Goal: Task Accomplishment & Management: Use online tool/utility

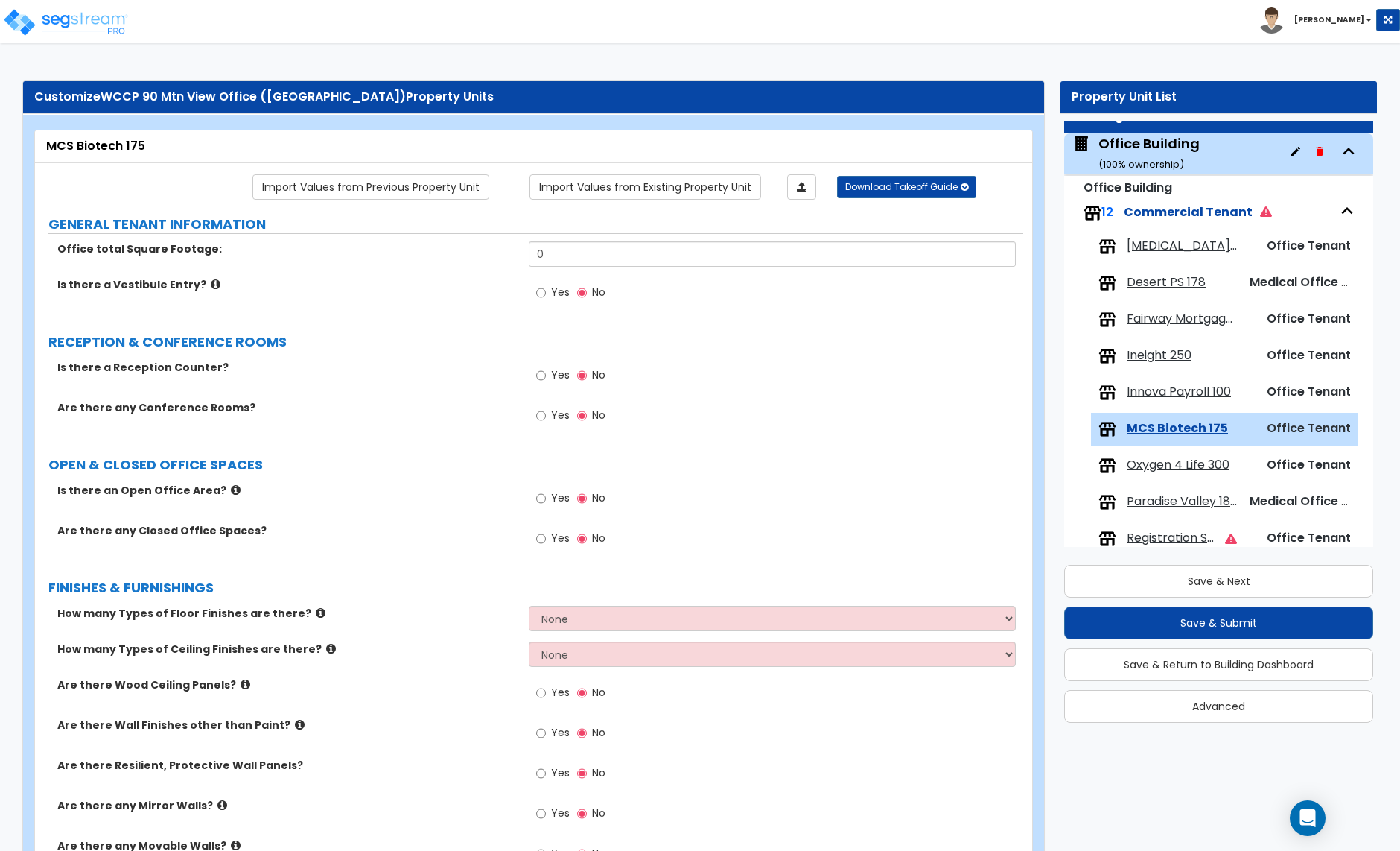
scroll to position [32, 0]
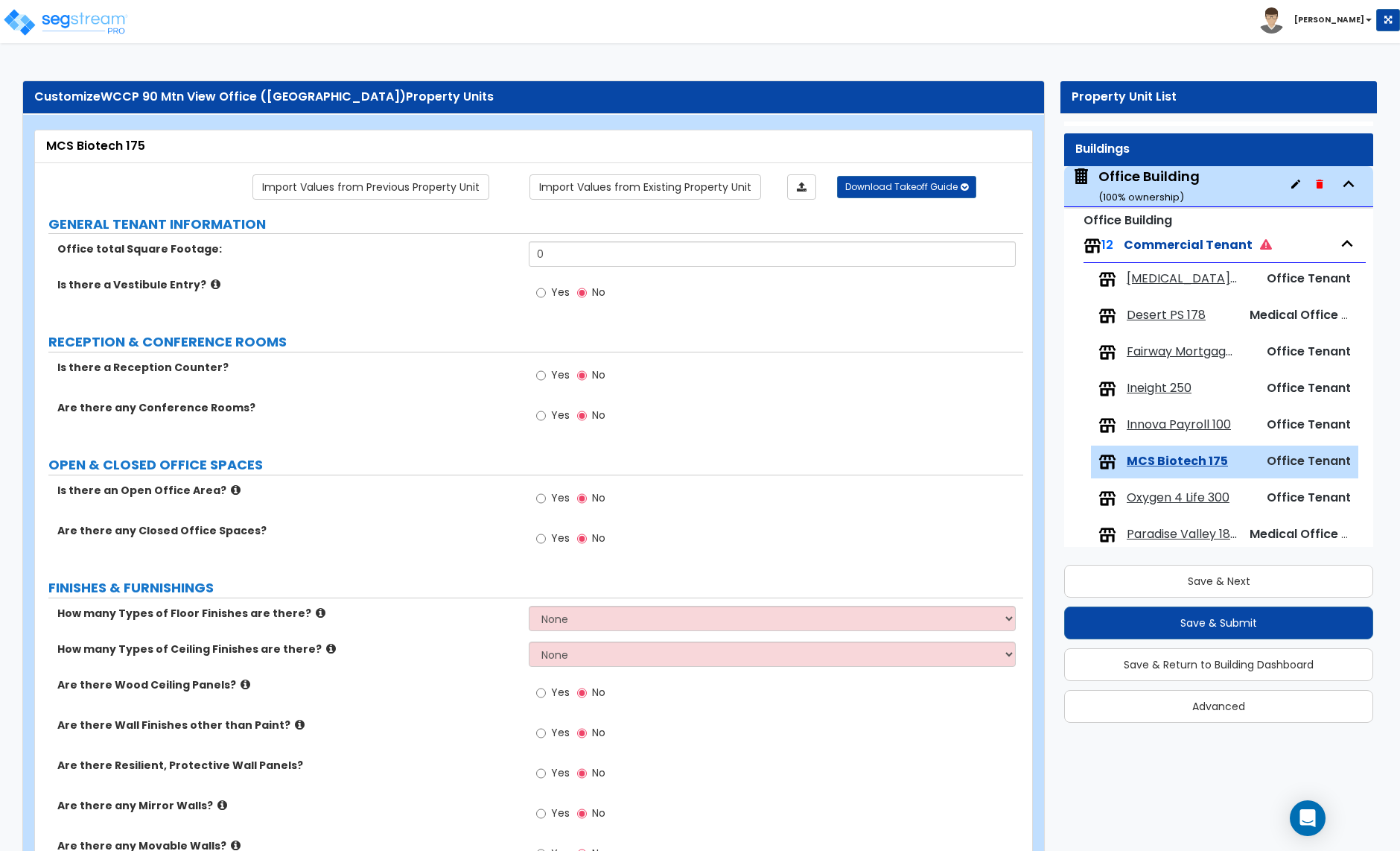
click at [1167, 284] on span "[MEDICAL_DATA] of Scottsdale 125" at bounding box center [1182, 280] width 110 height 18
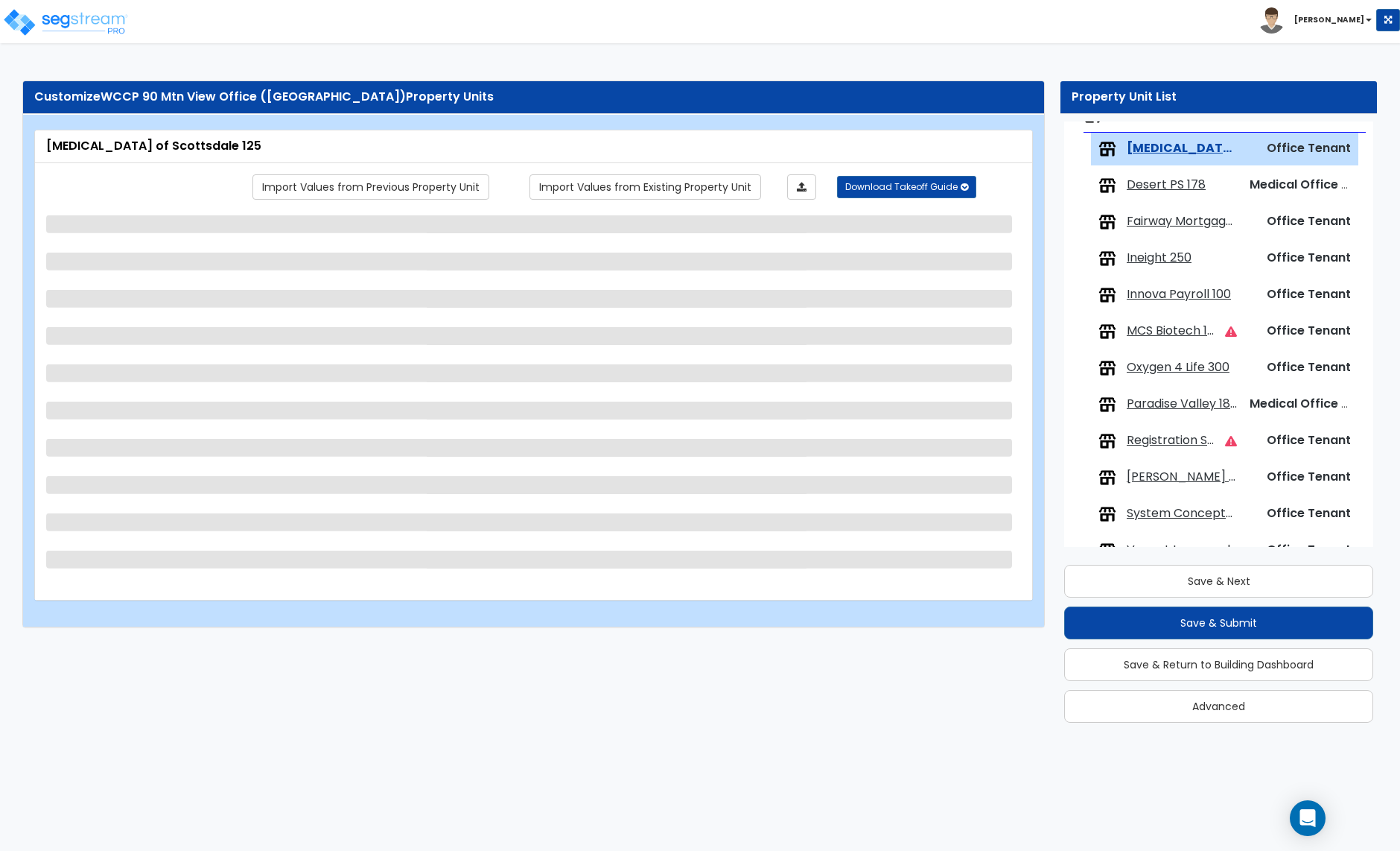
scroll to position [174, 0]
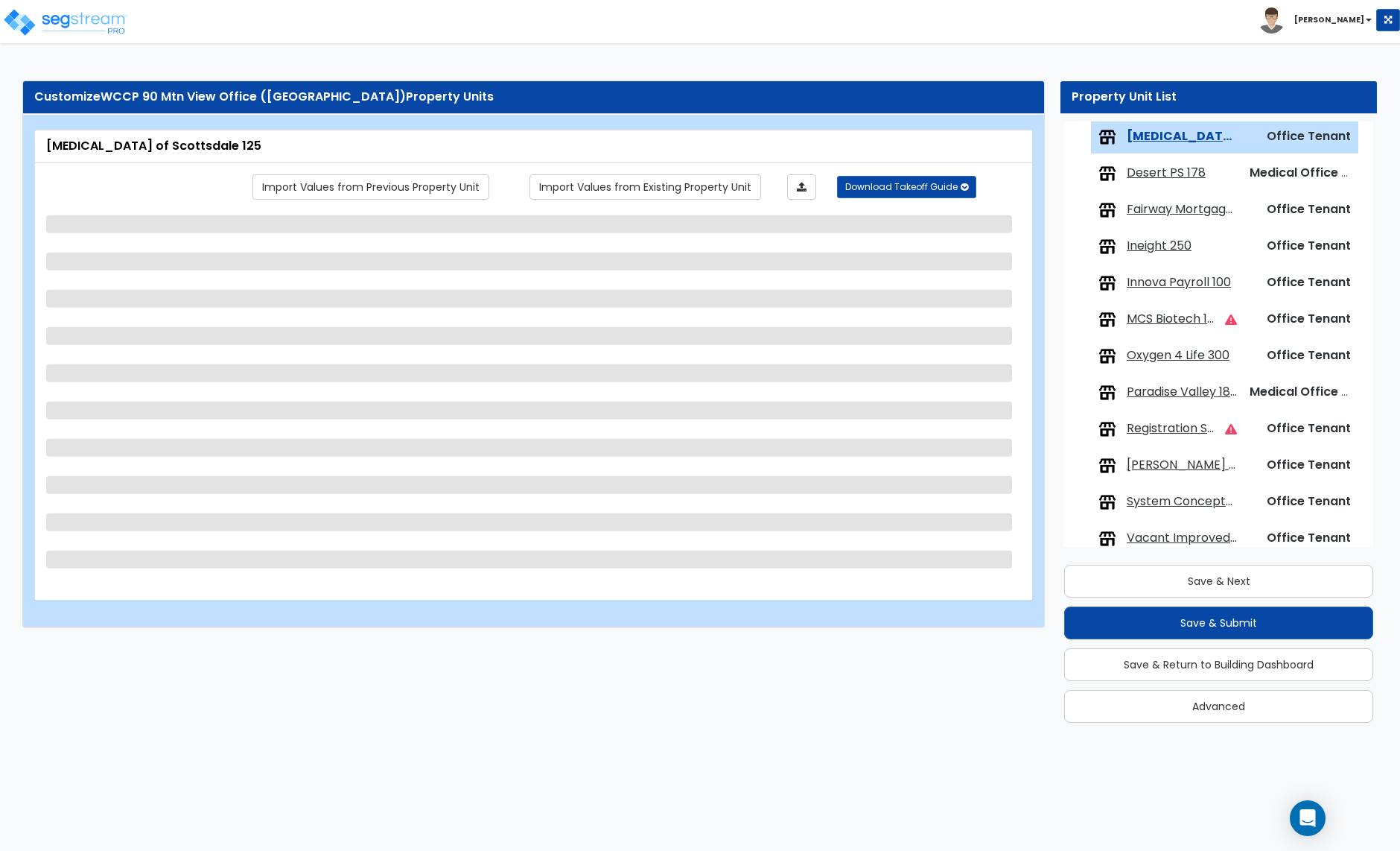
select select "2"
select select "1"
select select "2"
select select "5"
select select "1"
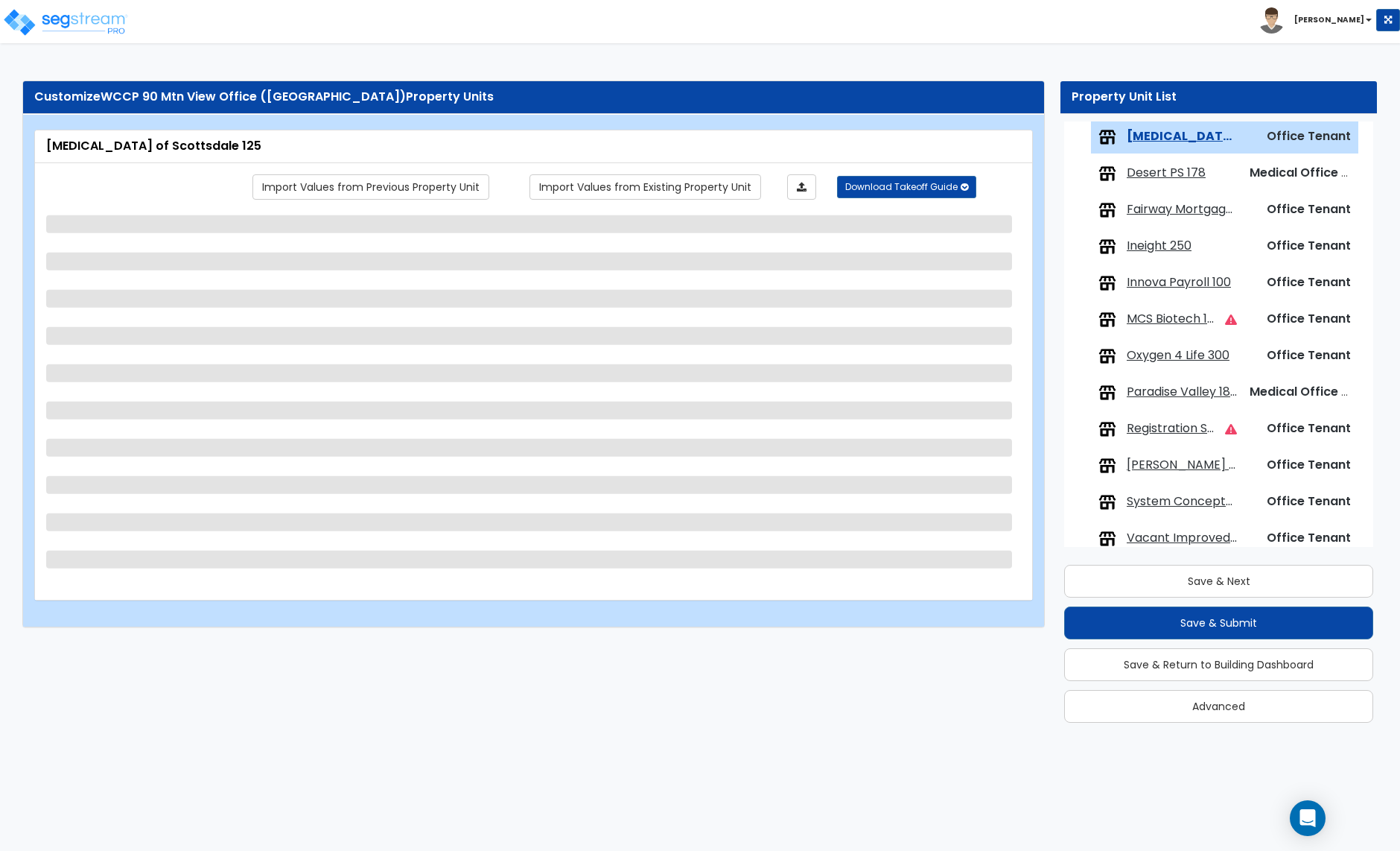
select select "1"
select select "2"
select select "3"
select select "1"
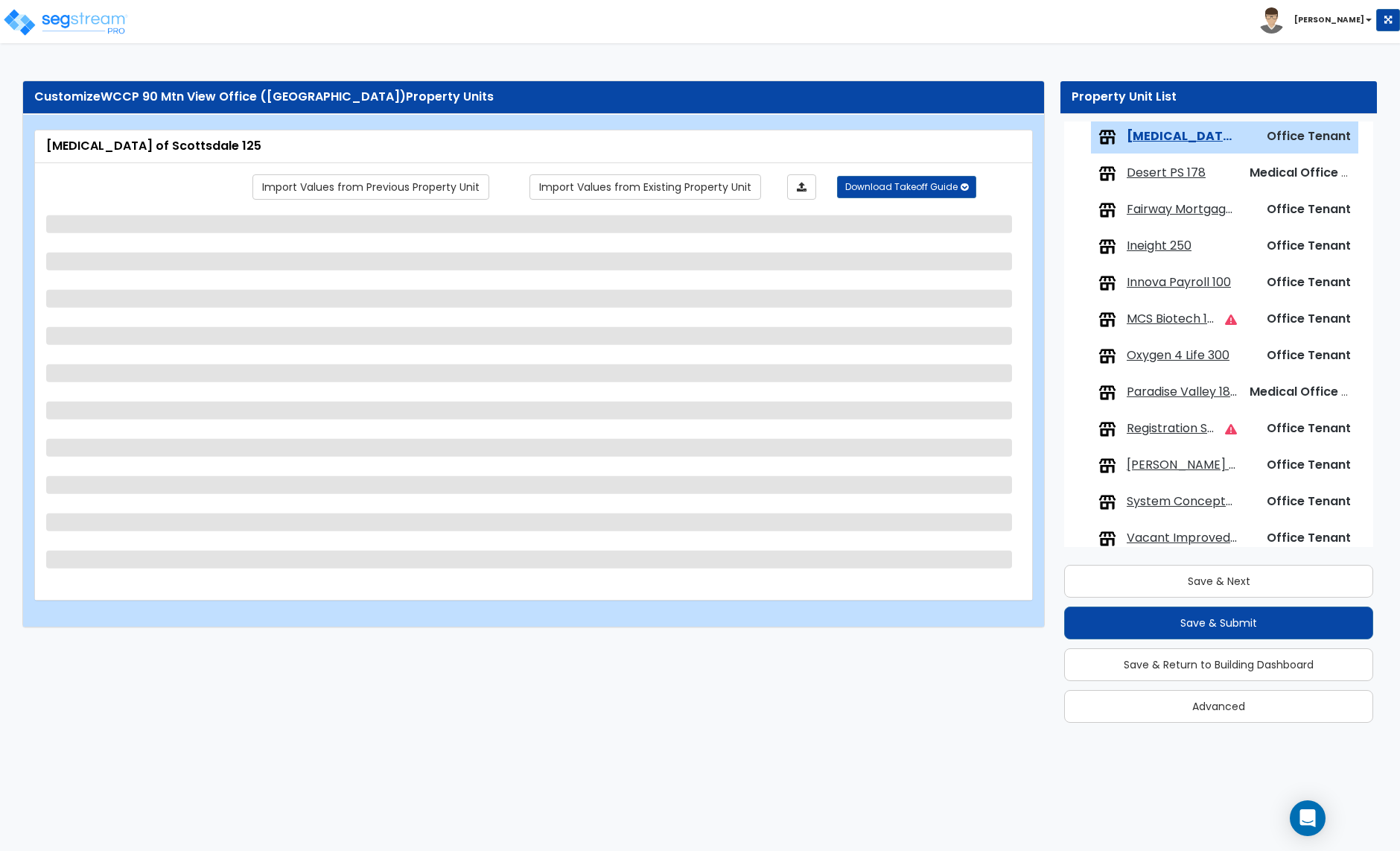
select select "4"
select select "1"
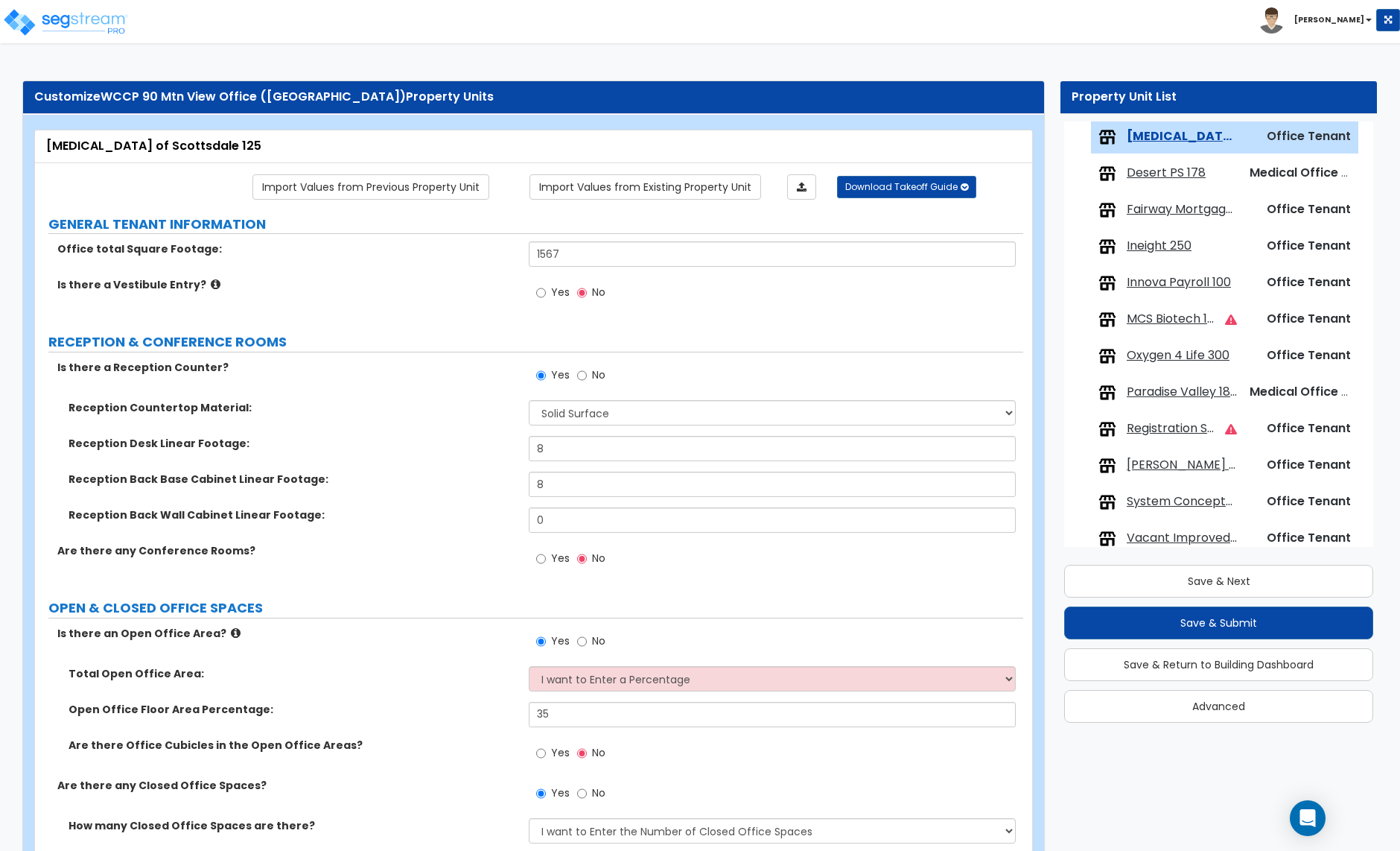
click at [1163, 176] on span "Desert PS 178" at bounding box center [1166, 174] width 79 height 18
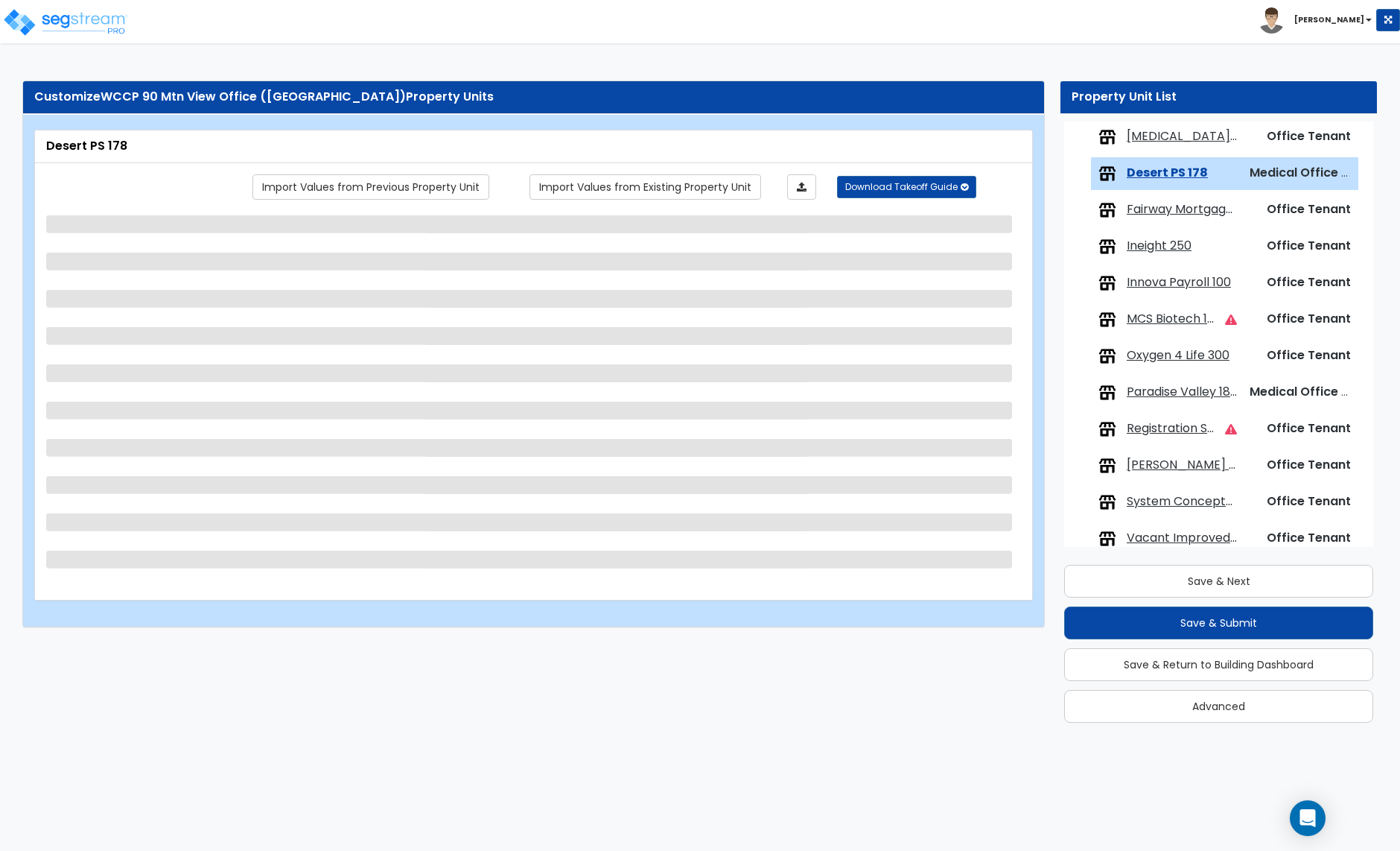
scroll to position [200, 0]
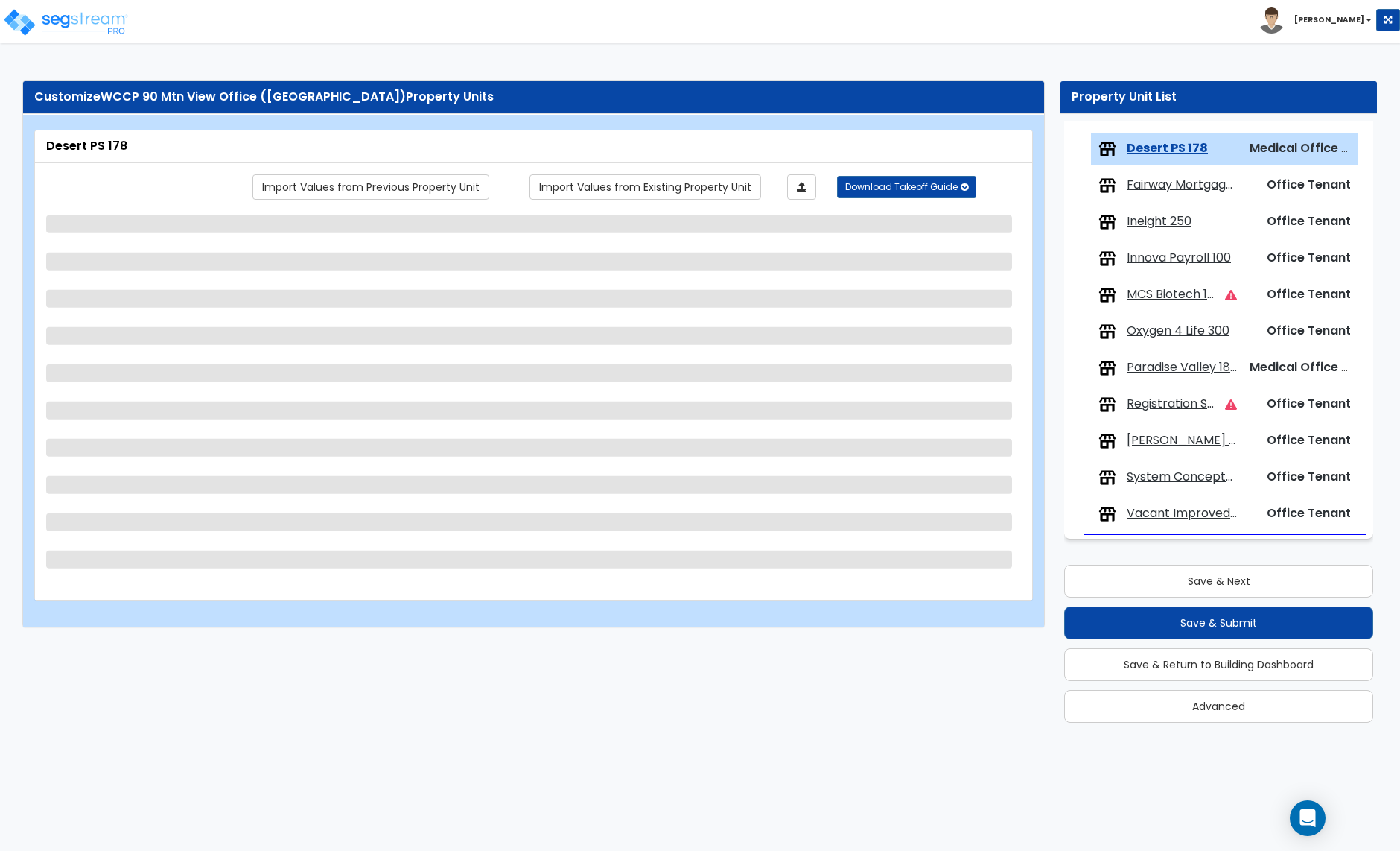
select select "2"
select select "1"
select select "4"
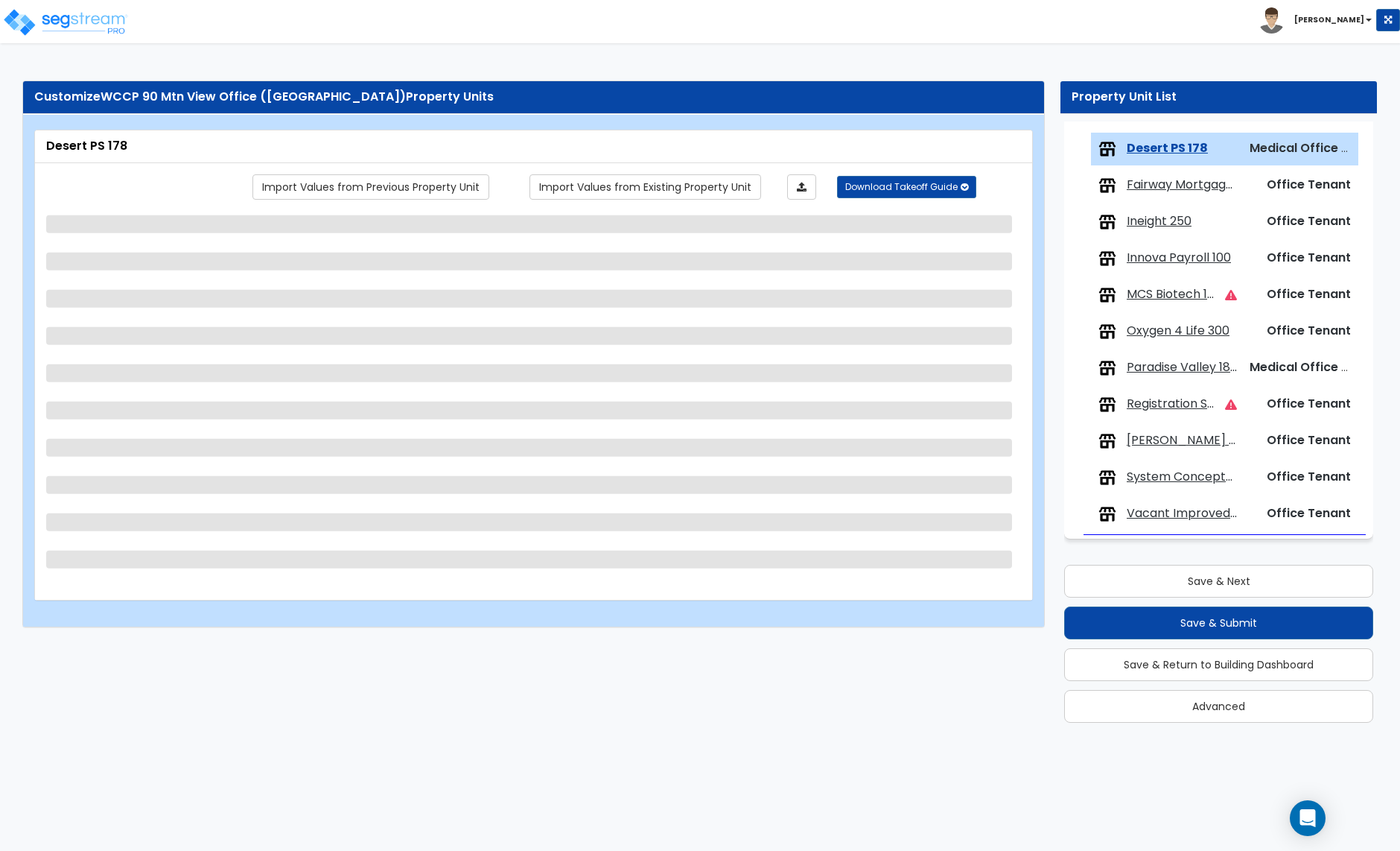
select select "1"
select select "2"
select select "3"
select select "1"
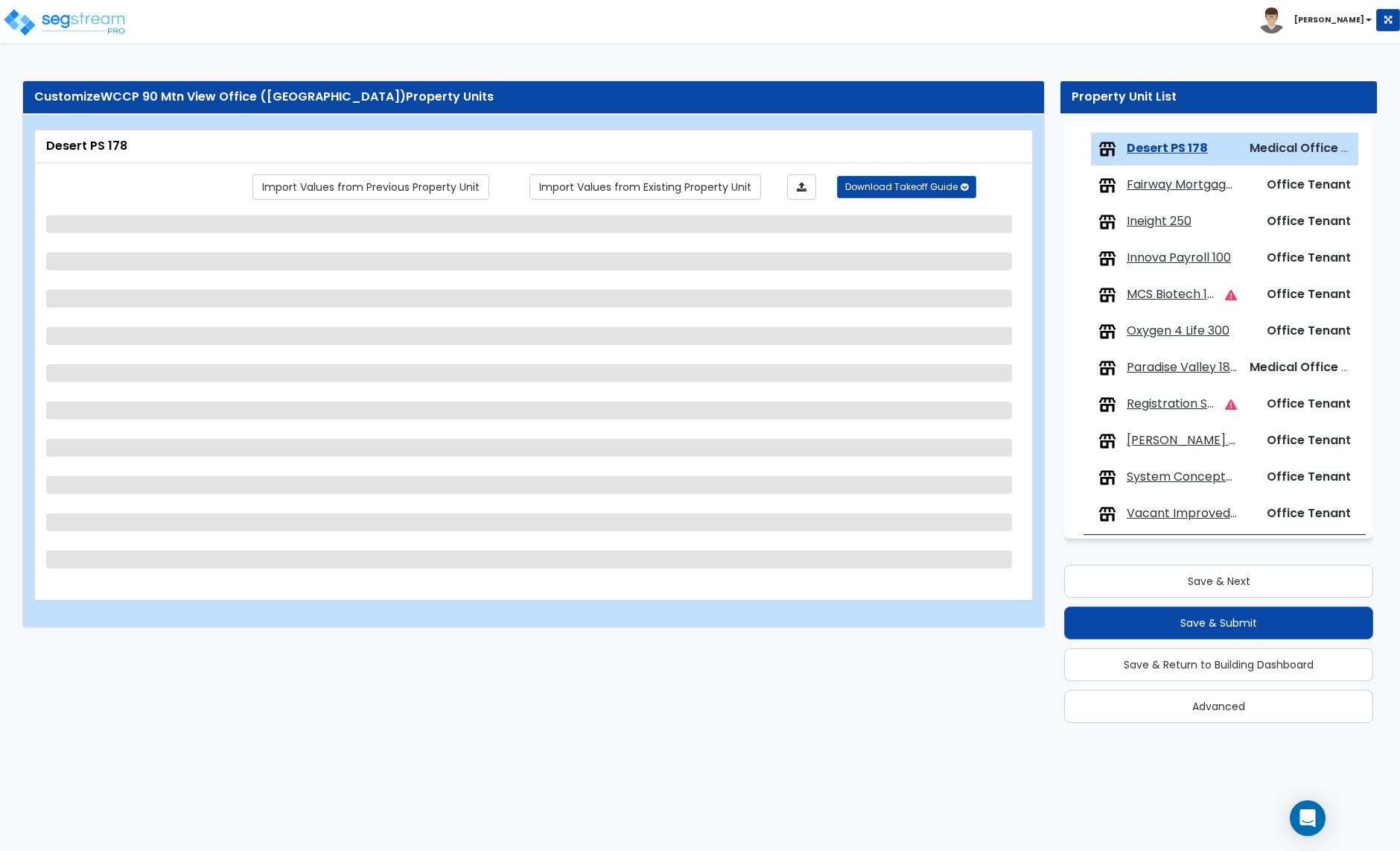
select select "2"
select select "1"
select select "2"
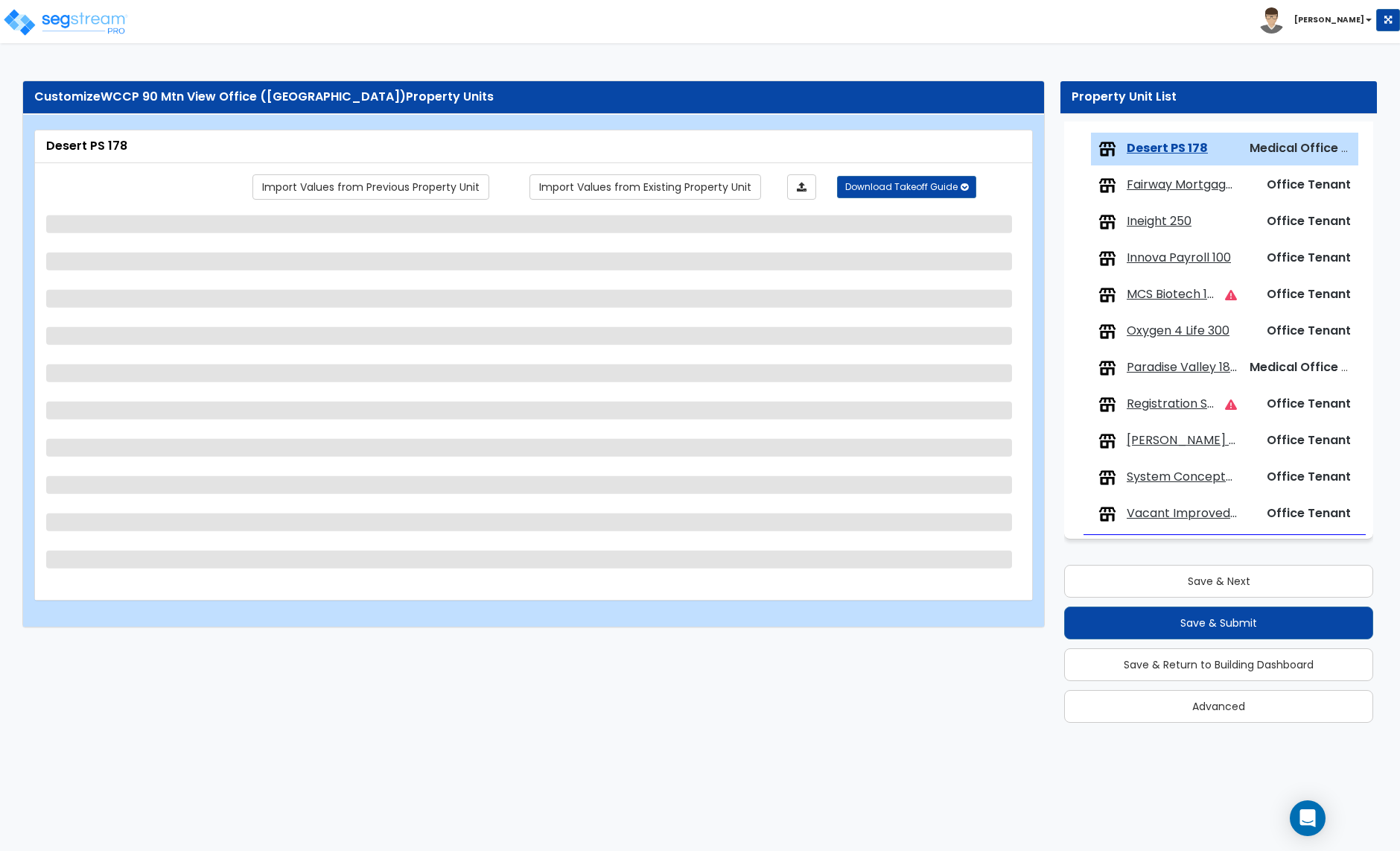
select select "1"
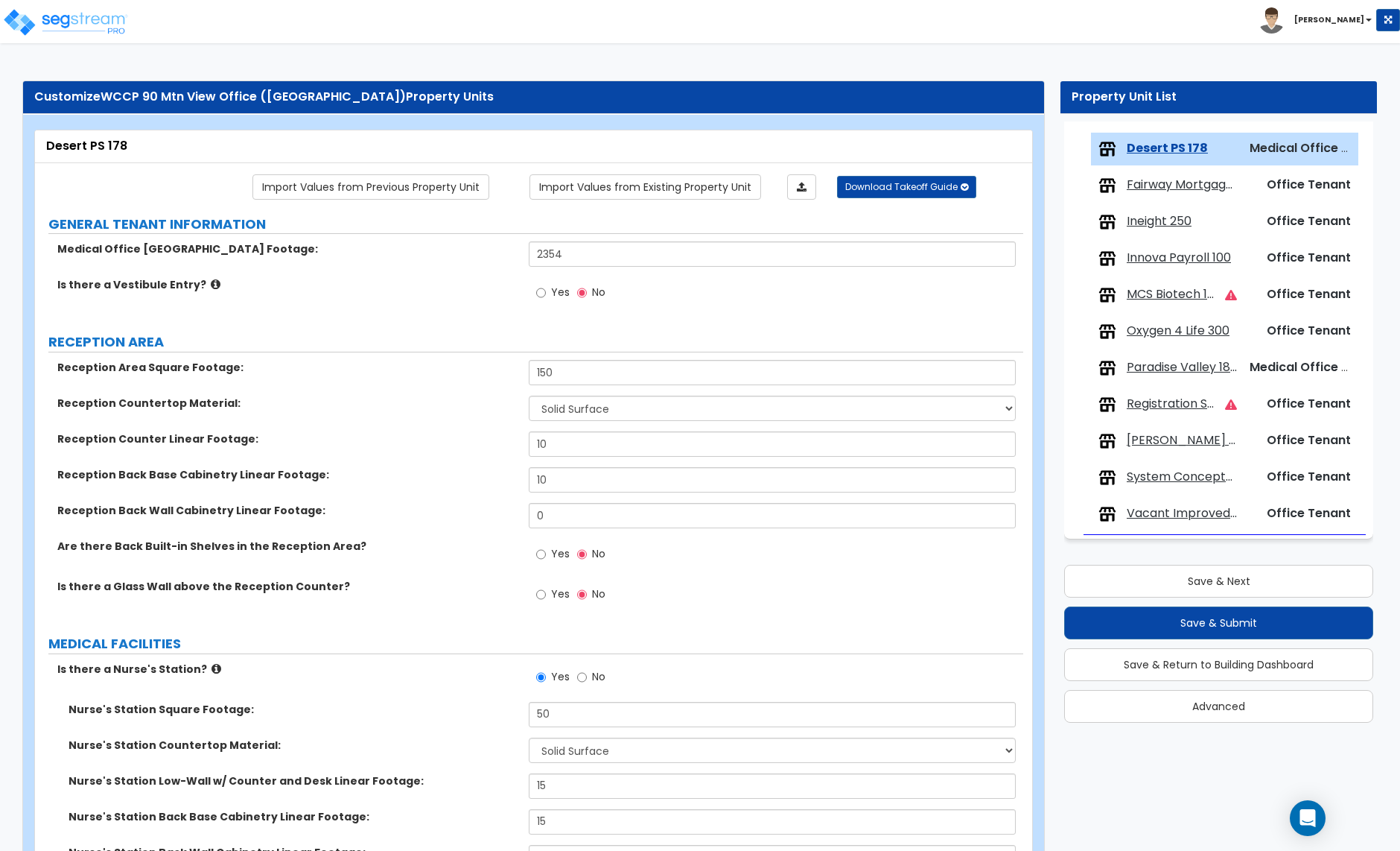
click at [1163, 184] on span "Fairway Mortgage/KBE 150" at bounding box center [1182, 185] width 110 height 18
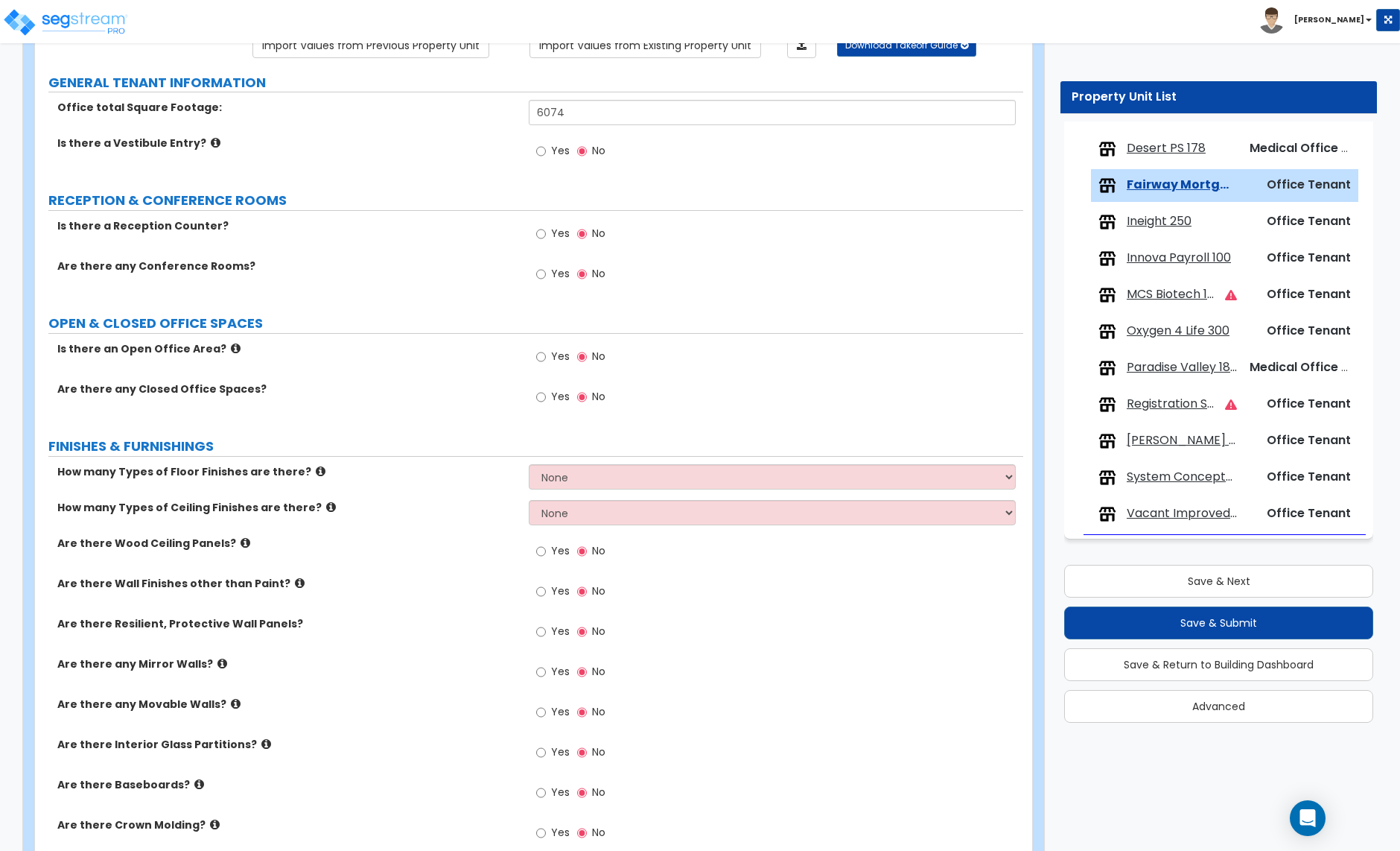
scroll to position [0, 0]
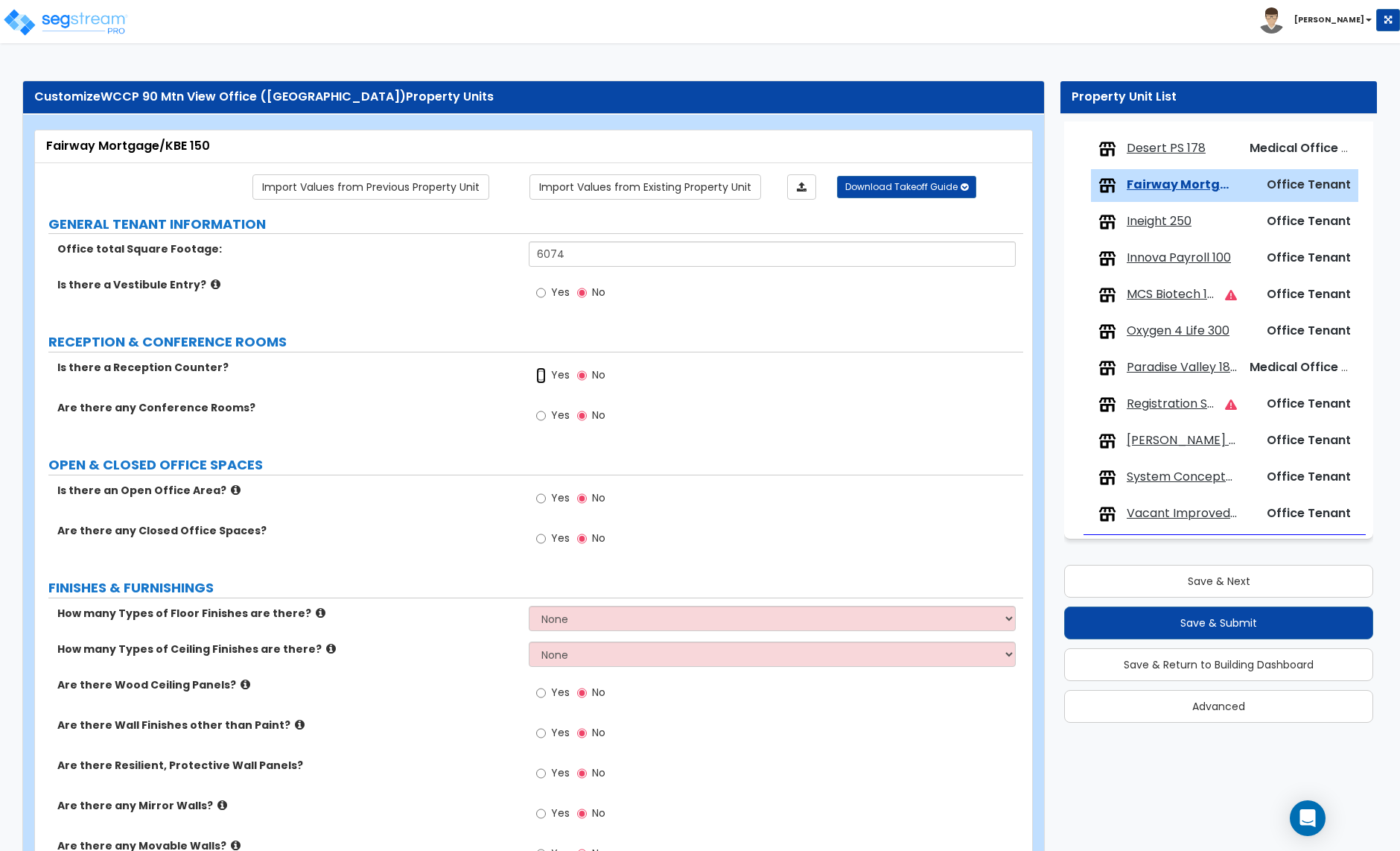
click at [540, 375] on input "Yes" at bounding box center [541, 375] width 10 height 17
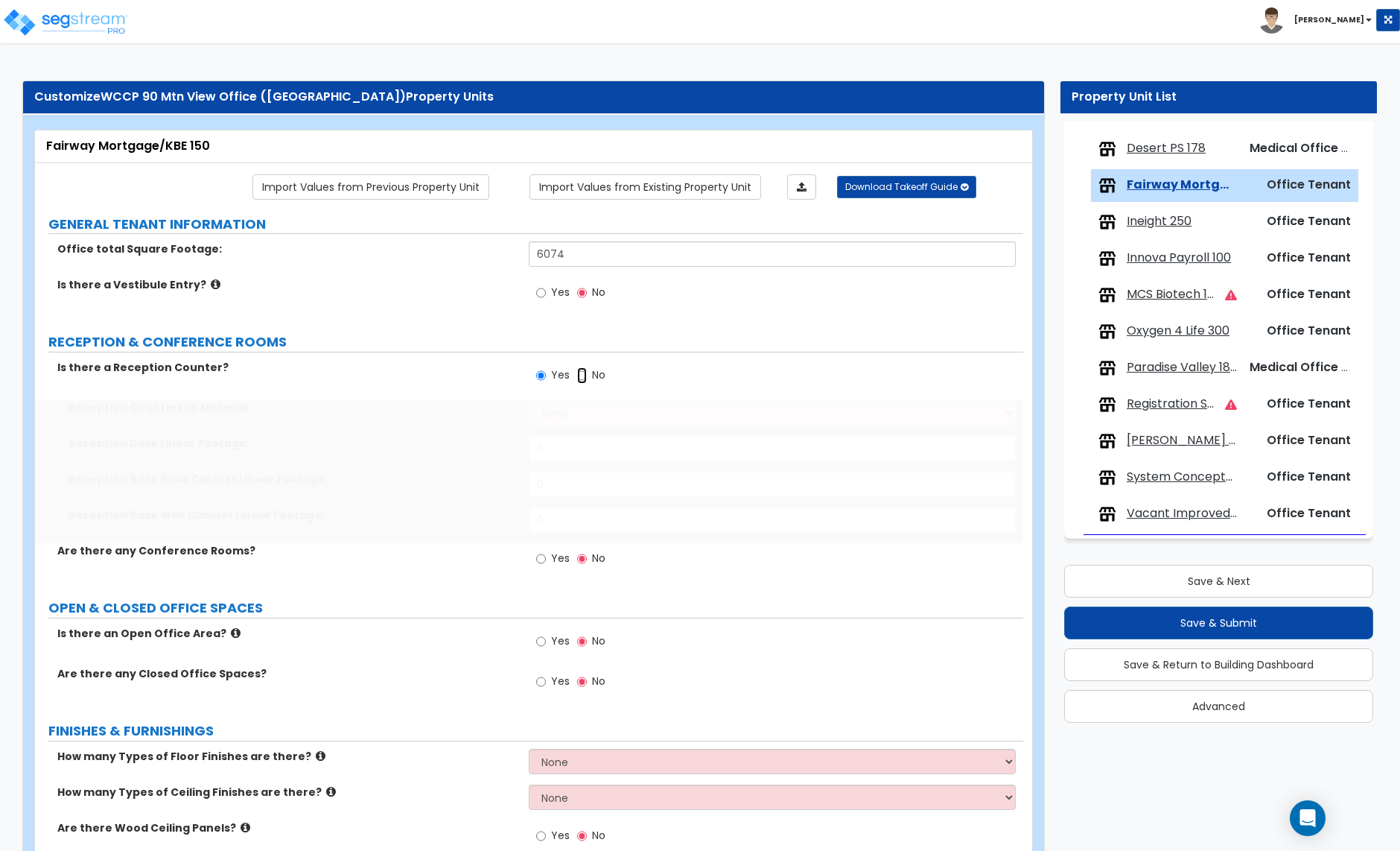
click at [577, 367] on input "No" at bounding box center [582, 375] width 10 height 17
radio input "false"
radio input "true"
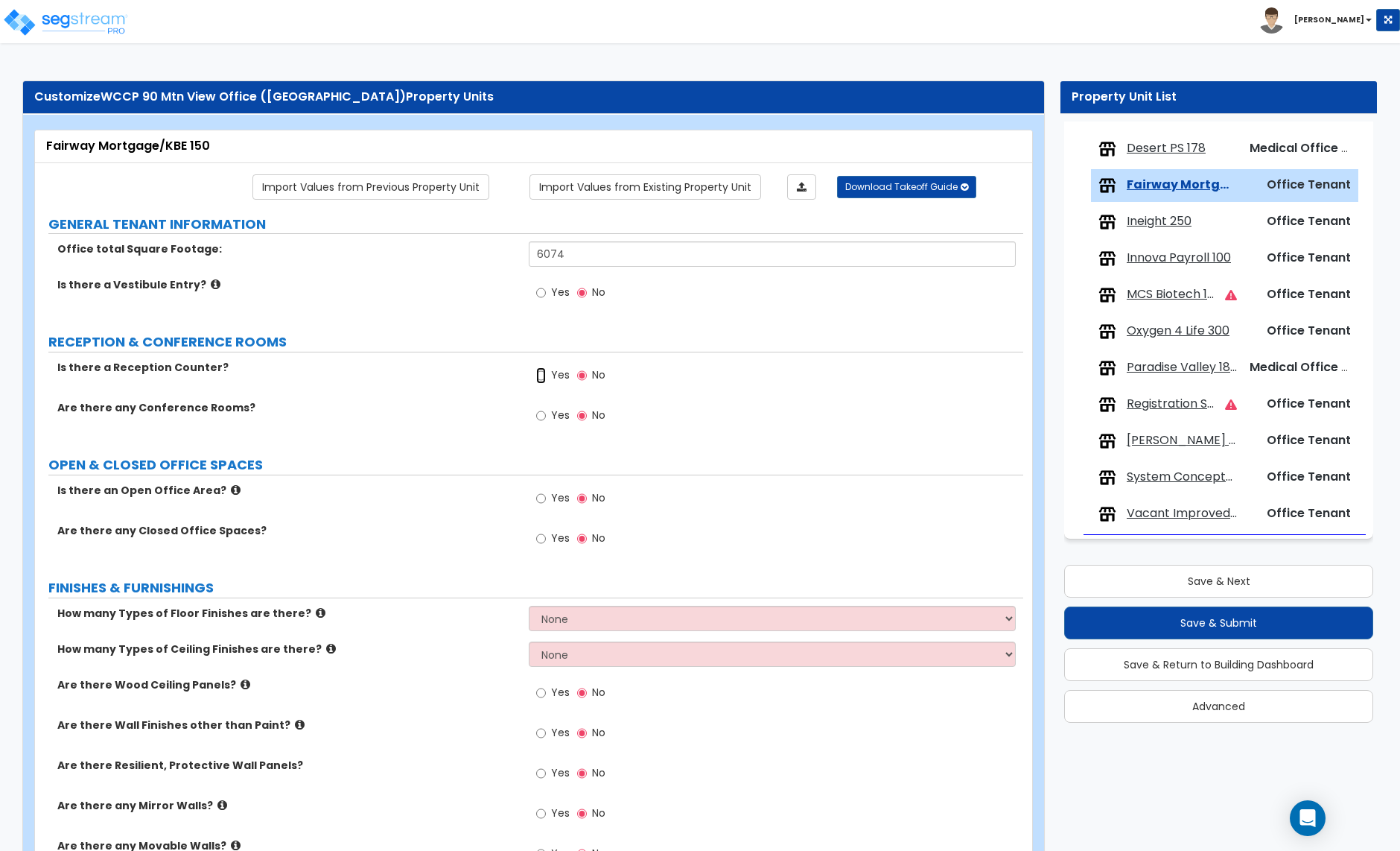
click at [543, 379] on input "Yes" at bounding box center [541, 375] width 10 height 17
radio input "true"
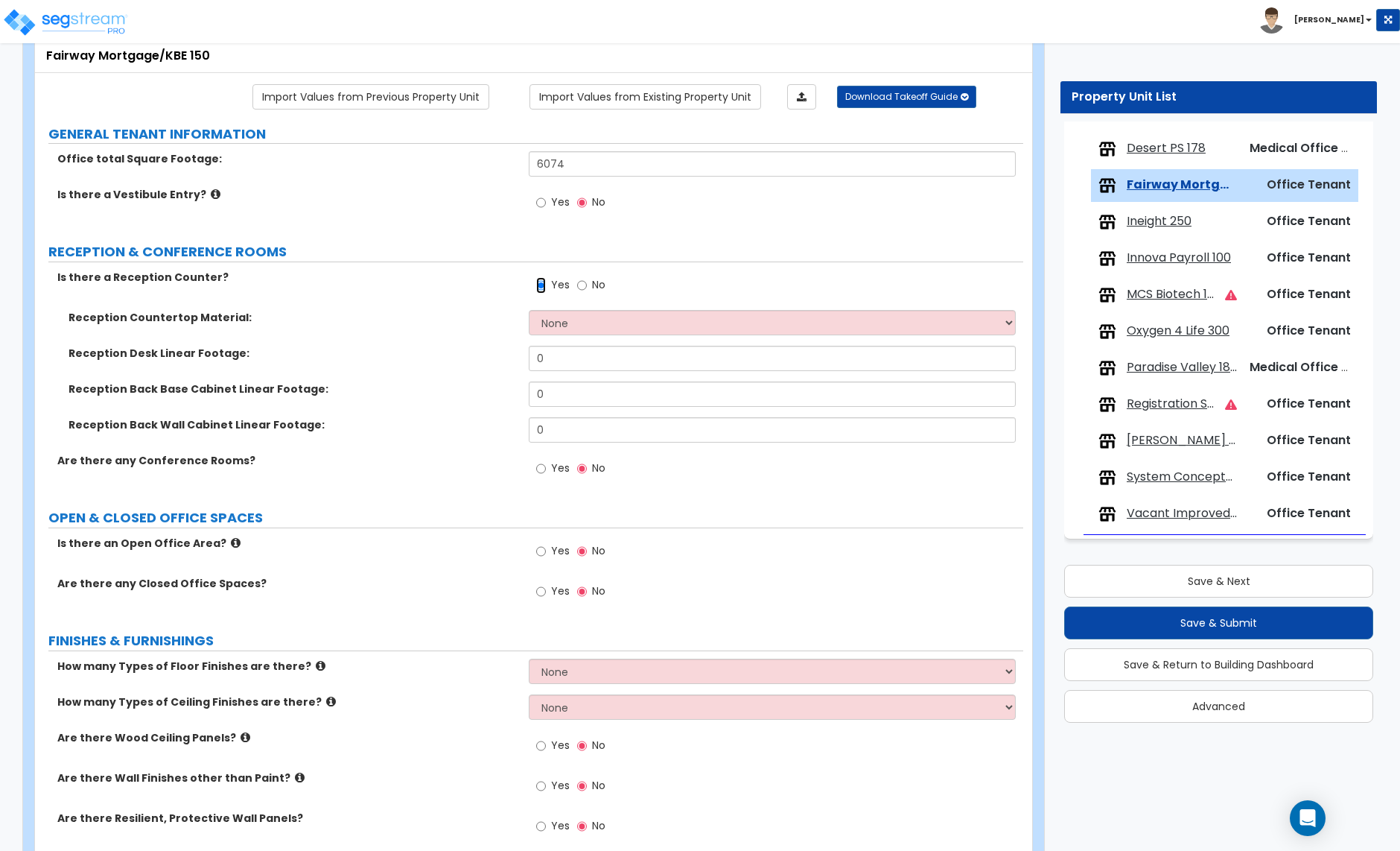
scroll to position [93, 0]
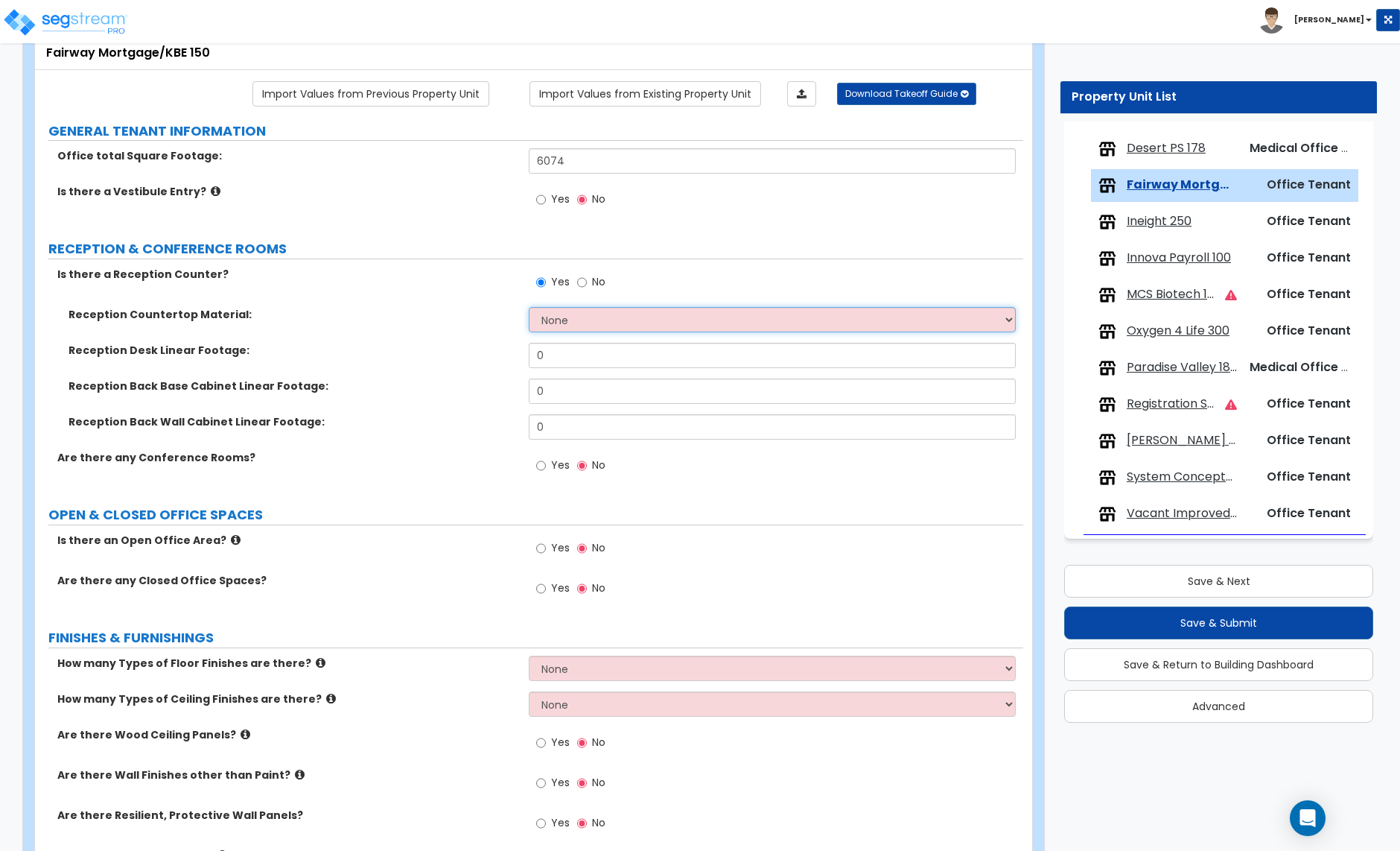
click at [573, 326] on select "None Plastic Laminate Solid Surface Stone Quartz Marble Tile Wood Stainless Ste…" at bounding box center [772, 319] width 486 height 25
select select "2"
click at [529, 308] on select "None Plastic Laminate Solid Surface Stone Quartz Marble Tile Wood Stainless Ste…" at bounding box center [772, 319] width 486 height 25
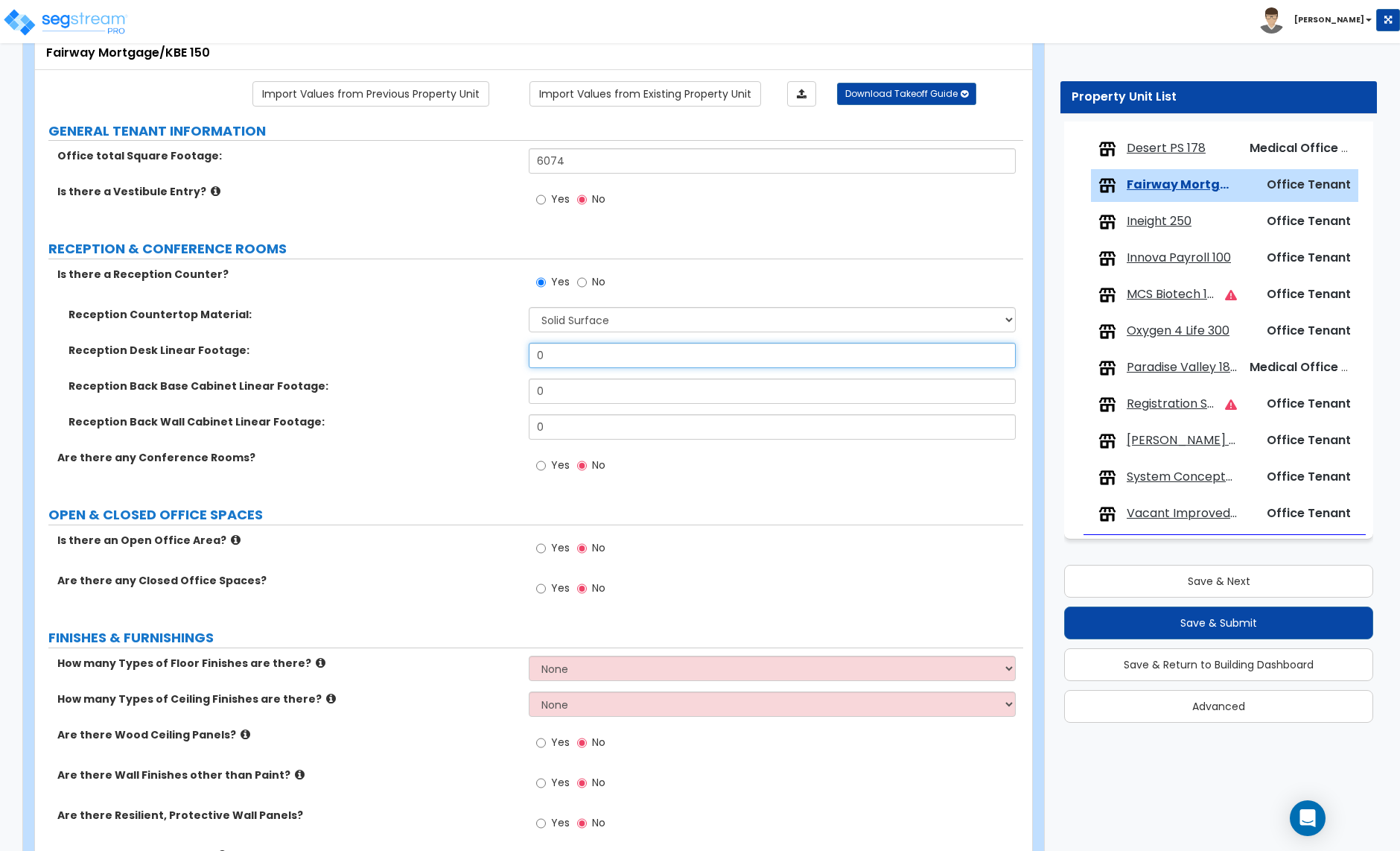
click at [570, 359] on input "0" at bounding box center [772, 355] width 486 height 25
type input "12"
click at [558, 394] on input "0" at bounding box center [772, 391] width 486 height 25
click at [557, 394] on input "0" at bounding box center [772, 391] width 486 height 25
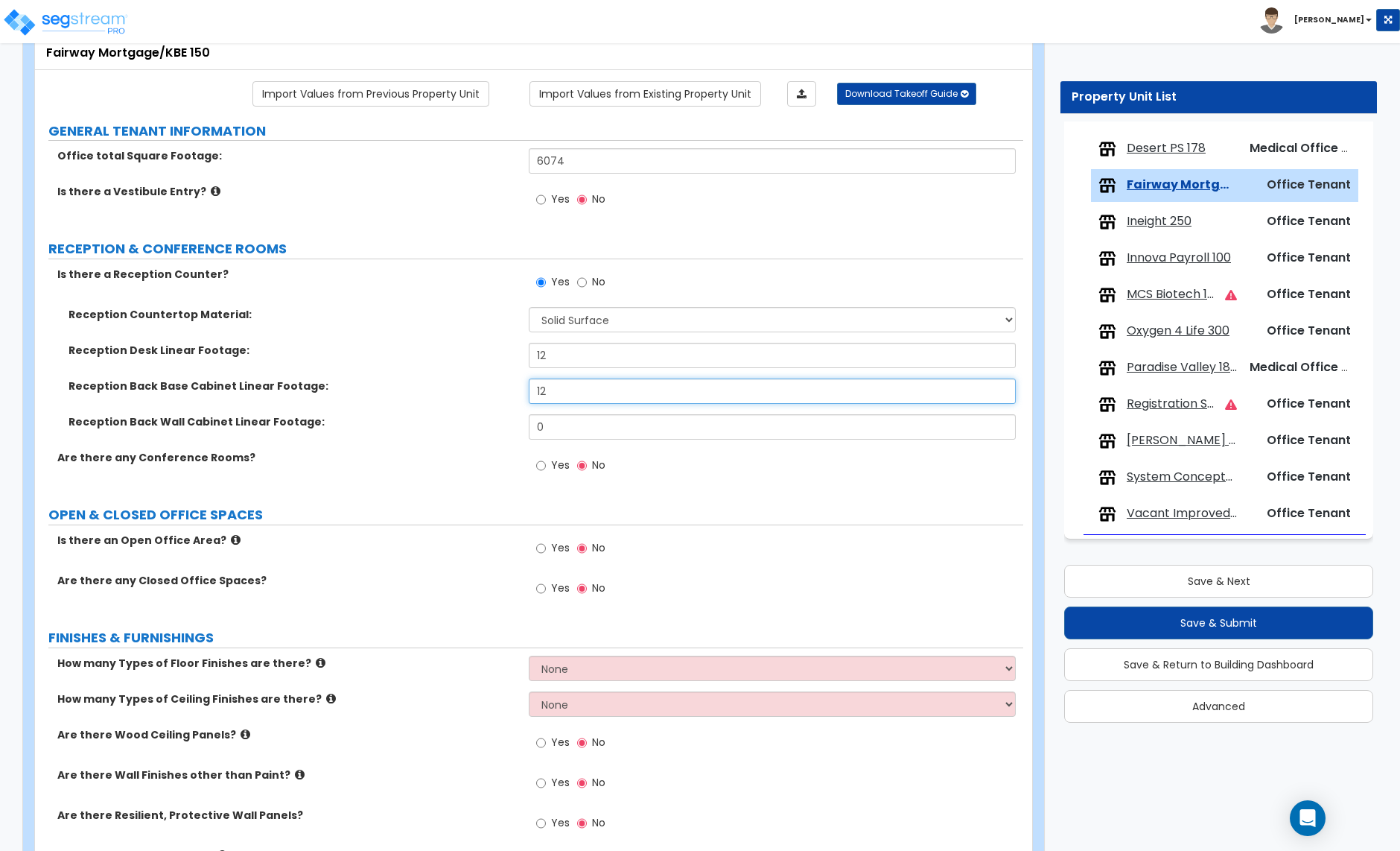
type input "12"
click at [538, 467] on input "Yes" at bounding box center [541, 465] width 10 height 17
radio input "true"
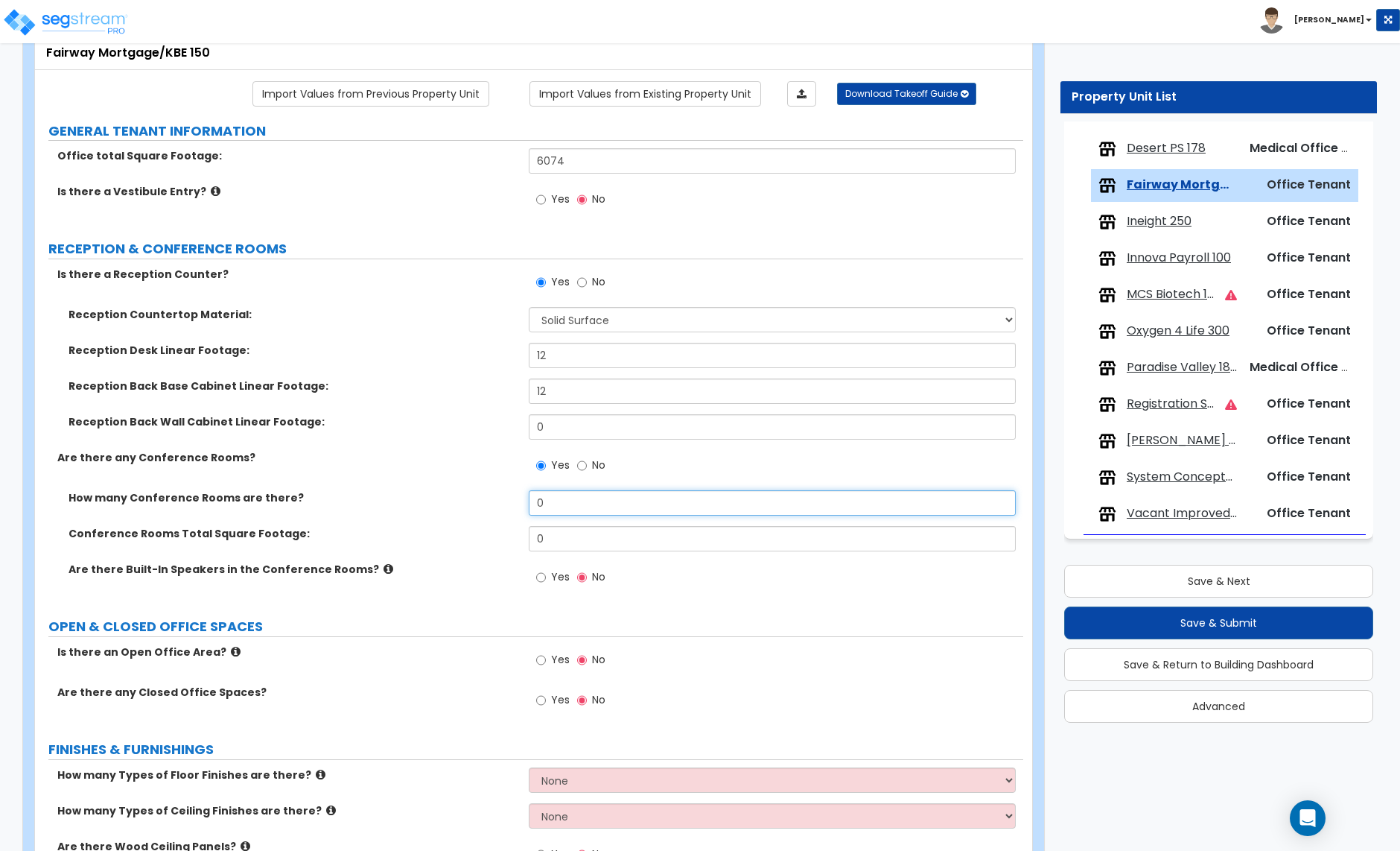
click at [563, 507] on input "0" at bounding box center [772, 502] width 486 height 25
type input "1"
click at [549, 542] on input "0" at bounding box center [772, 538] width 486 height 25
click at [547, 535] on input "0" at bounding box center [772, 538] width 486 height 25
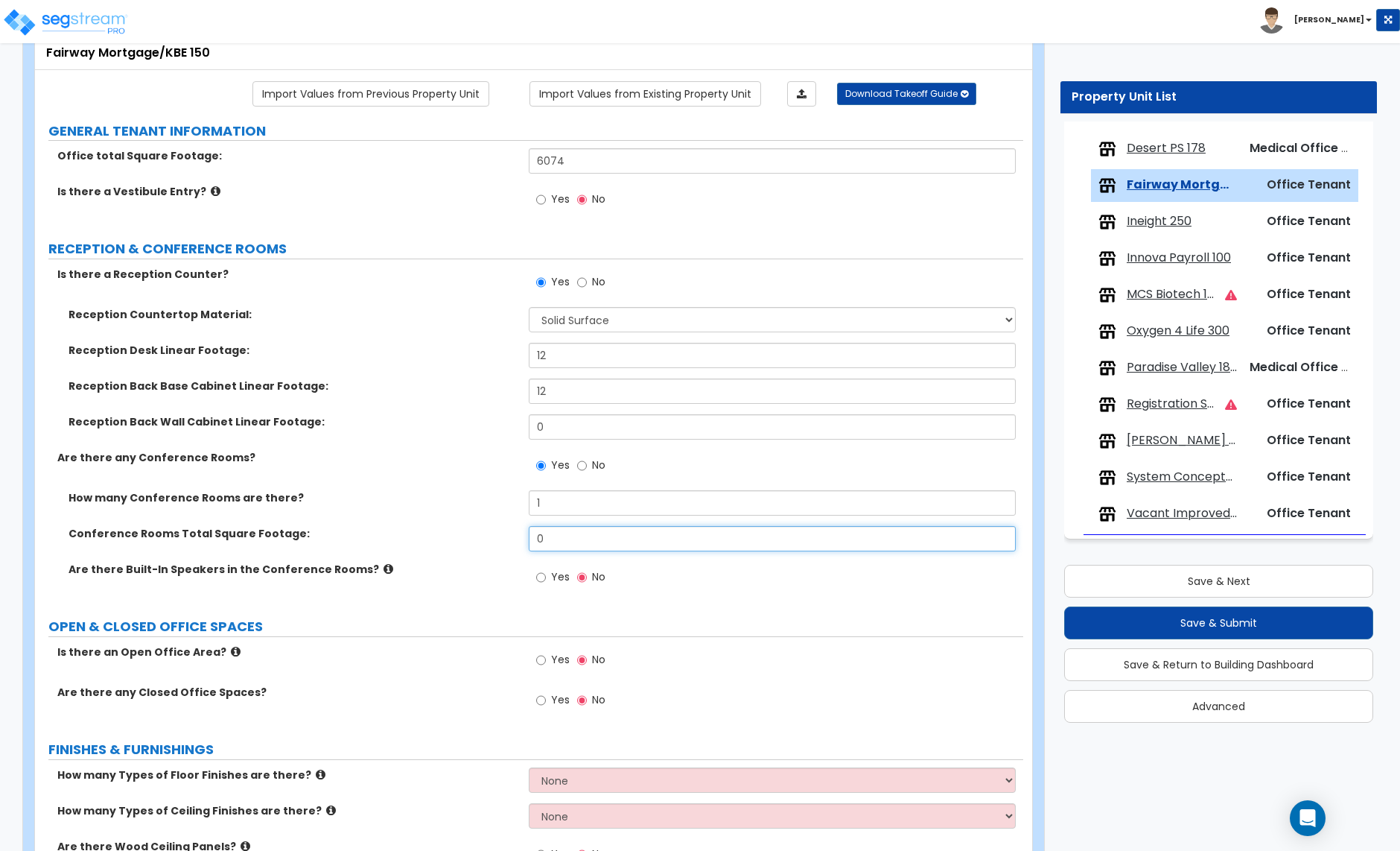
click at [547, 535] on input "0" at bounding box center [772, 538] width 486 height 25
type input "416"
click at [547, 578] on label "Yes" at bounding box center [553, 578] width 33 height 25
click at [546, 578] on input "Yes" at bounding box center [541, 578] width 10 height 17
click at [583, 578] on input "No" at bounding box center [582, 578] width 10 height 17
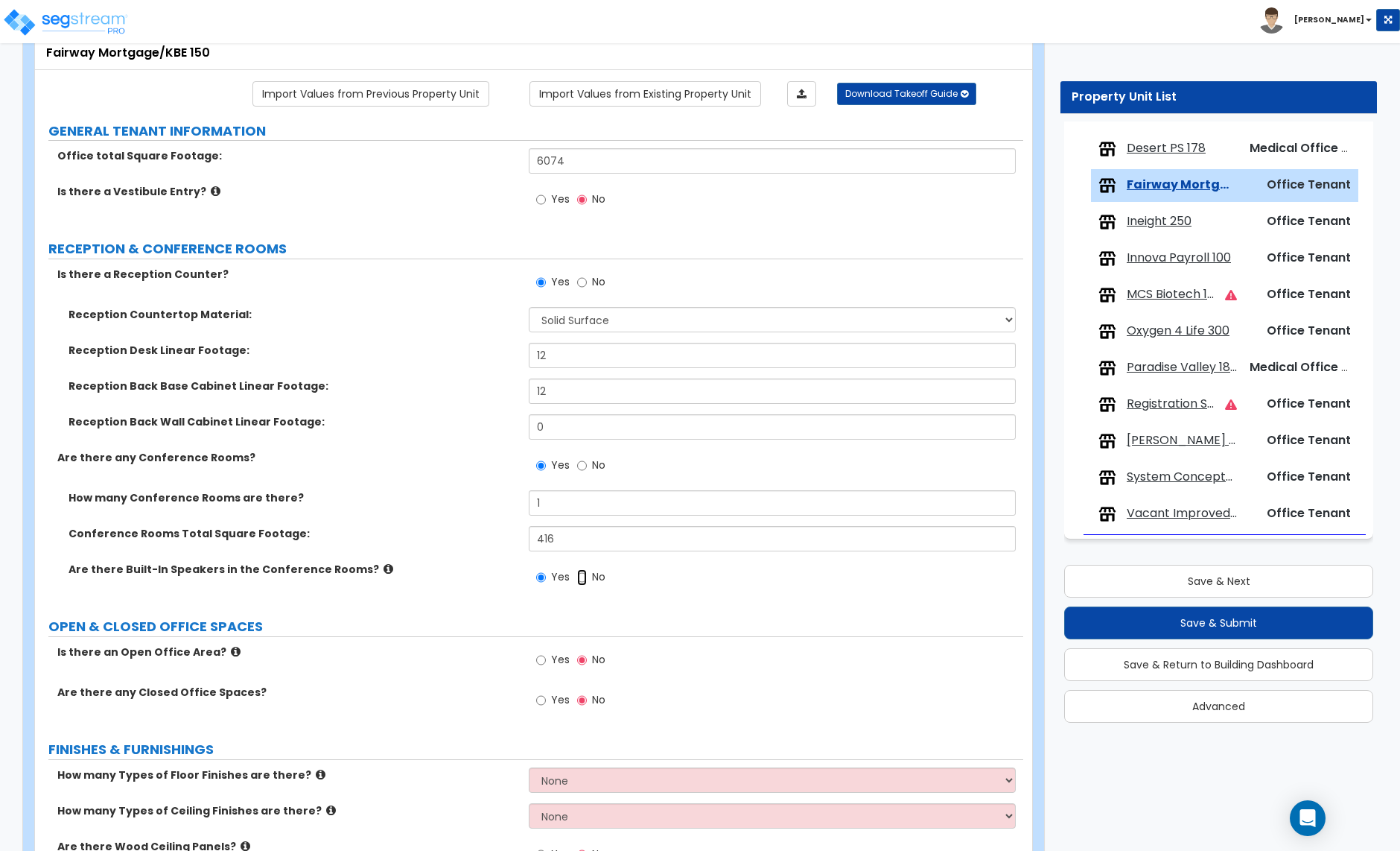
radio input "false"
radio input "true"
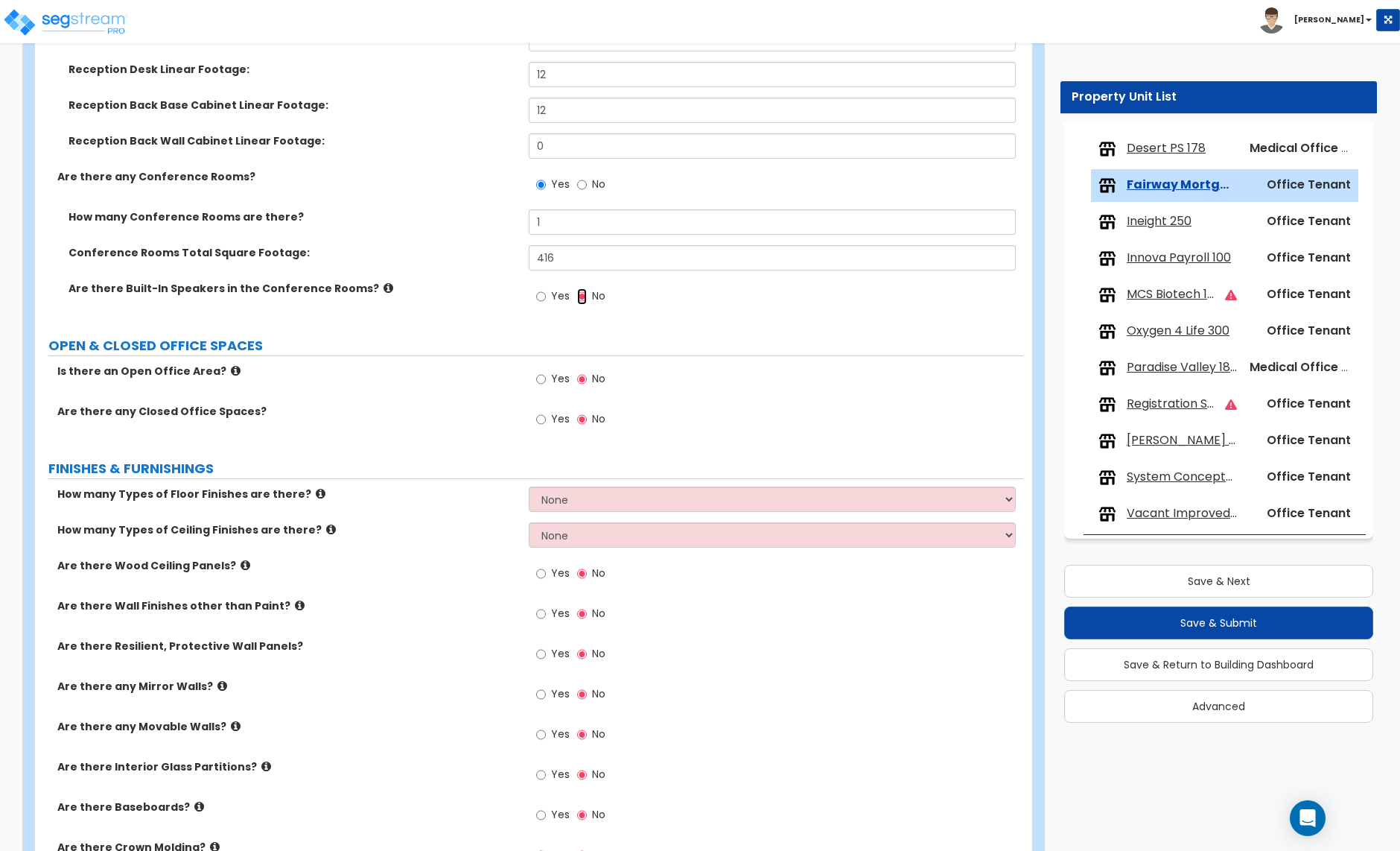
scroll to position [379, 0]
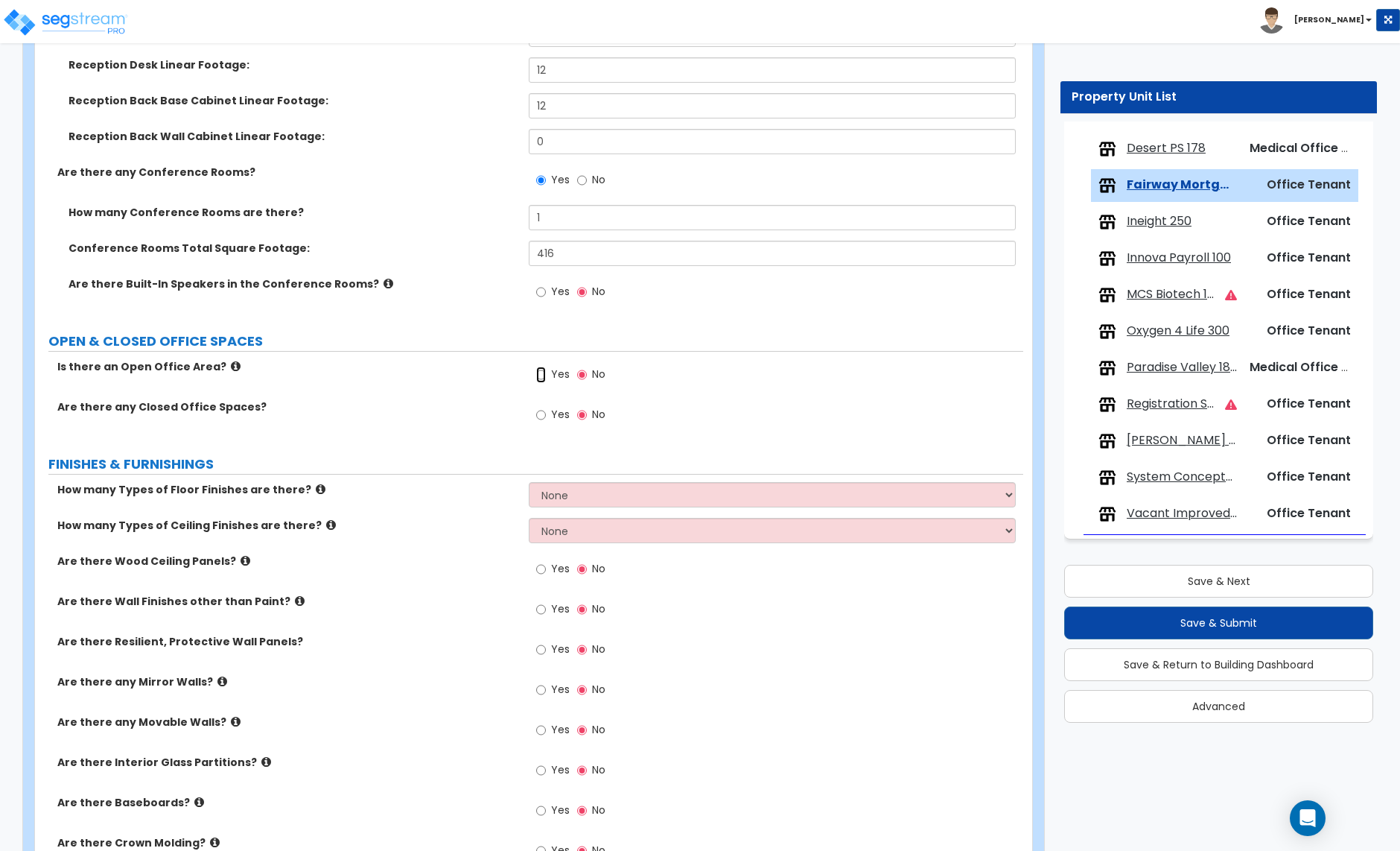
click at [542, 379] on input "Yes" at bounding box center [541, 374] width 10 height 17
radio input "true"
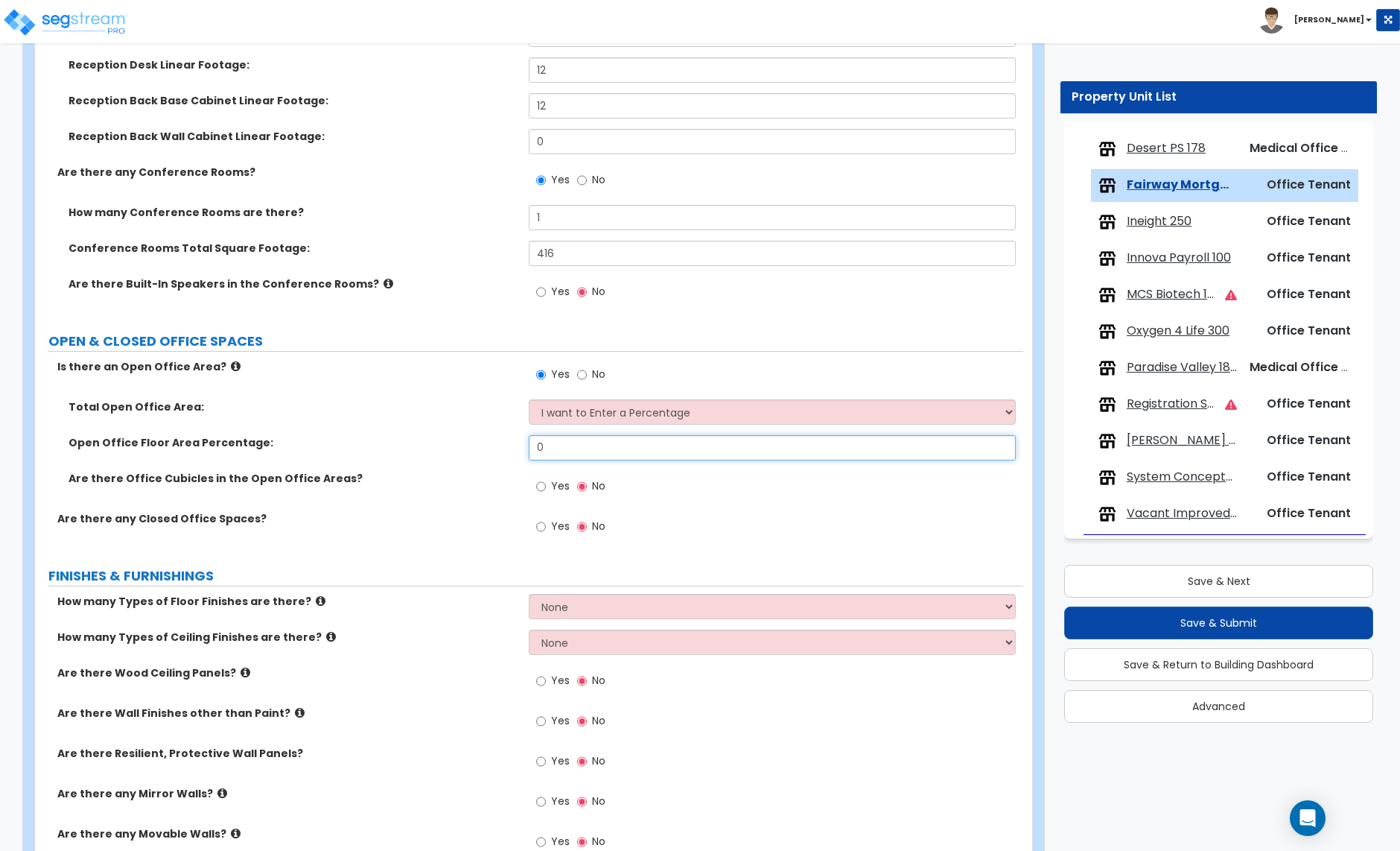
click at [559, 442] on input "0" at bounding box center [772, 447] width 486 height 25
type input "30"
click at [545, 488] on input "Yes" at bounding box center [541, 486] width 10 height 17
radio input "true"
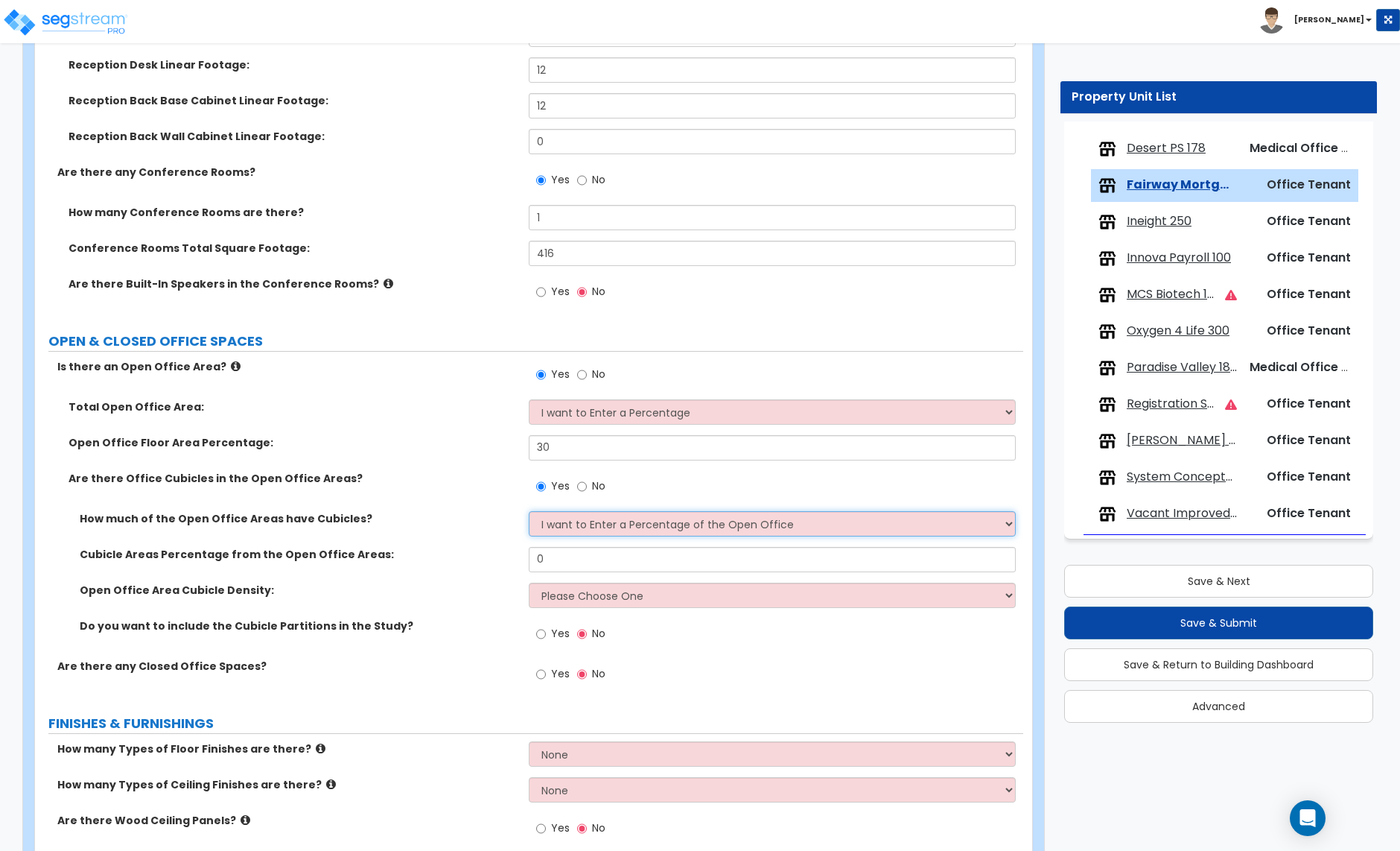
click at [579, 528] on select "I want to Enter a Percentage of the Open Office I want to enter the Square Foot…" at bounding box center [772, 523] width 486 height 25
click at [529, 513] on select "I want to Enter a Percentage of the Open Office I want to enter the Square Foot…" at bounding box center [772, 523] width 486 height 25
click at [570, 559] on input "0" at bounding box center [772, 559] width 486 height 25
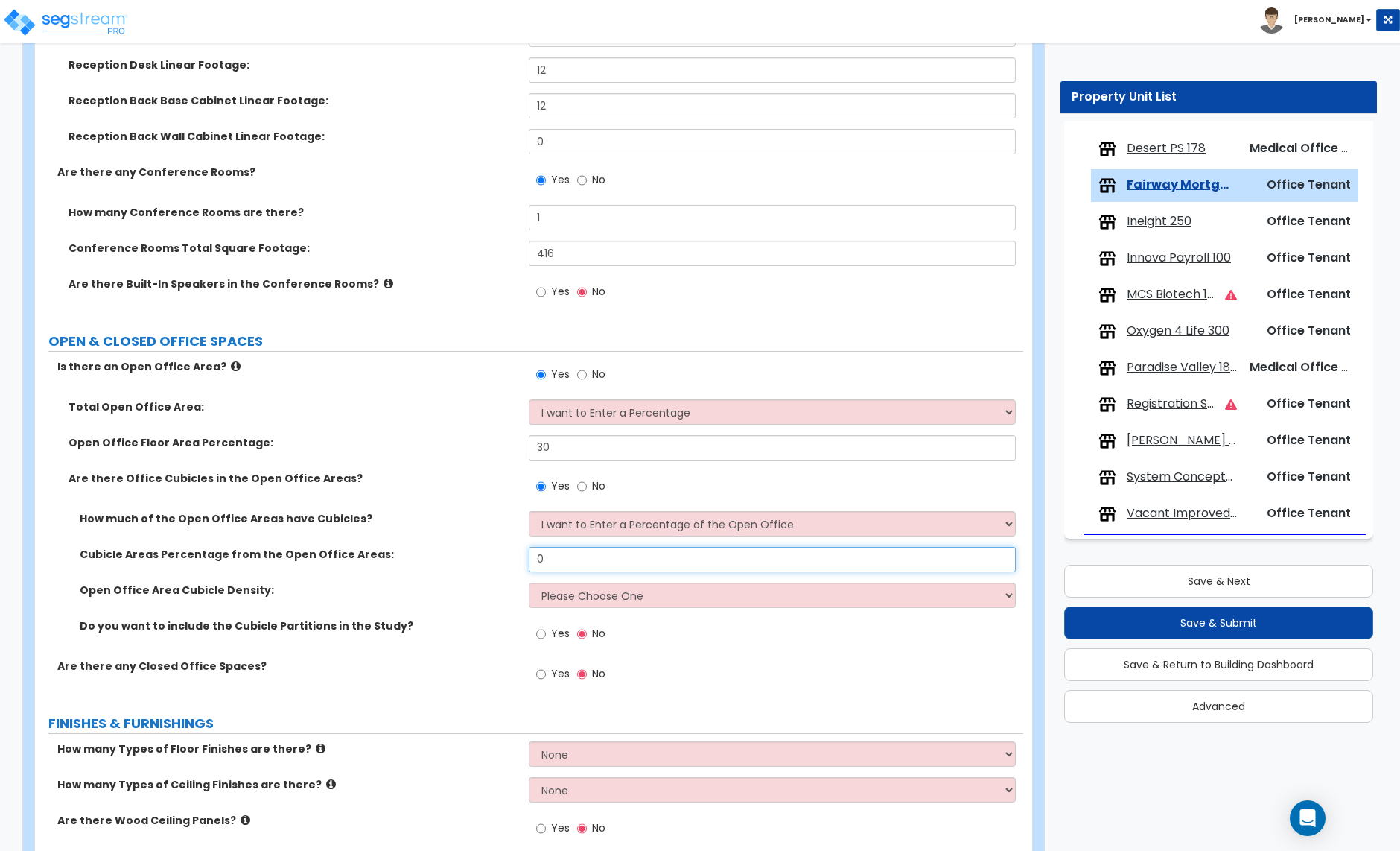
click at [570, 559] on input "0" at bounding box center [772, 559] width 486 height 25
click at [594, 535] on select "I want to Enter a Percentage of the Open Office I want to enter the Square Foot…" at bounding box center [772, 523] width 486 height 25
click at [529, 513] on select "I want to Enter a Percentage of the Open Office I want to enter the Square Foot…" at bounding box center [772, 523] width 486 height 25
click at [562, 557] on input "0" at bounding box center [772, 559] width 486 height 25
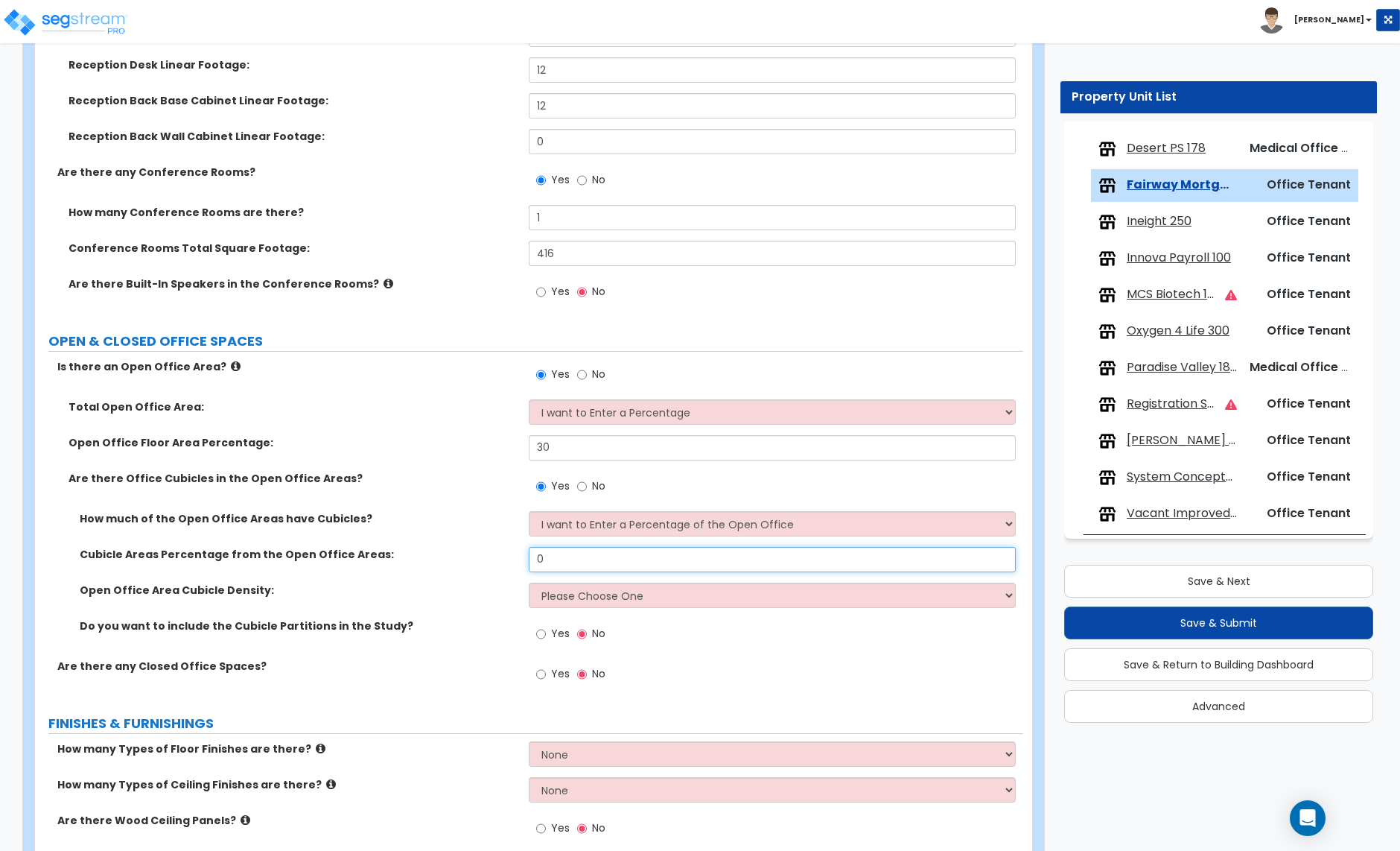
click at [562, 557] on input "0" at bounding box center [772, 559] width 486 height 25
type input "90"
click at [598, 599] on select "Please Choose One Low High I want to Enter the number of Cubicles" at bounding box center [772, 595] width 486 height 25
select select "3"
click at [529, 585] on select "Please Choose One Low High I want to Enter the number of Cubicles" at bounding box center [772, 595] width 486 height 25
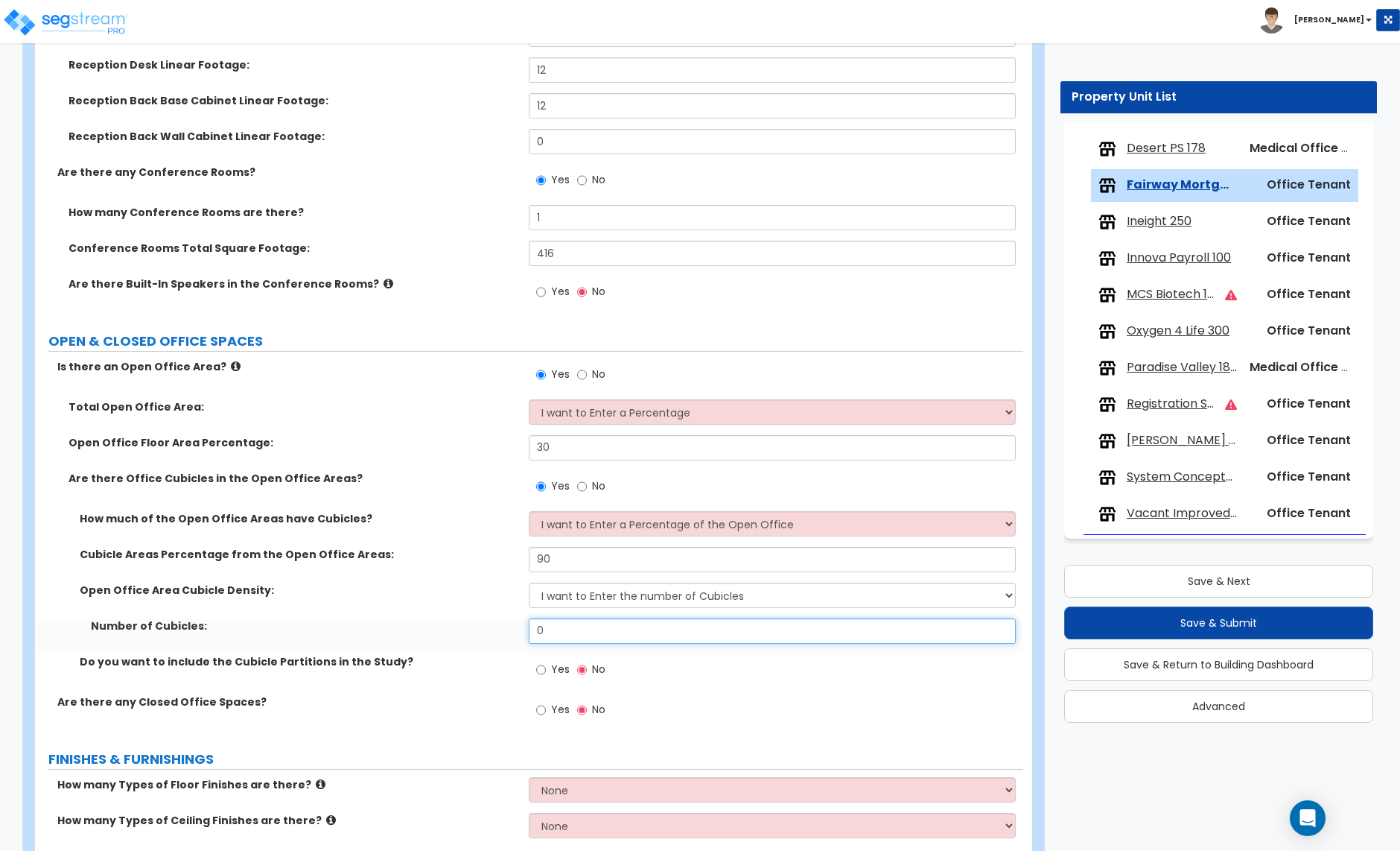
click at [558, 638] on input "0" at bounding box center [772, 631] width 486 height 25
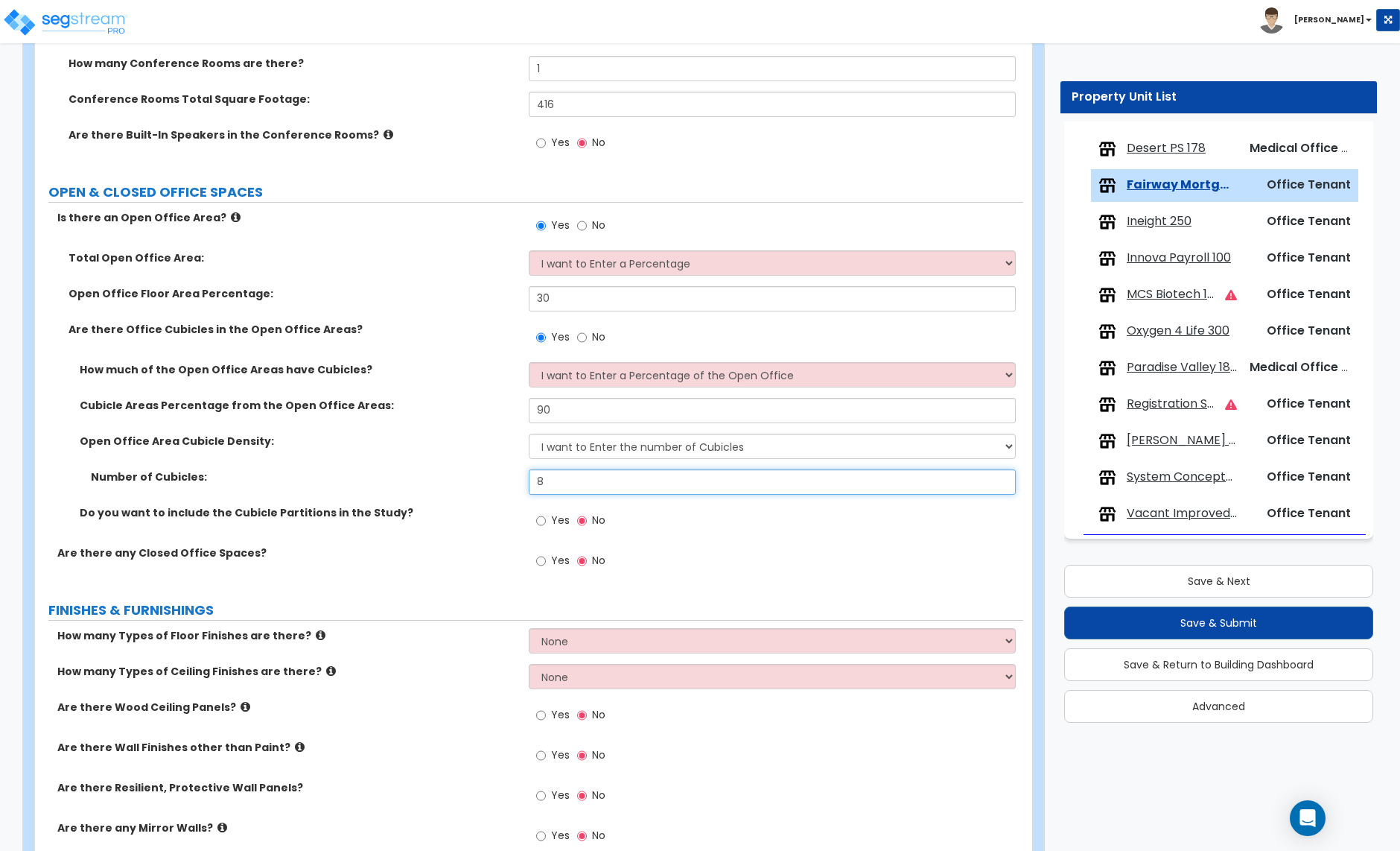
scroll to position [532, 0]
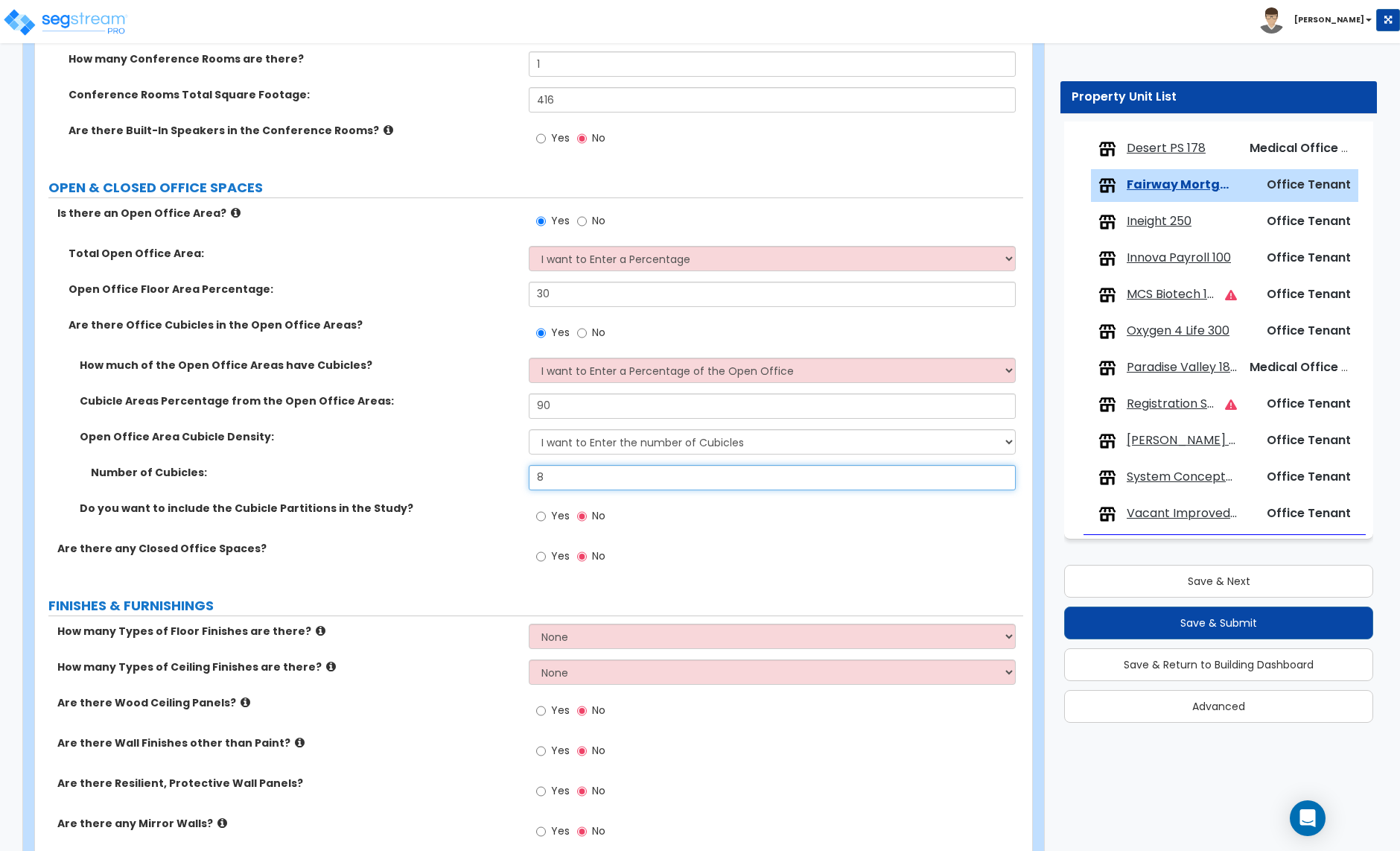
type input "8"
click at [544, 556] on input "Yes" at bounding box center [541, 557] width 10 height 17
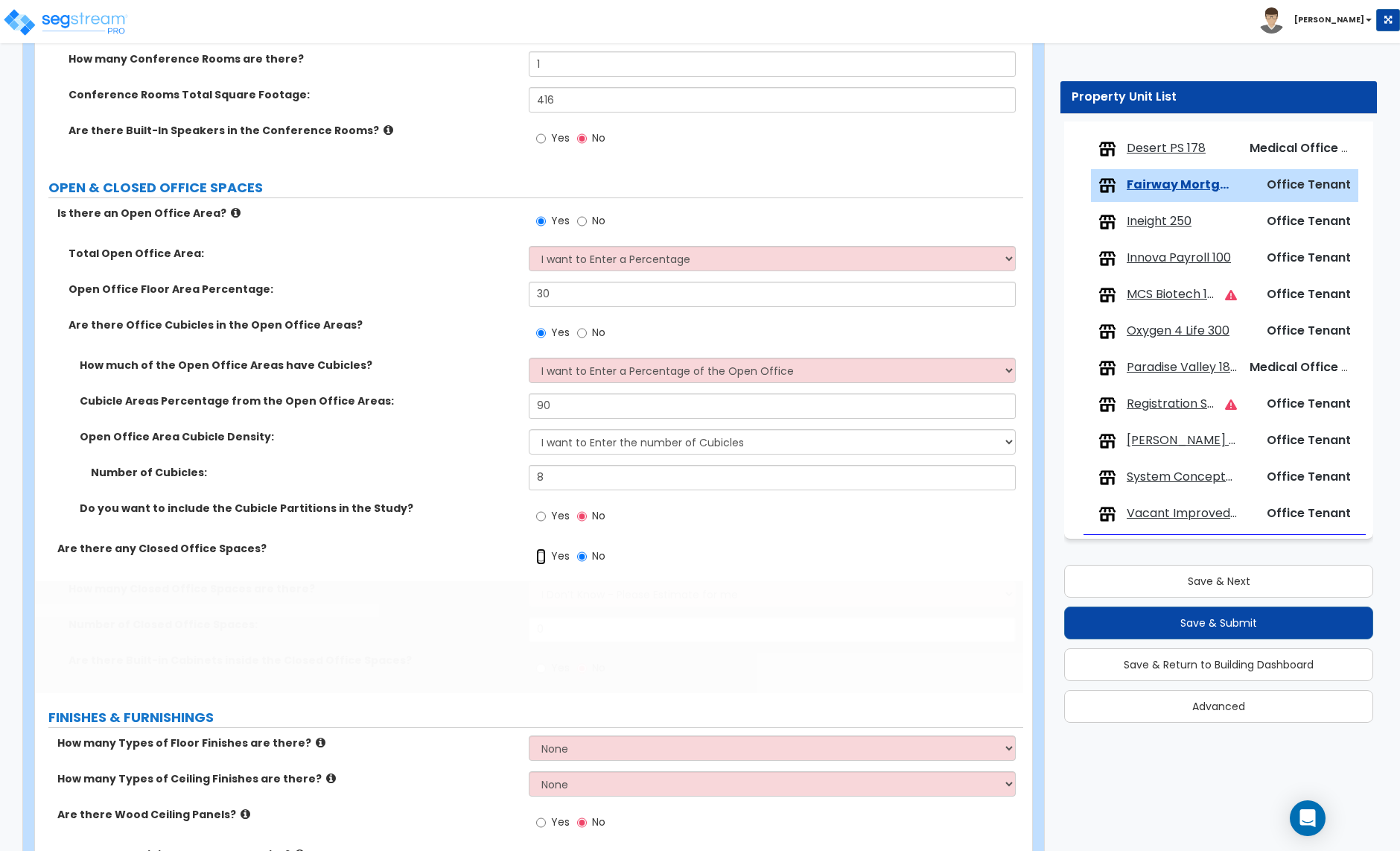
radio input "true"
select select "1"
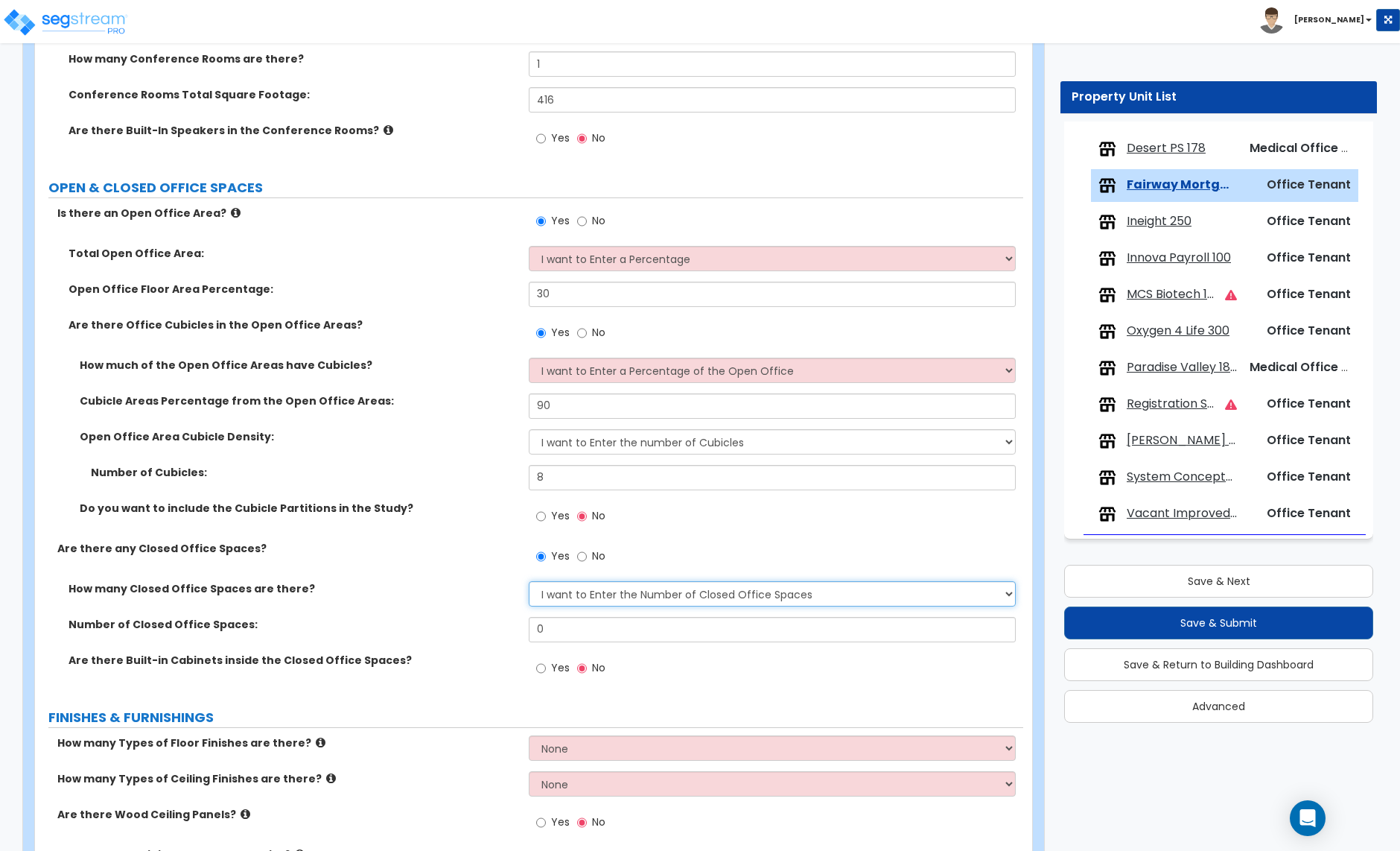
click at [590, 588] on select "I Don’t Know - Please Estimate for me I want to Enter the Number of Closed Offi…" at bounding box center [772, 593] width 486 height 25
click at [569, 629] on input "0" at bounding box center [772, 629] width 486 height 25
click at [580, 631] on input "0" at bounding box center [772, 629] width 486 height 25
type input "10"
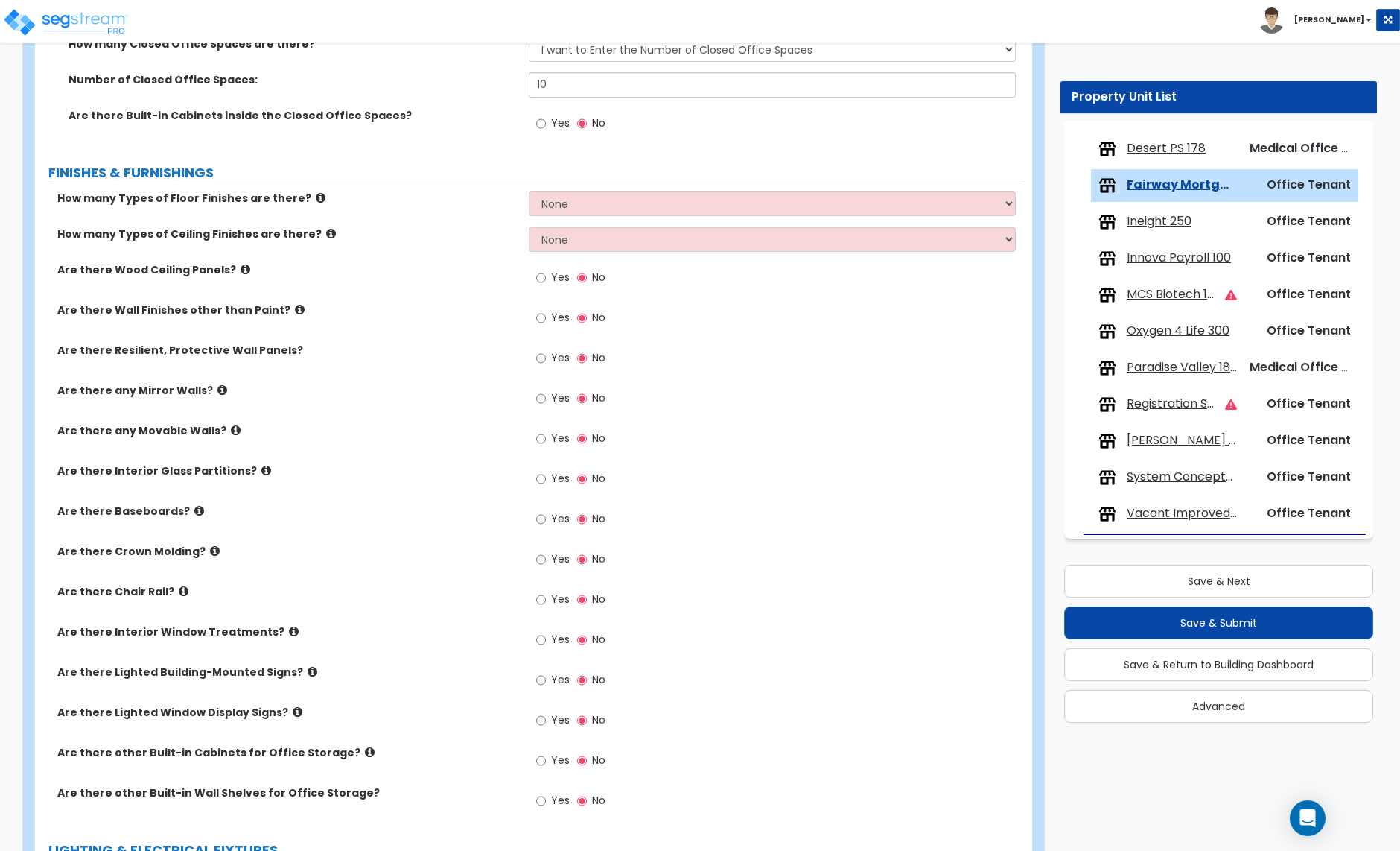
scroll to position [1079, 0]
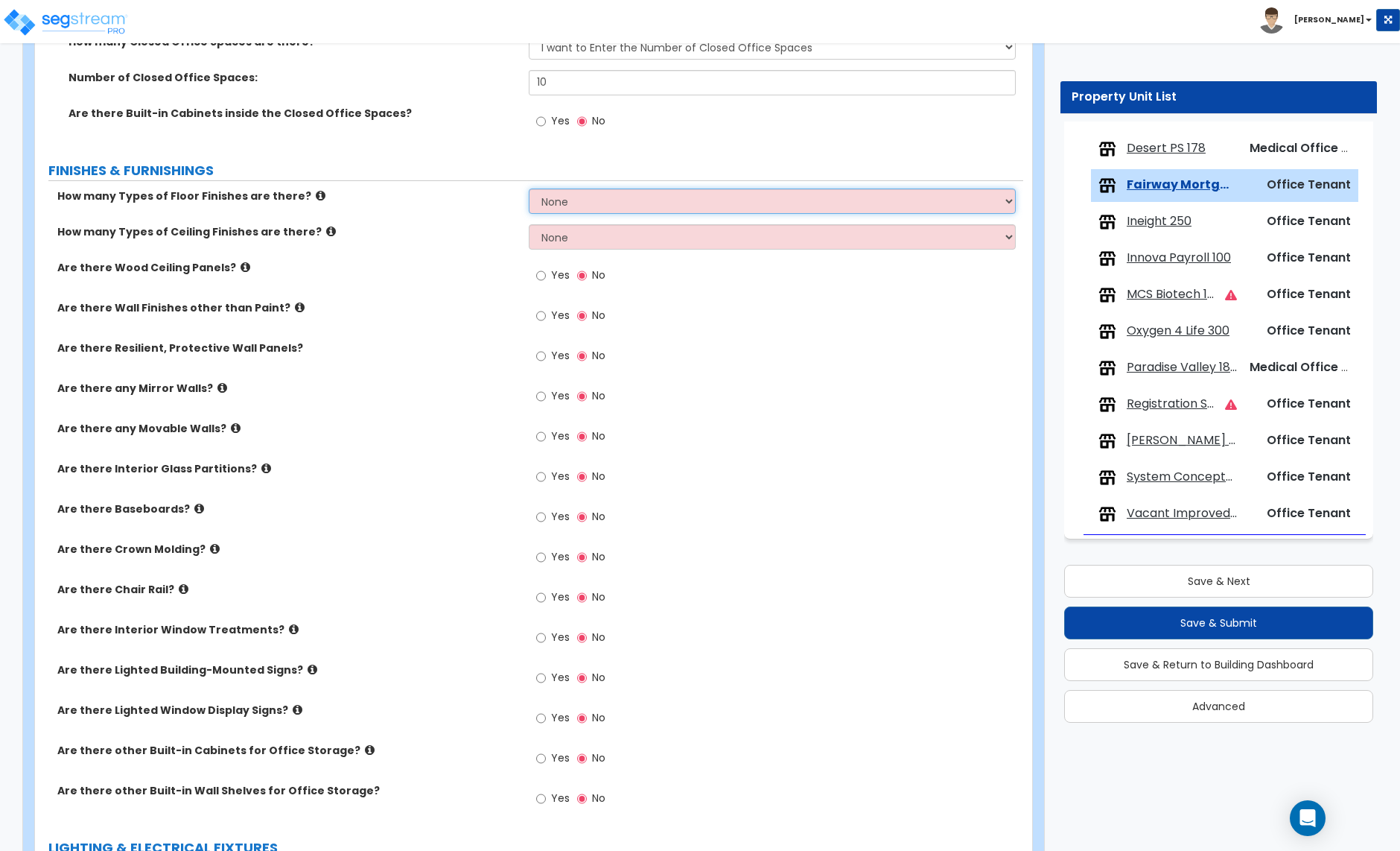
click at [576, 209] on select "None 1 2 3 4" at bounding box center [772, 201] width 486 height 25
select select "2"
click at [529, 190] on select "None 1 2 3 4" at bounding box center [772, 201] width 486 height 25
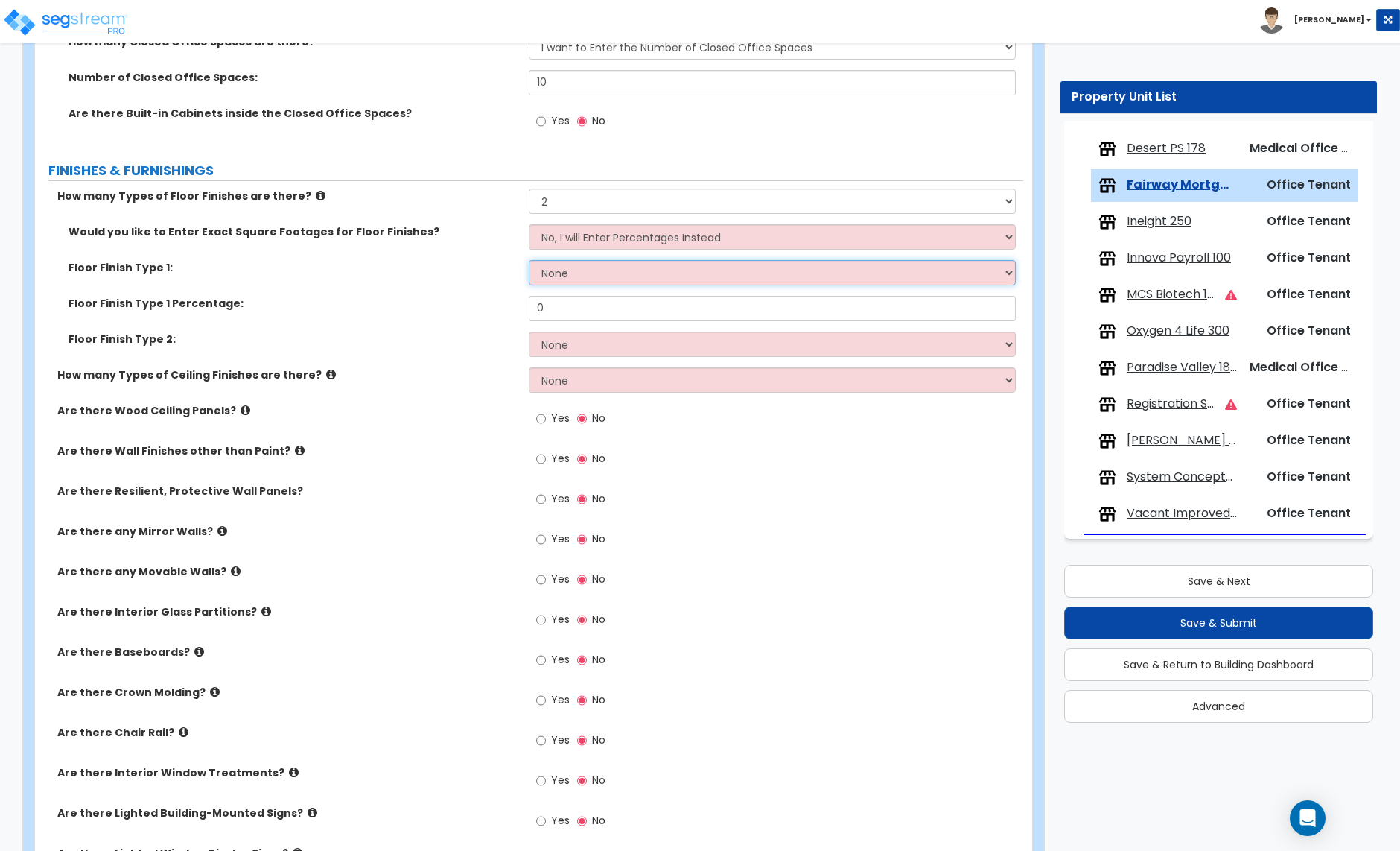
click at [570, 274] on select "None Tile Flooring Hardwood Flooring Resilient Laminate Flooring VCT Flooring S…" at bounding box center [772, 273] width 486 height 25
select select "4"
click at [529, 261] on select "None Tile Flooring Hardwood Flooring Resilient Laminate Flooring VCT Flooring S…" at bounding box center [772, 273] width 486 height 25
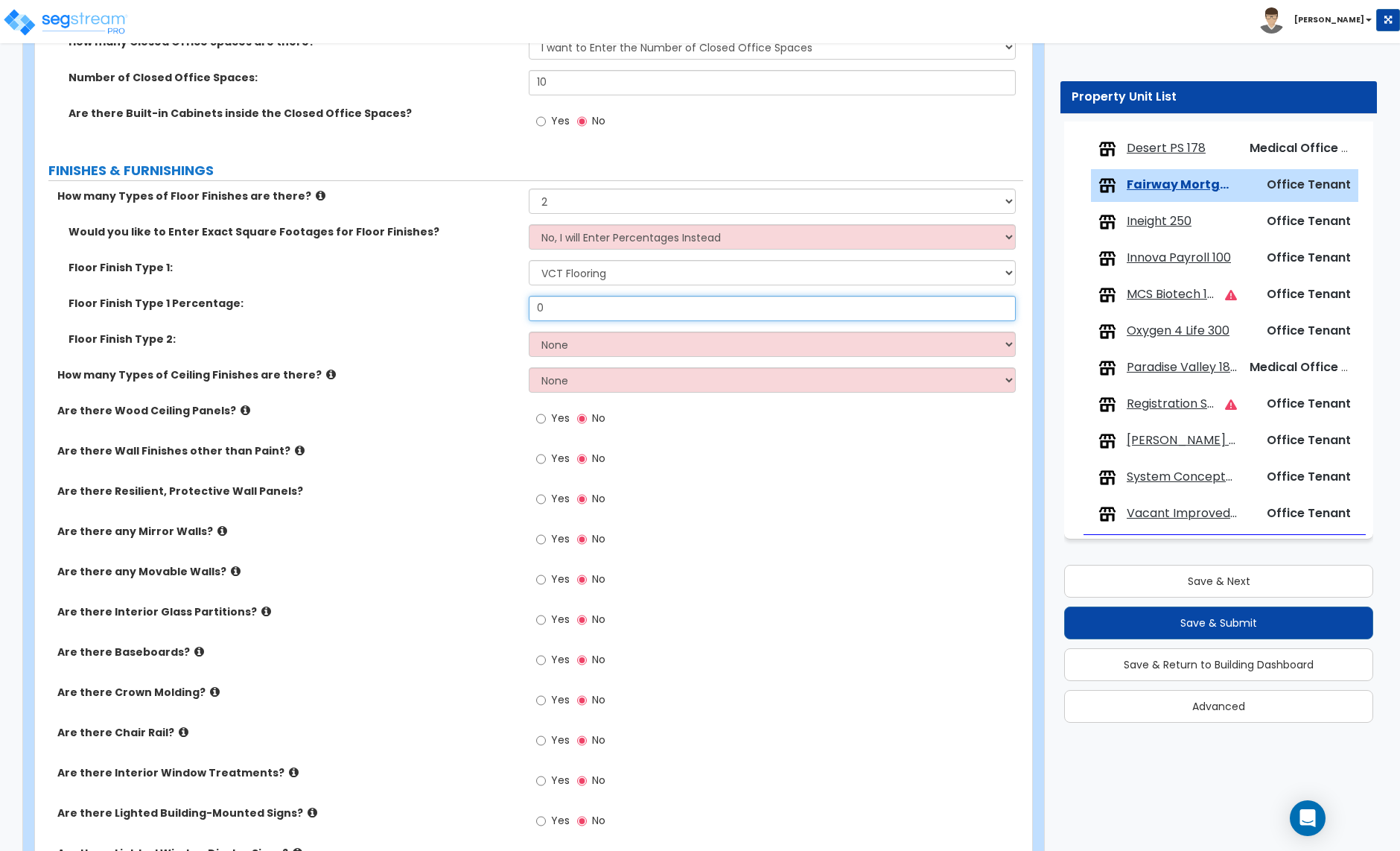
click at [559, 310] on input "0" at bounding box center [772, 308] width 486 height 25
type input "80"
click at [569, 351] on select "None Tile Flooring Hardwood Flooring Resilient Laminate Flooring VCT Flooring S…" at bounding box center [772, 344] width 486 height 25
click at [581, 344] on select "None Tile Flooring Hardwood Flooring Resilient Laminate Flooring VCT Flooring S…" at bounding box center [772, 344] width 486 height 25
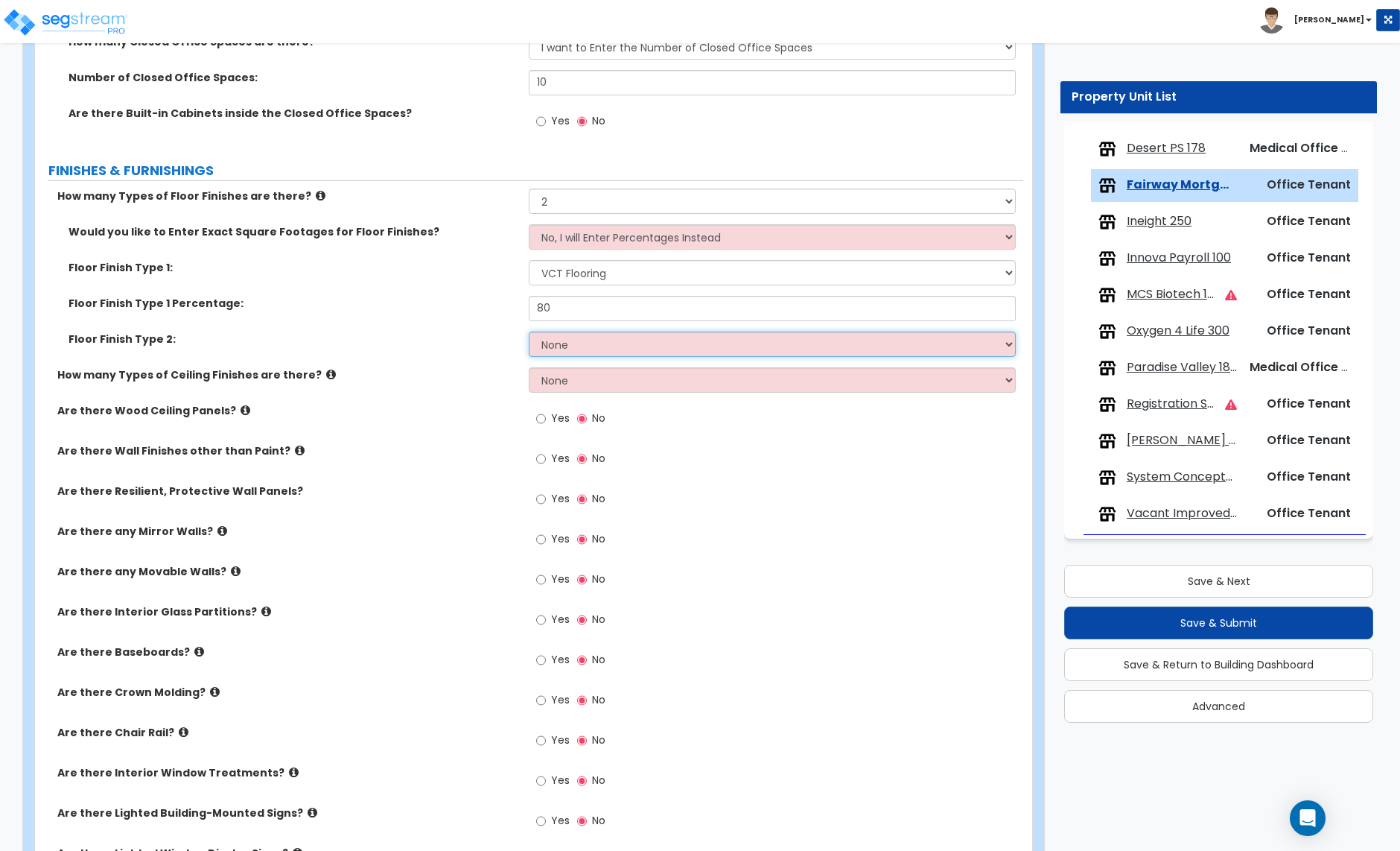
select select "7"
click at [529, 333] on select "None Tile Flooring Hardwood Flooring Resilient Laminate Flooring VCT Flooring S…" at bounding box center [772, 344] width 486 height 25
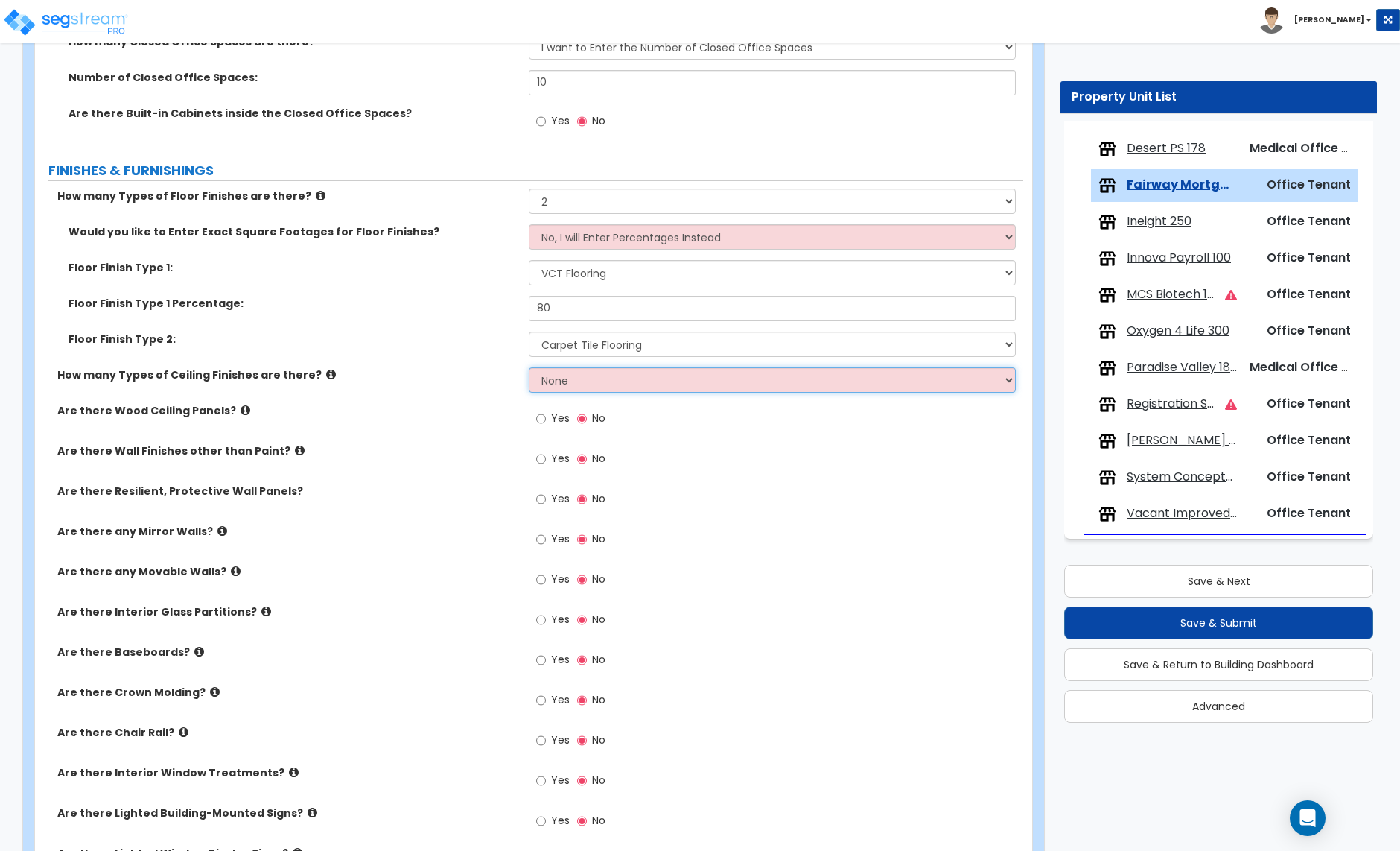
click at [580, 386] on select "None 1 2 3" at bounding box center [772, 379] width 486 height 25
select select "1"
click at [529, 369] on select "None 1 2 3" at bounding box center [772, 379] width 486 height 25
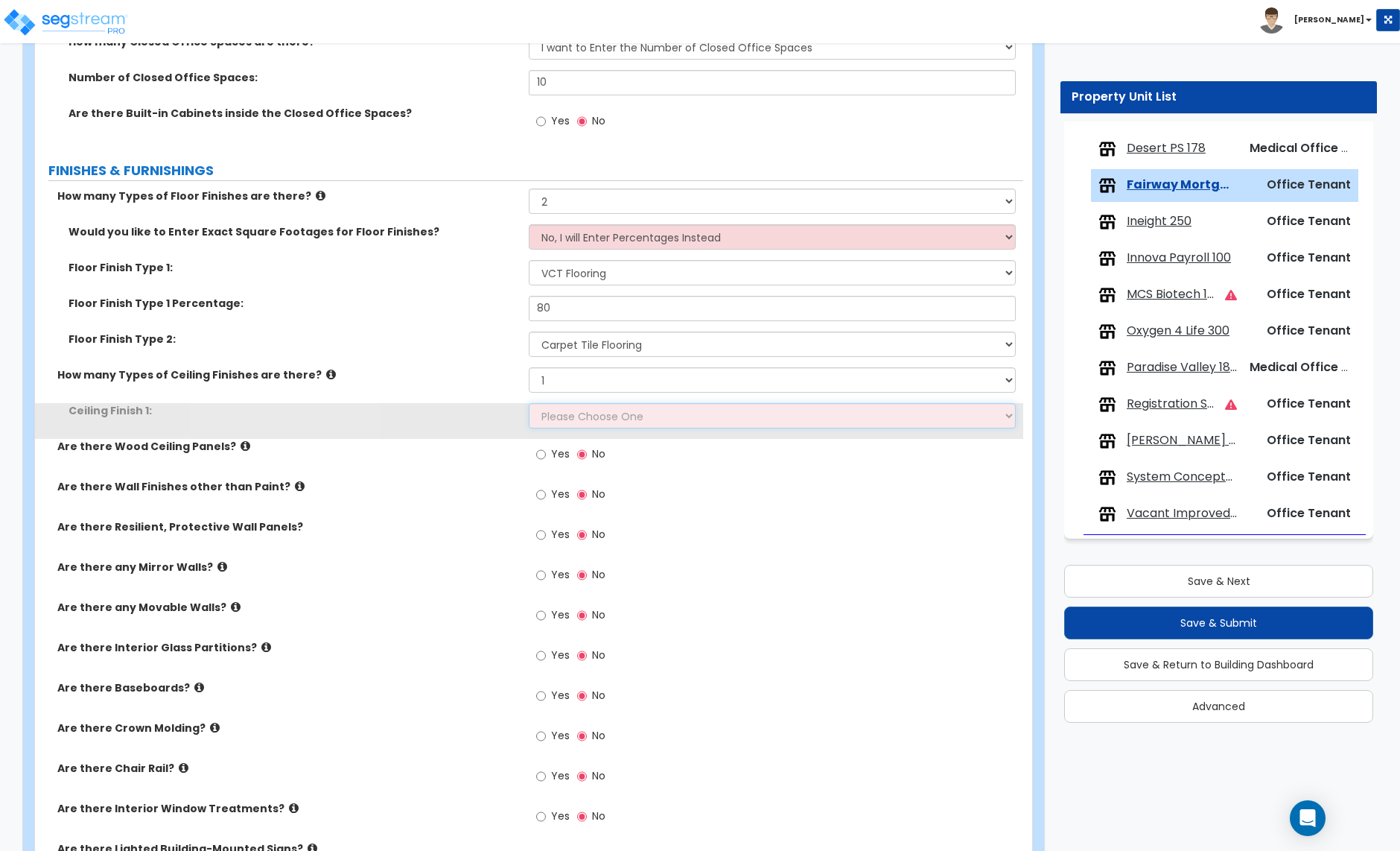
click at [584, 414] on select "Please Choose One Drop Ceiling Open Ceiling Drywall Ceiling" at bounding box center [772, 415] width 486 height 25
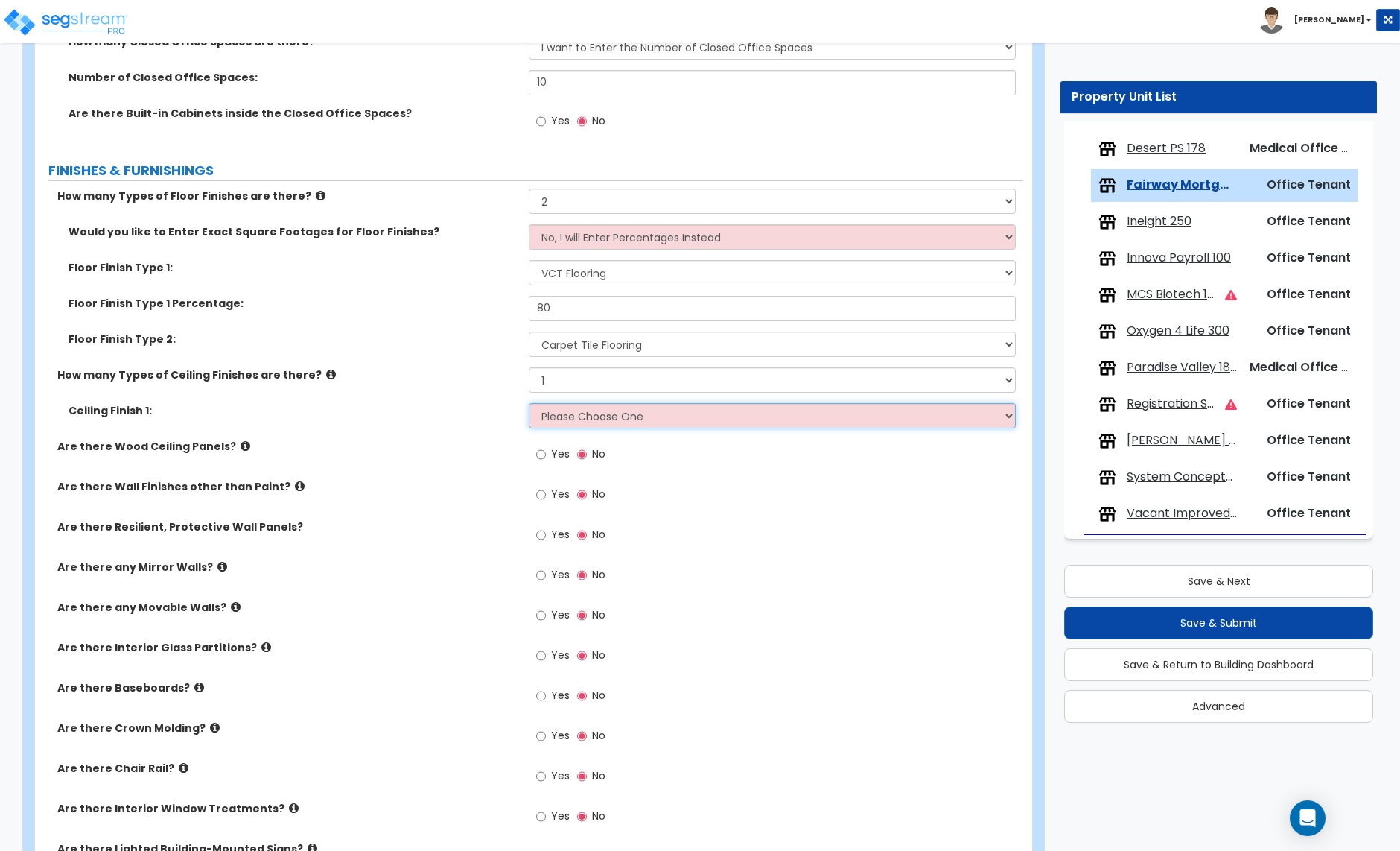
select select "1"
click at [529, 405] on select "Please Choose One Drop Ceiling Open Ceiling Drywall Ceiling" at bounding box center [772, 415] width 486 height 25
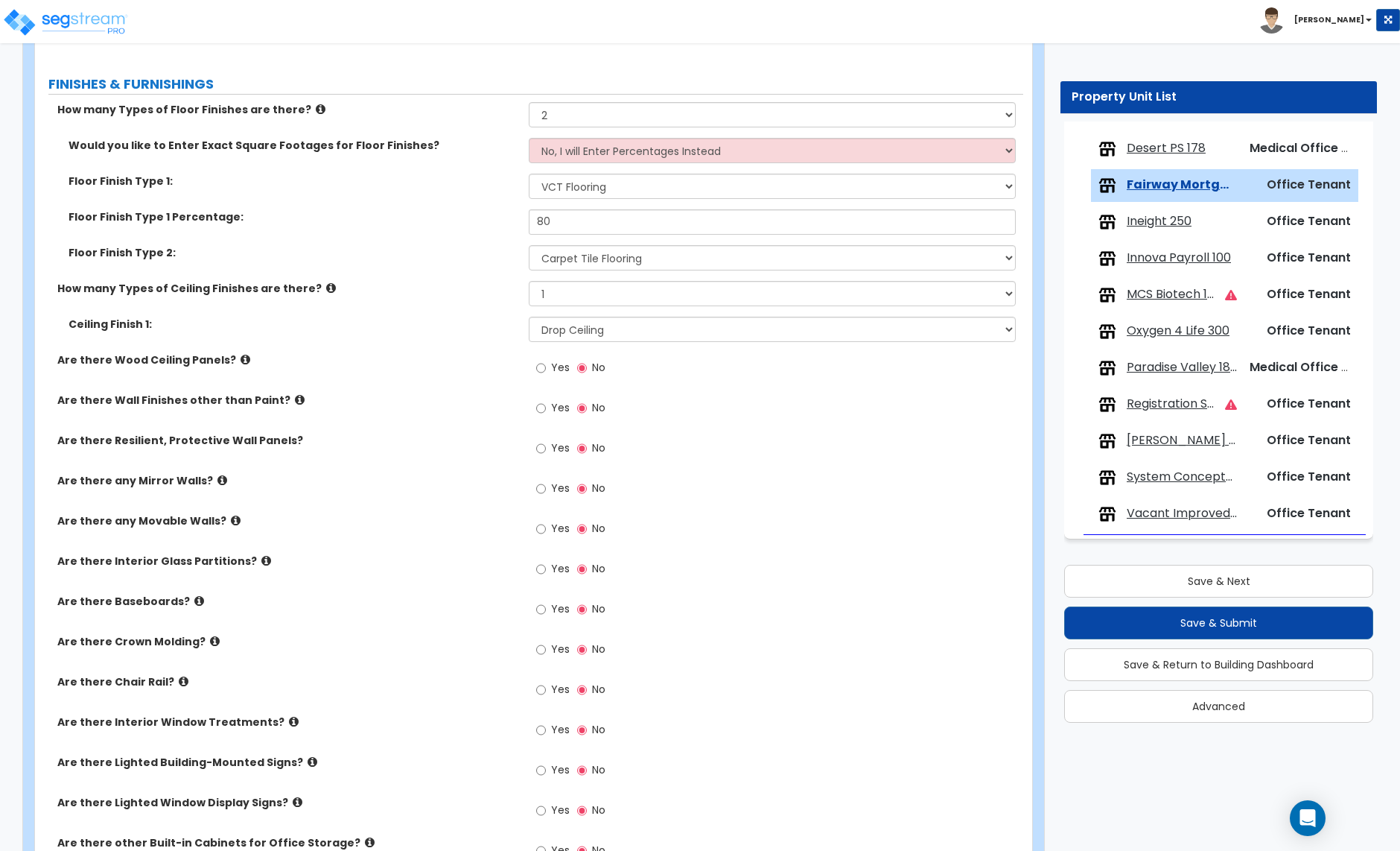
scroll to position [1200, 0]
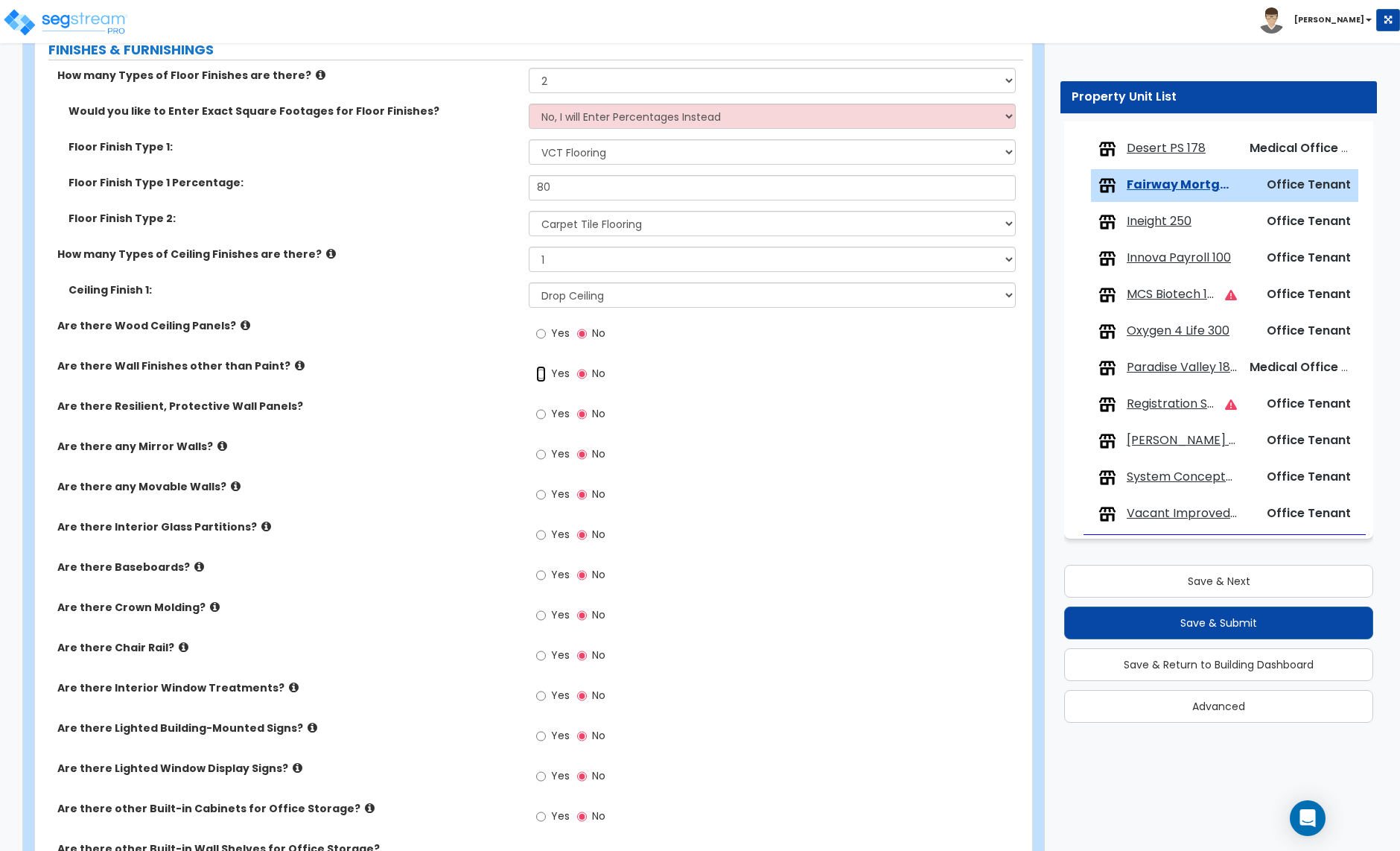
click at [541, 374] on input "Yes" at bounding box center [541, 373] width 10 height 17
radio input "true"
click at [541, 374] on input "Yes" at bounding box center [541, 373] width 10 height 17
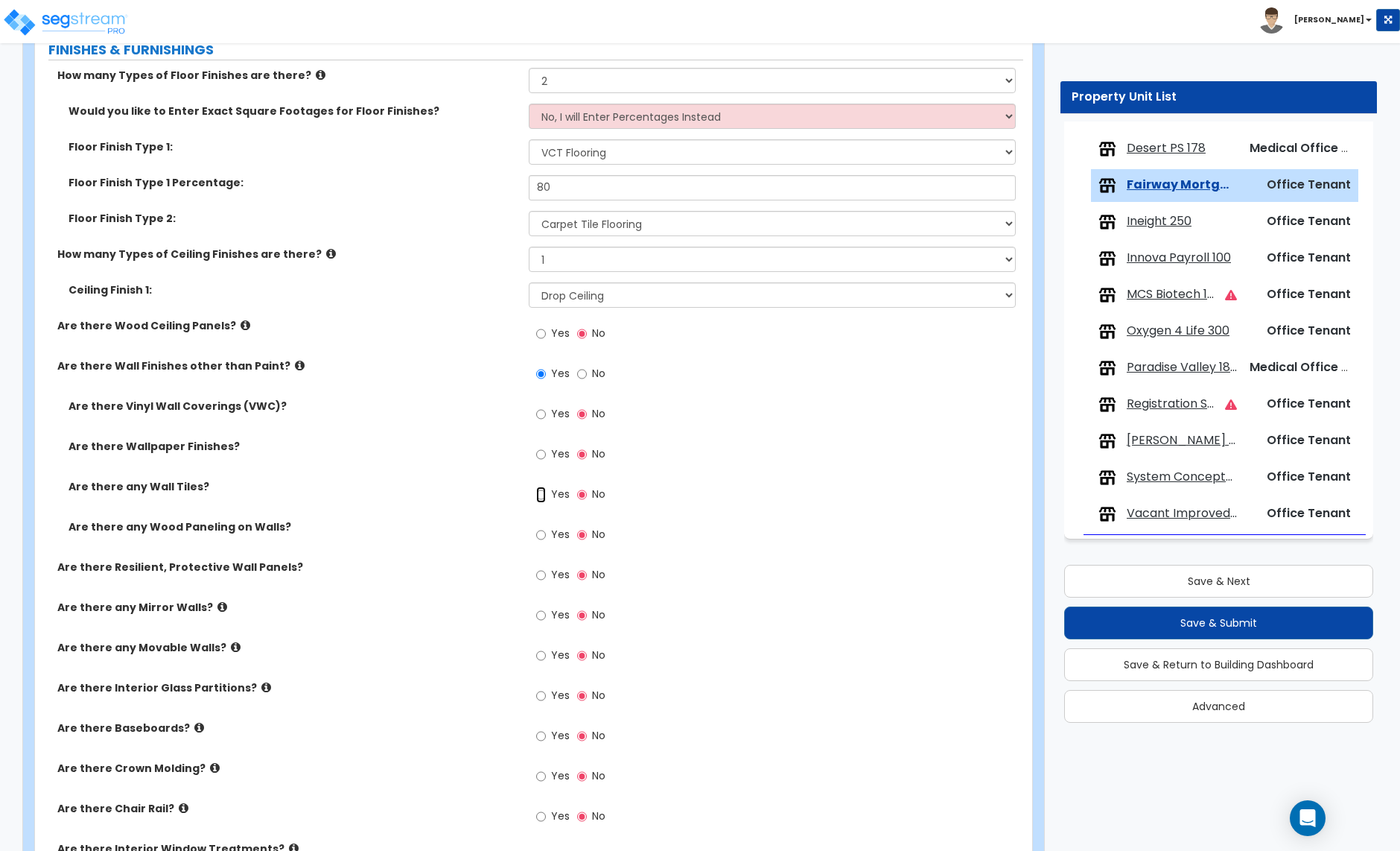
click at [540, 496] on input "Yes" at bounding box center [541, 494] width 10 height 17
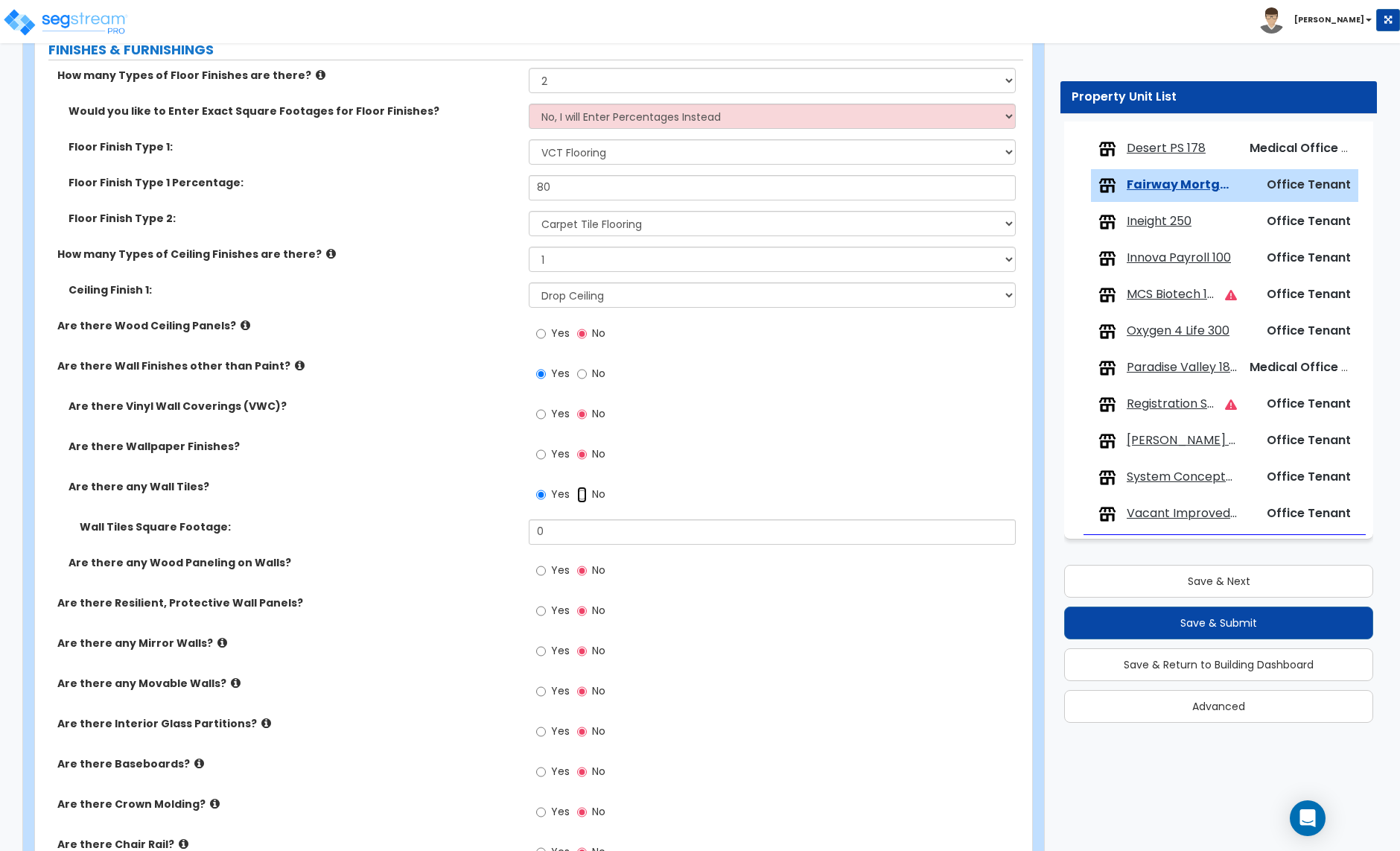
click at [577, 486] on input "No" at bounding box center [582, 494] width 10 height 17
radio input "false"
radio input "true"
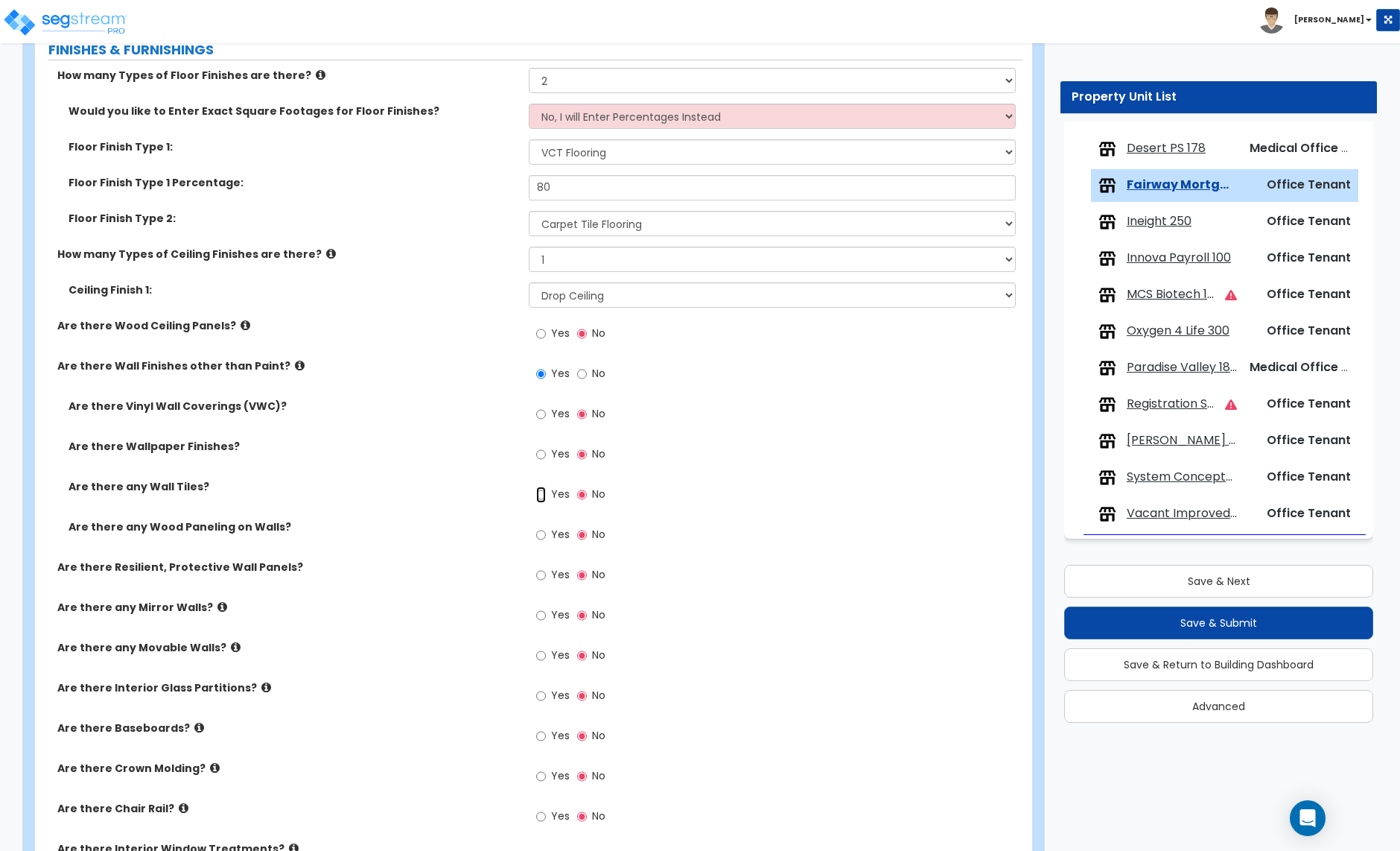
click at [539, 497] on input "Yes" at bounding box center [541, 494] width 10 height 17
radio input "true"
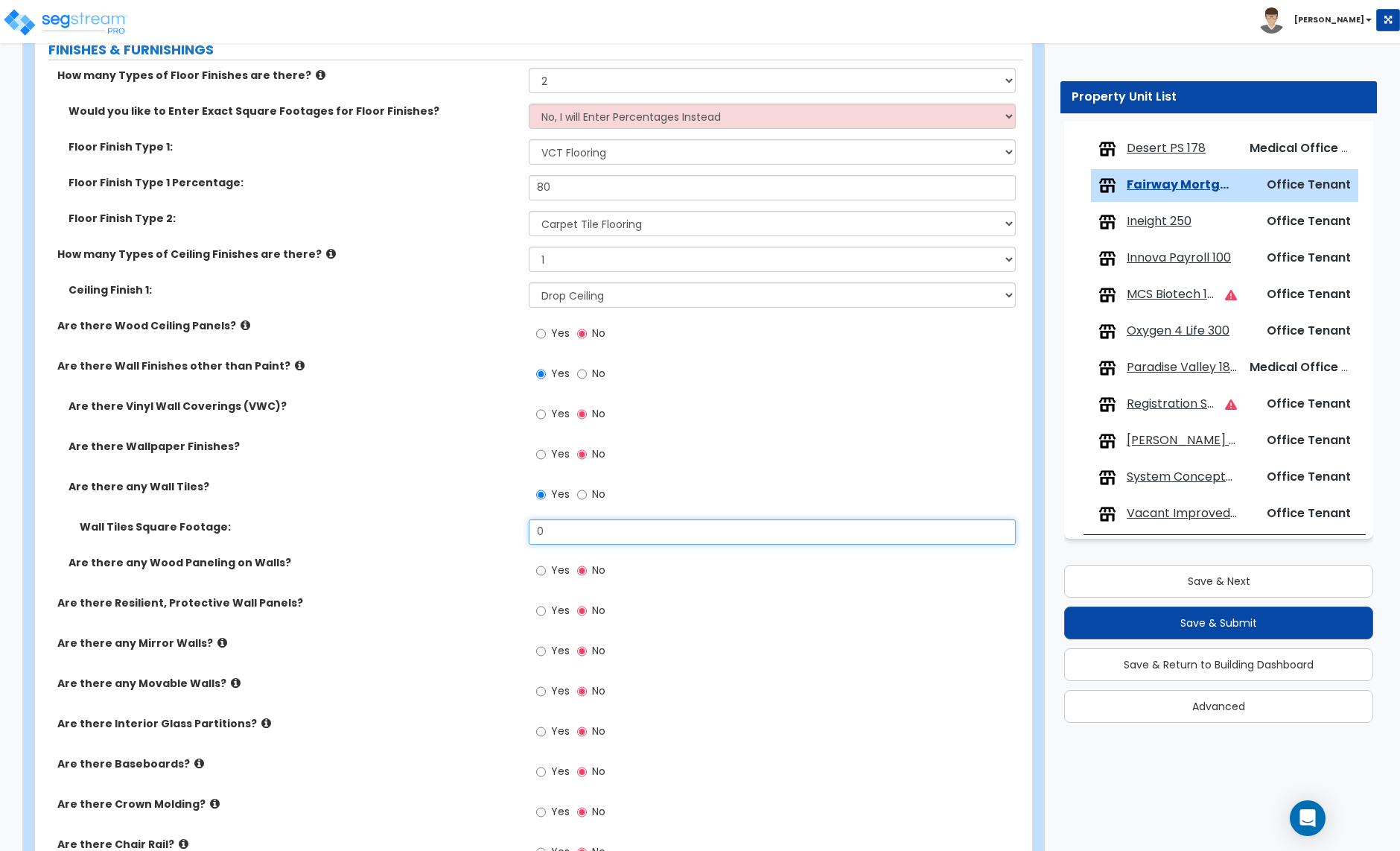
click at [555, 536] on input "0" at bounding box center [772, 532] width 486 height 25
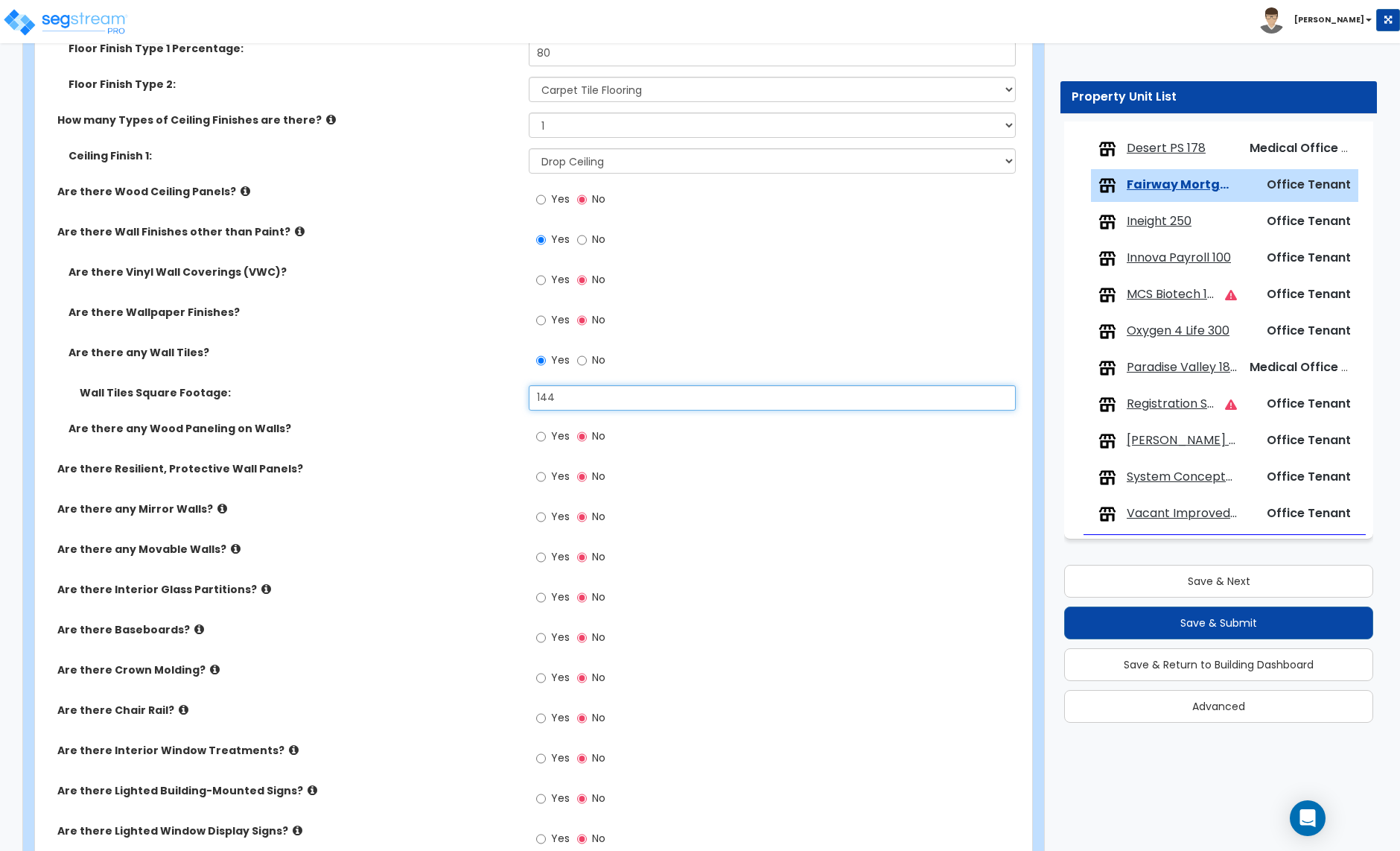
scroll to position [1377, 0]
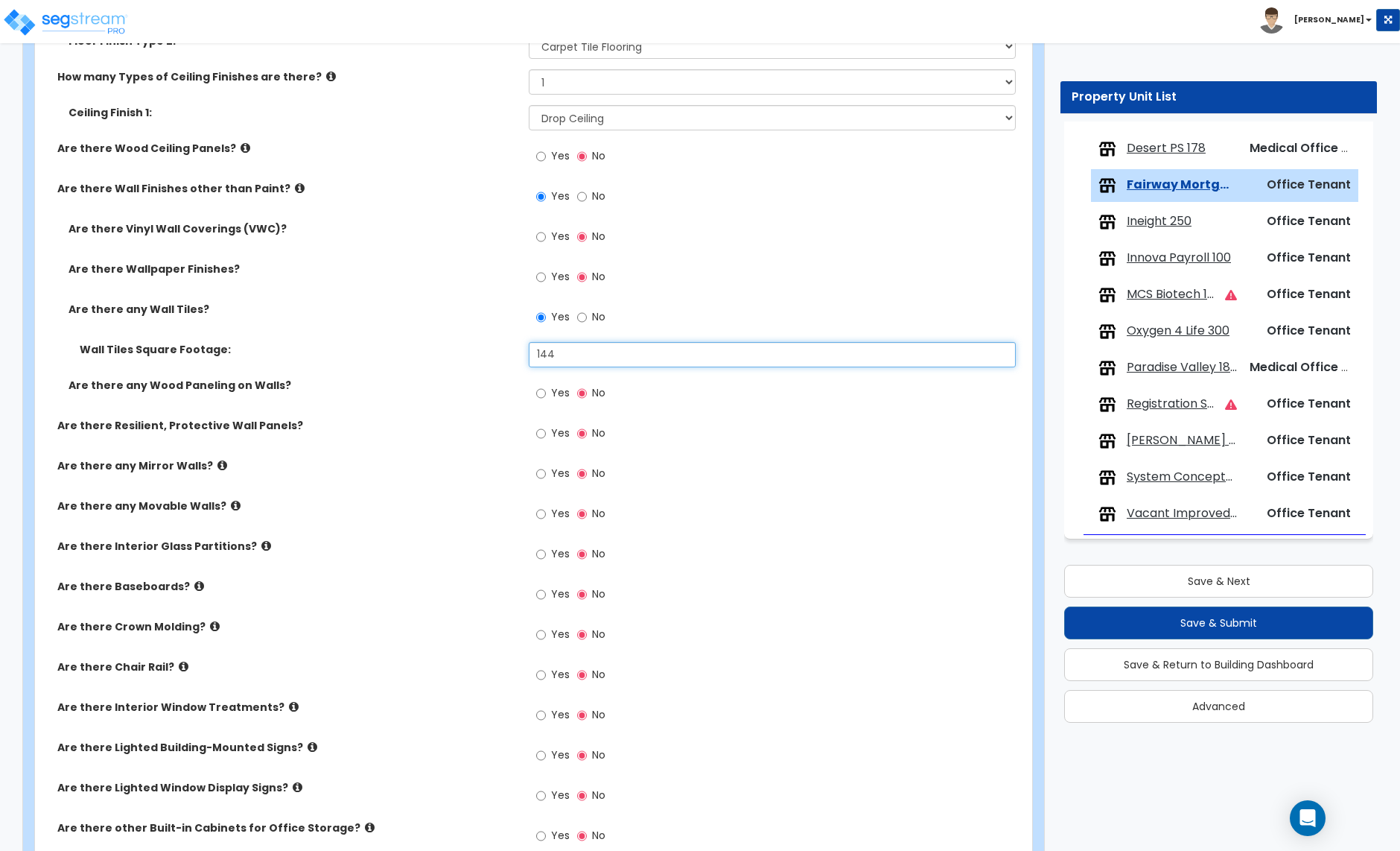
type input "144"
click at [544, 557] on input "Yes" at bounding box center [541, 554] width 10 height 17
radio input "true"
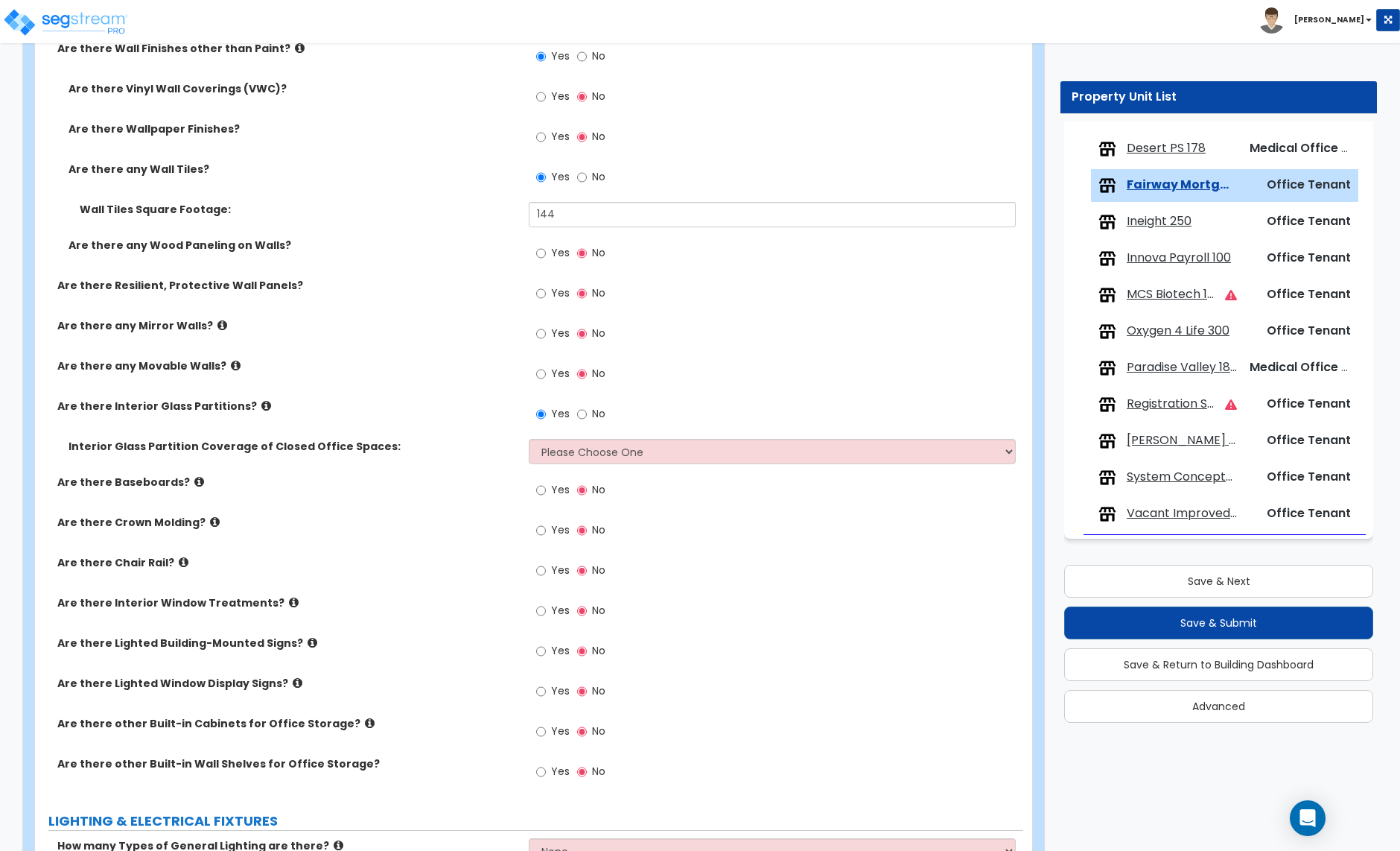
scroll to position [1544, 0]
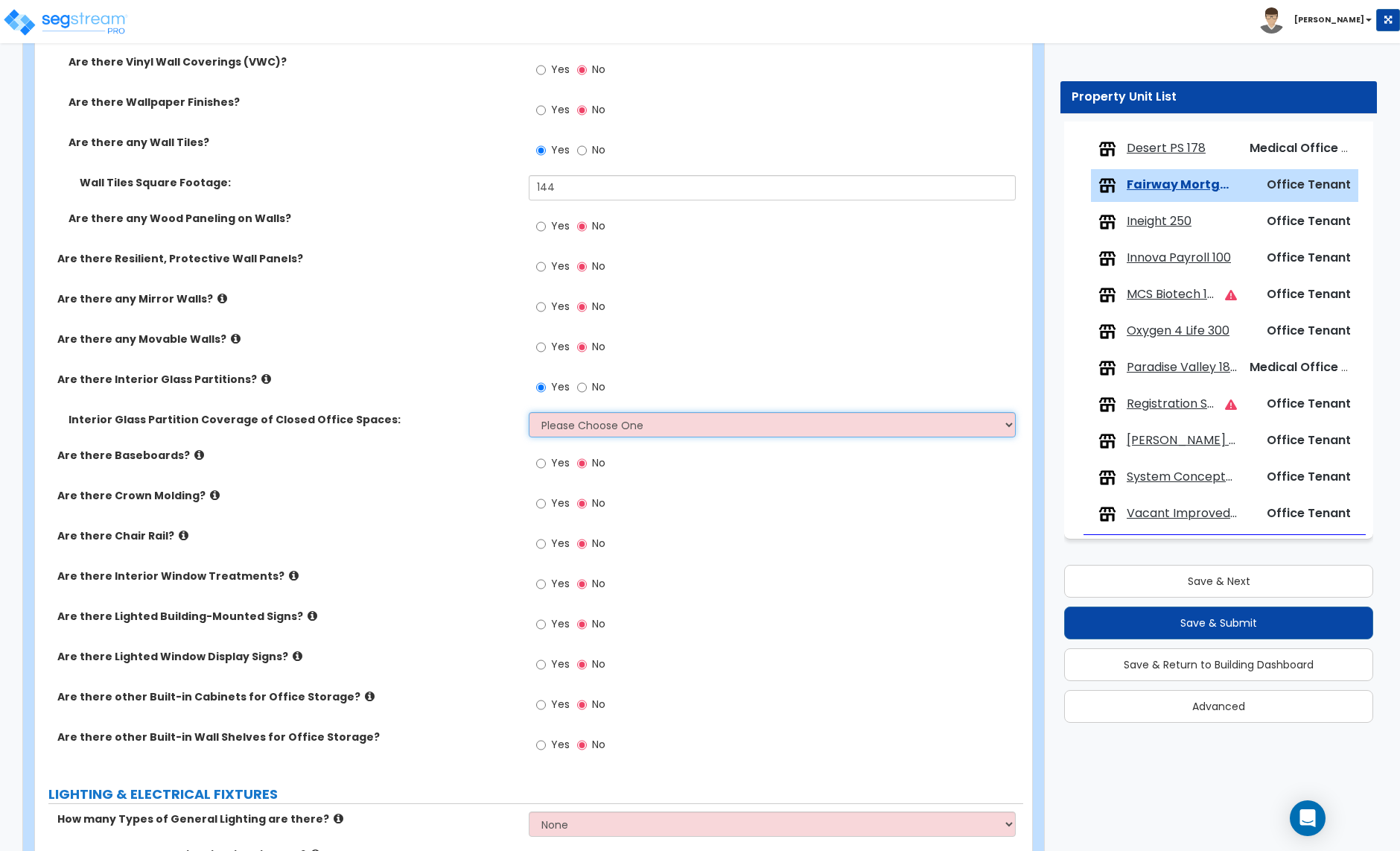
click at [640, 431] on select "Please Choose One Some of the Closed Office Space Walls are Interior Glass Part…" at bounding box center [772, 424] width 486 height 25
click at [629, 433] on select "Please Choose One Some of the Closed Office Space Walls are Interior Glass Part…" at bounding box center [772, 424] width 486 height 25
select select "3"
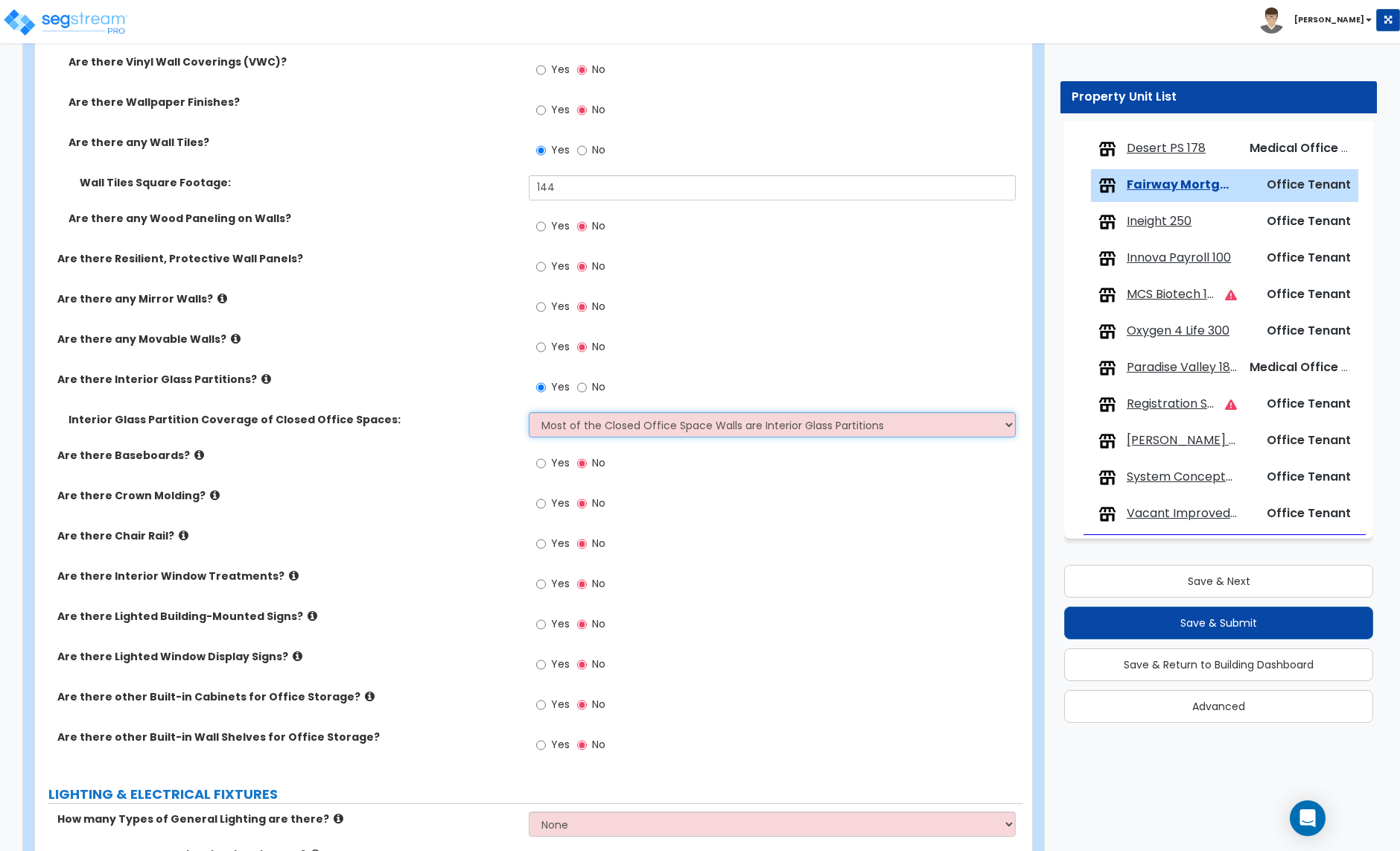
click at [529, 414] on select "Please Choose One Some of the Closed Office Space Walls are Interior Glass Part…" at bounding box center [772, 424] width 486 height 25
click at [631, 430] on select "Please Choose One Some of the Closed Office Space Walls are Interior Glass Part…" at bounding box center [772, 424] width 486 height 25
click at [544, 470] on input "Yes" at bounding box center [541, 463] width 10 height 17
radio input "true"
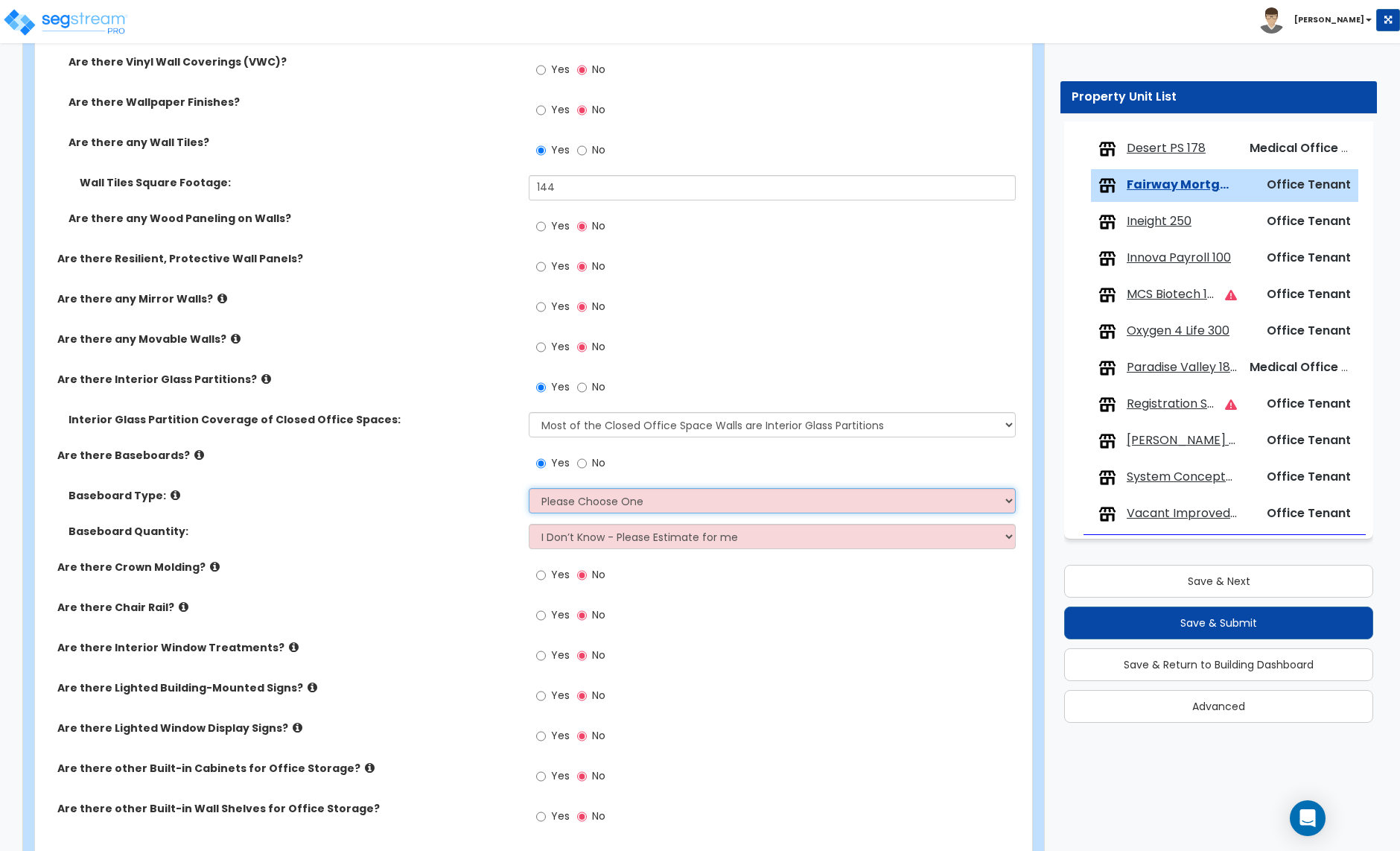
click at [569, 505] on select "Please Choose One Wood Vinyl Carpet Tile" at bounding box center [772, 500] width 486 height 25
select select "2"
click at [529, 490] on select "Please Choose One Wood Vinyl Carpet Tile" at bounding box center [772, 500] width 486 height 25
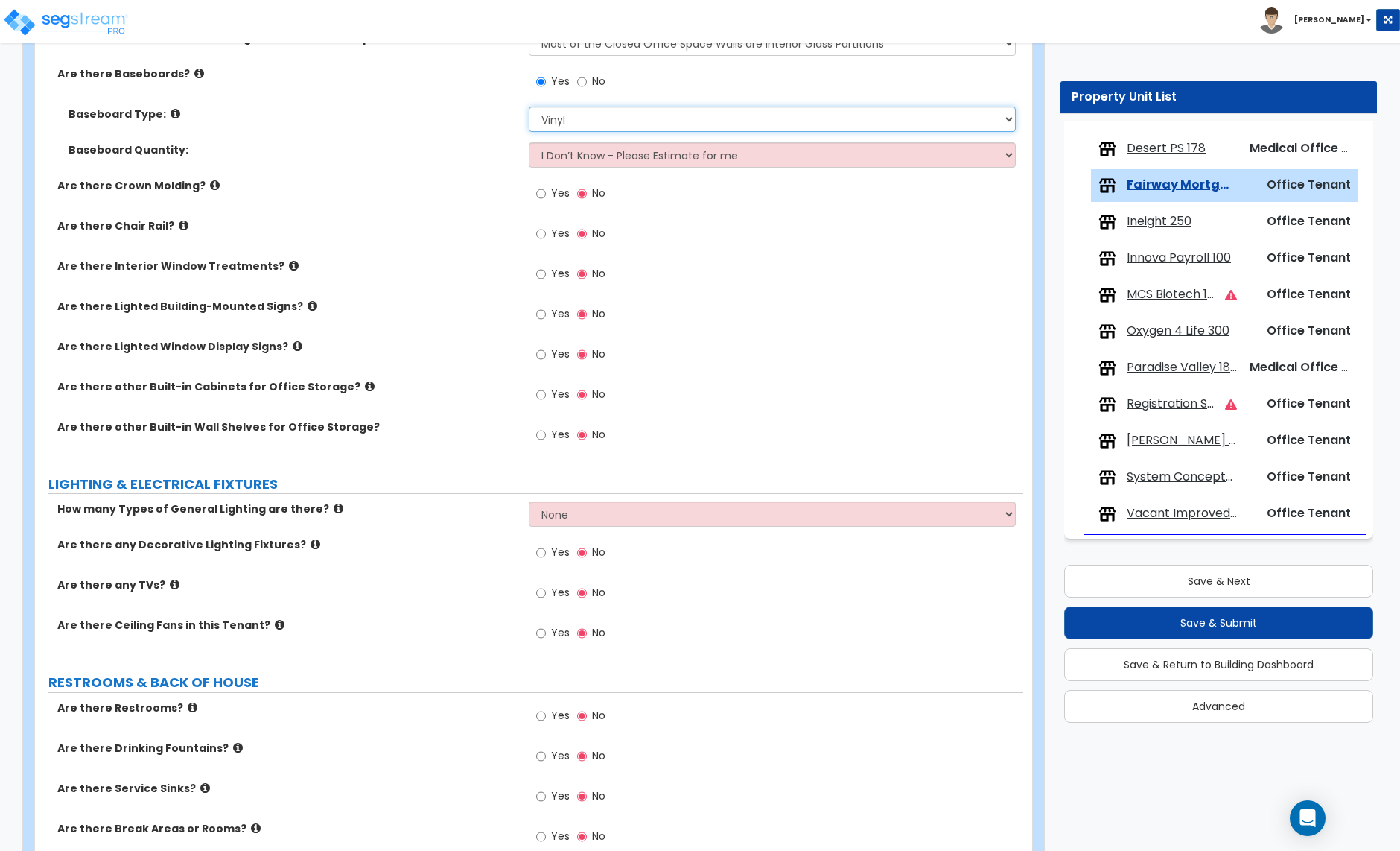
scroll to position [1932, 0]
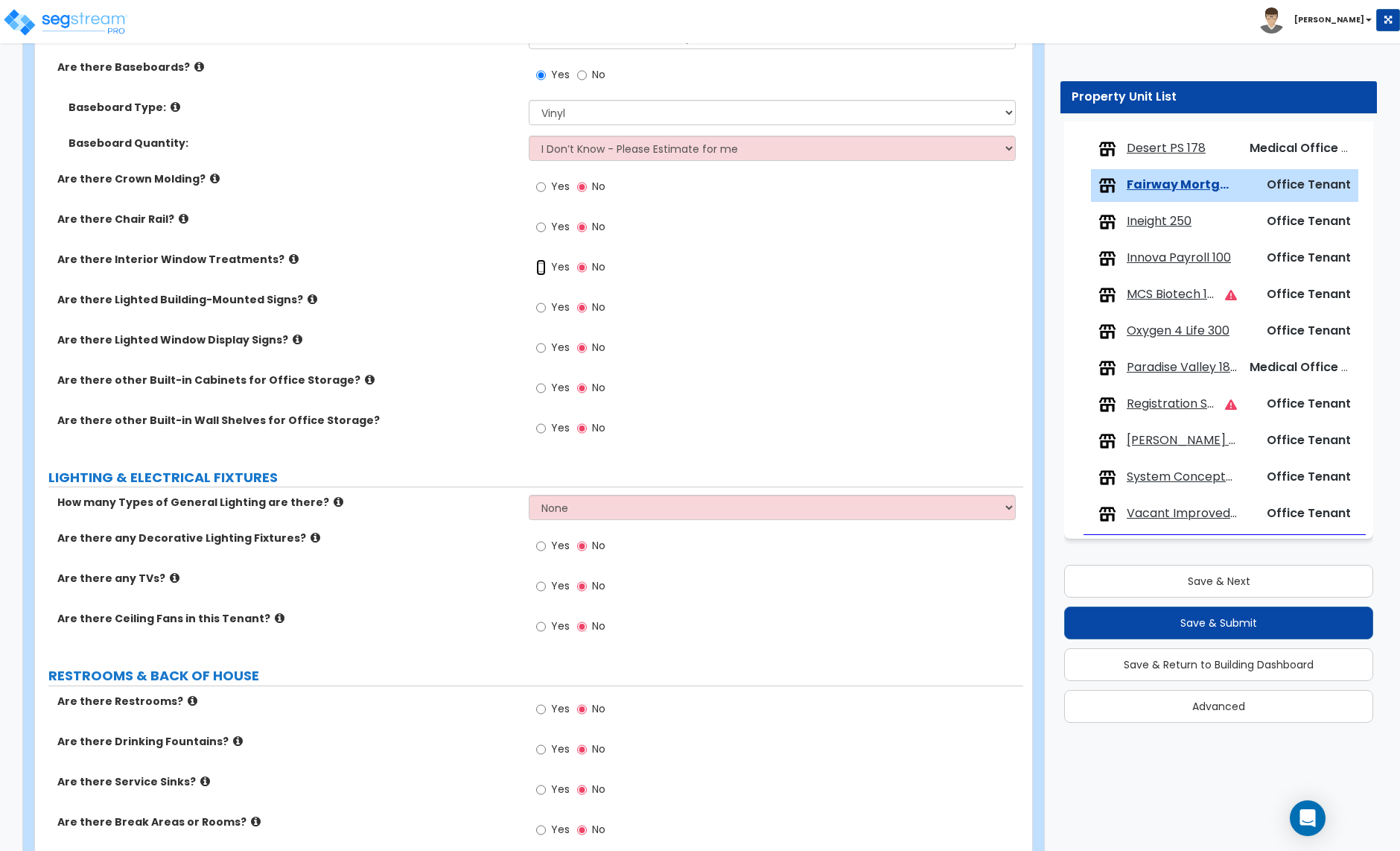
click at [541, 273] on input "Yes" at bounding box center [541, 267] width 10 height 17
radio input "true"
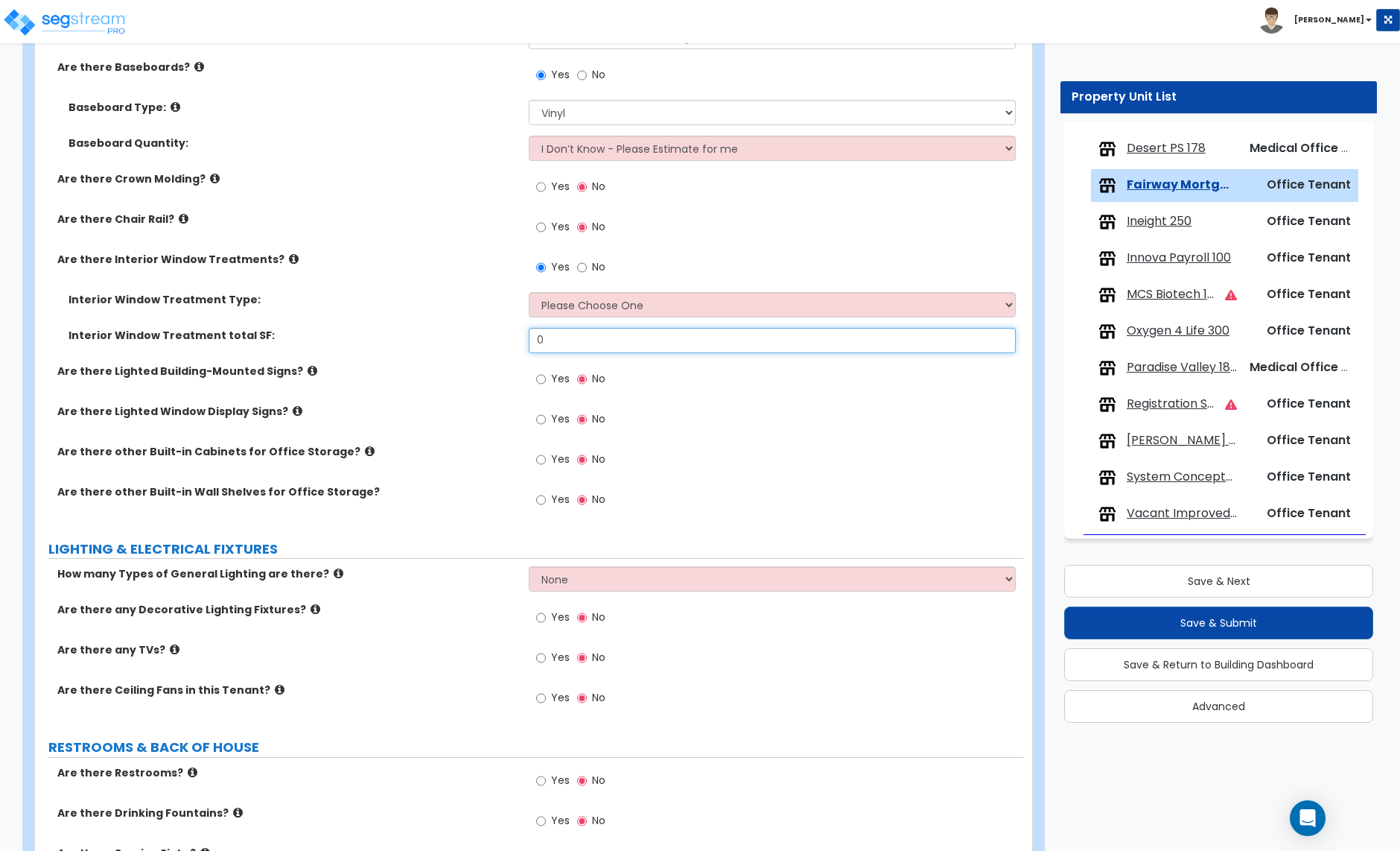
click at [558, 344] on input "0" at bounding box center [772, 340] width 486 height 25
type input "90"
click at [541, 460] on input "Yes" at bounding box center [541, 459] width 10 height 17
radio input "true"
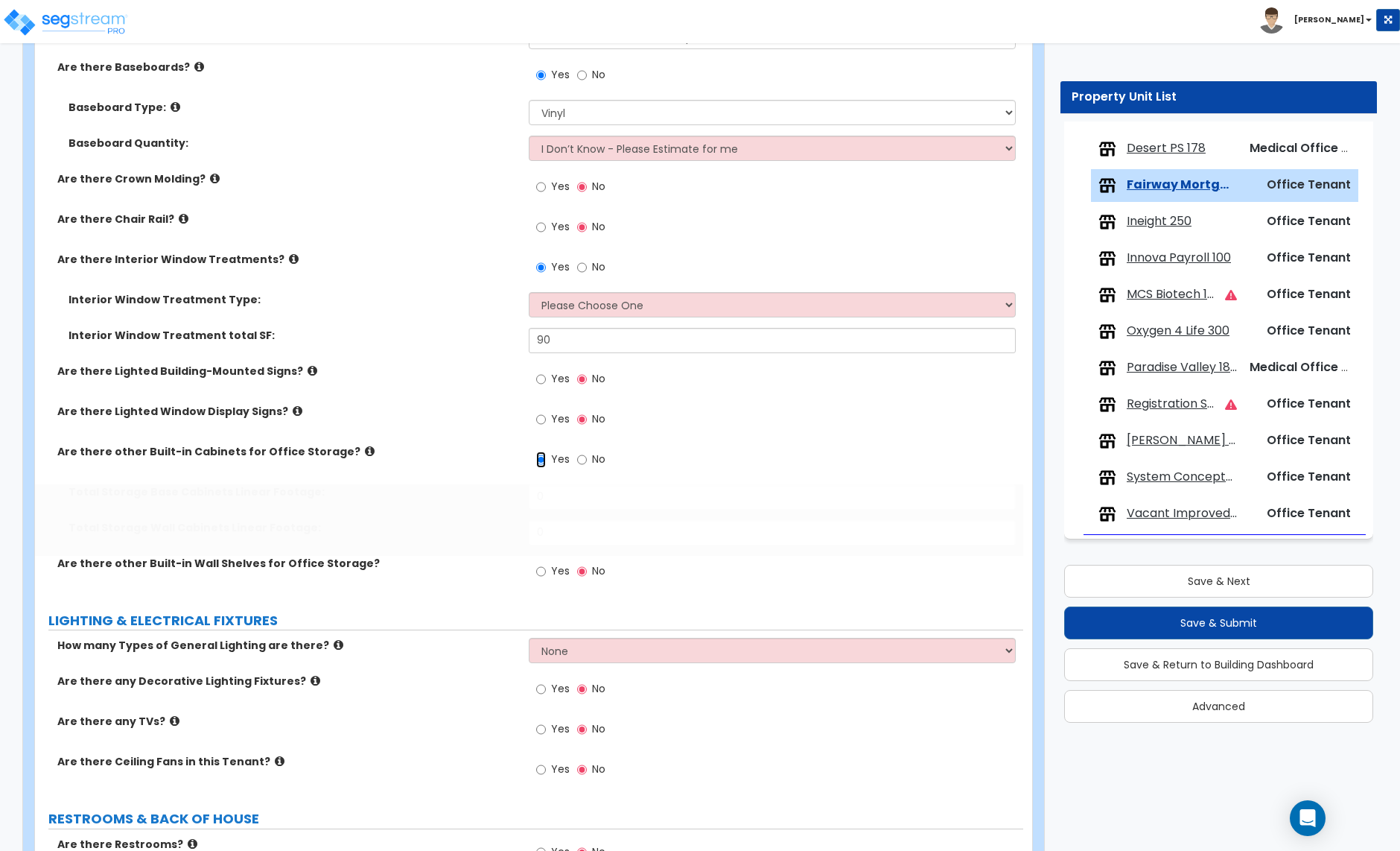
click at [541, 460] on input "Yes" at bounding box center [541, 459] width 10 height 17
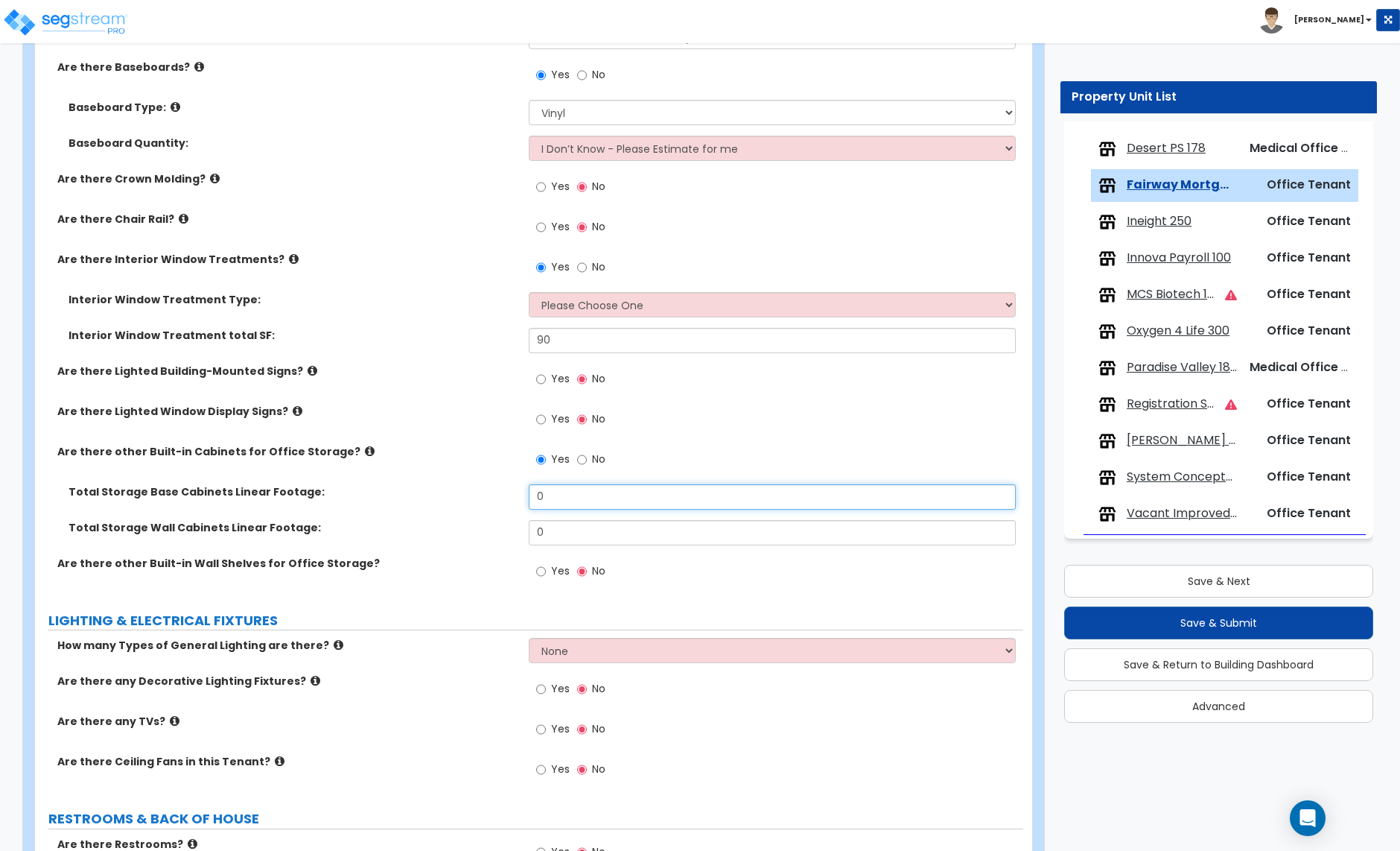
click at [546, 497] on input "0" at bounding box center [772, 497] width 486 height 25
click at [546, 496] on input "0" at bounding box center [772, 497] width 486 height 25
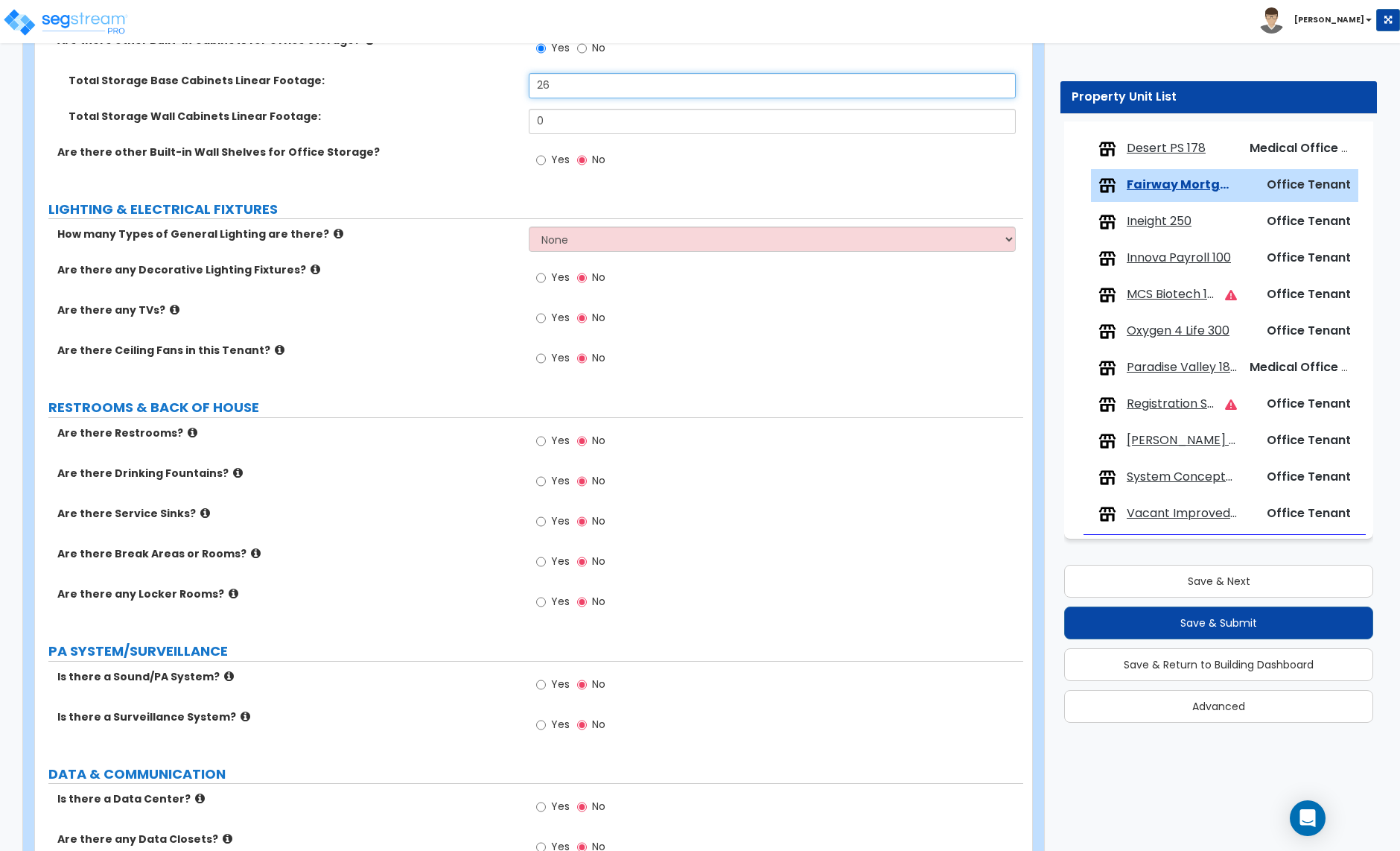
scroll to position [2316, 0]
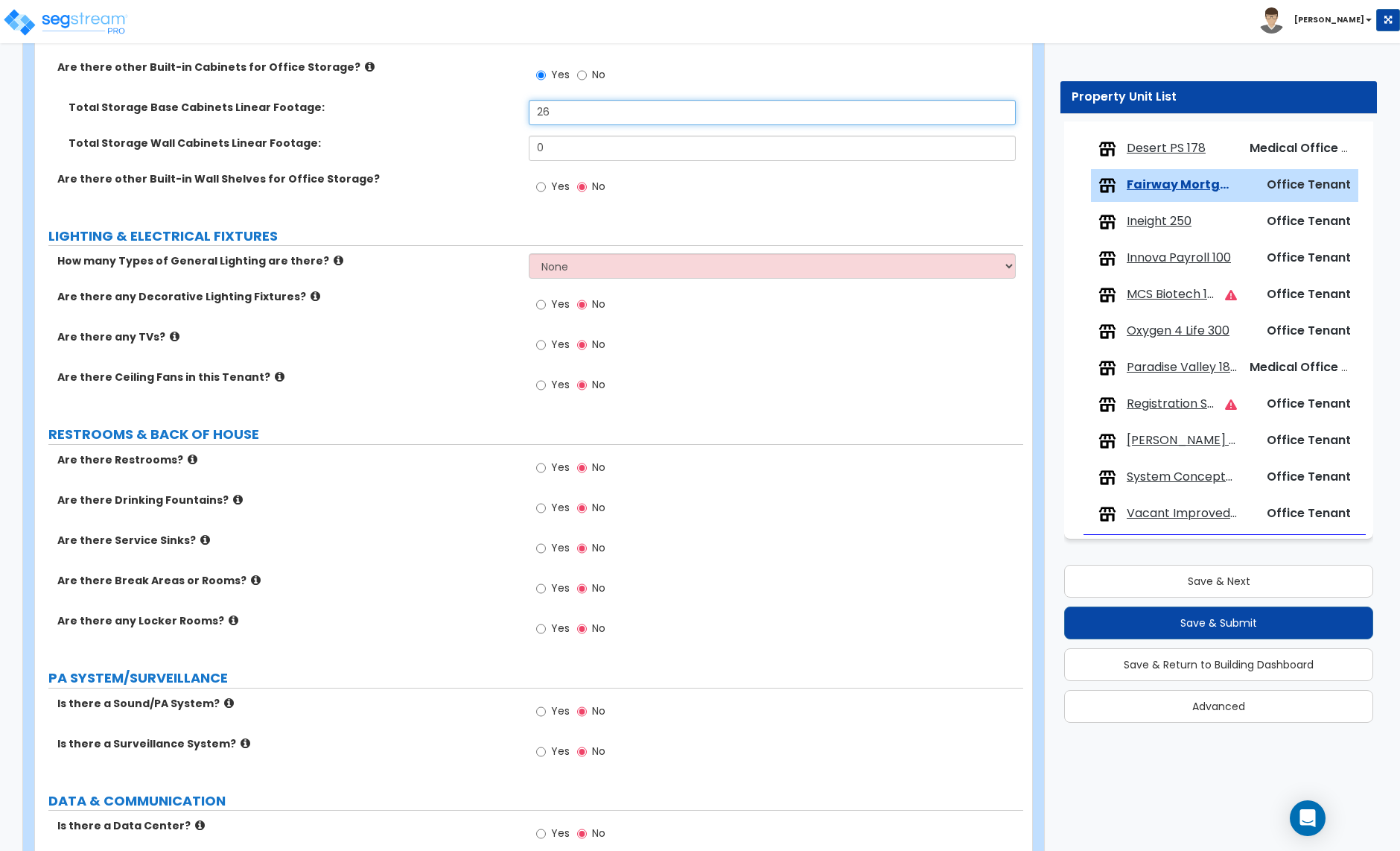
click at [550, 117] on input "26" at bounding box center [772, 112] width 486 height 25
type input "30"
click at [543, 307] on input "Yes" at bounding box center [541, 304] width 10 height 17
radio input "true"
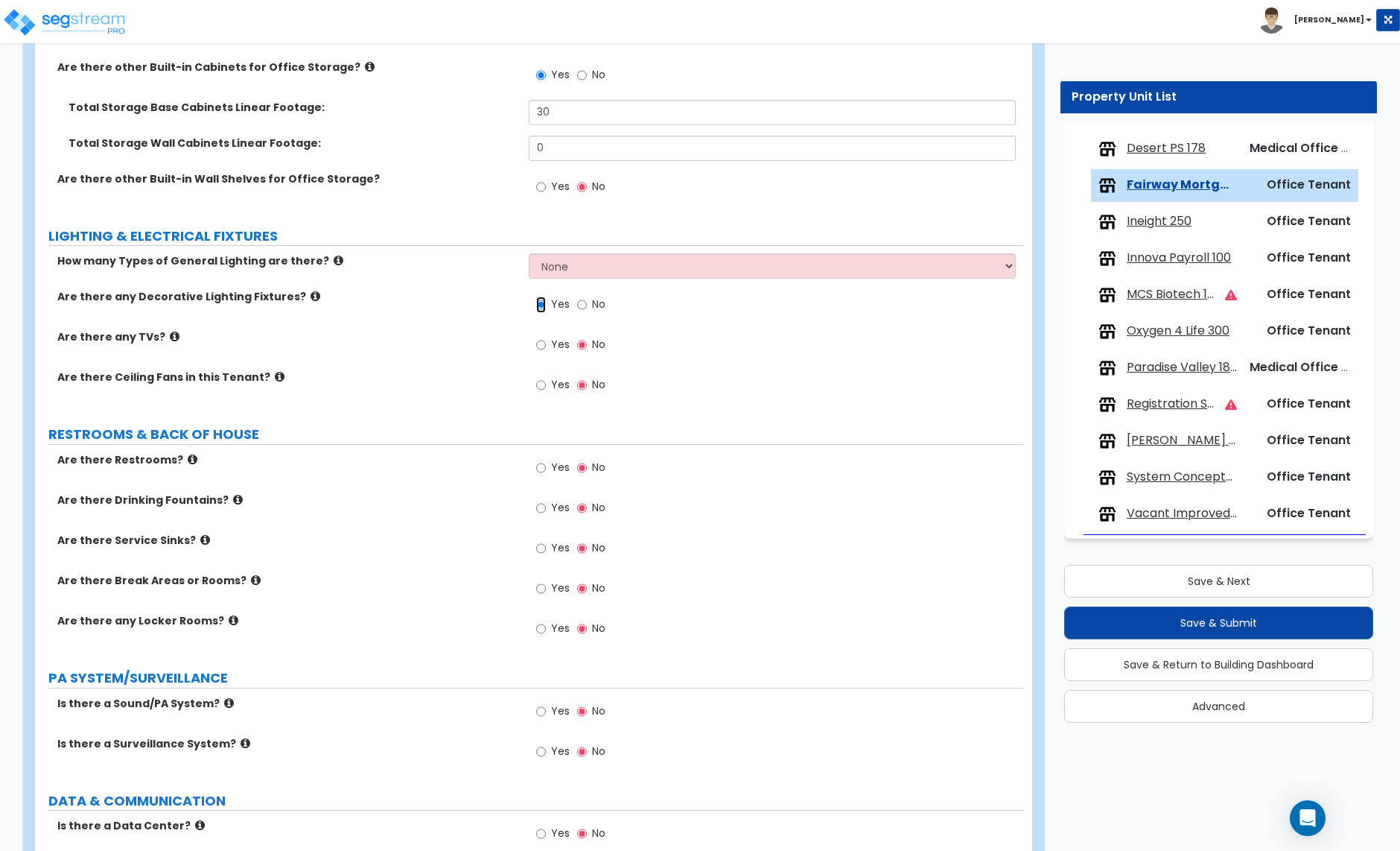
click at [543, 307] on input "Yes" at bounding box center [541, 304] width 10 height 17
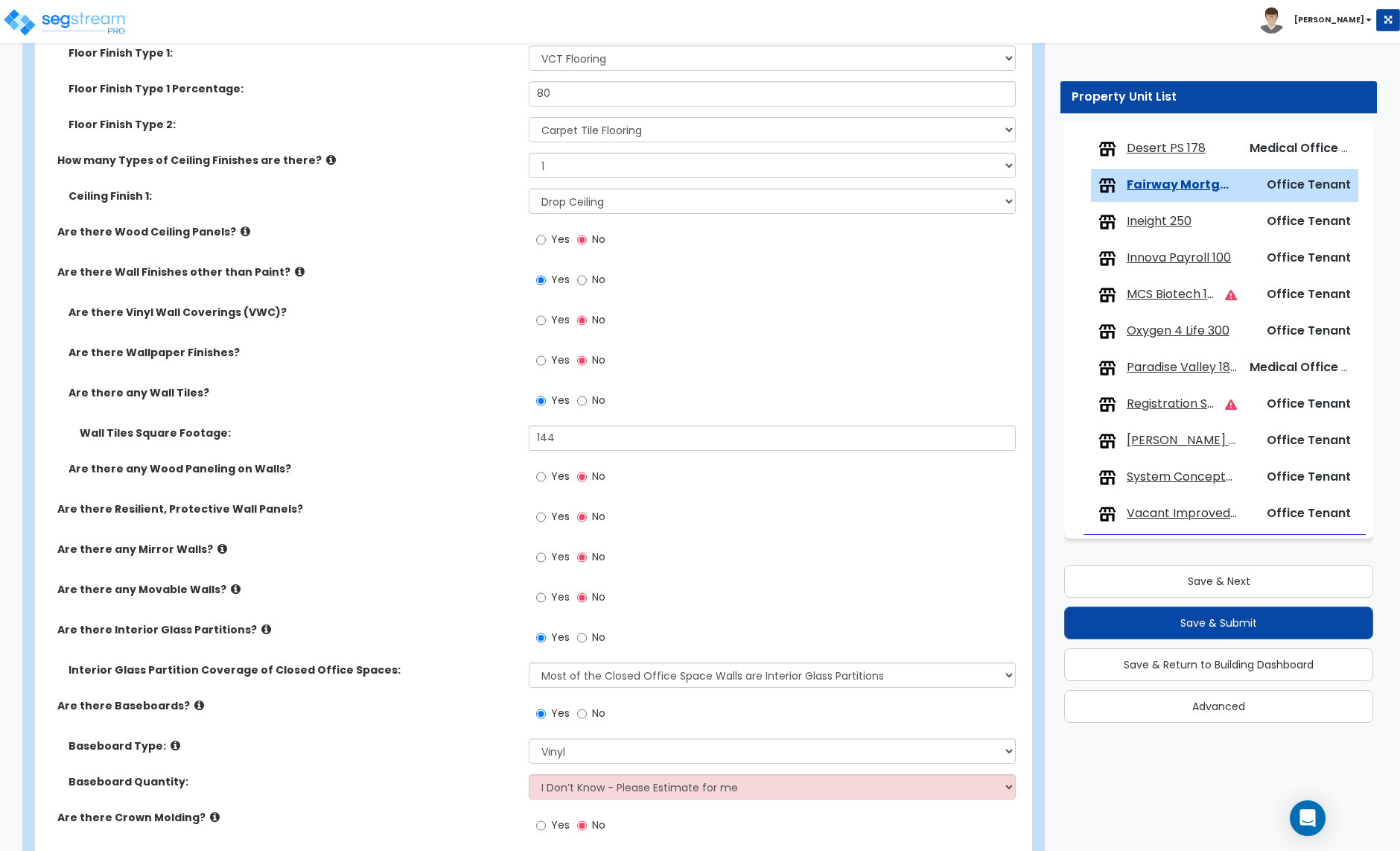
scroll to position [1286, 0]
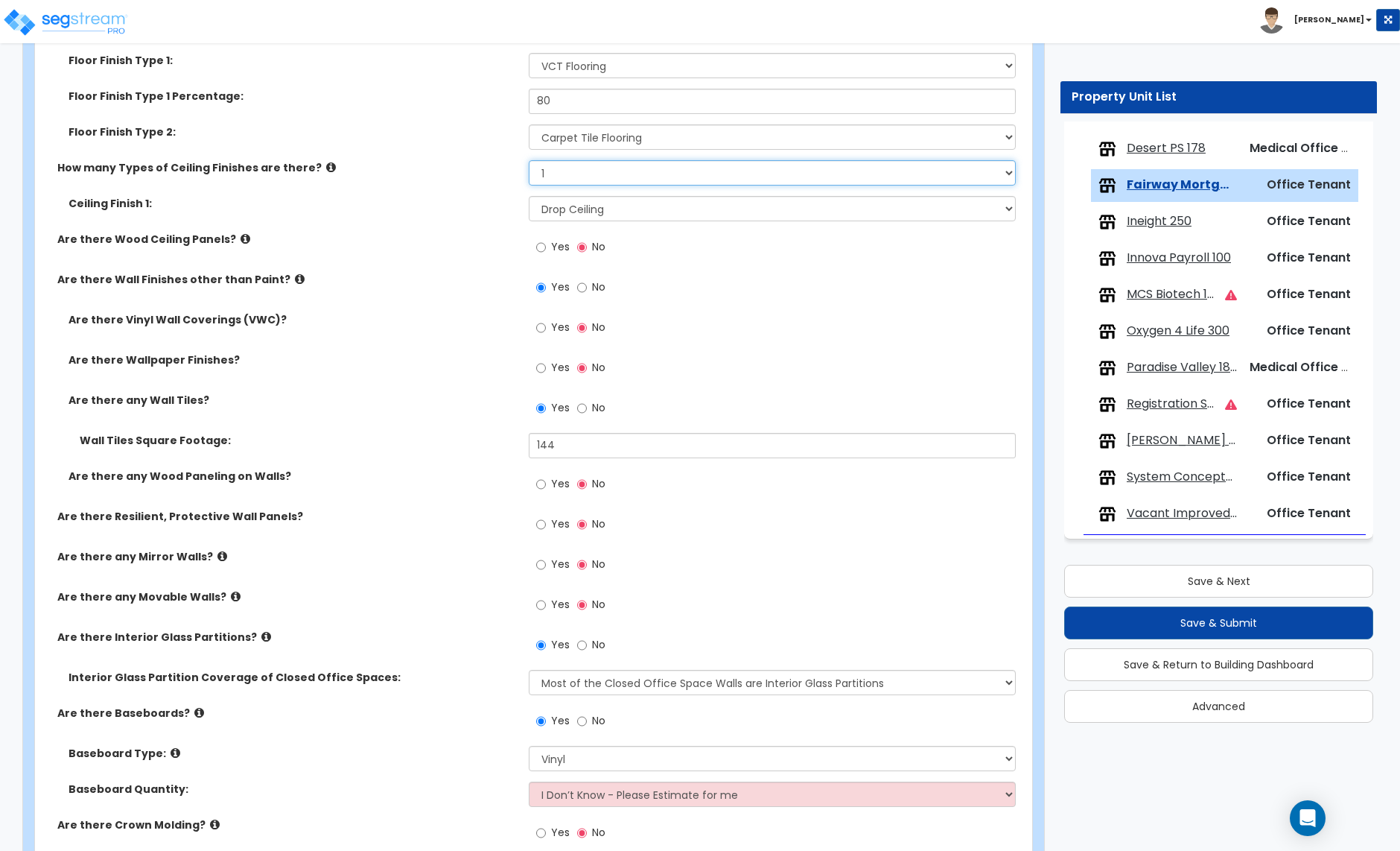
click at [565, 176] on select "None 1 2 3" at bounding box center [772, 173] width 486 height 25
click at [562, 180] on select "None 1 2 3" at bounding box center [772, 173] width 486 height 25
select select "2"
click at [529, 161] on select "None 1 2 3" at bounding box center [772, 173] width 486 height 25
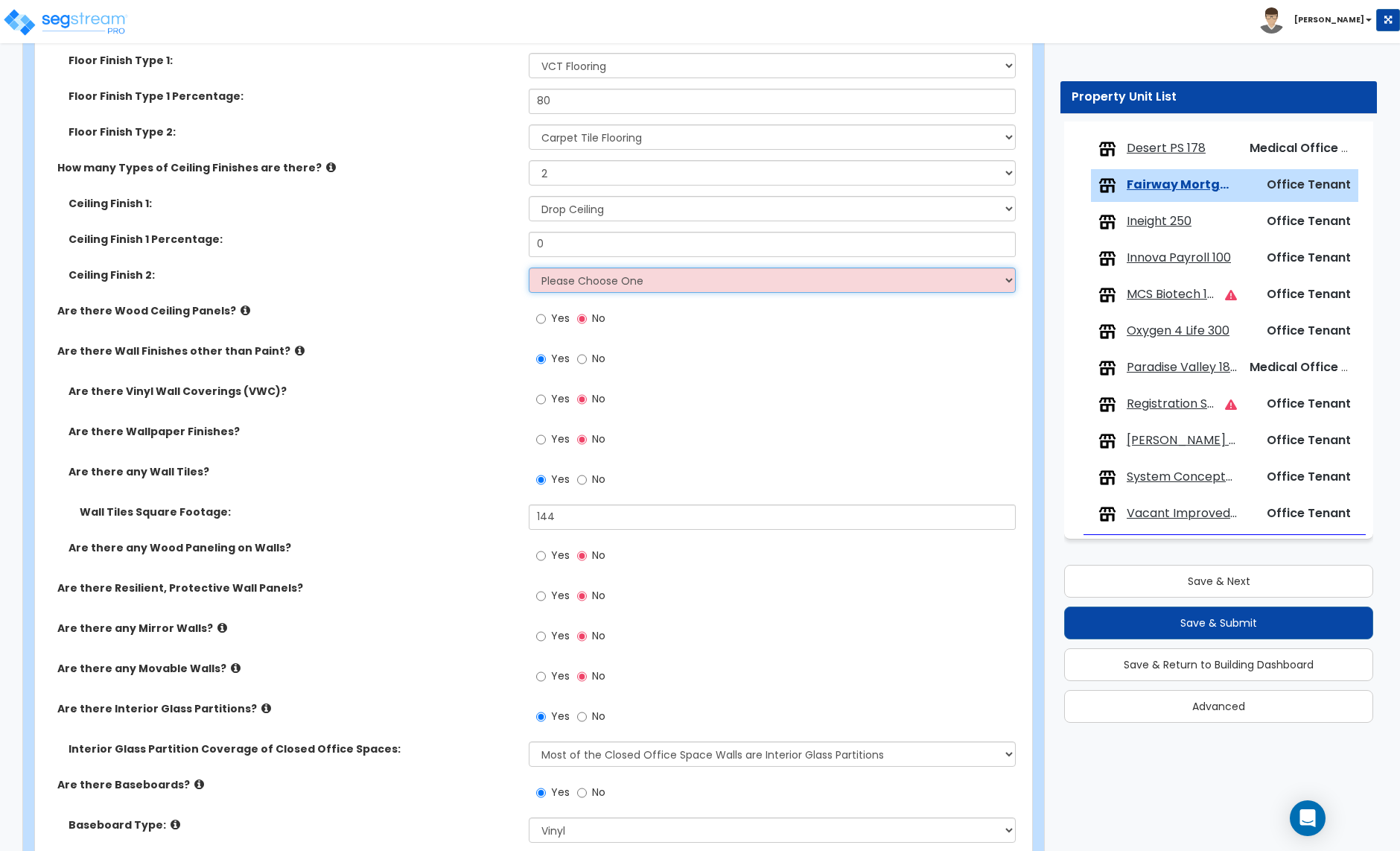
click at [578, 279] on select "Please Choose One Drop Ceiling Open Ceiling Drywall Ceiling" at bounding box center [772, 280] width 486 height 25
select select "2"
click at [529, 269] on select "Please Choose One Drop Ceiling Open Ceiling Drywall Ceiling" at bounding box center [772, 280] width 486 height 25
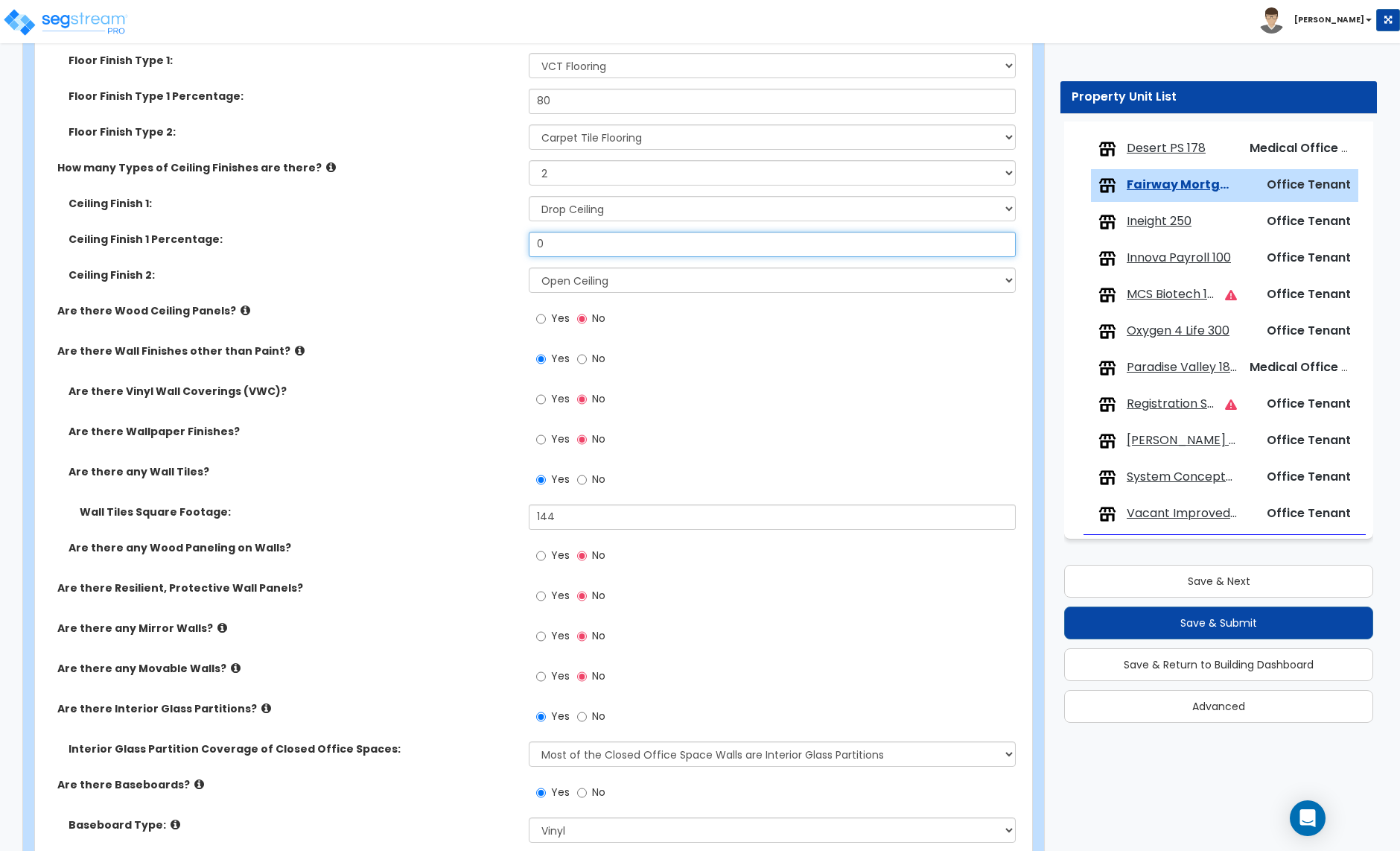
click at [555, 245] on input "0" at bounding box center [772, 244] width 486 height 25
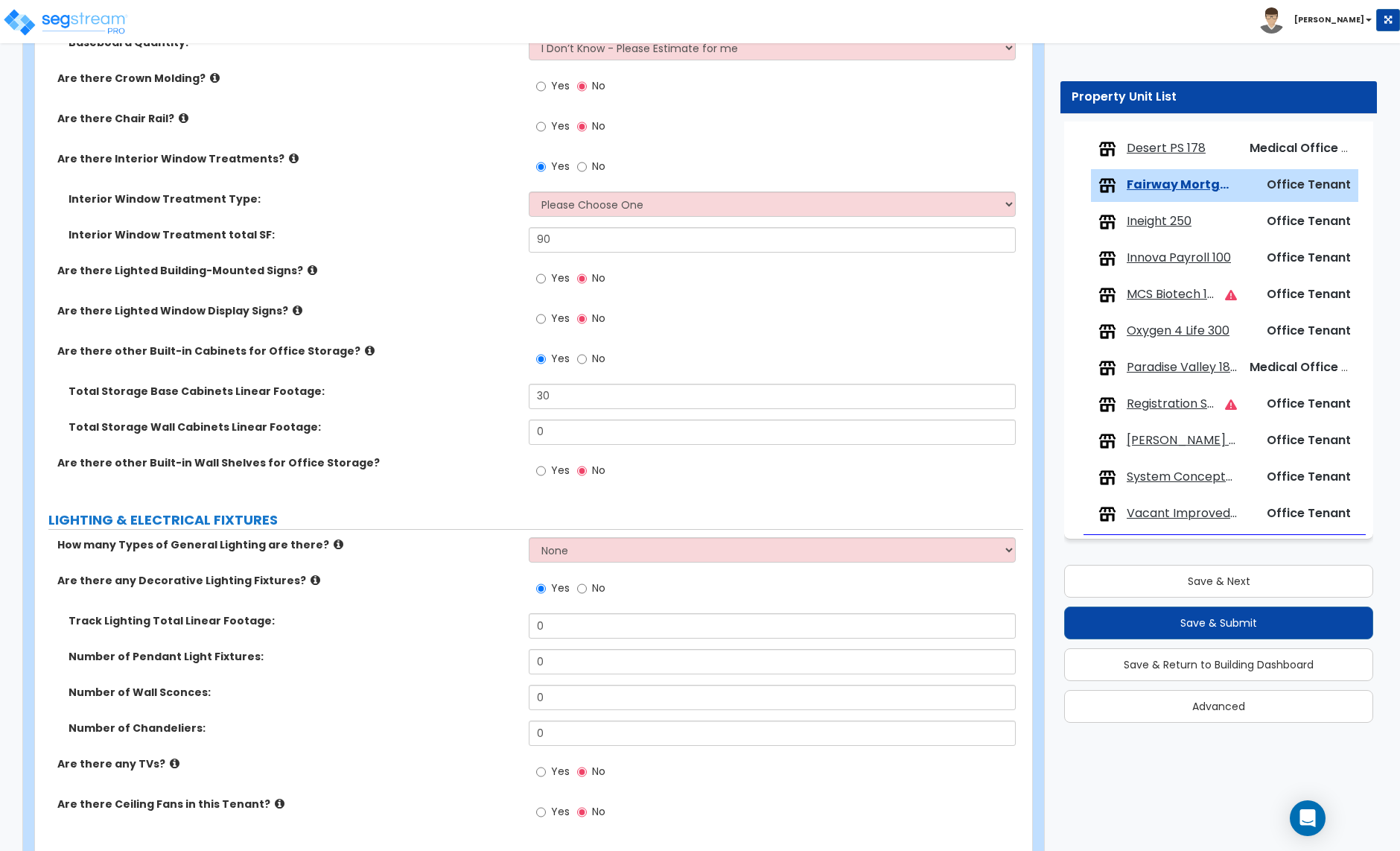
scroll to position [2150, 0]
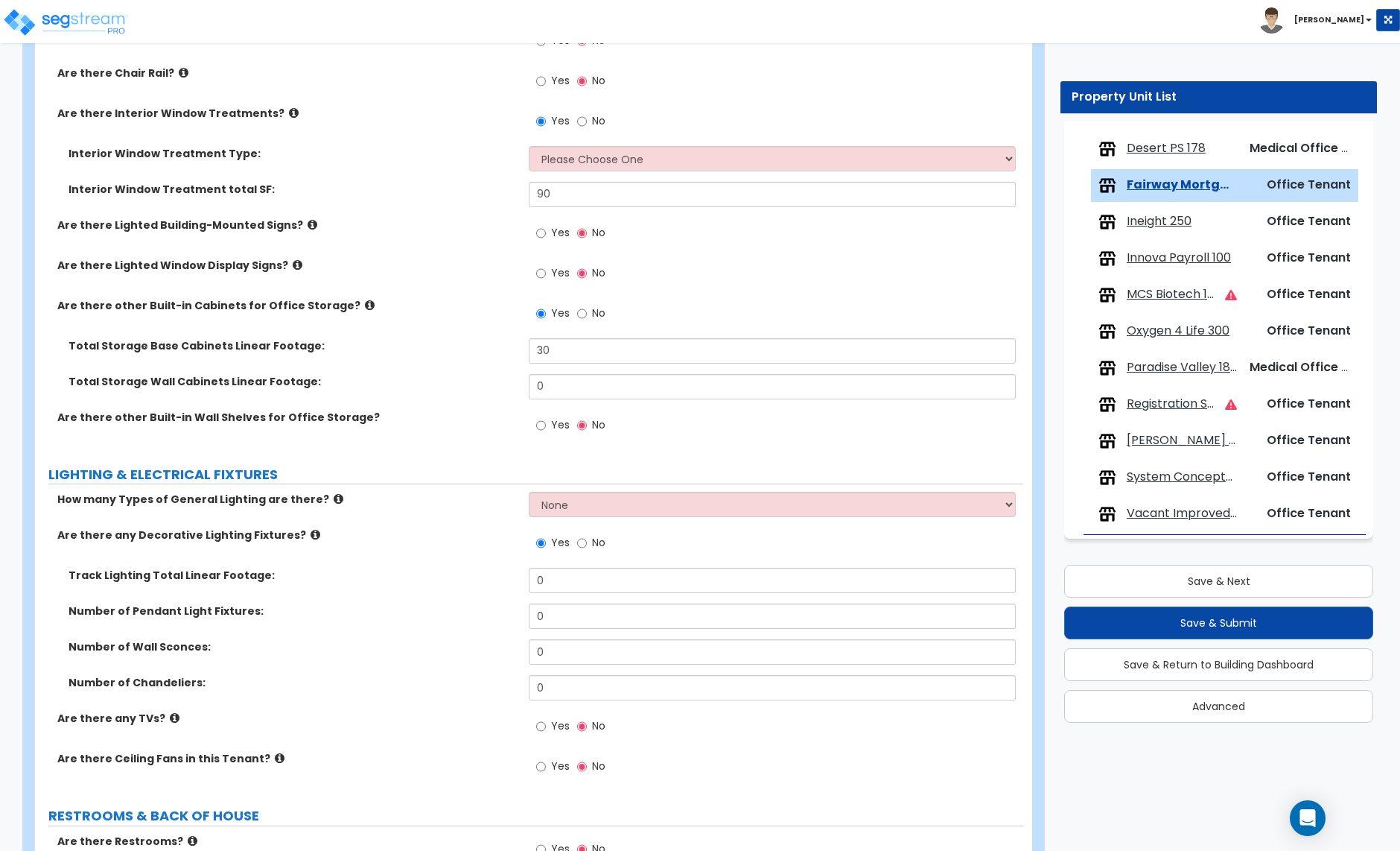
type input "50"
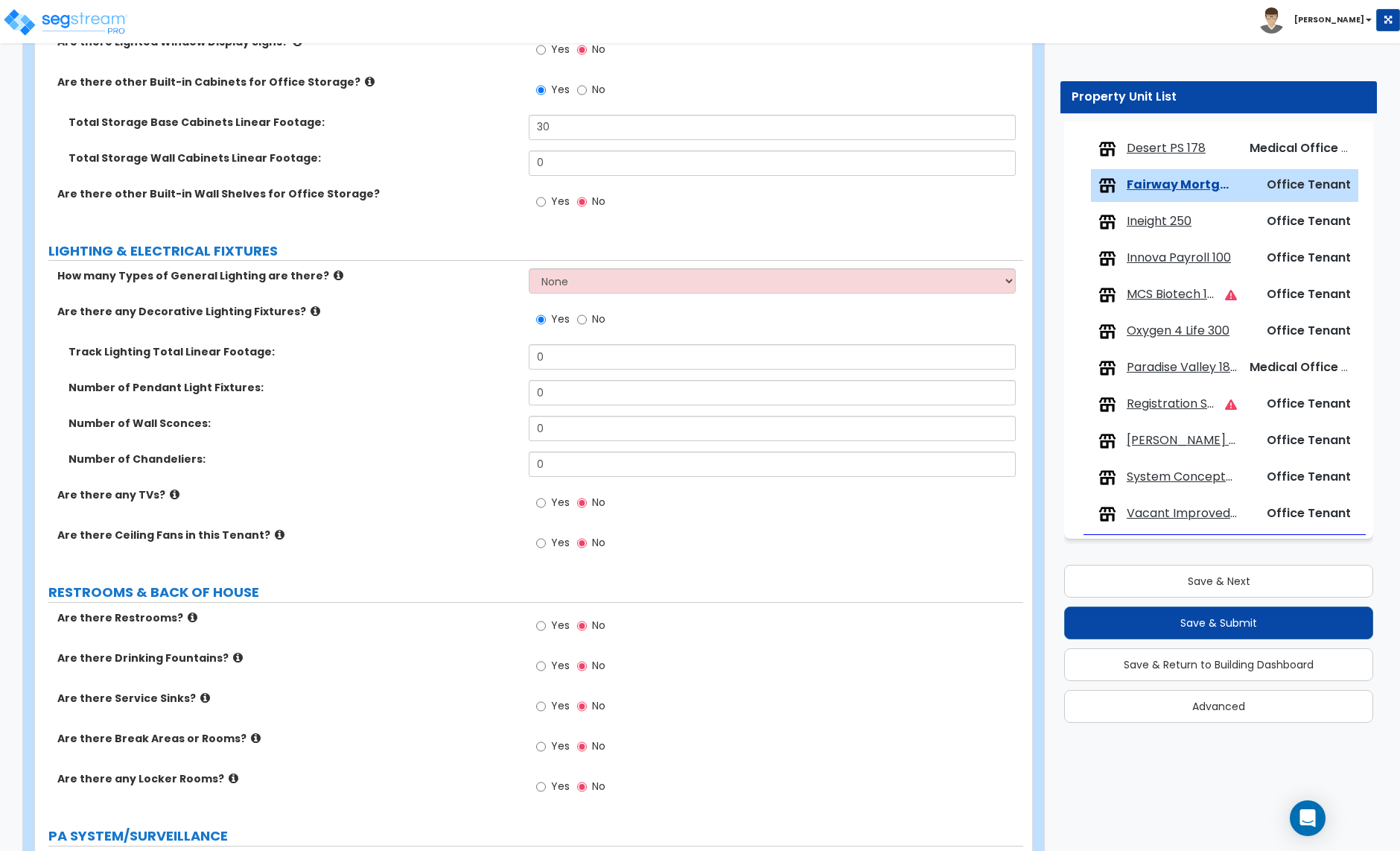
scroll to position [2375, 0]
click at [577, 282] on select "None 1 2 3" at bounding box center [772, 279] width 486 height 25
click at [529, 268] on select "None 1 2 3" at bounding box center [772, 279] width 486 height 25
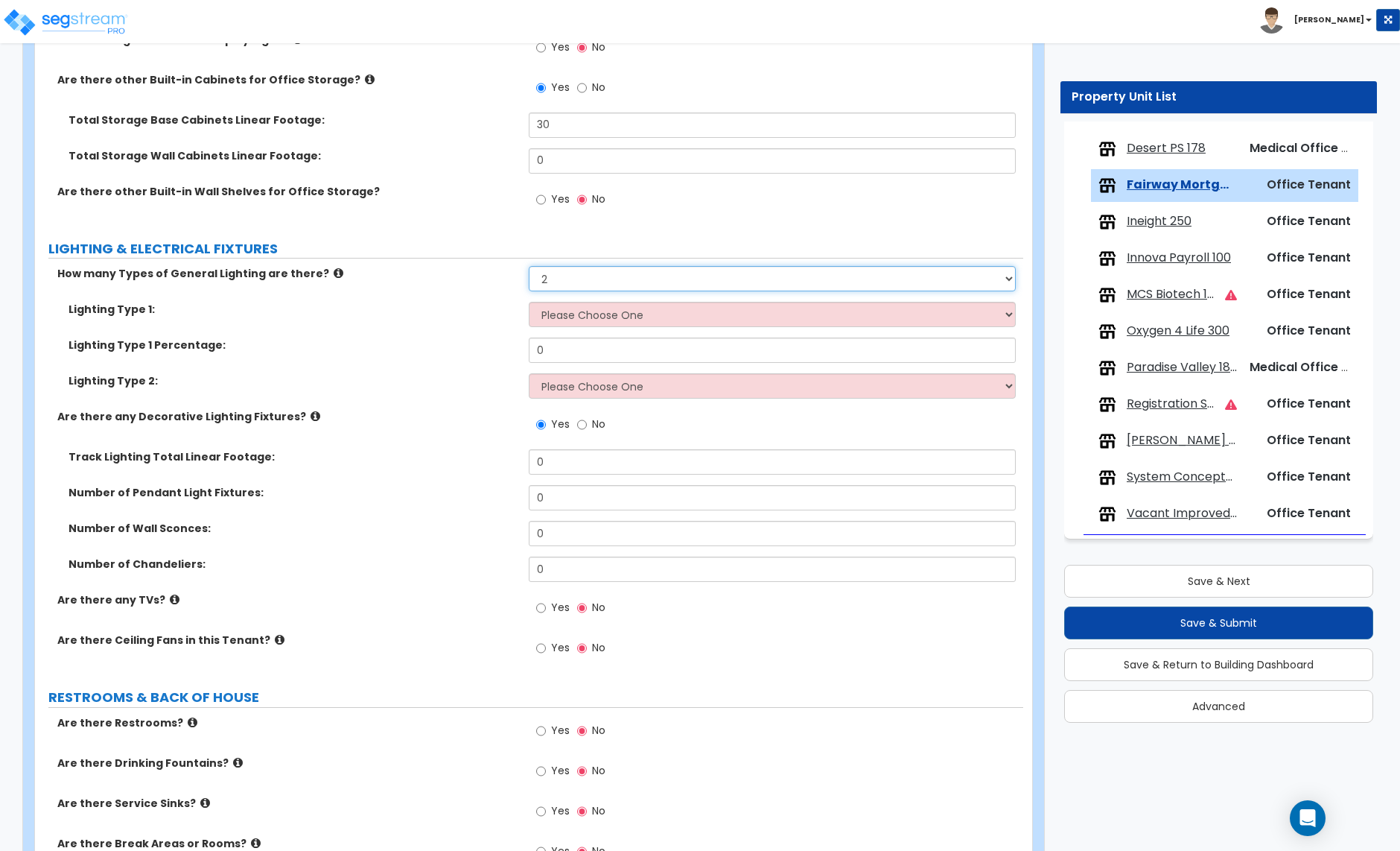
click at [591, 286] on select "None 1 2 3" at bounding box center [772, 279] width 486 height 25
select select "1"
click at [529, 268] on select "None 1 2 3" at bounding box center [772, 279] width 486 height 25
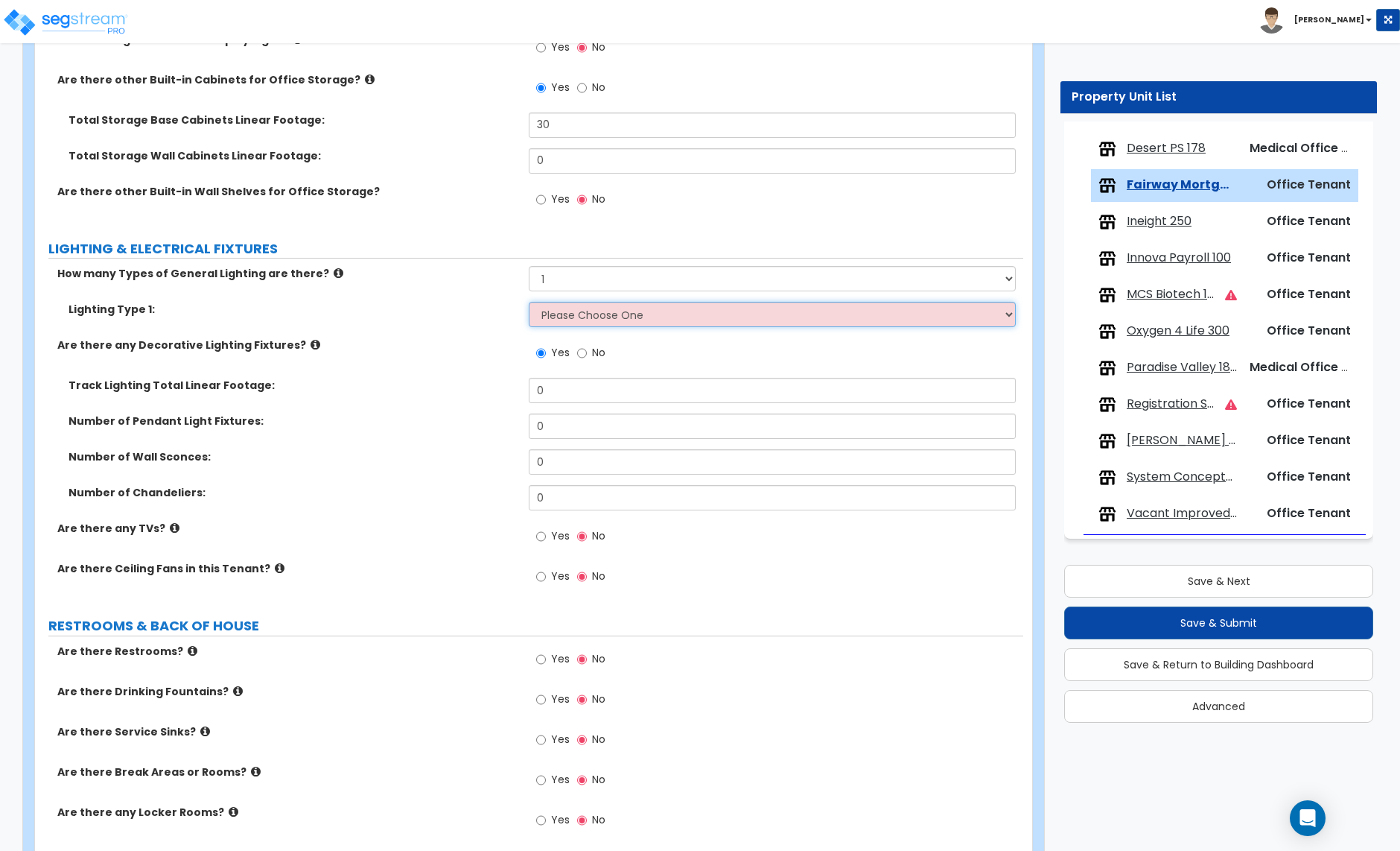
click at [583, 316] on select "Please Choose One LED Surface-Mounted LED Recessed Fluorescent Surface-Mounted …" at bounding box center [772, 314] width 486 height 25
select select "4"
click at [529, 304] on select "Please Choose One LED Surface-Mounted LED Recessed Fluorescent Surface-Mounted …" at bounding box center [772, 314] width 486 height 25
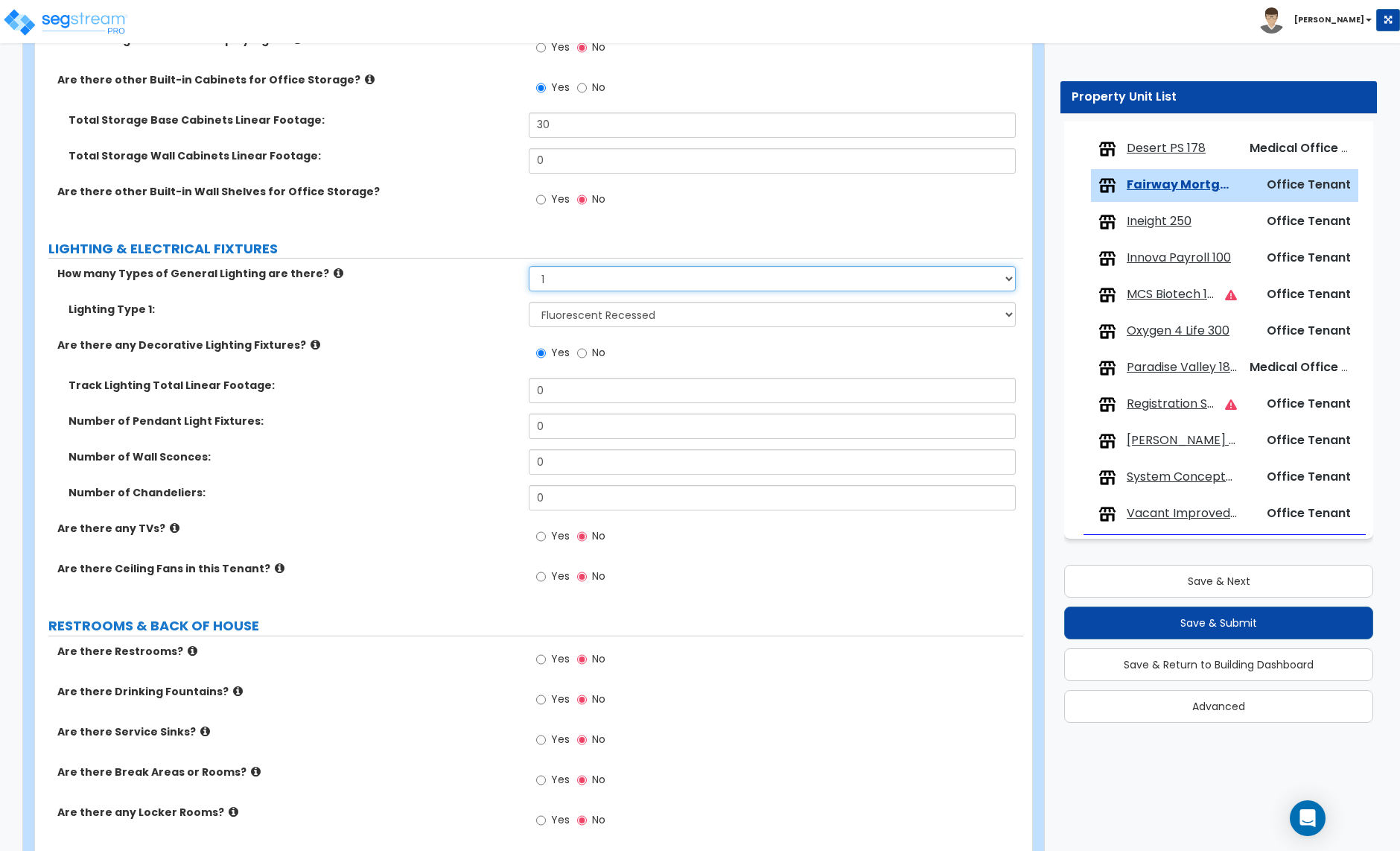
click at [594, 282] on select "None 1 2 3" at bounding box center [772, 279] width 486 height 25
select select "2"
click at [529, 268] on select "None 1 2 3" at bounding box center [772, 279] width 486 height 25
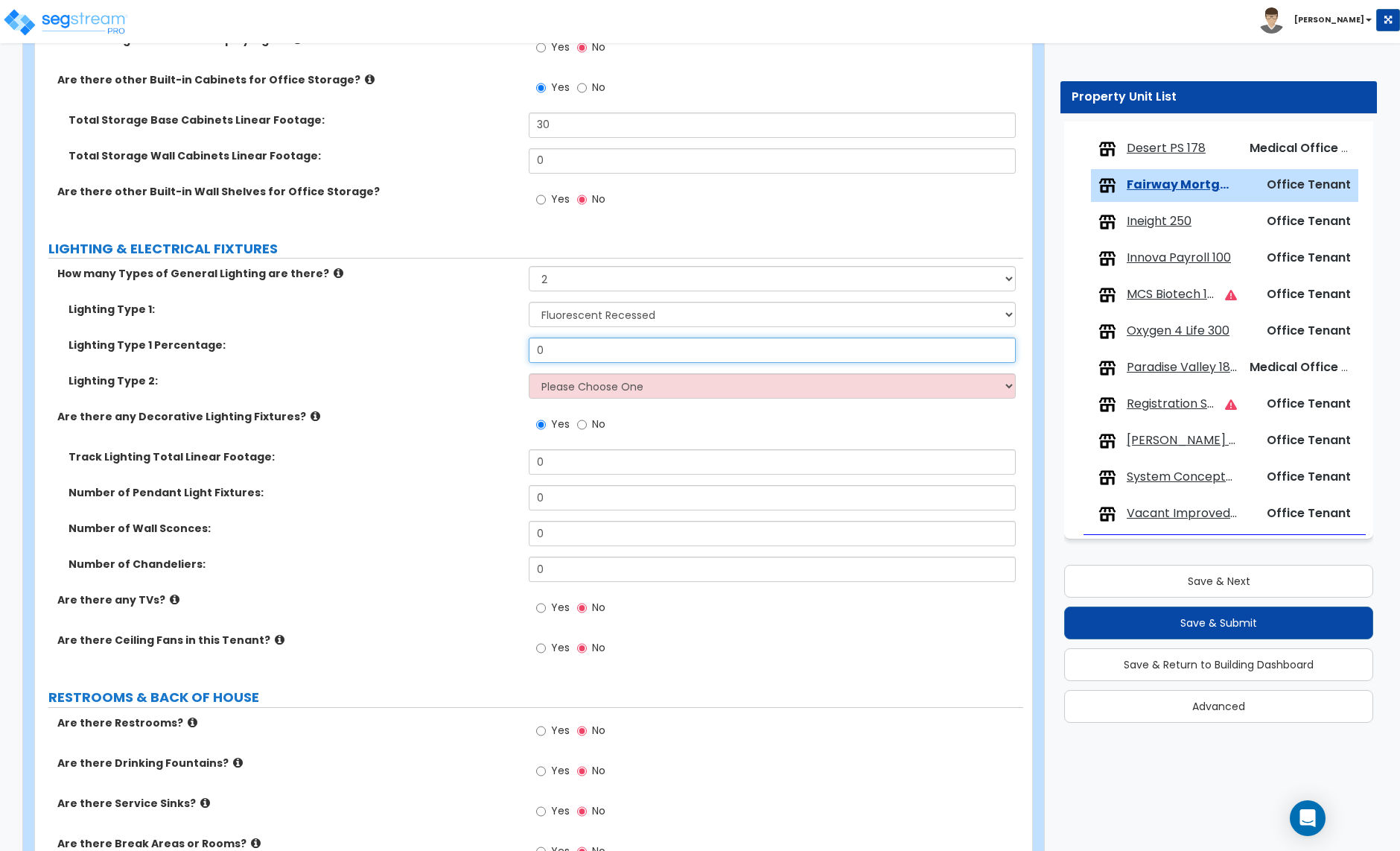
click at [555, 358] on input "0" at bounding box center [772, 350] width 486 height 25
type input "80"
click at [579, 389] on select "Please Choose One LED Surface-Mounted LED Recessed Fluorescent Surface-Mounted …" at bounding box center [772, 386] width 486 height 25
select select "1"
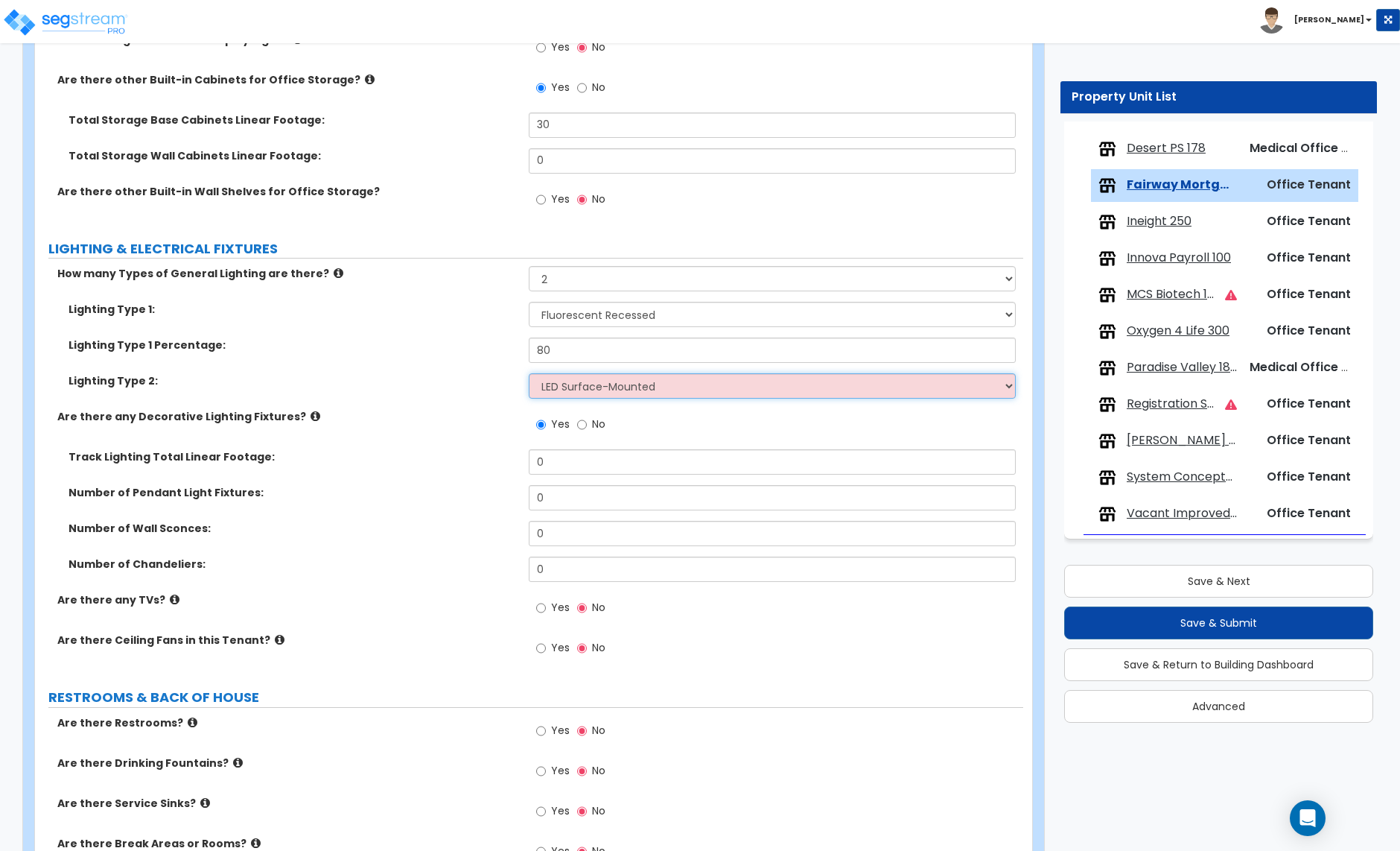
click at [529, 375] on select "Please Choose One LED Surface-Mounted LED Recessed Fluorescent Surface-Mounted …" at bounding box center [772, 386] width 486 height 25
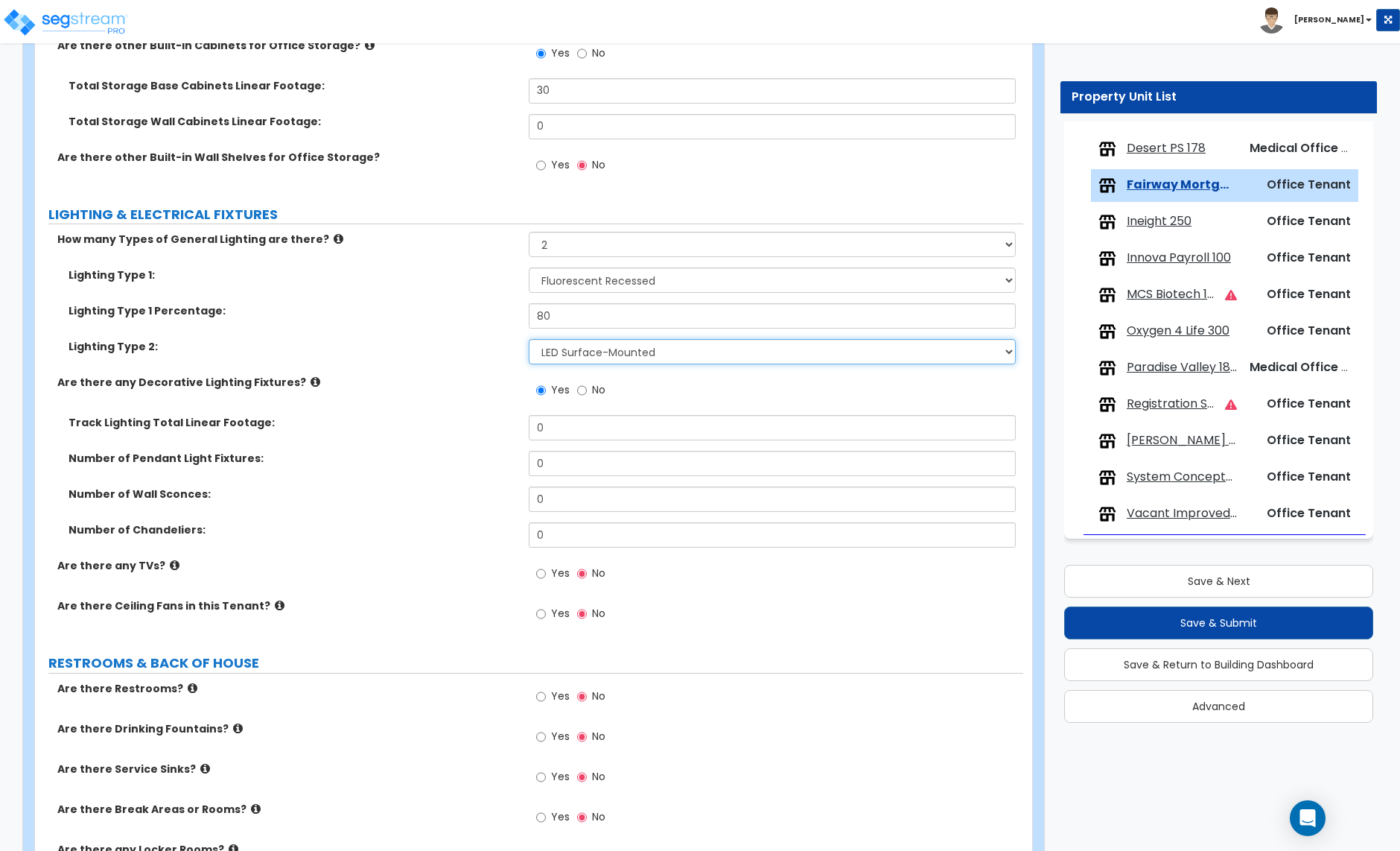
scroll to position [2417, 0]
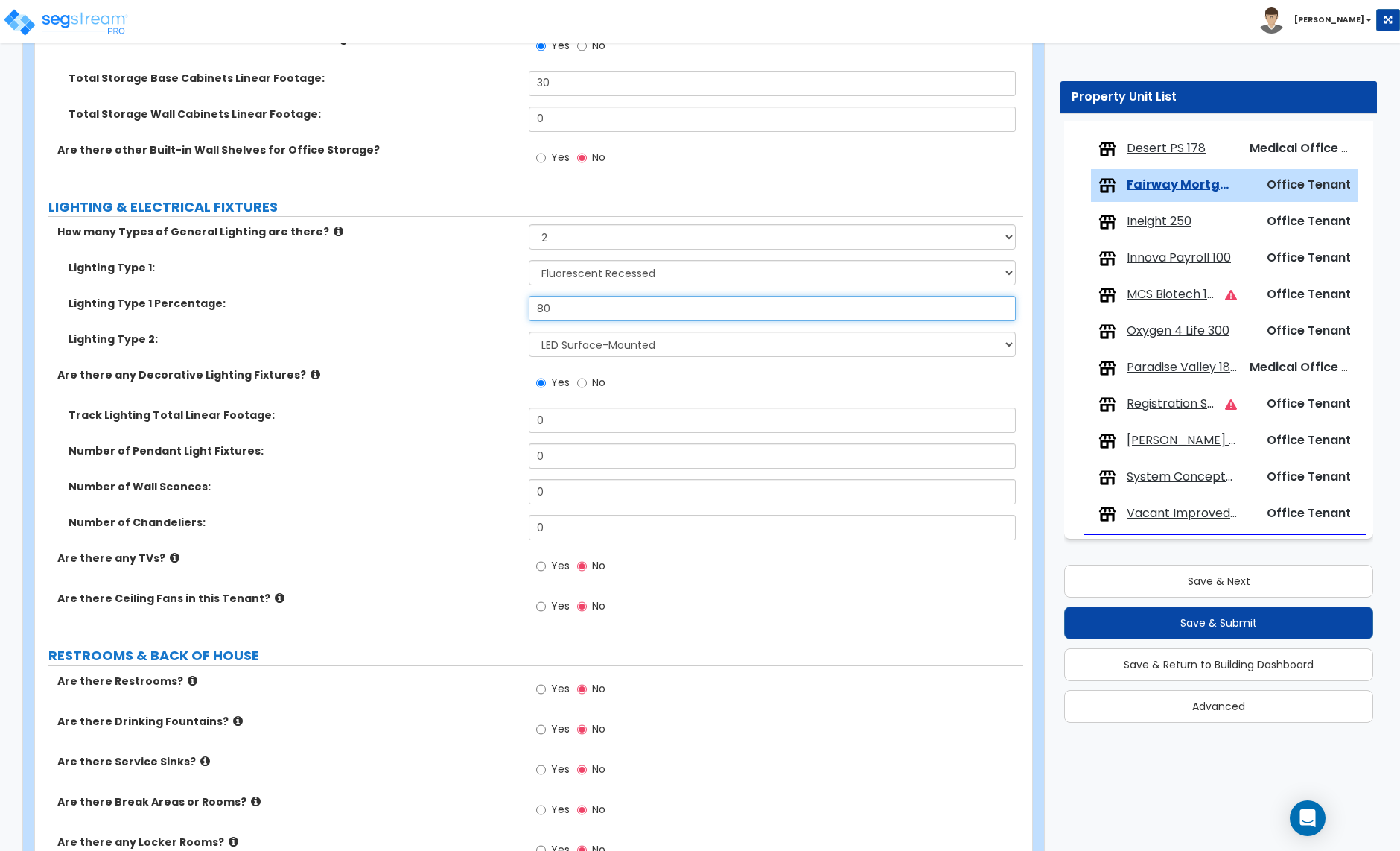
click at [569, 313] on input "80" at bounding box center [772, 308] width 486 height 25
type input "70"
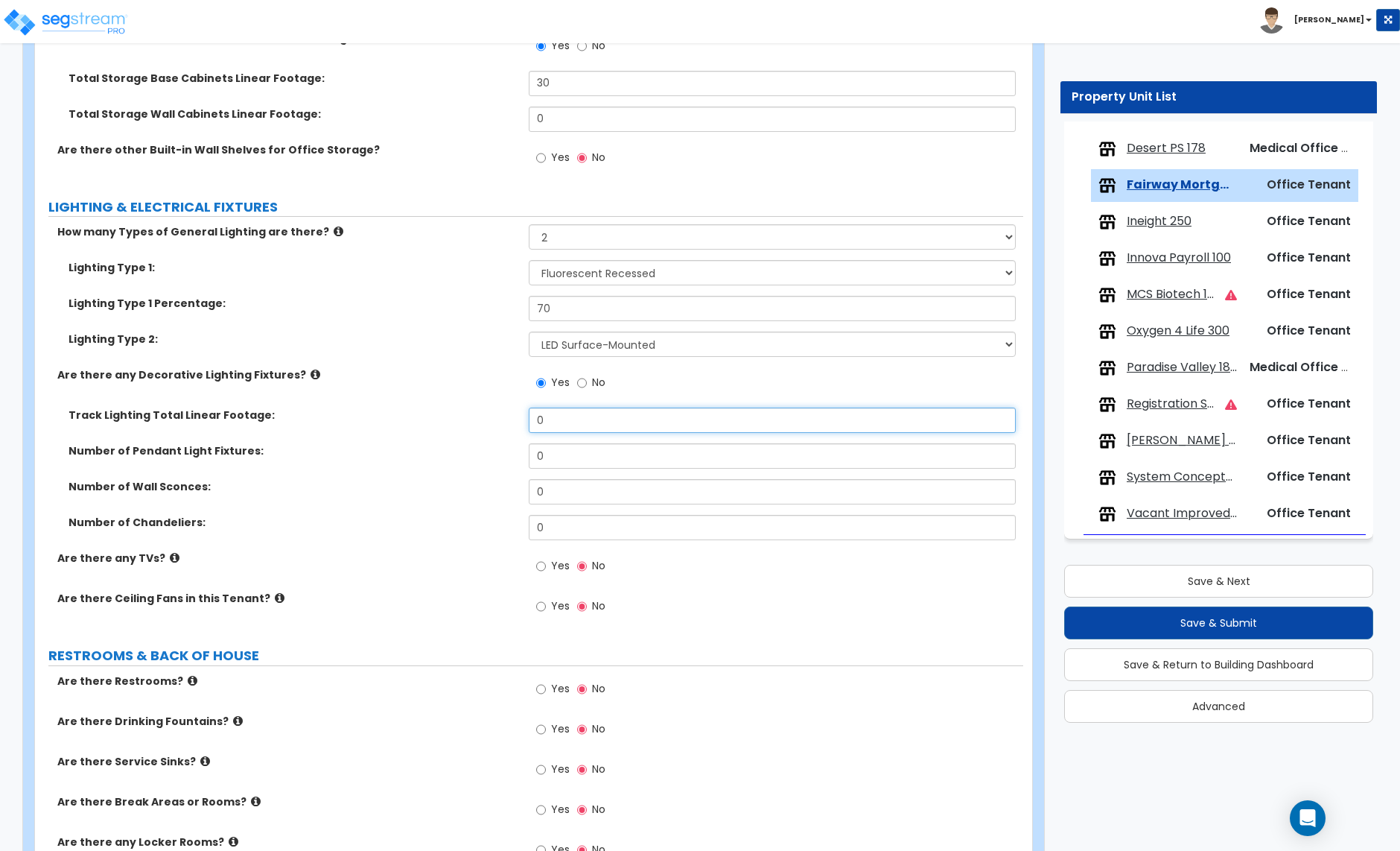
click at [562, 422] on input "0" at bounding box center [772, 420] width 486 height 25
type input "1"
type input "24"
click at [543, 460] on input "0" at bounding box center [772, 456] width 486 height 25
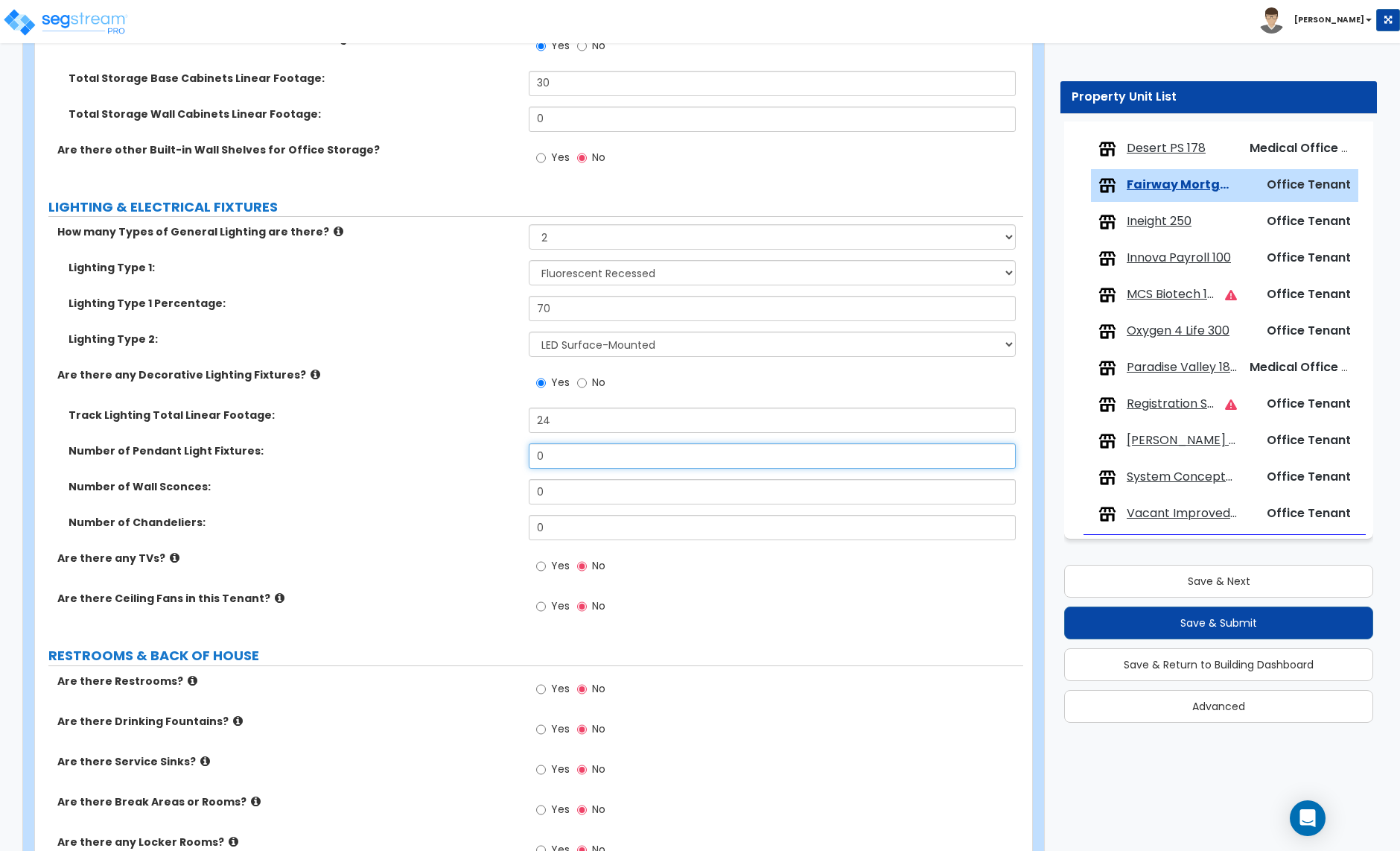
click at [543, 460] on input "0" at bounding box center [772, 456] width 486 height 25
click at [564, 462] on input "0" at bounding box center [772, 456] width 486 height 25
type input "5"
click at [538, 573] on input "Yes" at bounding box center [541, 566] width 10 height 17
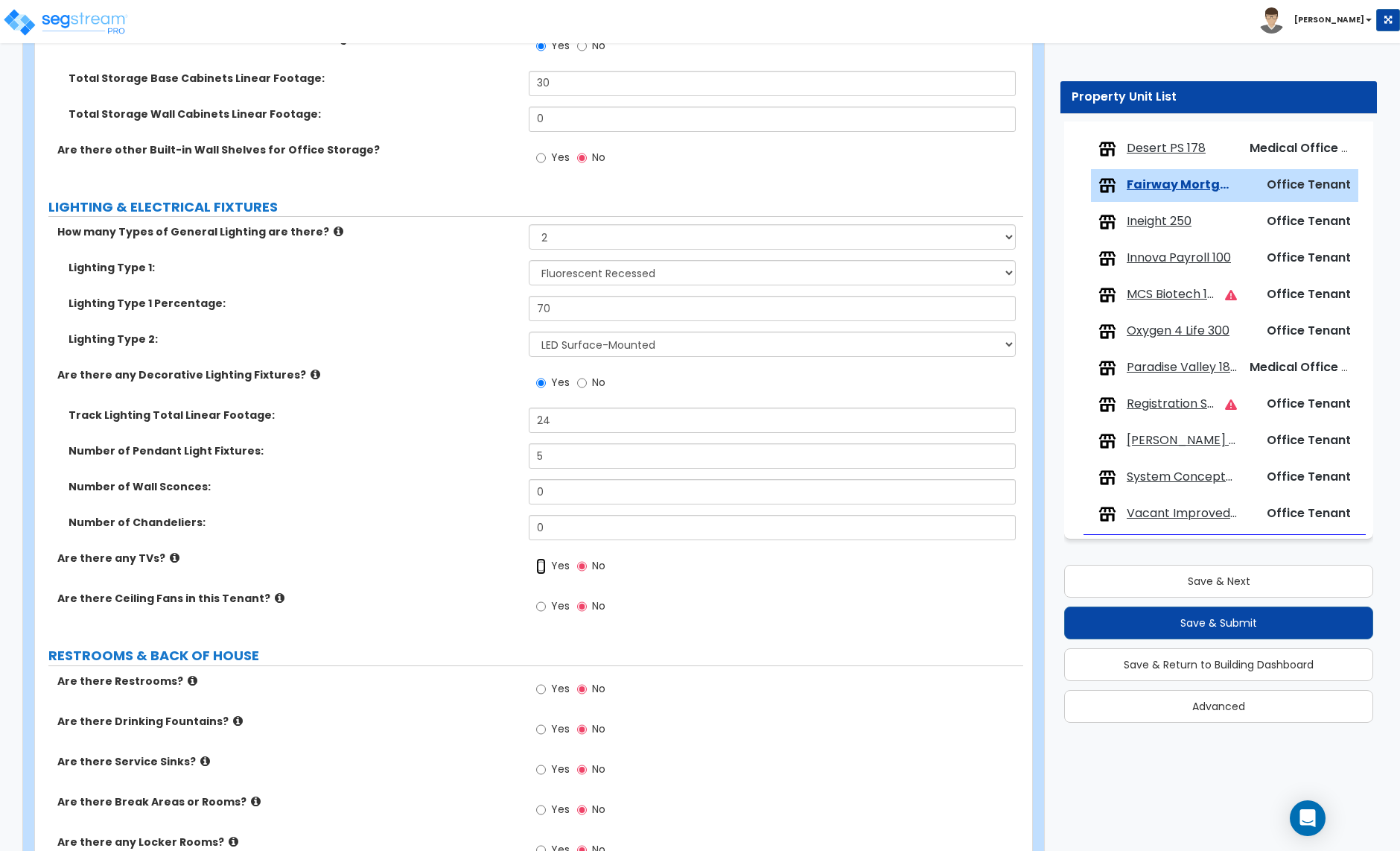
radio input "true"
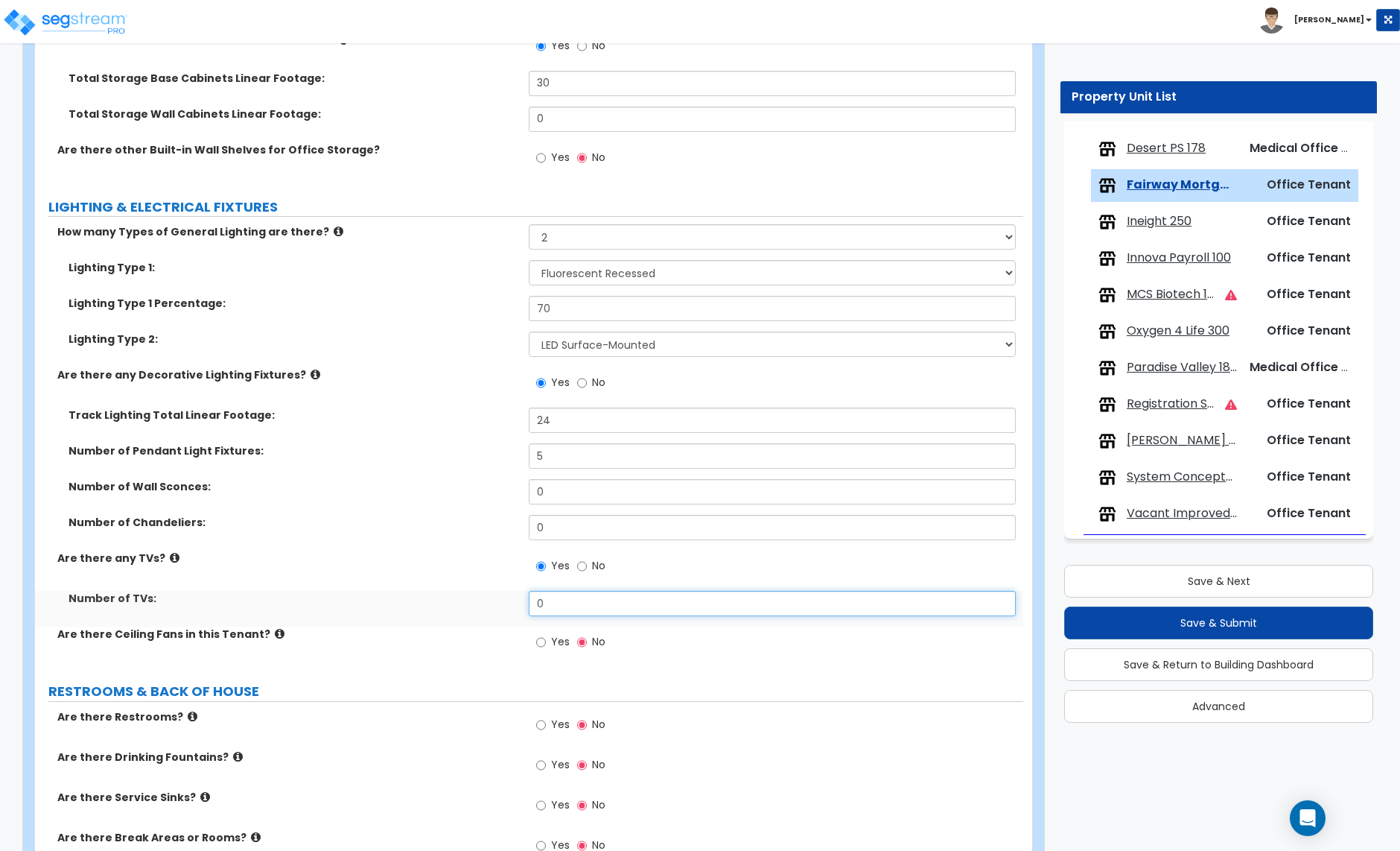
click at [554, 609] on input "0" at bounding box center [772, 603] width 486 height 25
type input "4"
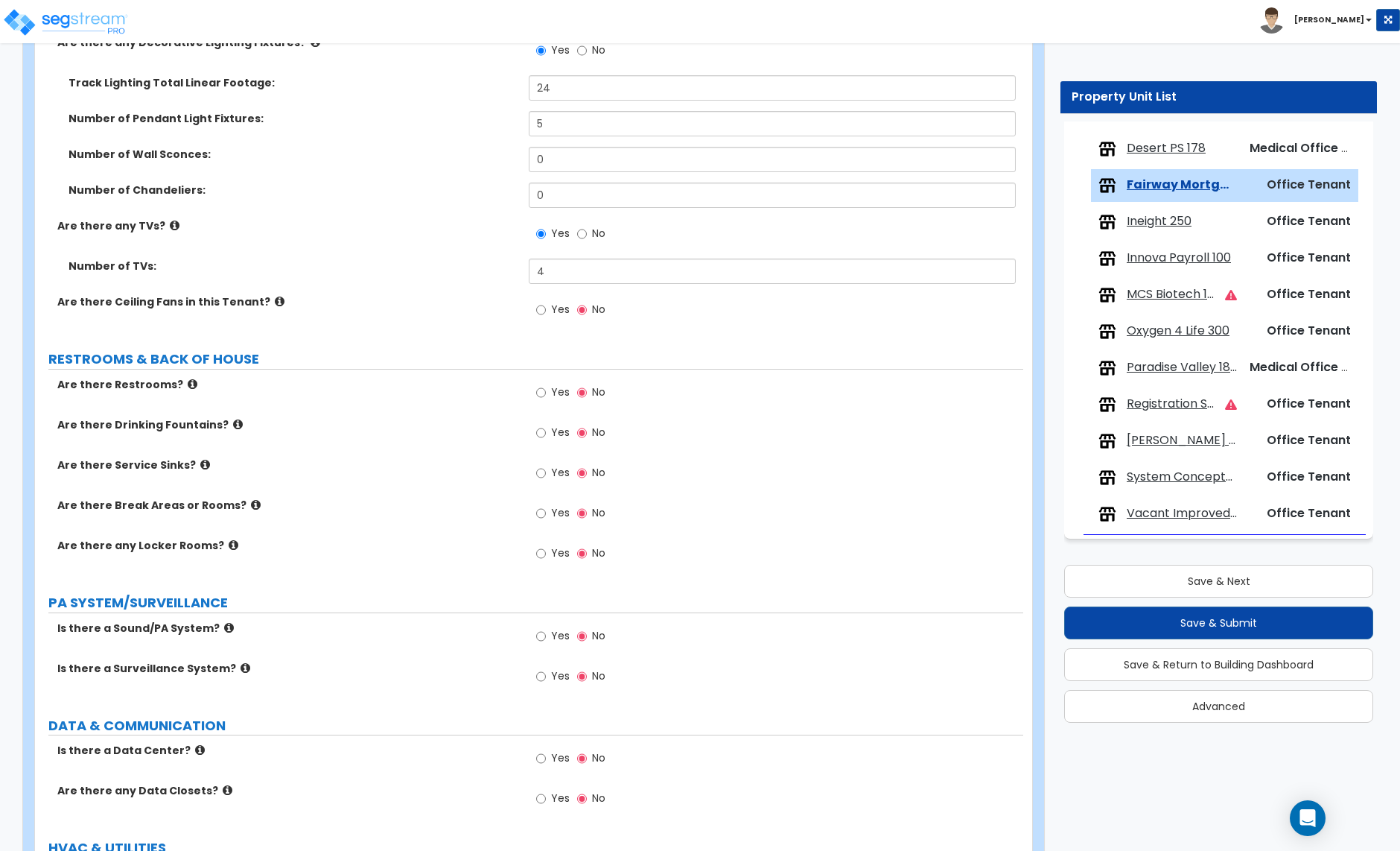
scroll to position [2747, 0]
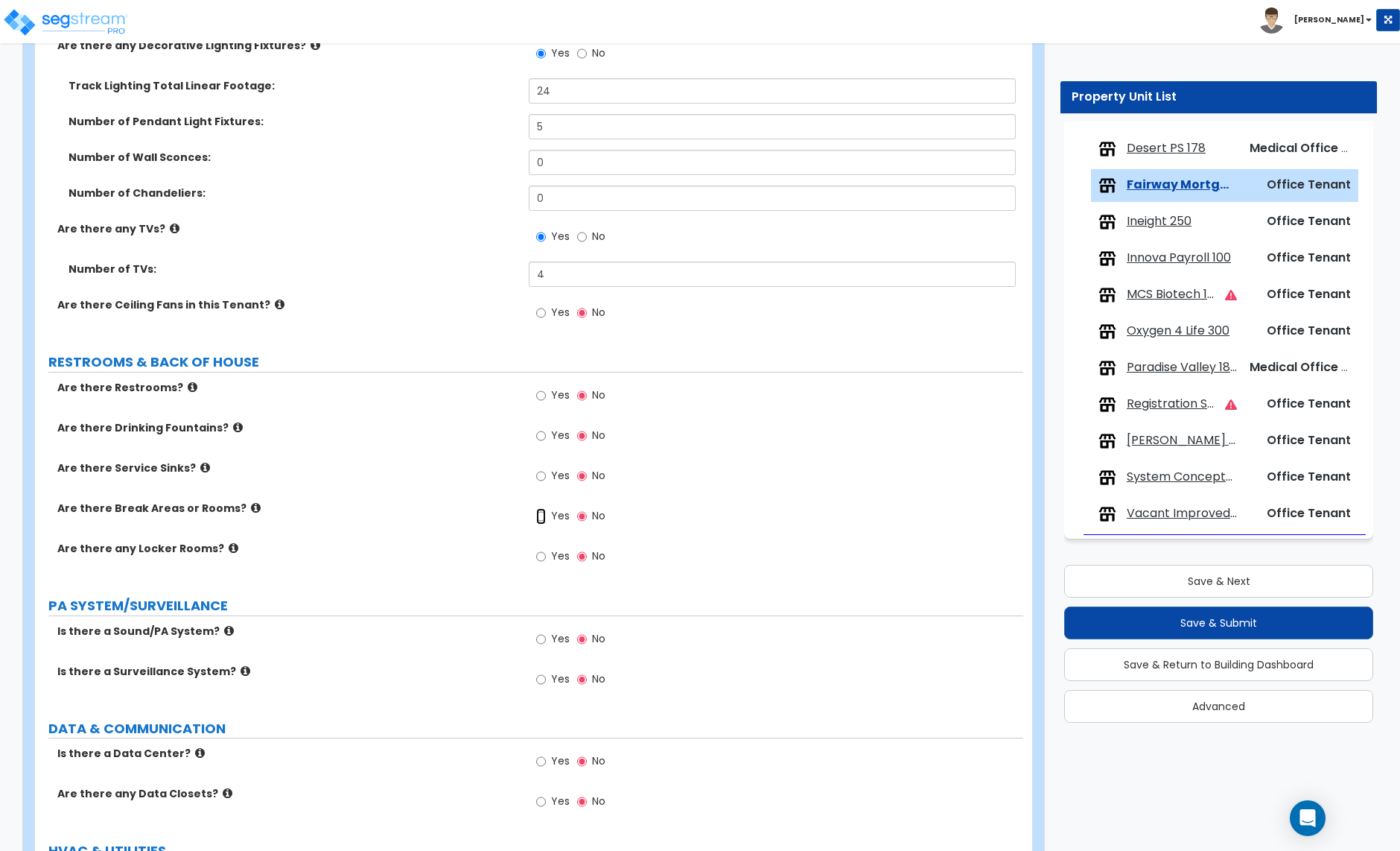
click at [537, 519] on input "Yes" at bounding box center [541, 516] width 10 height 17
radio input "true"
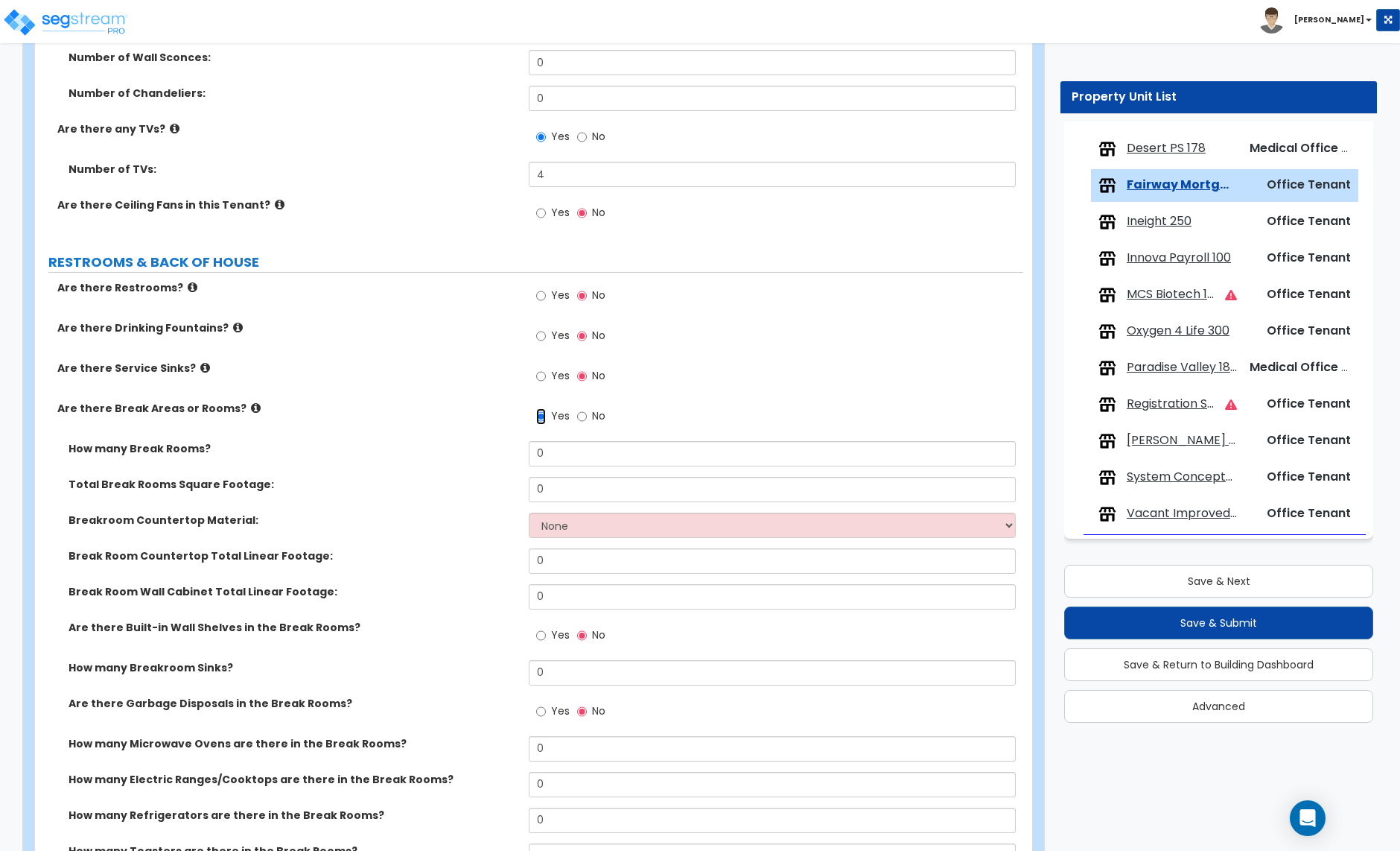
scroll to position [2844, 0]
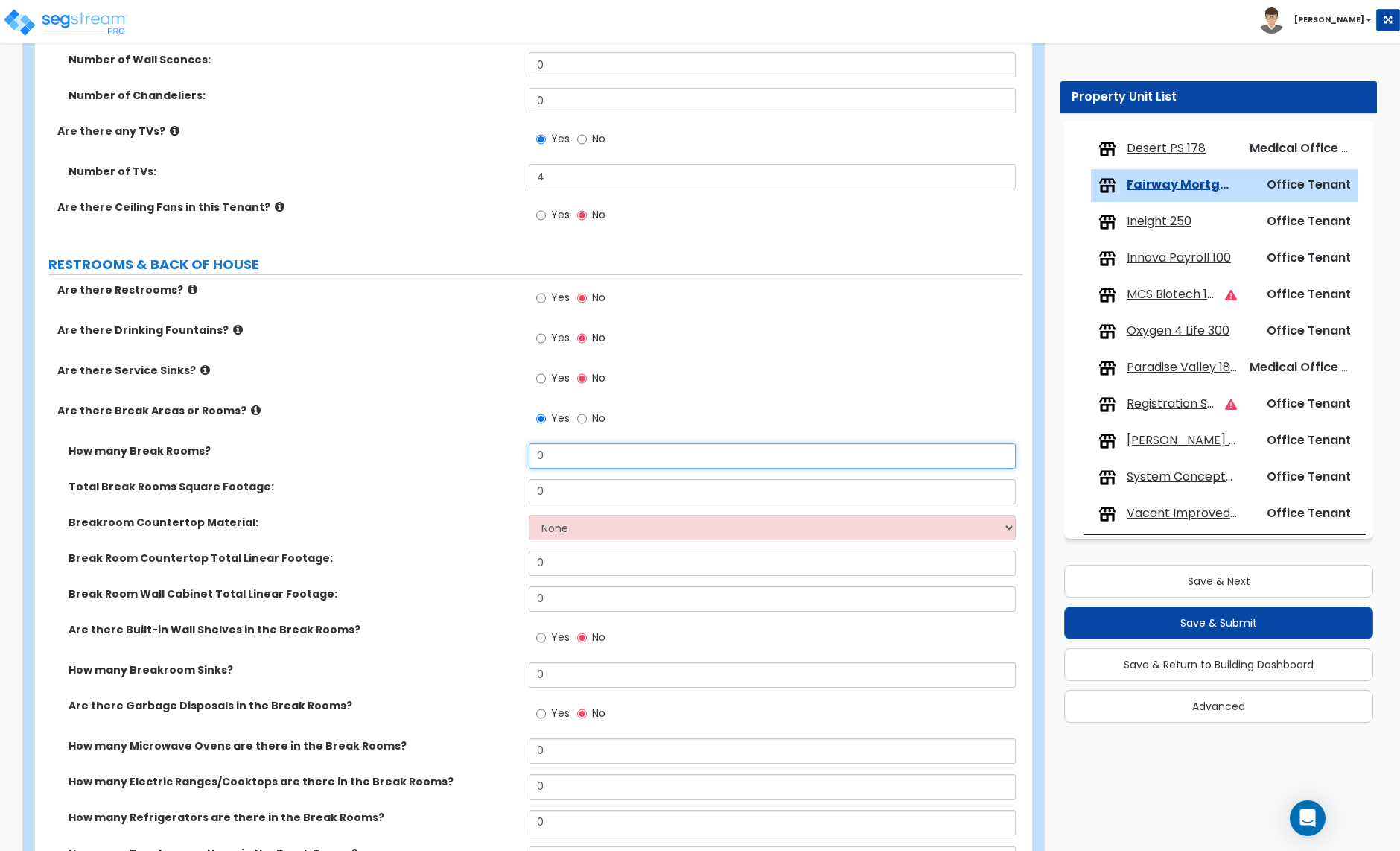
click at [553, 467] on input "0" at bounding box center [772, 456] width 486 height 25
type input "1"
click at [557, 496] on input "0" at bounding box center [772, 492] width 486 height 25
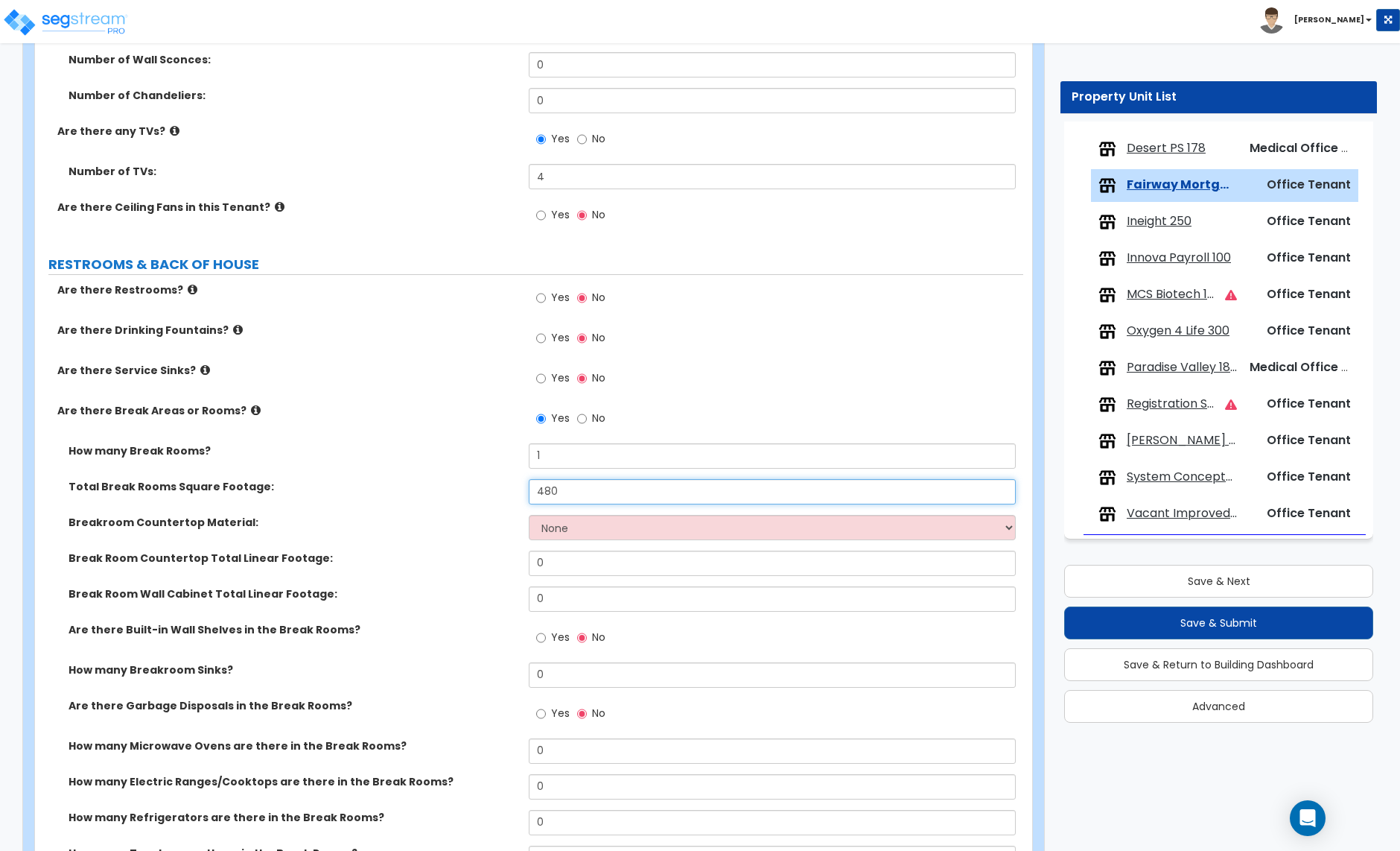
type input "480"
click at [604, 533] on select "None Plastic Laminate Solid Surface Stone Quartz Marble Tile Wood Stainless Ste…" at bounding box center [772, 527] width 486 height 25
select select "2"
click at [529, 517] on select "None Plastic Laminate Solid Surface Stone Quartz Marble Tile Wood Stainless Ste…" at bounding box center [772, 527] width 486 height 25
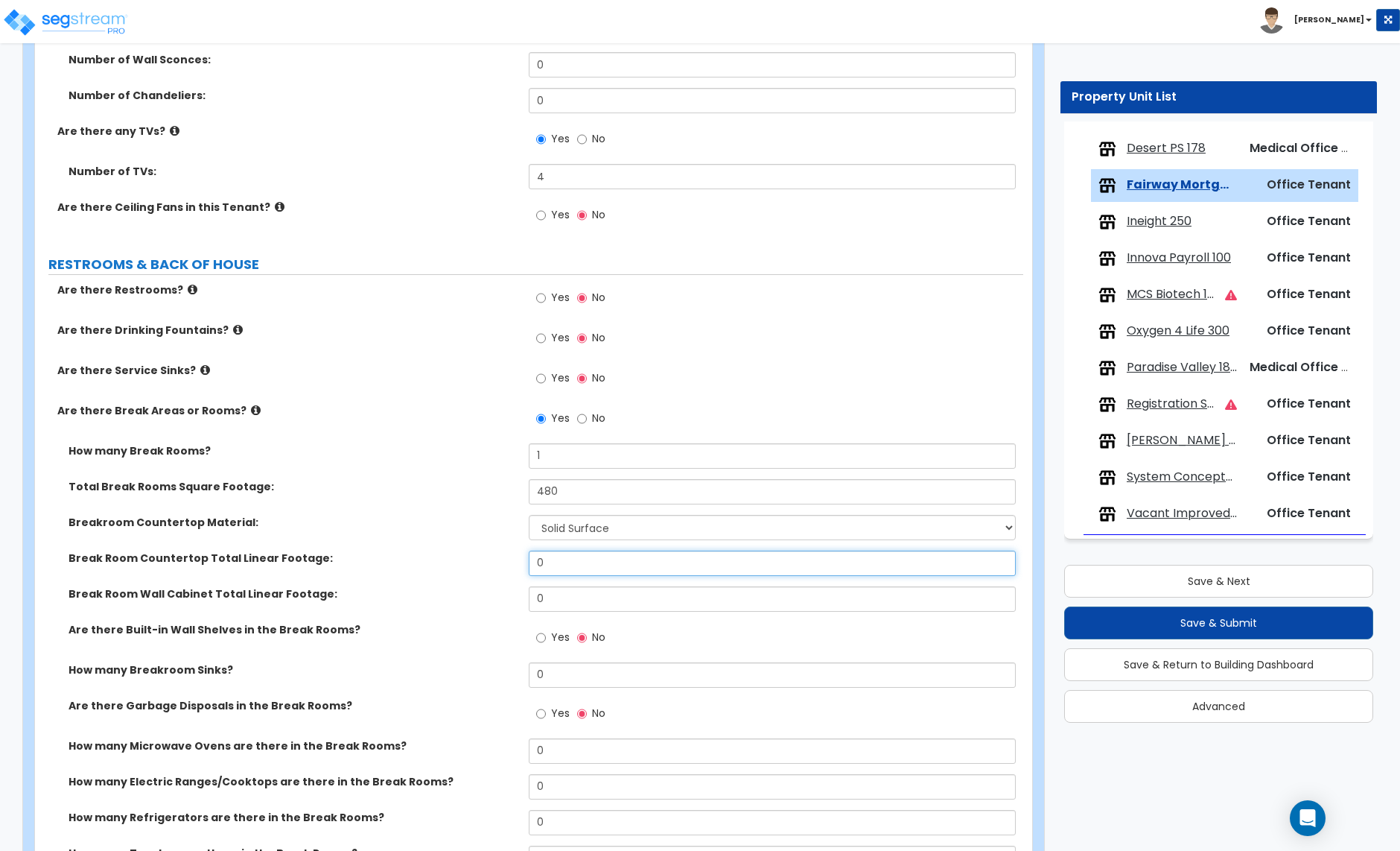
click at [584, 571] on input "0" at bounding box center [772, 563] width 486 height 25
click at [561, 570] on input "24" at bounding box center [772, 563] width 486 height 25
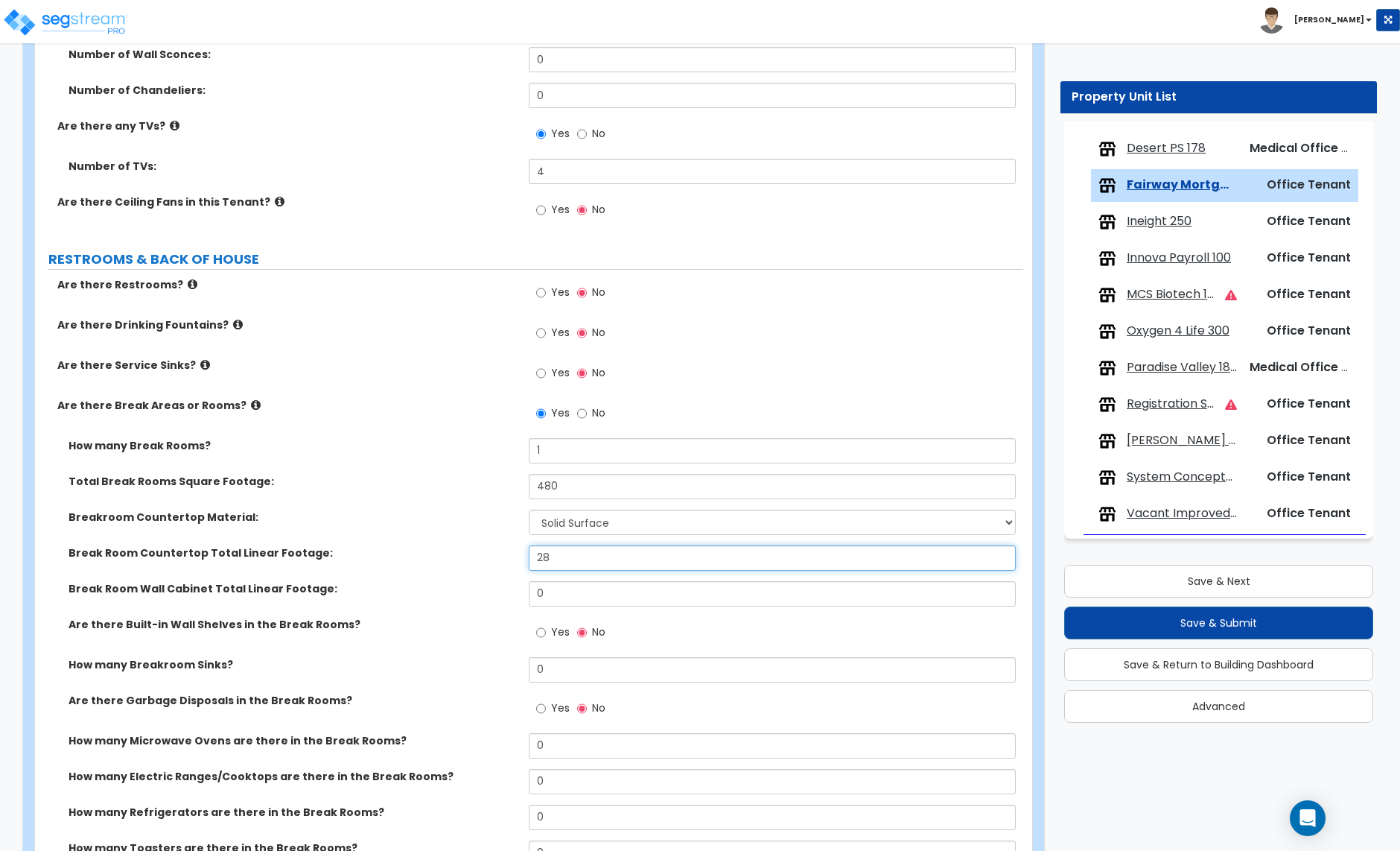
scroll to position [2850, 0]
click at [556, 560] on input "28" at bounding box center [772, 557] width 486 height 25
click at [561, 557] on input "32" at bounding box center [772, 557] width 486 height 25
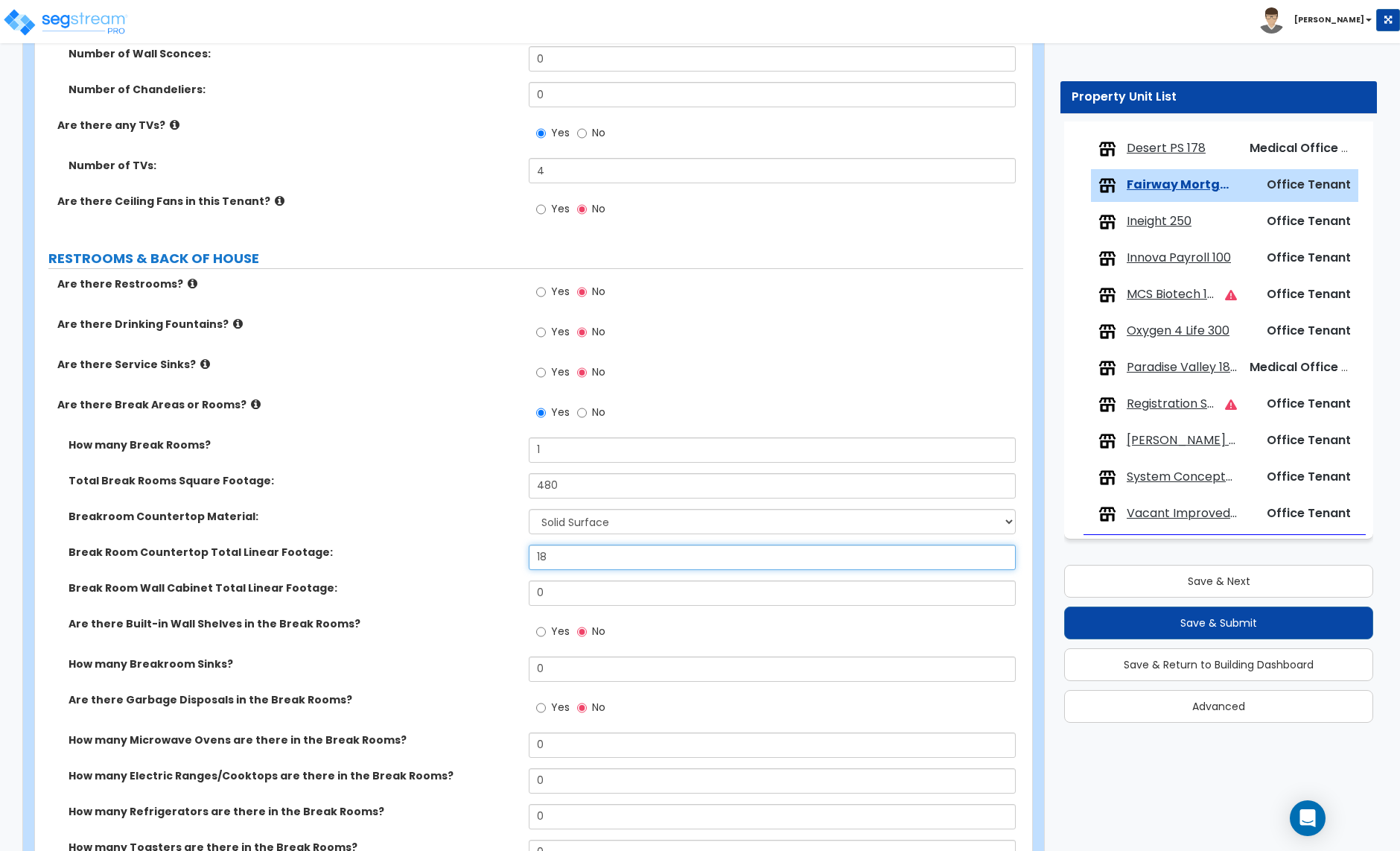
scroll to position [2866, 0]
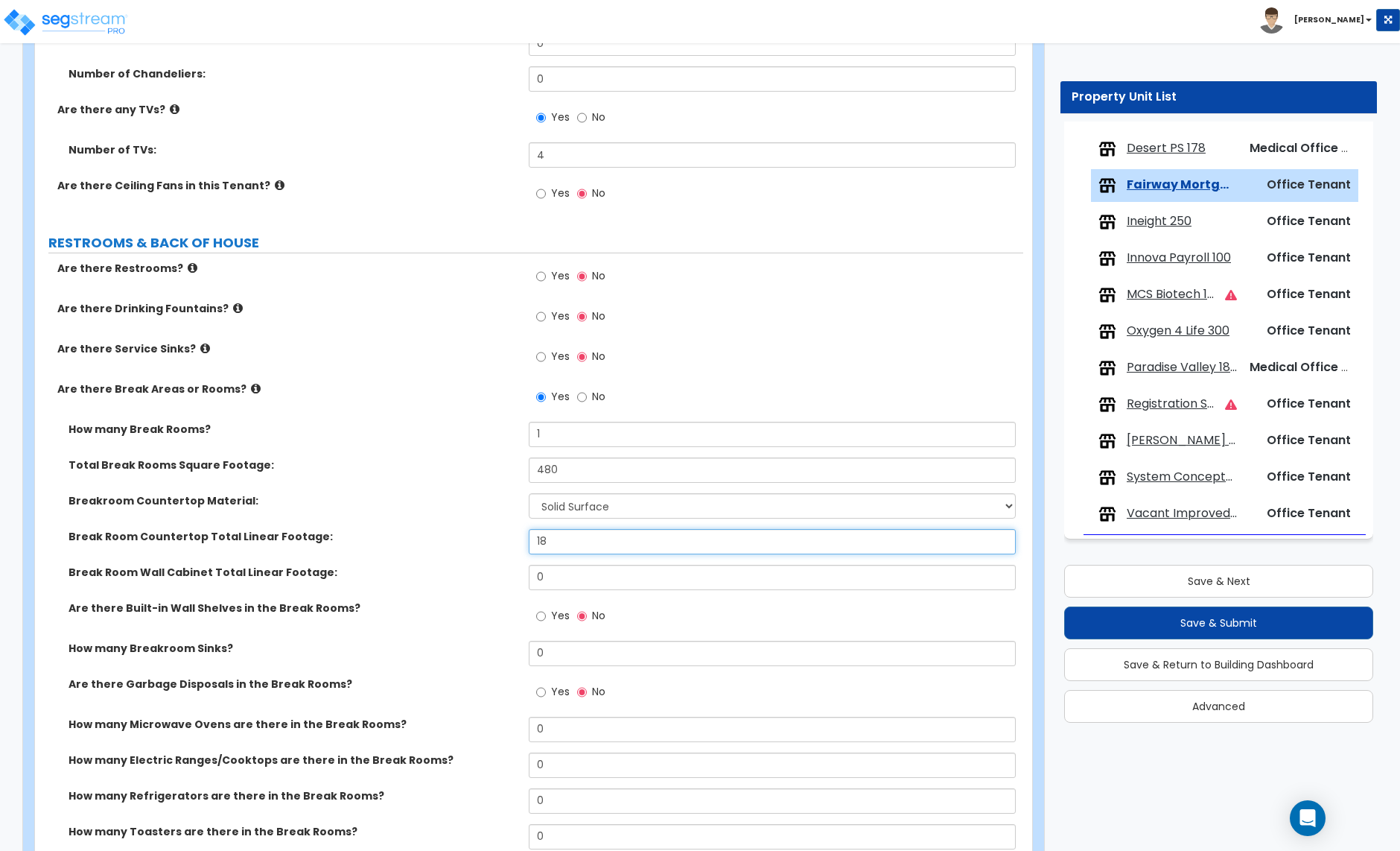
click at [552, 546] on input "18" at bounding box center [772, 542] width 486 height 25
click at [555, 544] on input "18" at bounding box center [772, 542] width 486 height 25
type input "32"
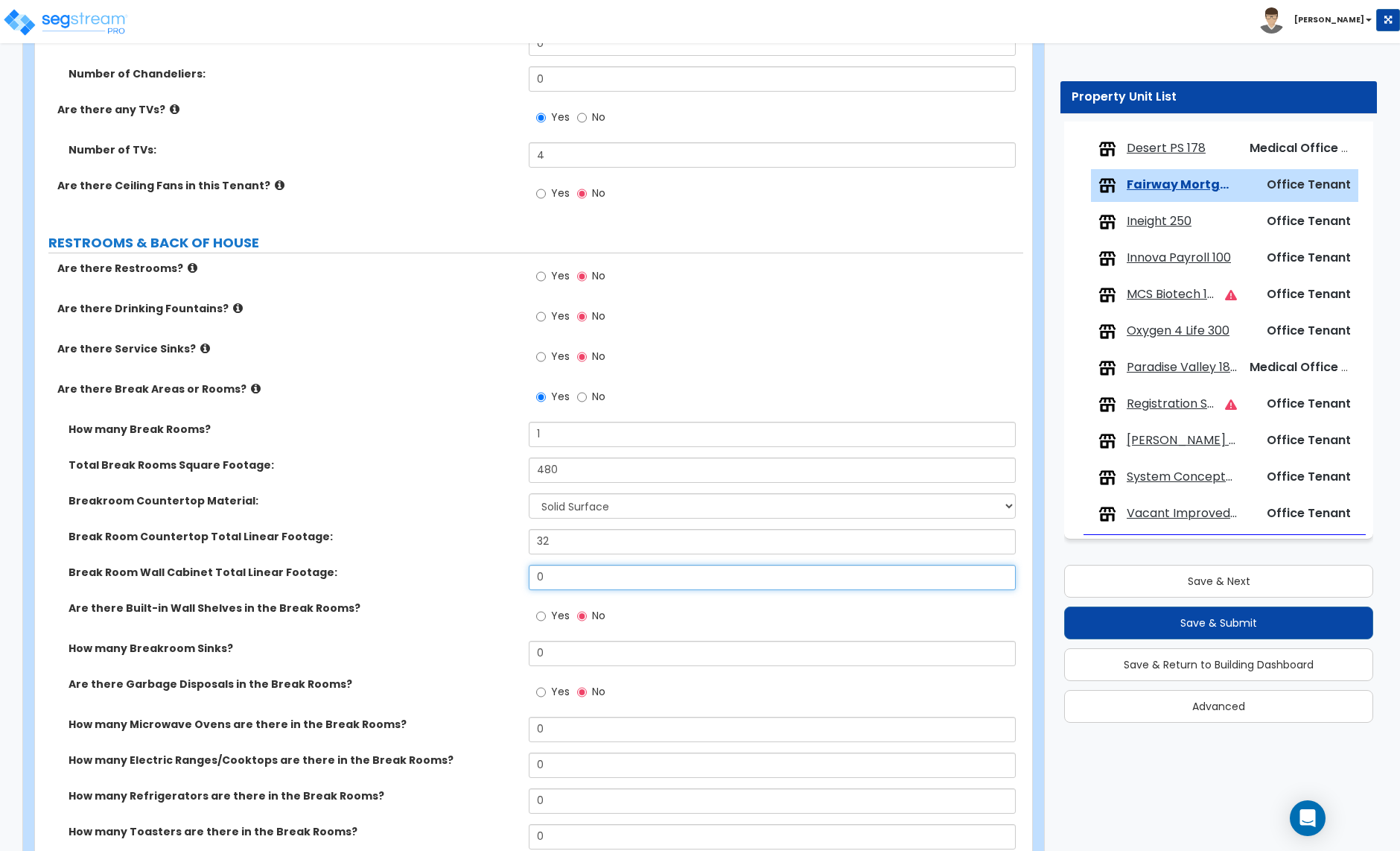
click at [567, 579] on input "0" at bounding box center [772, 577] width 486 height 25
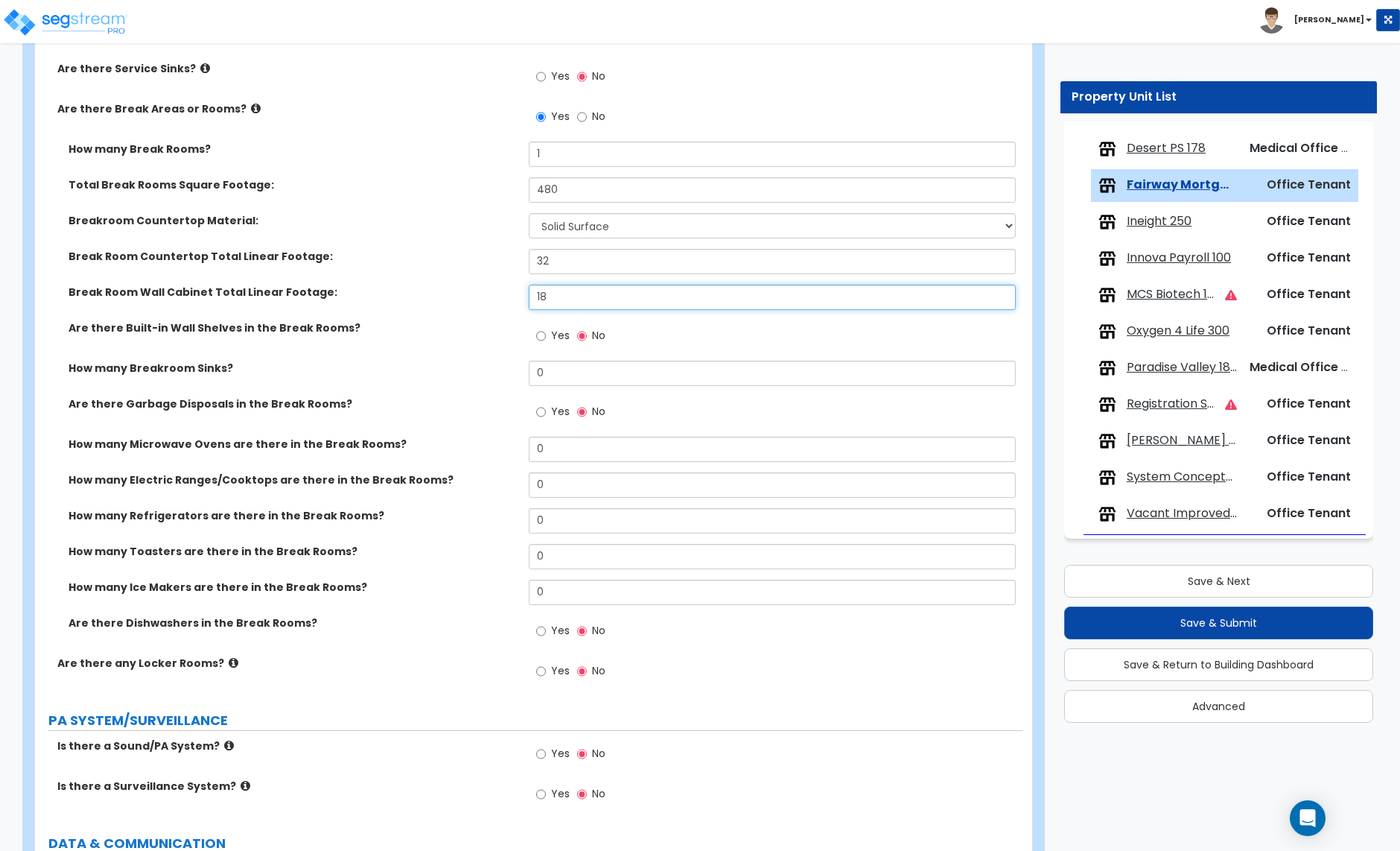
scroll to position [3149, 0]
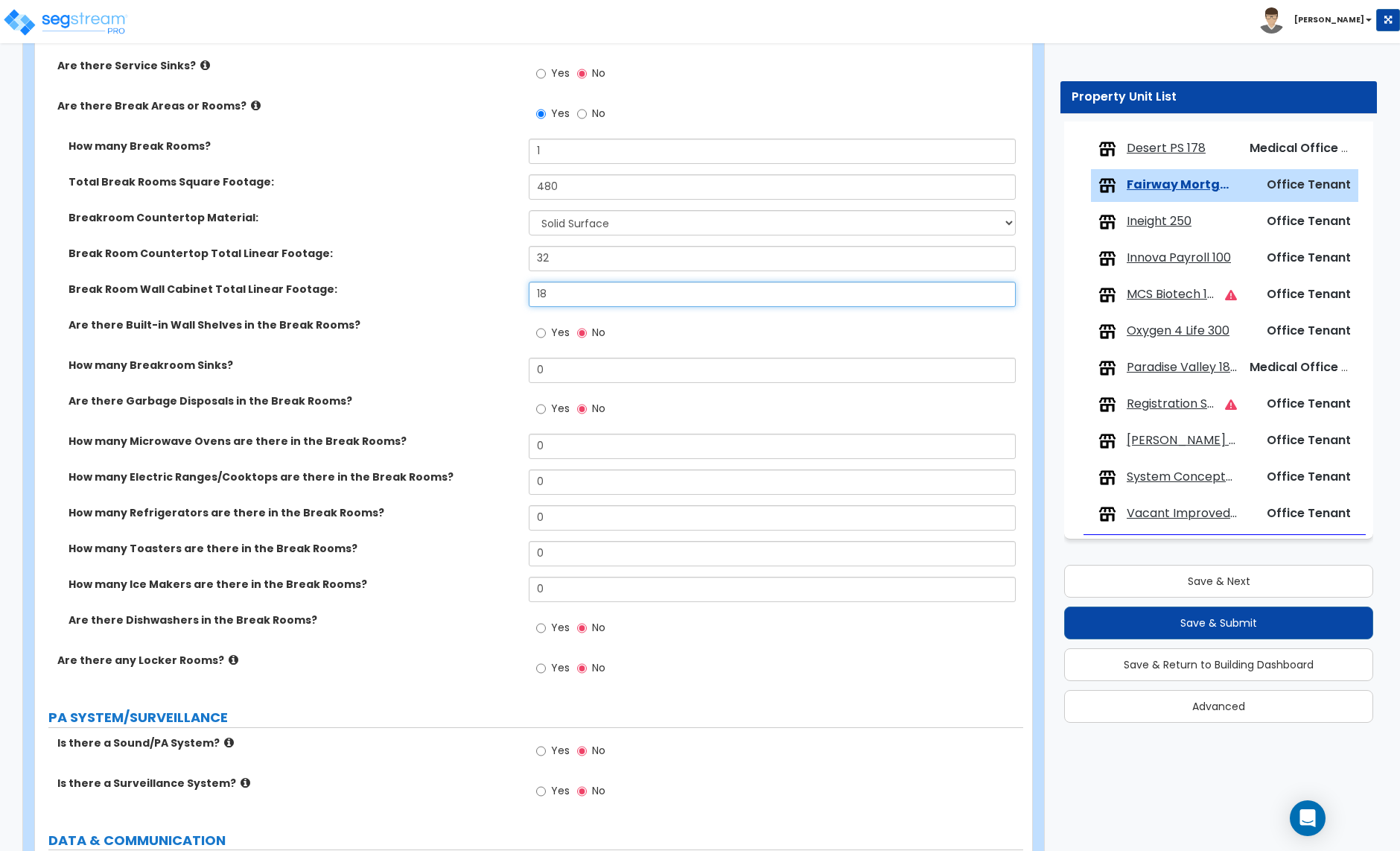
type input "18"
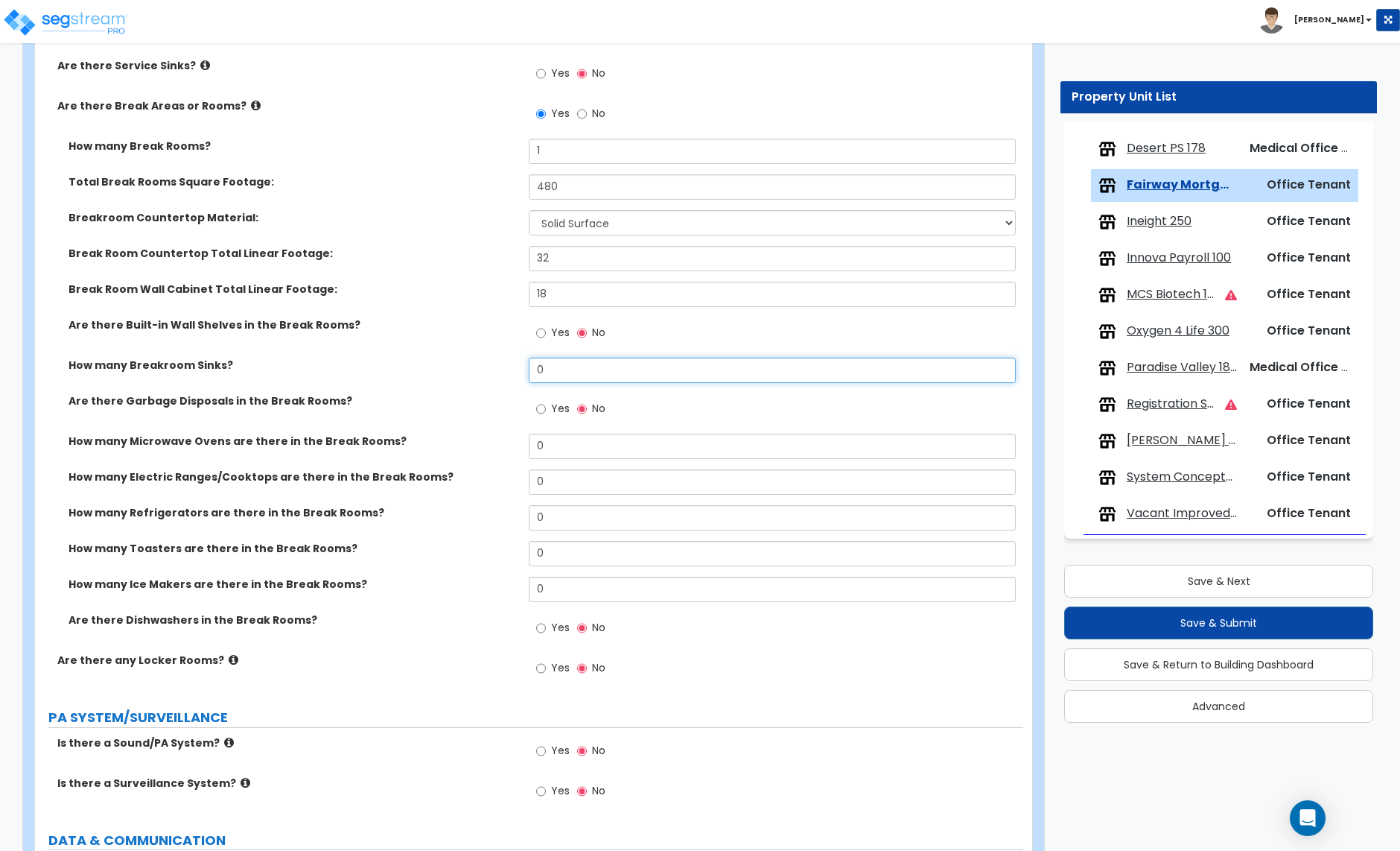
click at [553, 375] on input "0" at bounding box center [772, 370] width 486 height 25
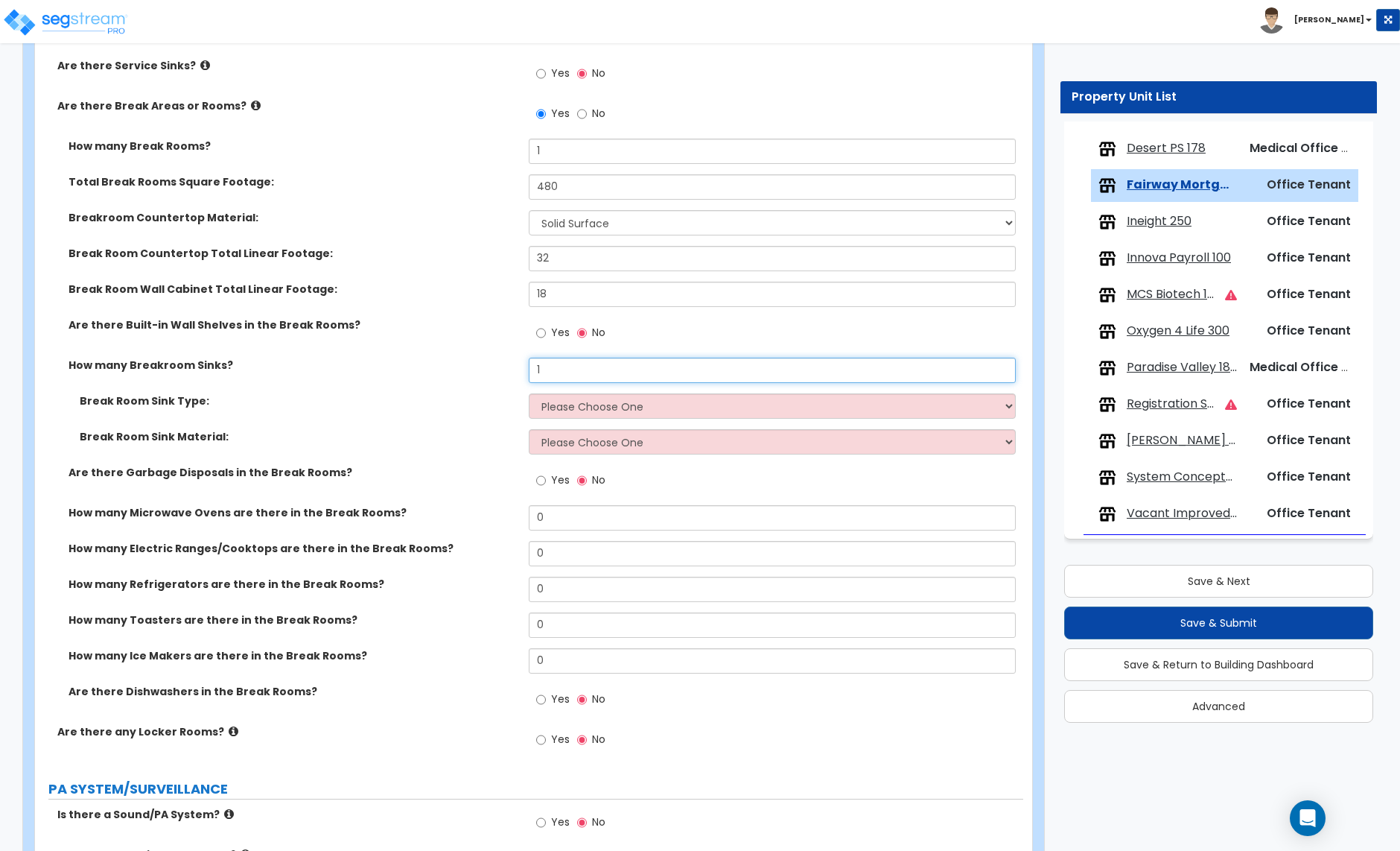
type input "1"
click at [579, 414] on select "Please Choose One Single Sink Double Sink" at bounding box center [772, 406] width 486 height 25
select select "2"
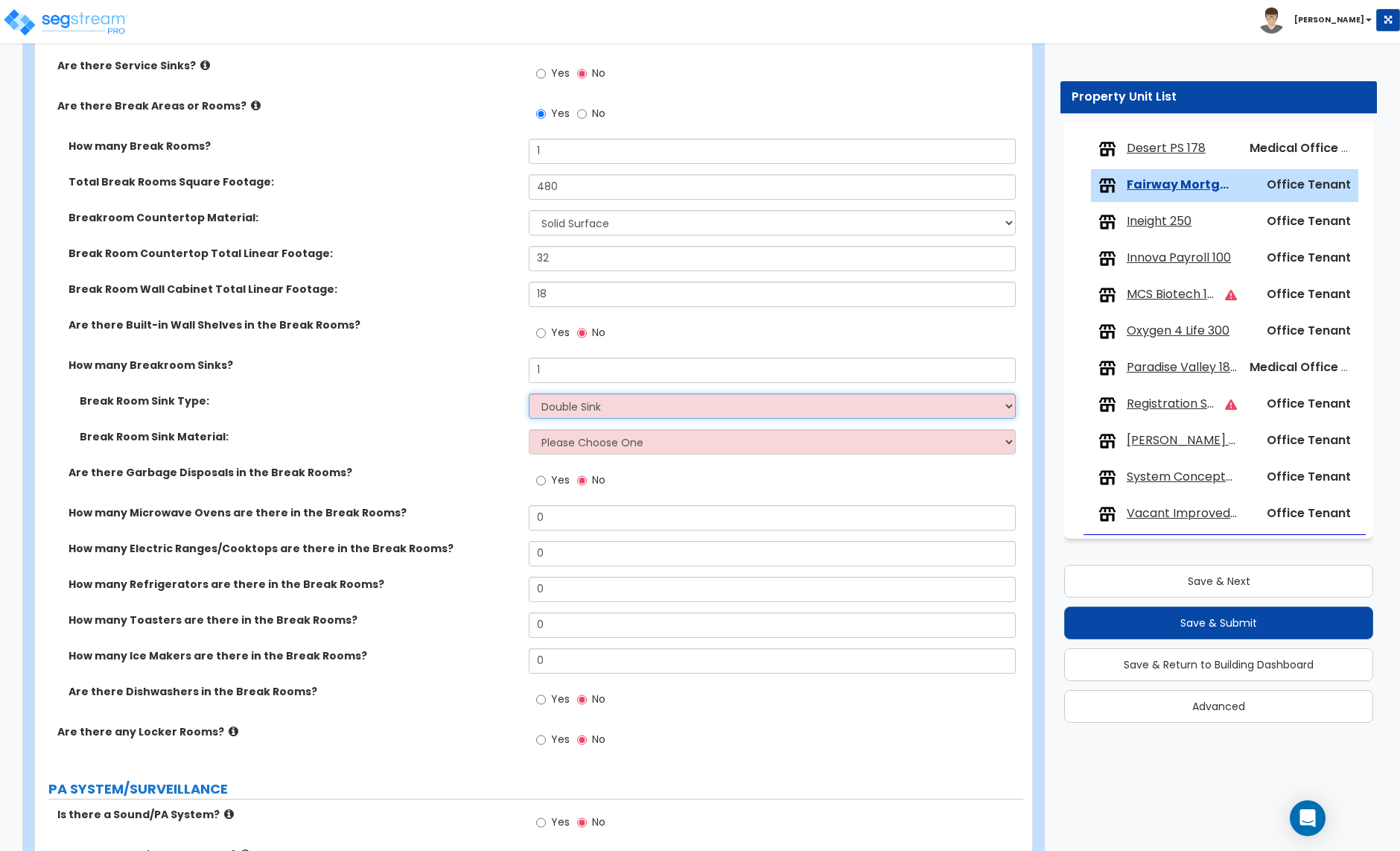
click at [529, 395] on select "Please Choose One Single Sink Double Sink" at bounding box center [772, 406] width 486 height 25
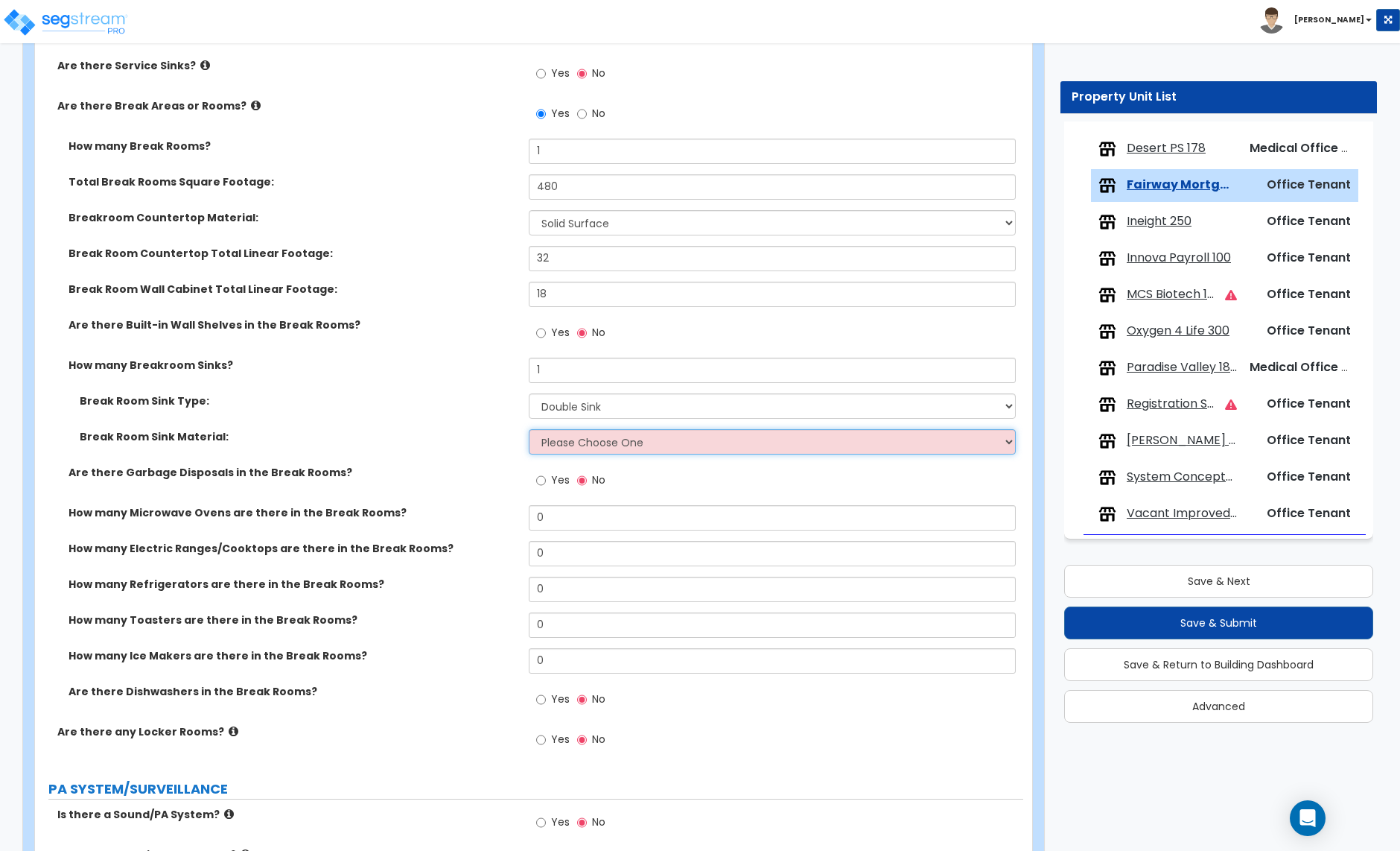
click at [579, 434] on select "Please Choose One Stainless Steel Porcelain Enamel Cast Iron" at bounding box center [772, 442] width 486 height 25
select select "1"
click at [529, 431] on select "Please Choose One Stainless Steel Porcelain Enamel Cast Iron" at bounding box center [772, 442] width 486 height 25
click at [541, 484] on input "Yes" at bounding box center [541, 479] width 10 height 17
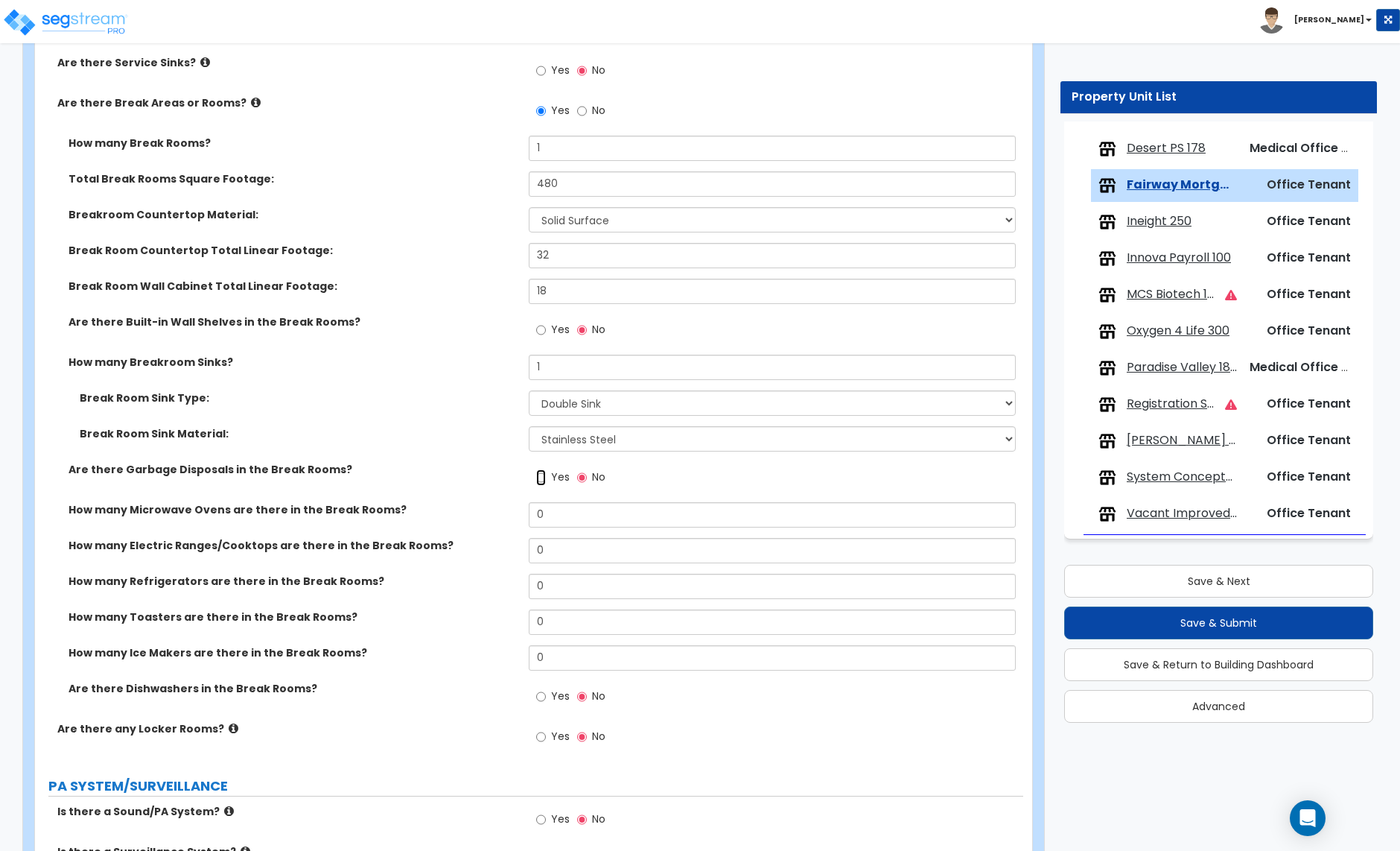
radio input "true"
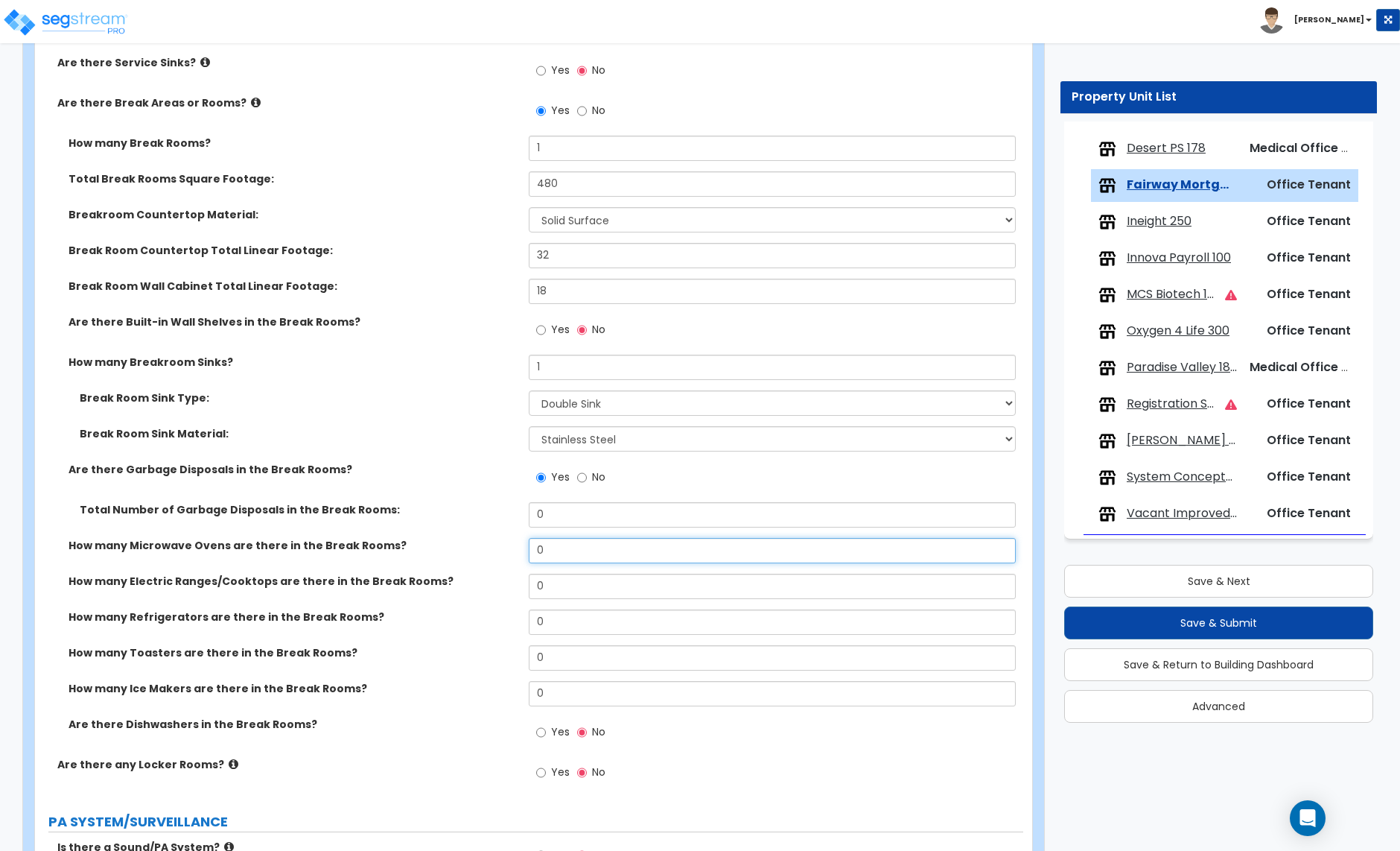
click at [545, 552] on input "0" at bounding box center [772, 550] width 486 height 25
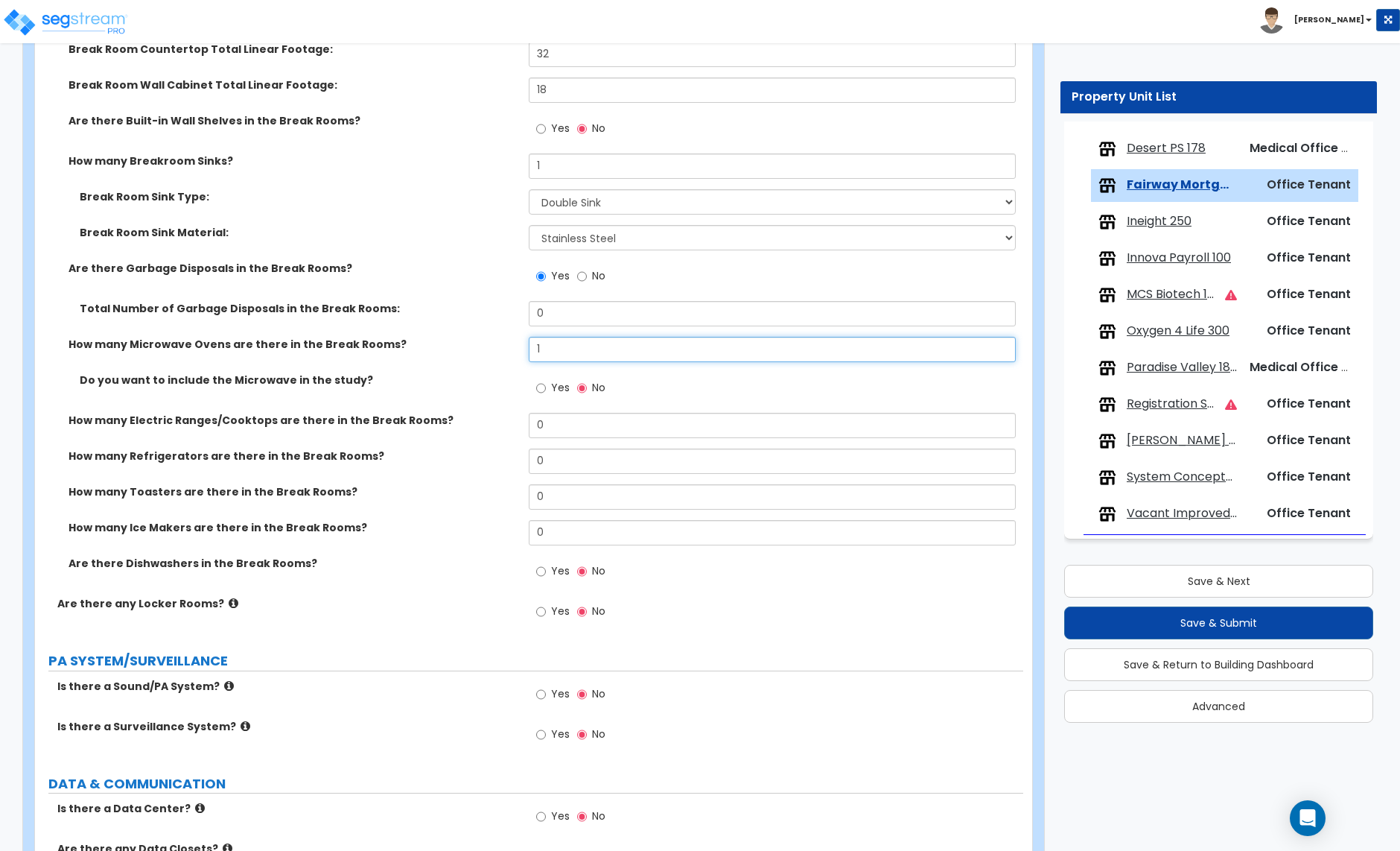
scroll to position [3399, 0]
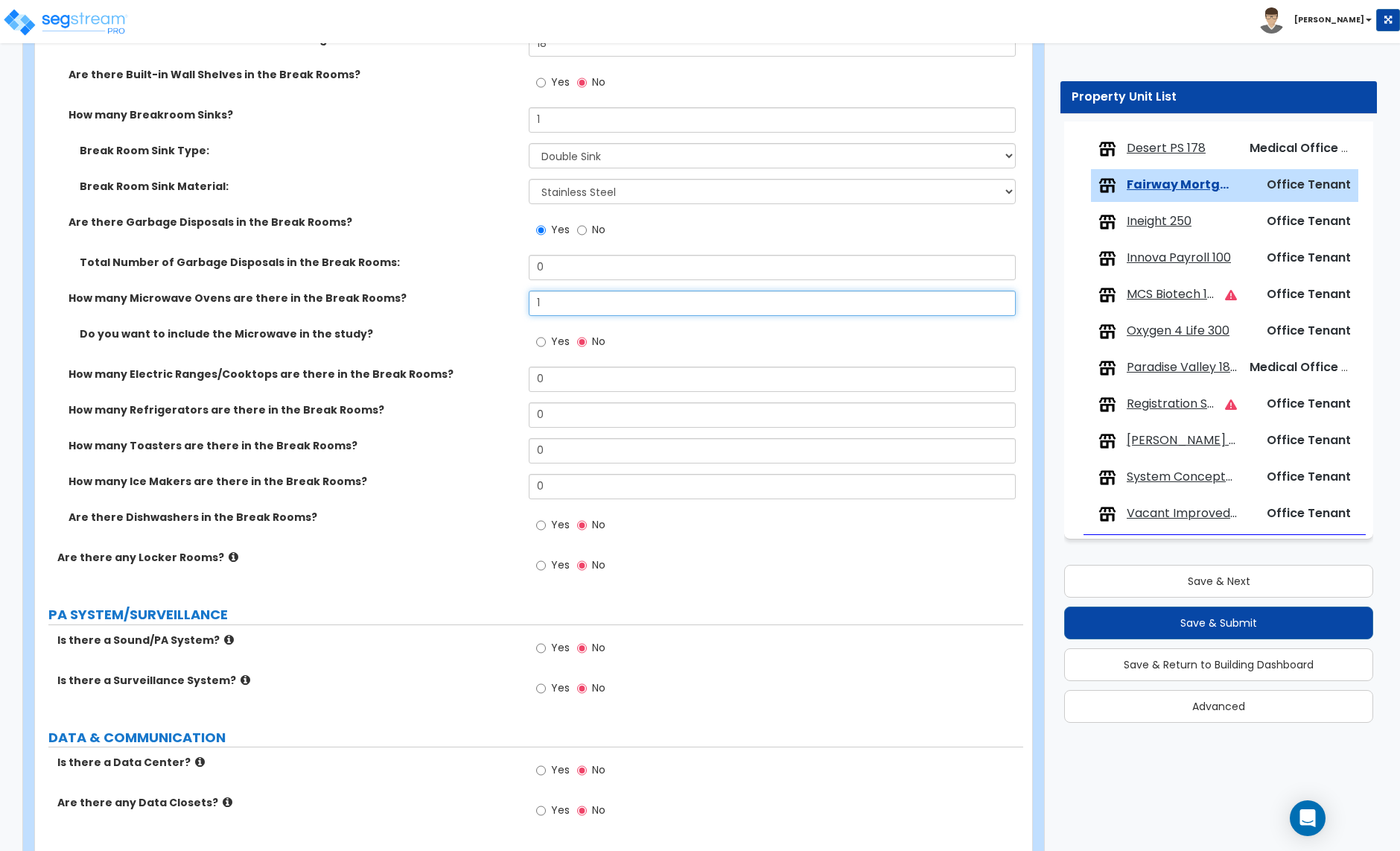
type input "1"
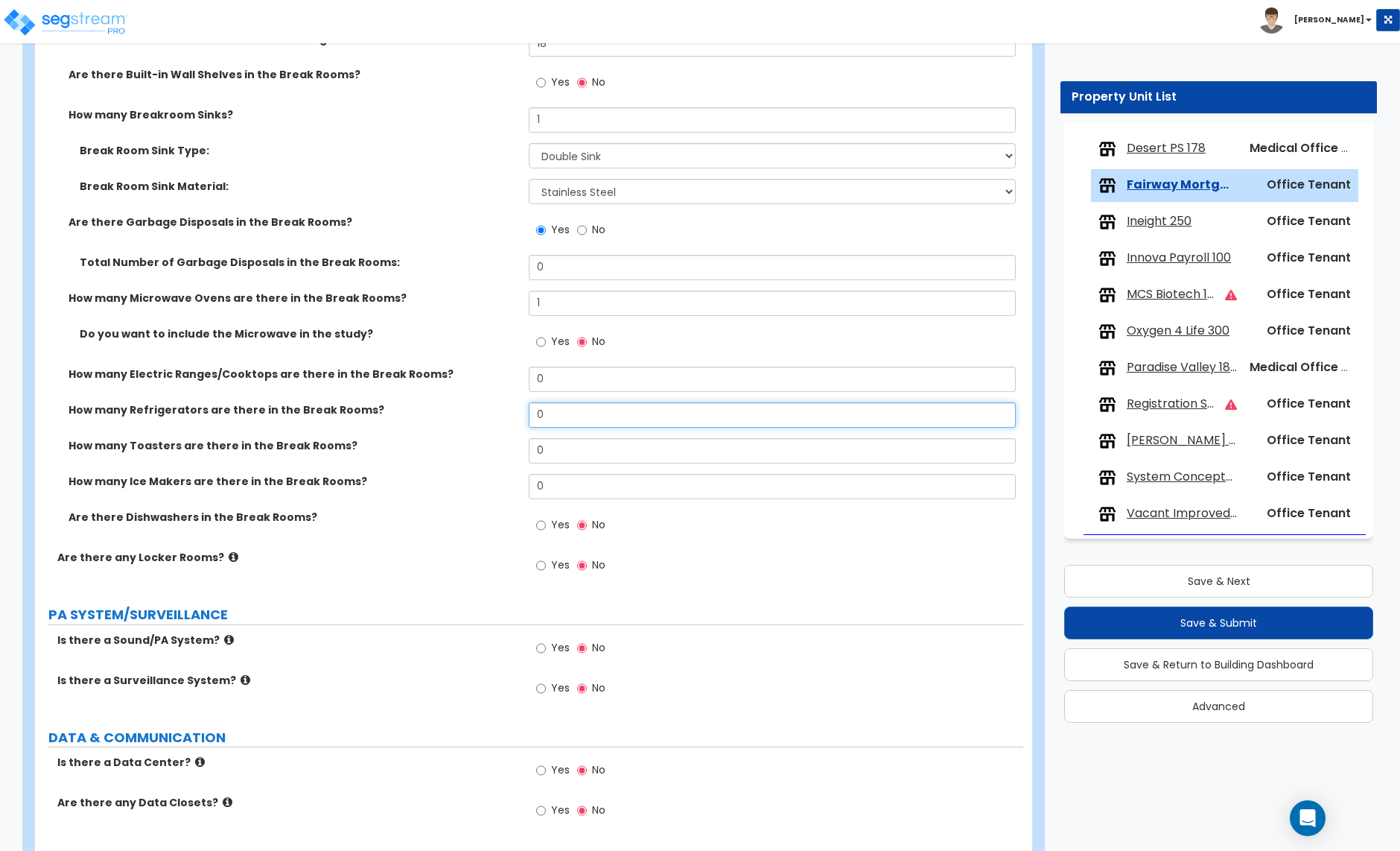
click at [559, 419] on input "0" at bounding box center [772, 415] width 486 height 25
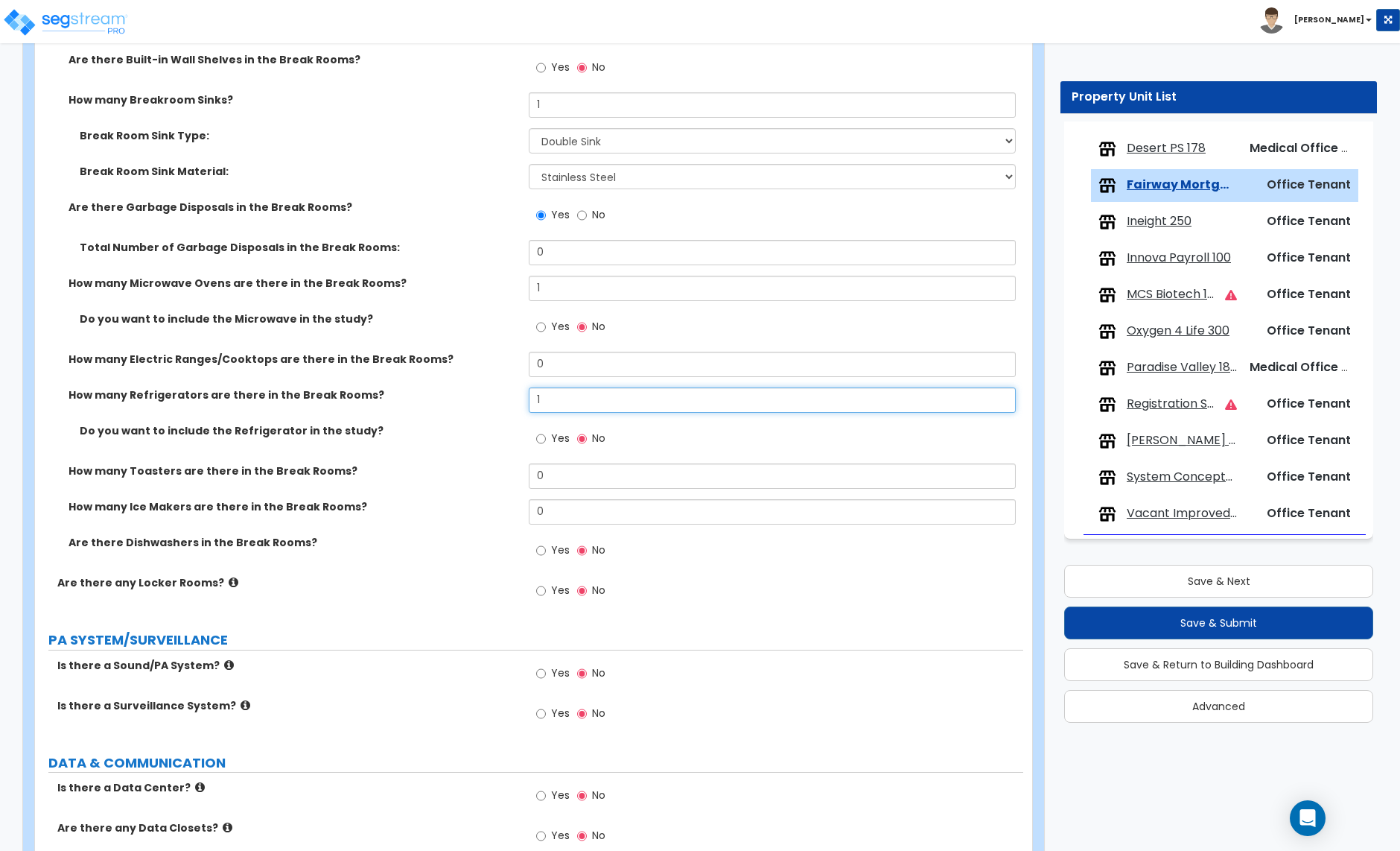
type input "1"
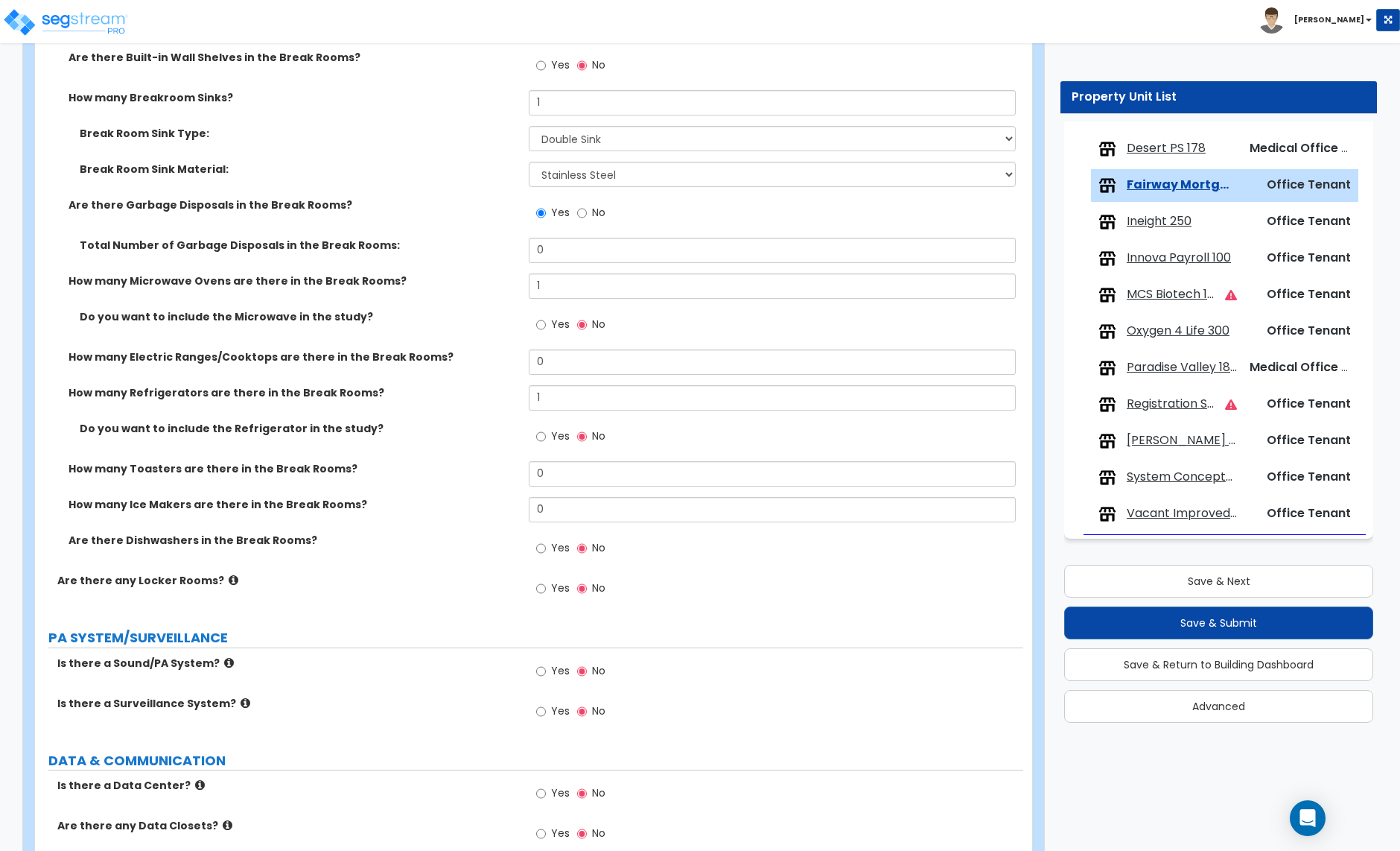
click at [550, 492] on div "How many Toasters are there in the Break Rooms? 0" at bounding box center [529, 479] width 988 height 36
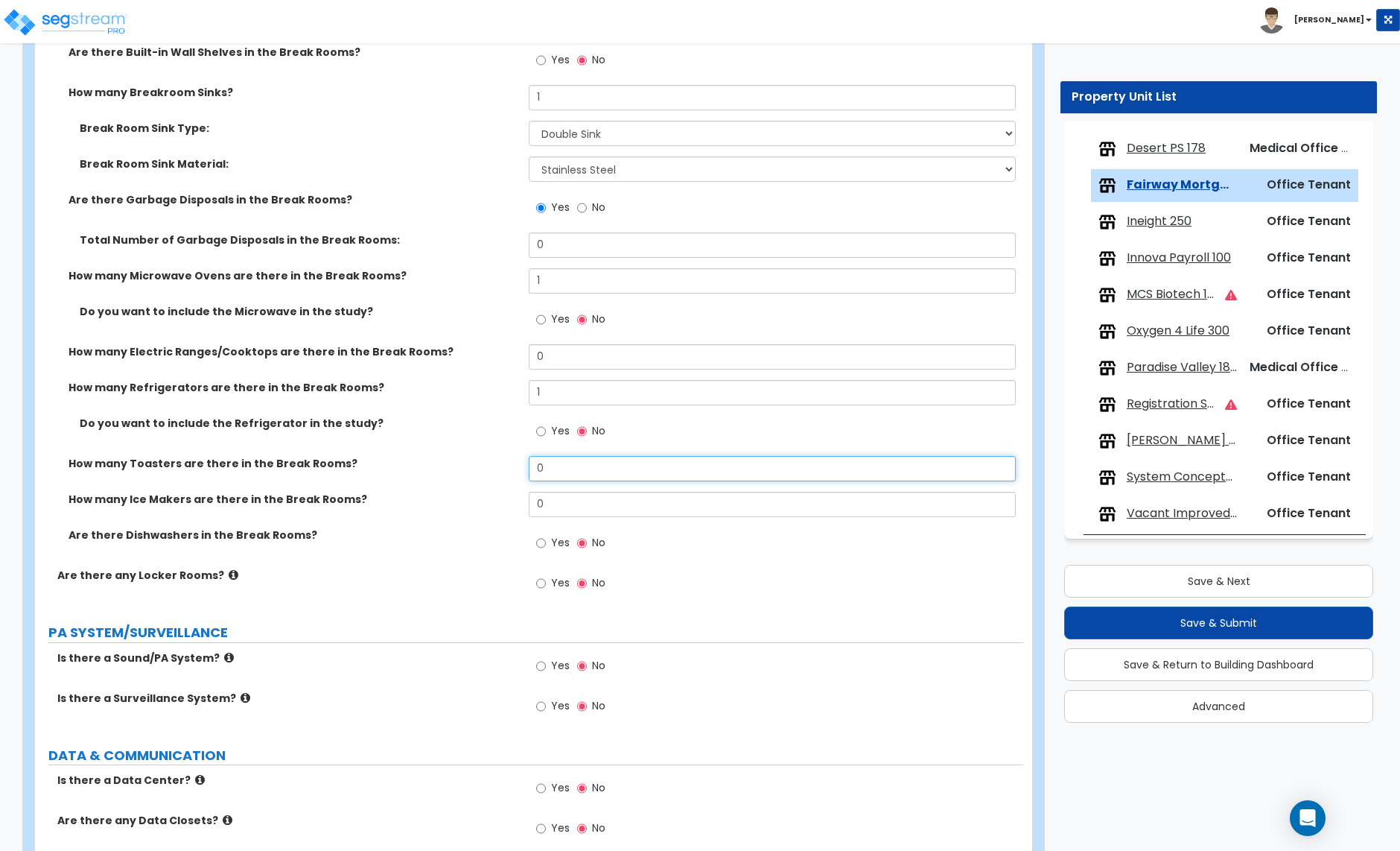
click at [550, 478] on input "0" at bounding box center [772, 468] width 486 height 25
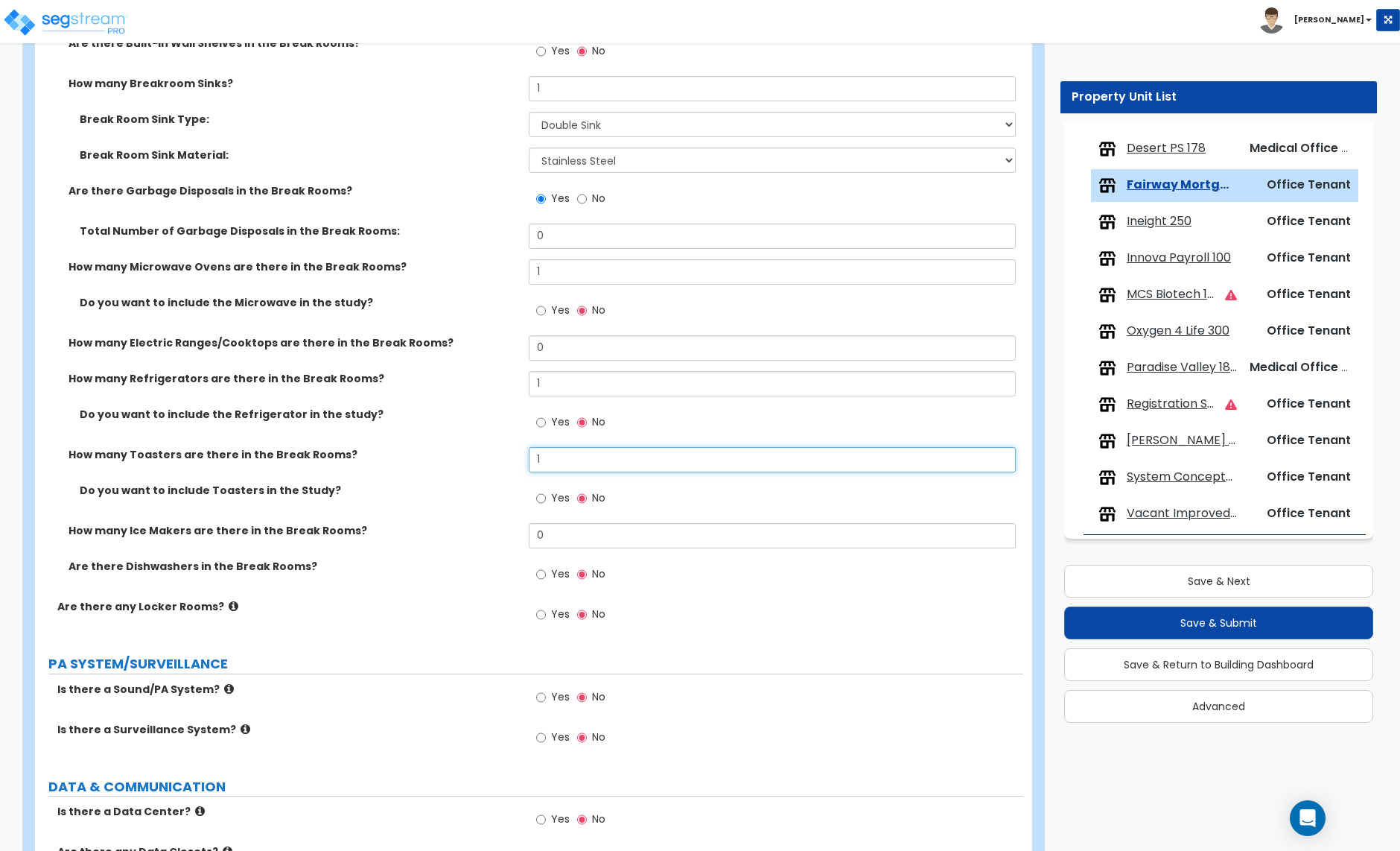
scroll to position [3420, 0]
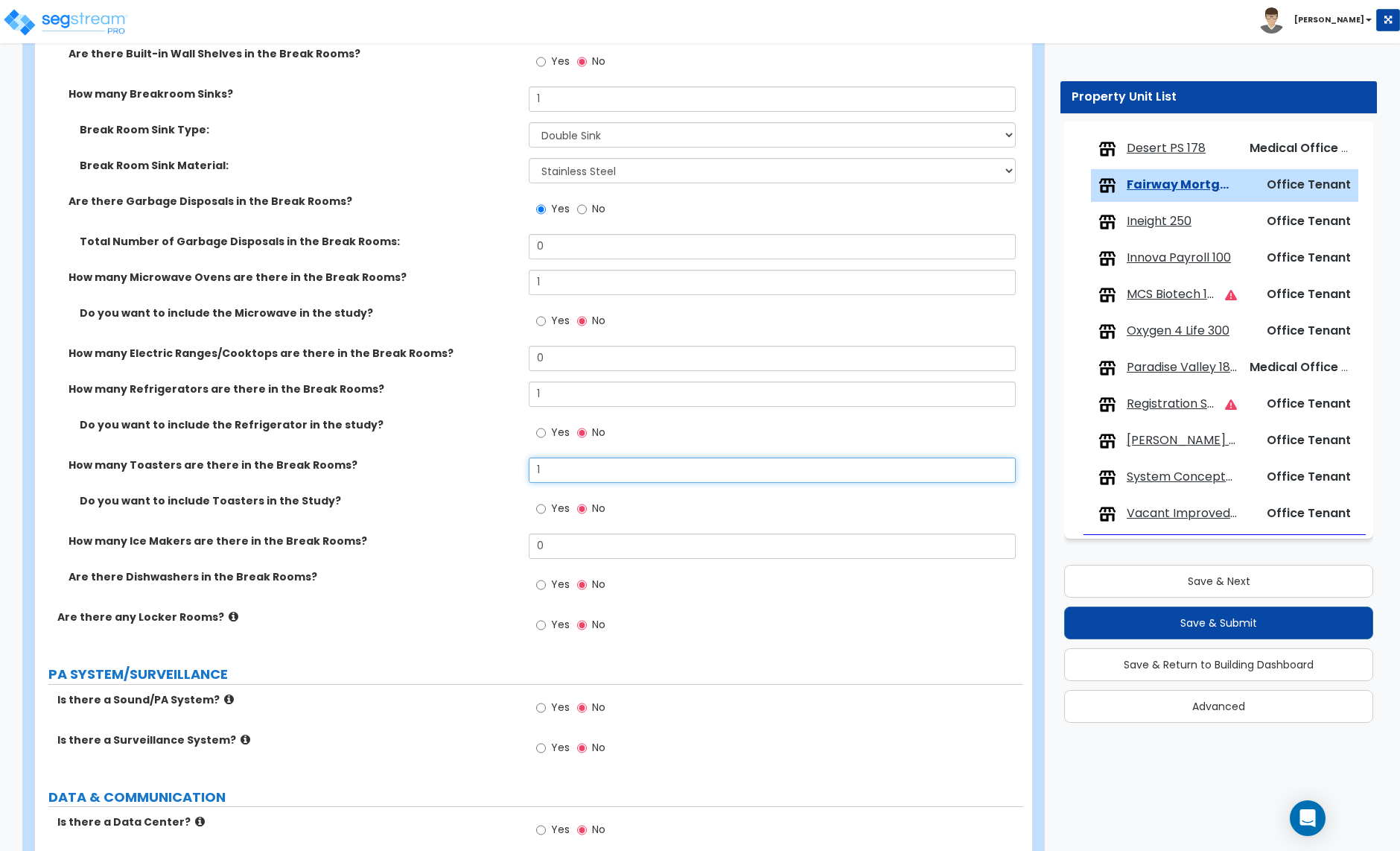
type input "1"
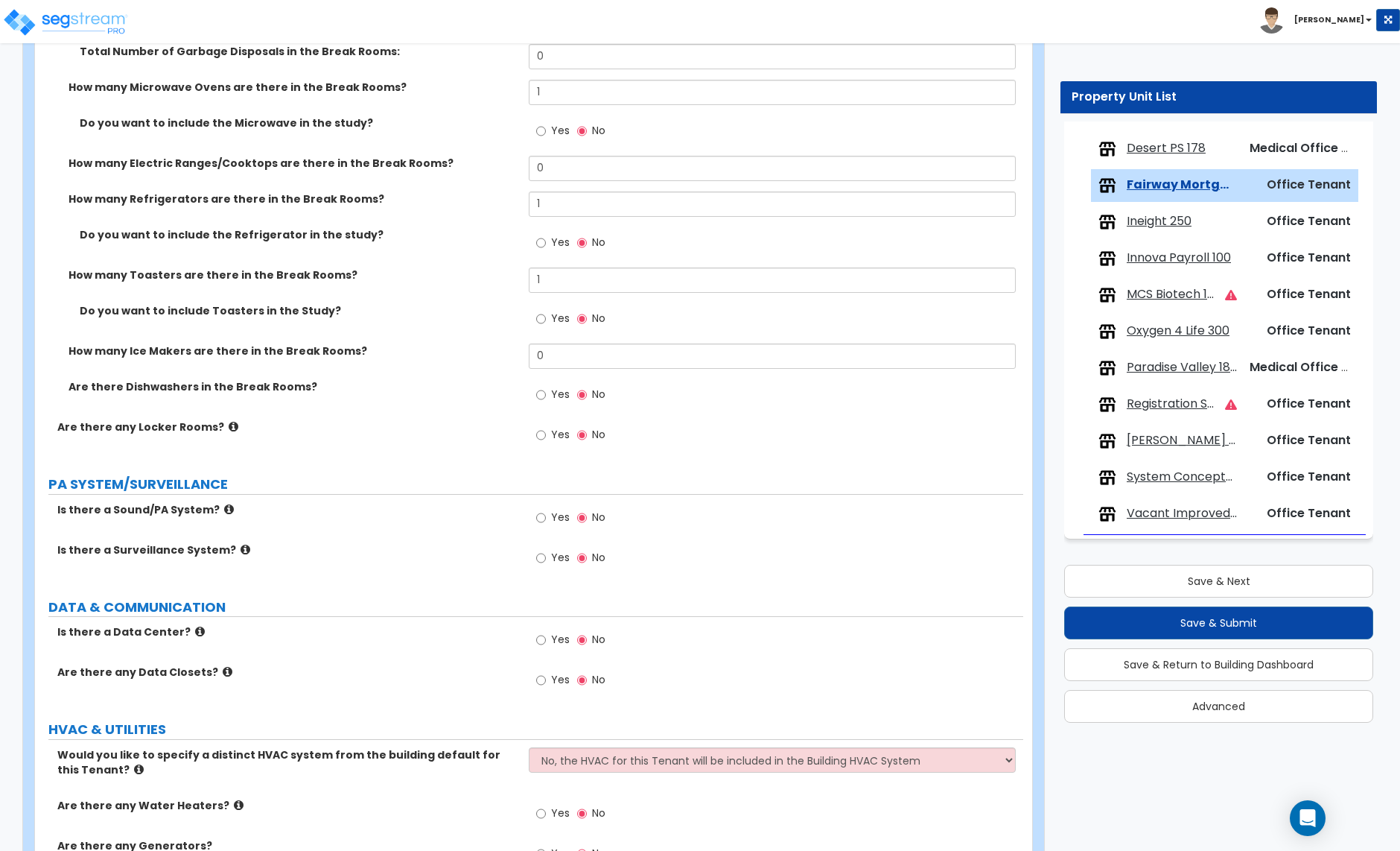
scroll to position [3709, 0]
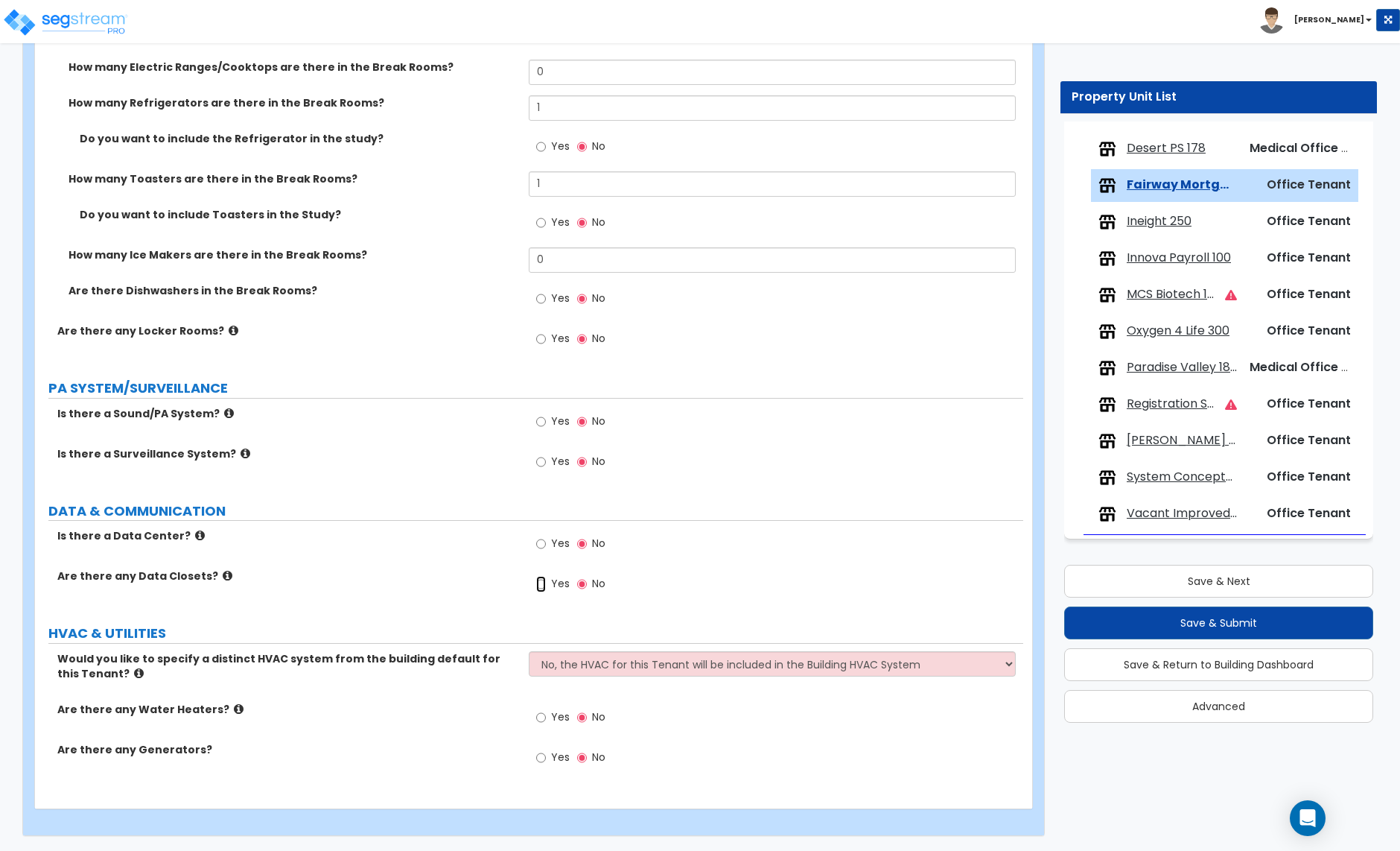
click at [544, 586] on input "Yes" at bounding box center [541, 584] width 10 height 17
radio input "true"
click at [544, 586] on input "Yes" at bounding box center [541, 584] width 10 height 17
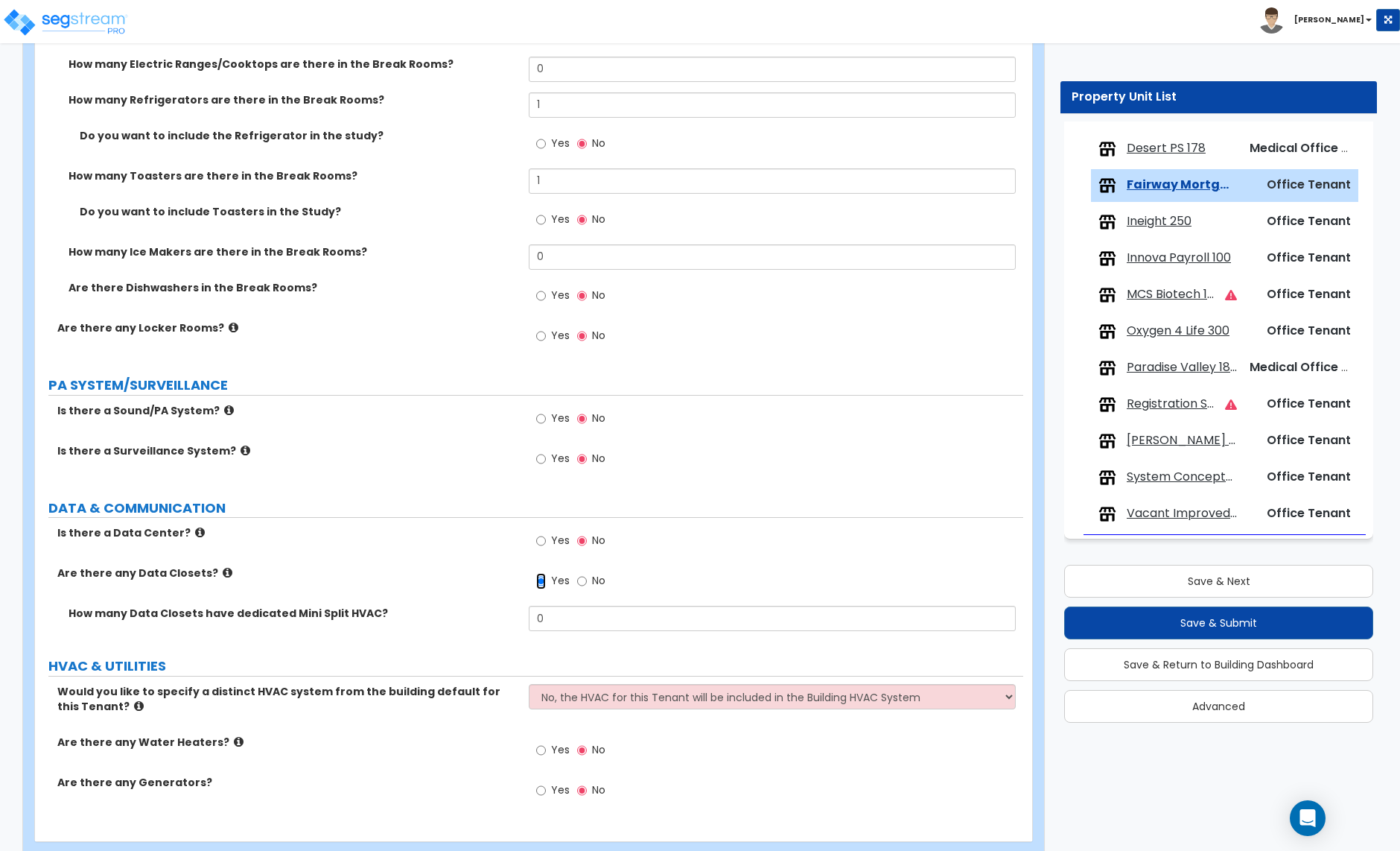
scroll to position [3745, 0]
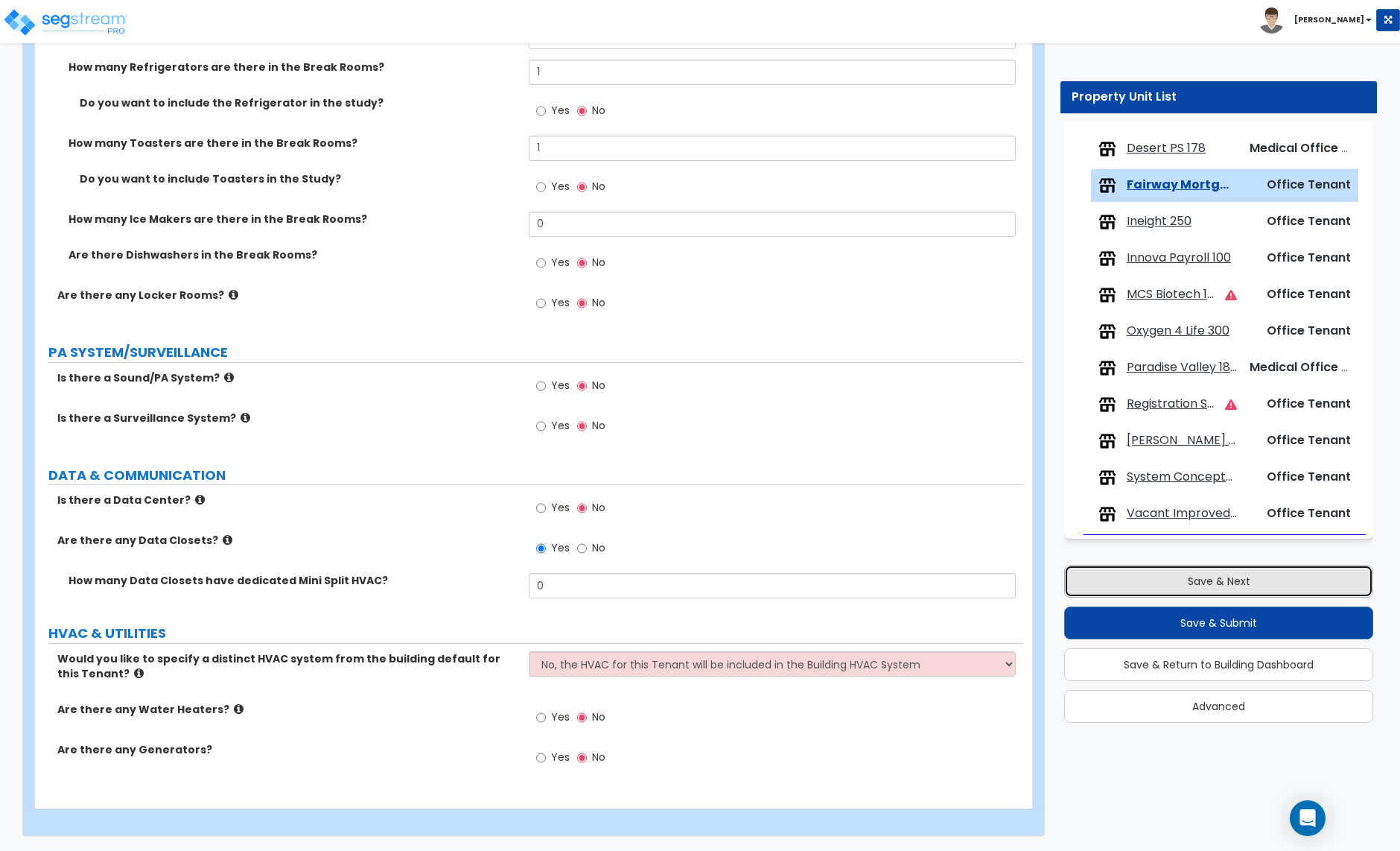
click at [1220, 592] on button "Save & Next" at bounding box center [1219, 580] width 309 height 32
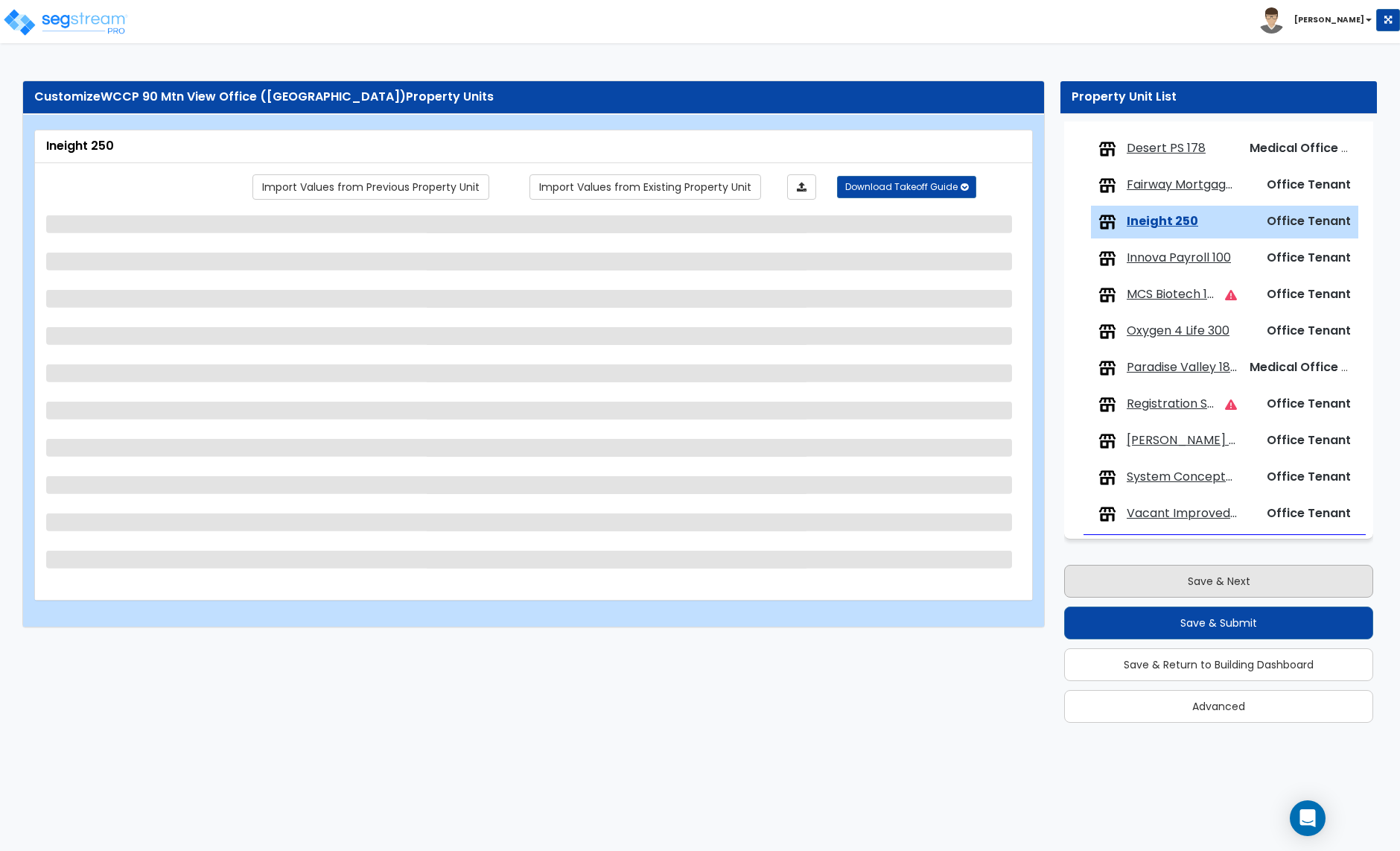
scroll to position [0, 0]
select select "2"
select select "1"
select select "3"
select select "7"
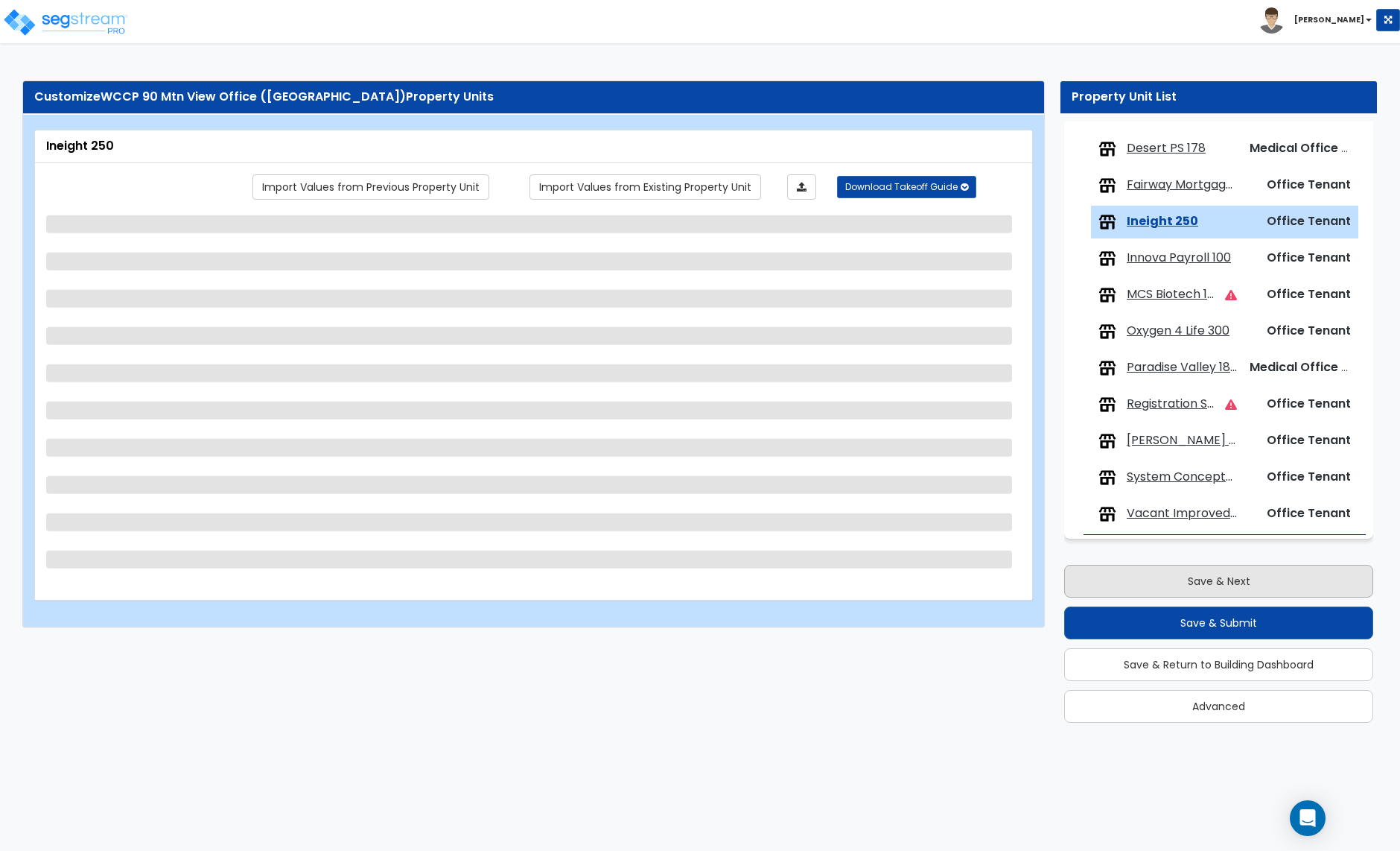
select select "4"
select select "3"
select select "1"
select select "5"
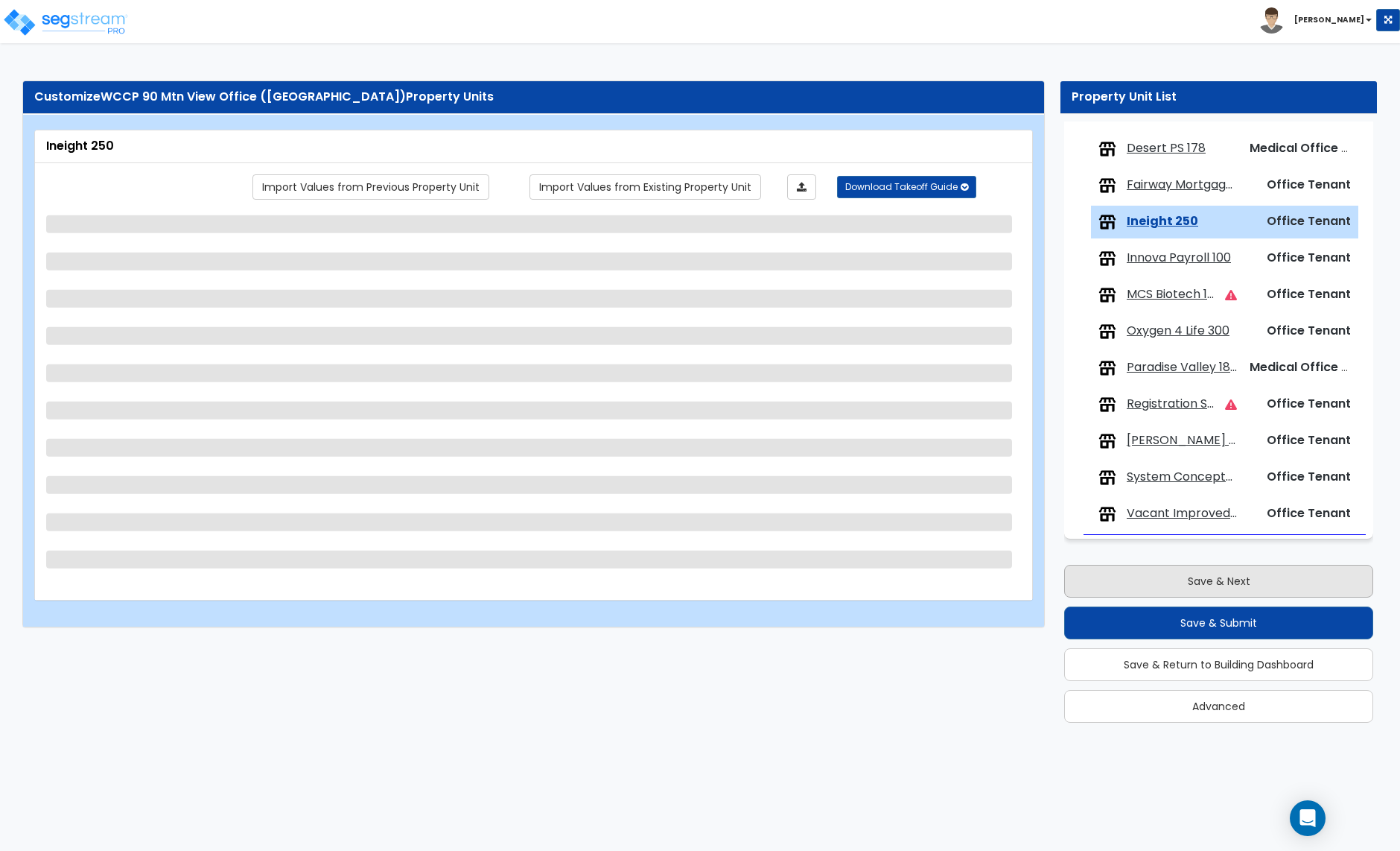
select select "2"
select select "3"
select select "2"
select select "4"
select select "5"
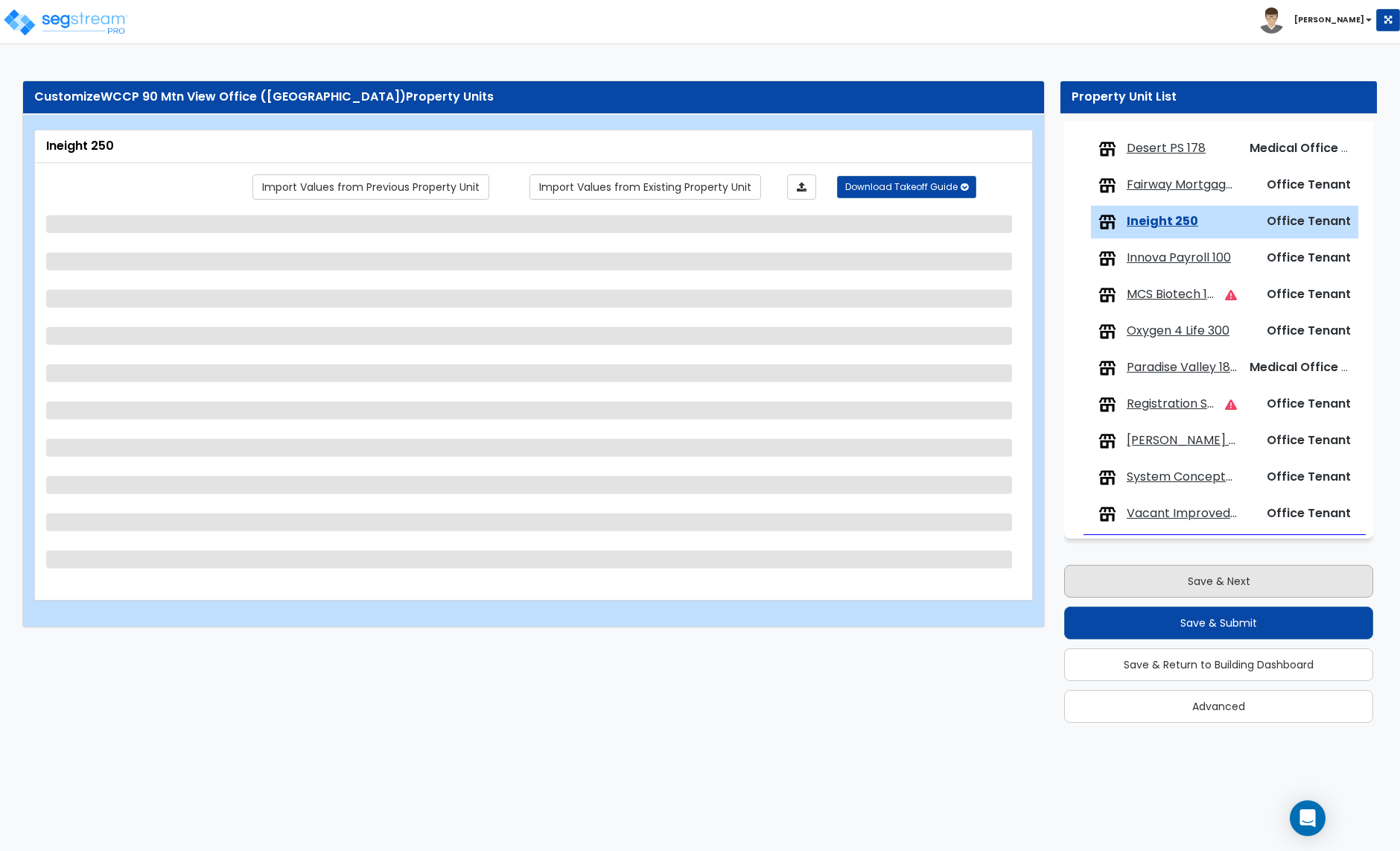
select select "1"
select select "2"
select select "1"
select select "2"
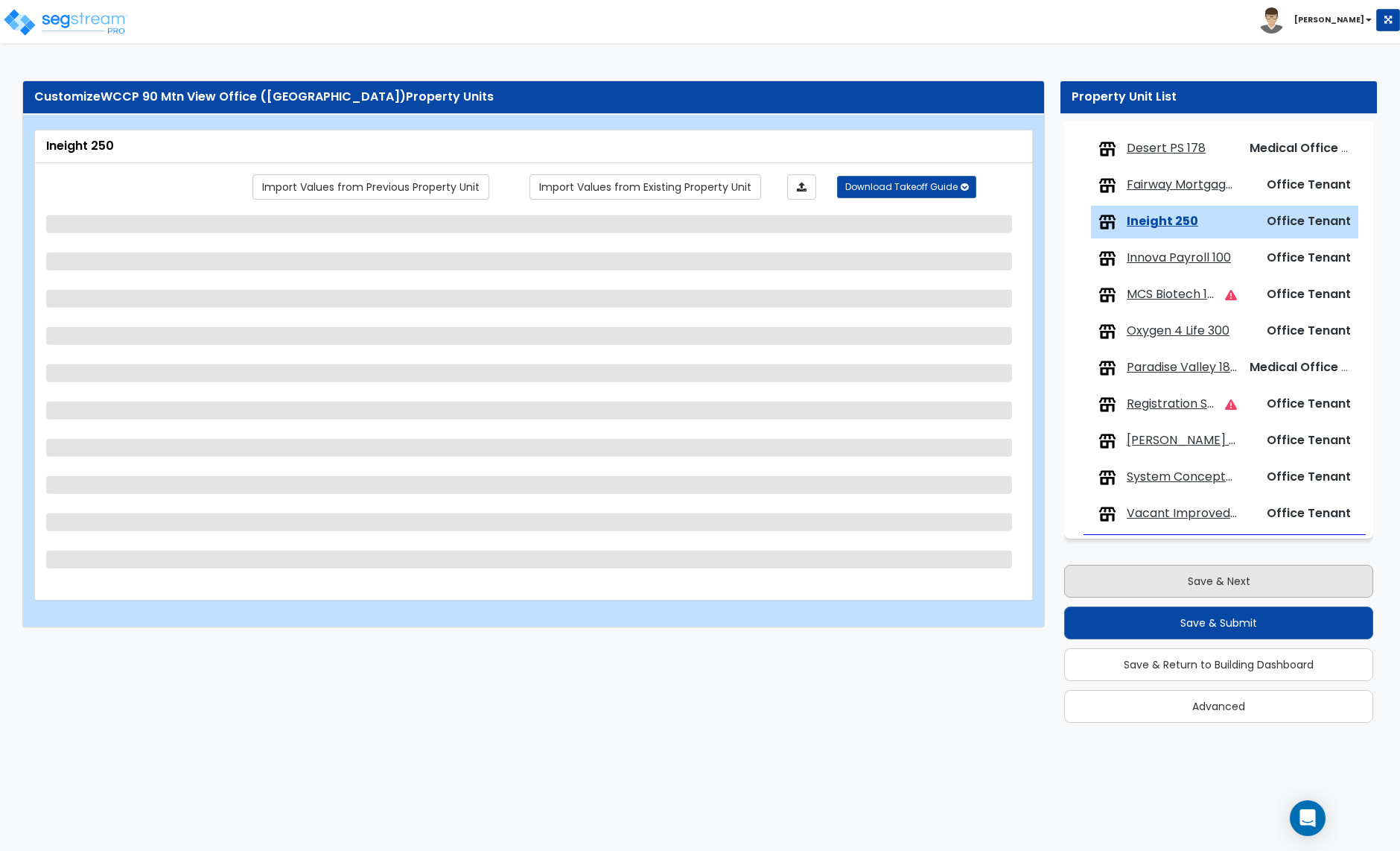
select select "2"
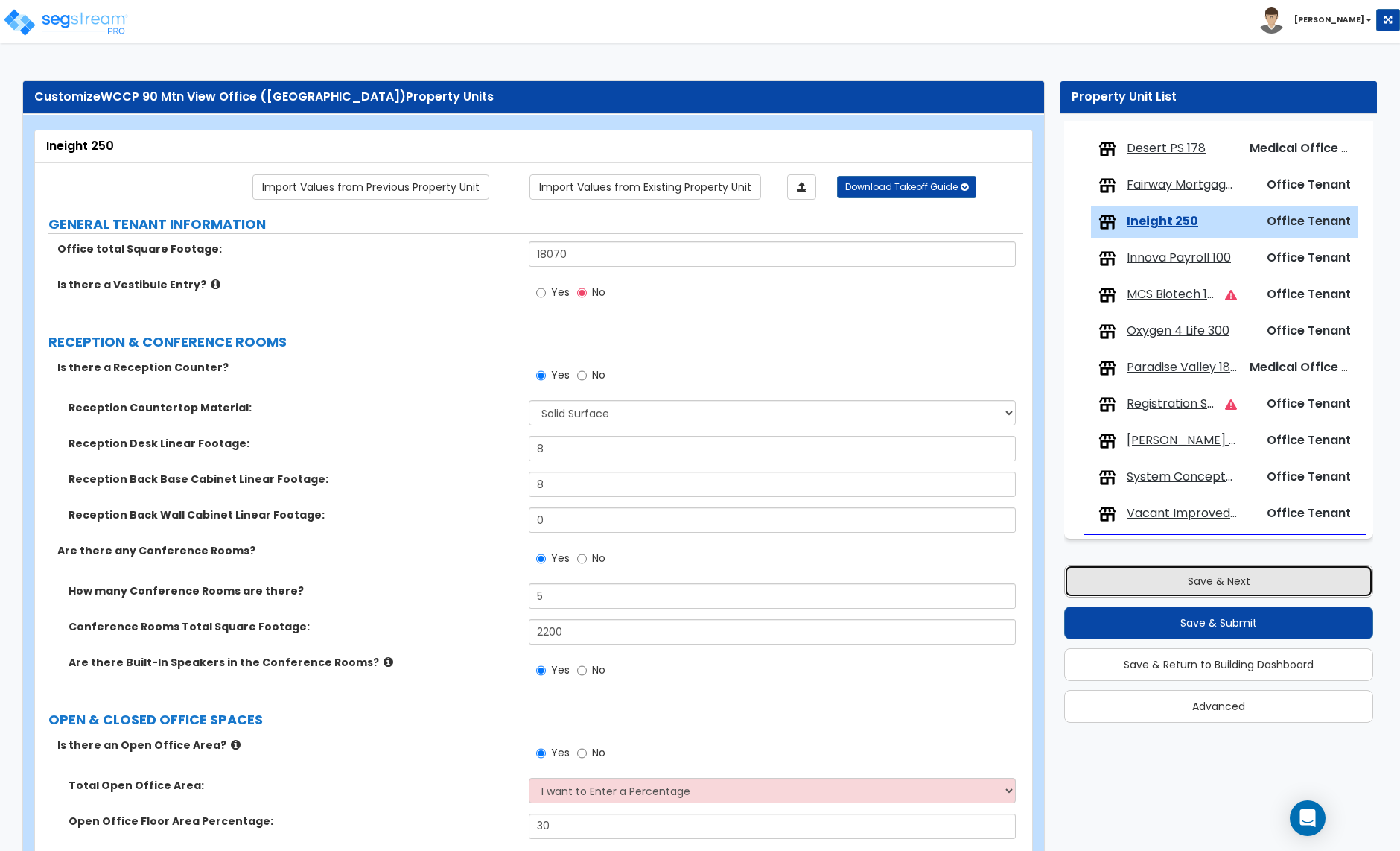
click at [1192, 585] on button "Save & Next" at bounding box center [1219, 580] width 309 height 32
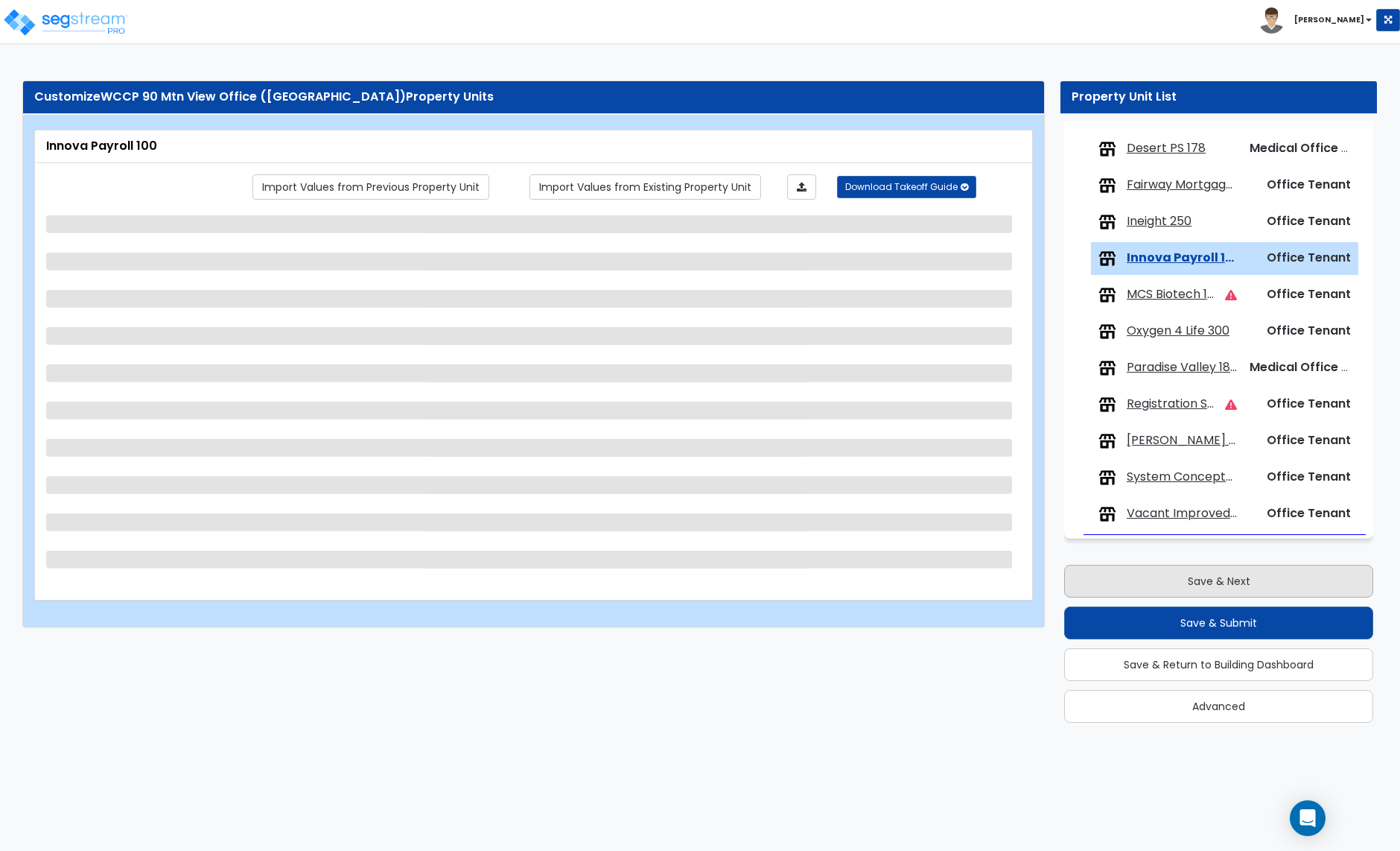
select select "2"
select select "1"
select select "7"
select select "1"
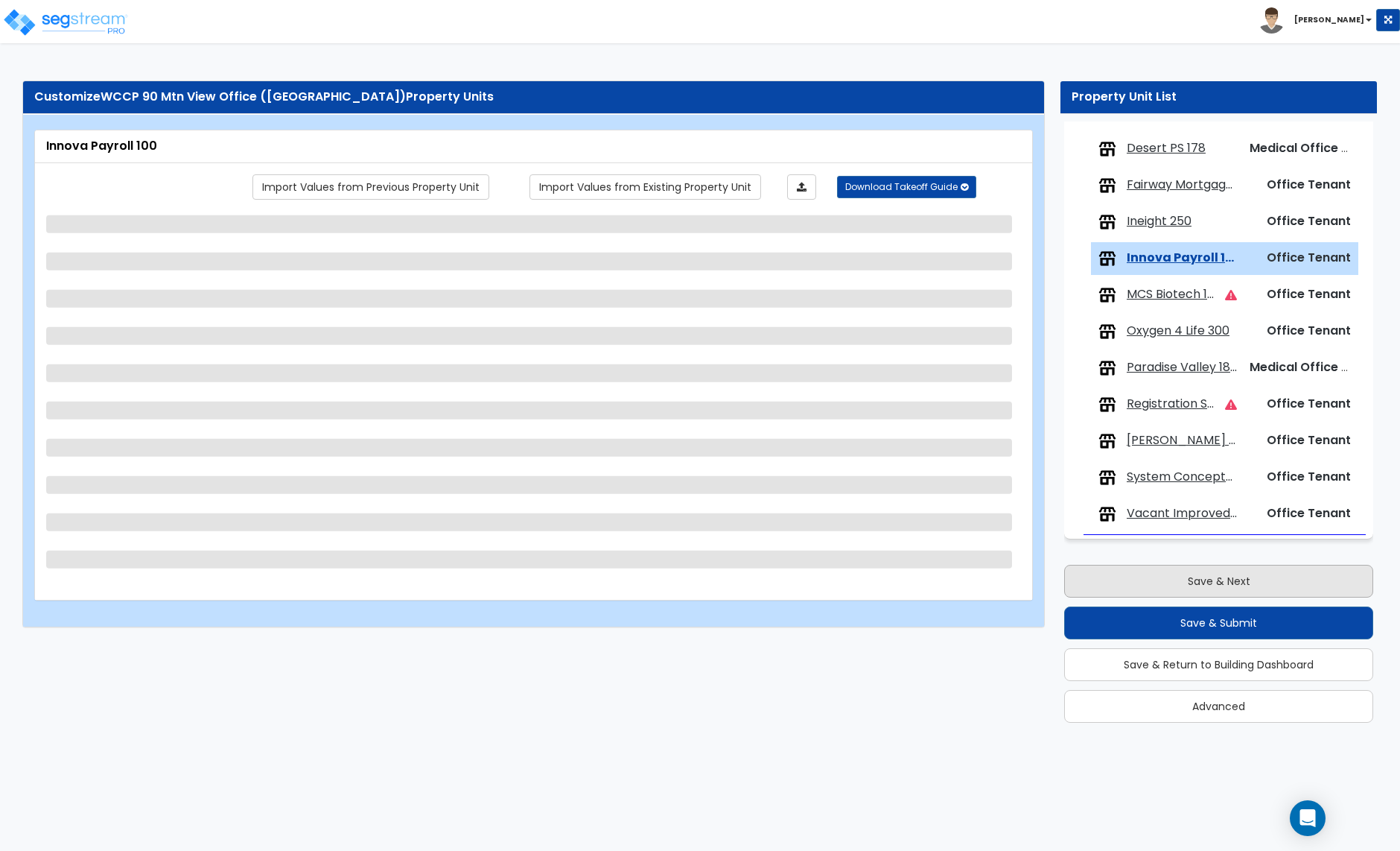
select select "1"
select select "2"
select select "3"
select select "2"
select select "4"
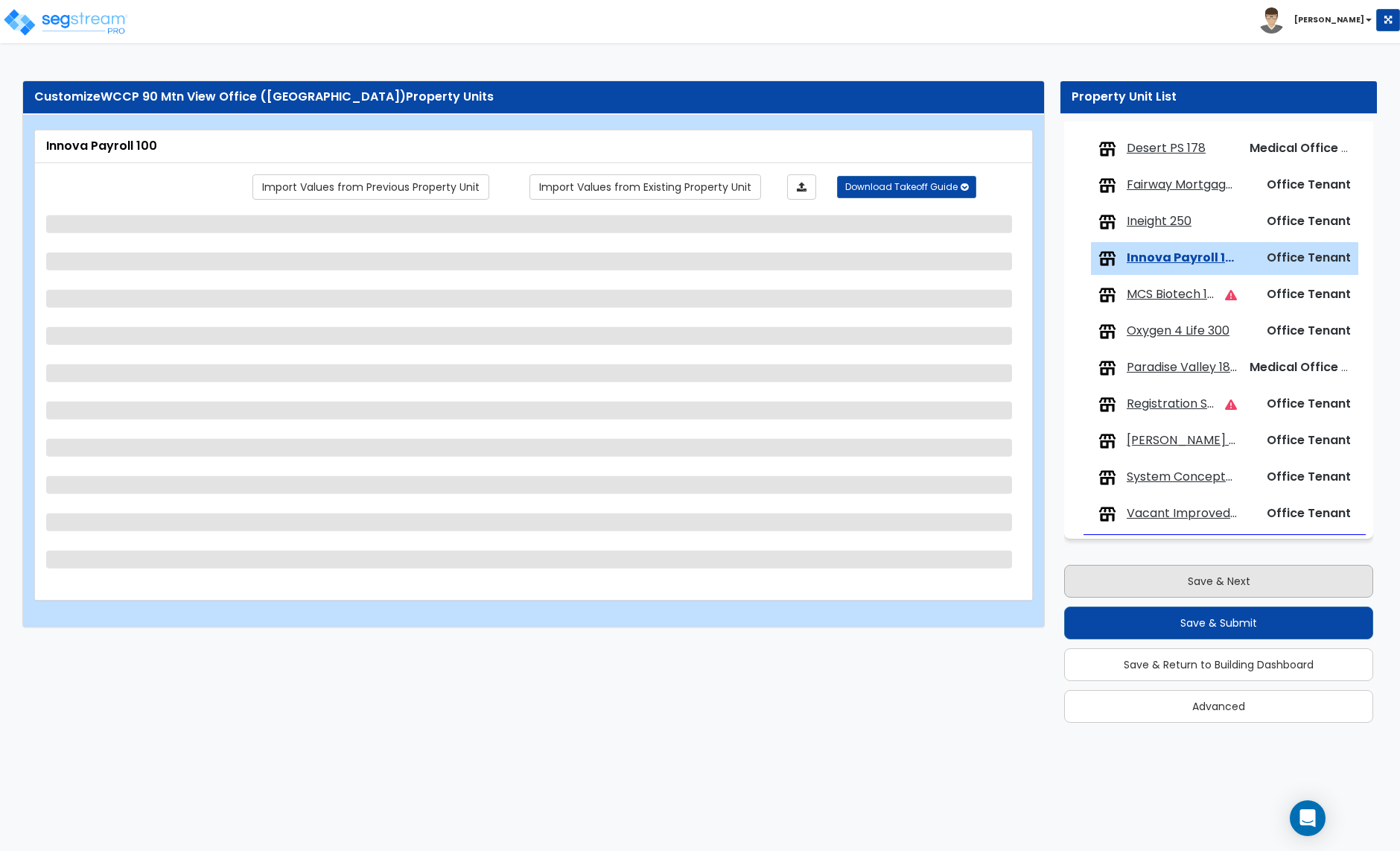
select select "5"
select select "2"
select select "1"
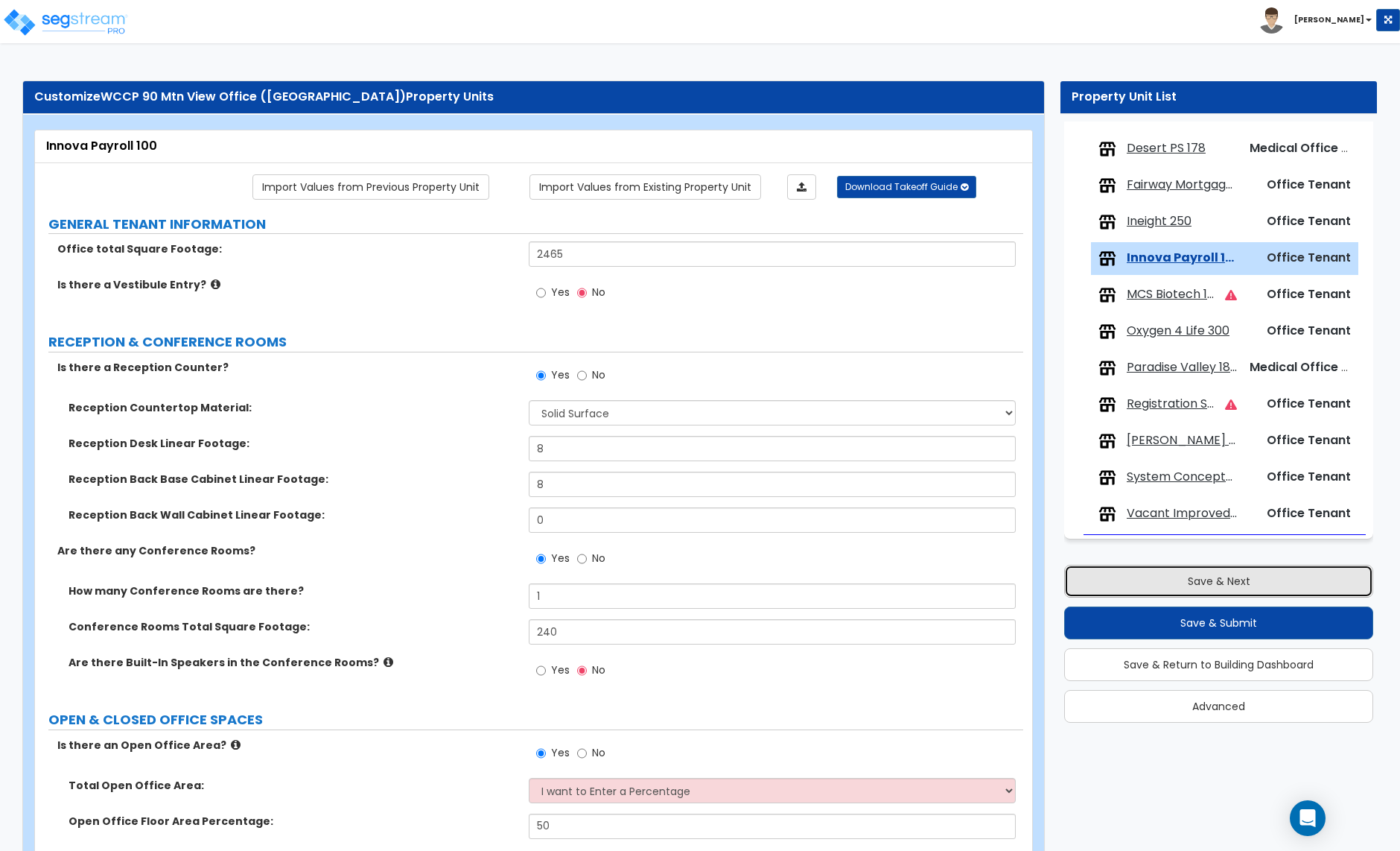
click at [1198, 585] on button "Save & Next" at bounding box center [1219, 580] width 309 height 32
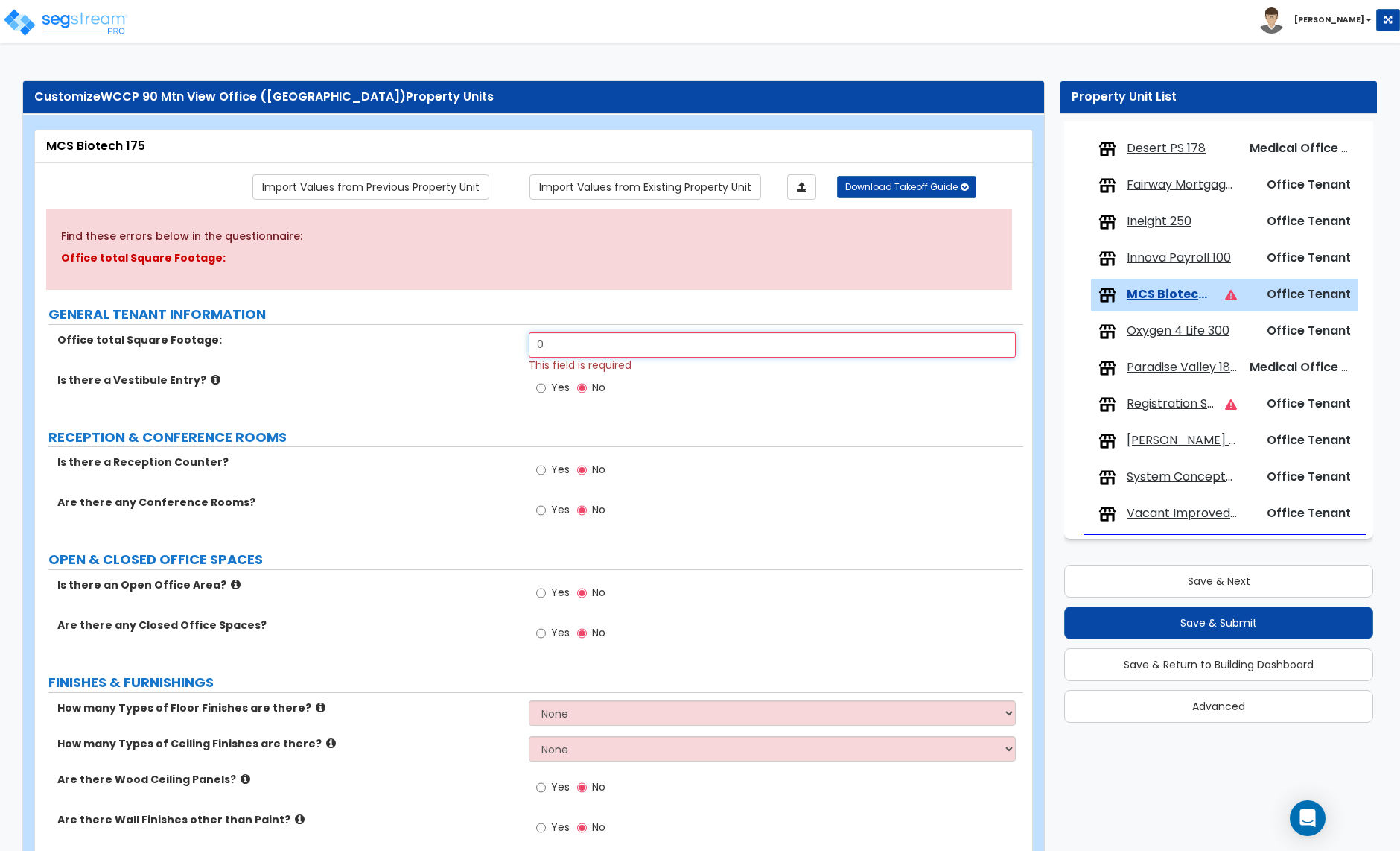
click at [550, 338] on input "0" at bounding box center [772, 344] width 486 height 25
type input "1,423"
click at [544, 474] on input "Yes" at bounding box center [541, 470] width 10 height 17
radio input "true"
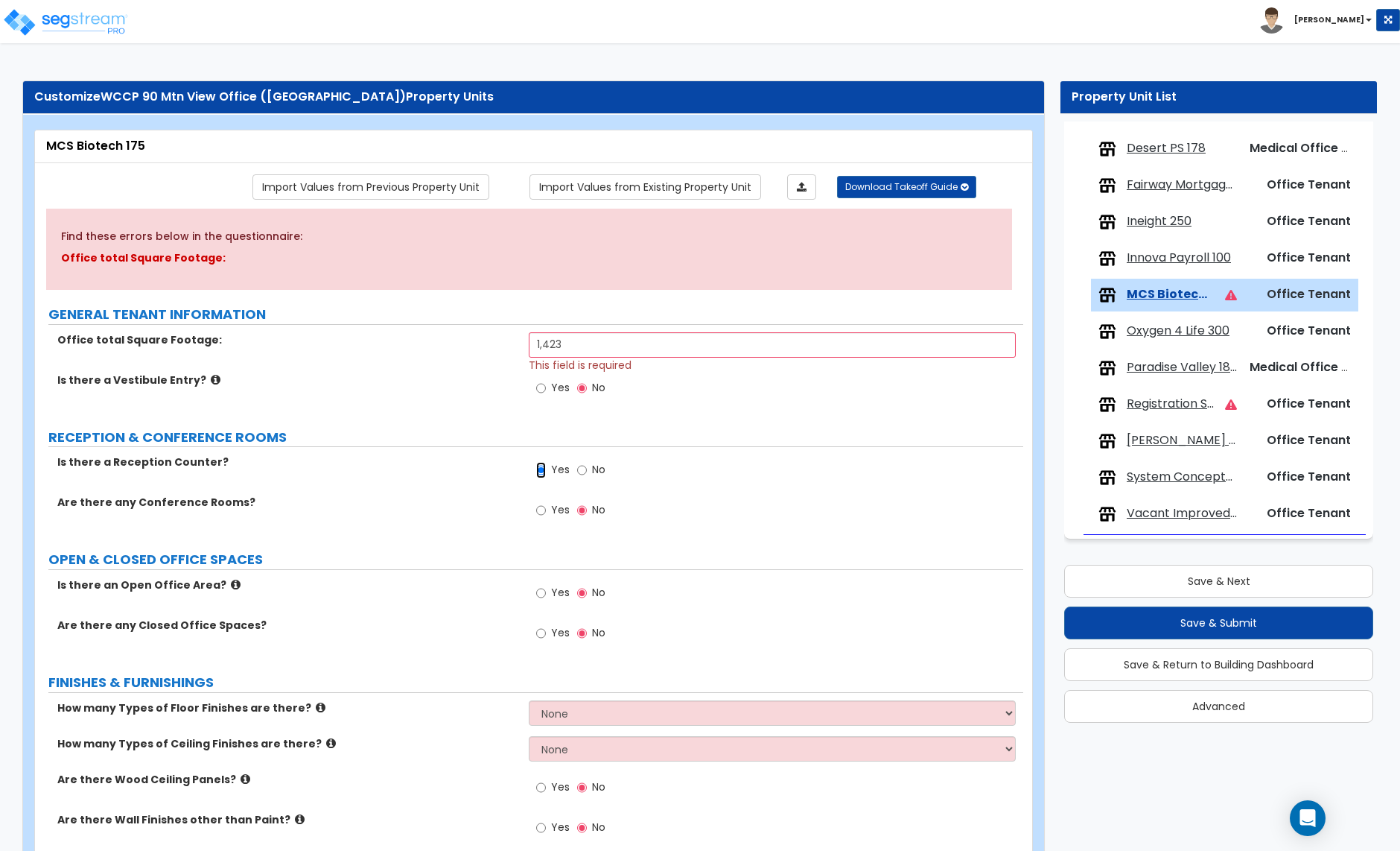
click at [544, 474] on input "Yes" at bounding box center [541, 470] width 10 height 17
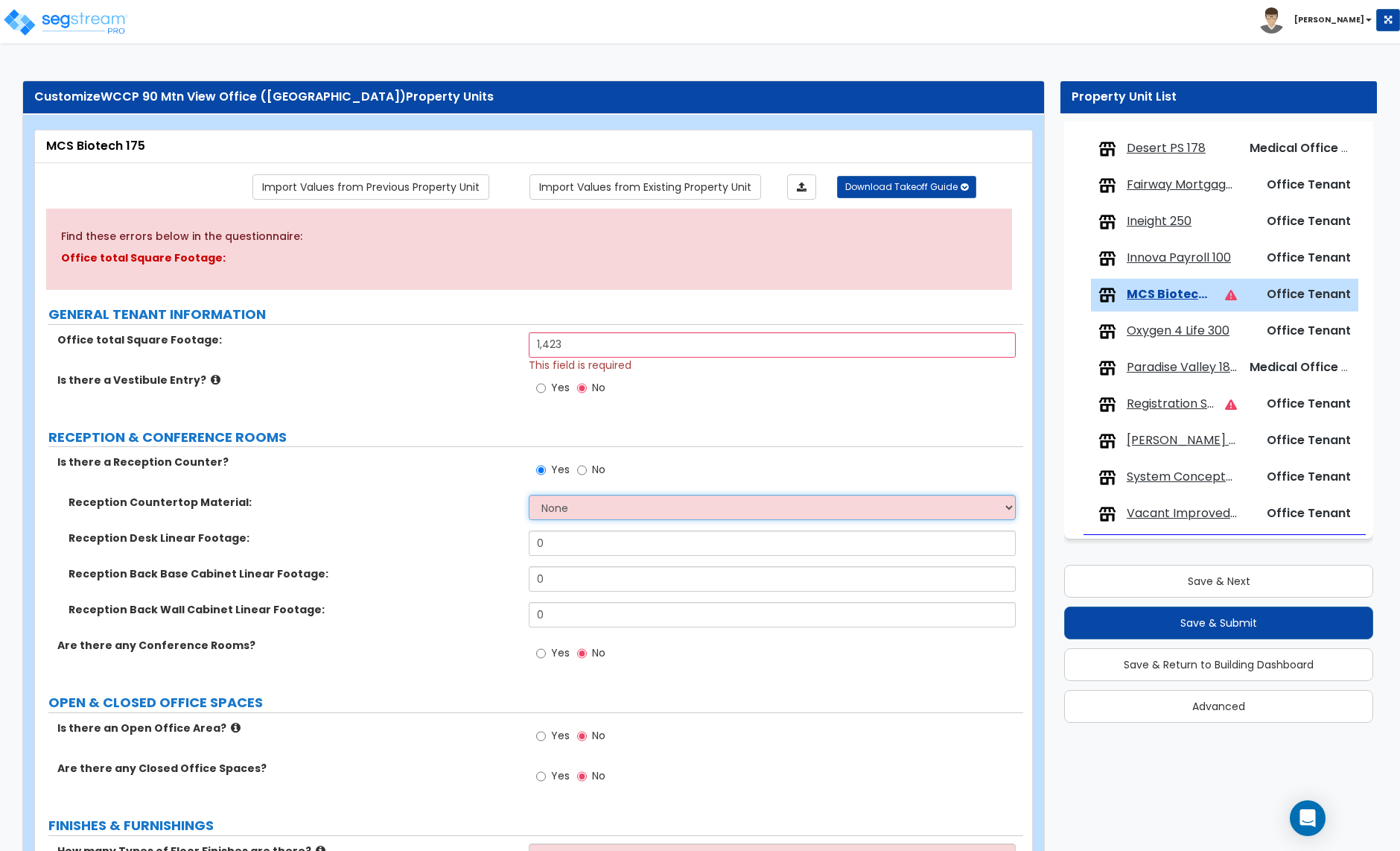
click at [570, 514] on select "None Plastic Laminate Solid Surface Stone Quartz Marble Tile Wood Stainless Ste…" at bounding box center [772, 507] width 486 height 25
select select "2"
click at [529, 496] on select "None Plastic Laminate Solid Surface Stone Quartz Marble Tile Wood Stainless Ste…" at bounding box center [772, 507] width 486 height 25
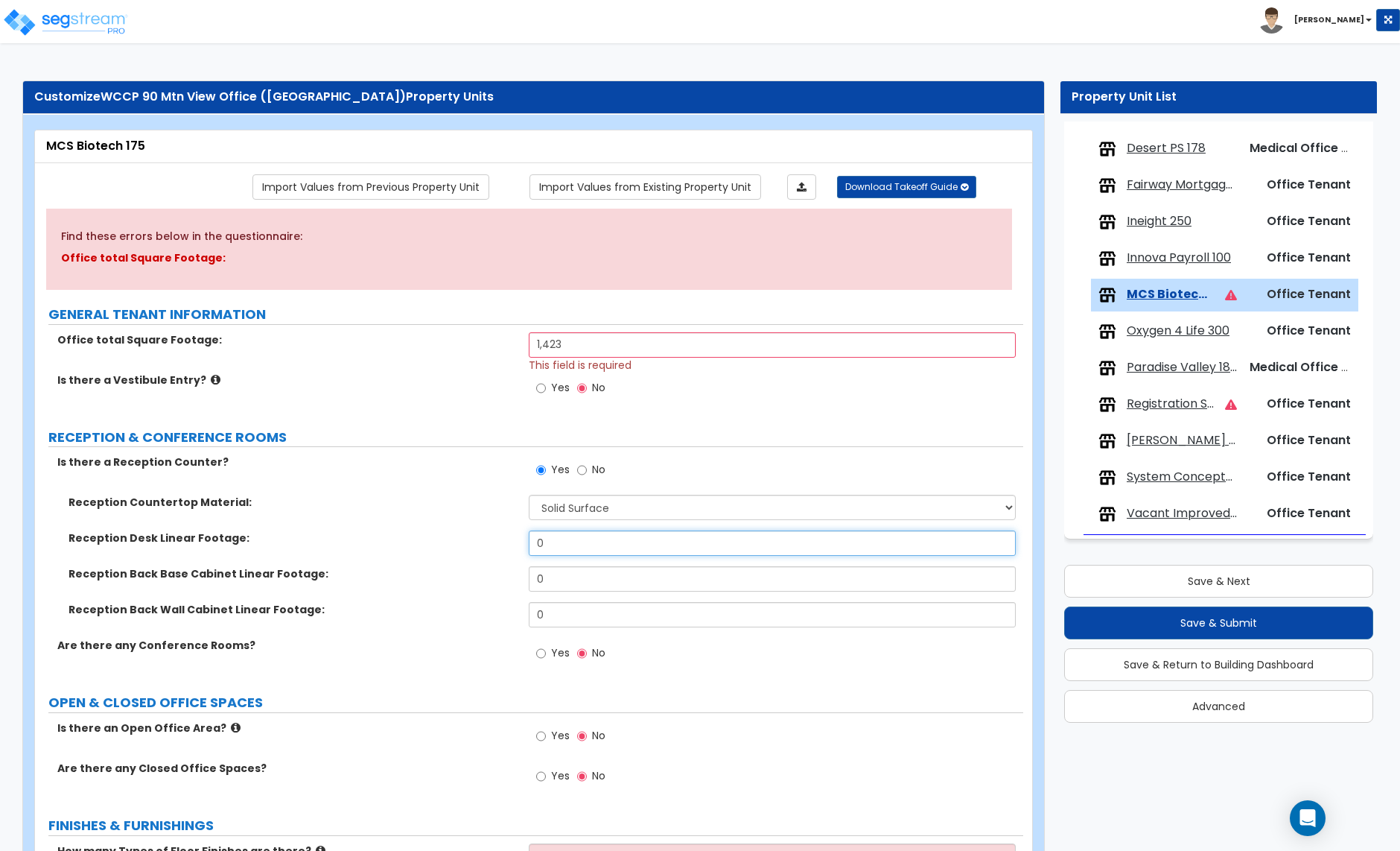
click at [548, 550] on input "0" at bounding box center [772, 543] width 486 height 25
type input "6"
click at [551, 583] on input "0" at bounding box center [772, 578] width 486 height 25
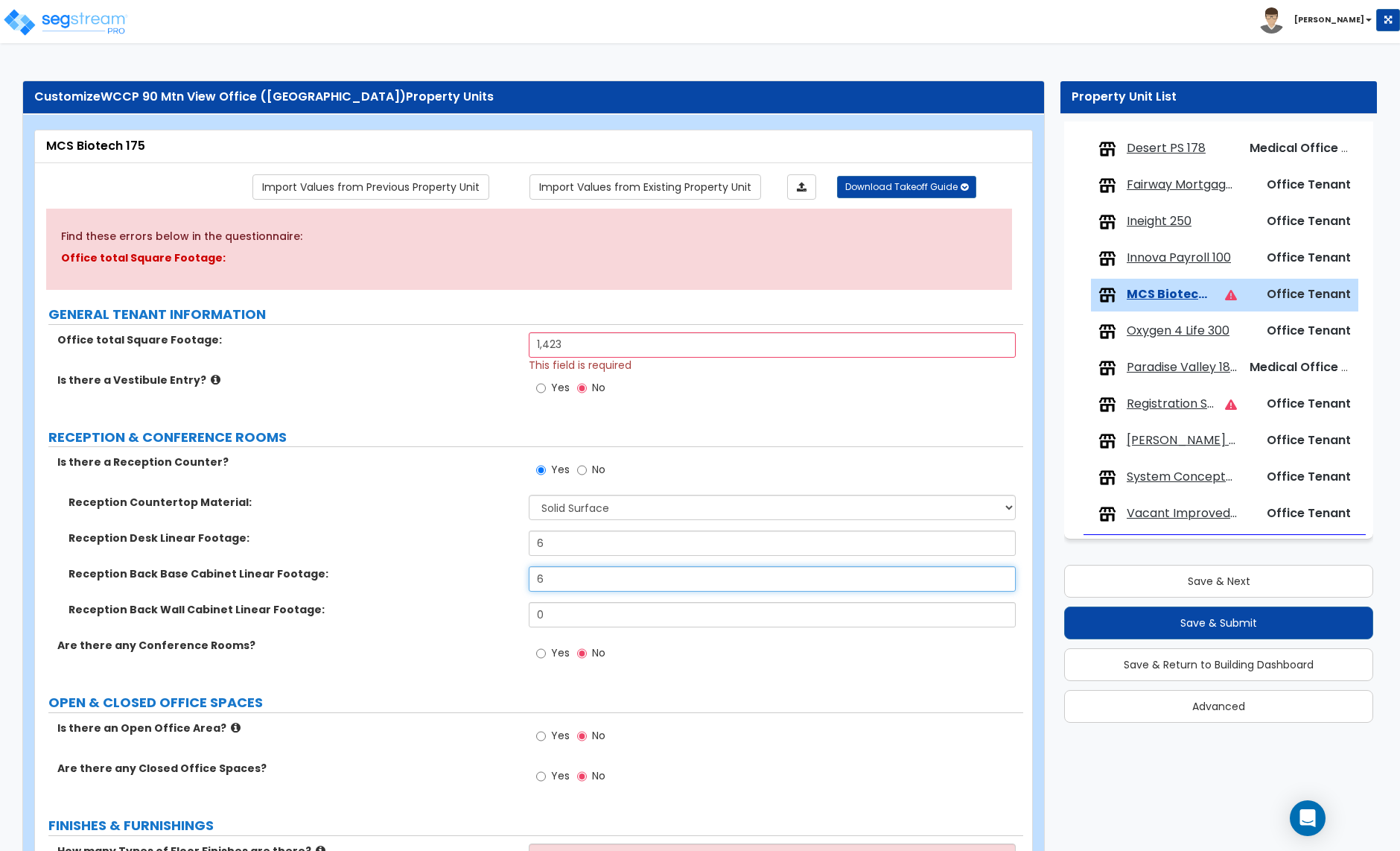
type input "6"
click at [536, 656] on input "Yes" at bounding box center [541, 653] width 10 height 17
radio input "true"
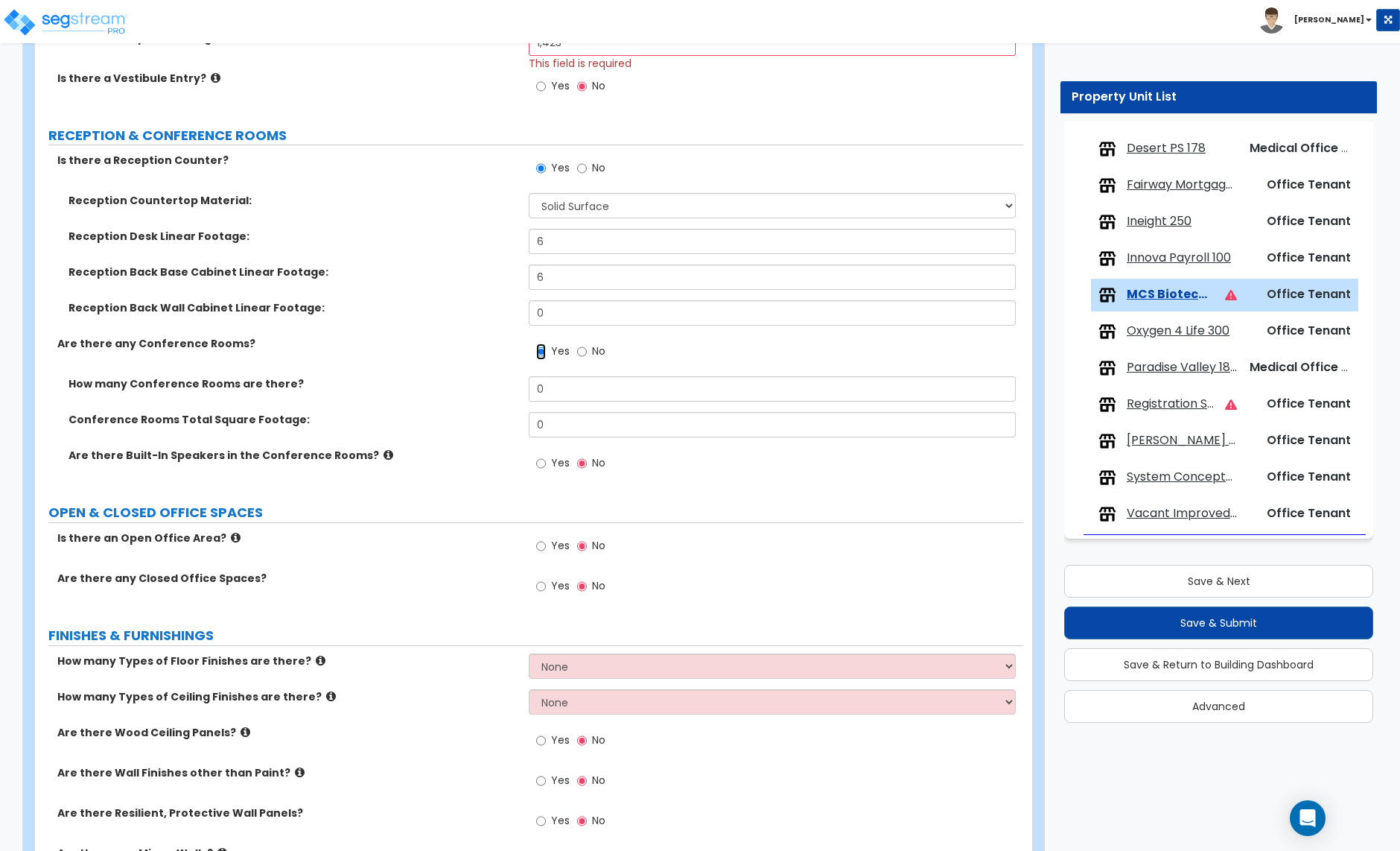
scroll to position [314, 0]
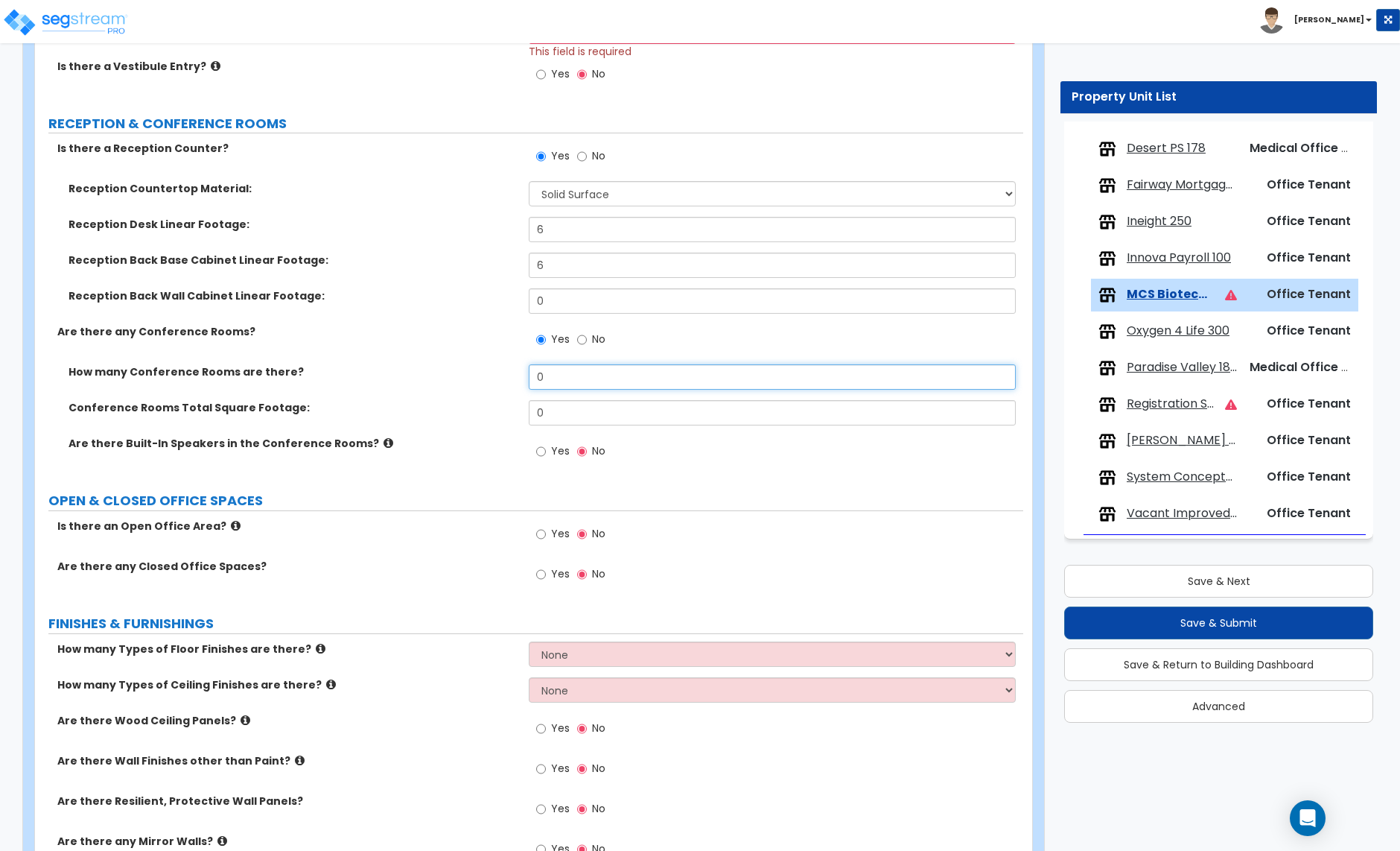
click at [547, 386] on input "0" at bounding box center [772, 377] width 486 height 25
type input "1"
click at [552, 415] on input "0" at bounding box center [772, 413] width 486 height 25
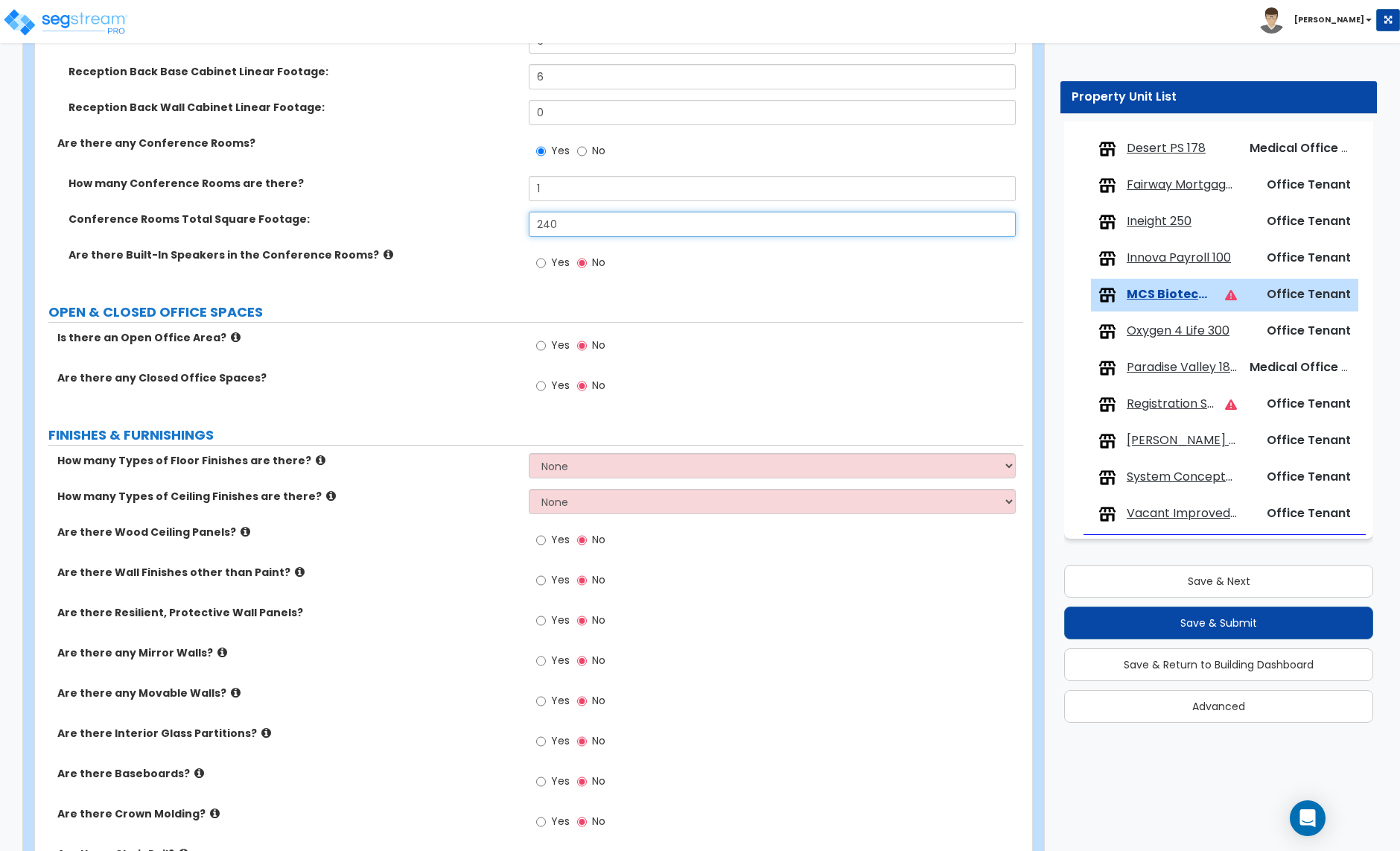
scroll to position [630, 0]
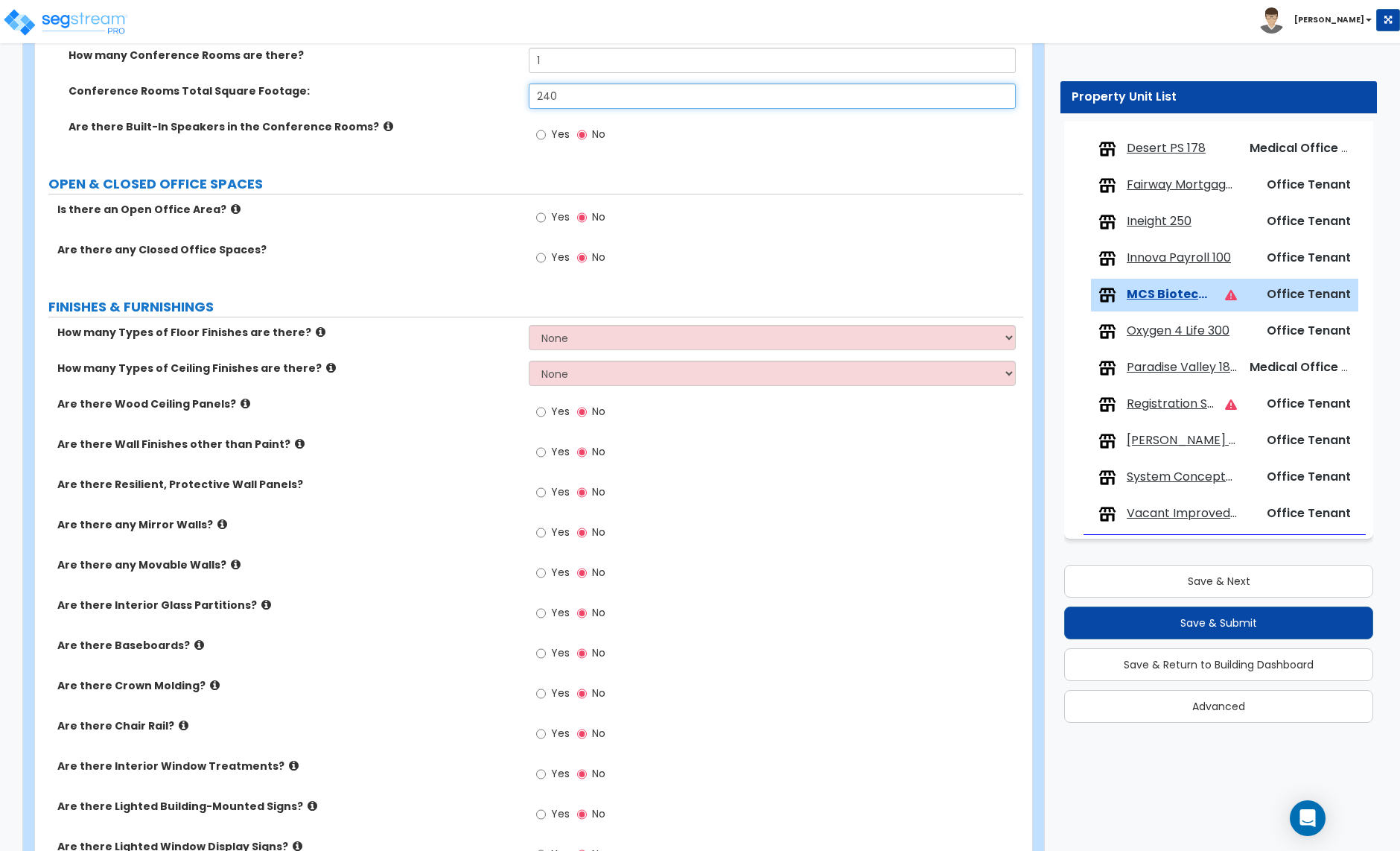
type input "240"
click at [541, 259] on input "Yes" at bounding box center [541, 258] width 10 height 17
radio input "true"
select select "1"
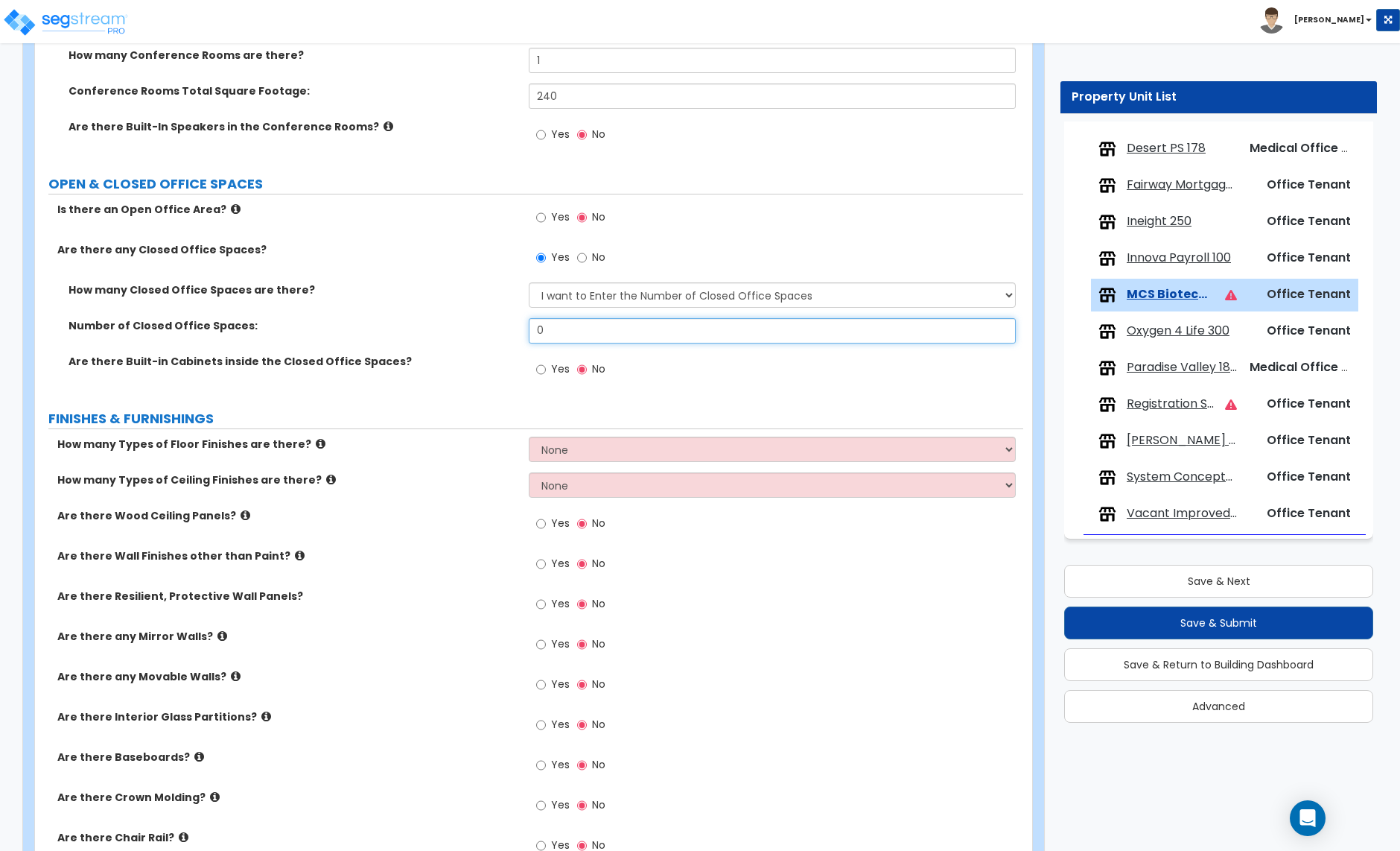
click at [579, 333] on input "0" at bounding box center [772, 330] width 486 height 25
type input "4"
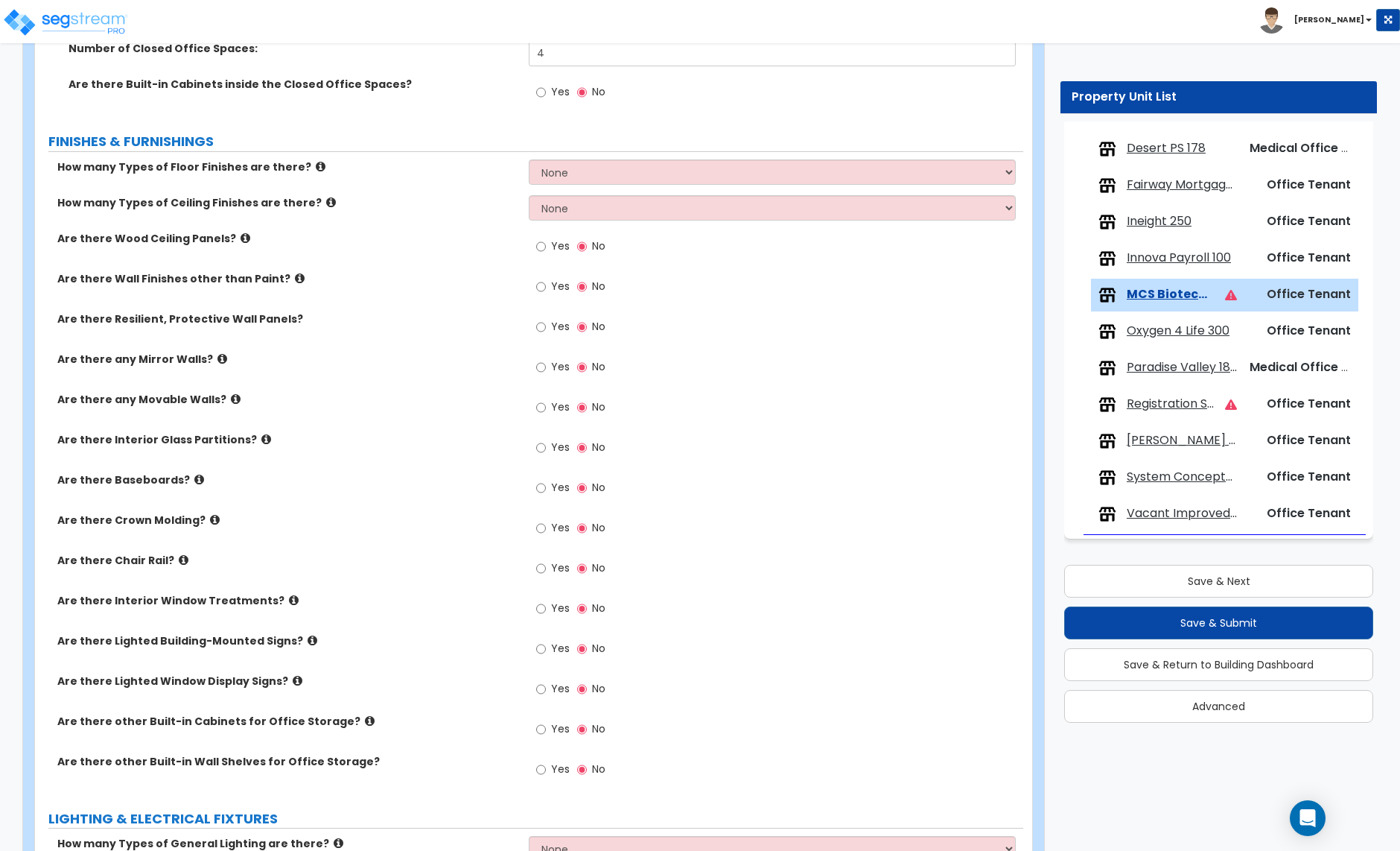
scroll to position [912, 0]
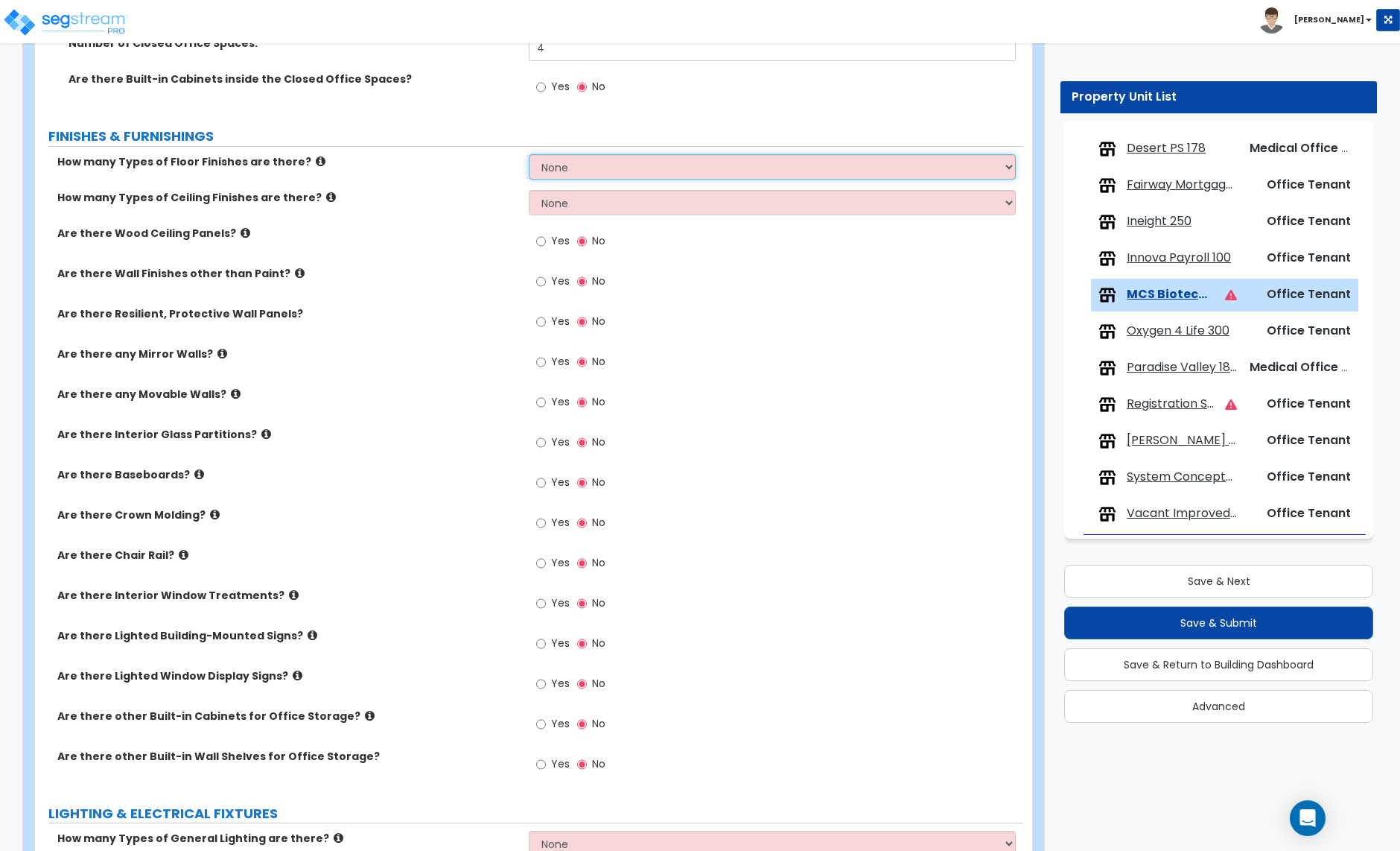
click at [574, 173] on select "None 1 2 3 4" at bounding box center [772, 167] width 486 height 25
click at [572, 174] on select "None 1 2 3 4" at bounding box center [772, 167] width 486 height 25
click at [529, 156] on select "None 1 2 3 4" at bounding box center [772, 167] width 486 height 25
click at [568, 174] on select "None 1 2 3 4" at bounding box center [772, 167] width 486 height 25
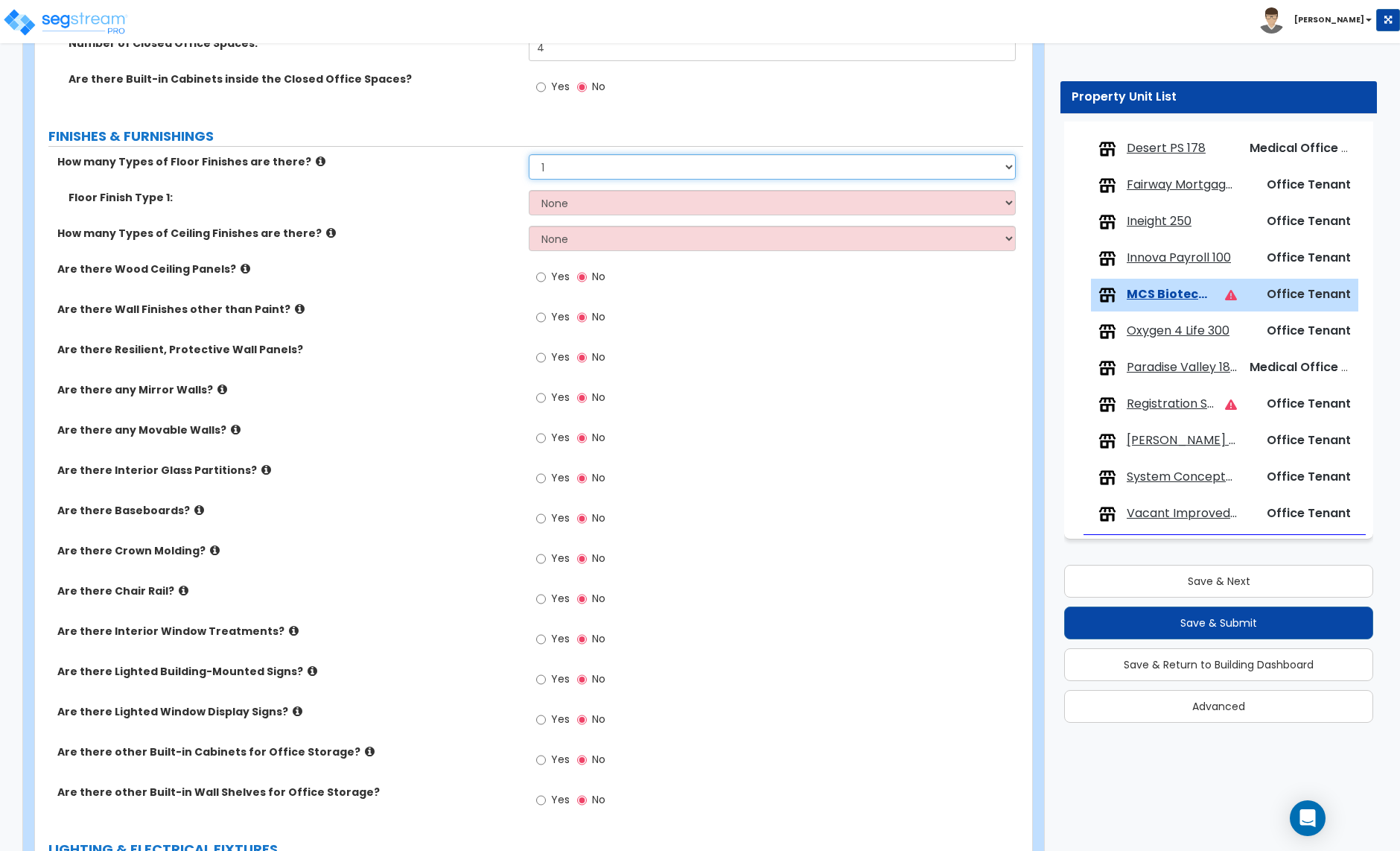
select select "2"
click at [529, 156] on select "None 1 2 3 4" at bounding box center [772, 167] width 486 height 25
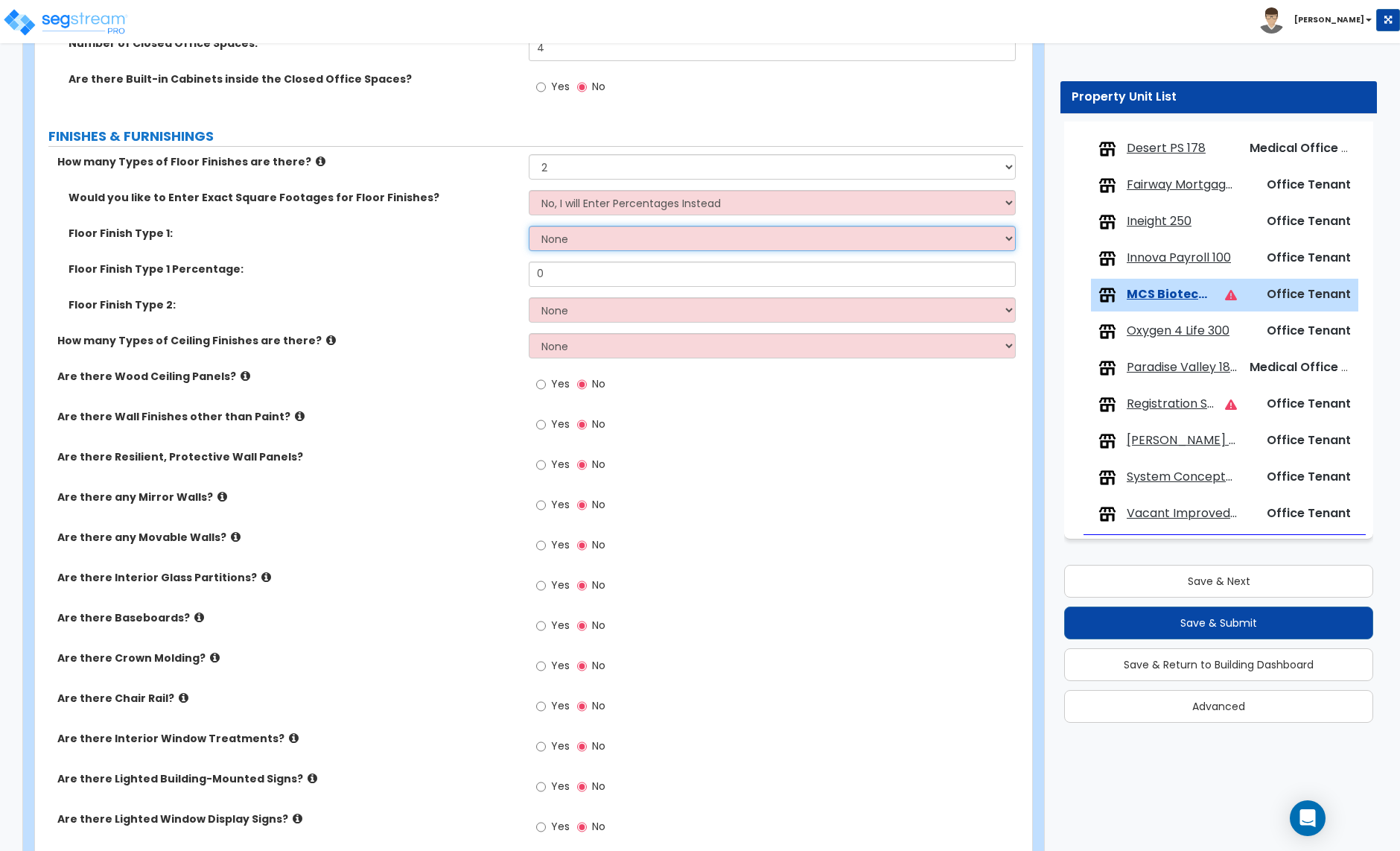
click at [562, 238] on select "None Tile Flooring Hardwood Flooring Resilient Laminate Flooring VCT Flooring S…" at bounding box center [772, 238] width 486 height 25
click at [569, 251] on select "None Tile Flooring Hardwood Flooring Resilient Laminate Flooring VCT Flooring S…" at bounding box center [772, 238] width 486 height 25
select select "5"
click at [529, 227] on select "None Tile Flooring Hardwood Flooring Resilient Laminate Flooring VCT Flooring S…" at bounding box center [772, 238] width 486 height 25
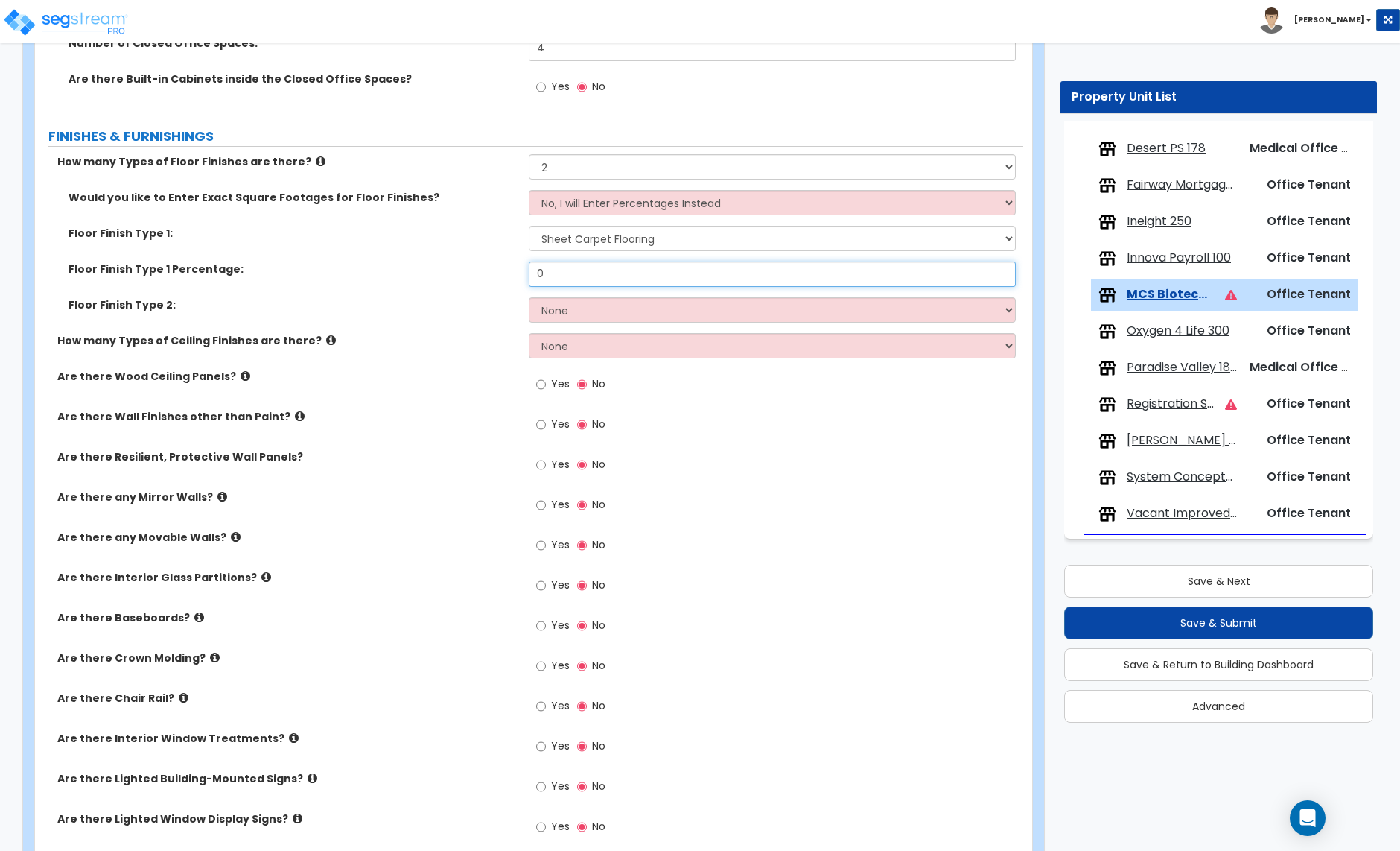
click at [558, 279] on input "0" at bounding box center [772, 273] width 486 height 25
type input "90"
click at [568, 317] on select "None Tile Flooring Hardwood Flooring Resilient Laminate Flooring VCT Flooring S…" at bounding box center [772, 309] width 486 height 25
select select "3"
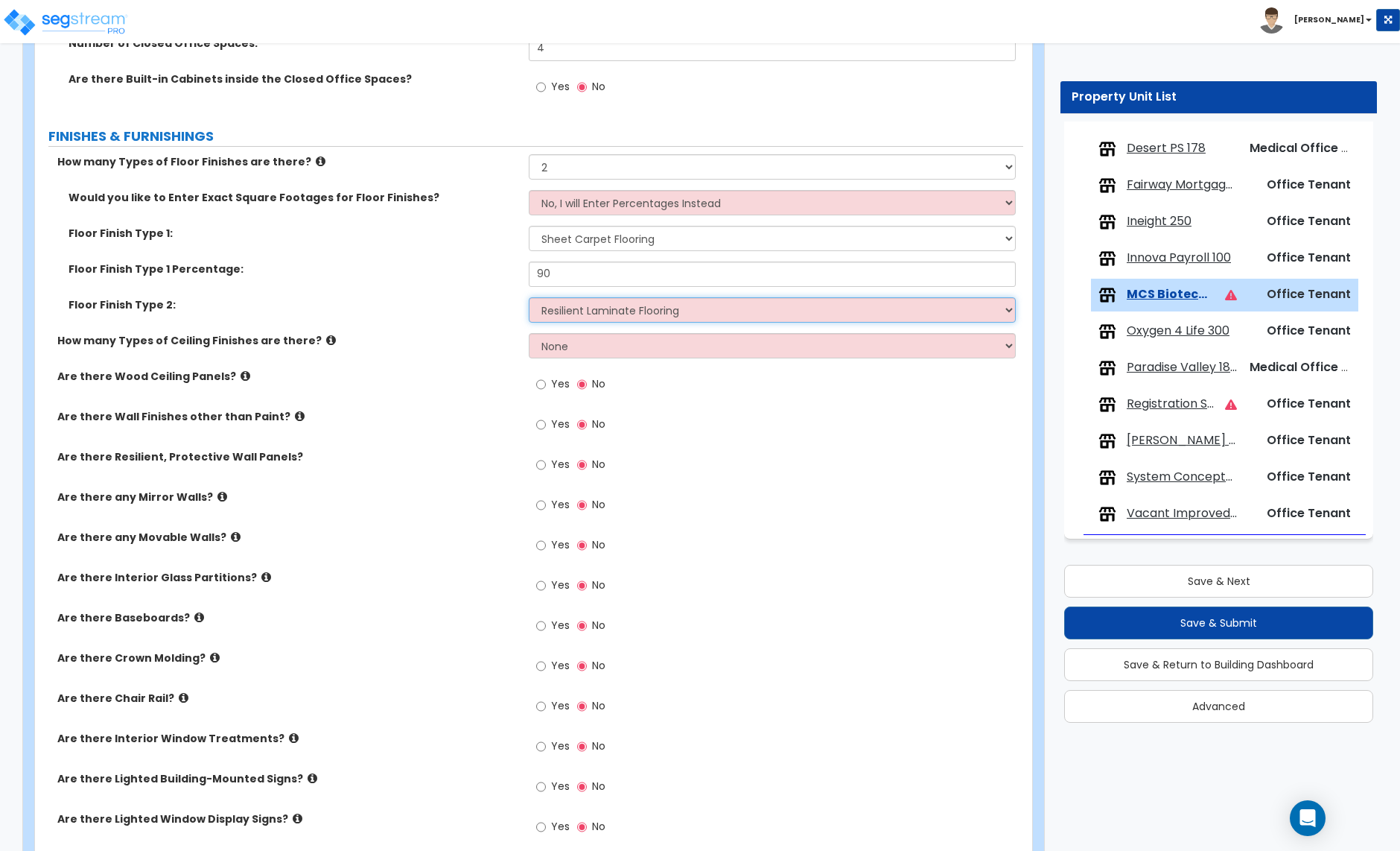
click at [529, 299] on select "None Tile Flooring Hardwood Flooring Resilient Laminate Flooring VCT Flooring S…" at bounding box center [772, 309] width 486 height 25
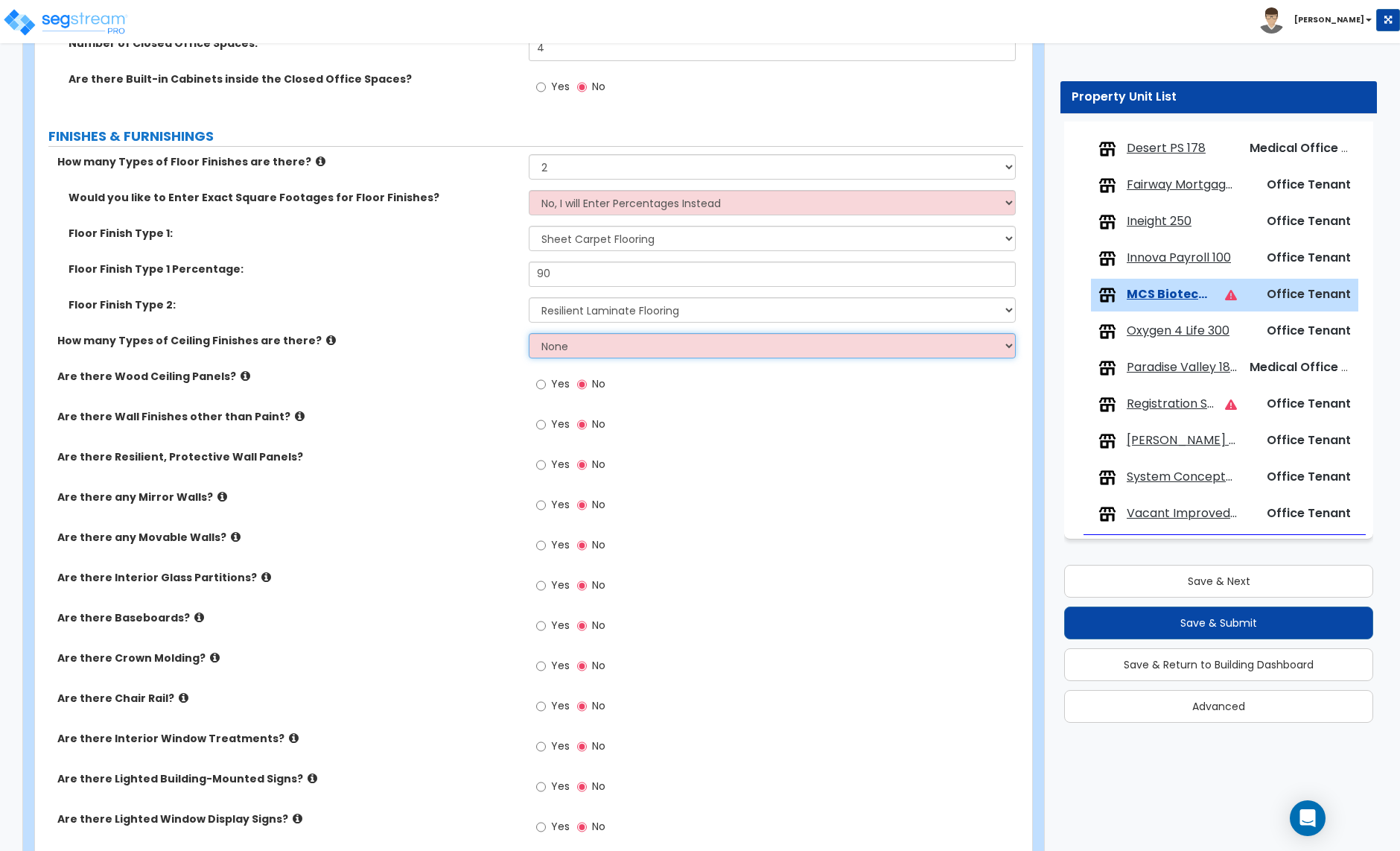
click at [593, 351] on select "None 1 2 3" at bounding box center [772, 345] width 486 height 25
select select "1"
click at [529, 335] on select "None 1 2 3" at bounding box center [772, 345] width 486 height 25
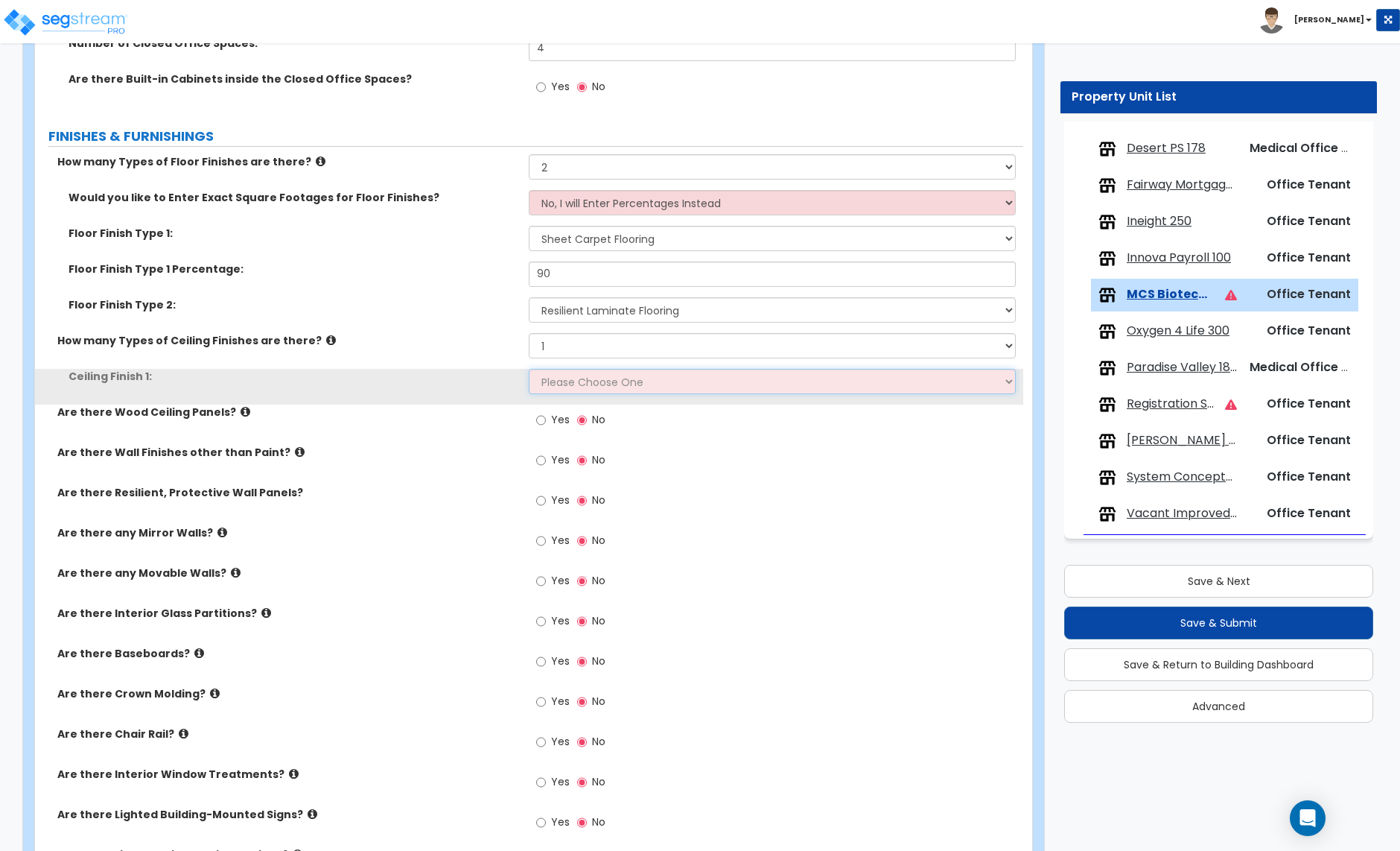
click at [575, 382] on select "Please Choose One Drop Ceiling Open Ceiling Drywall Ceiling" at bounding box center [772, 381] width 486 height 25
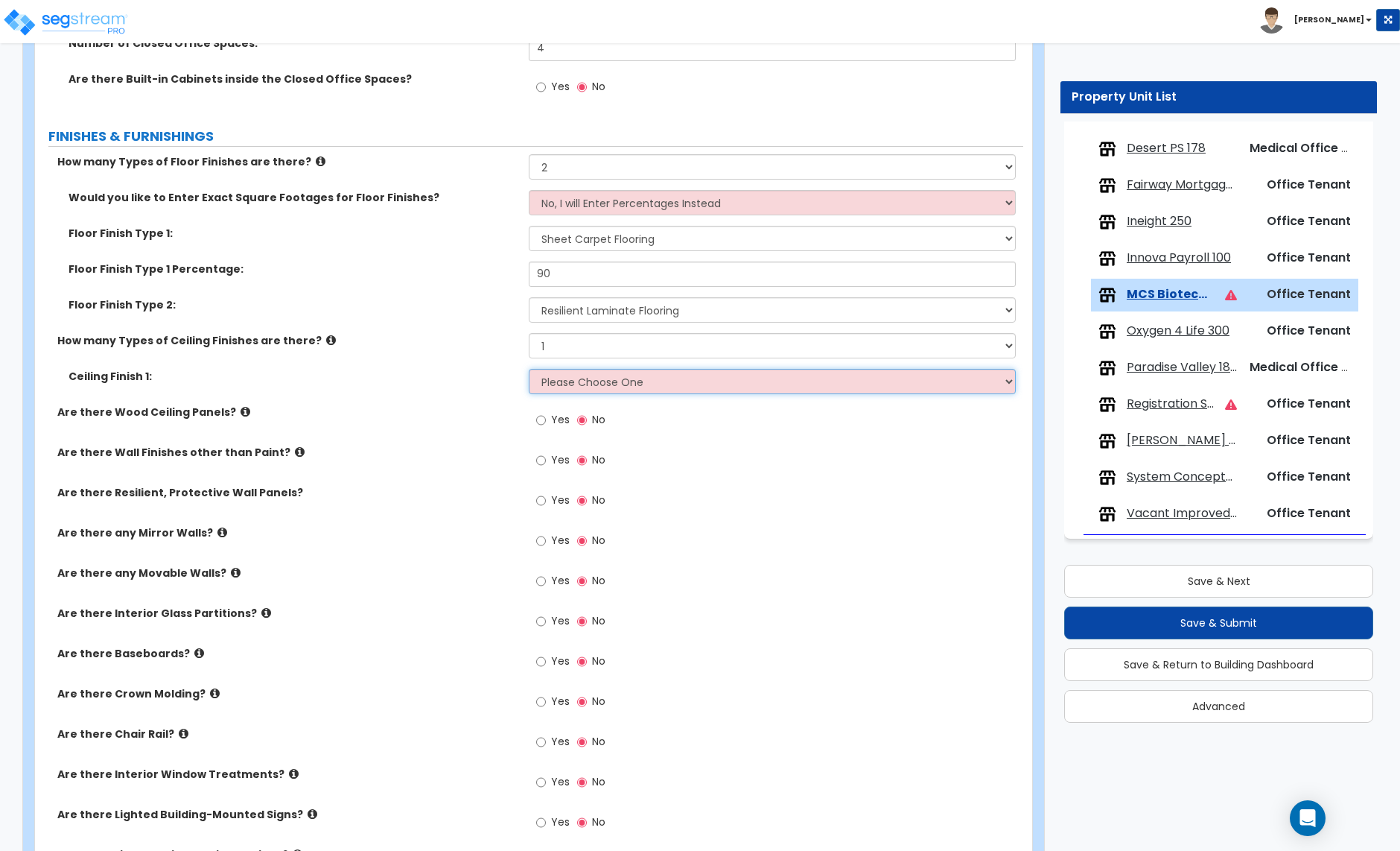
select select "1"
click at [529, 371] on select "Please Choose One Drop Ceiling Open Ceiling Drywall Ceiling" at bounding box center [772, 381] width 486 height 25
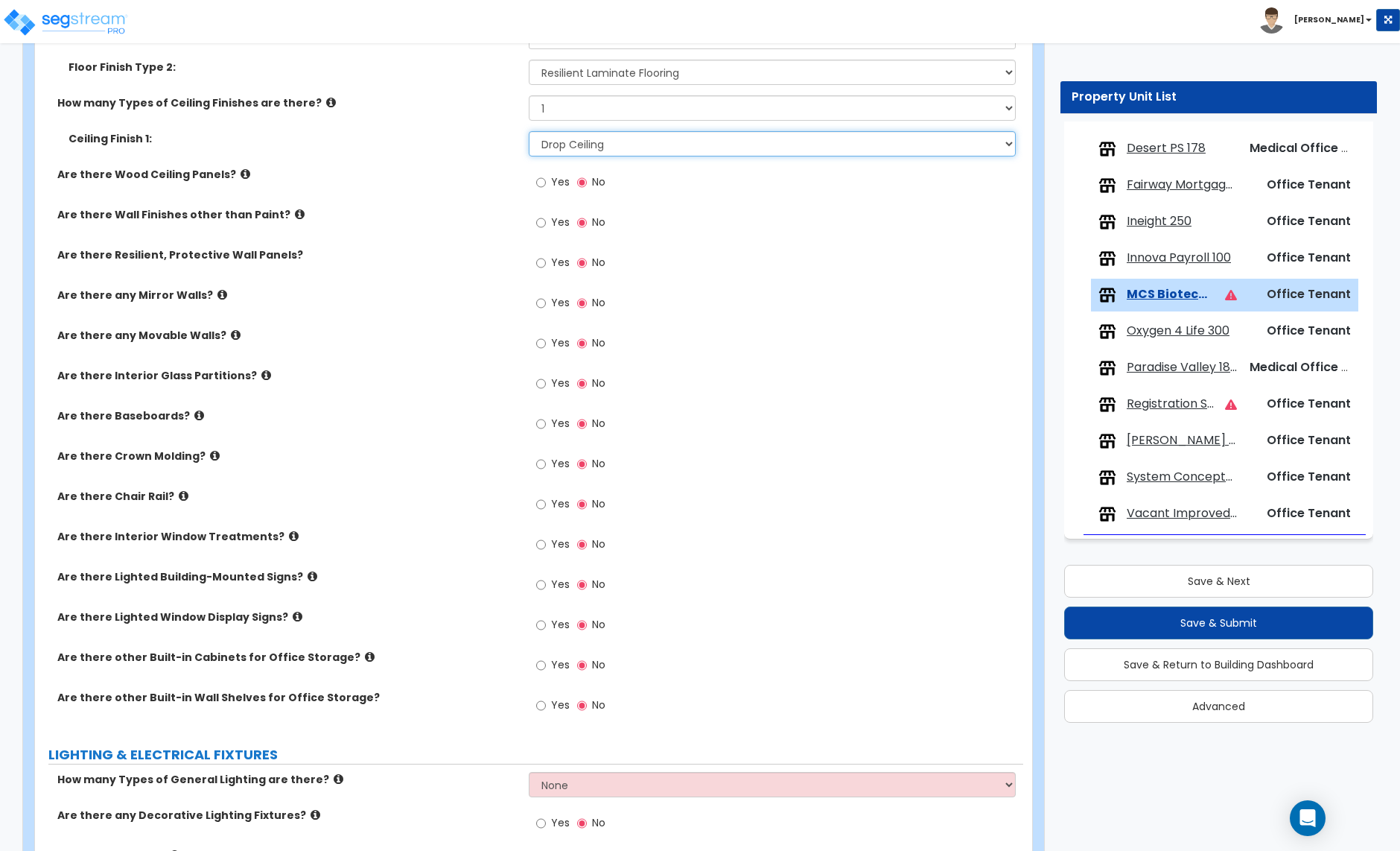
scroll to position [1154, 0]
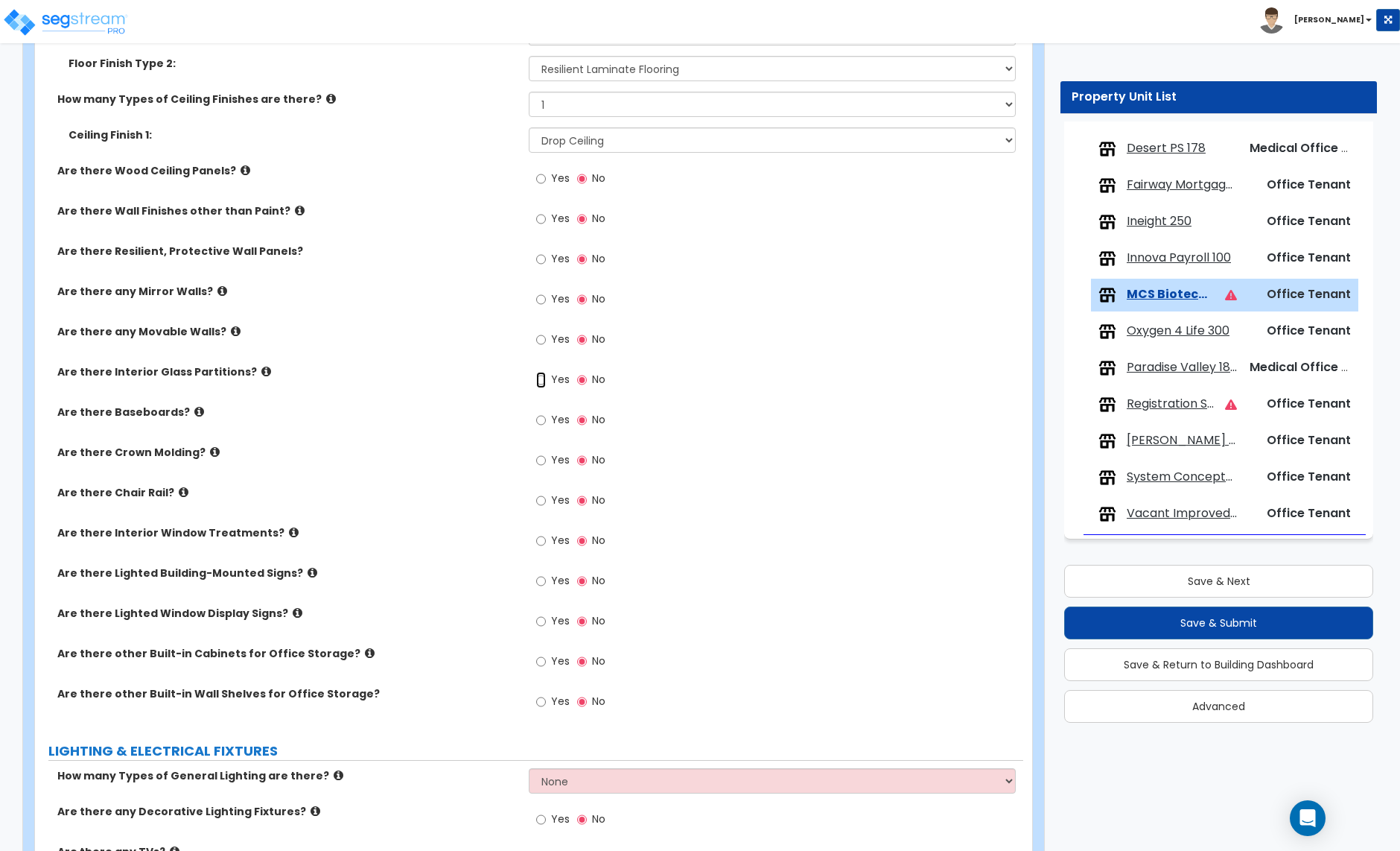
click at [544, 383] on input "Yes" at bounding box center [541, 379] width 10 height 17
radio input "true"
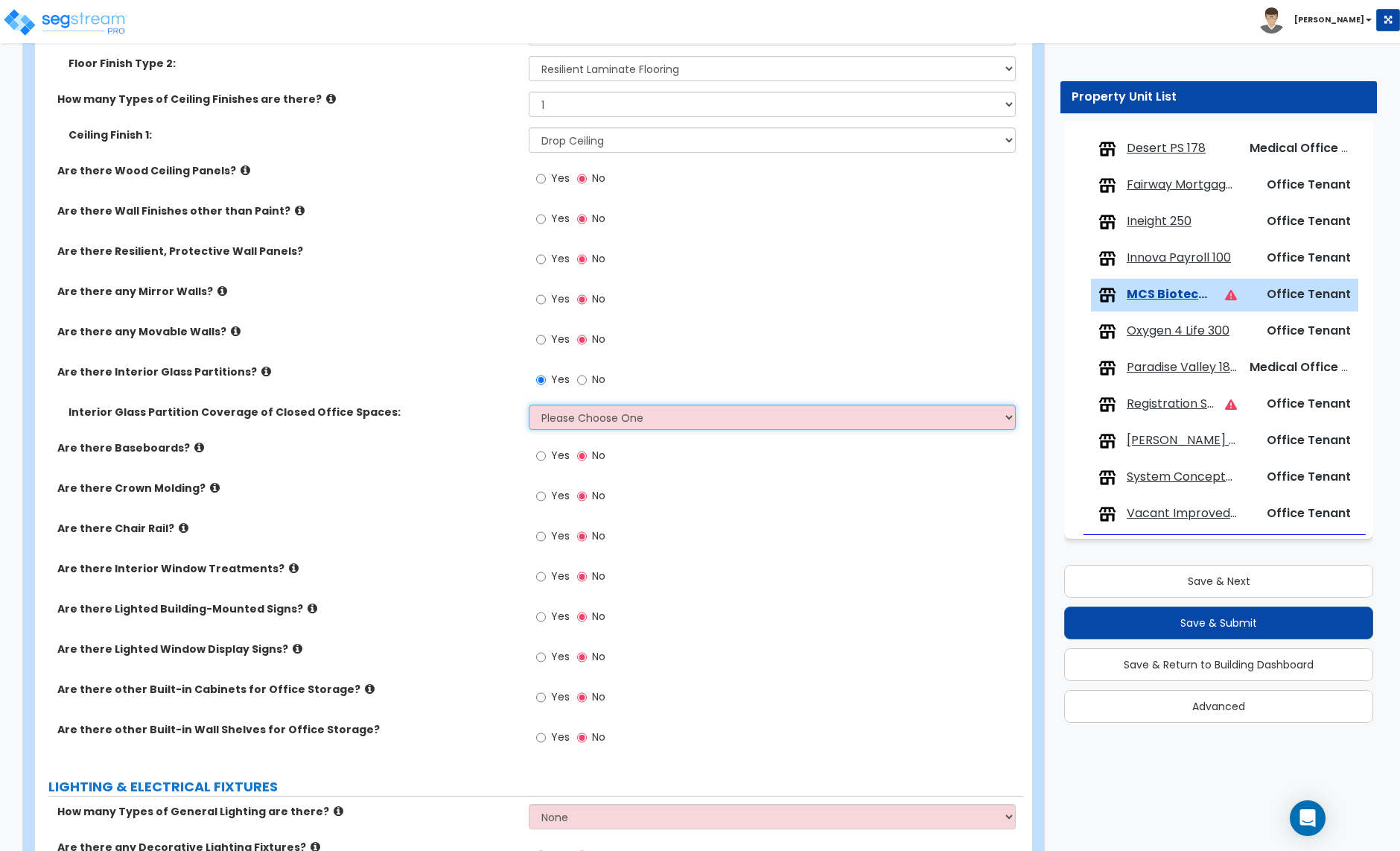
click at [582, 418] on select "Please Choose One Some of the Closed Office Space Walls are Interior Glass Part…" at bounding box center [772, 417] width 486 height 25
click at [619, 423] on select "Please Choose One Some of the Closed Office Space Walls are Interior Glass Part…" at bounding box center [772, 417] width 486 height 25
select select "3"
click at [529, 406] on select "Please Choose One Some of the Closed Office Space Walls are Interior Glass Part…" at bounding box center [772, 417] width 486 height 25
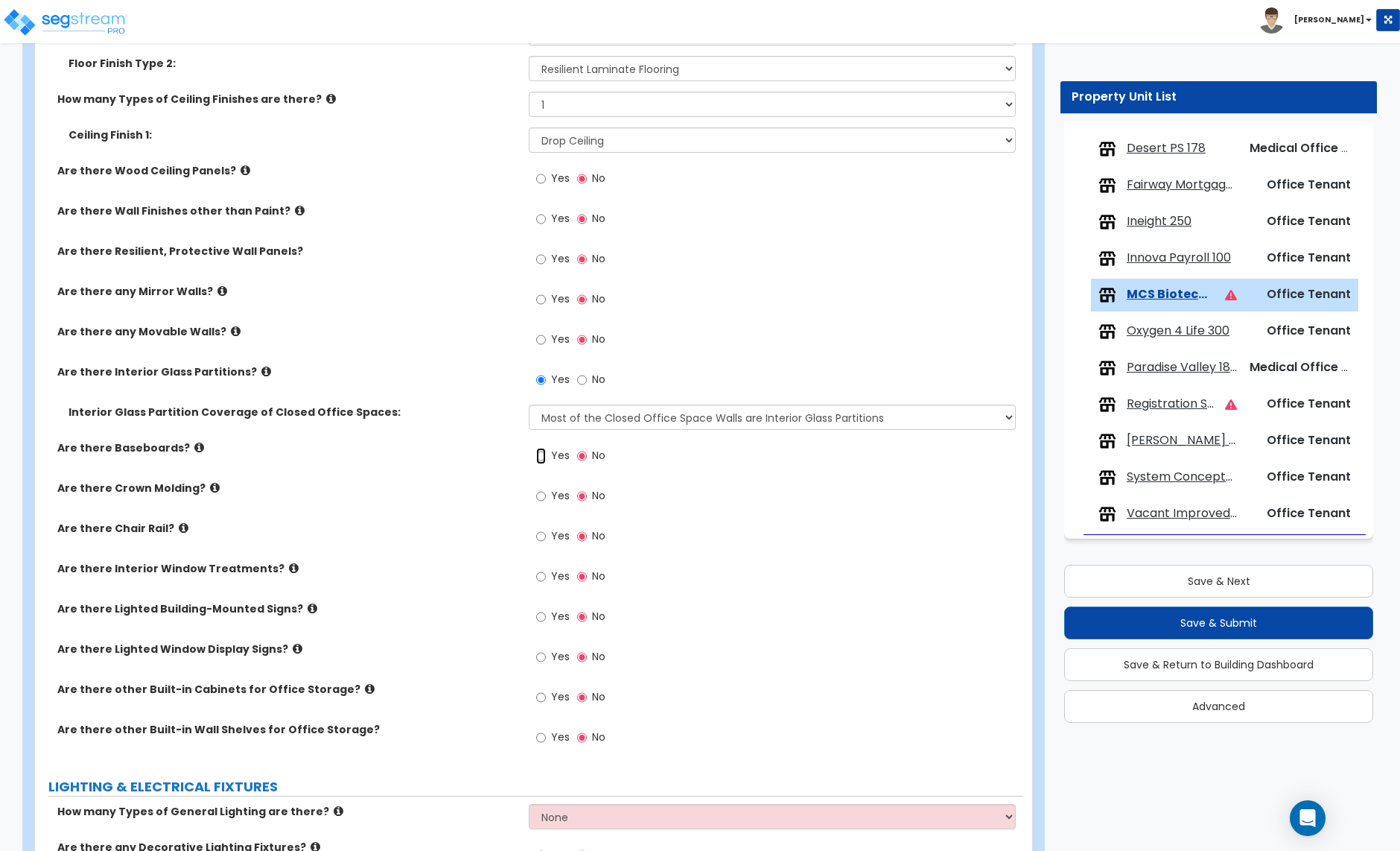
click at [544, 457] on input "Yes" at bounding box center [541, 456] width 10 height 17
radio input "true"
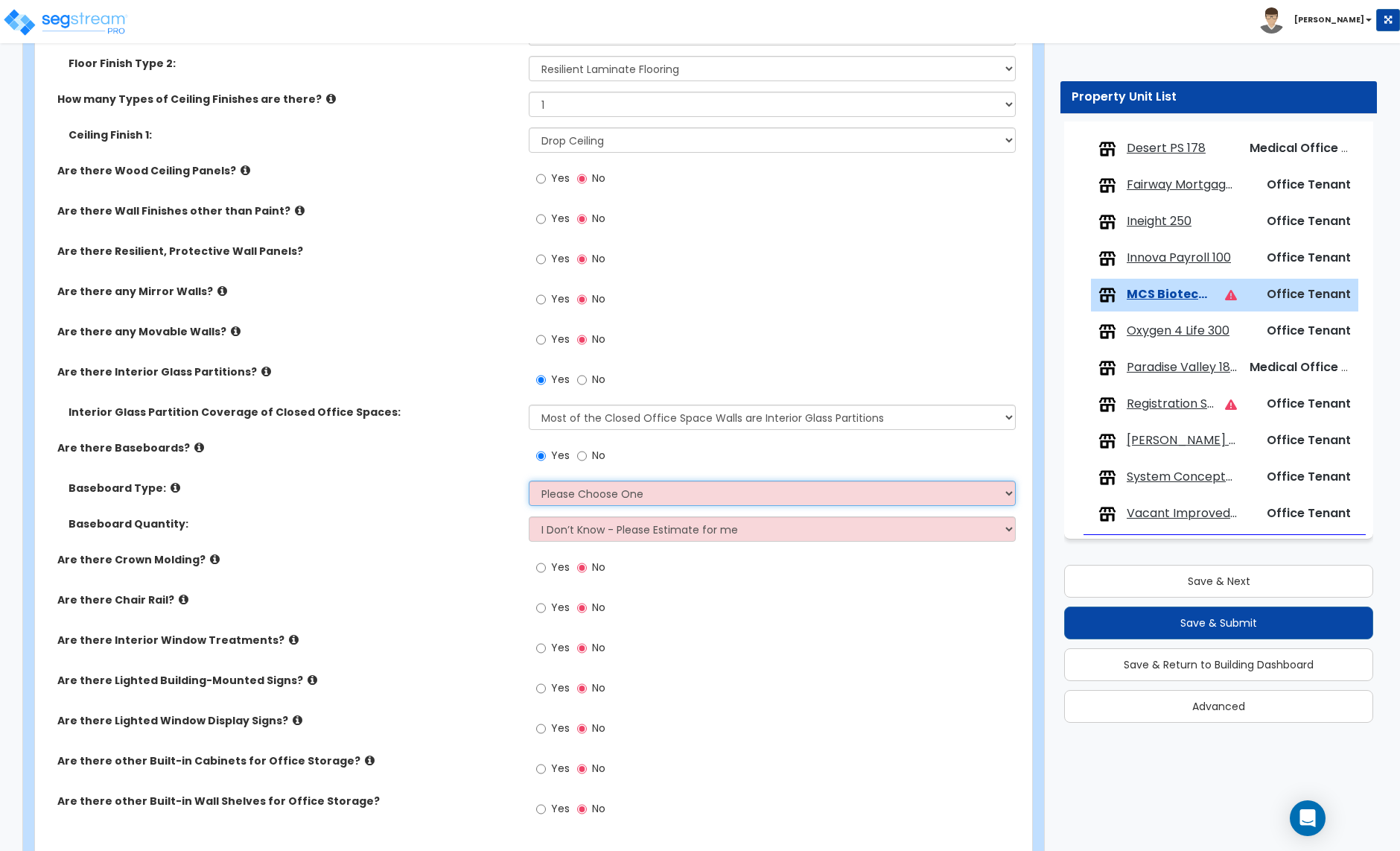
click at [559, 492] on select "Please Choose One Wood Vinyl Carpet Tile" at bounding box center [772, 493] width 486 height 25
select select "2"
click at [529, 482] on select "Please Choose One Wood Vinyl Carpet Tile" at bounding box center [772, 493] width 486 height 25
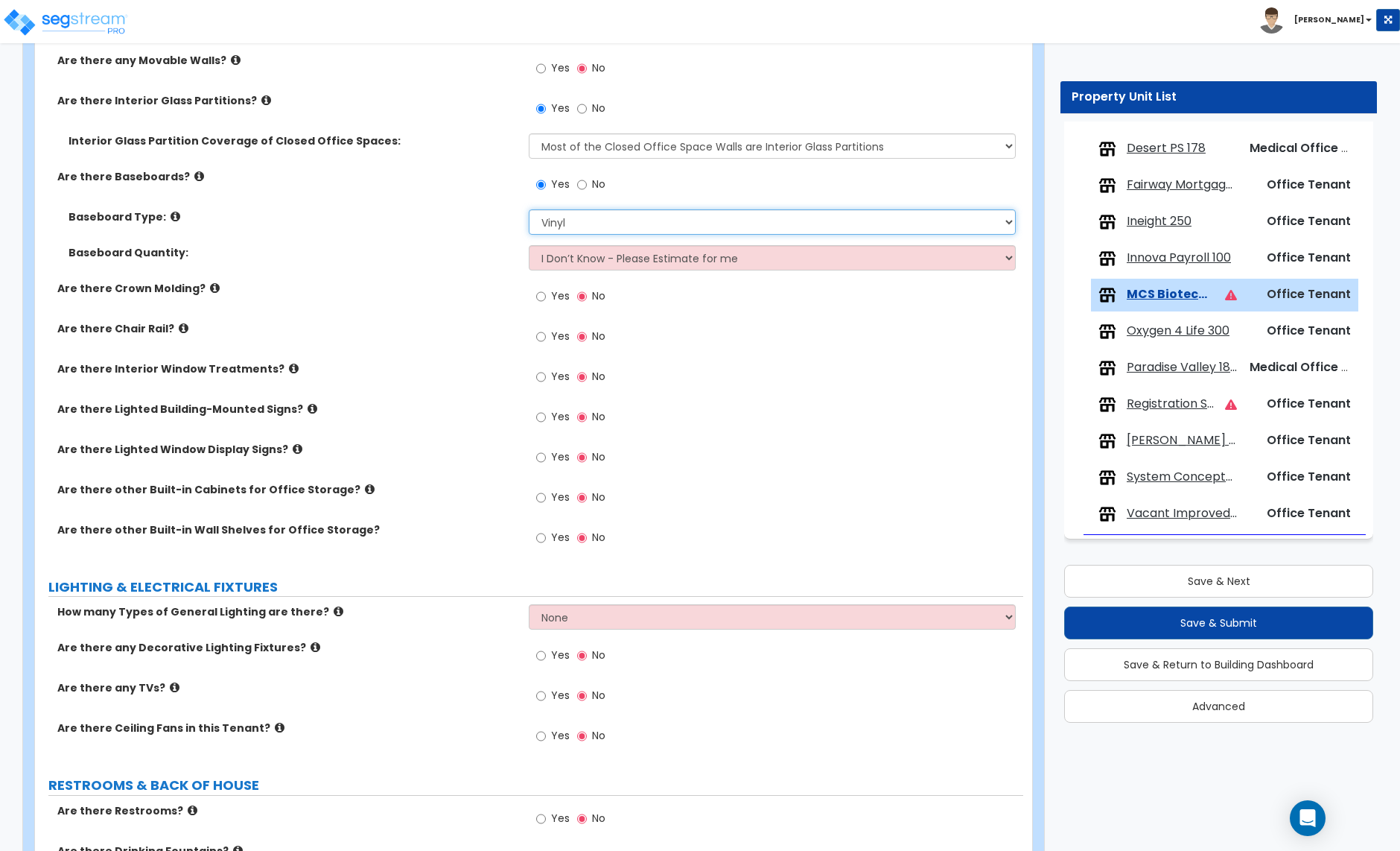
scroll to position [1429, 0]
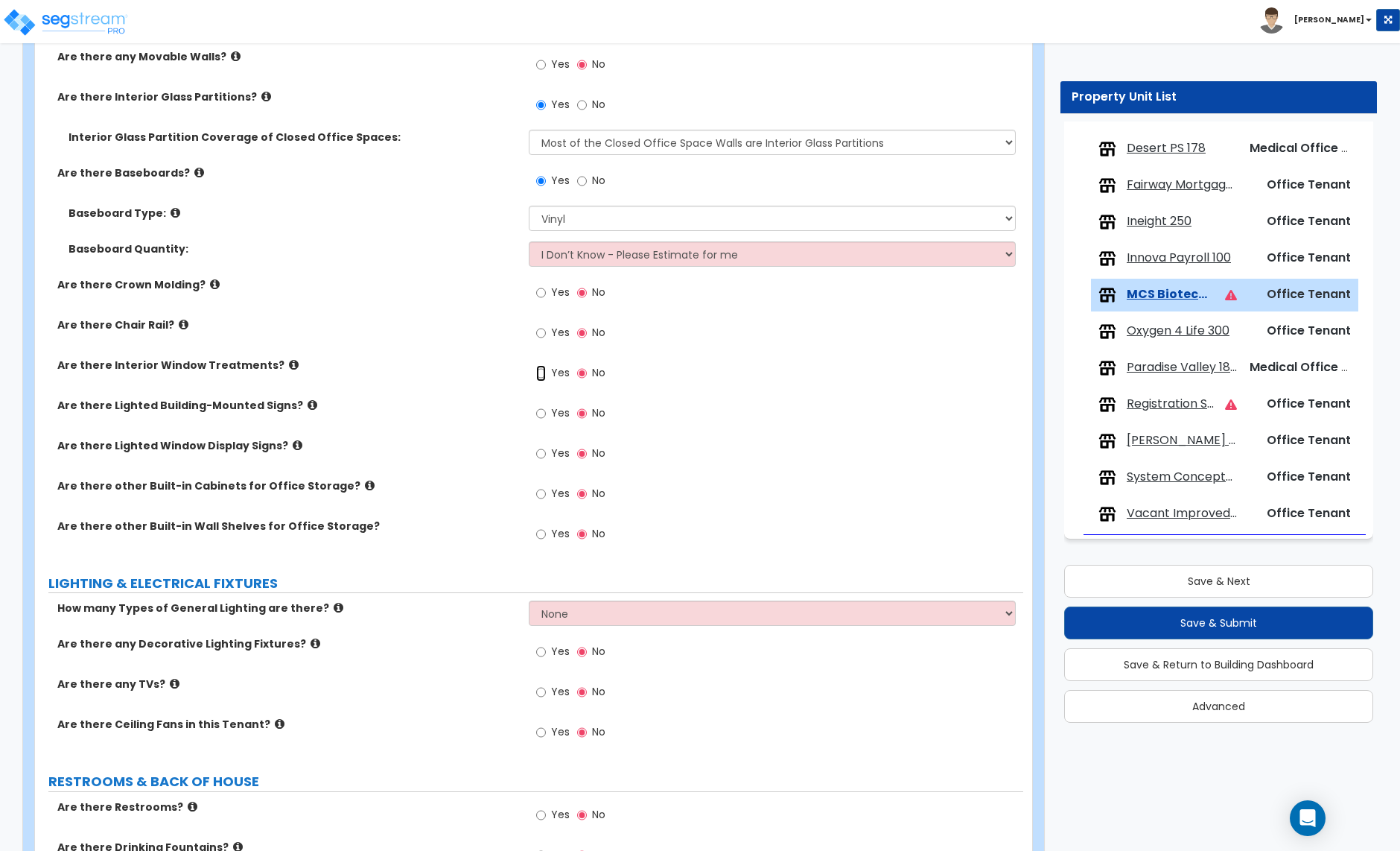
click at [540, 374] on input "Yes" at bounding box center [541, 373] width 10 height 17
radio input "true"
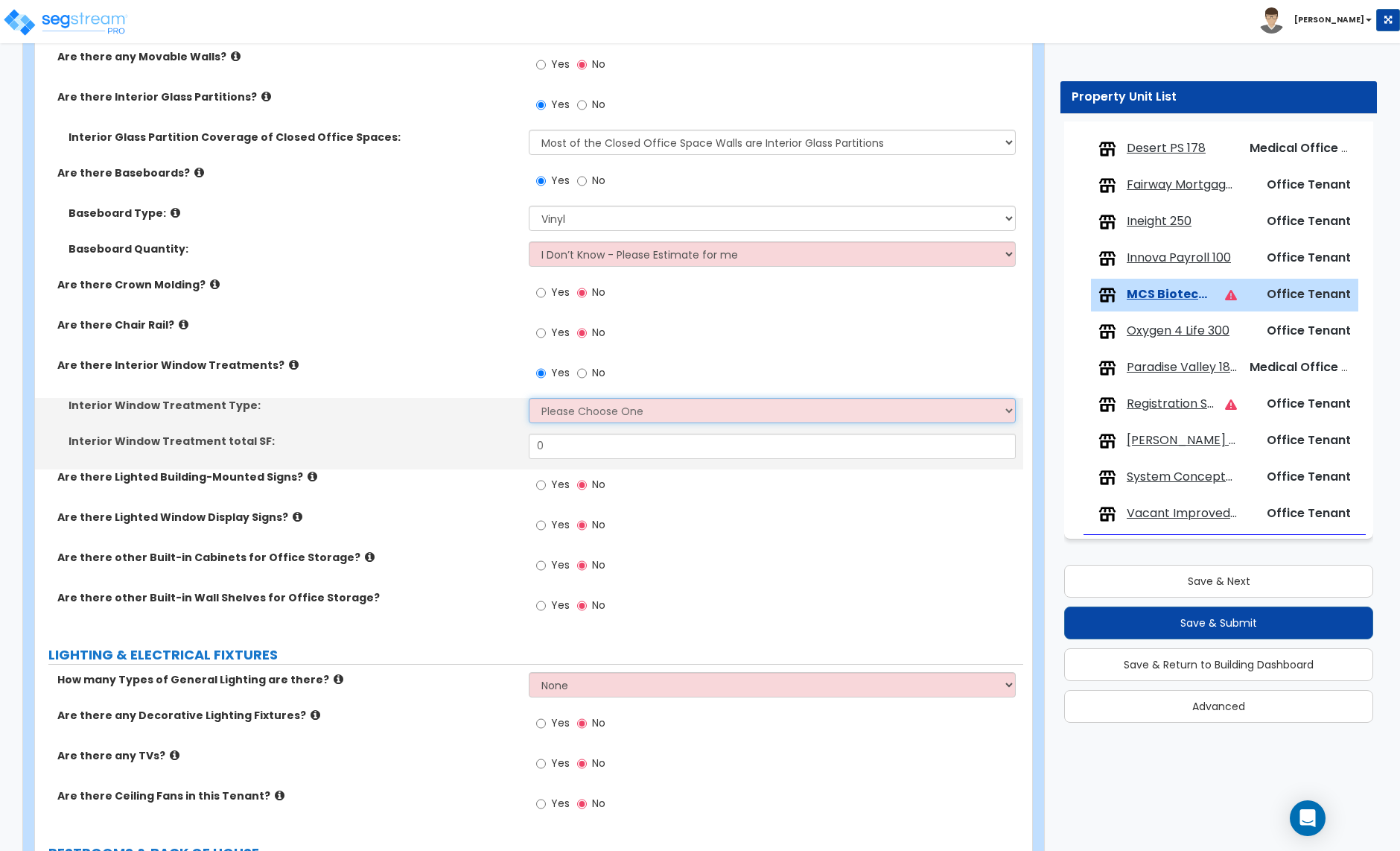
click at [555, 415] on select "Please Choose One Vertical Blinds Window Shades Venetian Blinds Wood Shutters" at bounding box center [772, 410] width 486 height 25
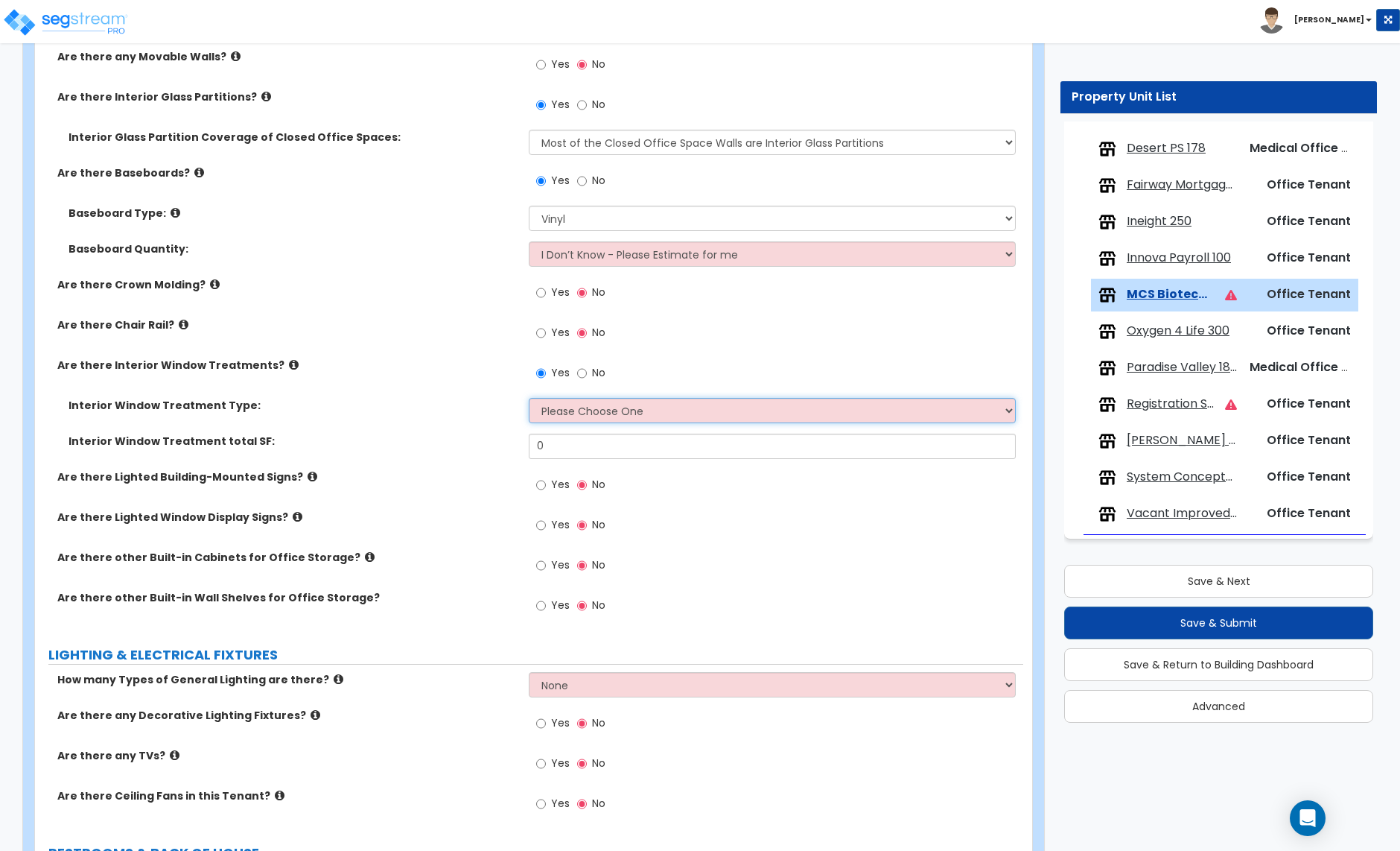
select select "3"
click at [529, 400] on select "Please Choose One Vertical Blinds Window Shades Venetian Blinds Wood Shutters" at bounding box center [772, 410] width 486 height 25
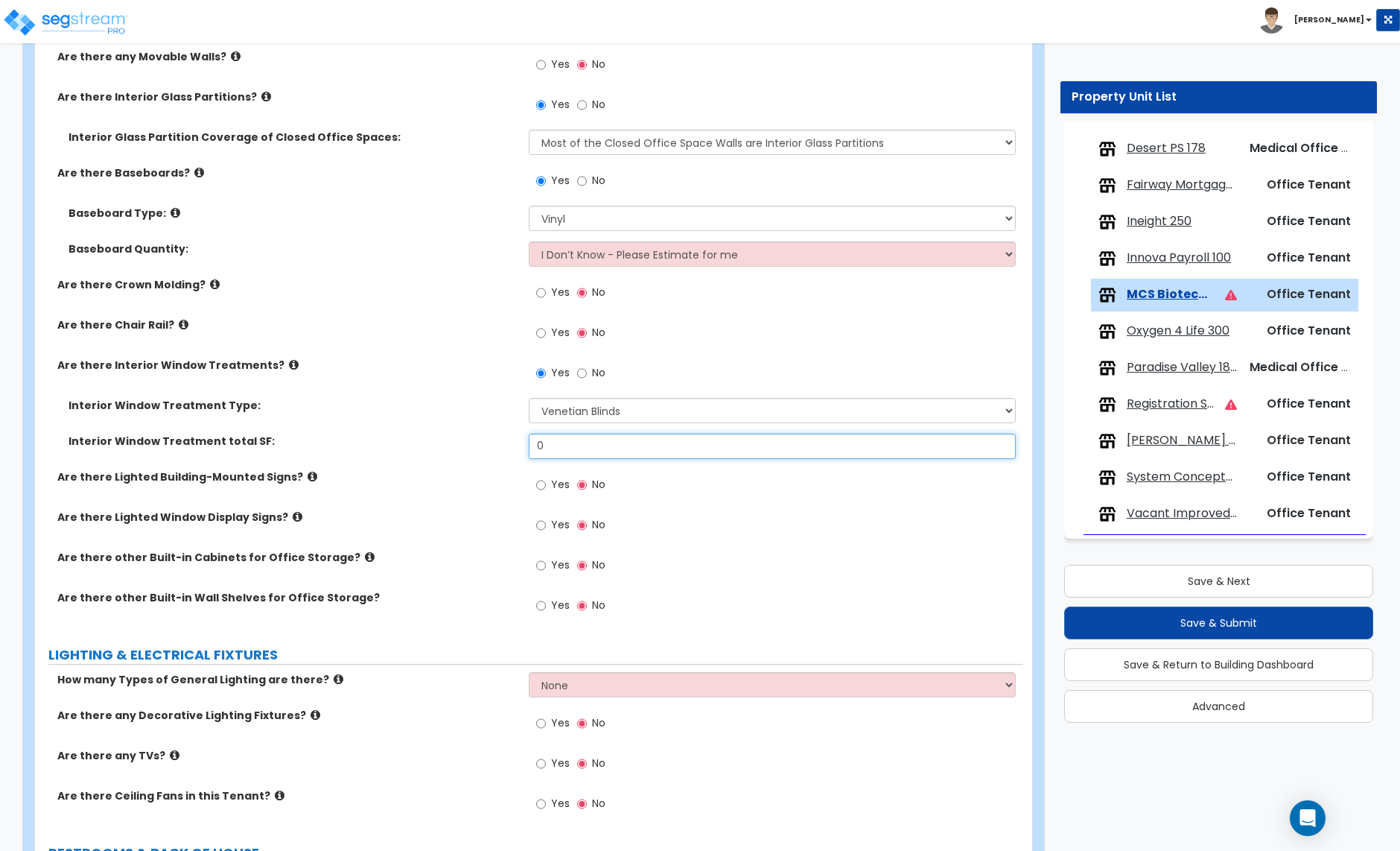
click at [555, 450] on input "0" at bounding box center [772, 446] width 486 height 25
click at [550, 443] on input "0" at bounding box center [772, 446] width 486 height 25
type input "550"
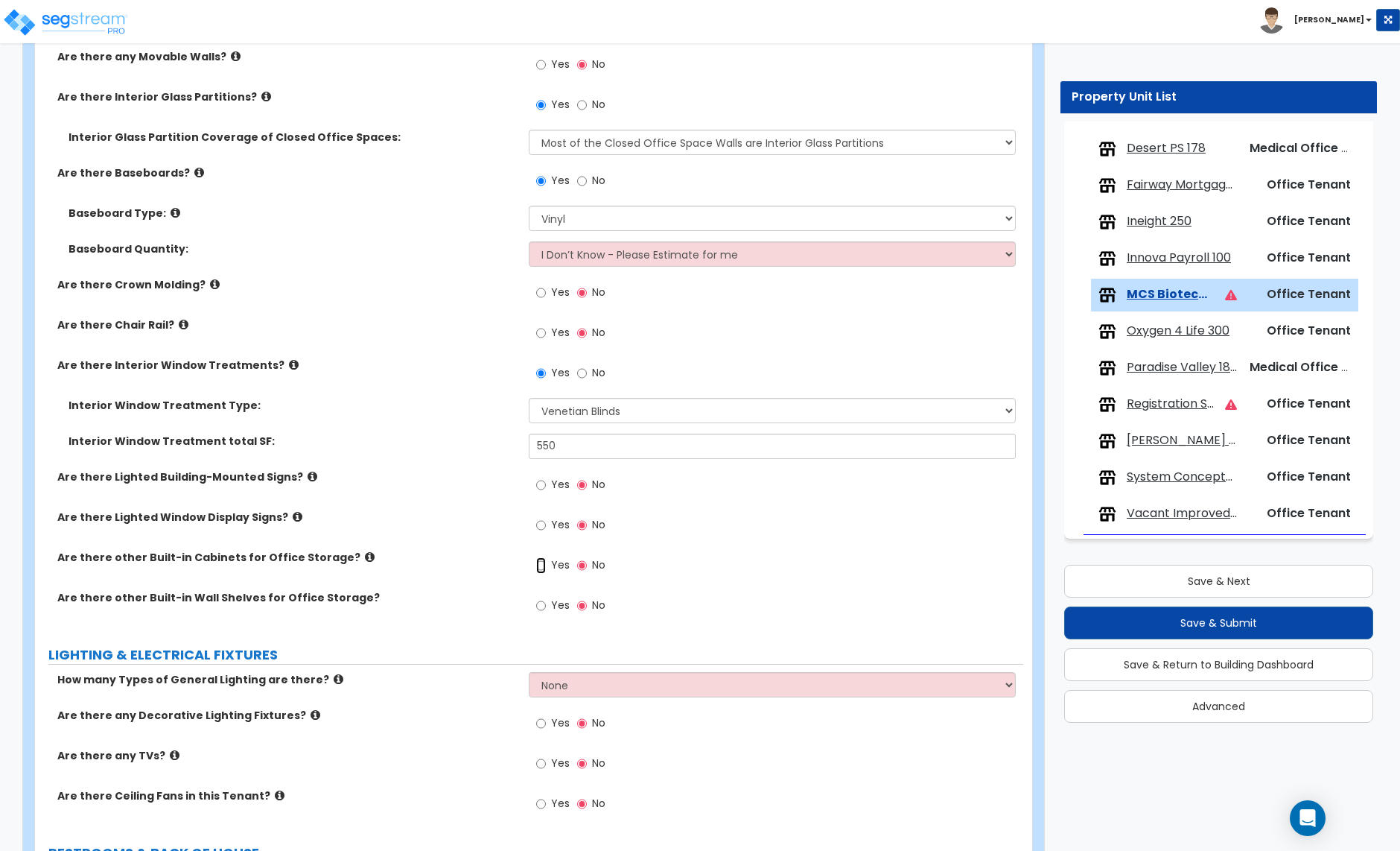
click at [543, 565] on input "Yes" at bounding box center [541, 565] width 10 height 17
radio input "true"
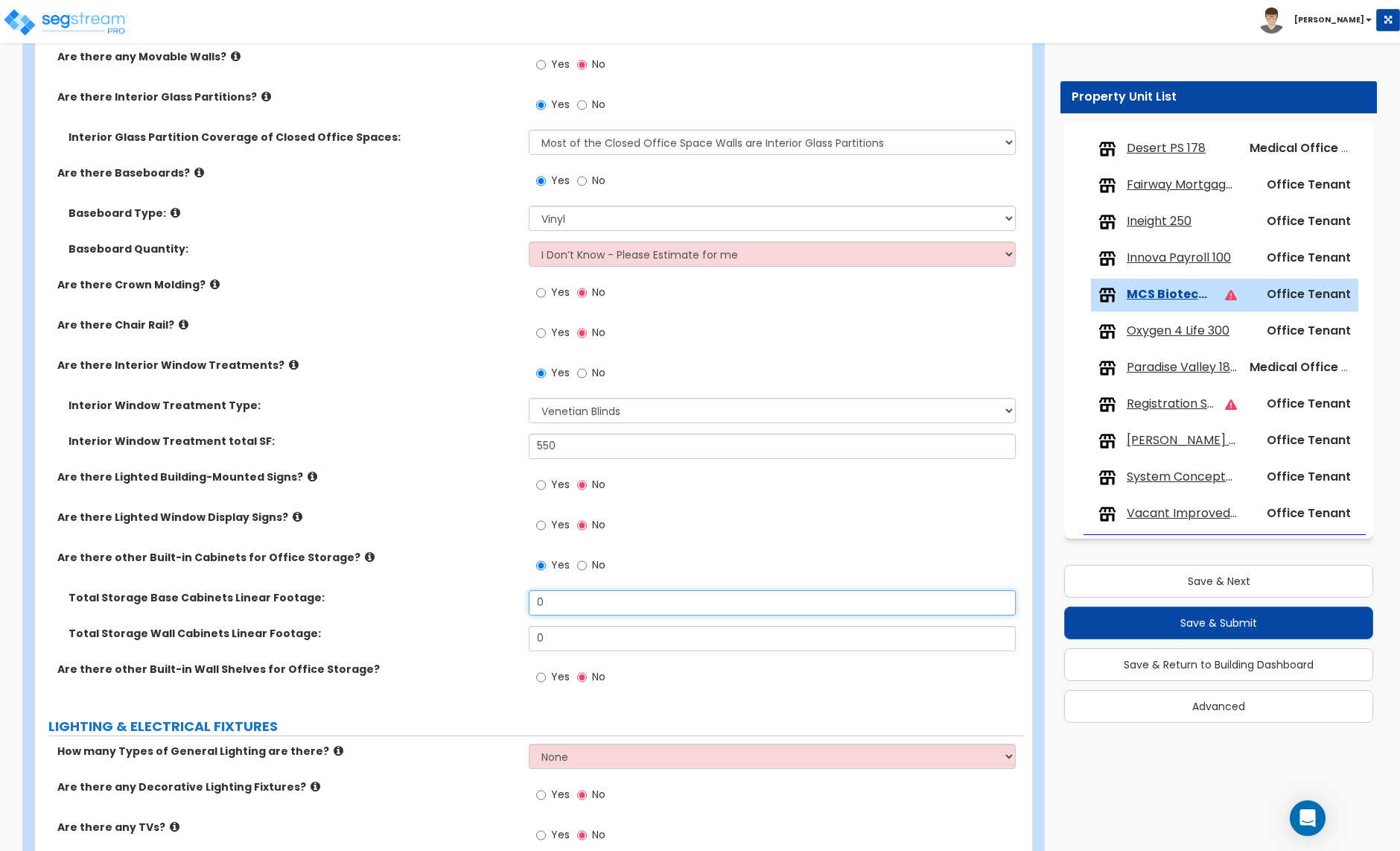
click at [553, 604] on input "0" at bounding box center [772, 602] width 486 height 25
type input "6"
click at [536, 679] on input "Yes" at bounding box center [541, 677] width 10 height 17
radio input "true"
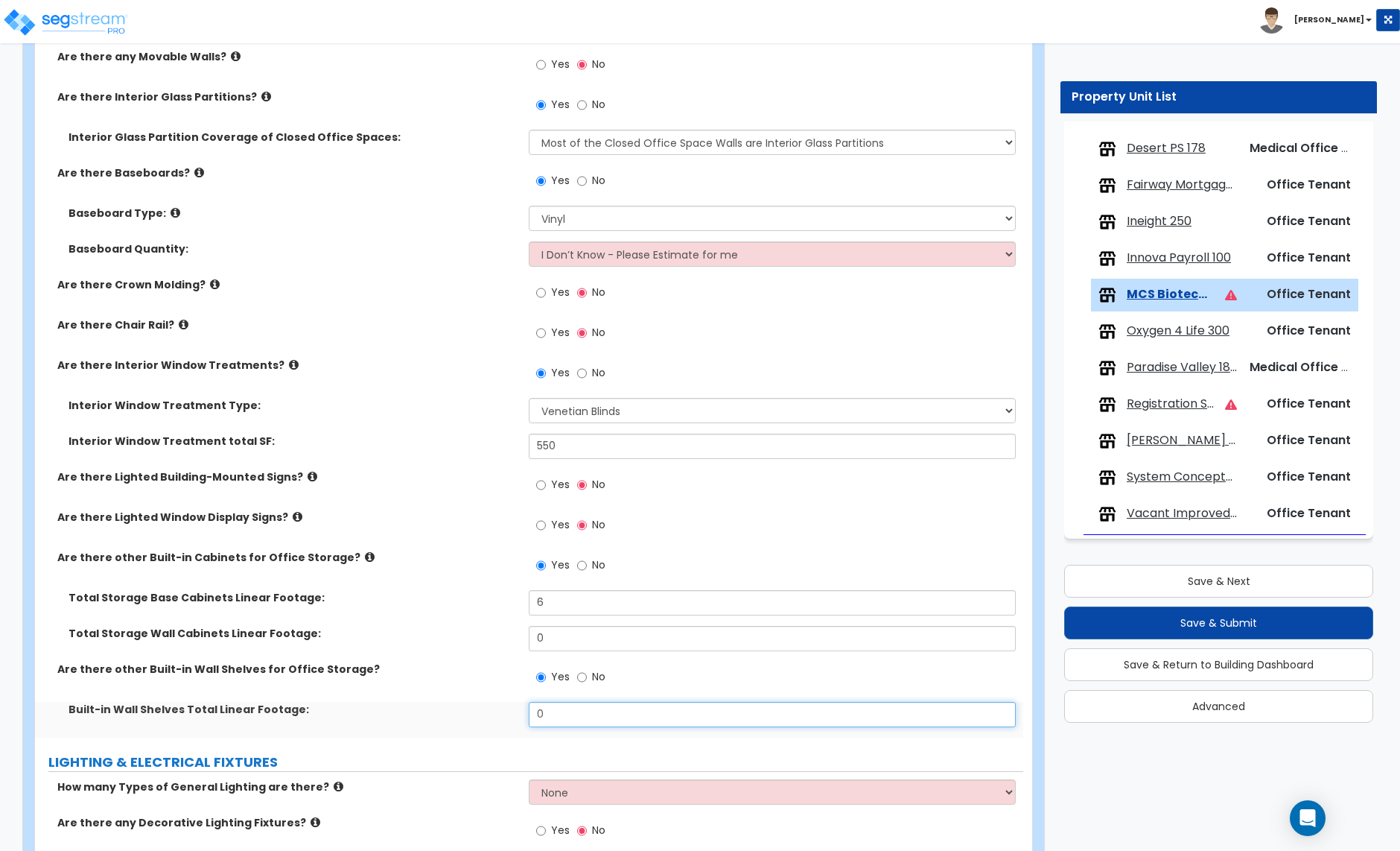
click at [548, 721] on input "0" at bounding box center [772, 714] width 486 height 25
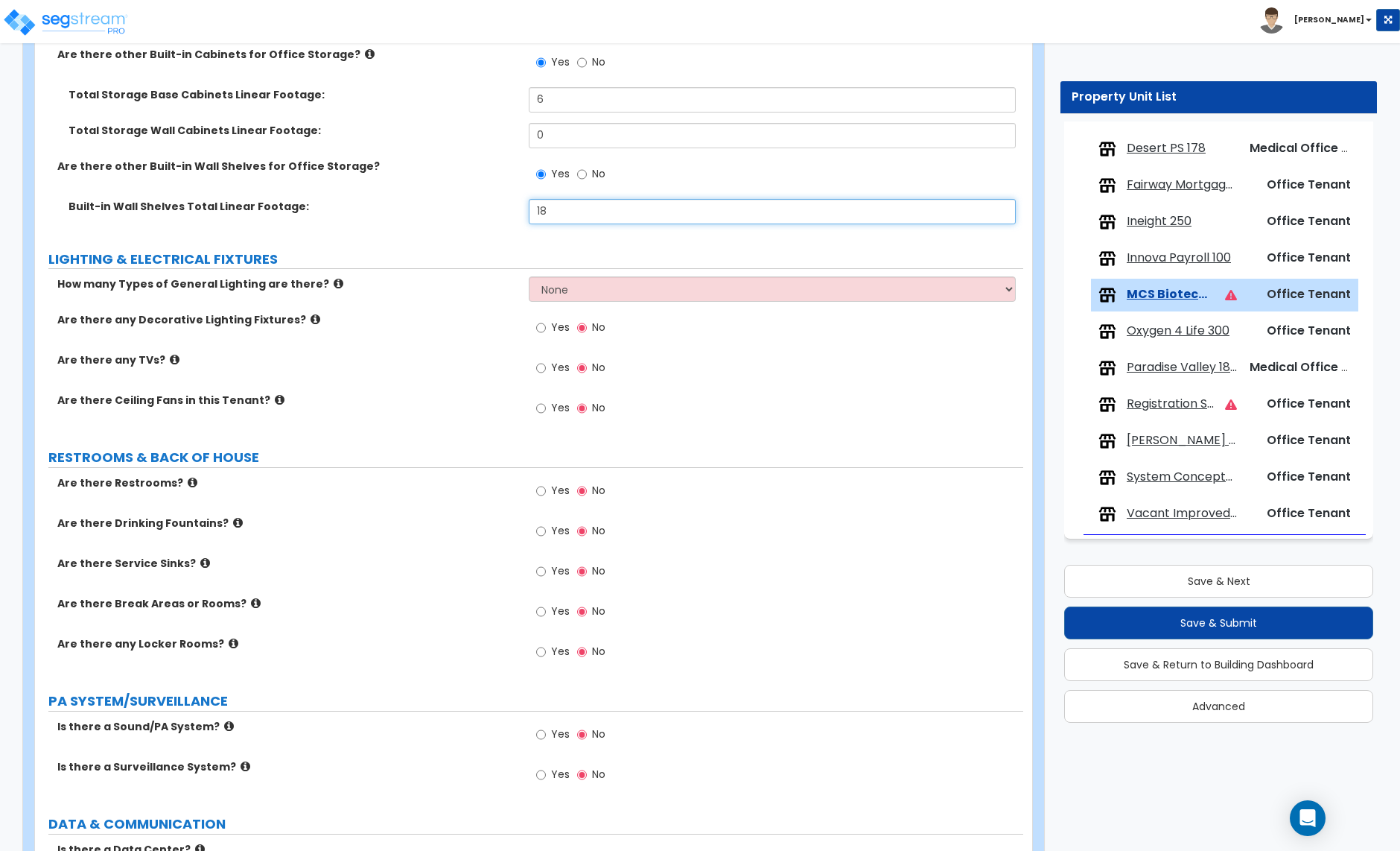
scroll to position [1938, 0]
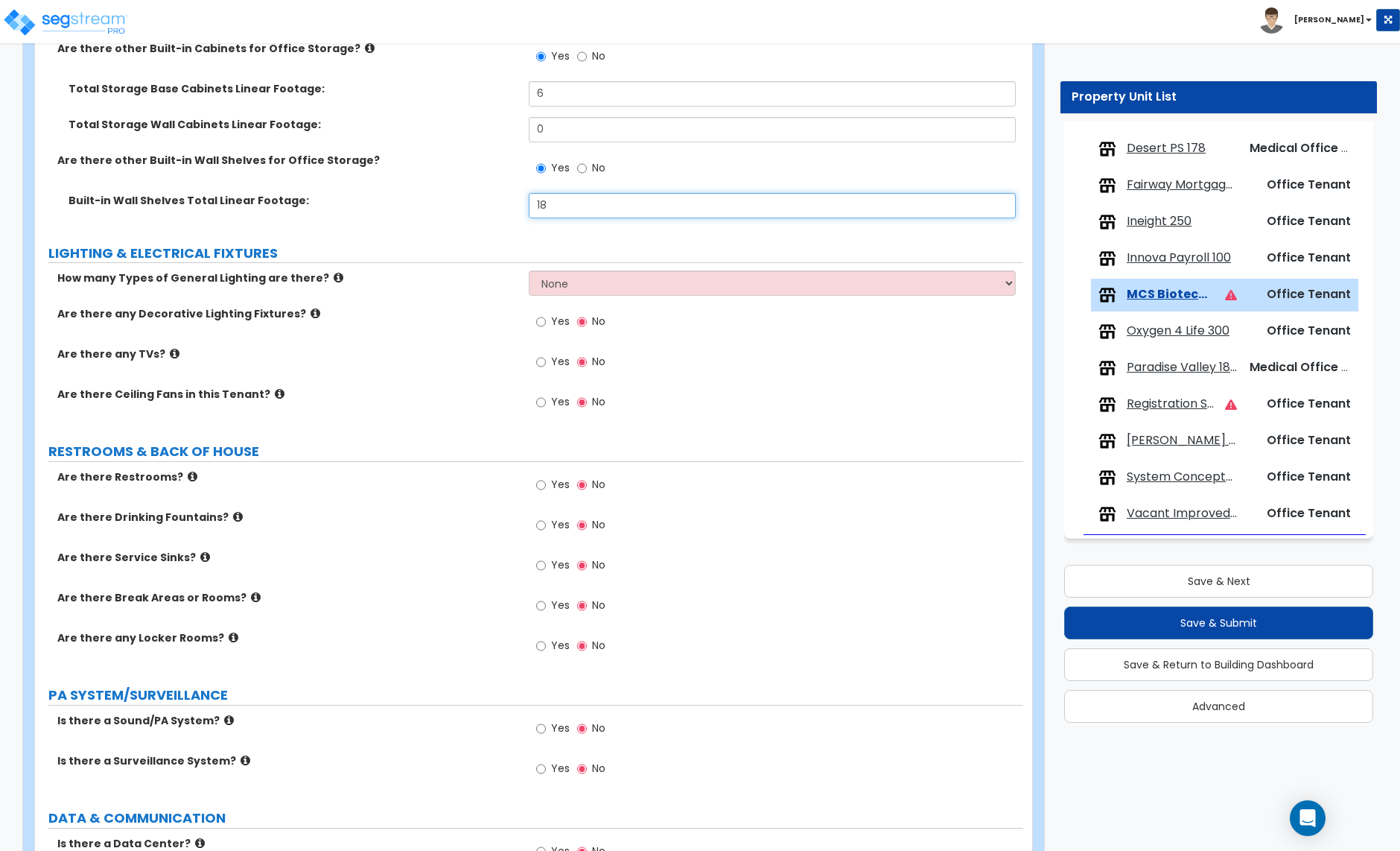
type input "18"
click at [563, 286] on select "None 1 2 3" at bounding box center [772, 283] width 486 height 25
select select "1"
click at [529, 273] on select "None 1 2 3" at bounding box center [772, 283] width 486 height 25
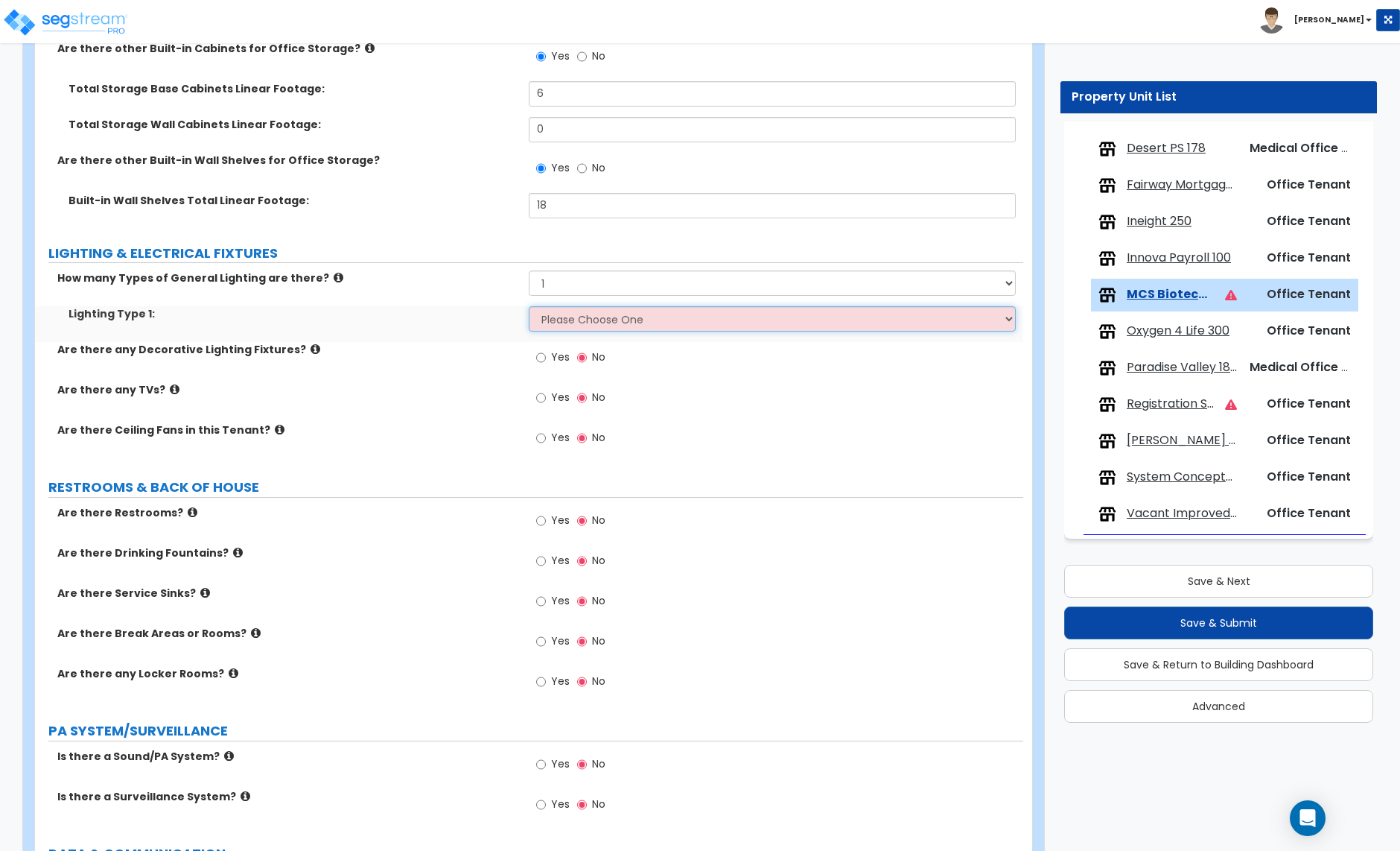
click at [571, 318] on select "Please Choose One LED Surface-Mounted LED Recessed Fluorescent Surface-Mounted …" at bounding box center [772, 318] width 486 height 25
select select "6"
click at [529, 308] on select "Please Choose One LED Surface-Mounted LED Recessed Fluorescent Surface-Mounted …" at bounding box center [772, 318] width 486 height 25
click at [594, 314] on select "Please Choose One LED Surface-Mounted LED Recessed Fluorescent Surface-Mounted …" at bounding box center [772, 318] width 486 height 25
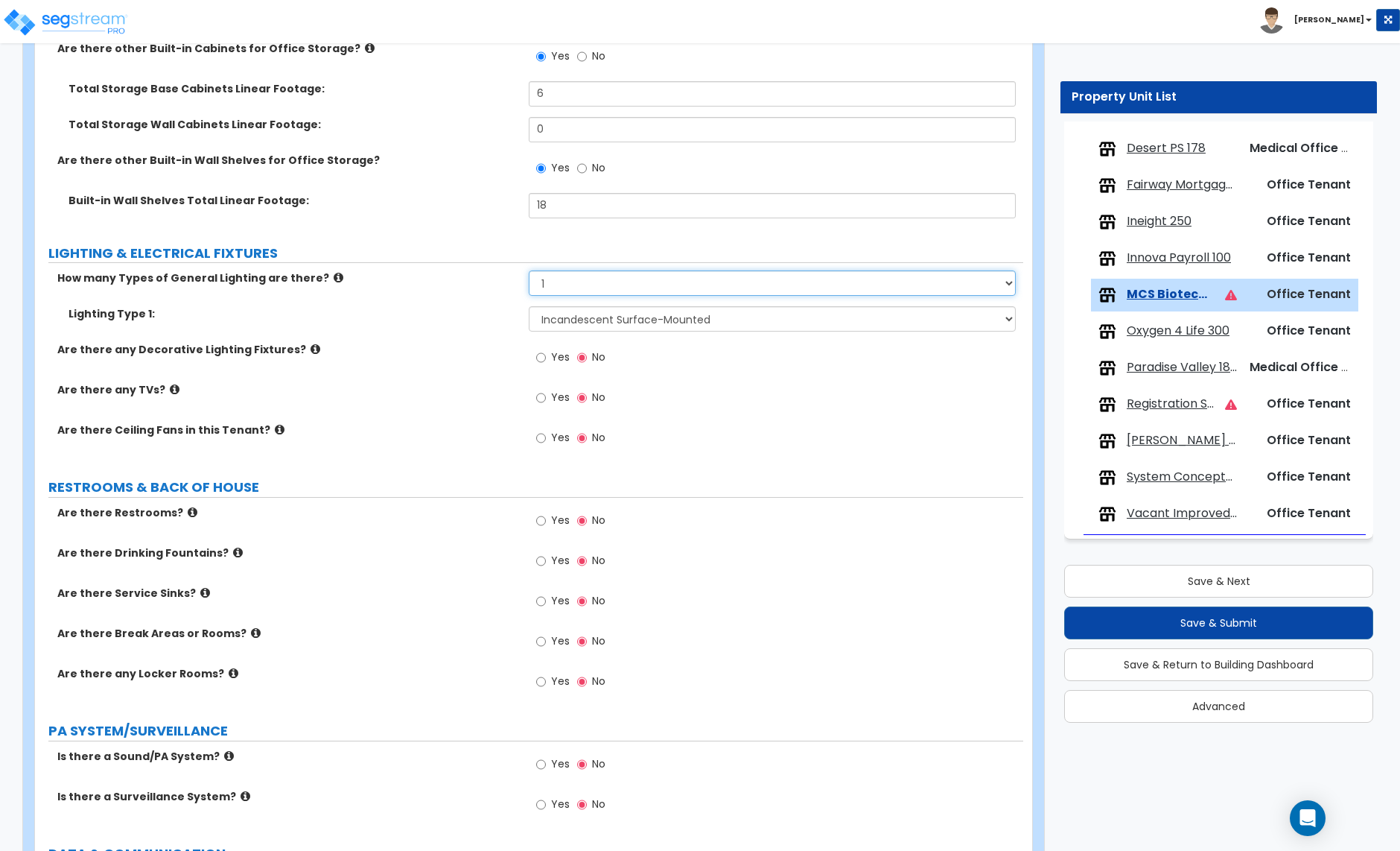
click at [626, 286] on select "None 1 2 3" at bounding box center [772, 283] width 486 height 25
select select "2"
click at [529, 273] on select "None 1 2 3" at bounding box center [772, 283] width 486 height 25
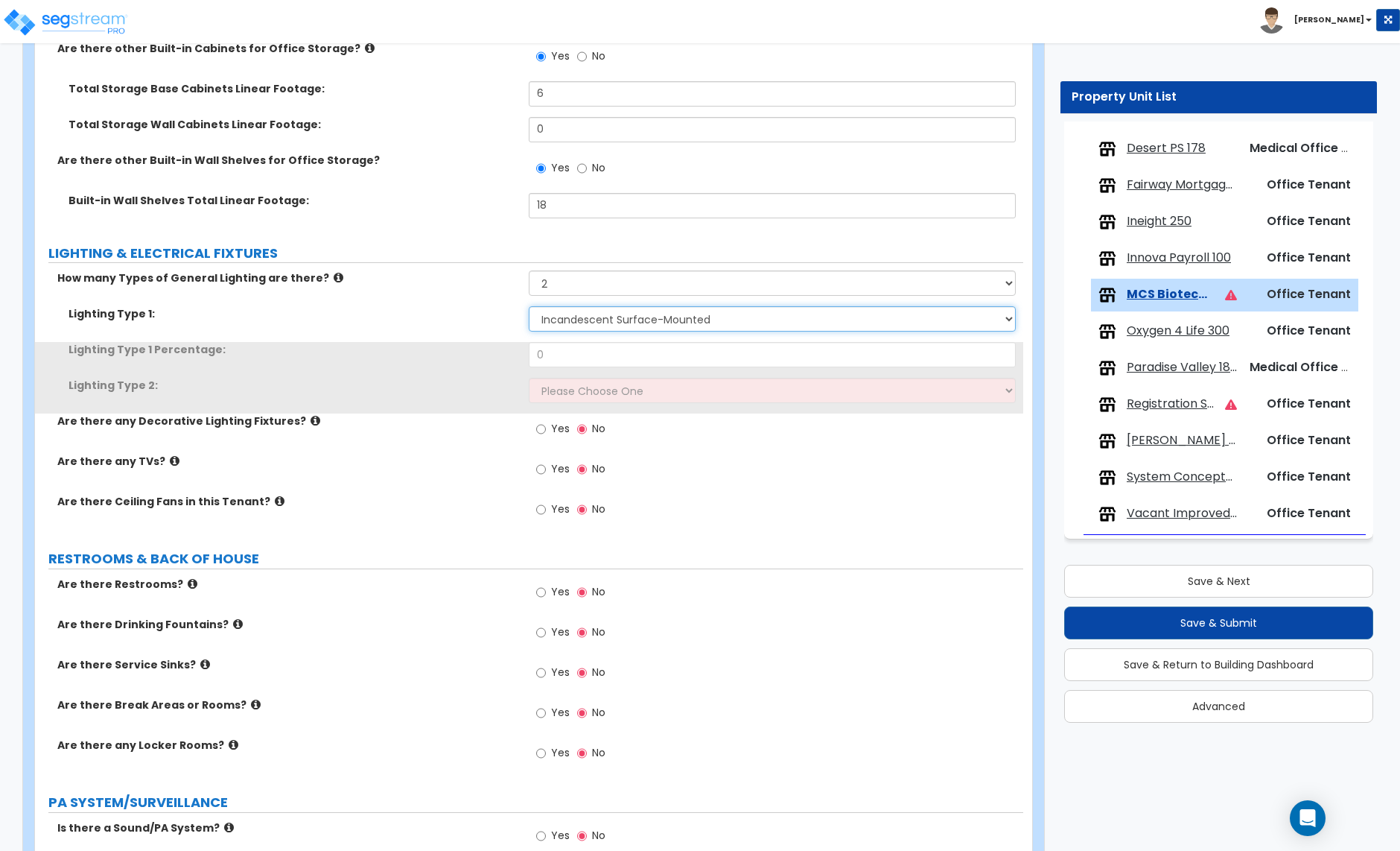
click at [584, 326] on select "Please Choose One LED Surface-Mounted LED Recessed Fluorescent Surface-Mounted …" at bounding box center [772, 318] width 486 height 25
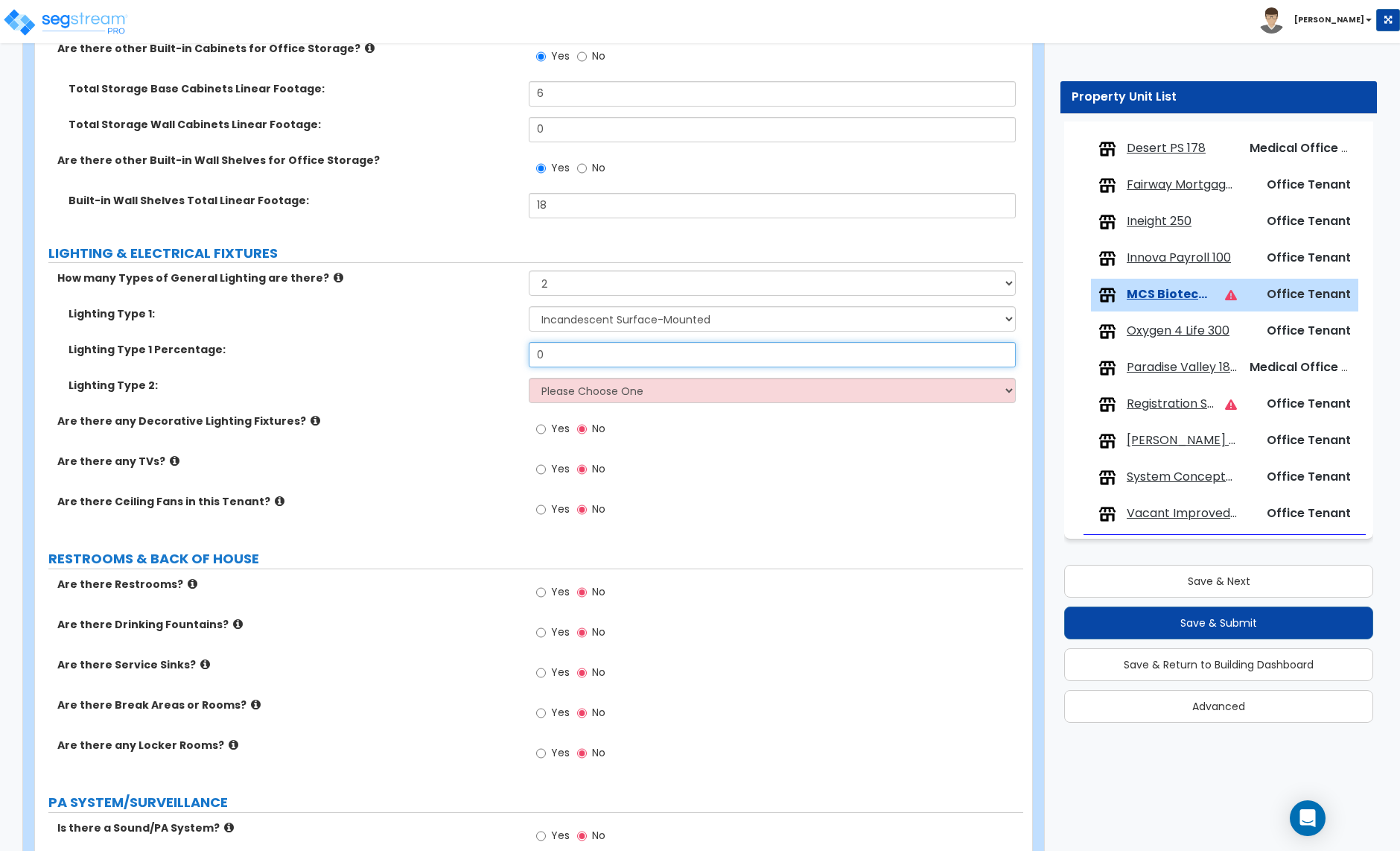
click at [558, 358] on input "0" at bounding box center [772, 354] width 486 height 25
type input "80"
click at [584, 395] on select "Please Choose One LED Surface-Mounted LED Recessed Fluorescent Surface-Mounted …" at bounding box center [772, 390] width 486 height 25
select select "5"
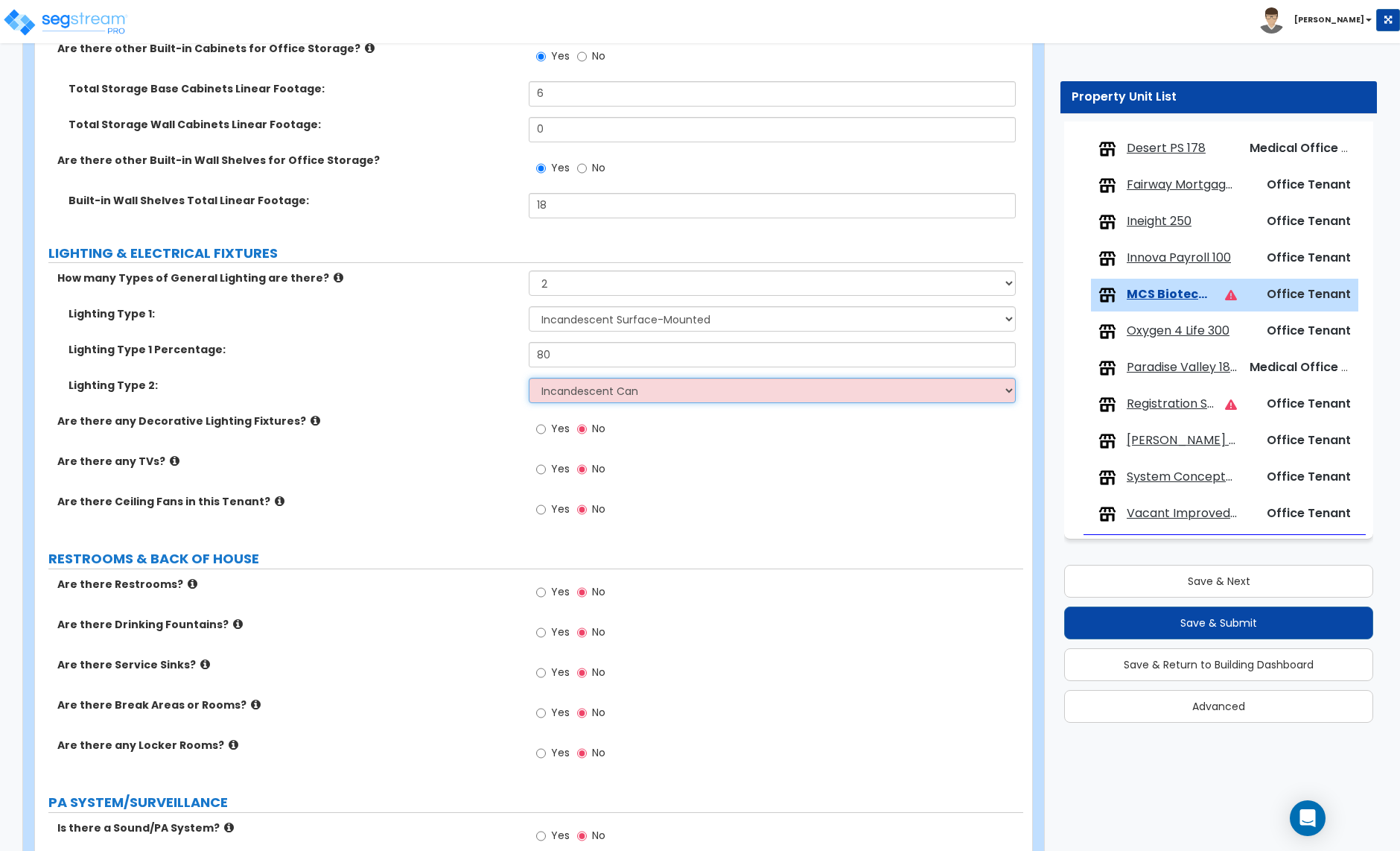
click at [529, 380] on select "Please Choose One LED Surface-Mounted LED Recessed Fluorescent Surface-Mounted …" at bounding box center [772, 390] width 486 height 25
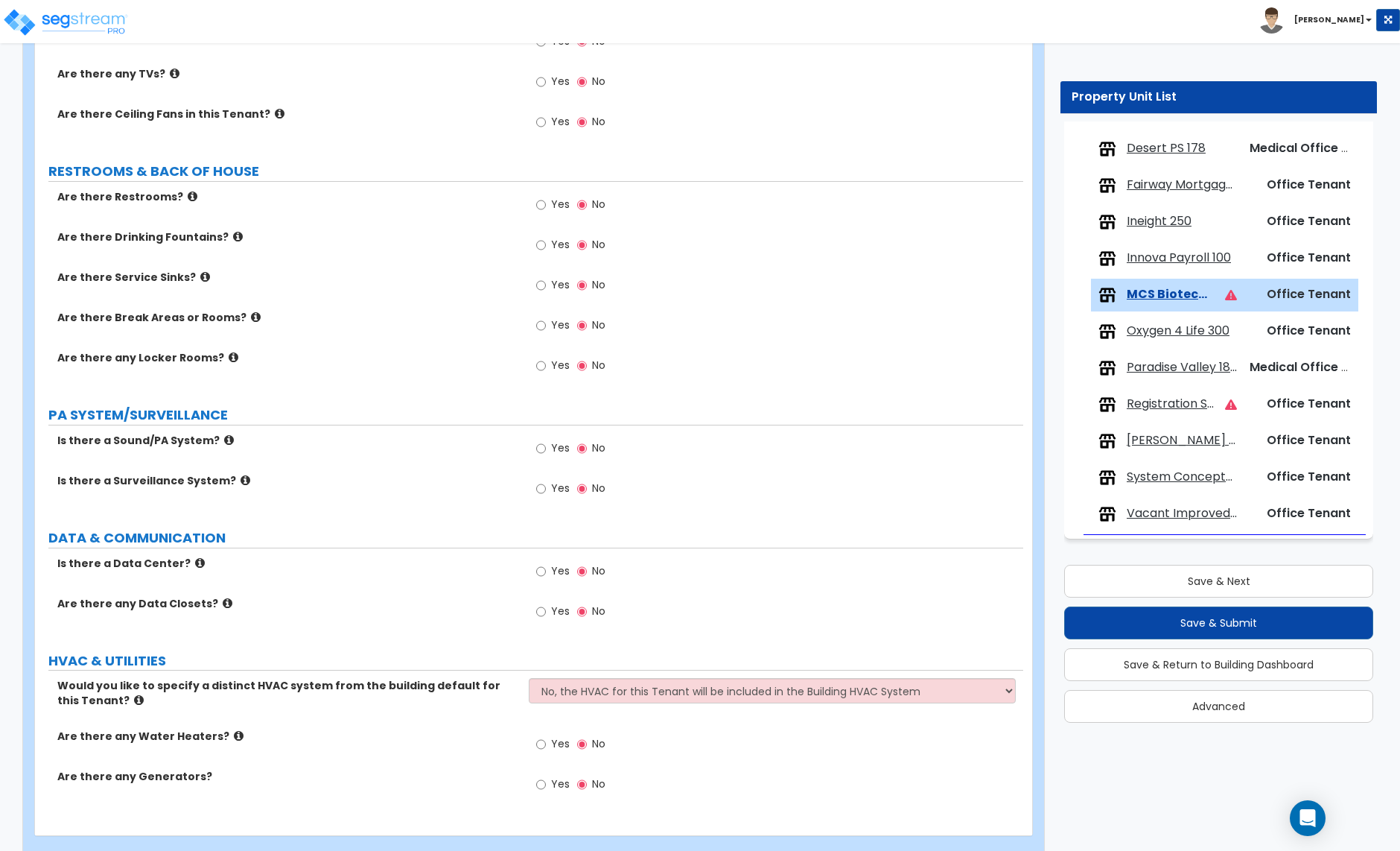
scroll to position [2356, 0]
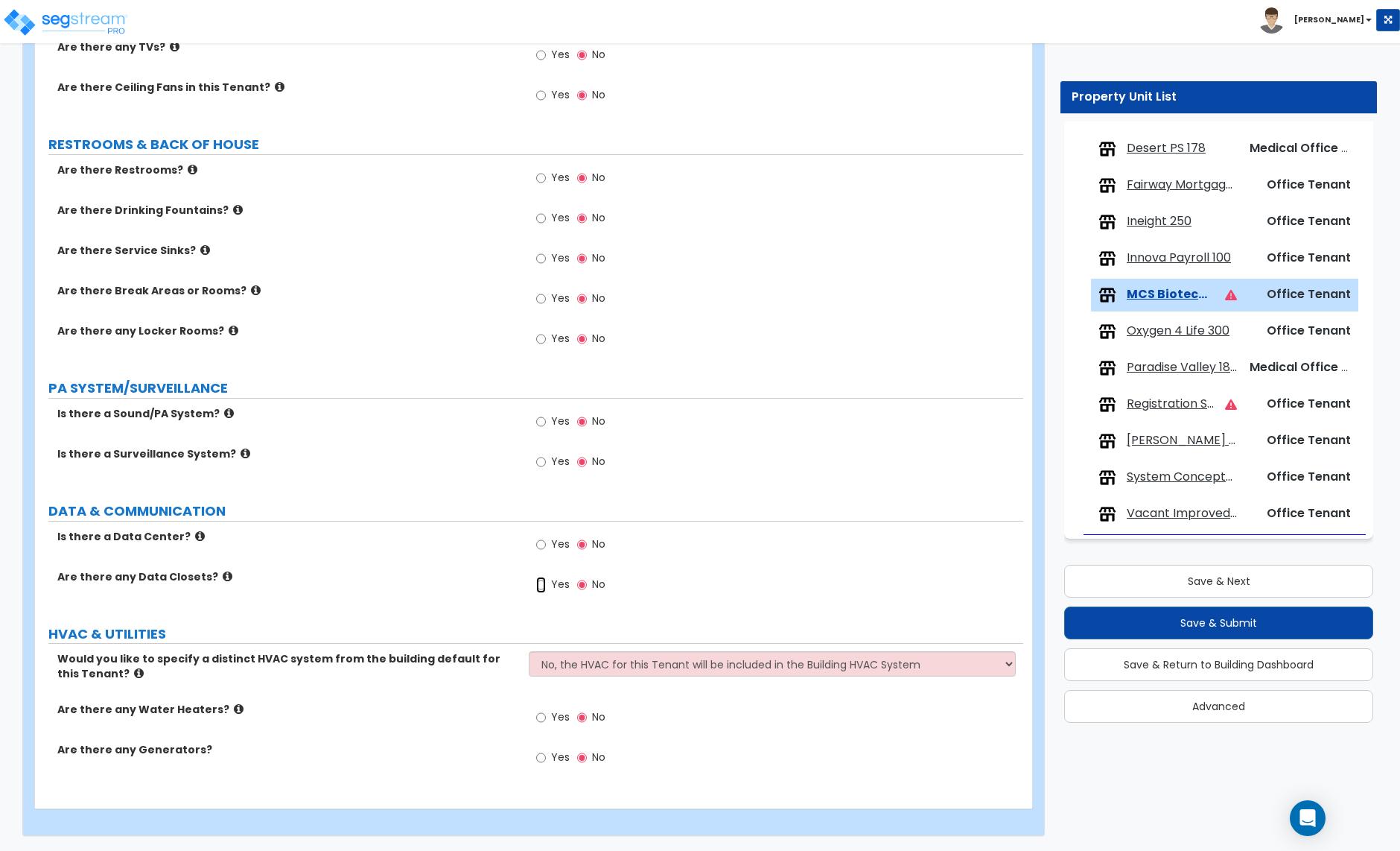
click at [542, 585] on input "Yes" at bounding box center [541, 585] width 10 height 17
radio input "true"
click at [542, 585] on input "Yes" at bounding box center [541, 585] width 10 height 17
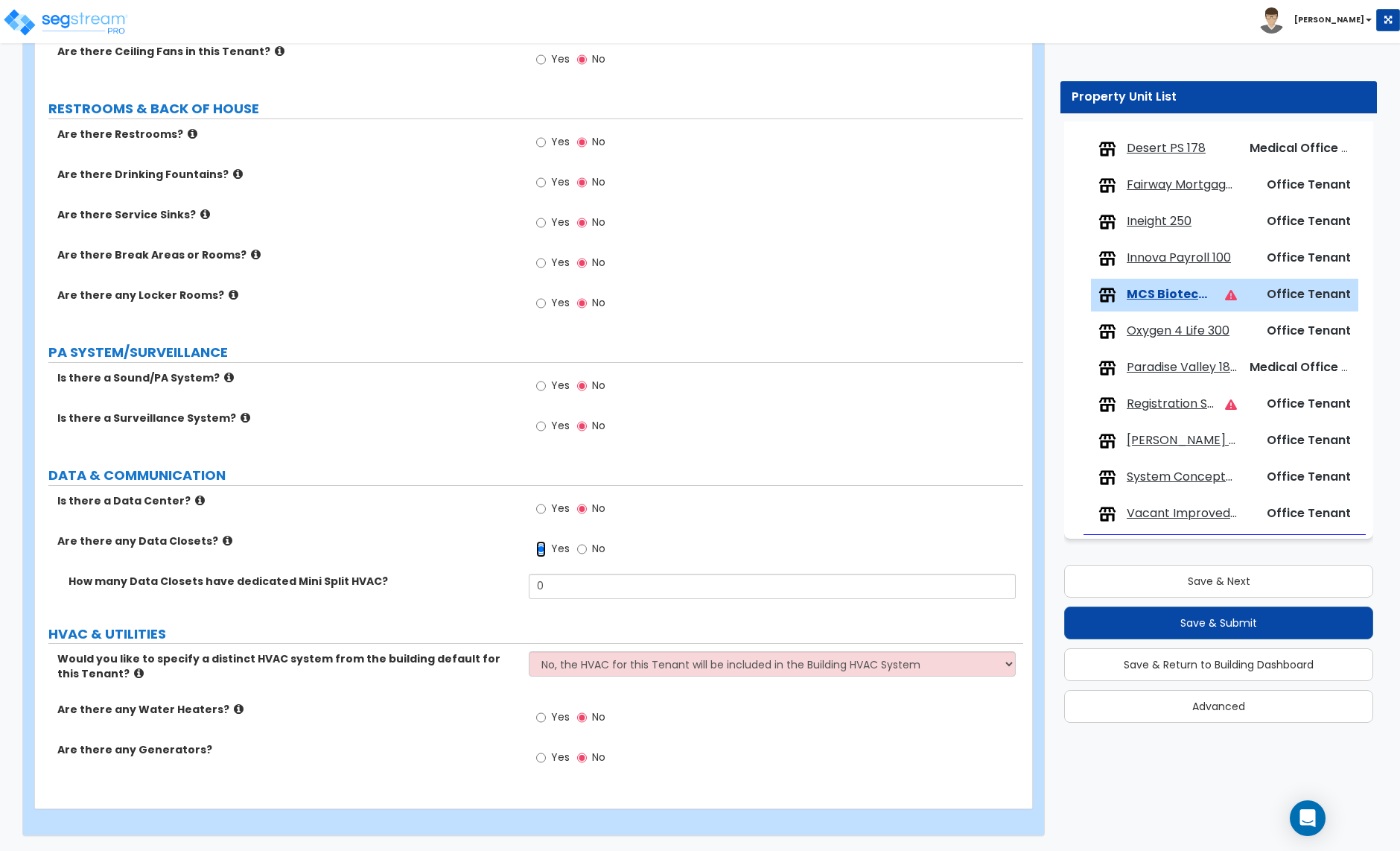
scroll to position [2392, 0]
click at [1226, 584] on button "Save & Next" at bounding box center [1219, 580] width 309 height 32
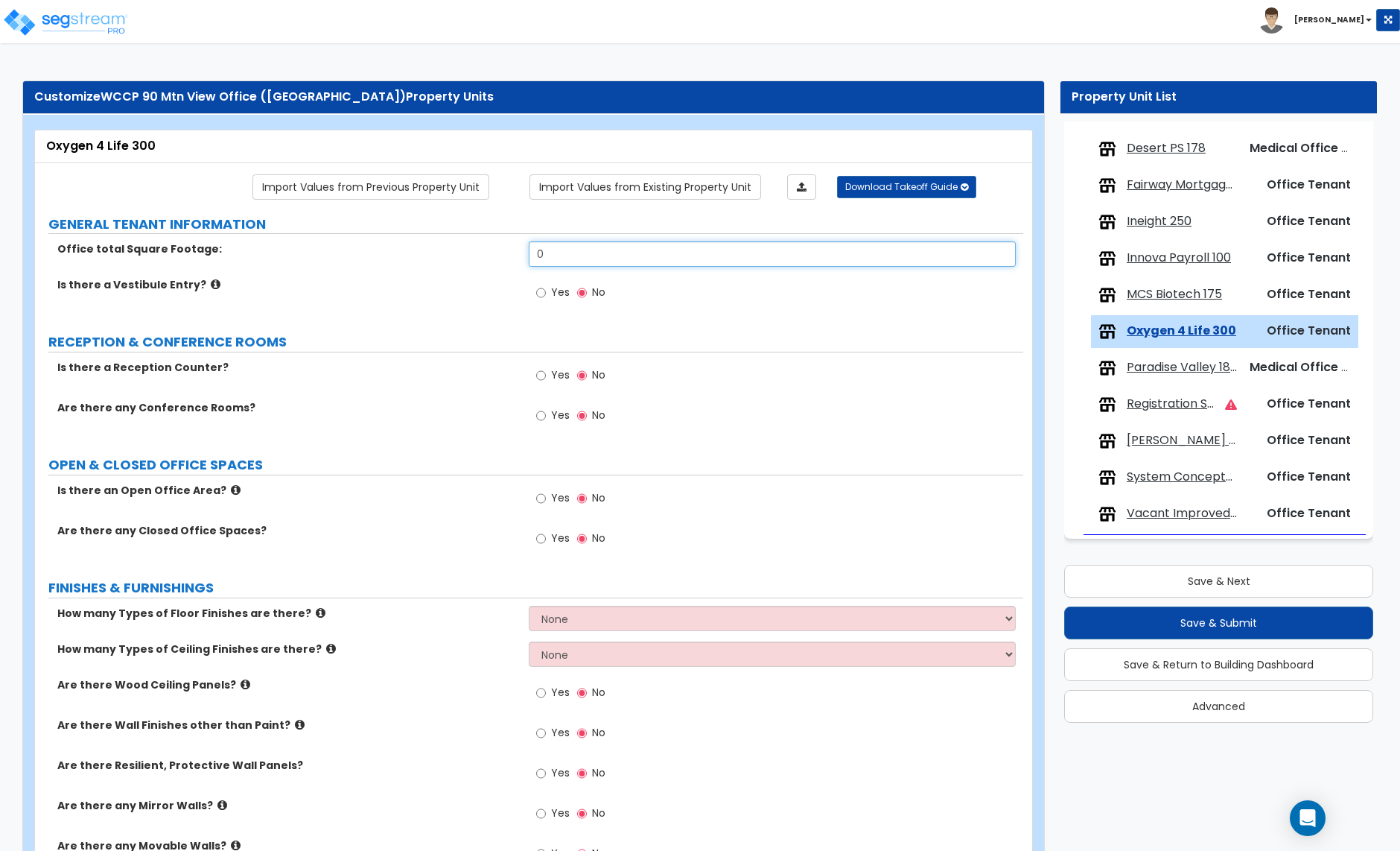
click at [589, 262] on input "0" at bounding box center [772, 253] width 486 height 25
type input "9,670"
click at [612, 317] on div "Yes No" at bounding box center [776, 297] width 494 height 40
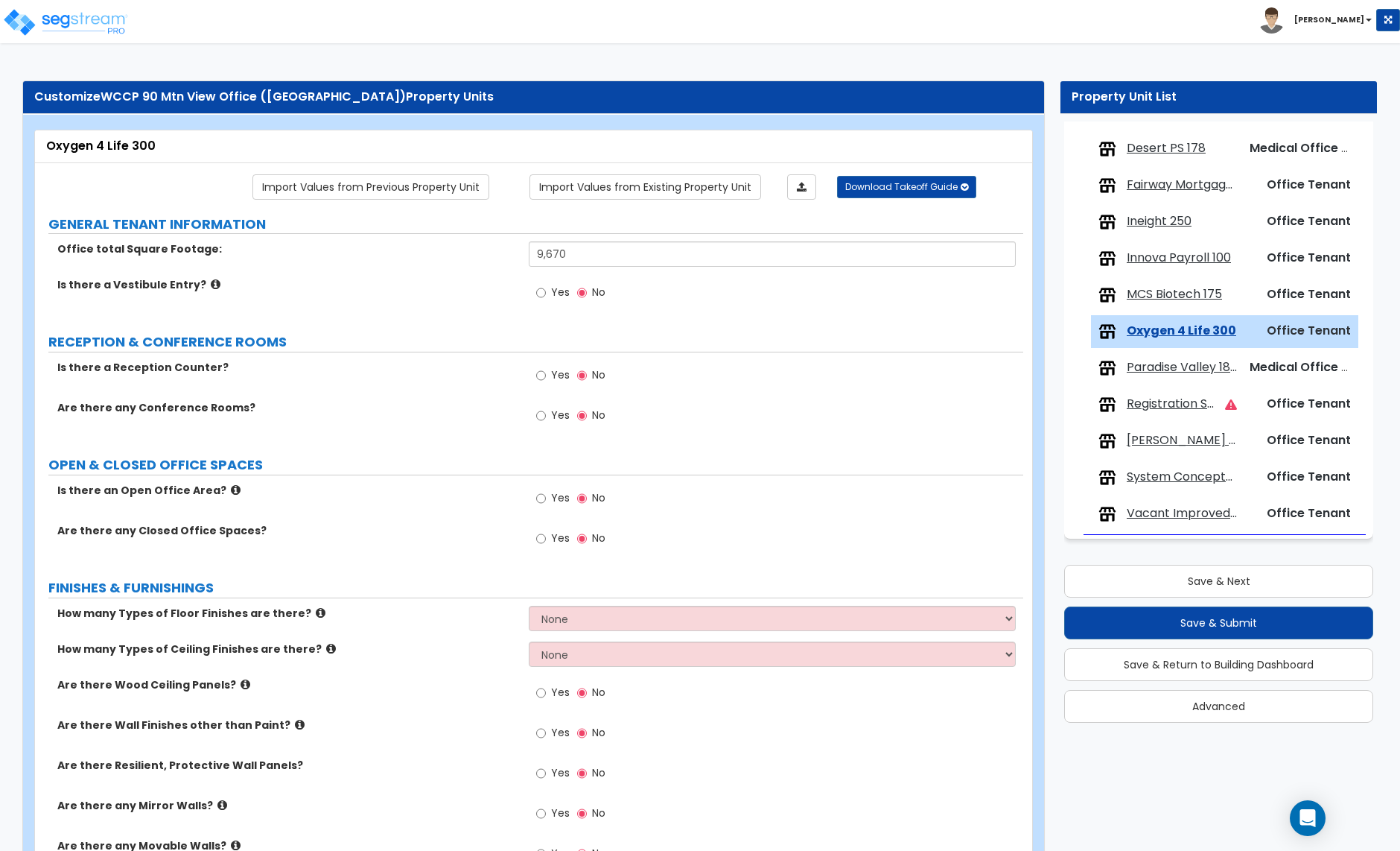
click at [1170, 372] on span "Paradise Valley 180" at bounding box center [1182, 368] width 110 height 18
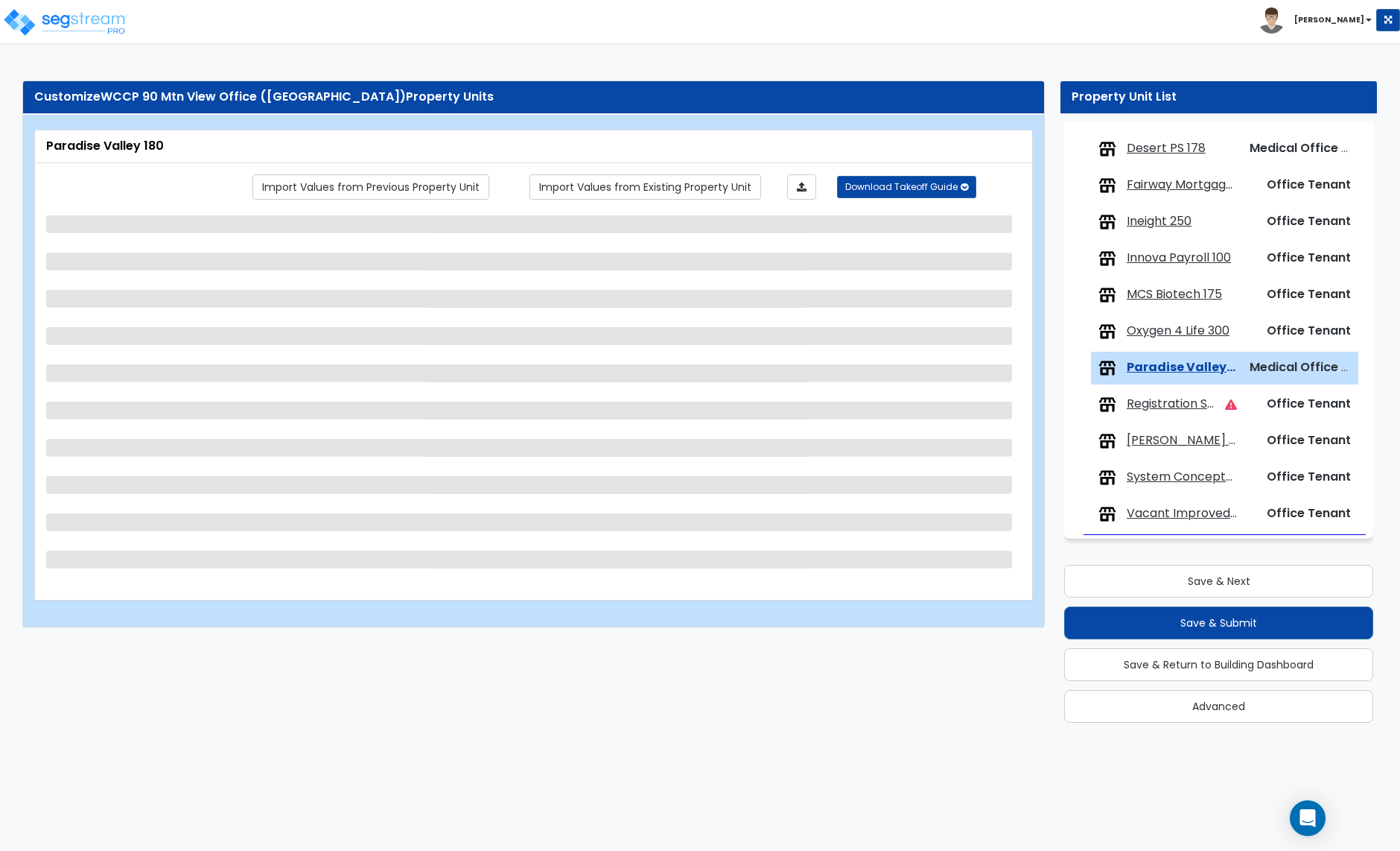
select select "1"
select select "2"
select select "7"
select select "1"
select select "2"
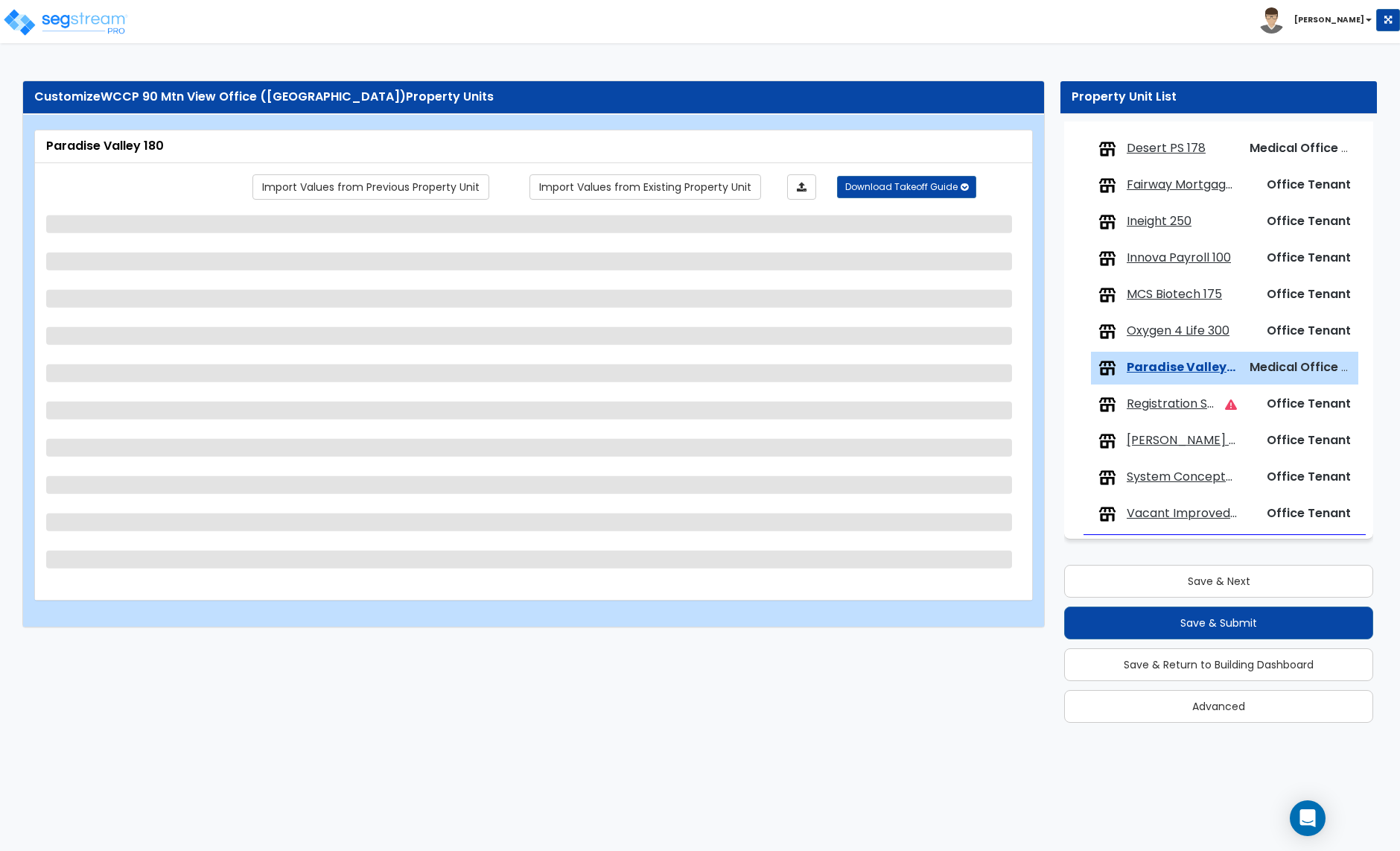
select select "1"
select select "4"
select select "1"
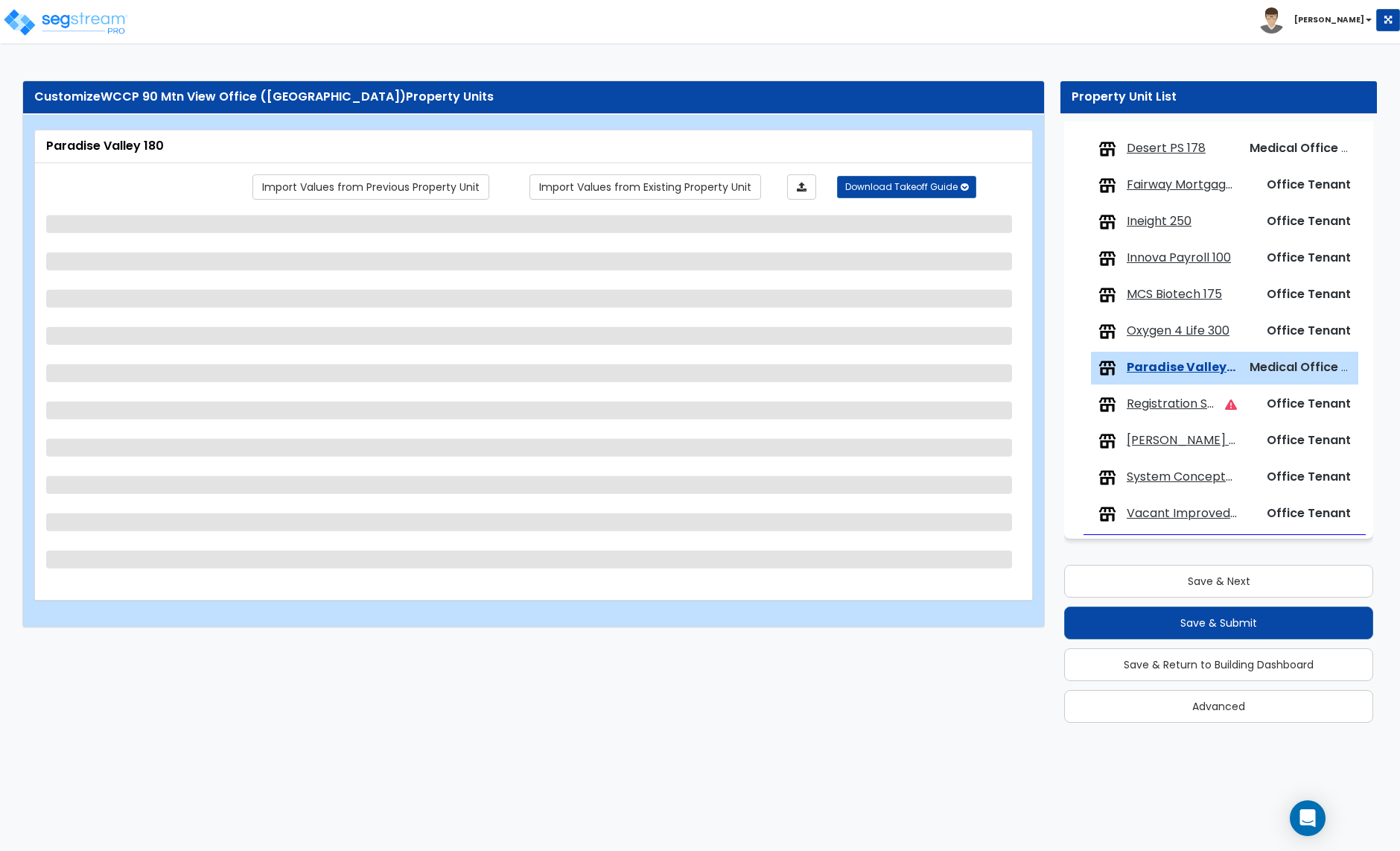
select select "1"
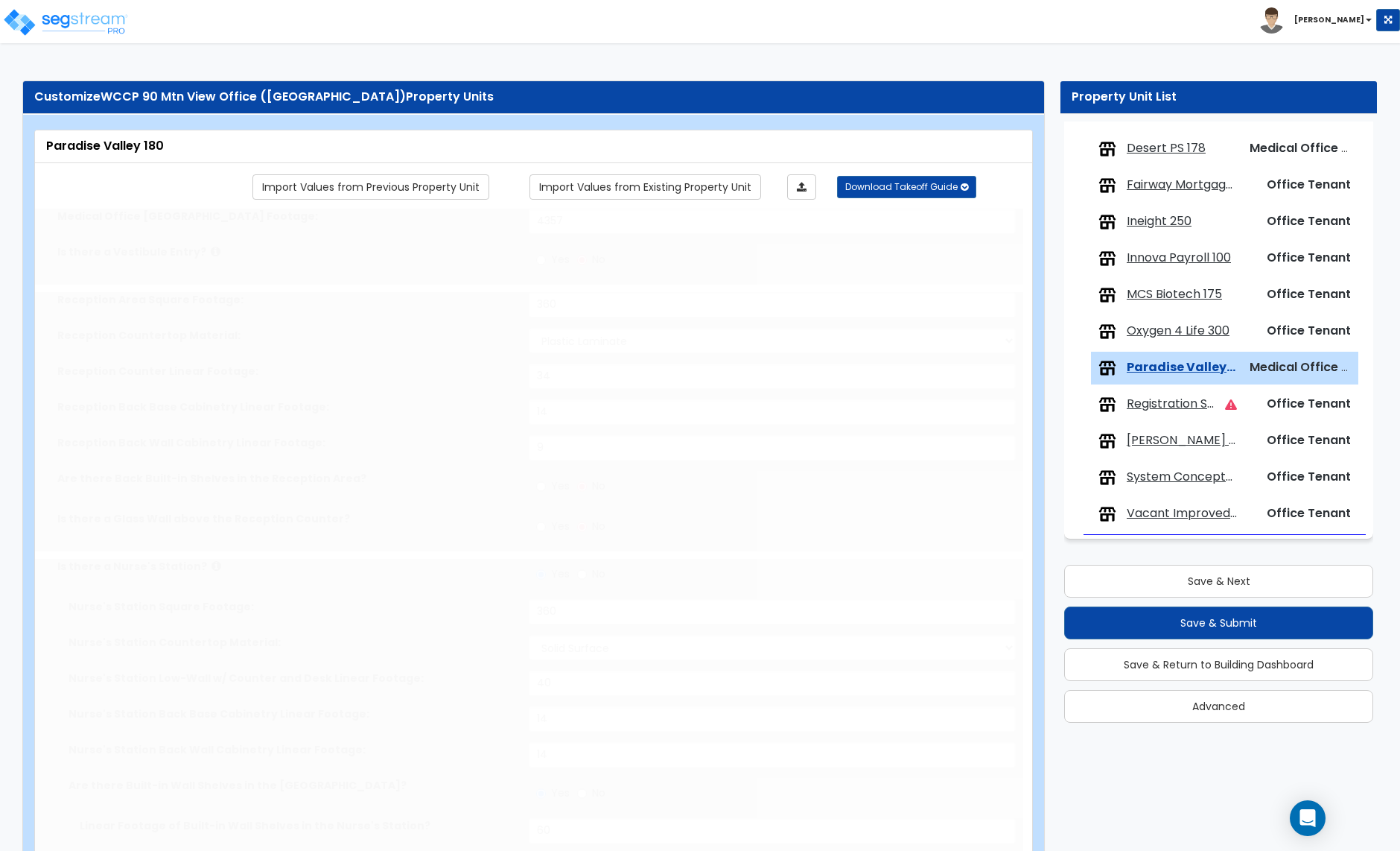
select select "4"
type input "50"
select select "5"
select select "1"
select select "2"
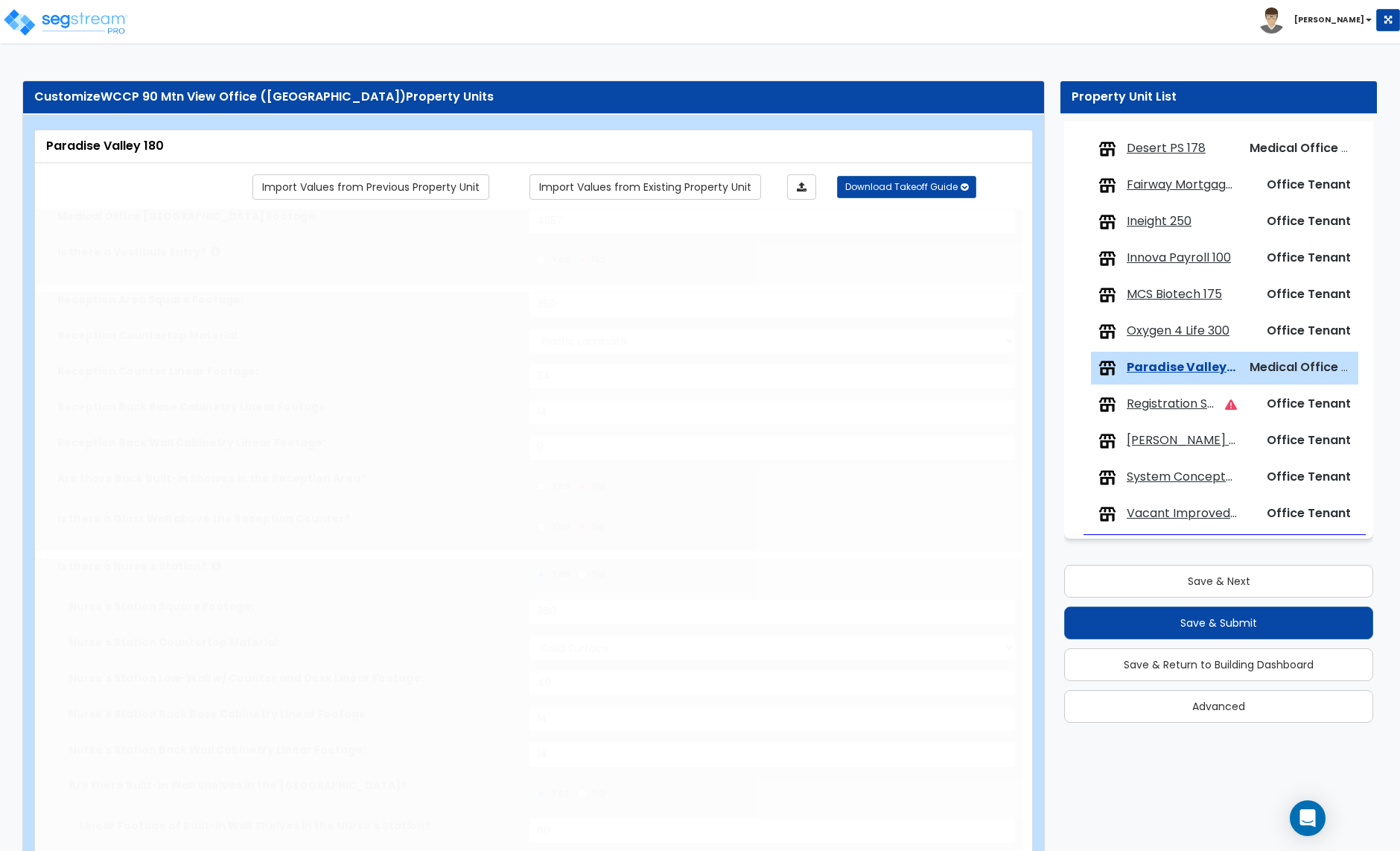
type input "1"
type input "196"
select select "1"
type input "8"
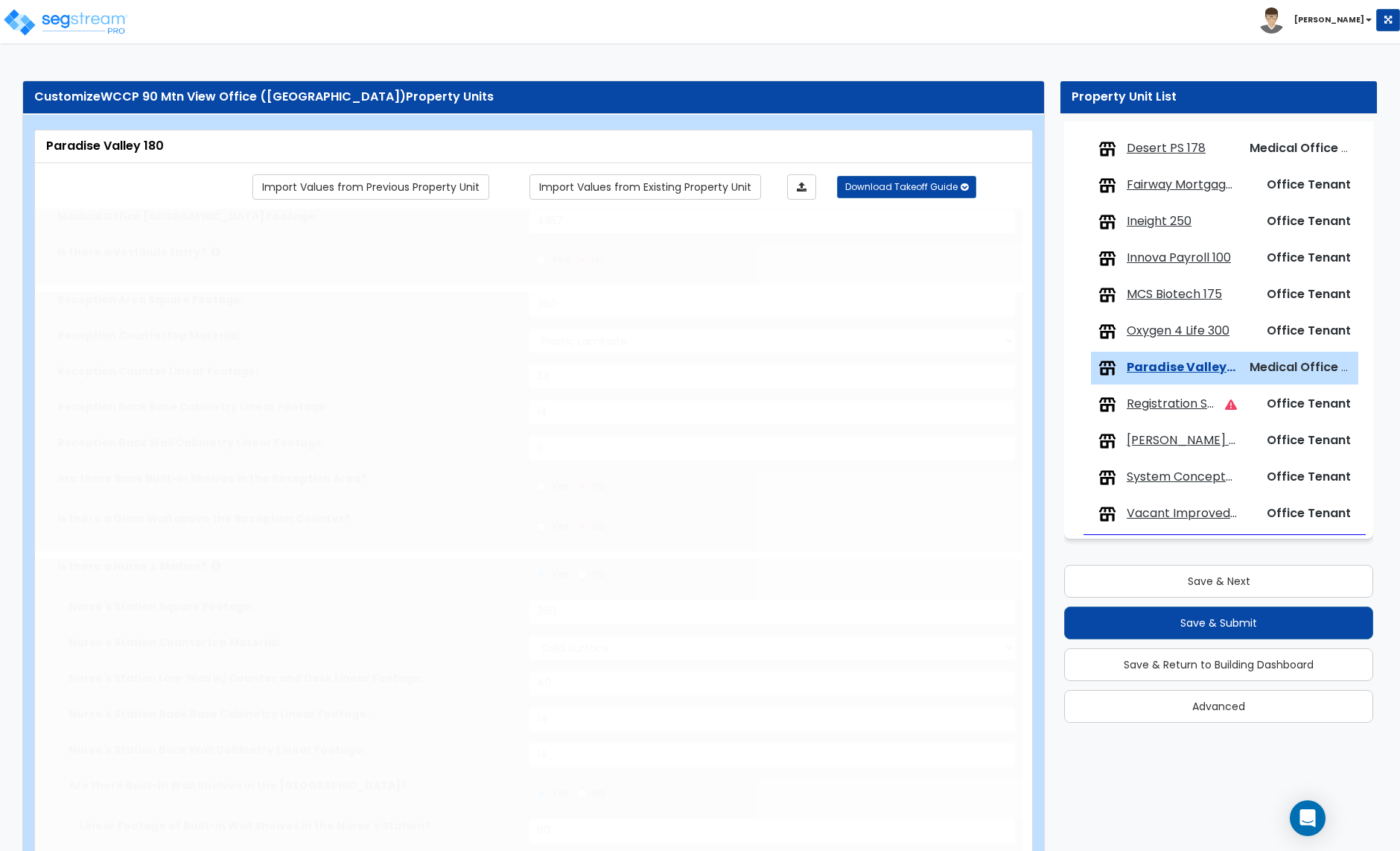
type input "1"
select select "1"
type input "1"
radio input "true"
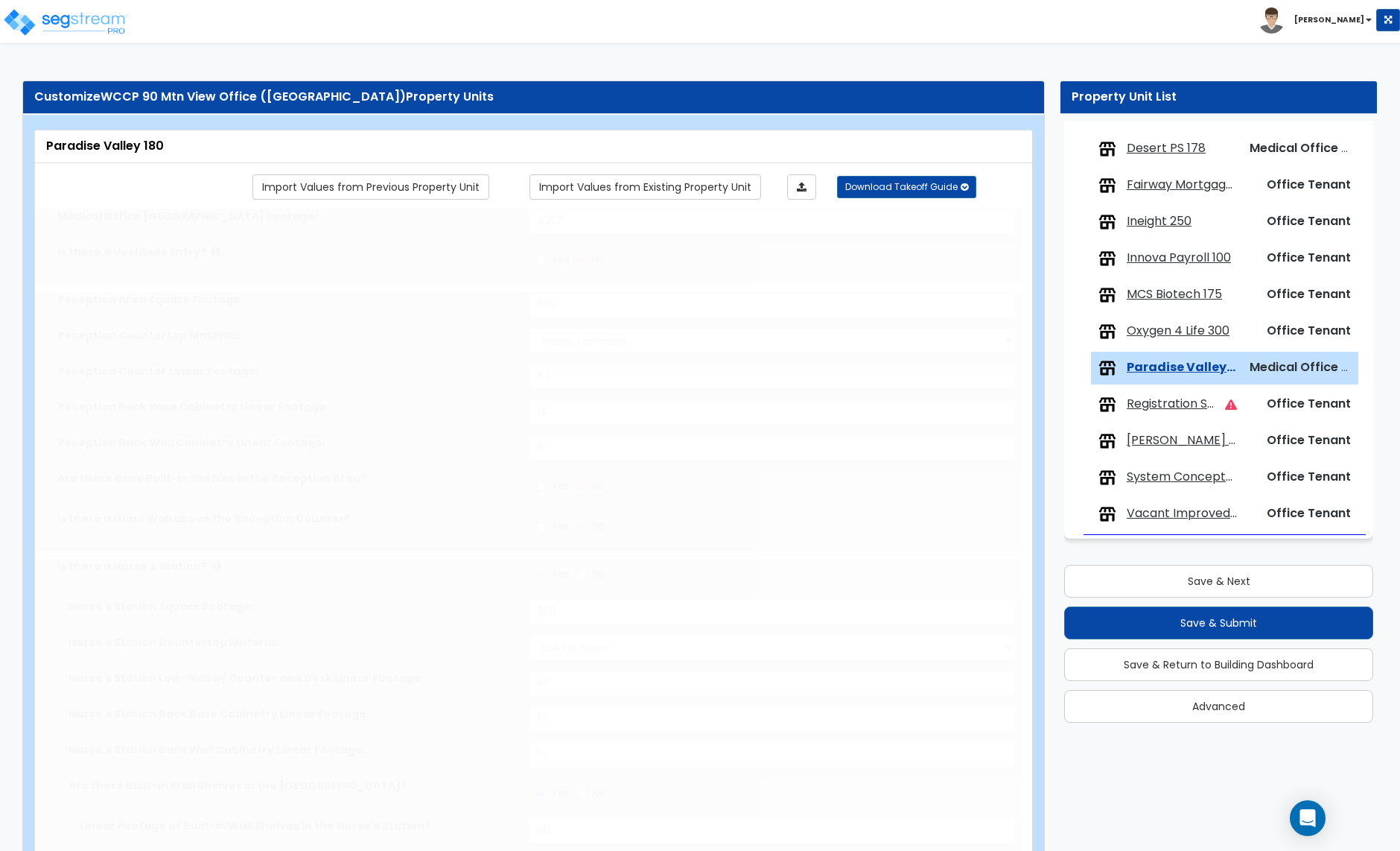
type input "1"
radio input "true"
type input "1"
select select "1"
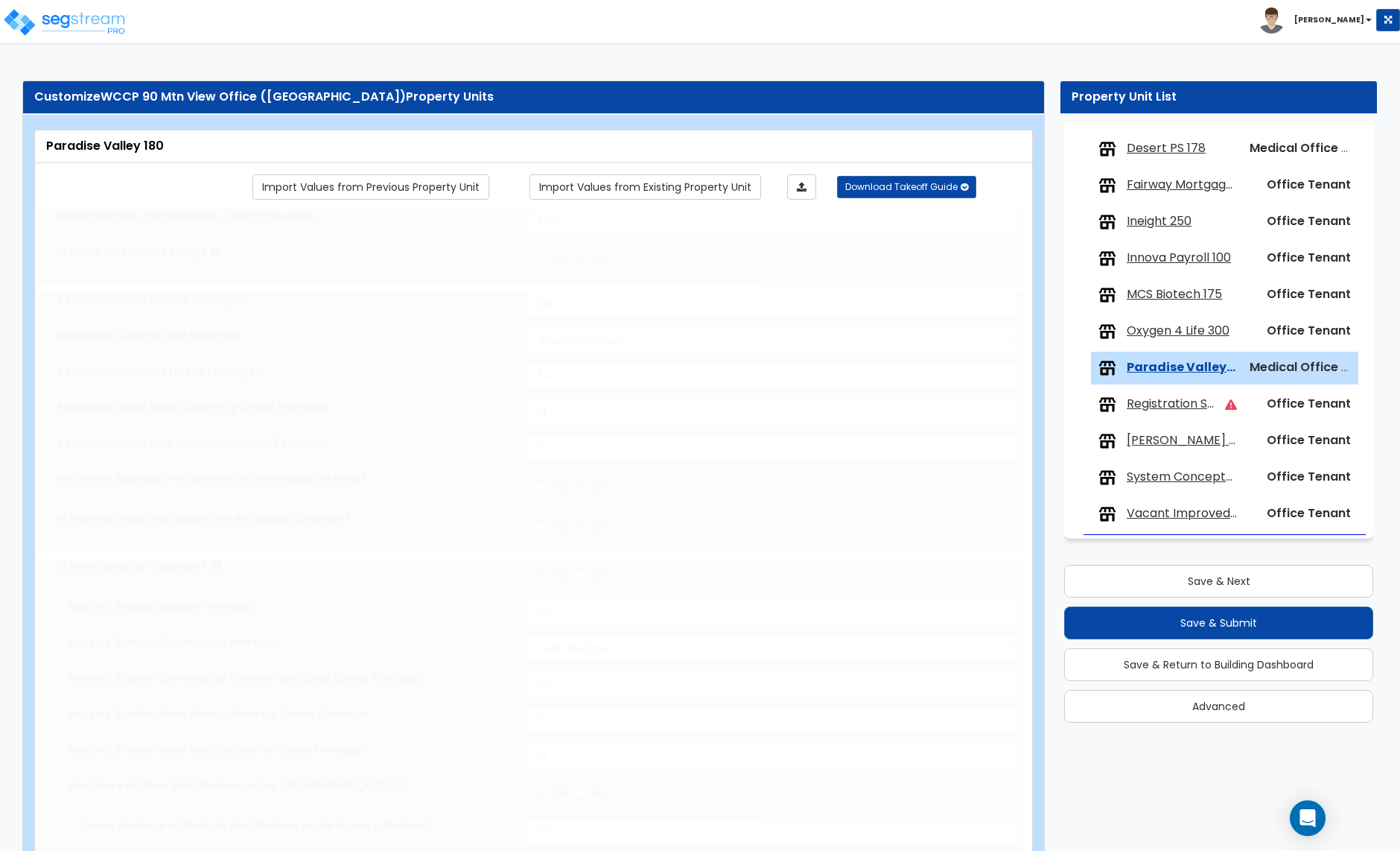
select select "2"
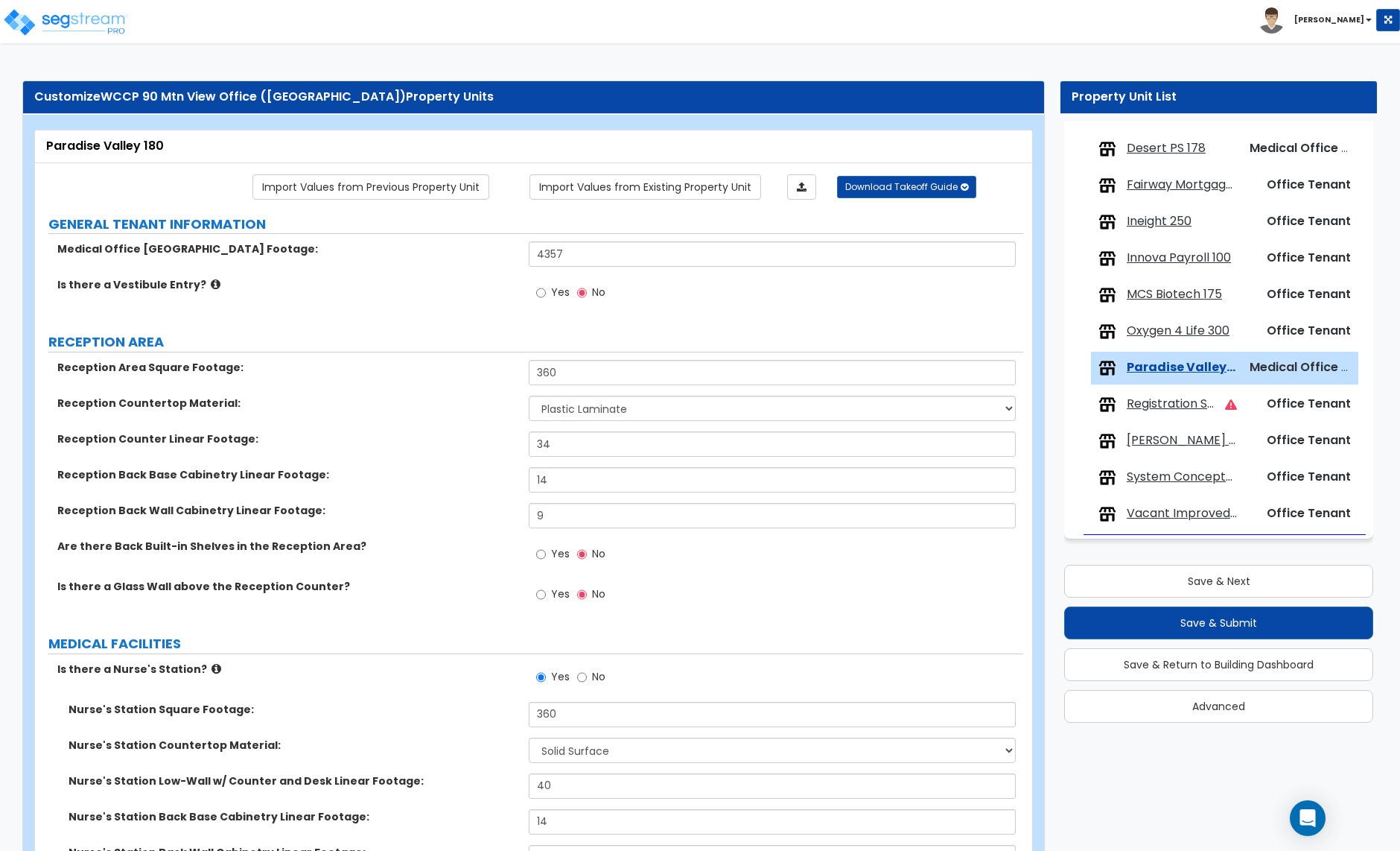
click at [1165, 405] on span "Registration Sciences 155" at bounding box center [1170, 404] width 87 height 18
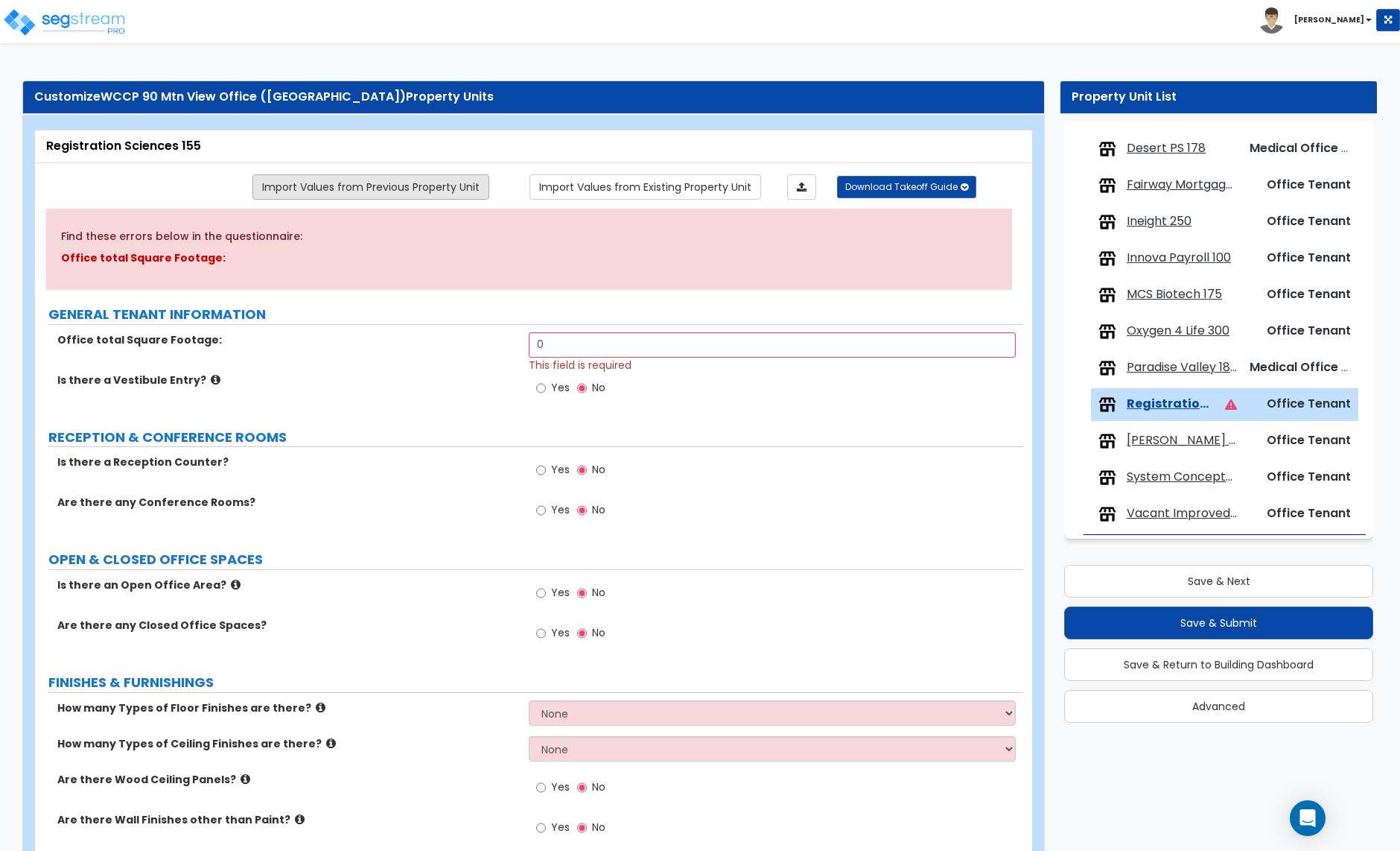
click at [383, 189] on link "Import Values from Previous Property Unit" at bounding box center [371, 187] width 237 height 25
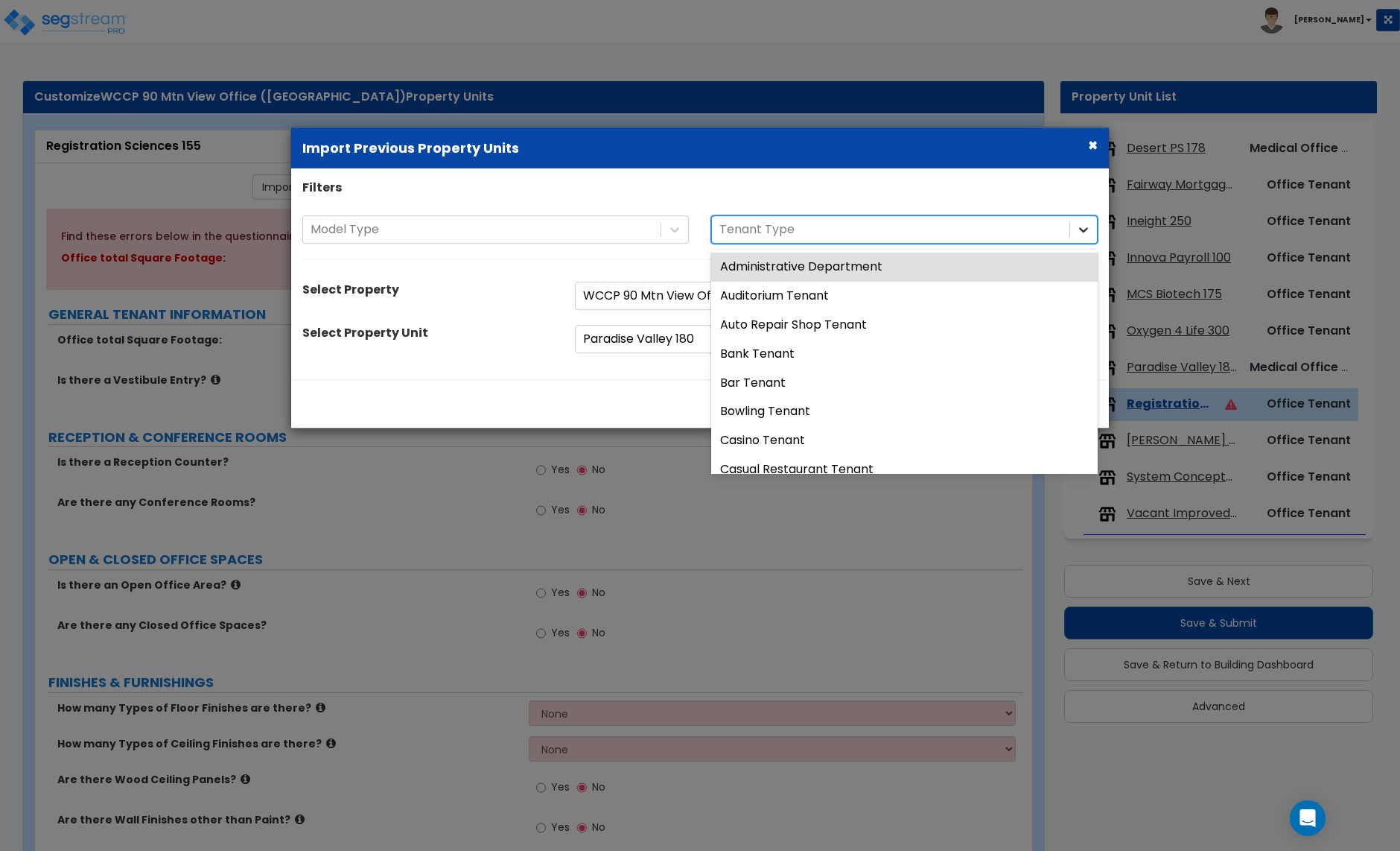
click at [1085, 237] on div at bounding box center [1084, 230] width 27 height 27
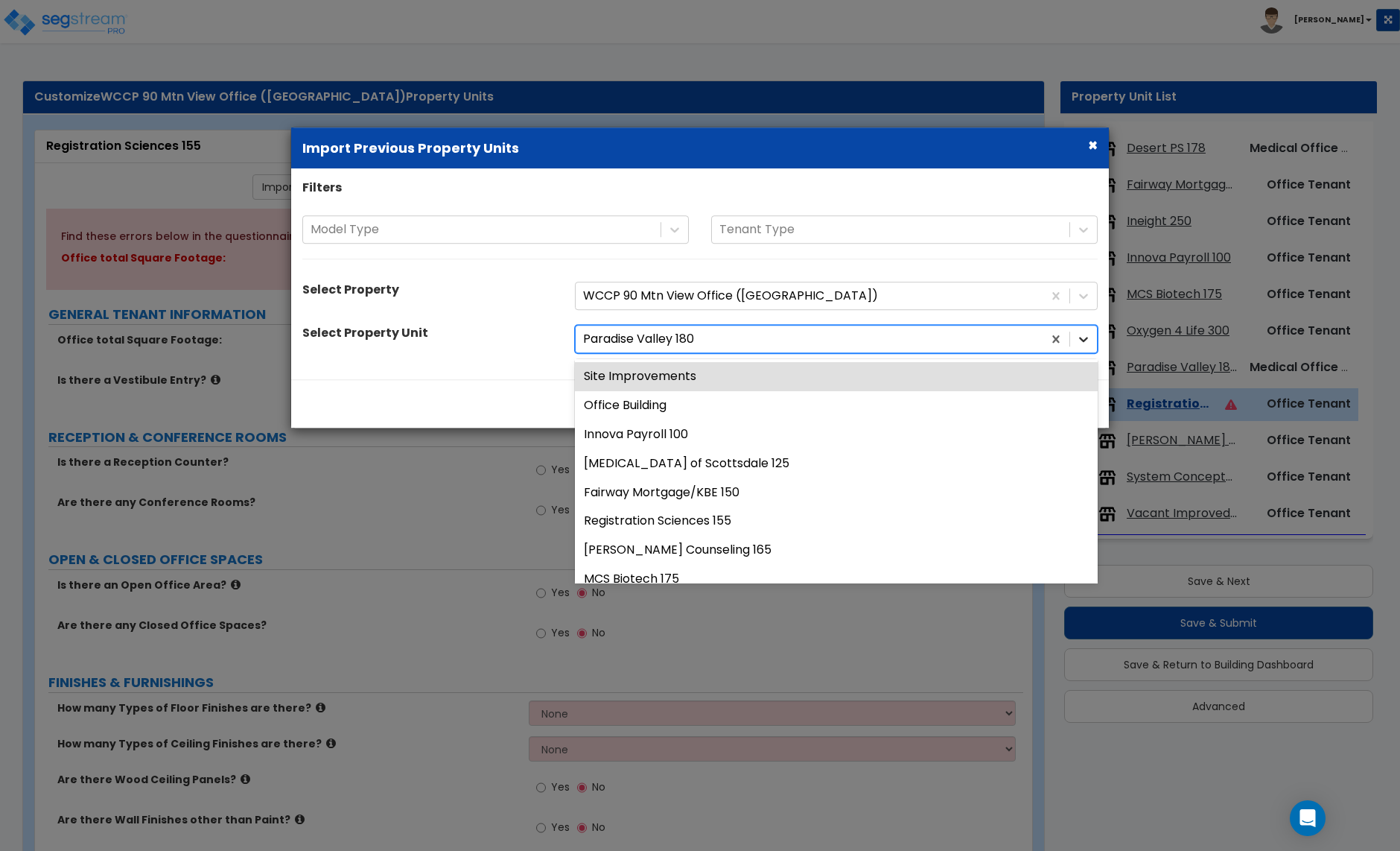
click at [1086, 337] on icon at bounding box center [1084, 340] width 9 height 5
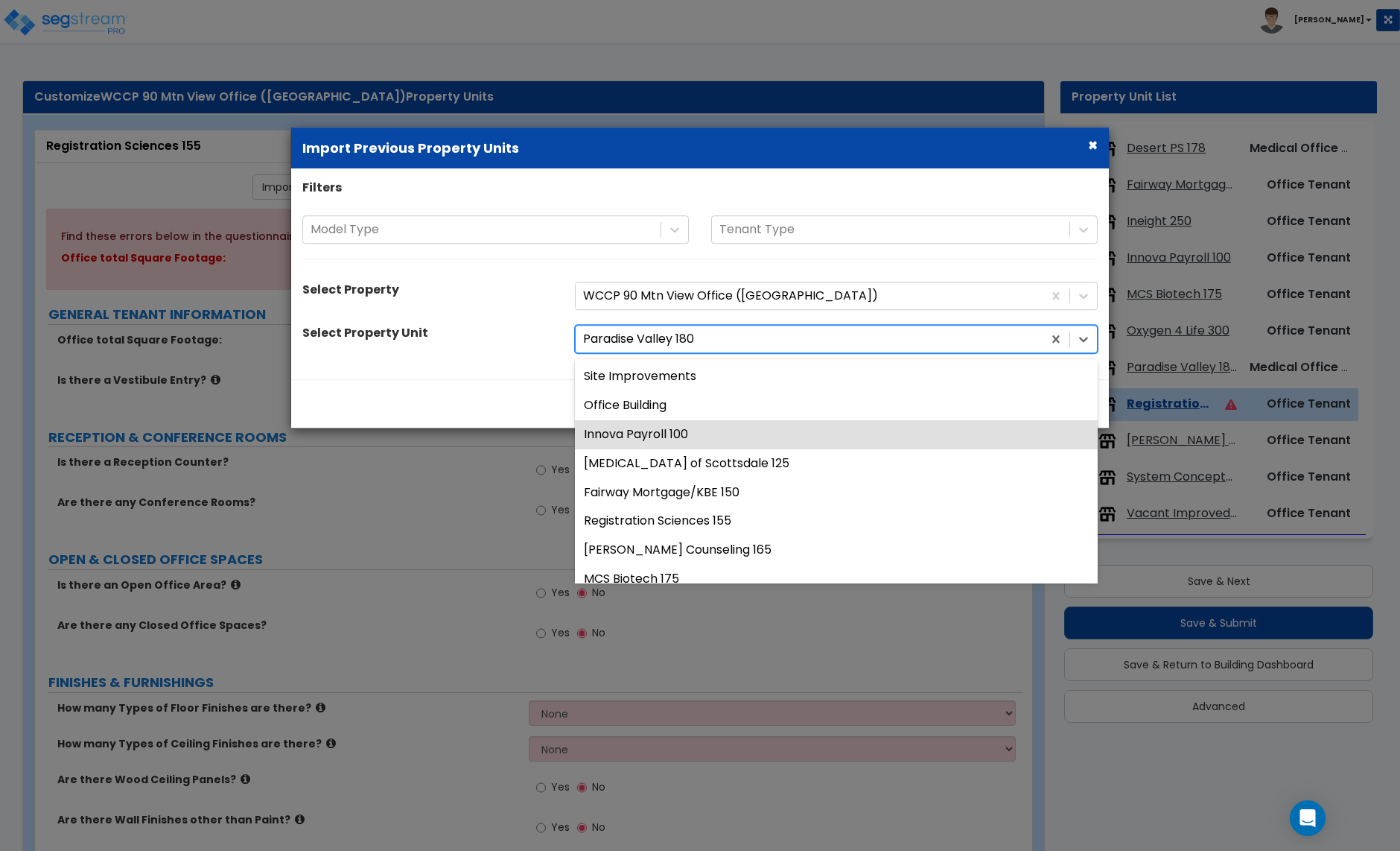
drag, startPoint x: 633, startPoint y: 430, endPoint x: 698, endPoint y: 419, distance: 65.9
click at [633, 430] on div "Innova Payroll 100" at bounding box center [836, 434] width 523 height 29
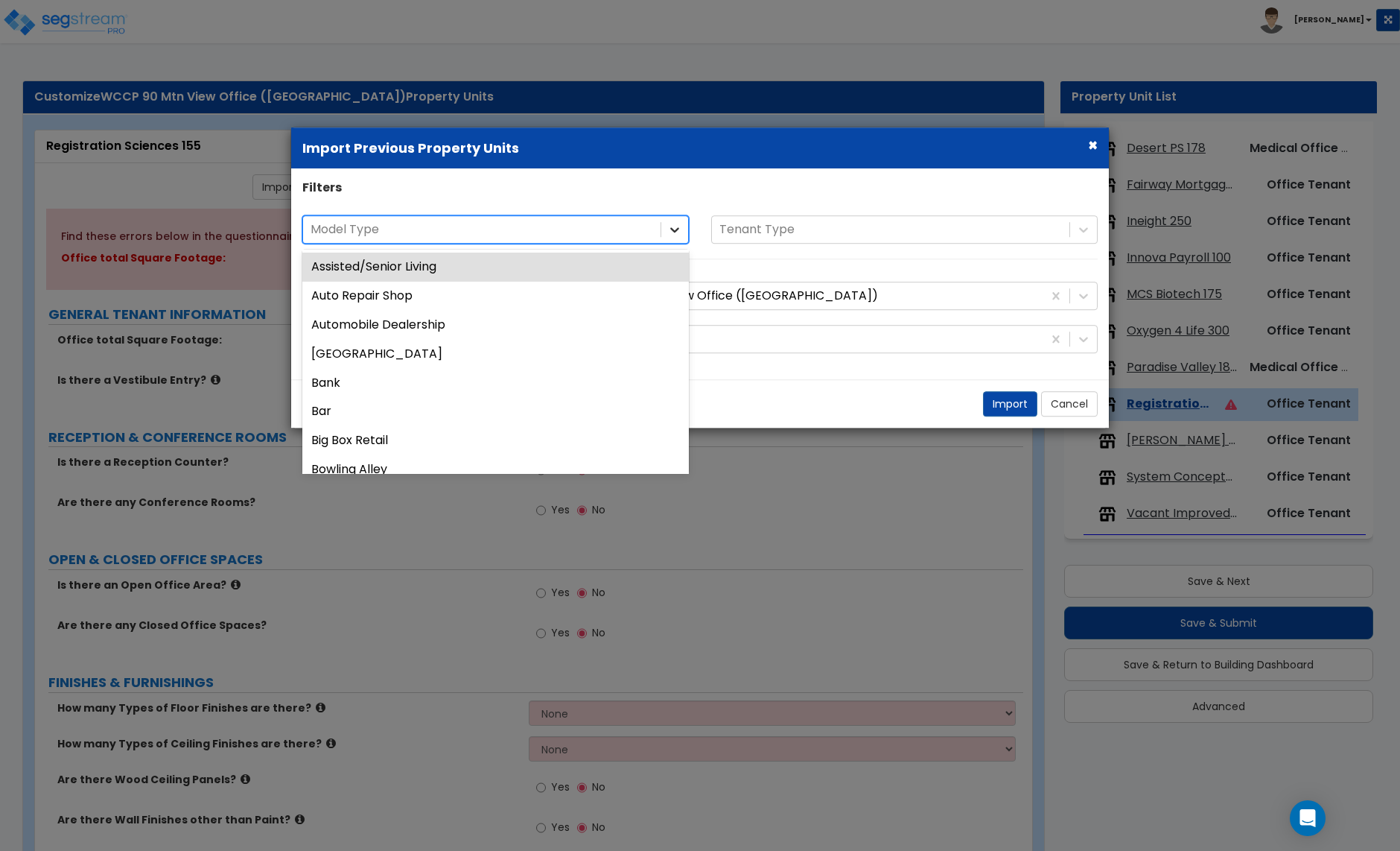
click at [671, 228] on icon at bounding box center [675, 230] width 9 height 5
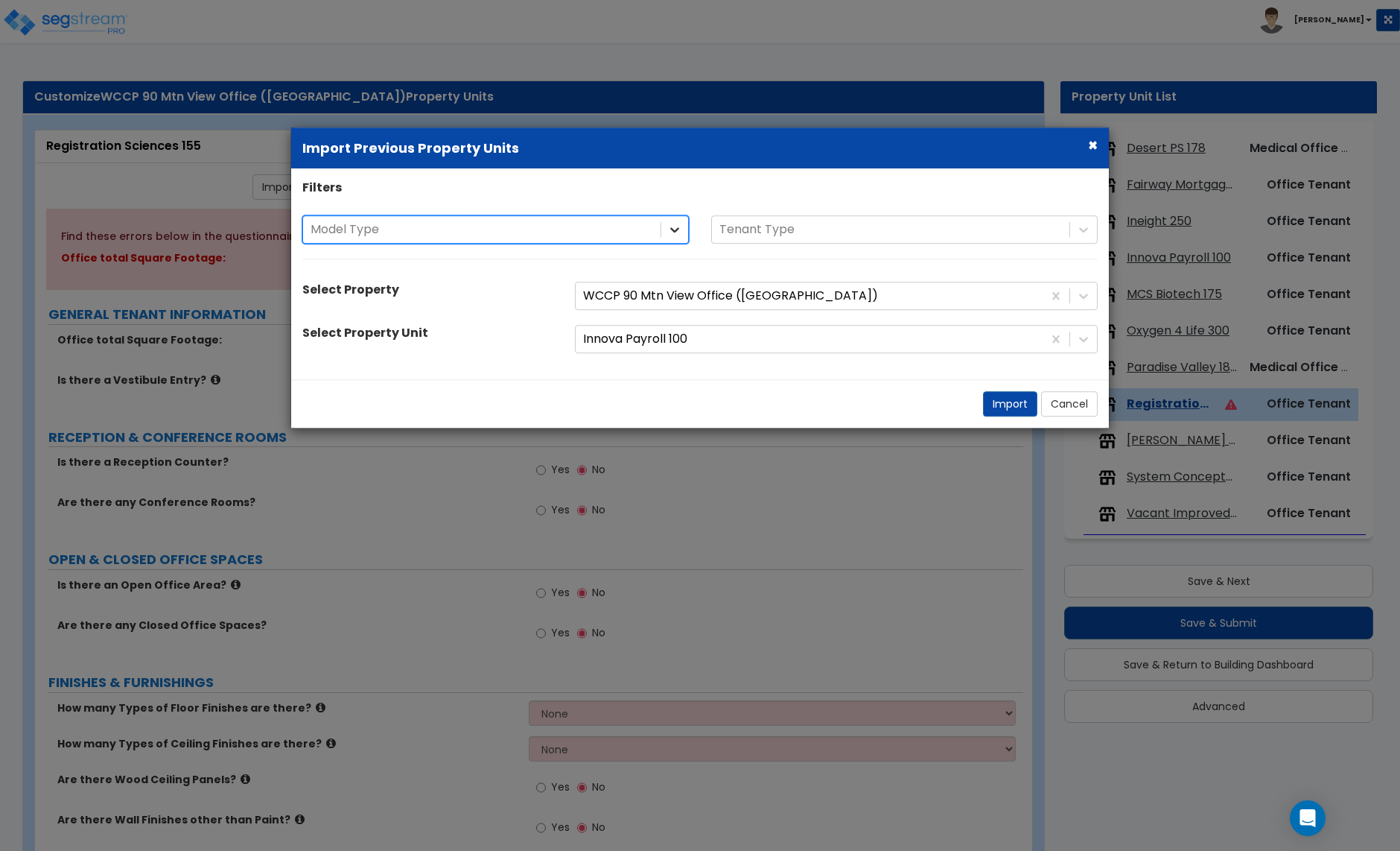
click at [675, 229] on icon at bounding box center [675, 229] width 15 height 15
click at [996, 411] on button "Import" at bounding box center [1010, 403] width 54 height 25
type input "2465"
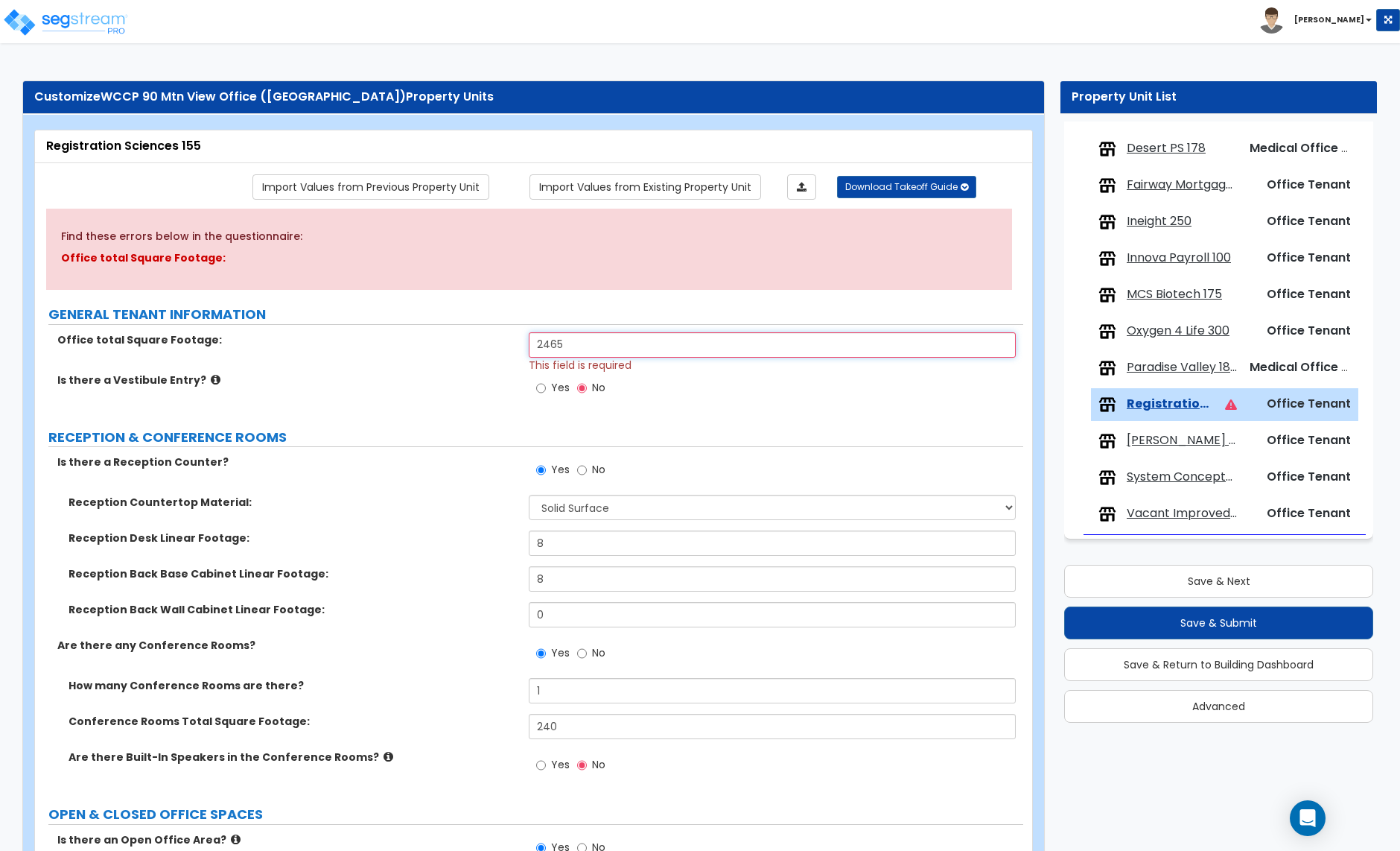
click at [578, 351] on input "2465" at bounding box center [772, 344] width 486 height 25
click at [1171, 441] on span "[PERSON_NAME] Counseling 165" at bounding box center [1182, 441] width 110 height 18
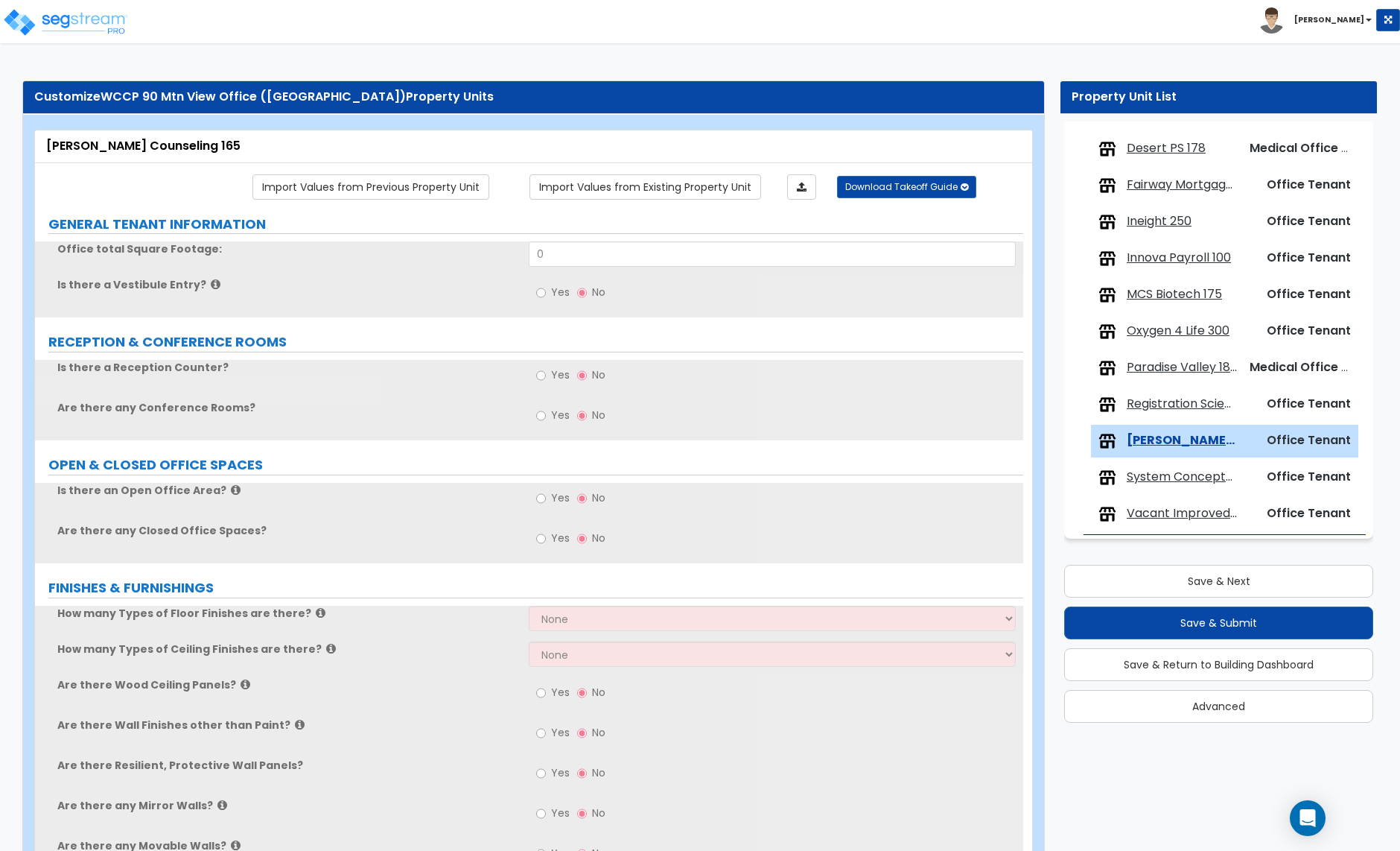
click at [1170, 409] on span "Registration Sciences 155" at bounding box center [1182, 404] width 110 height 18
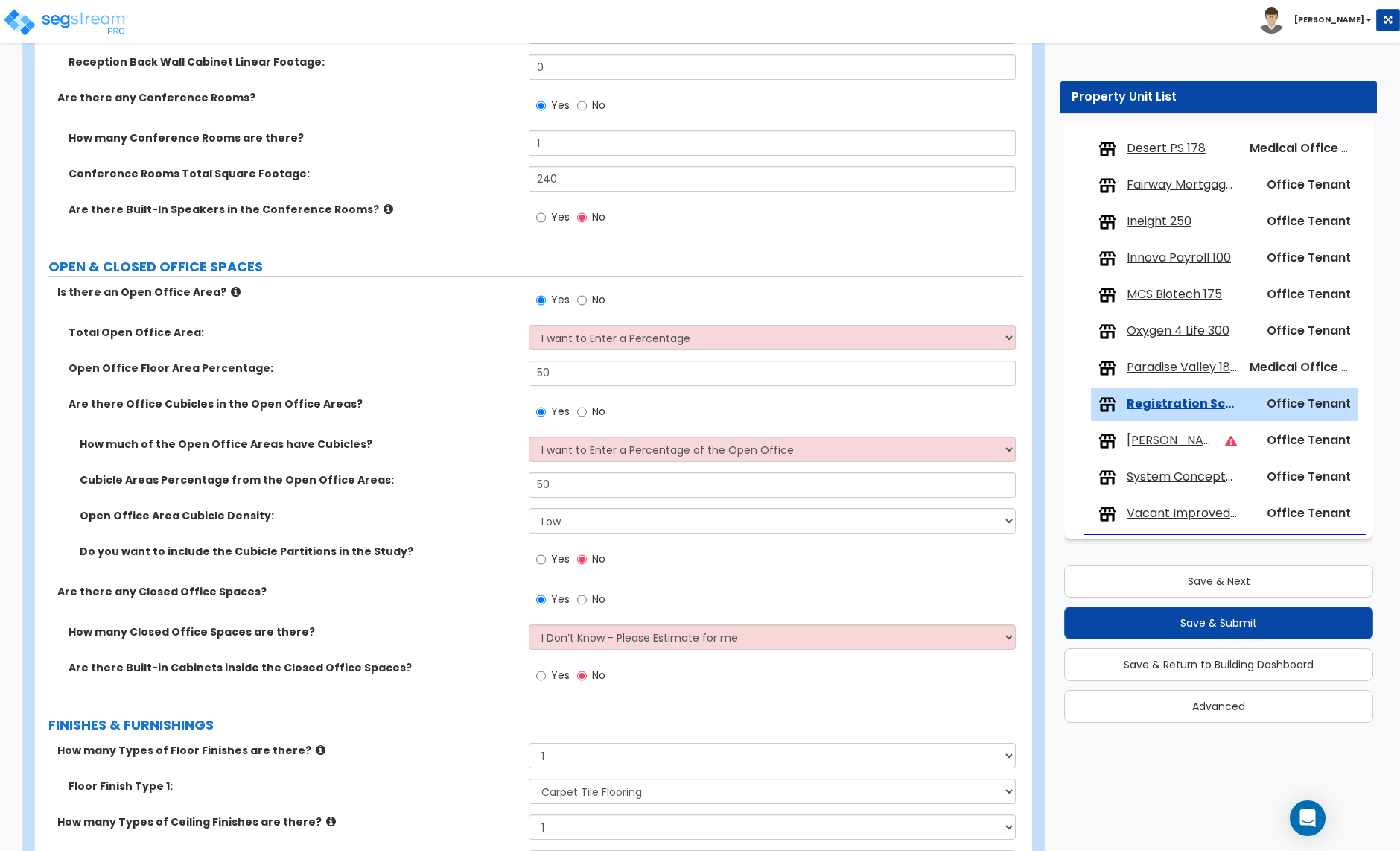
scroll to position [459, 0]
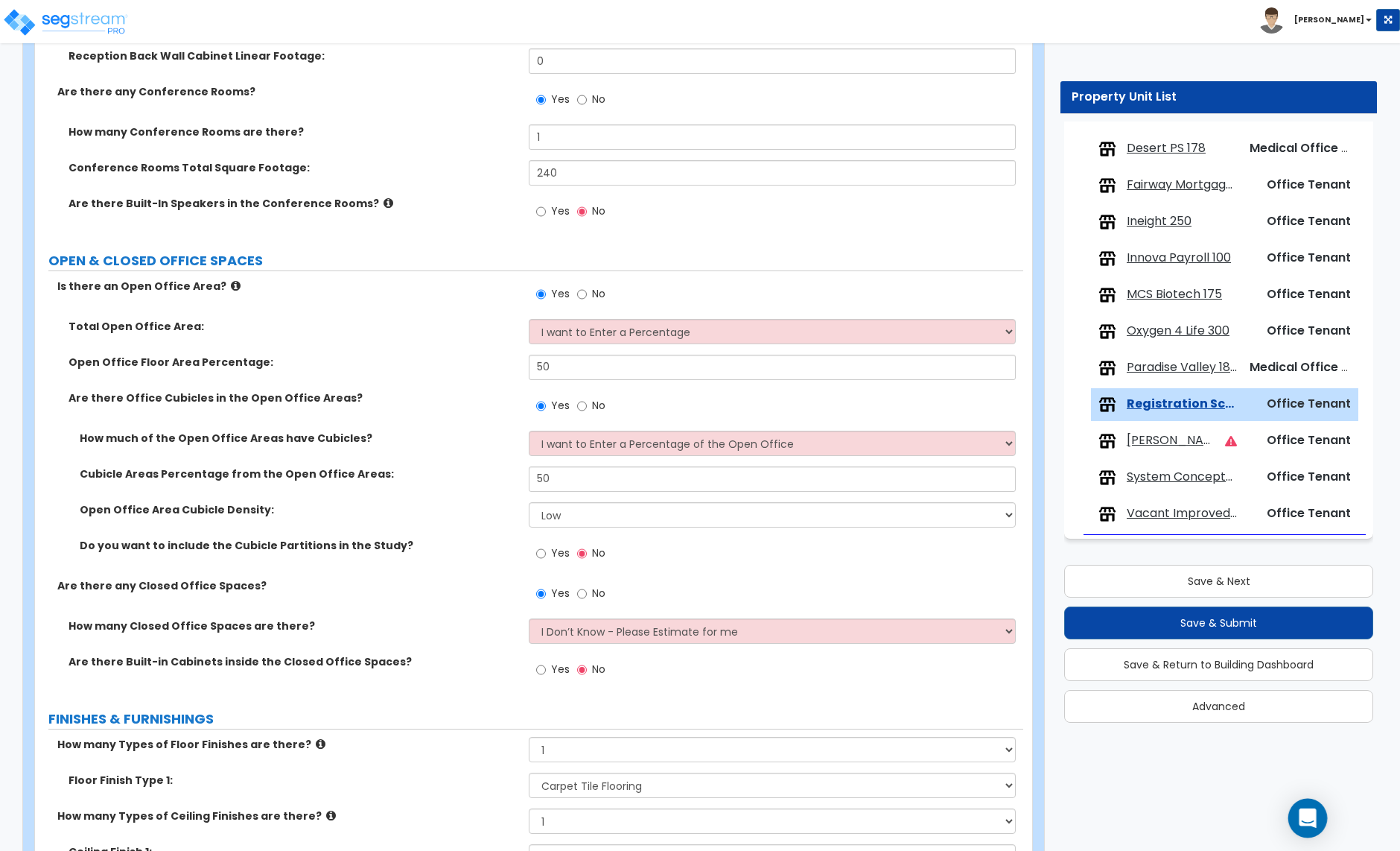
click at [1311, 822] on icon "Open Intercom Messenger" at bounding box center [1308, 818] width 19 height 19
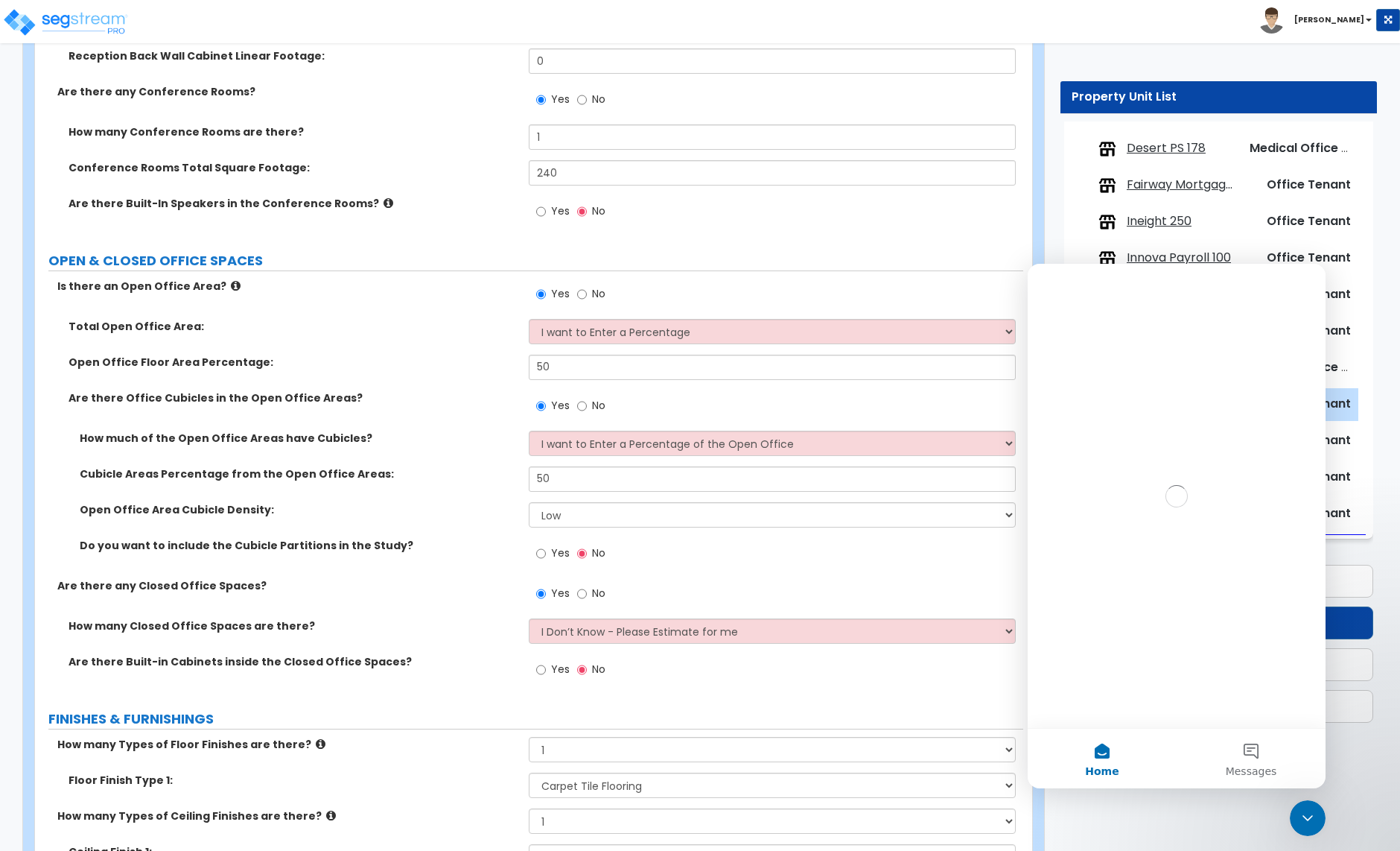
scroll to position [0, 0]
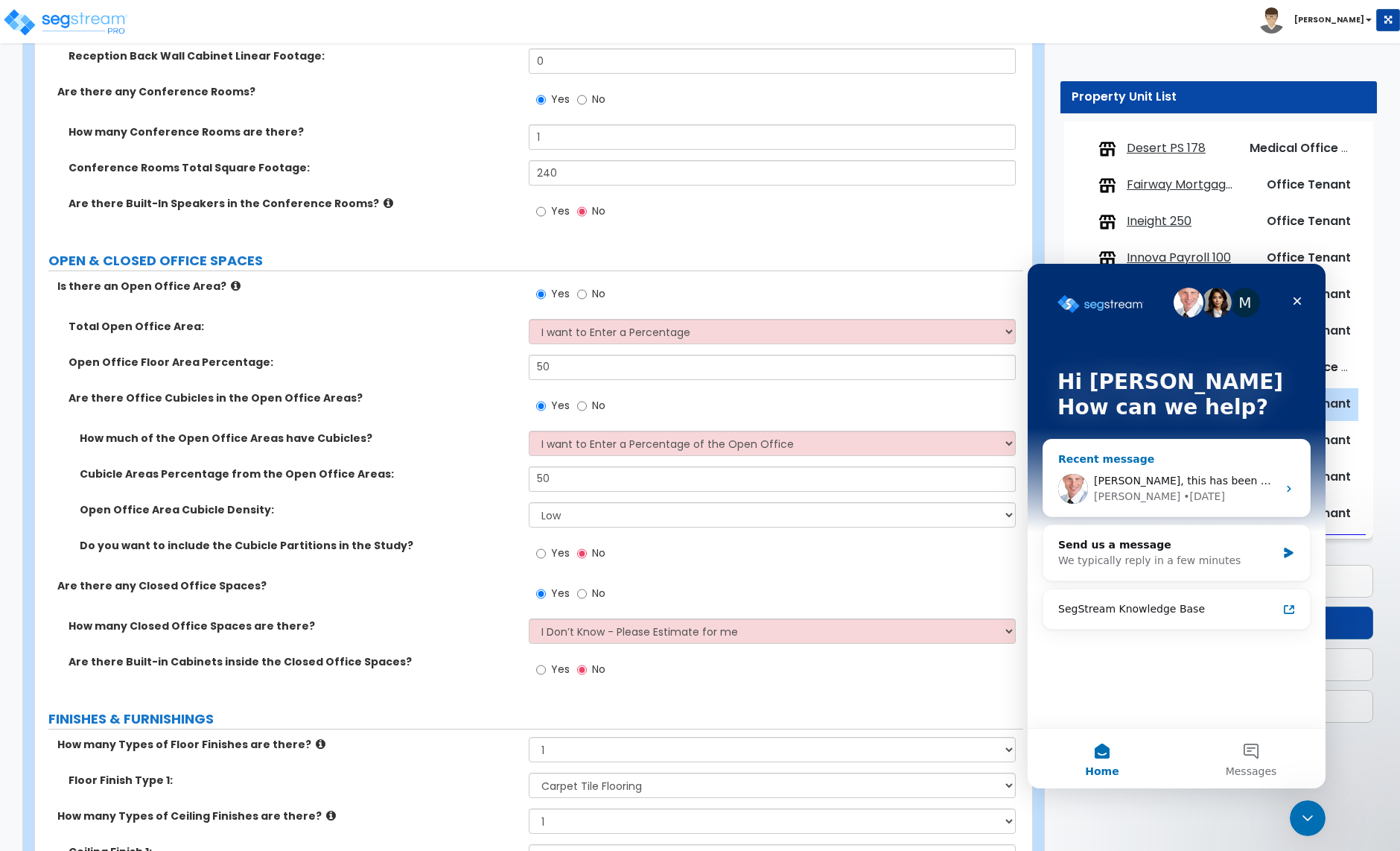
click at [1184, 499] on div "• 1w ago" at bounding box center [1205, 497] width 42 height 16
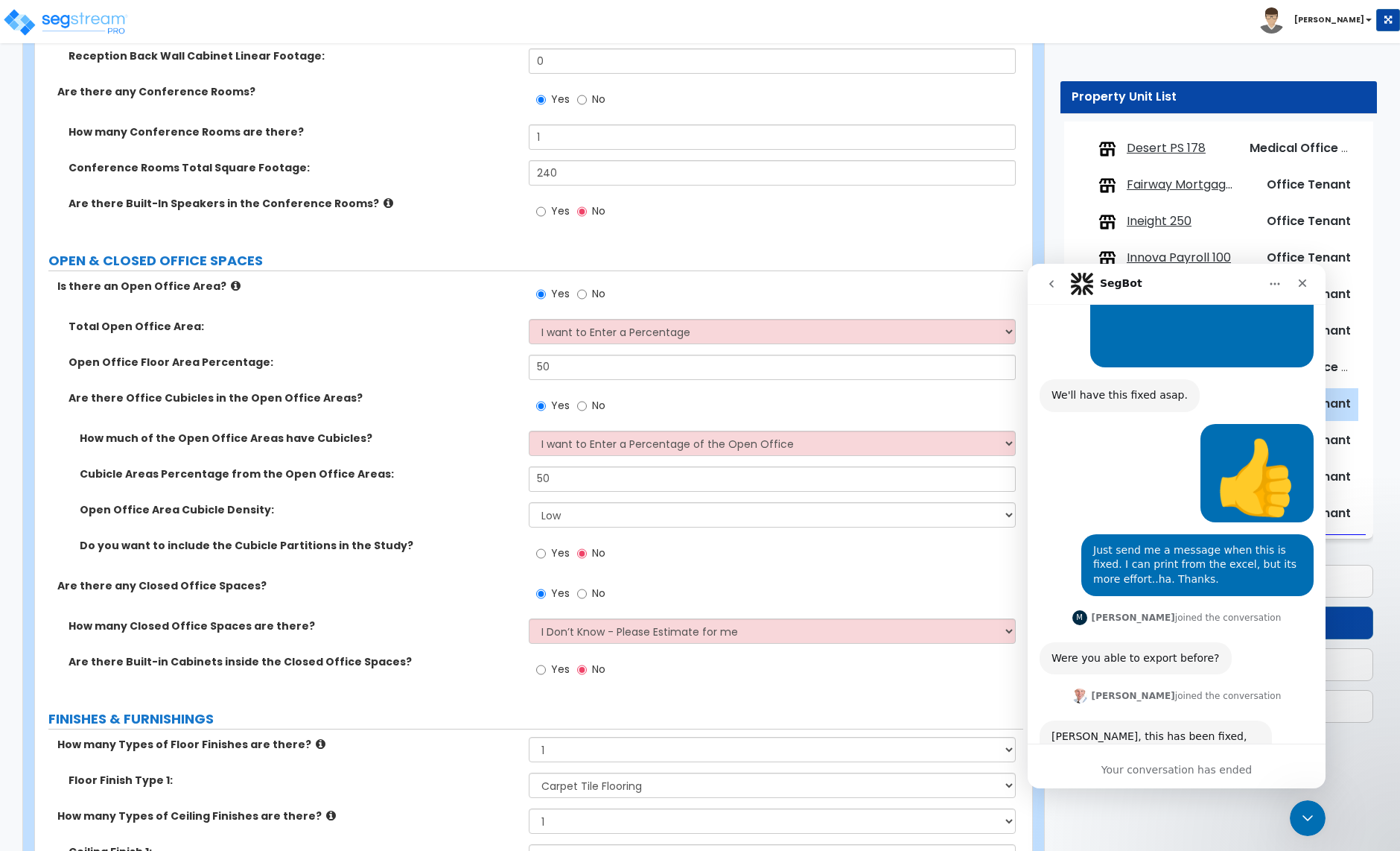
scroll to position [629, 0]
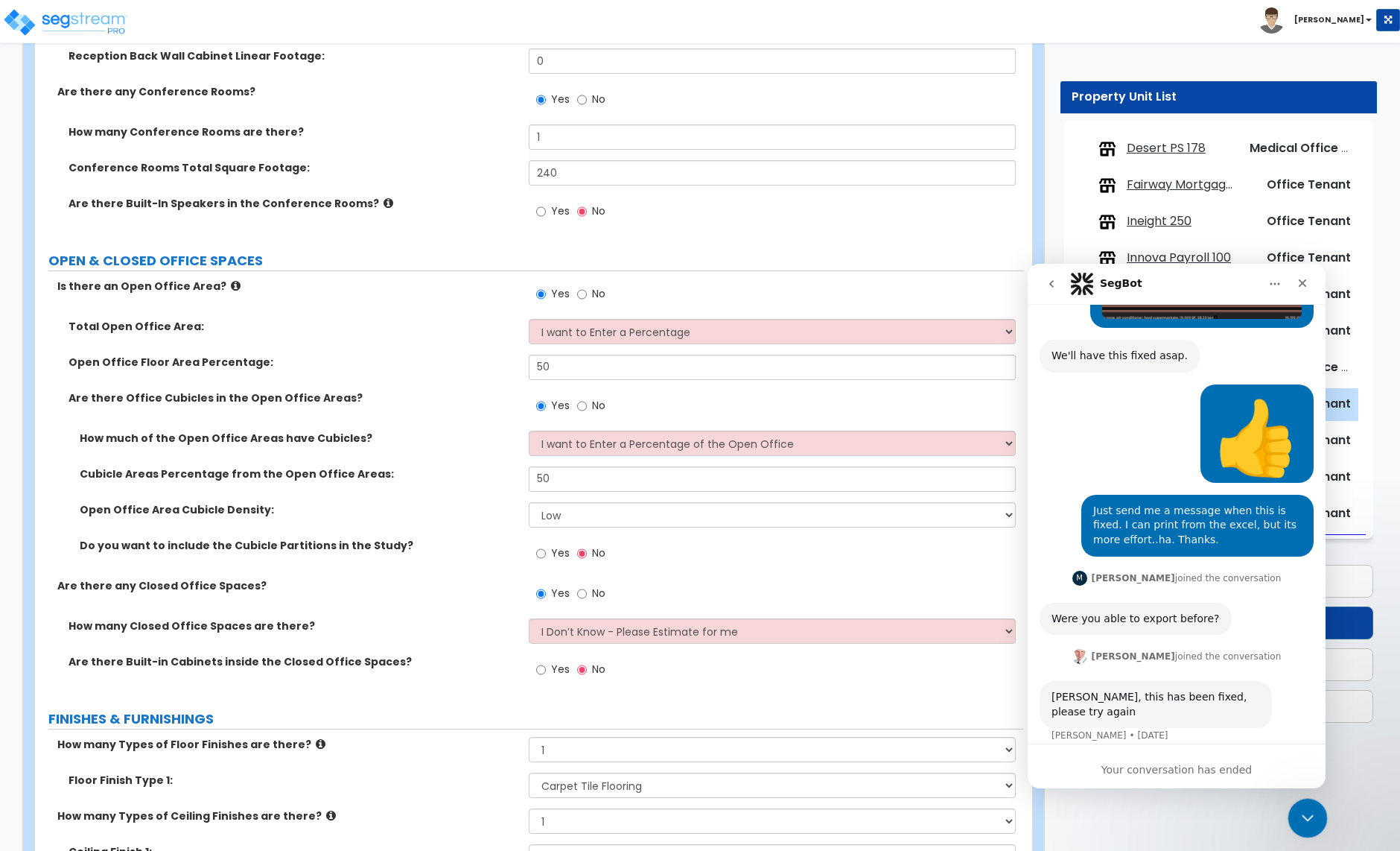
click at [1297, 813] on icon "Close Intercom Messenger" at bounding box center [1305, 816] width 18 height 18
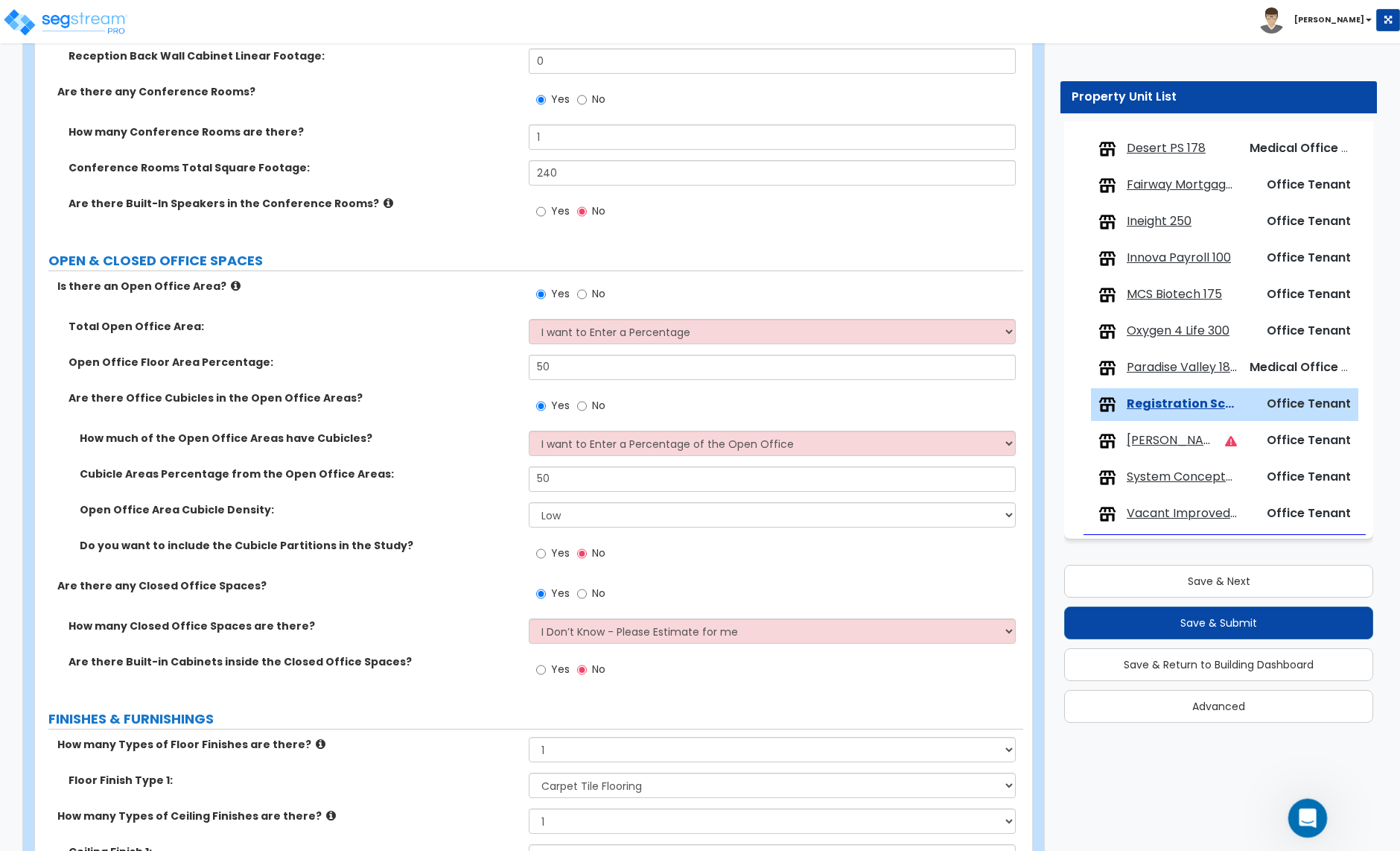
click at [1310, 813] on icon "Open Intercom Messenger" at bounding box center [1306, 816] width 25 height 25
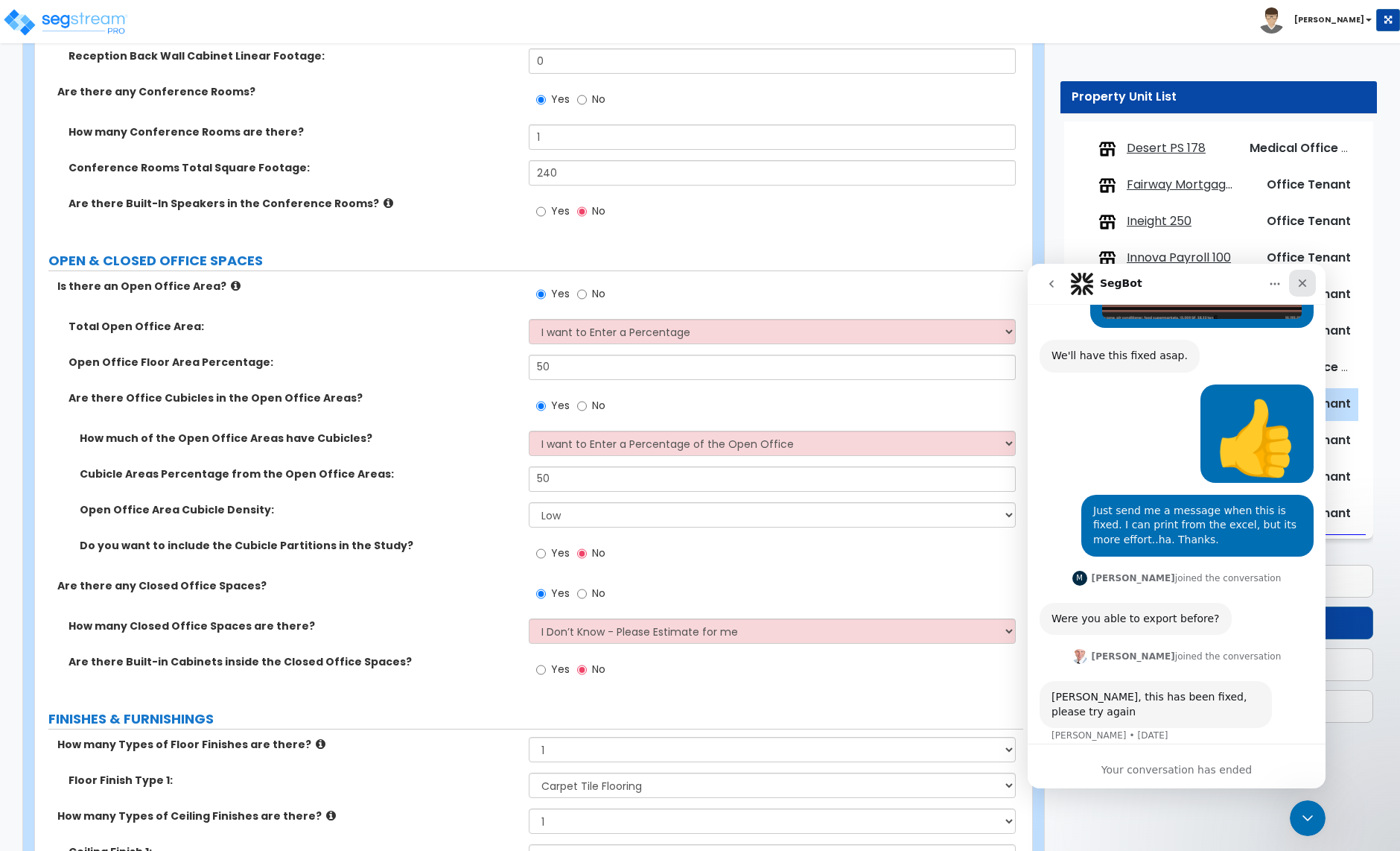
click at [1303, 286] on icon "Close" at bounding box center [1303, 283] width 12 height 12
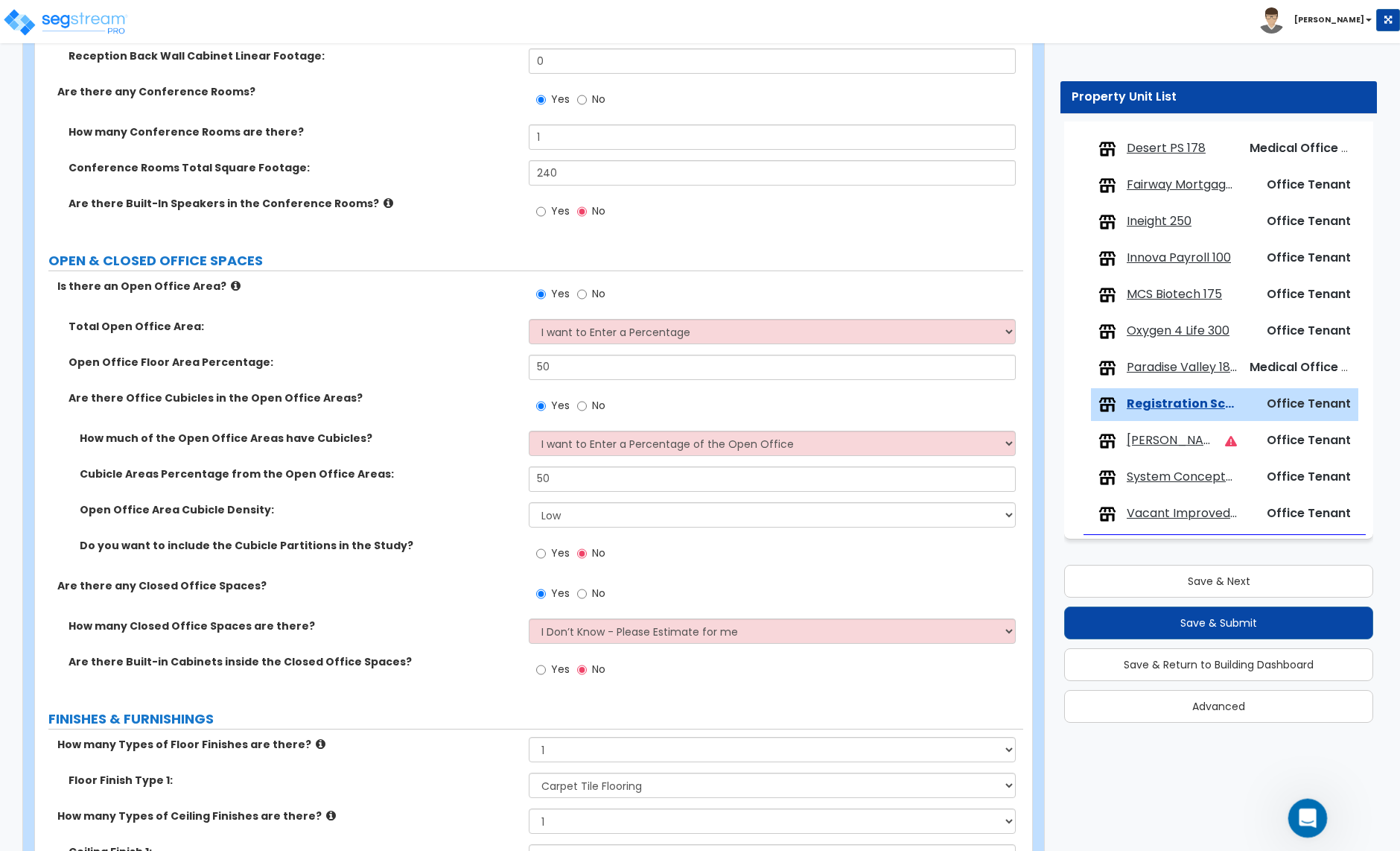
click at [1305, 827] on div "Open Intercom Messenger" at bounding box center [1305, 816] width 49 height 49
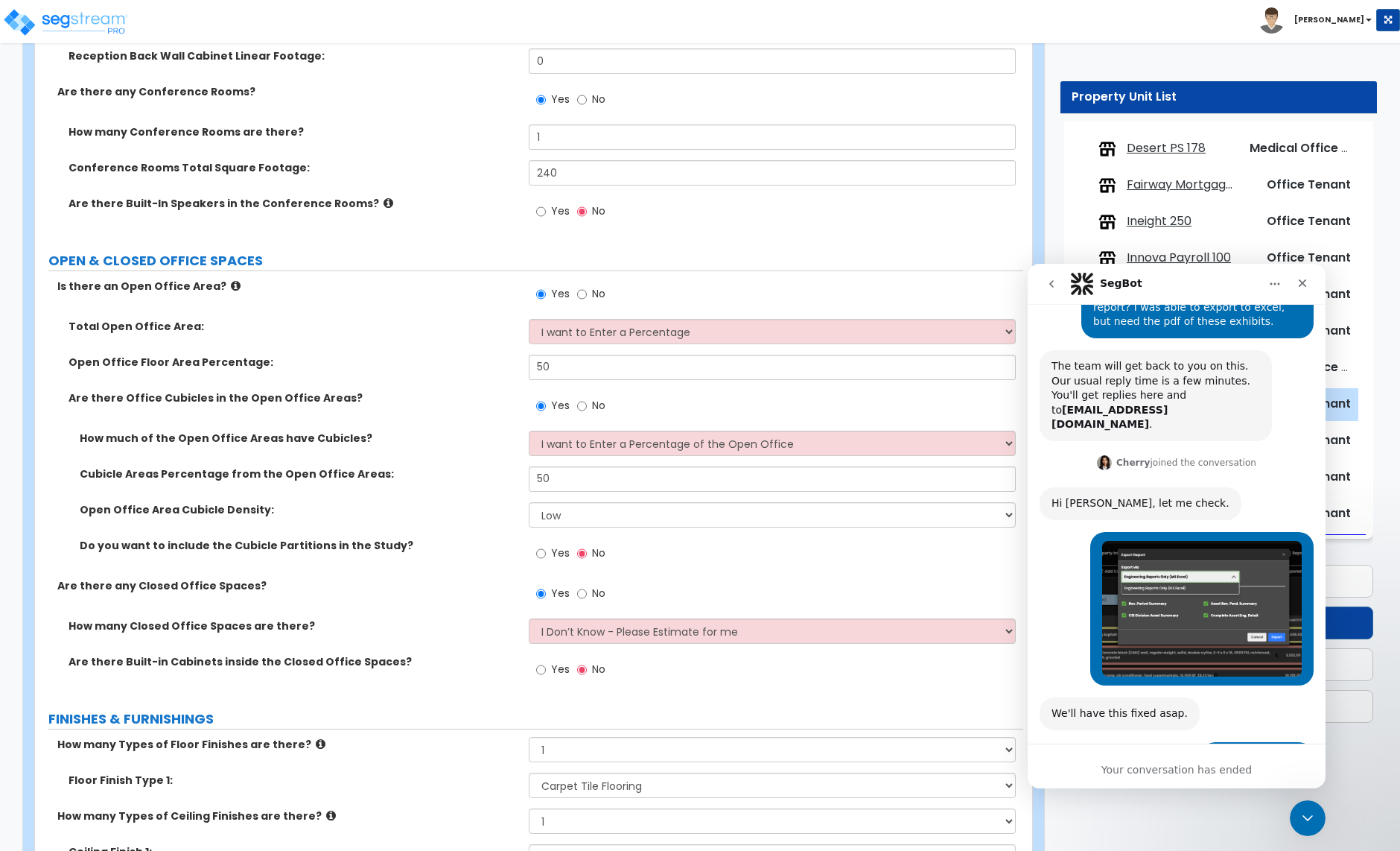
scroll to position [0, 0]
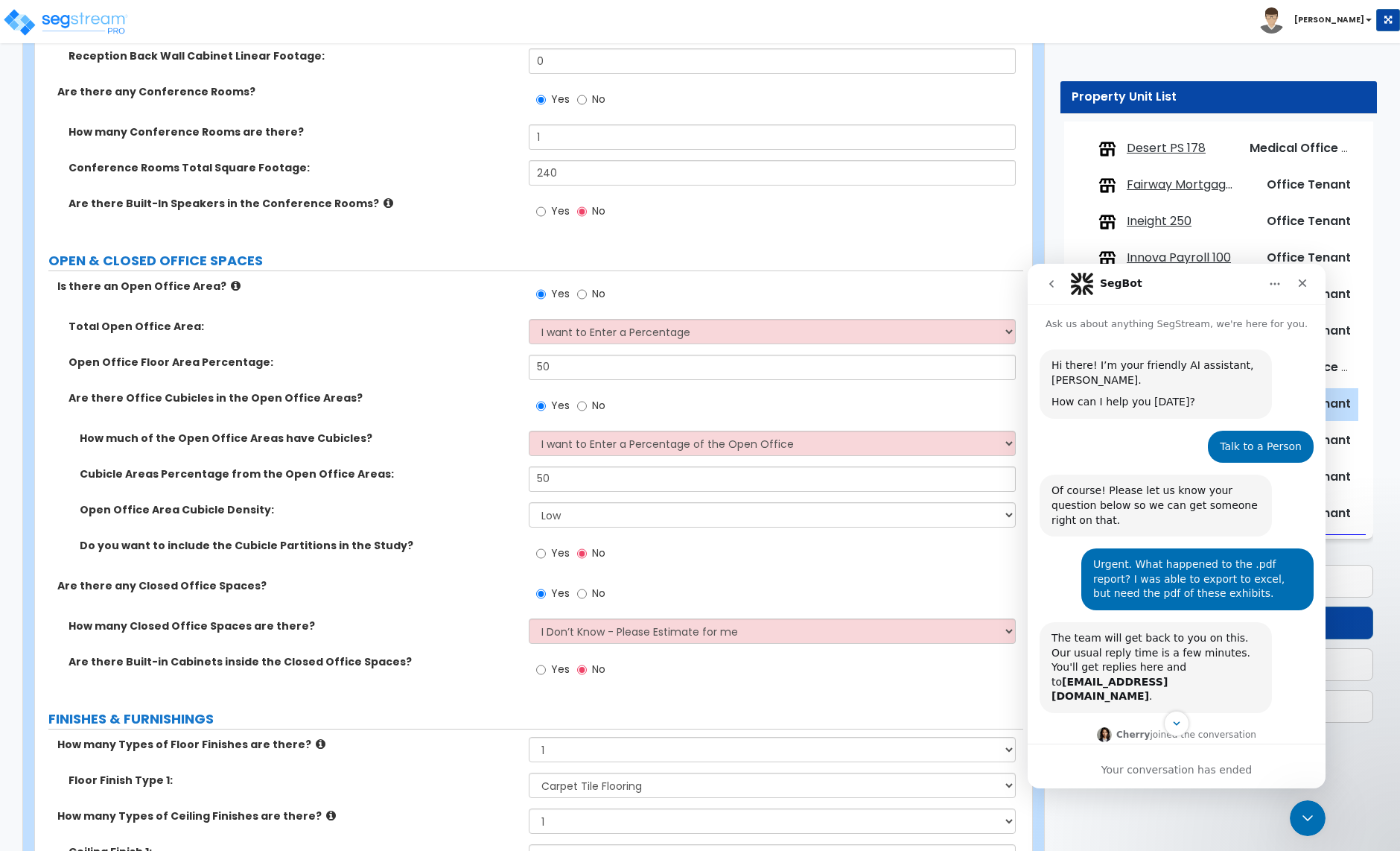
click at [1051, 280] on icon "go back" at bounding box center [1052, 284] width 12 height 12
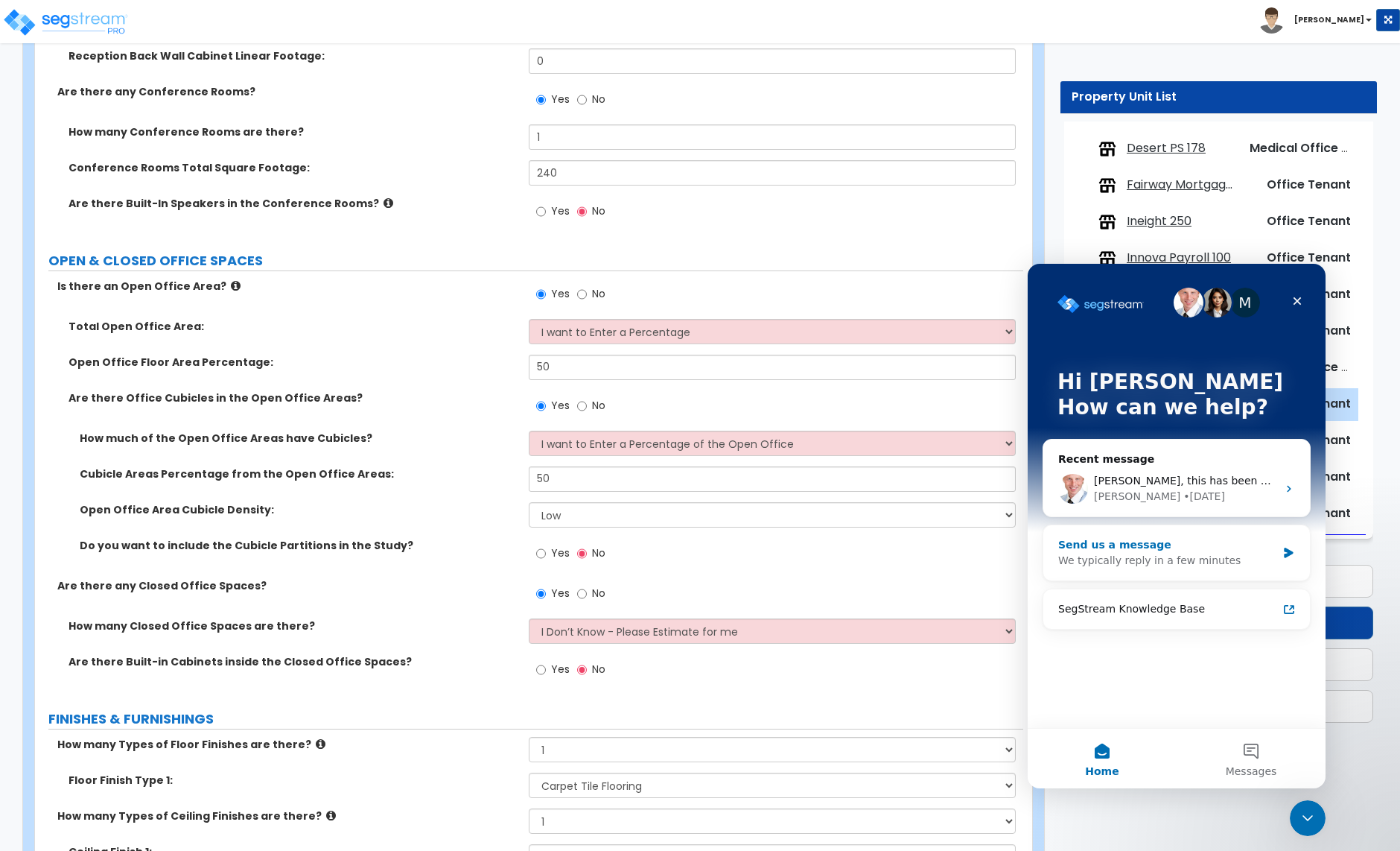
click at [1190, 558] on div "We typically reply in a few minutes" at bounding box center [1167, 561] width 218 height 16
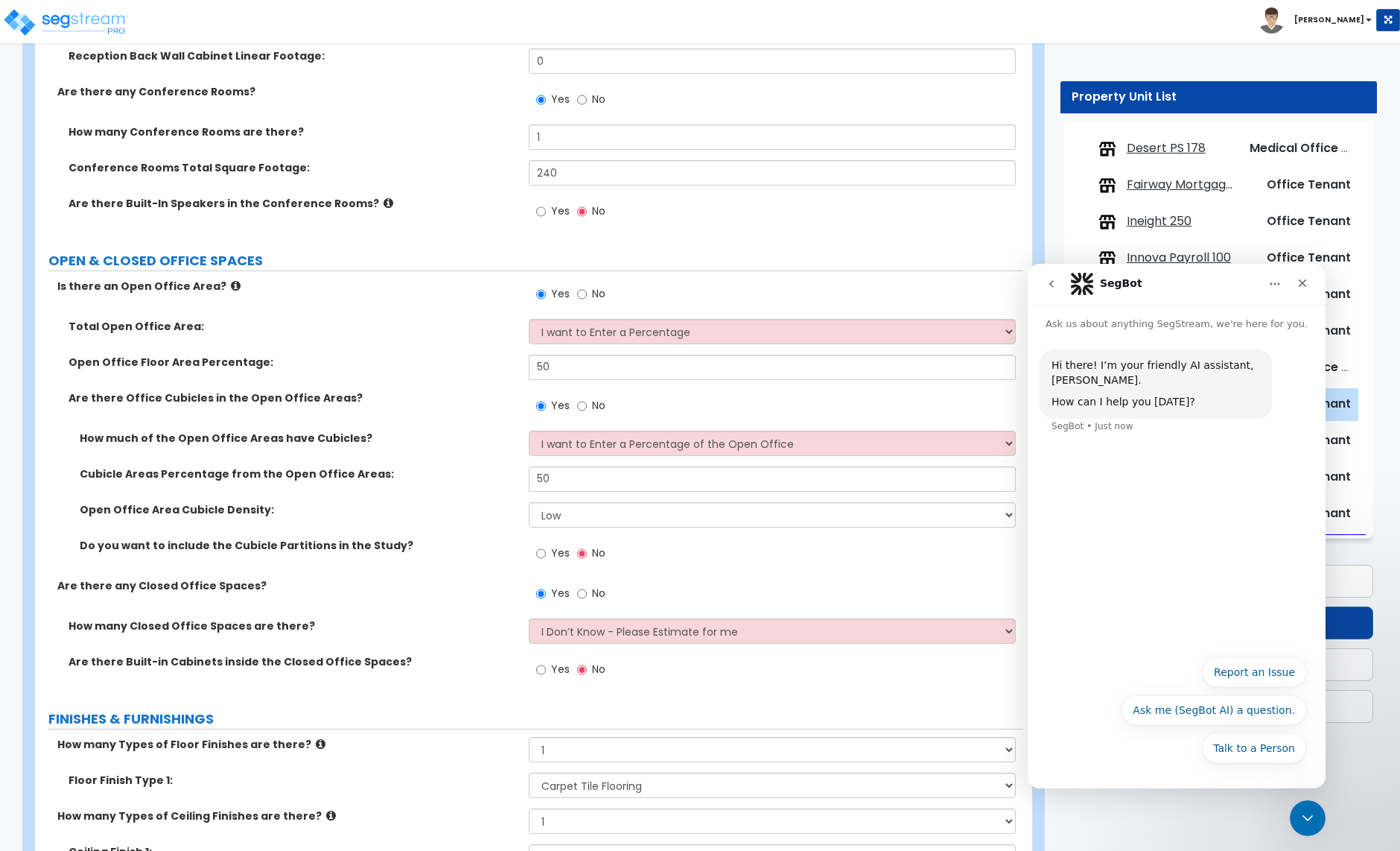
drag, startPoint x: 1248, startPoint y: 713, endPoint x: 1260, endPoint y: 712, distance: 12.0
click at [1248, 712] on button "Ask me (SegBot AI) a question." at bounding box center [1213, 710] width 185 height 30
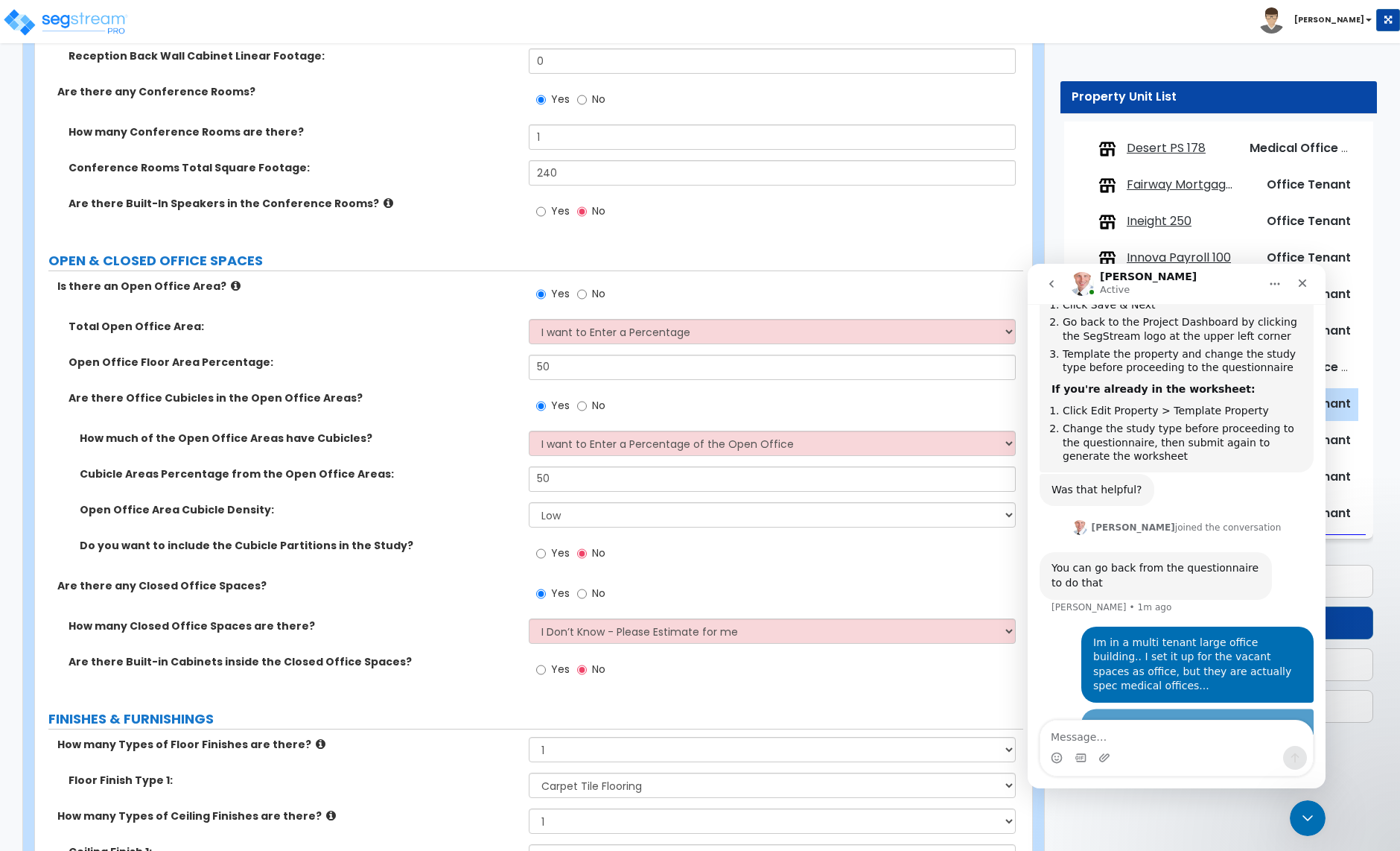
scroll to position [505, 0]
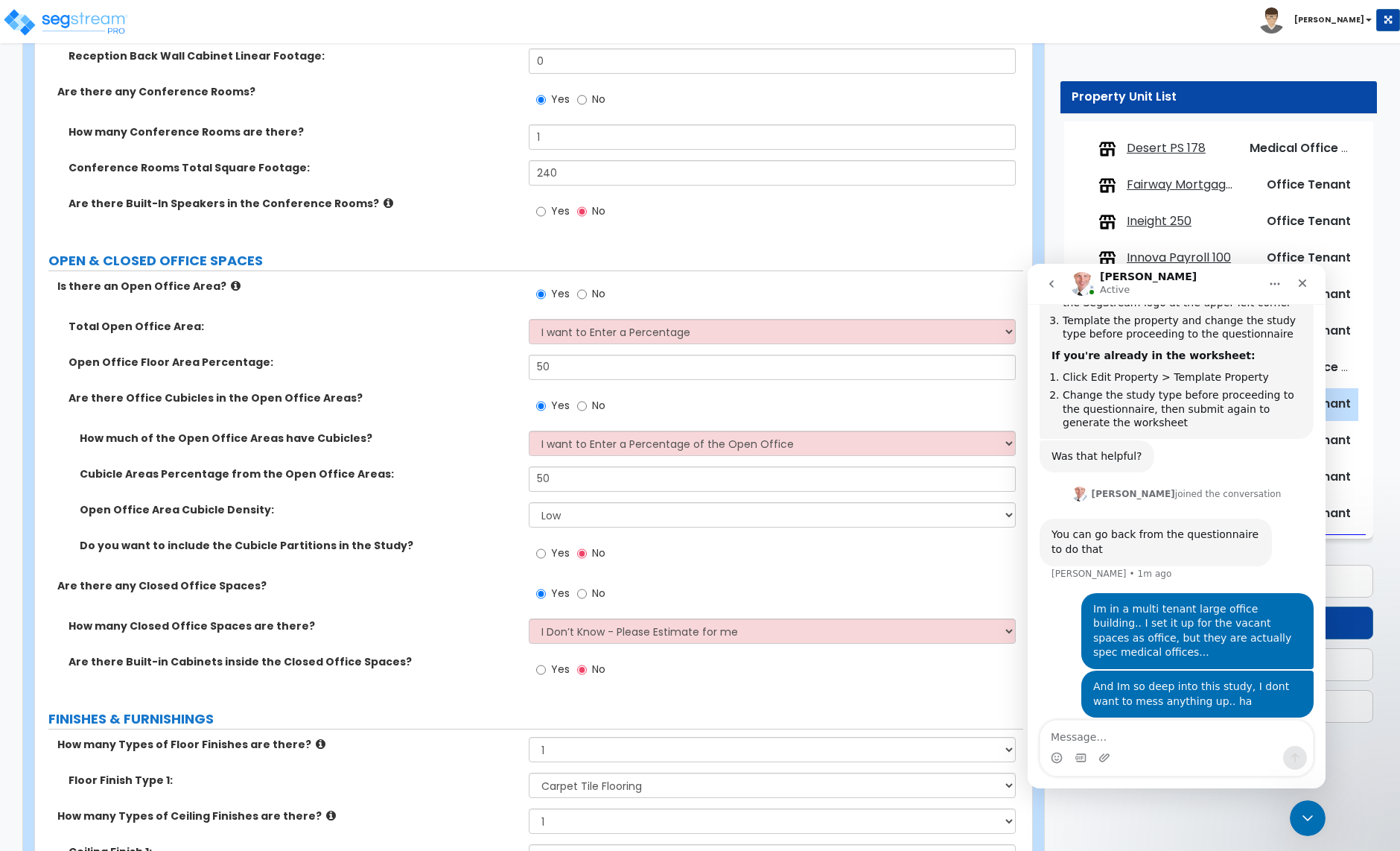
click at [897, 571] on div "Yes No" at bounding box center [776, 558] width 494 height 40
click at [1297, 812] on icon "Close Intercom Messenger" at bounding box center [1305, 816] width 18 height 18
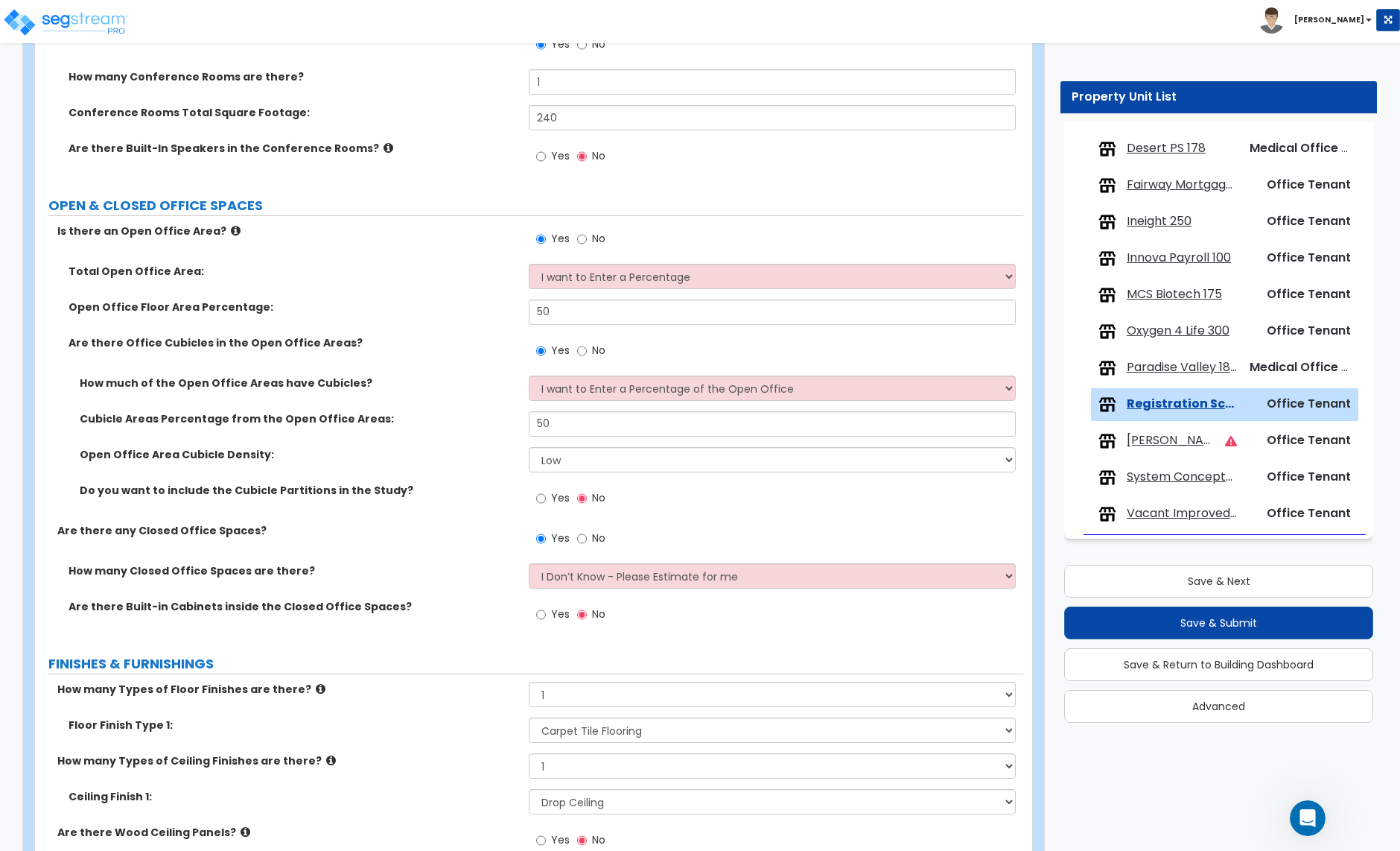
scroll to position [526, 0]
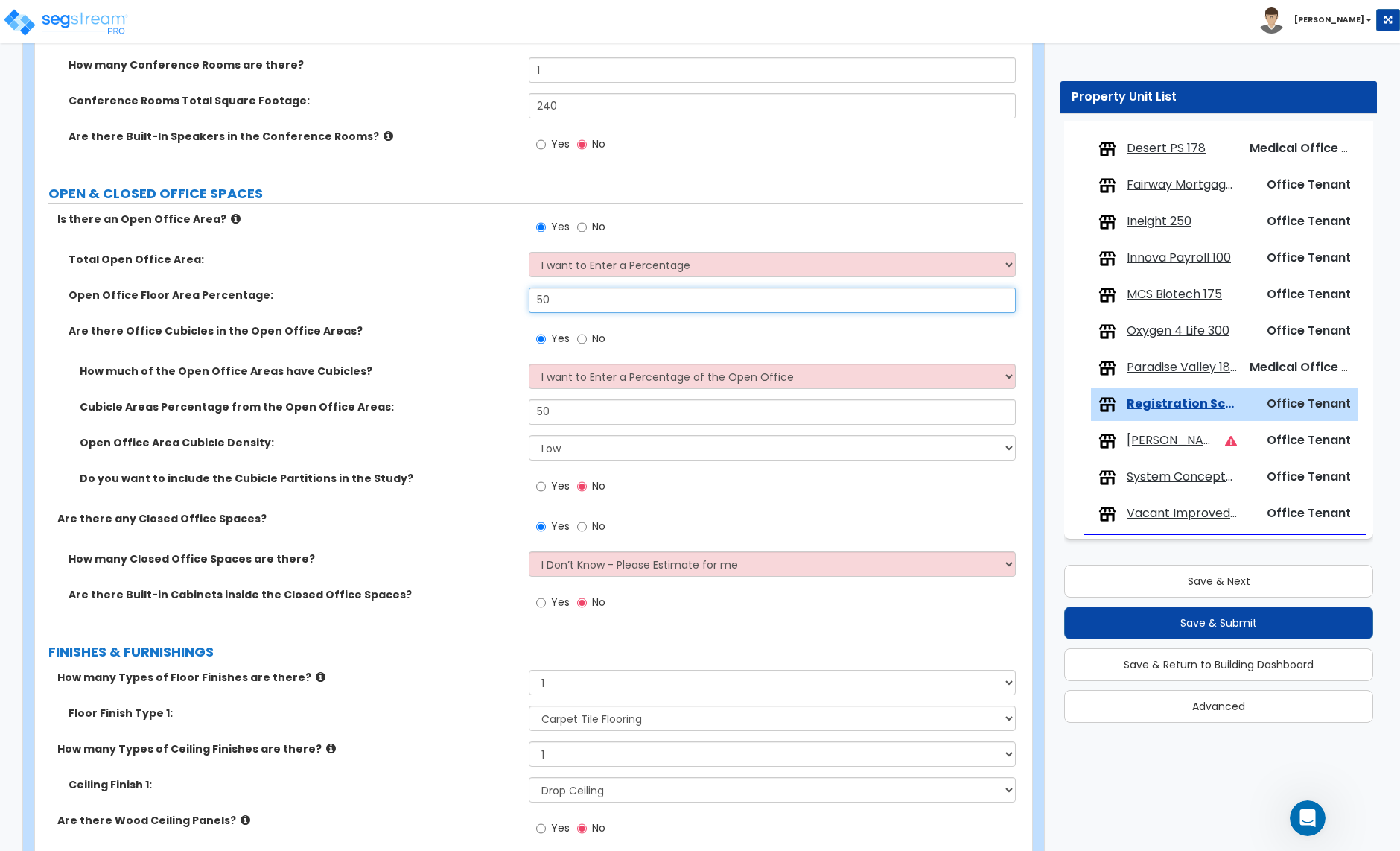
click at [569, 312] on input "50" at bounding box center [772, 300] width 486 height 25
click at [567, 302] on input "50" at bounding box center [772, 300] width 486 height 25
click at [568, 302] on input "50" at bounding box center [772, 300] width 486 height 25
click at [566, 409] on input "50" at bounding box center [772, 412] width 486 height 25
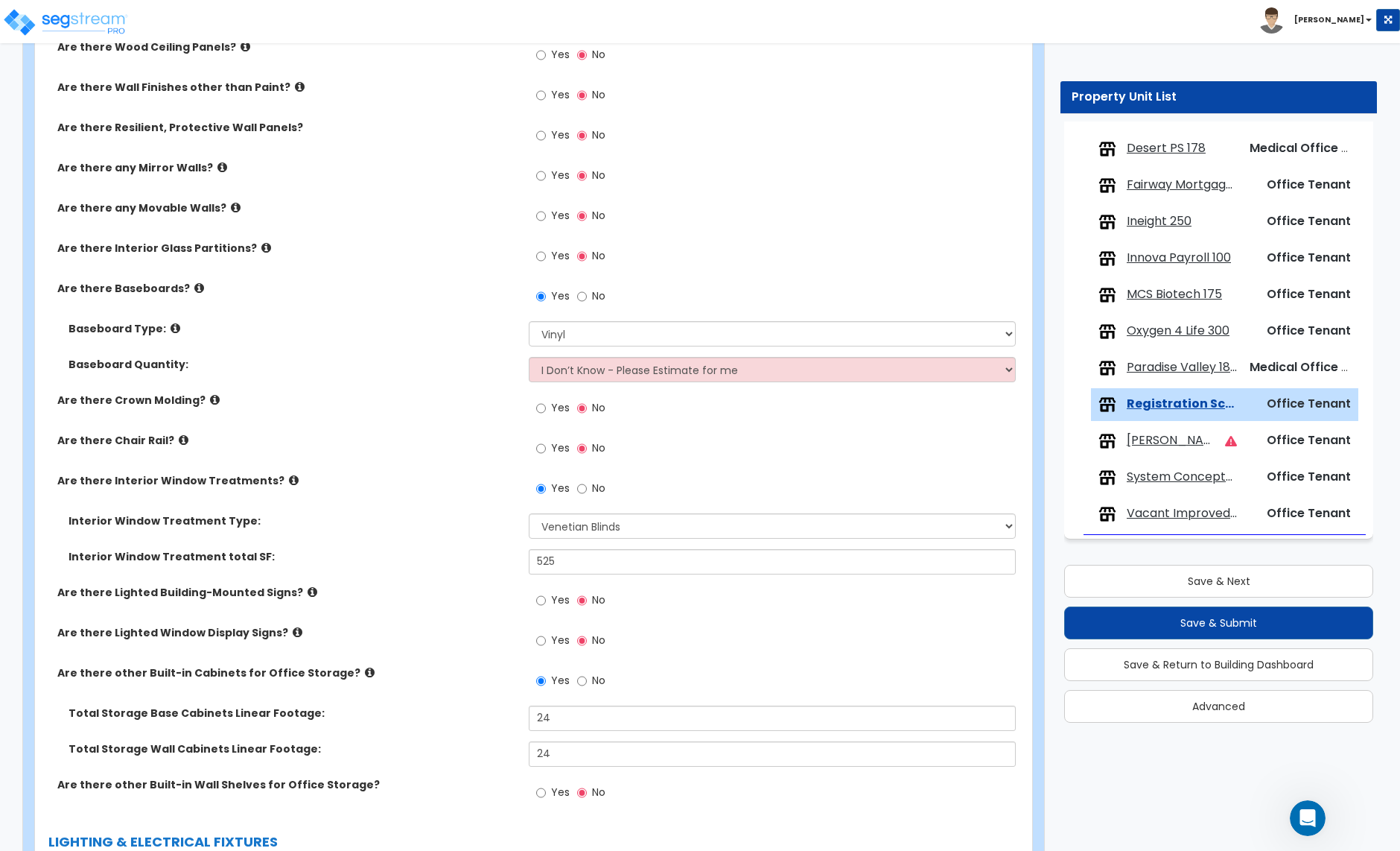
scroll to position [1304, 0]
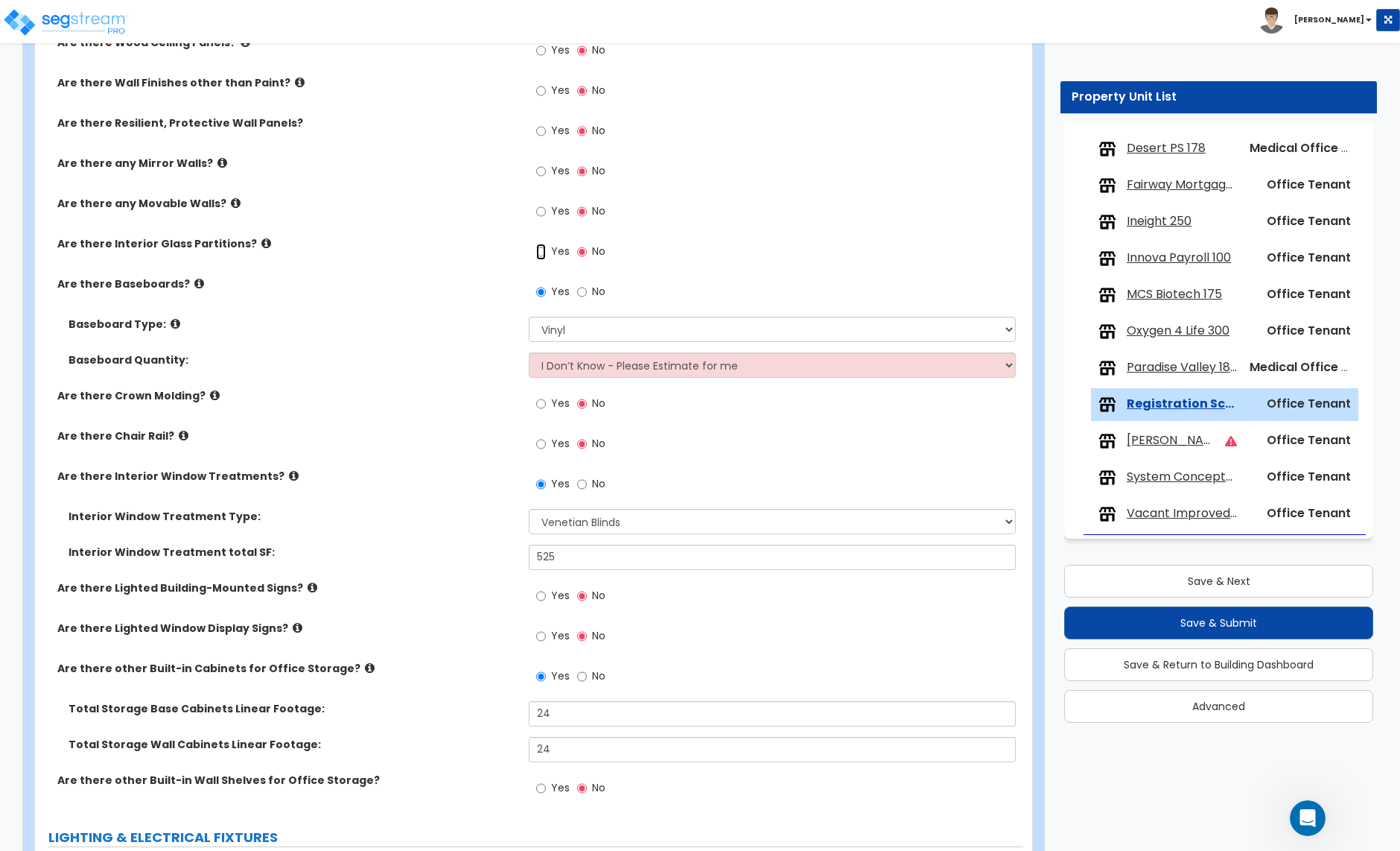
click at [544, 253] on input "Yes" at bounding box center [541, 252] width 10 height 17
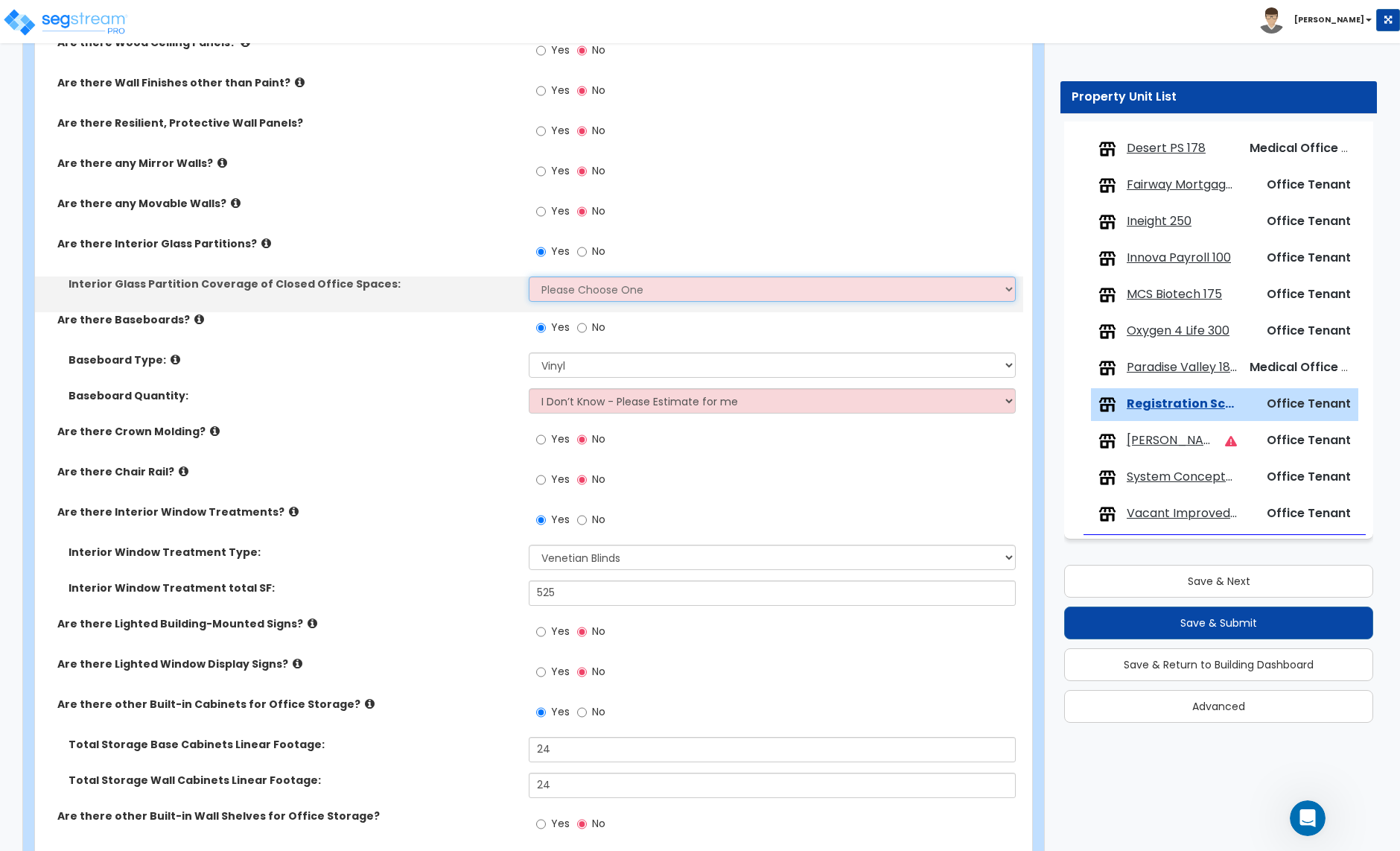
click at [569, 293] on select "Please Choose One Some of the Closed Office Space Walls are Interior Glass Part…" at bounding box center [772, 288] width 486 height 25
click at [529, 278] on select "Please Choose One Some of the Closed Office Space Walls are Interior Glass Part…" at bounding box center [772, 288] width 486 height 25
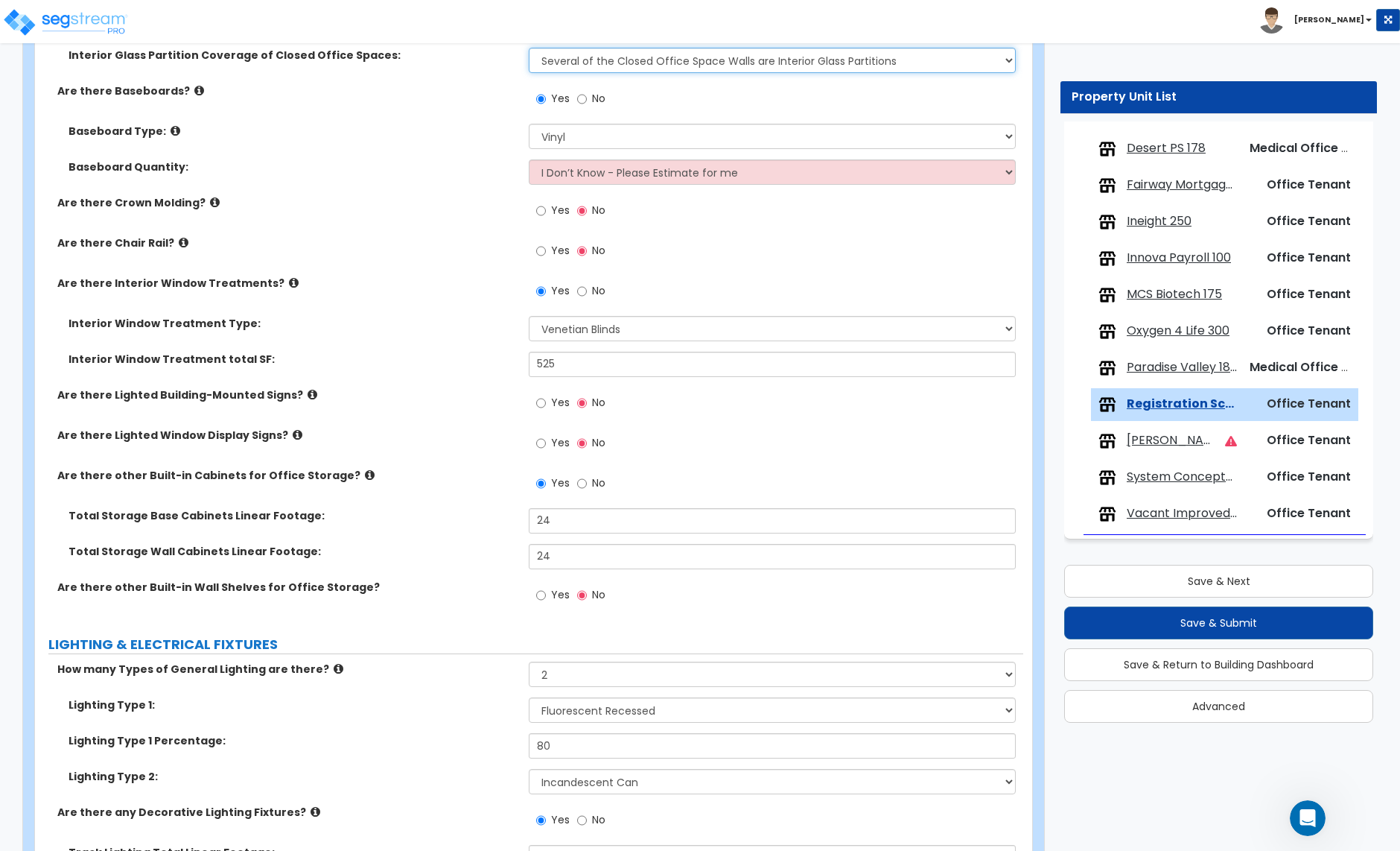
scroll to position [1554, 0]
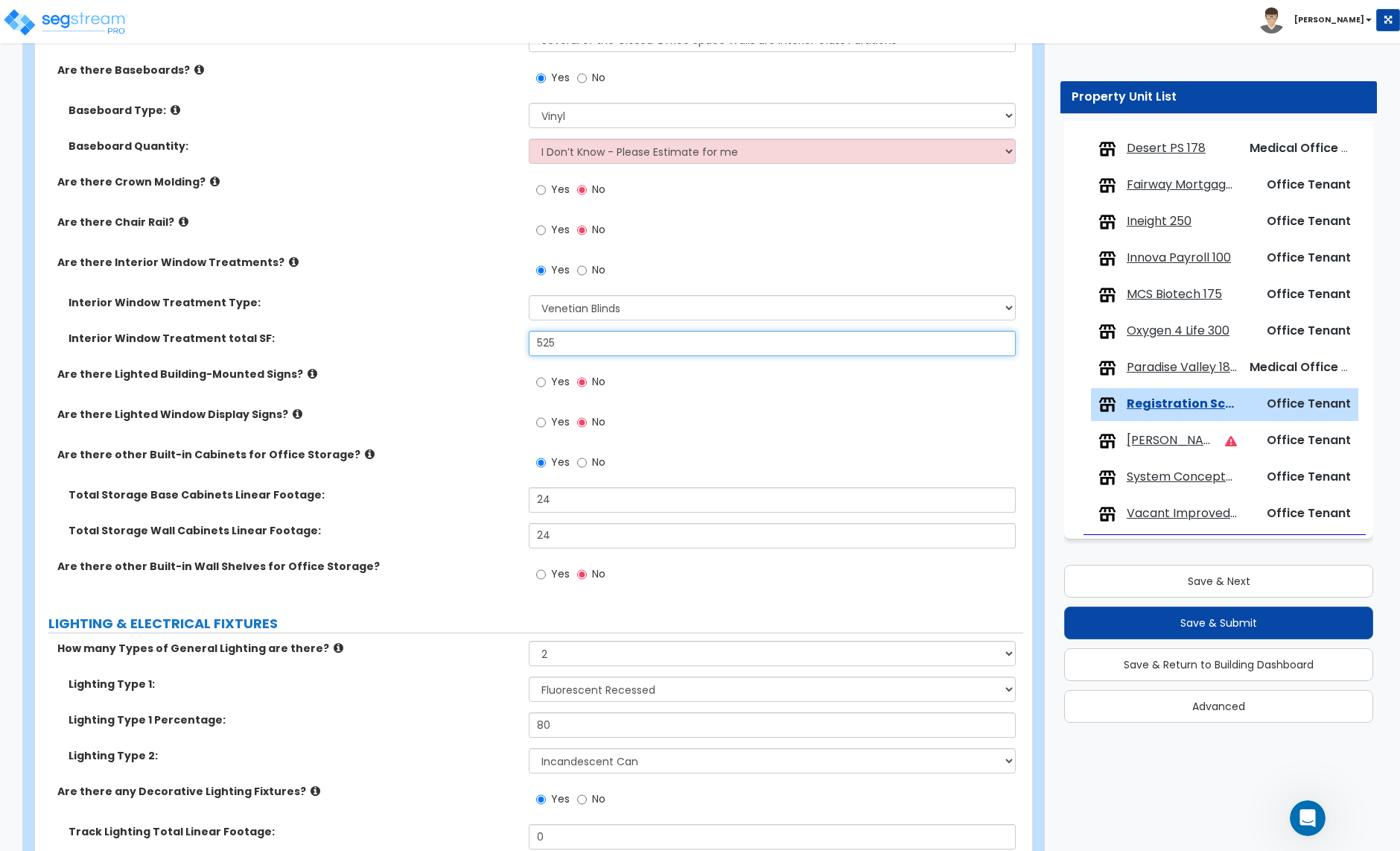
click at [557, 342] on input "525" at bounding box center [772, 343] width 486 height 25
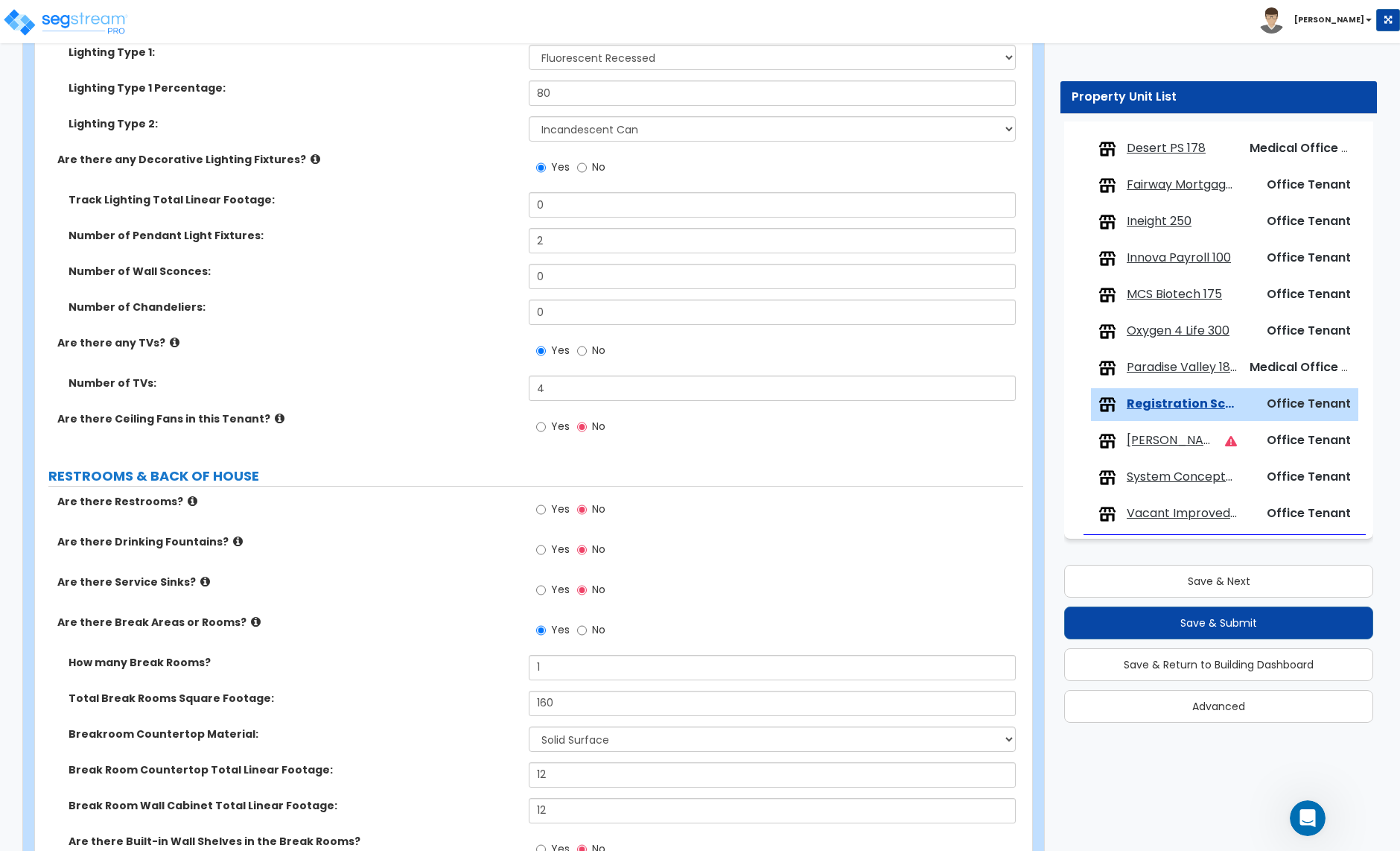
scroll to position [2186, 0]
click at [555, 392] on input "4" at bounding box center [772, 387] width 486 height 25
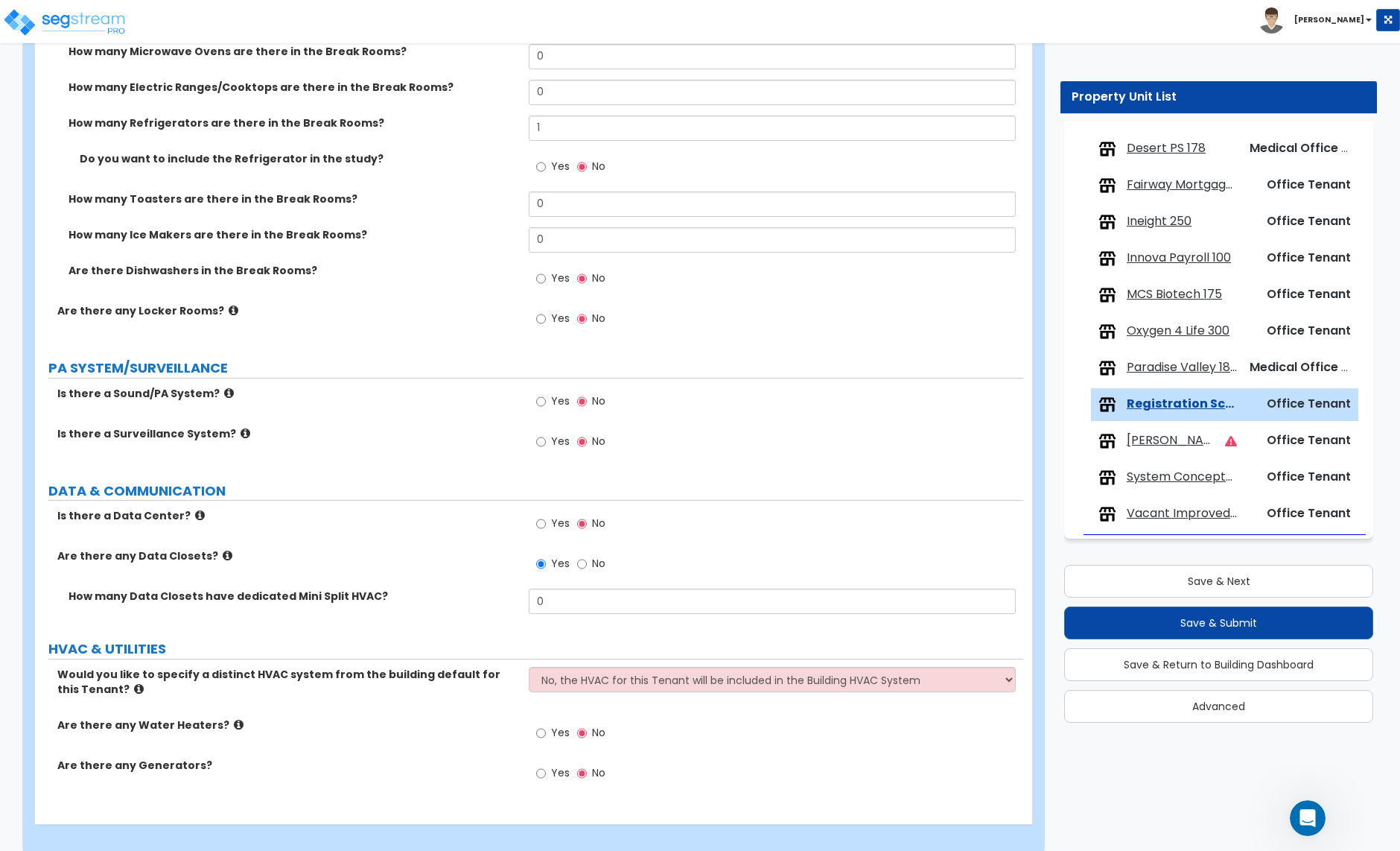
scroll to position [3217, 0]
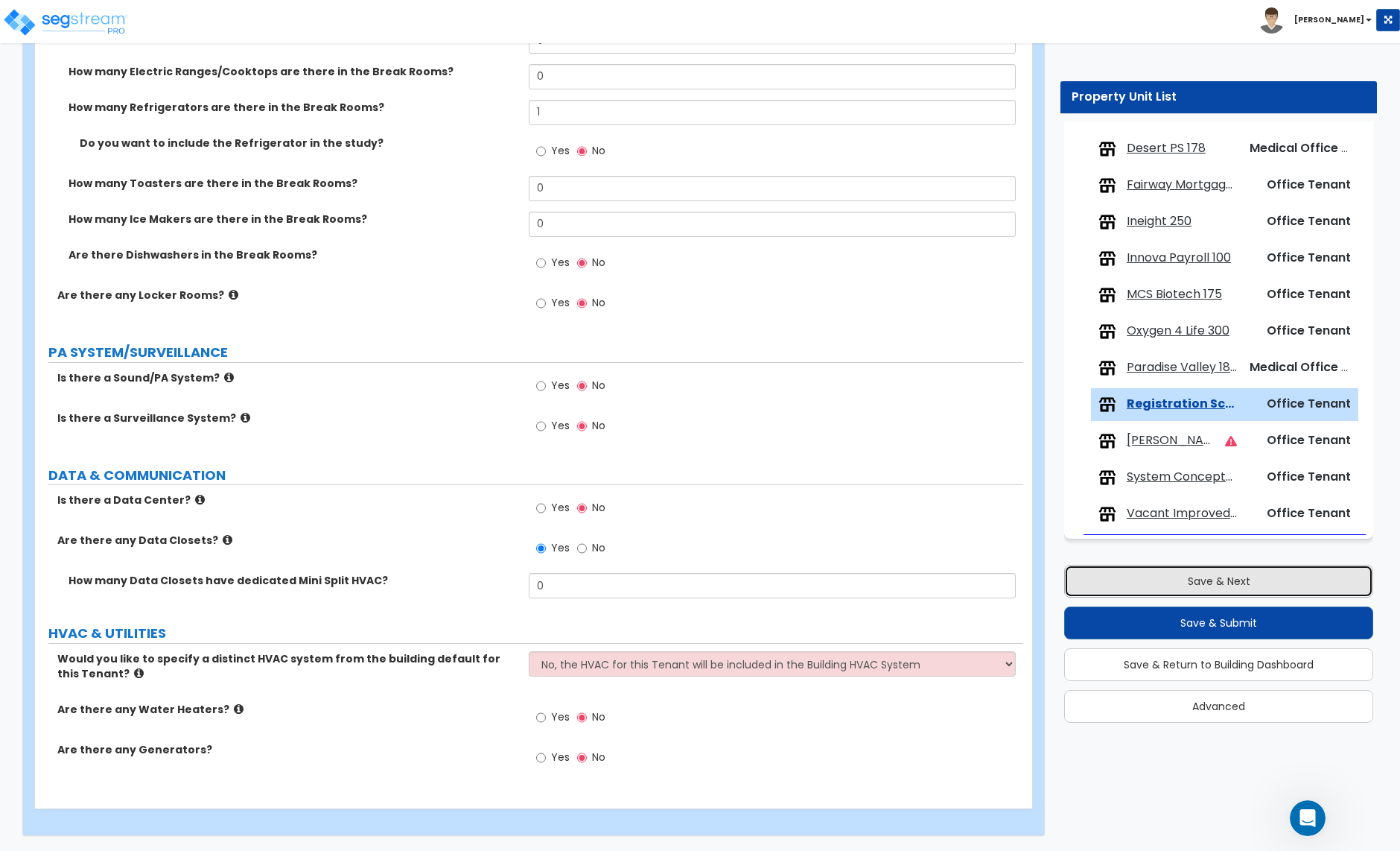
click at [1162, 574] on button "Save & Next" at bounding box center [1219, 580] width 309 height 32
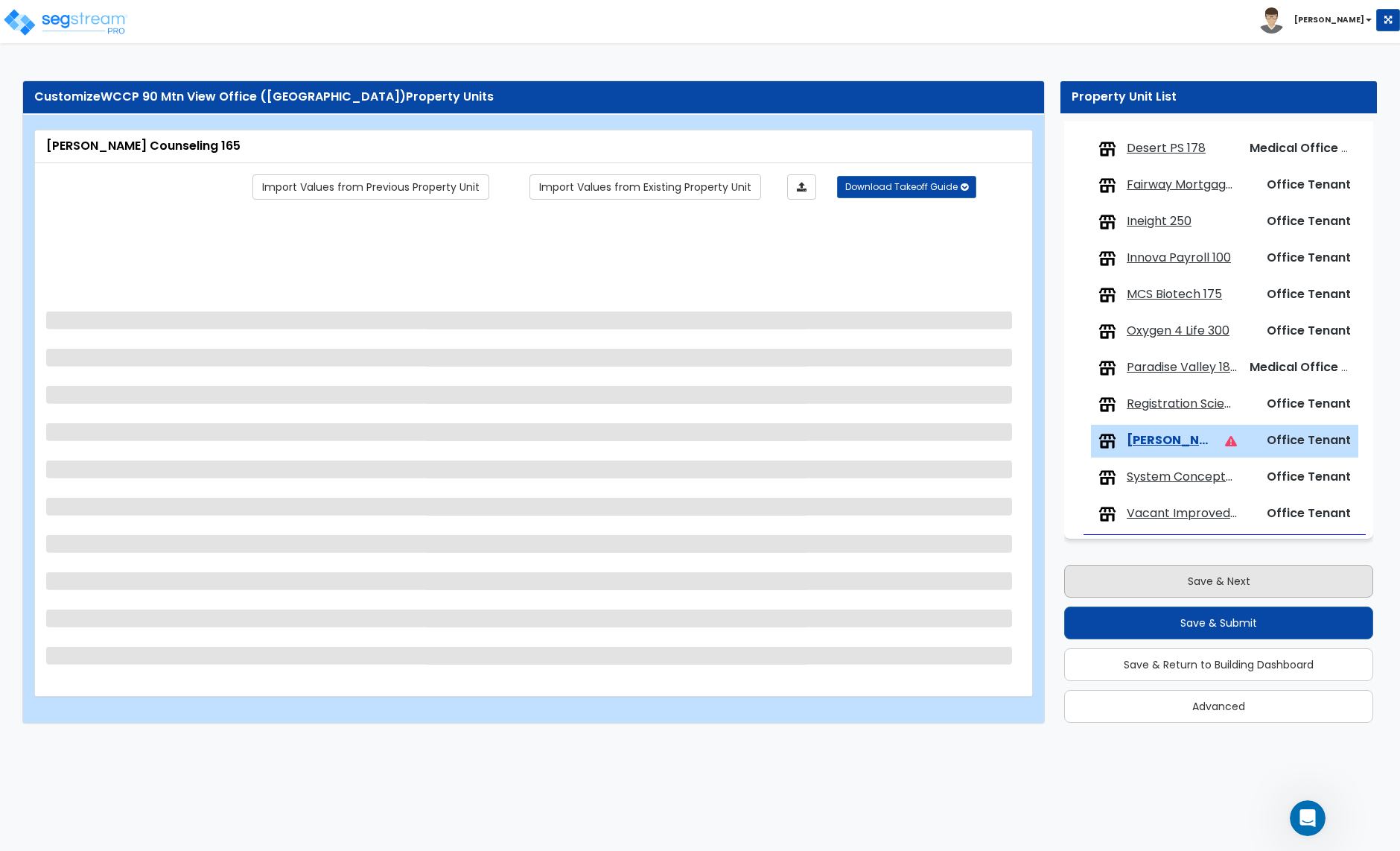
scroll to position [0, 0]
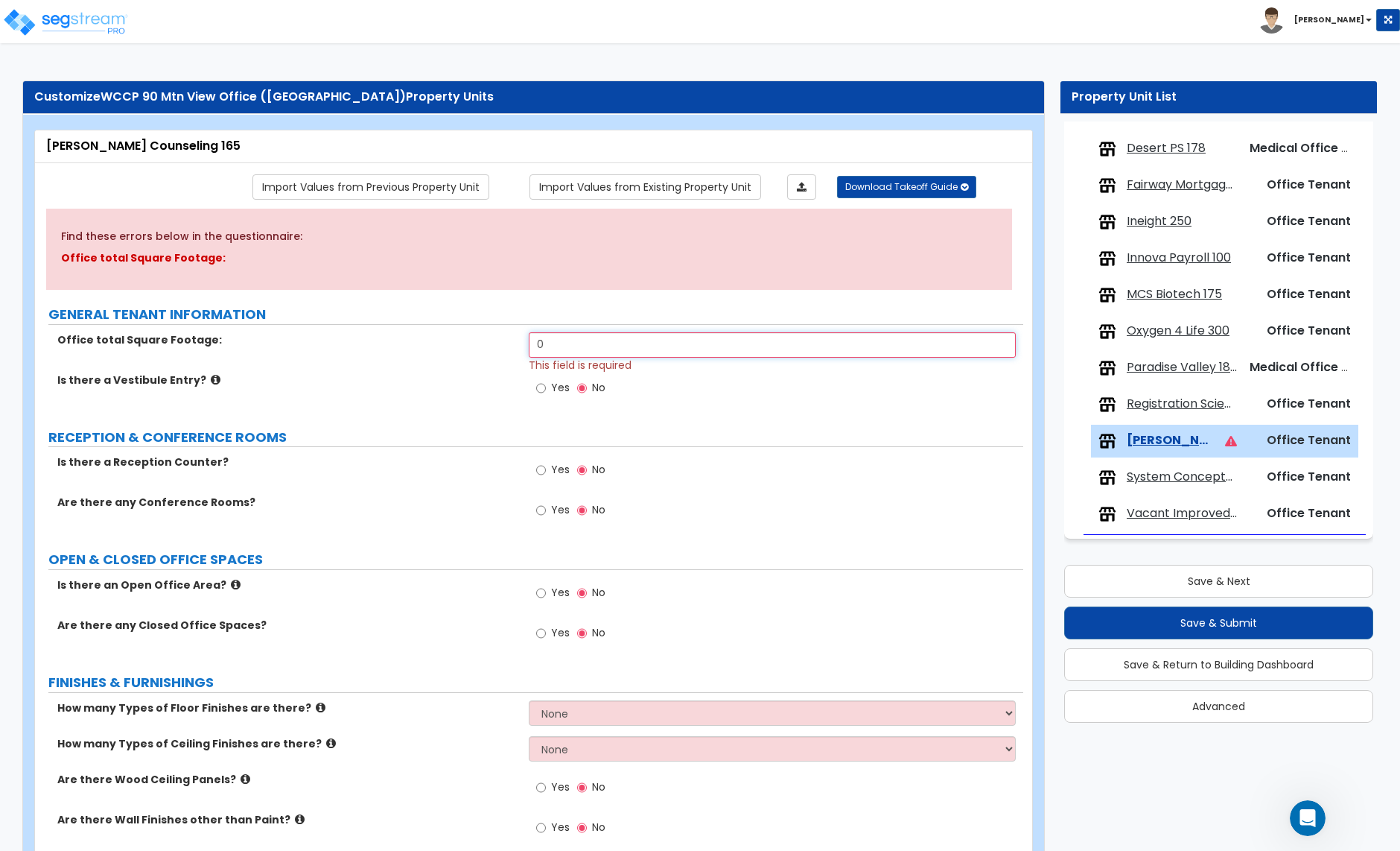
click at [563, 348] on input "0" at bounding box center [772, 344] width 486 height 25
click at [581, 344] on input "0" at bounding box center [772, 344] width 486 height 25
click at [375, 191] on link "Import Values from Previous Property Unit" at bounding box center [371, 187] width 237 height 25
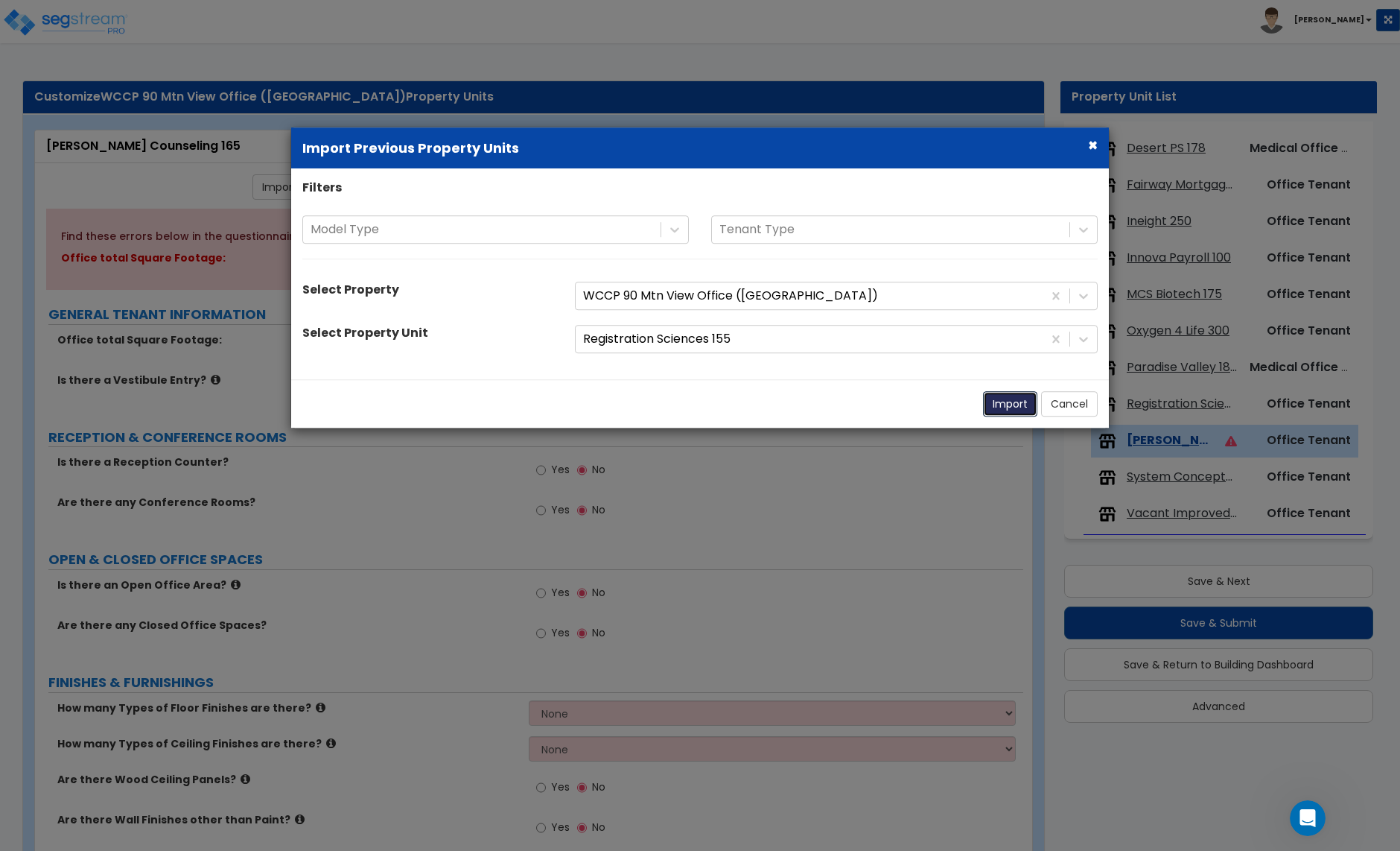
click at [993, 400] on button "Import" at bounding box center [1010, 403] width 54 height 25
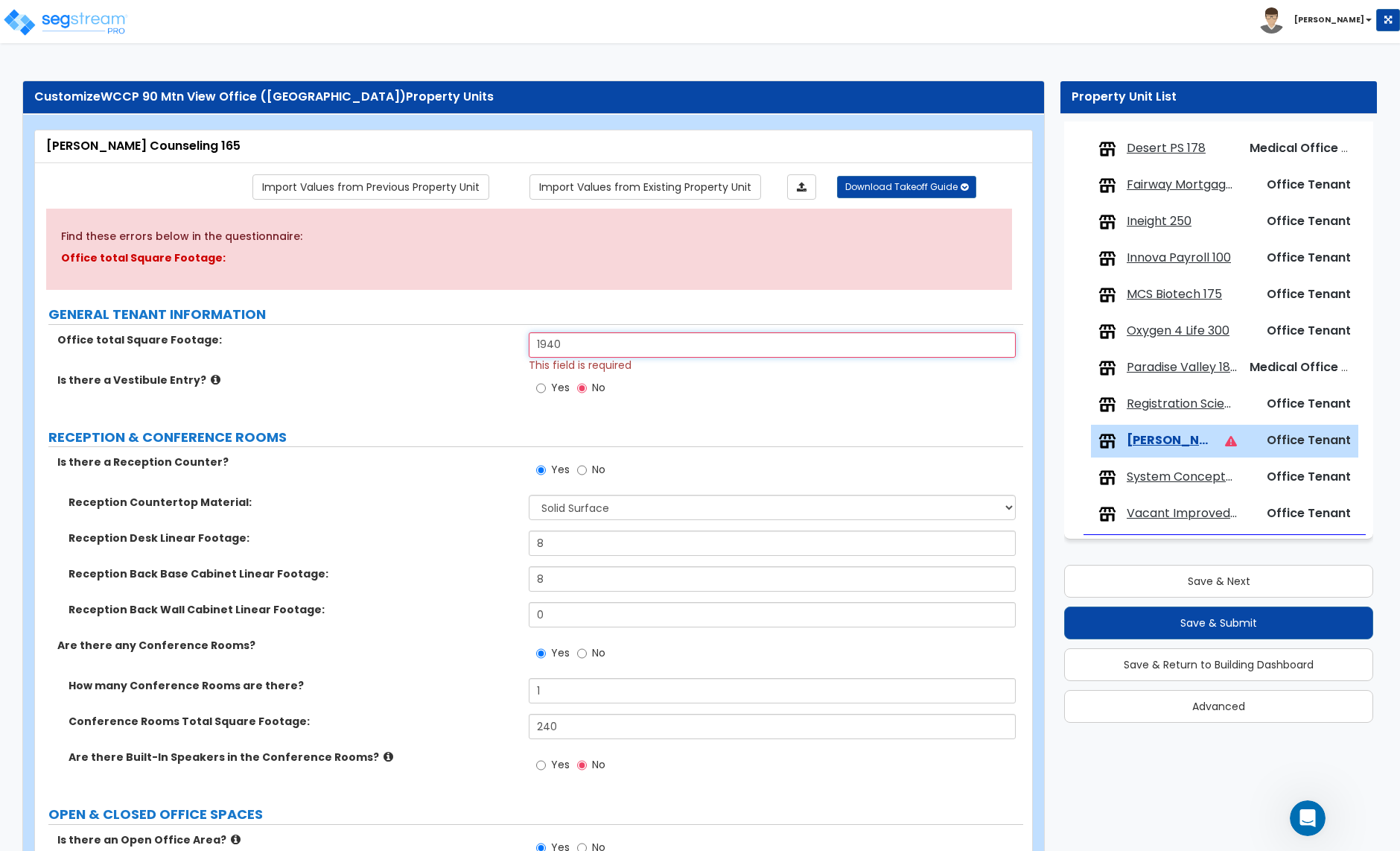
click at [560, 349] on input "1940" at bounding box center [772, 344] width 486 height 25
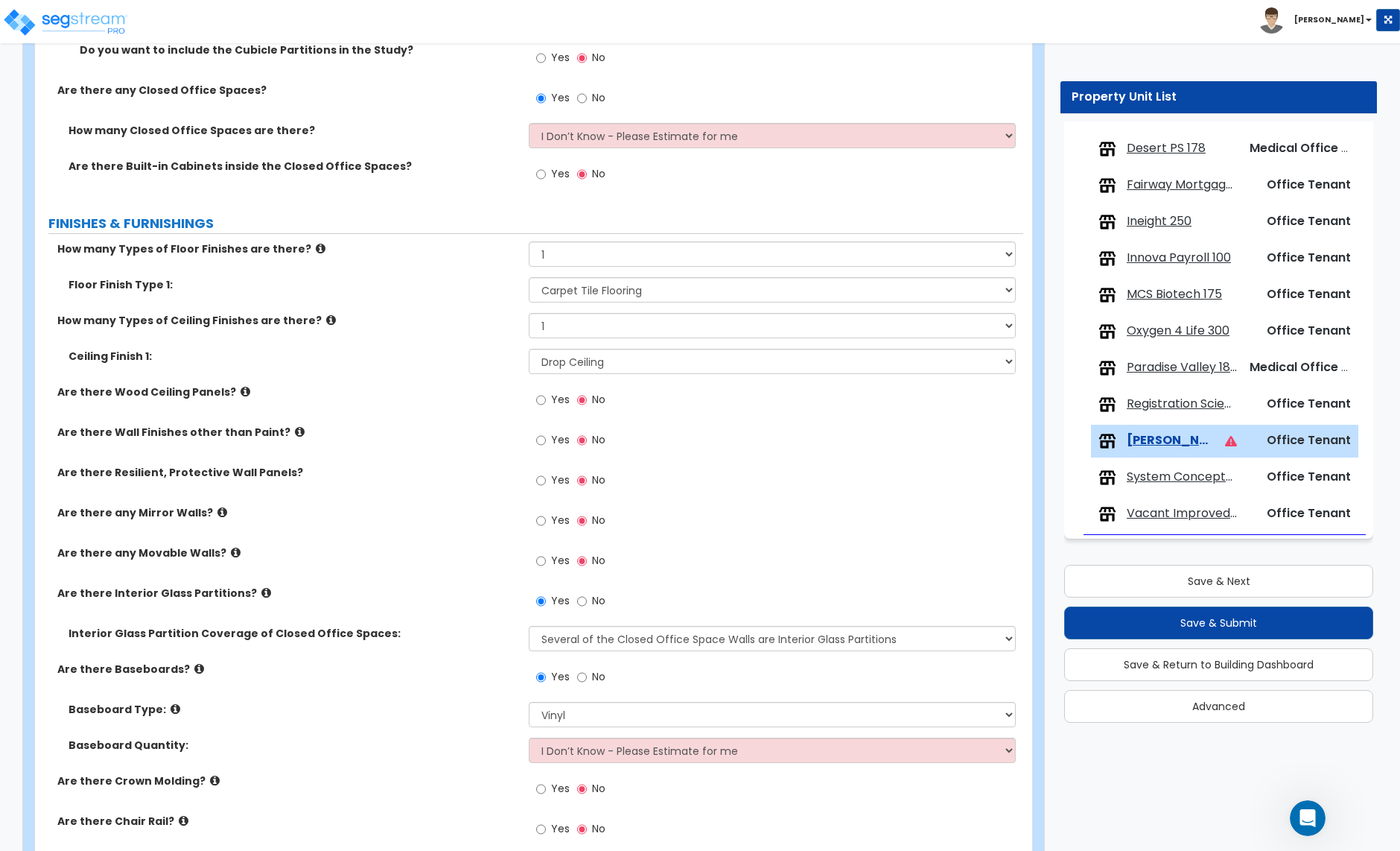
scroll to position [1056, 0]
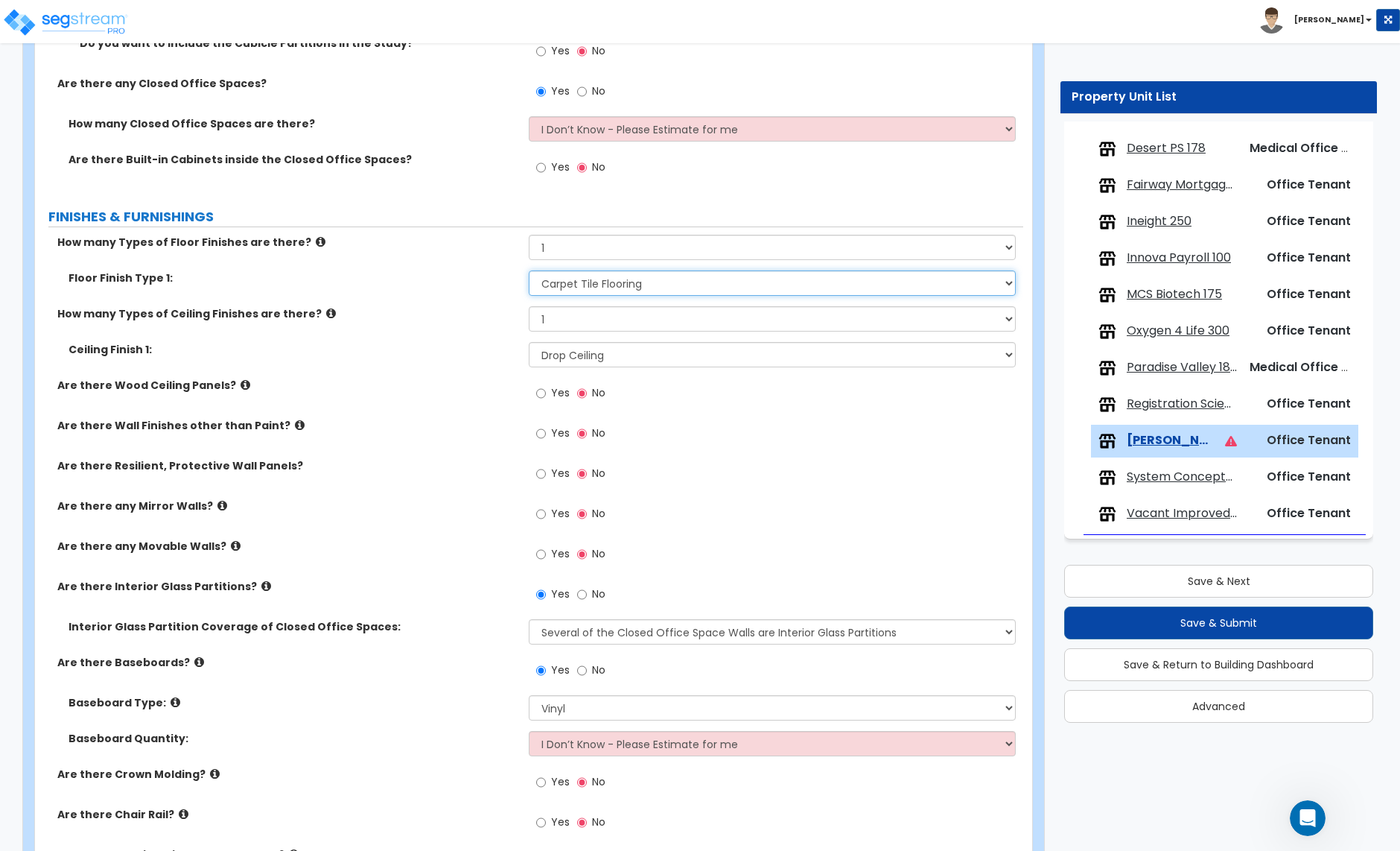
click at [607, 294] on select "None Tile Flooring Hardwood Flooring Resilient Laminate Flooring VCT Flooring S…" at bounding box center [772, 283] width 486 height 25
click at [529, 272] on select "None Tile Flooring Hardwood Flooring Resilient Laminate Flooring VCT Flooring S…" at bounding box center [772, 283] width 486 height 25
click at [1298, 811] on icon "Open Intercom Messenger" at bounding box center [1306, 816] width 25 height 25
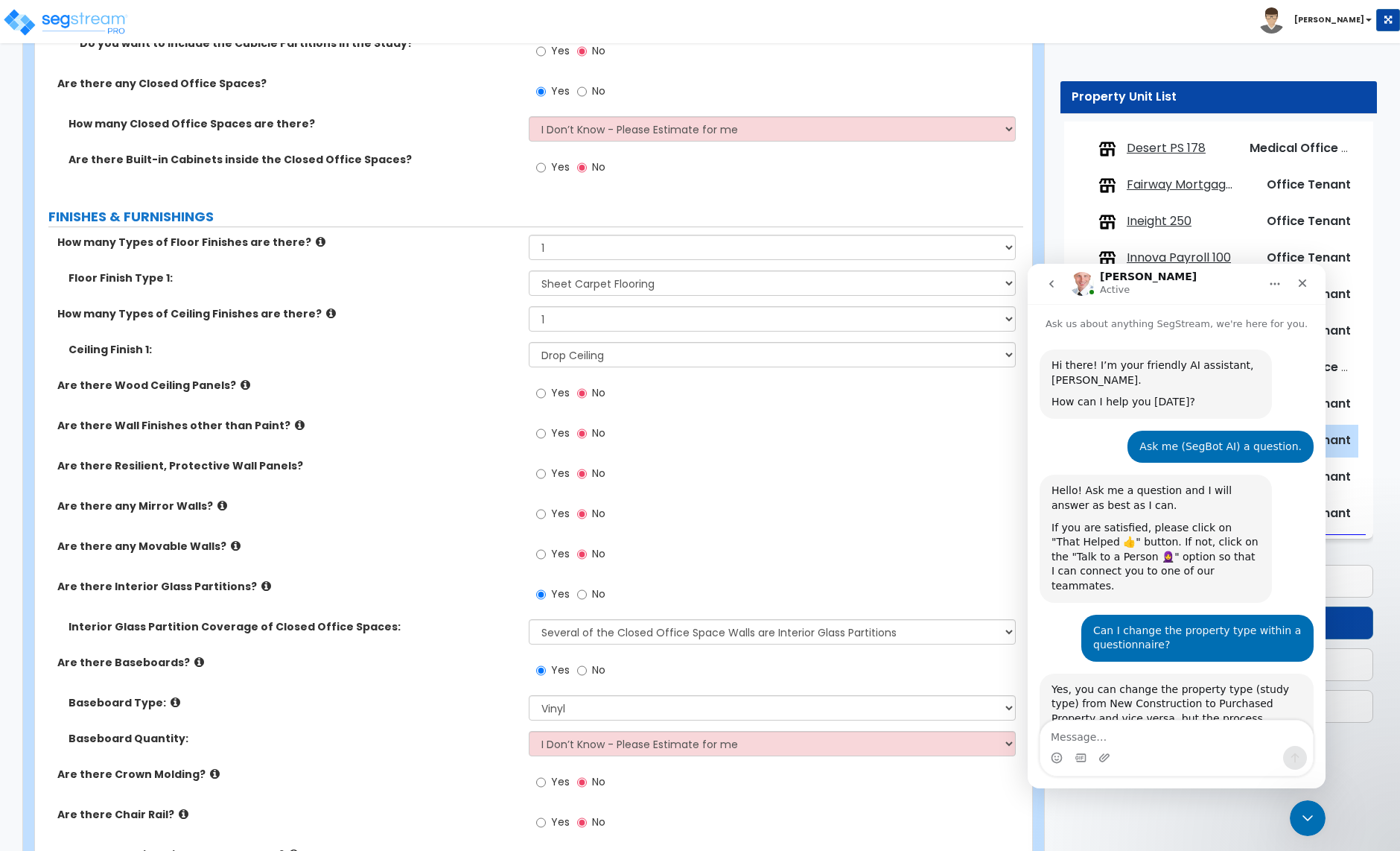
scroll to position [505, 0]
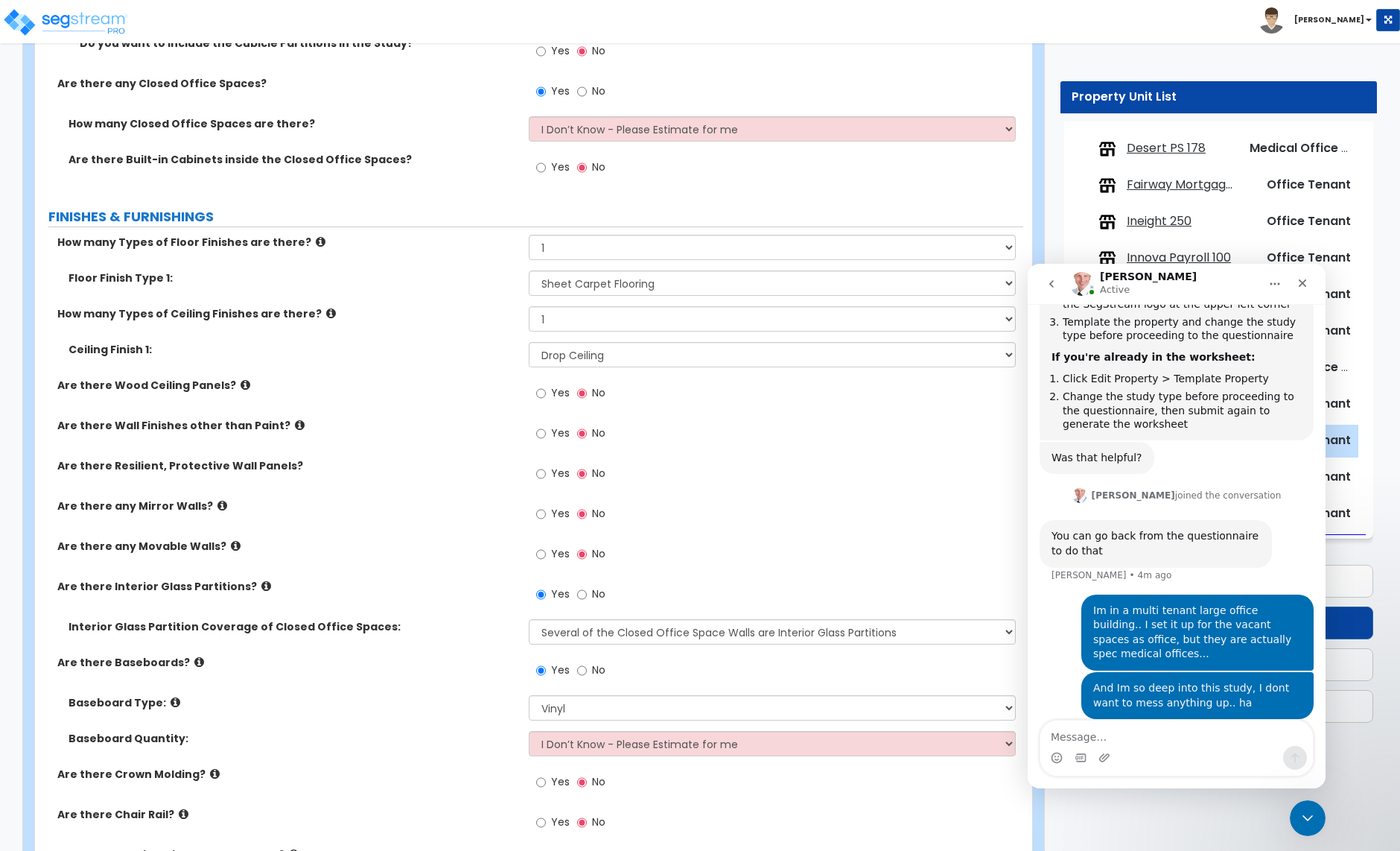
click at [463, 541] on label "Are there any Movable Walls?" at bounding box center [286, 546] width 460 height 15
click at [1295, 812] on div "Close Intercom Messenger" at bounding box center [1305, 816] width 36 height 36
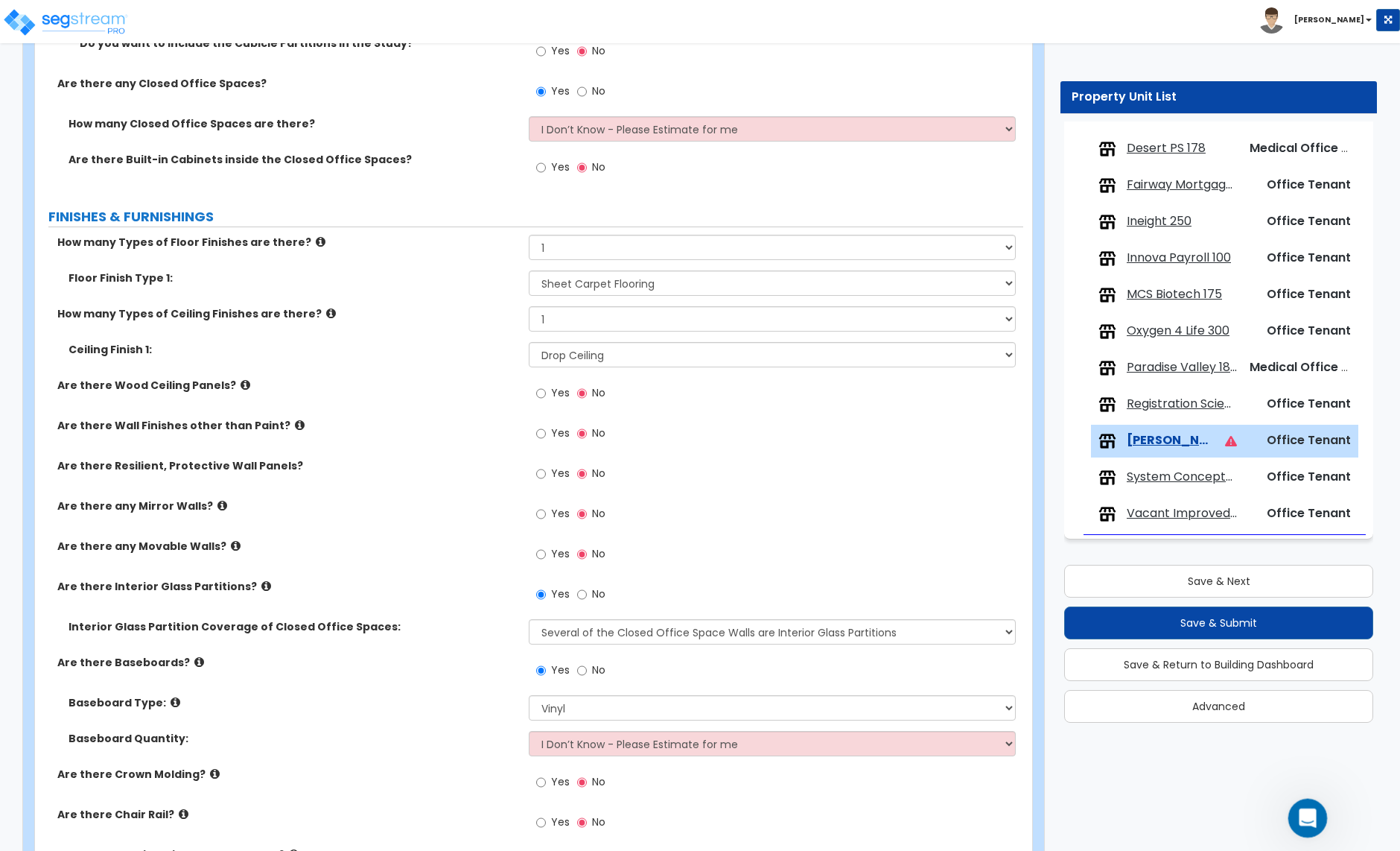
click at [1293, 823] on div "Open Intercom Messenger" at bounding box center [1305, 816] width 49 height 49
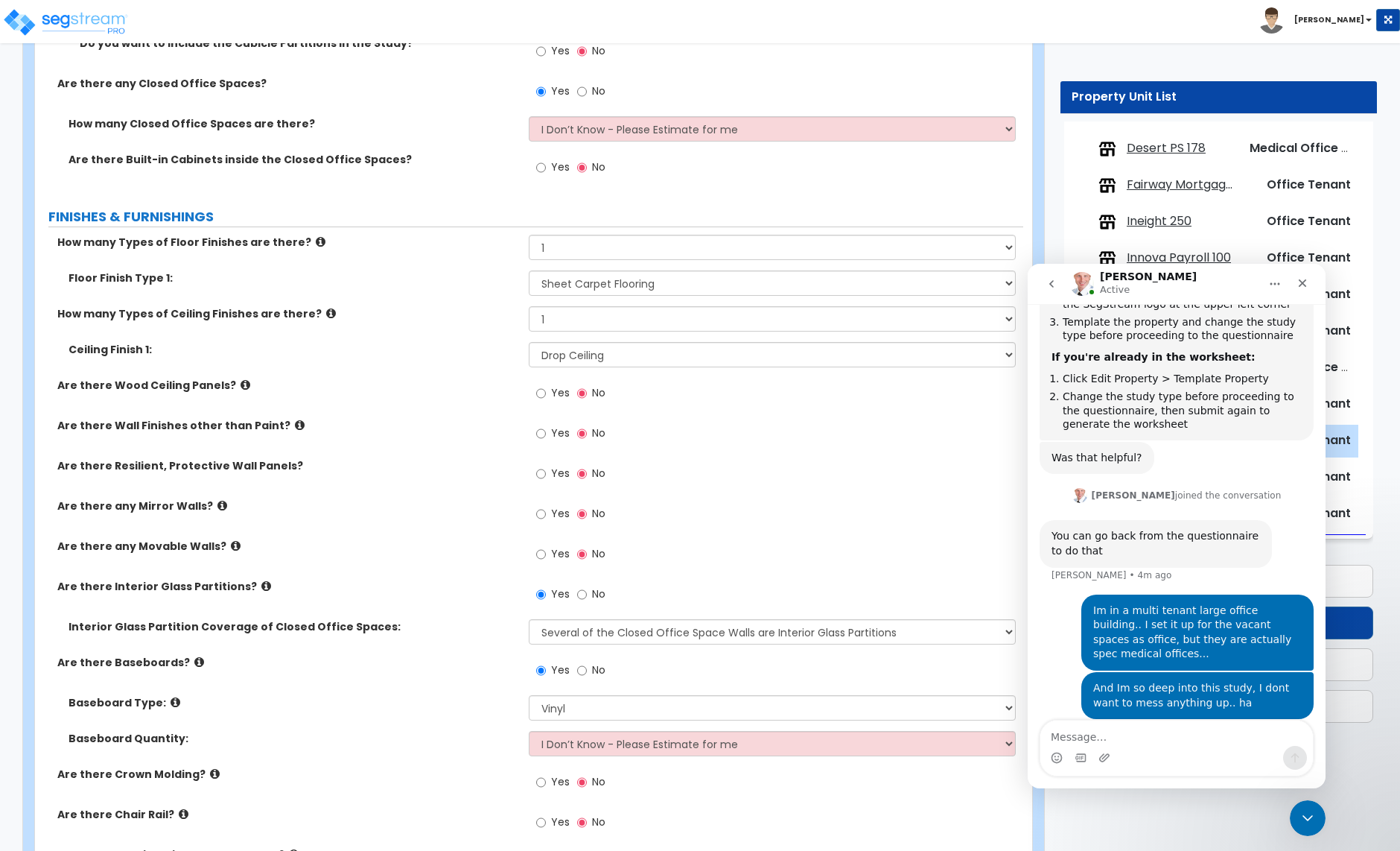
click at [748, 521] on div "Yes No" at bounding box center [776, 519] width 494 height 40
drag, startPoint x: 1304, startPoint y: 819, endPoint x: 1288, endPoint y: 819, distance: 16.0
click at [1303, 820] on icon "Close Intercom Messenger" at bounding box center [1305, 816] width 18 height 18
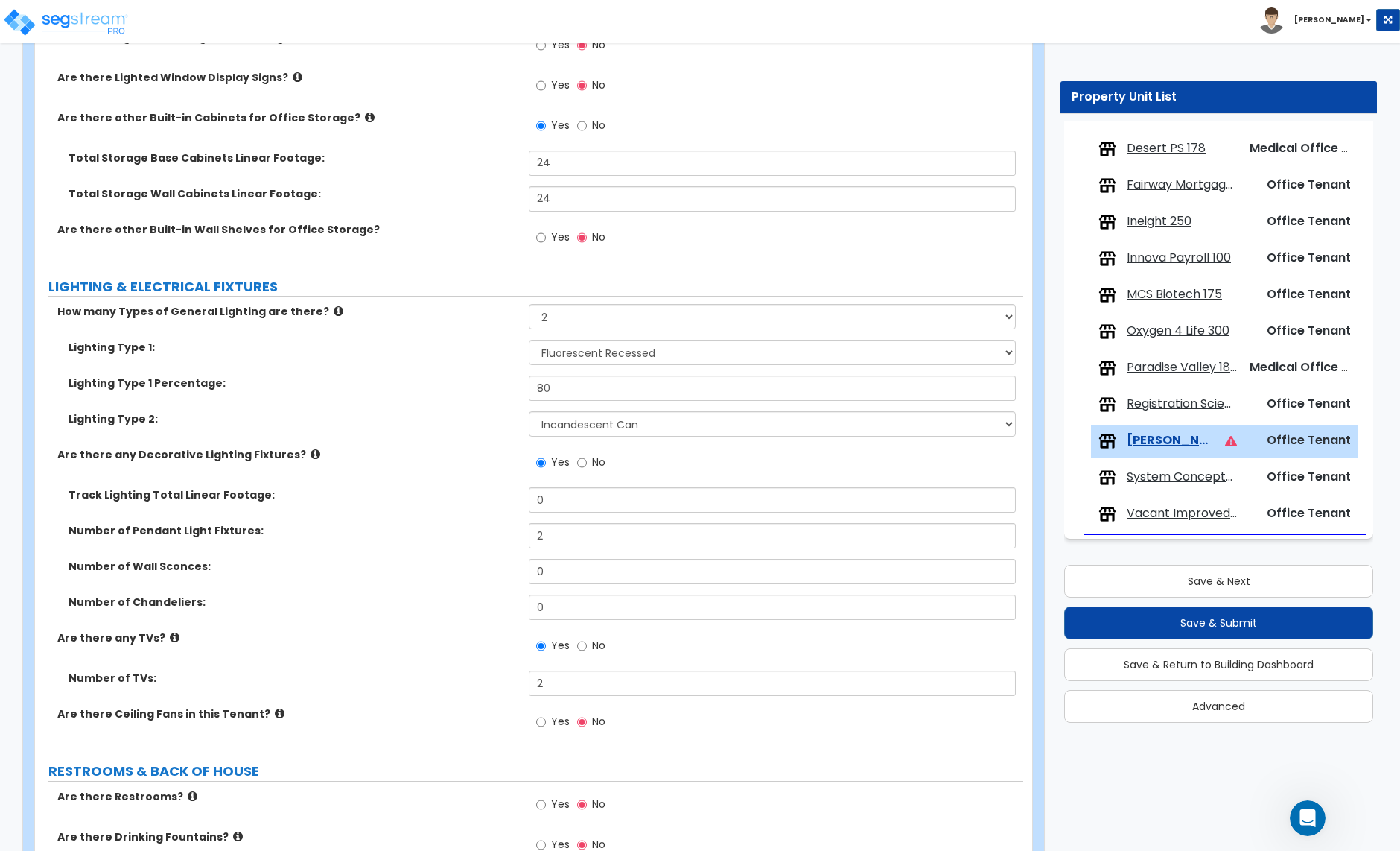
scroll to position [1988, 0]
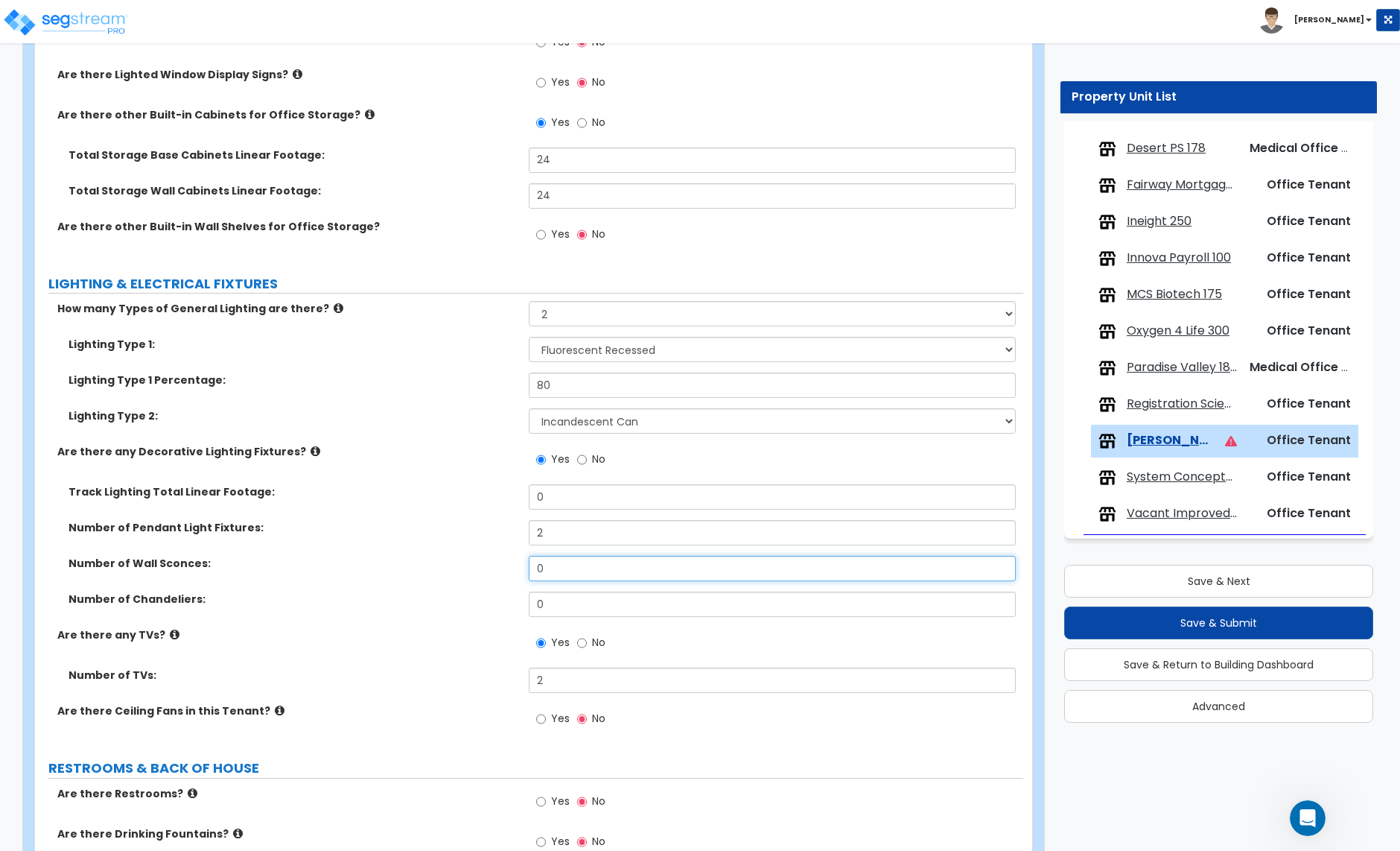
click at [569, 575] on input "0" at bounding box center [772, 568] width 486 height 25
click at [566, 535] on input "2" at bounding box center [772, 532] width 486 height 25
click at [398, 576] on div "Number of Wall Sconces: 0" at bounding box center [529, 573] width 988 height 36
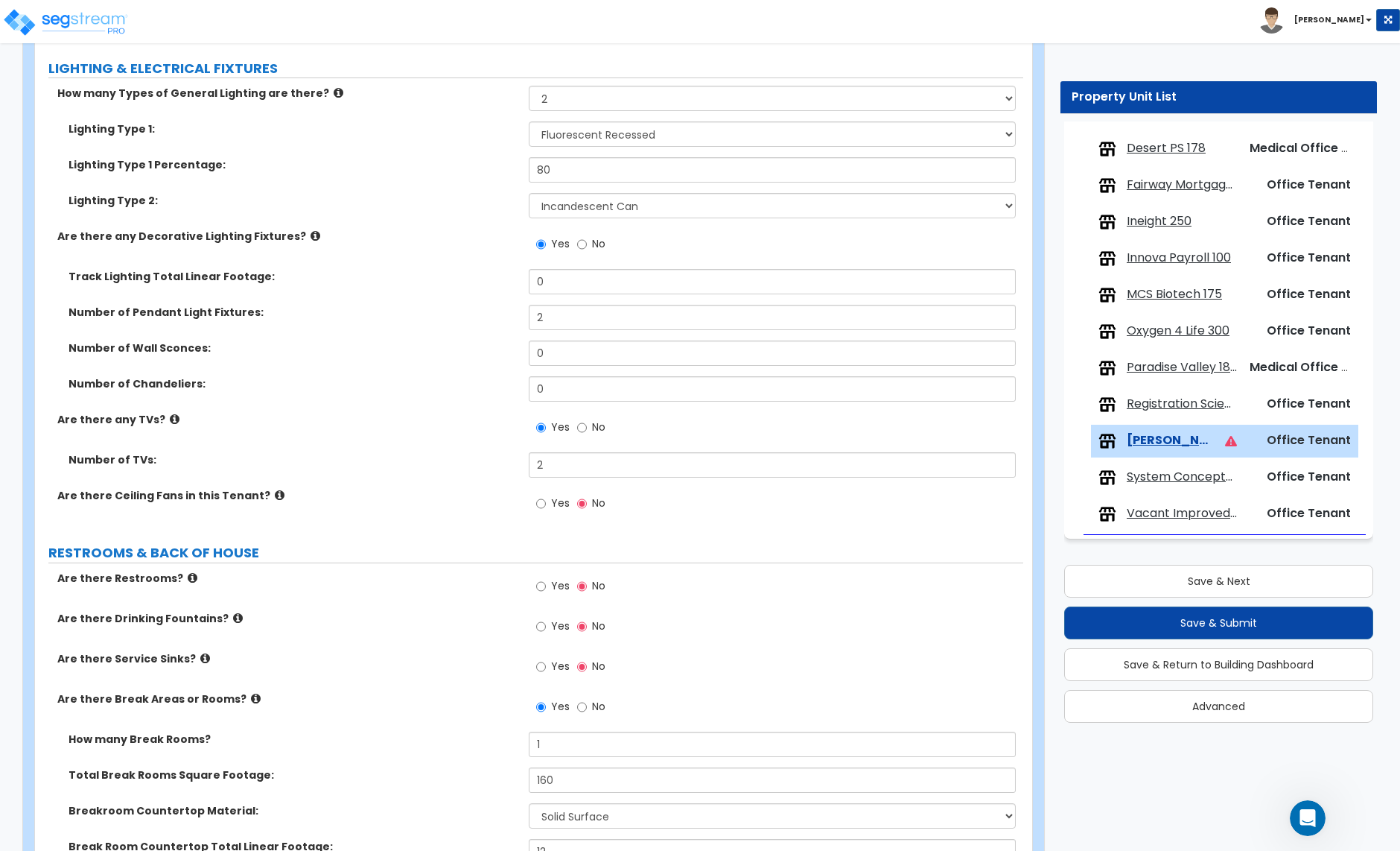
scroll to position [2210, 0]
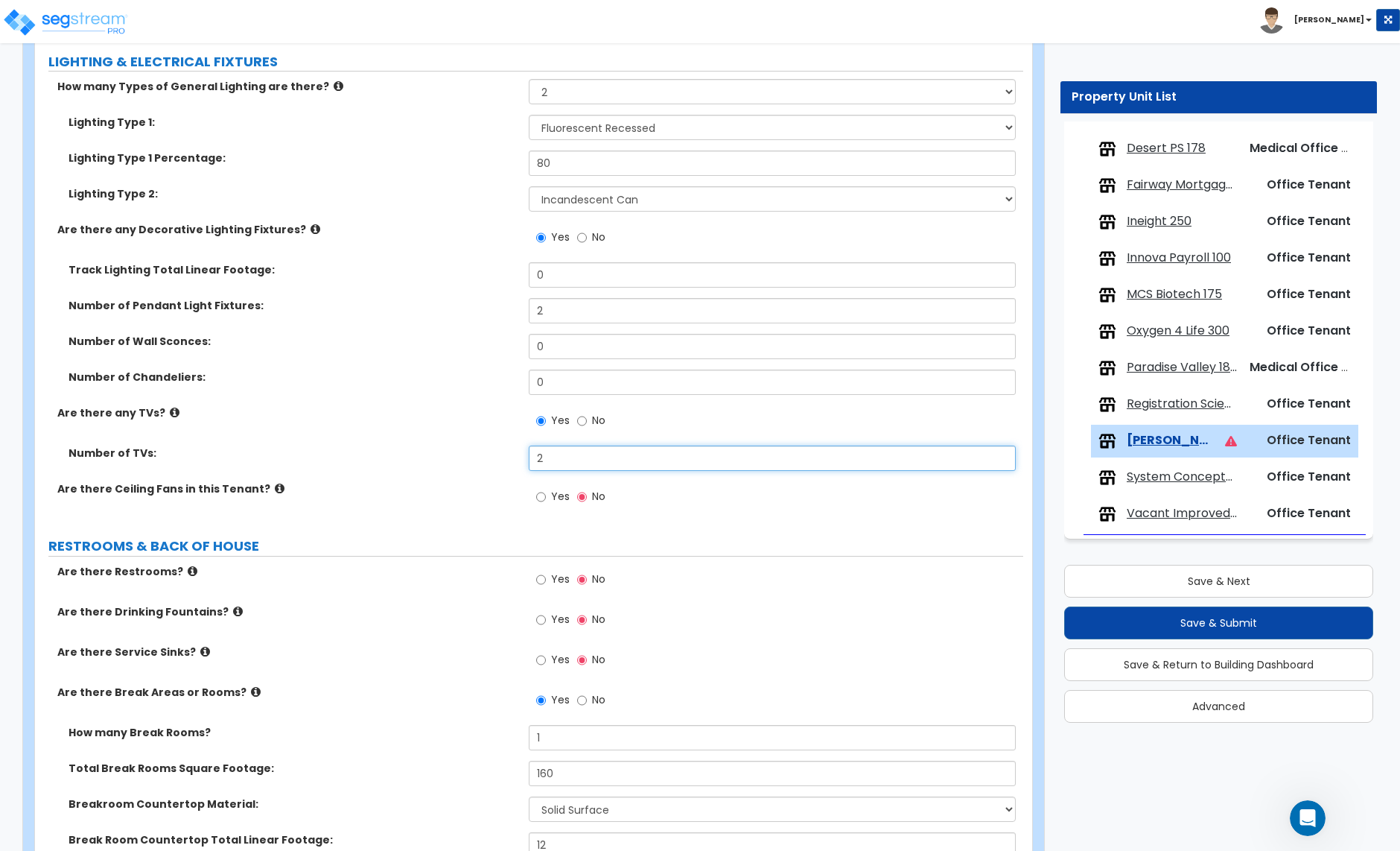
click at [555, 465] on input "2" at bounding box center [772, 457] width 486 height 25
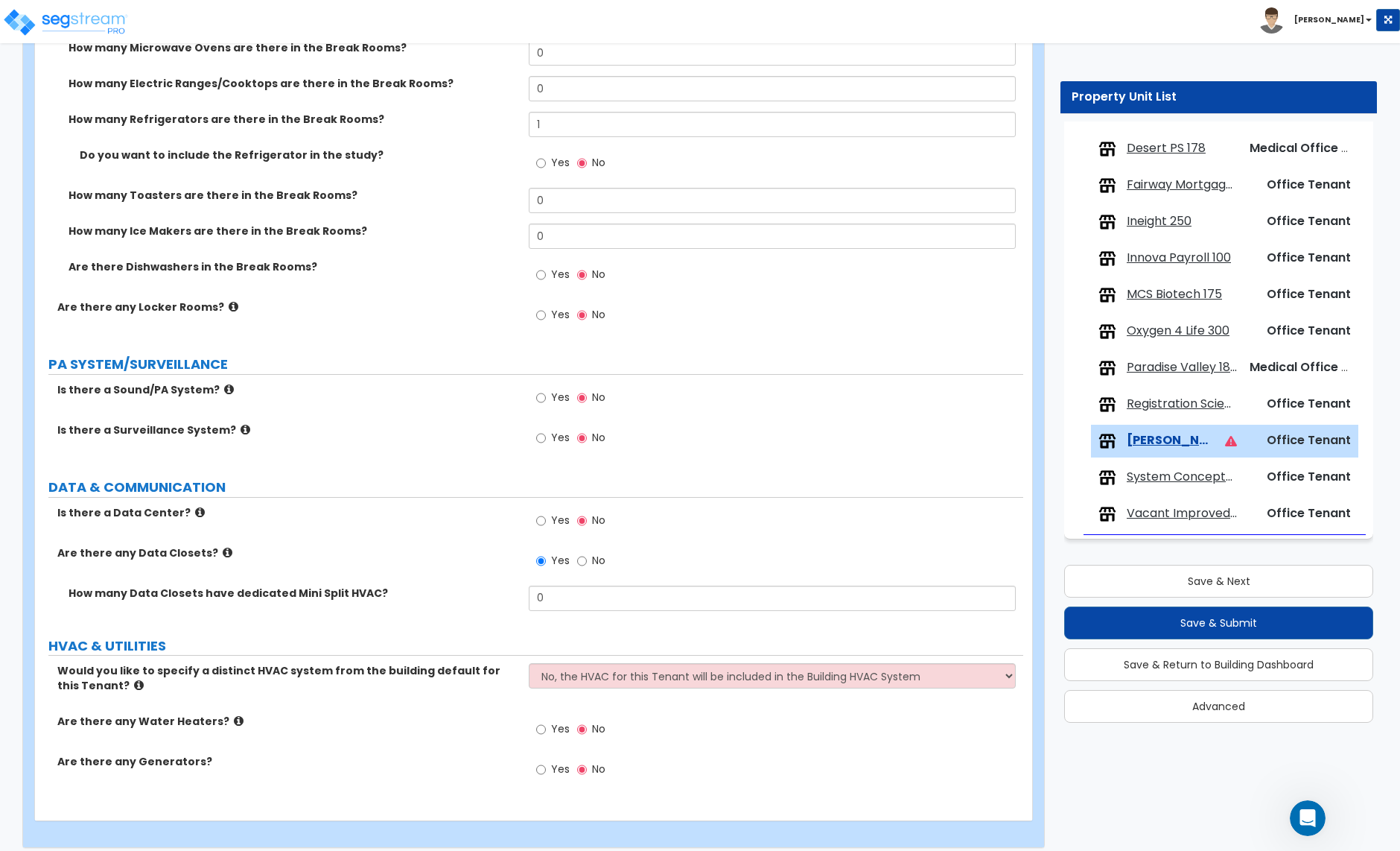
scroll to position [3313, 0]
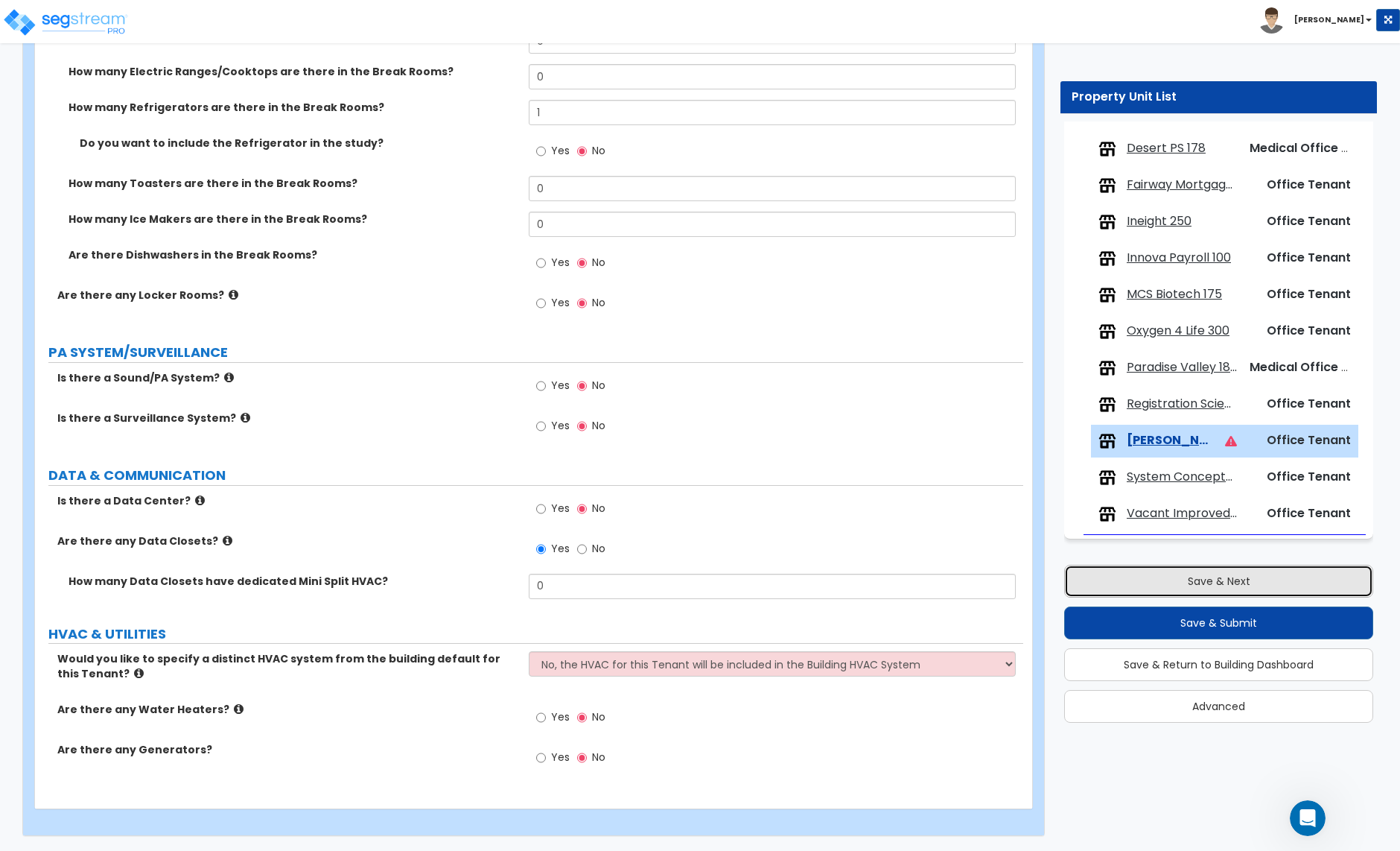
click at [1185, 579] on button "Save & Next" at bounding box center [1219, 580] width 309 height 32
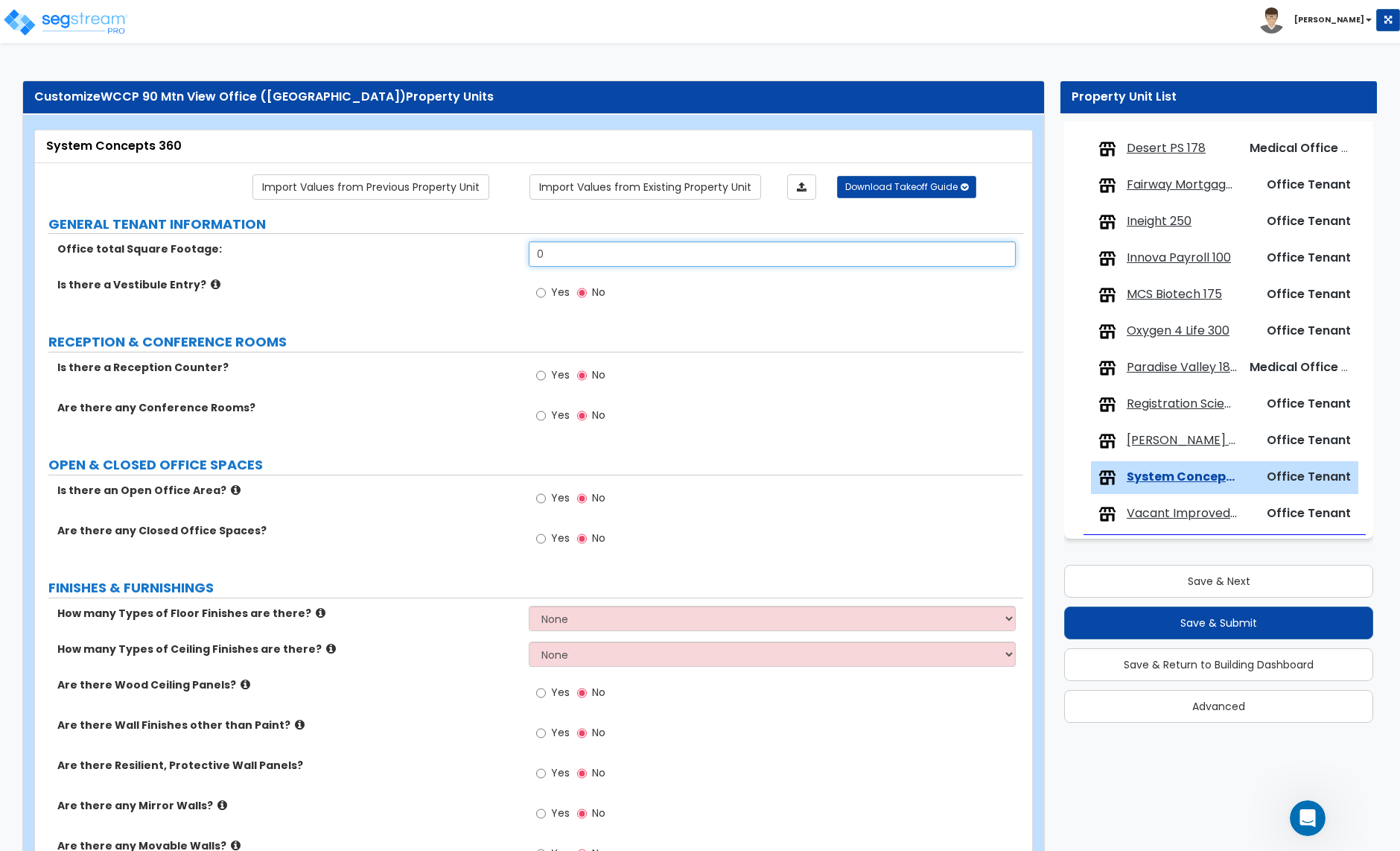
click at [589, 259] on input "0" at bounding box center [772, 253] width 486 height 25
click at [541, 379] on input "Yes" at bounding box center [541, 375] width 10 height 17
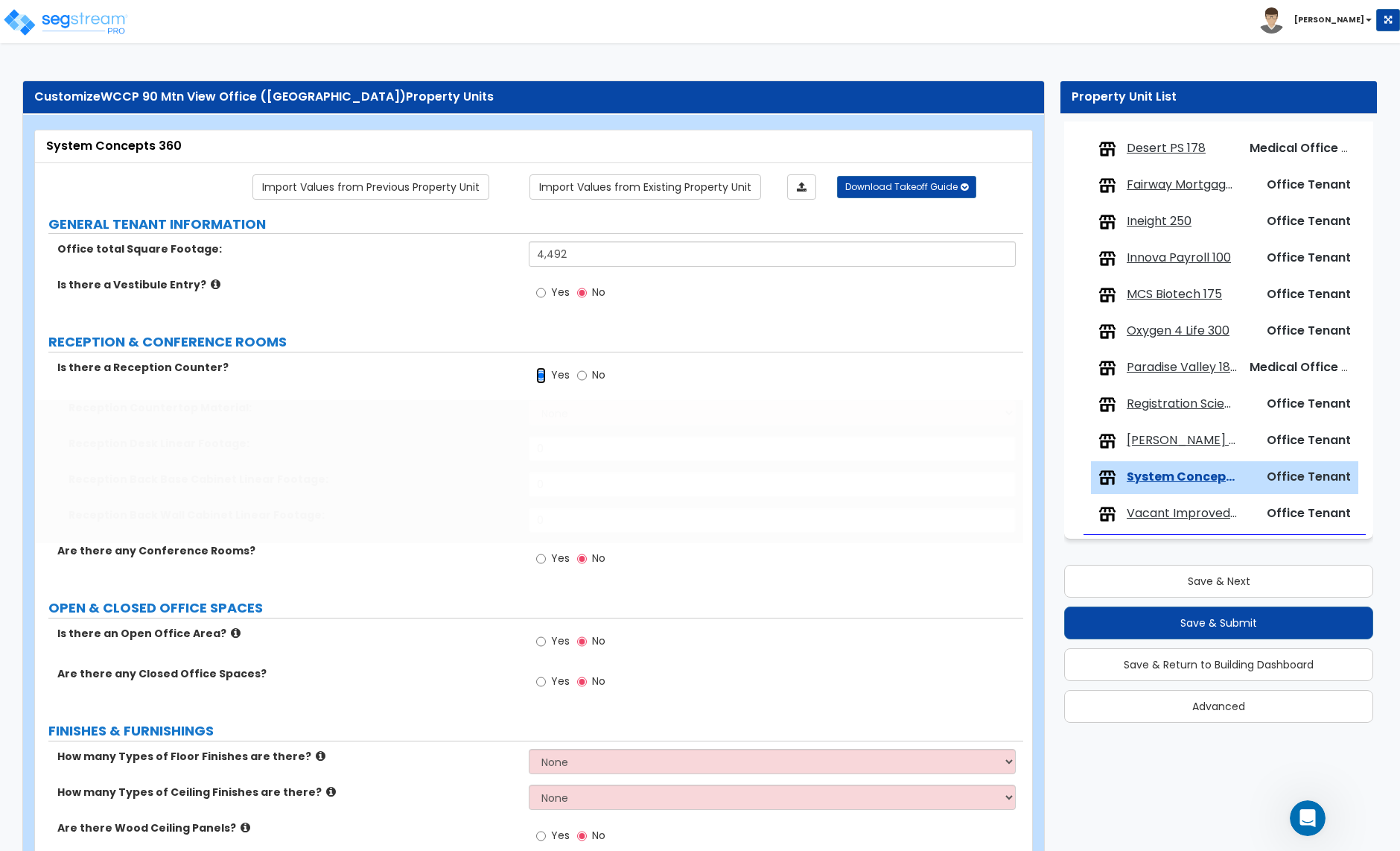
click at [541, 379] on input "Yes" at bounding box center [541, 375] width 10 height 17
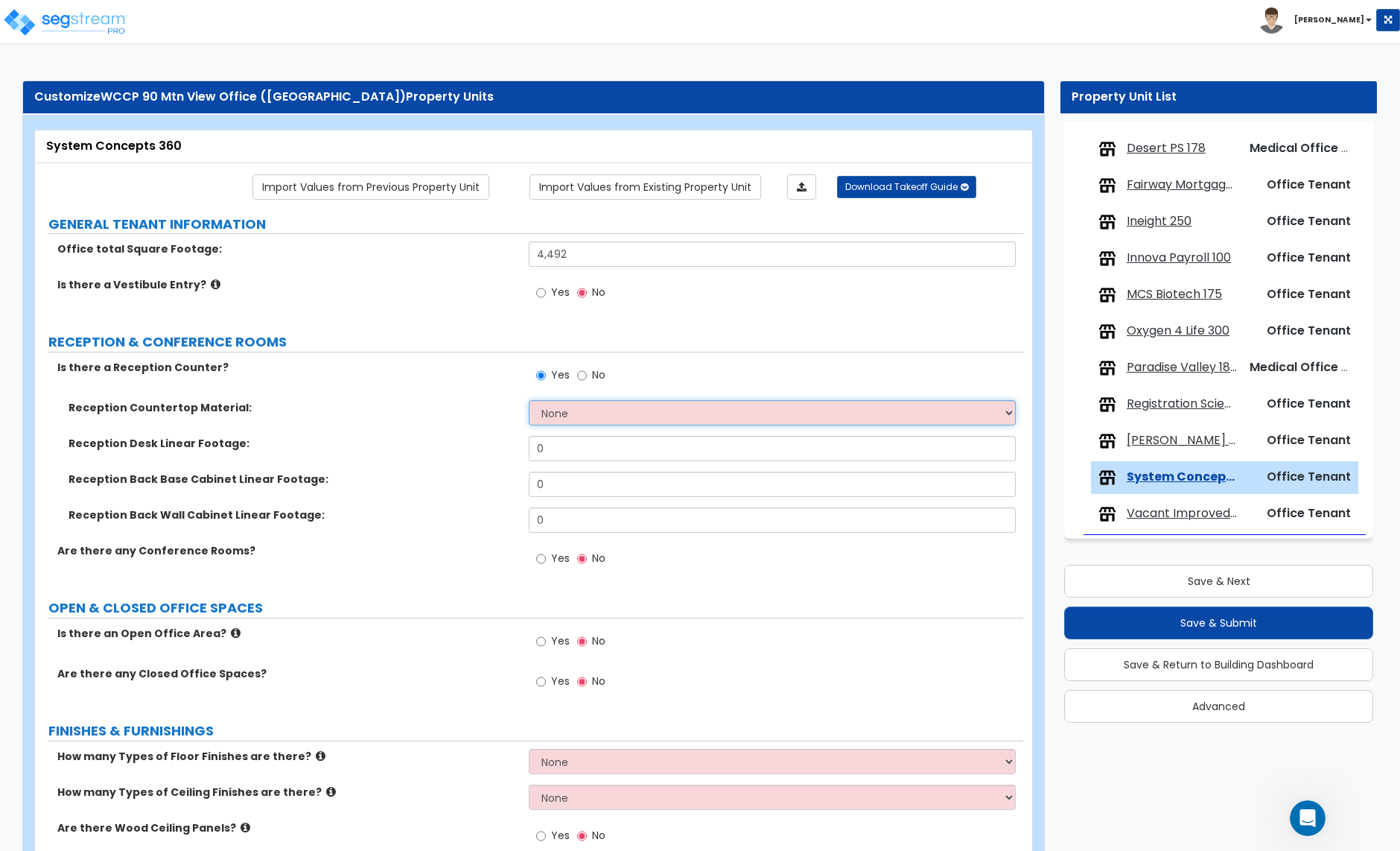
click at [567, 408] on select "None Plastic Laminate Solid Surface Stone Quartz Marble Tile Wood Stainless Ste…" at bounding box center [772, 413] width 486 height 25
click at [529, 401] on select "None Plastic Laminate Solid Surface Stone Quartz Marble Tile Wood Stainless Ste…" at bounding box center [772, 413] width 486 height 25
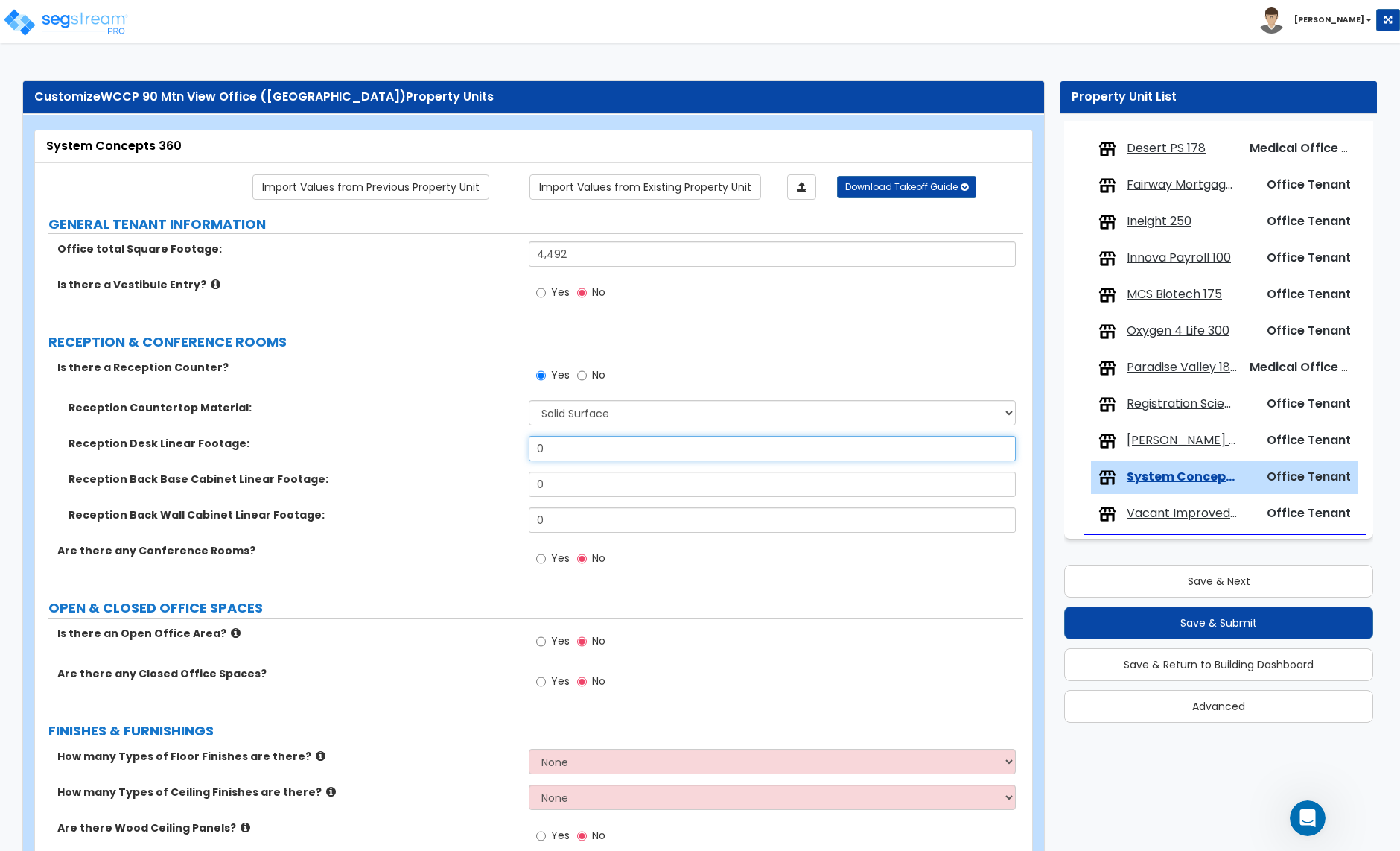
click at [569, 457] on input "0" at bounding box center [772, 448] width 486 height 25
click at [559, 487] on input "0" at bounding box center [772, 484] width 486 height 25
click at [541, 563] on input "Yes" at bounding box center [541, 558] width 10 height 17
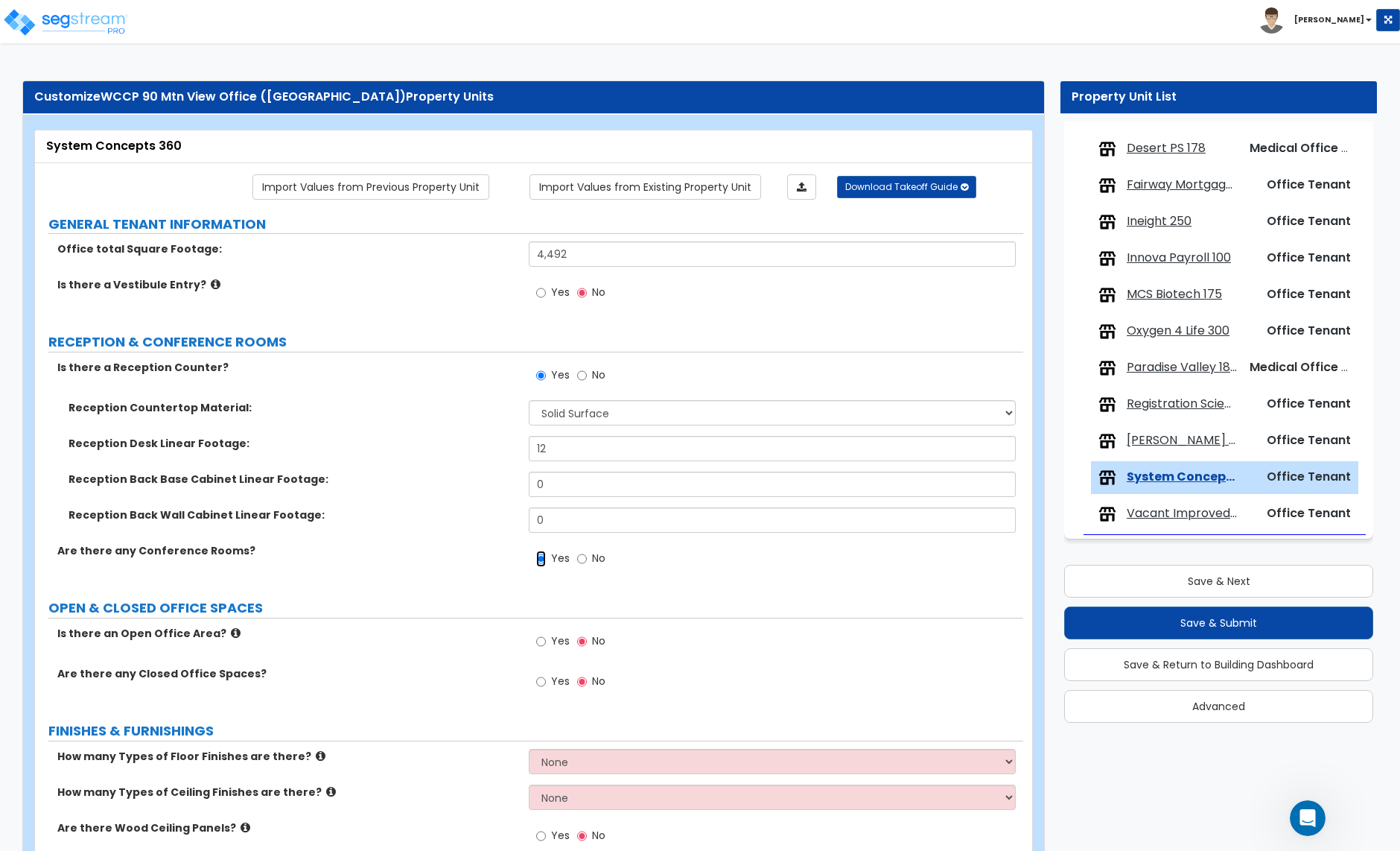
click at [541, 563] on input "Yes" at bounding box center [541, 558] width 10 height 17
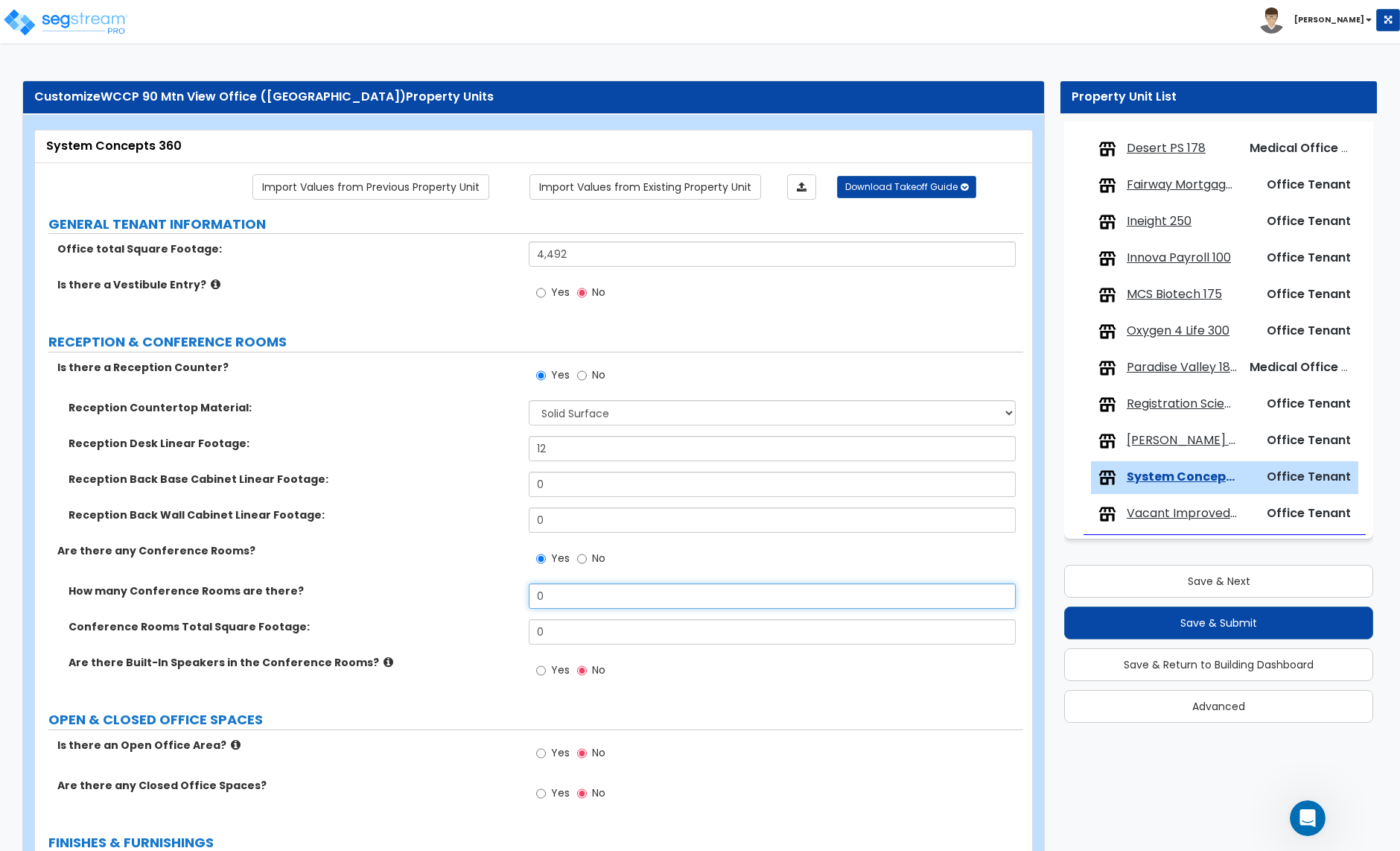
click at [559, 597] on input "0" at bounding box center [772, 596] width 486 height 25
click at [550, 630] on input "0" at bounding box center [772, 631] width 486 height 25
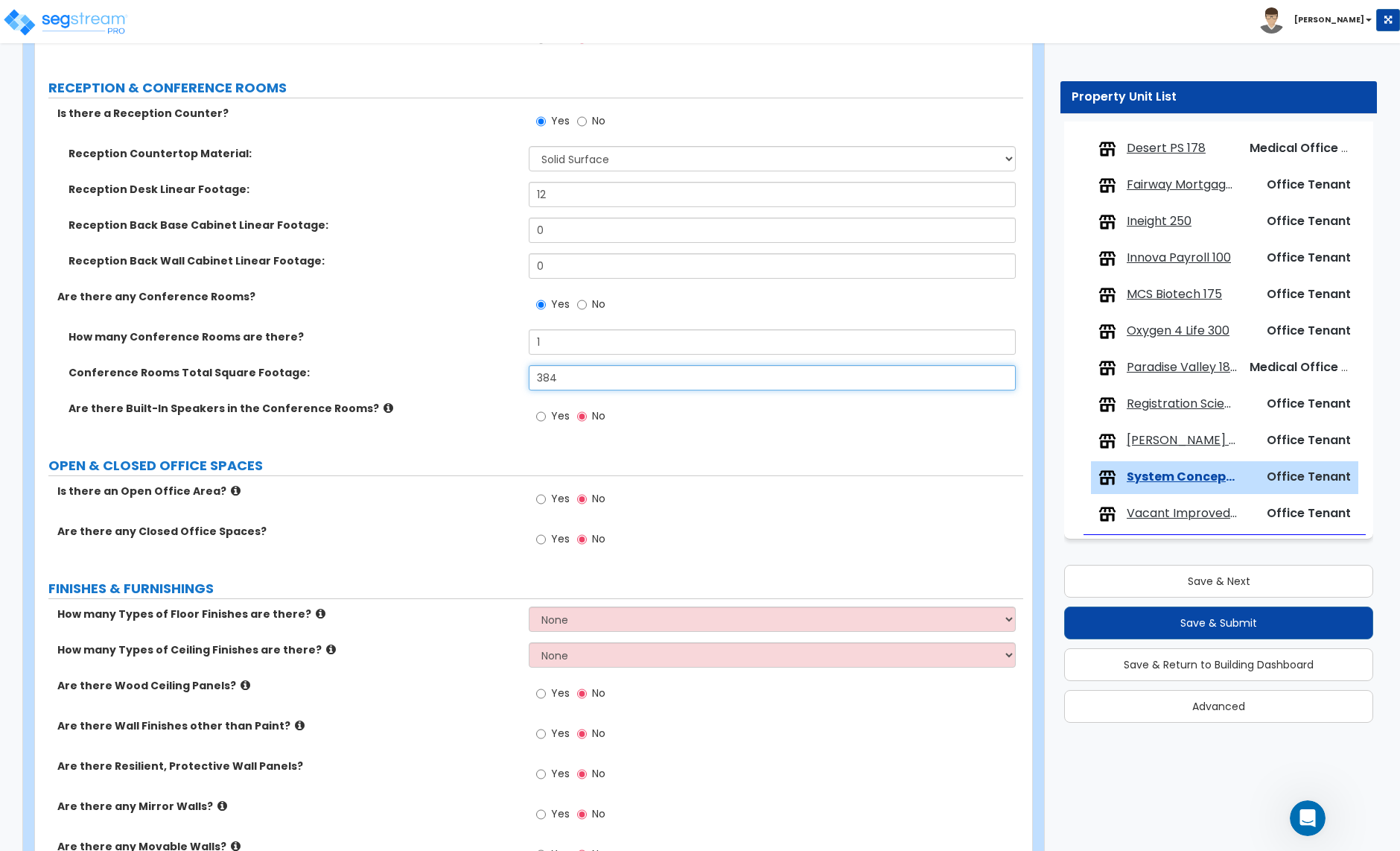
scroll to position [256, 0]
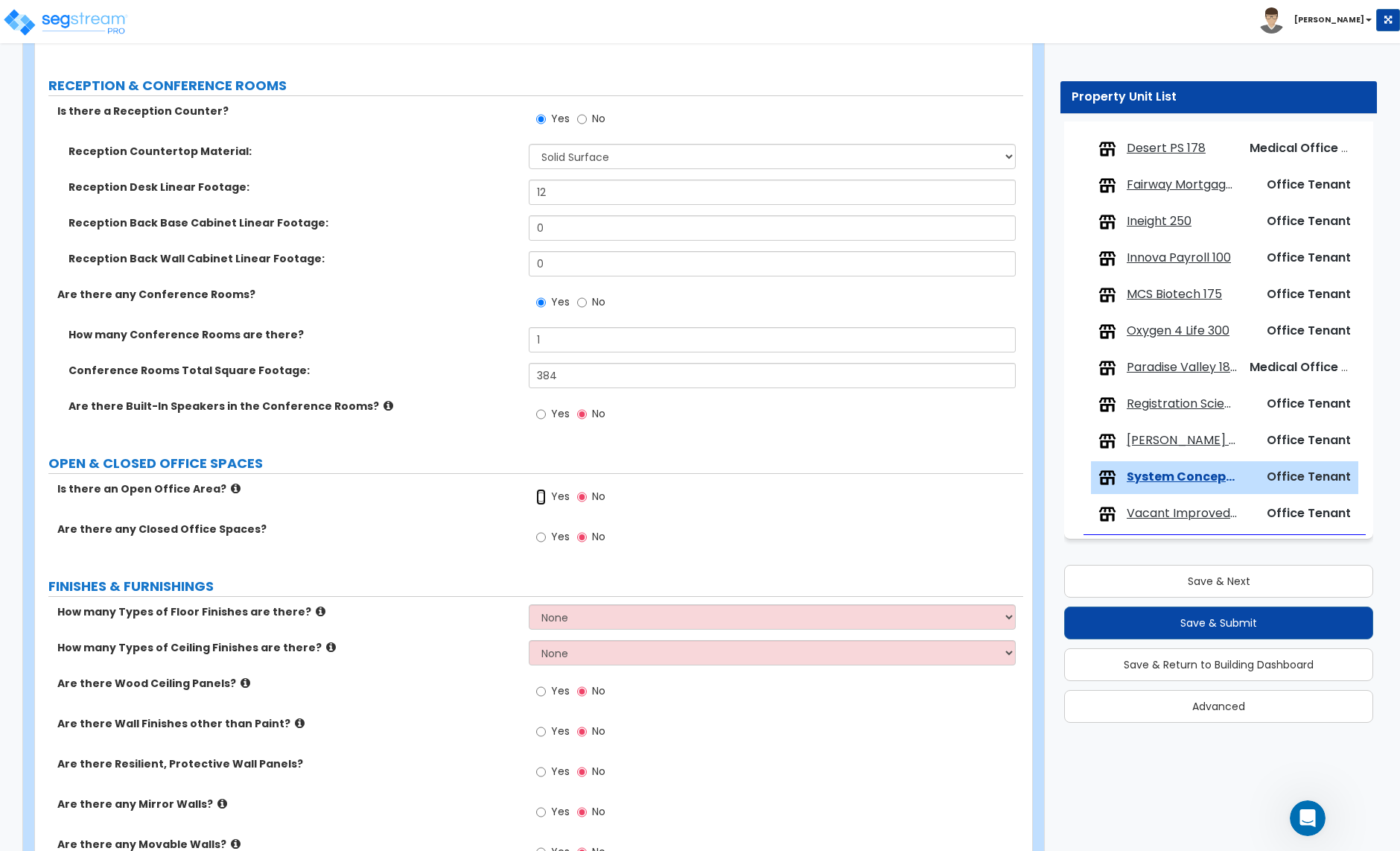
click at [540, 499] on input "Yes" at bounding box center [541, 497] width 10 height 17
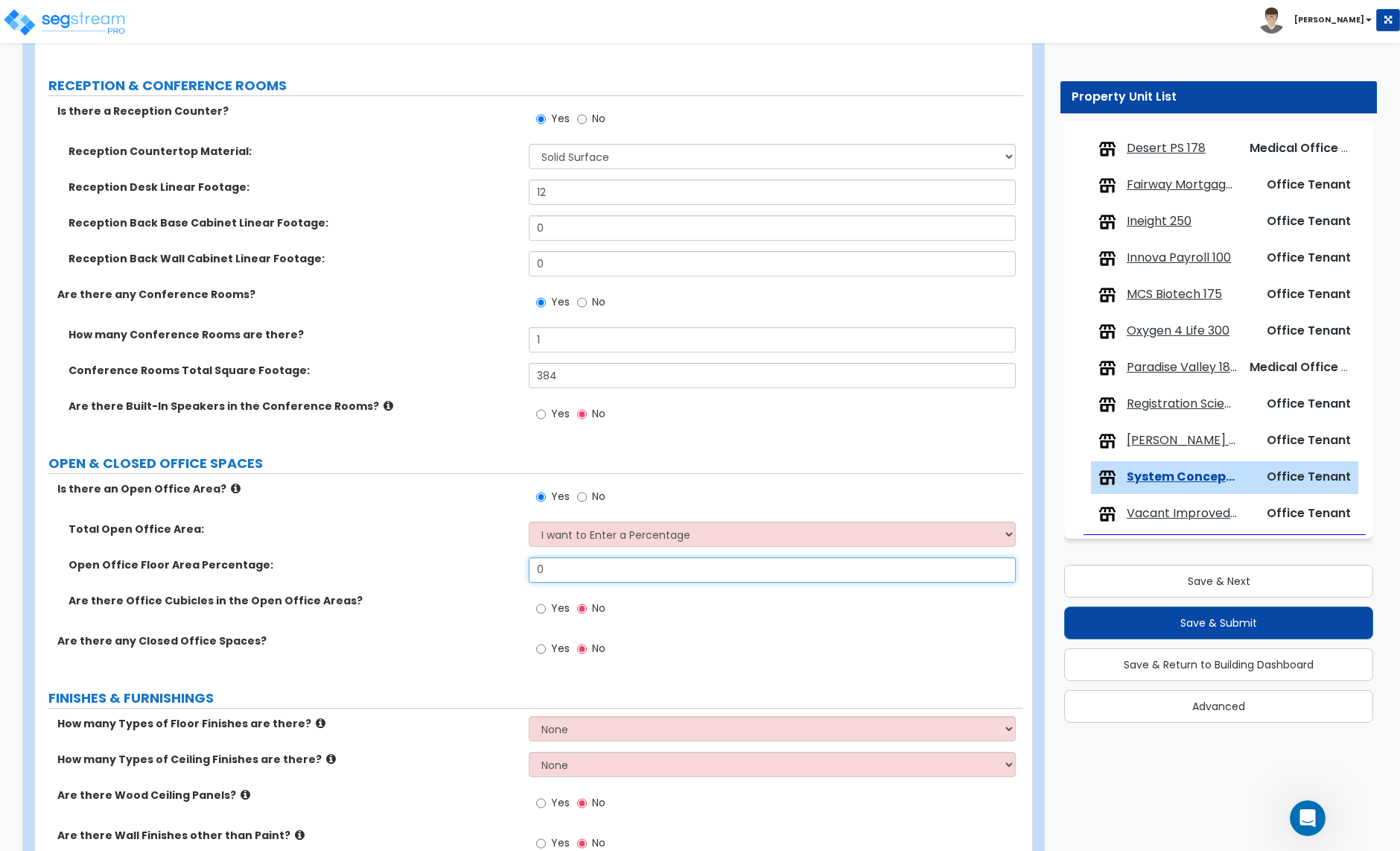
click at [562, 572] on input "0" at bounding box center [772, 570] width 486 height 25
click at [543, 613] on input "Yes" at bounding box center [541, 608] width 10 height 17
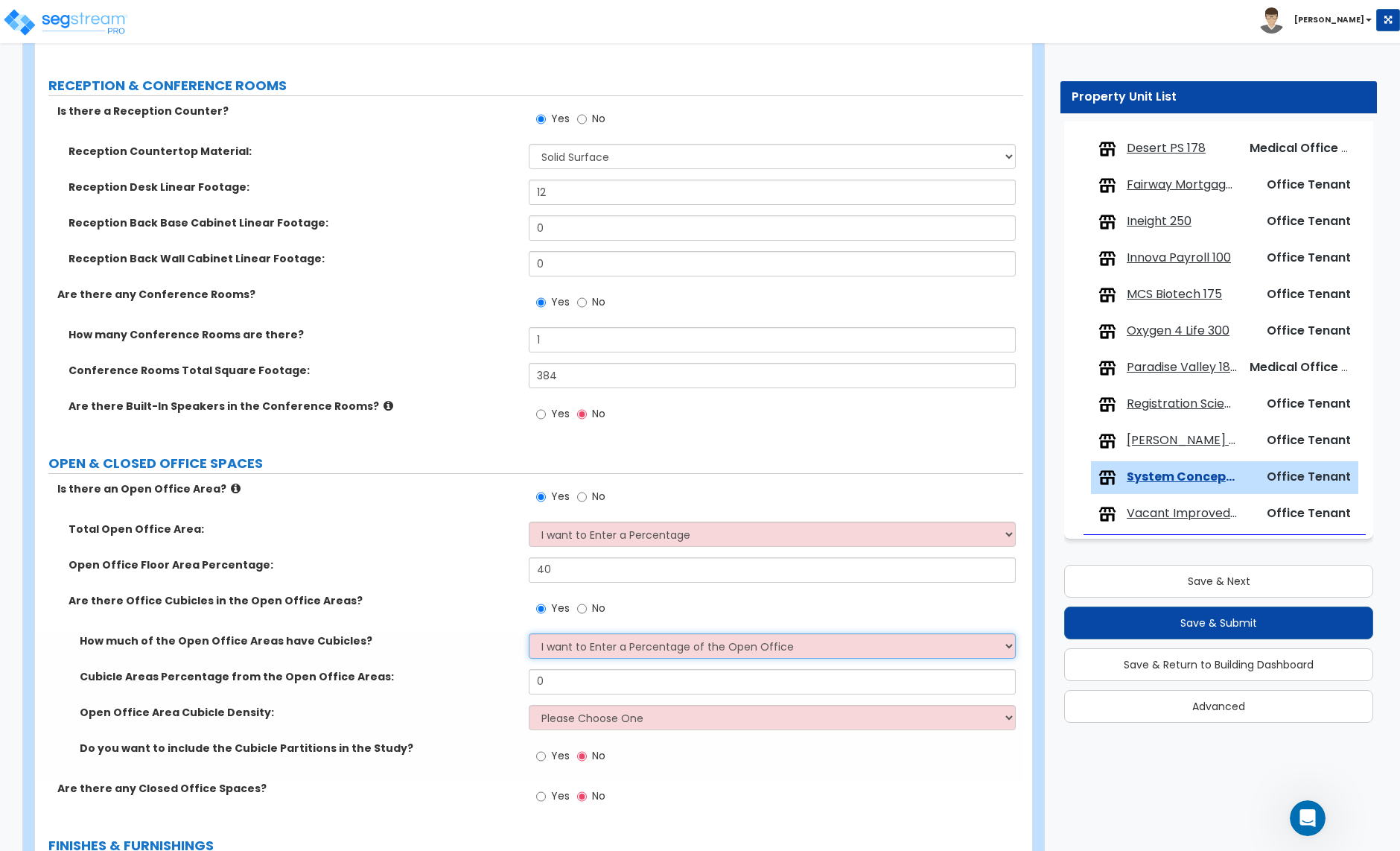
click at [570, 645] on select "I want to Enter a Percentage of the Open Office I want to enter the Square Foot…" at bounding box center [772, 646] width 486 height 25
click at [560, 684] on input "0" at bounding box center [772, 681] width 486 height 25
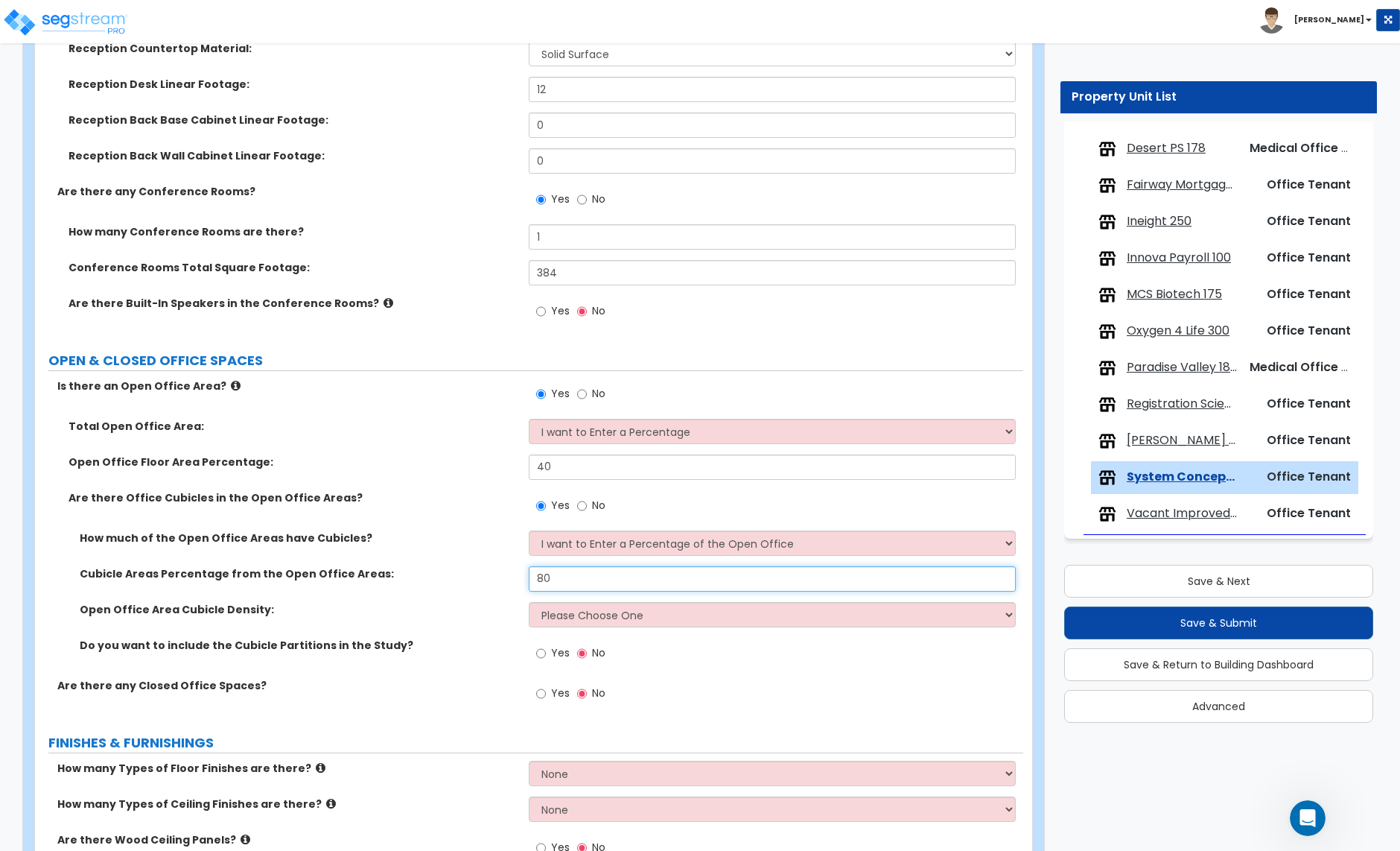
scroll to position [361, 0]
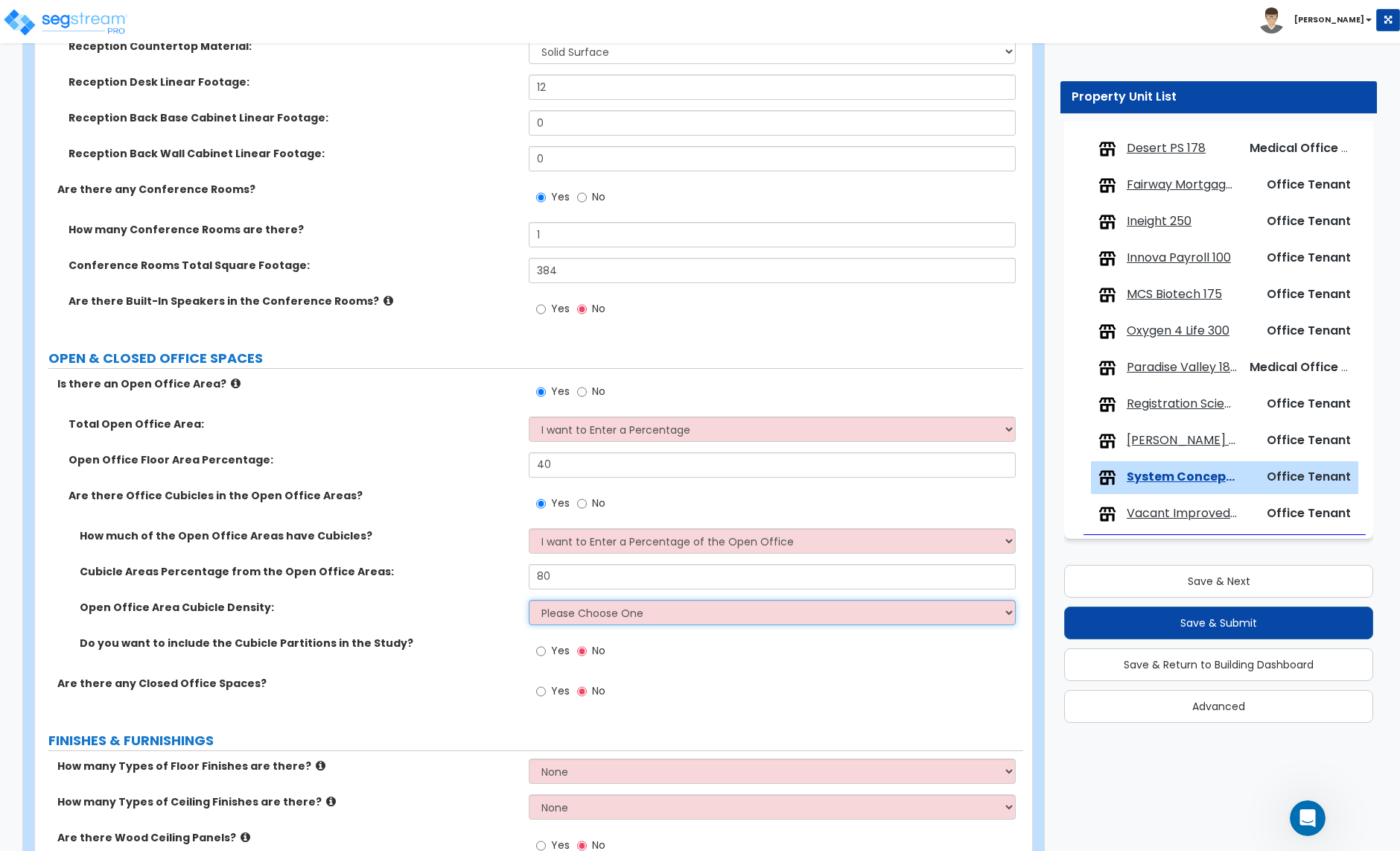
click at [597, 617] on select "Please Choose One Low High I want to Enter the number of Cubicles" at bounding box center [772, 612] width 486 height 25
click at [590, 621] on select "Please Choose One Low High I want to Enter the number of Cubicles" at bounding box center [772, 612] width 486 height 25
click at [529, 601] on select "Please Choose One Low High I want to Enter the number of Cubicles" at bounding box center [772, 612] width 486 height 25
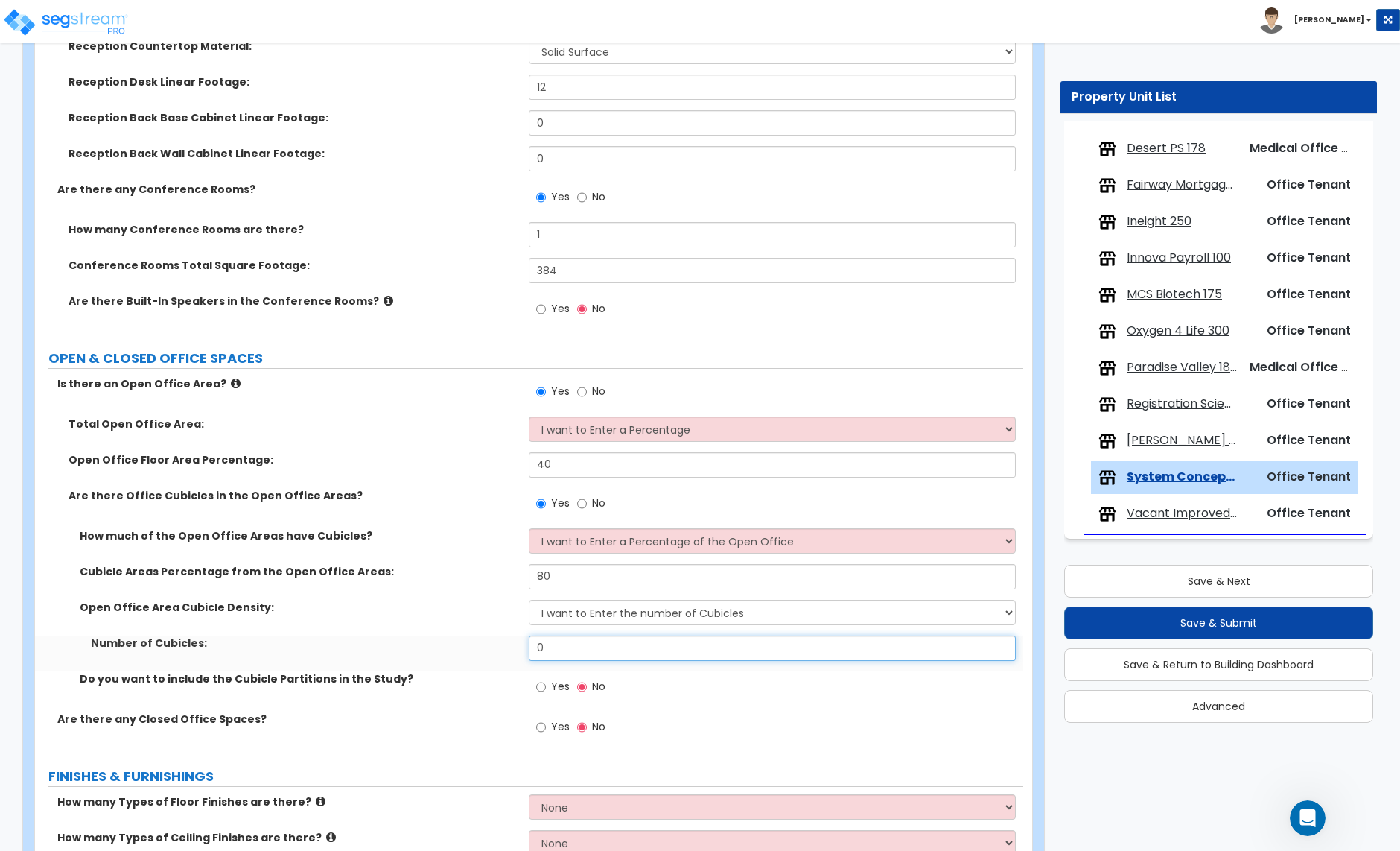
click at [555, 651] on input "0" at bounding box center [772, 648] width 486 height 25
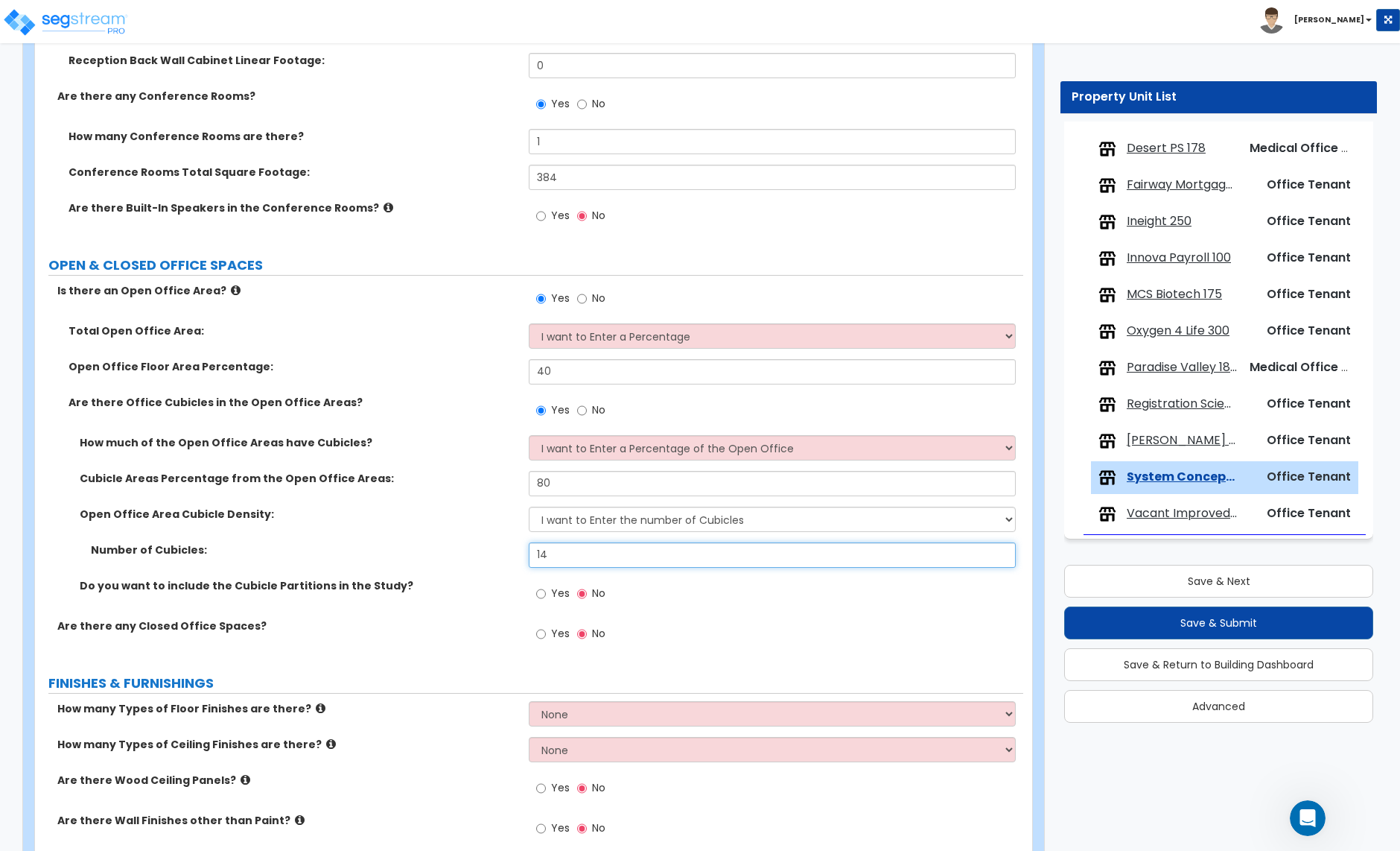
scroll to position [457, 0]
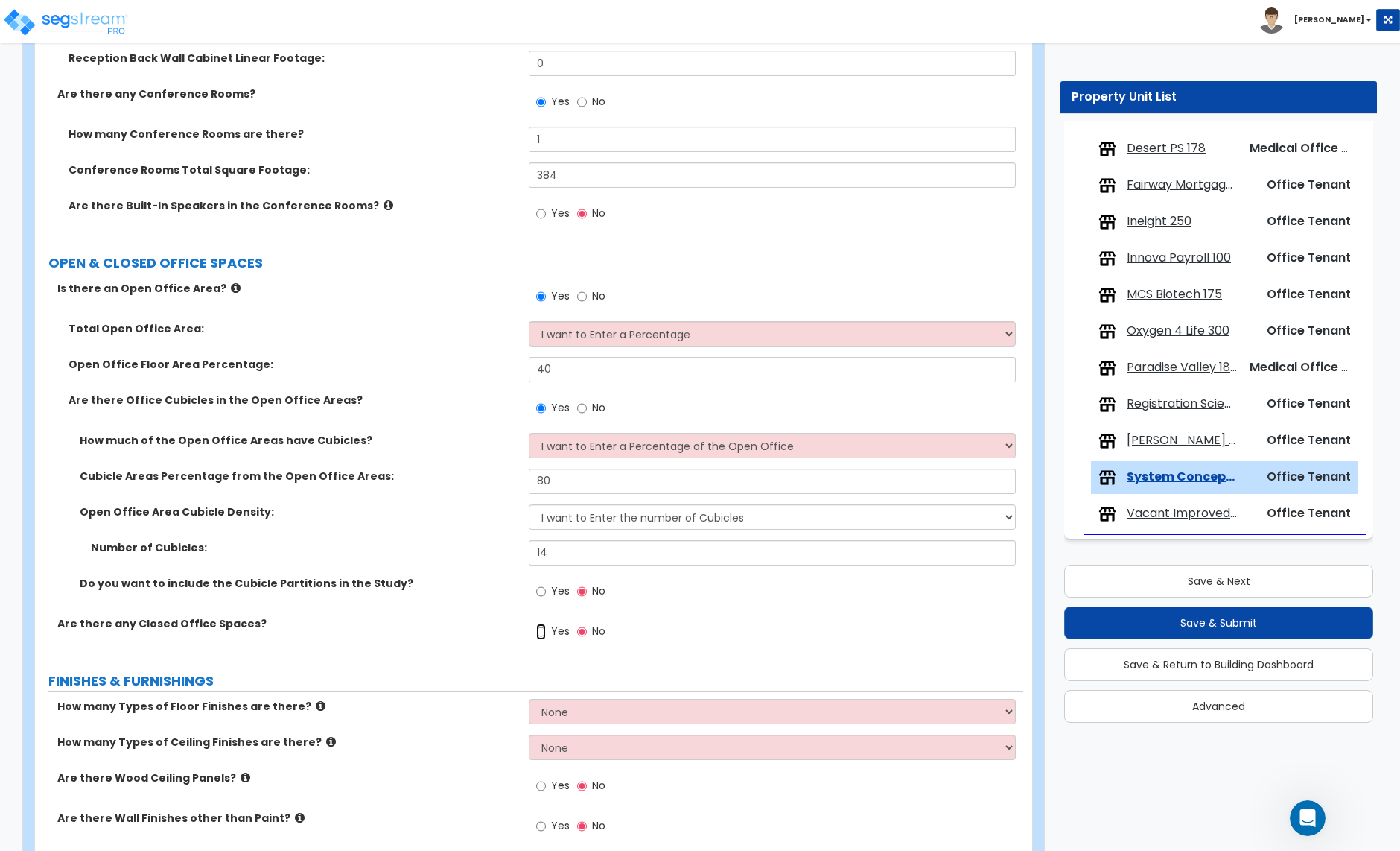
click at [541, 634] on input "Yes" at bounding box center [541, 632] width 10 height 17
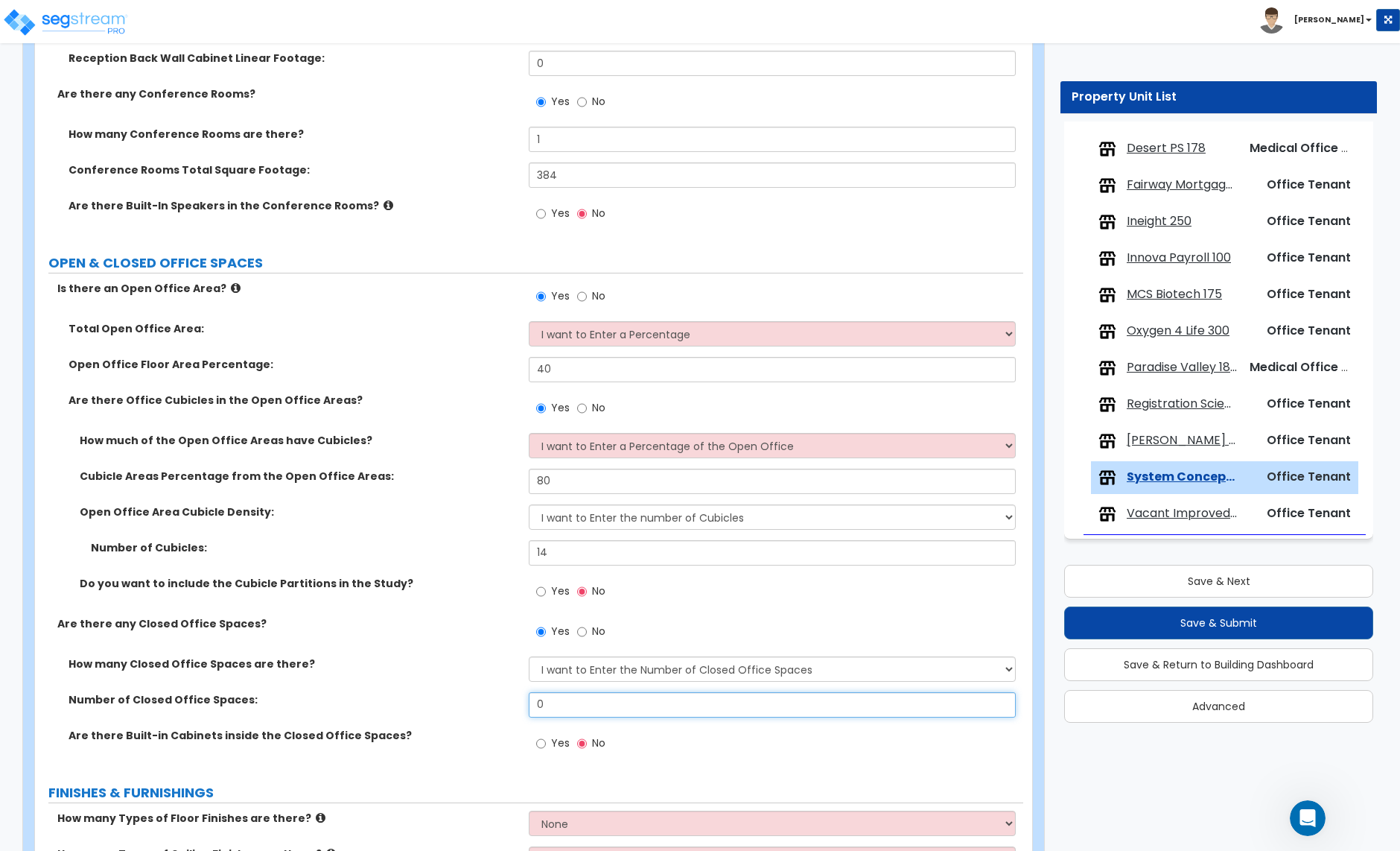
click at [561, 699] on input "0" at bounding box center [772, 705] width 486 height 25
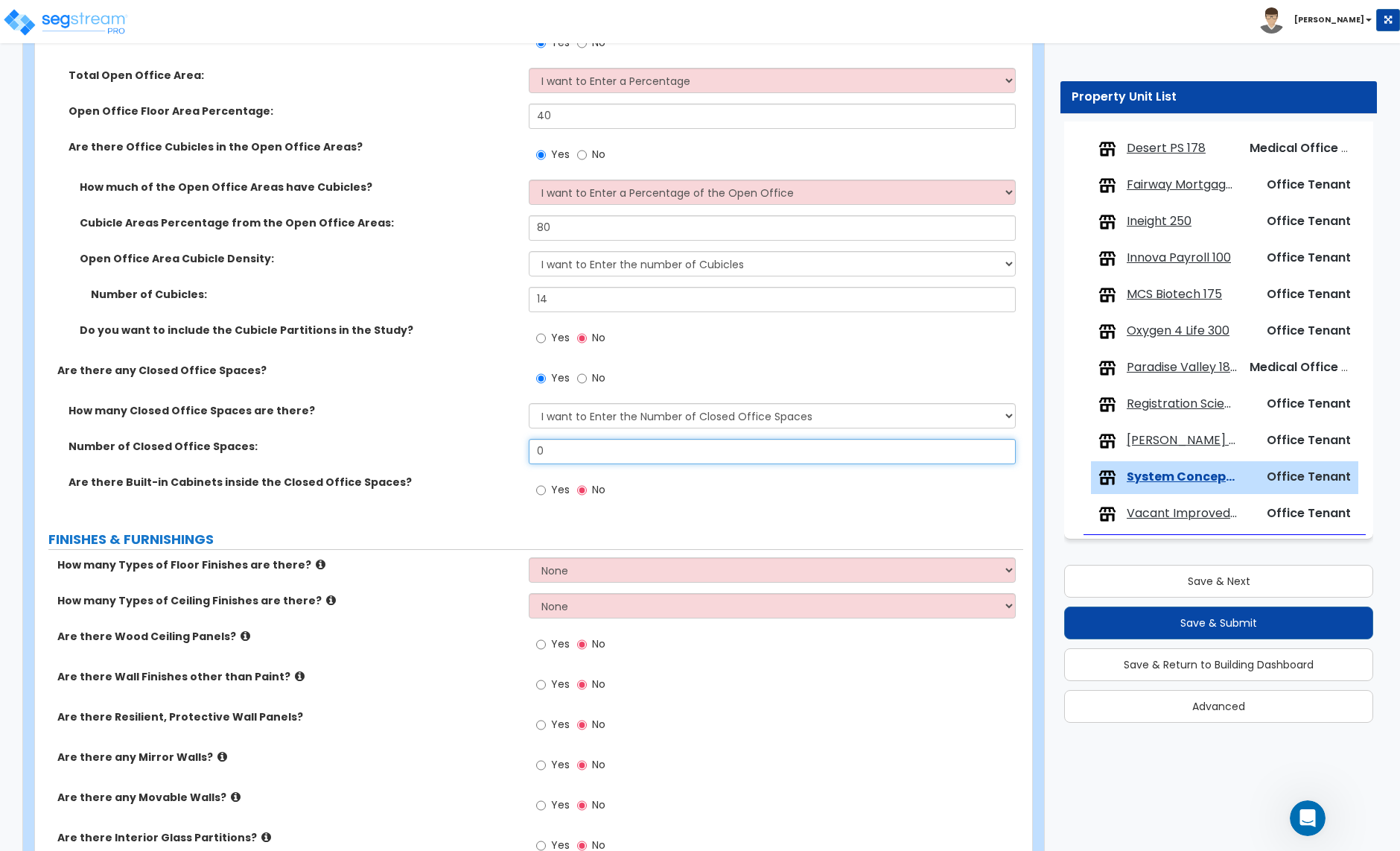
scroll to position [715, 0]
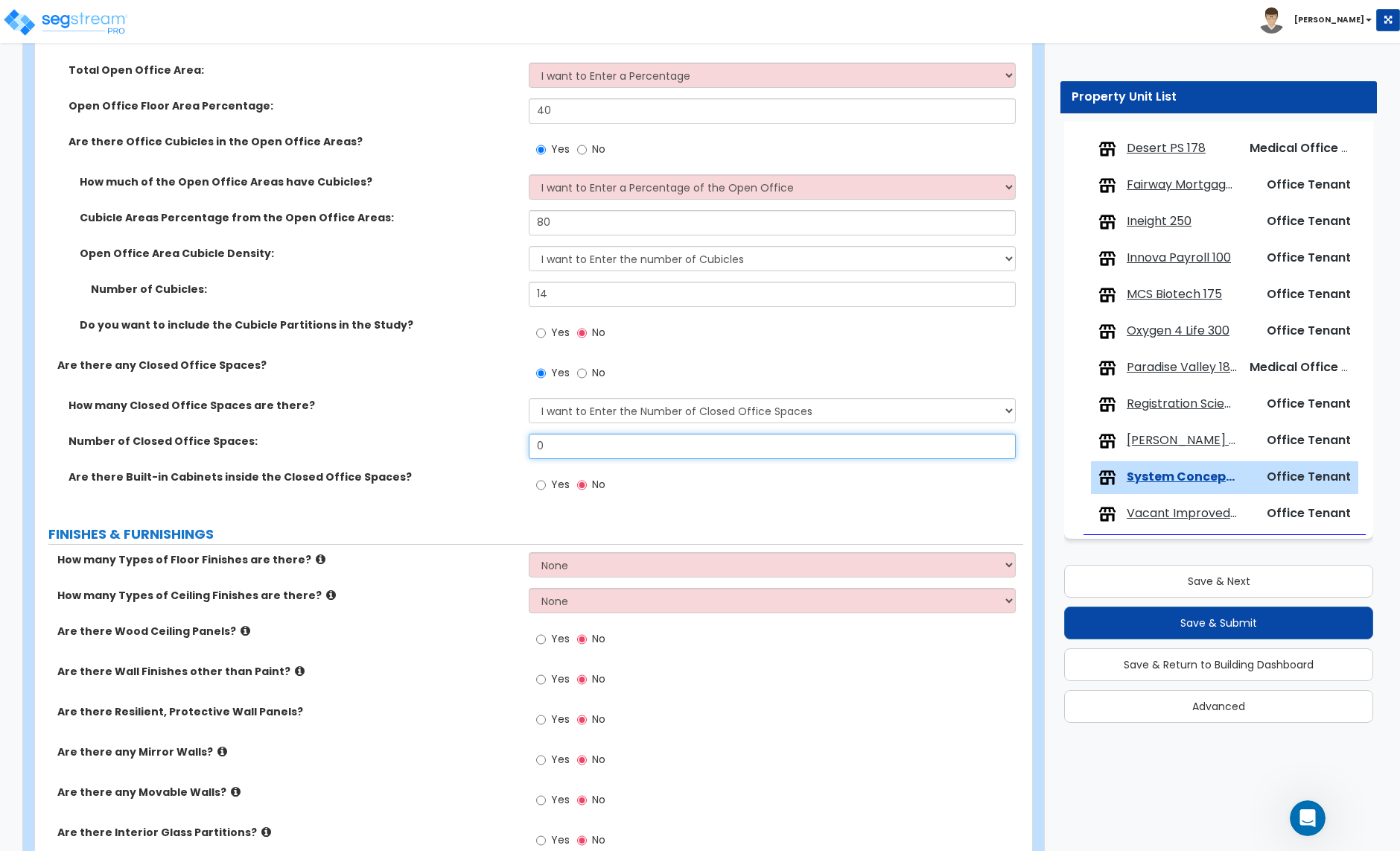
click at [569, 445] on input "0" at bounding box center [772, 446] width 486 height 25
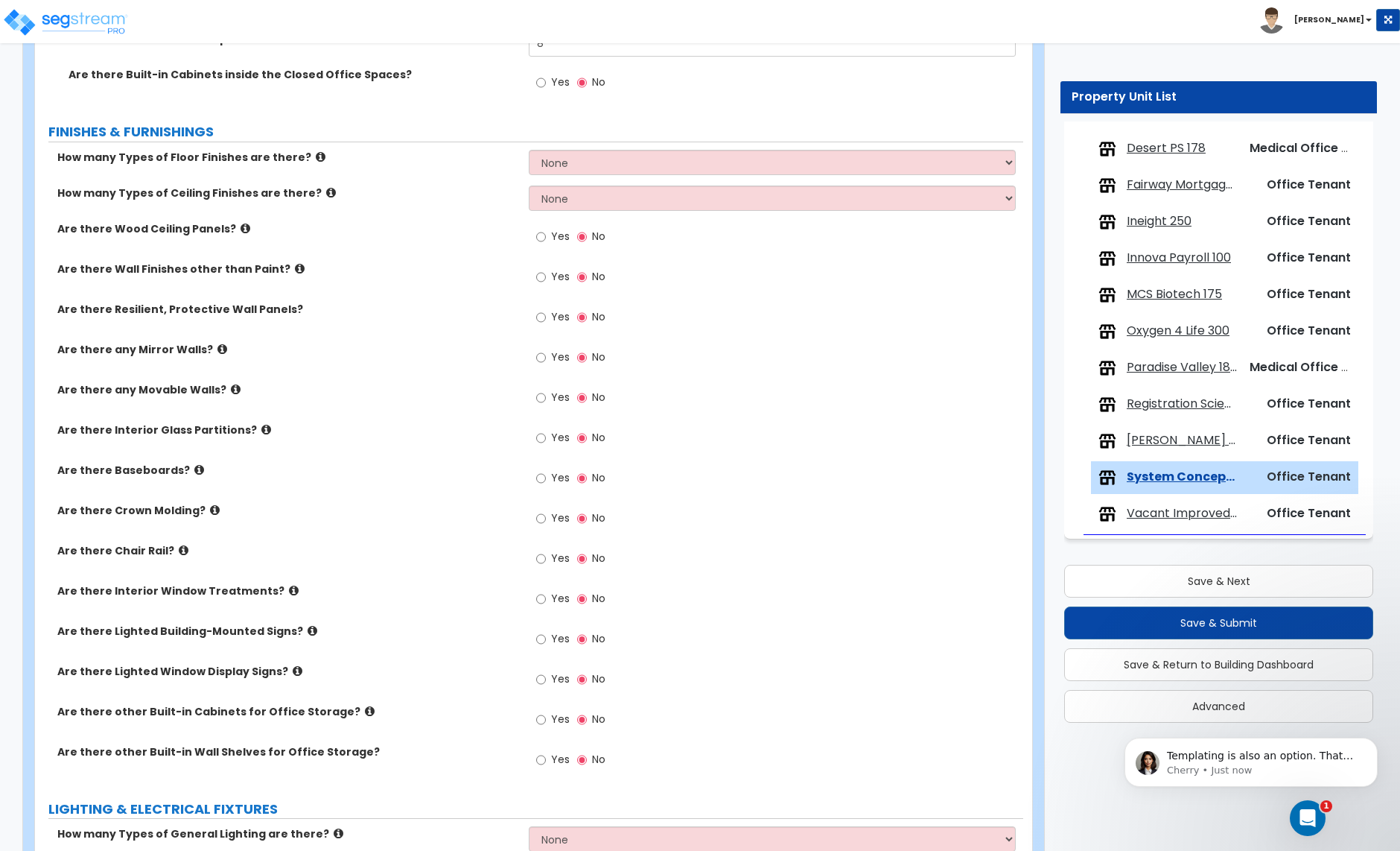
scroll to position [1124, 0]
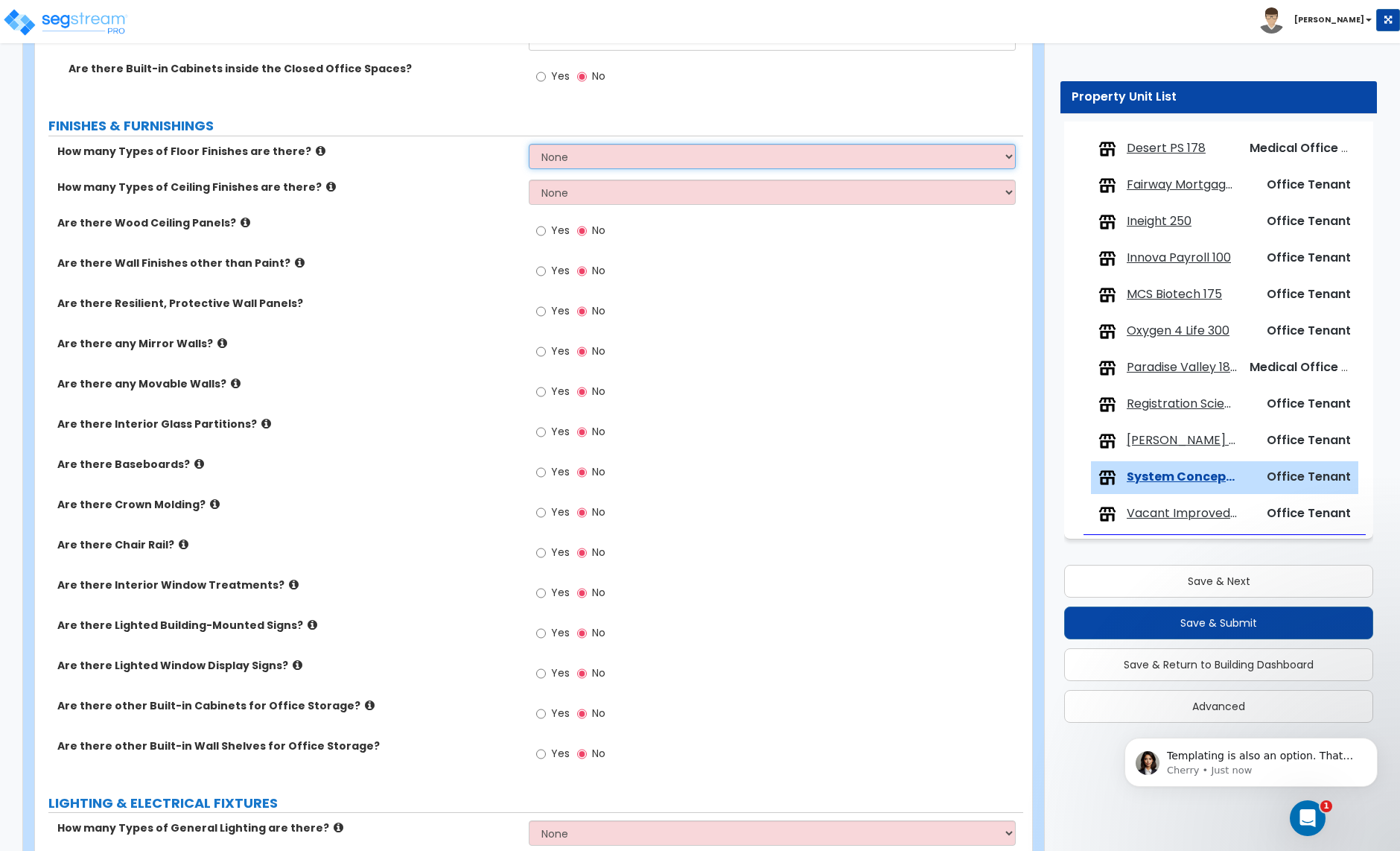
click at [576, 157] on select "None 1 2 3 4" at bounding box center [772, 156] width 486 height 25
click at [529, 145] on select "None 1 2 3 4" at bounding box center [772, 156] width 486 height 25
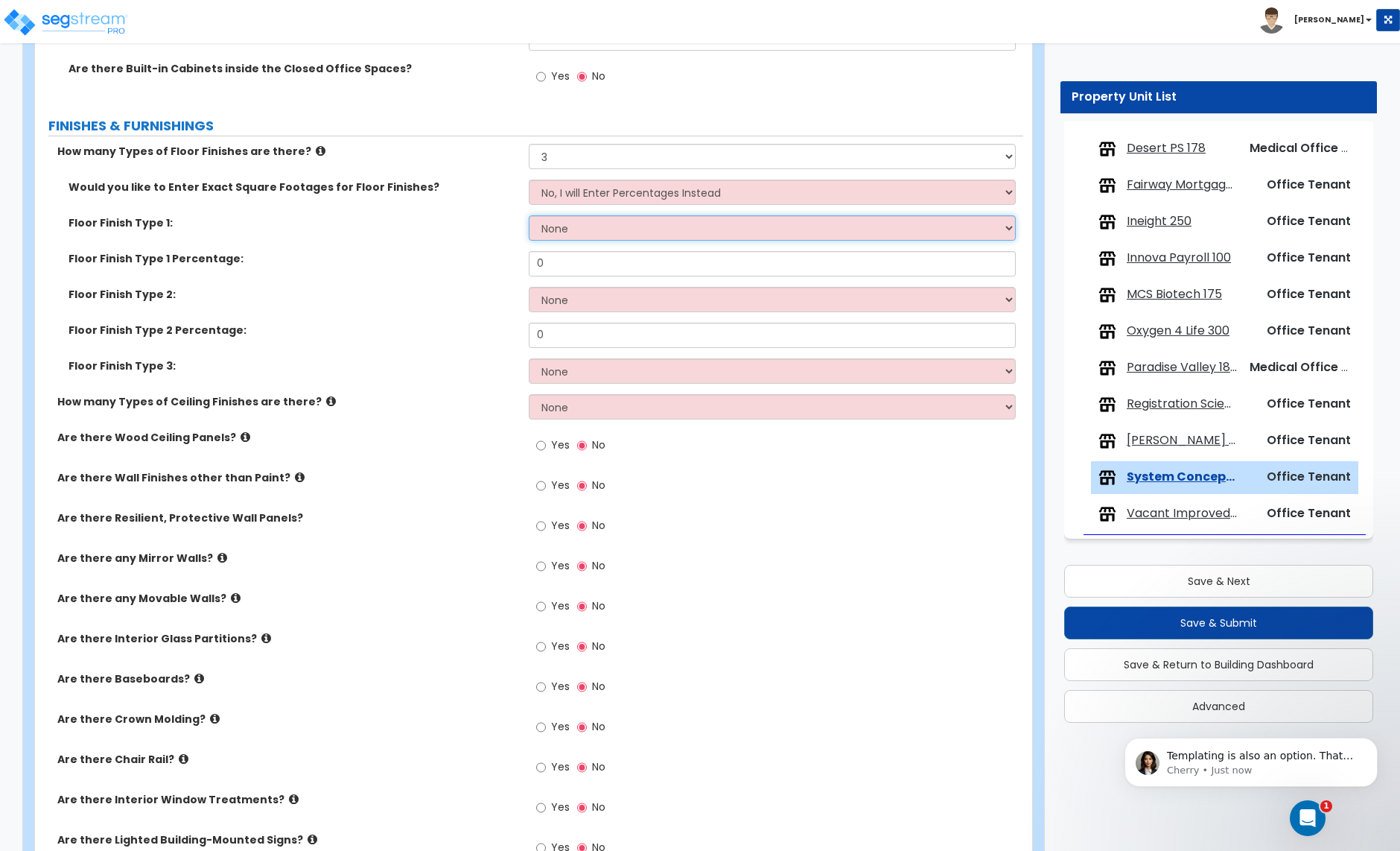
click at [569, 224] on select "None Tile Flooring Hardwood Flooring Resilient Laminate Flooring VCT Flooring S…" at bounding box center [772, 228] width 486 height 25
click at [529, 216] on select "None Tile Flooring Hardwood Flooring Resilient Laminate Flooring VCT Flooring S…" at bounding box center [772, 228] width 486 height 25
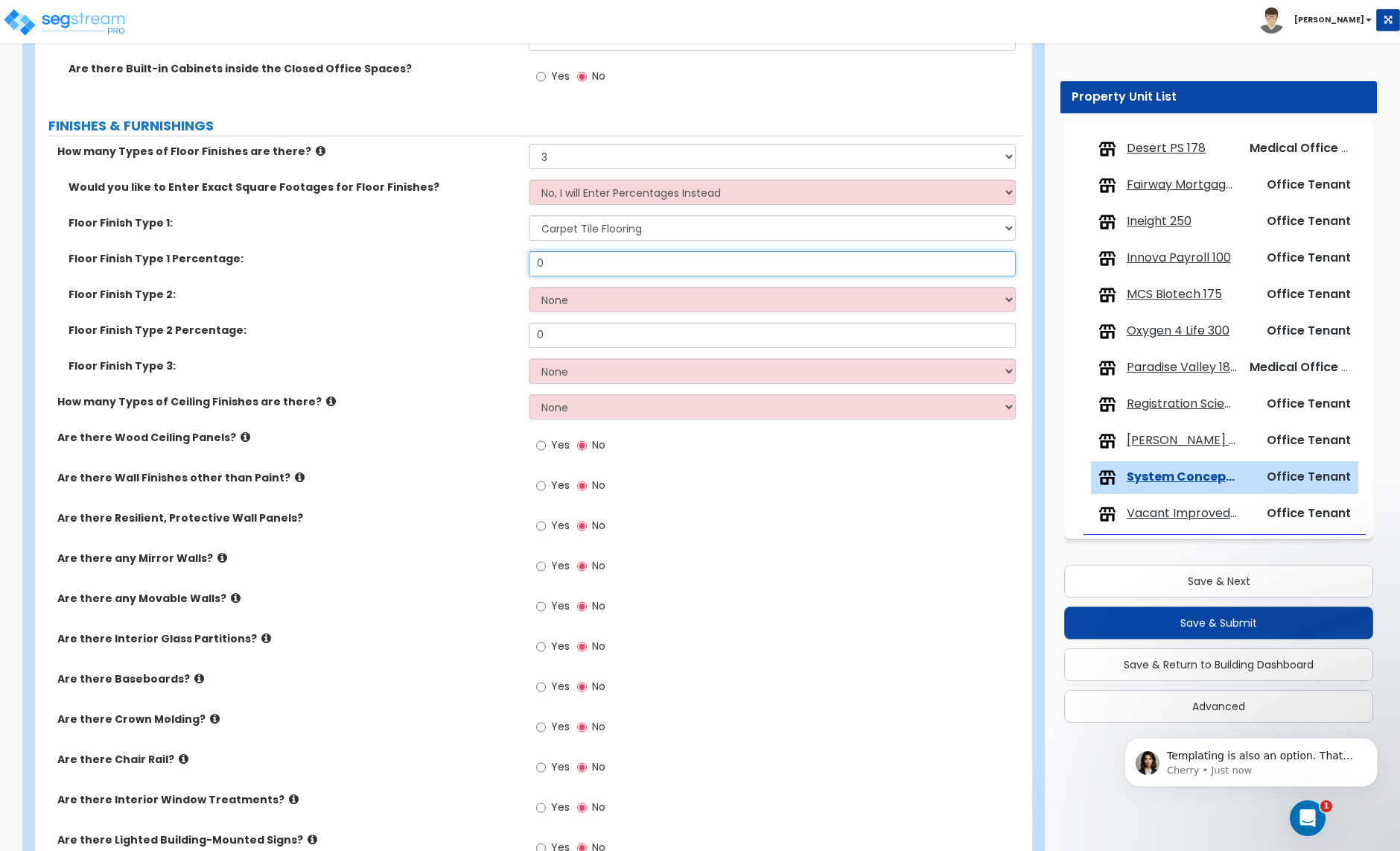
click at [564, 271] on input "0" at bounding box center [772, 264] width 486 height 25
click at [573, 301] on select "None Tile Flooring Hardwood Flooring Resilient Laminate Flooring VCT Flooring S…" at bounding box center [772, 299] width 486 height 25
click at [529, 288] on select "None Tile Flooring Hardwood Flooring Resilient Laminate Flooring VCT Flooring S…" at bounding box center [772, 299] width 486 height 25
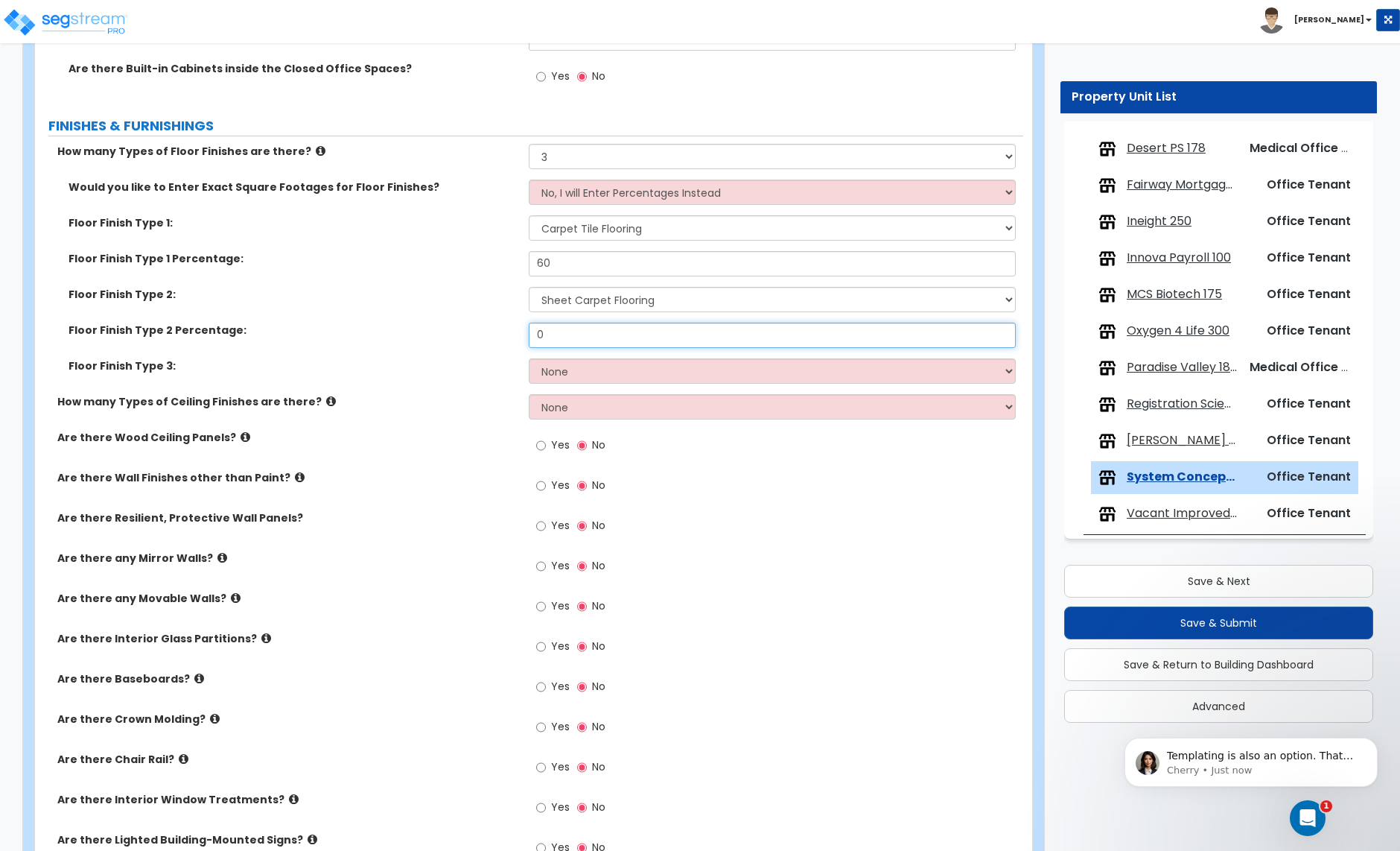
click at [555, 340] on input "0" at bounding box center [772, 335] width 486 height 25
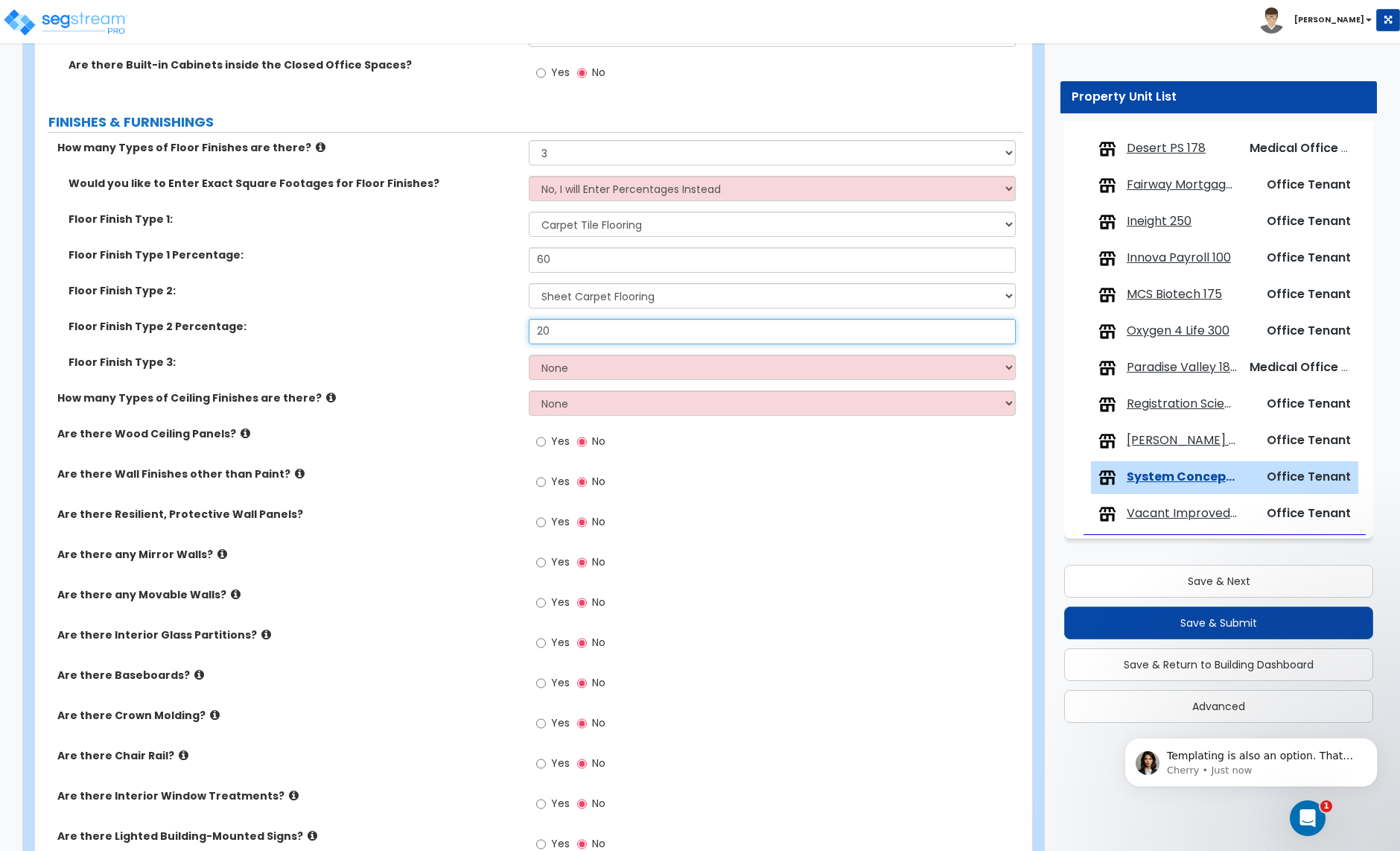
click at [557, 334] on input "20" at bounding box center [772, 331] width 486 height 25
click at [561, 375] on select "None Tile Flooring Hardwood Flooring Resilient Laminate Flooring VCT Flooring S…" at bounding box center [772, 367] width 486 height 25
click at [529, 356] on select "None Tile Flooring Hardwood Flooring Resilient Laminate Flooring VCT Flooring S…" at bounding box center [772, 367] width 486 height 25
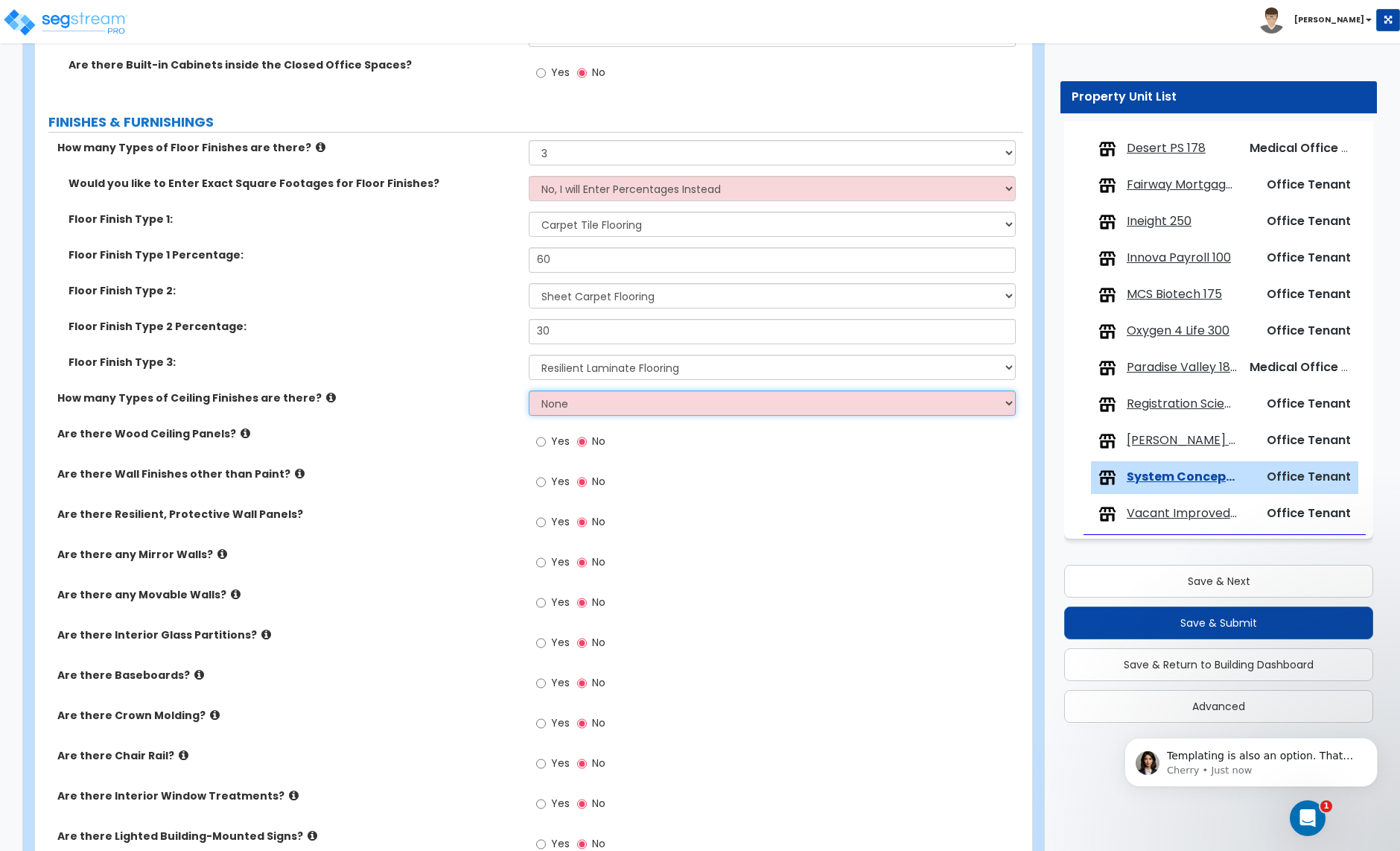
click at [595, 405] on select "None 1 2 3" at bounding box center [772, 402] width 486 height 25
click at [529, 392] on select "None 1 2 3" at bounding box center [772, 402] width 486 height 25
click at [582, 405] on select "None 1 2 3" at bounding box center [772, 402] width 486 height 25
click at [529, 392] on select "None 1 2 3" at bounding box center [772, 402] width 486 height 25
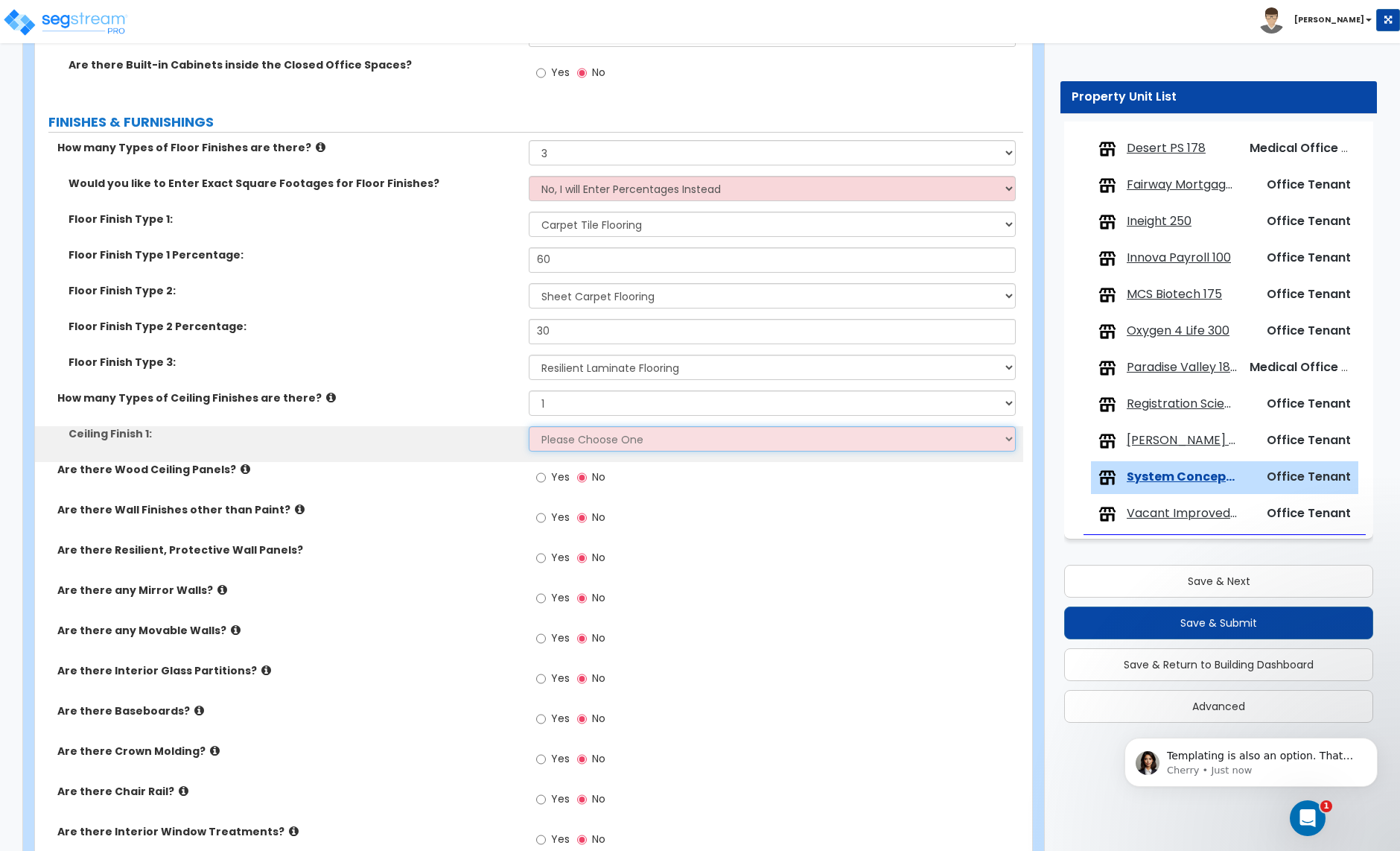
click at [569, 439] on select "Please Choose One Drop Ceiling Open Ceiling Drywall Ceiling" at bounding box center [772, 438] width 486 height 25
click at [529, 428] on select "Please Choose One Drop Ceiling Open Ceiling Drywall Ceiling" at bounding box center [772, 438] width 486 height 25
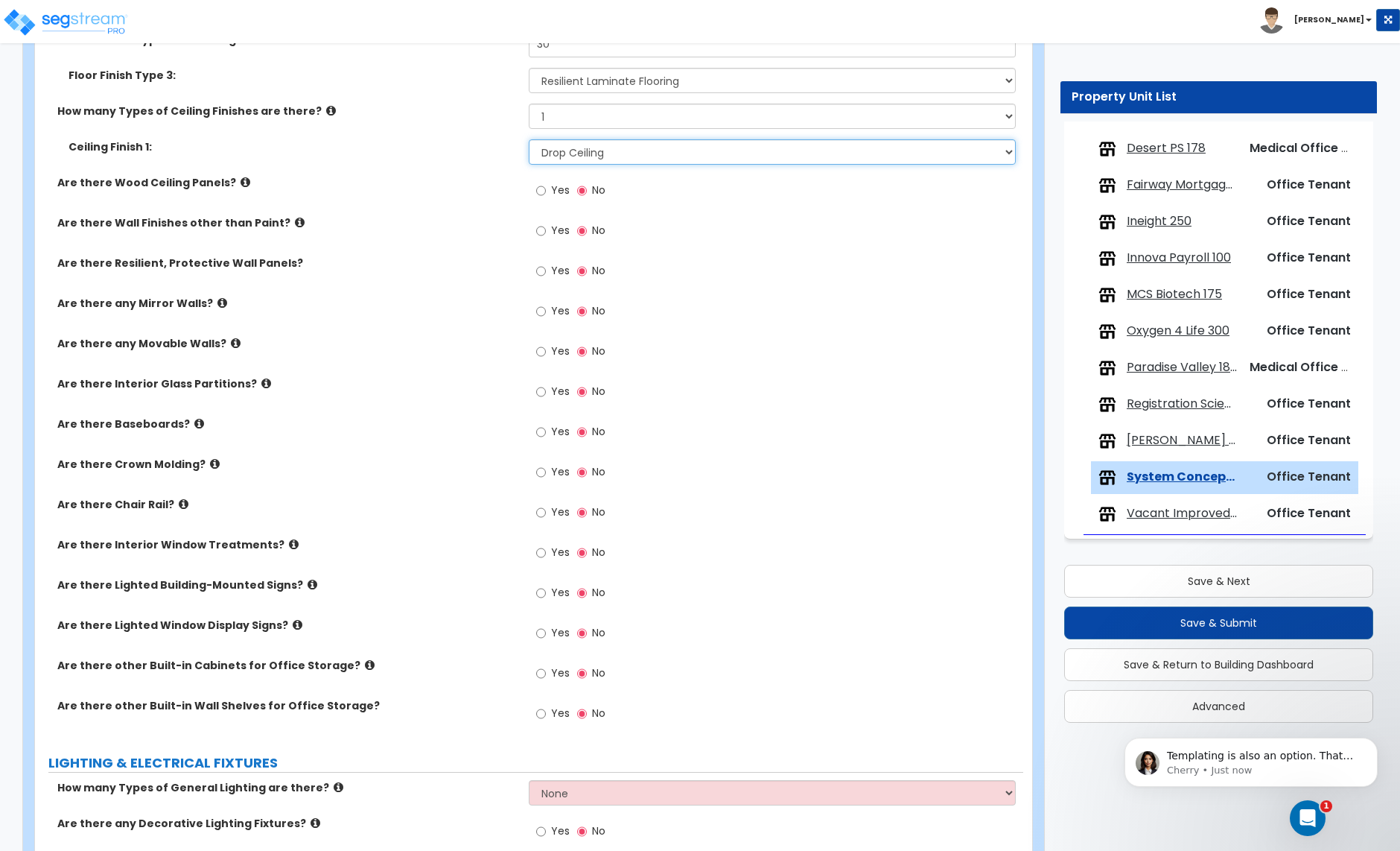
scroll to position [1419, 0]
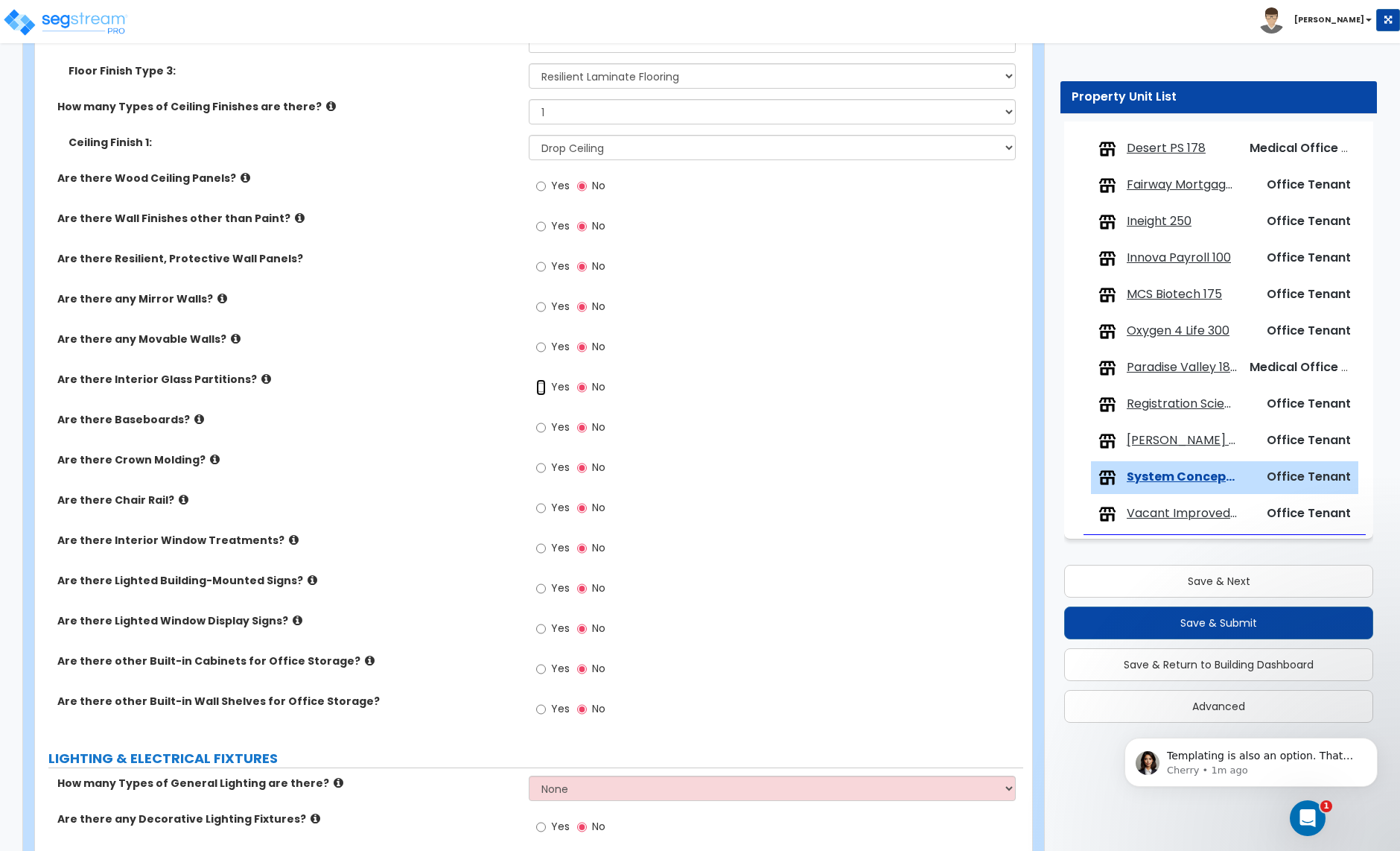
click at [539, 390] on input "Yes" at bounding box center [541, 387] width 10 height 17
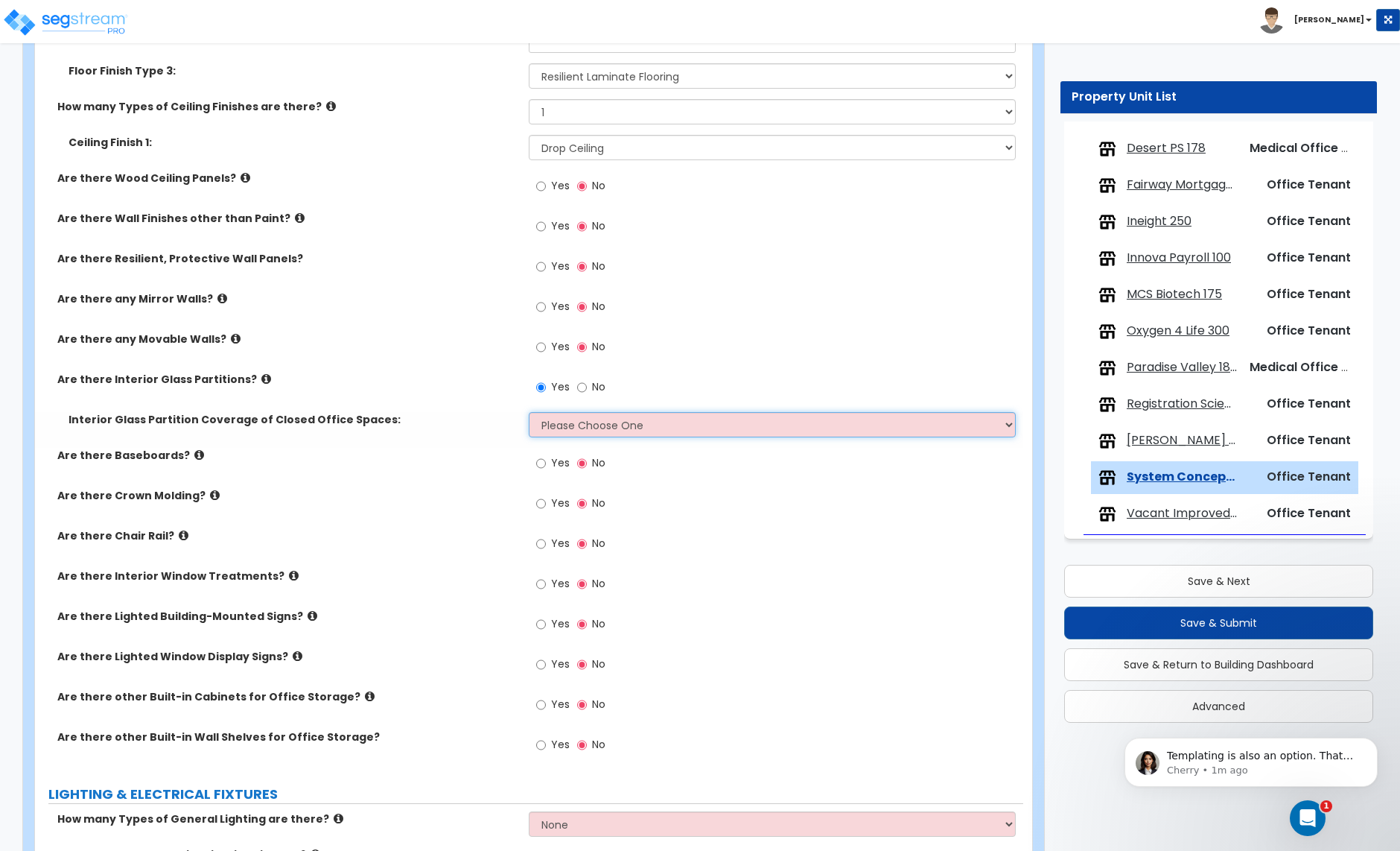
click at [562, 430] on select "Please Choose One Some of the Closed Office Space Walls are Interior Glass Part…" at bounding box center [772, 424] width 486 height 25
click at [529, 414] on select "Please Choose One Some of the Closed Office Space Walls are Interior Glass Part…" at bounding box center [772, 424] width 486 height 25
click at [544, 471] on input "Yes" at bounding box center [541, 463] width 10 height 17
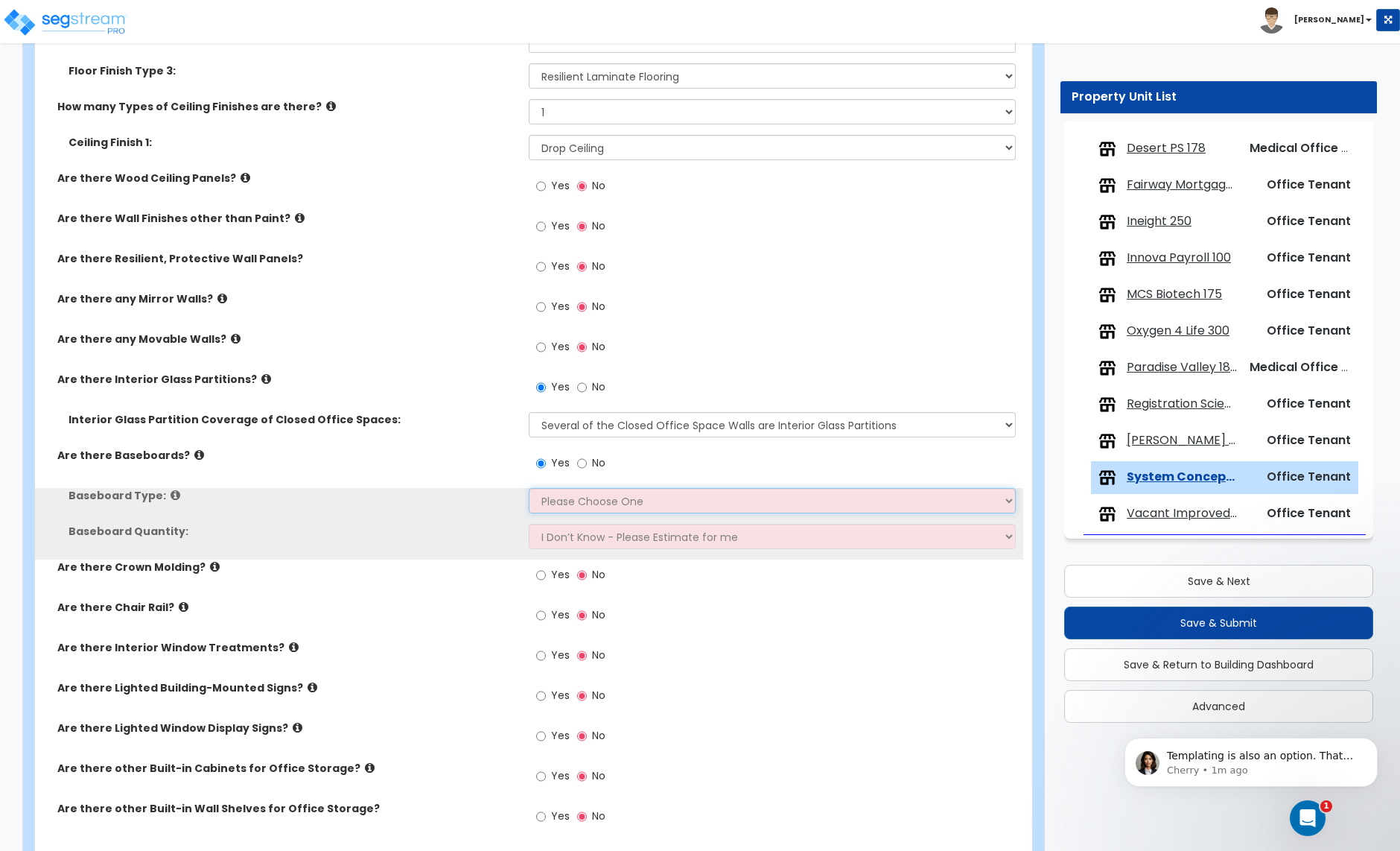
click at [551, 505] on select "Please Choose One Wood Vinyl Carpet Tile" at bounding box center [772, 500] width 486 height 25
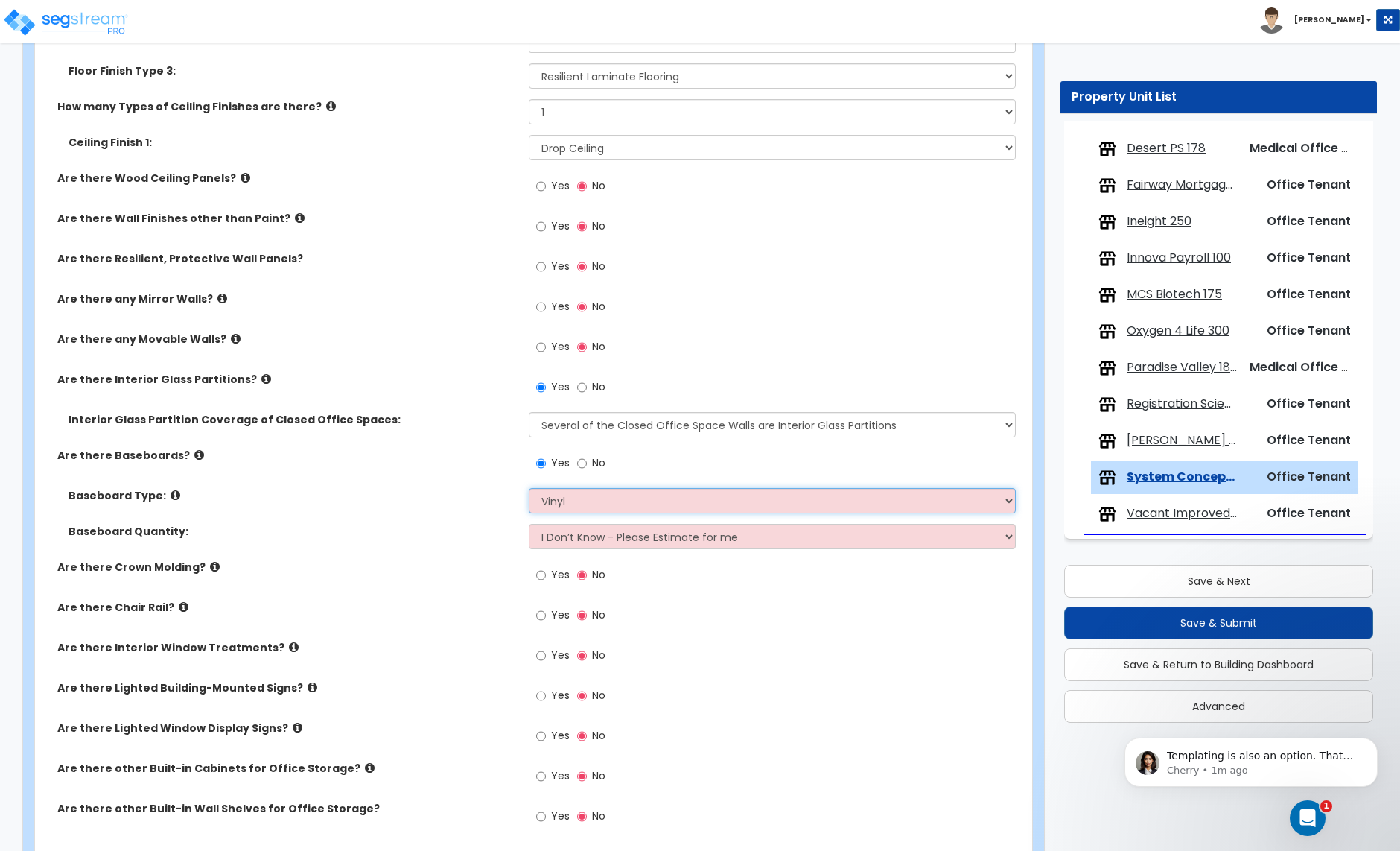
click at [529, 490] on select "Please Choose One Wood Vinyl Carpet Tile" at bounding box center [772, 500] width 486 height 25
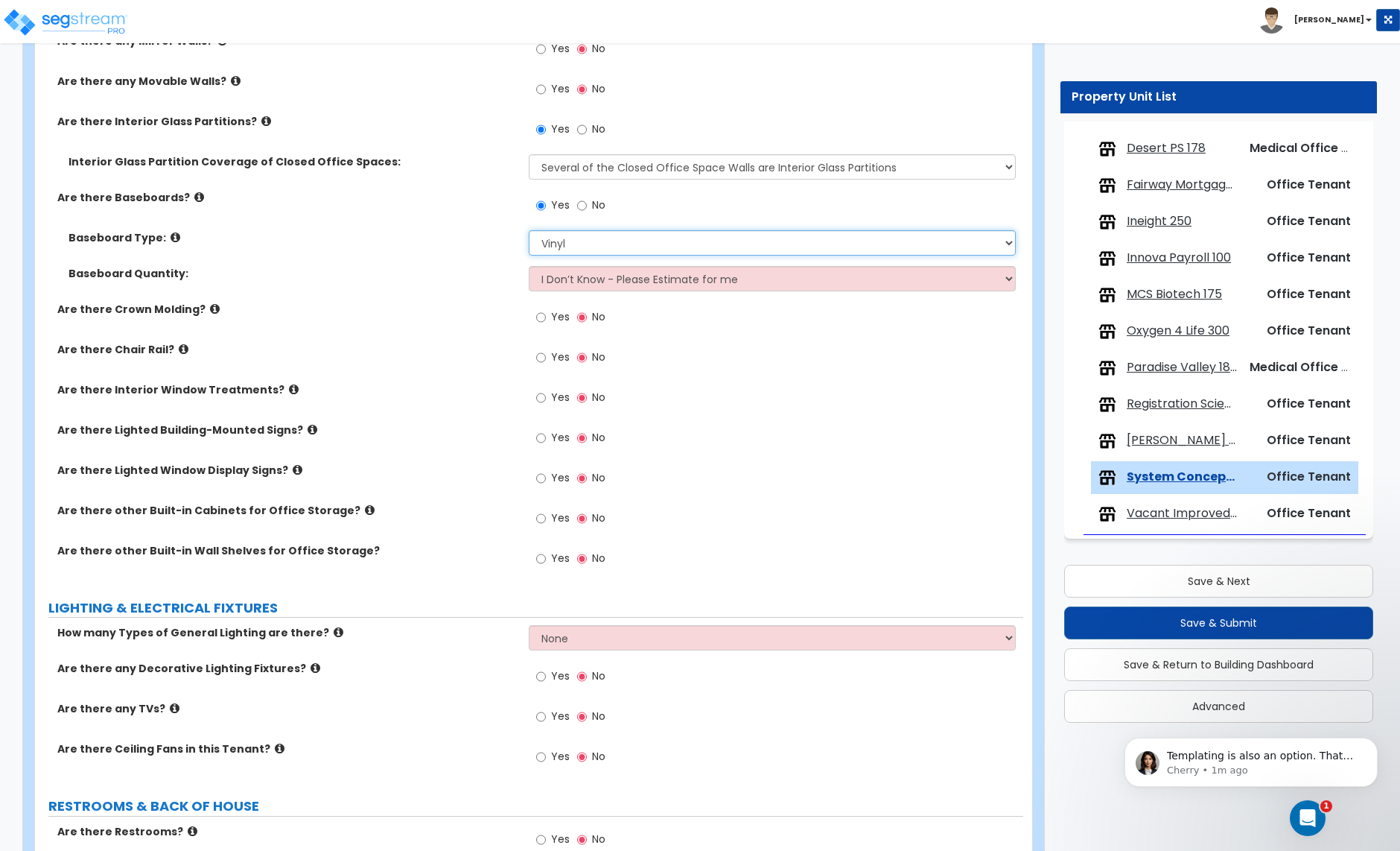
scroll to position [1679, 0]
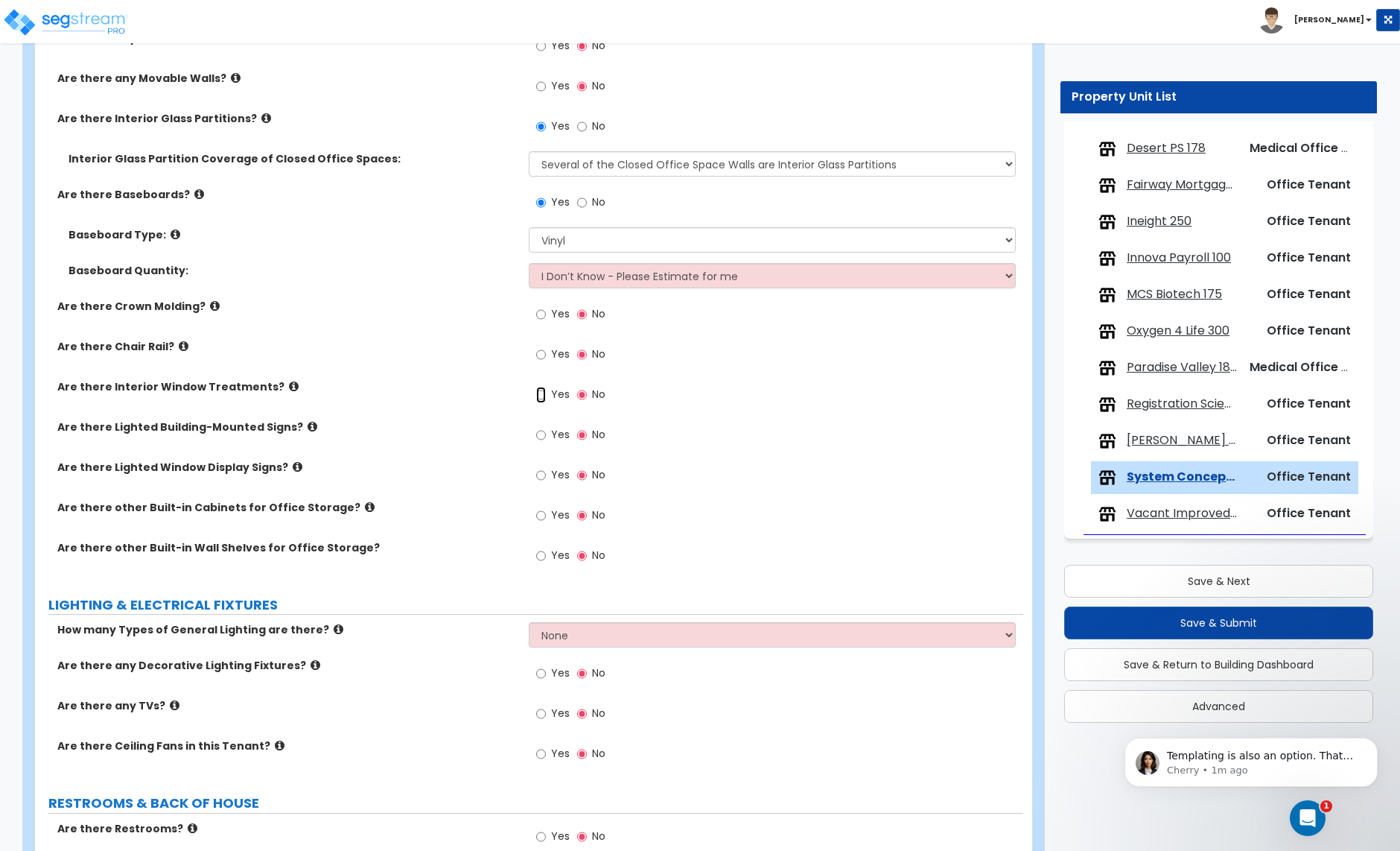
click at [545, 400] on input "Yes" at bounding box center [541, 394] width 10 height 17
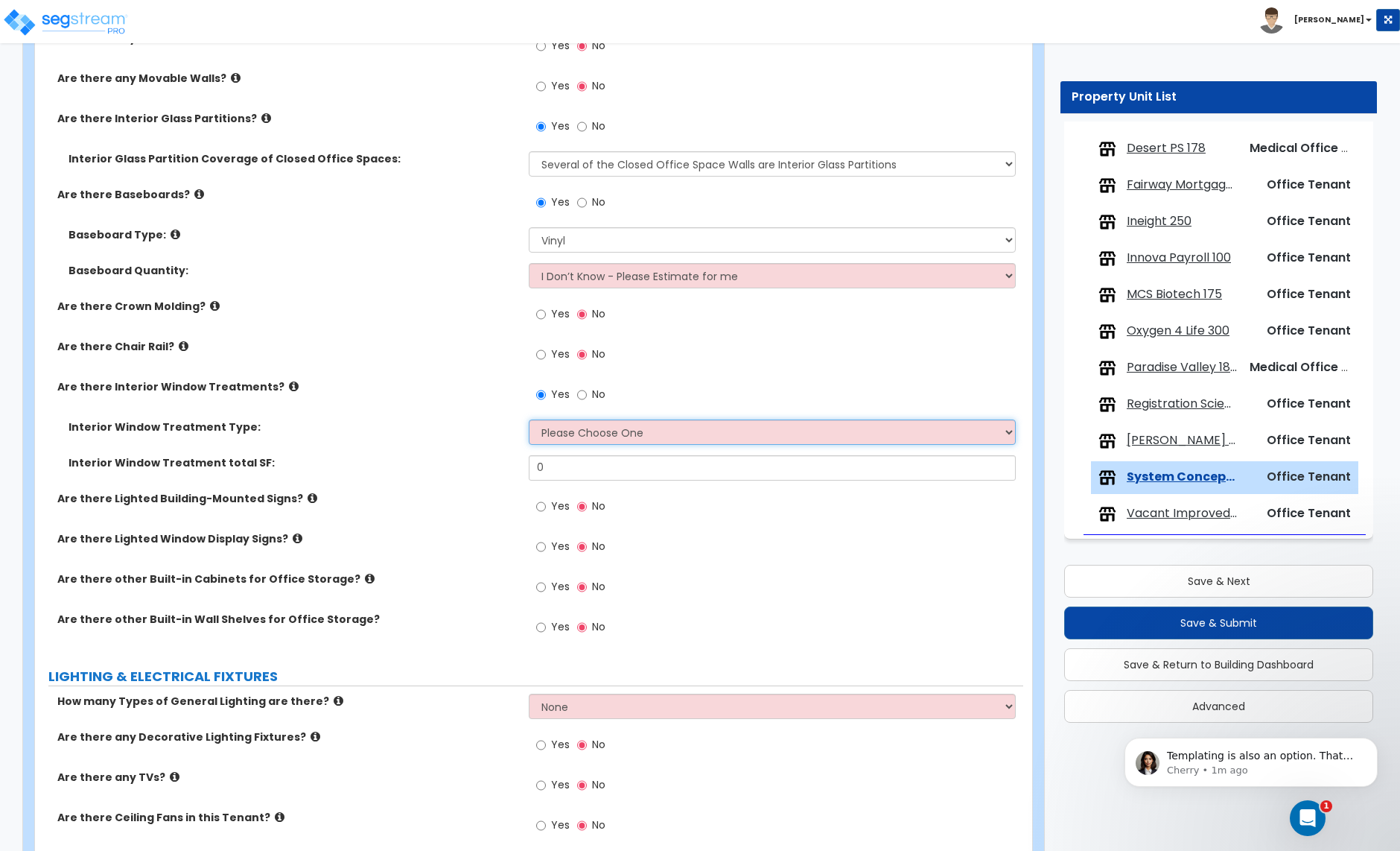
click at [572, 440] on select "Please Choose One Vertical Blinds Window Shades Venetian Blinds Wood Shutters" at bounding box center [772, 432] width 486 height 25
click at [529, 421] on select "Please Choose One Vertical Blinds Window Shades Venetian Blinds Wood Shutters" at bounding box center [772, 432] width 486 height 25
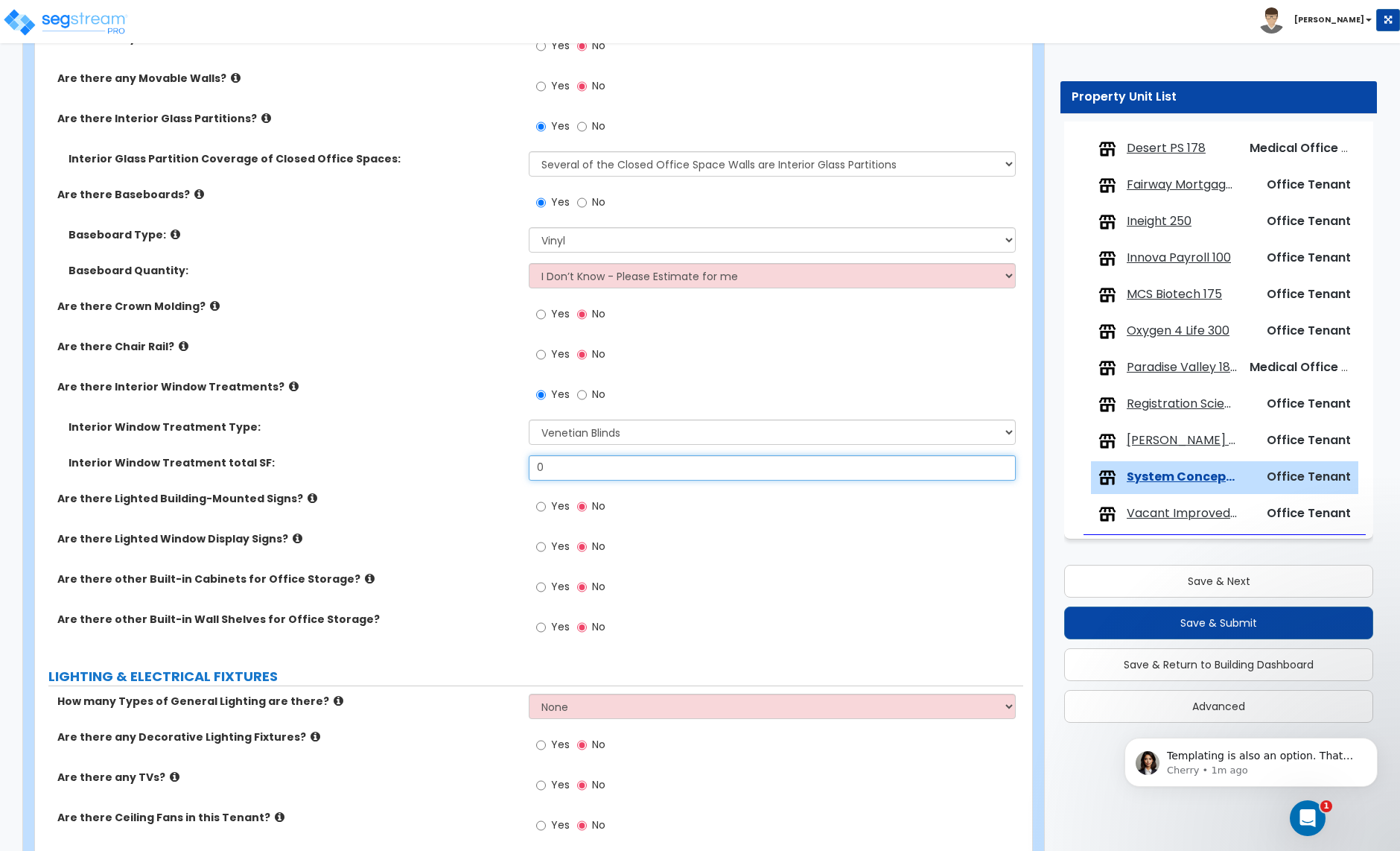
click at [548, 470] on input "0" at bounding box center [772, 467] width 486 height 25
click at [565, 472] on input "640" at bounding box center [772, 467] width 486 height 25
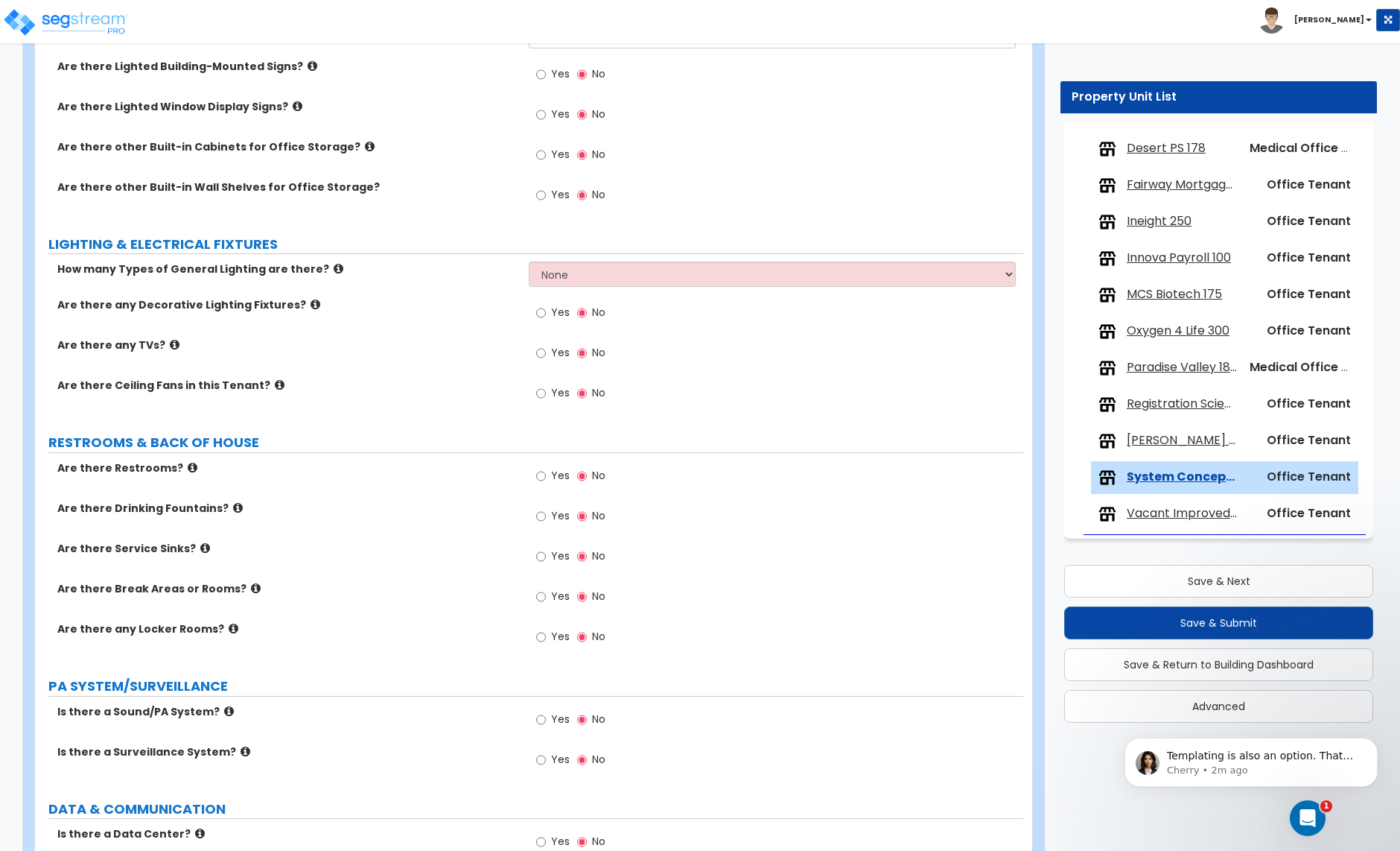
scroll to position [2116, 0]
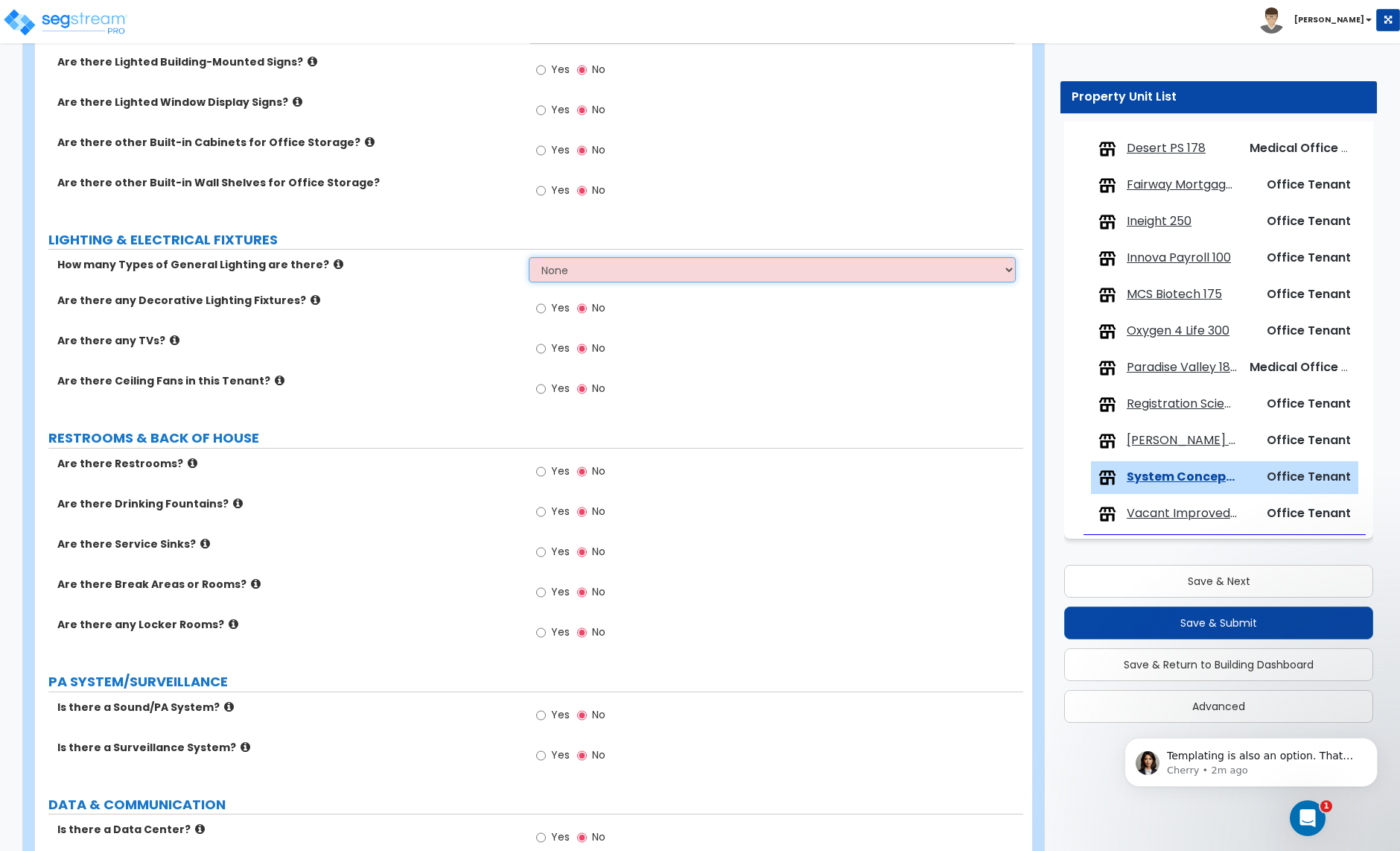
click at [596, 274] on select "None 1 2 3" at bounding box center [772, 269] width 486 height 25
click at [590, 280] on select "None 1 2 3" at bounding box center [772, 269] width 486 height 25
click at [529, 259] on select "None 1 2 3" at bounding box center [772, 269] width 486 height 25
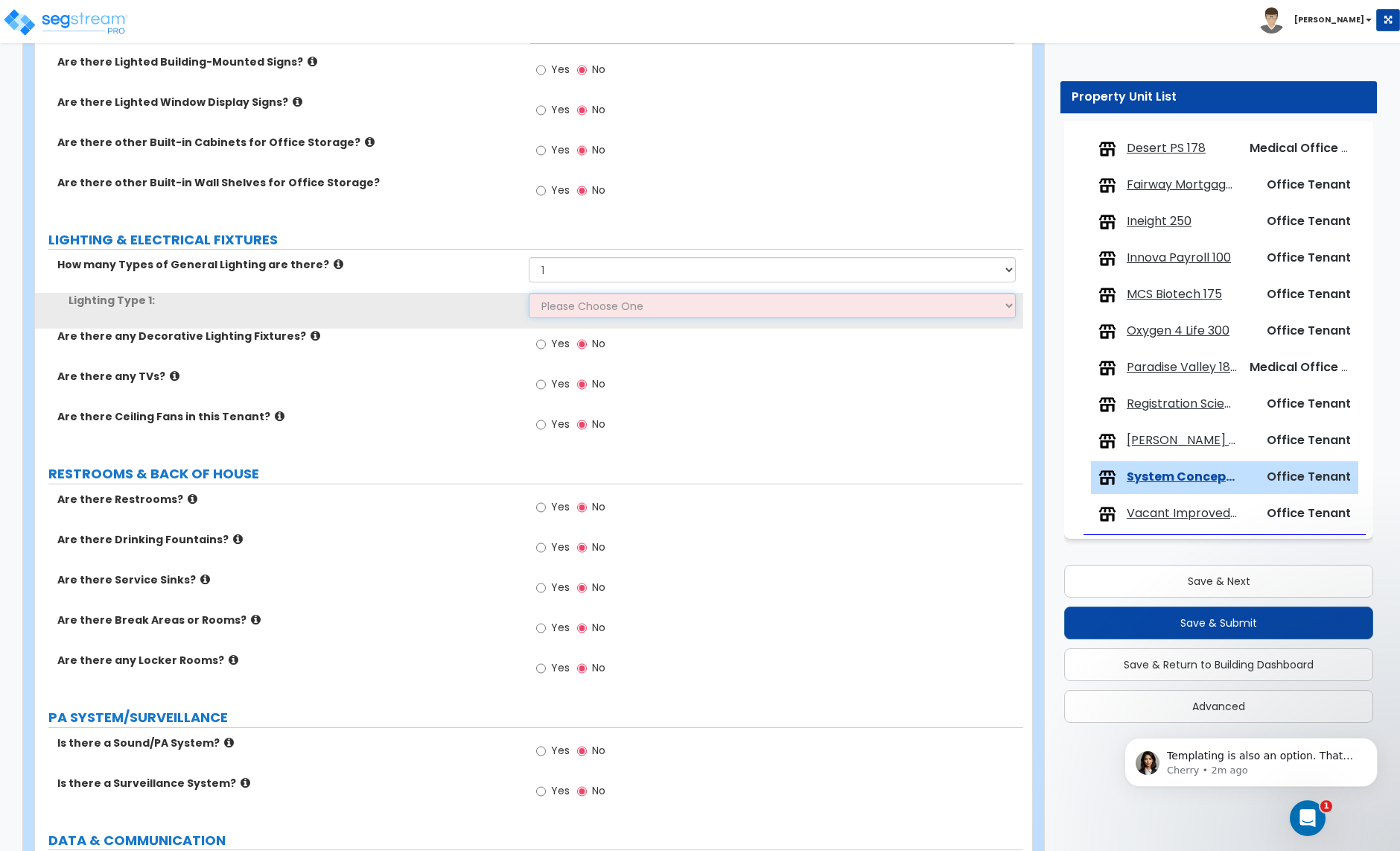
click at [573, 306] on select "Please Choose One LED Surface-Mounted LED Recessed Fluorescent Surface-Mounted …" at bounding box center [772, 305] width 486 height 25
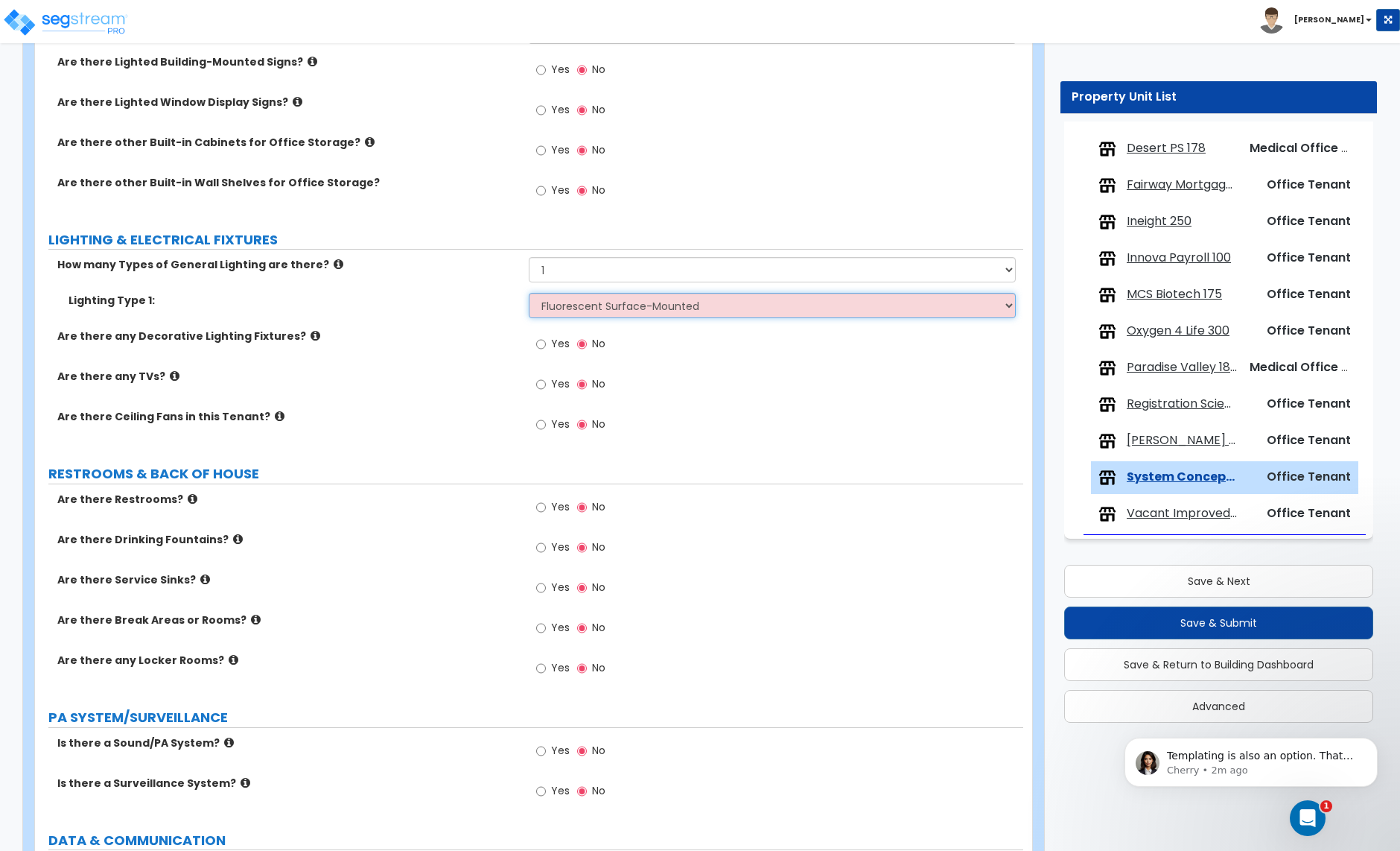
click at [529, 295] on select "Please Choose One LED Surface-Mounted LED Recessed Fluorescent Surface-Mounted …" at bounding box center [772, 305] width 486 height 25
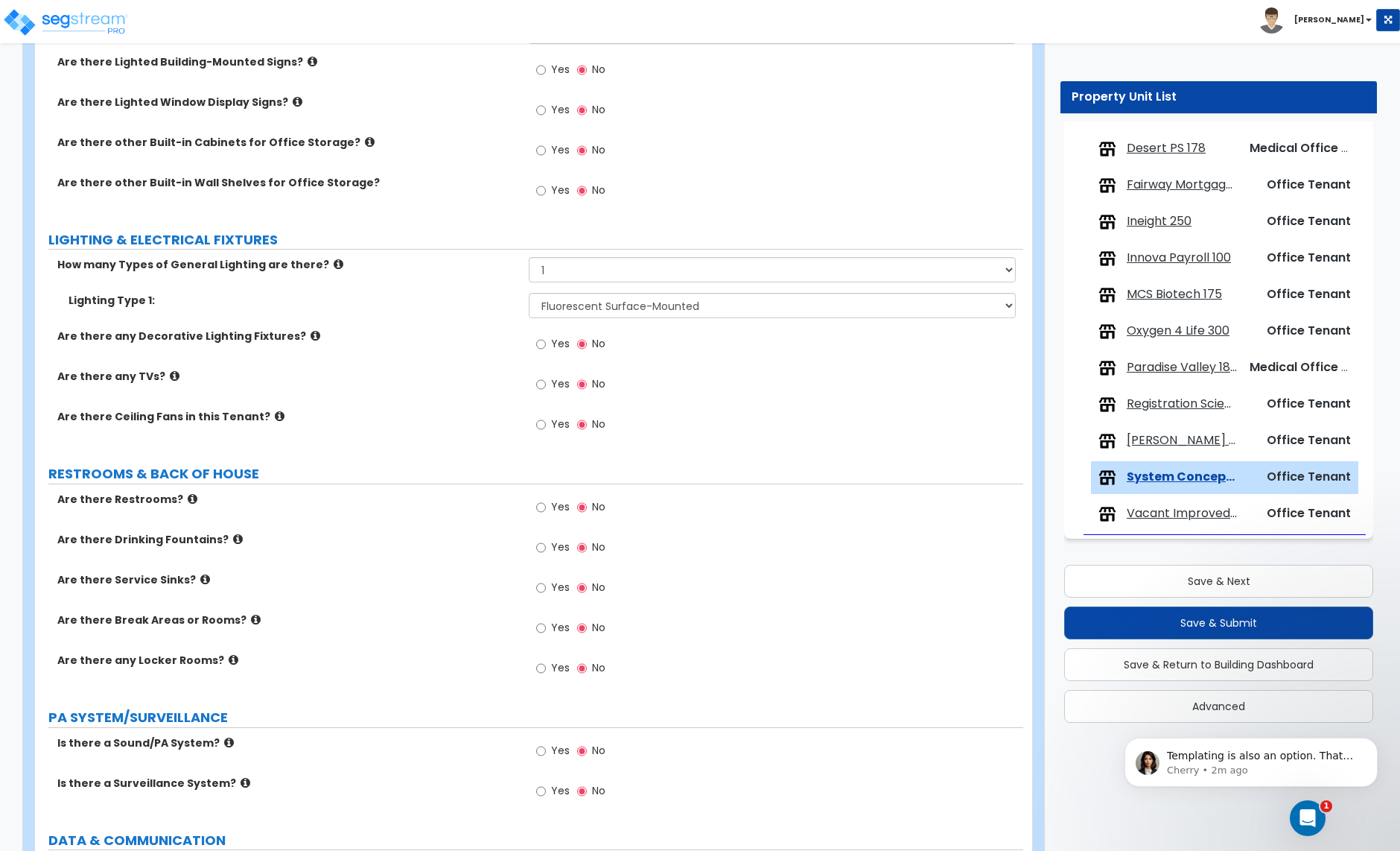
click at [546, 387] on label "Yes" at bounding box center [553, 386] width 33 height 25
click at [546, 387] on input "Yes" at bounding box center [541, 384] width 10 height 17
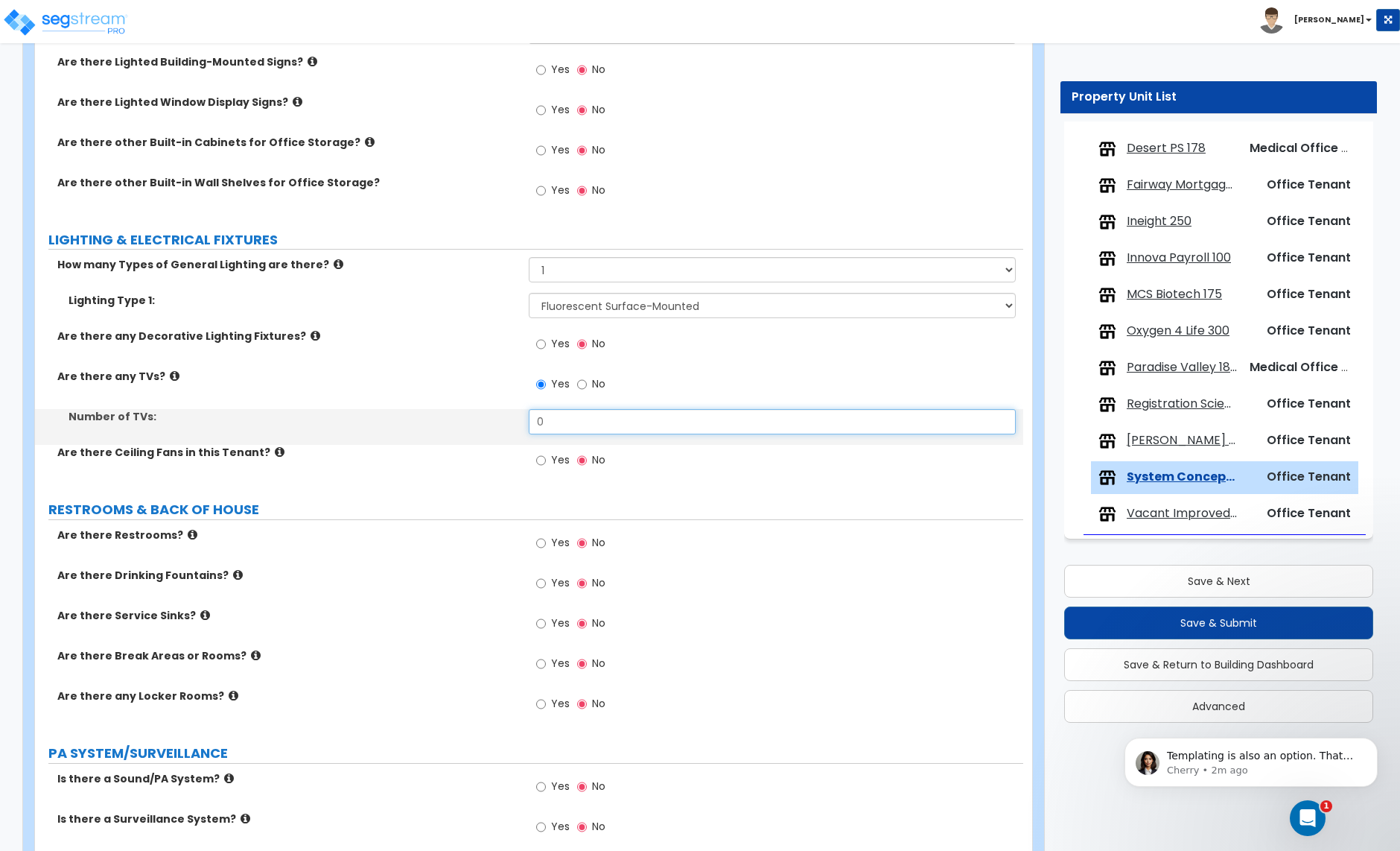
click at [555, 419] on input "0" at bounding box center [772, 422] width 486 height 25
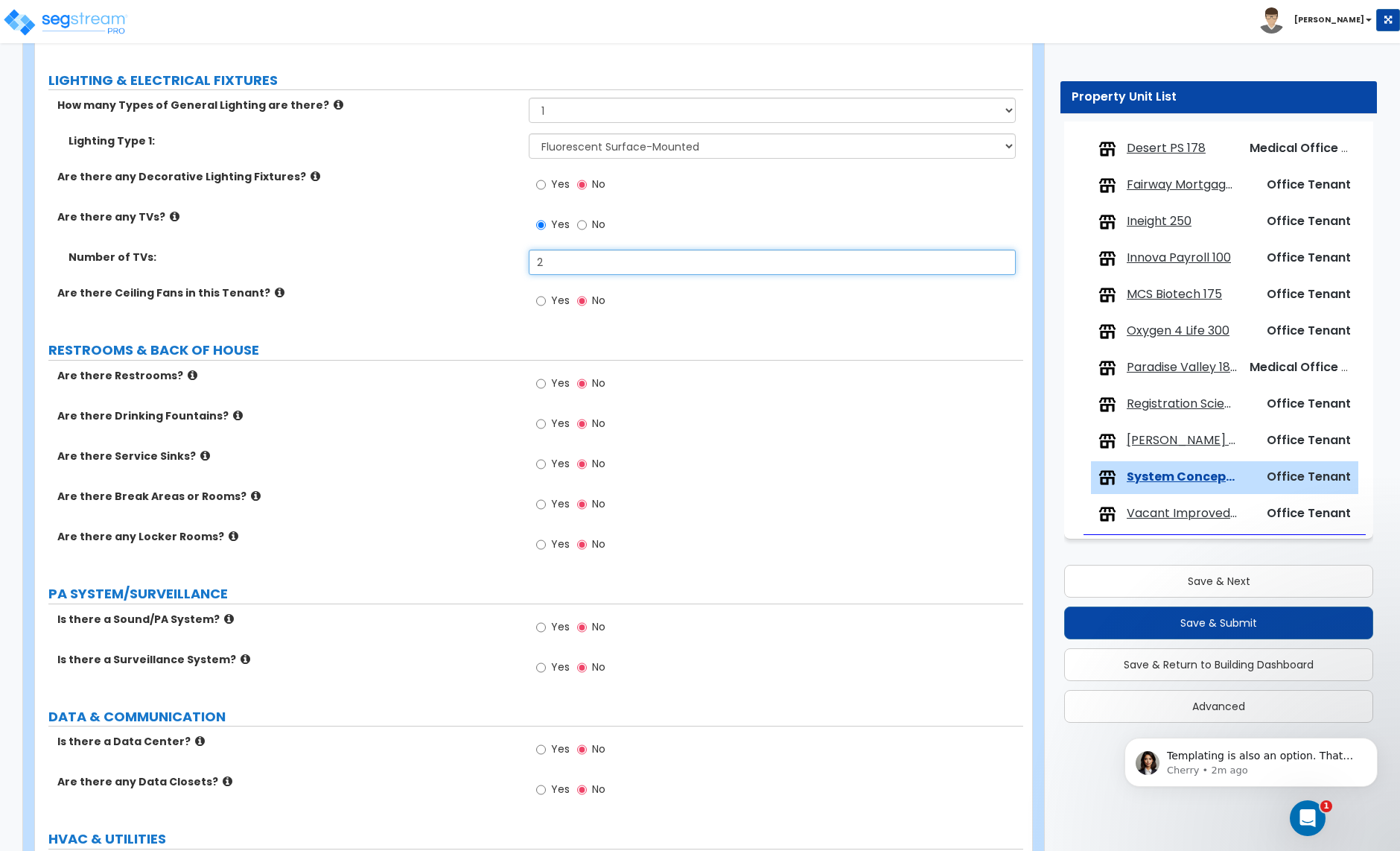
scroll to position [2315, 0]
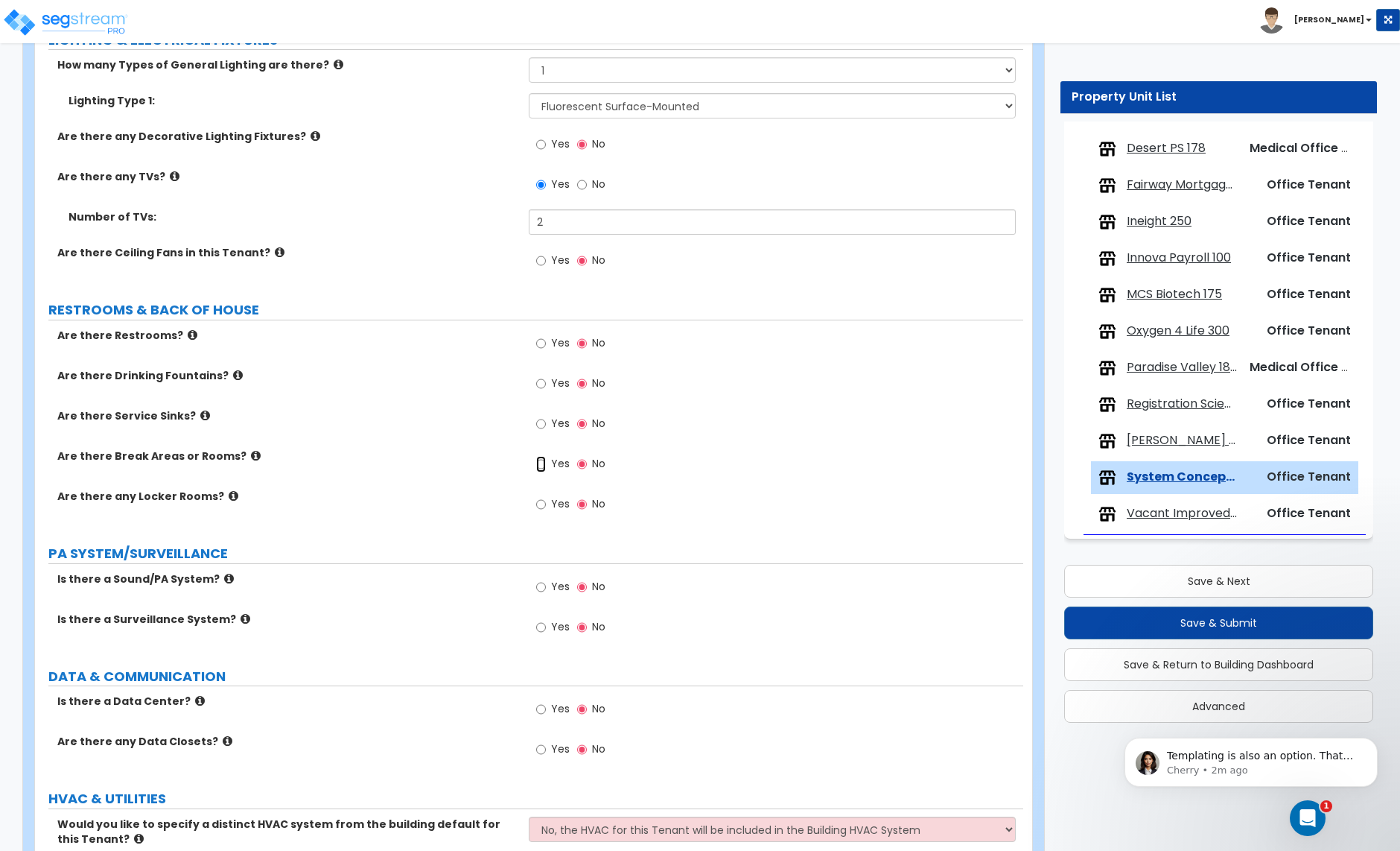
click at [538, 465] on input "Yes" at bounding box center [541, 464] width 10 height 17
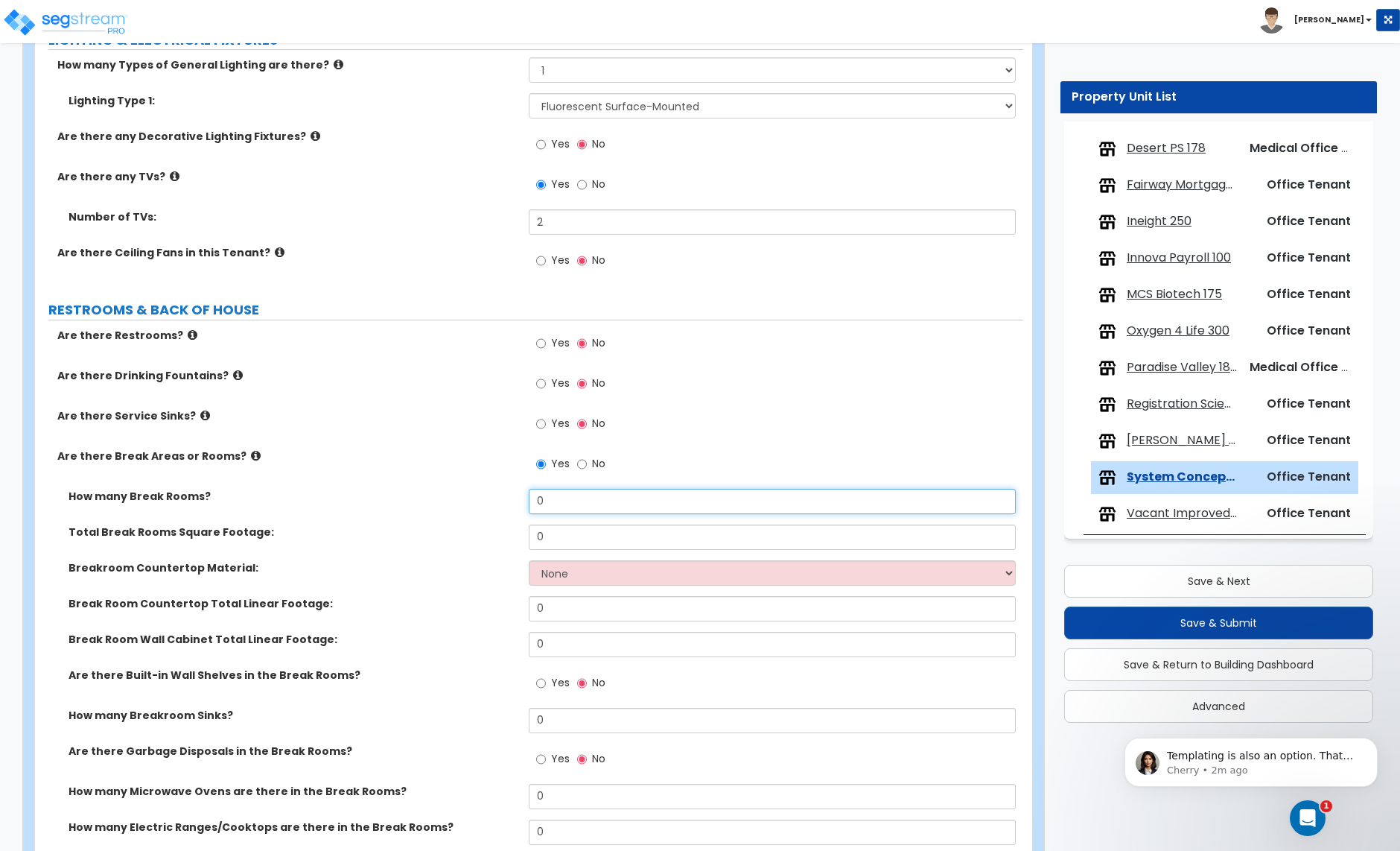
click at [566, 496] on input "0" at bounding box center [772, 501] width 486 height 25
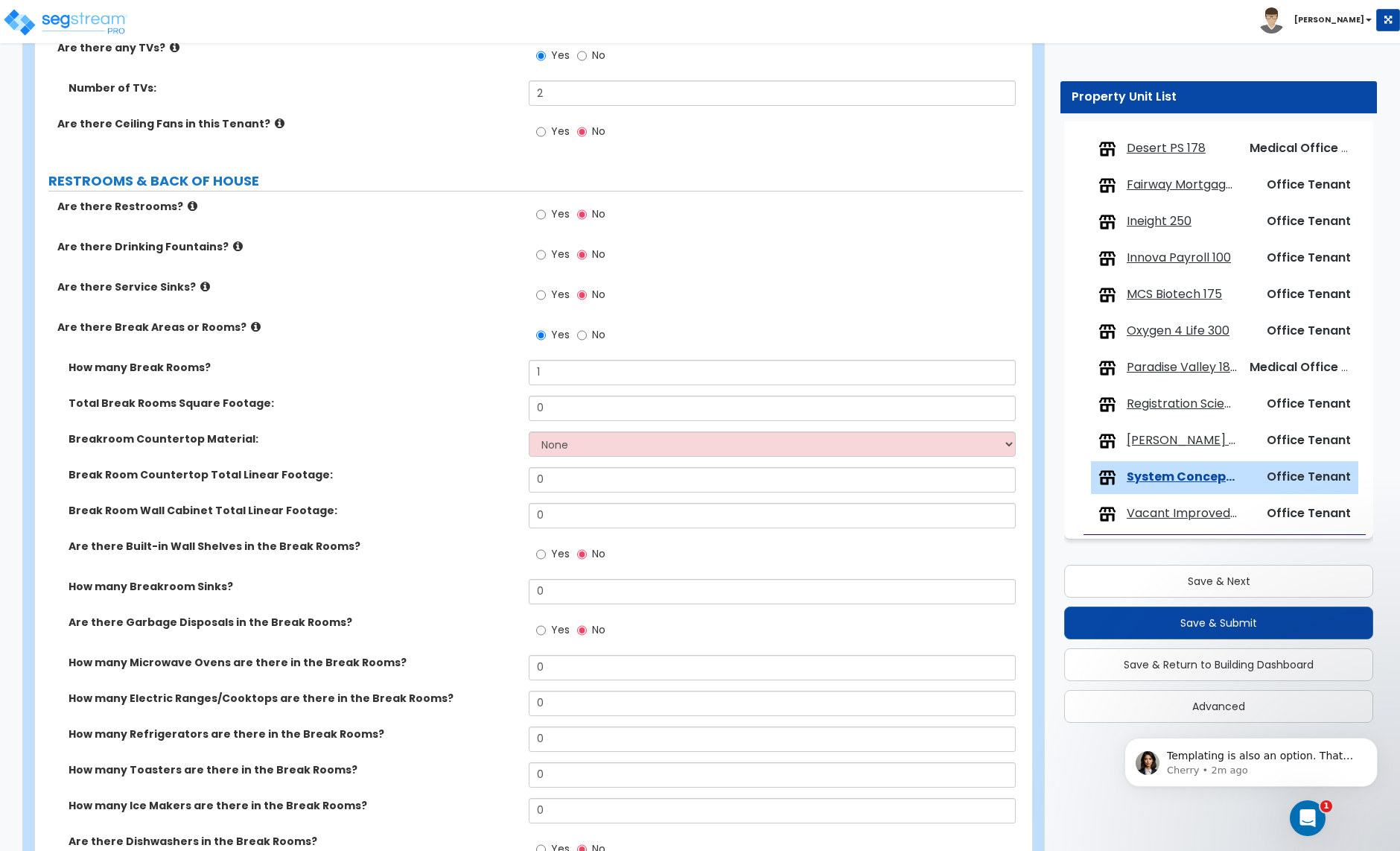
scroll to position [2464, 0]
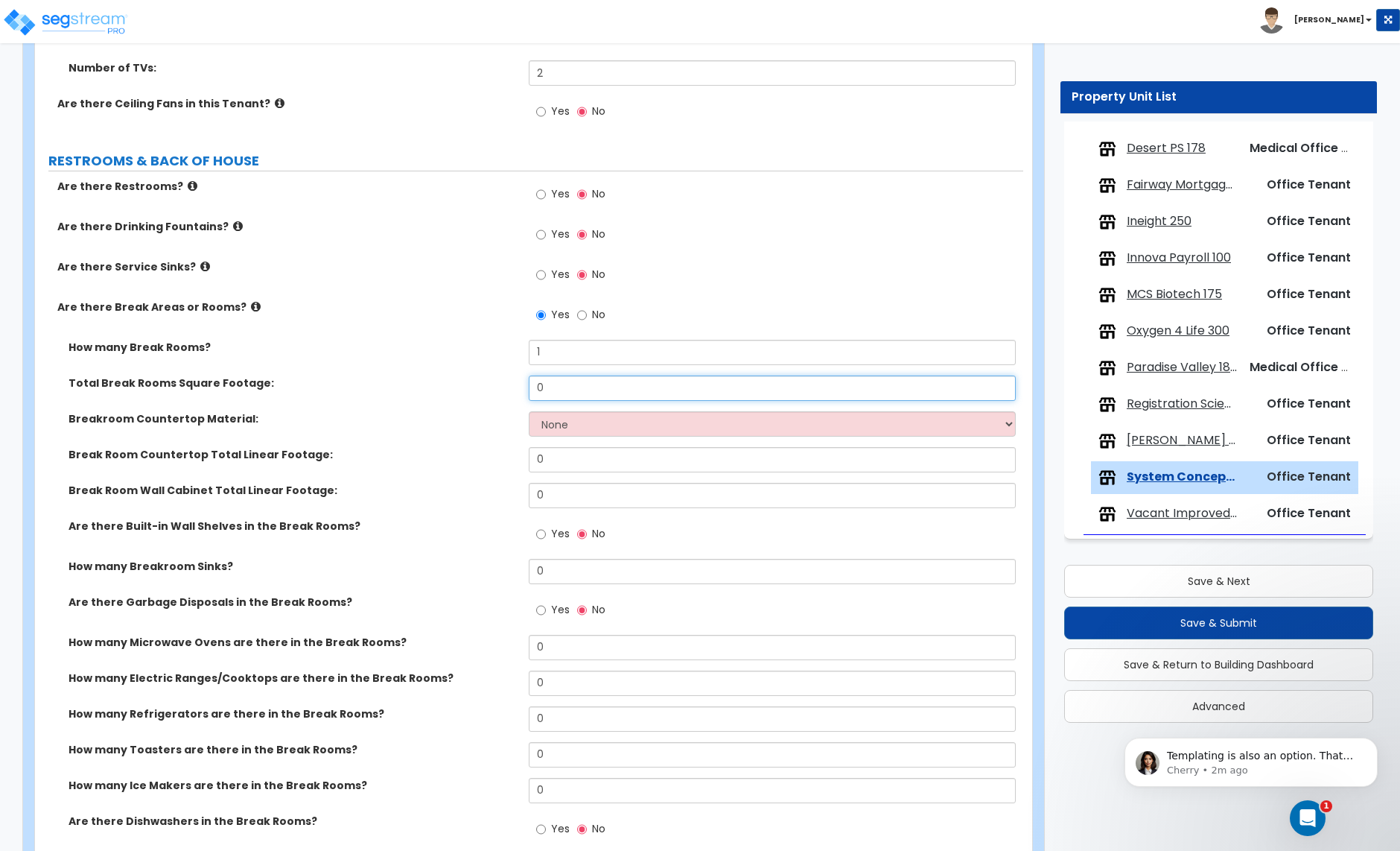
click at [565, 387] on input "0" at bounding box center [772, 387] width 486 height 25
click at [557, 392] on input "0" at bounding box center [772, 387] width 486 height 25
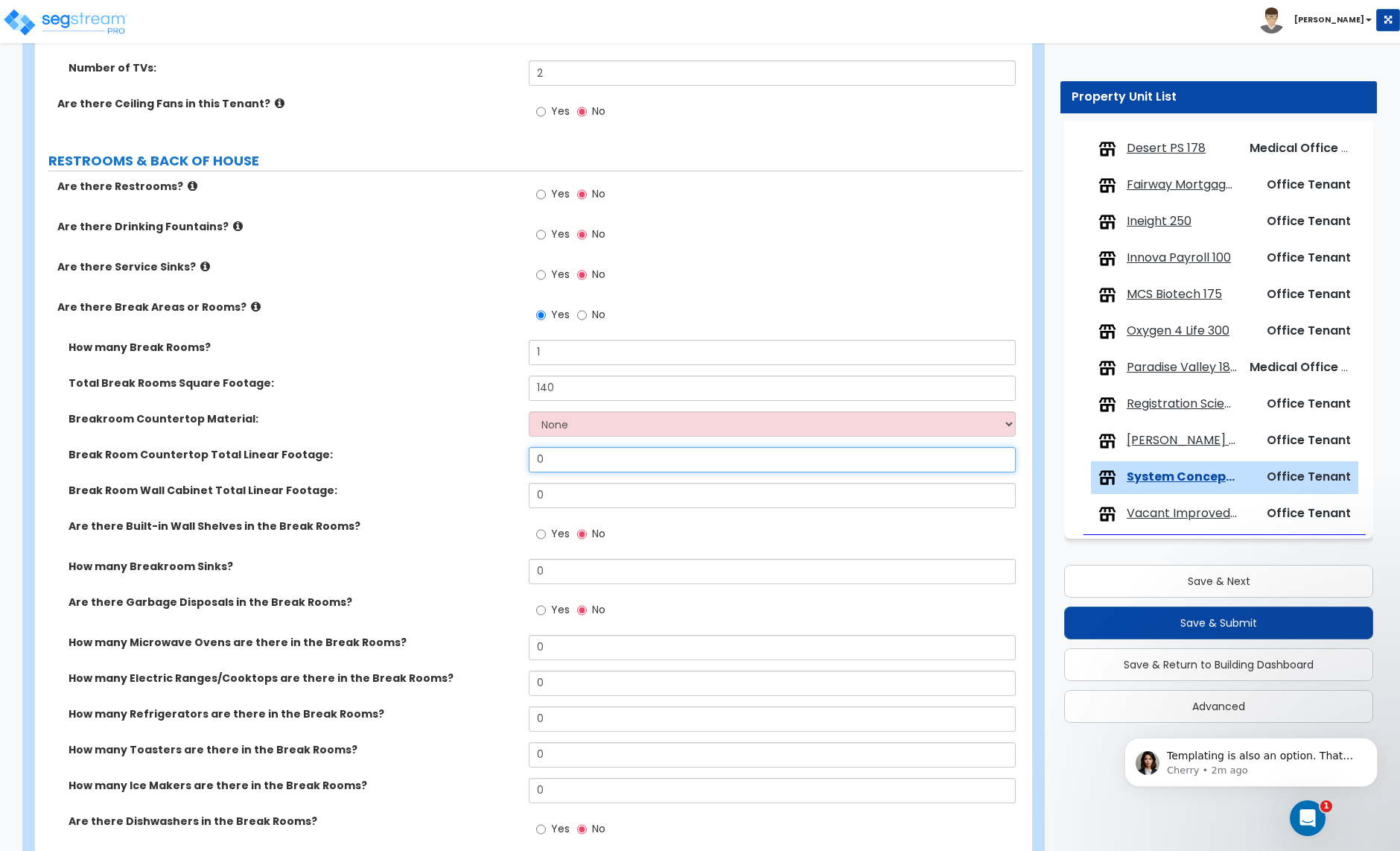
click at [555, 465] on input "0" at bounding box center [772, 459] width 486 height 25
click at [569, 429] on select "None Plastic Laminate Solid Surface Stone Quartz Marble Tile Wood Stainless Ste…" at bounding box center [772, 423] width 486 height 25
click at [529, 414] on select "None Plastic Laminate Solid Surface Stone Quartz Marble Tile Wood Stainless Ste…" at bounding box center [772, 423] width 486 height 25
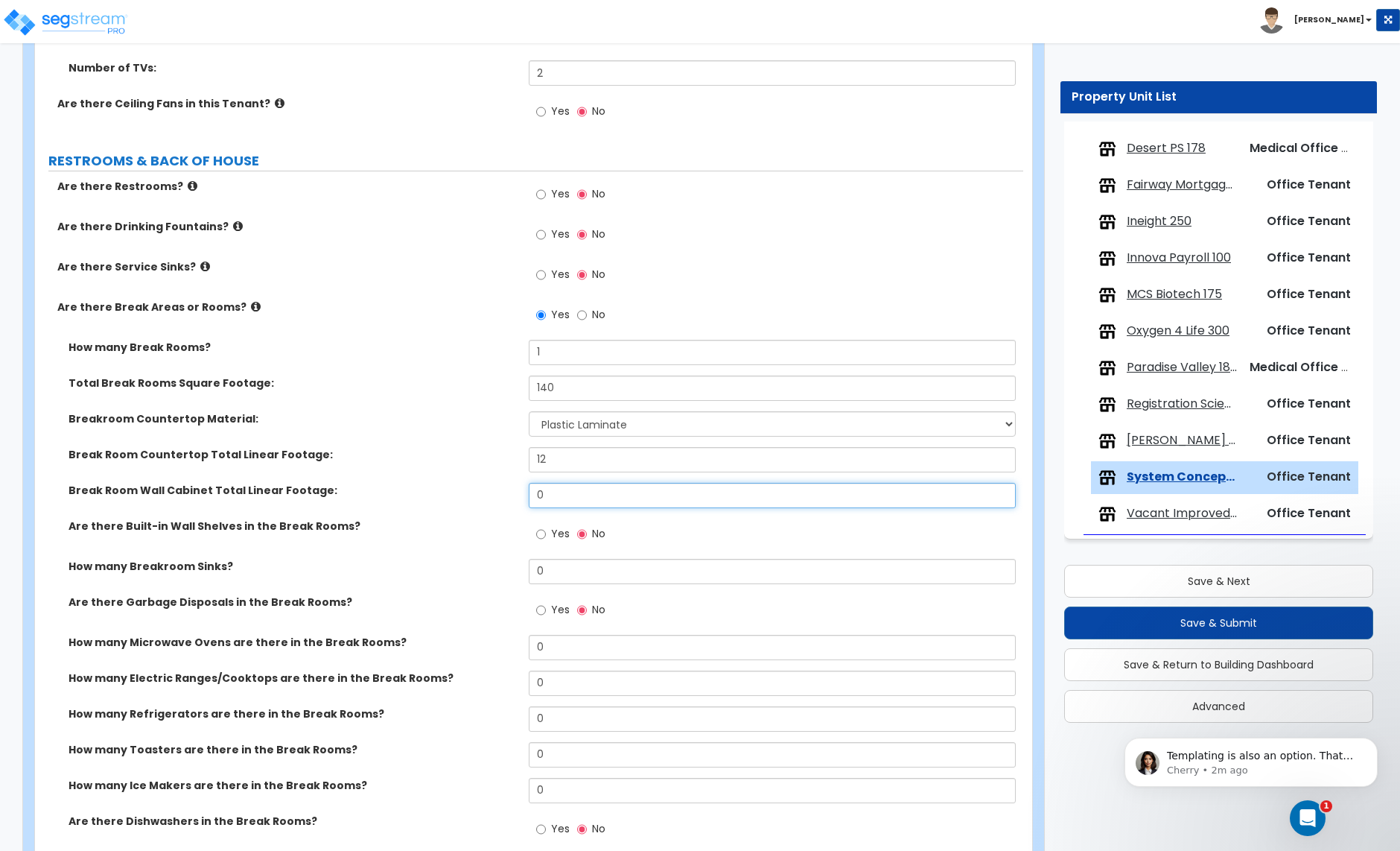
click at [558, 499] on input "0" at bounding box center [772, 495] width 486 height 25
click at [556, 500] on input "0" at bounding box center [772, 495] width 486 height 25
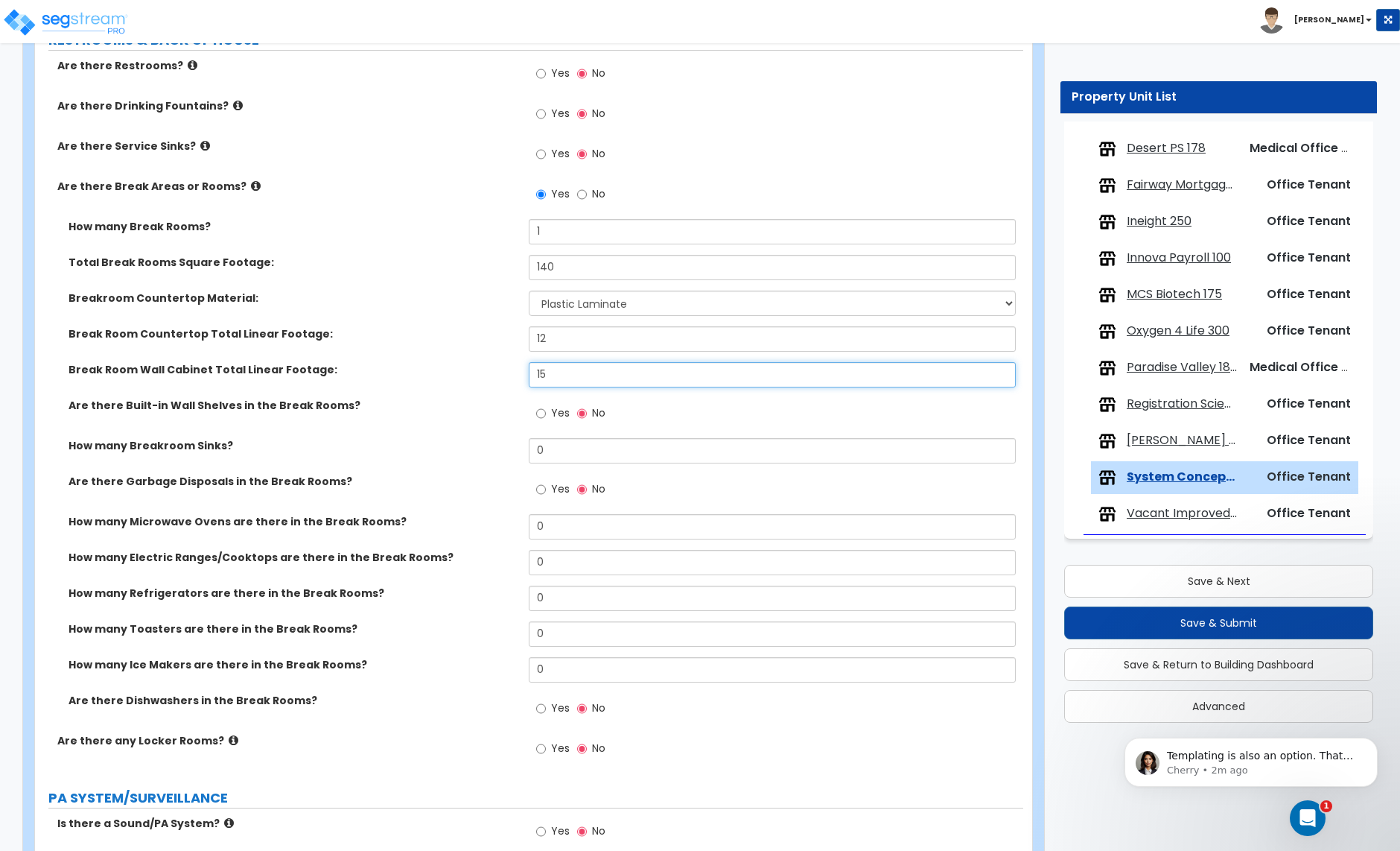
scroll to position [2590, 0]
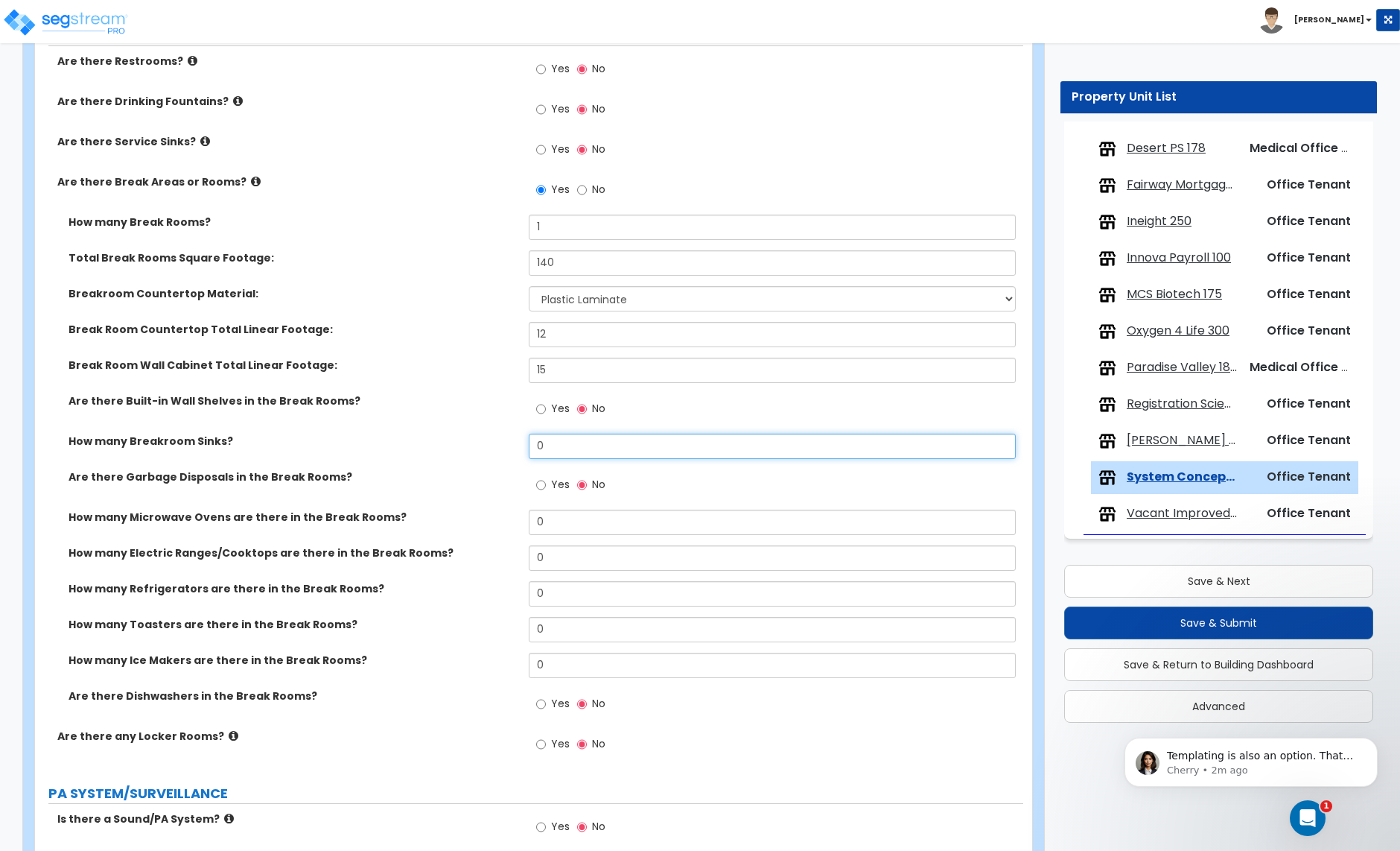
click at [555, 448] on input "0" at bounding box center [772, 446] width 486 height 25
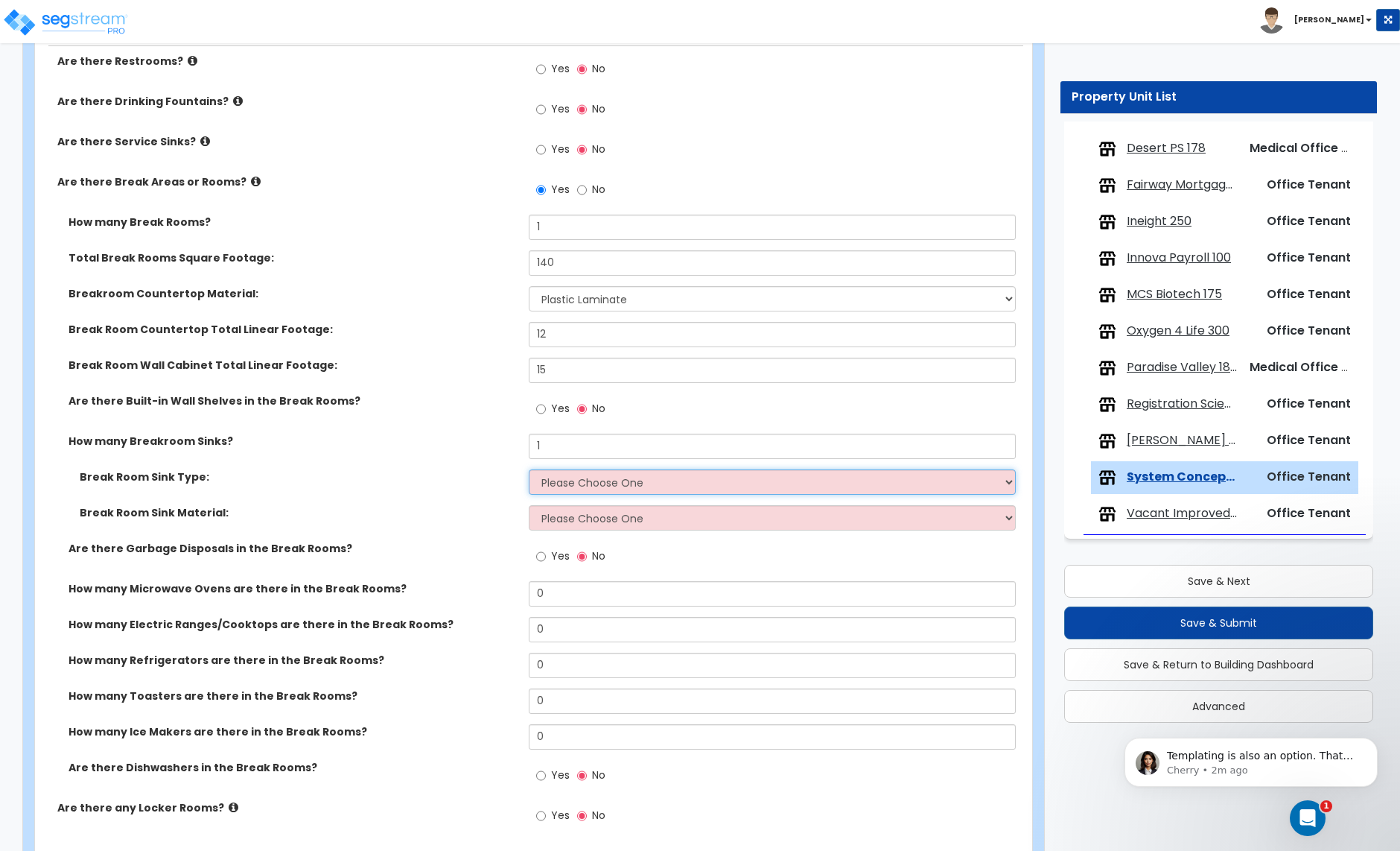
click at [581, 493] on select "Please Choose One Single Sink Double Sink" at bounding box center [772, 482] width 486 height 25
click at [529, 472] on select "Please Choose One Single Sink Double Sink" at bounding box center [772, 482] width 486 height 25
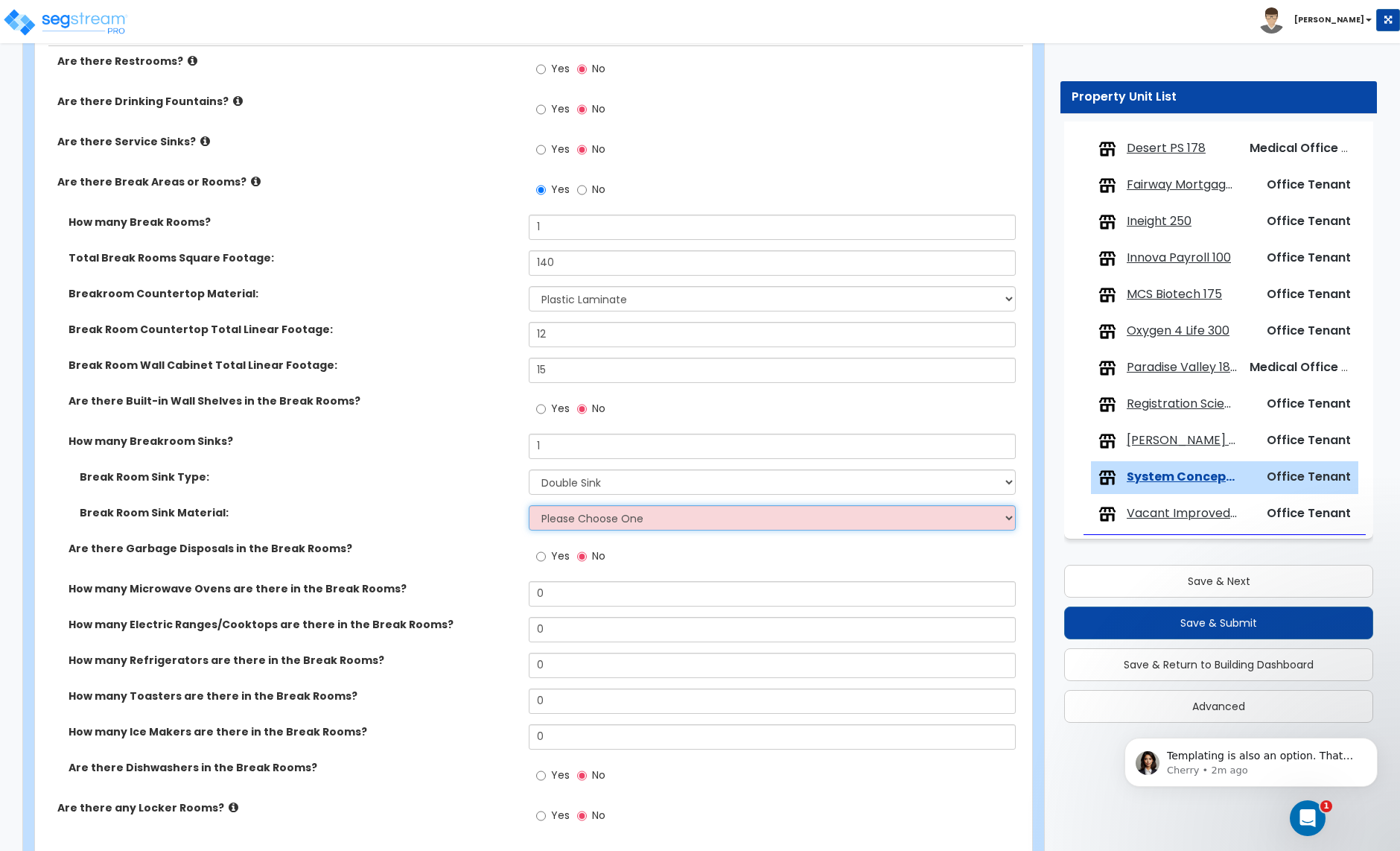
click at [583, 526] on select "Please Choose One Stainless Steel Porcelain Enamel Cast Iron" at bounding box center [772, 517] width 486 height 25
click at [529, 507] on select "Please Choose One Stainless Steel Porcelain Enamel Cast Iron" at bounding box center [772, 517] width 486 height 25
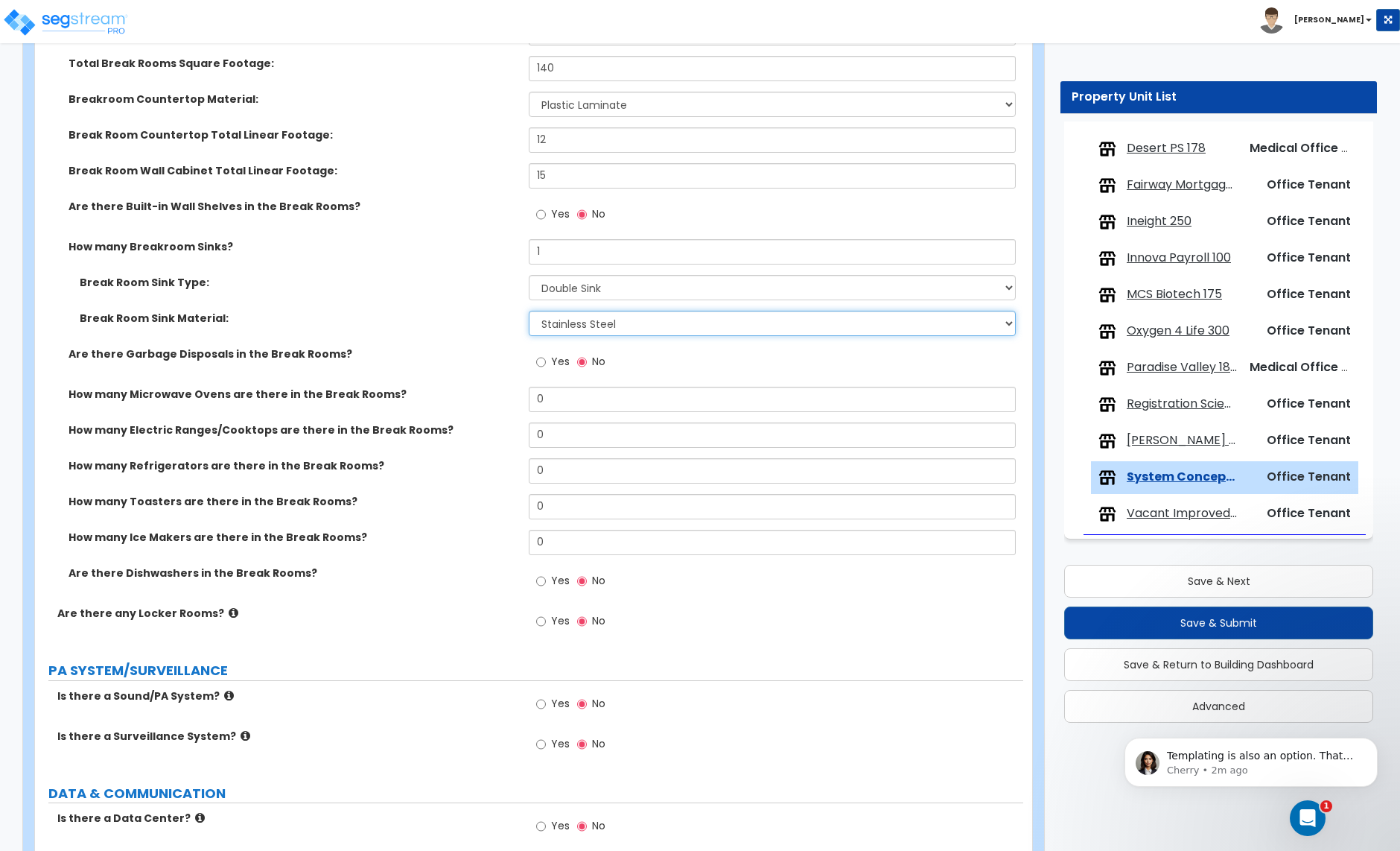
scroll to position [2791, 0]
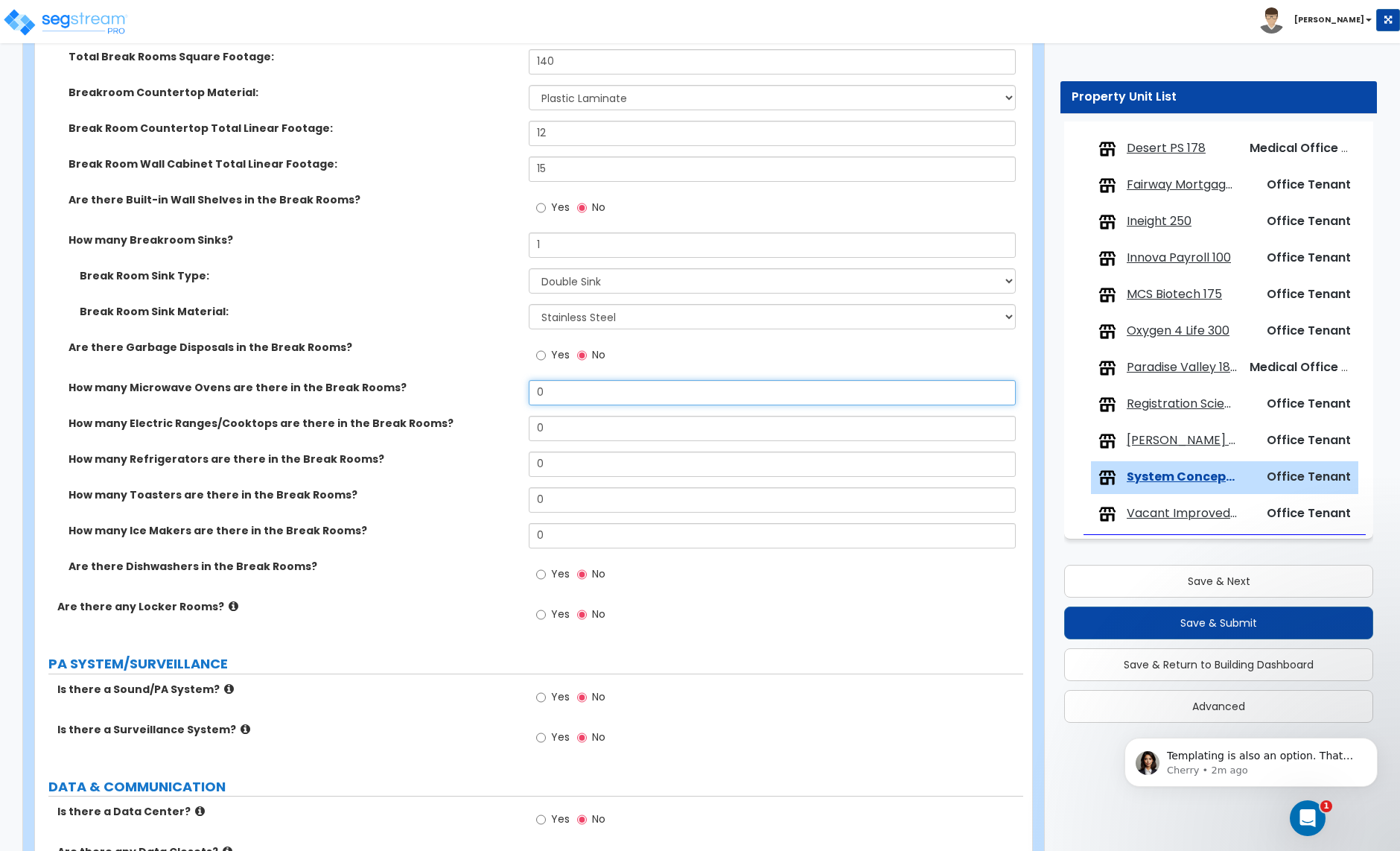
click at [550, 395] on input "0" at bounding box center [772, 393] width 486 height 25
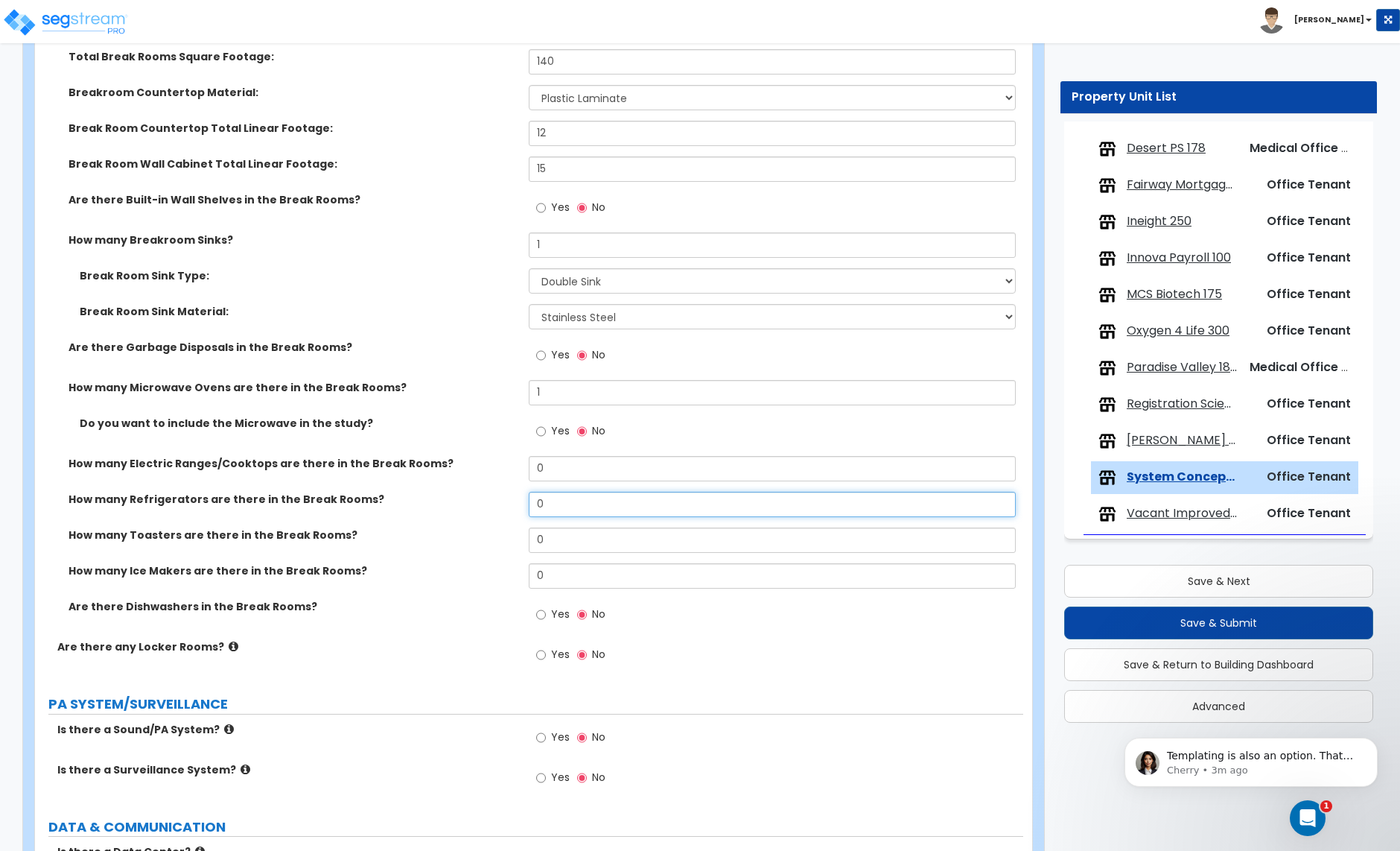
click at [555, 508] on input "0" at bounding box center [772, 504] width 486 height 25
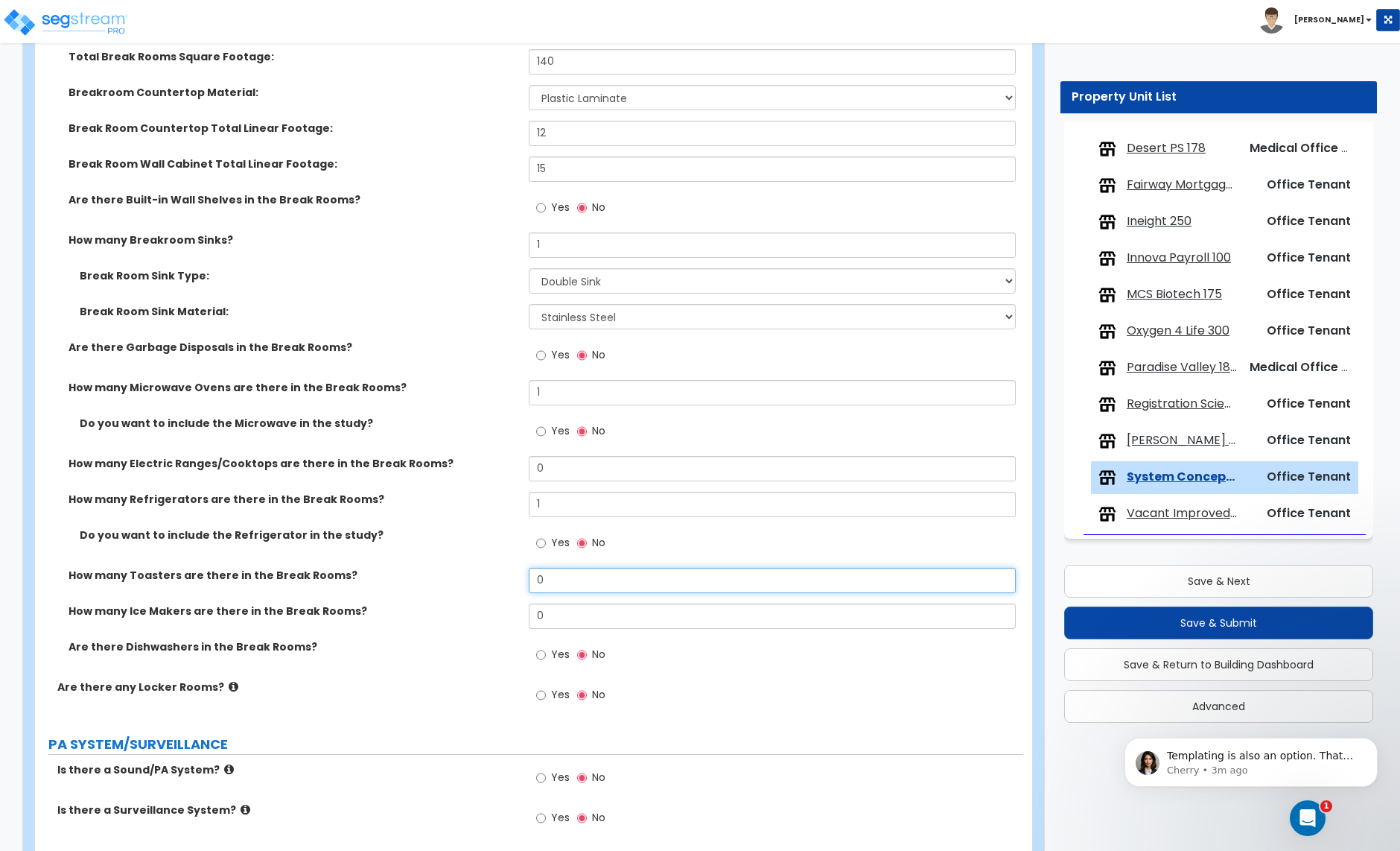
click at [555, 580] on input "0" at bounding box center [772, 580] width 486 height 25
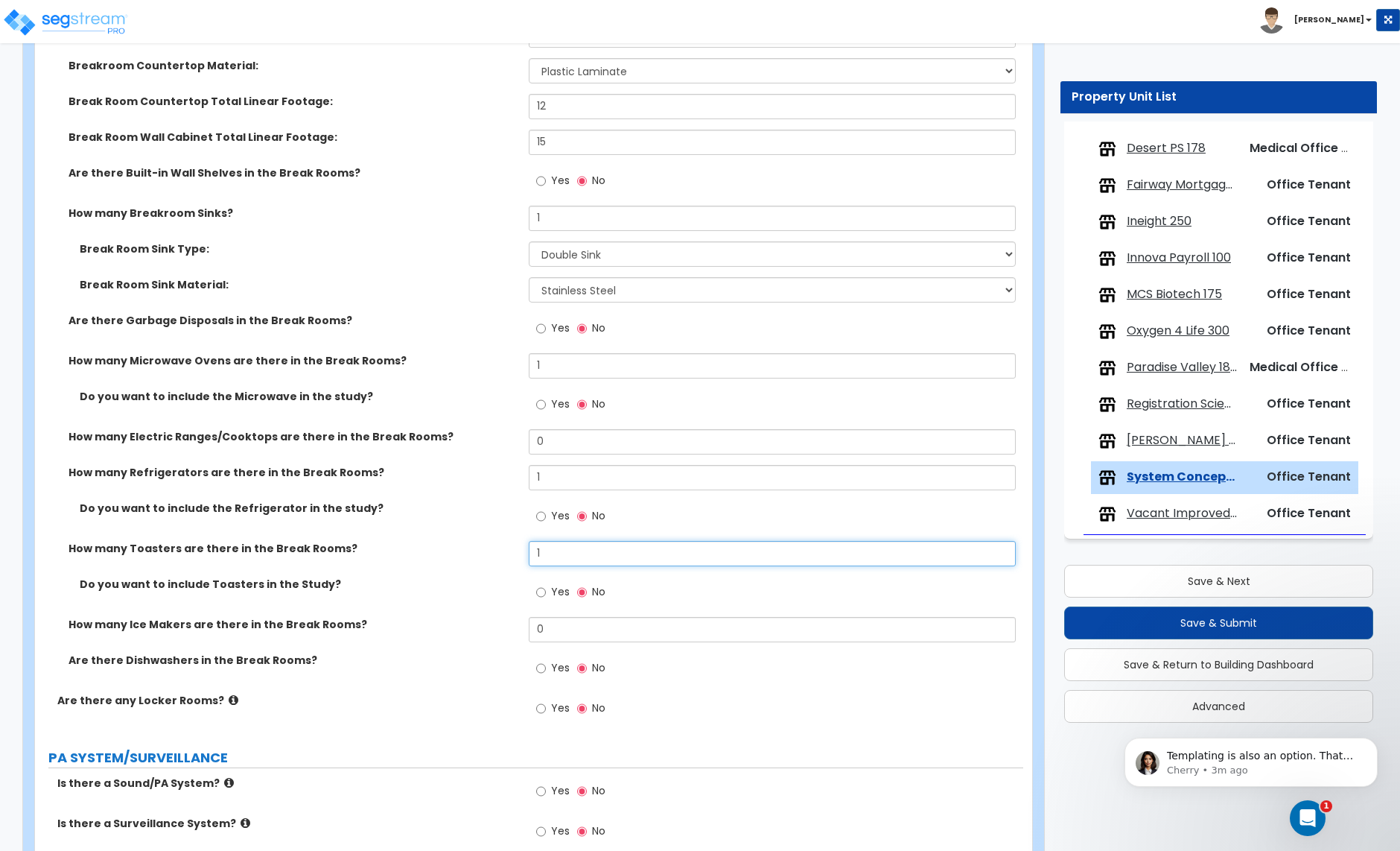
scroll to position [2881, 0]
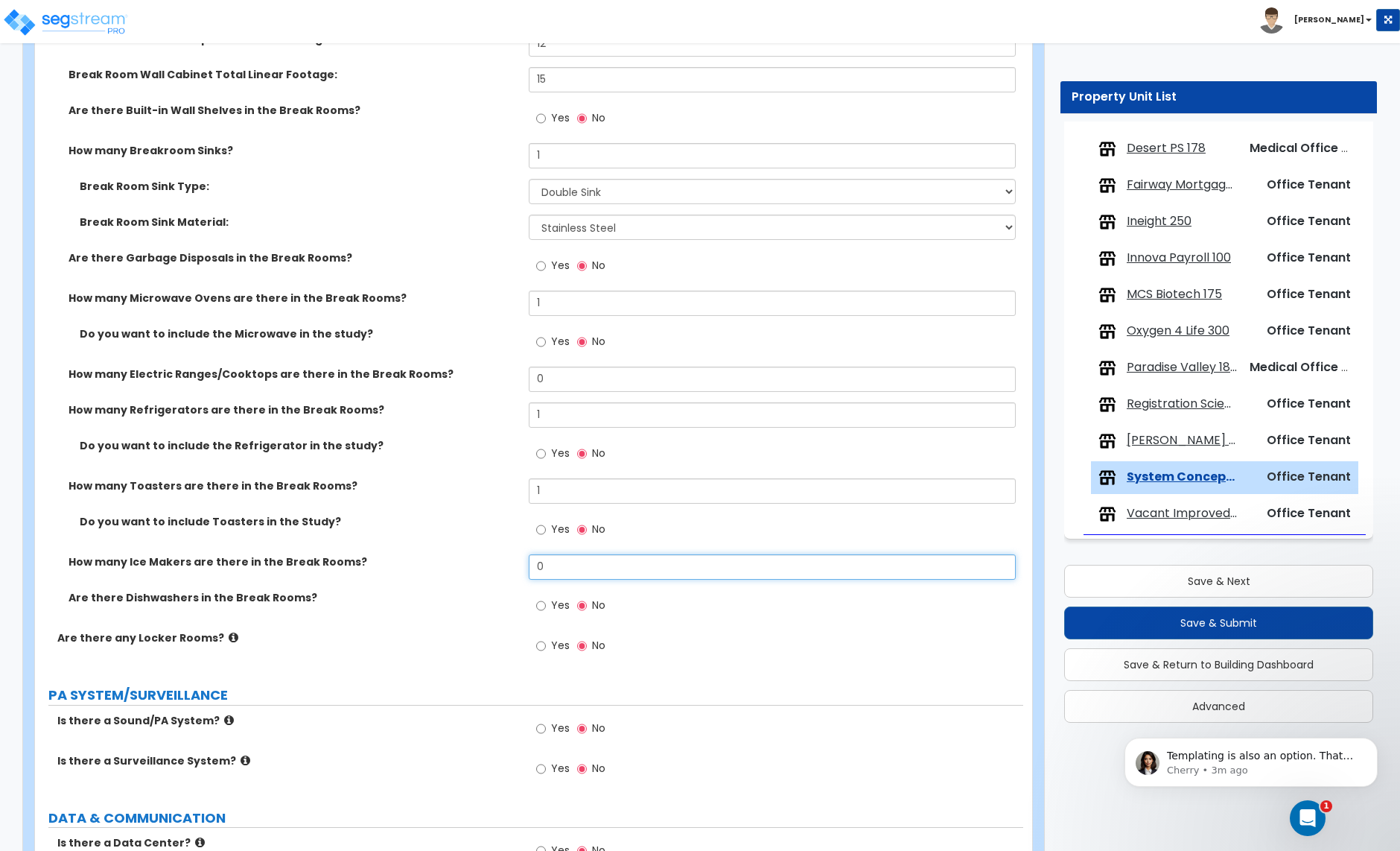
click at [555, 569] on input "0" at bounding box center [772, 567] width 486 height 25
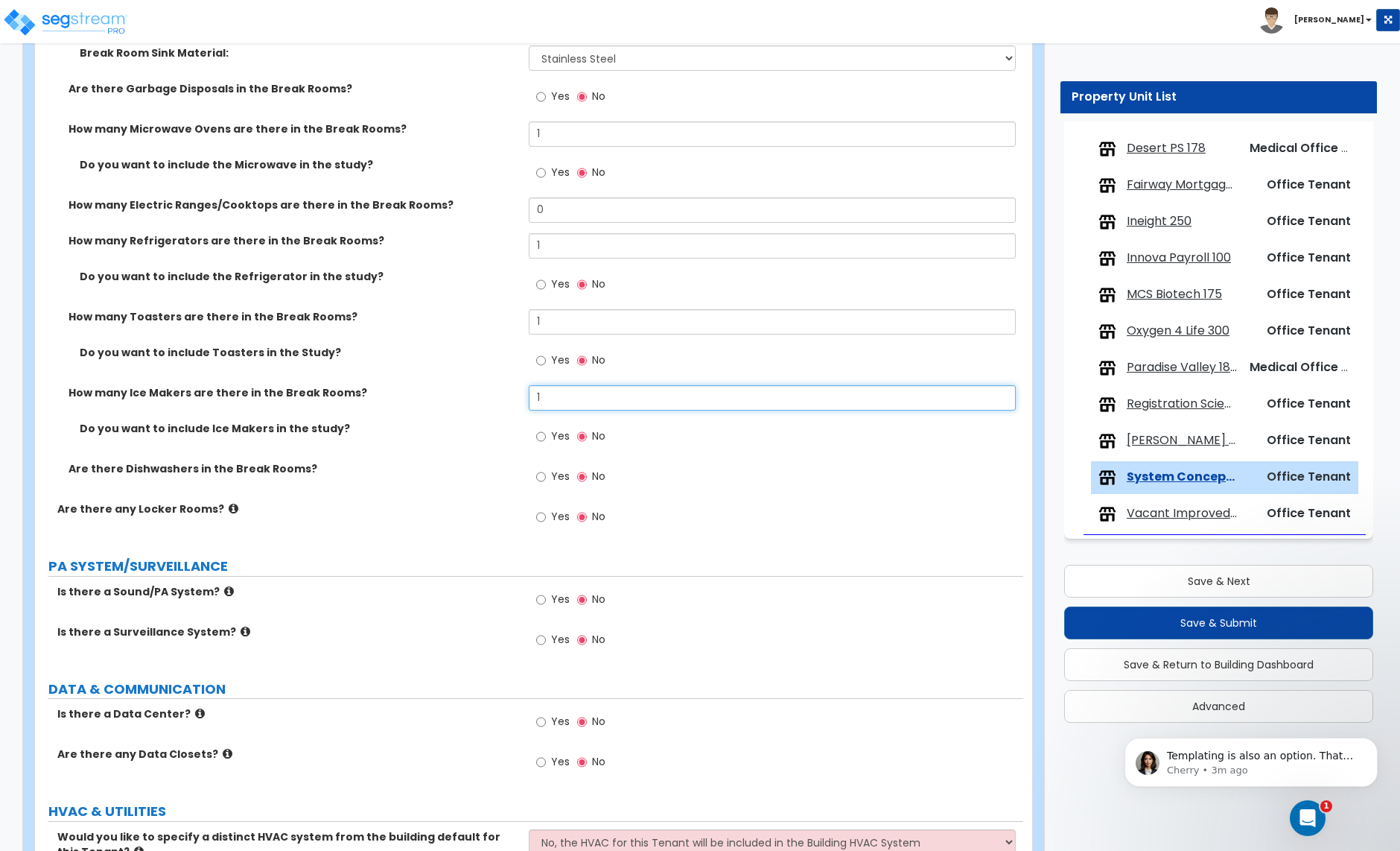
scroll to position [3052, 0]
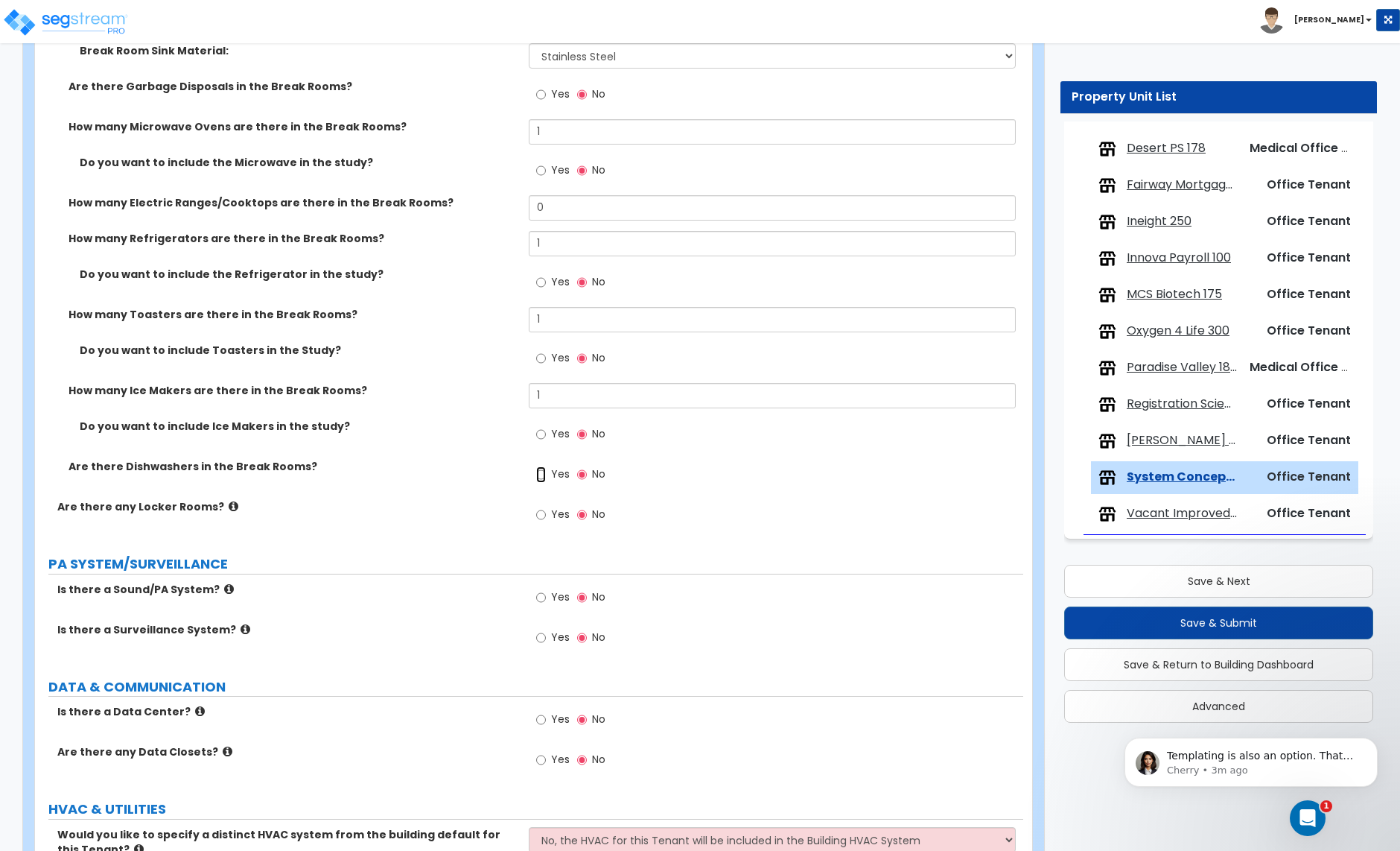
click at [545, 479] on input "Yes" at bounding box center [541, 474] width 10 height 17
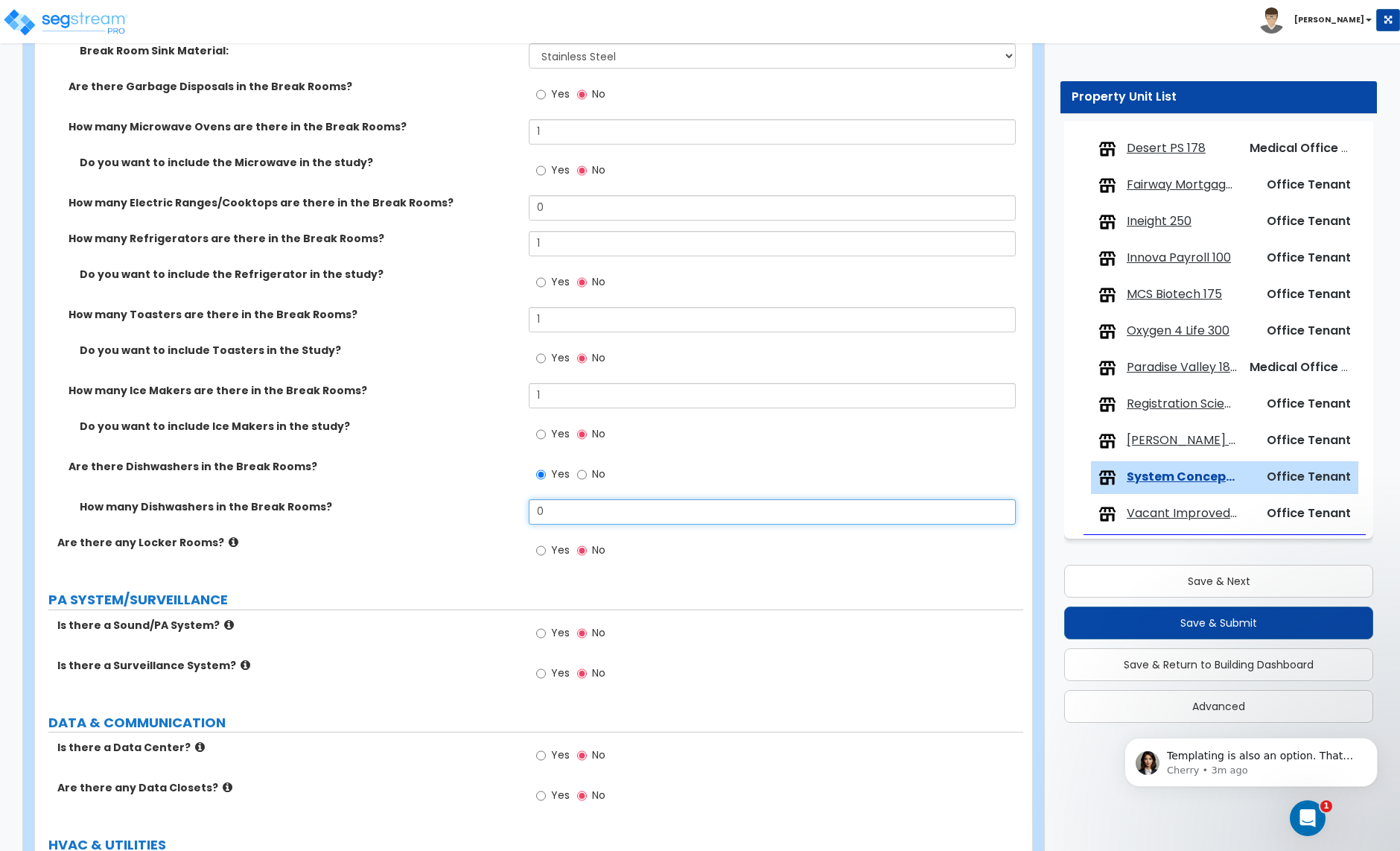
click at [539, 510] on input "0" at bounding box center [772, 512] width 486 height 25
click at [551, 401] on input "1" at bounding box center [772, 395] width 486 height 25
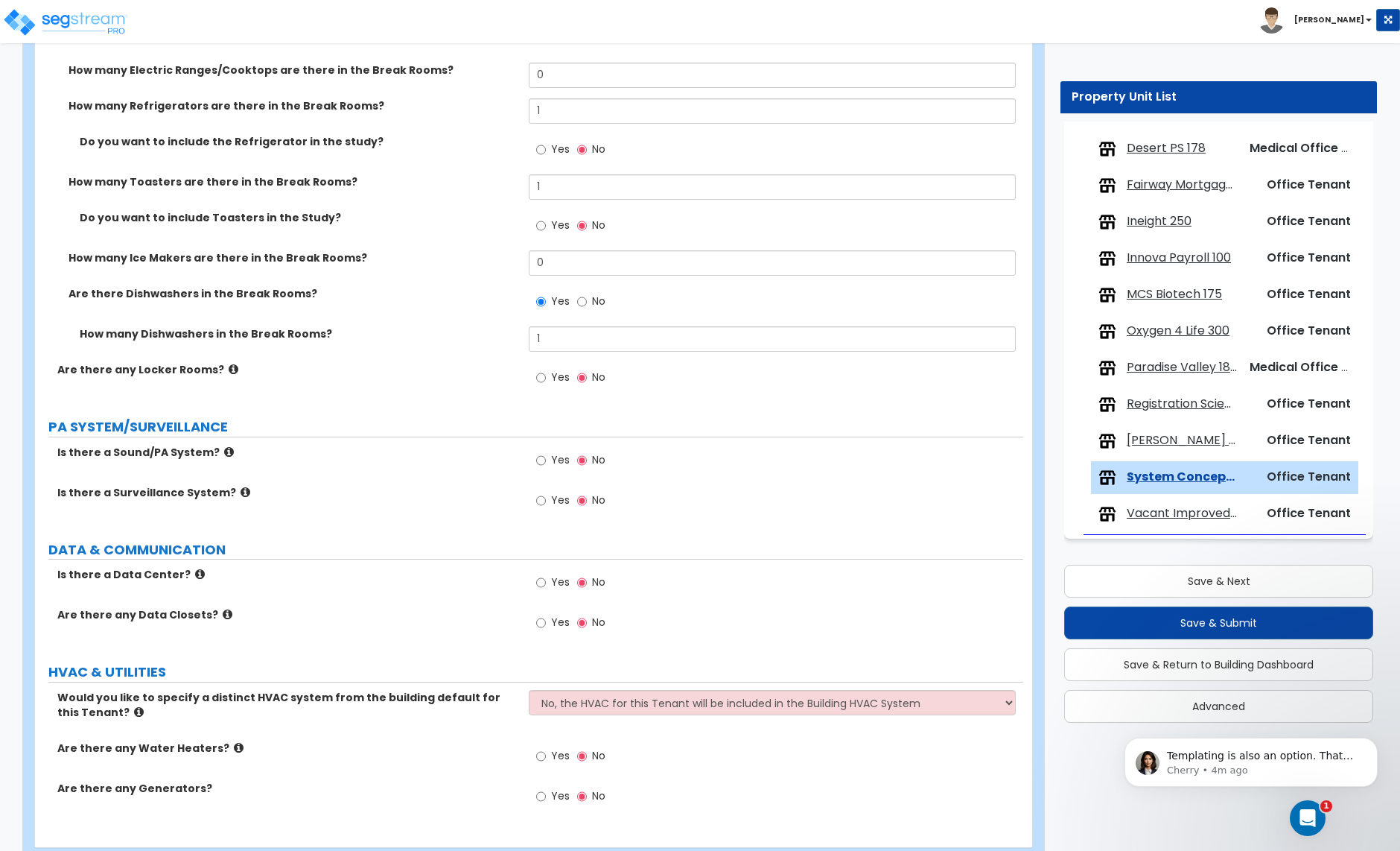
scroll to position [3226, 0]
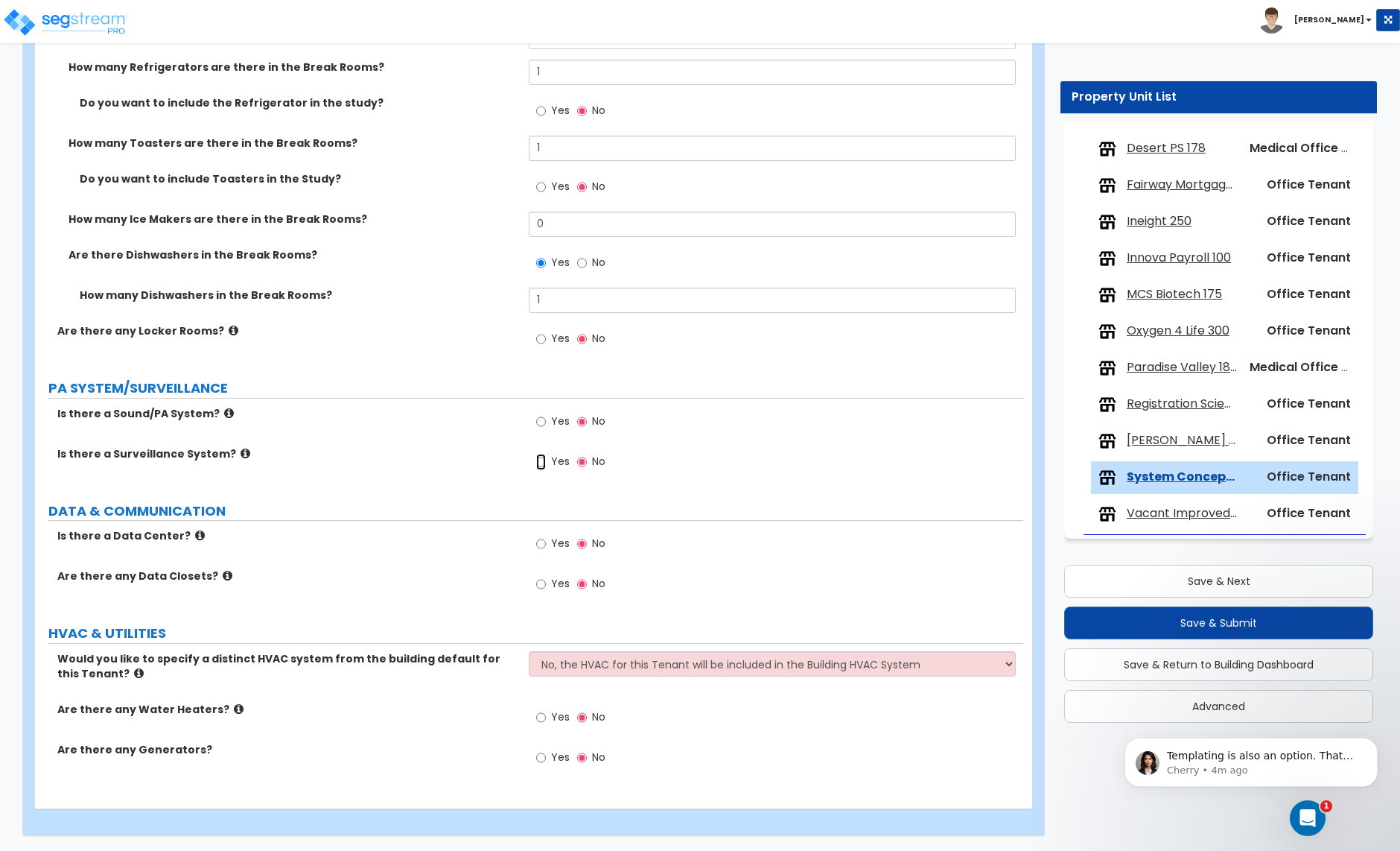
click at [544, 465] on input "Yes" at bounding box center [541, 462] width 10 height 17
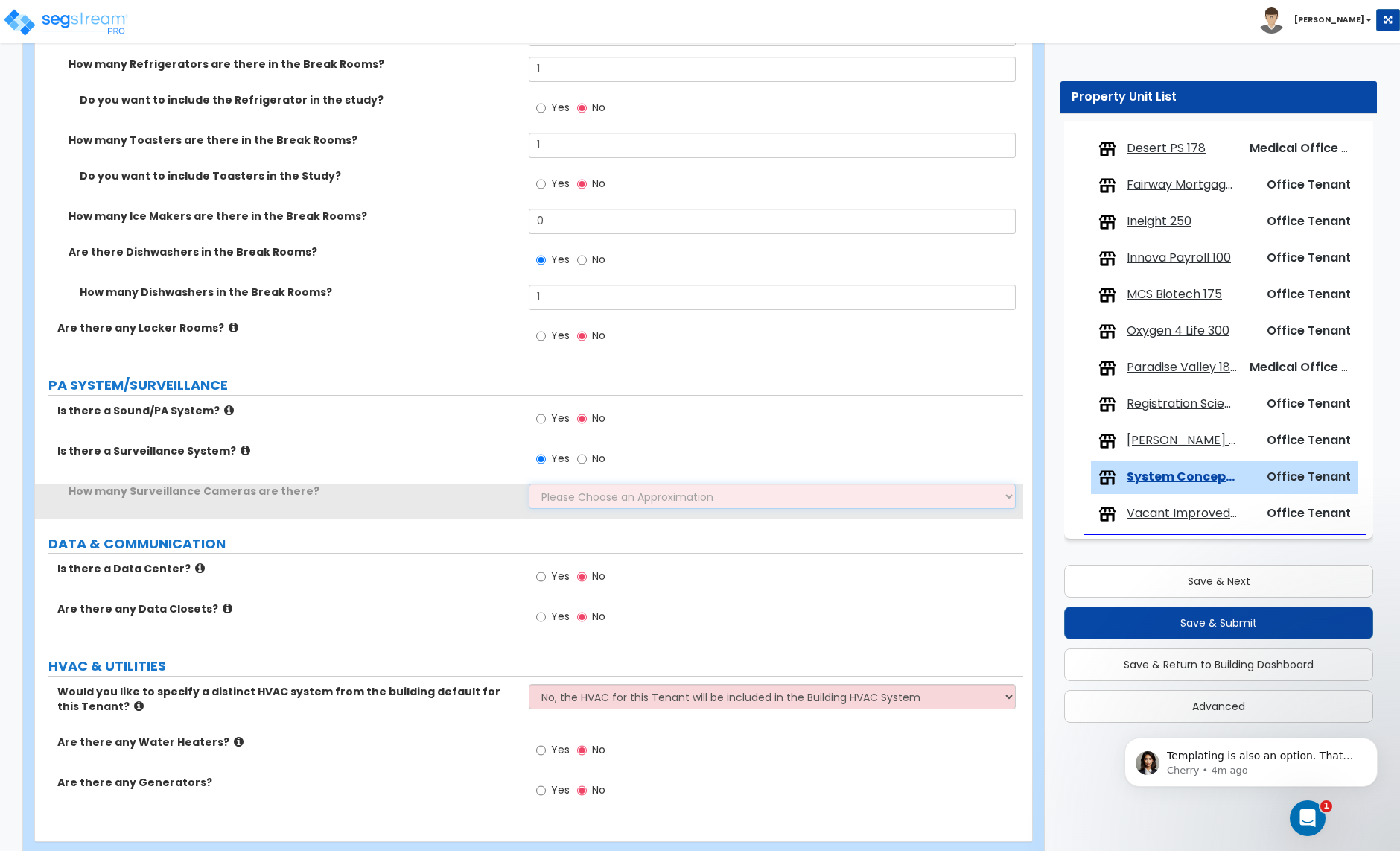
click at [576, 503] on select "Please Choose an Approximation Barely Noticed Any Noticed a Couple Frequently S…" at bounding box center [772, 496] width 486 height 25
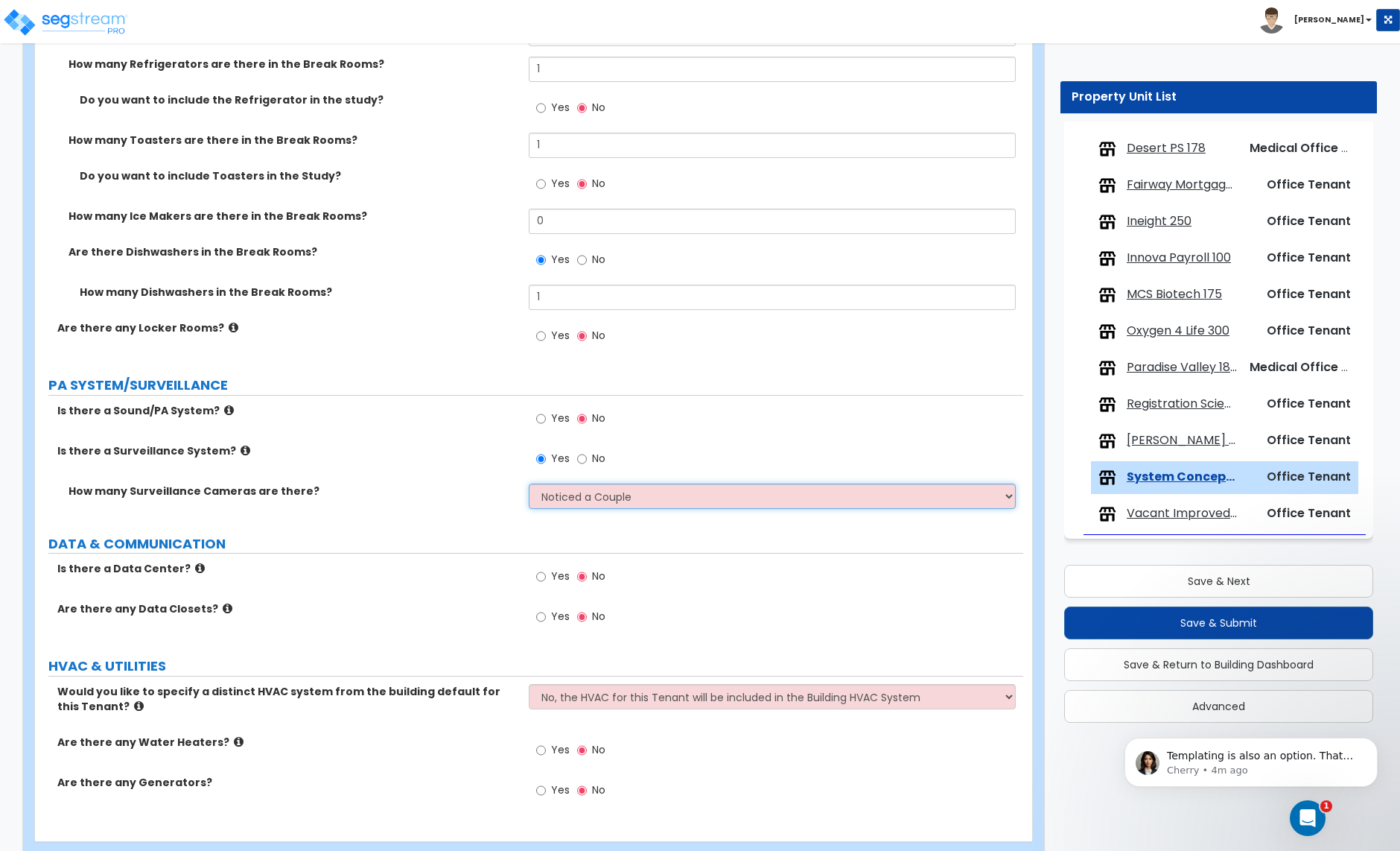
click at [529, 486] on select "Please Choose an Approximation Barely Noticed Any Noticed a Couple Frequently S…" at bounding box center [772, 496] width 486 height 25
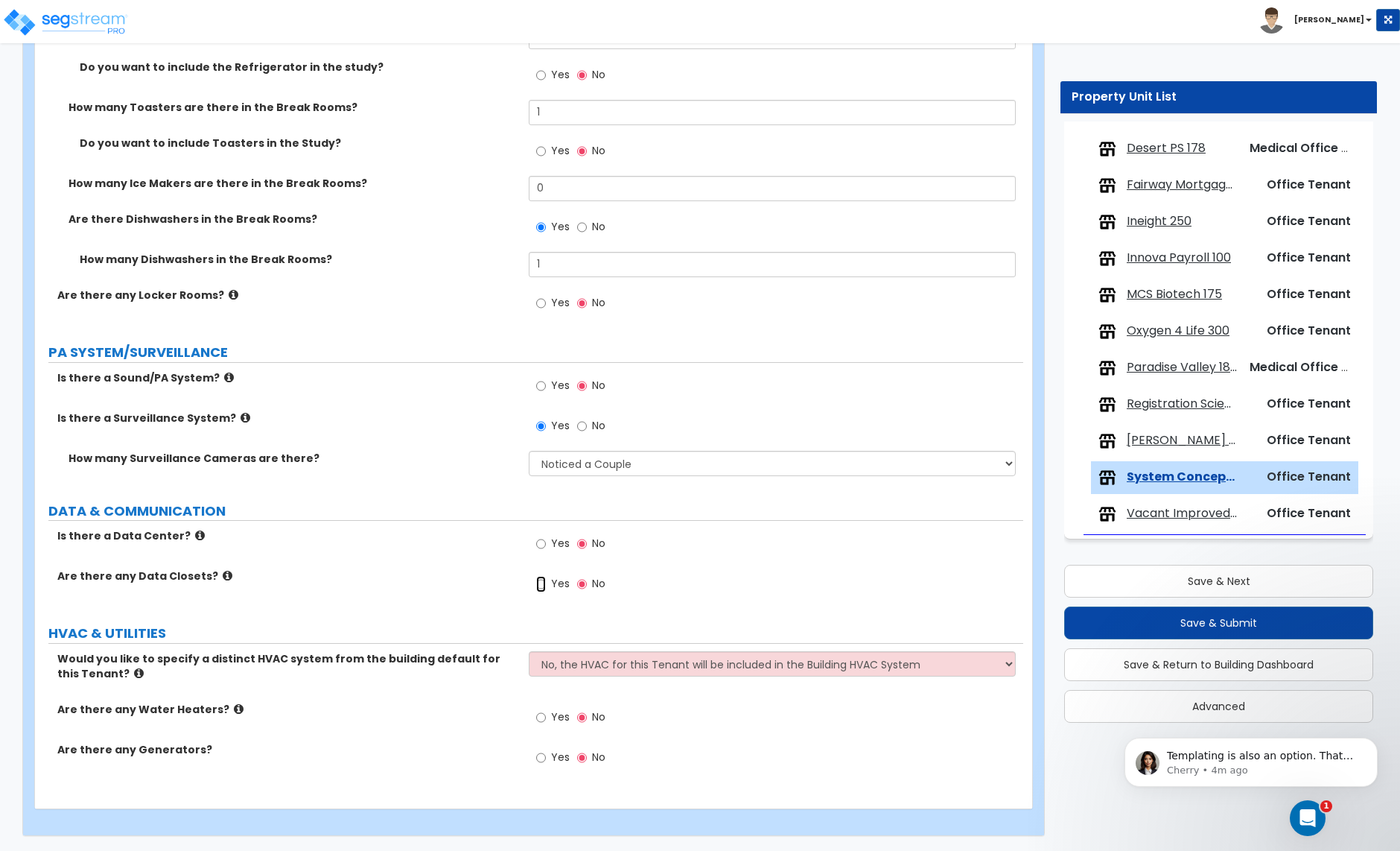
click at [540, 578] on input "Yes" at bounding box center [541, 584] width 10 height 17
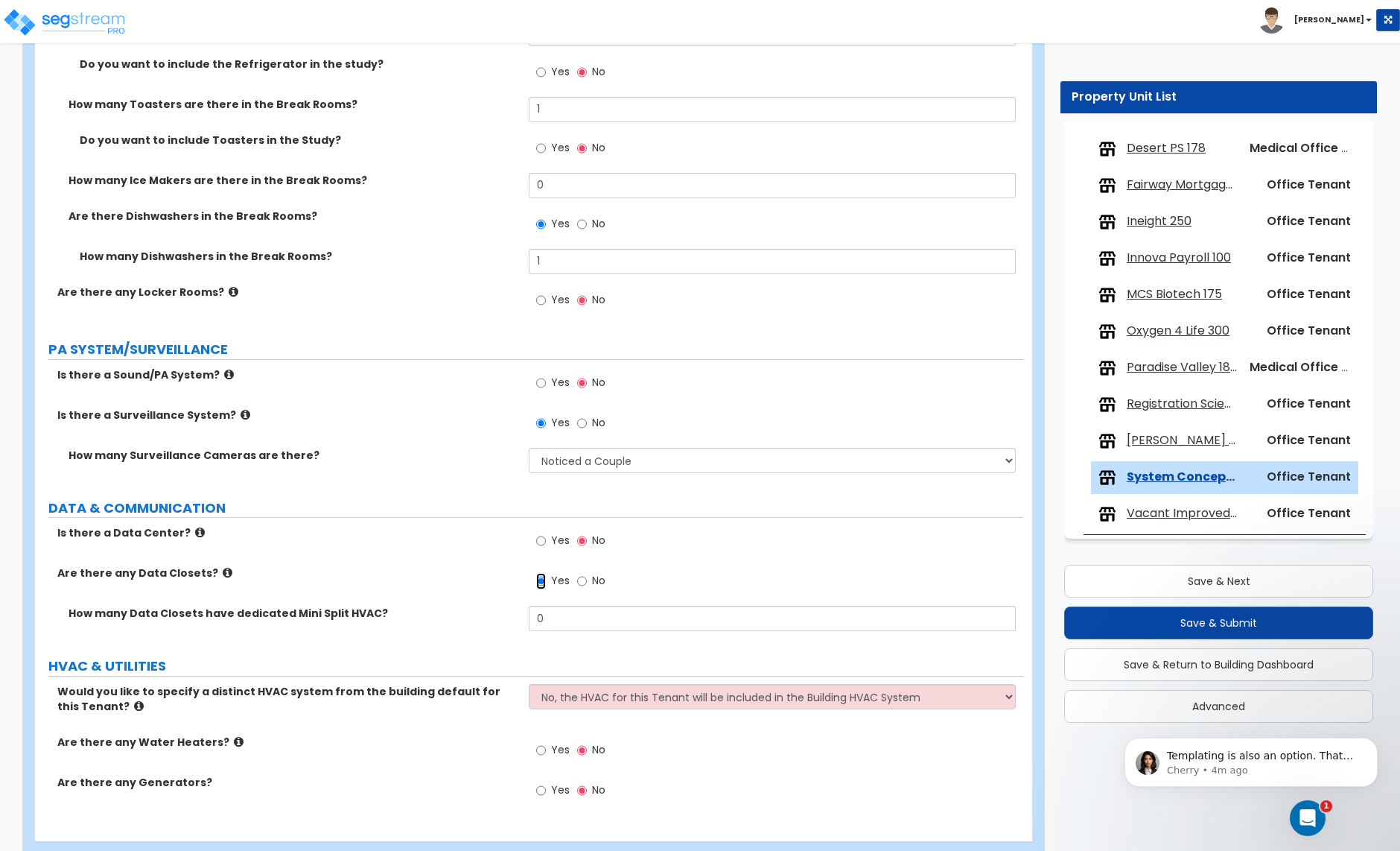
scroll to position [3298, 0]
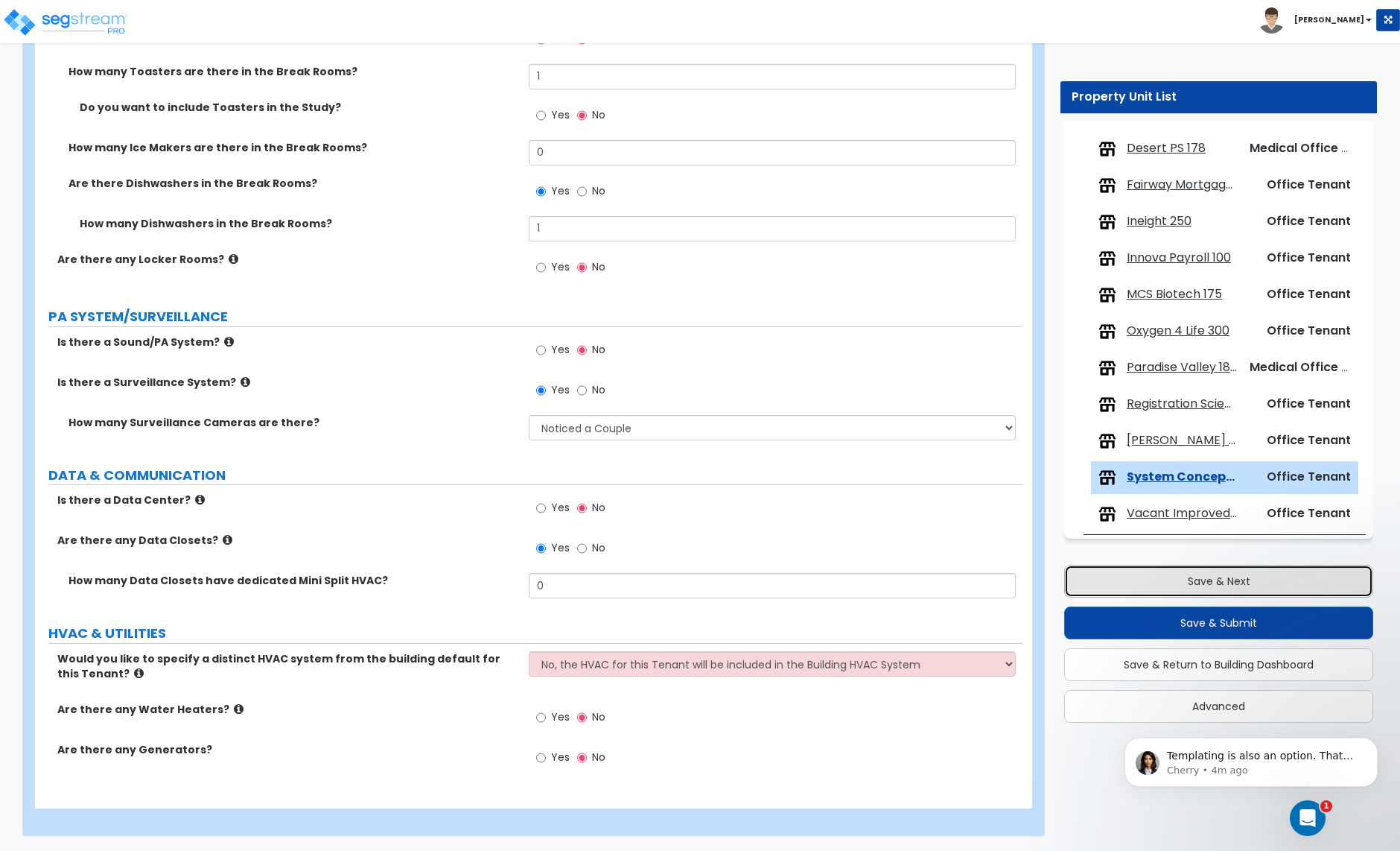
click at [1220, 589] on button "Save & Next" at bounding box center [1219, 580] width 309 height 32
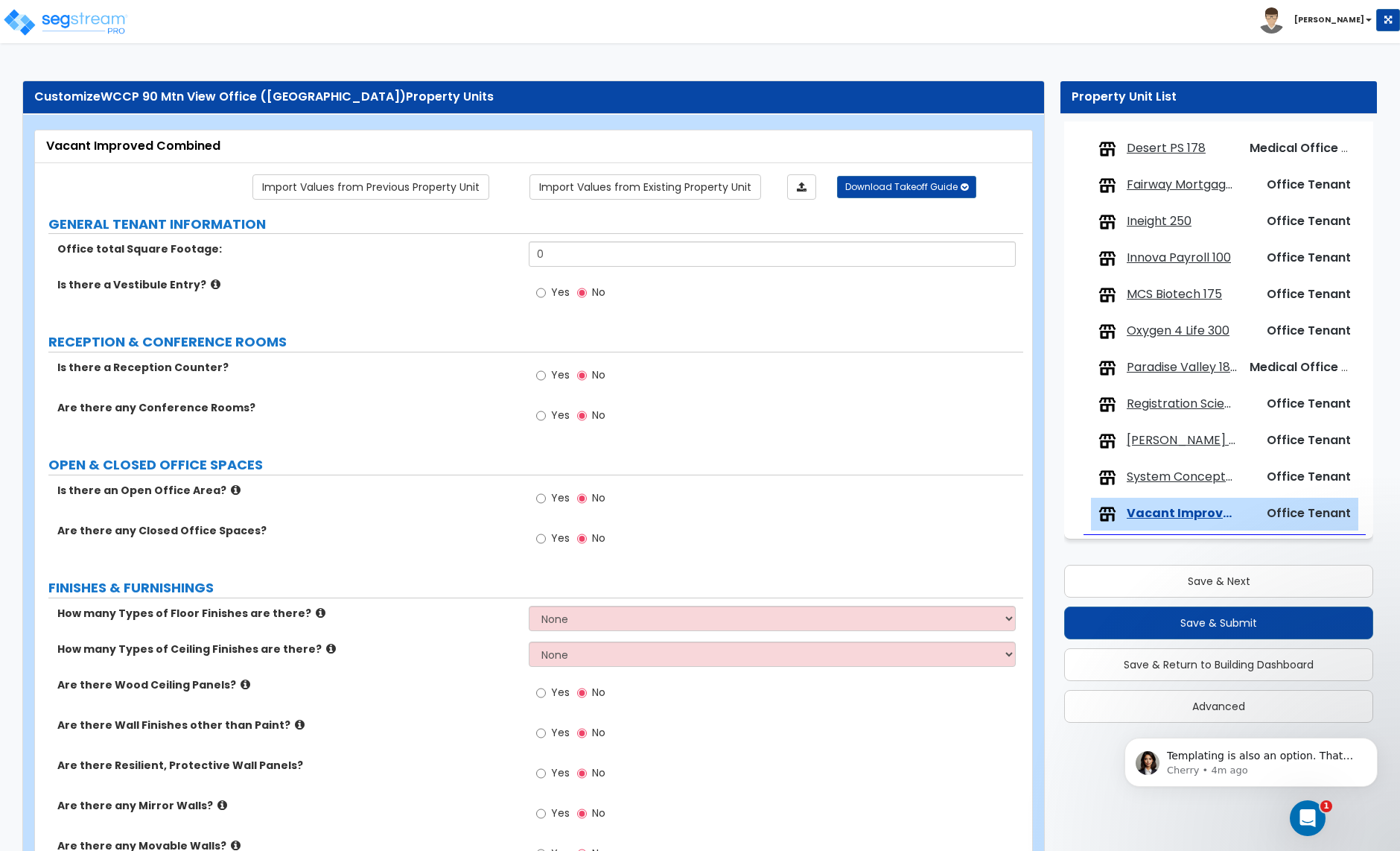
scroll to position [0, 0]
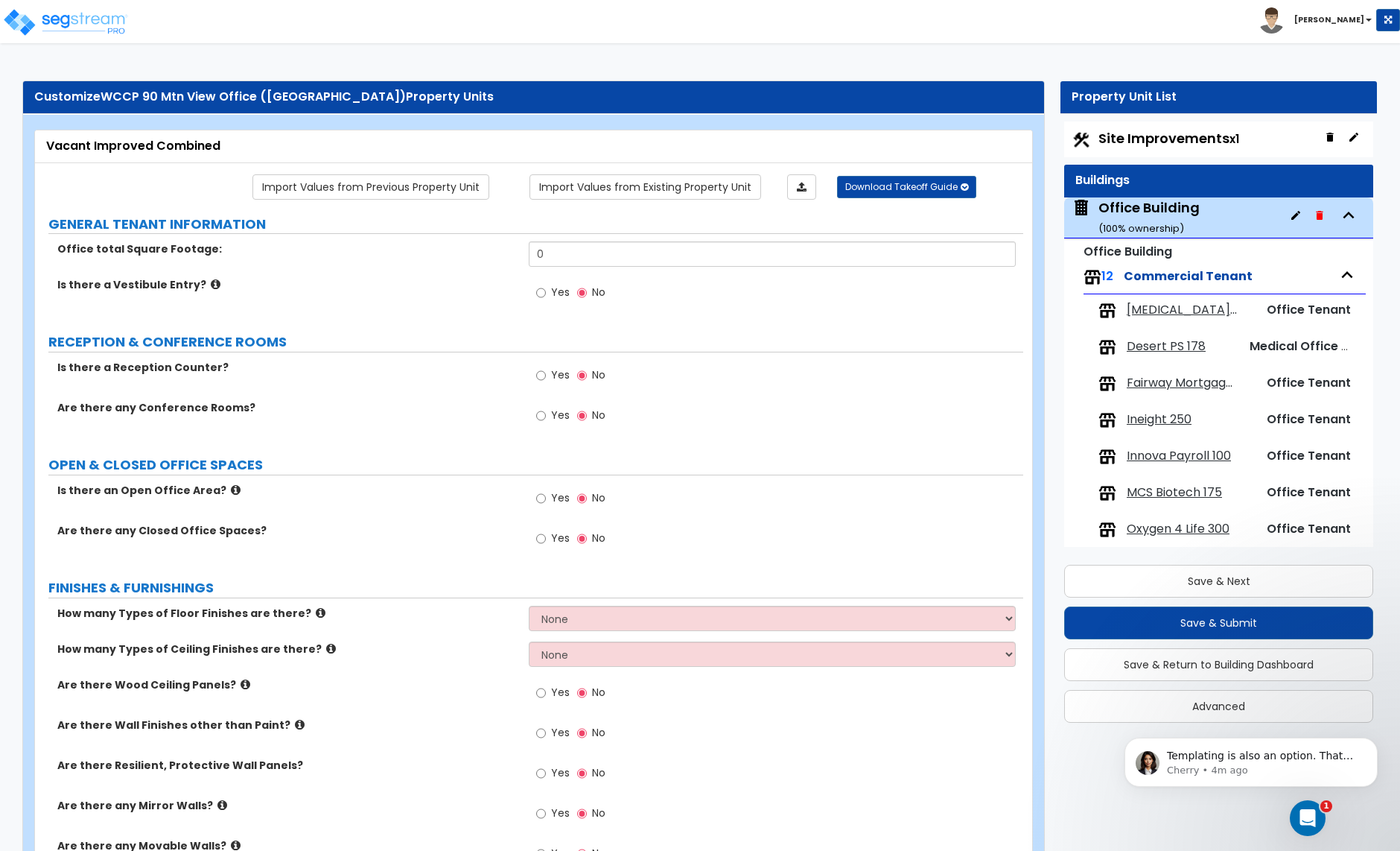
click at [1164, 310] on span "Audiology of Scottsdale 125" at bounding box center [1182, 310] width 110 height 18
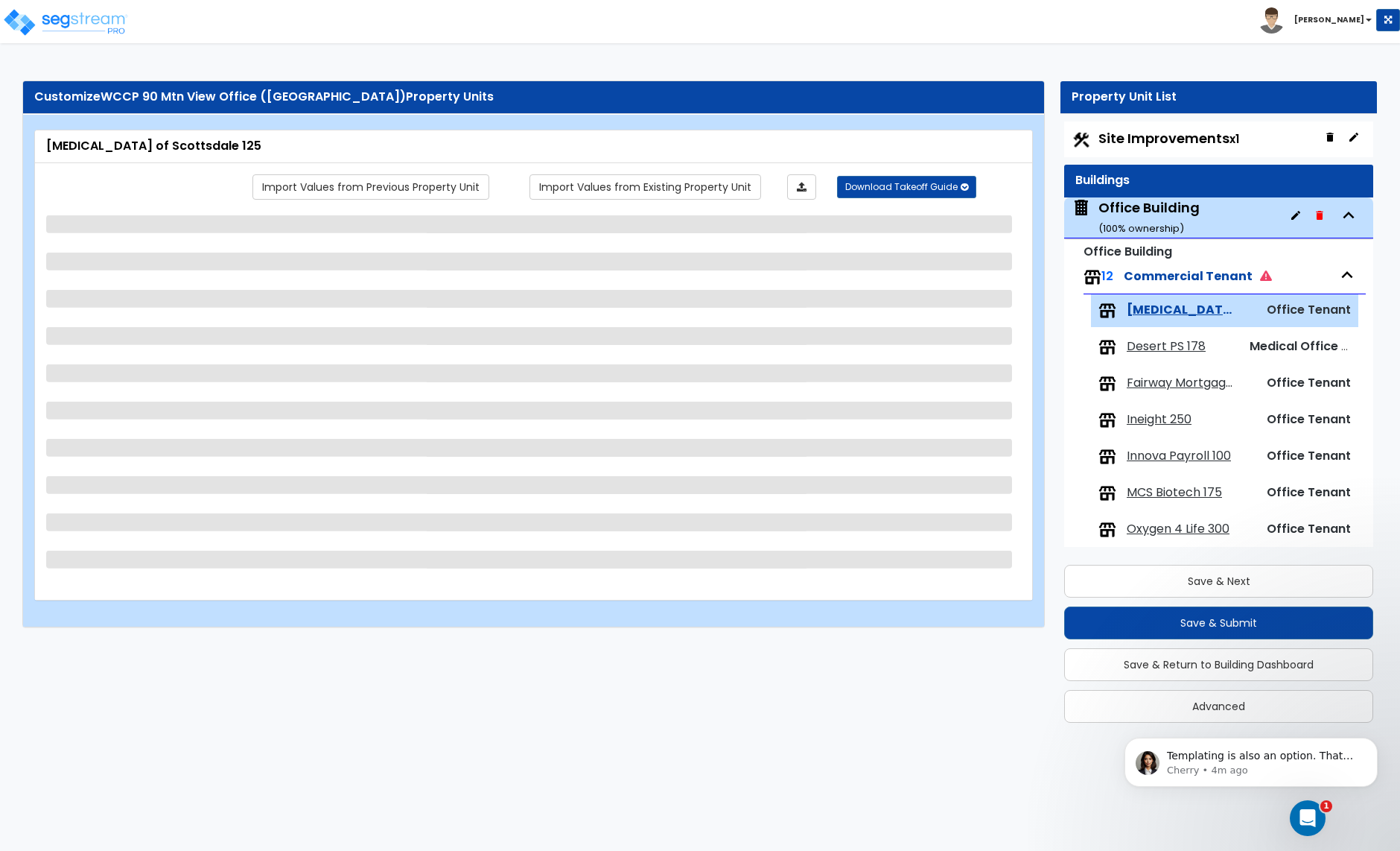
scroll to position [174, 0]
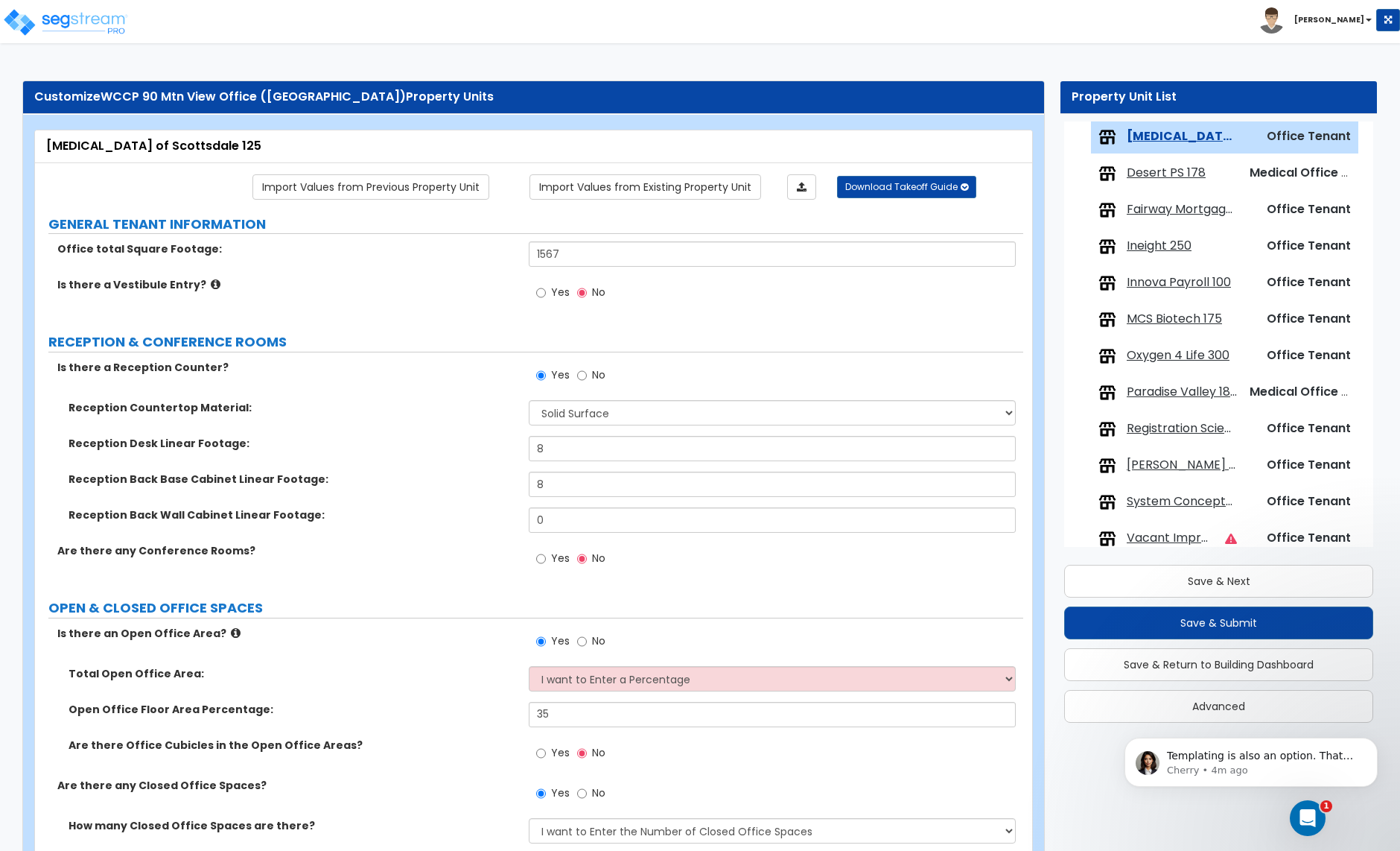
click at [1157, 210] on span "Fairway Mortgage/KBE 150" at bounding box center [1182, 210] width 110 height 18
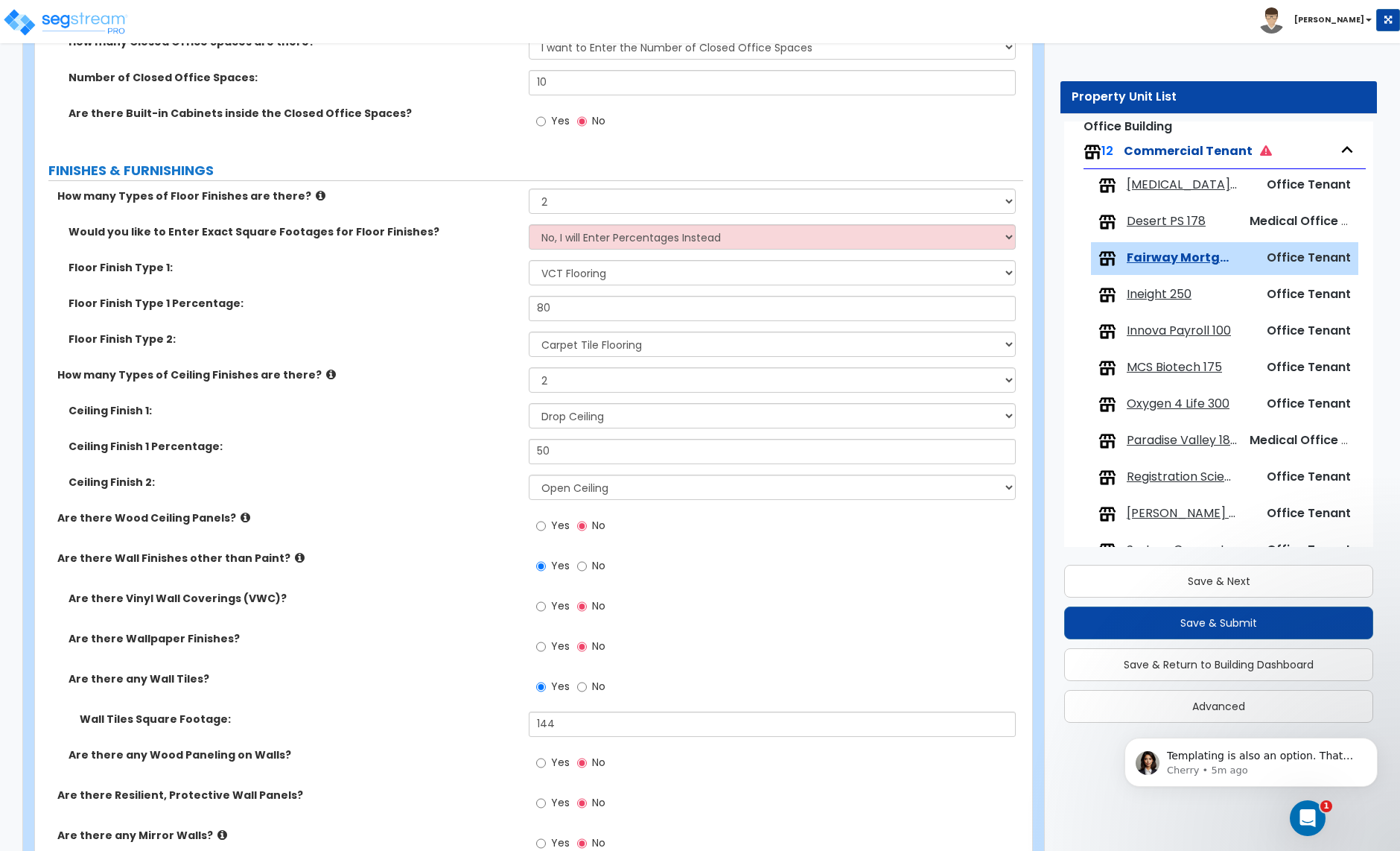
scroll to position [200, 0]
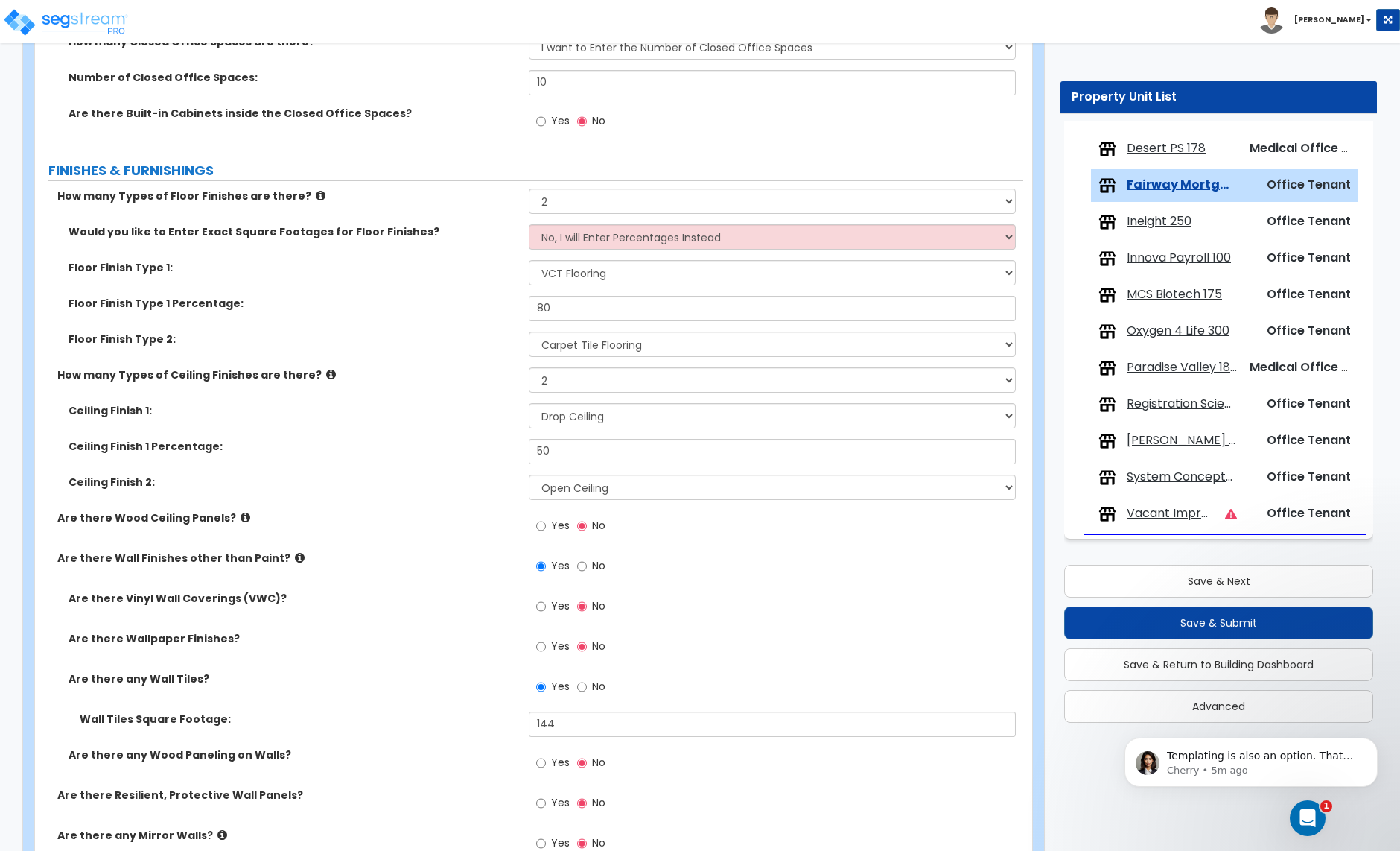
click at [1170, 407] on span "Registration Sciences 155" at bounding box center [1182, 404] width 110 height 18
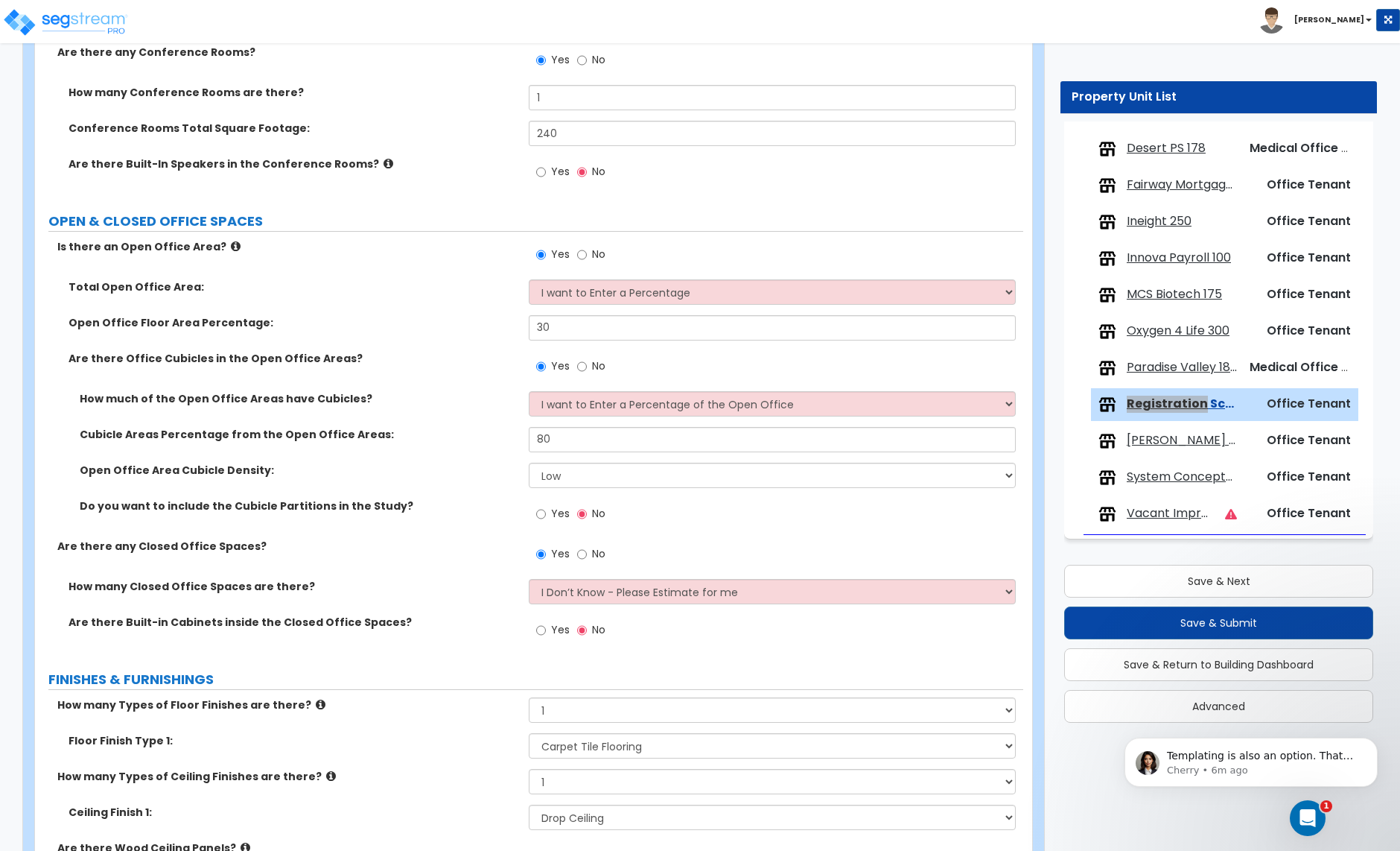
scroll to position [526, 0]
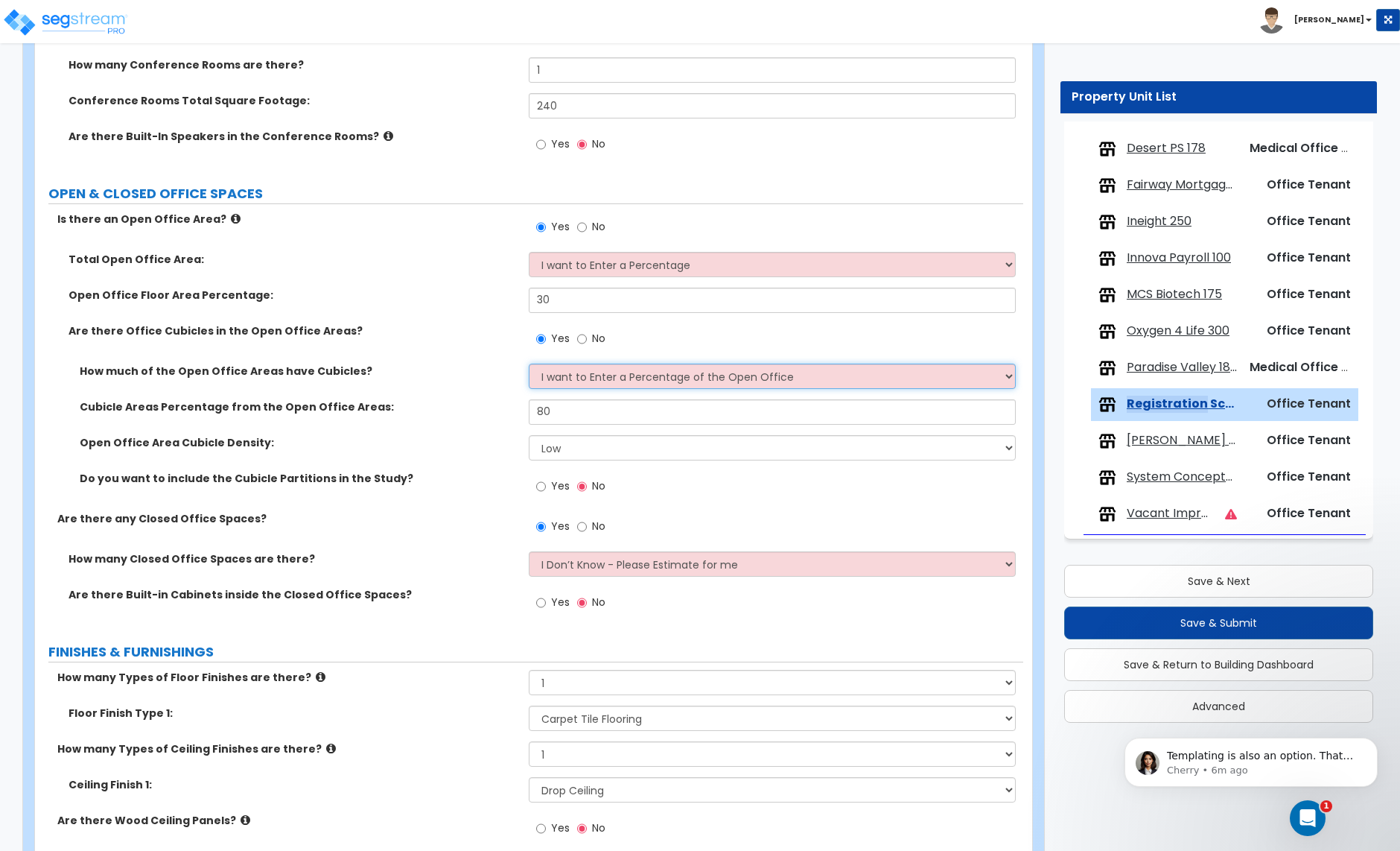
click at [599, 380] on select "I want to Enter a Percentage of the Open Office I want to enter the Square Foot…" at bounding box center [772, 376] width 486 height 25
click at [529, 365] on select "I want to Enter a Percentage of the Open Office I want to enter the Square Foot…" at bounding box center [772, 376] width 486 height 25
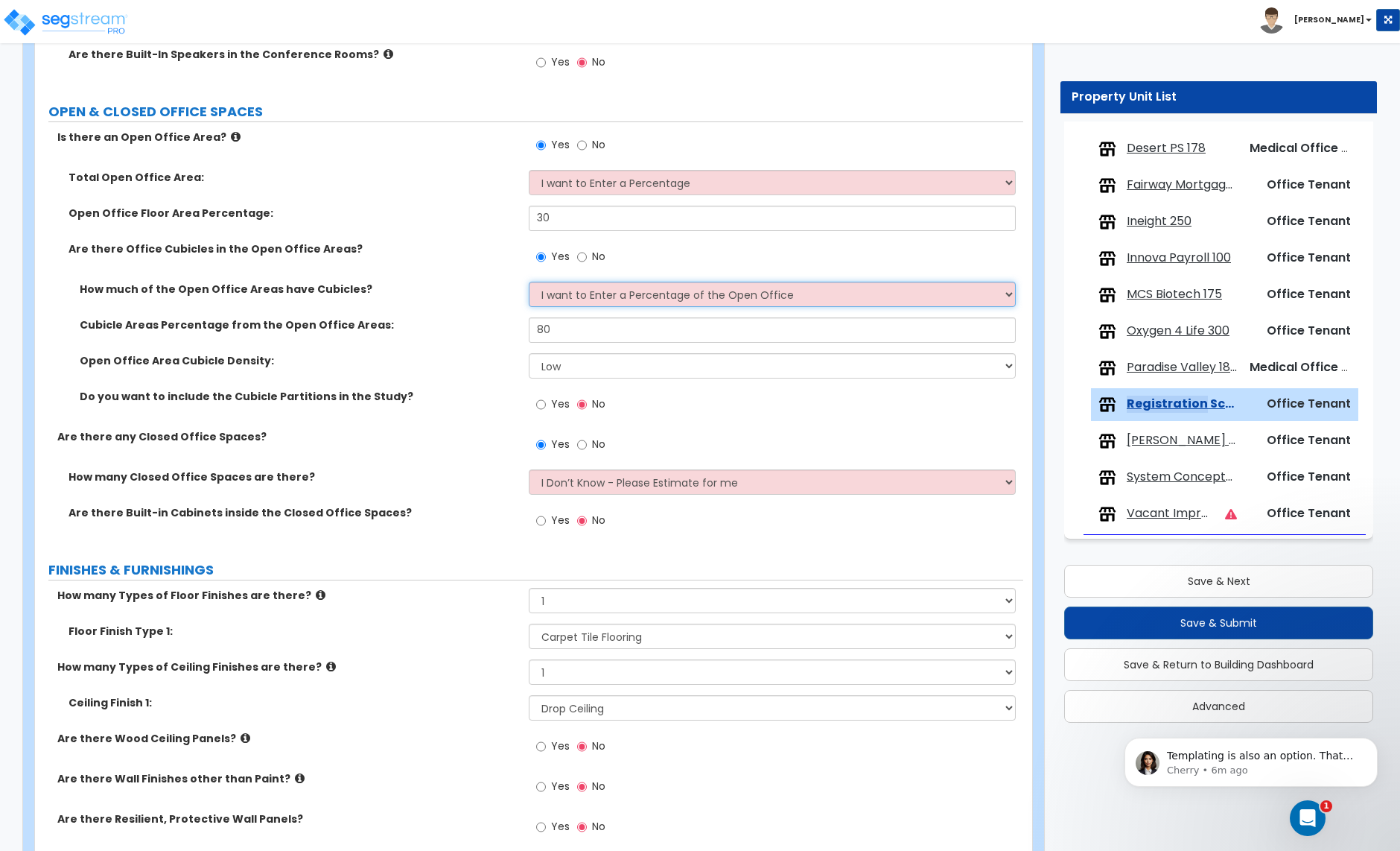
scroll to position [611, 0]
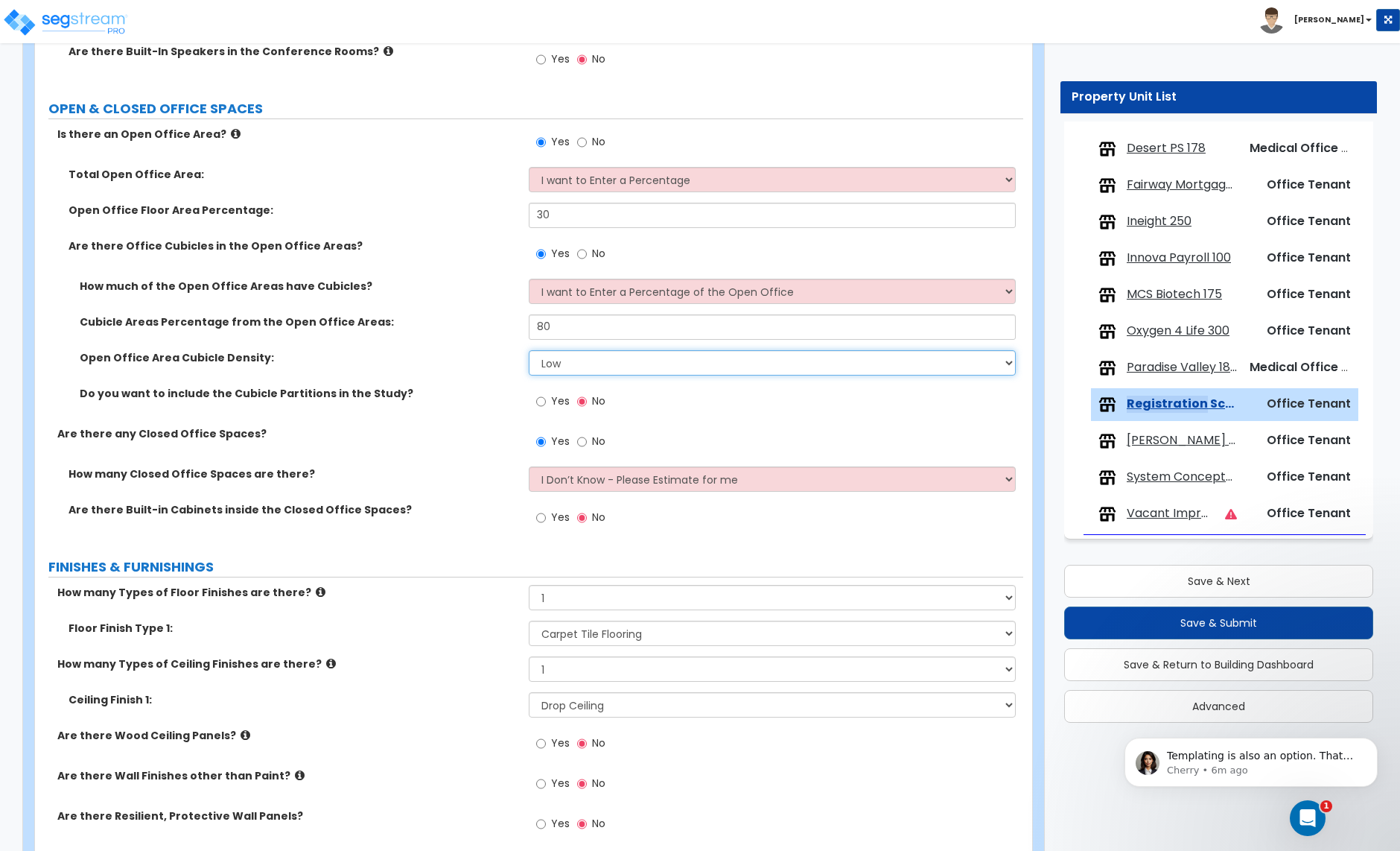
click at [608, 375] on select "Please Choose One Low High I want to Enter the number of Cubicles" at bounding box center [772, 363] width 486 height 25
click at [529, 351] on select "Please Choose One Low High I want to Enter the number of Cubicles" at bounding box center [772, 363] width 486 height 25
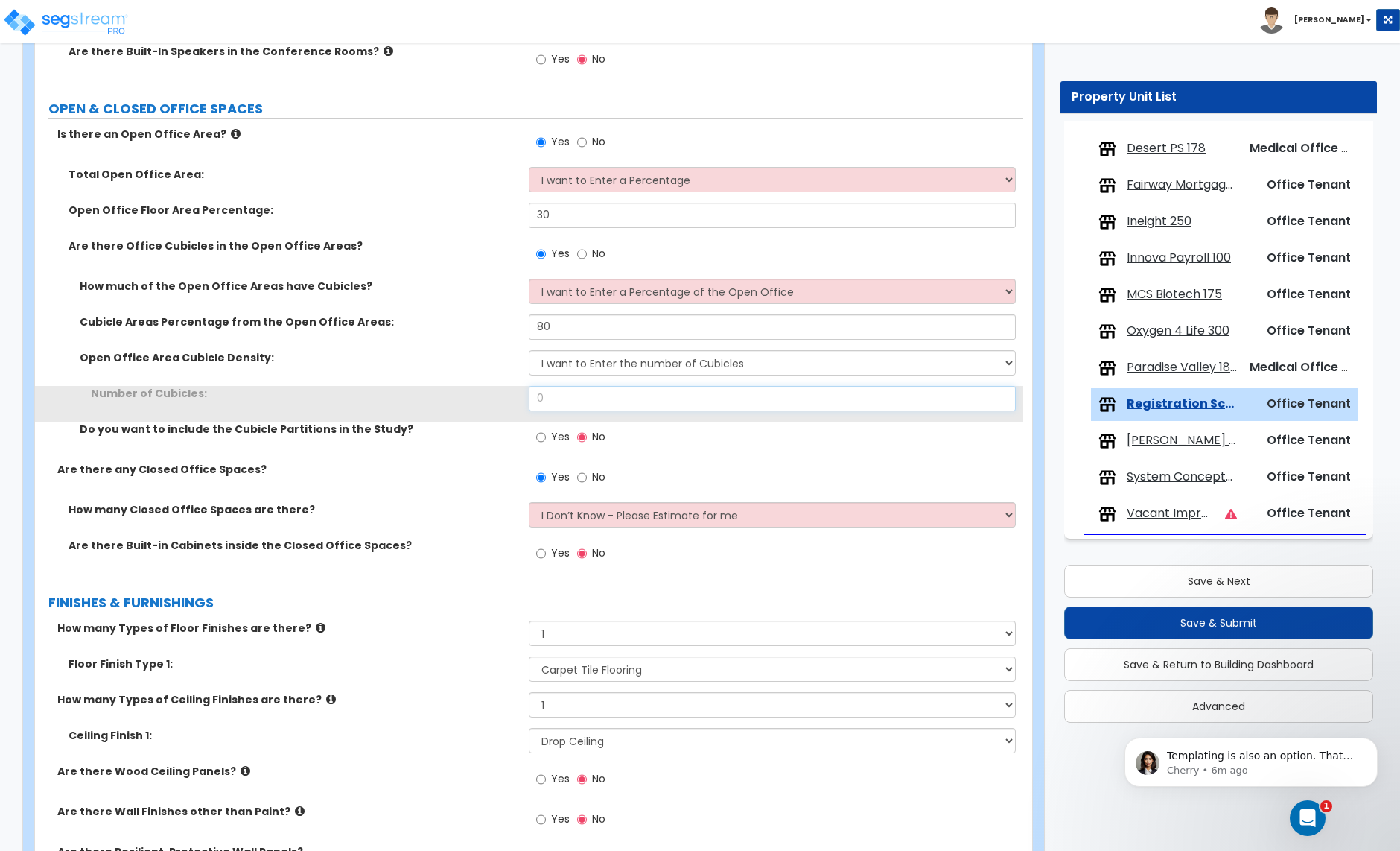
click at [576, 401] on input "0" at bounding box center [772, 398] width 486 height 25
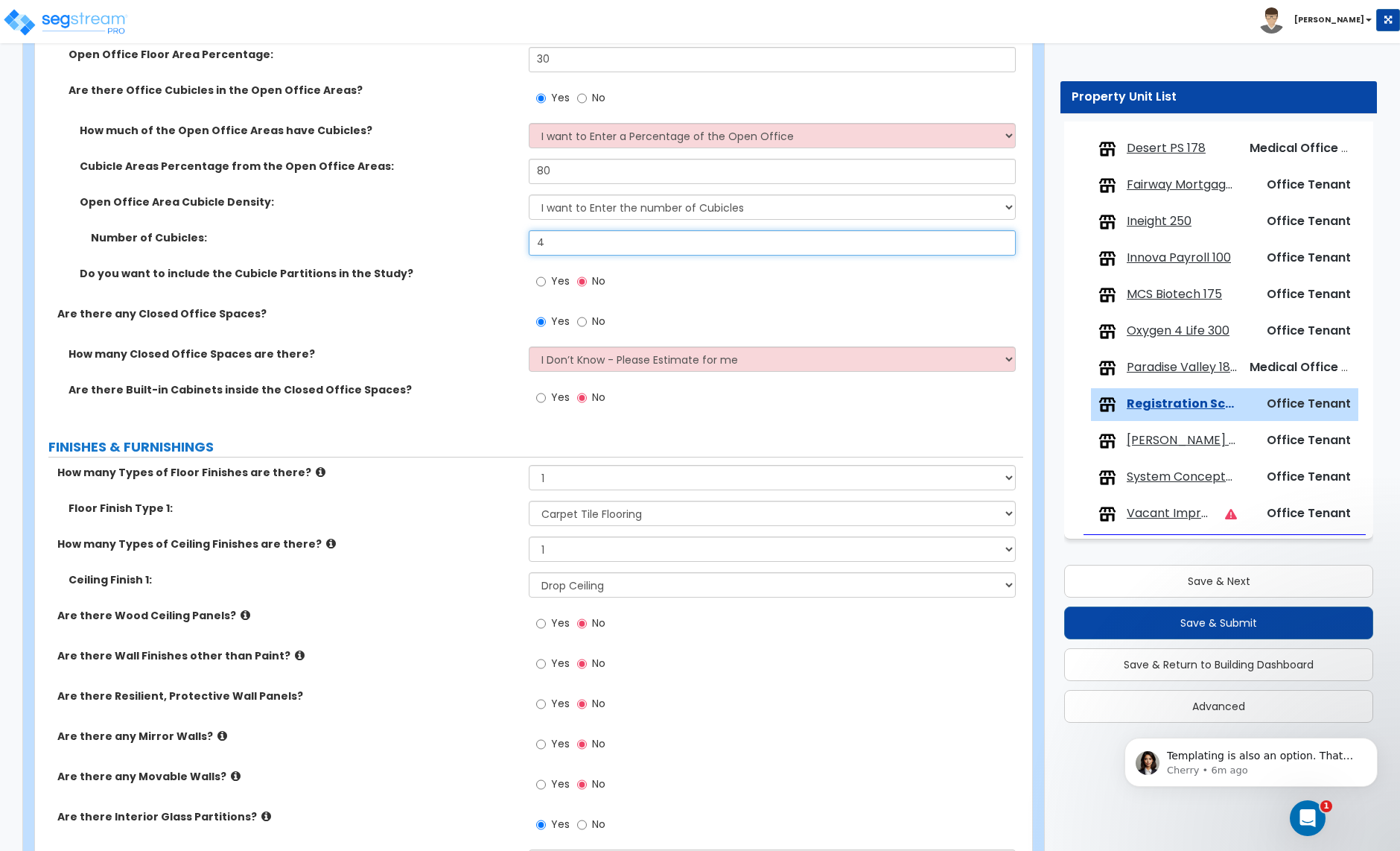
scroll to position [769, 0]
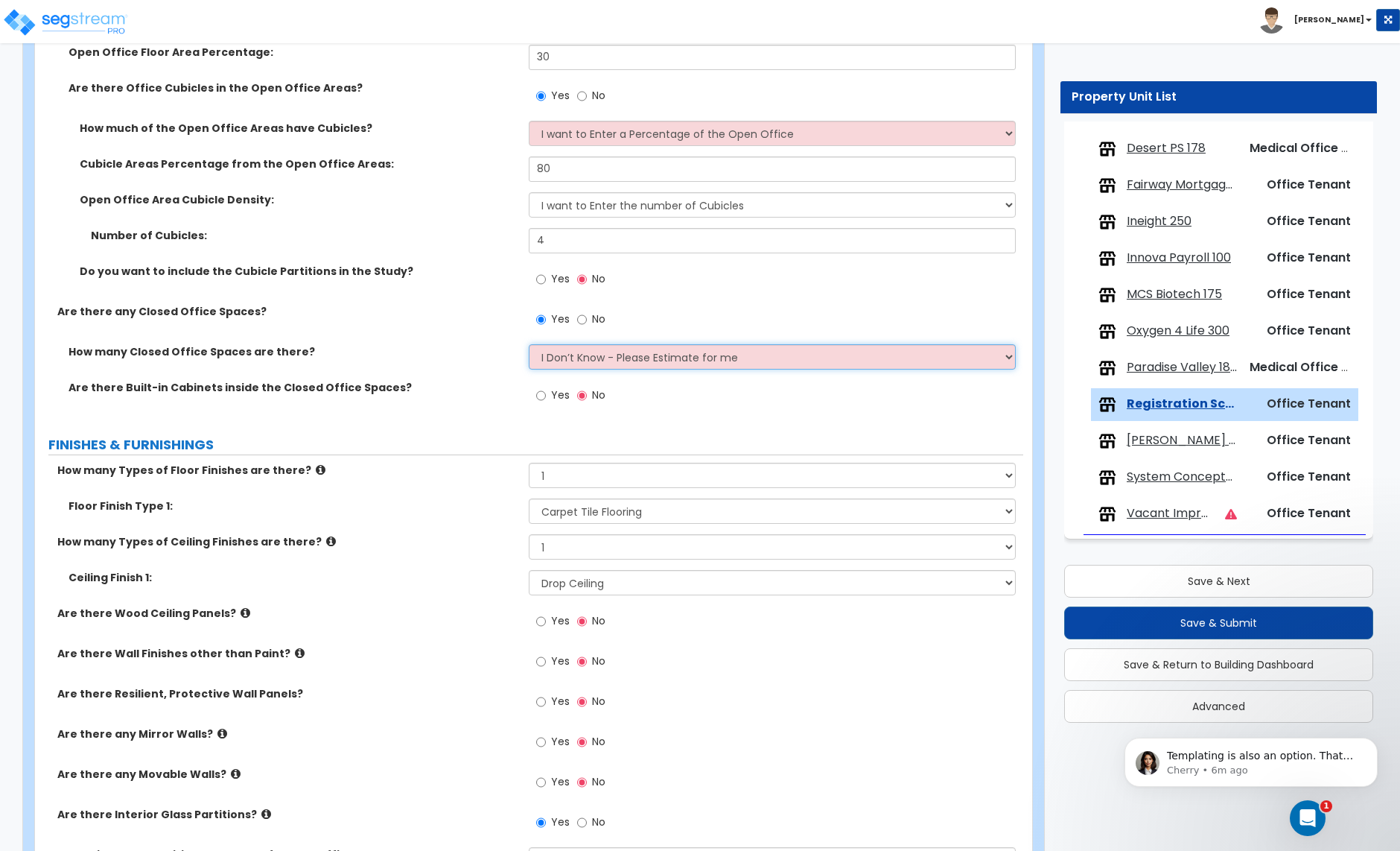
click at [576, 370] on select "I Don’t Know - Please Estimate for me I want to Enter the Number of Closed Offi…" at bounding box center [772, 357] width 486 height 25
click at [529, 345] on select "I Don’t Know - Please Estimate for me I want to Enter the Number of Closed Offi…" at bounding box center [772, 357] width 486 height 25
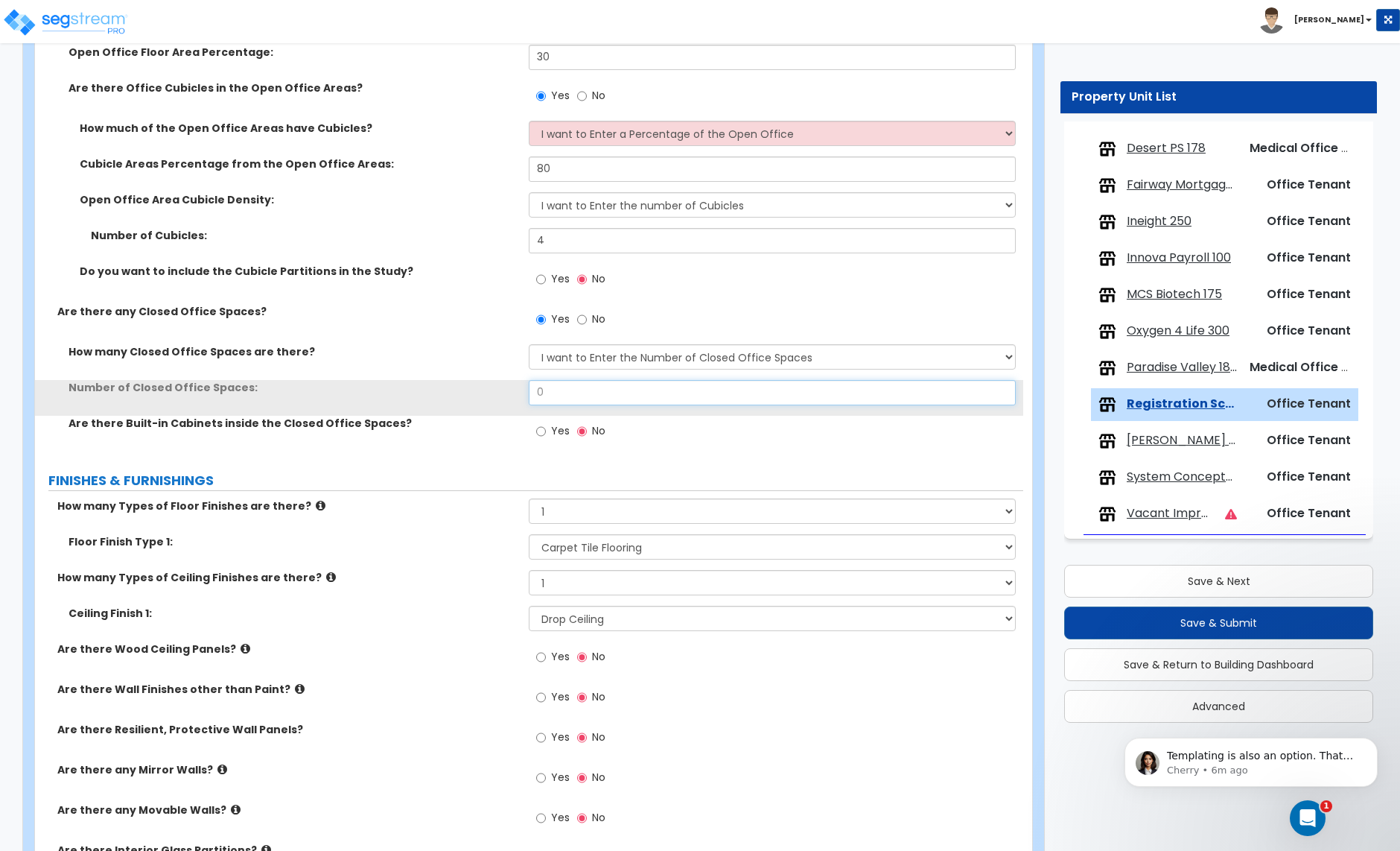
click at [589, 396] on input "0" at bounding box center [772, 393] width 486 height 25
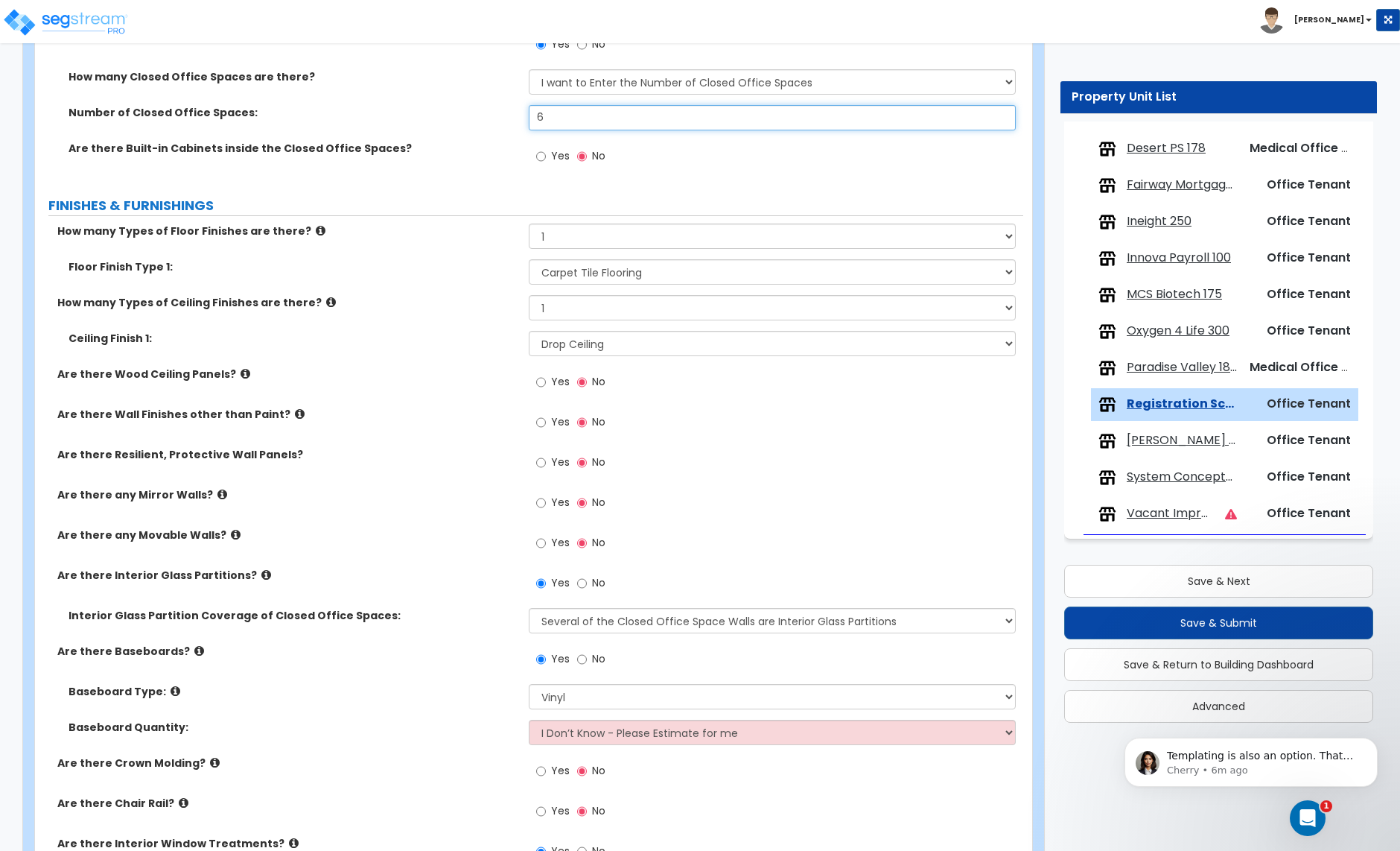
scroll to position [1051, 0]
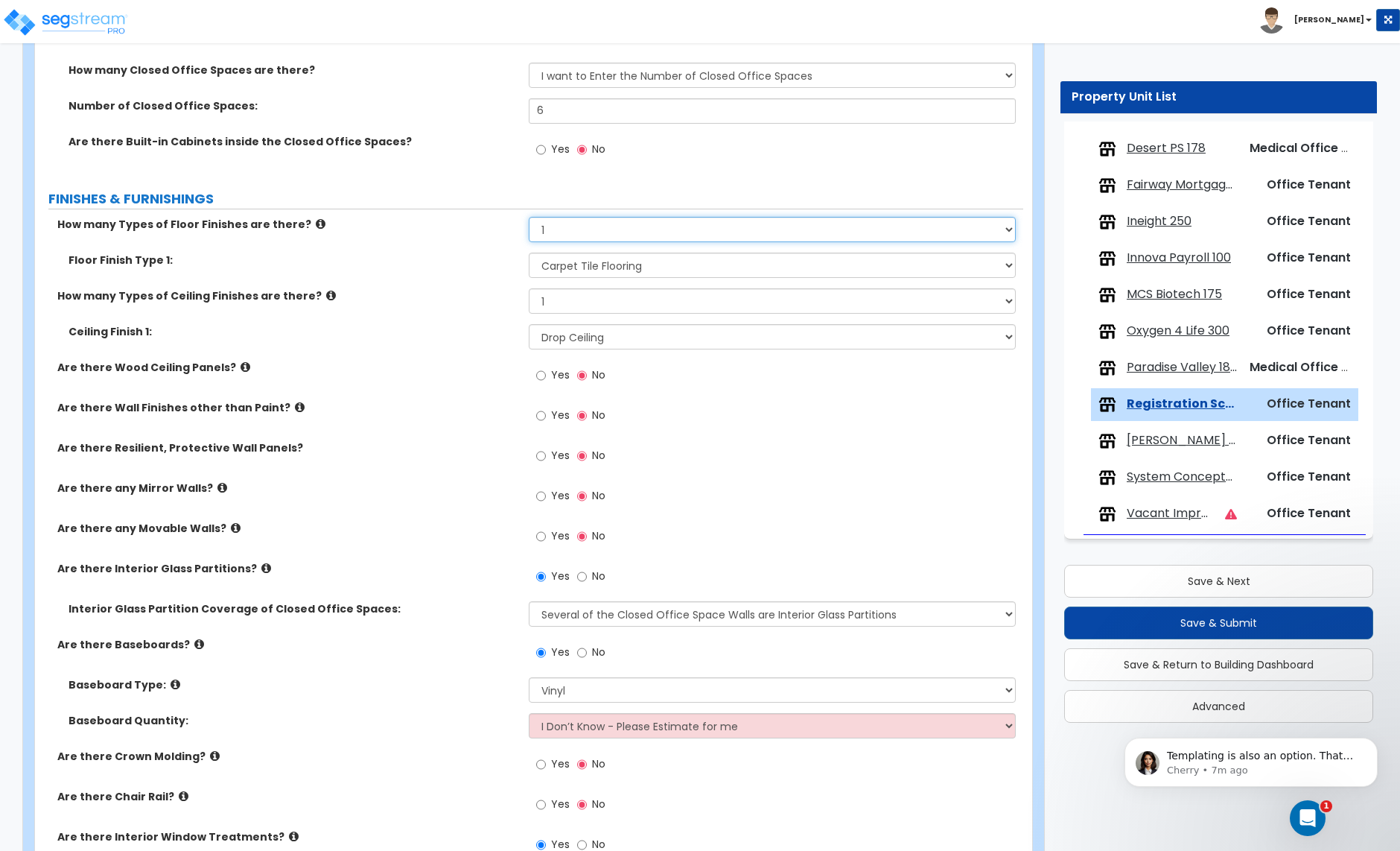
click at [576, 237] on select "None 1 2 3 4" at bounding box center [772, 229] width 486 height 25
click at [529, 218] on select "None 1 2 3 4" at bounding box center [772, 229] width 486 height 25
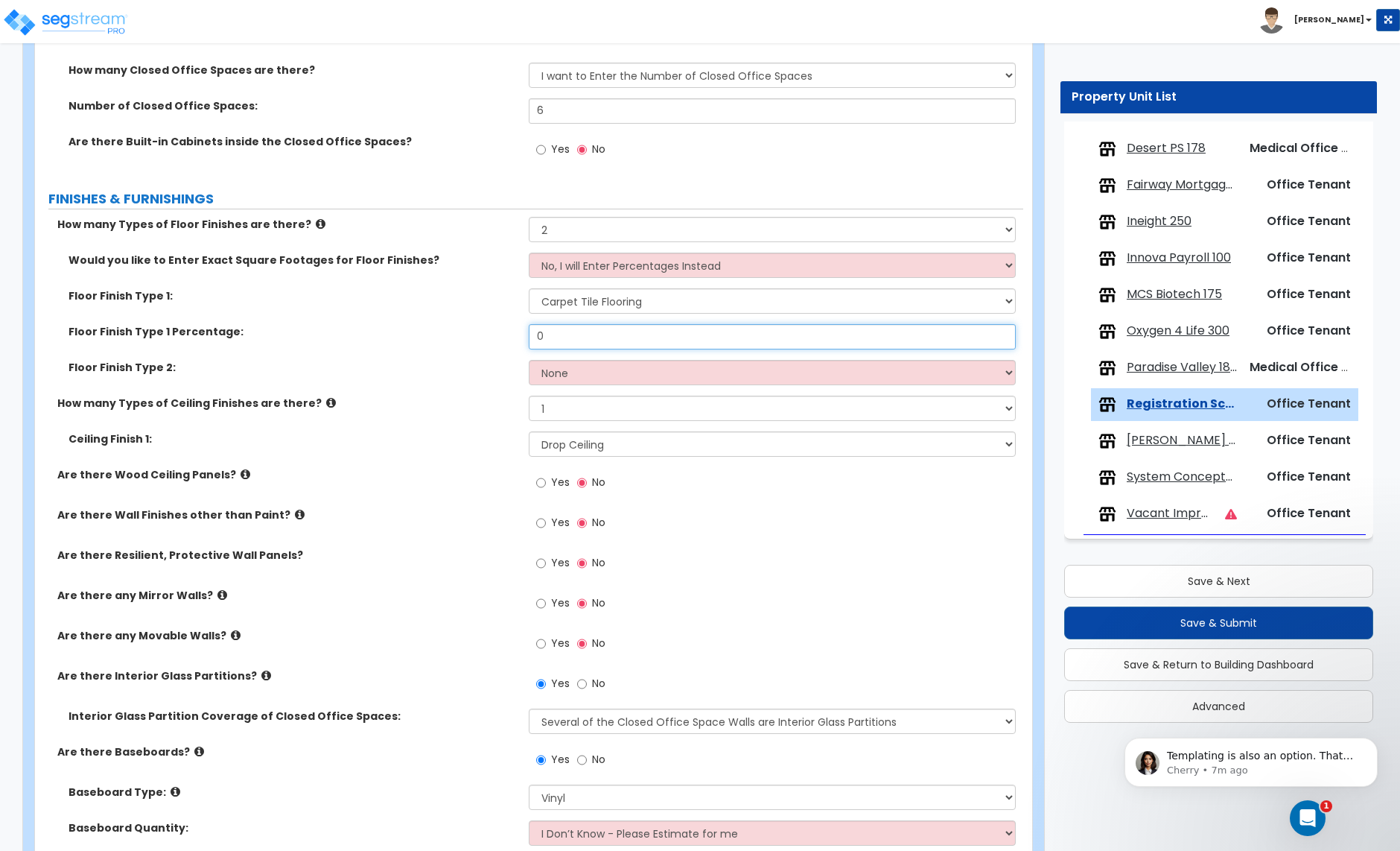
click at [559, 337] on input "0" at bounding box center [772, 337] width 486 height 25
click at [658, 369] on select "None Tile Flooring Hardwood Flooring Resilient Laminate Flooring VCT Flooring S…" at bounding box center [772, 372] width 486 height 25
click at [529, 361] on select "None Tile Flooring Hardwood Flooring Resilient Laminate Flooring VCT Flooring S…" at bounding box center [772, 372] width 486 height 25
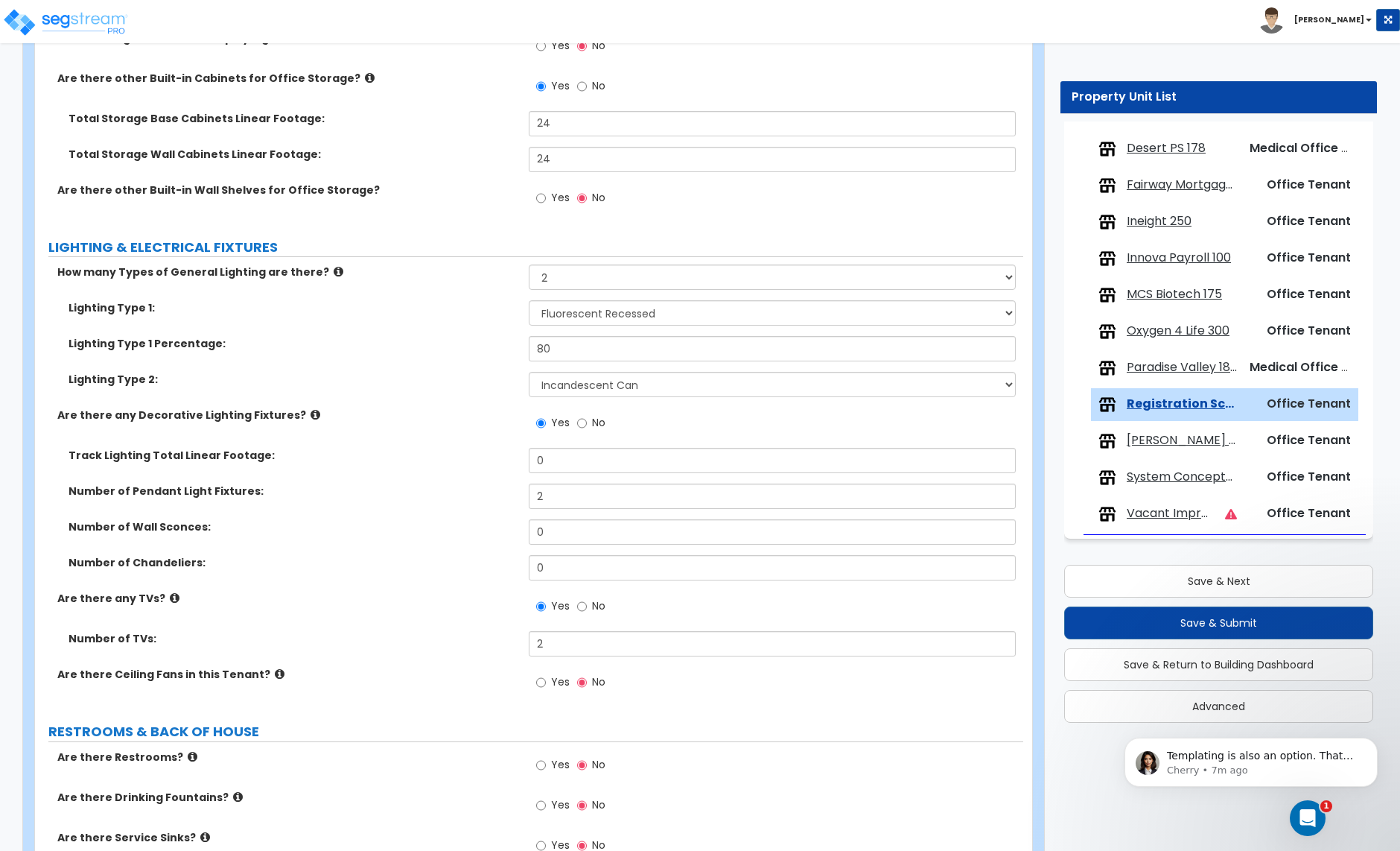
scroll to position [2110, 0]
click at [554, 159] on input "24" at bounding box center [772, 158] width 486 height 25
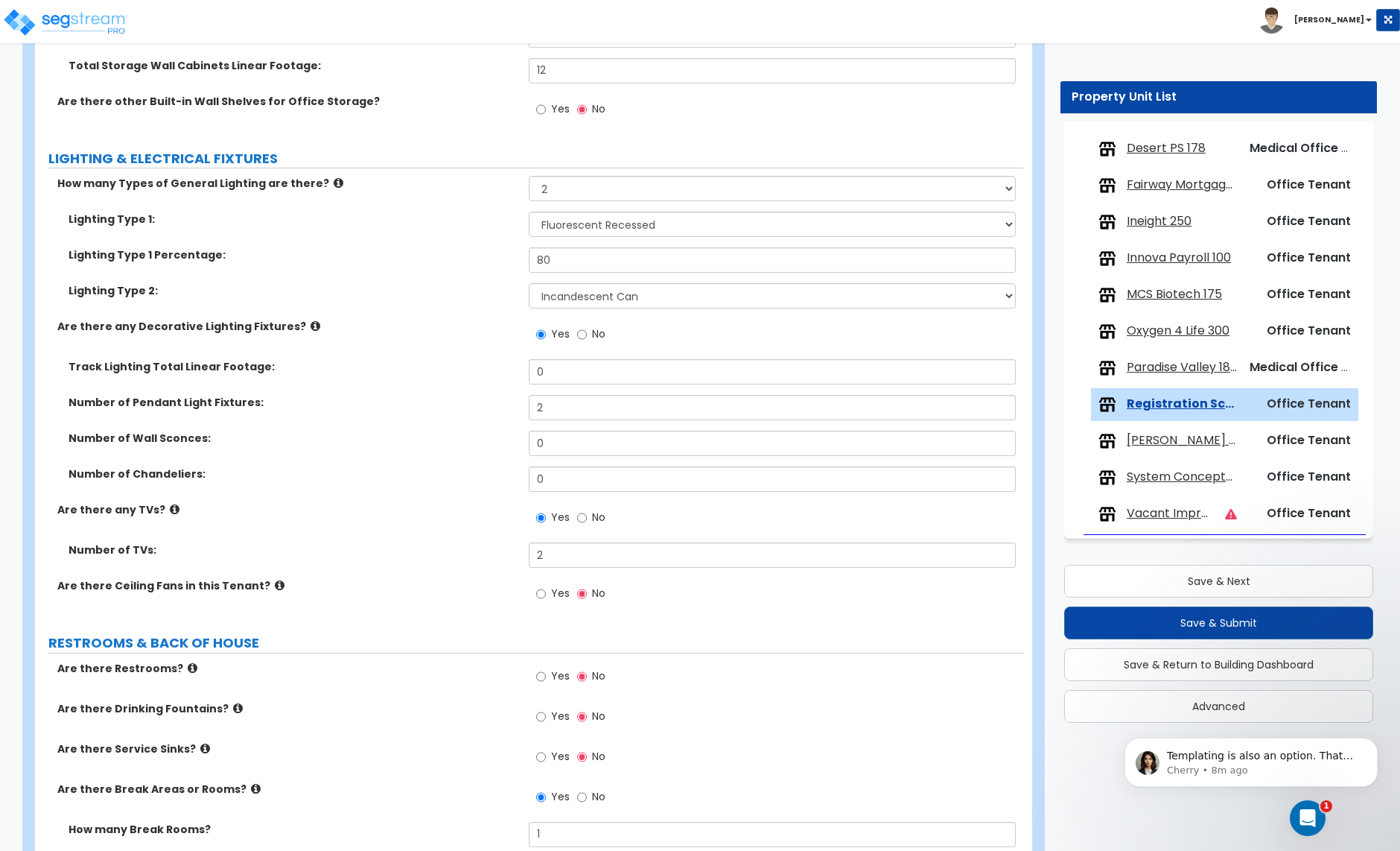
scroll to position [2198, 0]
click at [548, 410] on input "2" at bounding box center [772, 407] width 486 height 25
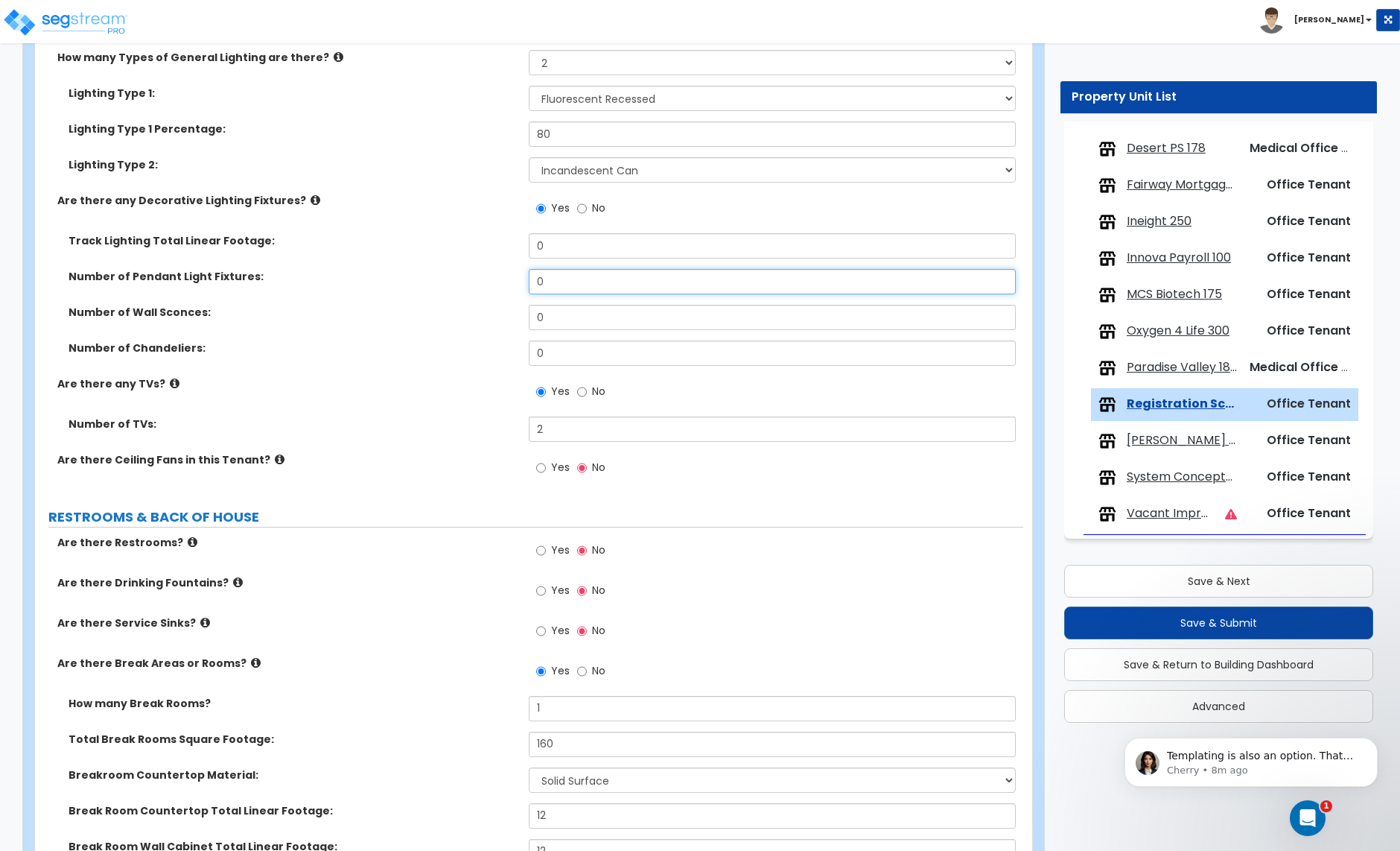
scroll to position [2325, 0]
click at [550, 425] on input "2" at bounding box center [772, 427] width 486 height 25
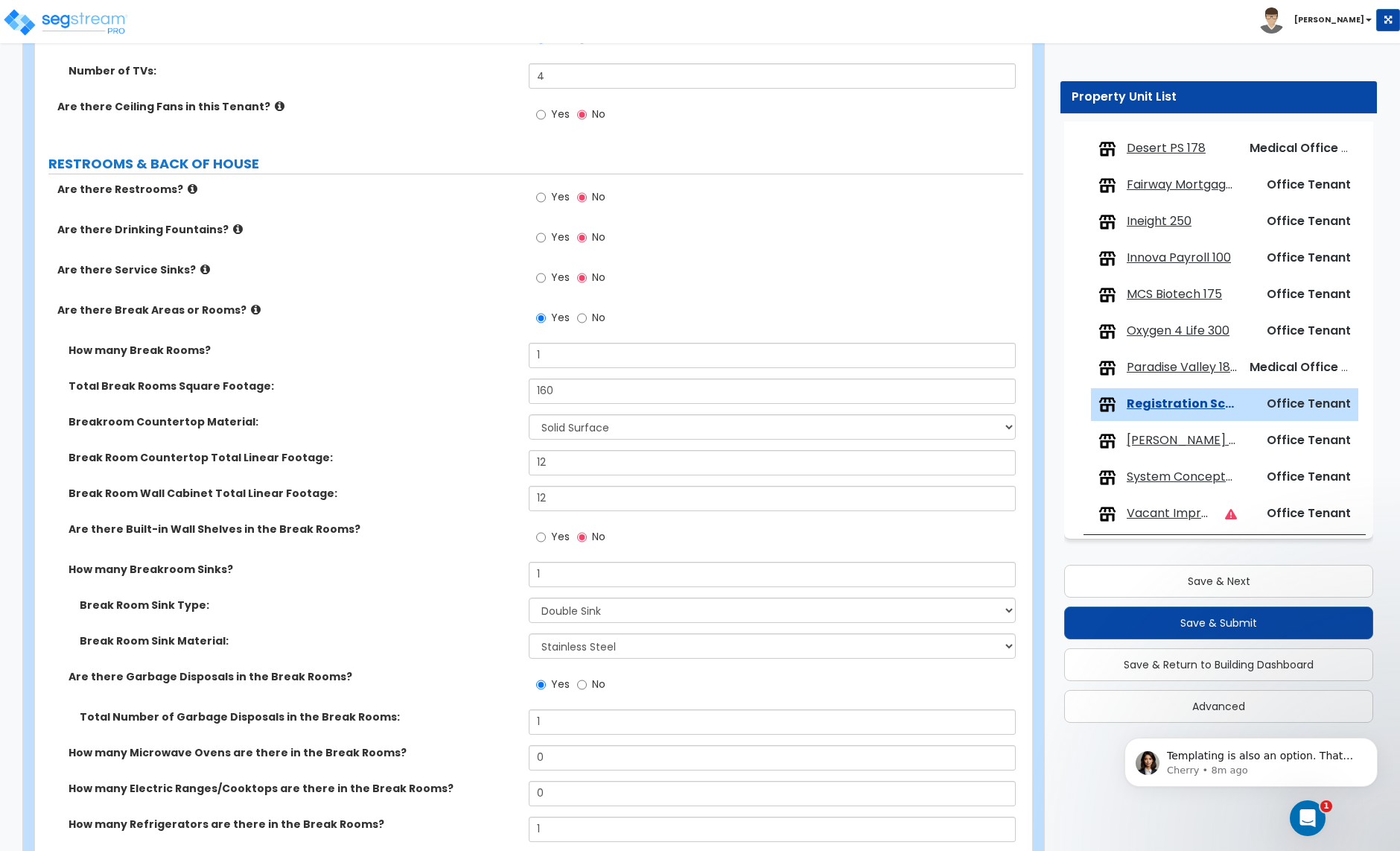
scroll to position [2678, 0]
click at [580, 425] on select "None Plastic Laminate Solid Surface Stone Quartz Marble Tile Wood Stainless Ste…" at bounding box center [772, 425] width 486 height 25
click at [529, 415] on select "None Plastic Laminate Solid Surface Stone Quartz Marble Tile Wood Stainless Ste…" at bounding box center [772, 425] width 486 height 25
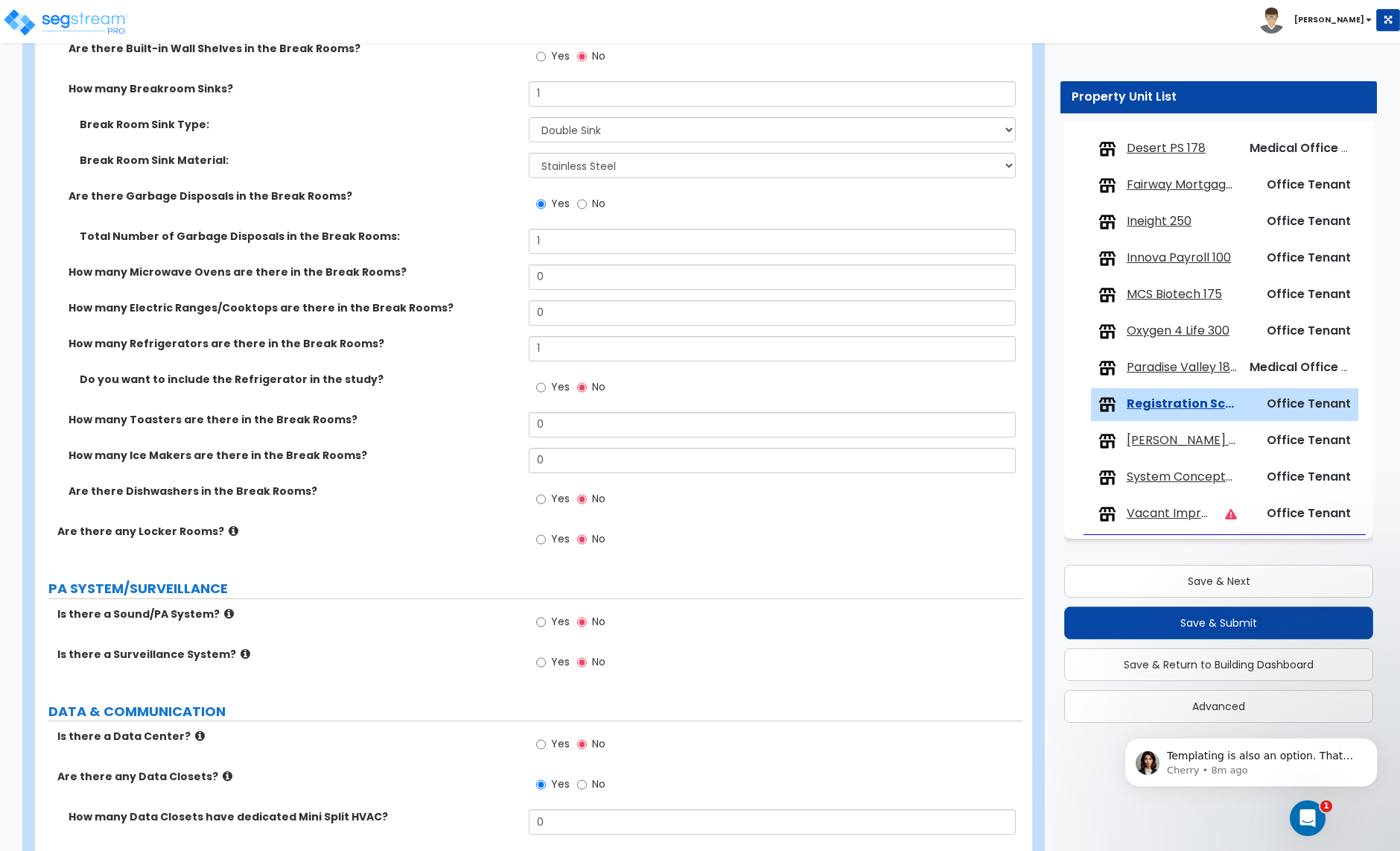
scroll to position [3158, 0]
click at [541, 431] on input "0" at bounding box center [772, 423] width 486 height 25
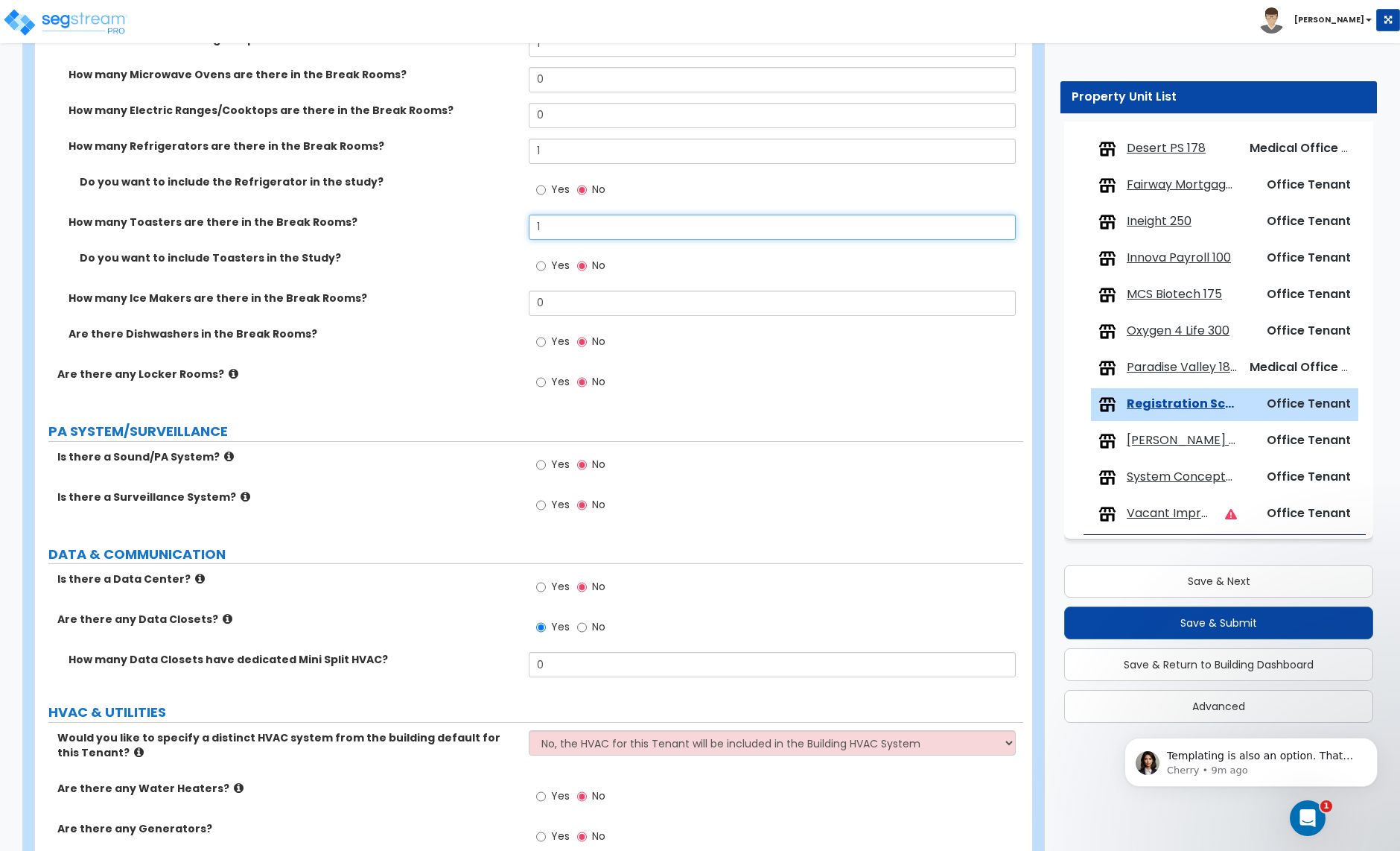
scroll to position [3357, 0]
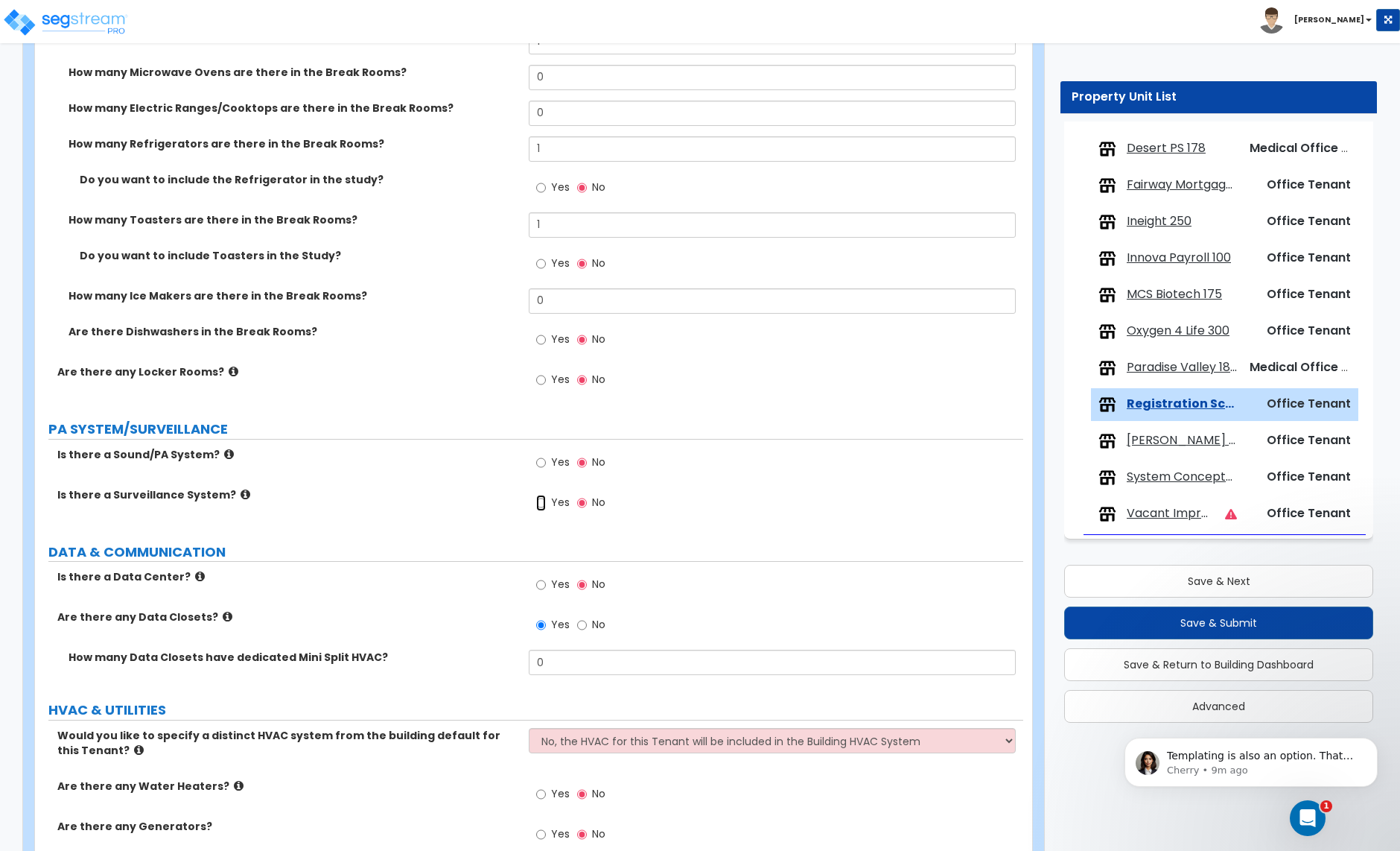
click at [536, 504] on input "Yes" at bounding box center [541, 503] width 10 height 17
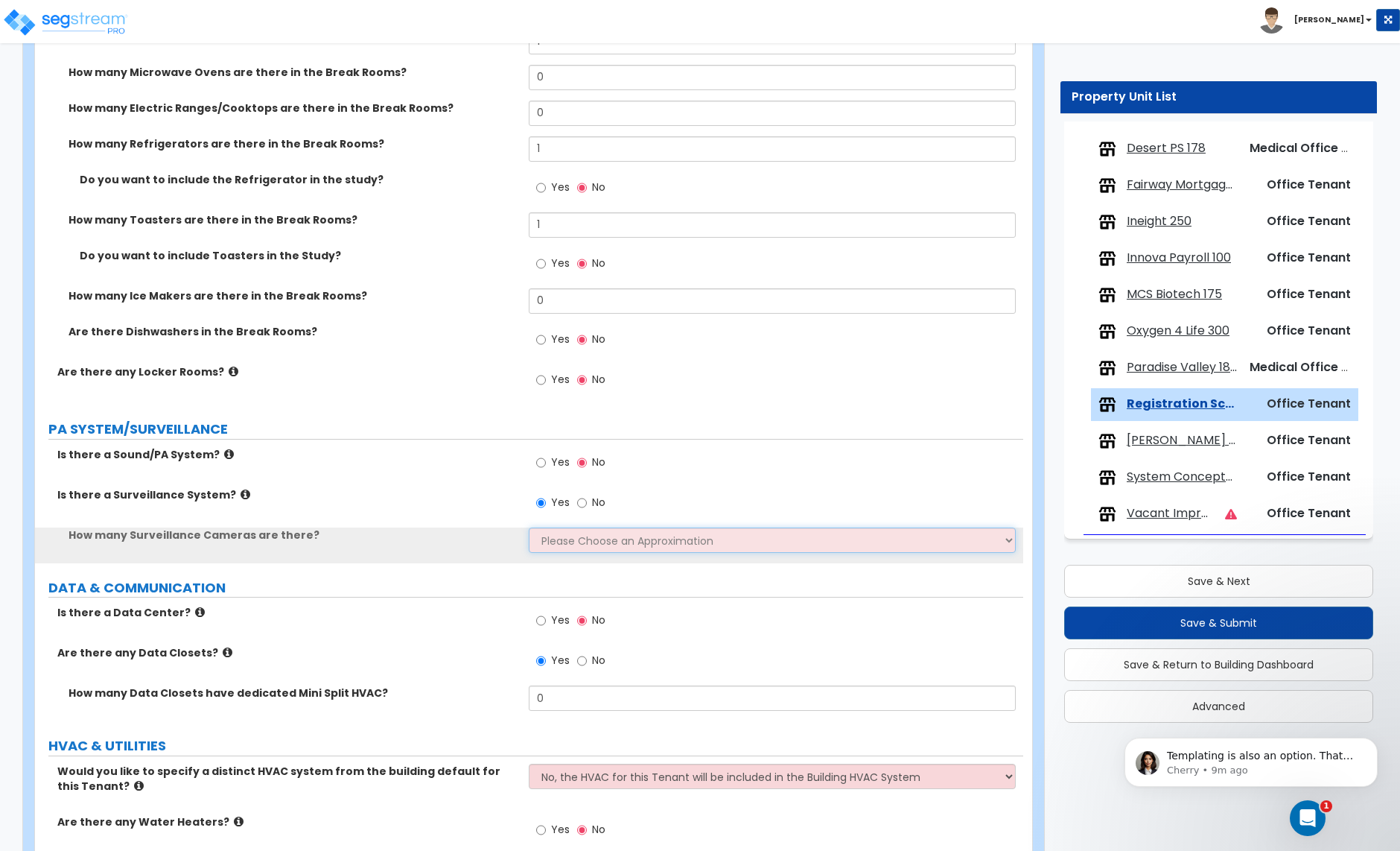
click at [569, 534] on select "Please Choose an Approximation Barely Noticed Any Noticed a Couple Frequently S…" at bounding box center [772, 540] width 486 height 25
click at [529, 529] on select "Please Choose an Approximation Barely Noticed Any Noticed a Couple Frequently S…" at bounding box center [772, 540] width 486 height 25
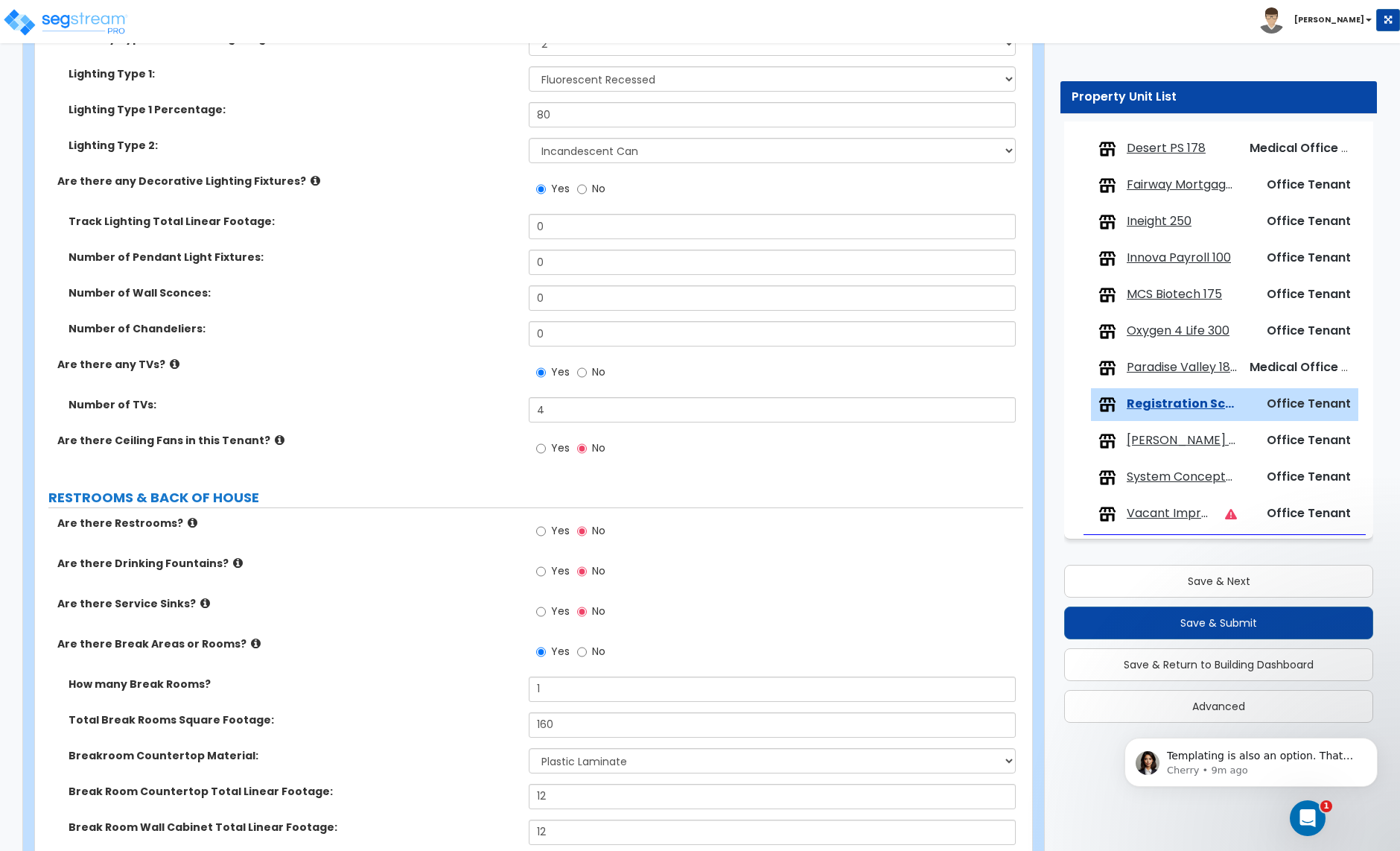
scroll to position [2358, 0]
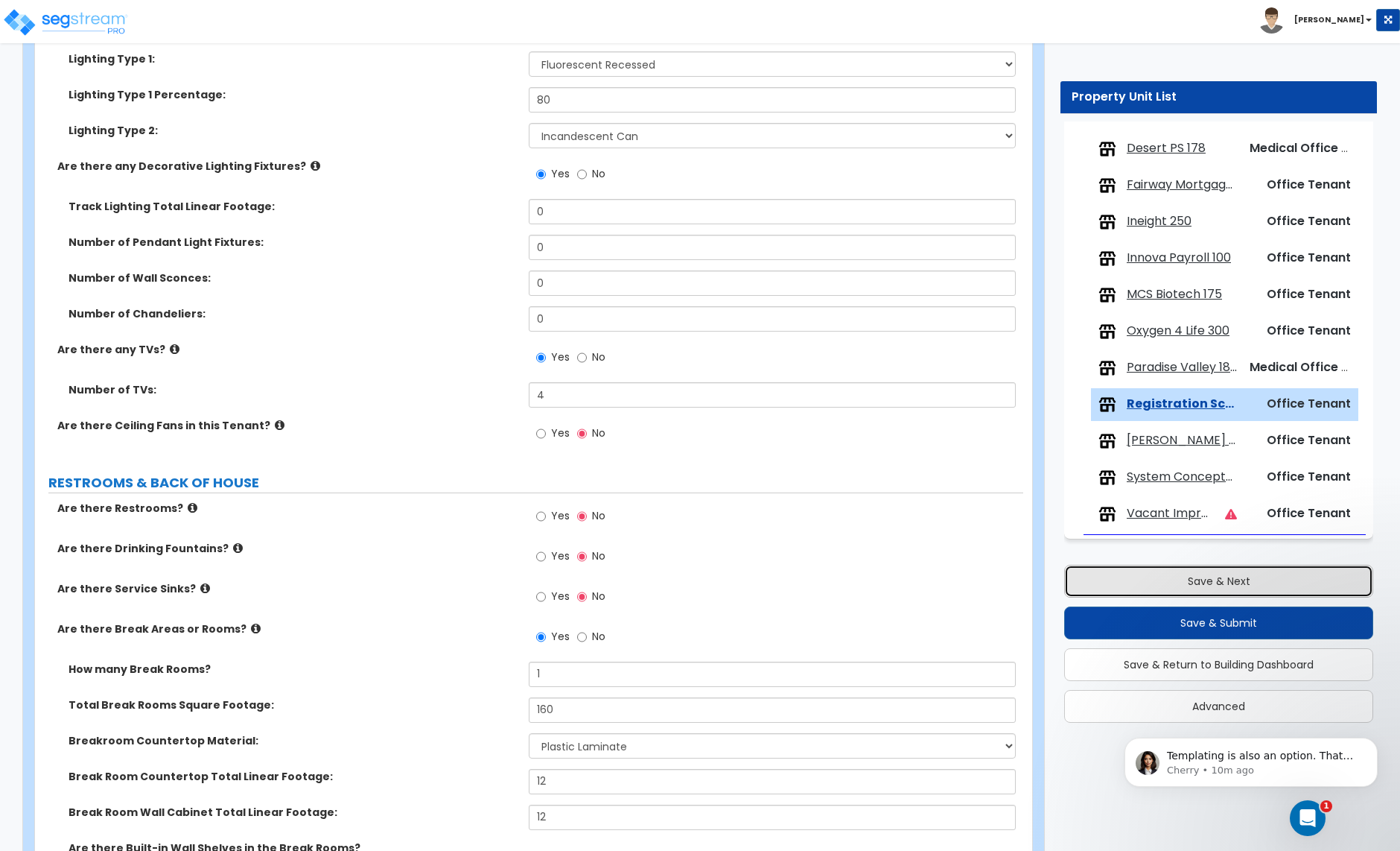
click at [1230, 583] on button "Save & Next" at bounding box center [1219, 580] width 309 height 32
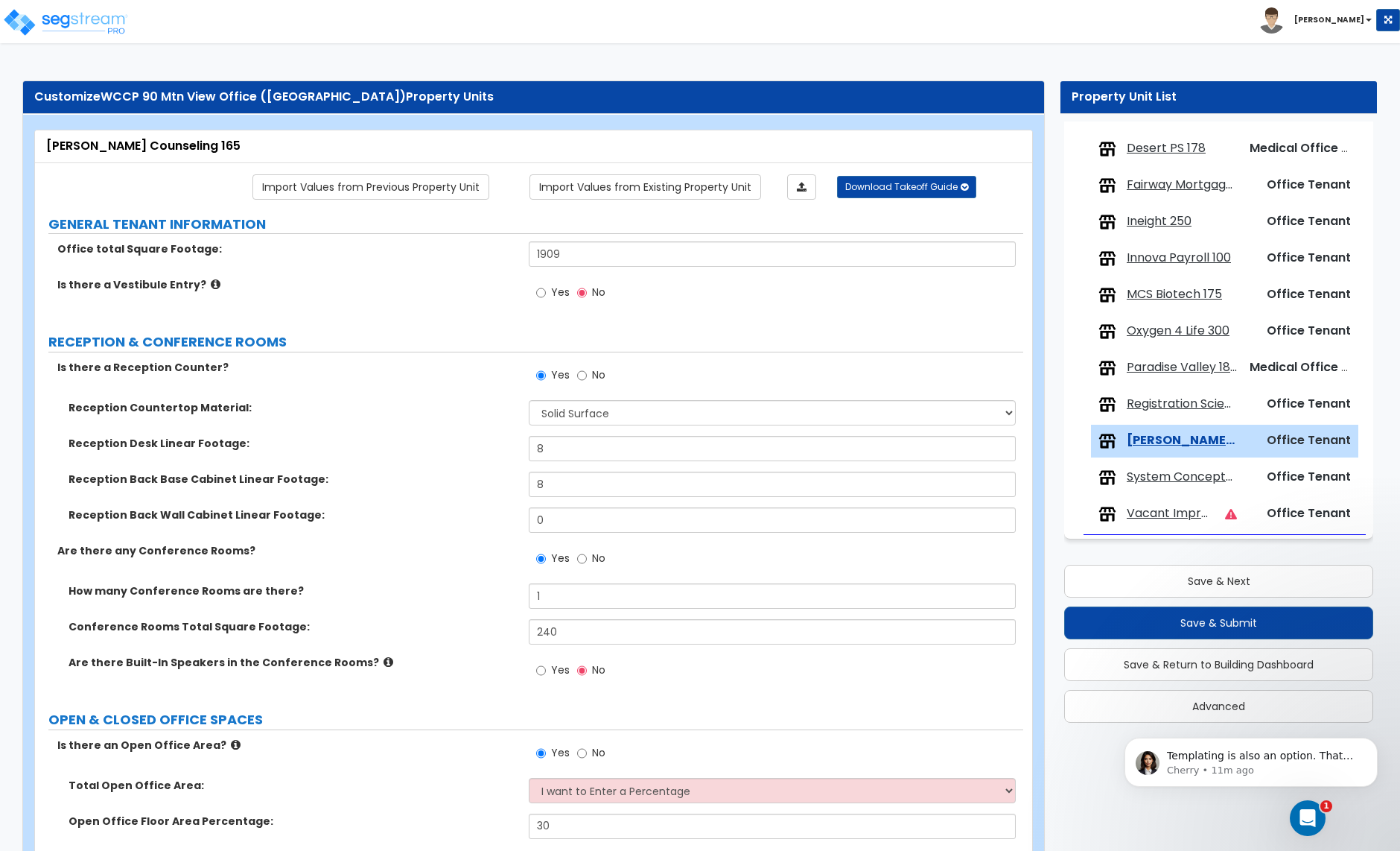
click at [1146, 223] on span "Ineight 250" at bounding box center [1159, 222] width 65 height 18
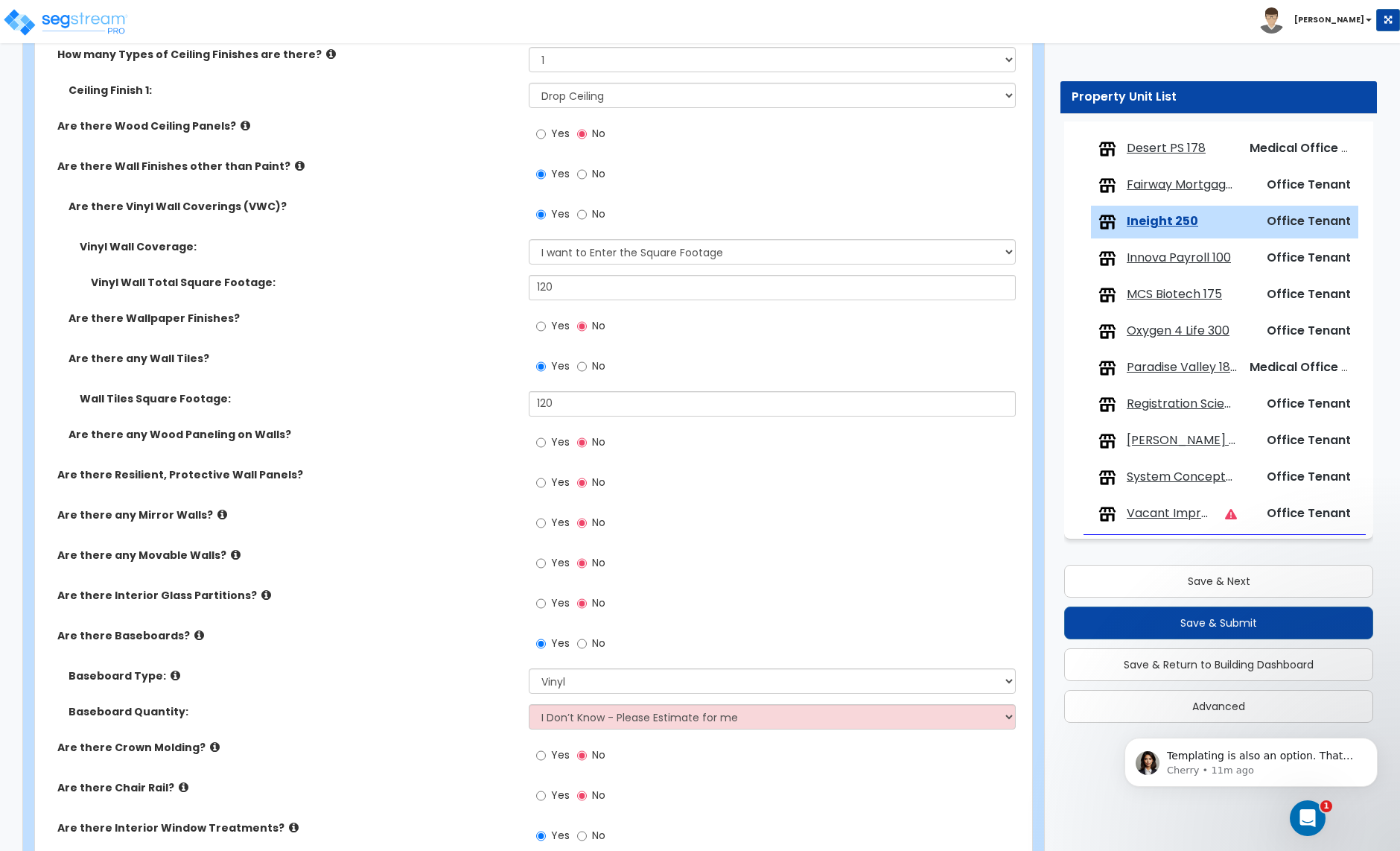
scroll to position [1482, 0]
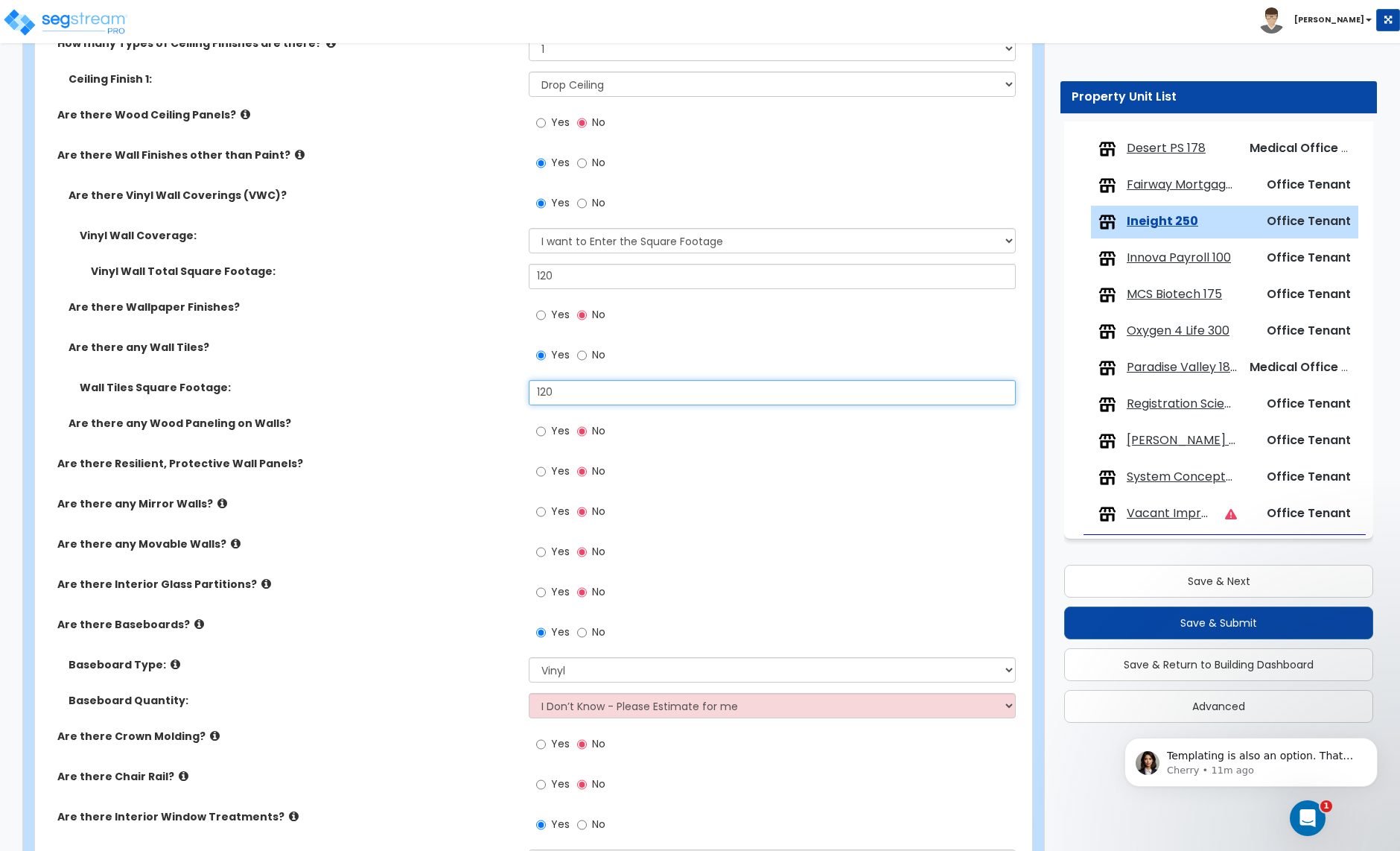
click at [576, 401] on input "120" at bounding box center [772, 393] width 486 height 25
click at [580, 273] on input "120" at bounding box center [772, 276] width 486 height 25
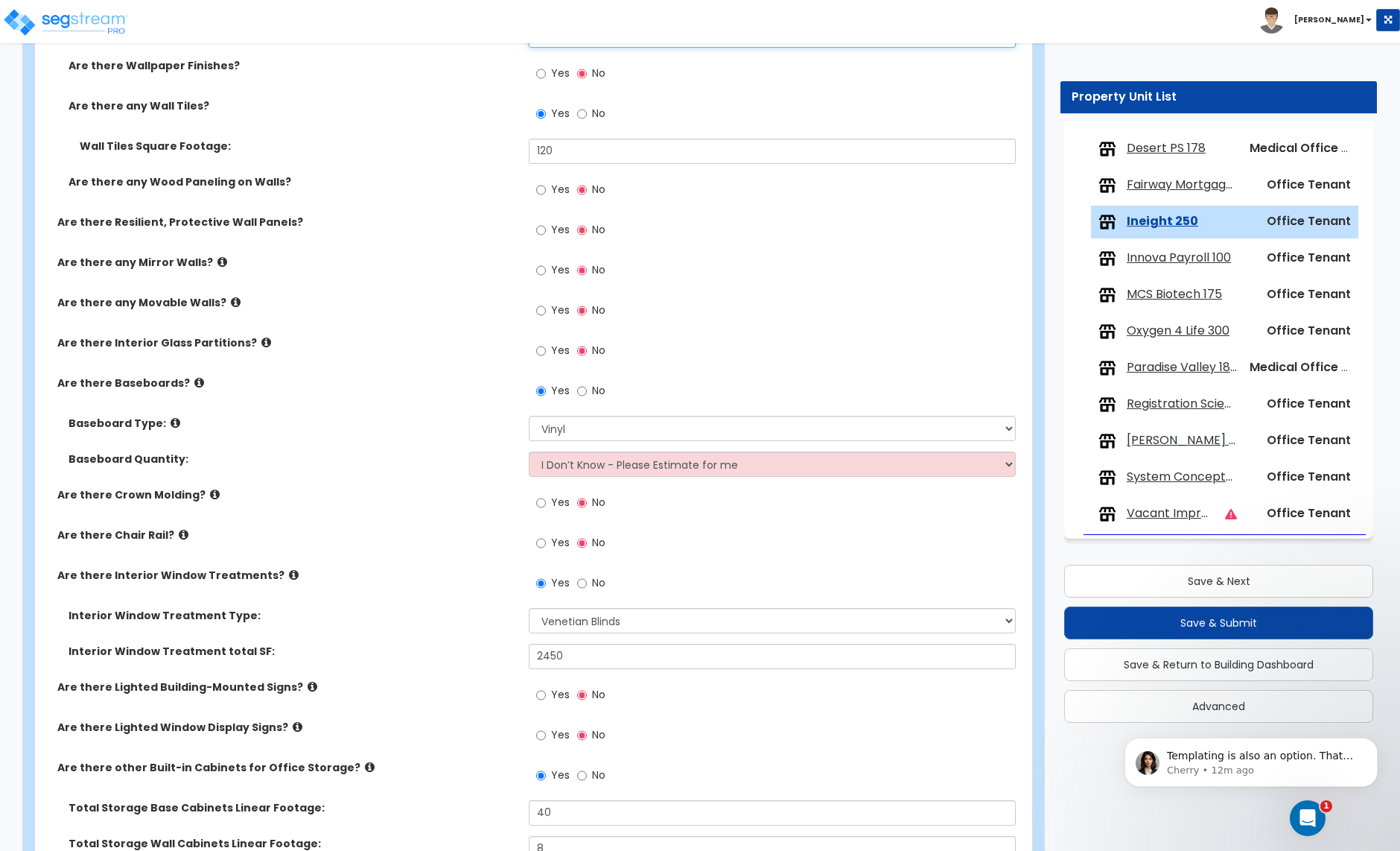
scroll to position [1728, 0]
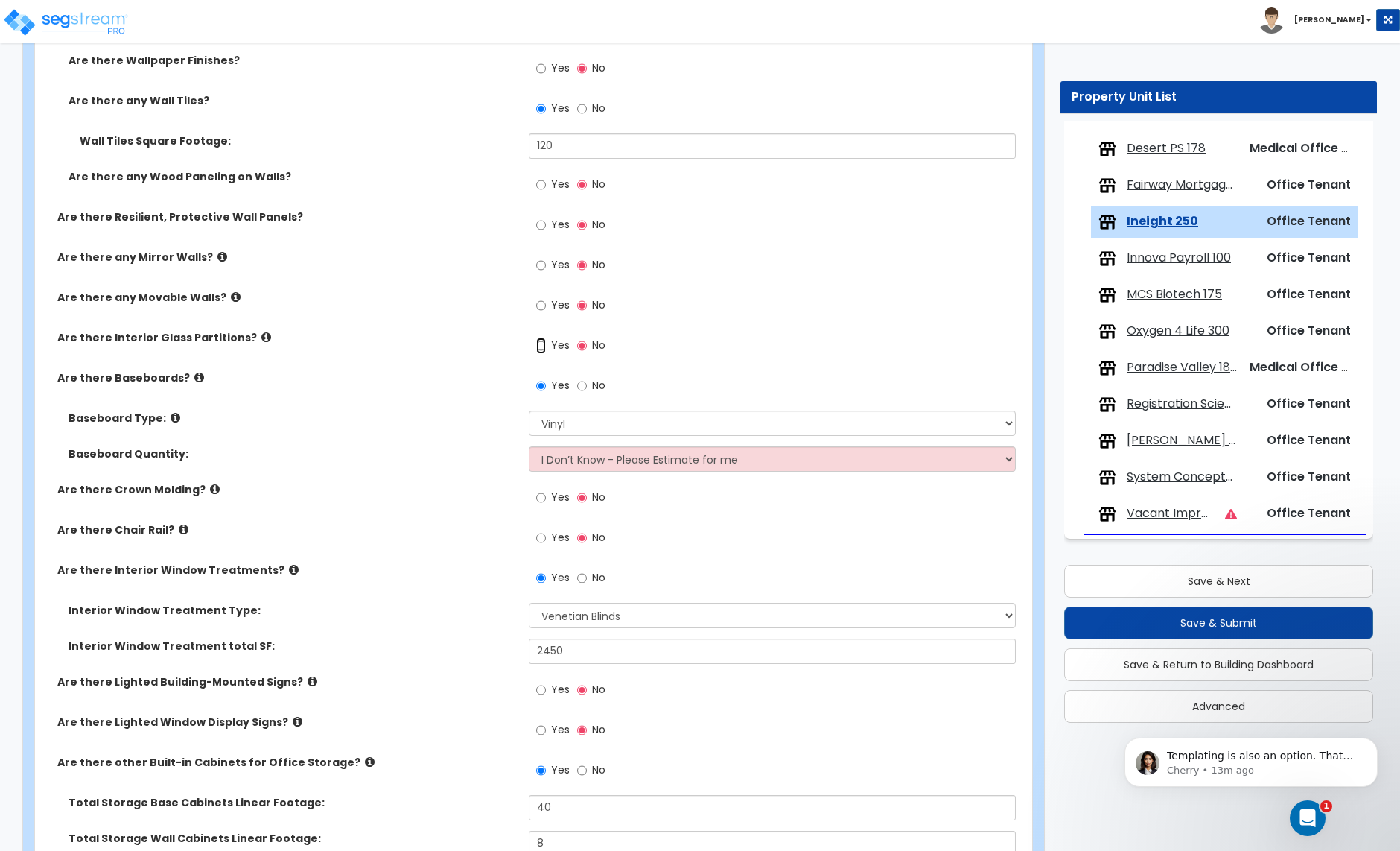
click at [544, 349] on input "Yes" at bounding box center [541, 345] width 10 height 17
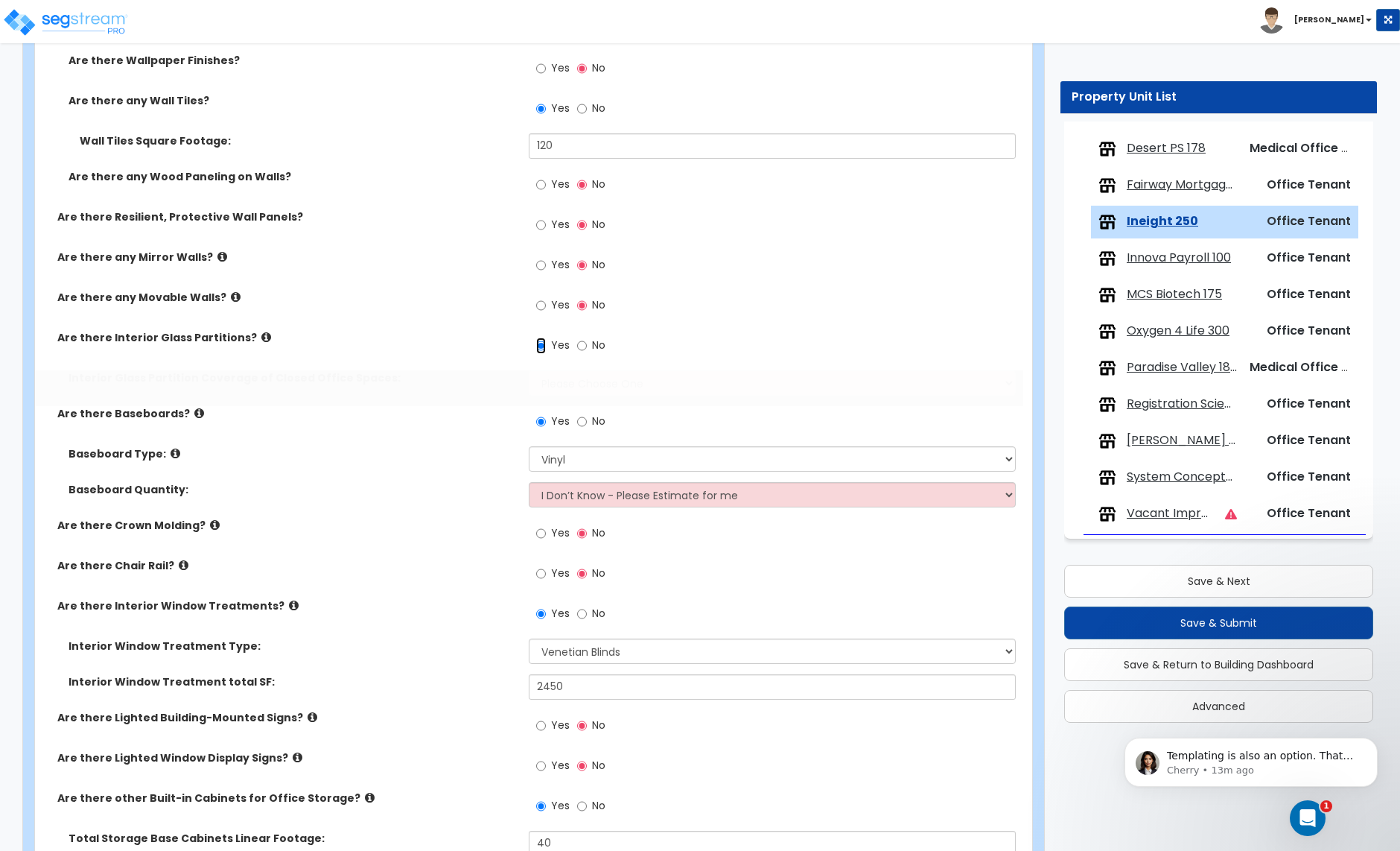
click at [544, 349] on input "Yes" at bounding box center [541, 345] width 10 height 17
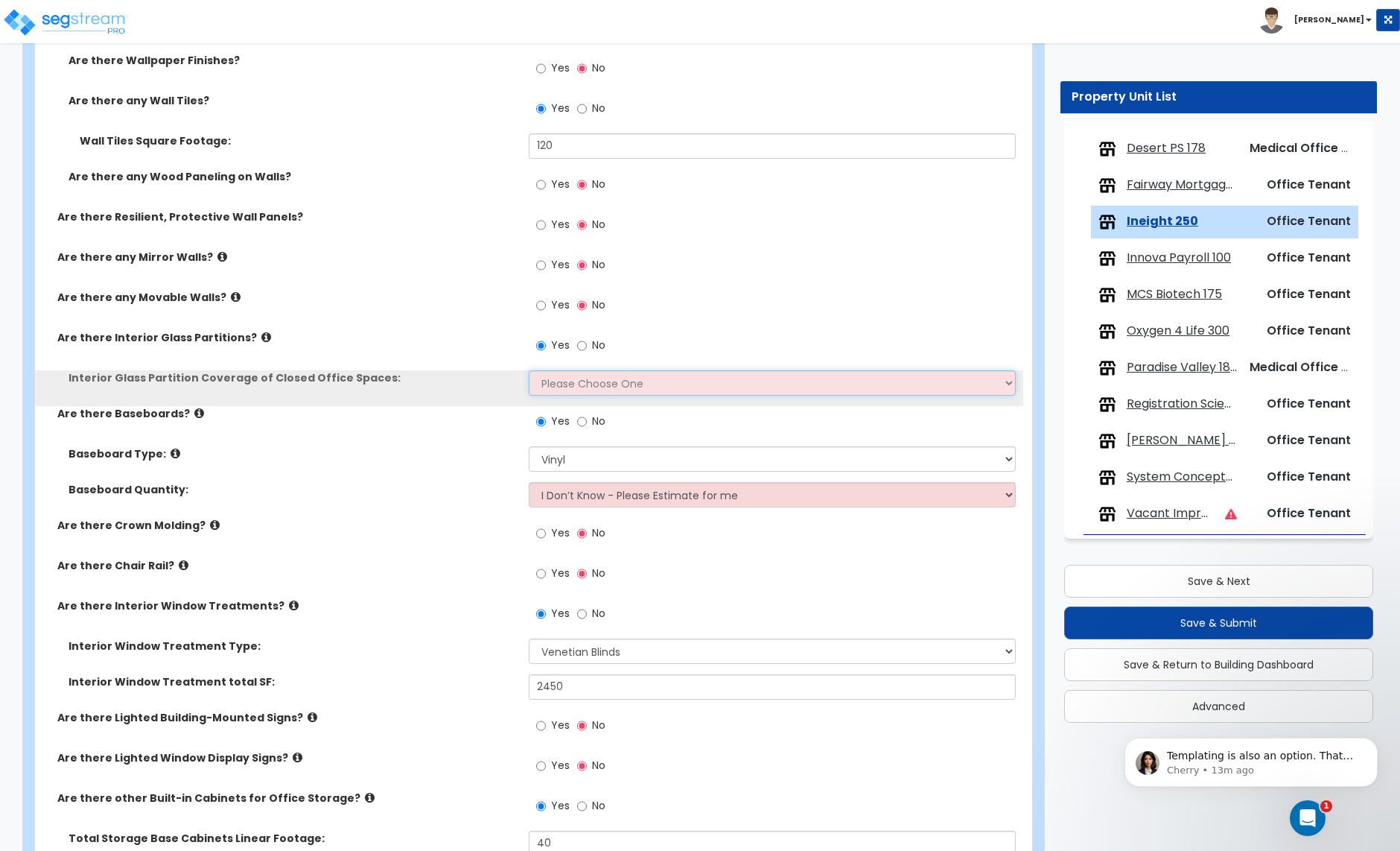
click at [569, 373] on select "Please Choose One Some of the Closed Office Space Walls are Interior Glass Part…" at bounding box center [772, 383] width 486 height 25
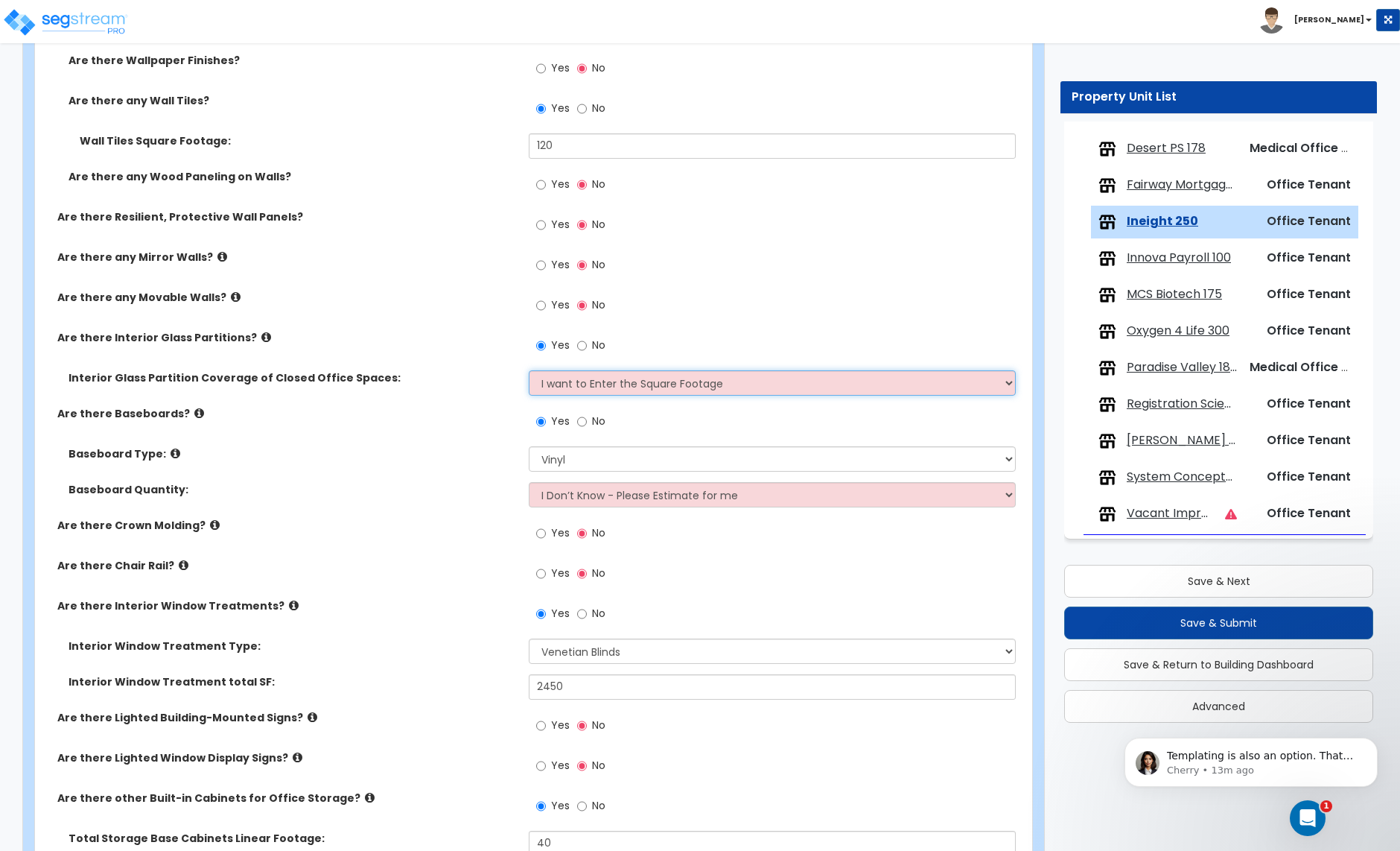
click at [529, 372] on select "Please Choose One Some of the Closed Office Space Walls are Interior Glass Part…" at bounding box center [772, 383] width 486 height 25
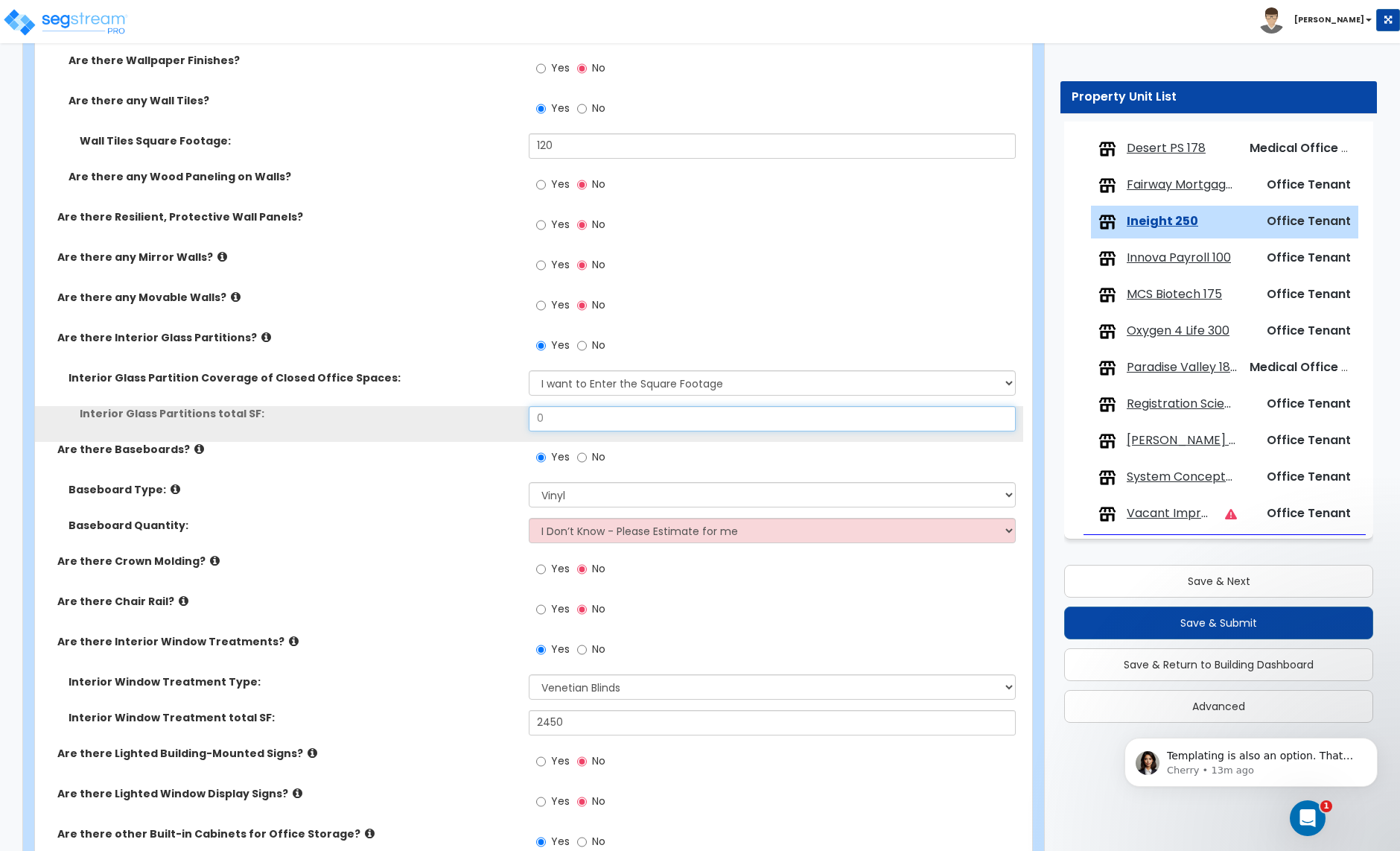
click at [574, 426] on input "0" at bounding box center [772, 418] width 486 height 25
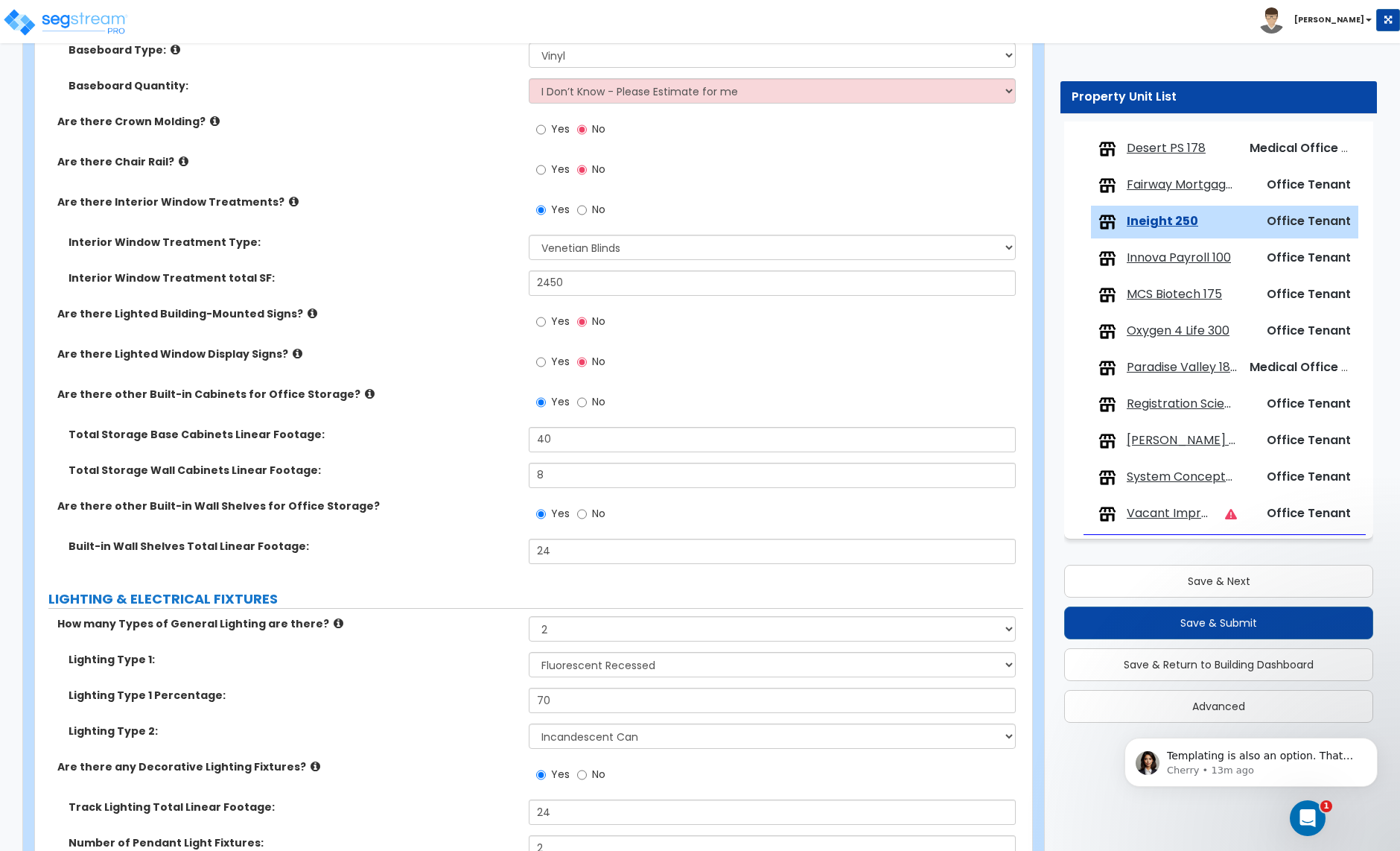
scroll to position [2206, 0]
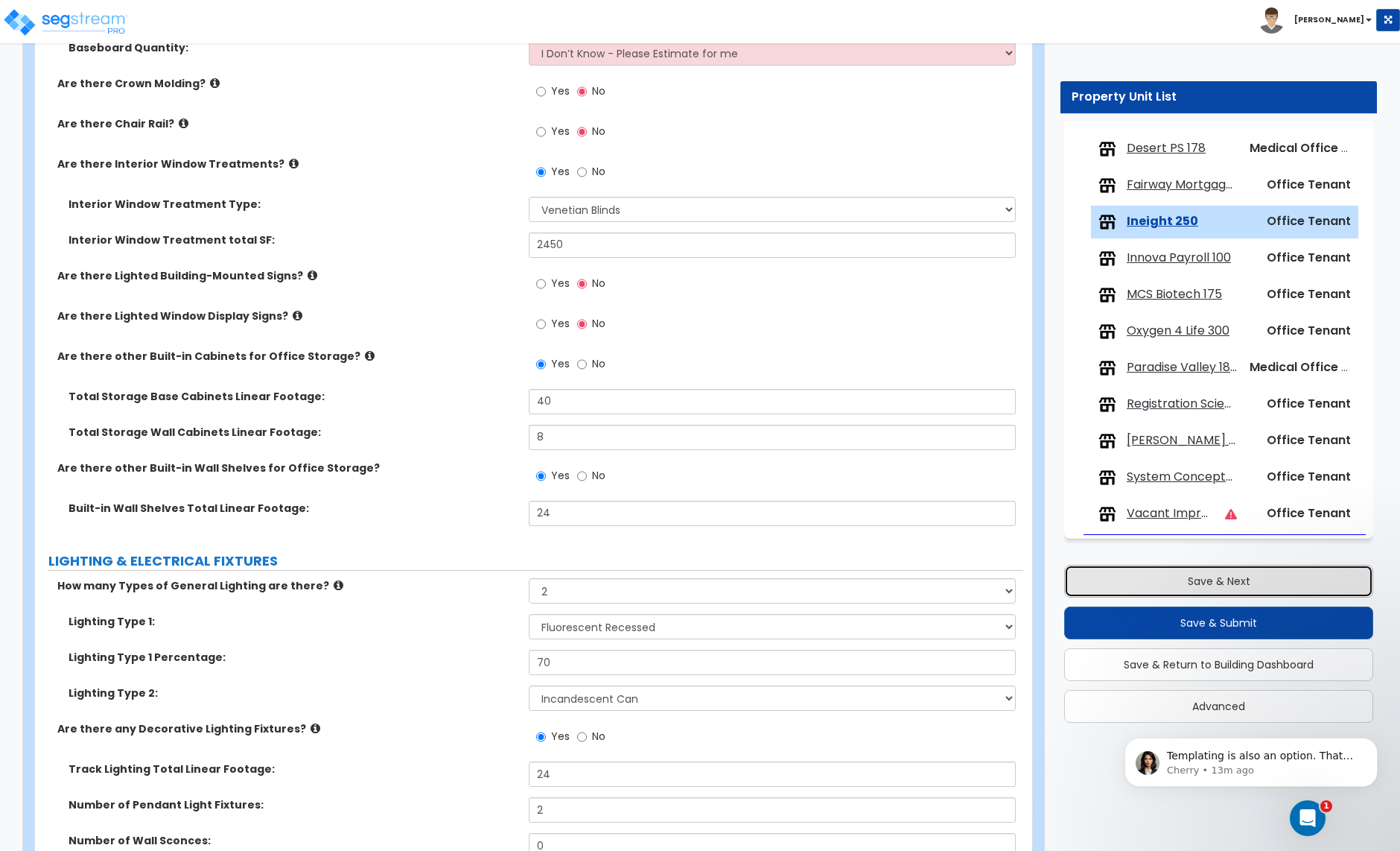
click at [1163, 585] on button "Save & Next" at bounding box center [1219, 580] width 309 height 32
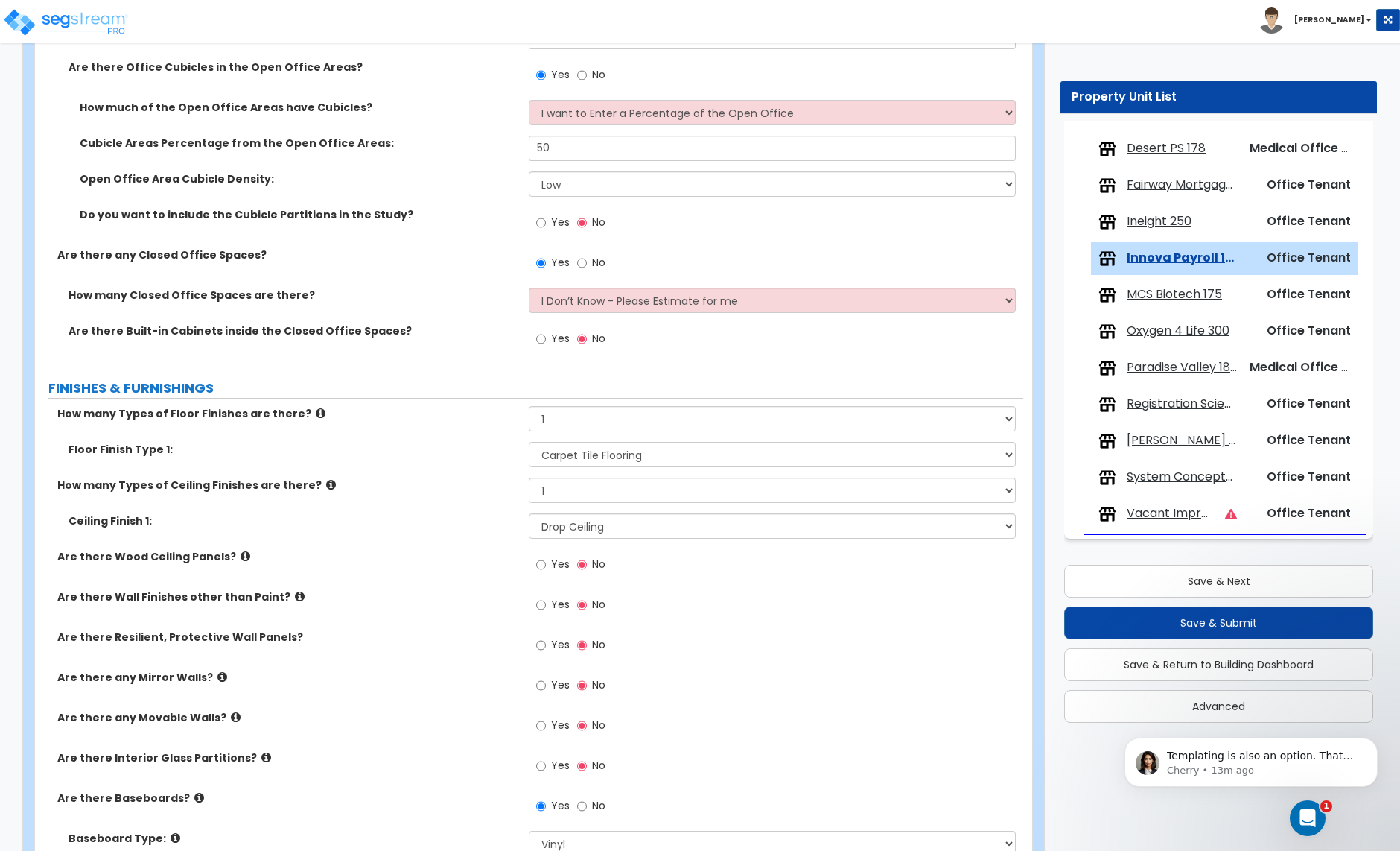
scroll to position [0, 0]
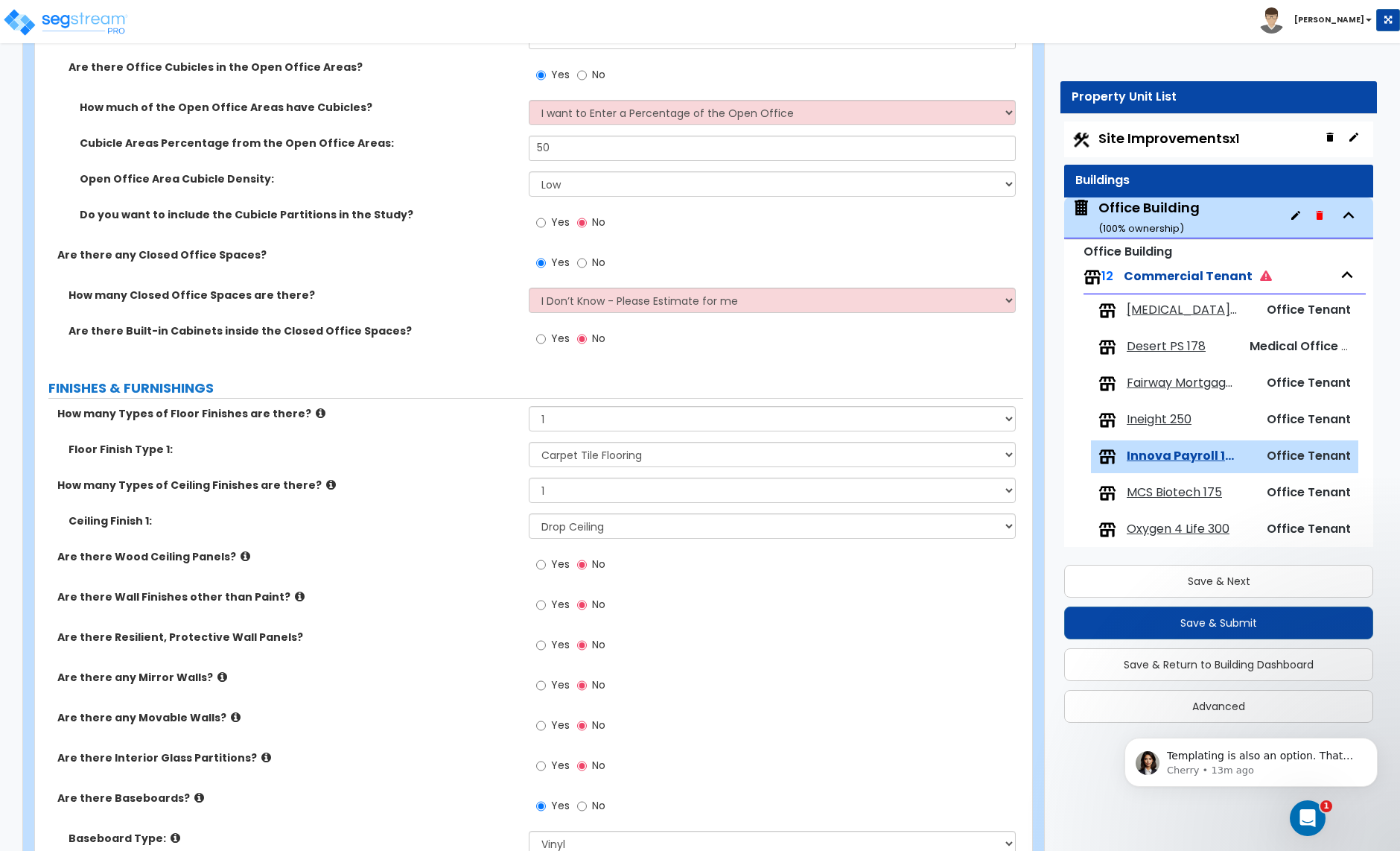
click at [1175, 313] on span "Audiology of Scottsdale 125" at bounding box center [1182, 310] width 110 height 18
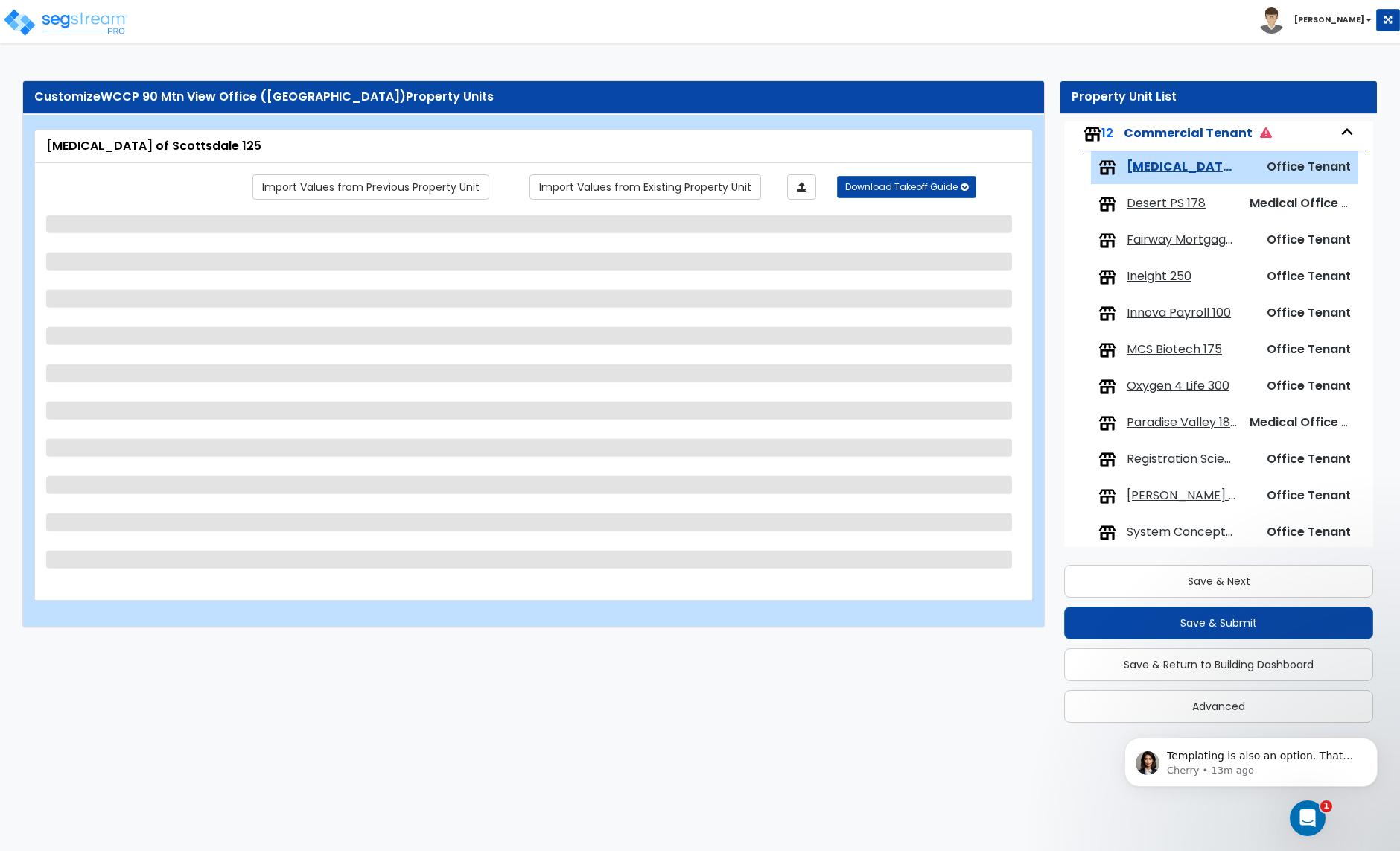
scroll to position [174, 0]
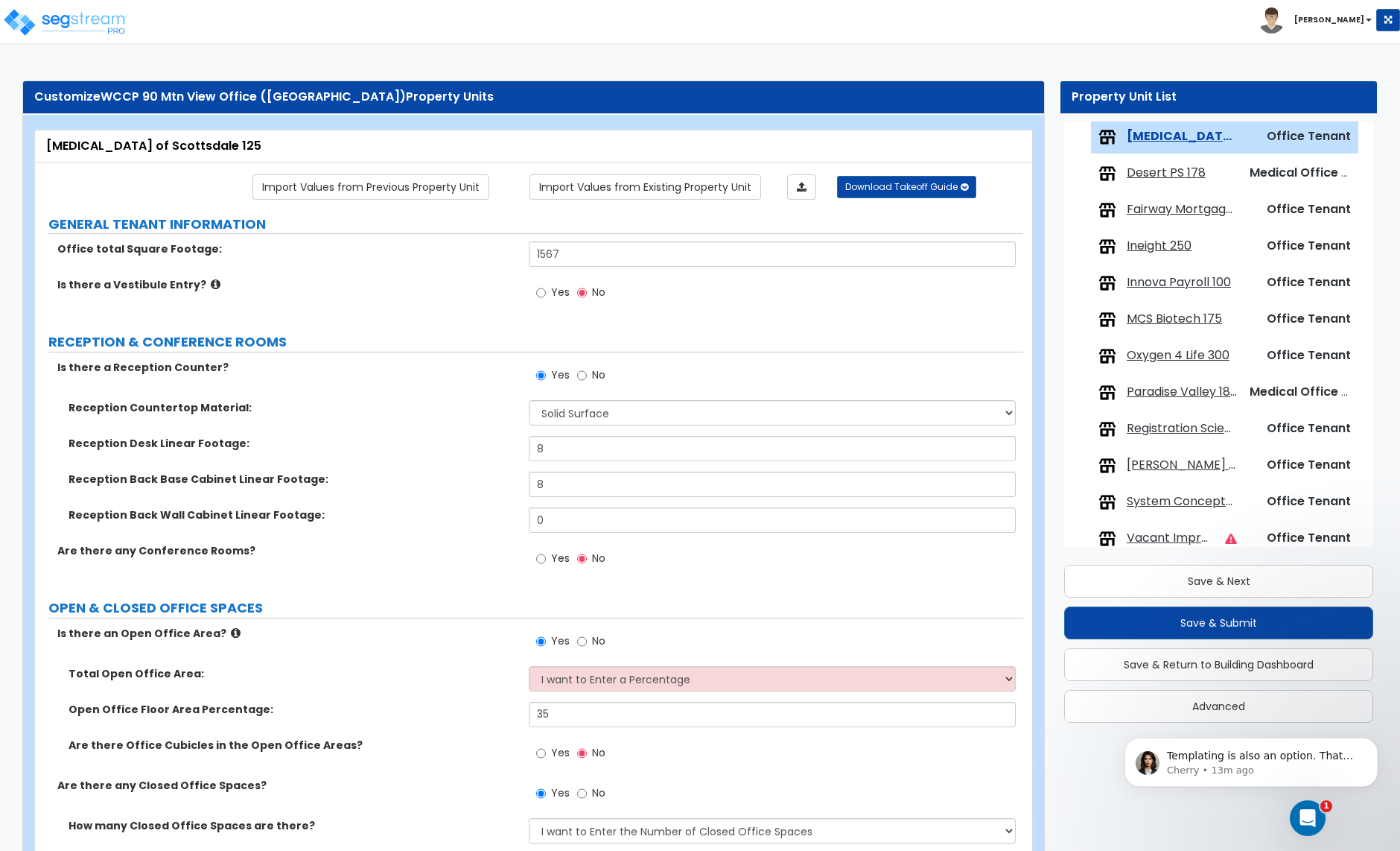
click at [1155, 178] on span "Desert PS 178" at bounding box center [1166, 174] width 79 height 18
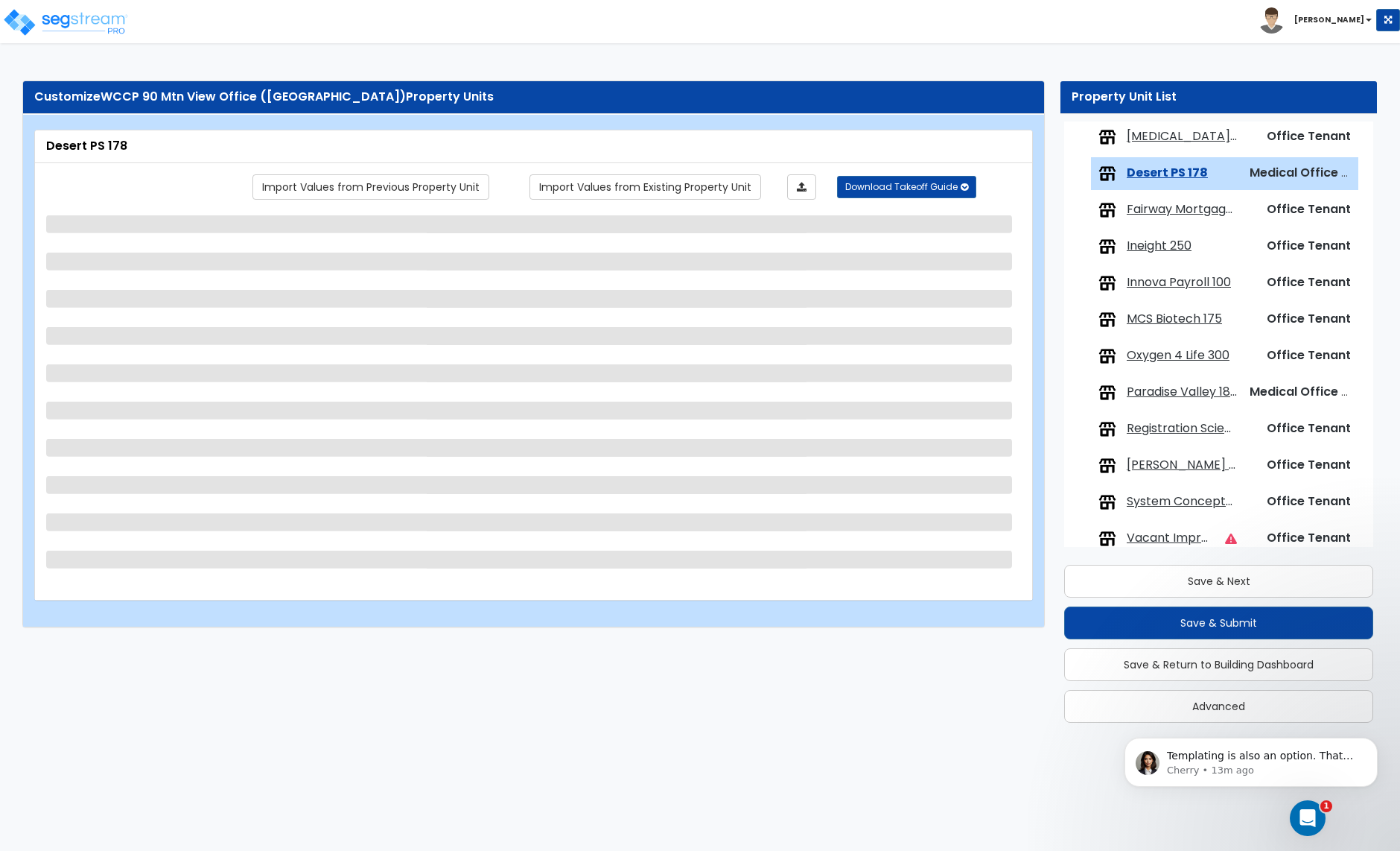
scroll to position [200, 0]
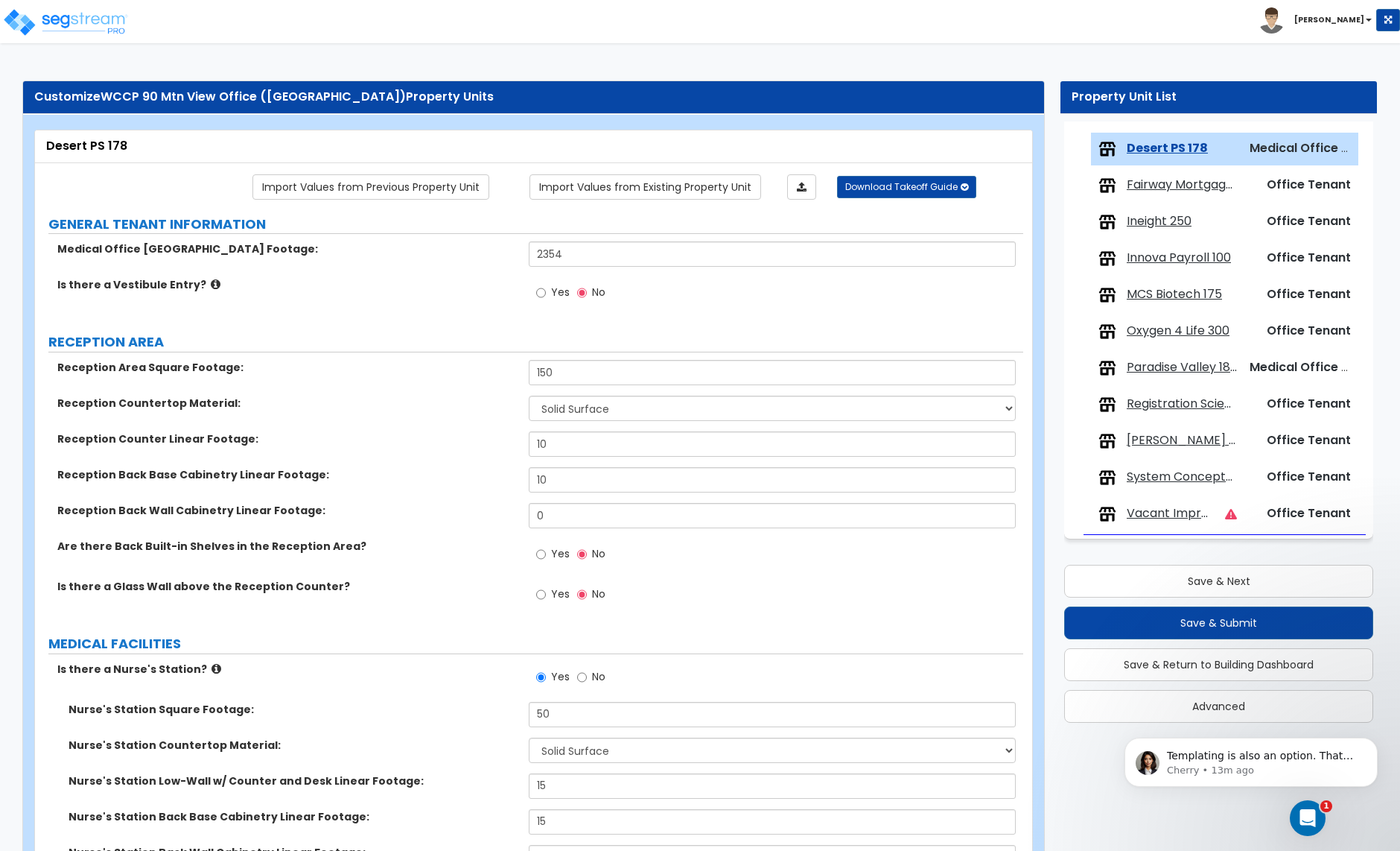
click at [1165, 189] on span "Fairway Mortgage/KBE 150" at bounding box center [1182, 185] width 110 height 18
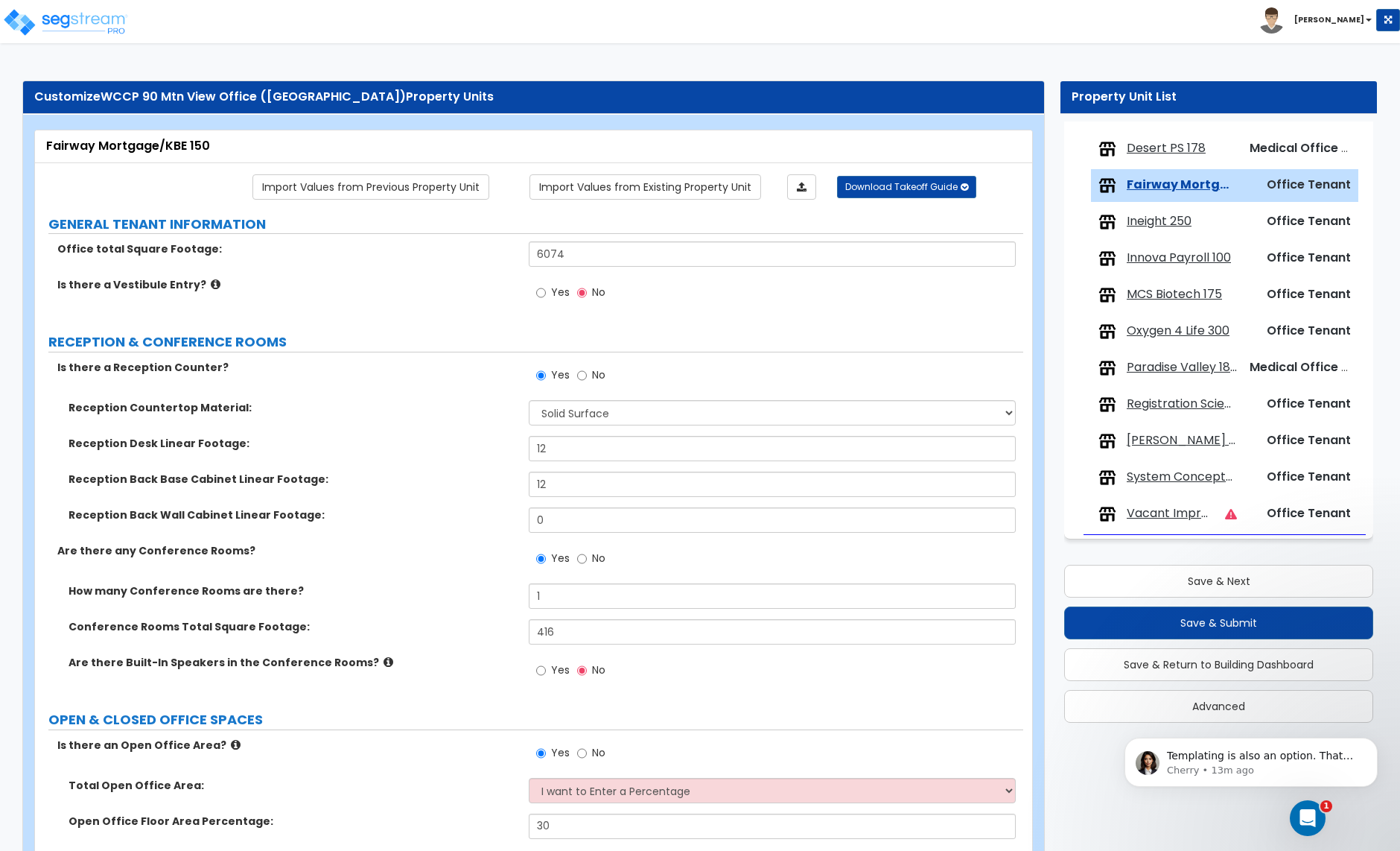
click at [1150, 222] on span "Ineight 250" at bounding box center [1159, 222] width 65 height 18
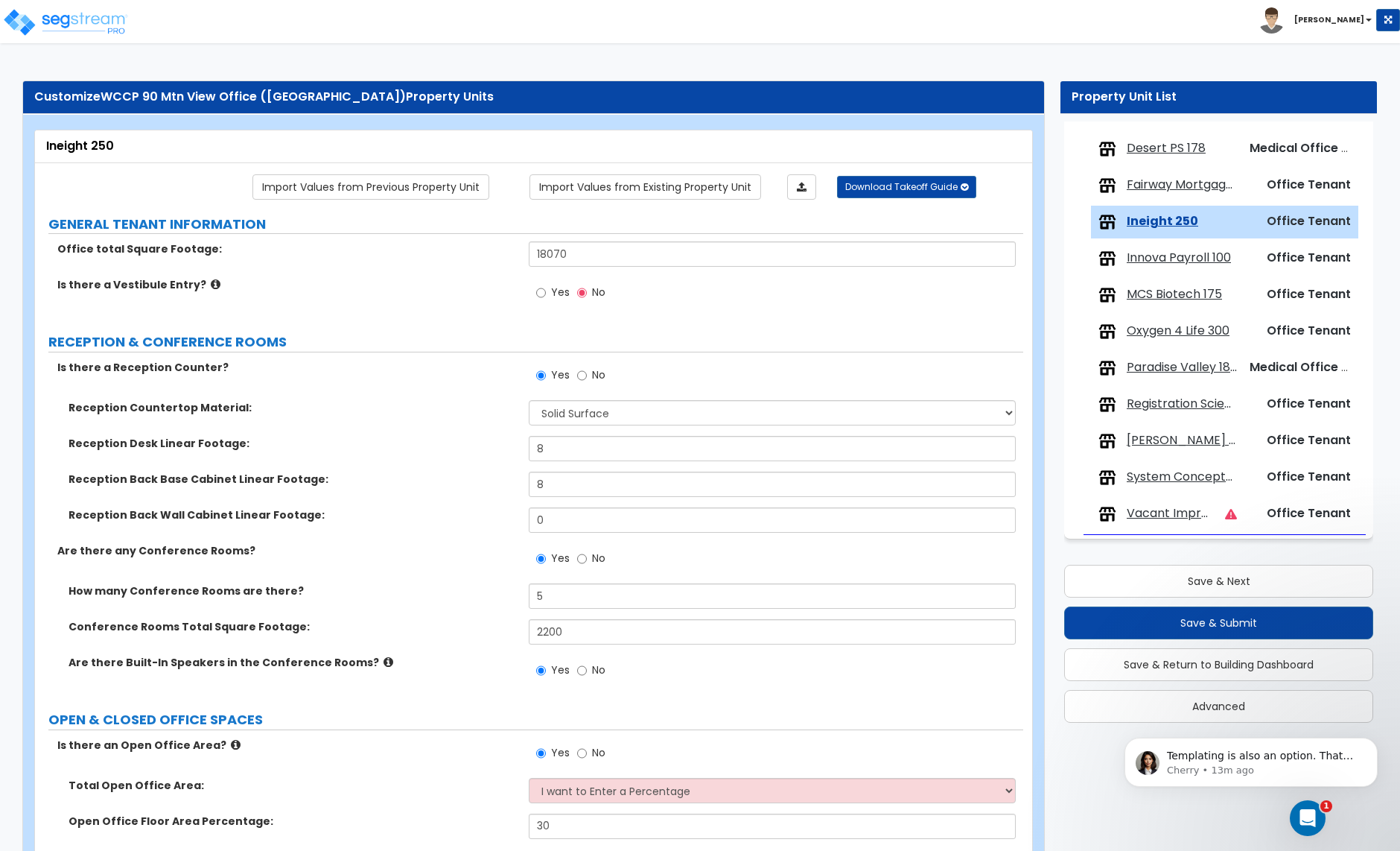
click at [1167, 263] on span "Innova Payroll 100" at bounding box center [1178, 259] width 104 height 18
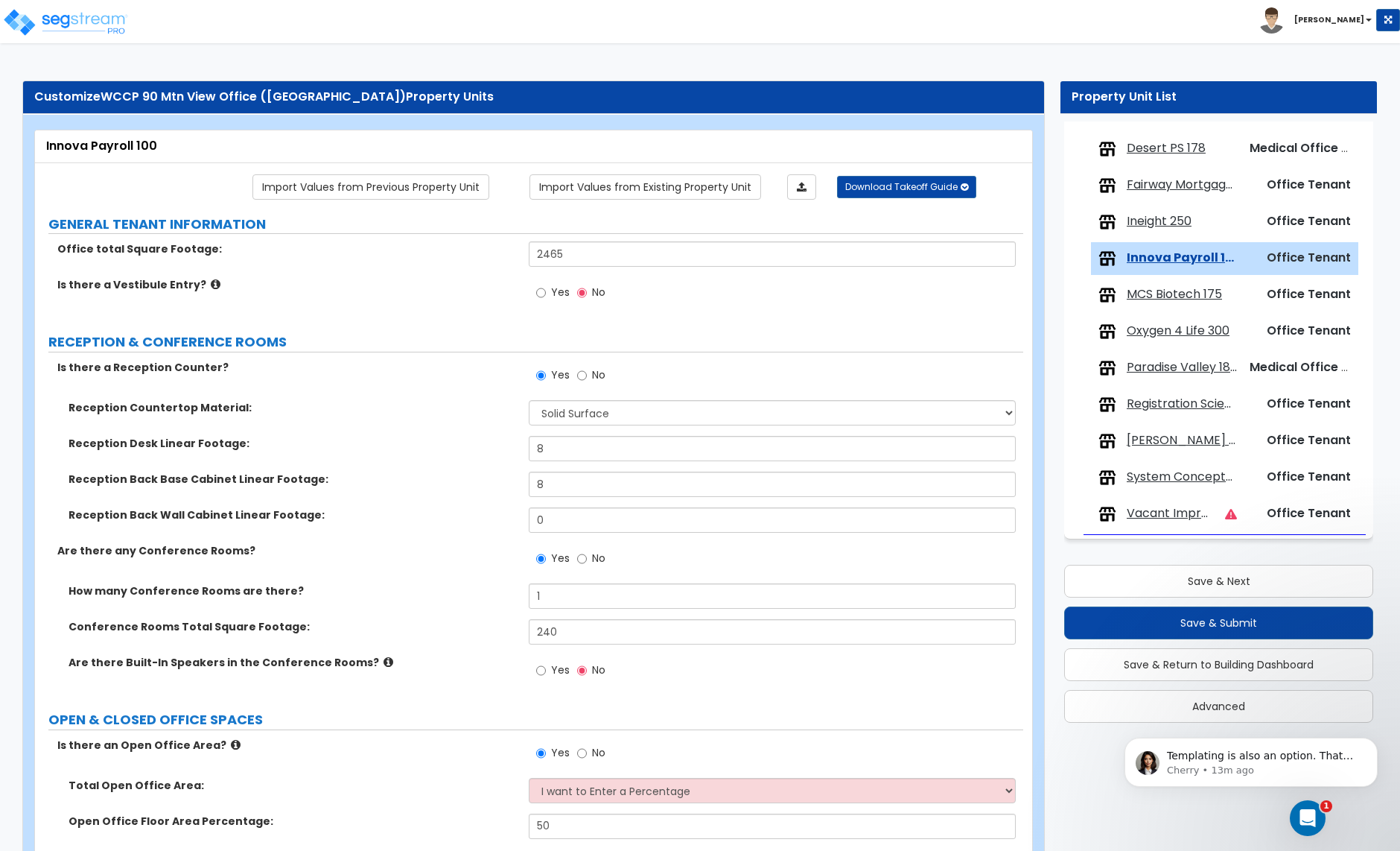
click at [1164, 296] on span "MCS Biotech 175" at bounding box center [1174, 294] width 95 height 18
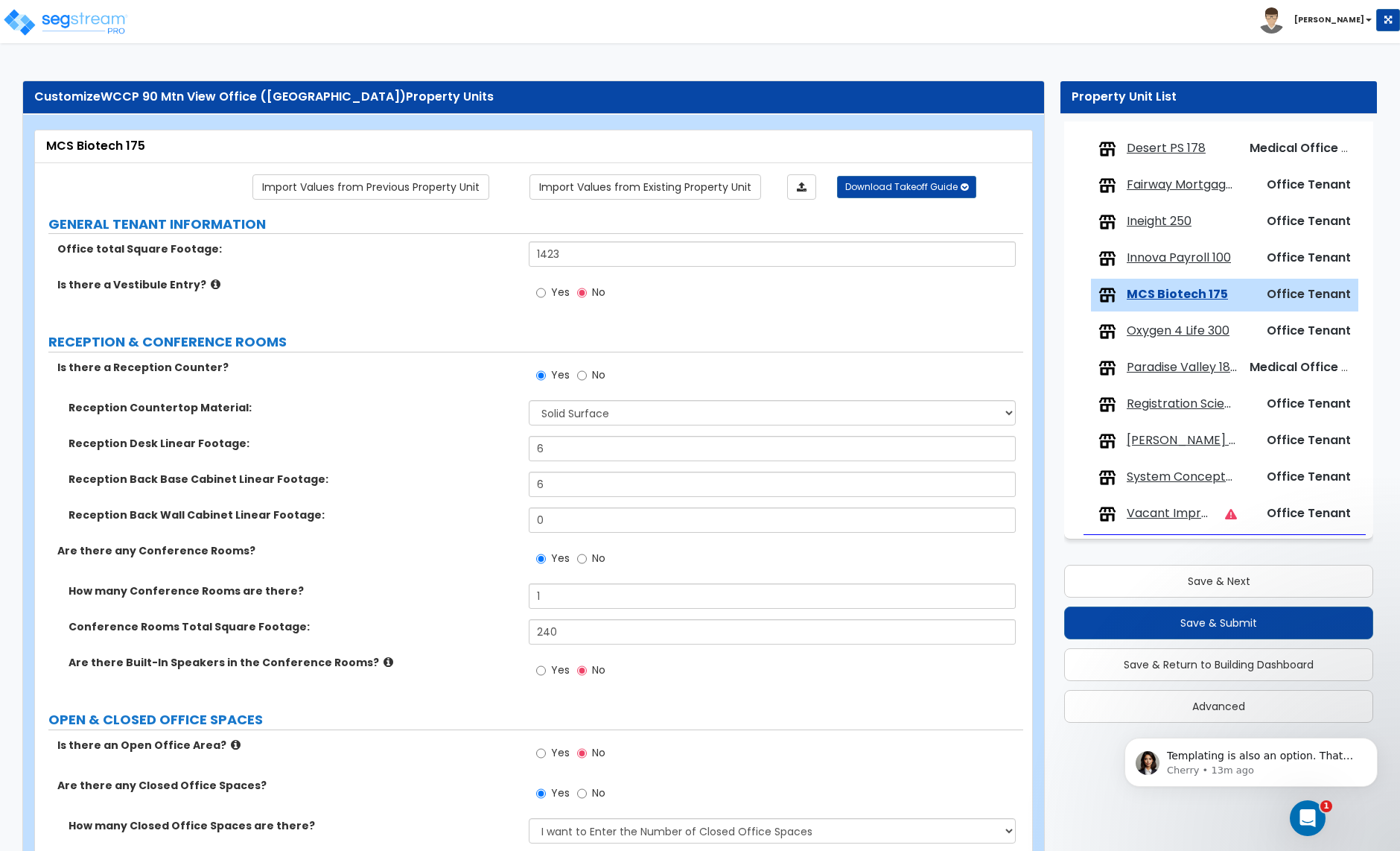
click at [1156, 333] on span "Oxygen 4 Life 300" at bounding box center [1177, 331] width 103 height 18
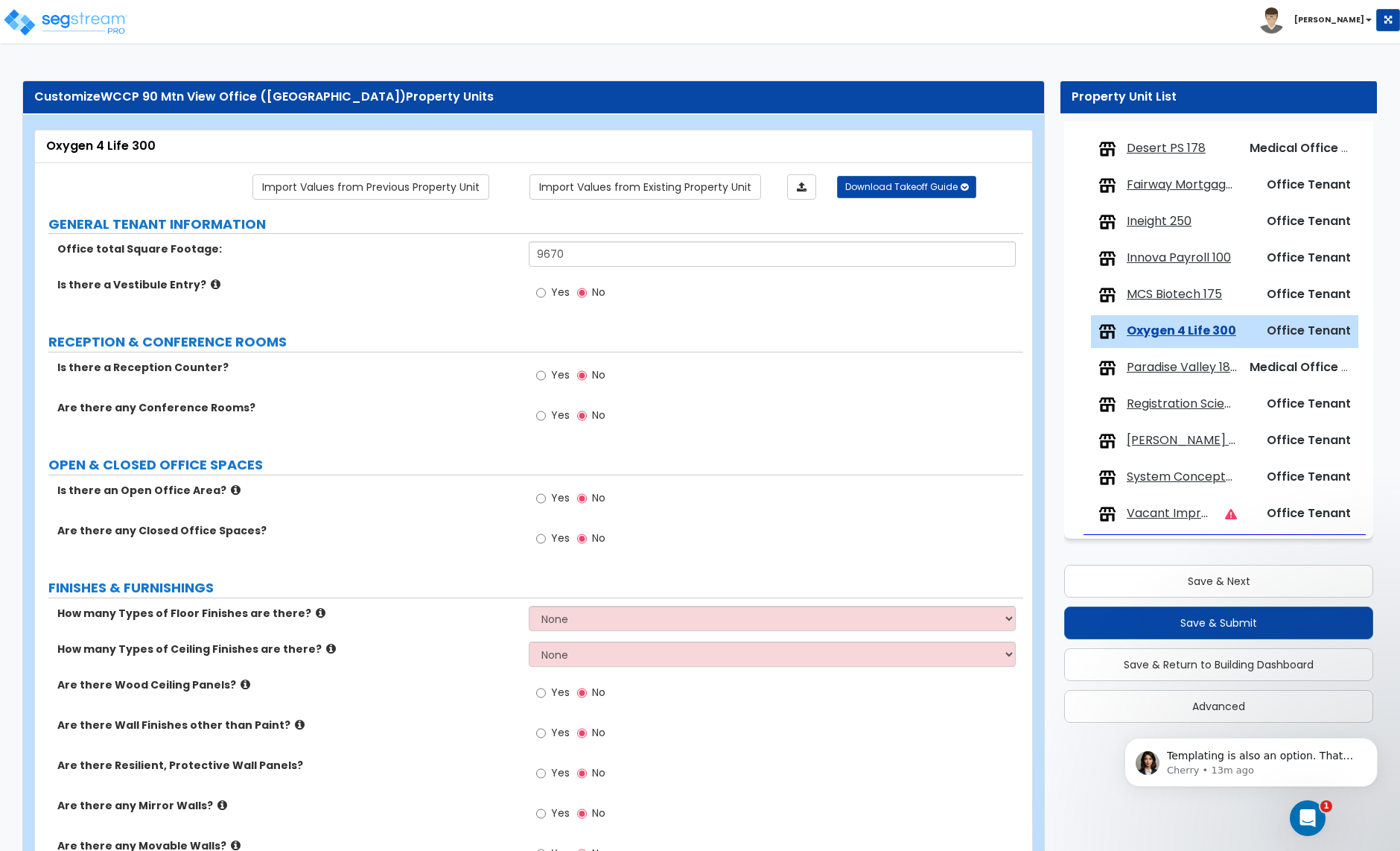
click at [1157, 294] on span "MCS Biotech 175" at bounding box center [1174, 294] width 95 height 18
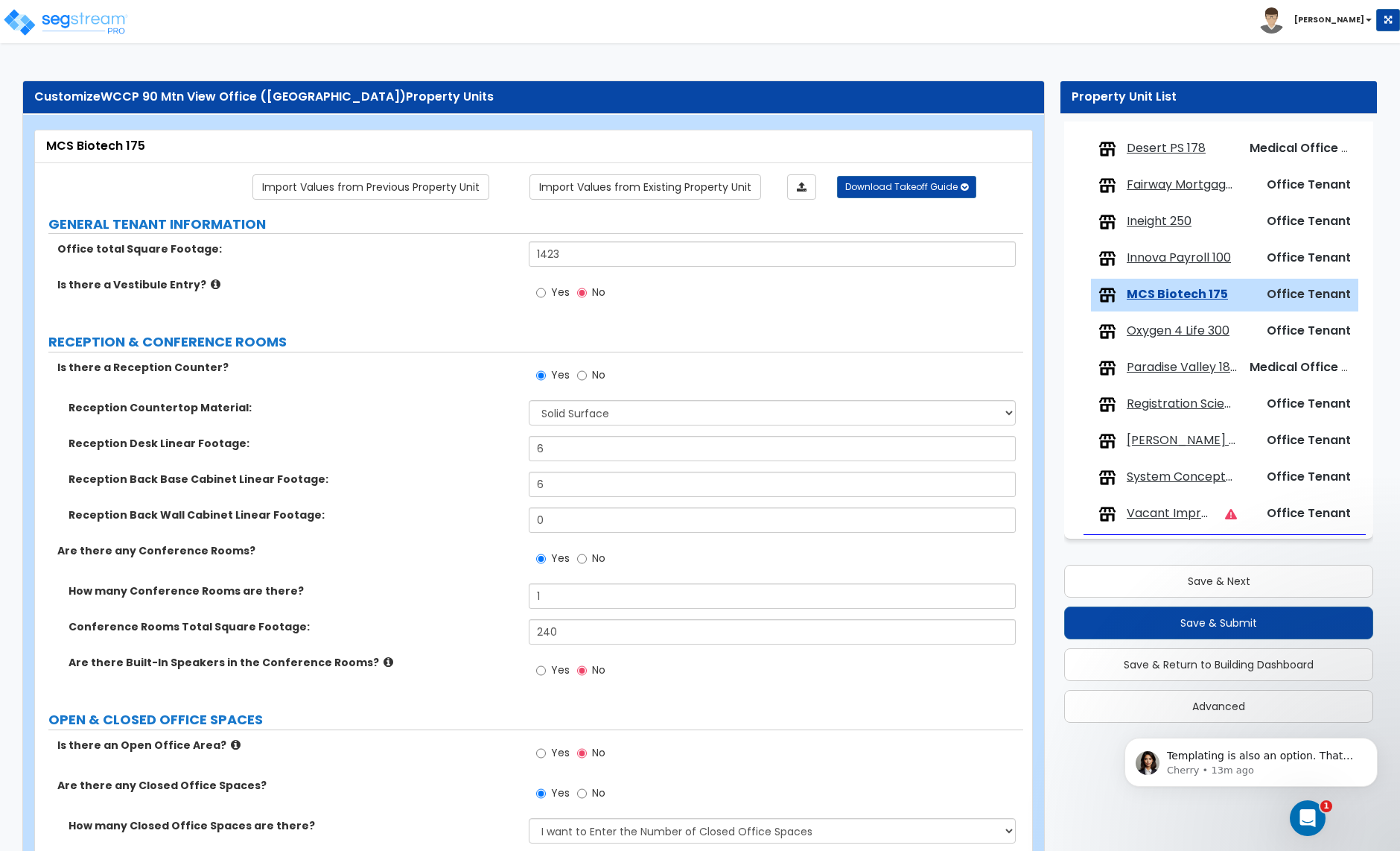
click at [1162, 334] on span "Oxygen 4 Life 300" at bounding box center [1177, 331] width 103 height 18
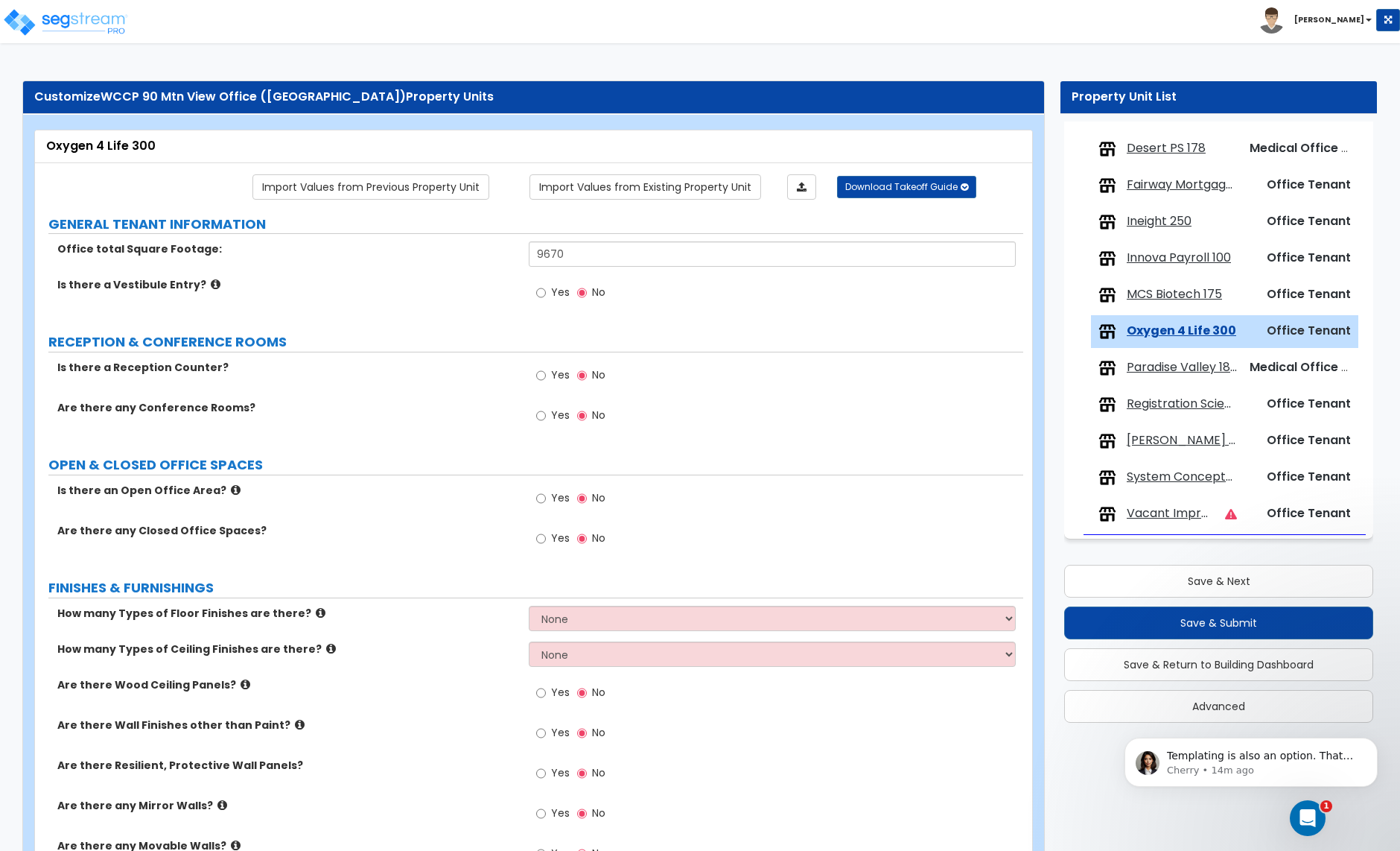
click at [1190, 370] on span "Paradise Valley 180" at bounding box center [1182, 368] width 110 height 18
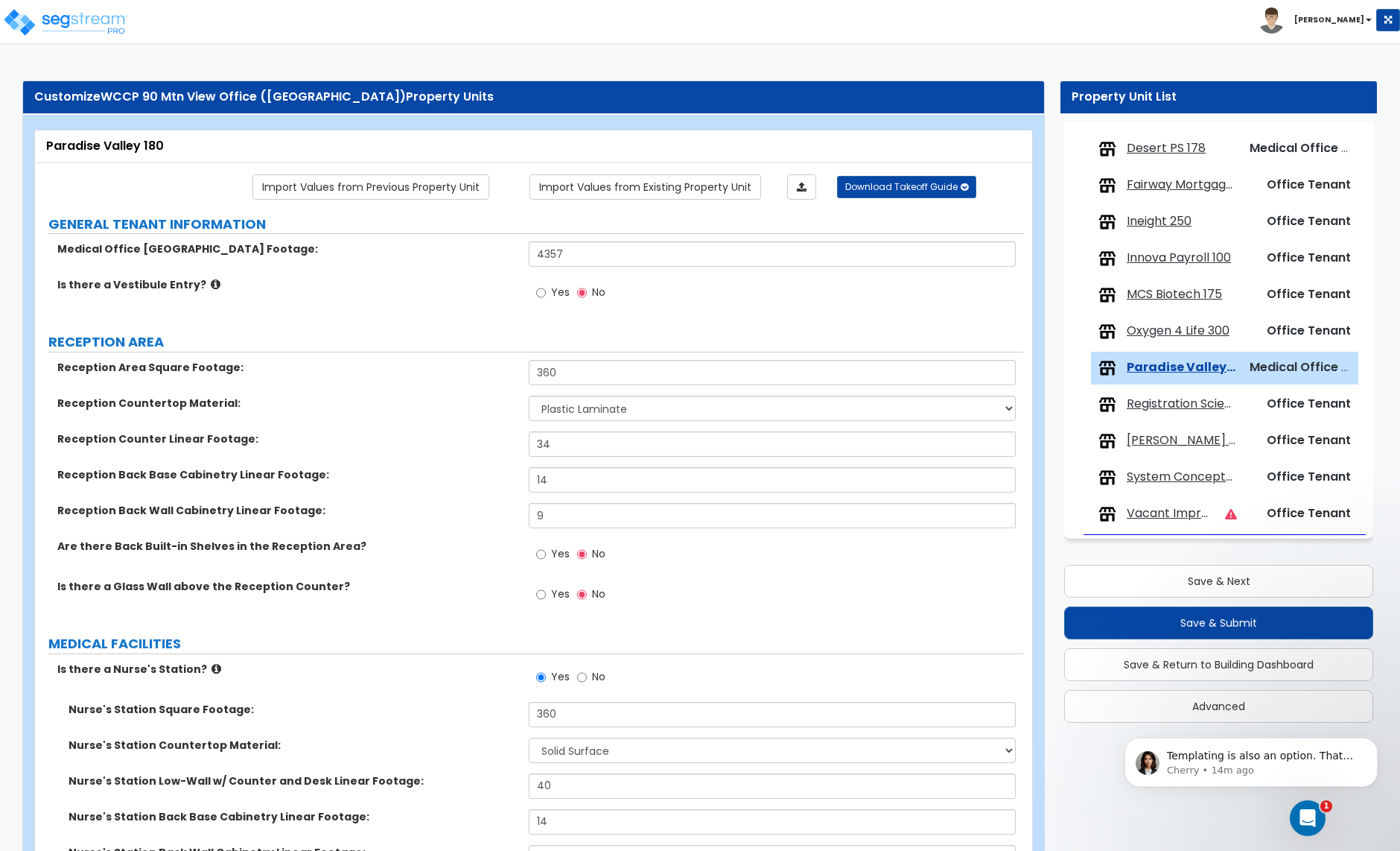
click at [1176, 406] on span "Registration Sciences 155" at bounding box center [1182, 404] width 110 height 18
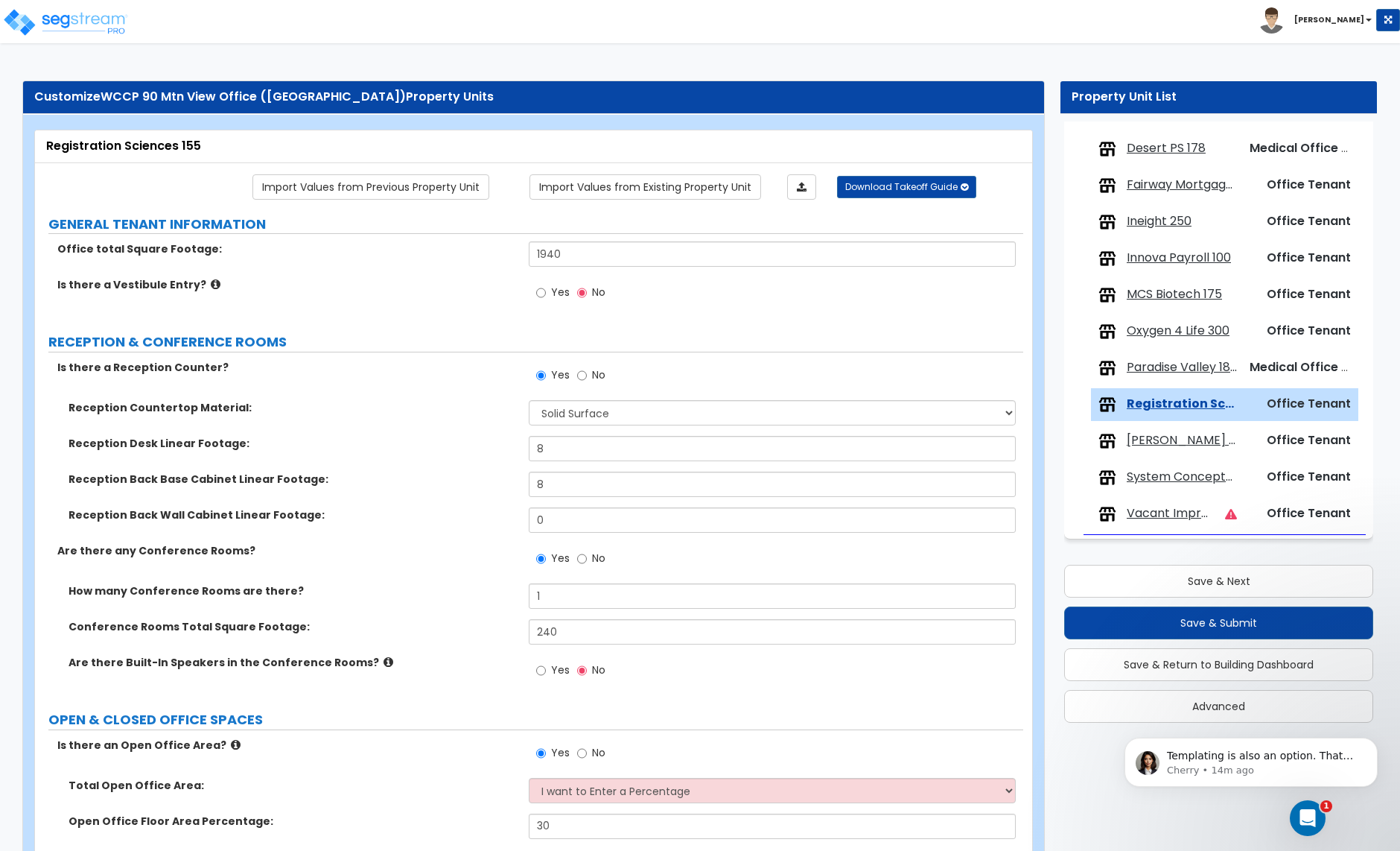
click at [1172, 437] on span "[PERSON_NAME] Counseling 165" at bounding box center [1182, 441] width 110 height 18
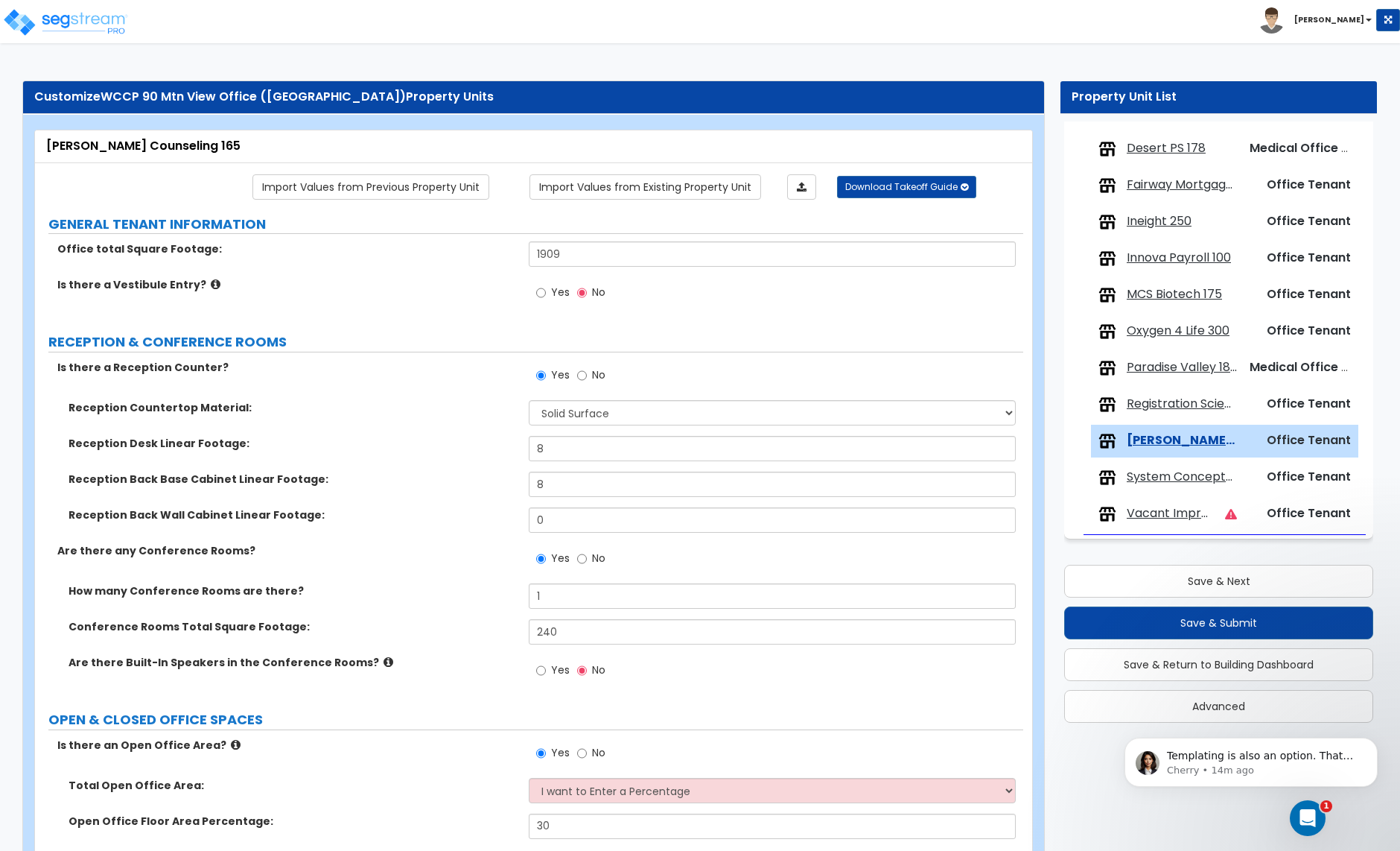
click at [1157, 479] on span "System Concepts 360" at bounding box center [1182, 478] width 110 height 18
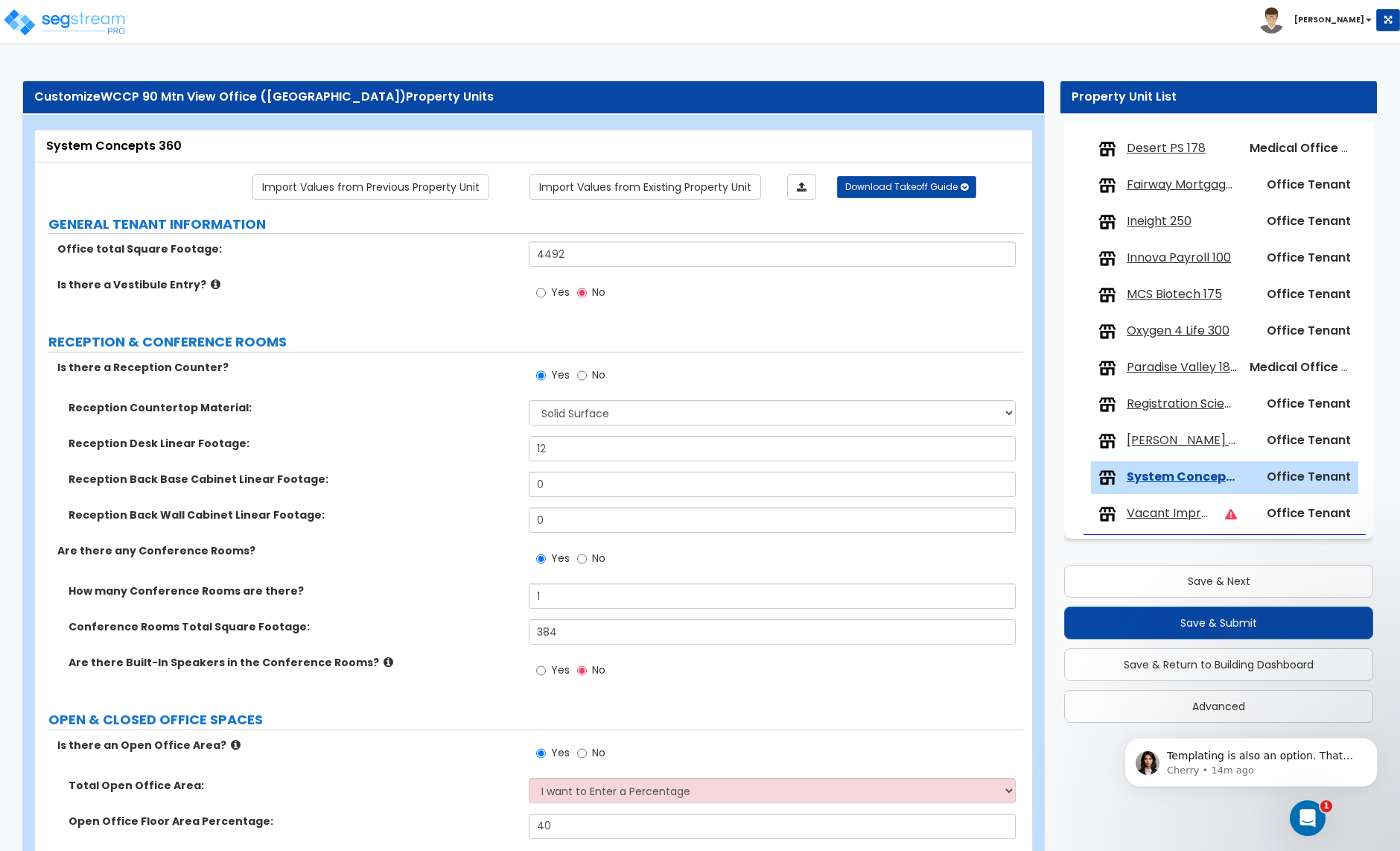
click at [1155, 515] on span "Vacant Improved Combined" at bounding box center [1170, 514] width 87 height 18
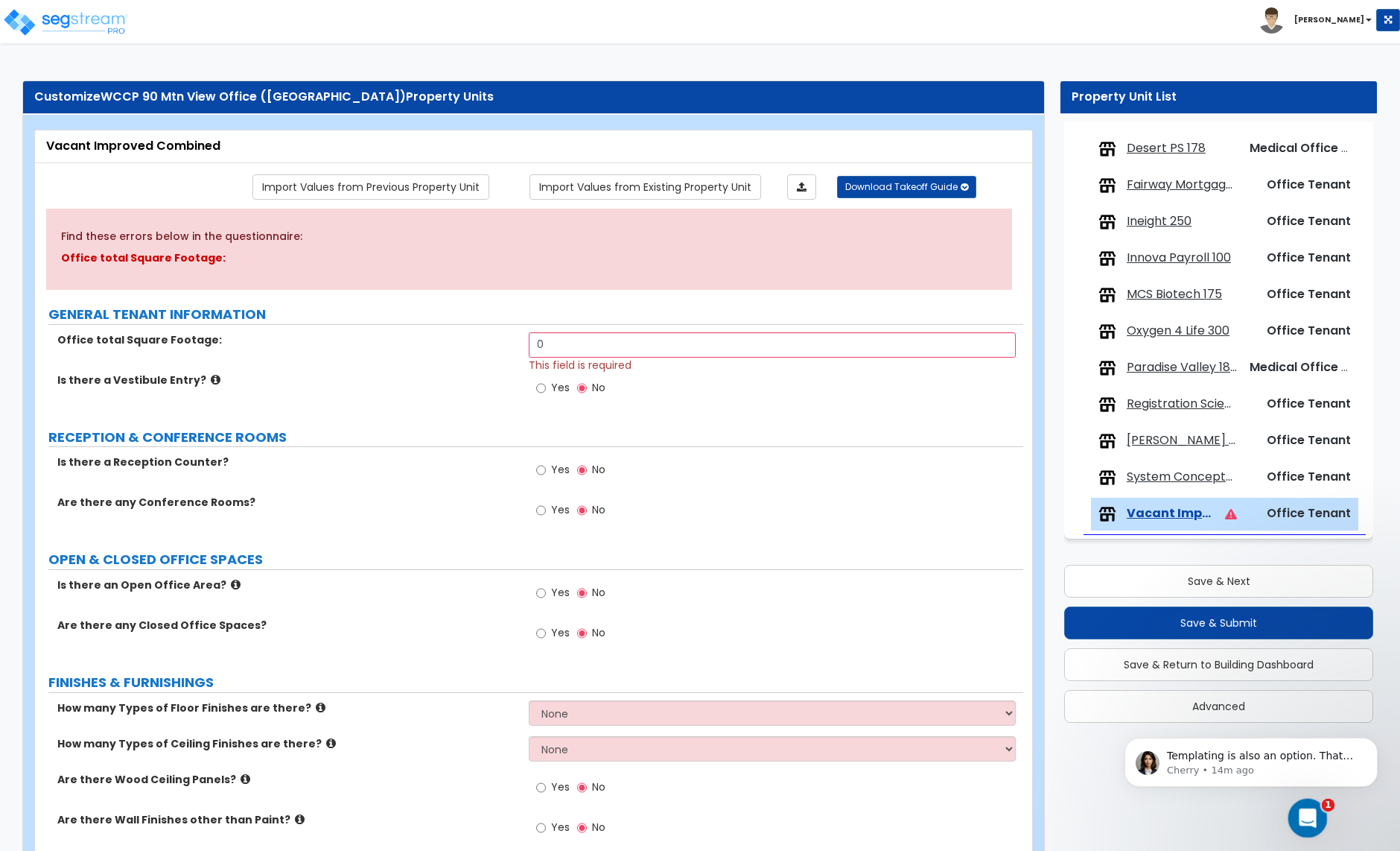
drag, startPoint x: 1305, startPoint y: 813, endPoint x: 1299, endPoint y: 808, distance: 7.8
click at [1305, 813] on icon "Open Intercom Messenger" at bounding box center [1306, 816] width 25 height 25
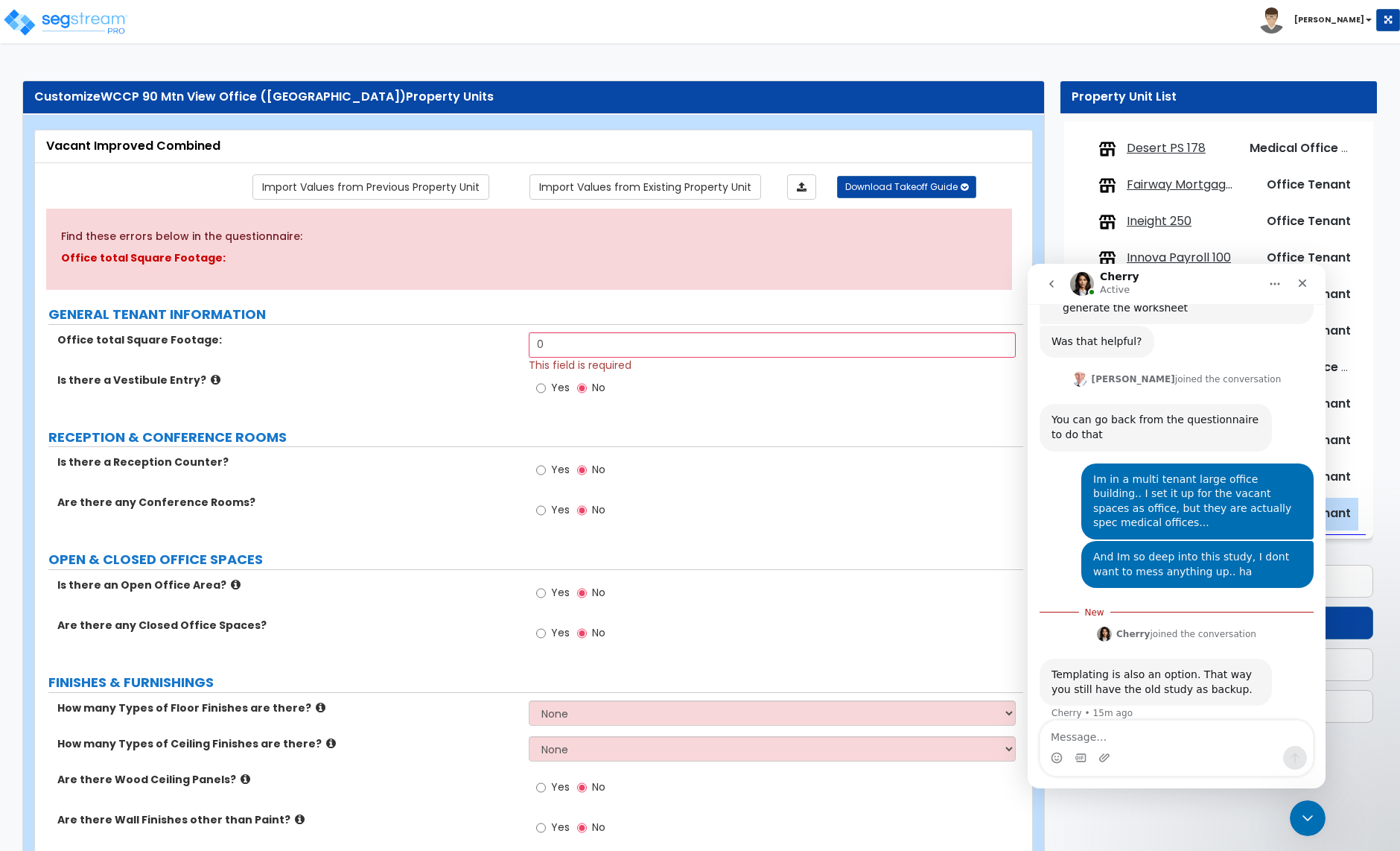
scroll to position [623, 0]
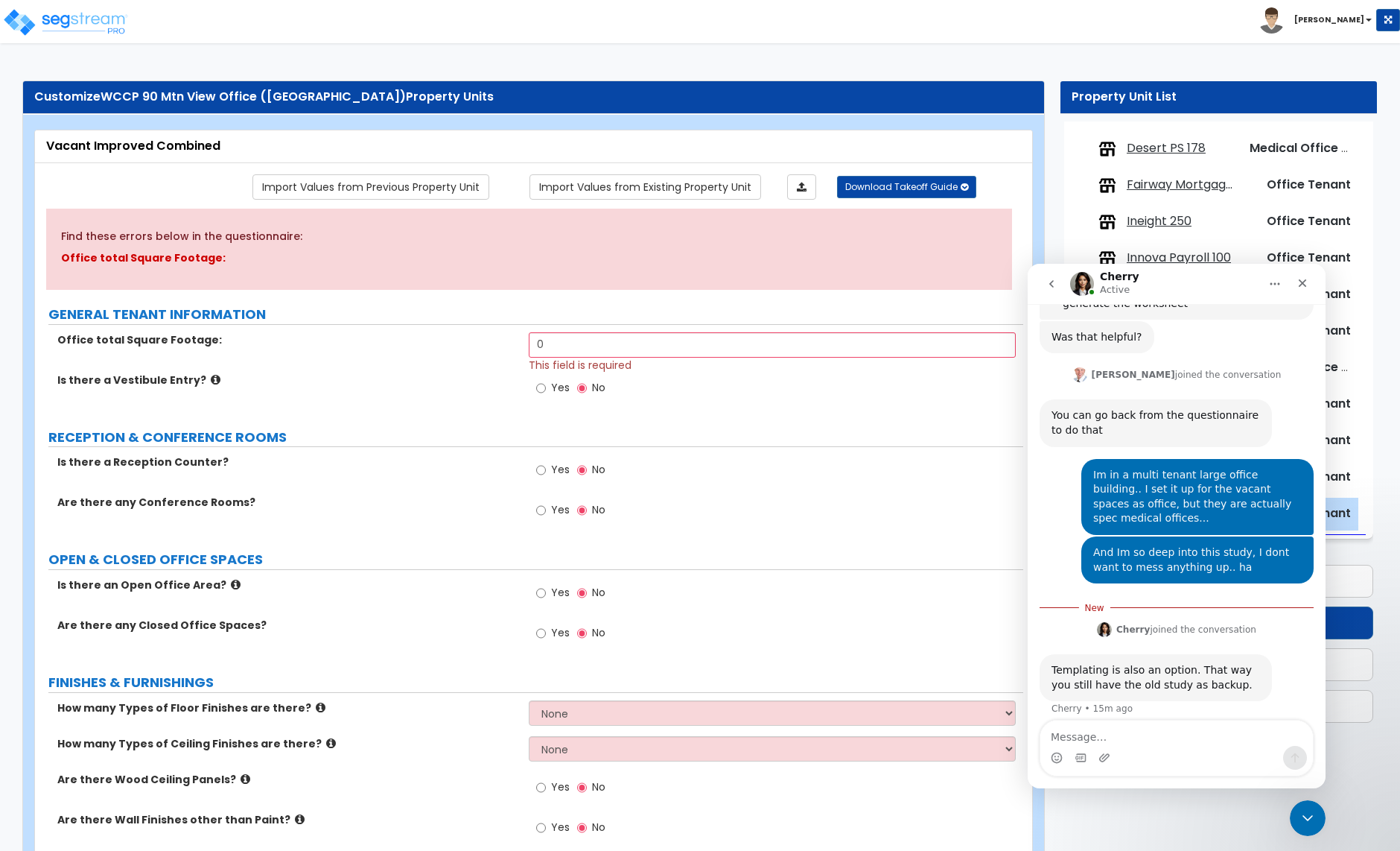
click at [1109, 739] on textarea "Message…" at bounding box center [1177, 733] width 272 height 25
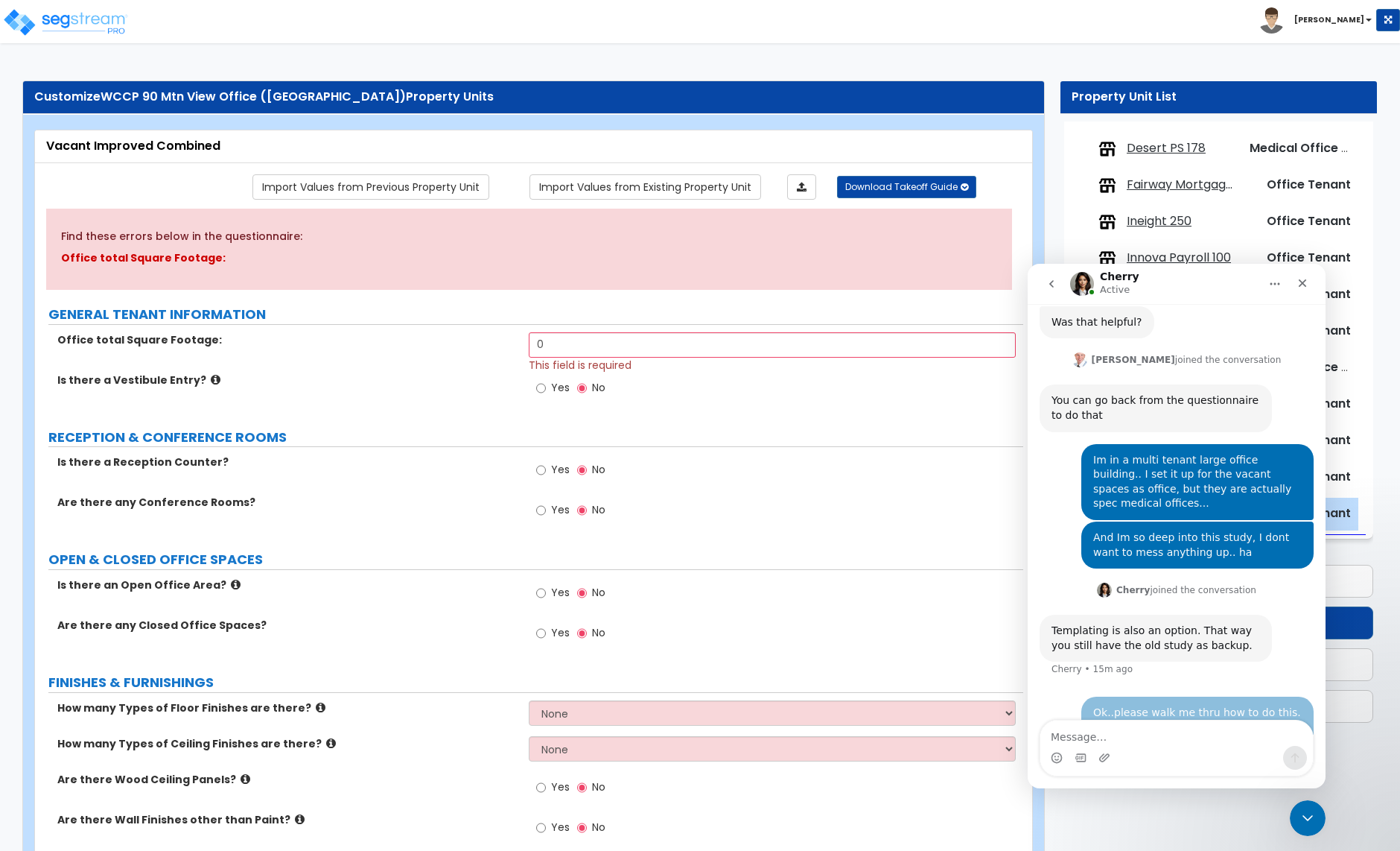
scroll to position [656, 0]
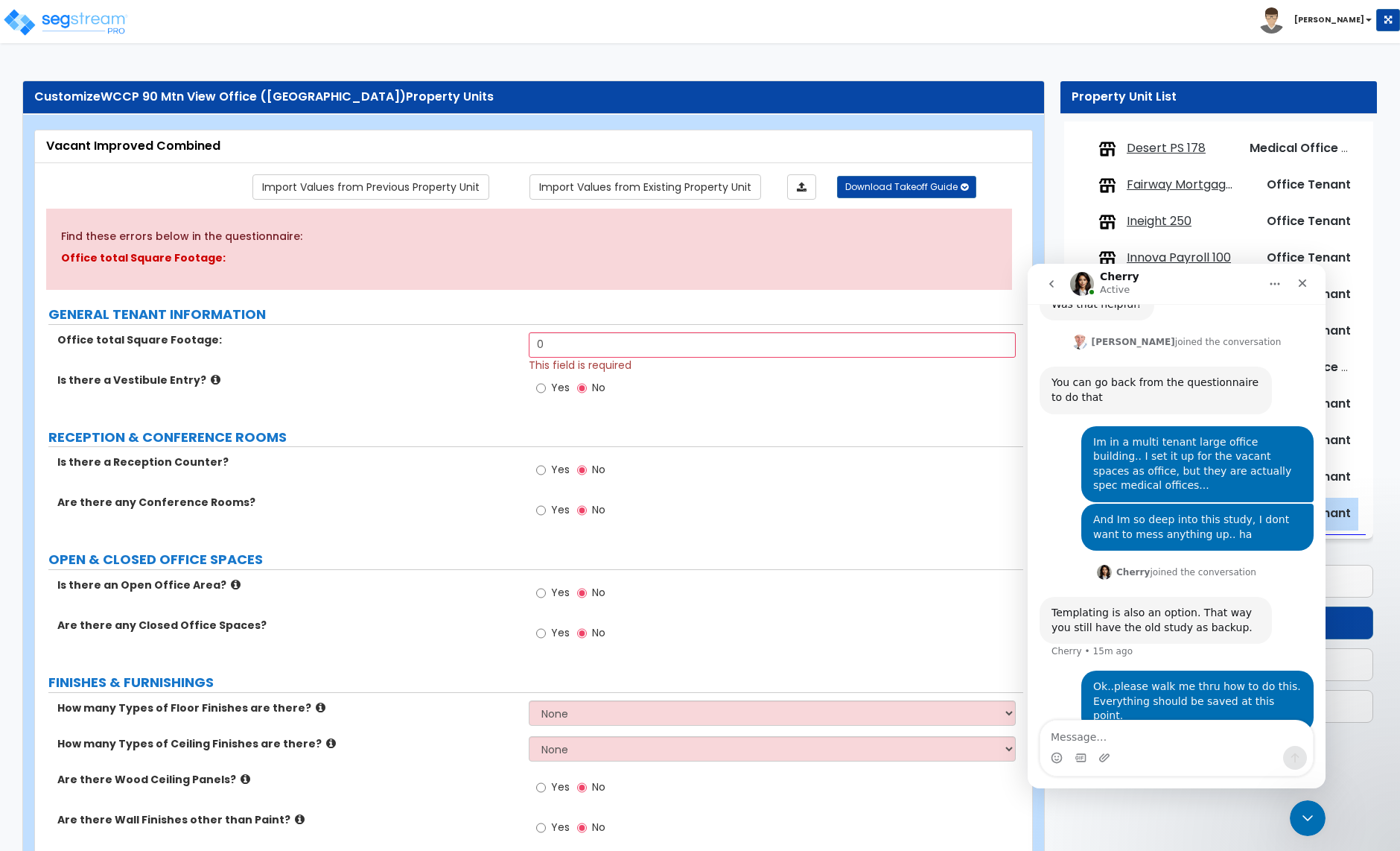
click at [429, 367] on div "Office total Square Footage: 0 This field is required" at bounding box center [529, 352] width 988 height 40
click at [1095, 741] on textarea "Message…" at bounding box center [1177, 733] width 272 height 25
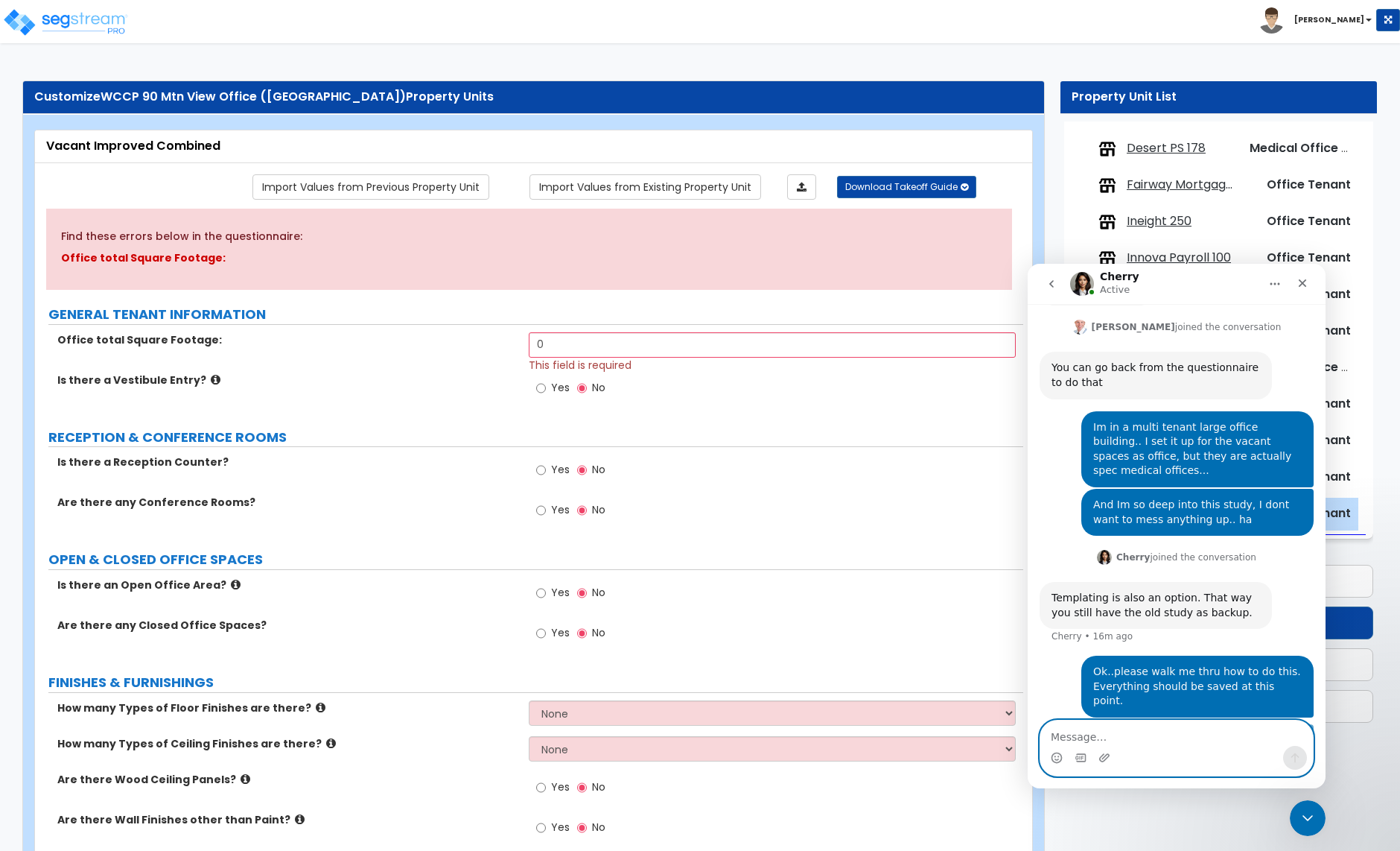
scroll to position [720, 0]
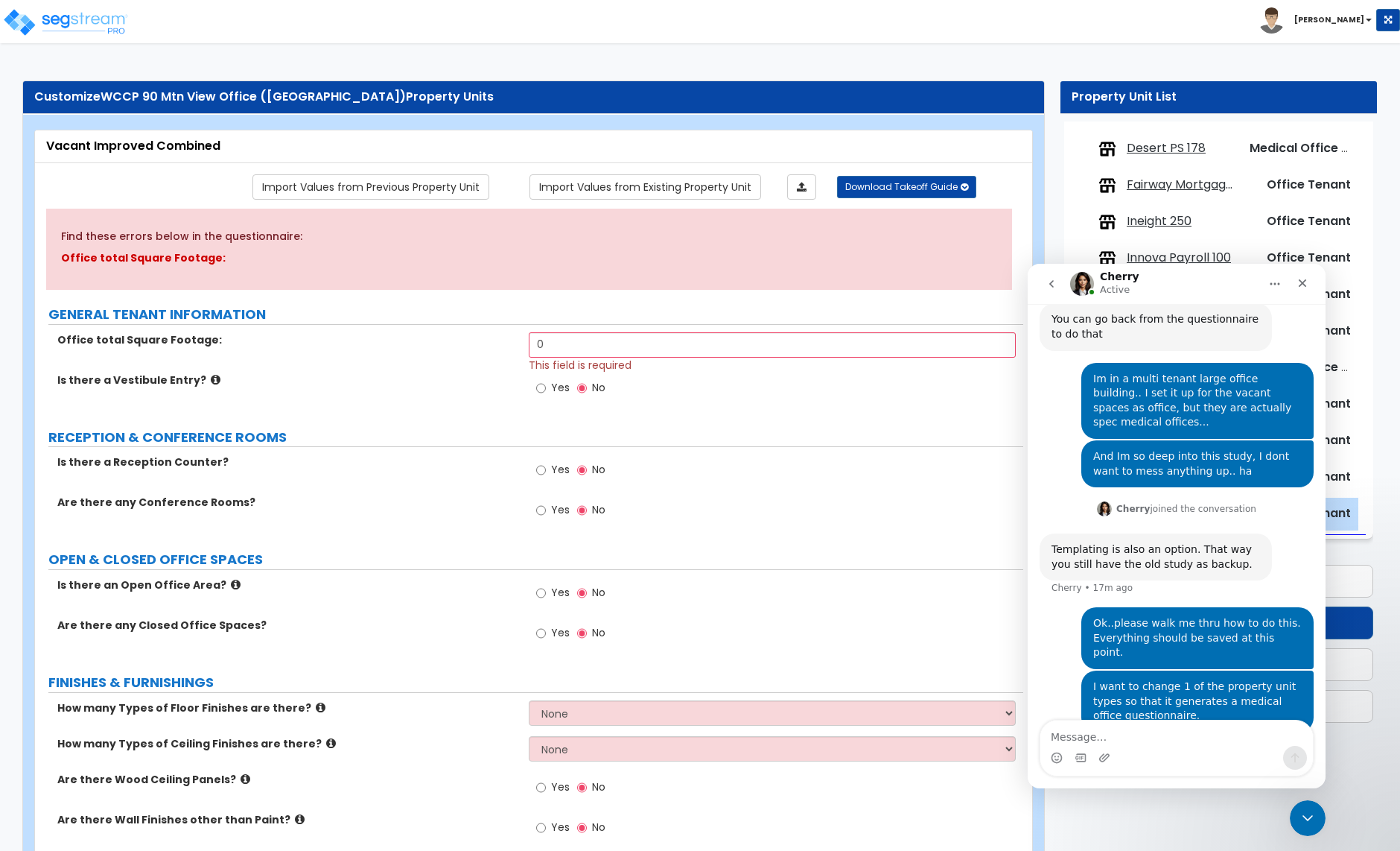
click at [932, 645] on div "Yes No" at bounding box center [776, 638] width 494 height 40
drag, startPoint x: 1310, startPoint y: 816, endPoint x: 1296, endPoint y: 812, distance: 14.6
click at [1310, 816] on icon "Close Intercom Messenger" at bounding box center [1305, 816] width 18 height 18
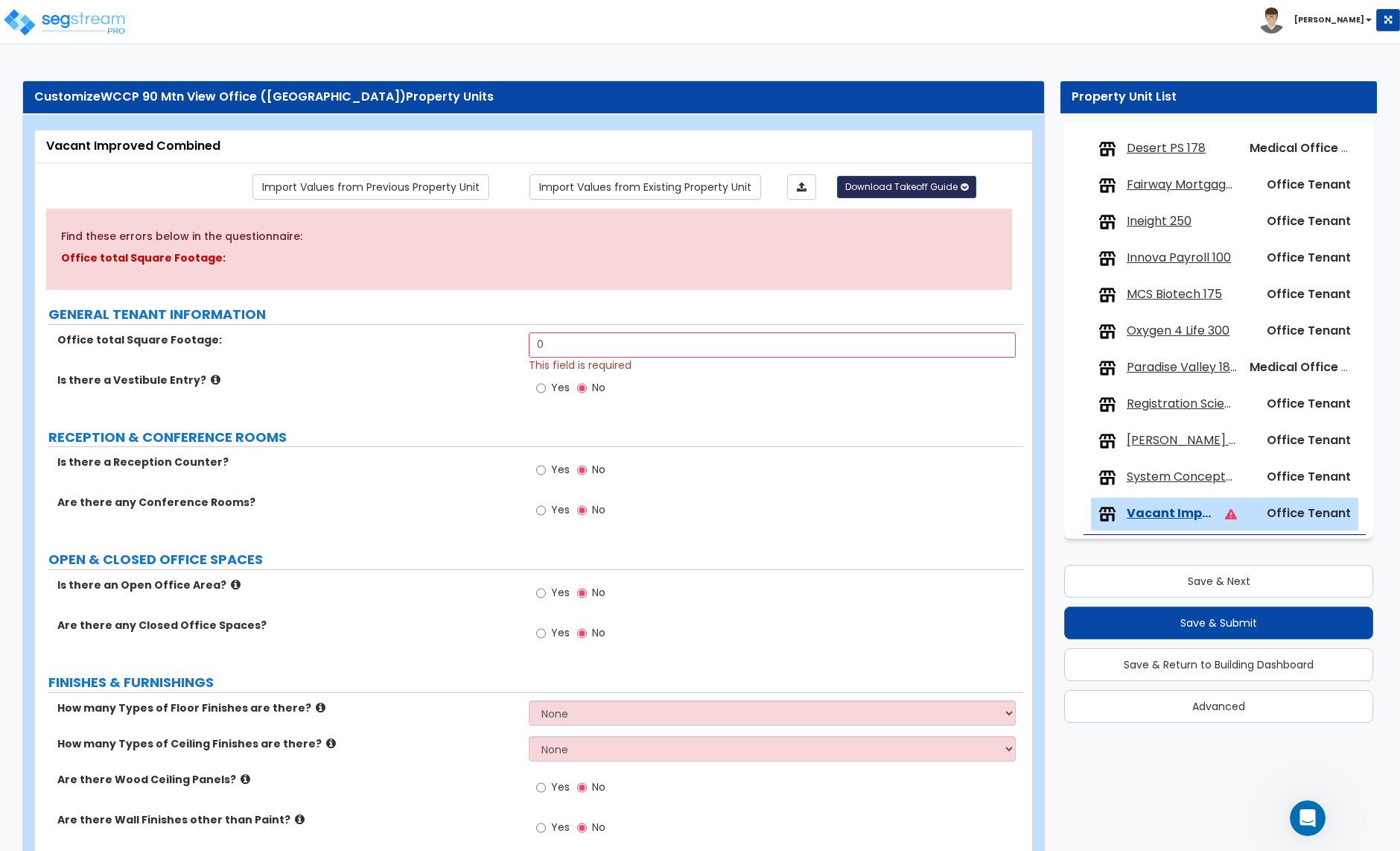
click at [912, 183] on span "Download Takeoff Guide" at bounding box center [902, 187] width 112 height 12
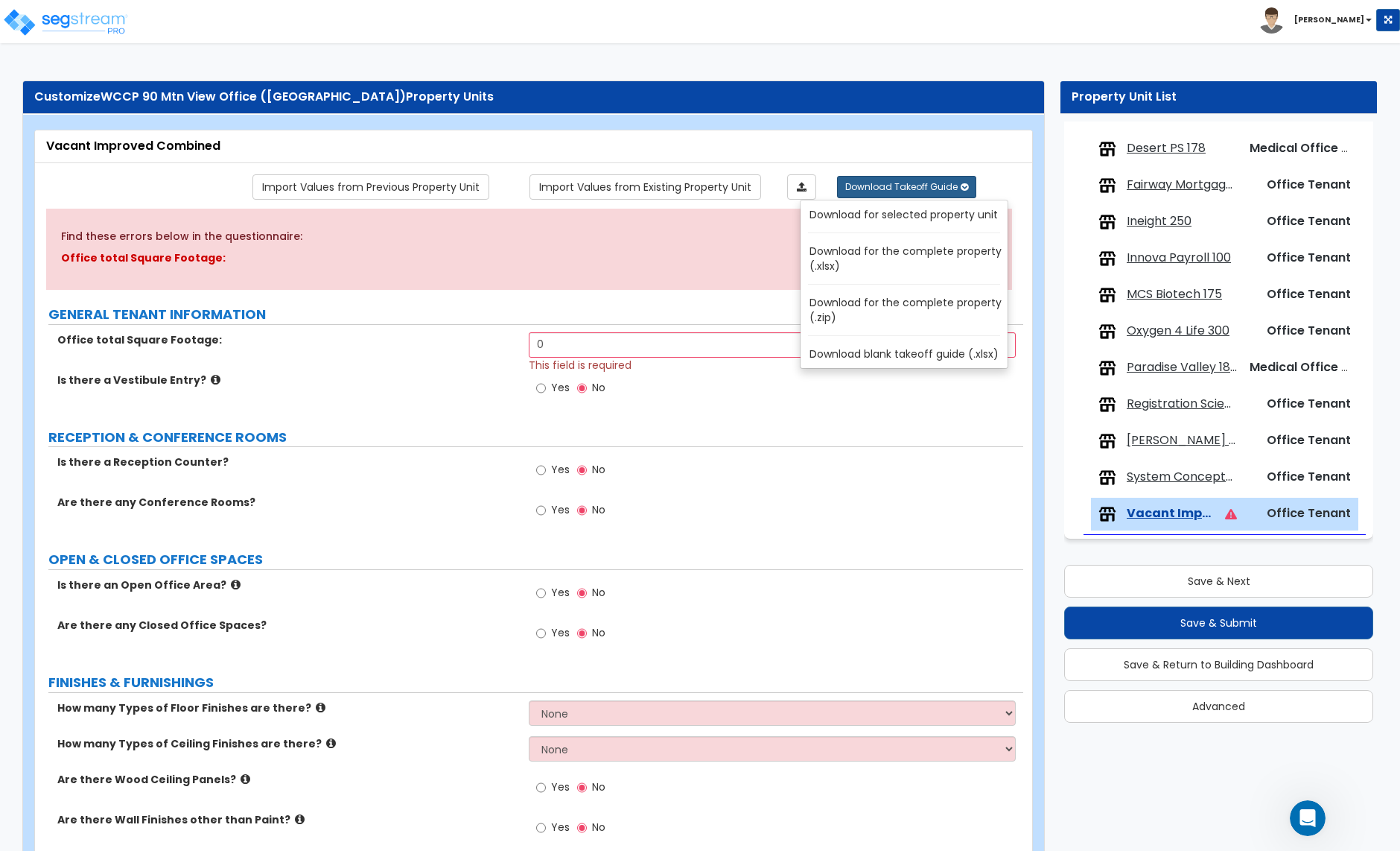
click at [908, 256] on link "Download for the complete property (.xlsx)" at bounding box center [908, 259] width 202 height 36
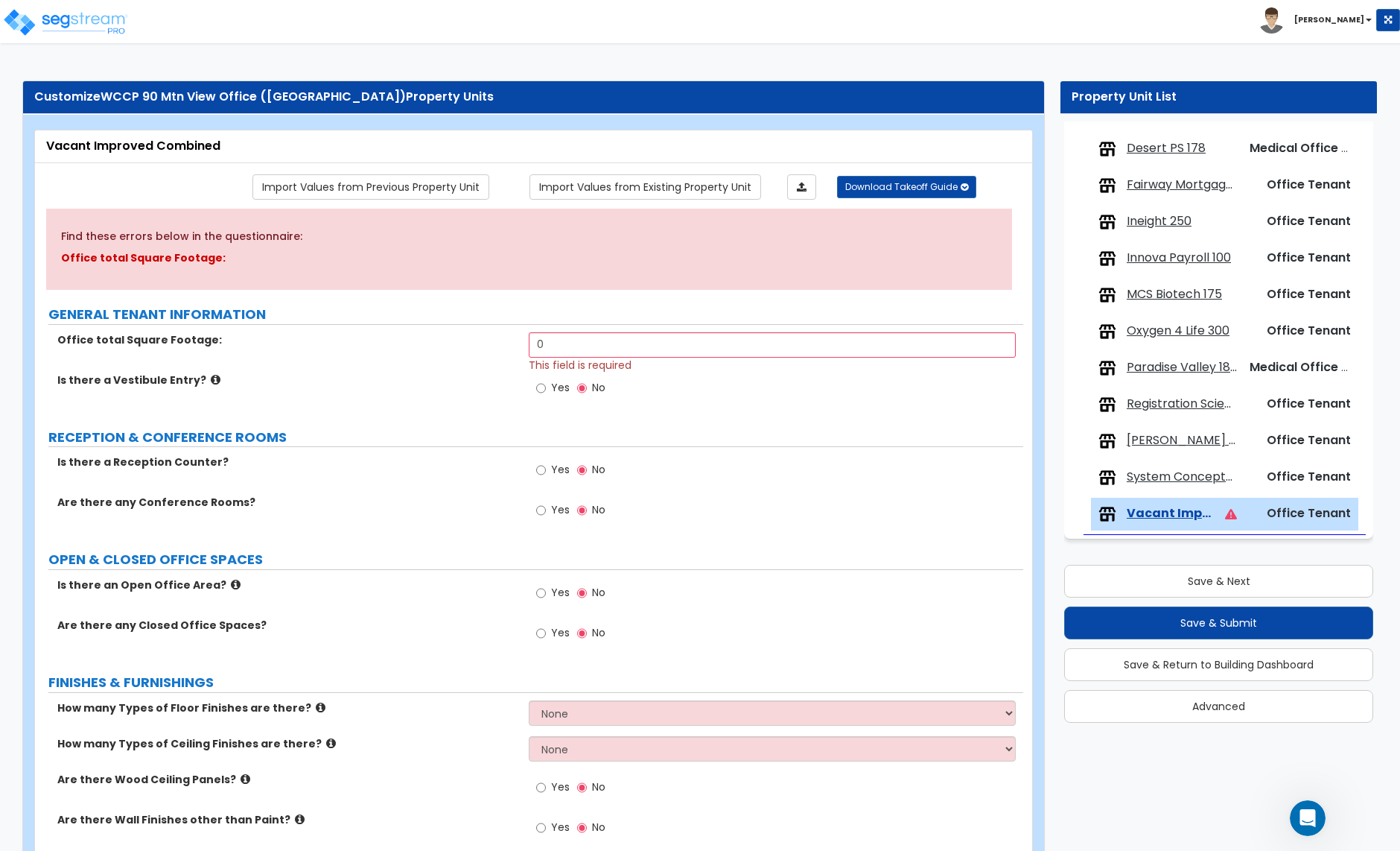
scroll to position [777, 0]
click at [1292, 812] on div "Open Intercom Messenger" at bounding box center [1305, 816] width 49 height 49
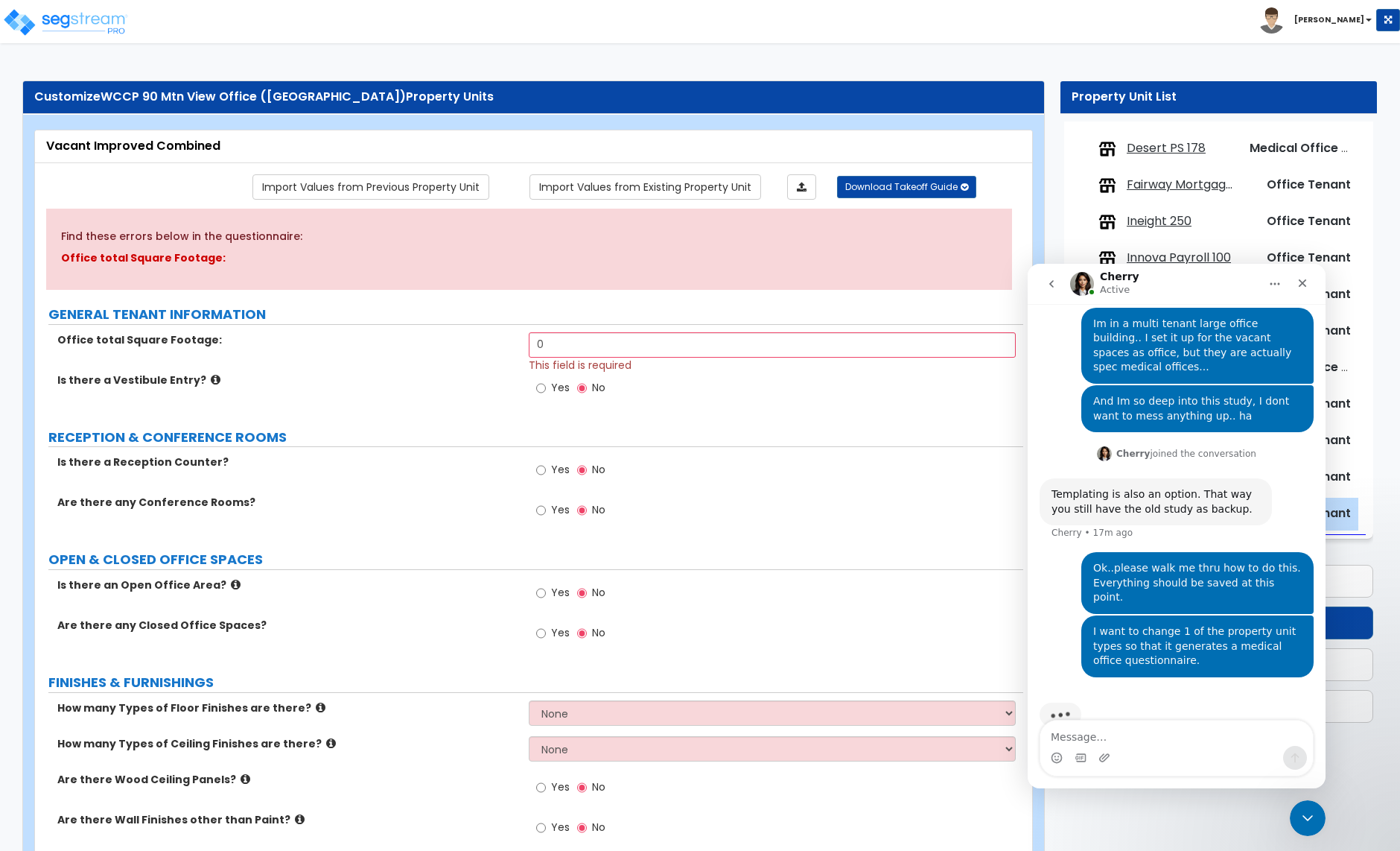
click at [1103, 738] on textarea "Message…" at bounding box center [1177, 733] width 272 height 25
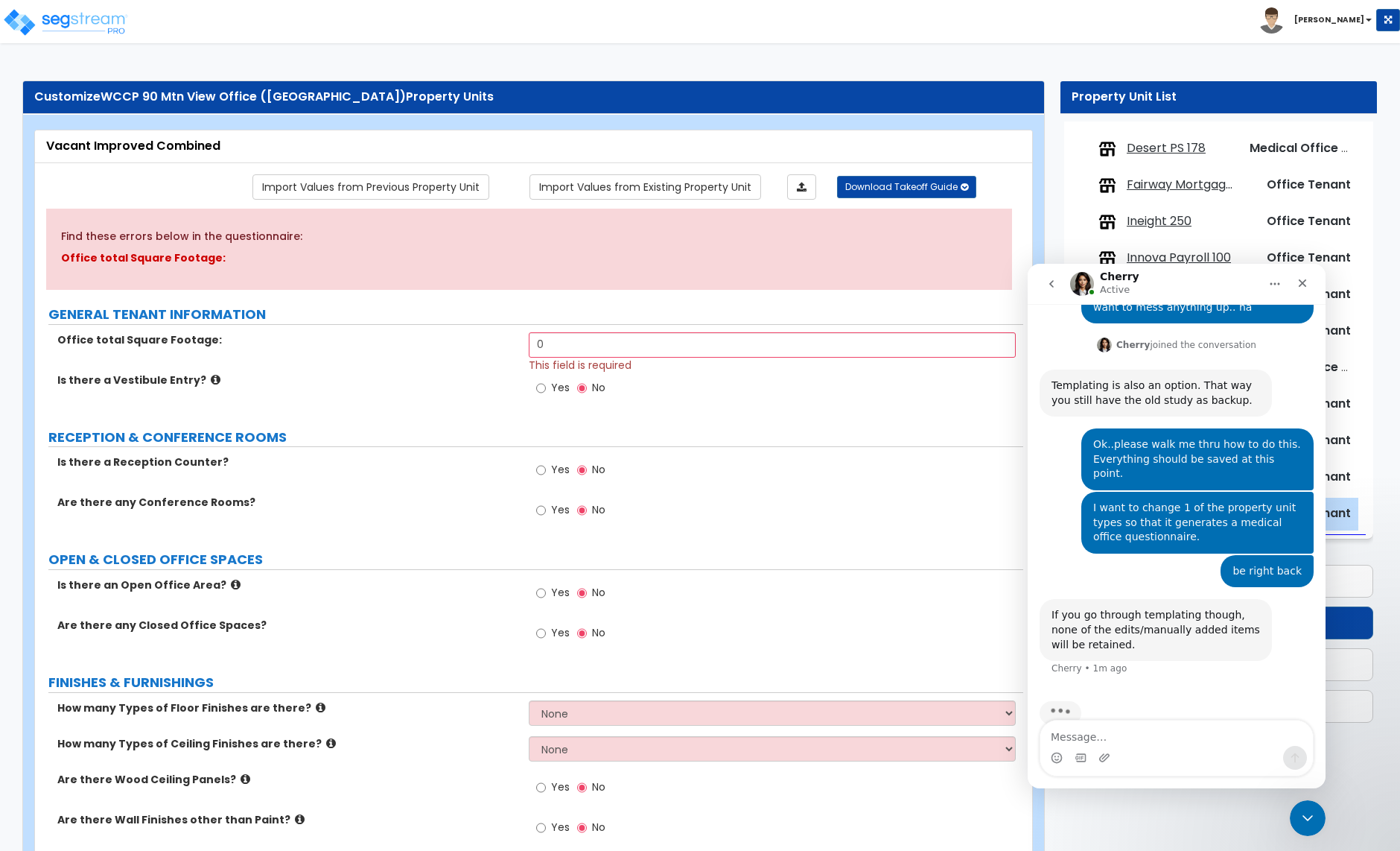
scroll to position [827, 0]
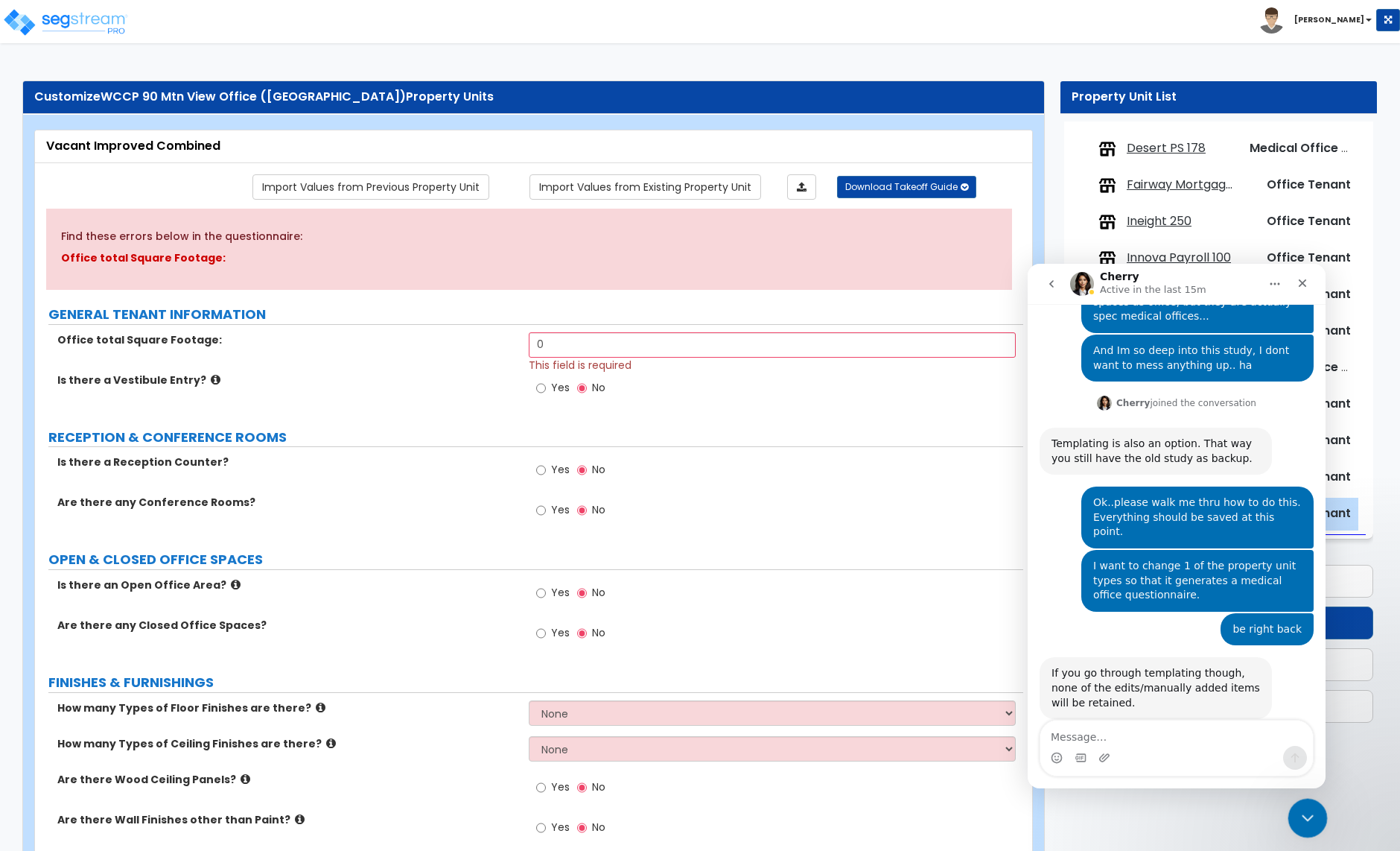
click at [1313, 818] on icon "Close Intercom Messenger" at bounding box center [1305, 816] width 18 height 18
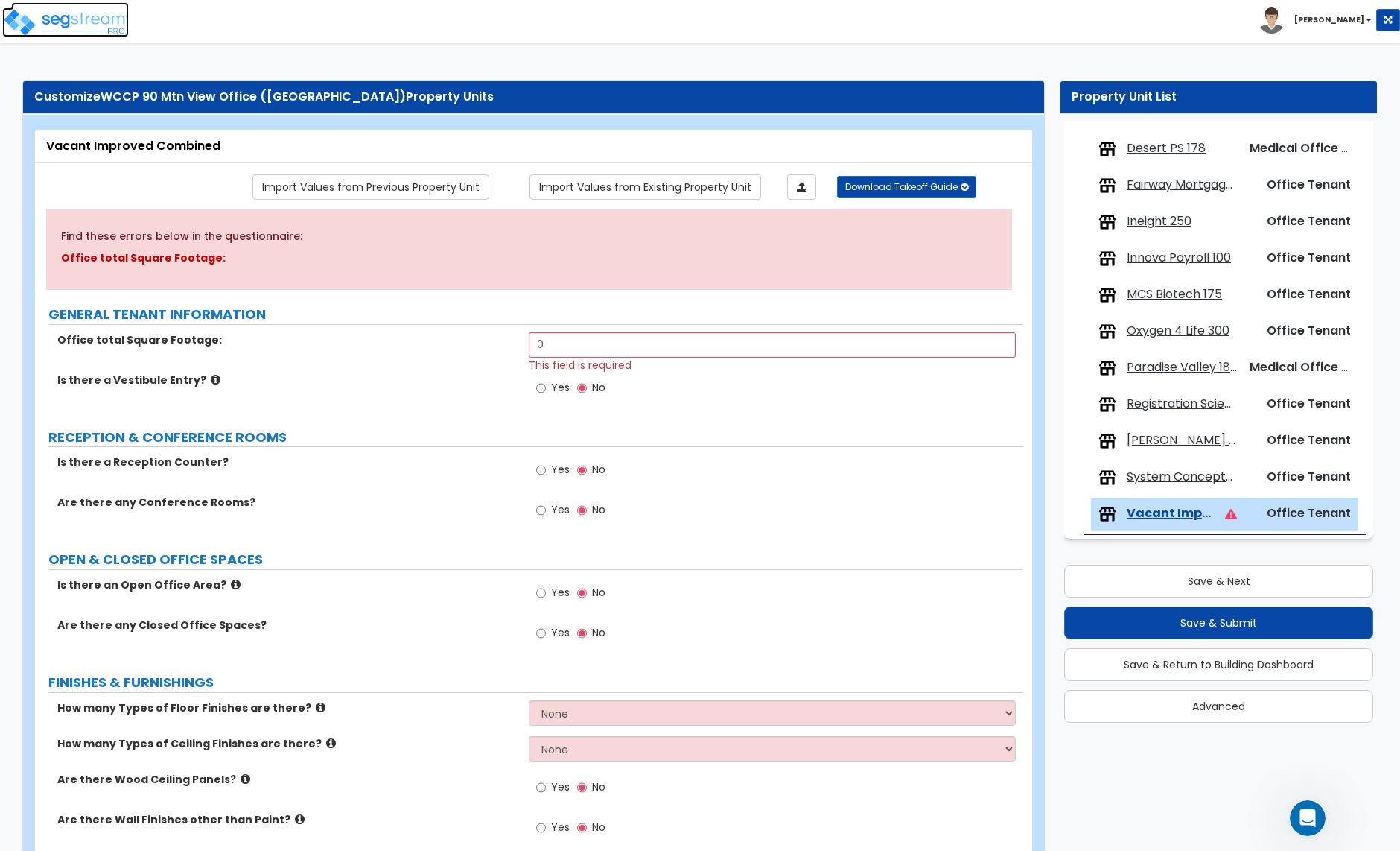
click at [54, 25] on img at bounding box center [66, 23] width 127 height 30
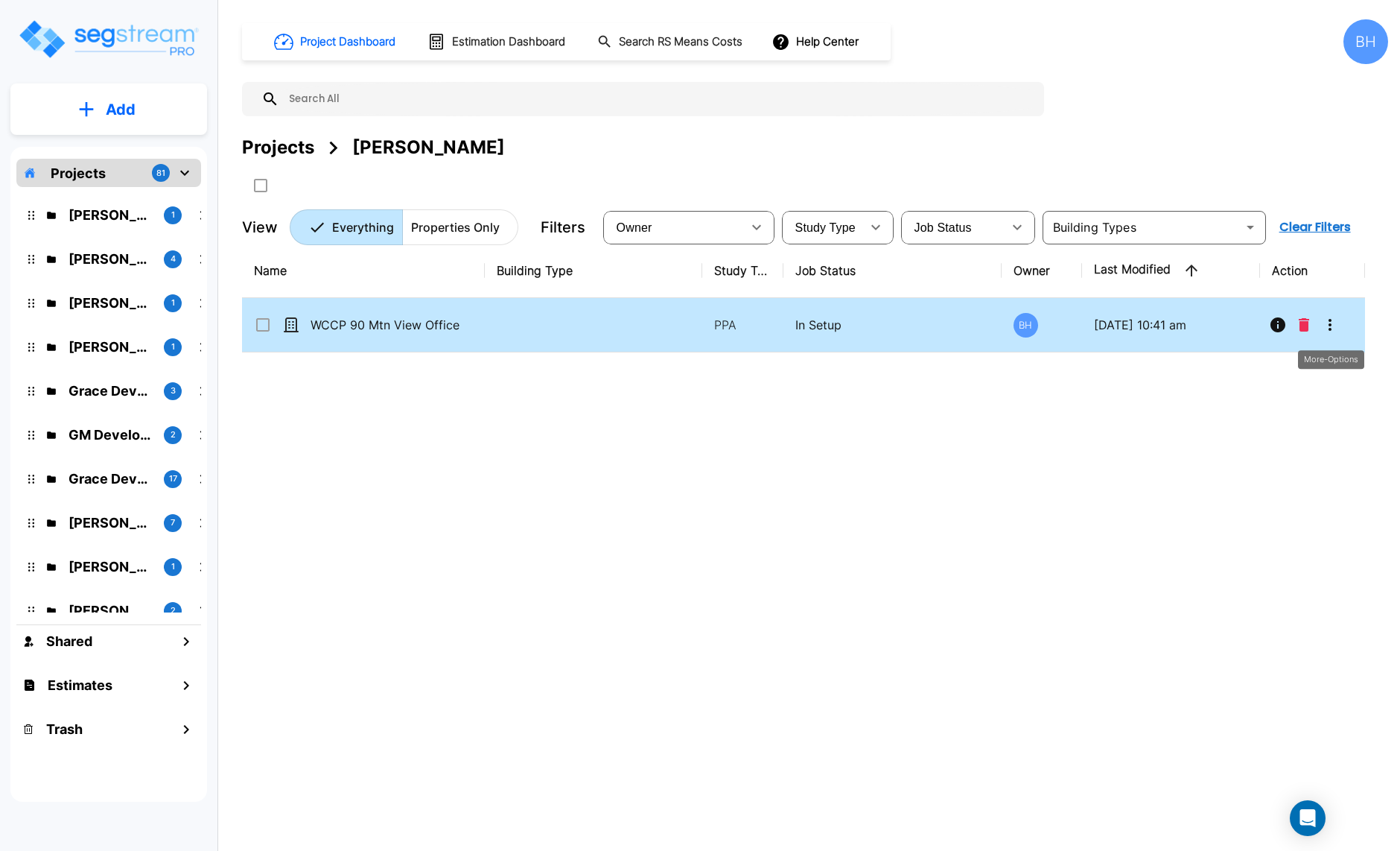
click at [1326, 322] on icon "More-Options" at bounding box center [1330, 324] width 18 height 18
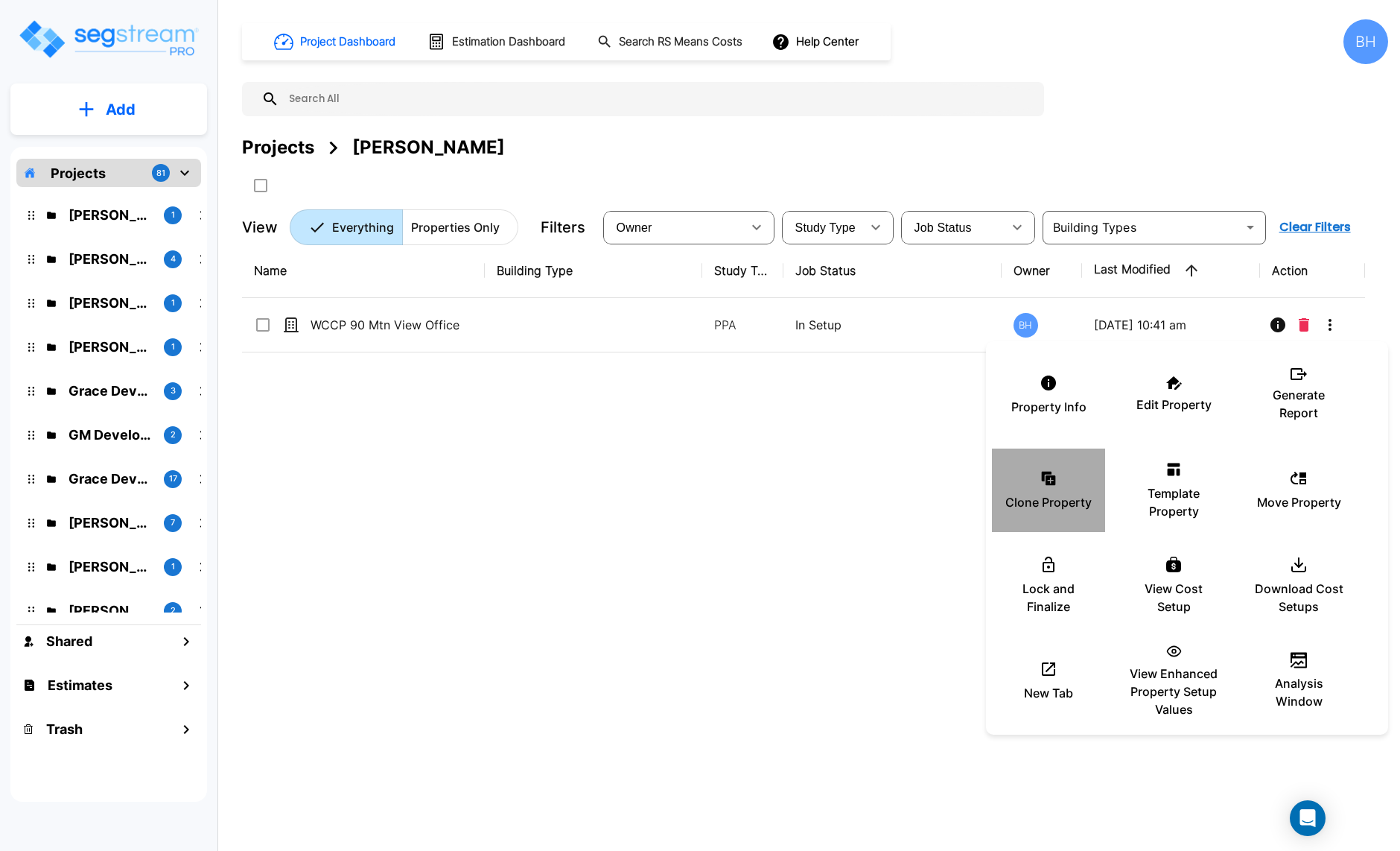
click at [1059, 496] on p "Clone Property" at bounding box center [1049, 502] width 87 height 18
click at [815, 575] on div at bounding box center [700, 425] width 1400 height 851
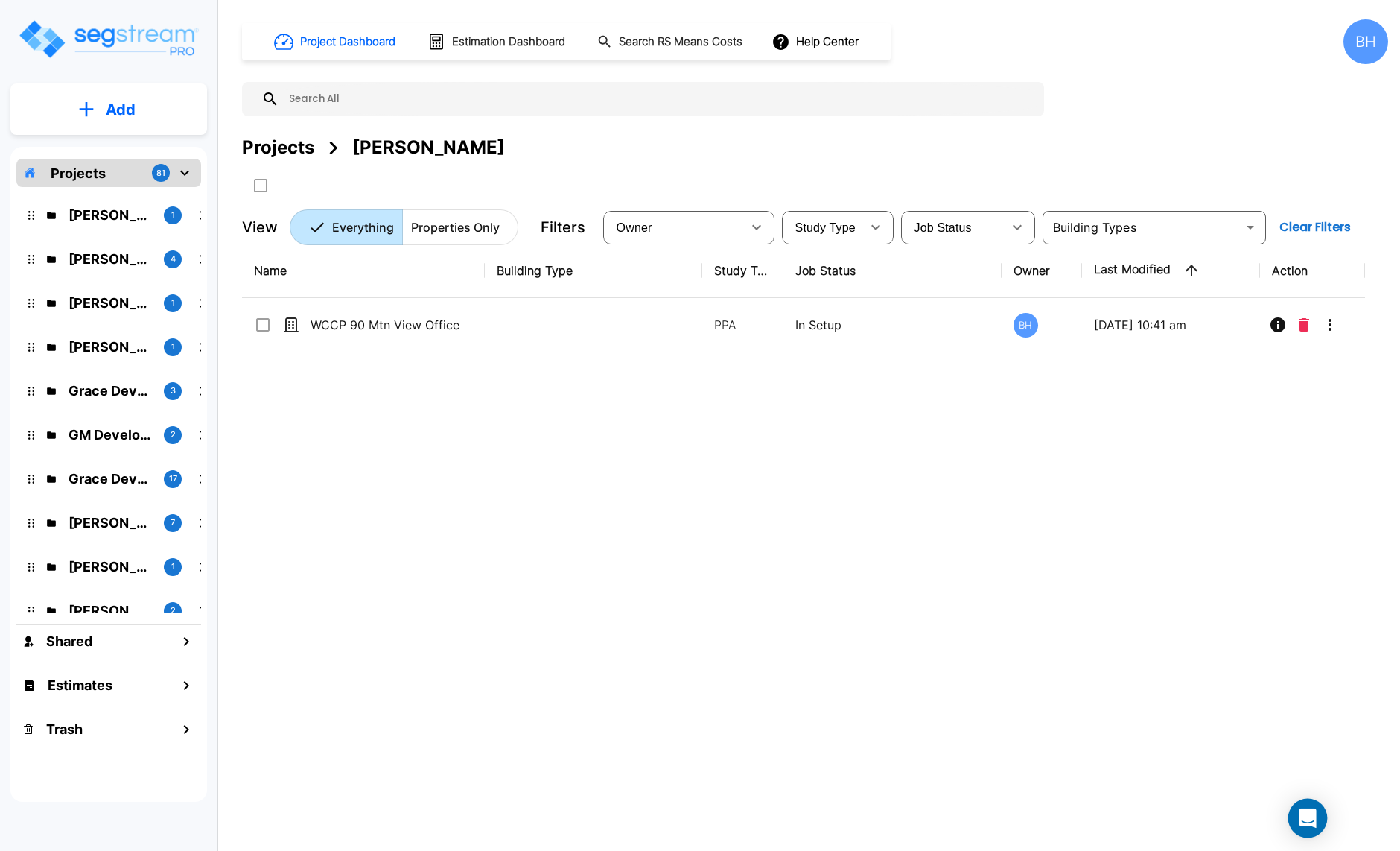
click at [1304, 821] on icon "Open Intercom Messenger" at bounding box center [1308, 818] width 19 height 19
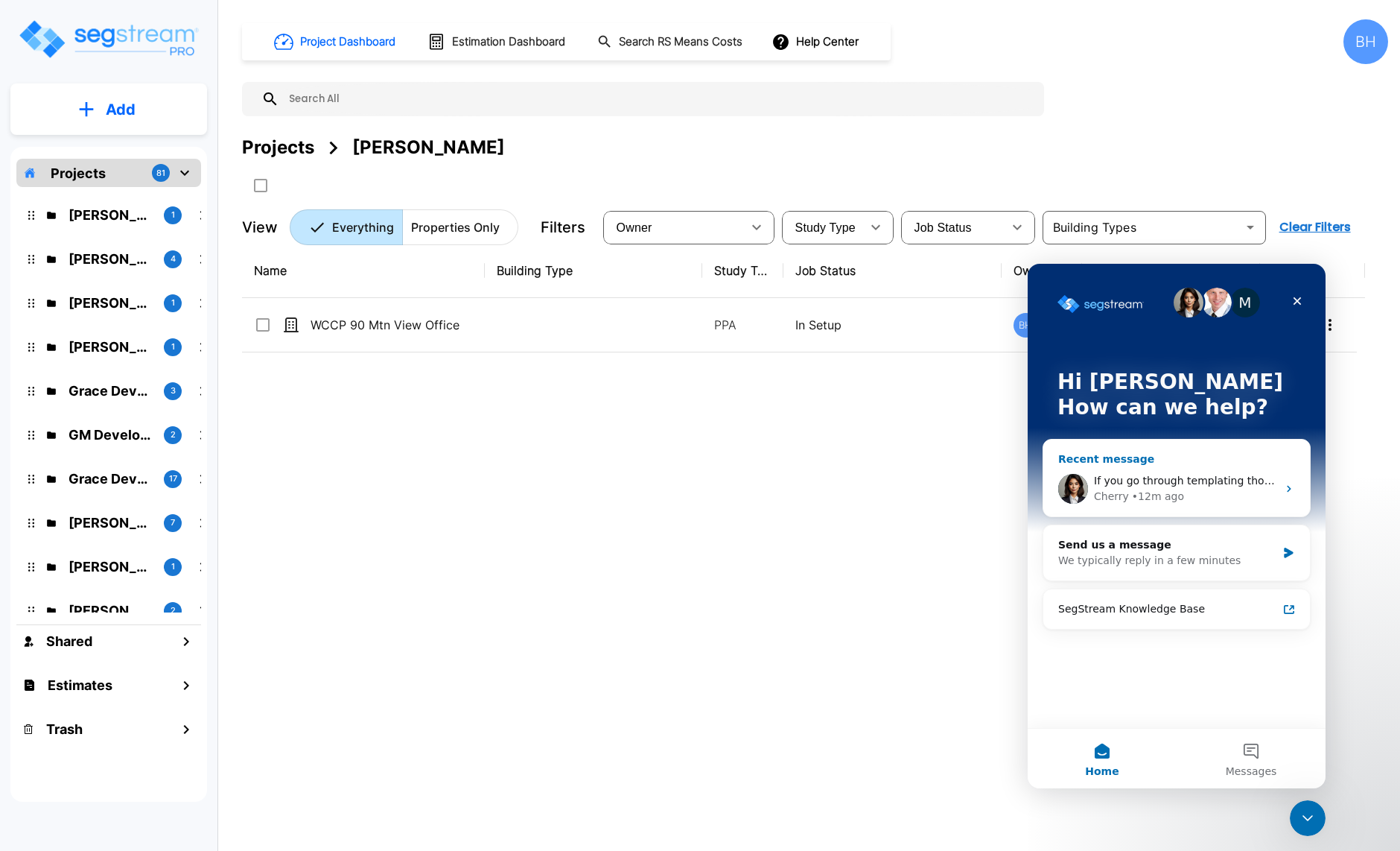
click at [1141, 493] on div "• 12m ago" at bounding box center [1158, 497] width 53 height 16
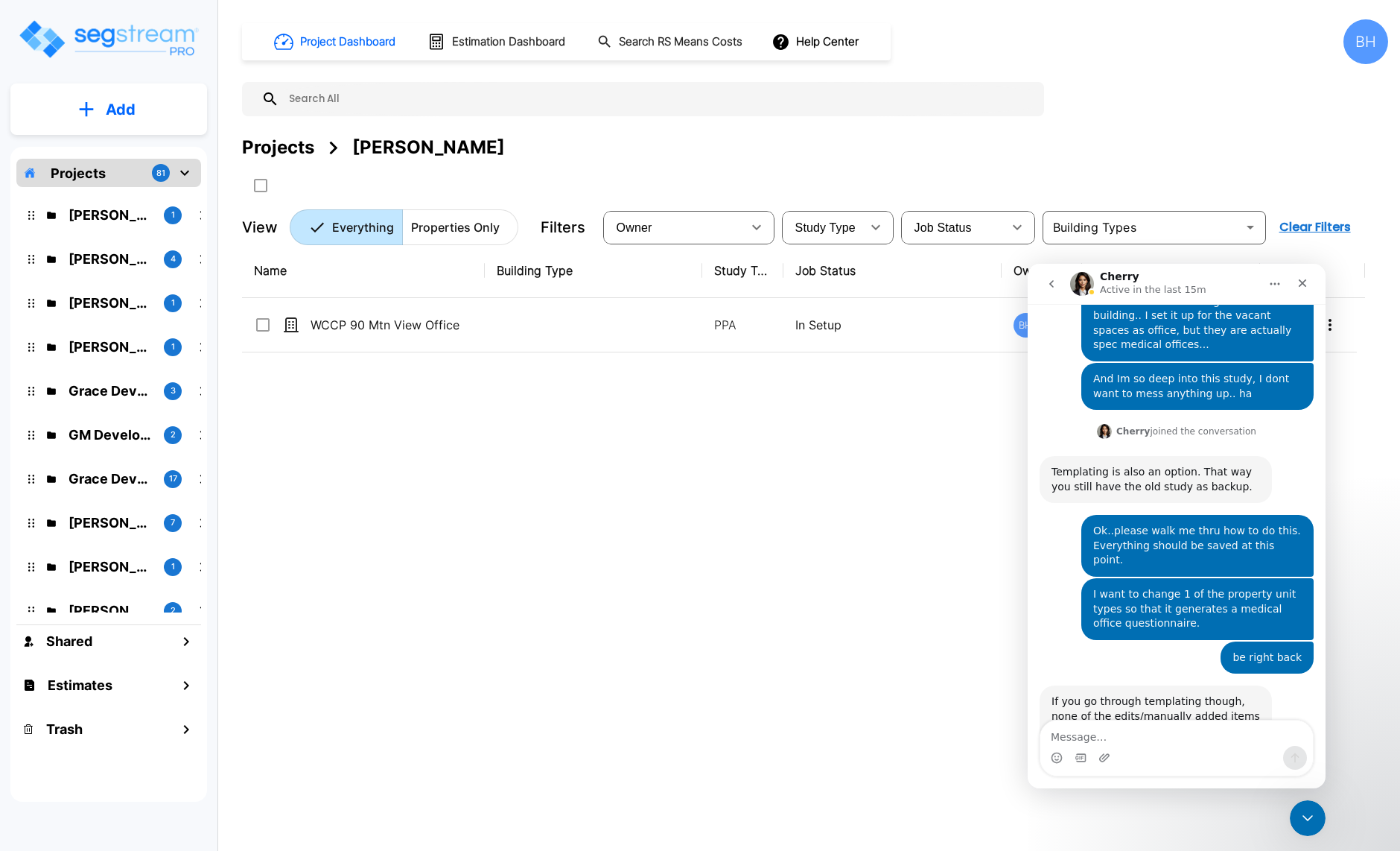
scroll to position [827, 0]
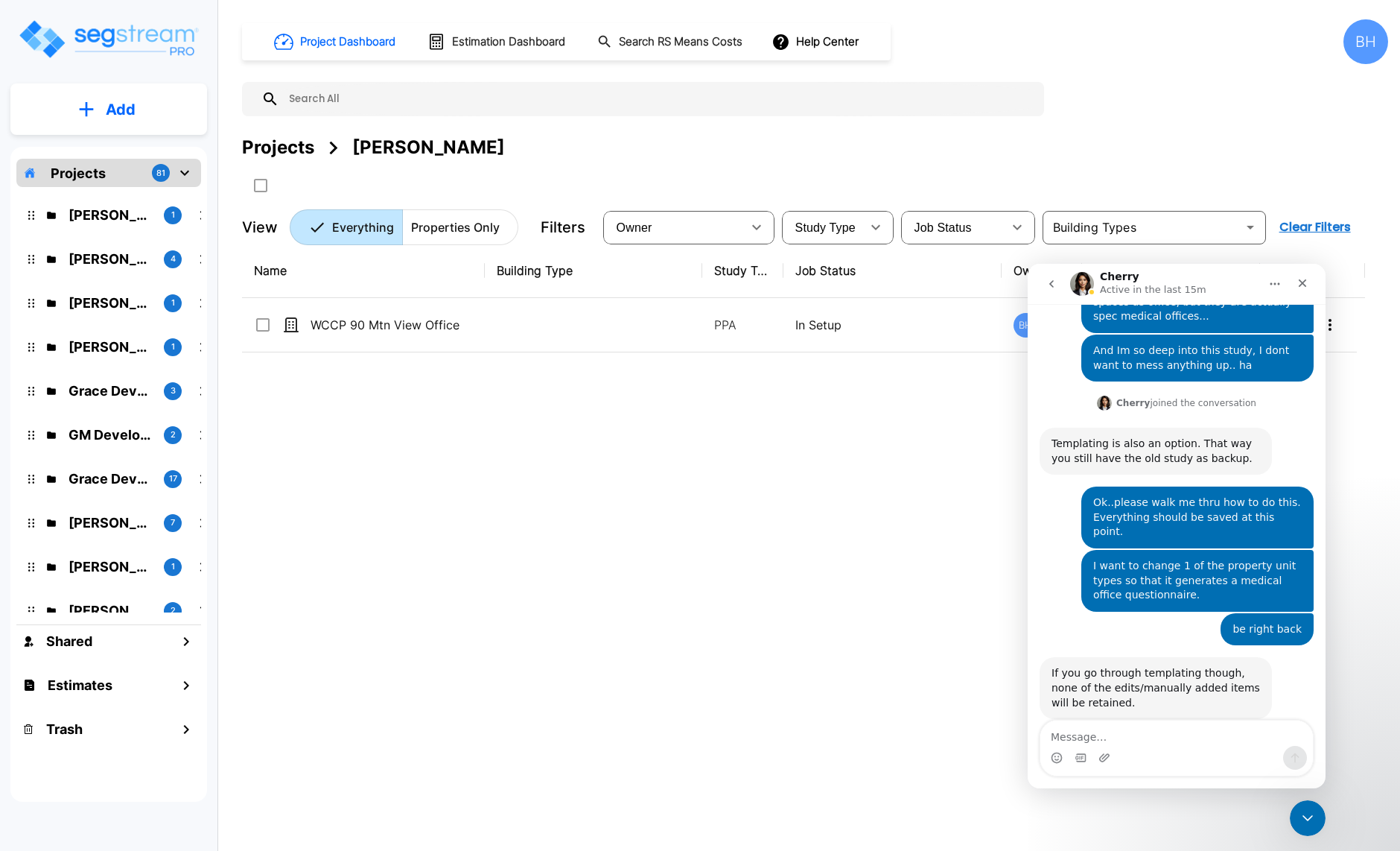
click at [774, 535] on div "Name Building Type Study Type Job Status Owner Last Modified Action WCCP 90 Mtn…" at bounding box center [803, 507] width 1123 height 528
click at [1300, 813] on icon "Close Intercom Messenger" at bounding box center [1305, 816] width 11 height 6
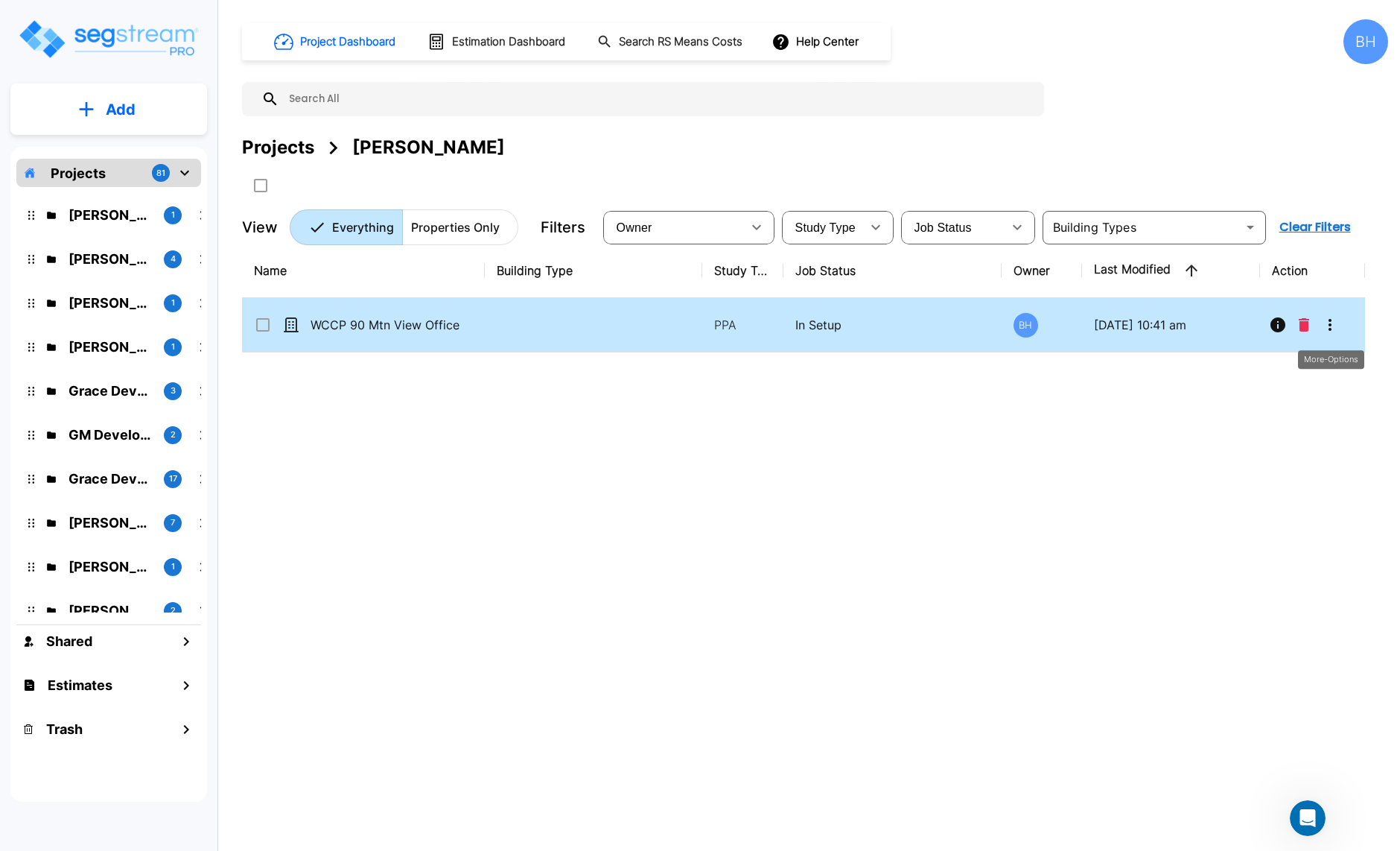
click at [1333, 329] on icon "More-Options" at bounding box center [1330, 324] width 18 height 18
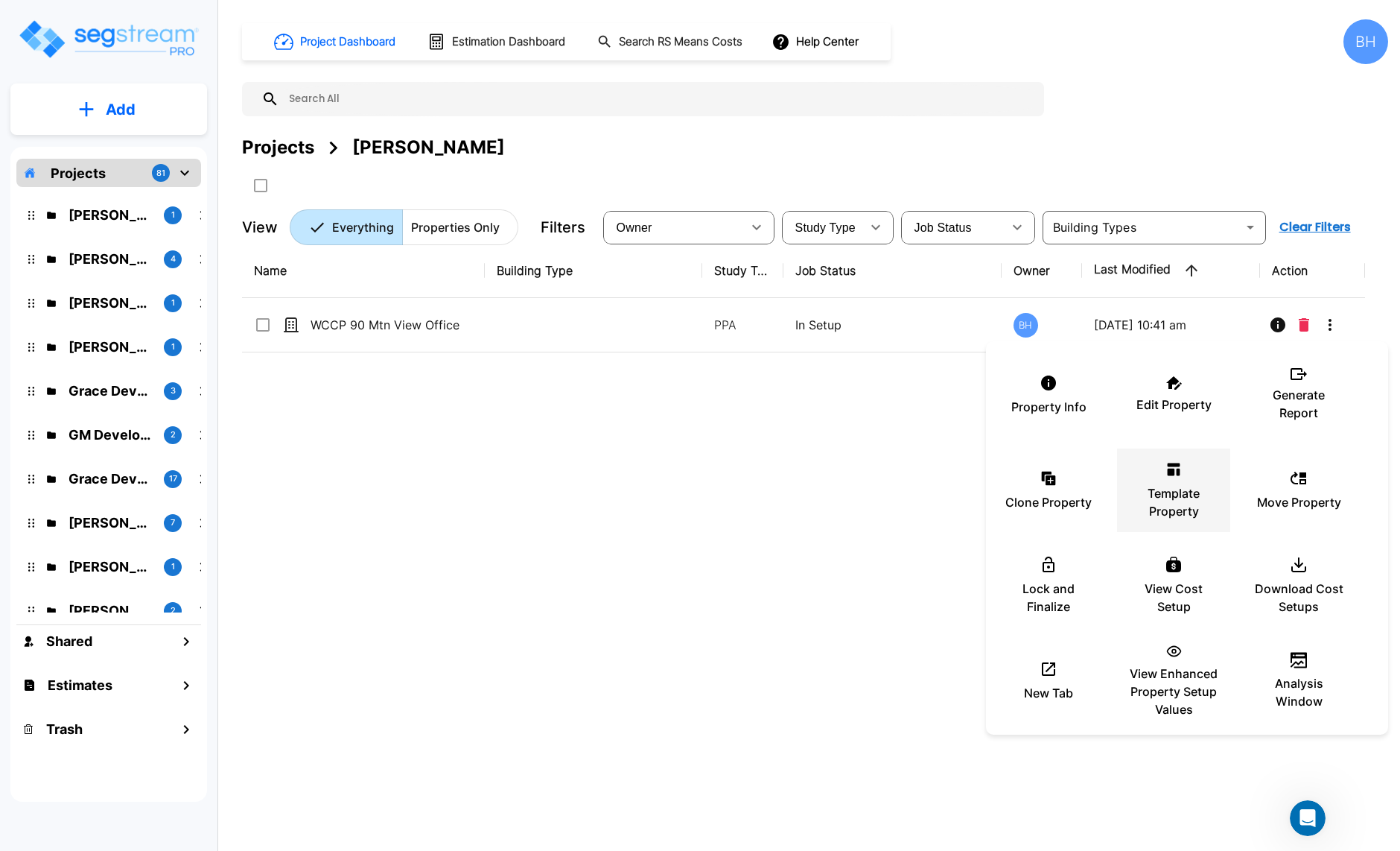
click at [1184, 510] on p "Template Property" at bounding box center [1174, 502] width 89 height 36
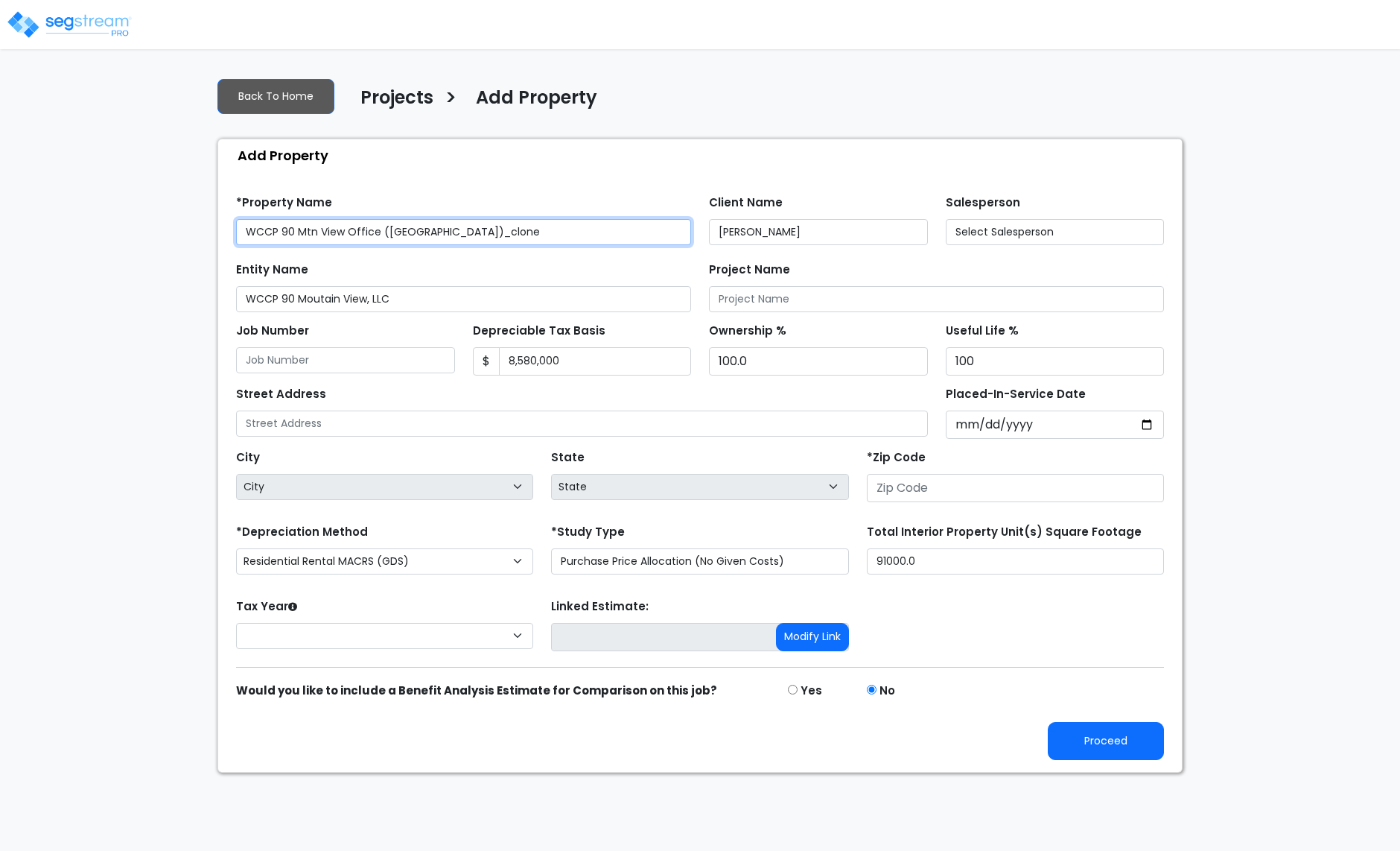
type input "[STREET_ADDRESS]"
type input "85258"
select select "CM(_35"
select select "AZ"
select select "2024"
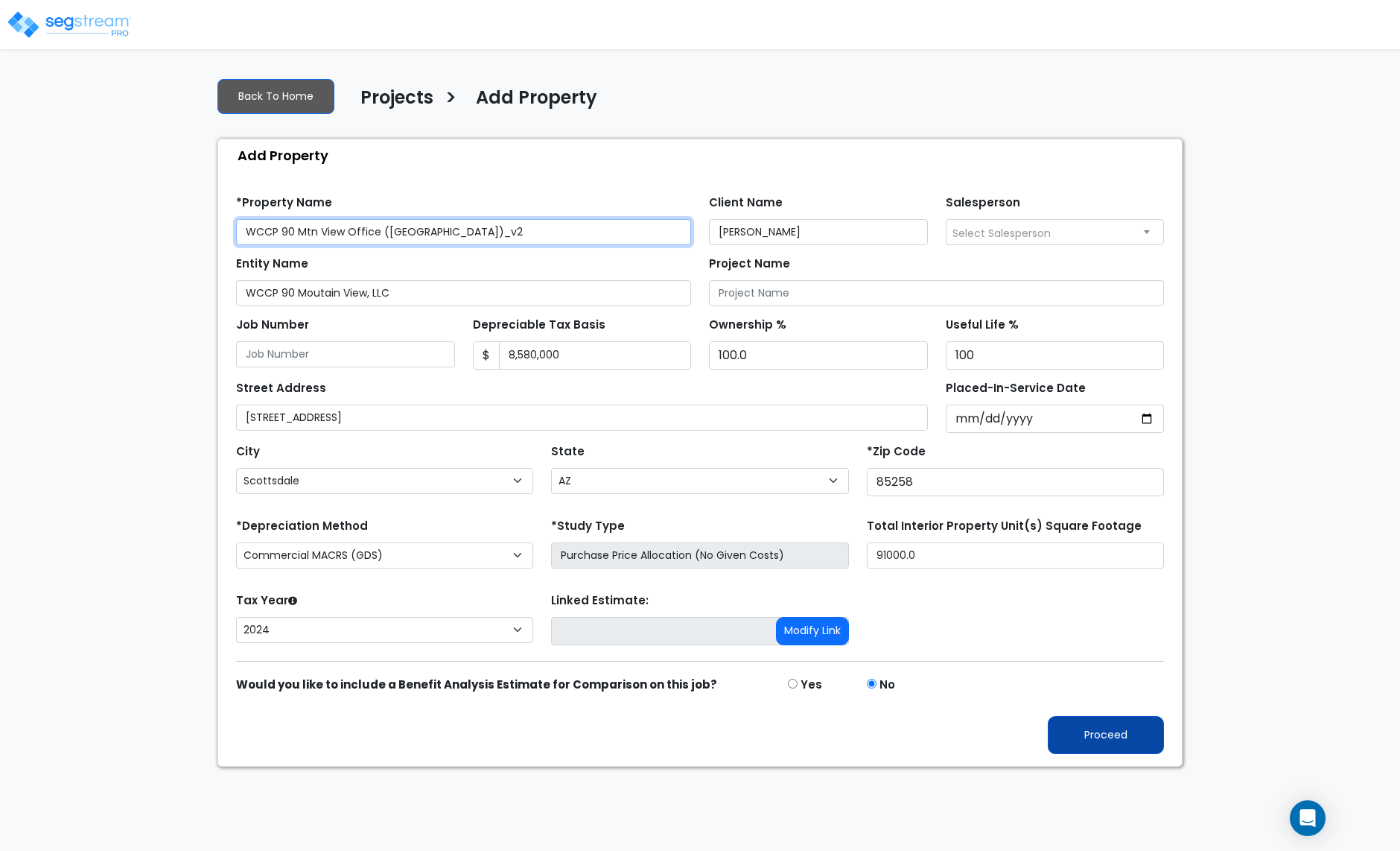
type input "WCCP 90 Mtn View Office (AZ)_v2"
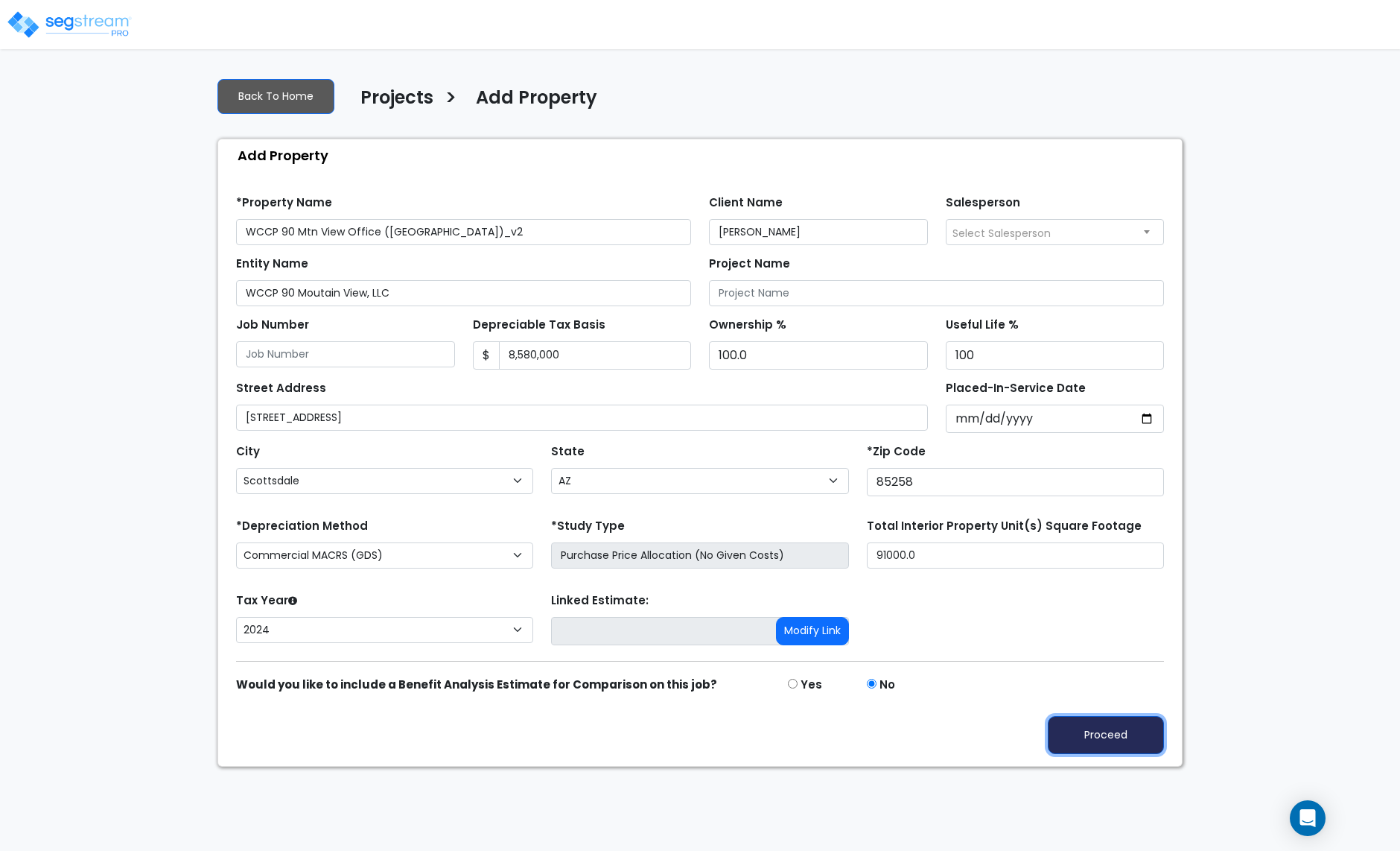
click at [1081, 736] on button "Proceed" at bounding box center [1106, 734] width 117 height 38
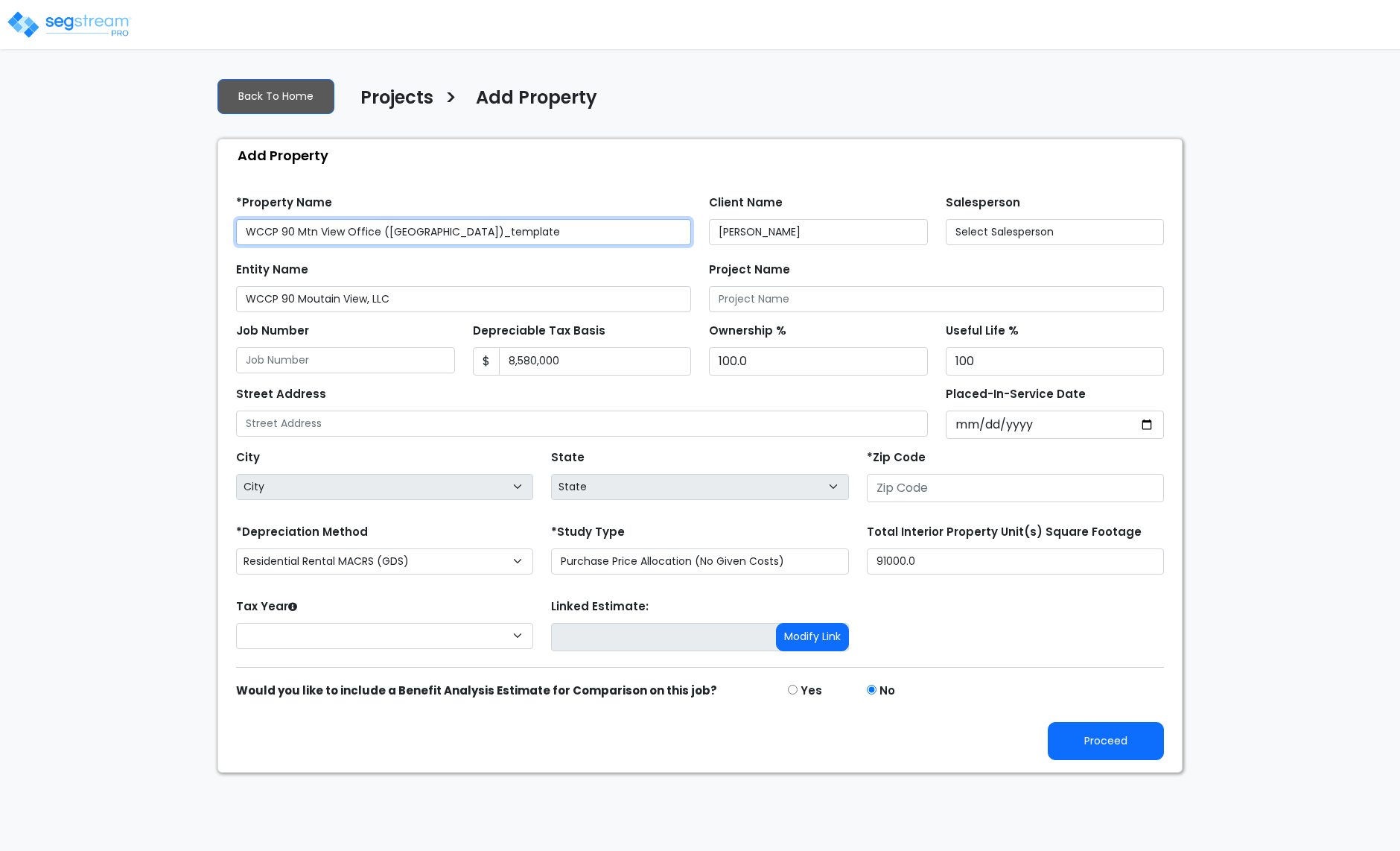
type input "9977 N 90th Street"
type input "85258"
select select "CM(_35"
select select "AZ"
select select "2024"
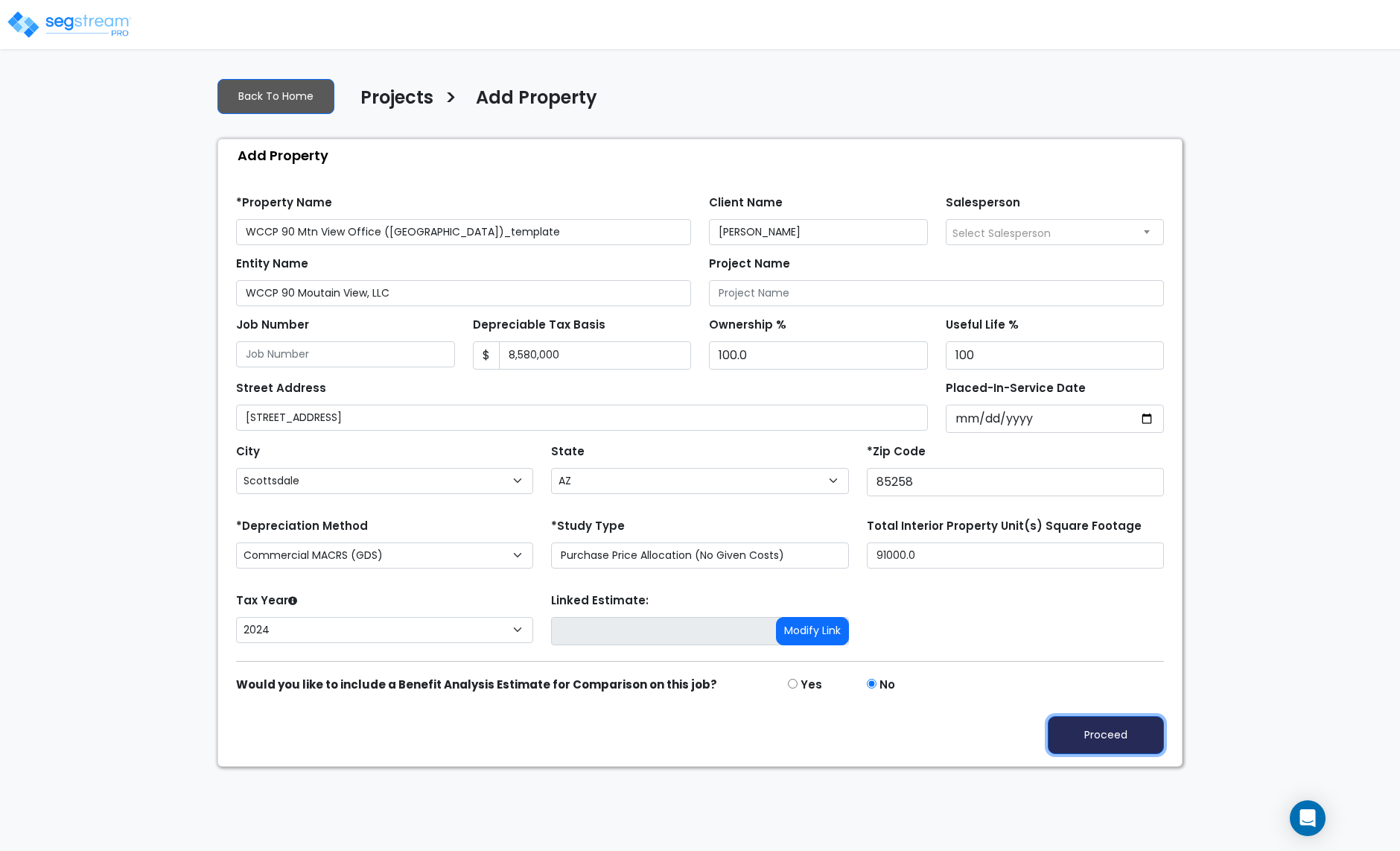
click at [1106, 733] on button "Proceed" at bounding box center [1106, 734] width 117 height 38
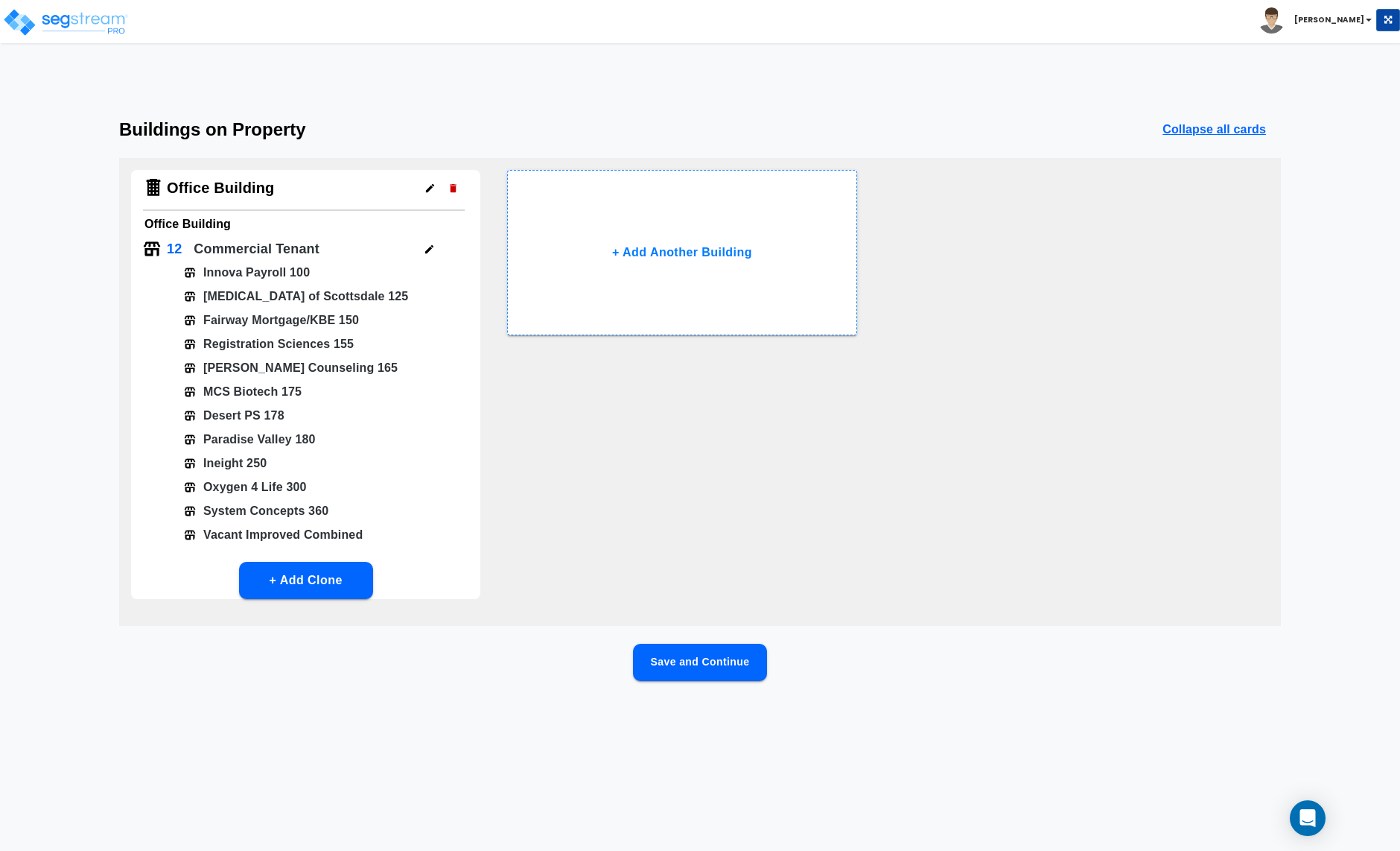
click at [425, 247] on icon "button" at bounding box center [429, 249] width 11 height 11
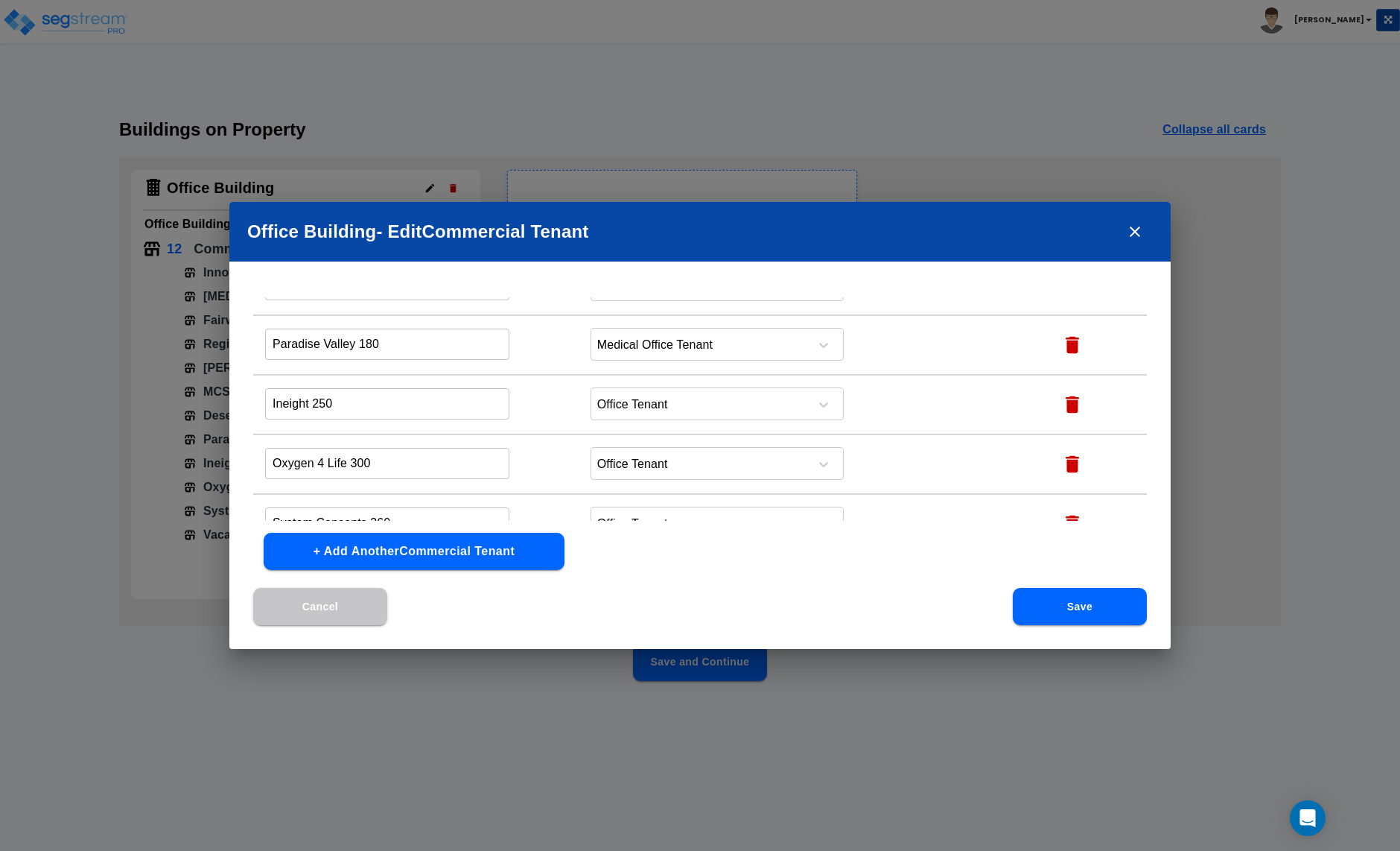
scroll to position [443, 0]
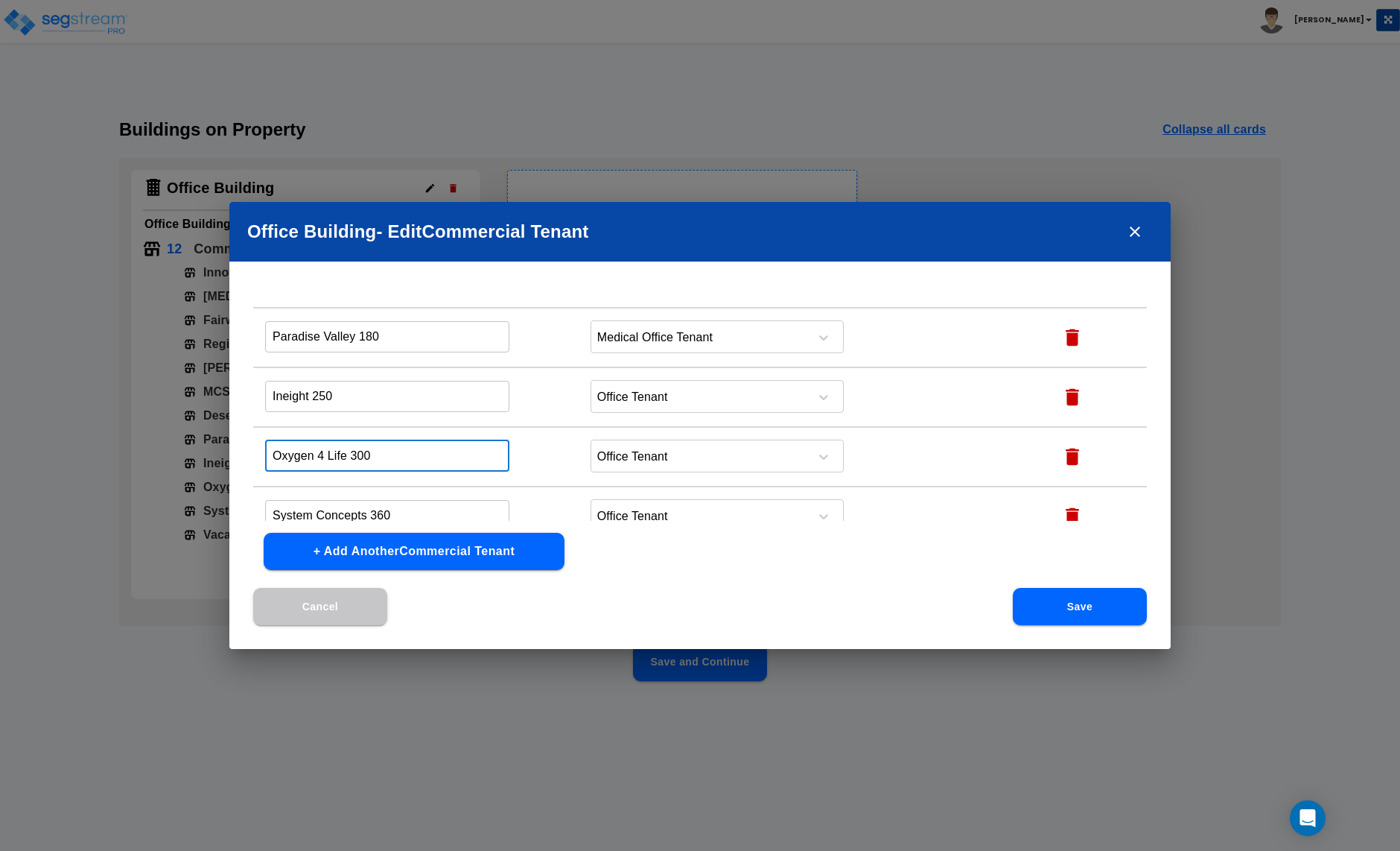
click at [401, 455] on input "Oxygen 4 Life 300" at bounding box center [387, 456] width 244 height 32
click at [400, 455] on input "Oxygen 4 Life 300" at bounding box center [387, 456] width 244 height 32
type input "V"
type input "a"
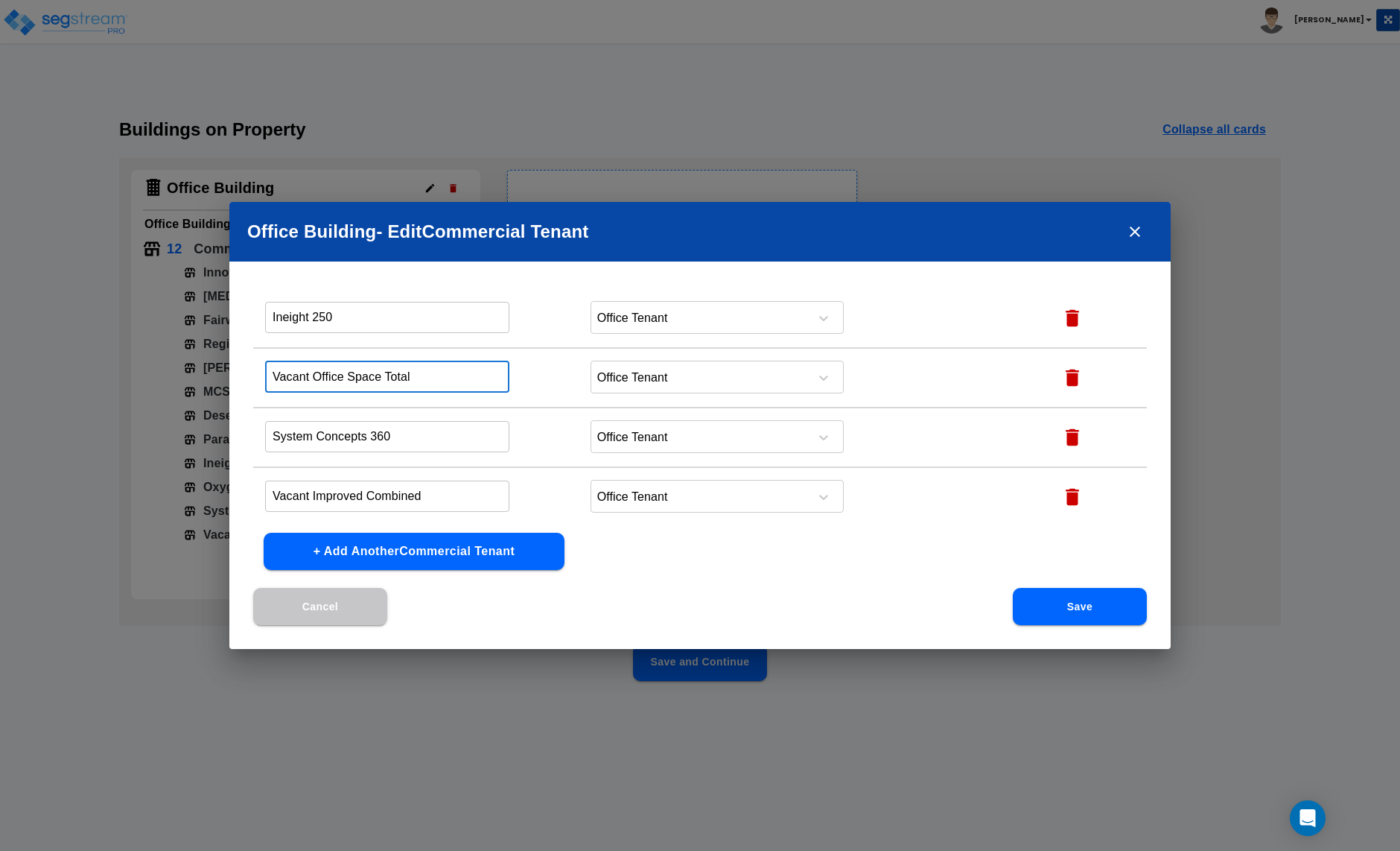
scroll to position [42, 0]
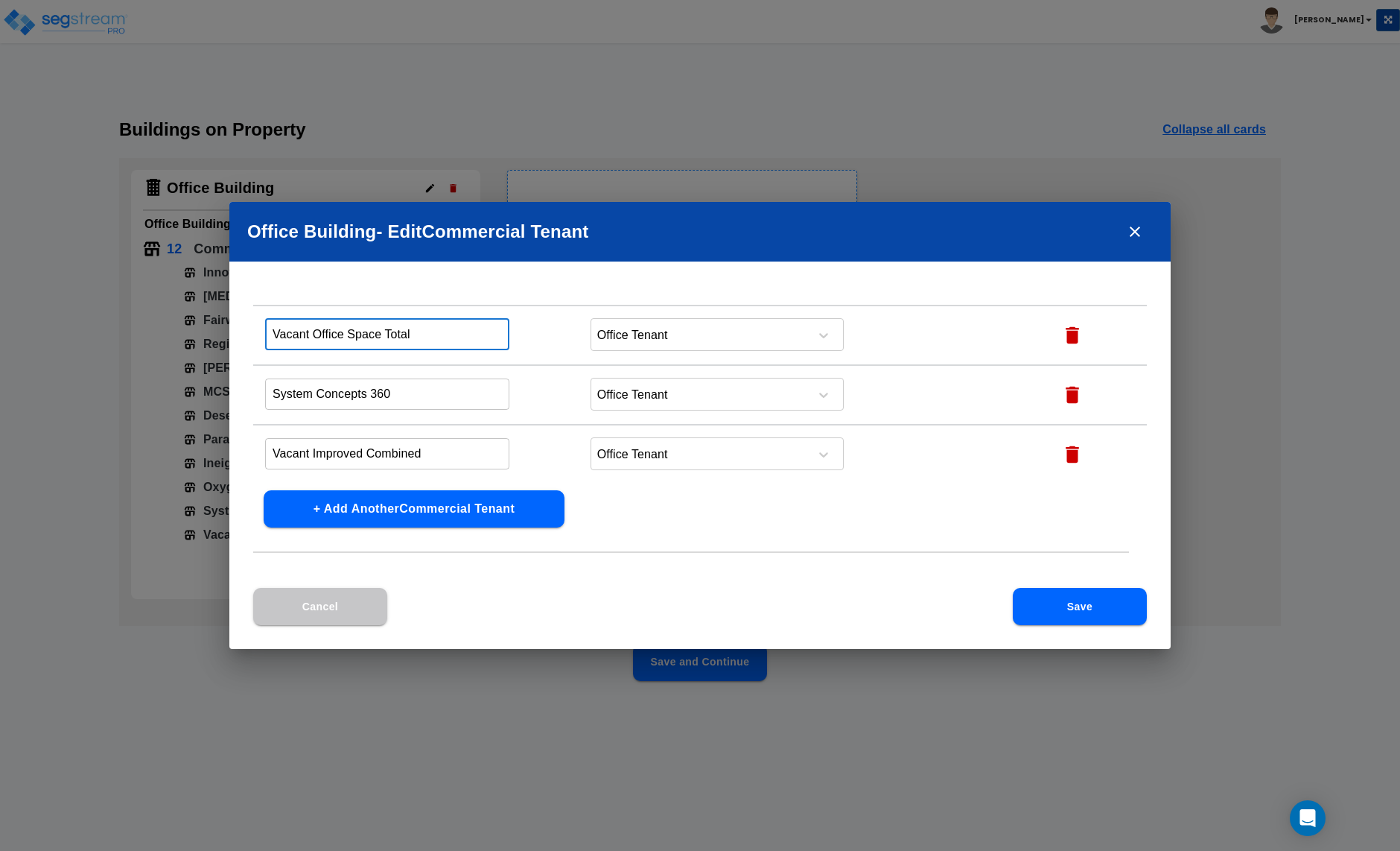
type input "Vacant Office Space Total"
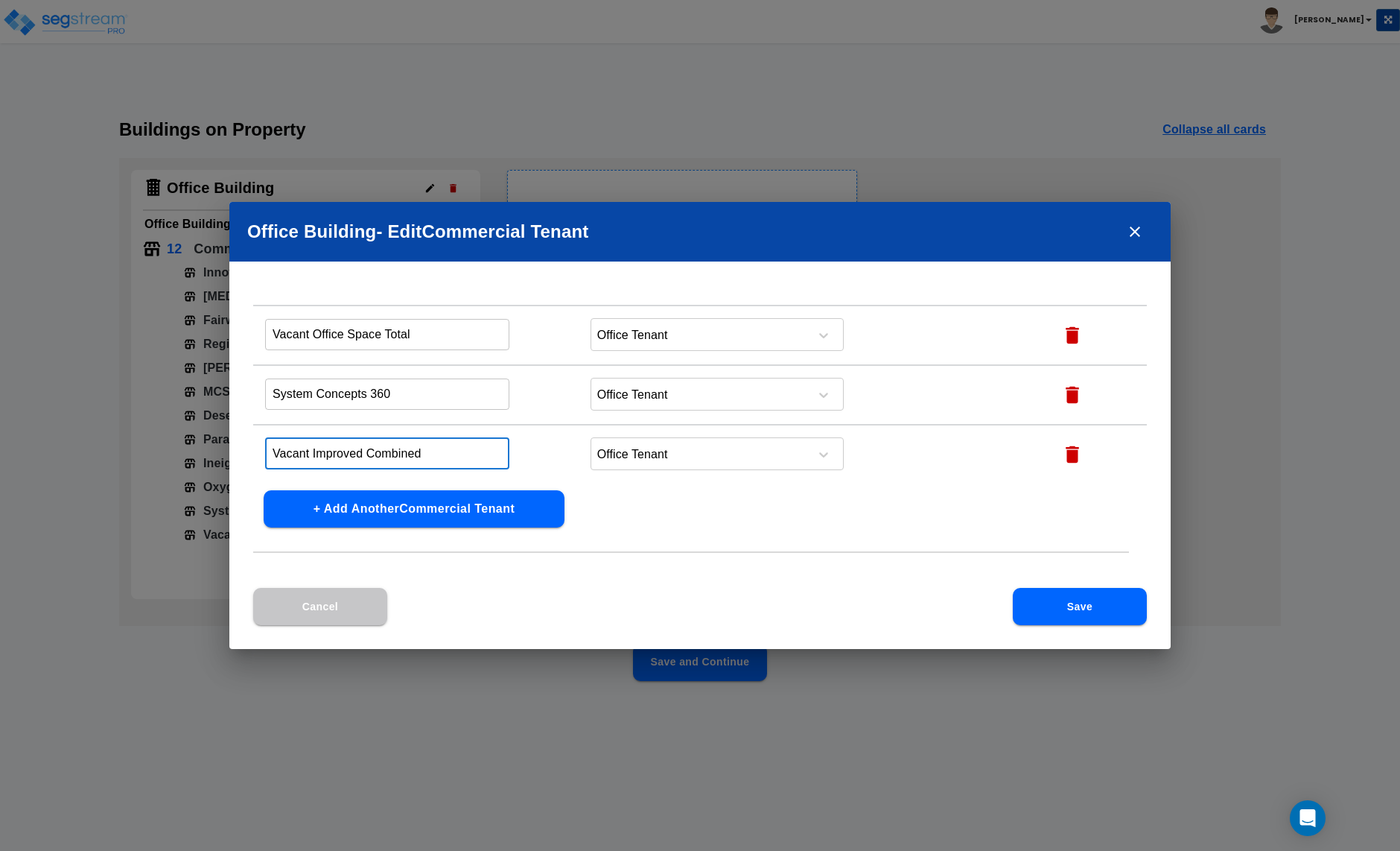
drag, startPoint x: 315, startPoint y: 446, endPoint x: 433, endPoint y: 454, distance: 118.3
click at [433, 454] on input "Vacant Improved Combined" at bounding box center [387, 453] width 244 height 32
drag, startPoint x: 431, startPoint y: 449, endPoint x: 311, endPoint y: 450, distance: 120.0
click at [311, 450] on input "Vacant Improved Combined" at bounding box center [387, 453] width 244 height 32
type input "Vacant Spec Medical Total"
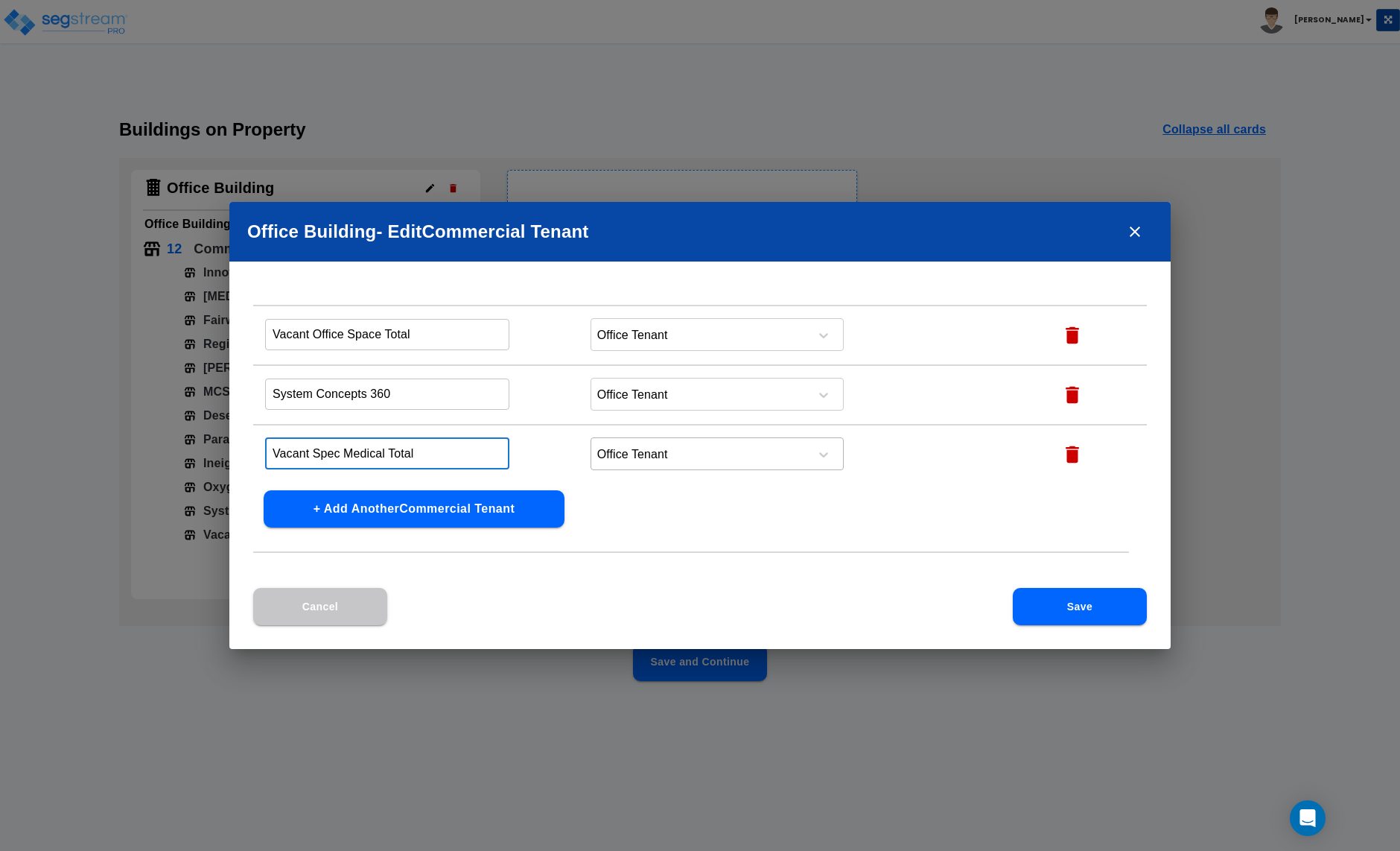
click at [617, 446] on div at bounding box center [697, 455] width 204 height 20
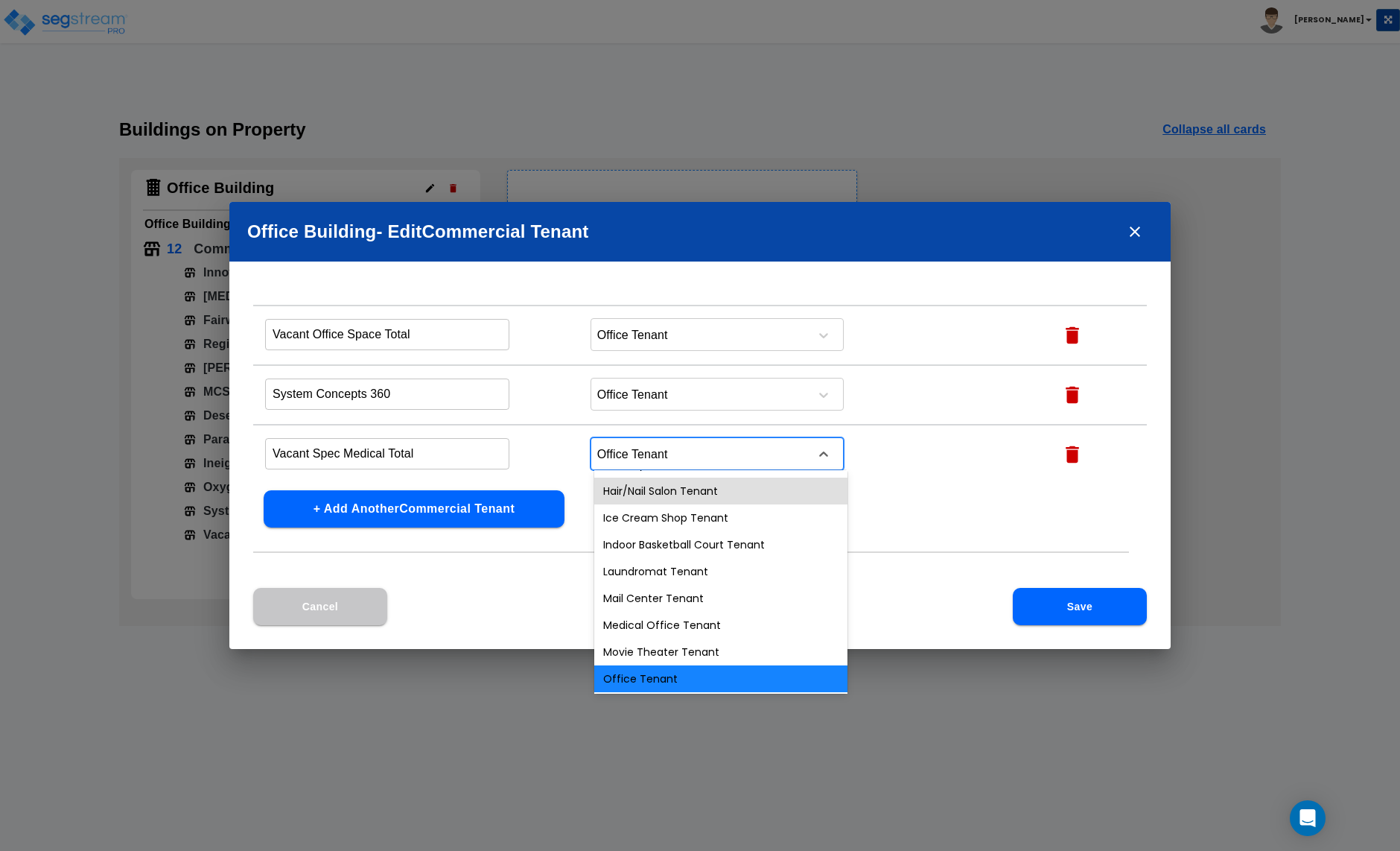
scroll to position [428, 0]
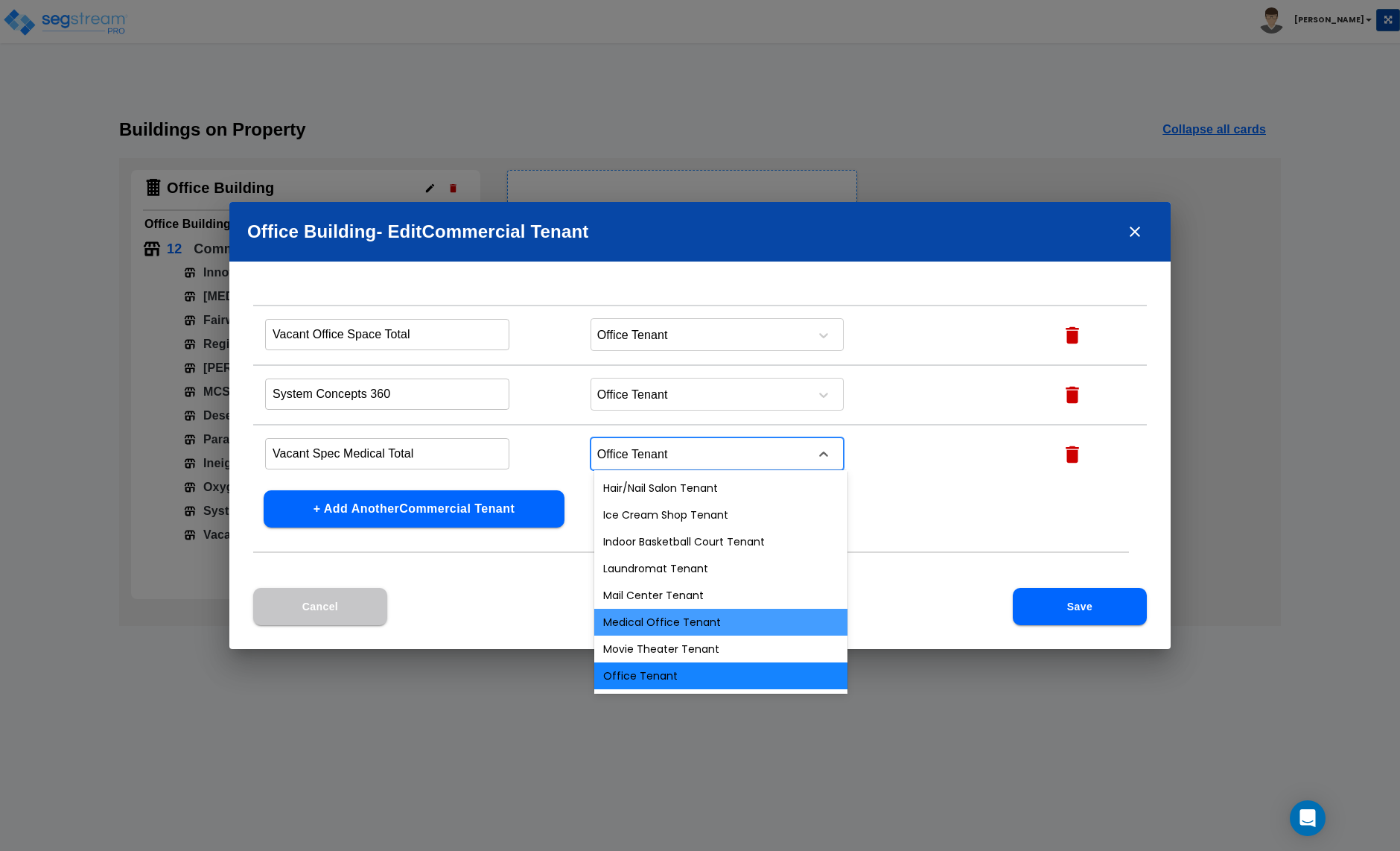
drag, startPoint x: 665, startPoint y: 618, endPoint x: 684, endPoint y: 615, distance: 19.2
click at [665, 618] on div "Medical Office Tenant" at bounding box center [720, 622] width 253 height 27
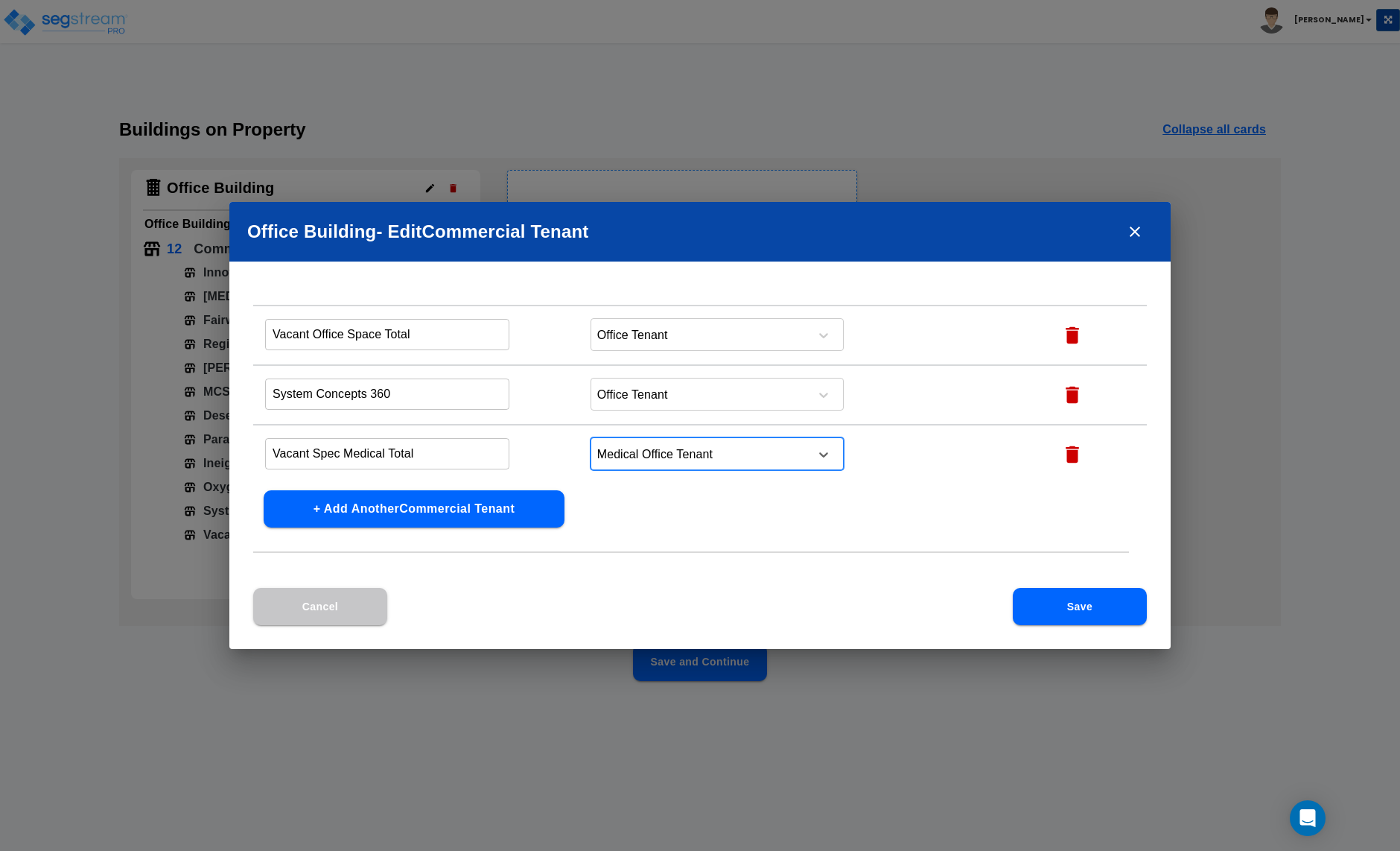
click at [1082, 615] on button "Save" at bounding box center [1079, 606] width 134 height 38
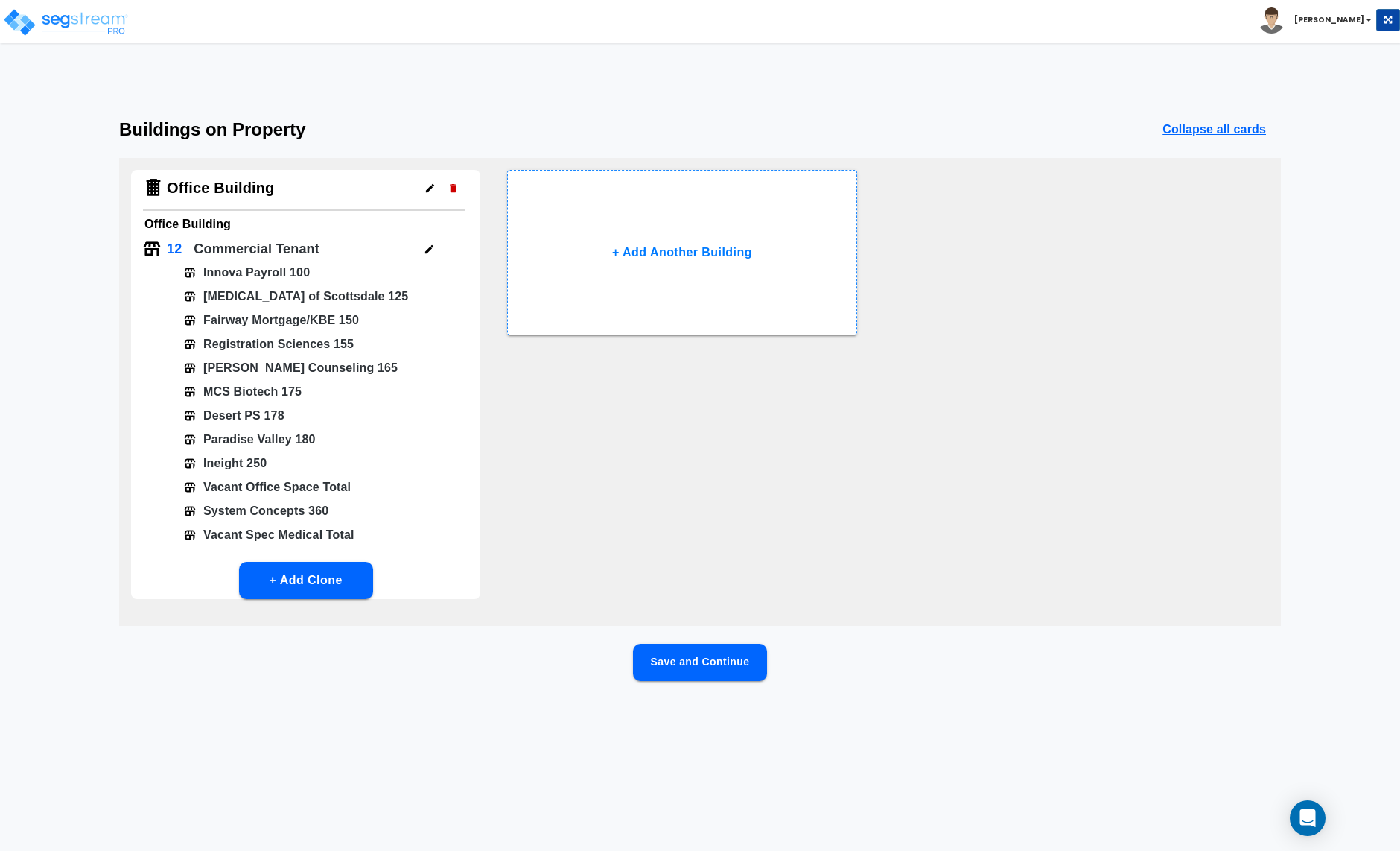
click at [700, 666] on button "Save and Continue" at bounding box center [700, 663] width 134 height 38
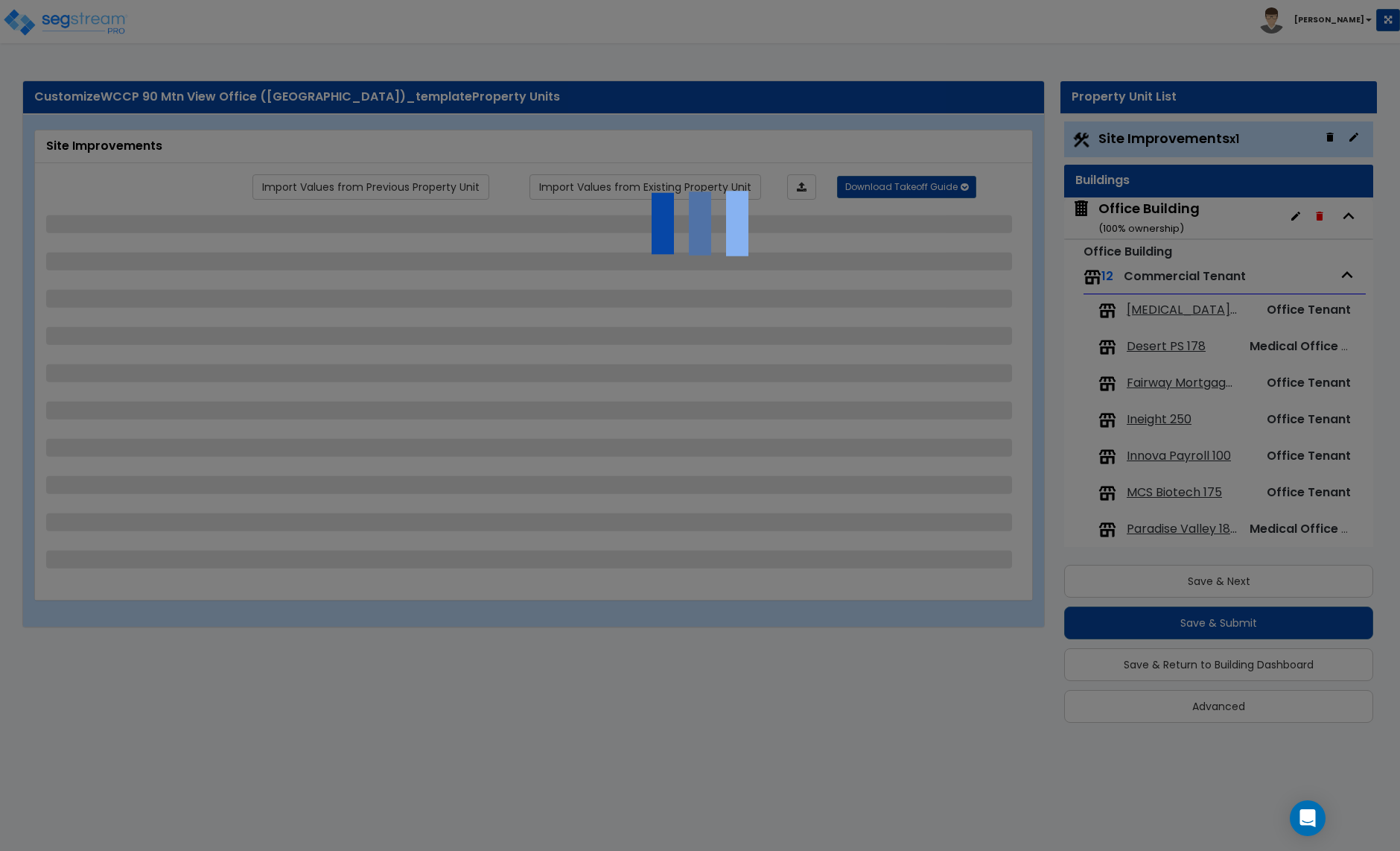
select select "2"
select select "1"
select select "3"
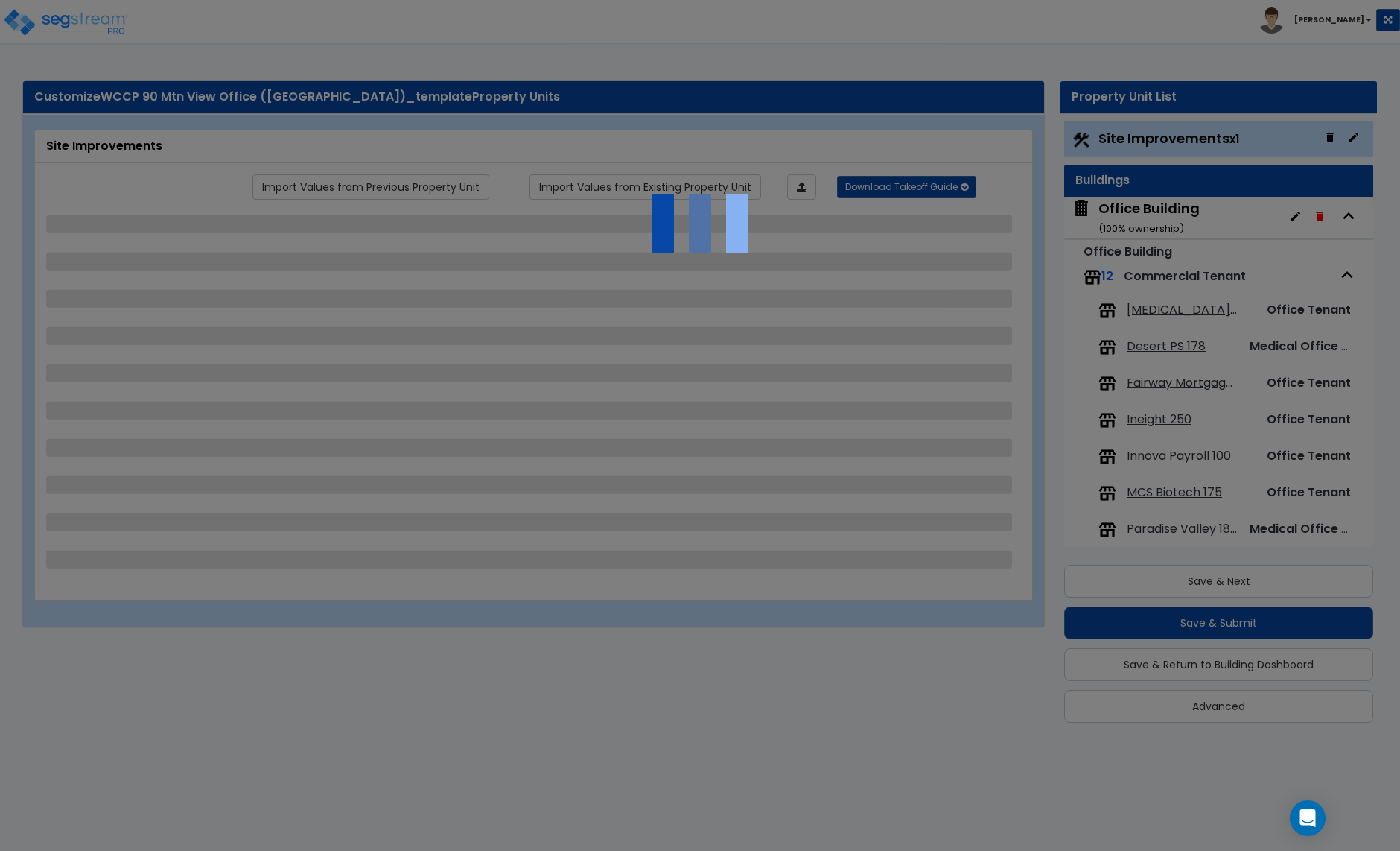
select select "1"
select select "2"
select select "4"
select select "1"
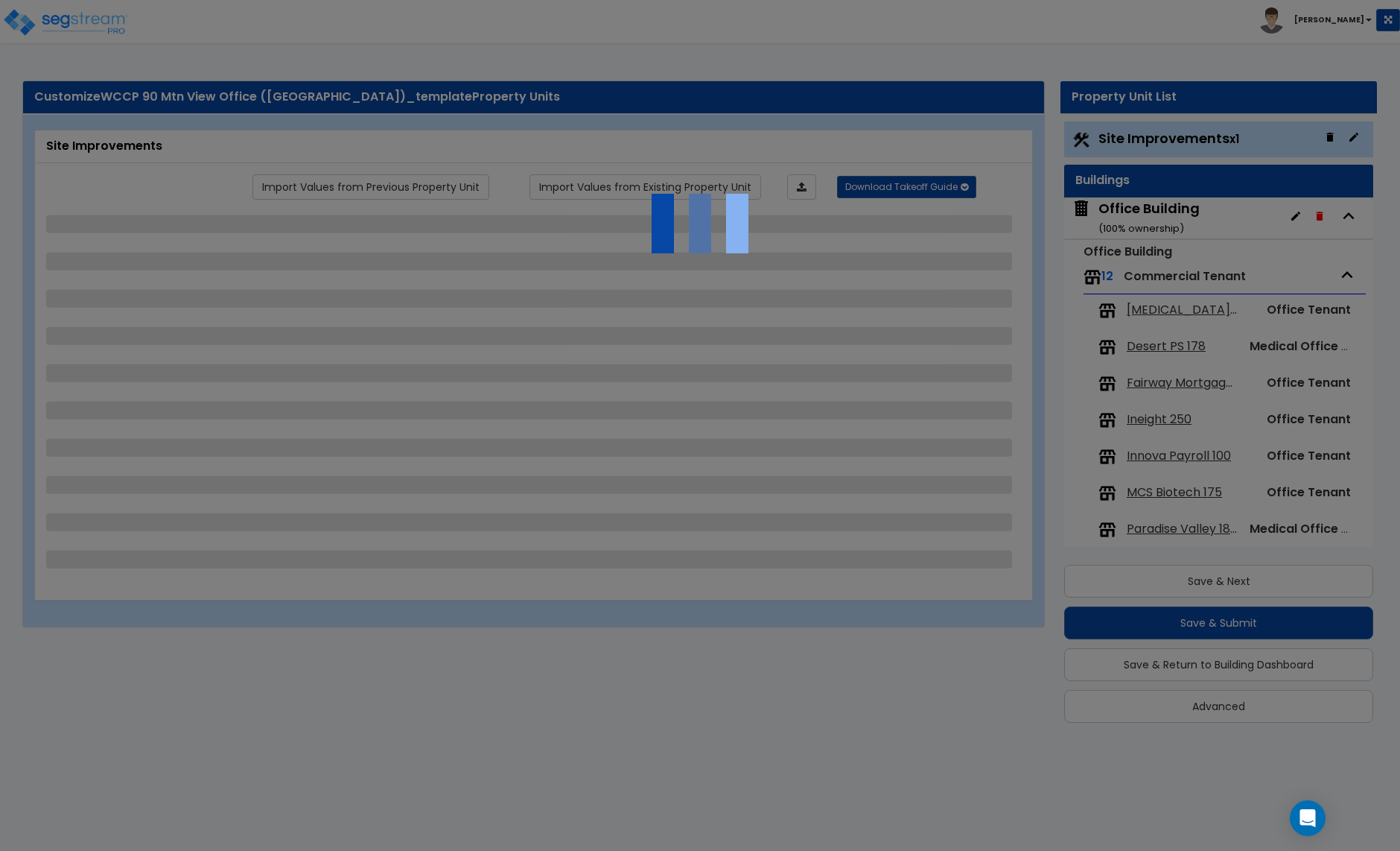
select select "1"
select select "2"
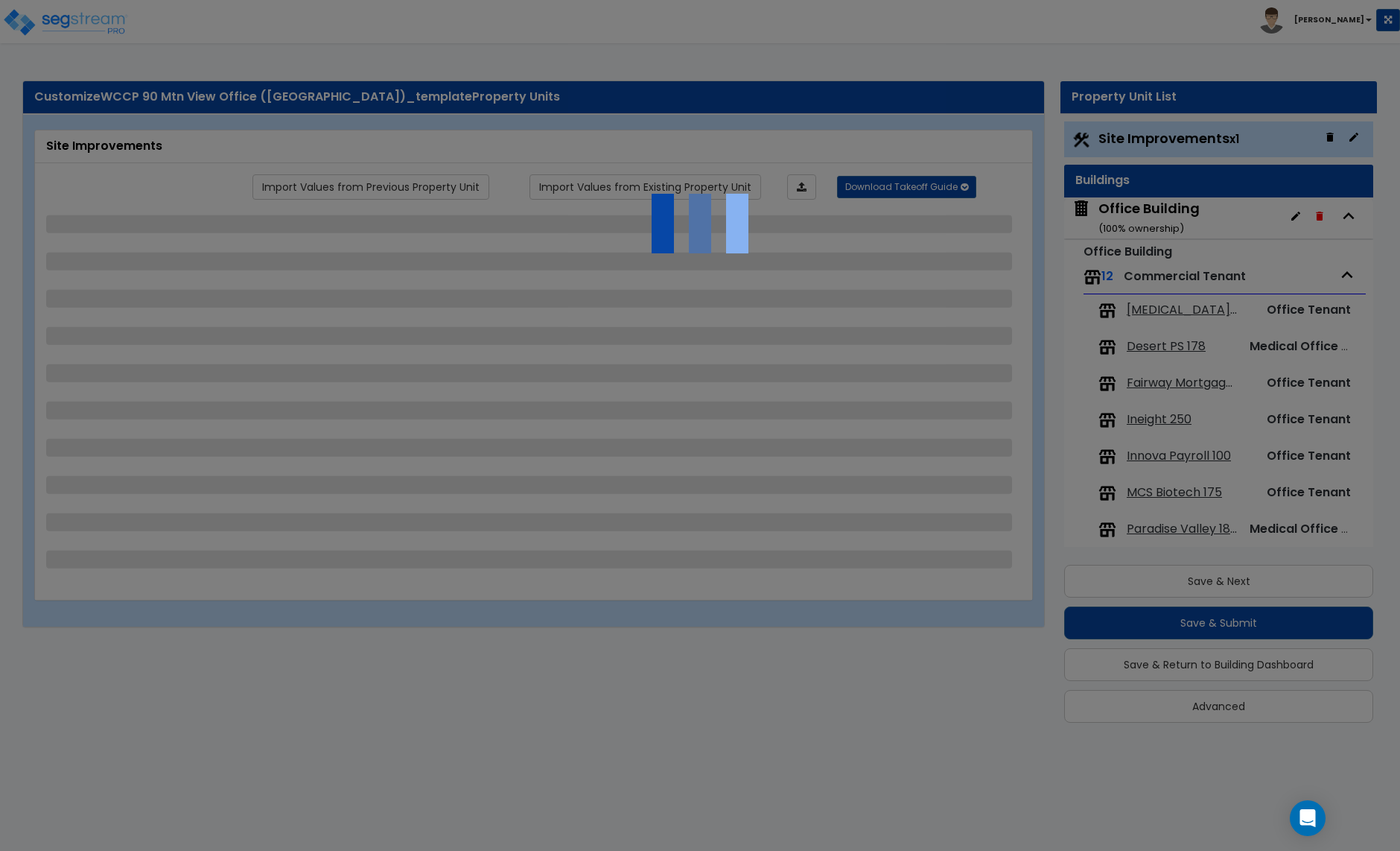
select select "2"
select select "3"
select select "1"
select select "3"
select select "1"
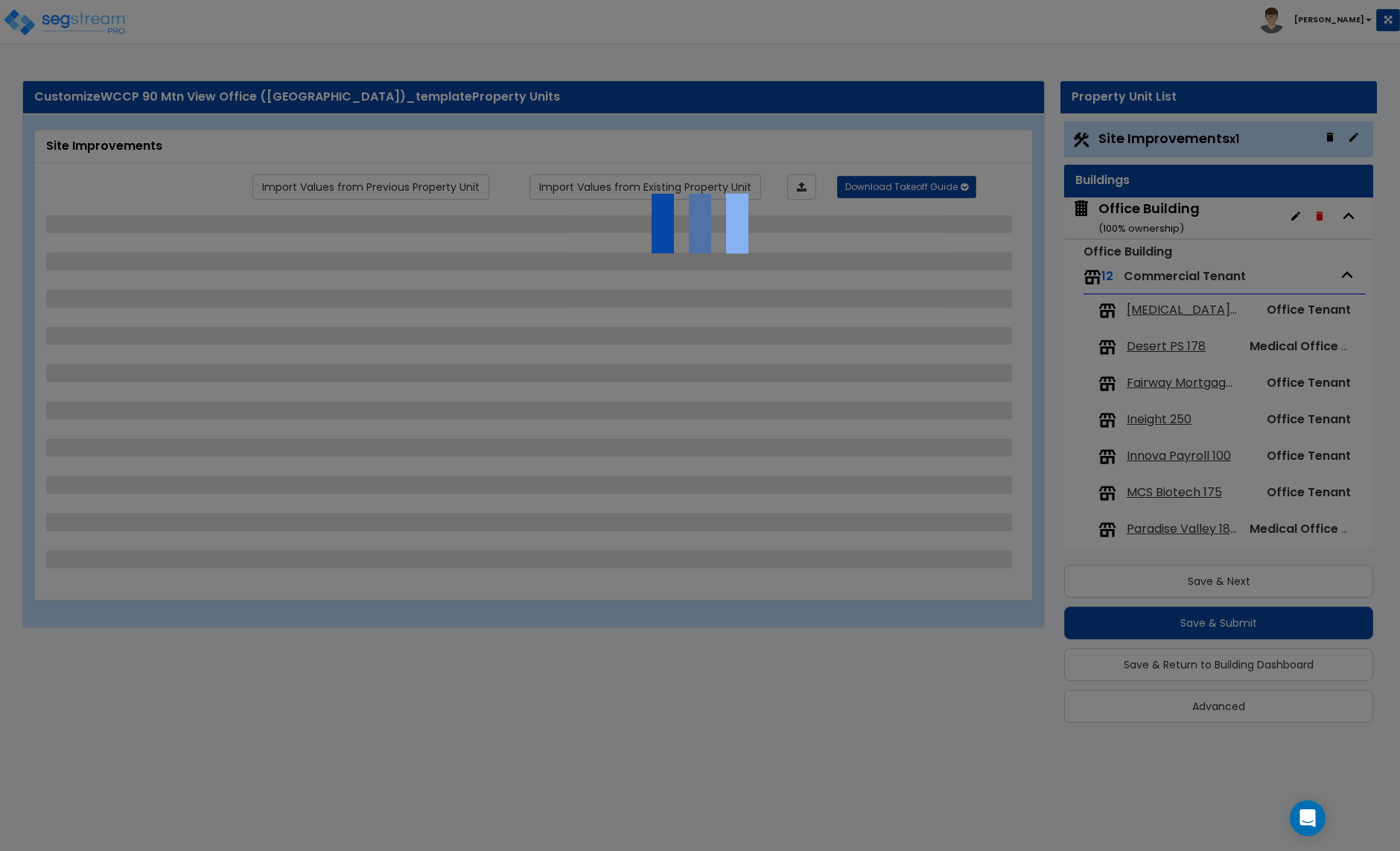
select select "2"
select select "4"
select select "3"
select select "2"
select select "4"
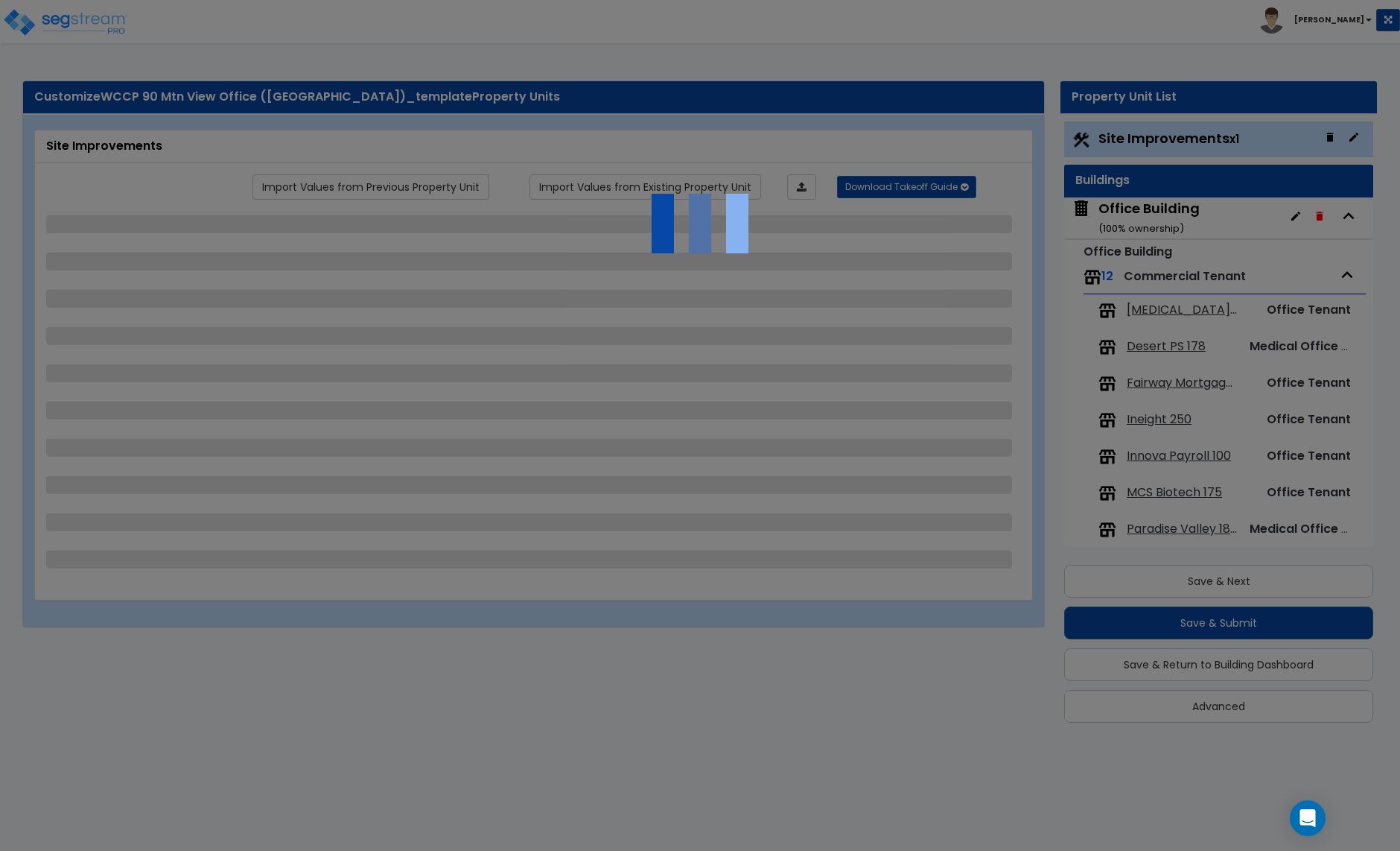
select select "3"
select select "2"
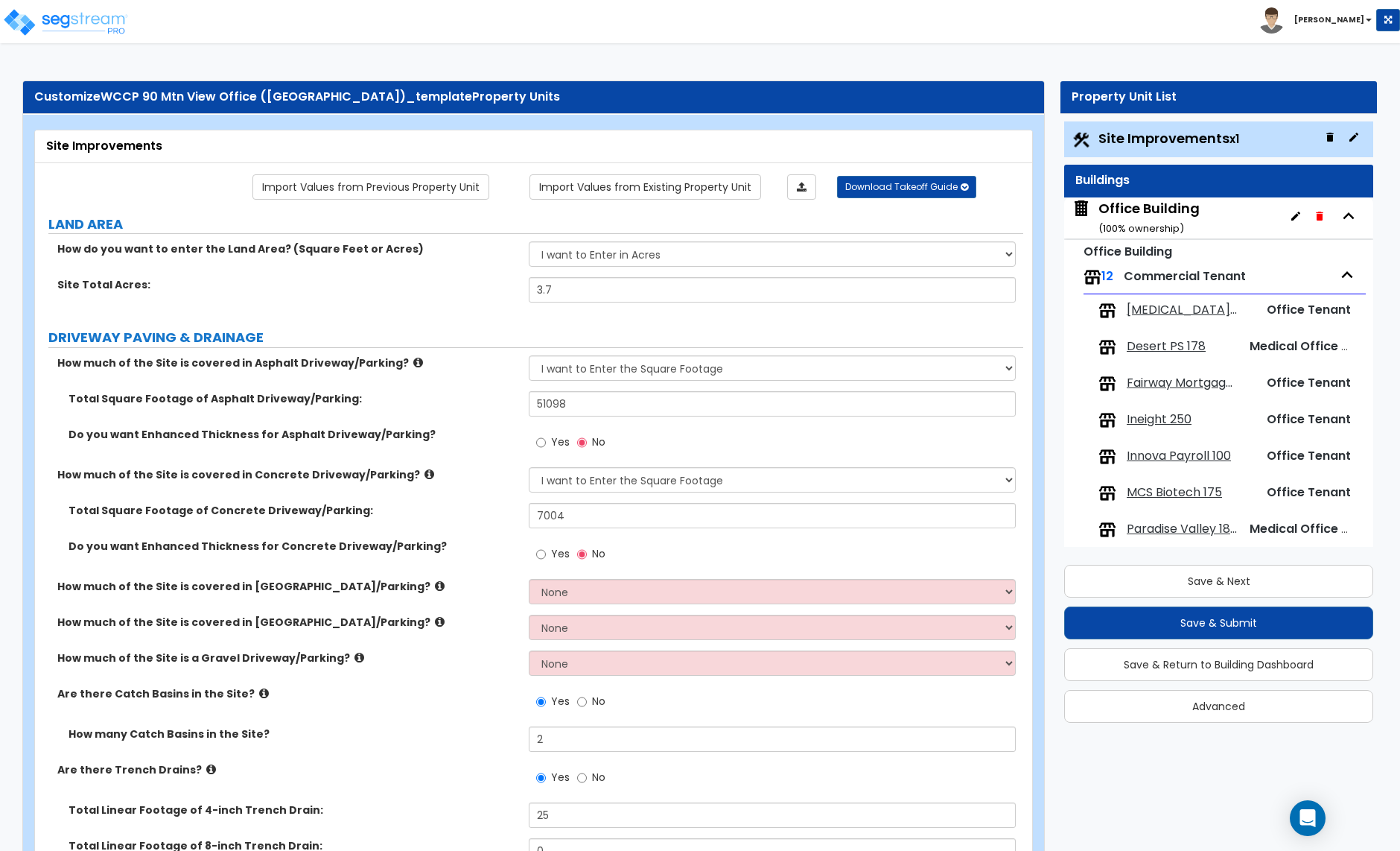
click at [1166, 148] on div "Site Improvements x1" at bounding box center [1219, 139] width 309 height 36
click at [1166, 145] on span "Site Improvements x1" at bounding box center [1169, 138] width 141 height 18
click at [1179, 214] on div "Office Building ( 100 % ownership)" at bounding box center [1149, 217] width 102 height 38
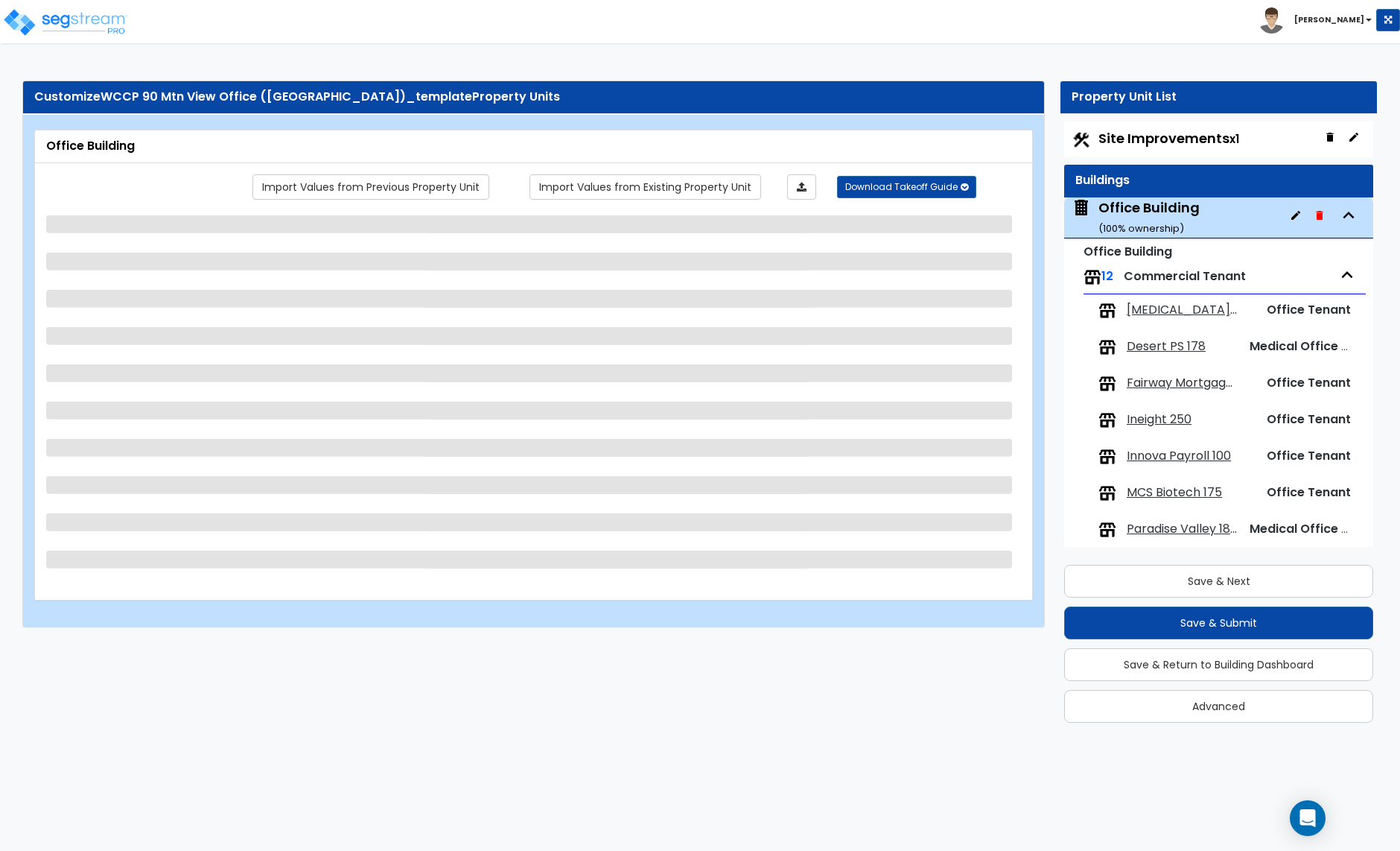
scroll to position [76, 0]
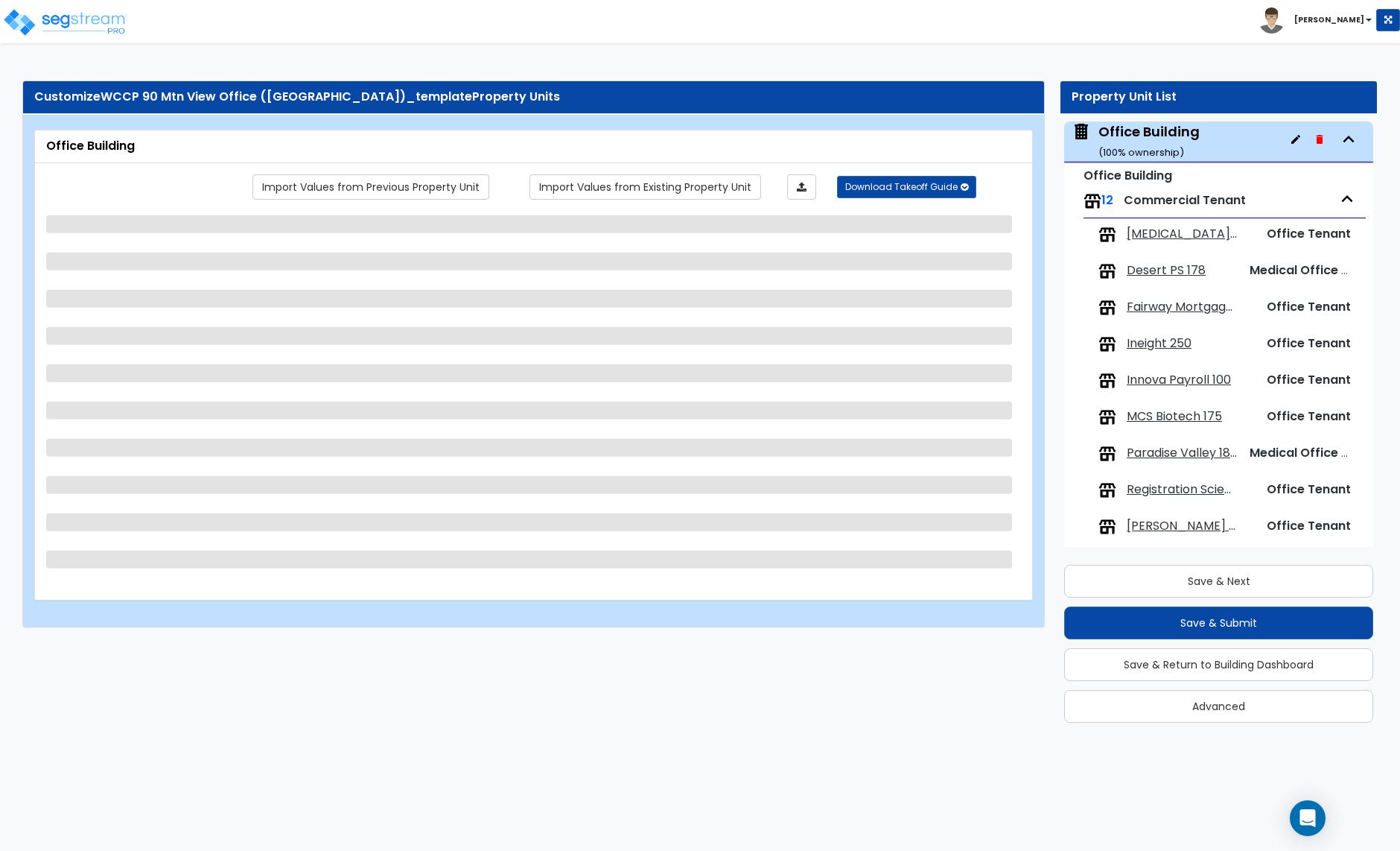
select select "2"
select select "1"
select select "3"
select select "4"
select select "2"
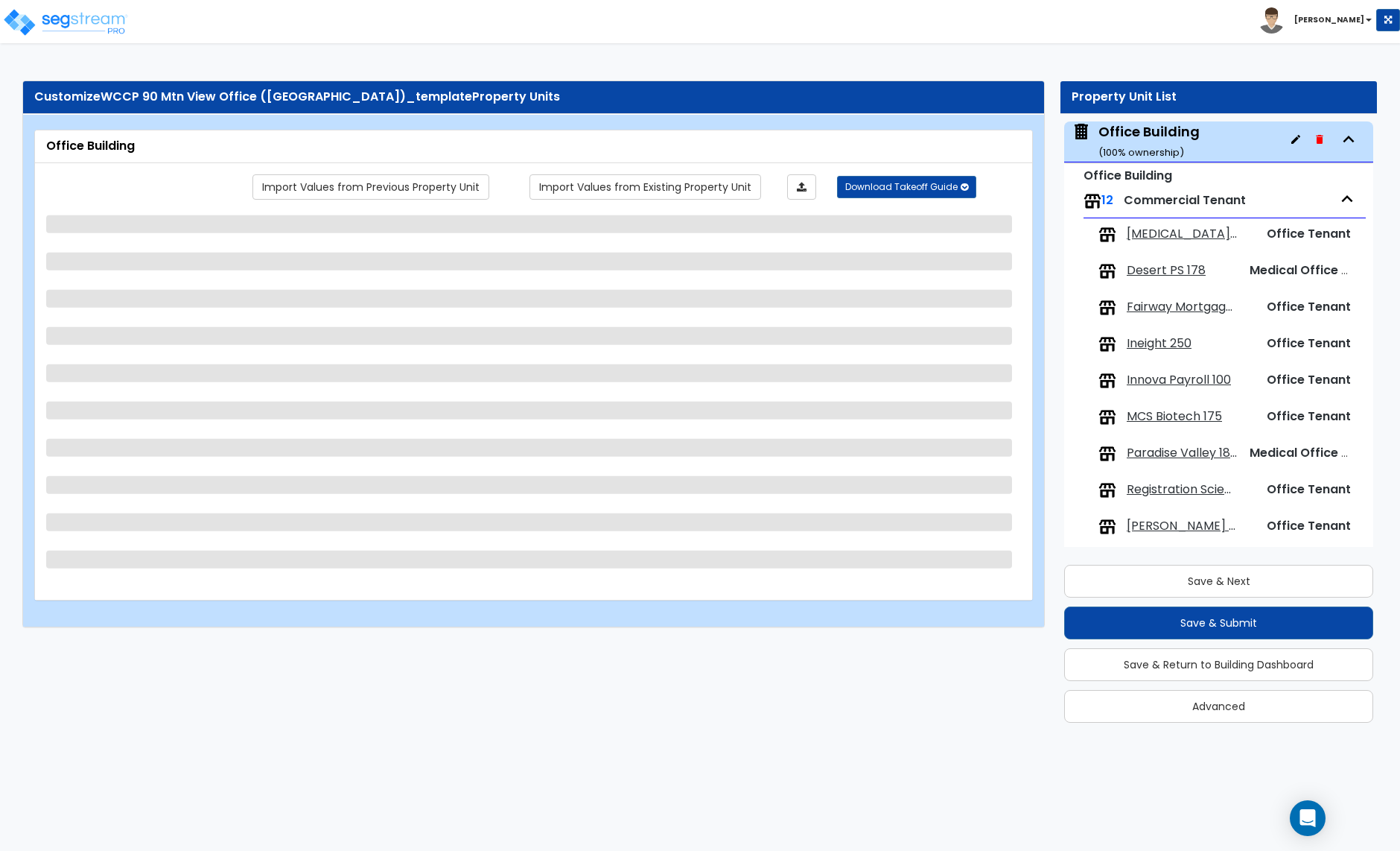
select select "2"
select select "7"
select select "13"
select select "1"
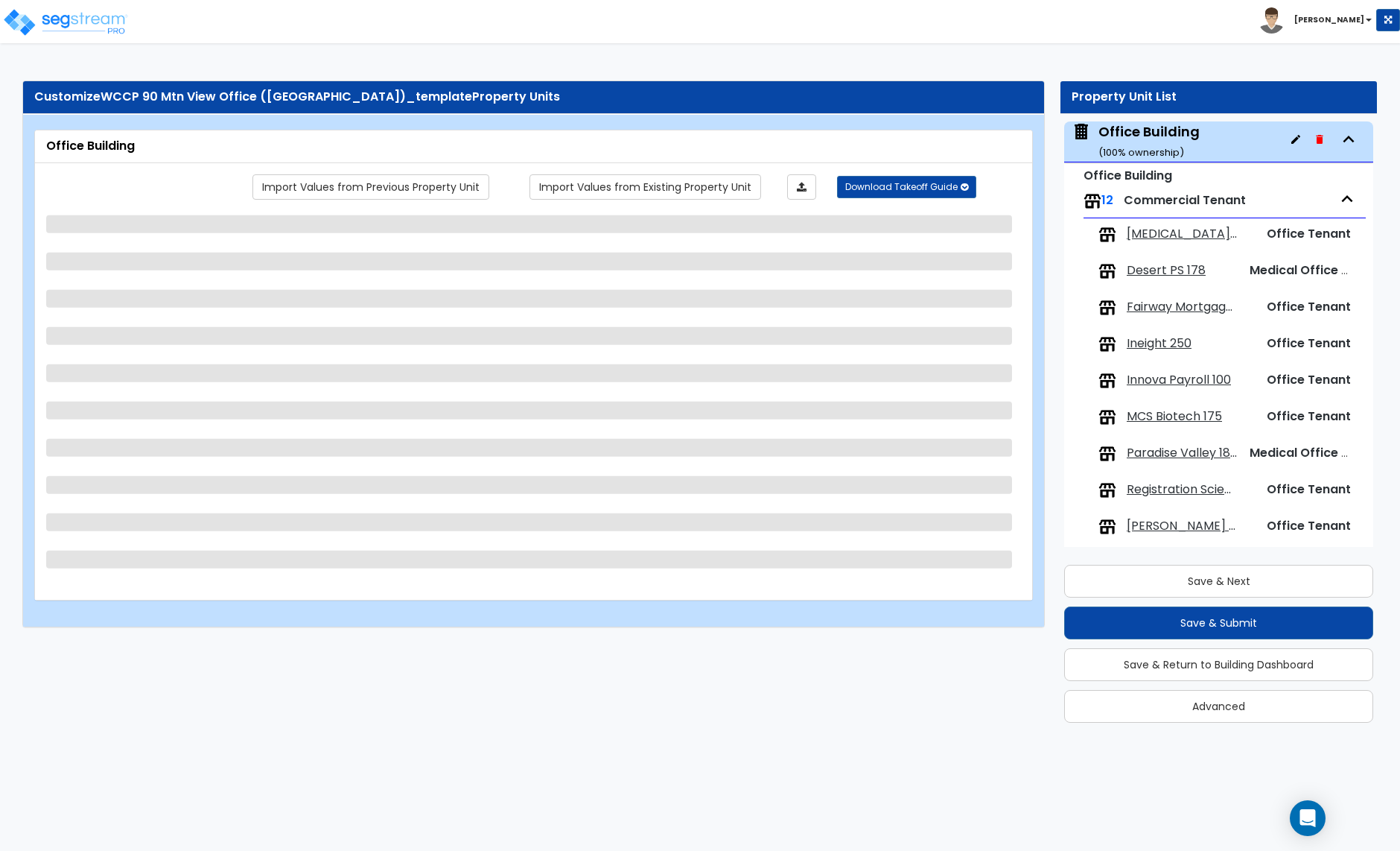
select select "1"
select select "2"
select select "1"
select select "3"
select select "1"
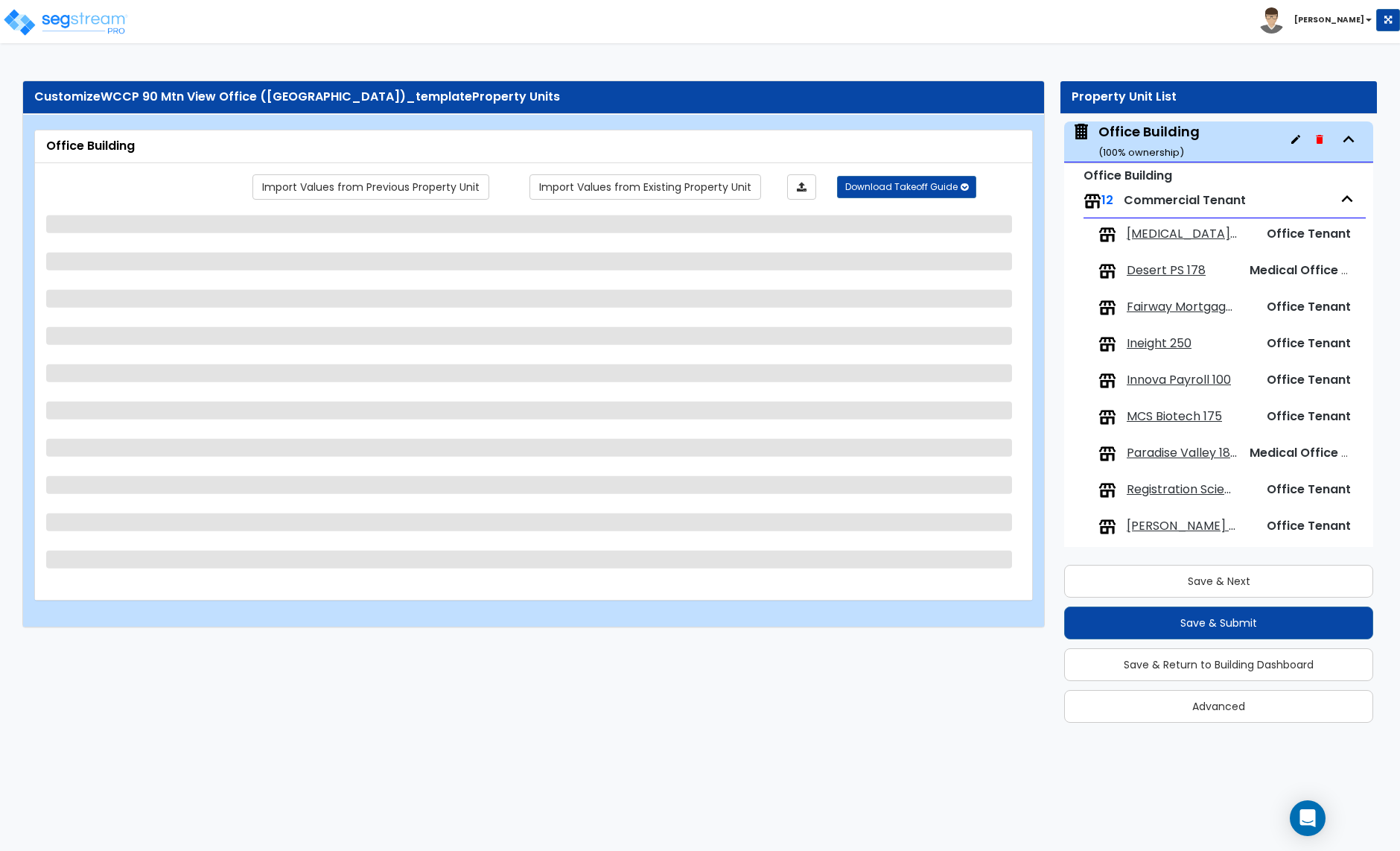
select select "1"
select select "4"
select select "1"
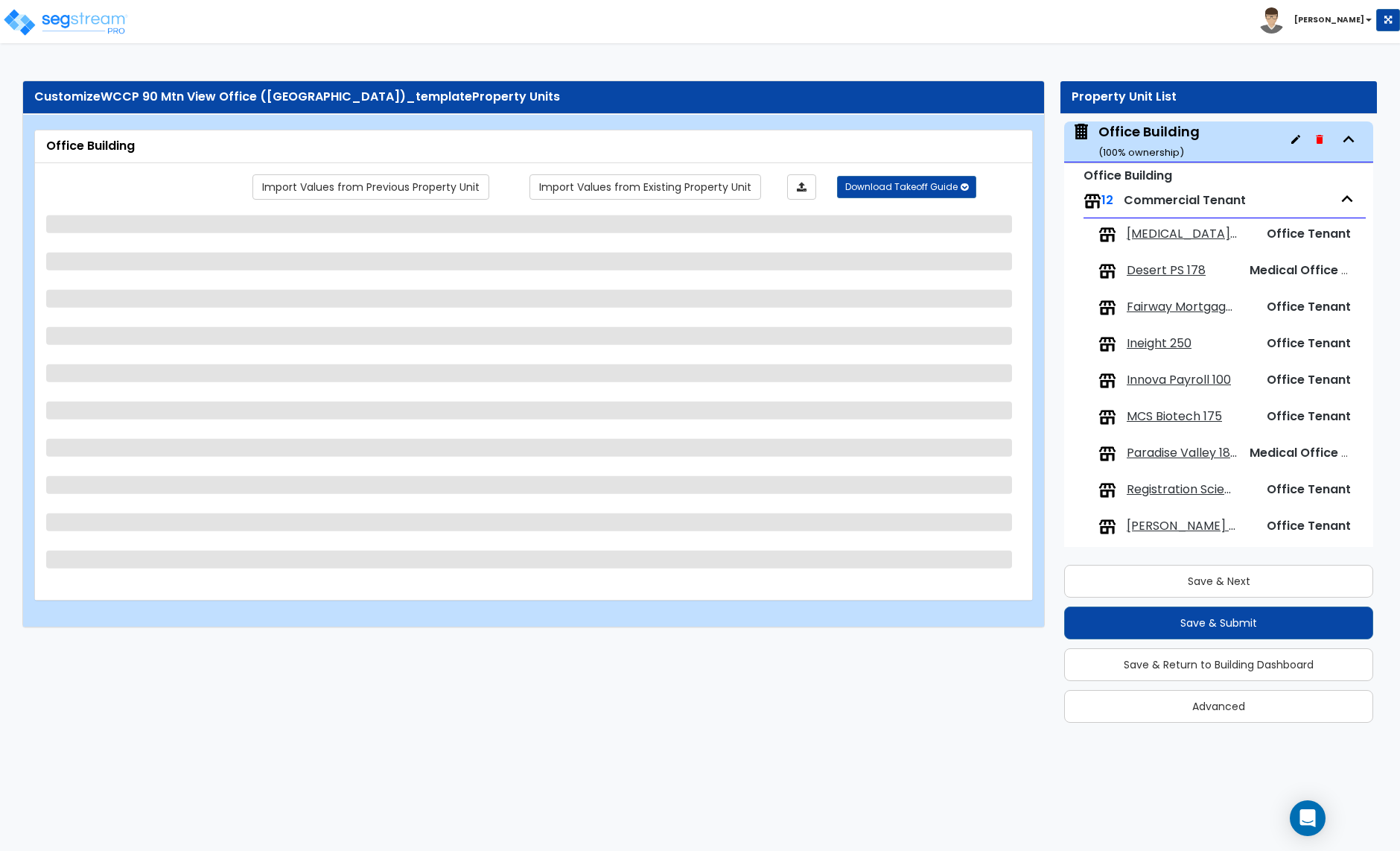
select select "1"
select select "2"
select select "1"
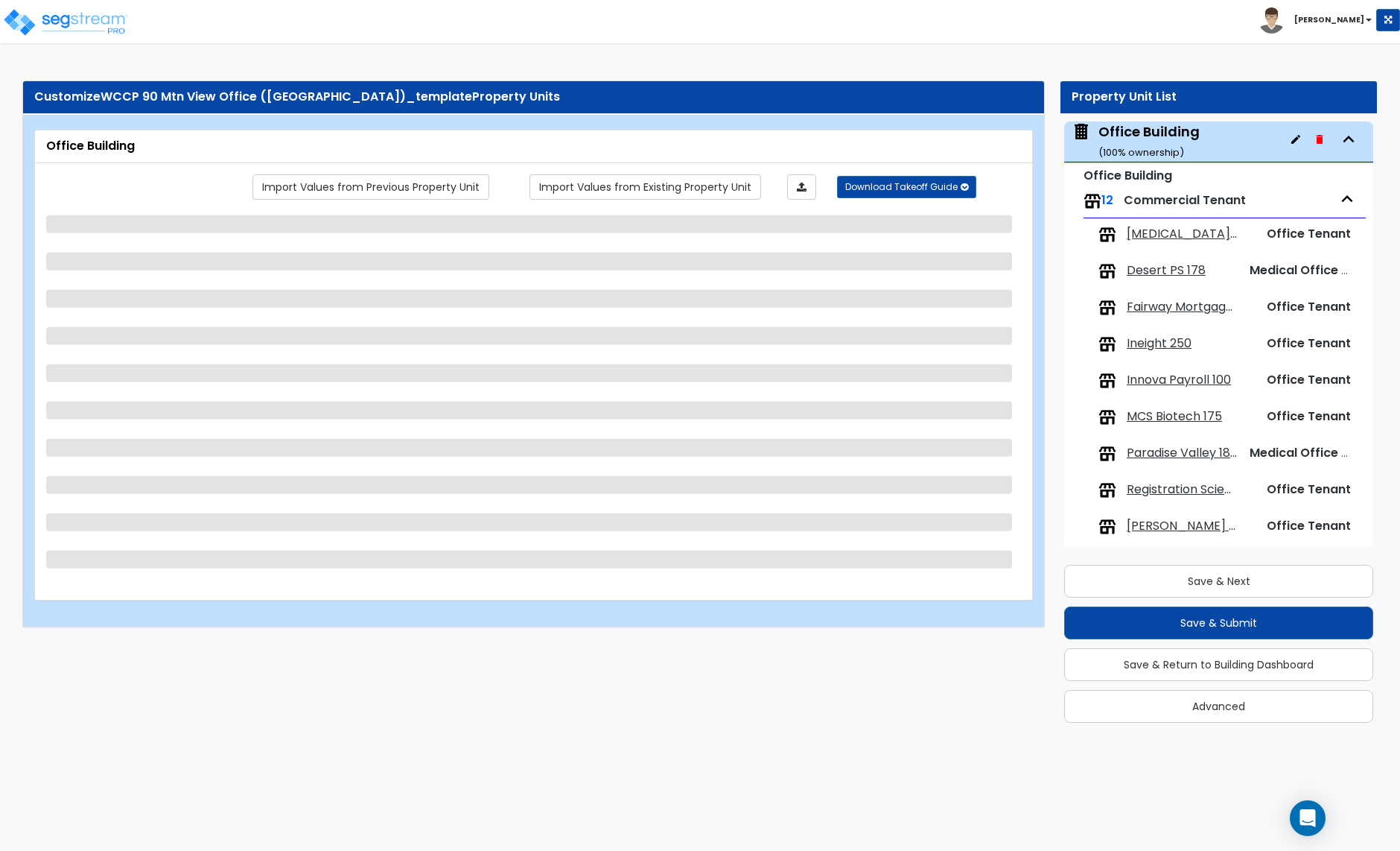
select select "1"
select select "2"
select select "1"
select select "2"
select select "1"
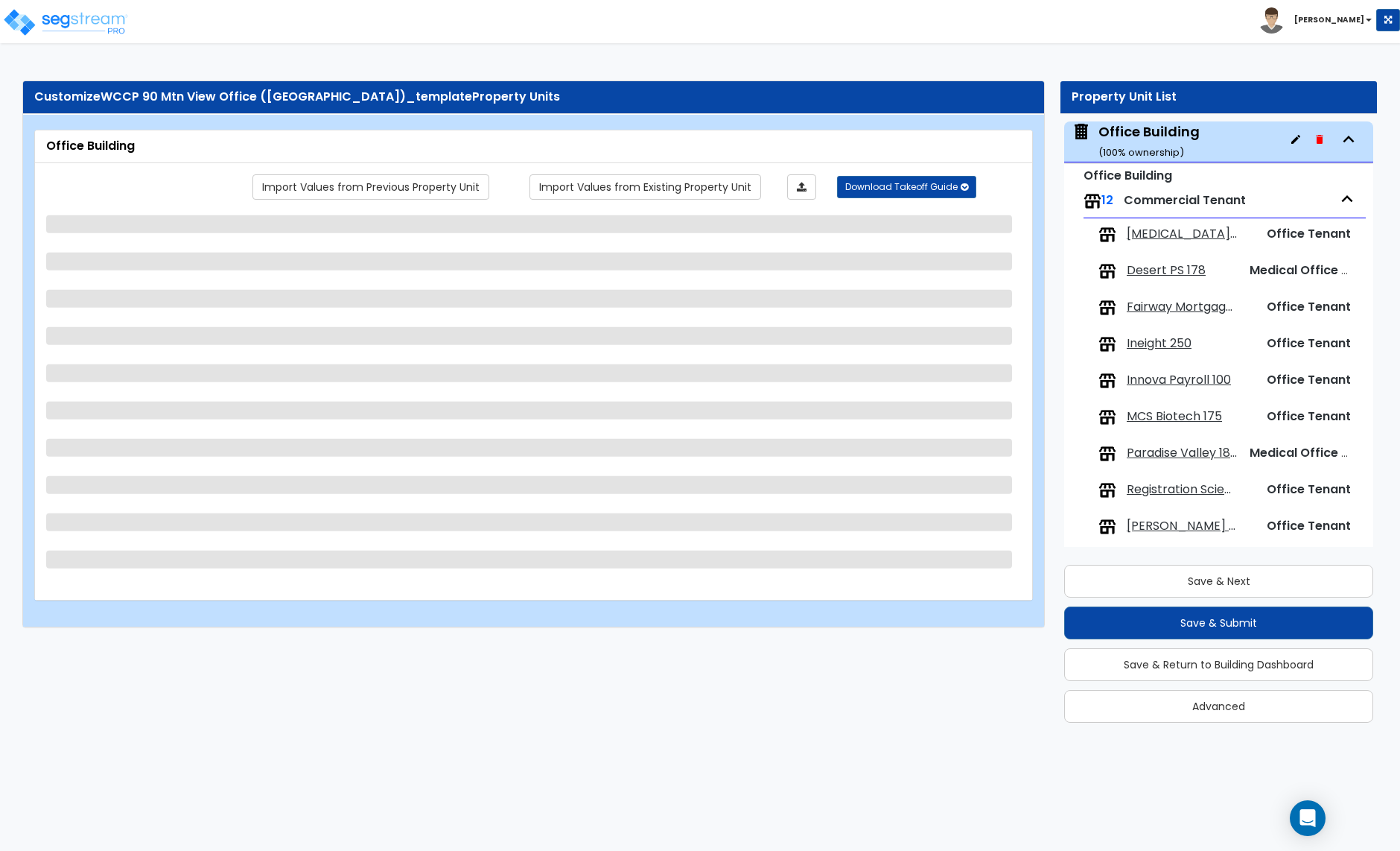
select select "4"
select select "1"
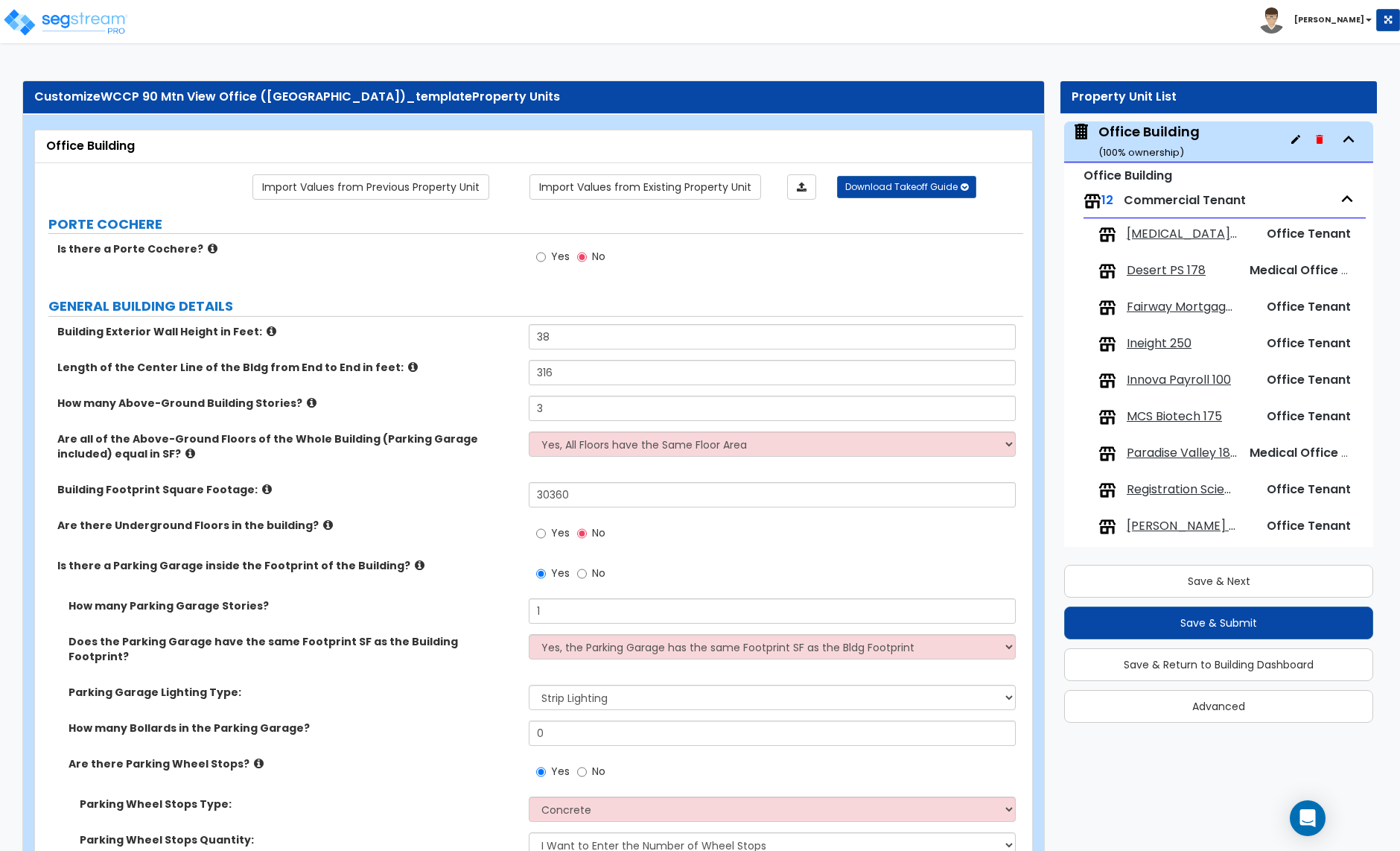
click at [1174, 151] on small "( 100 % ownership)" at bounding box center [1142, 152] width 86 height 14
click at [90, 24] on img at bounding box center [66, 23] width 127 height 30
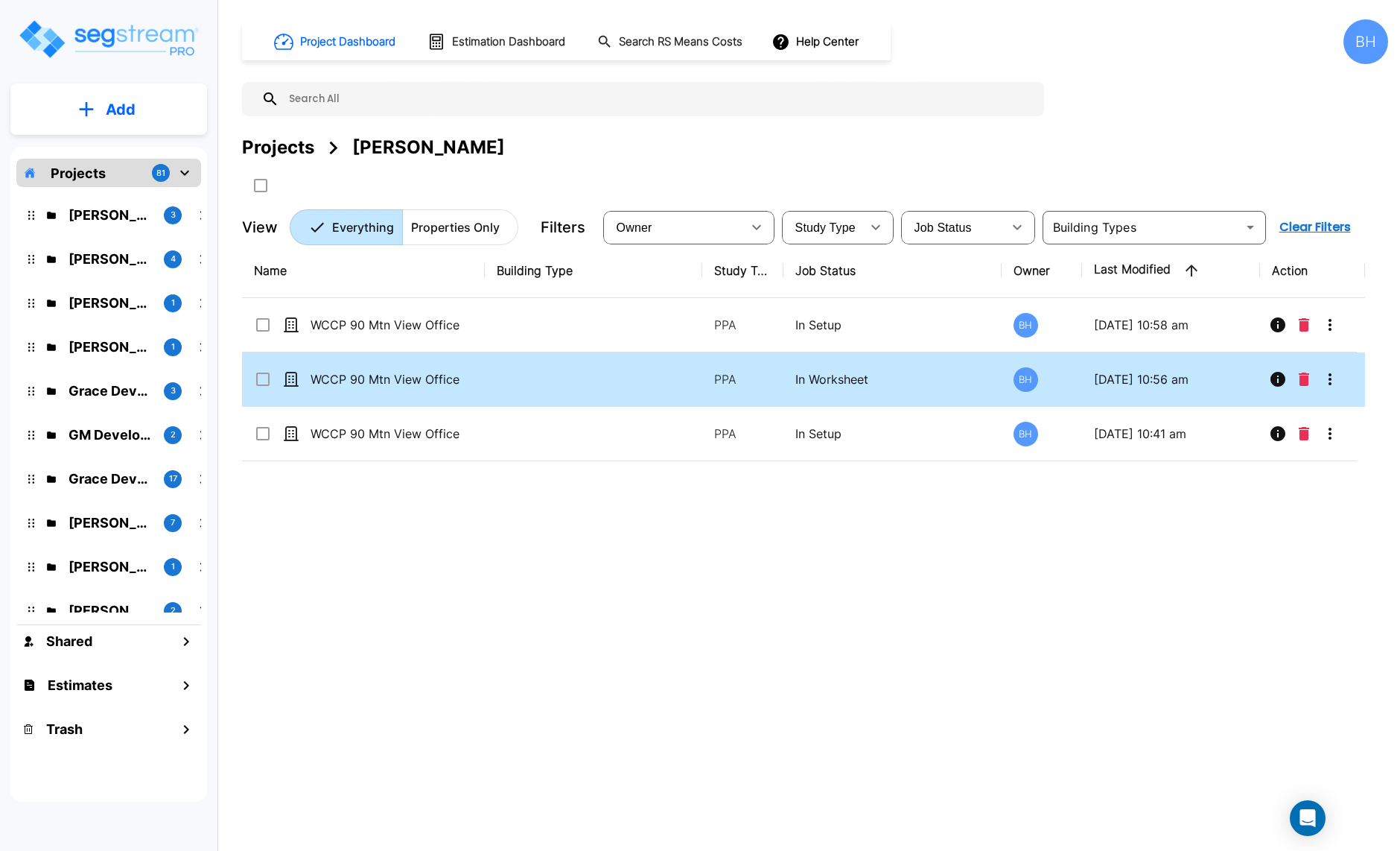
click at [638, 388] on td at bounding box center [593, 379] width 218 height 54
checkbox input "false"
click at [638, 388] on td at bounding box center [593, 379] width 218 height 54
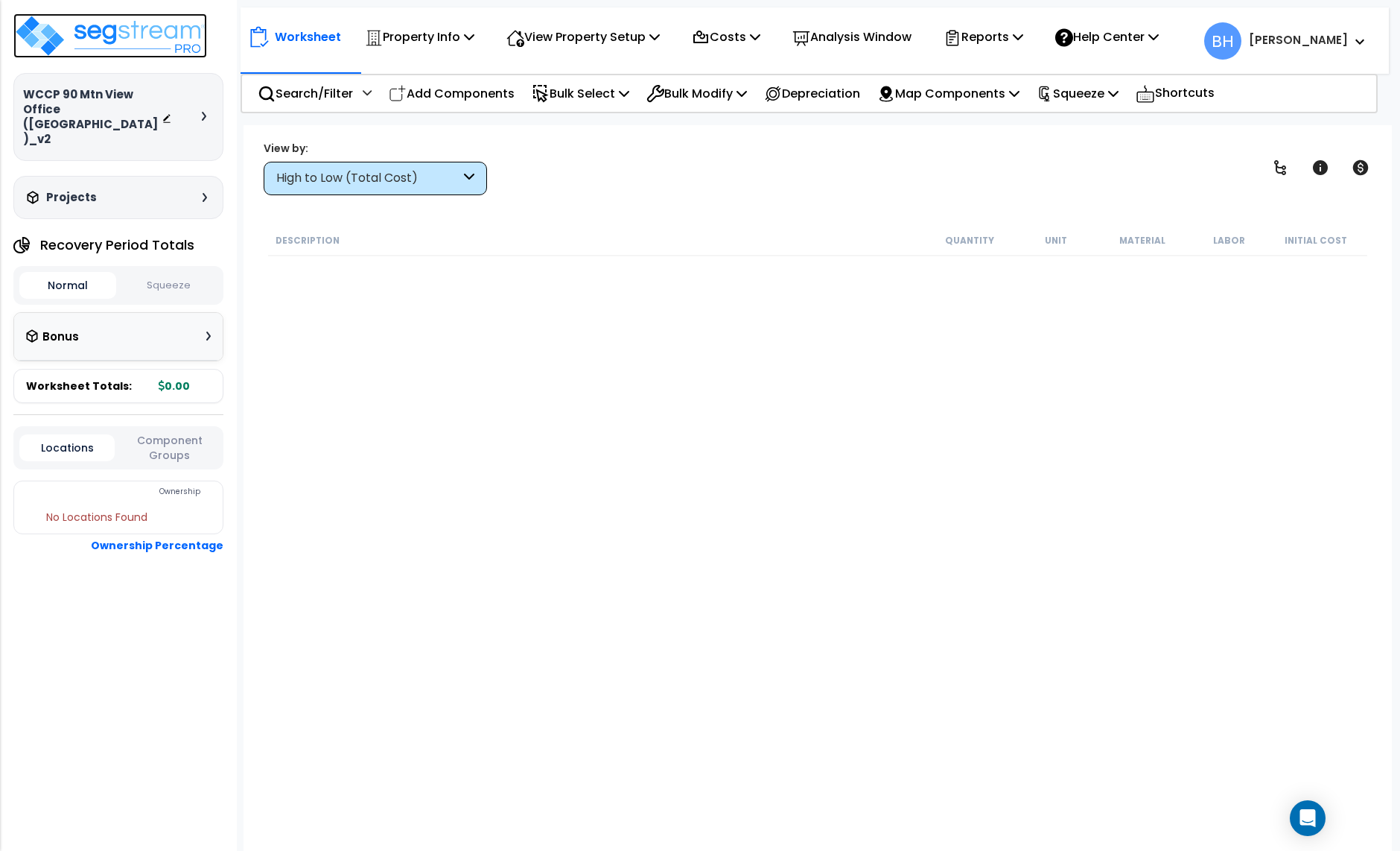
drag, startPoint x: 104, startPoint y: 47, endPoint x: 118, endPoint y: 51, distance: 14.6
click at [104, 47] on img at bounding box center [110, 35] width 194 height 45
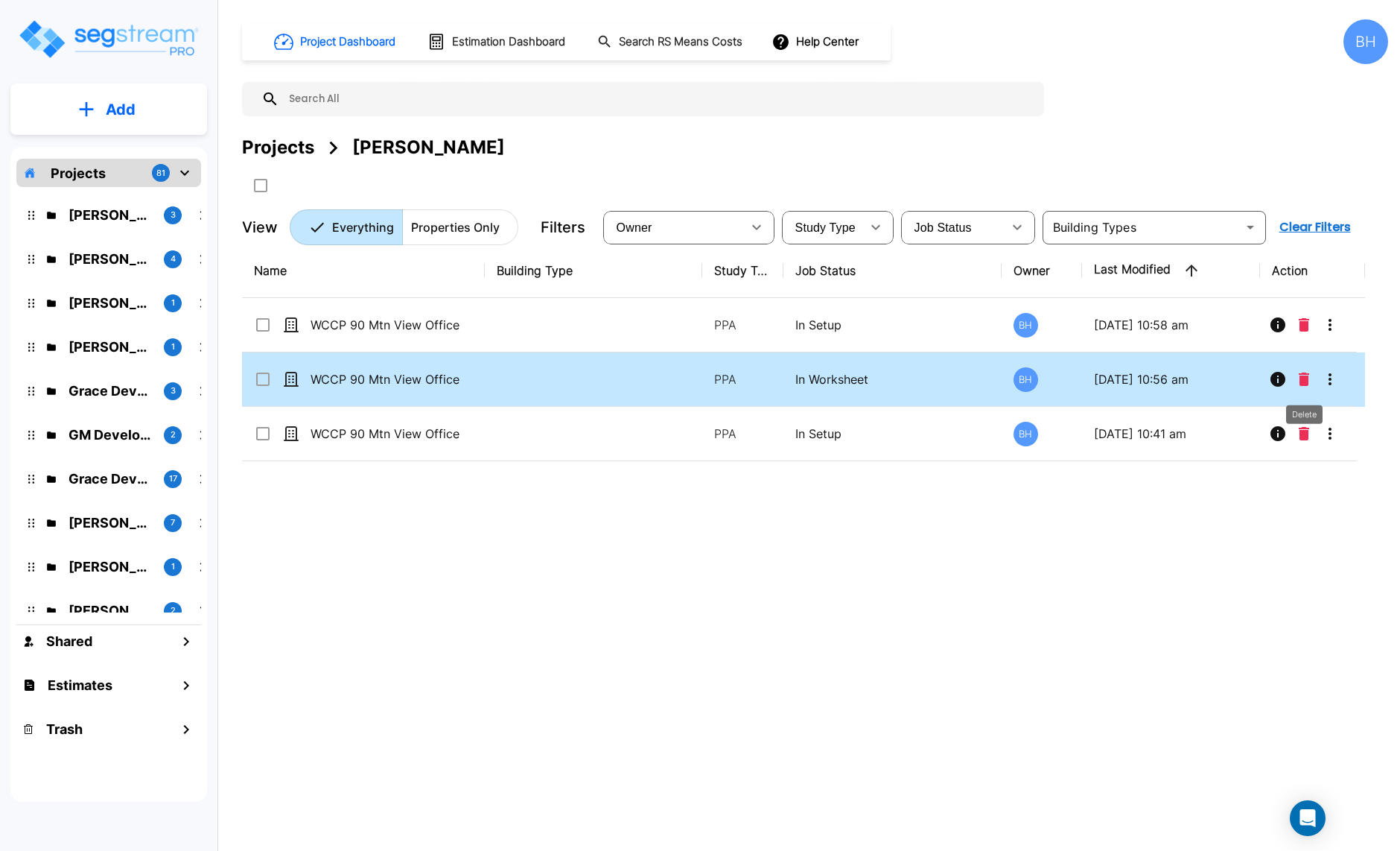
click at [1305, 384] on icon "Delete" at bounding box center [1305, 379] width 11 height 13
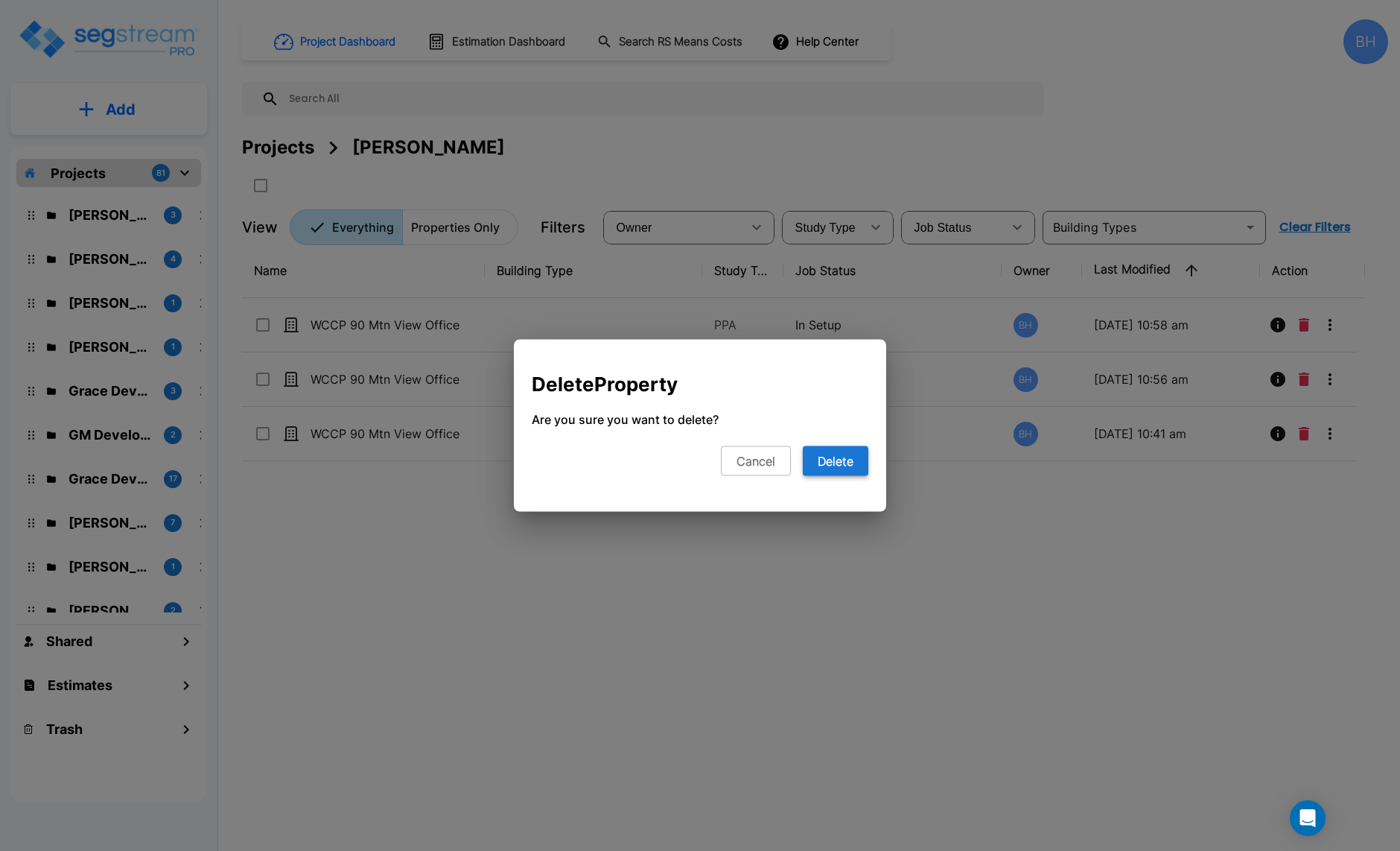
click at [850, 463] on button "Delete" at bounding box center [835, 461] width 66 height 30
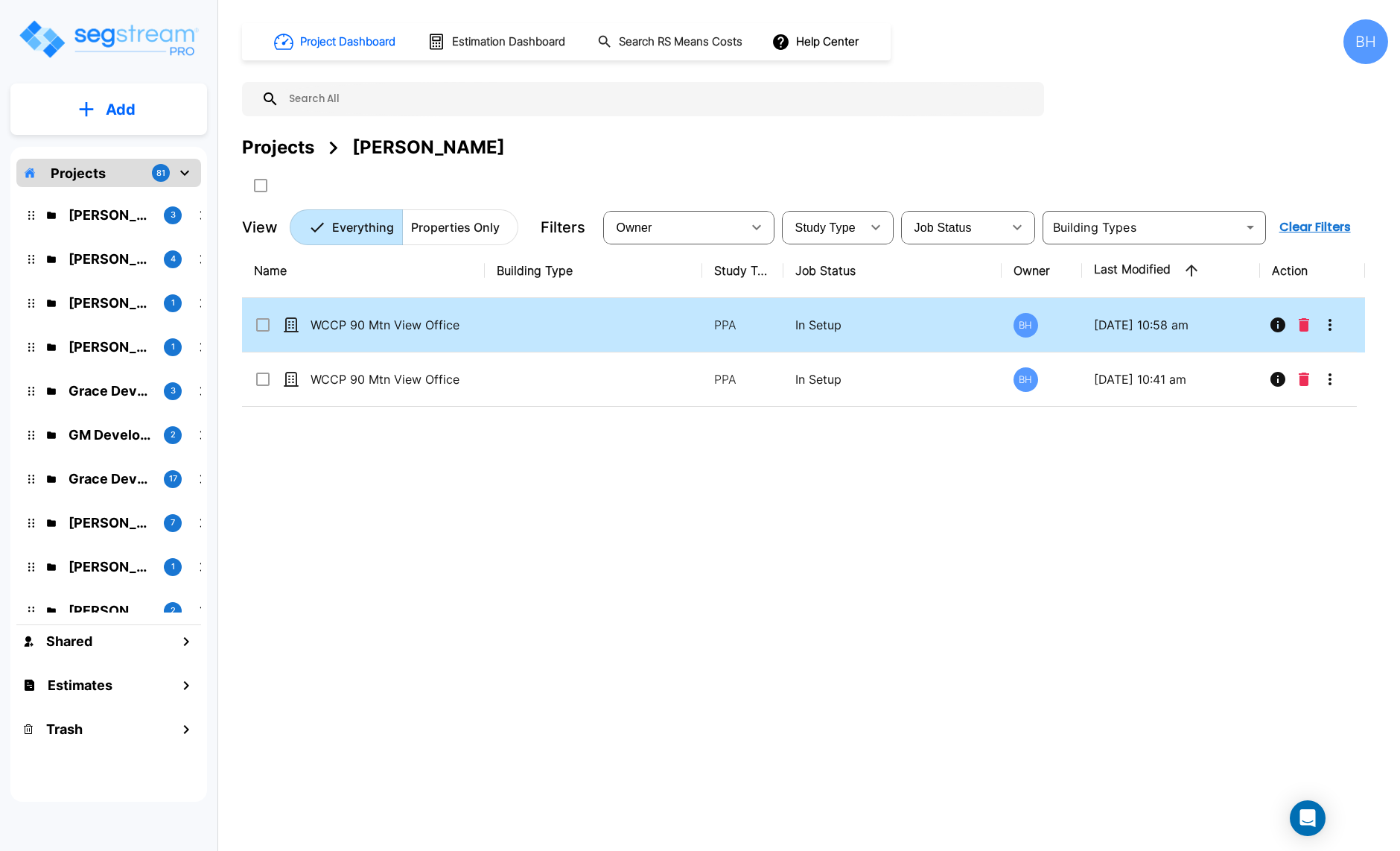
click at [594, 330] on td at bounding box center [593, 325] width 218 height 54
checkbox input "true"
click at [594, 330] on td at bounding box center [593, 325] width 218 height 54
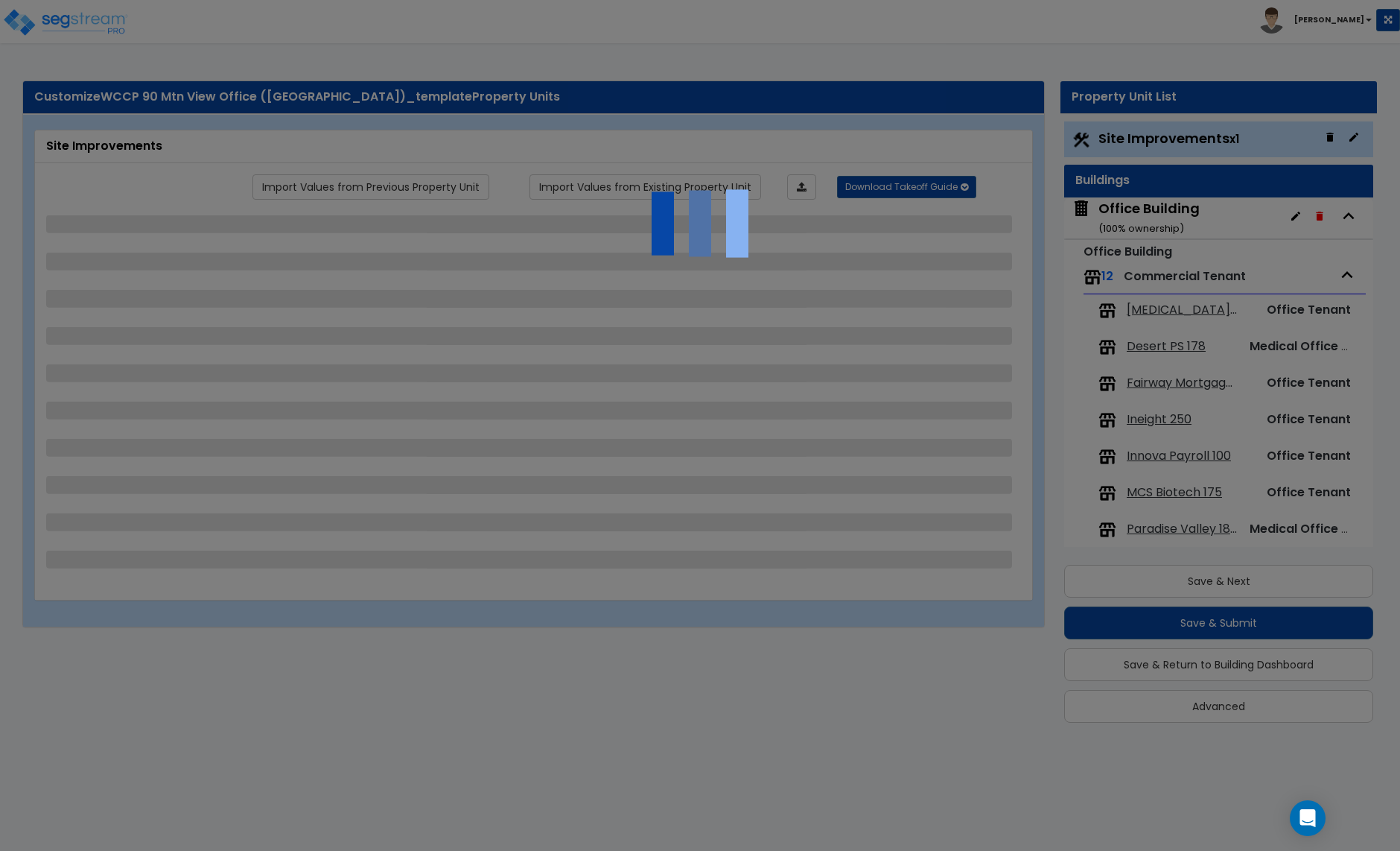
select select "2"
select select "1"
select select "3"
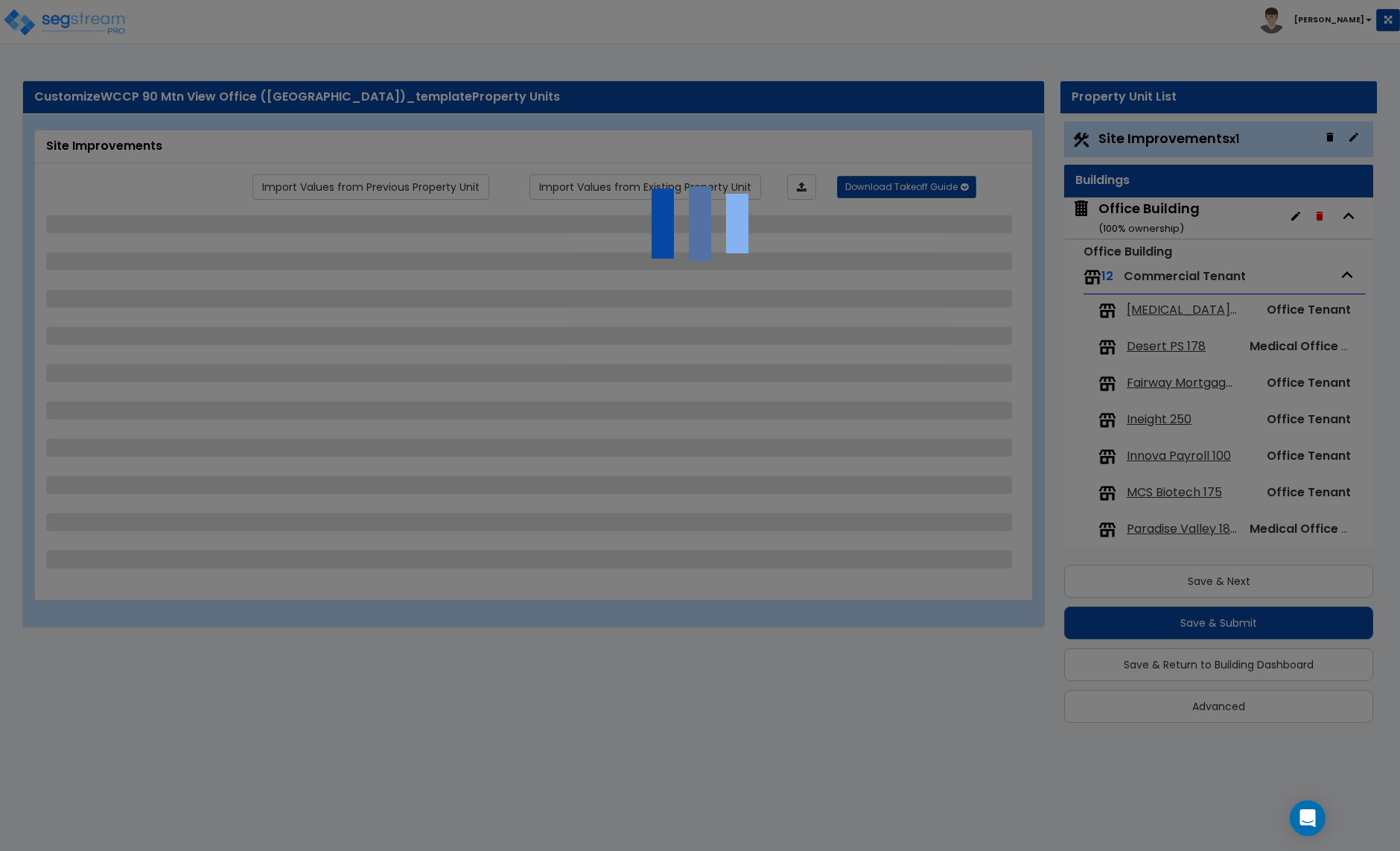
select select "1"
select select "2"
select select "4"
select select "1"
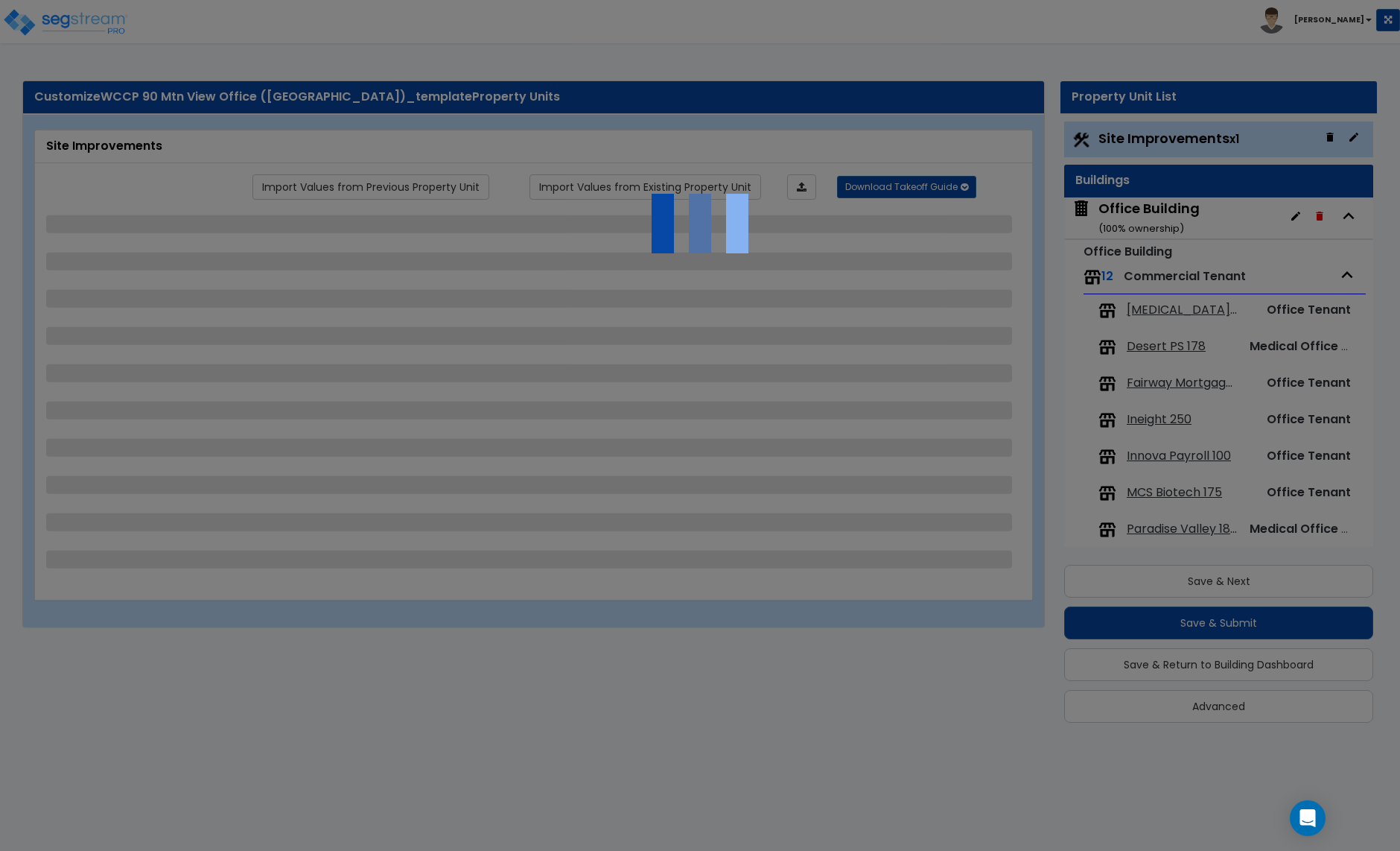
select select "1"
select select "2"
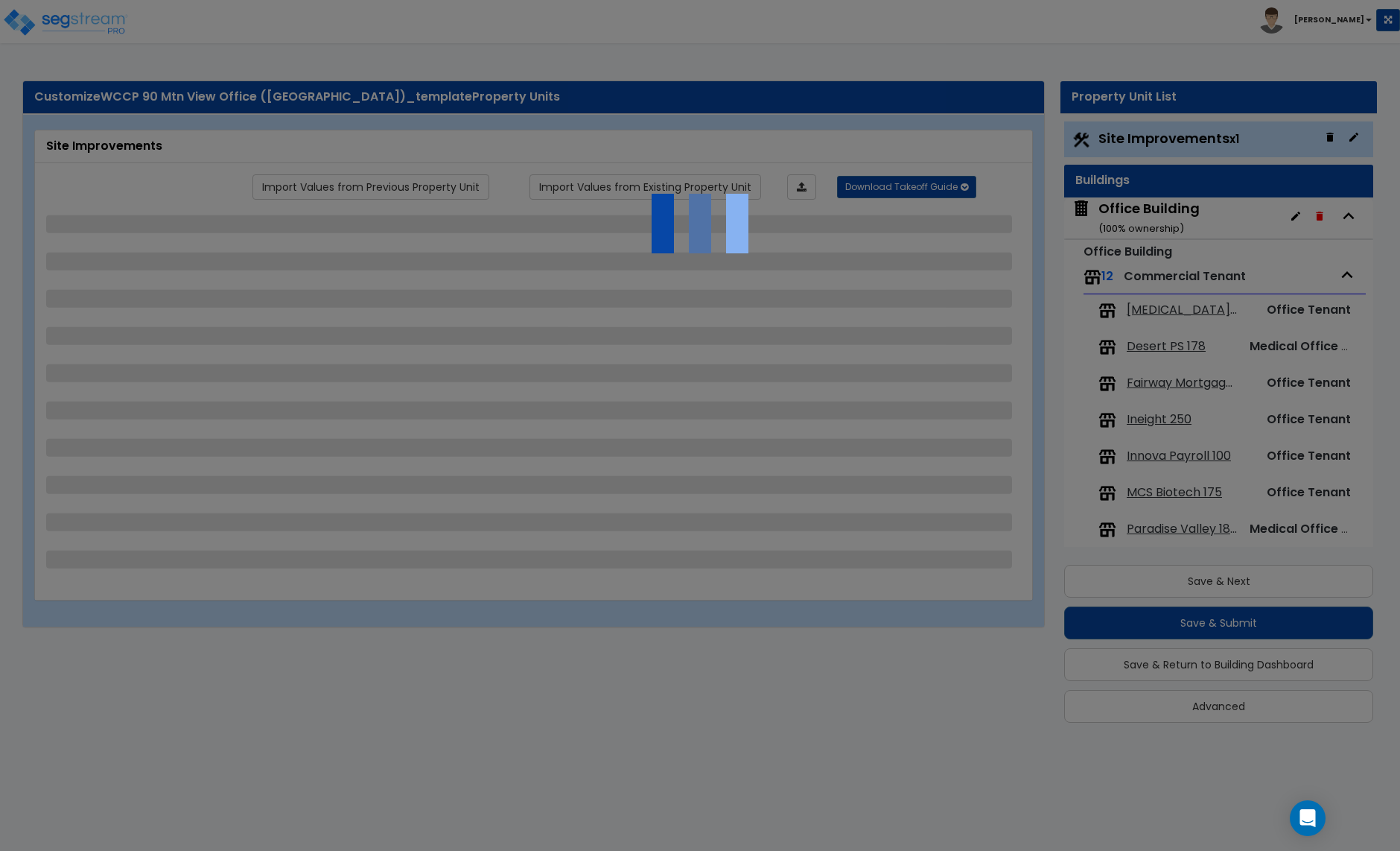
select select "2"
select select "3"
select select "1"
select select "3"
select select "1"
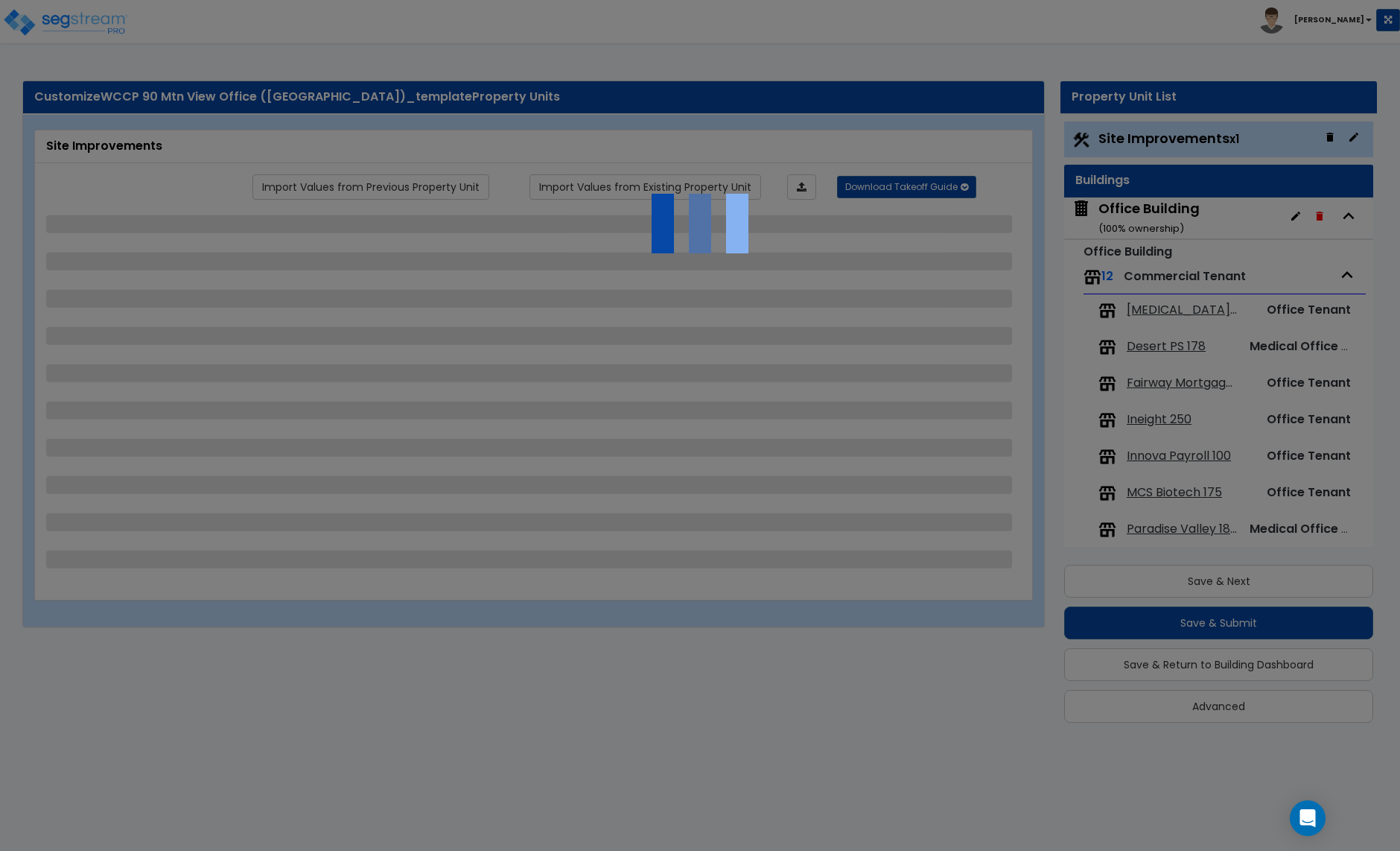
select select "2"
select select "4"
select select "3"
select select "2"
select select "4"
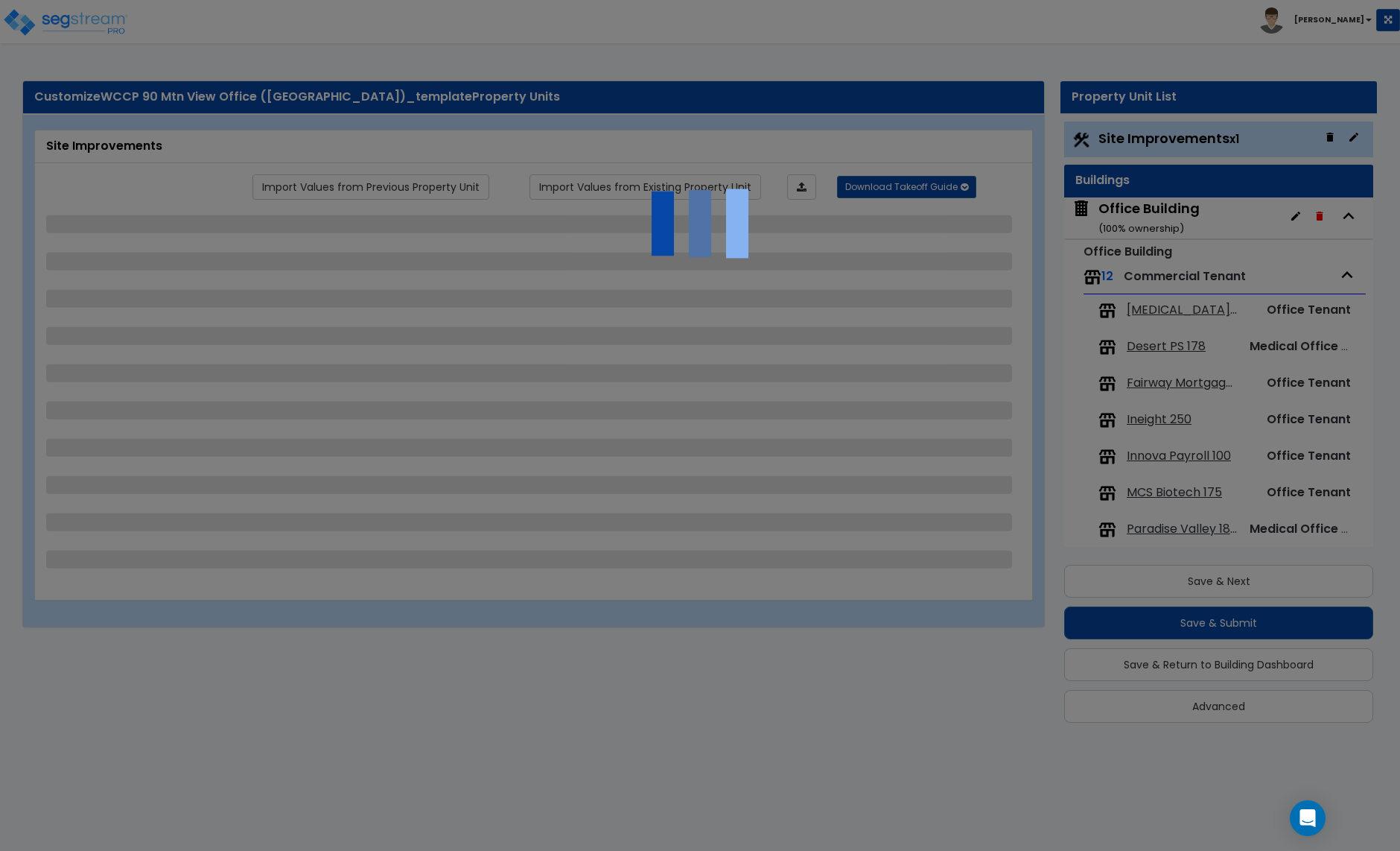
select select "3"
select select "2"
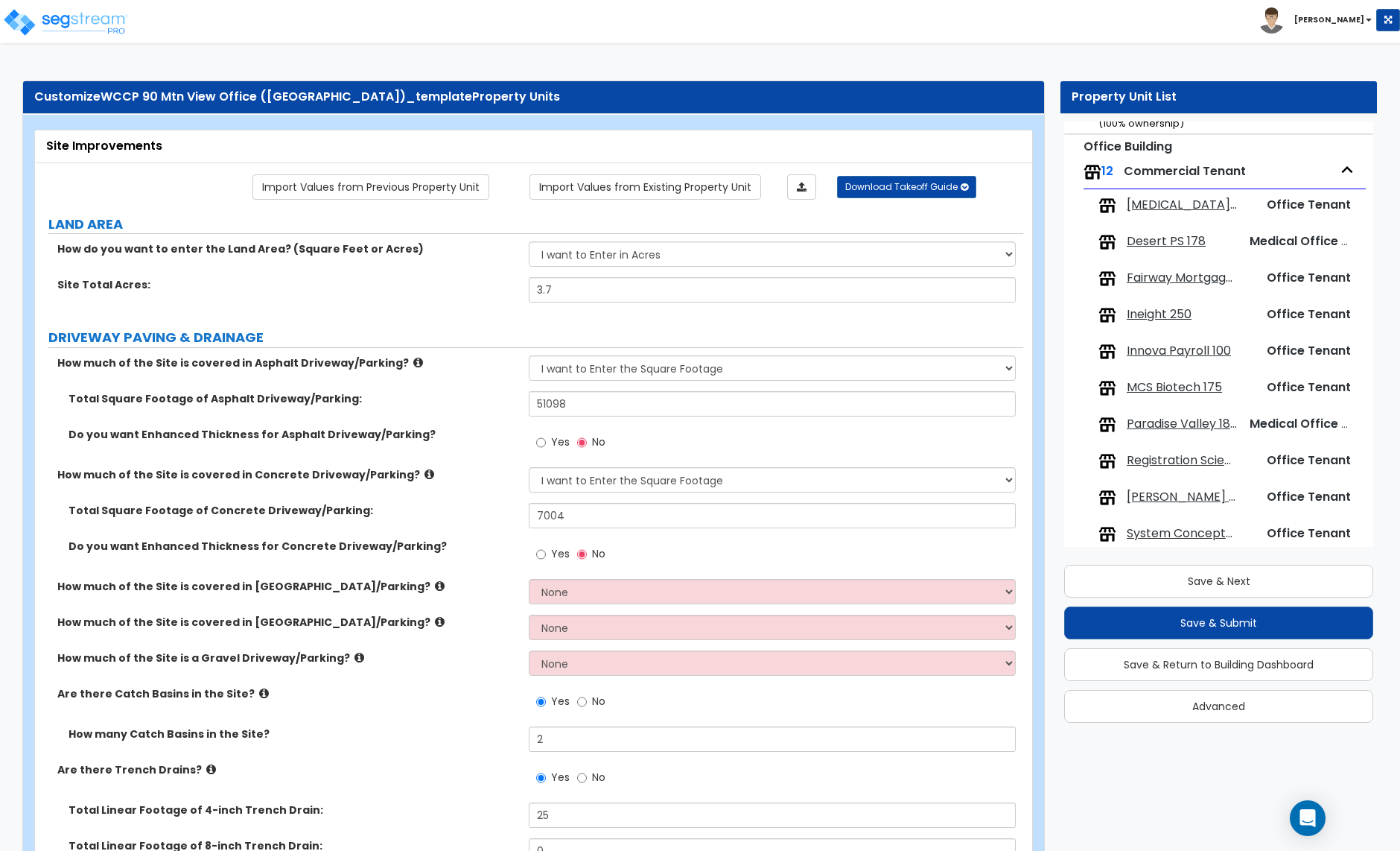
scroll to position [200, 0]
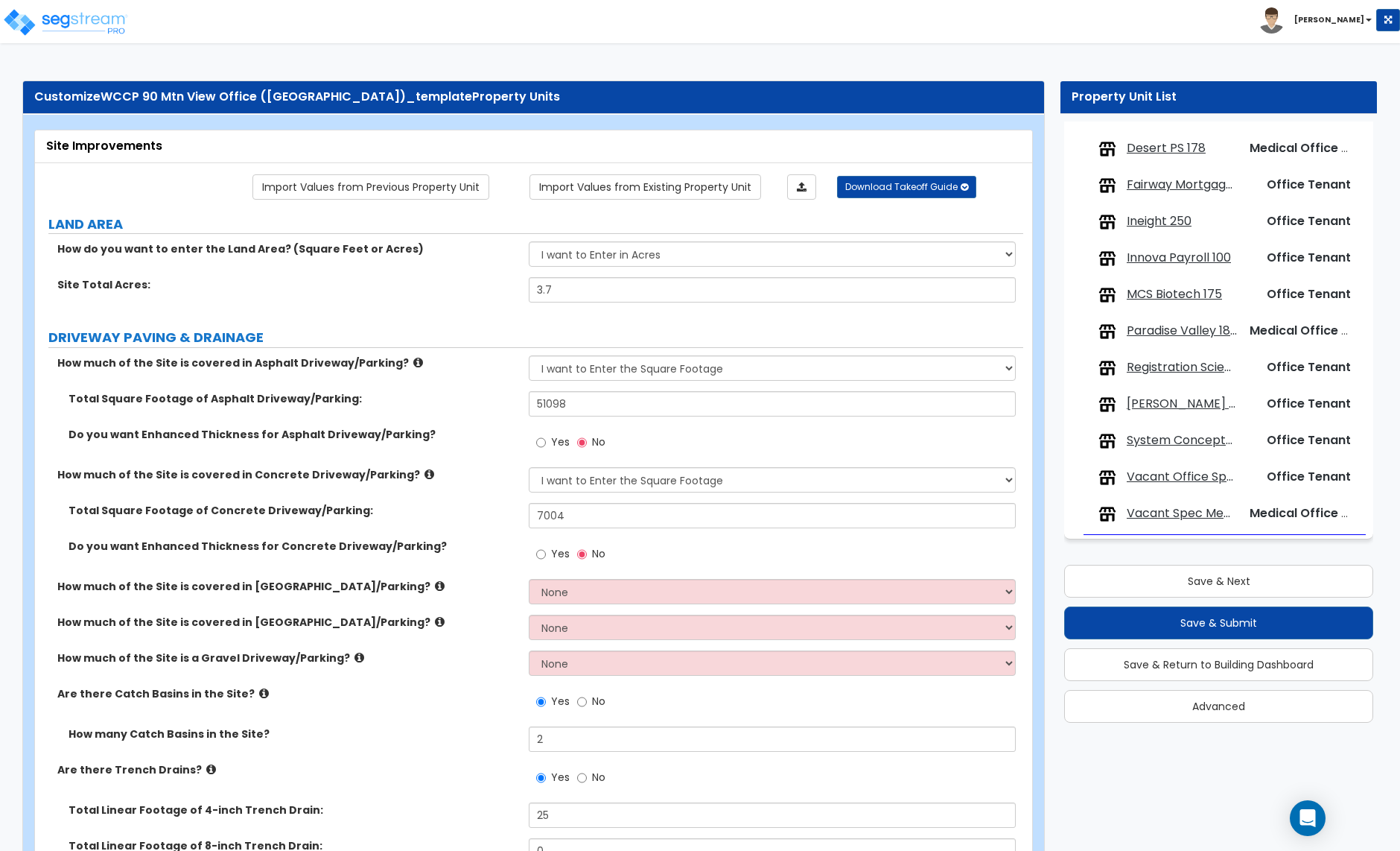
click at [1161, 438] on span "System Concepts 360" at bounding box center [1182, 441] width 110 height 18
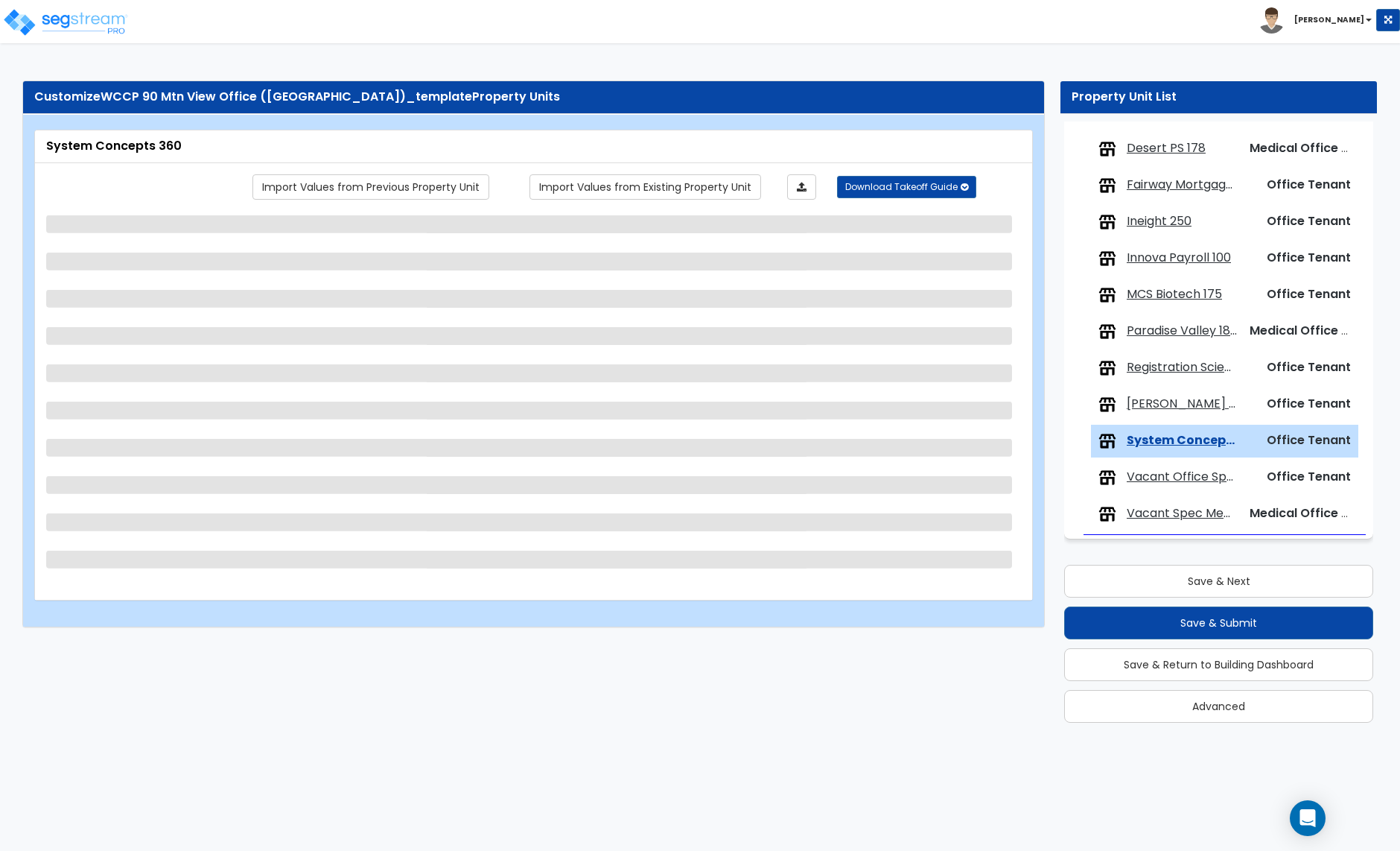
select select "2"
select select "3"
select select "1"
select select "3"
select select "7"
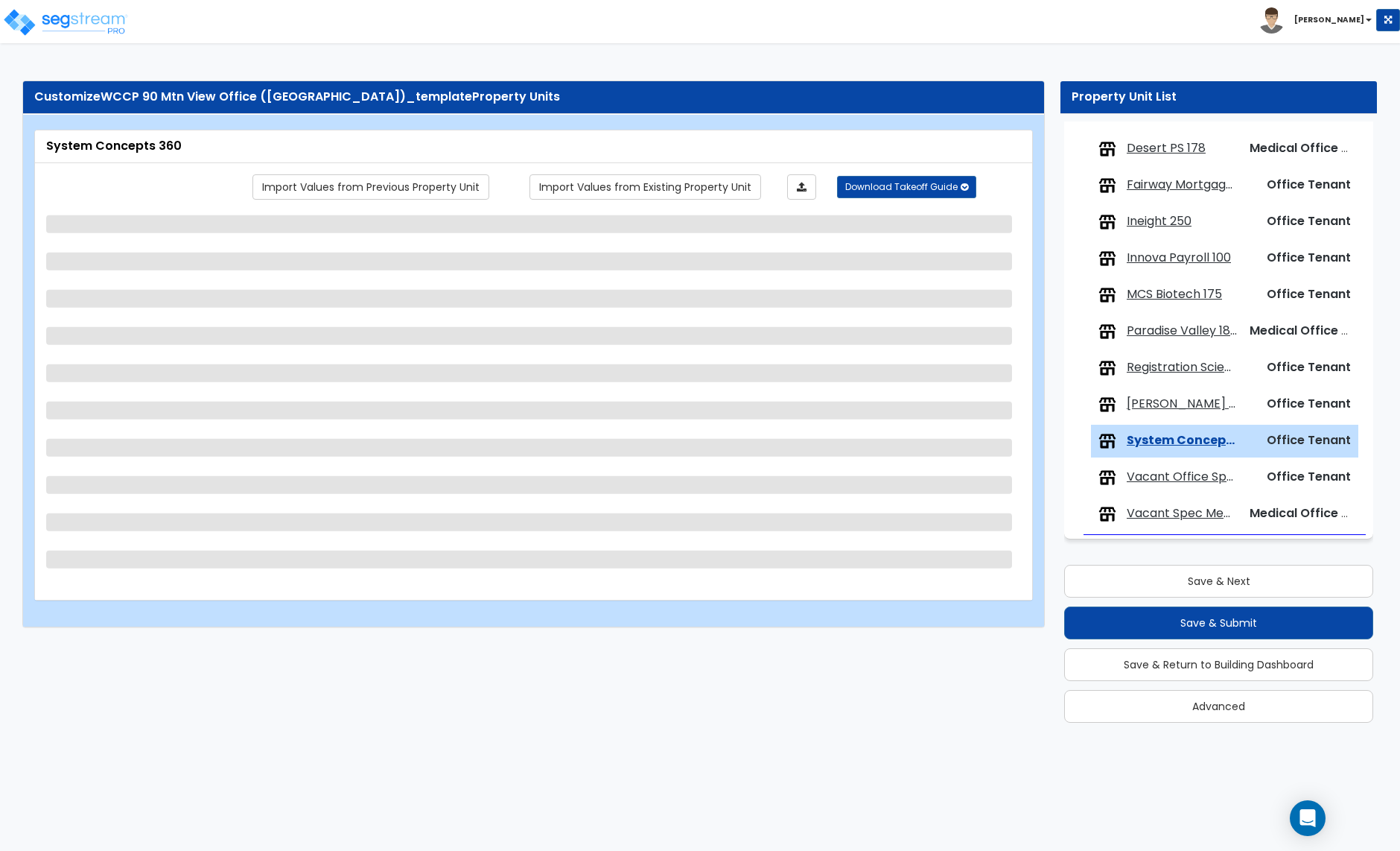
select select "5"
select select "3"
select select "1"
select select "2"
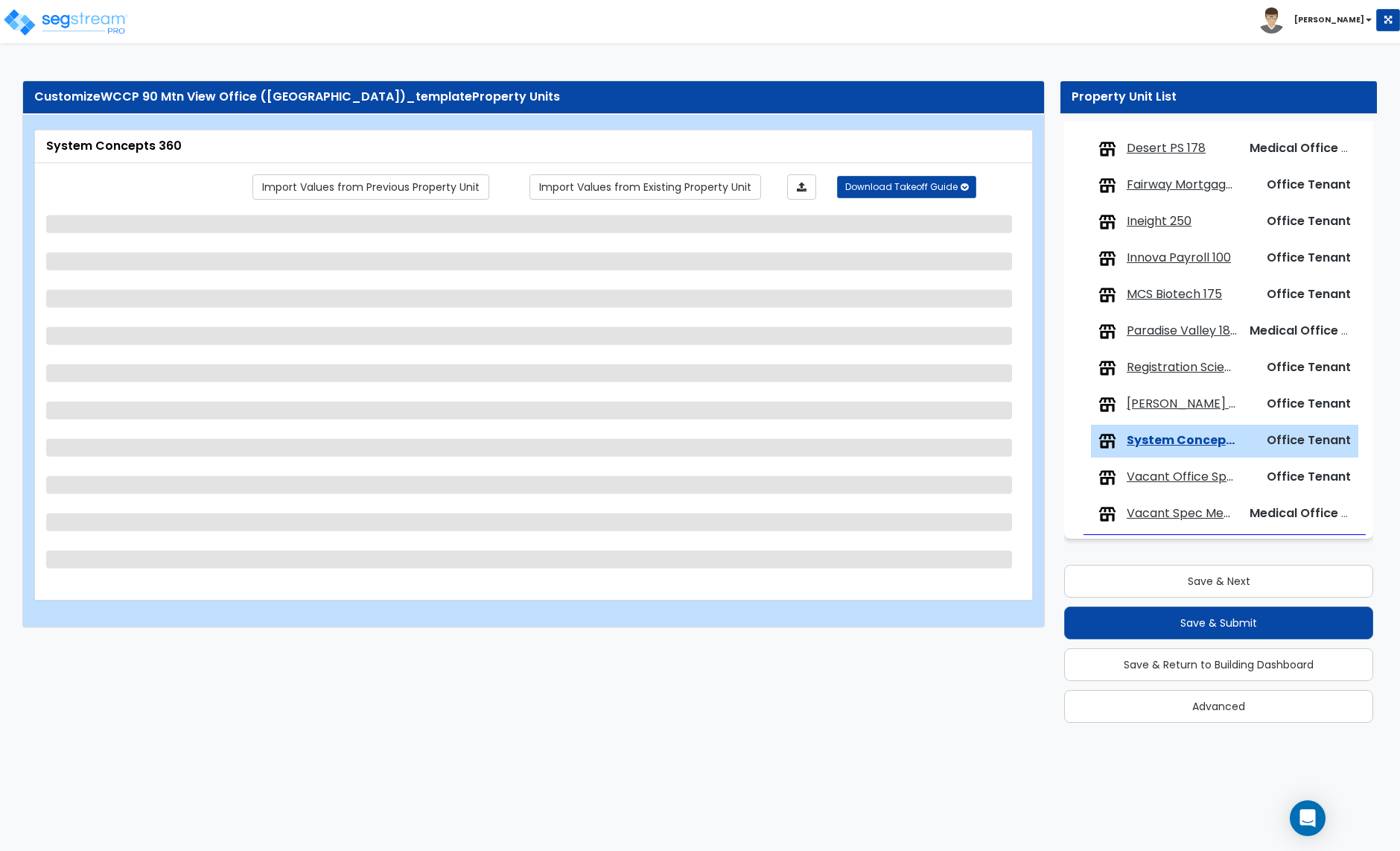
select select "2"
select select "3"
select select "1"
select select "3"
select select "1"
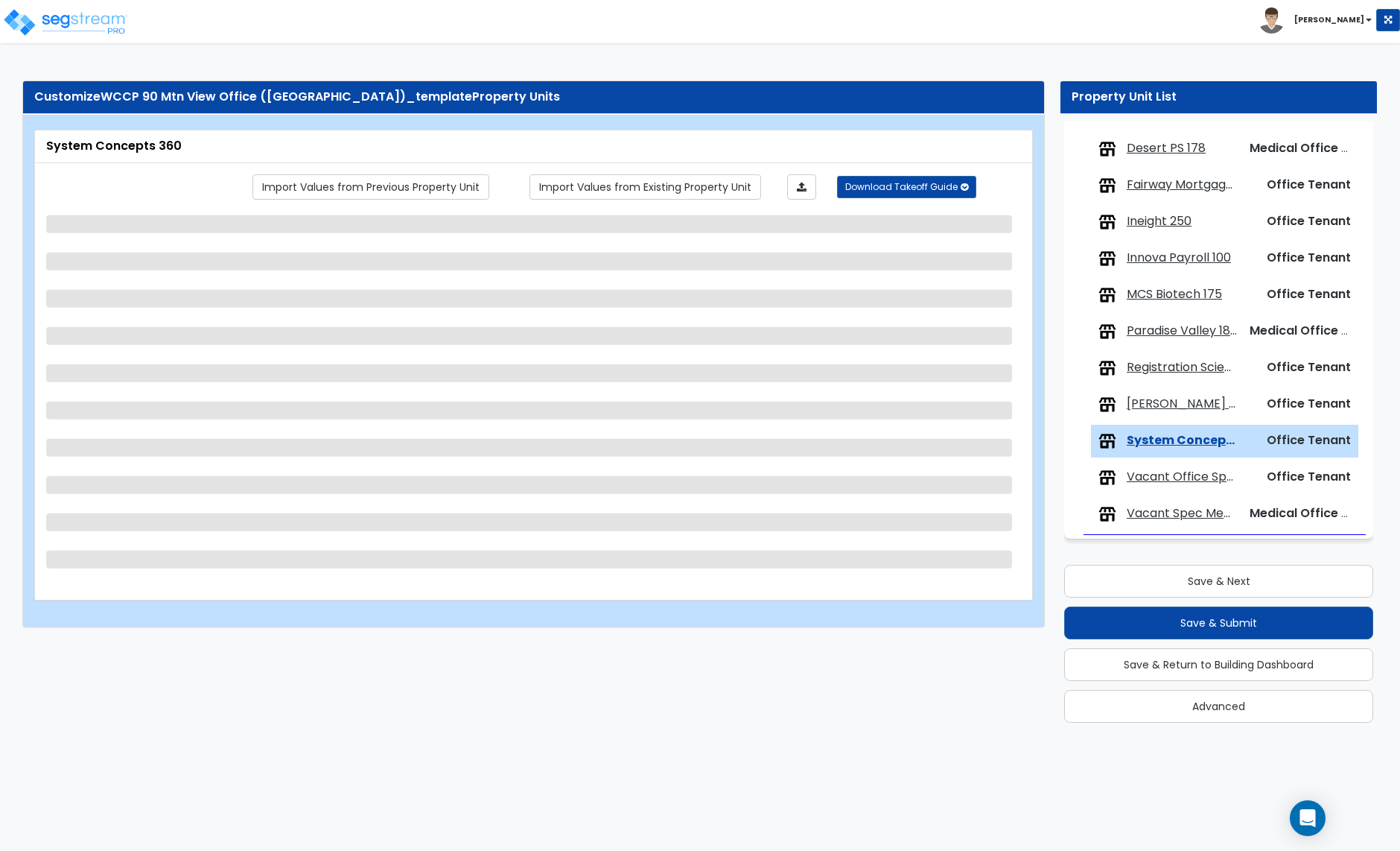
select select "2"
select select "1"
select select "2"
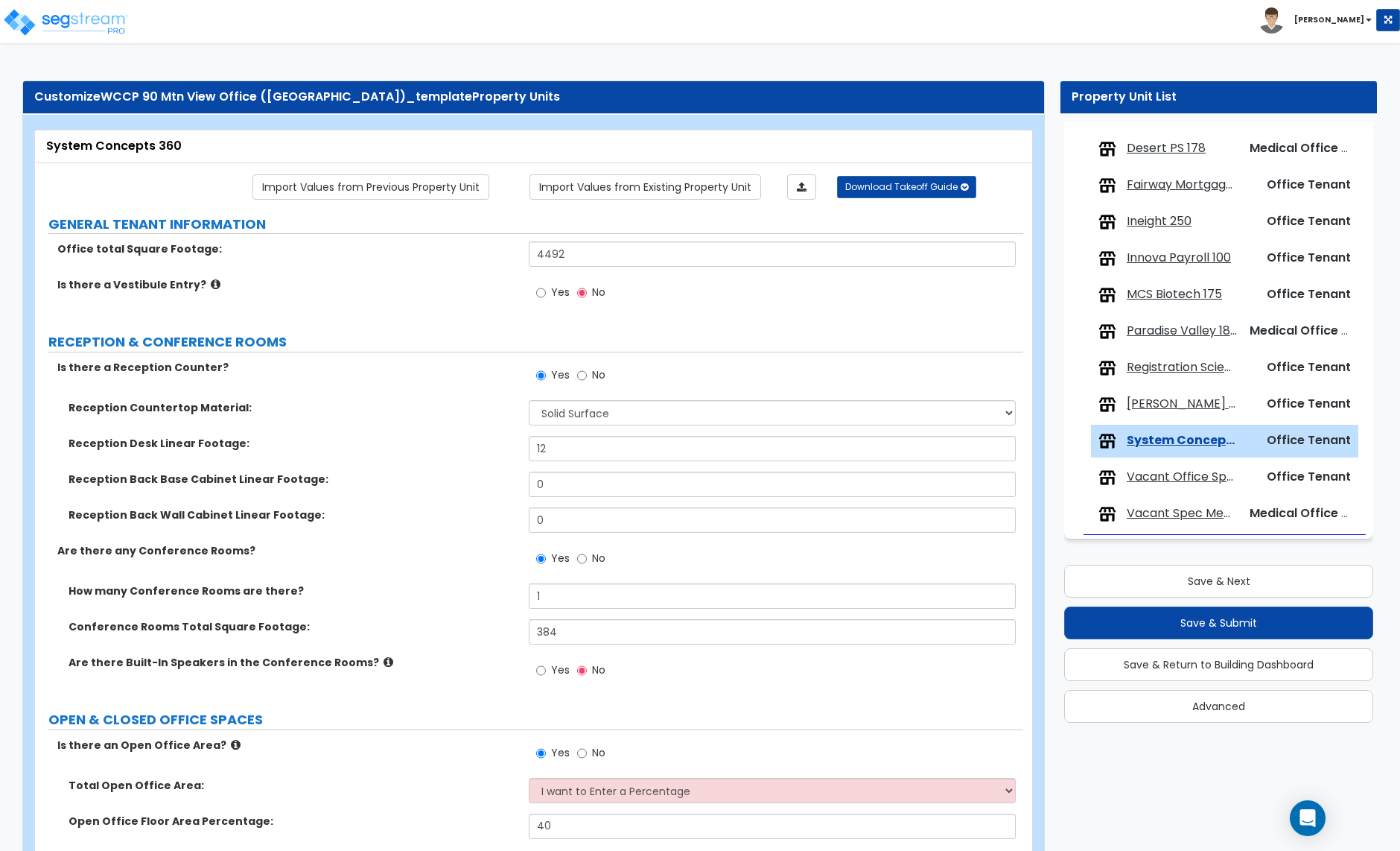
click at [1163, 475] on span "Vacant Office Space Total" at bounding box center [1182, 478] width 110 height 18
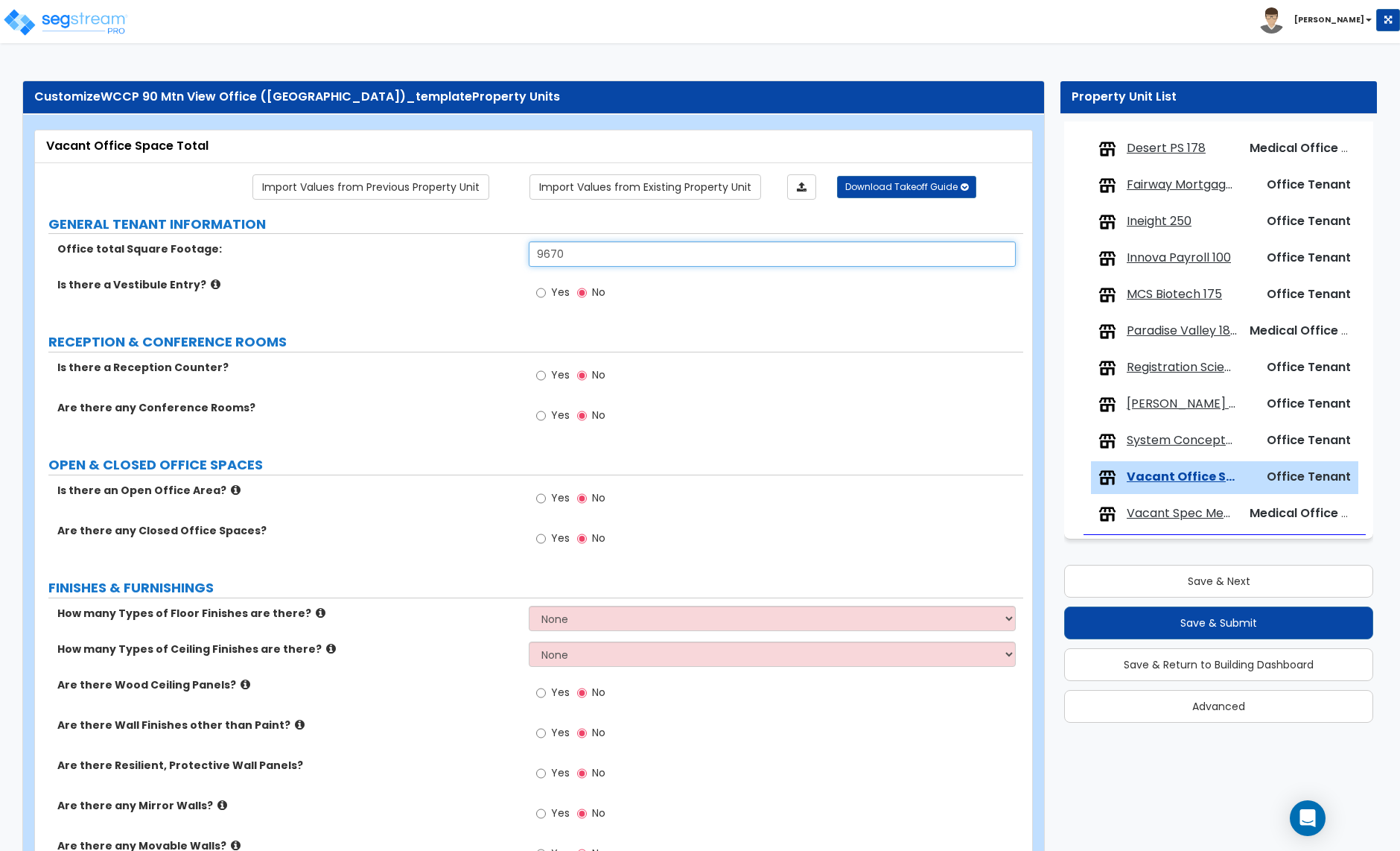
click at [564, 258] on input "9670" at bounding box center [772, 253] width 486 height 25
type input "40,155"
click at [574, 311] on div "Yes No" at bounding box center [571, 294] width 84 height 34
click at [544, 380] on input "Yes" at bounding box center [541, 375] width 10 height 17
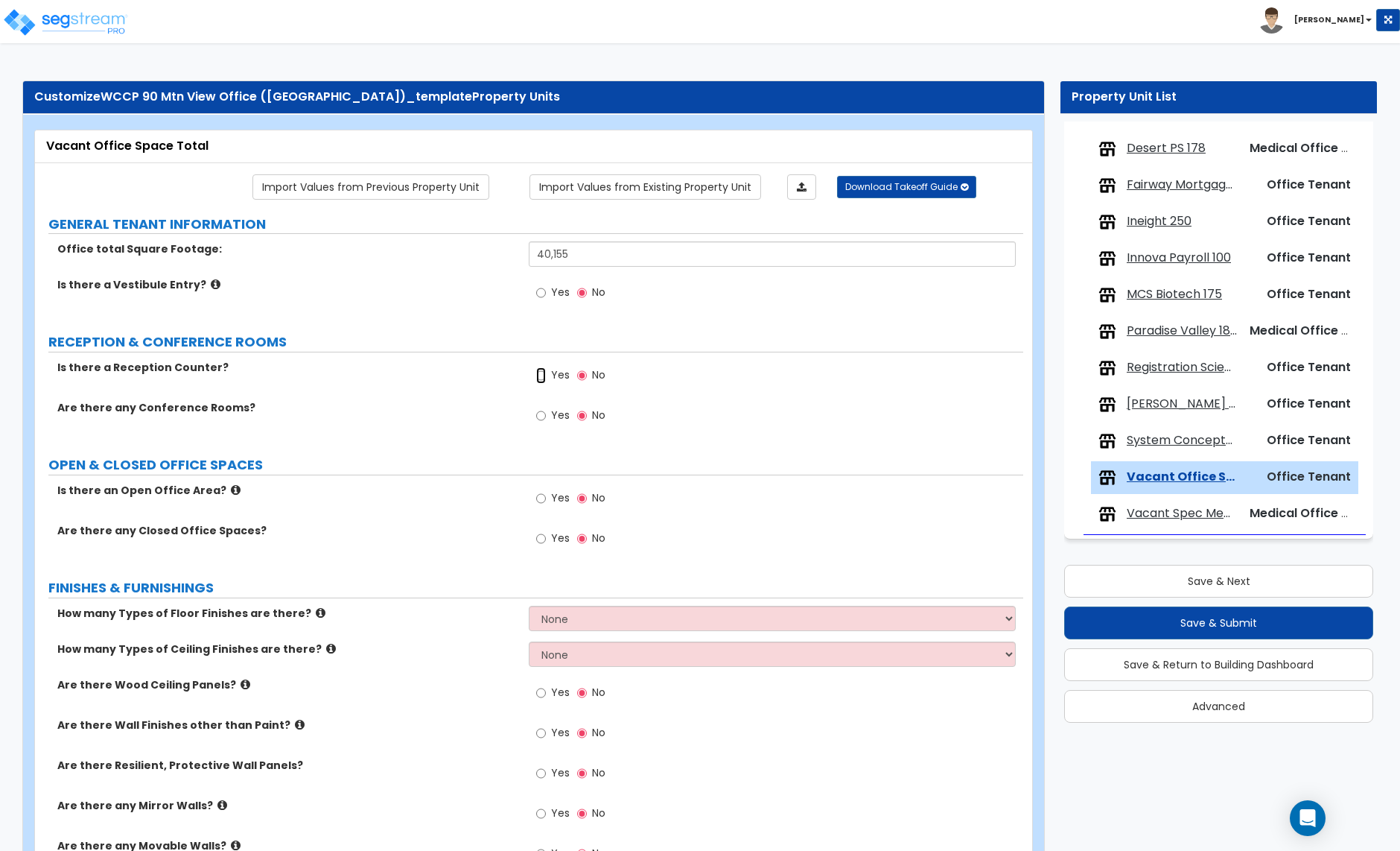
radio input "true"
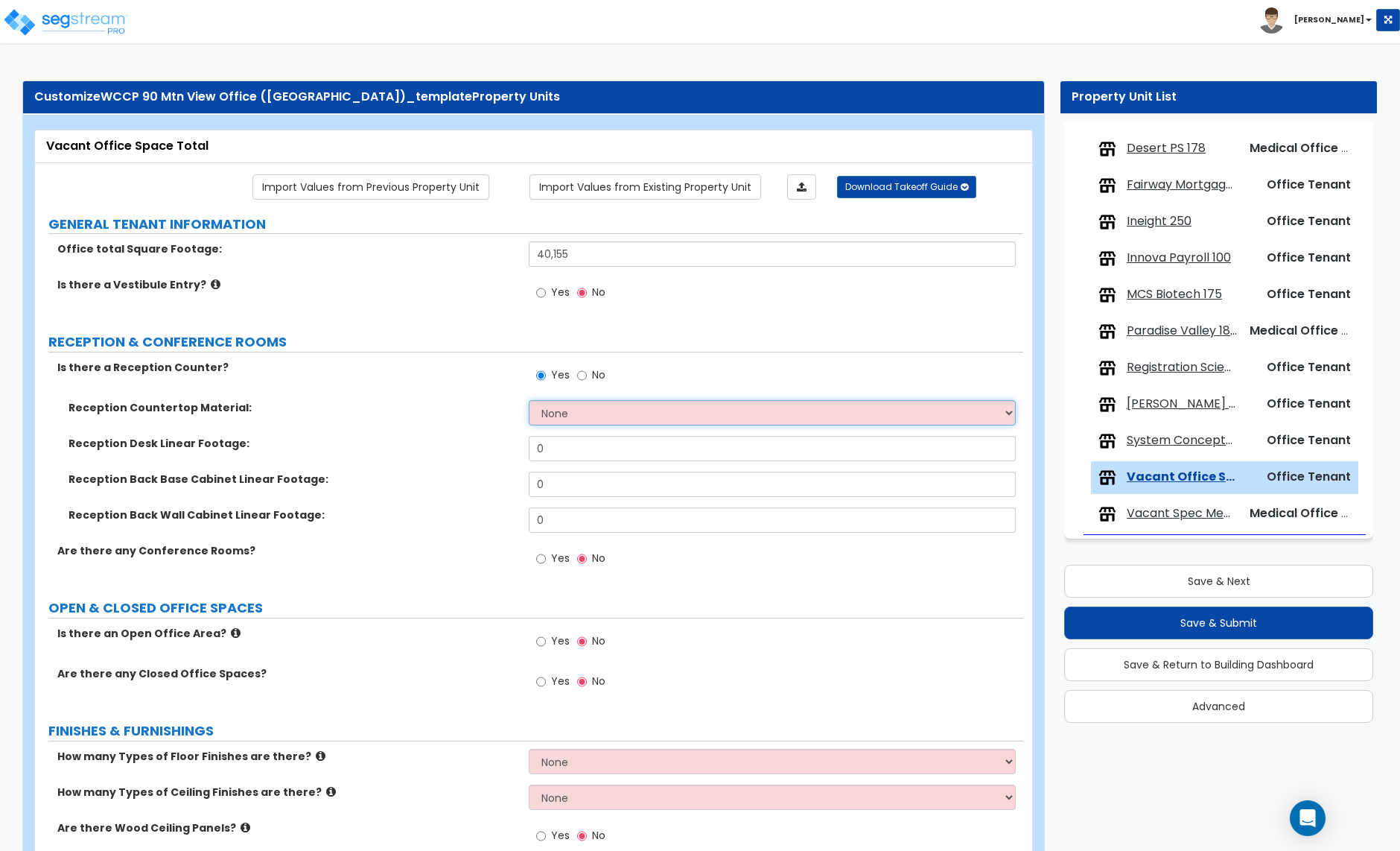
click at [576, 412] on select "None Plastic Laminate Solid Surface Stone Quartz Marble Tile Wood Stainless Ste…" at bounding box center [772, 413] width 486 height 25
click at [579, 415] on select "None Plastic Laminate Solid Surface Stone Quartz Marble Tile Wood Stainless Ste…" at bounding box center [772, 413] width 486 height 25
select select "2"
click at [529, 401] on select "None Plastic Laminate Solid Surface Stone Quartz Marble Tile Wood Stainless Ste…" at bounding box center [772, 413] width 486 height 25
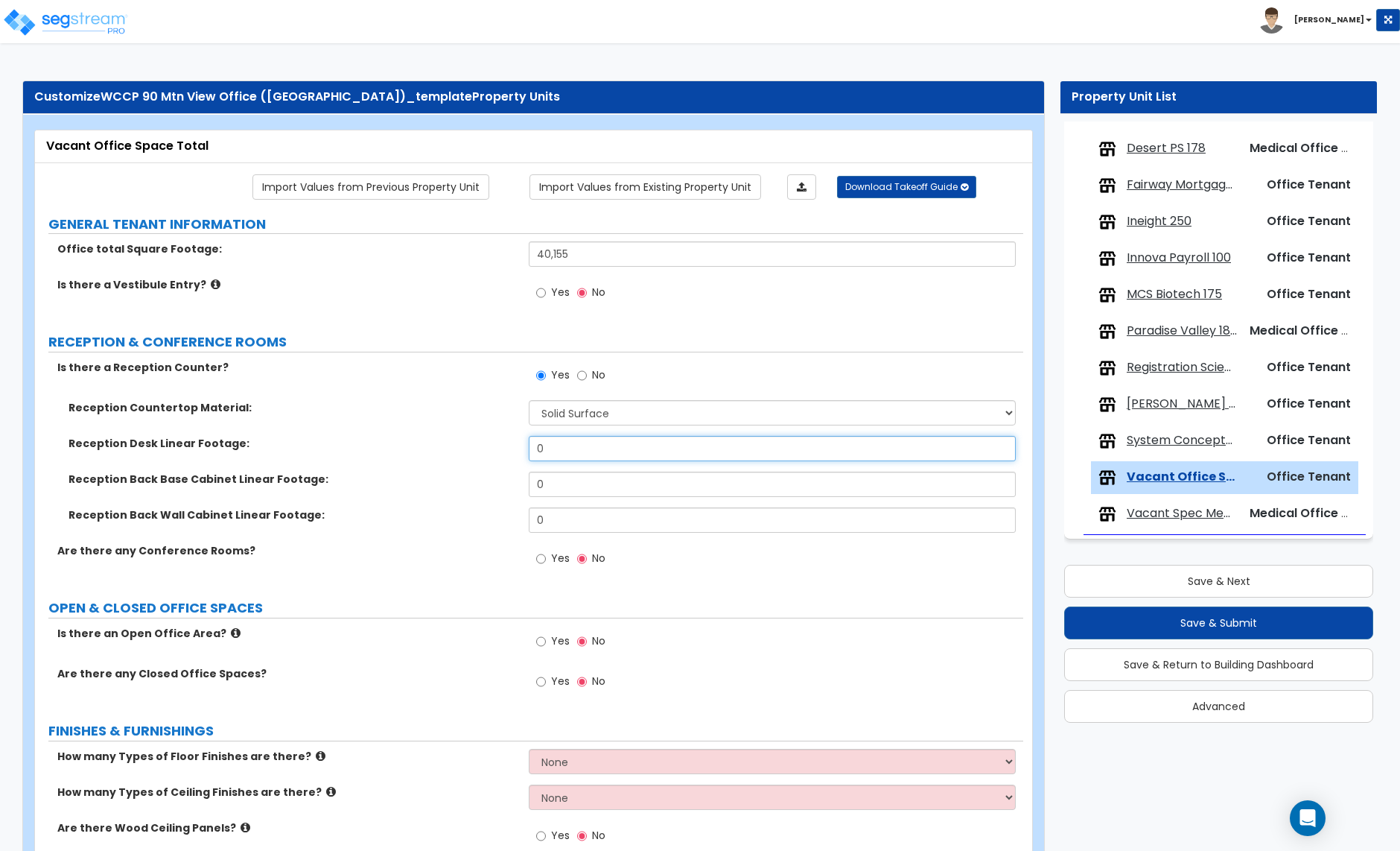
click at [560, 455] on input "0" at bounding box center [772, 448] width 486 height 25
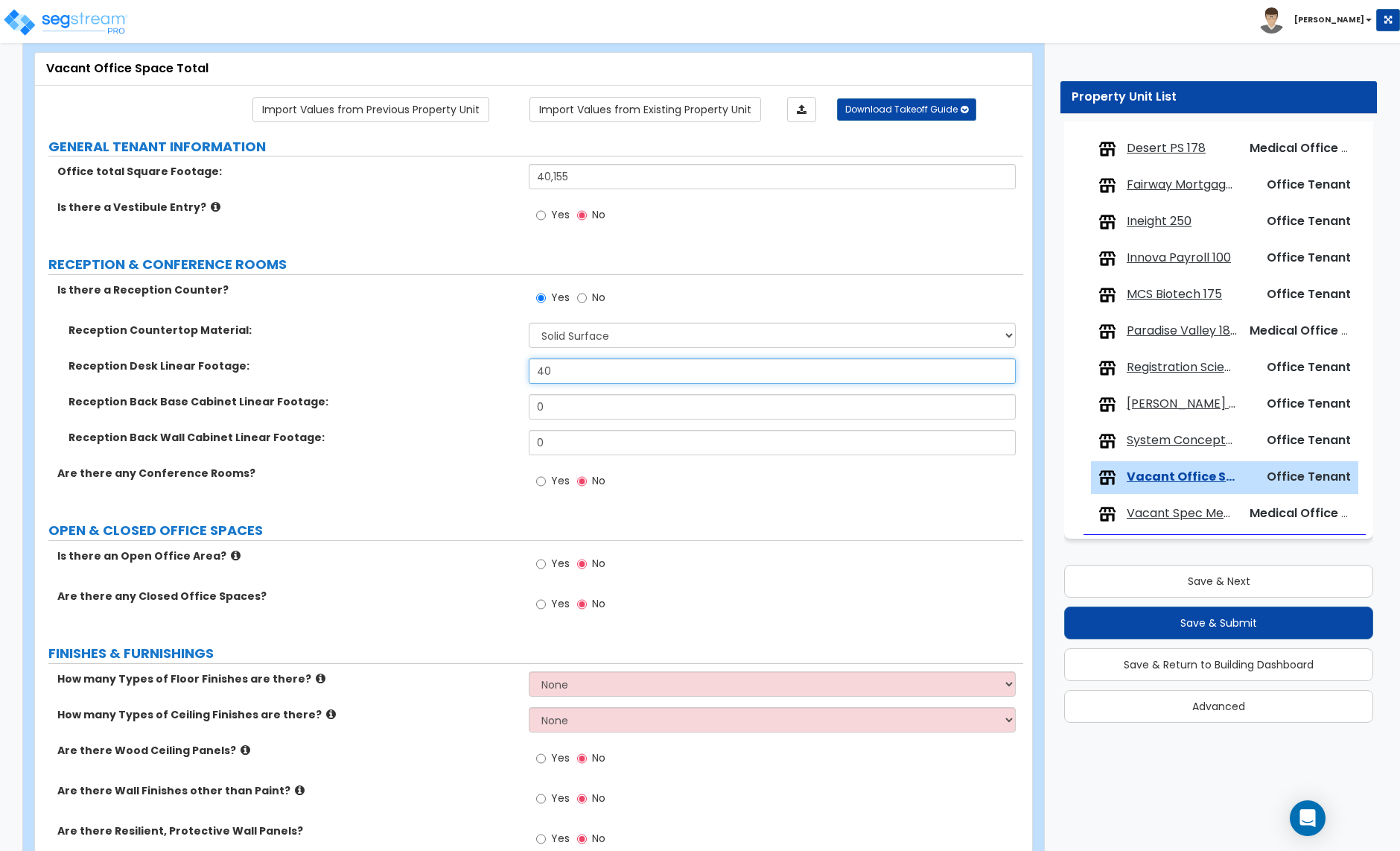
scroll to position [108, 0]
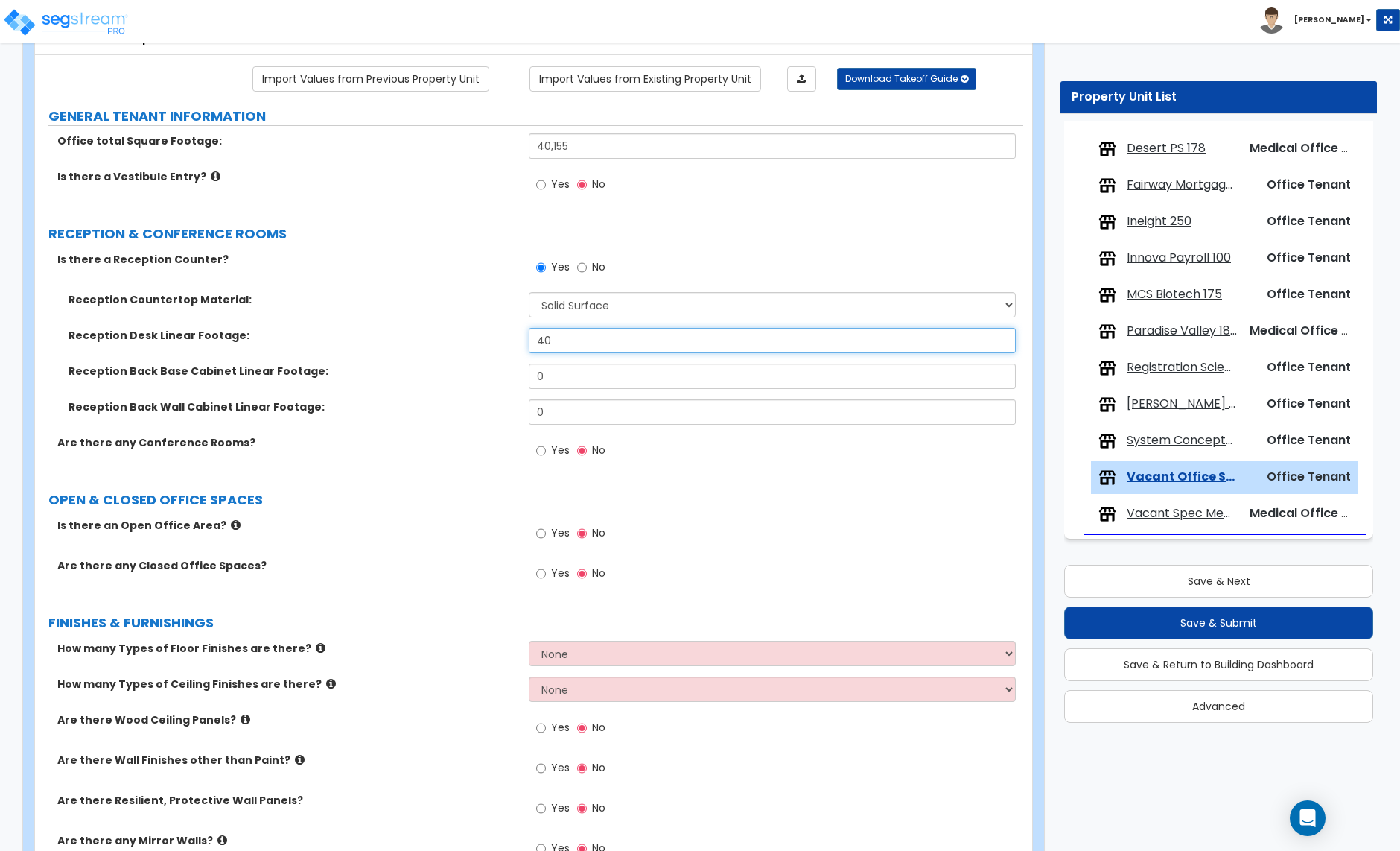
type input "40"
click at [540, 455] on input "Yes" at bounding box center [541, 450] width 10 height 17
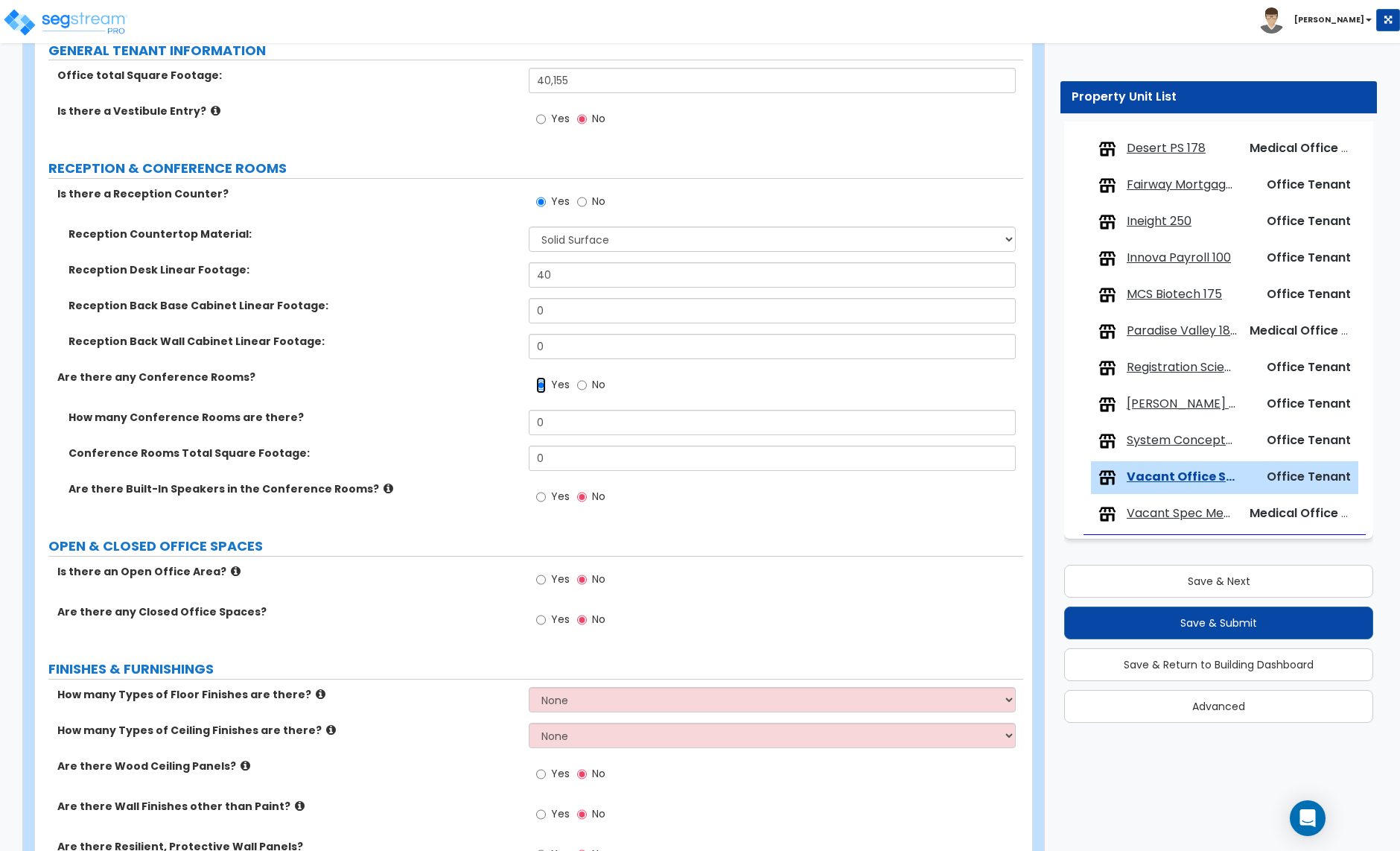
scroll to position [176, 0]
click at [581, 385] on input "No" at bounding box center [582, 383] width 10 height 17
radio input "false"
radio input "true"
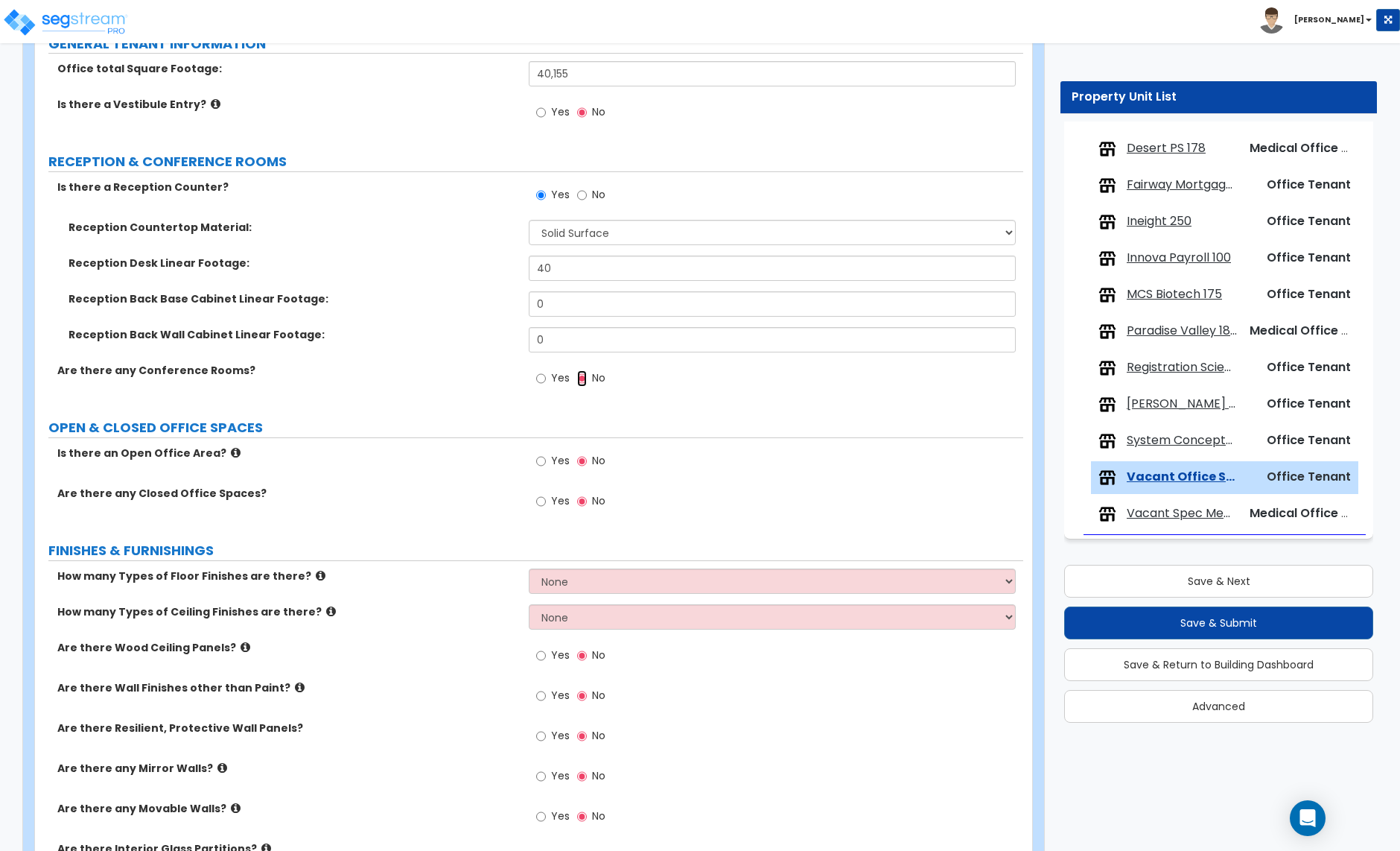
scroll to position [182, 0]
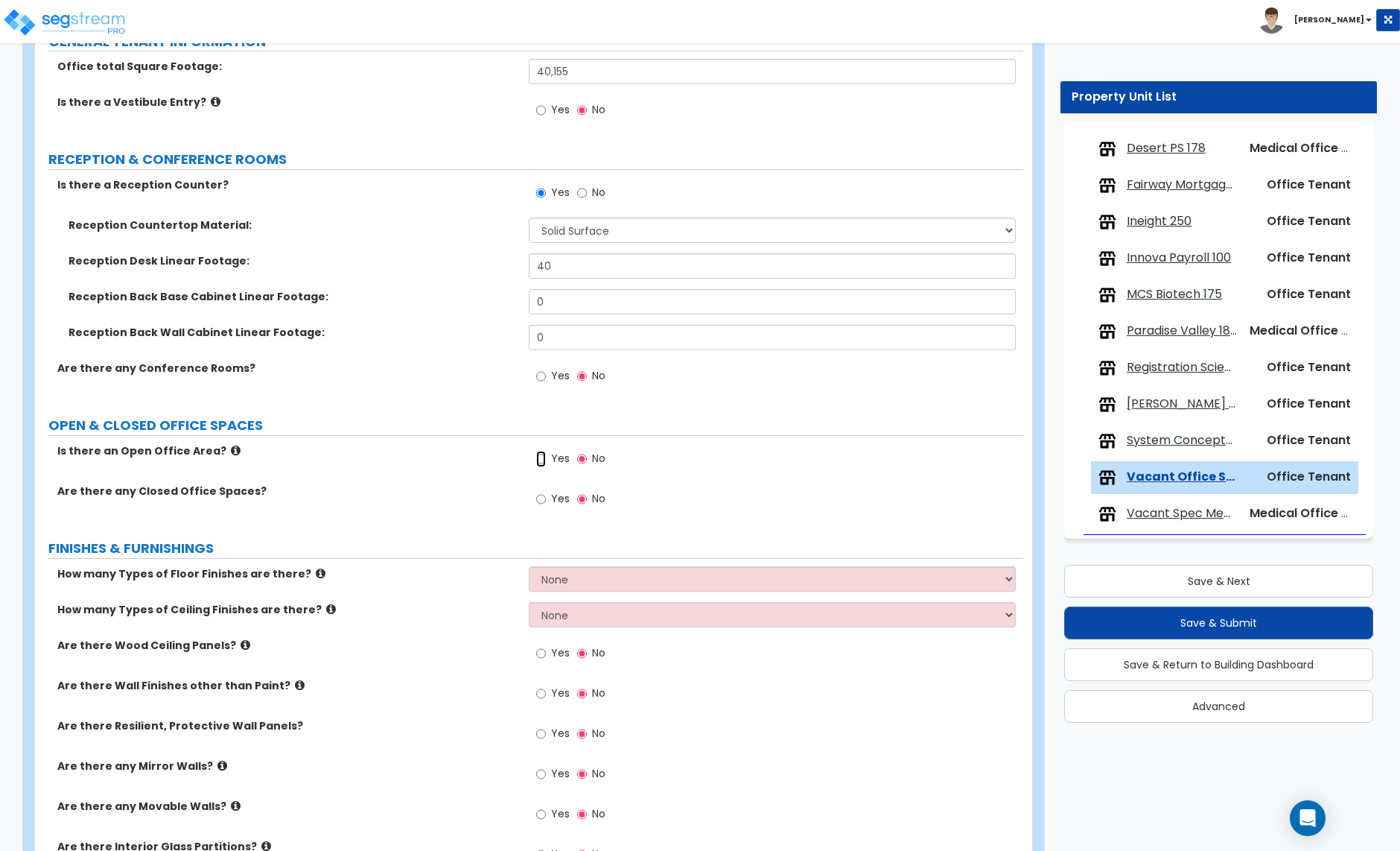
drag, startPoint x: 540, startPoint y: 459, endPoint x: 663, endPoint y: 477, distance: 124.3
click at [540, 459] on input "Yes" at bounding box center [541, 458] width 10 height 17
radio input "true"
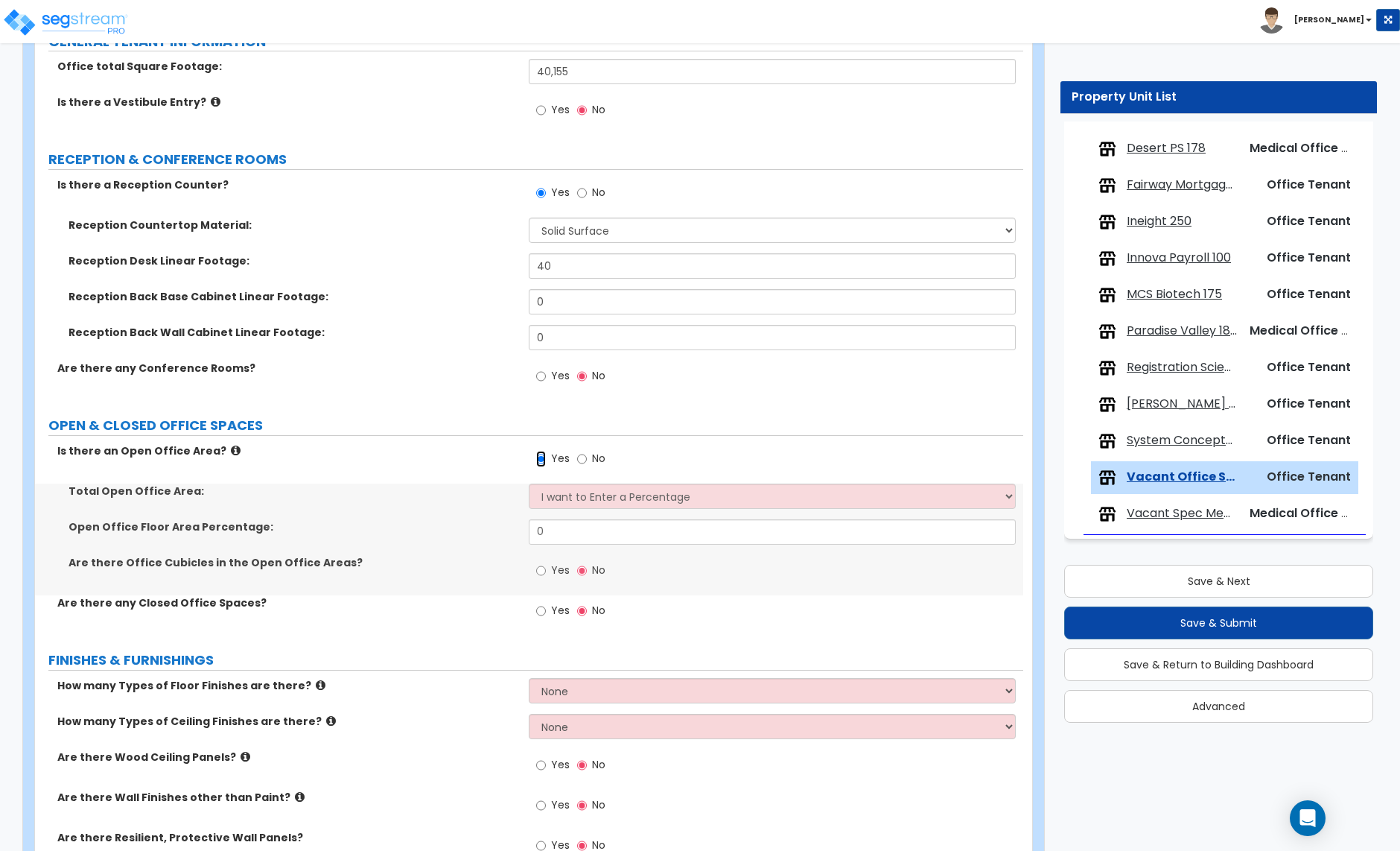
scroll to position [237, 0]
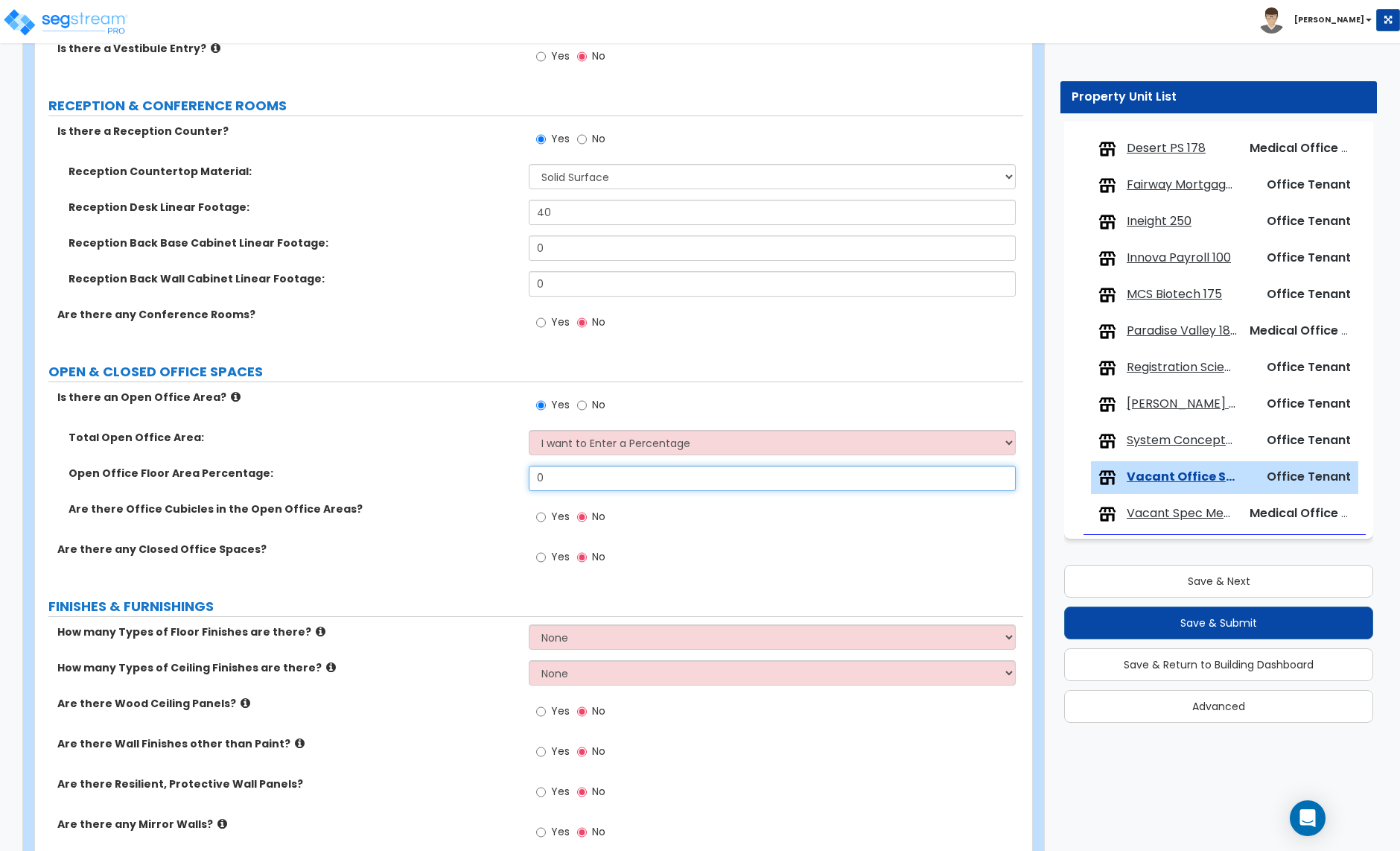
click at [563, 479] on input "0" at bounding box center [772, 478] width 486 height 25
type input "70"
drag, startPoint x: 542, startPoint y: 519, endPoint x: 572, endPoint y: 528, distance: 31.3
click at [541, 519] on input "Yes" at bounding box center [541, 517] width 10 height 17
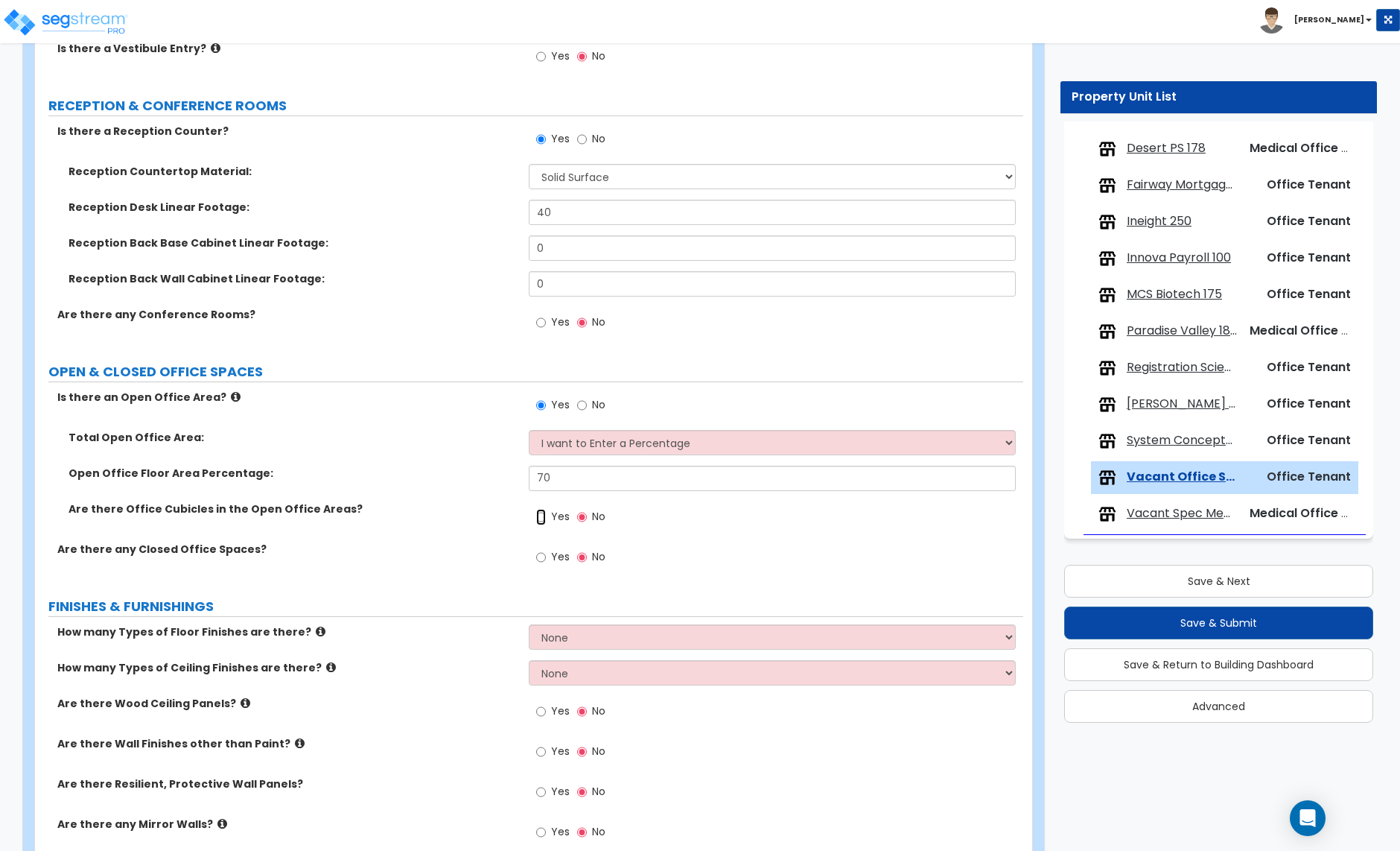
radio input "true"
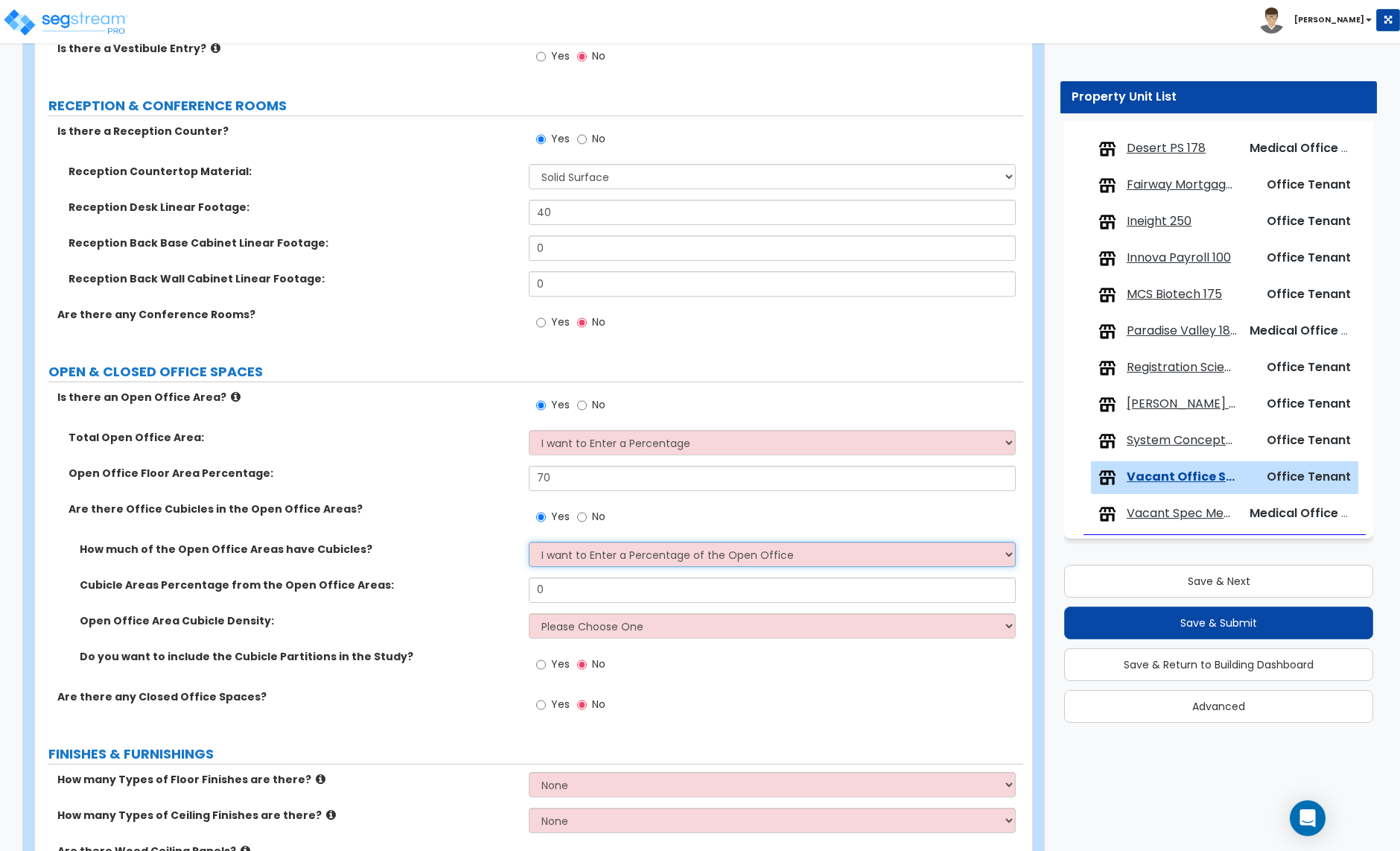
click at [605, 564] on select "I want to Enter a Percentage of the Open Office I want to enter the Square Foot…" at bounding box center [772, 554] width 486 height 25
click at [529, 543] on select "I want to Enter a Percentage of the Open Office I want to enter the Square Foot…" at bounding box center [772, 554] width 486 height 25
click at [548, 597] on input "0" at bounding box center [772, 590] width 486 height 25
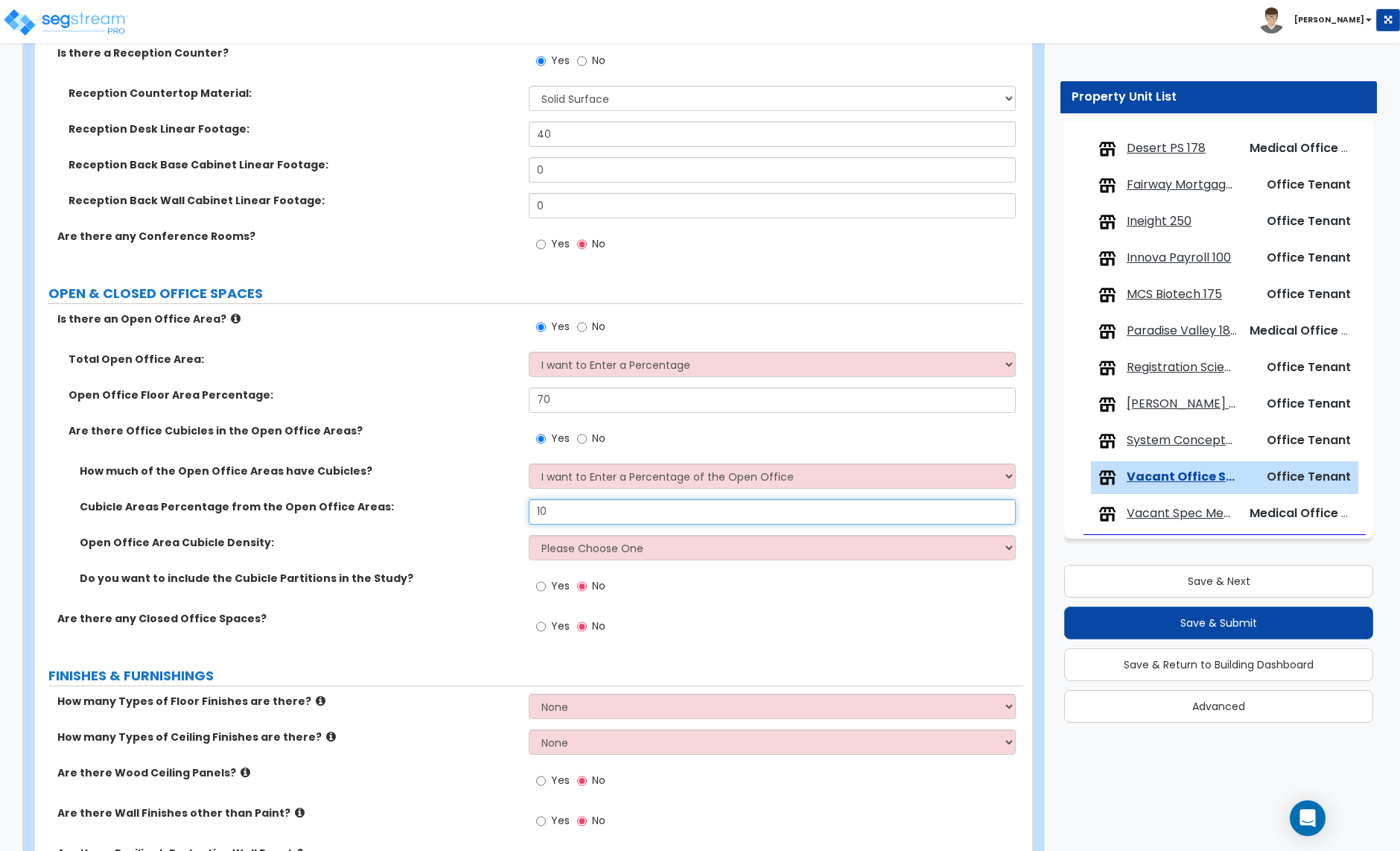
scroll to position [350, 0]
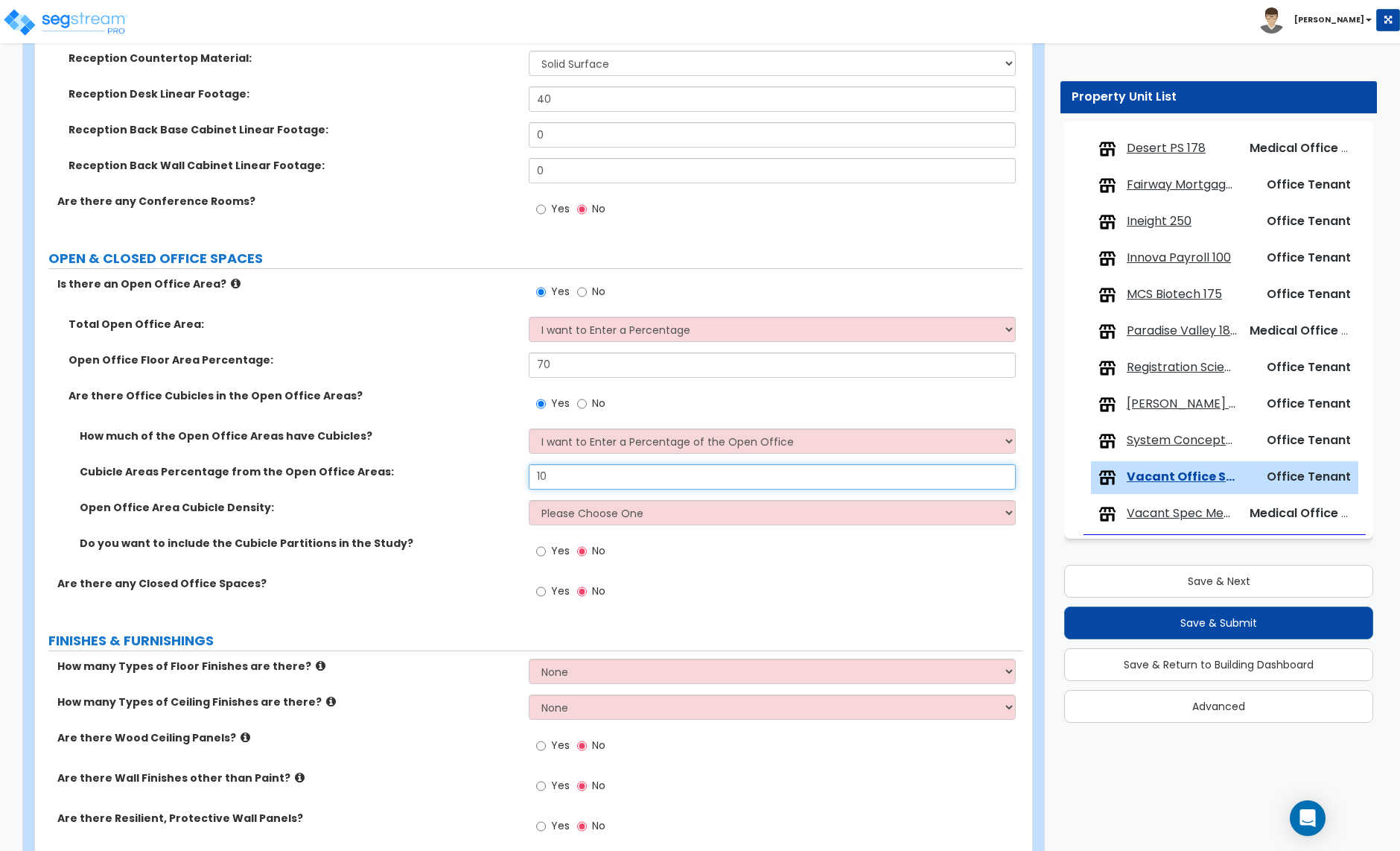
type input "10"
click at [609, 511] on select "Please Choose One Low High I want to Enter the number of Cubicles" at bounding box center [772, 512] width 486 height 25
select select "1"
click at [529, 501] on select "Please Choose One Low High I want to Enter the number of Cubicles" at bounding box center [772, 512] width 486 height 25
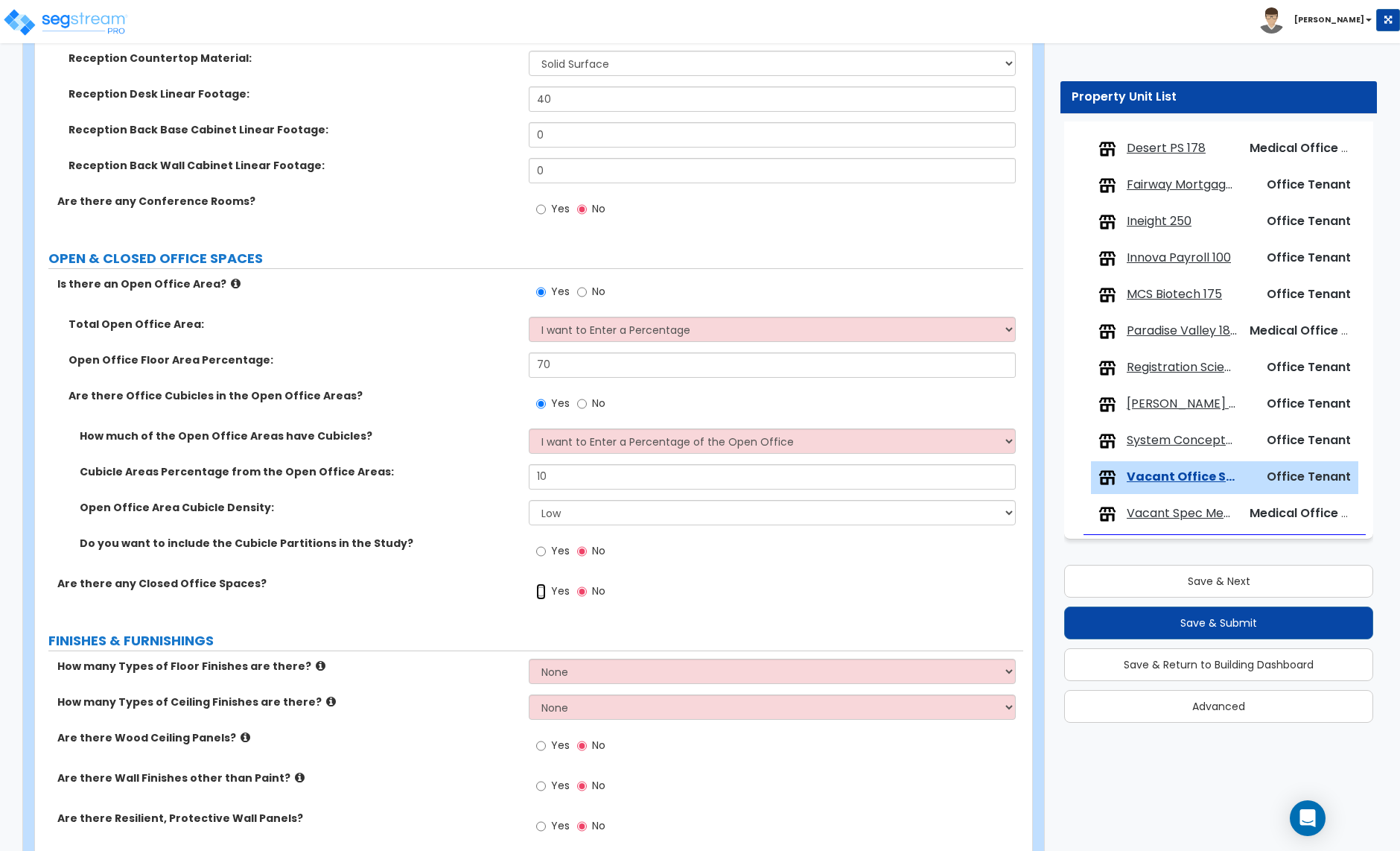
click at [541, 595] on input "Yes" at bounding box center [541, 592] width 10 height 17
radio input "true"
select select "1"
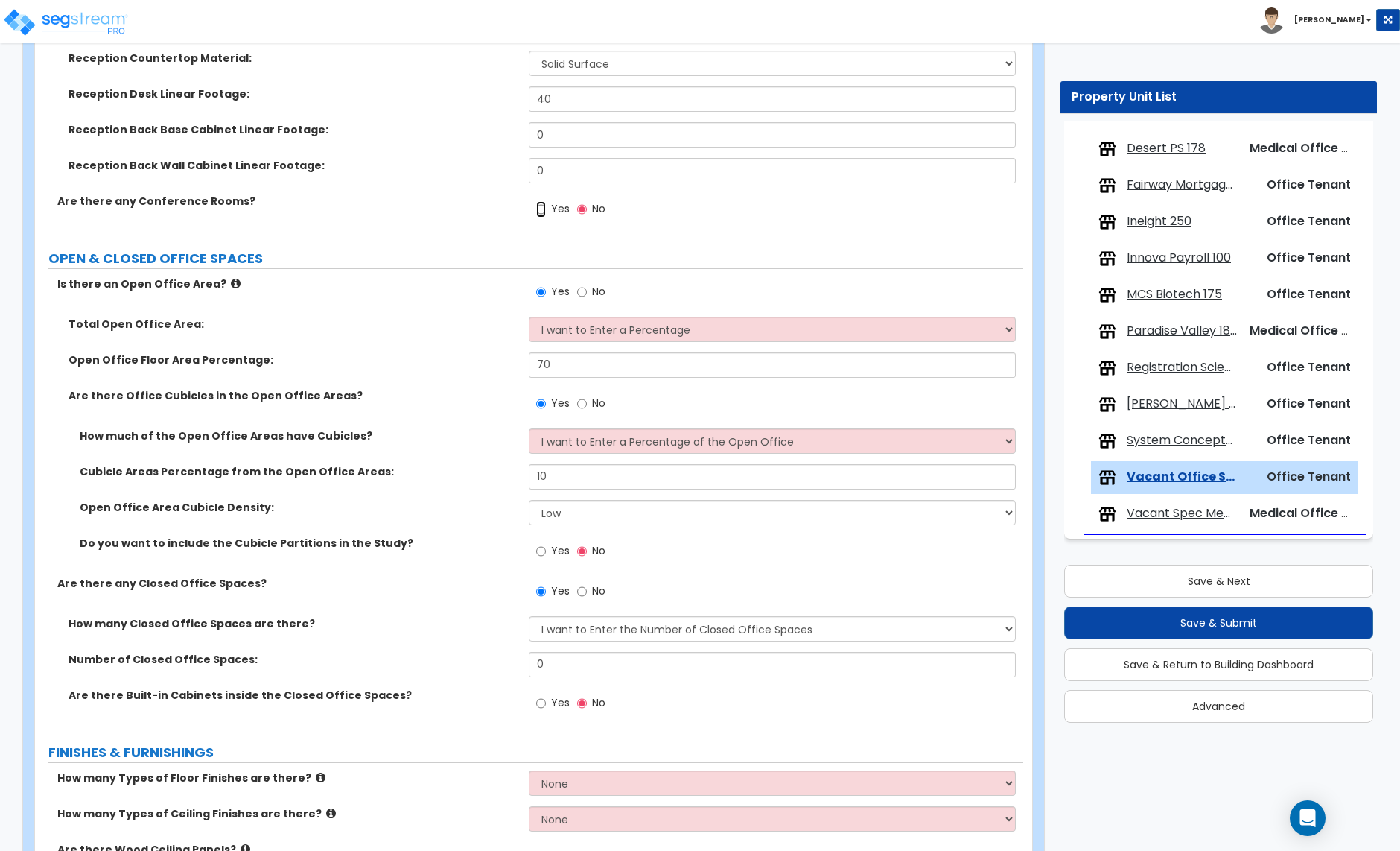
click at [540, 211] on input "Yes" at bounding box center [541, 209] width 10 height 17
radio input "true"
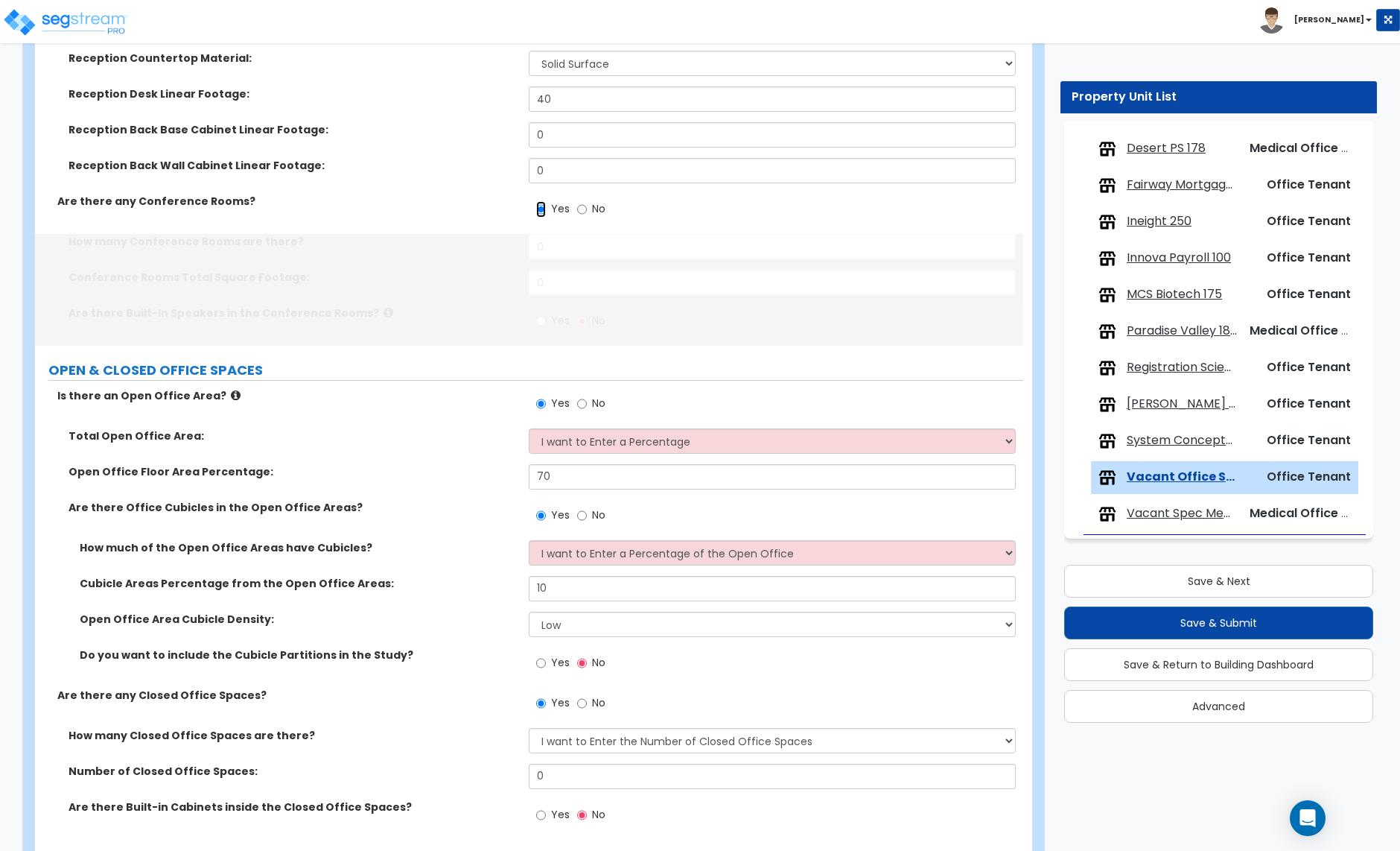
click at [540, 211] on input "Yes" at bounding box center [541, 209] width 10 height 17
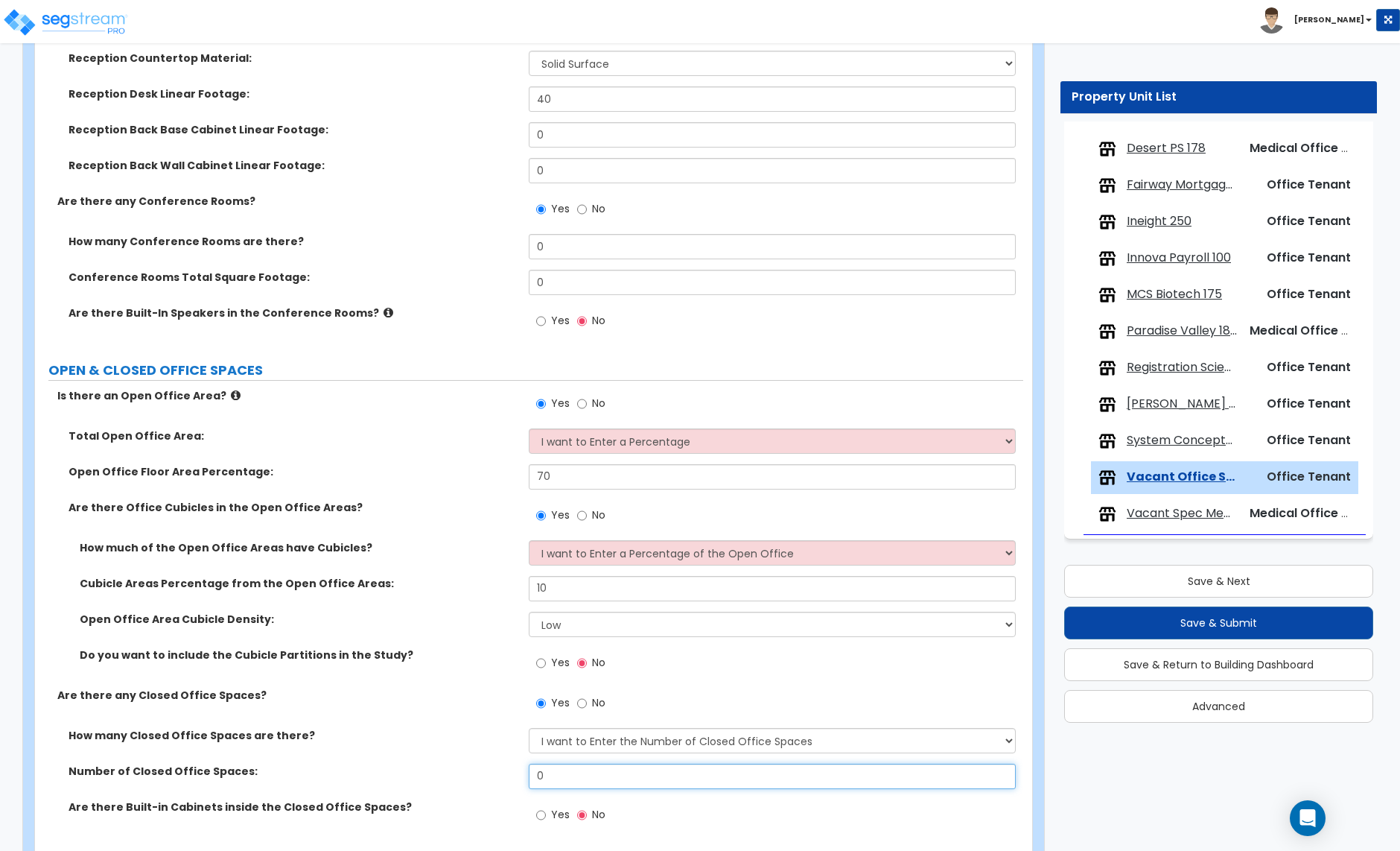
click at [557, 778] on input "0" at bounding box center [772, 776] width 486 height 25
type input "50"
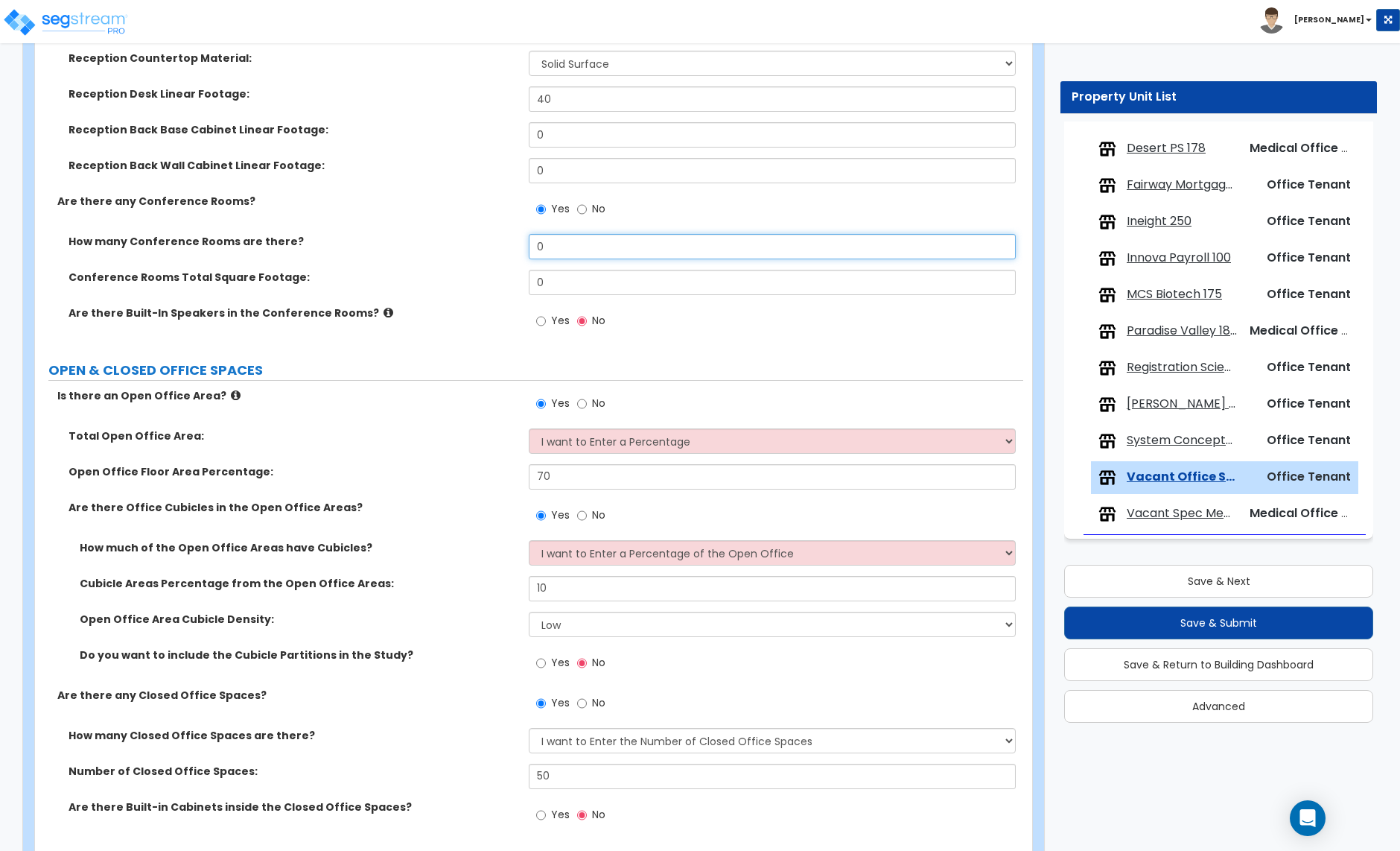
click at [550, 251] on input "0" at bounding box center [772, 246] width 486 height 25
type input "6"
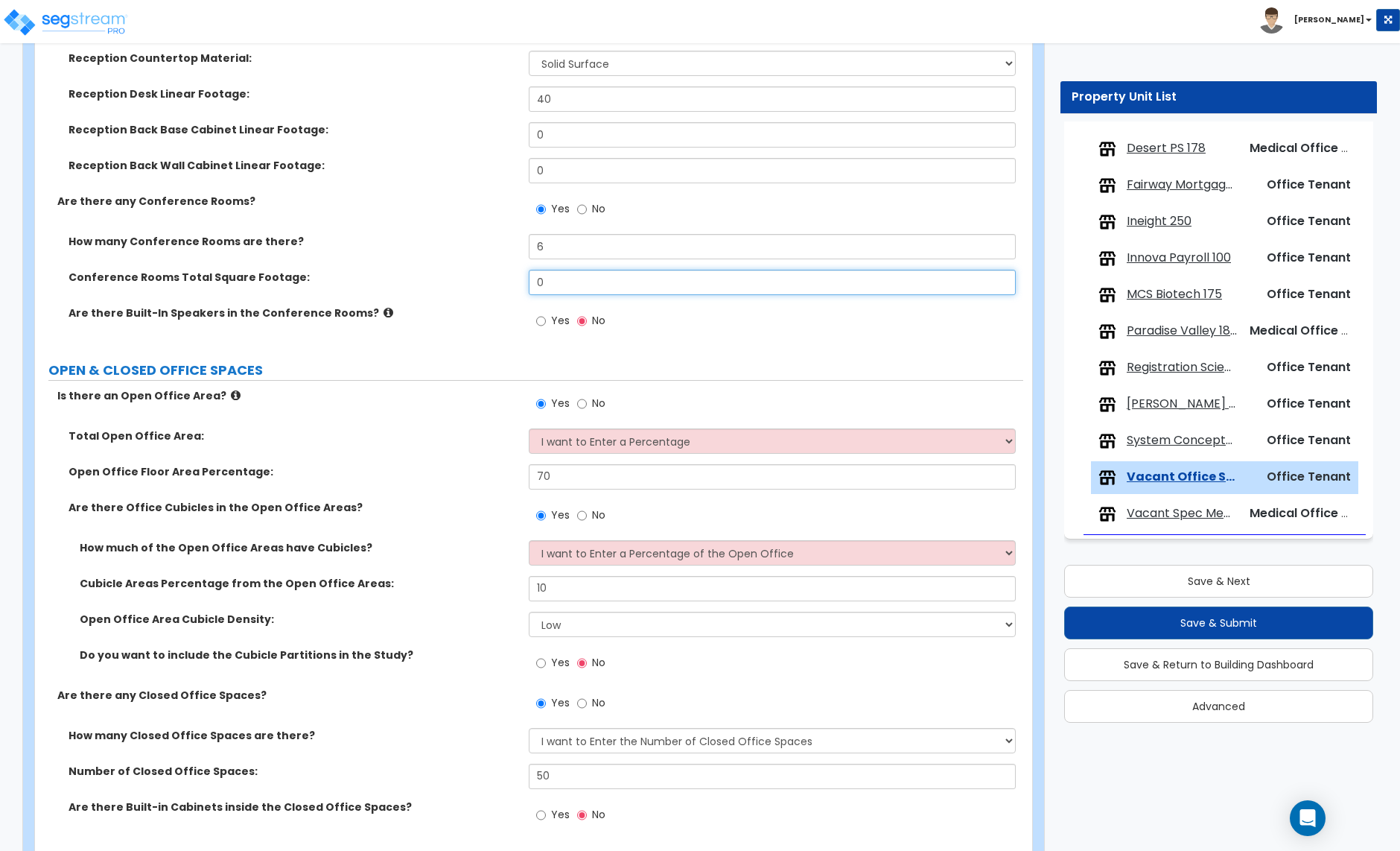
click at [557, 289] on input "0" at bounding box center [772, 282] width 486 height 25
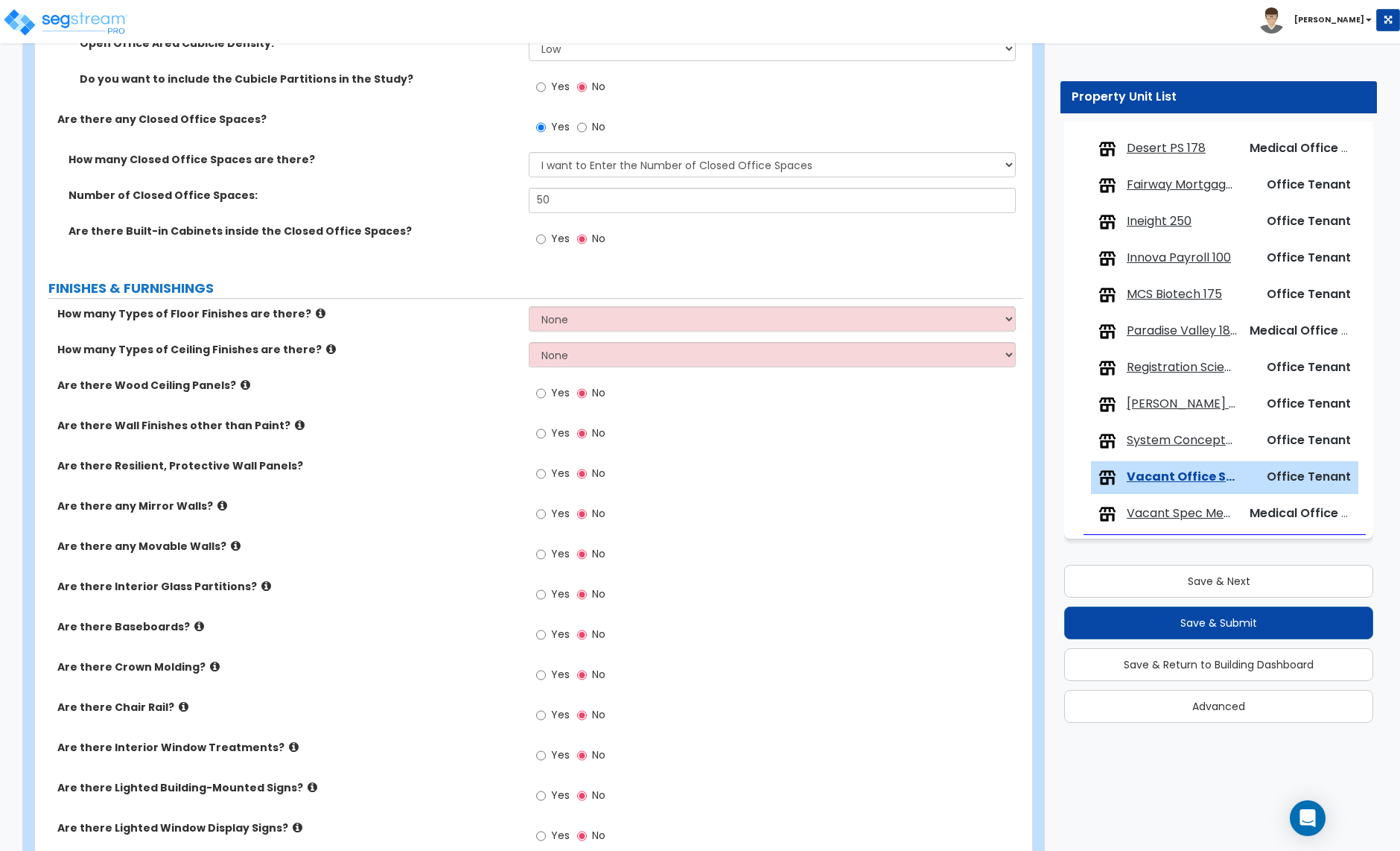
scroll to position [933, 0]
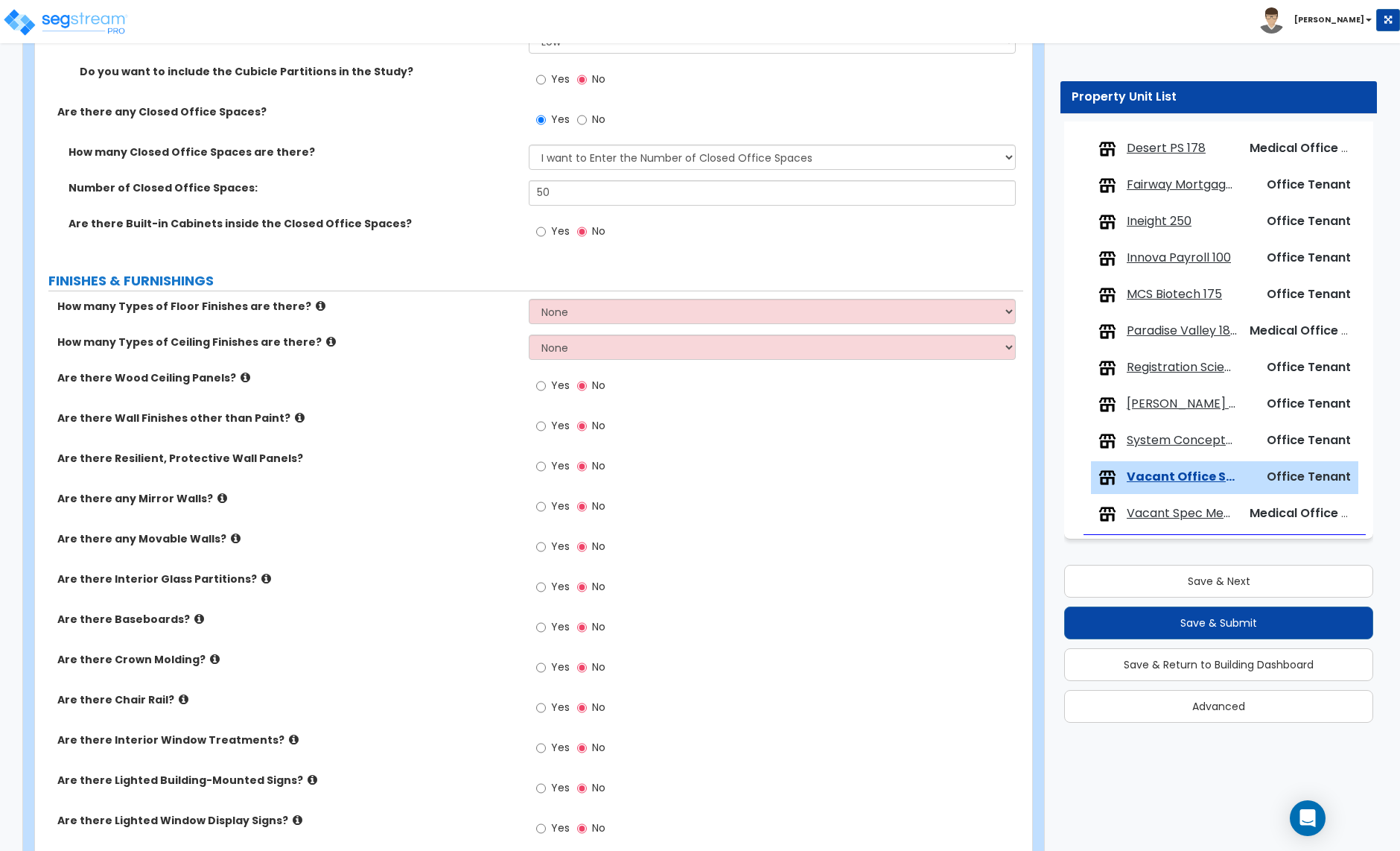
type input "1,200"
click at [584, 316] on select "None 1 2 3 4" at bounding box center [772, 311] width 486 height 25
click at [529, 301] on select "None 1 2 3 4" at bounding box center [772, 311] width 486 height 25
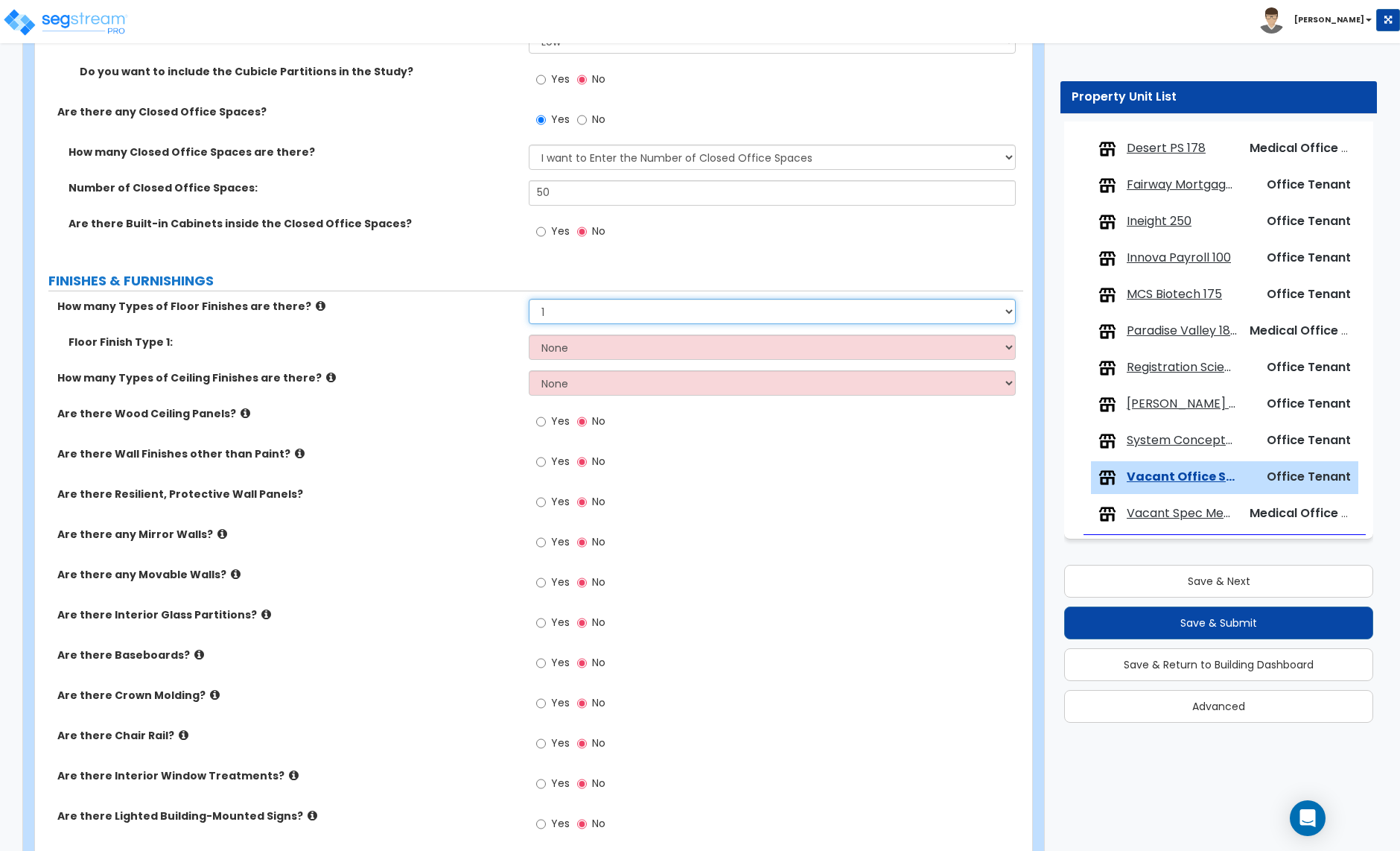
click at [592, 316] on select "None 1 2 3 4" at bounding box center [772, 311] width 486 height 25
select select "2"
click at [529, 301] on select "None 1 2 3 4" at bounding box center [772, 311] width 486 height 25
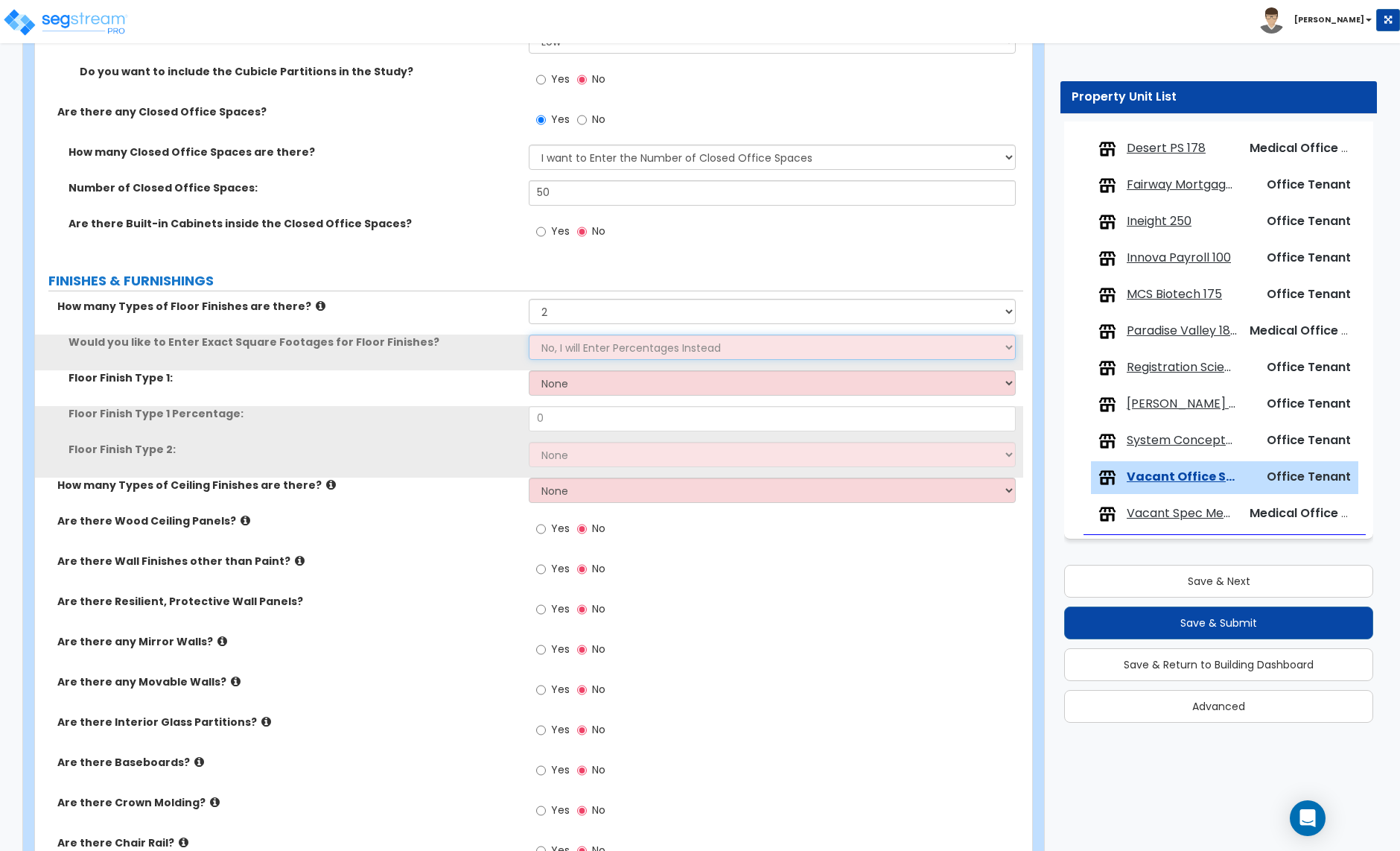
click at [579, 345] on select "No, I will Enter Percentages Instead Yes, I will Enter Exact Square Footages" at bounding box center [772, 347] width 486 height 25
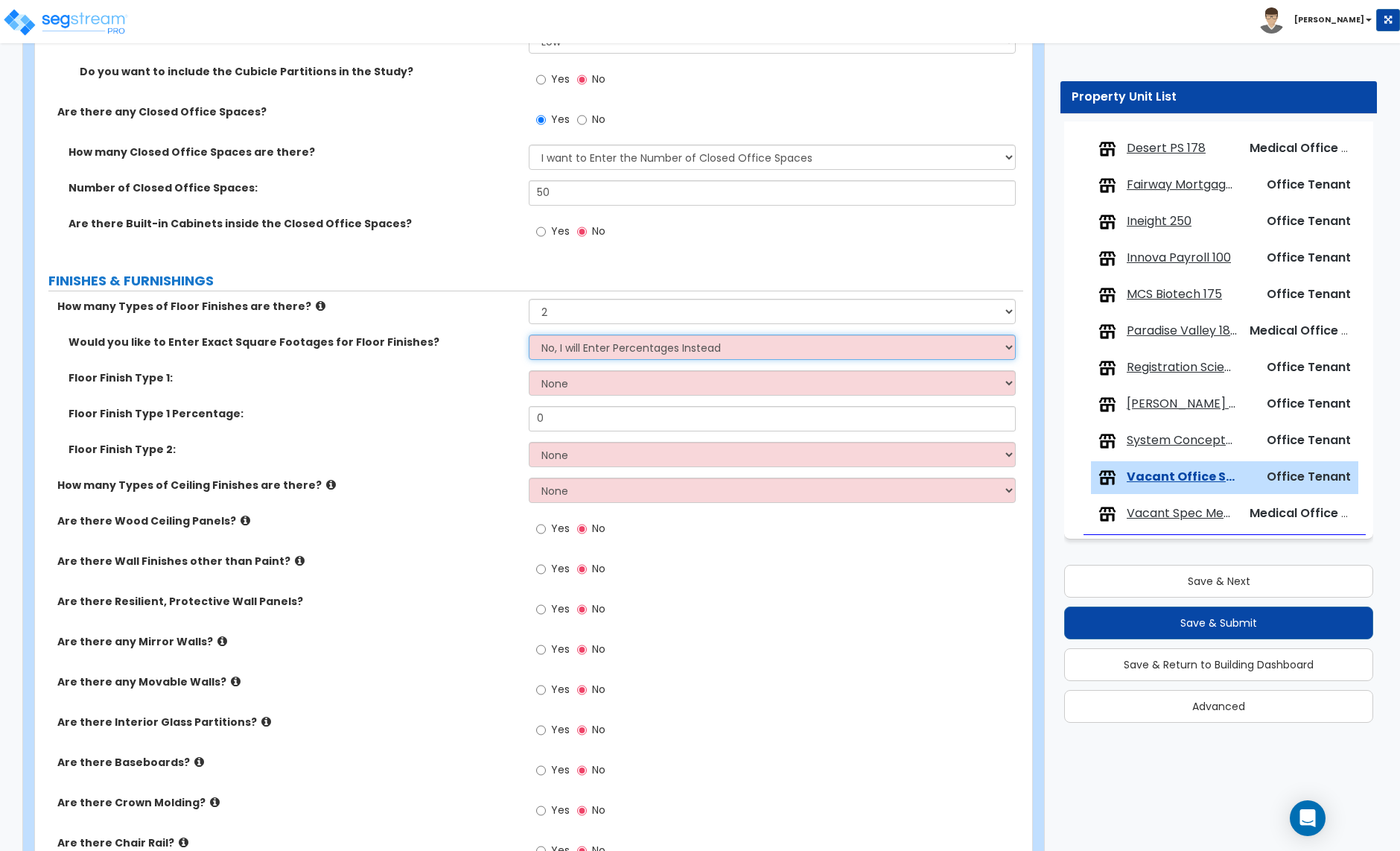
click at [529, 336] on select "No, I will Enter Percentages Instead Yes, I will Enter Exact Square Footages" at bounding box center [772, 347] width 486 height 25
click at [571, 382] on select "None Tile Flooring Hardwood Flooring Resilient Laminate Flooring VCT Flooring S…" at bounding box center [772, 383] width 486 height 25
click at [590, 372] on select "None Tile Flooring Hardwood Flooring Resilient Laminate Flooring VCT Flooring S…" at bounding box center [772, 383] width 486 height 25
select select "7"
click at [529, 372] on select "None Tile Flooring Hardwood Flooring Resilient Laminate Flooring VCT Flooring S…" at bounding box center [772, 383] width 486 height 25
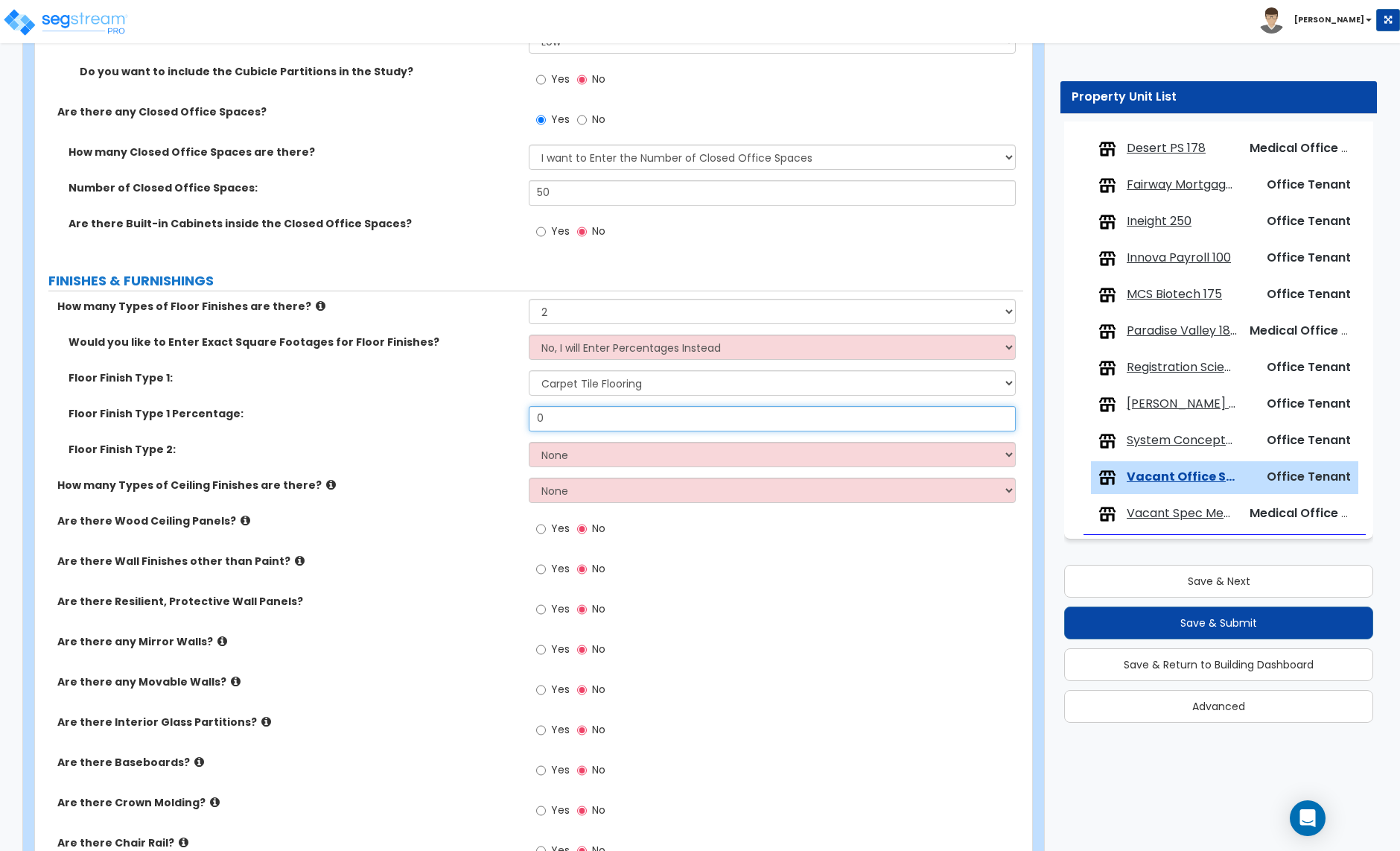
click at [565, 422] on input "0" at bounding box center [772, 418] width 486 height 25
click at [569, 423] on input "80" at bounding box center [772, 418] width 486 height 25
type input "90"
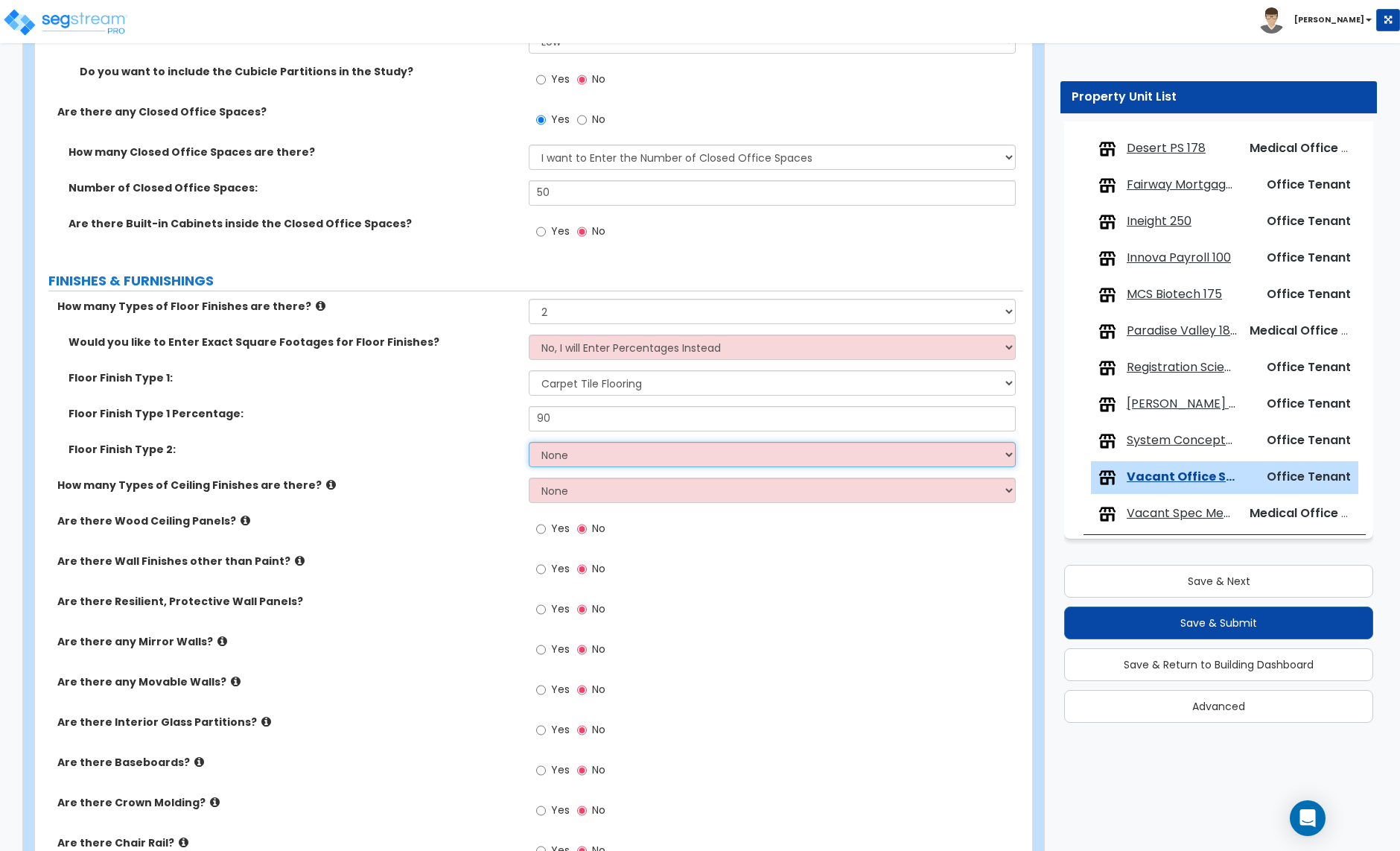
click at [562, 451] on select "None Tile Flooring Hardwood Flooring Resilient Laminate Flooring VCT Flooring S…" at bounding box center [772, 454] width 486 height 25
select select "3"
click at [529, 443] on select "None Tile Flooring Hardwood Flooring Resilient Laminate Flooring VCT Flooring S…" at bounding box center [772, 454] width 486 height 25
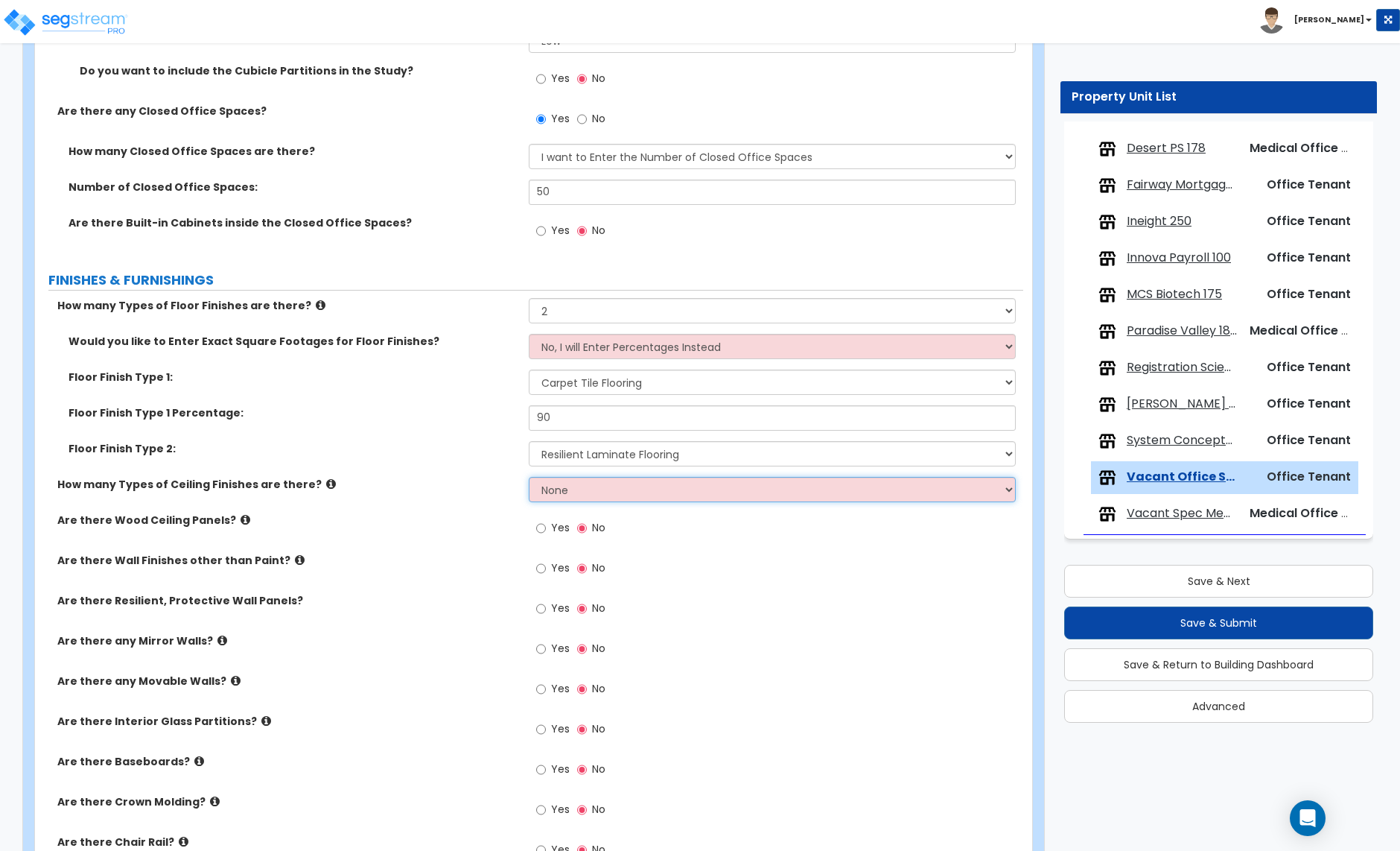
click at [583, 500] on select "None 1 2 3" at bounding box center [772, 489] width 486 height 25
select select "1"
click at [529, 479] on select "None 1 2 3" at bounding box center [772, 489] width 486 height 25
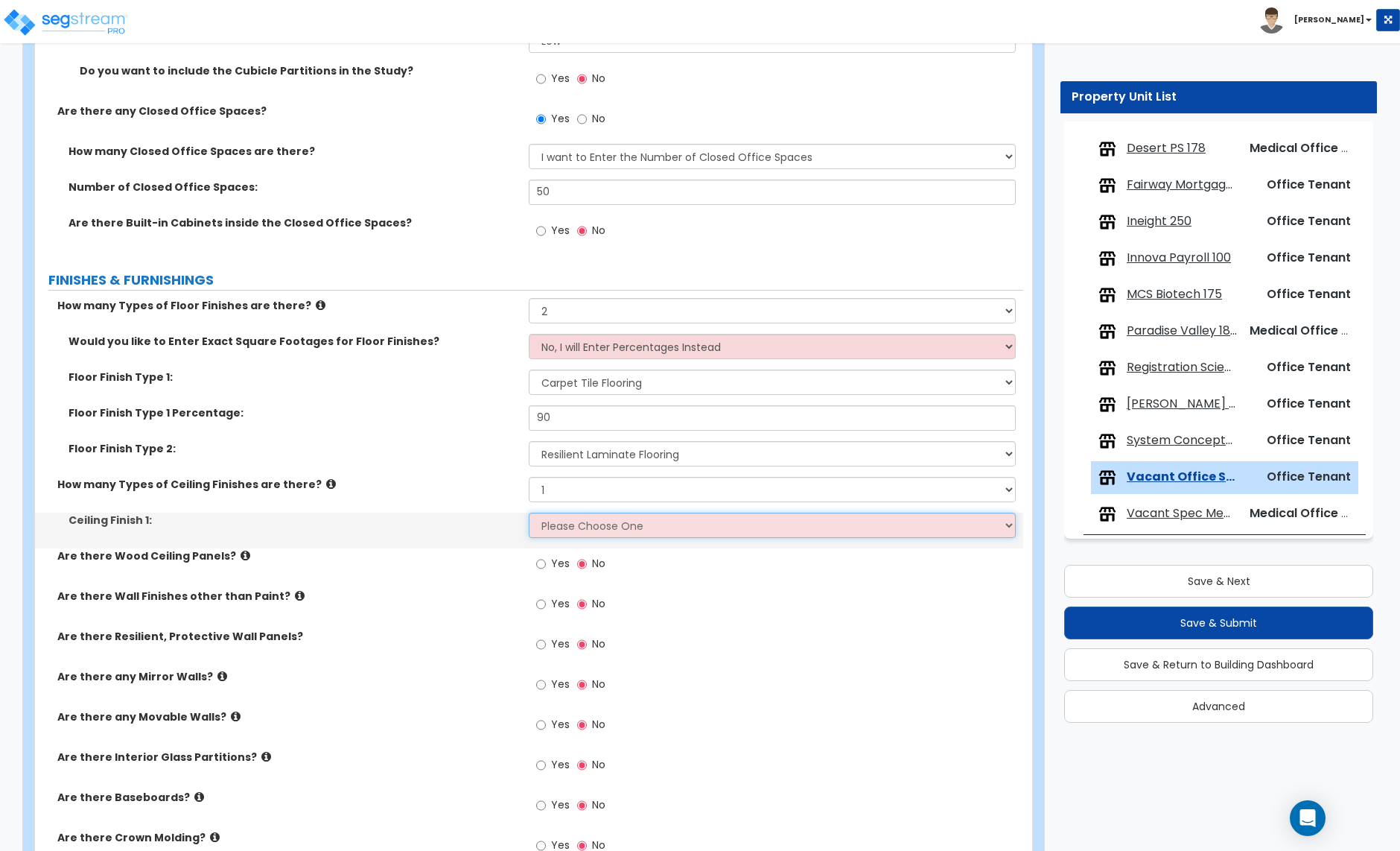
click at [572, 525] on select "Please Choose One Drop Ceiling Open Ceiling Drywall Ceiling" at bounding box center [772, 525] width 486 height 25
select select "1"
click at [529, 514] on select "Please Choose One Drop Ceiling Open Ceiling Drywall Ceiling" at bounding box center [772, 525] width 486 height 25
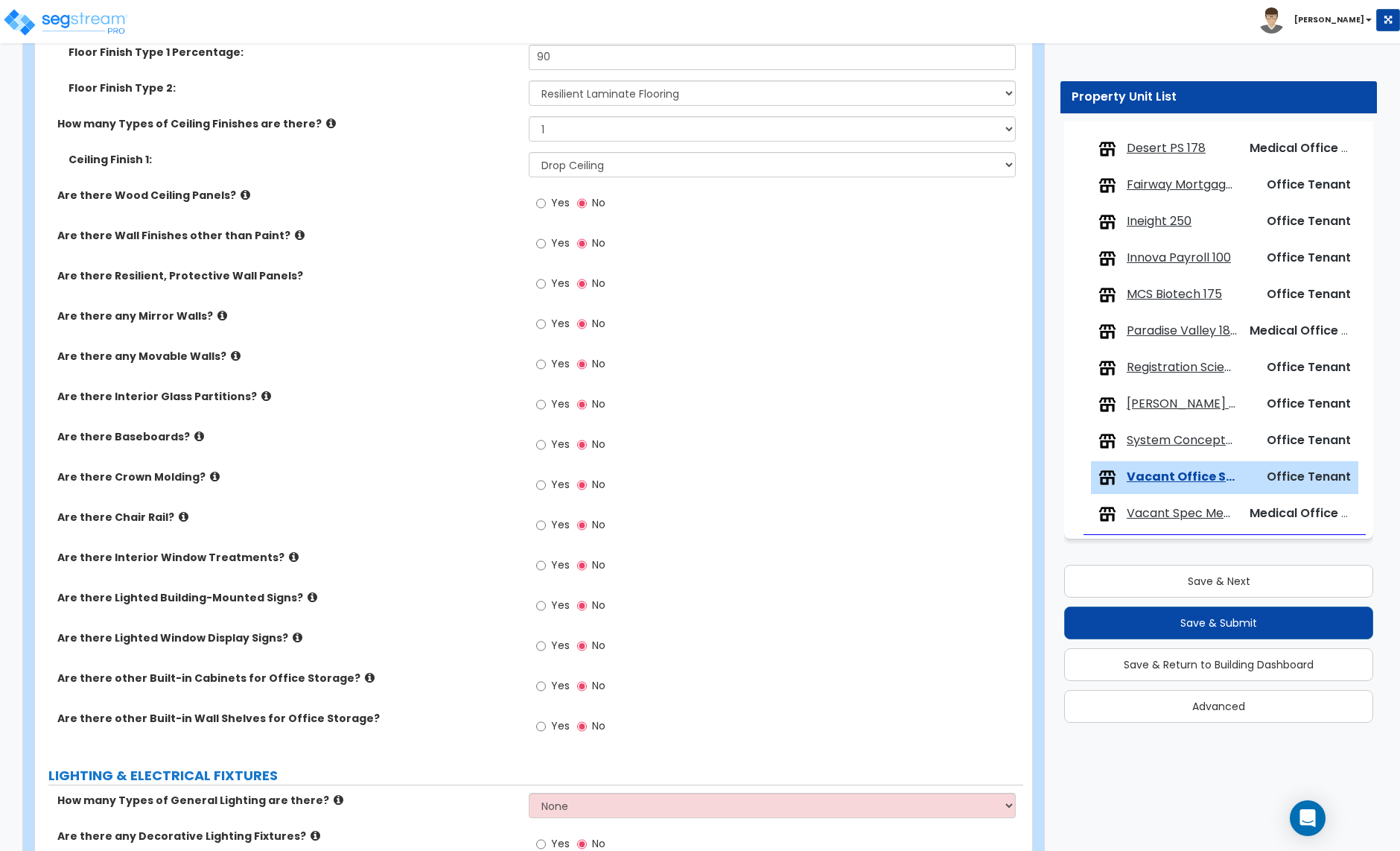
scroll to position [1330, 0]
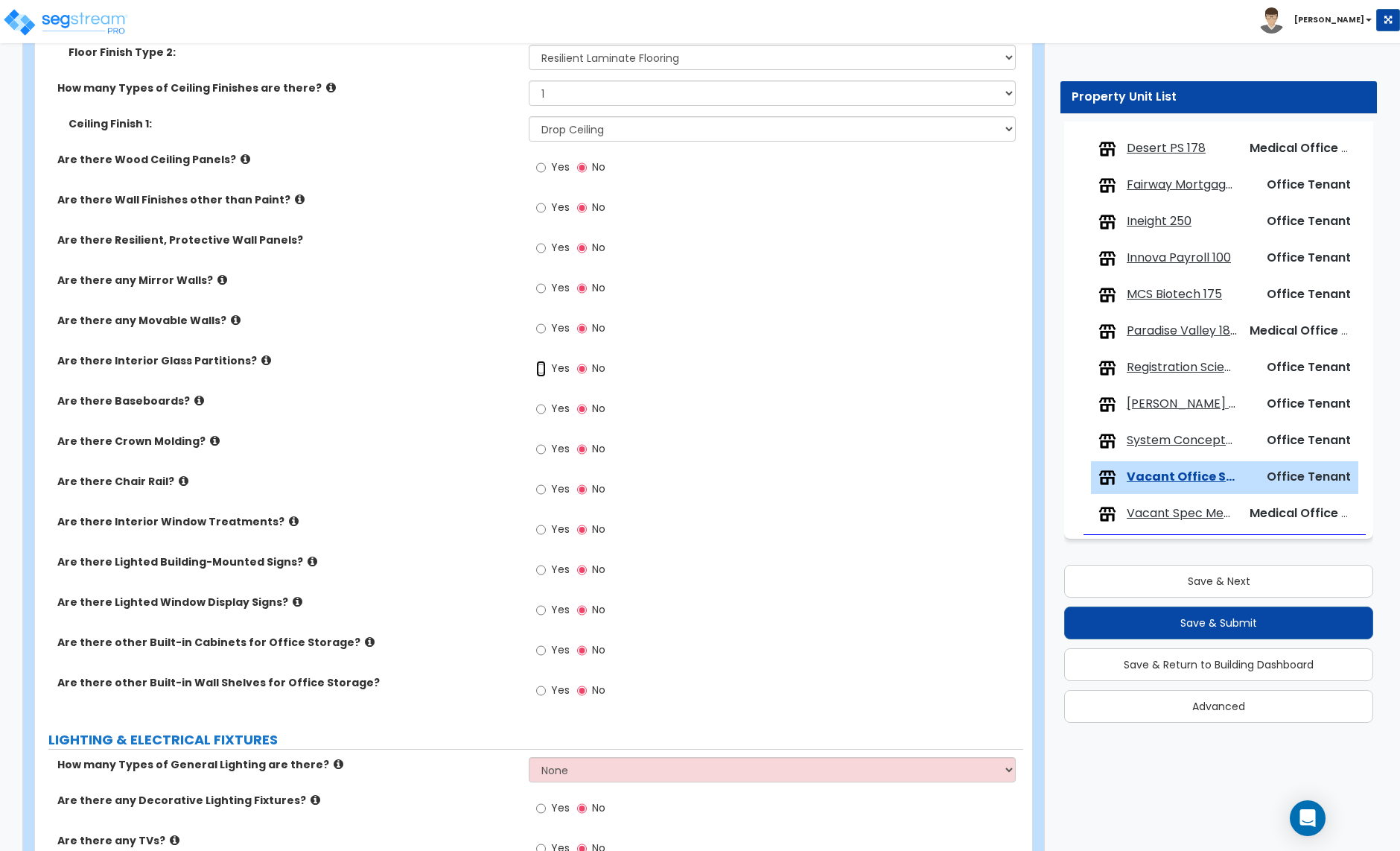
click at [543, 371] on input "Yes" at bounding box center [541, 368] width 10 height 17
radio input "true"
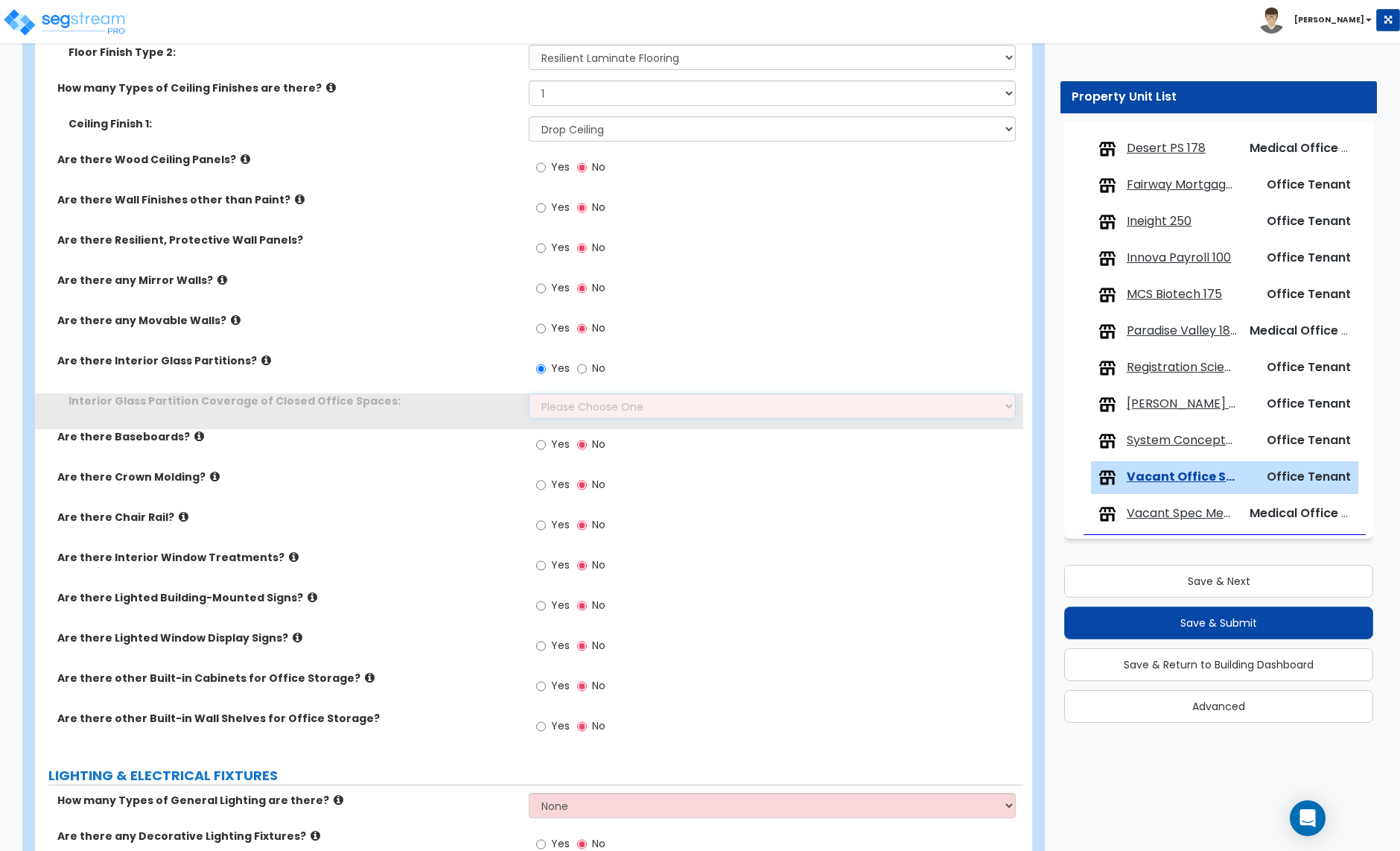
click at [583, 404] on select "Please Choose One Some of the Closed Office Space Walls are Interior Glass Part…" at bounding box center [772, 406] width 486 height 25
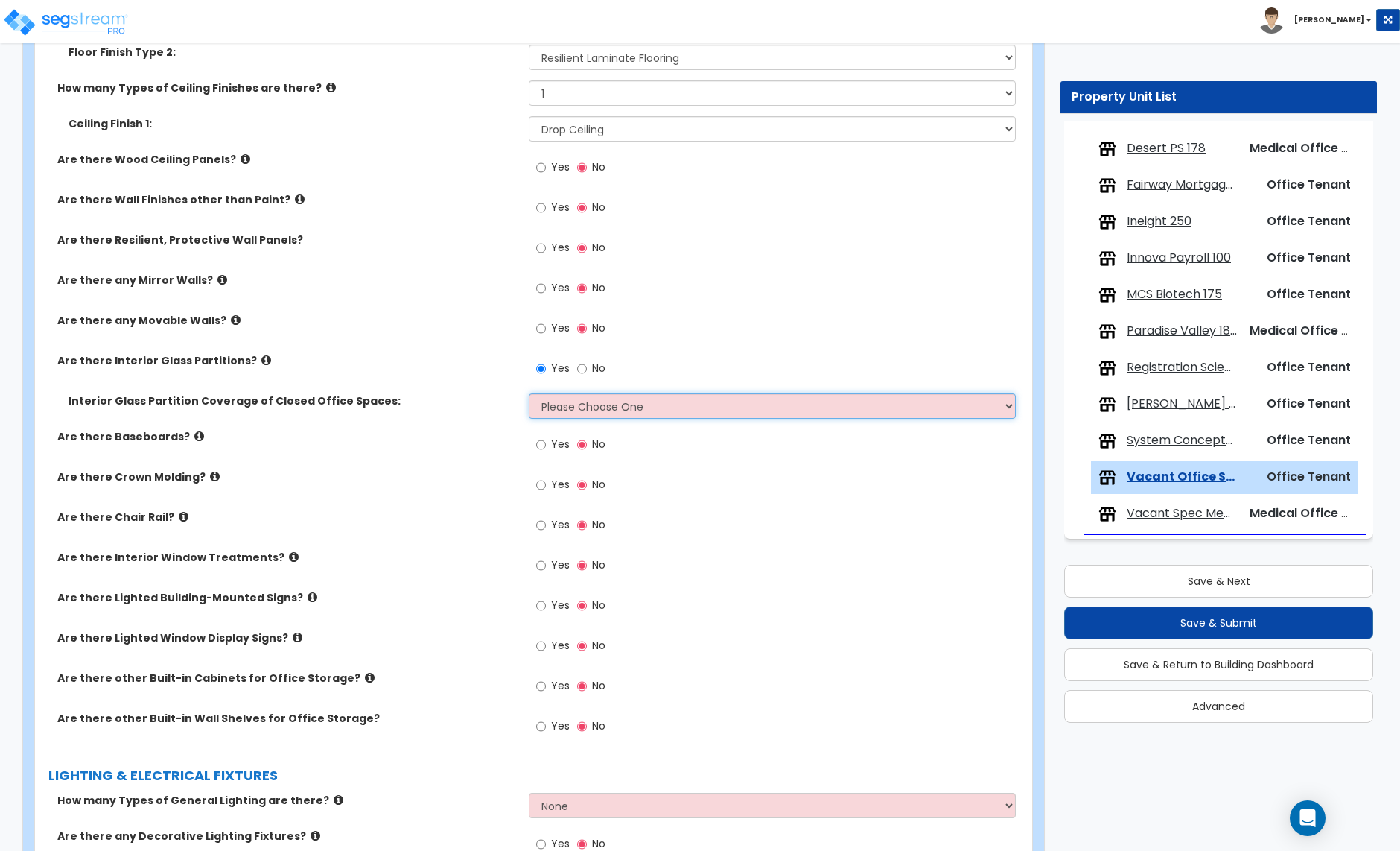
select select "5"
click at [529, 395] on select "Please Choose One Some of the Closed Office Space Walls are Interior Glass Part…" at bounding box center [772, 406] width 486 height 25
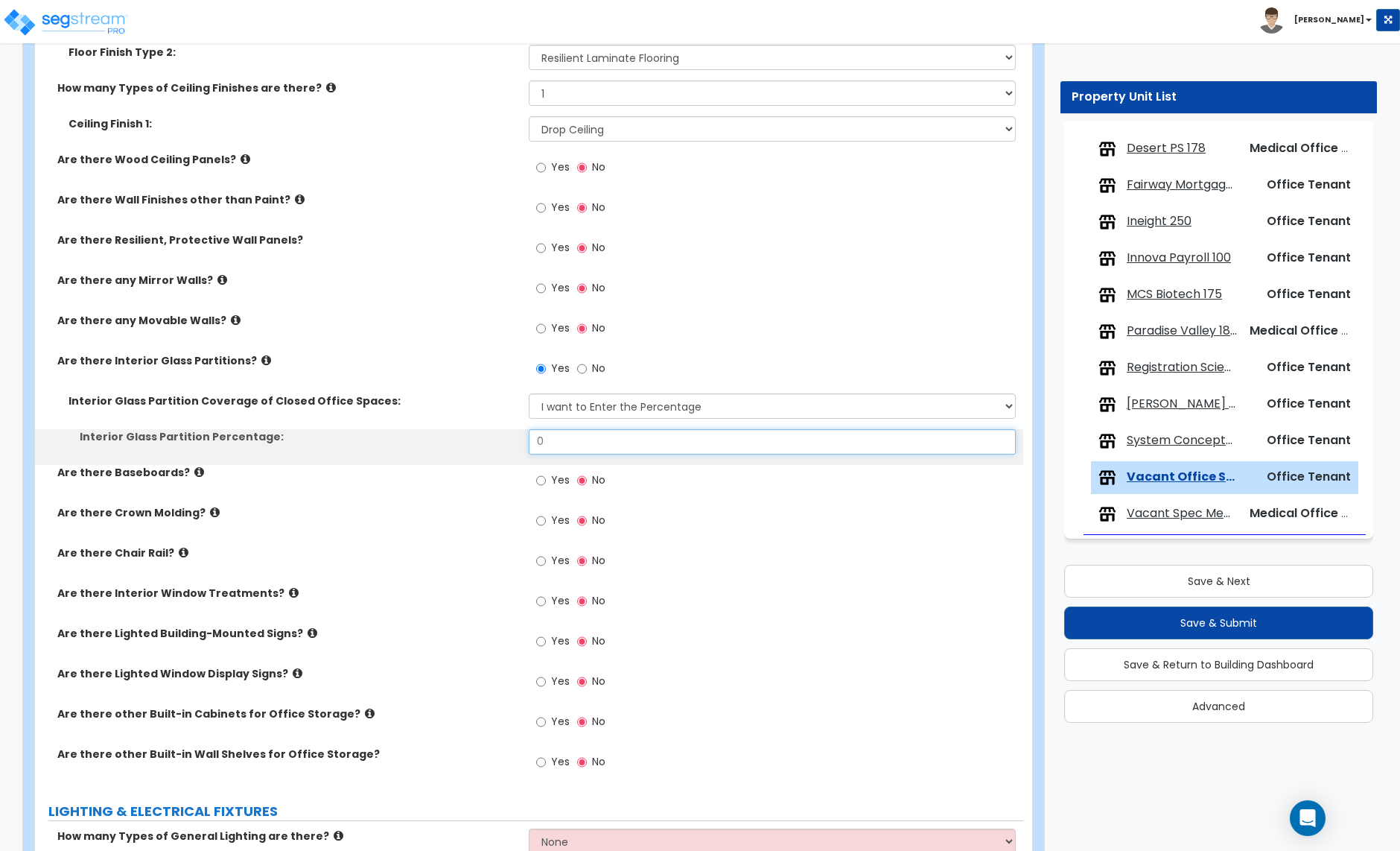
click at [569, 450] on input "0" at bounding box center [772, 442] width 486 height 25
type input "20"
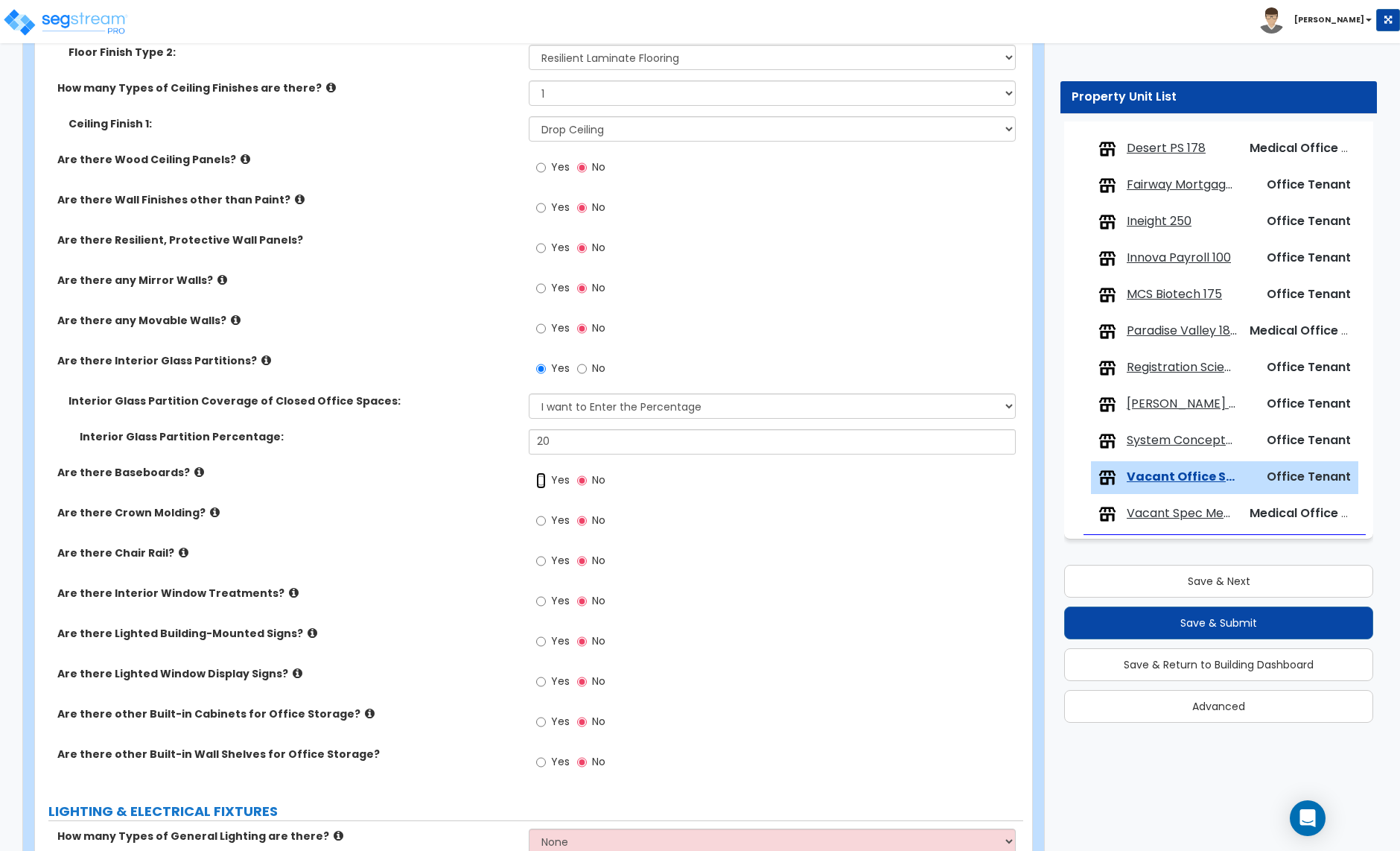
click at [540, 485] on input "Yes" at bounding box center [541, 480] width 10 height 17
radio input "true"
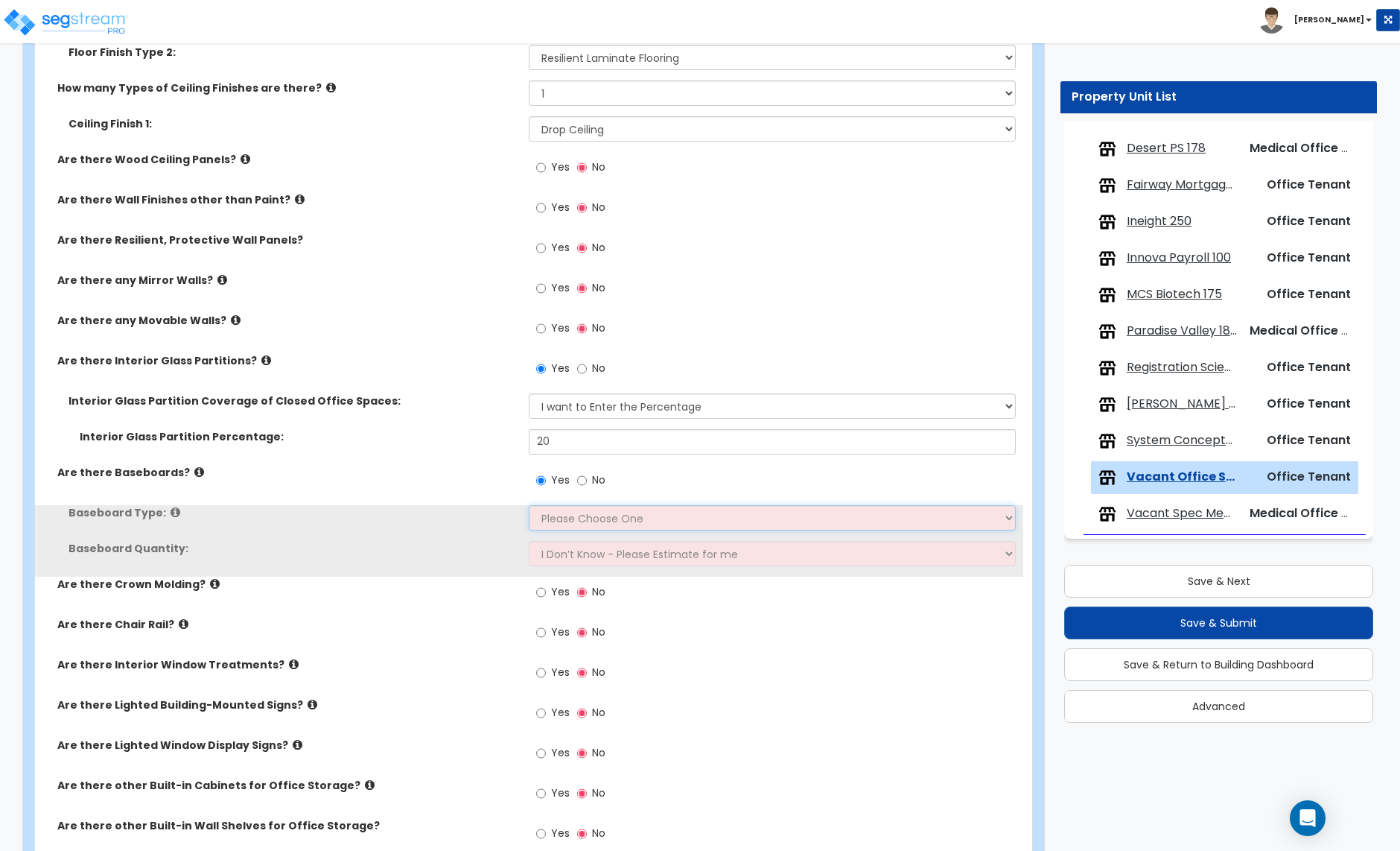
click at [564, 525] on select "Please Choose One Wood Vinyl Carpet Tile" at bounding box center [772, 517] width 486 height 25
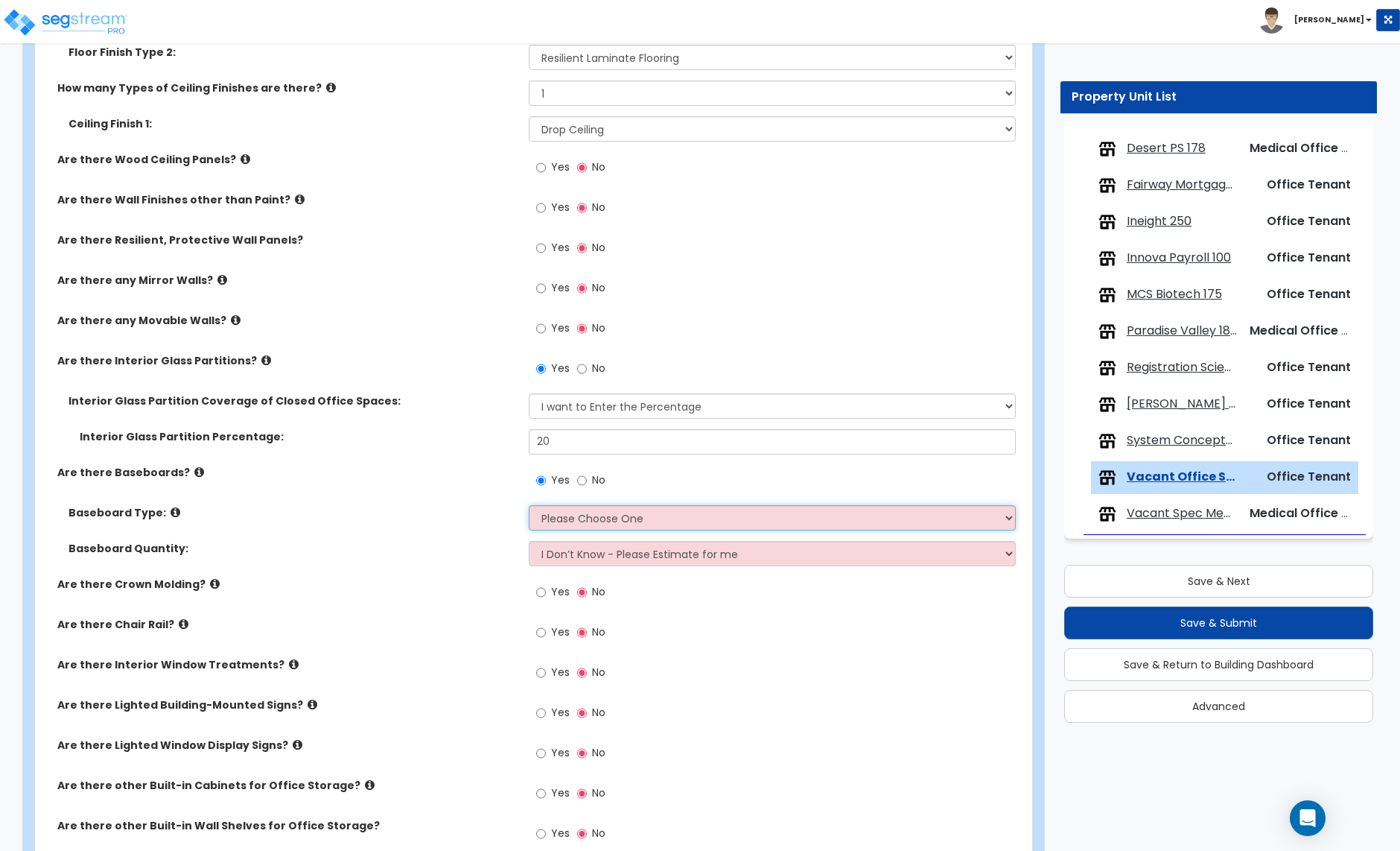
select select "2"
click at [529, 507] on select "Please Choose One Wood Vinyl Carpet Tile" at bounding box center [772, 517] width 486 height 25
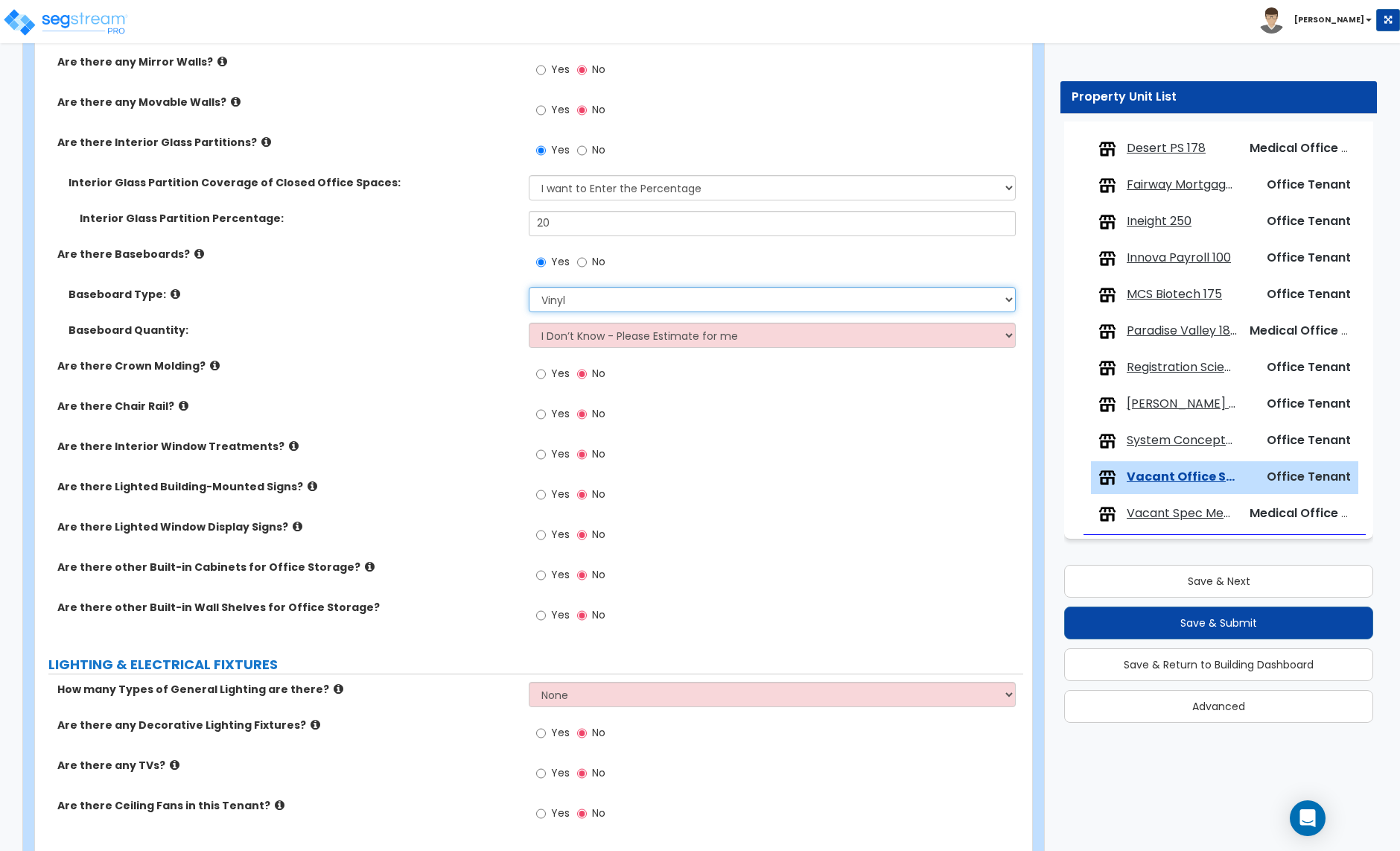
scroll to position [1554, 0]
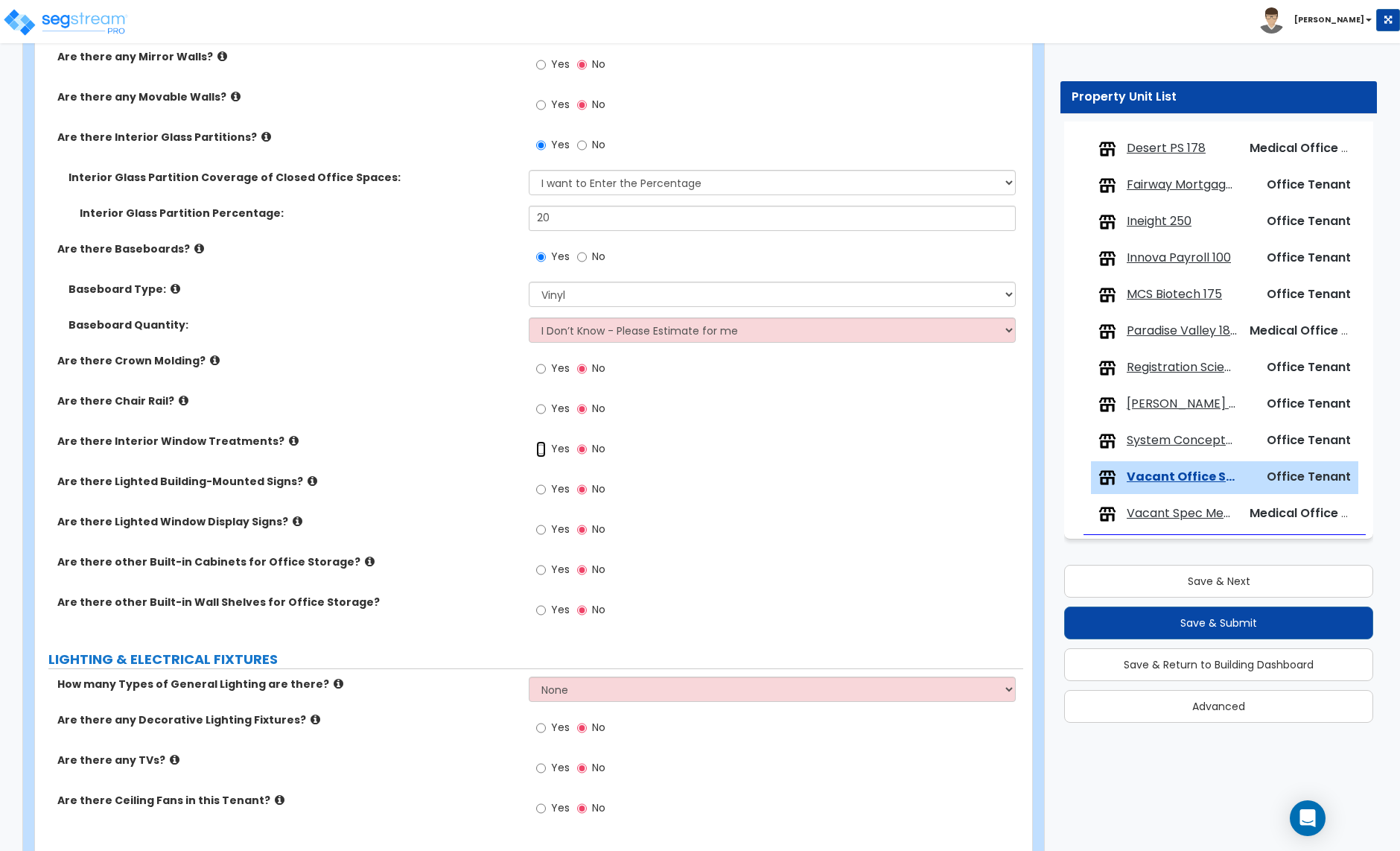
click at [540, 450] on input "Yes" at bounding box center [541, 449] width 10 height 17
radio input "true"
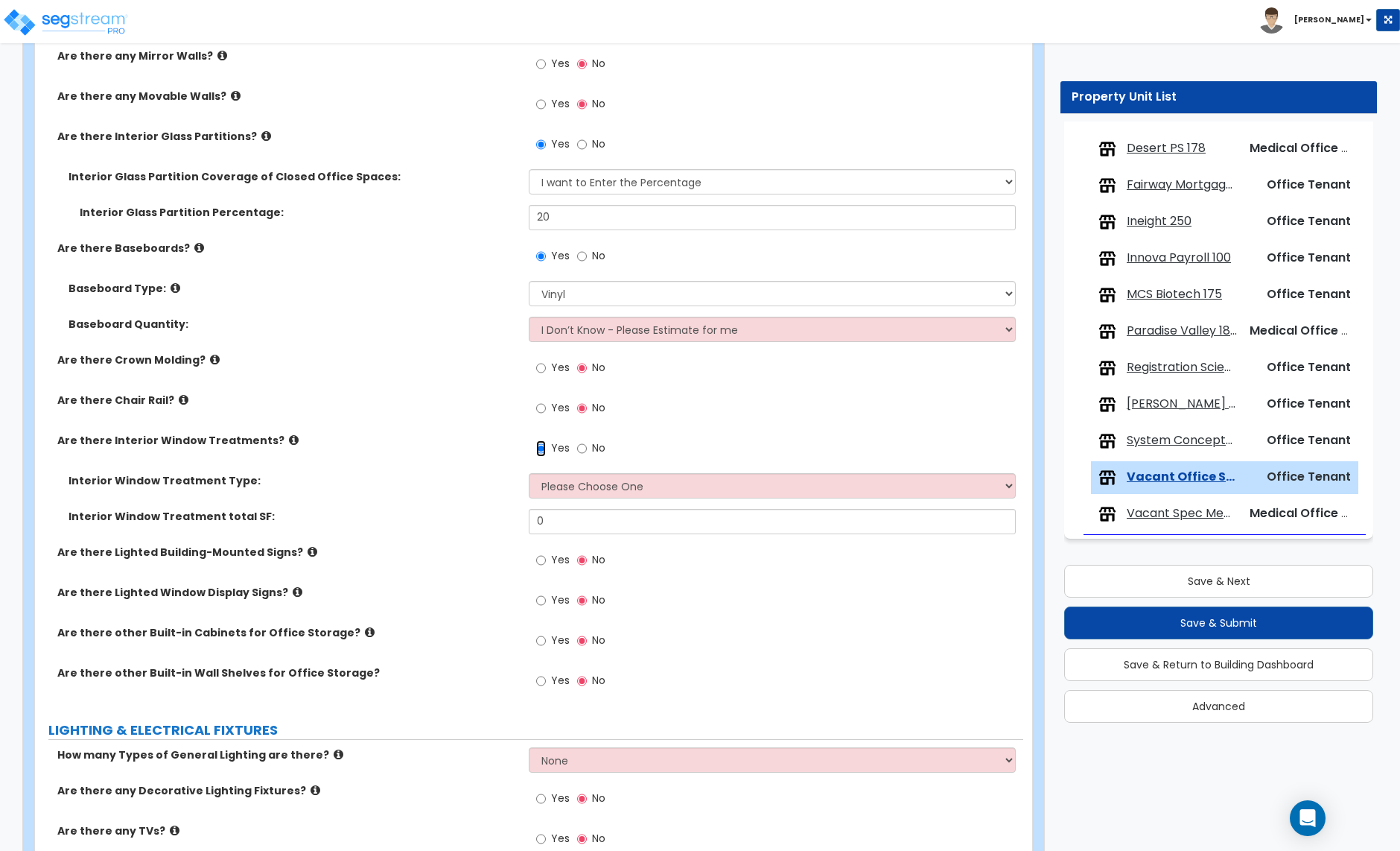
scroll to position [1564, 0]
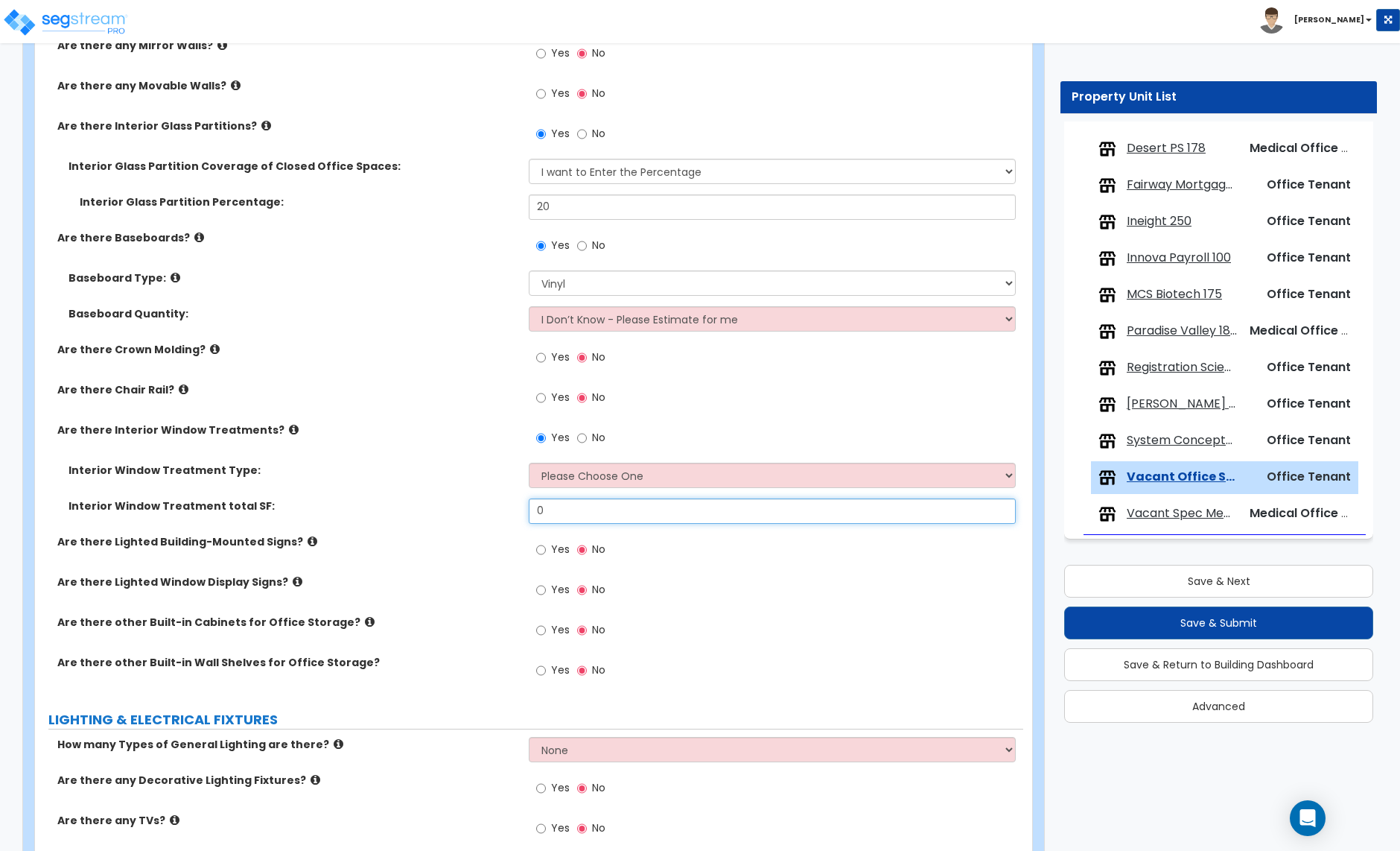
click at [569, 515] on input "0" at bounding box center [772, 511] width 486 height 25
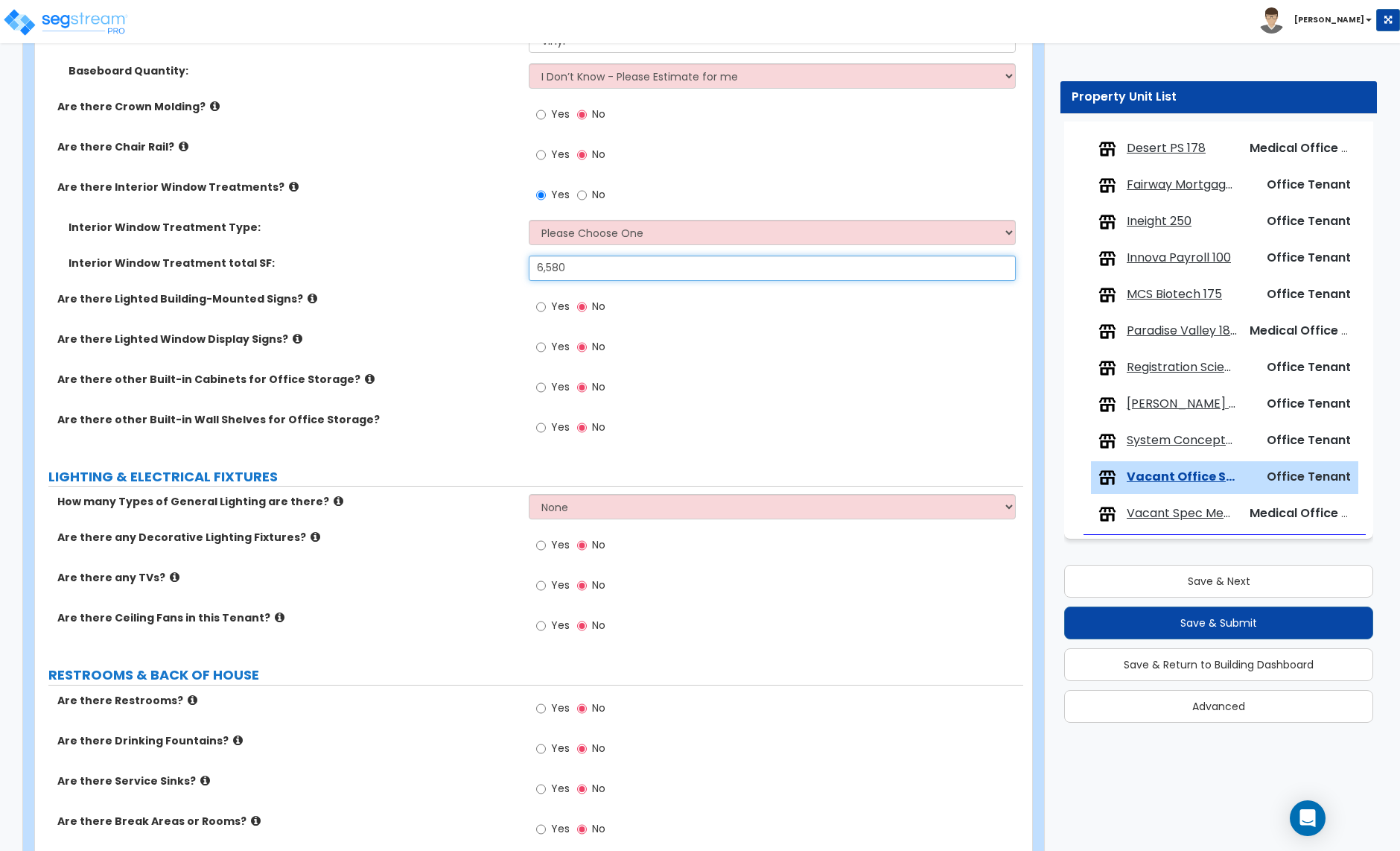
scroll to position [1813, 0]
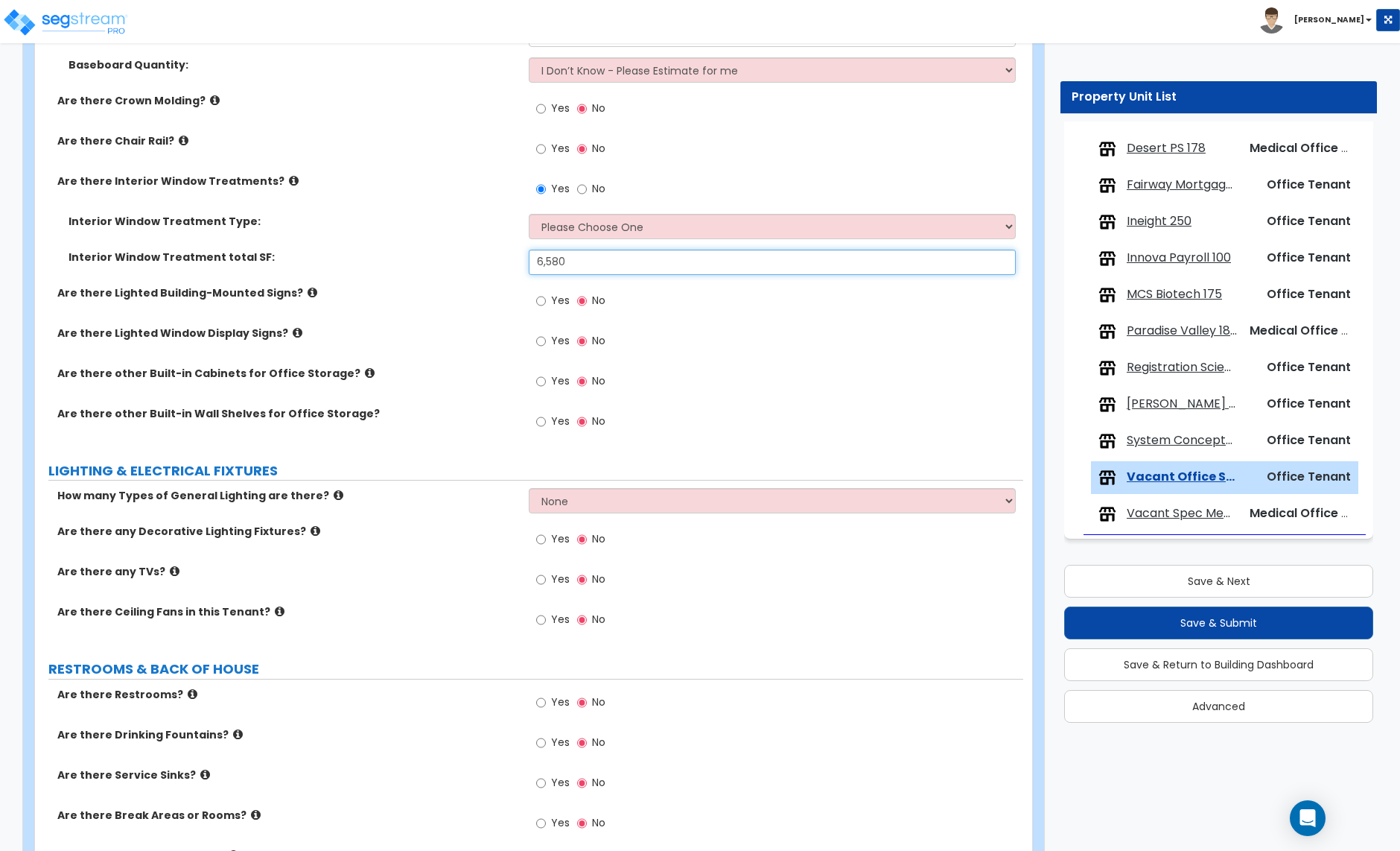
type input "6,580"
click at [540, 380] on input "Yes" at bounding box center [541, 381] width 10 height 17
radio input "true"
click at [540, 380] on input "Yes" at bounding box center [541, 381] width 10 height 17
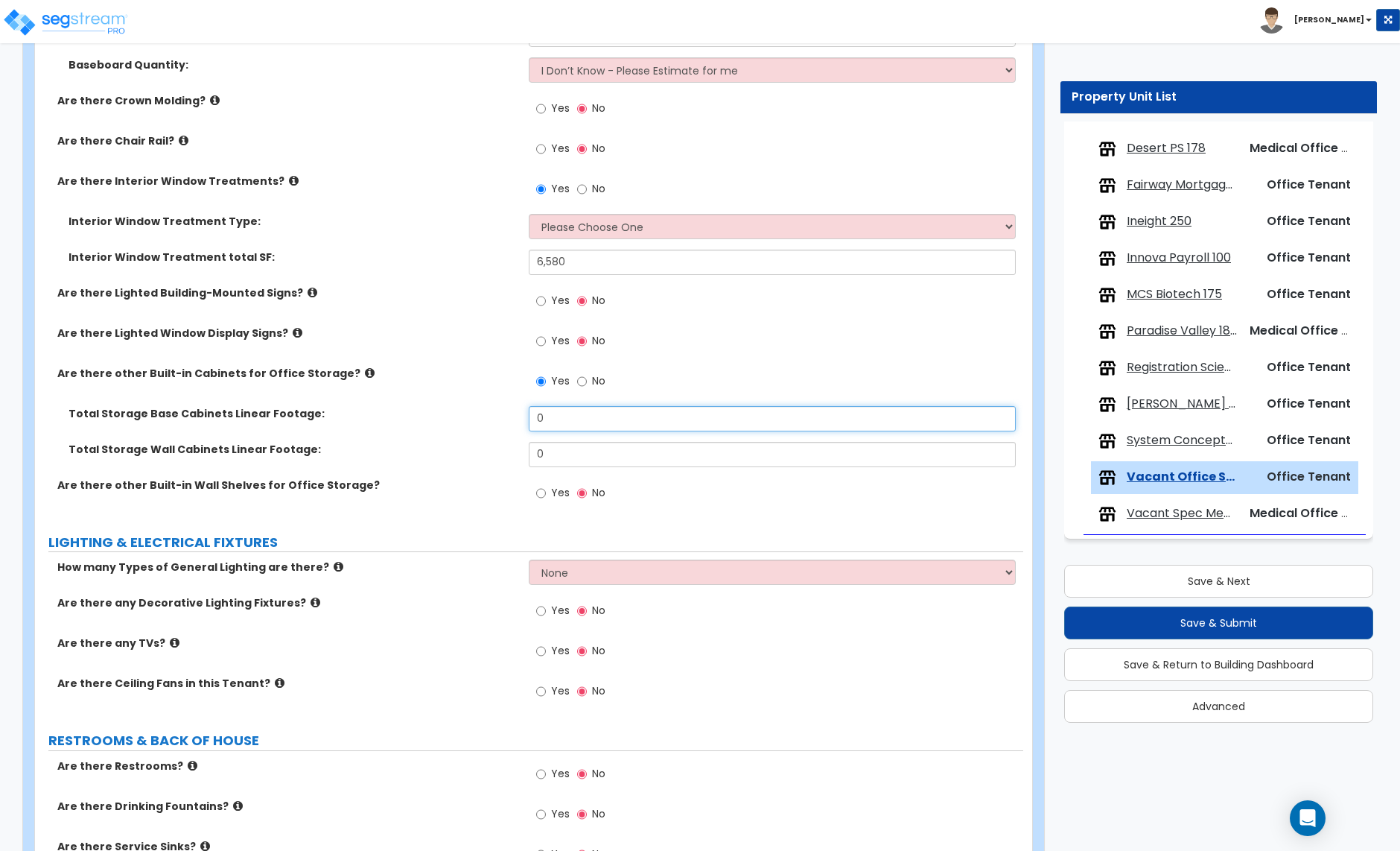
click at [557, 420] on input "0" at bounding box center [772, 418] width 486 height 25
click at [569, 421] on input "0" at bounding box center [772, 418] width 486 height 25
type input "21"
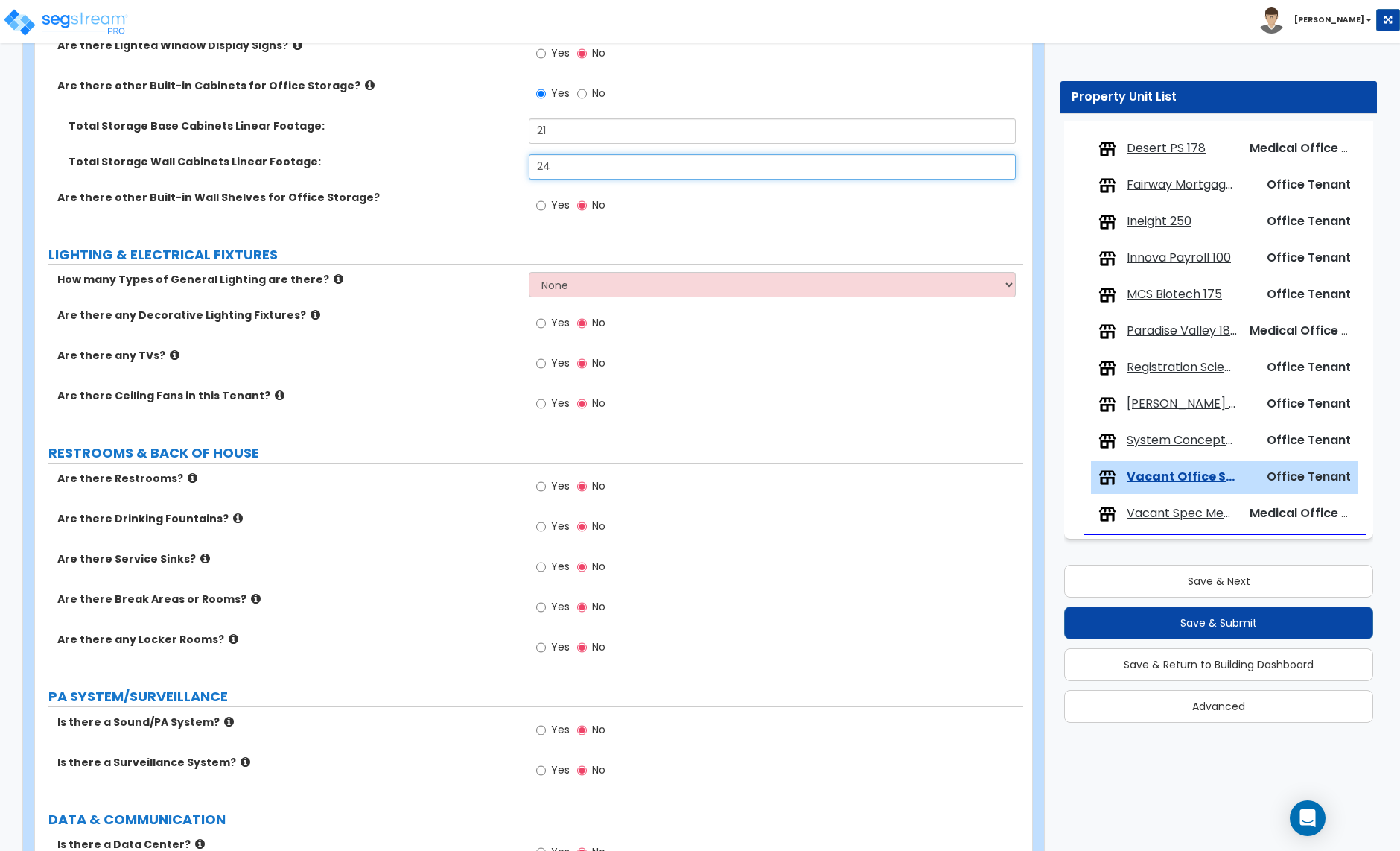
scroll to position [2103, 0]
type input "24"
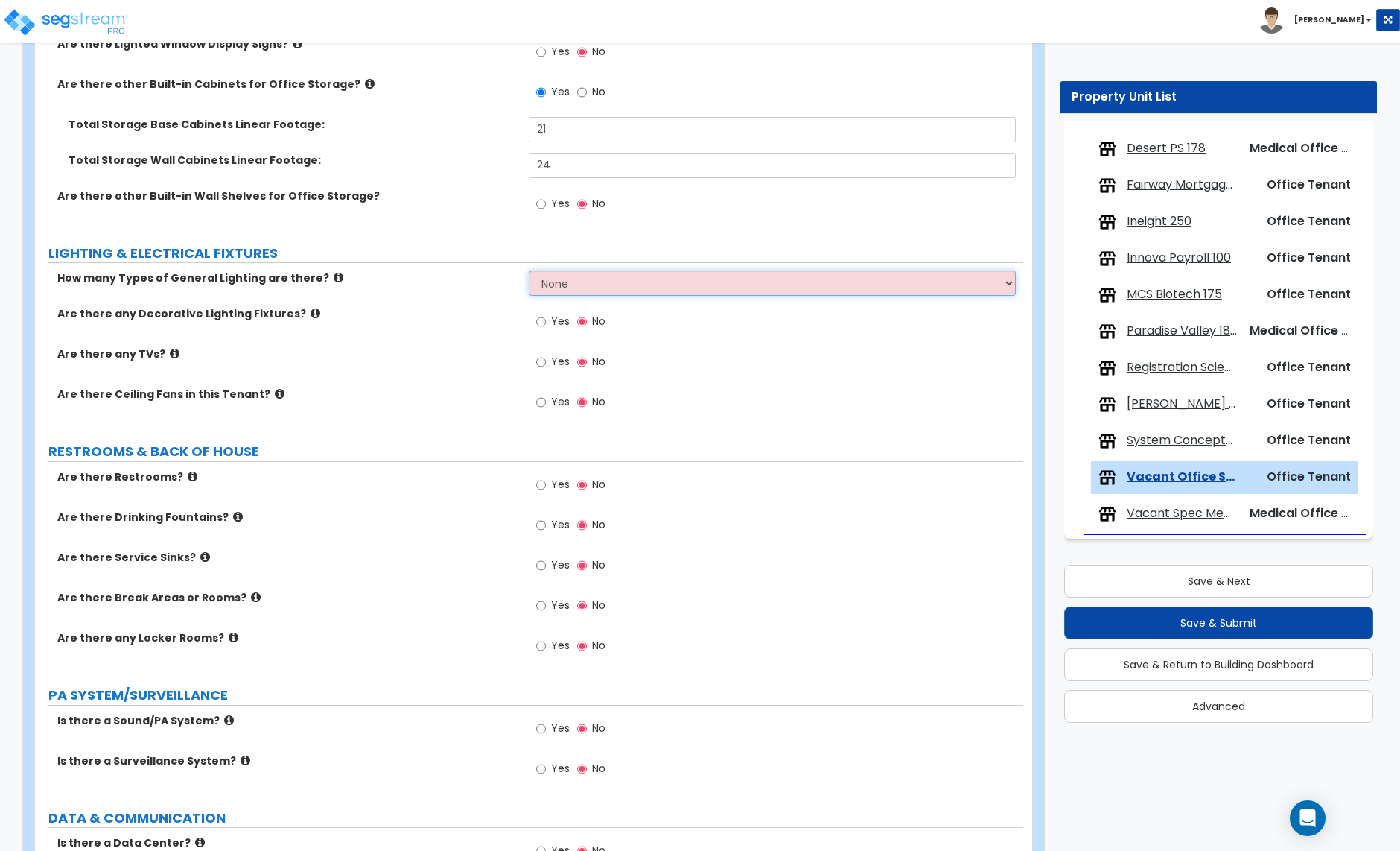
click at [594, 294] on select "None 1 2 3" at bounding box center [772, 283] width 486 height 25
click at [529, 273] on select "None 1 2 3" at bounding box center [772, 283] width 486 height 25
click at [590, 290] on select "None 1 2 3" at bounding box center [772, 283] width 486 height 25
select select "2"
click at [529, 273] on select "None 1 2 3" at bounding box center [772, 283] width 486 height 25
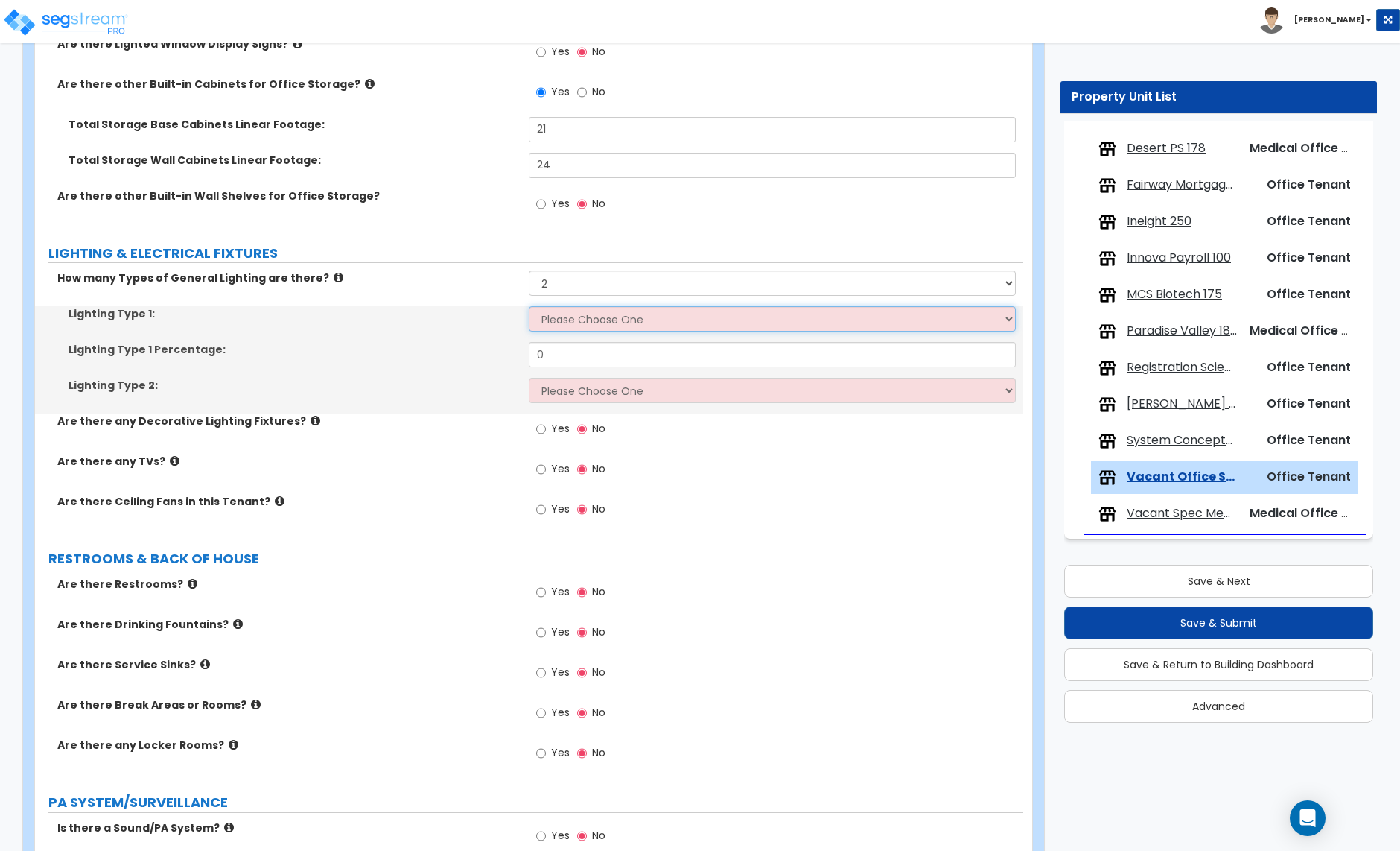
click at [568, 323] on select "Please Choose One LED Surface-Mounted LED Recessed Fluorescent Surface-Mounted …" at bounding box center [772, 318] width 486 height 25
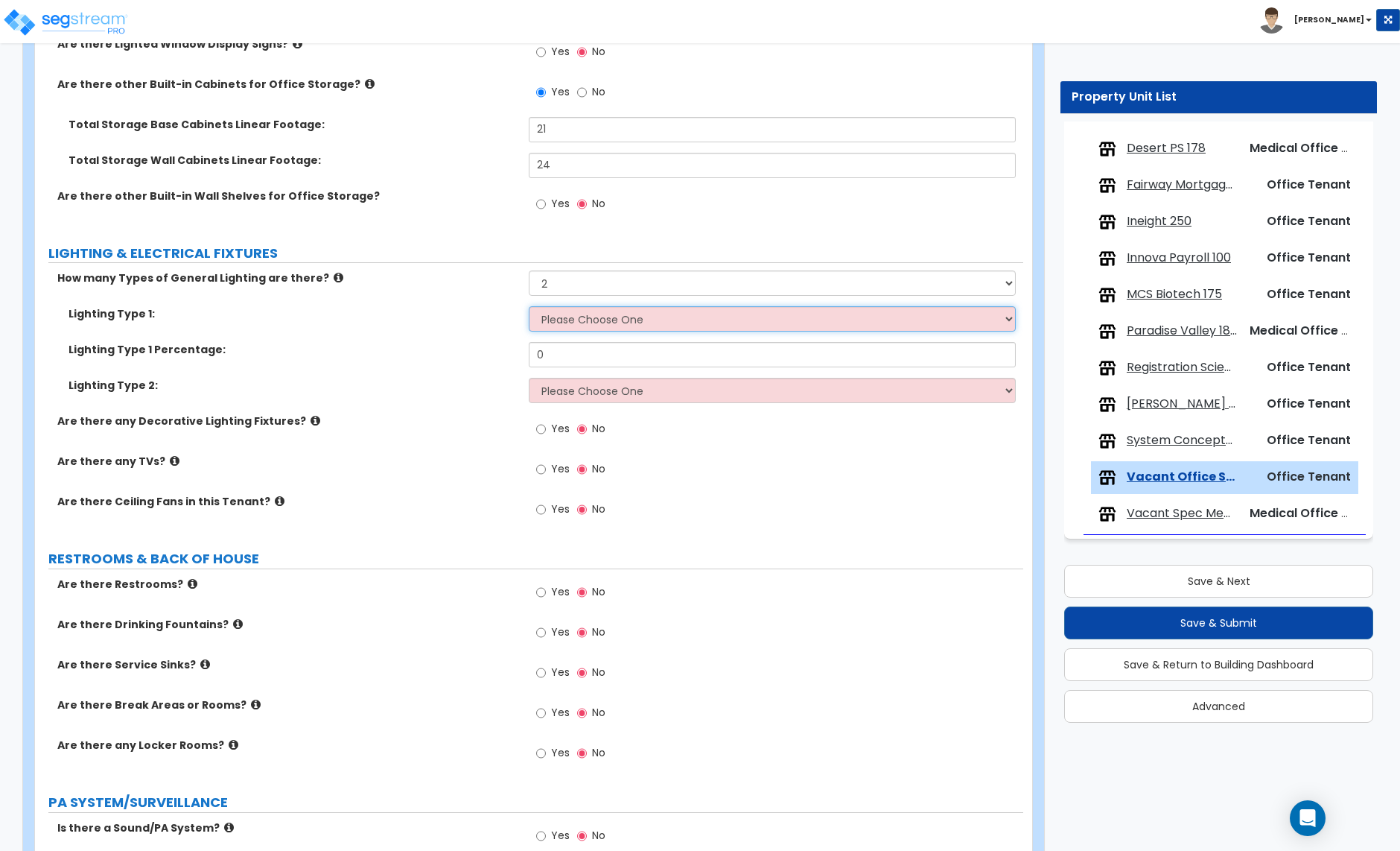
select select "4"
click at [529, 308] on select "Please Choose One LED Surface-Mounted LED Recessed Fluorescent Surface-Mounted …" at bounding box center [772, 318] width 486 height 25
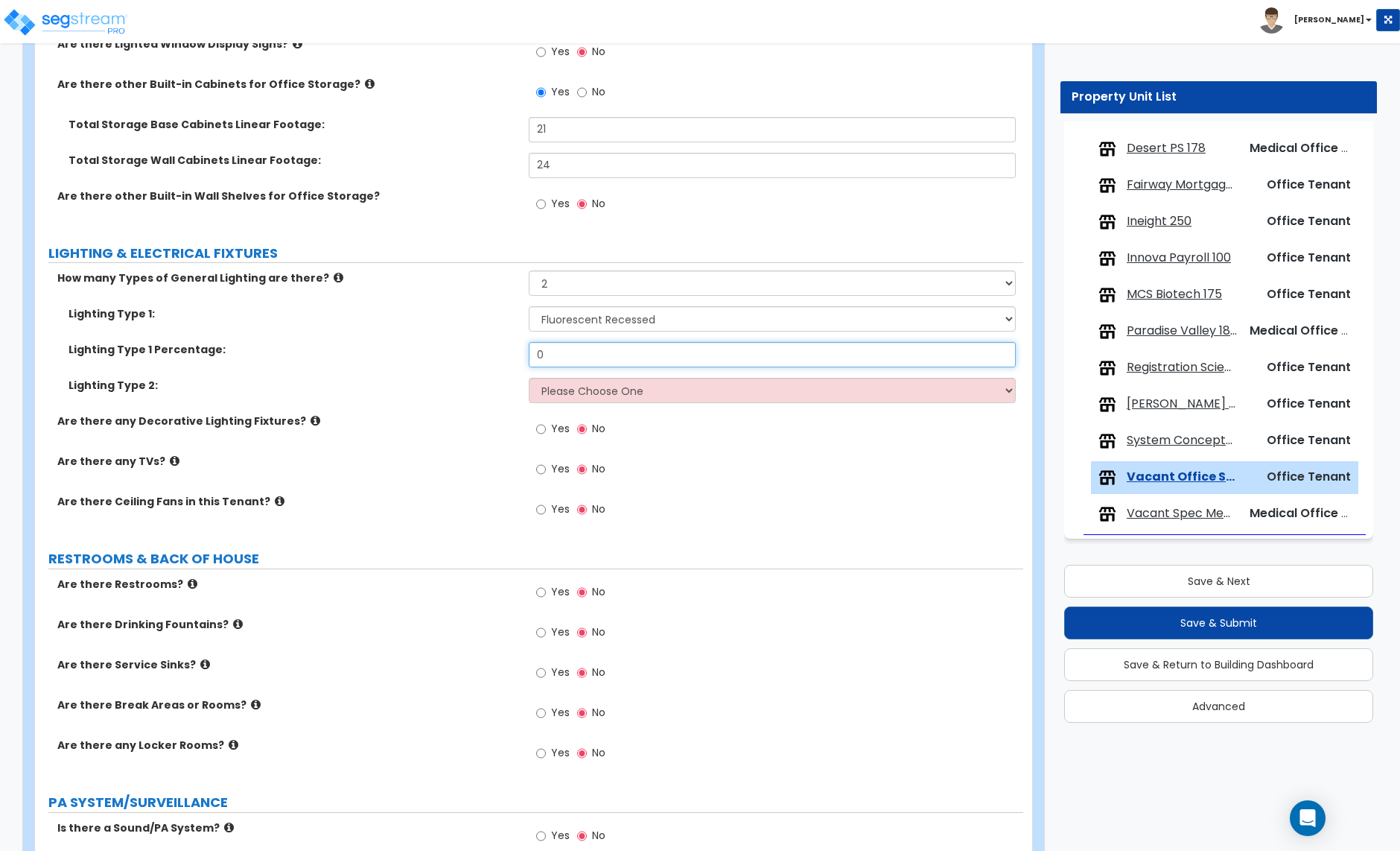
click at [560, 354] on input "0" at bounding box center [772, 354] width 486 height 25
type input "90"
click at [571, 384] on select "Please Choose One LED Surface-Mounted LED Recessed Fluorescent Surface-Mounted …" at bounding box center [772, 390] width 486 height 25
select select "5"
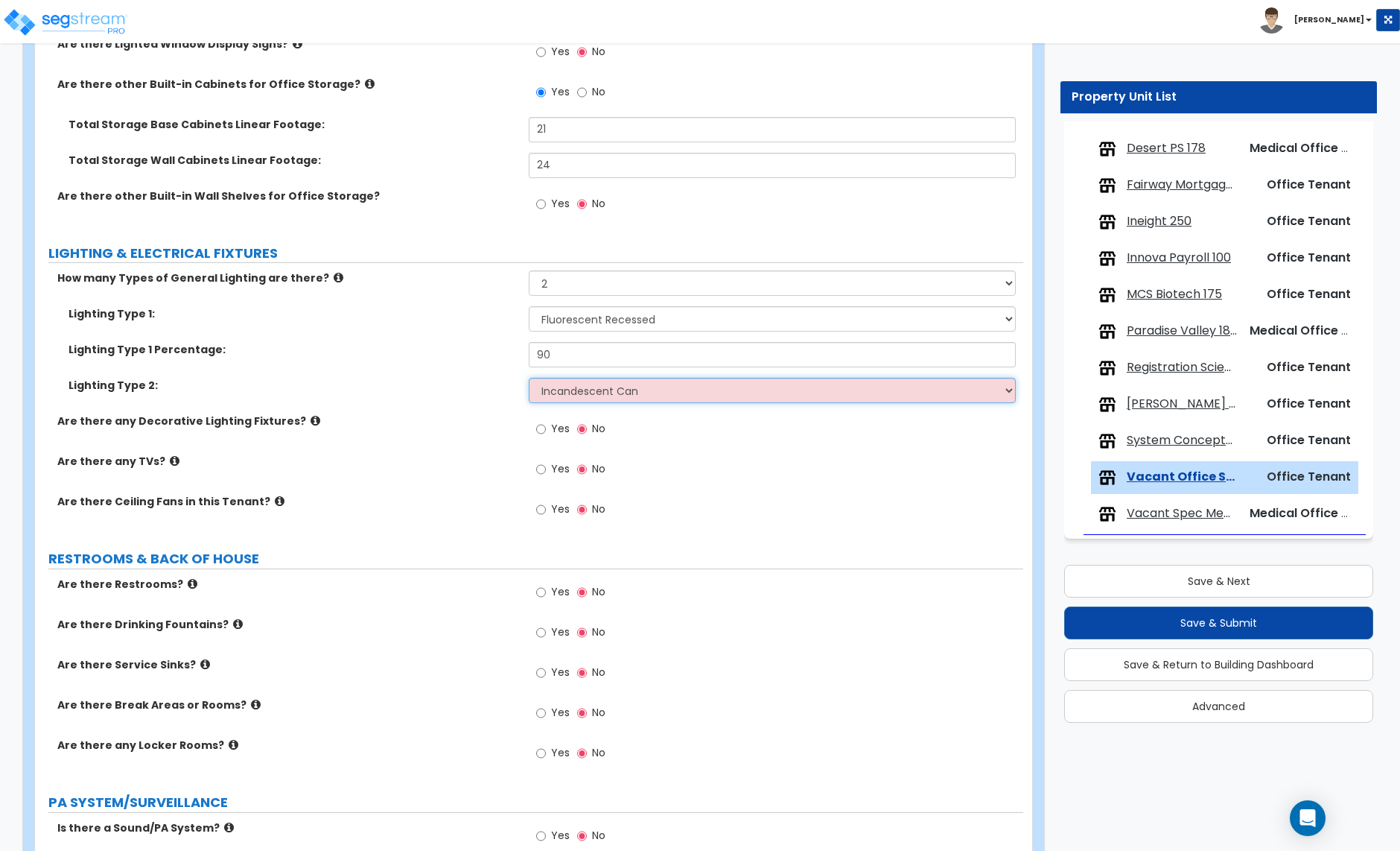
click at [529, 380] on select "Please Choose One LED Surface-Mounted LED Recessed Fluorescent Surface-Mounted …" at bounding box center [772, 390] width 486 height 25
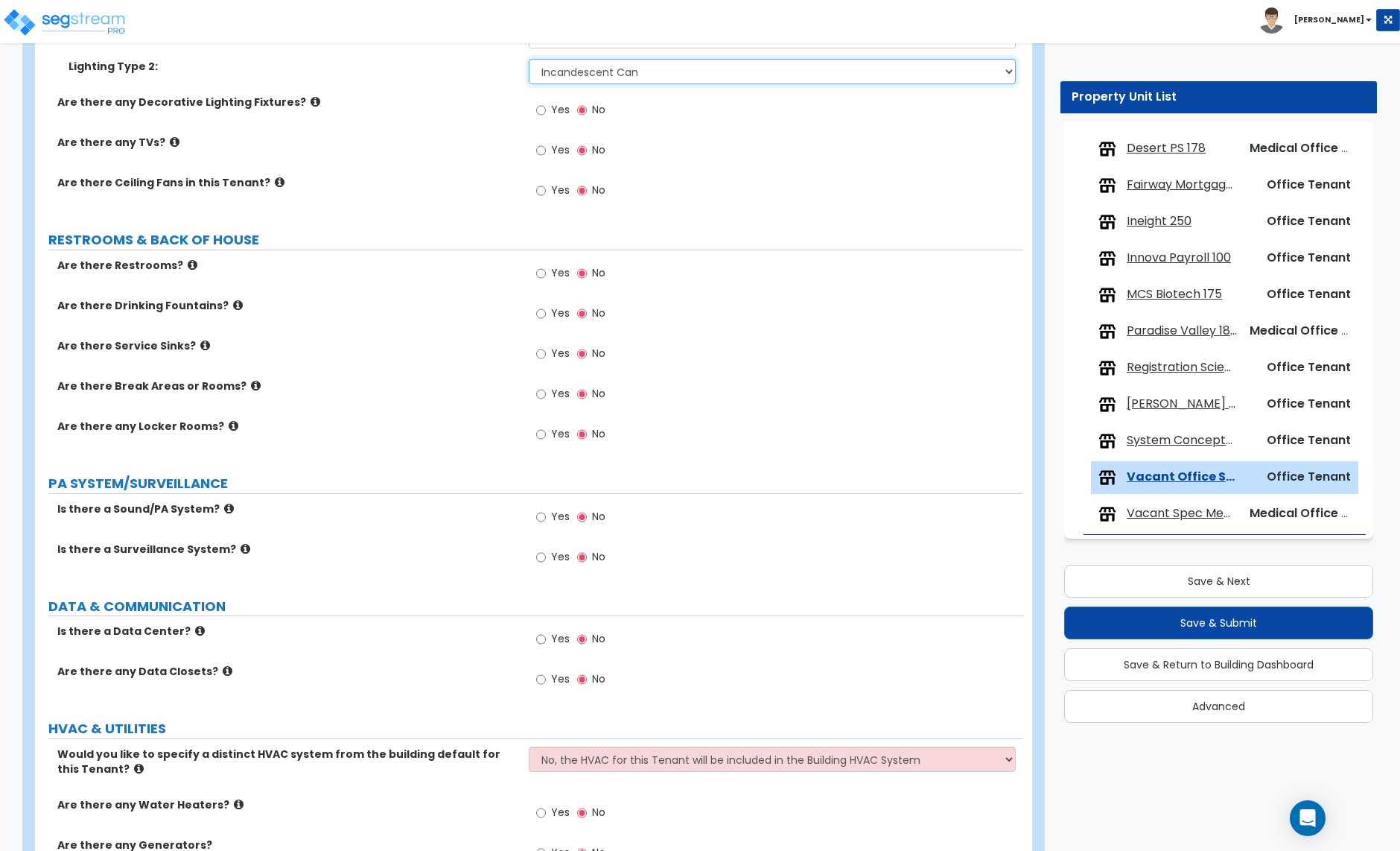
scroll to position [2424, 0]
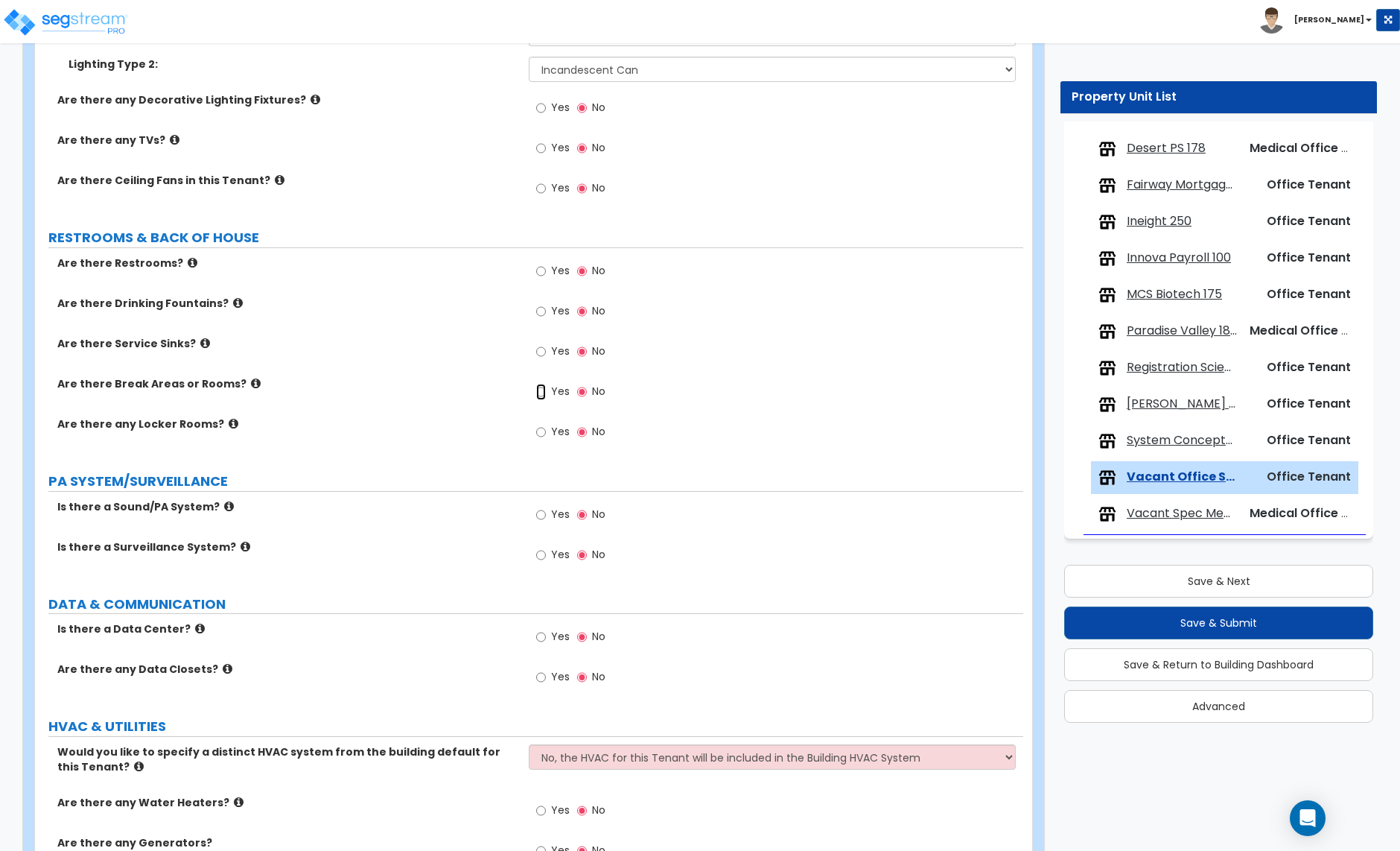
click at [541, 397] on input "Yes" at bounding box center [541, 392] width 10 height 17
radio input "true"
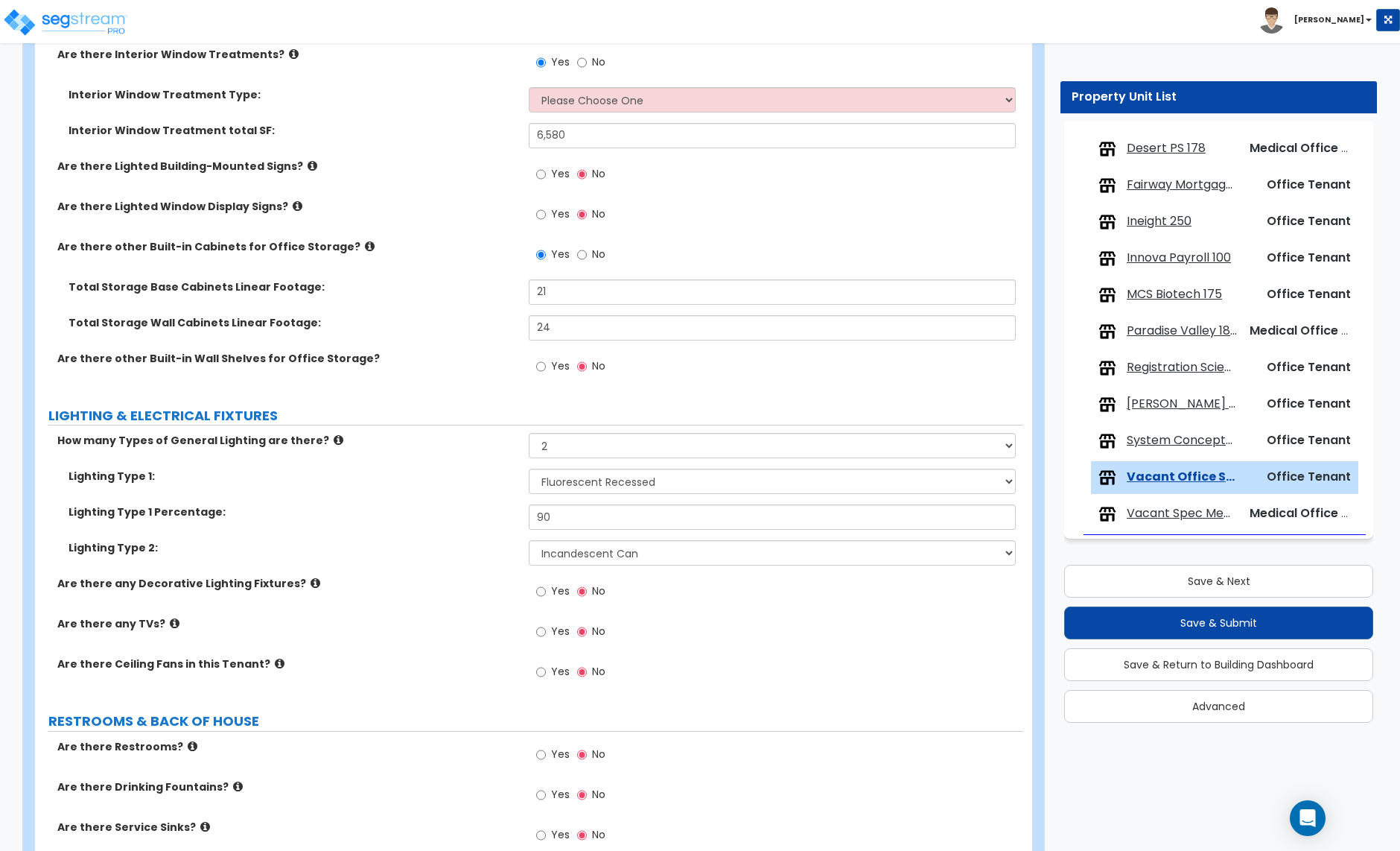
scroll to position [1926, 0]
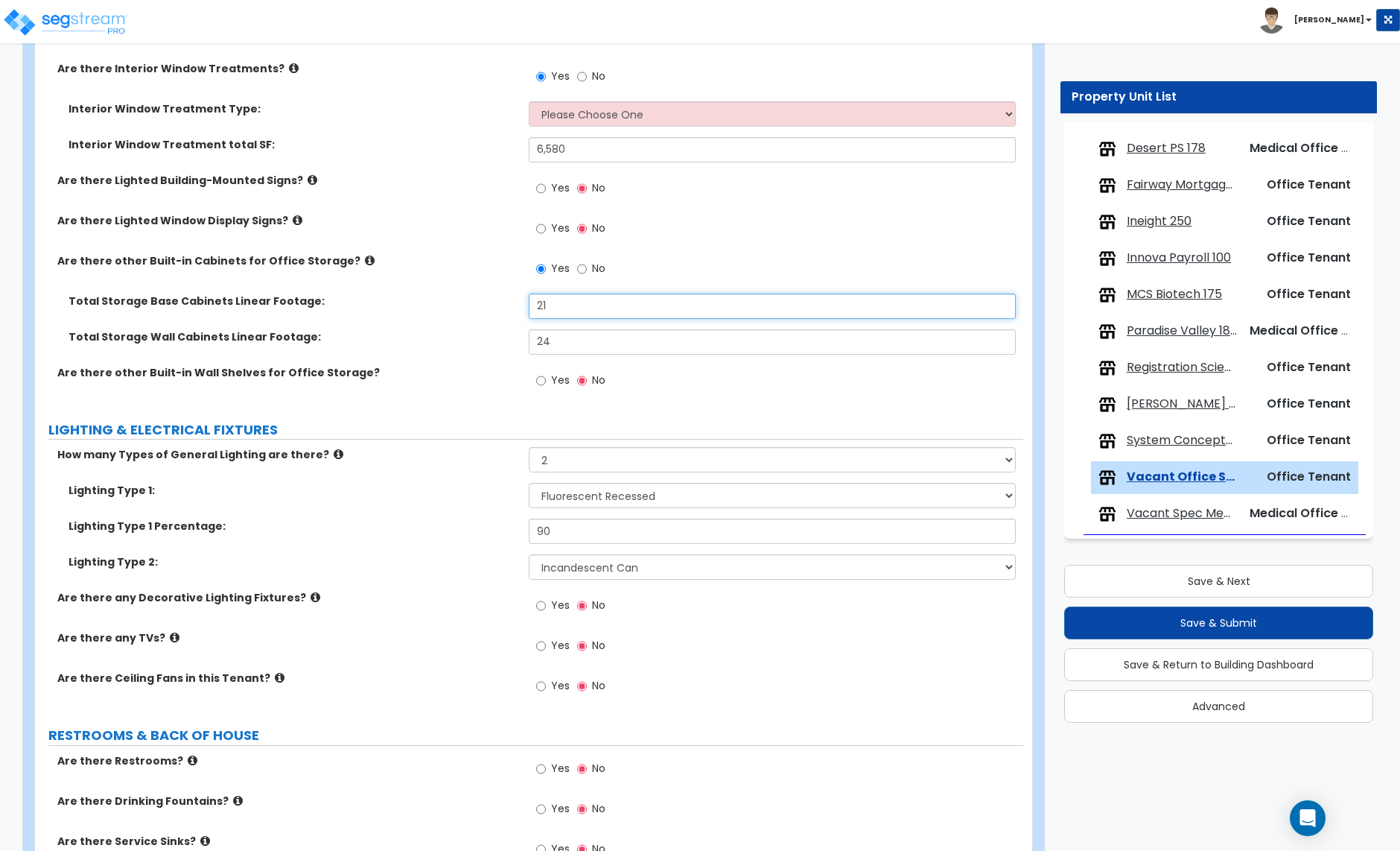
click at [556, 308] on input "21" at bounding box center [772, 306] width 486 height 25
click at [548, 302] on input "21" at bounding box center [772, 306] width 486 height 25
type input "27"
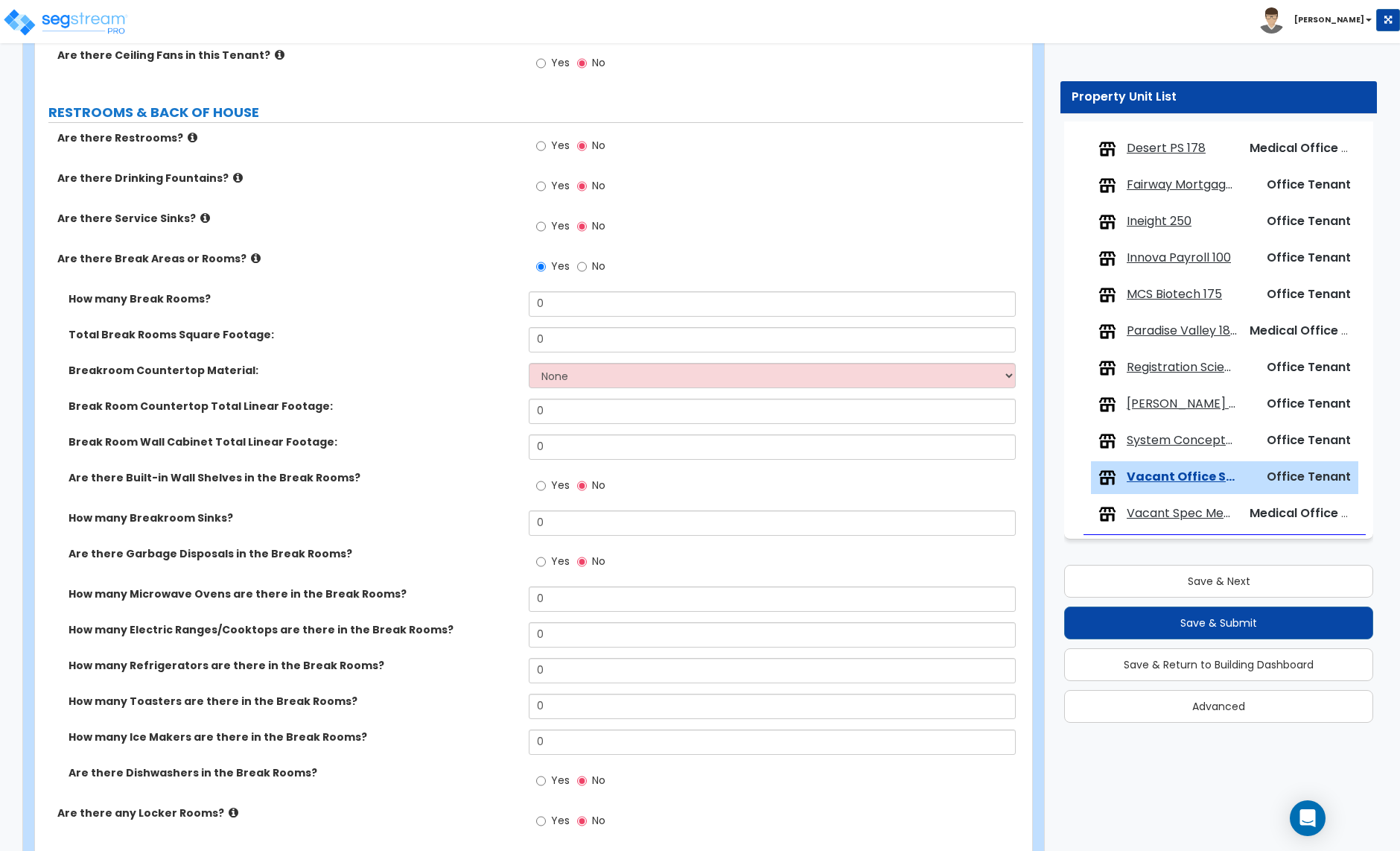
scroll to position [2551, 0]
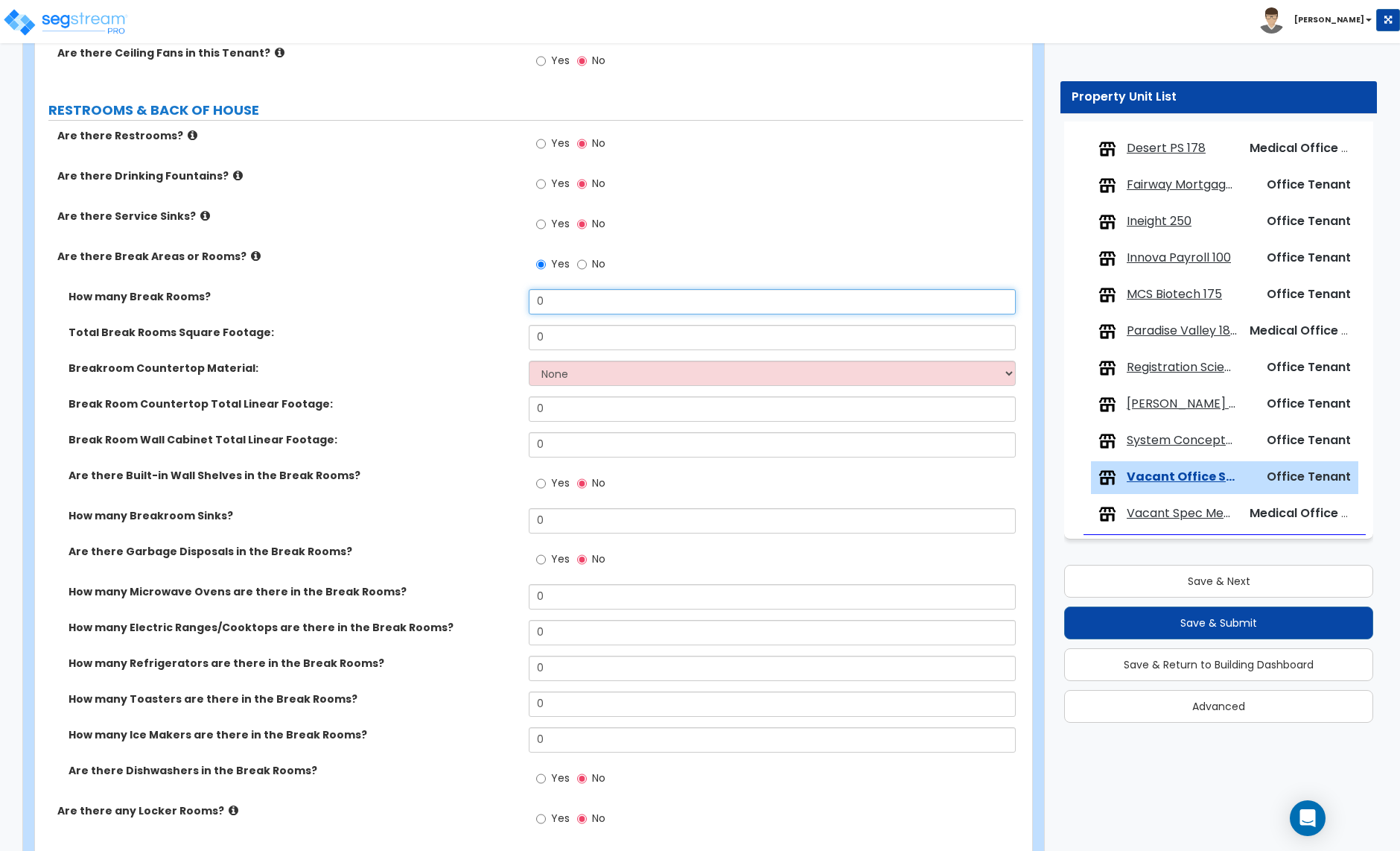
click at [551, 302] on input "0" at bounding box center [772, 301] width 486 height 25
type input "3"
click at [571, 344] on input "0" at bounding box center [772, 337] width 486 height 25
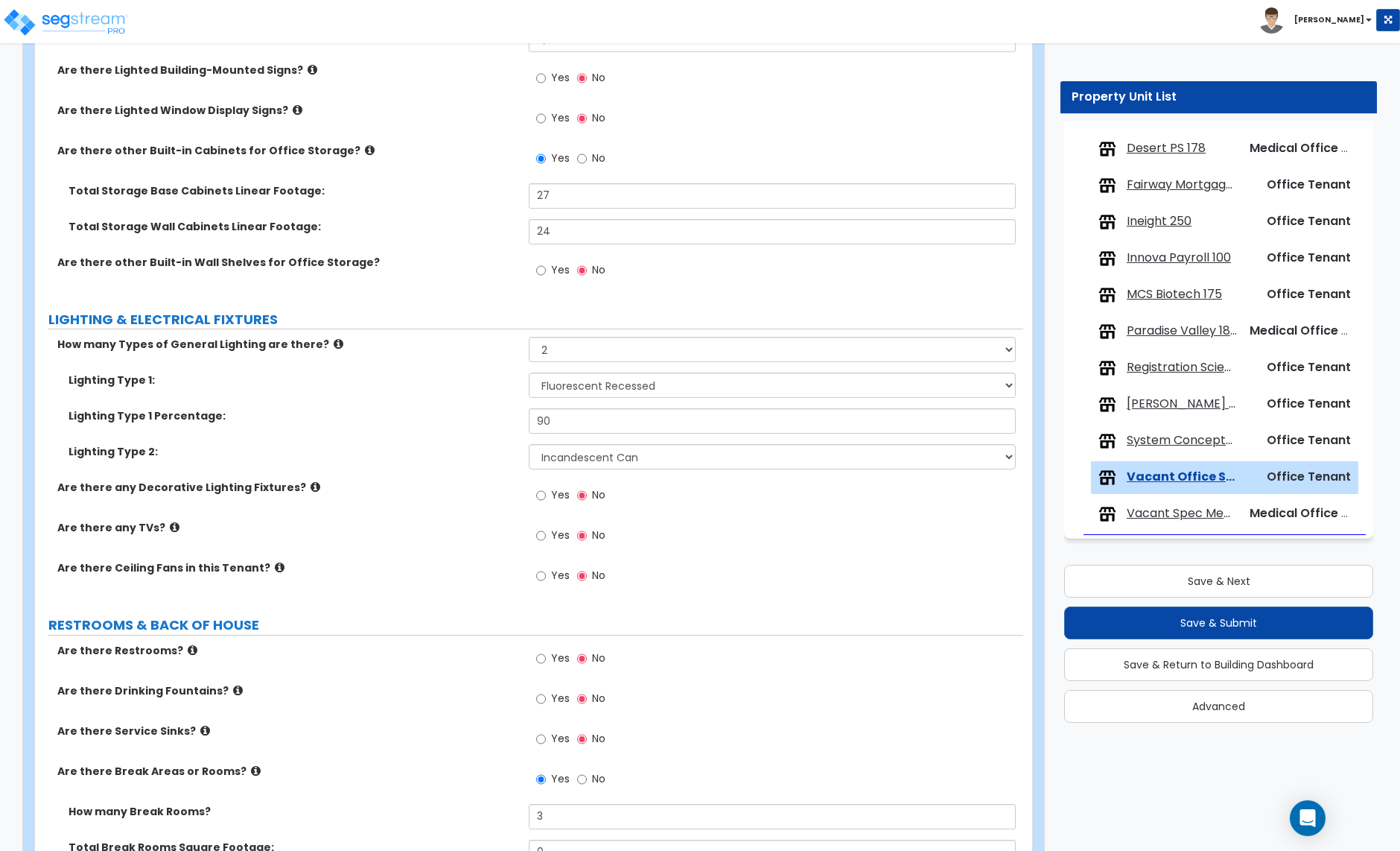
scroll to position [2032, 0]
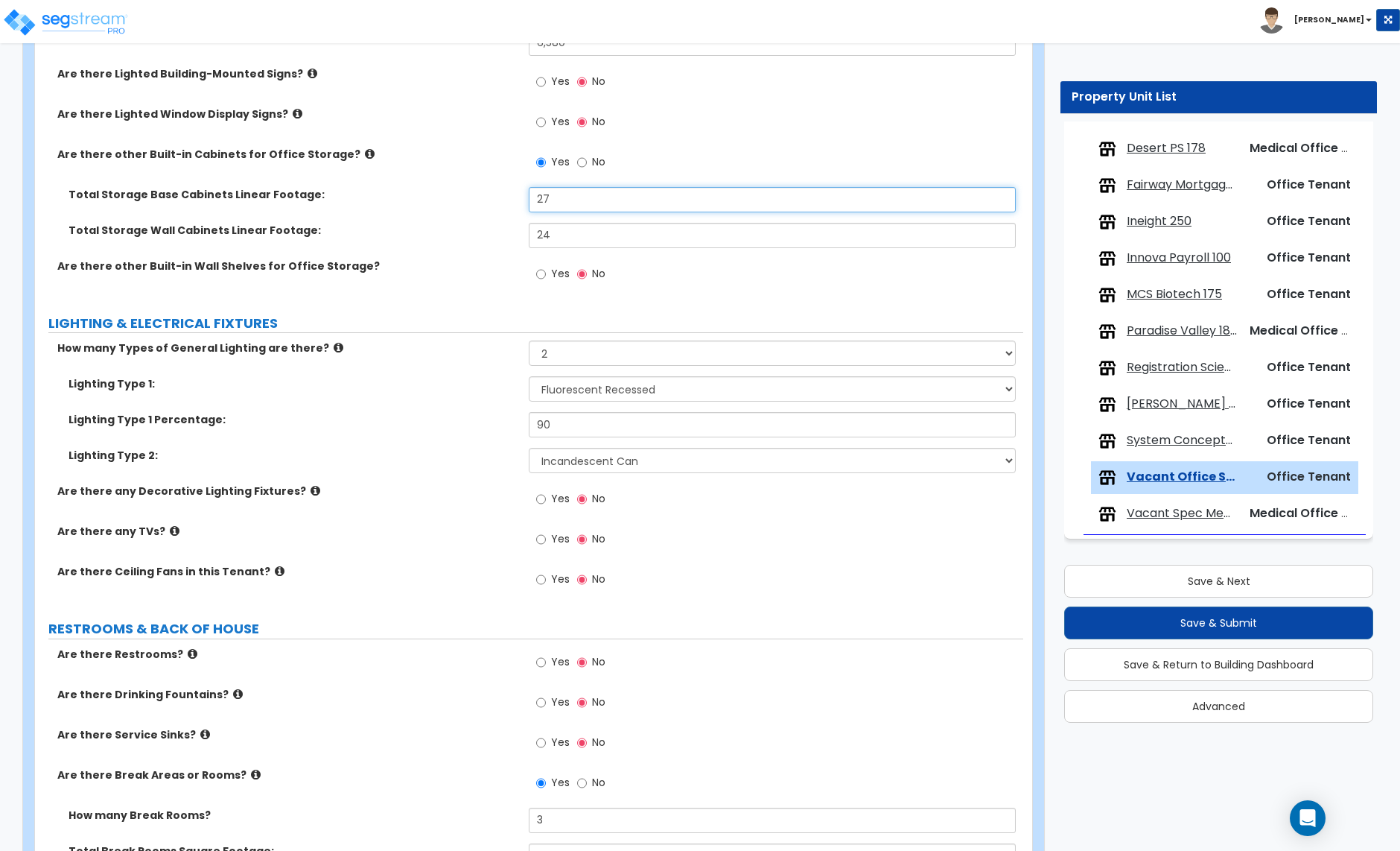
click at [563, 199] on input "27" at bounding box center [772, 199] width 486 height 25
type input "34"
click at [556, 234] on input "24" at bounding box center [772, 235] width 486 height 25
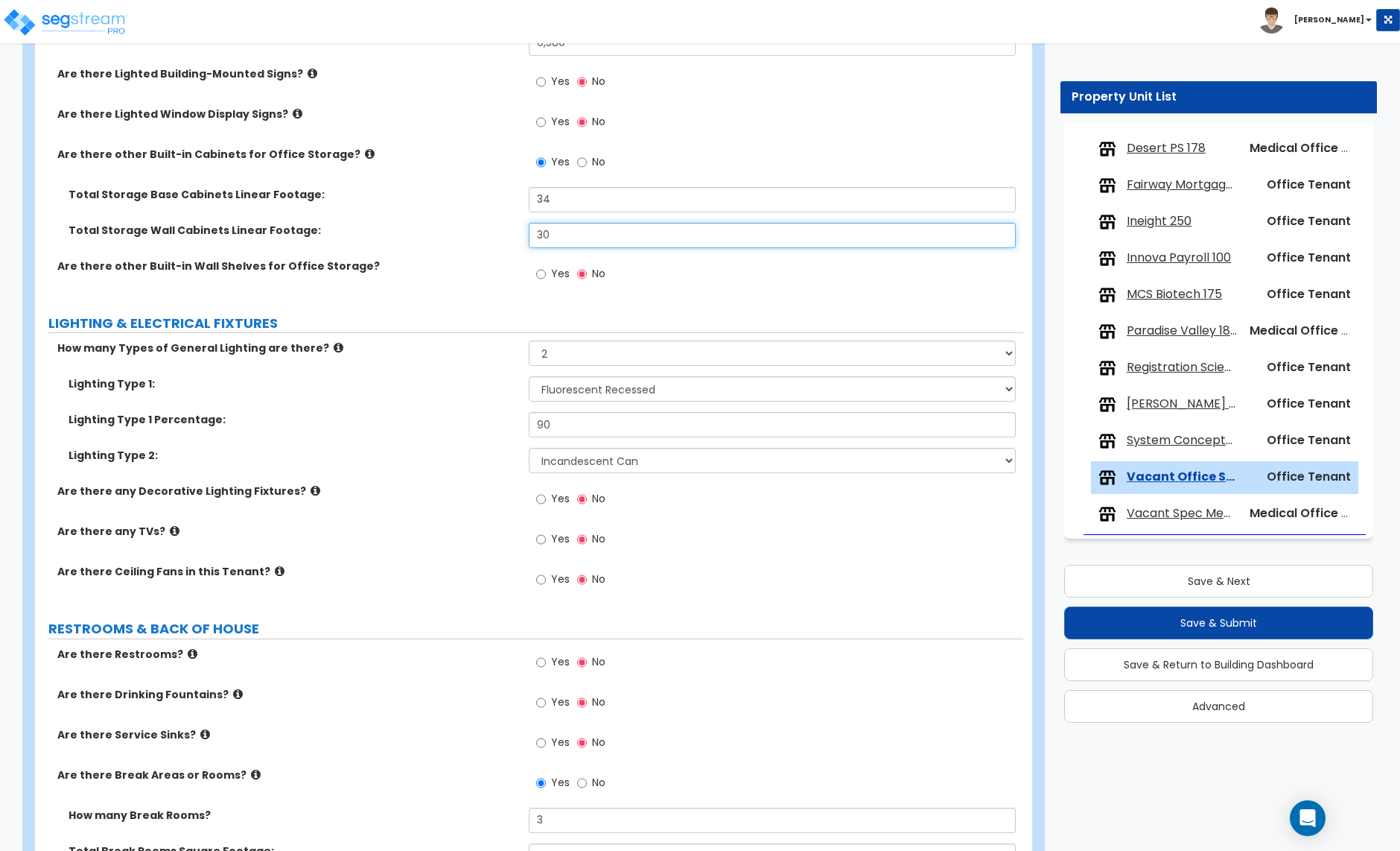
click at [555, 236] on input "30" at bounding box center [772, 235] width 486 height 25
type input "39"
click at [559, 202] on input "34" at bounding box center [772, 199] width 486 height 25
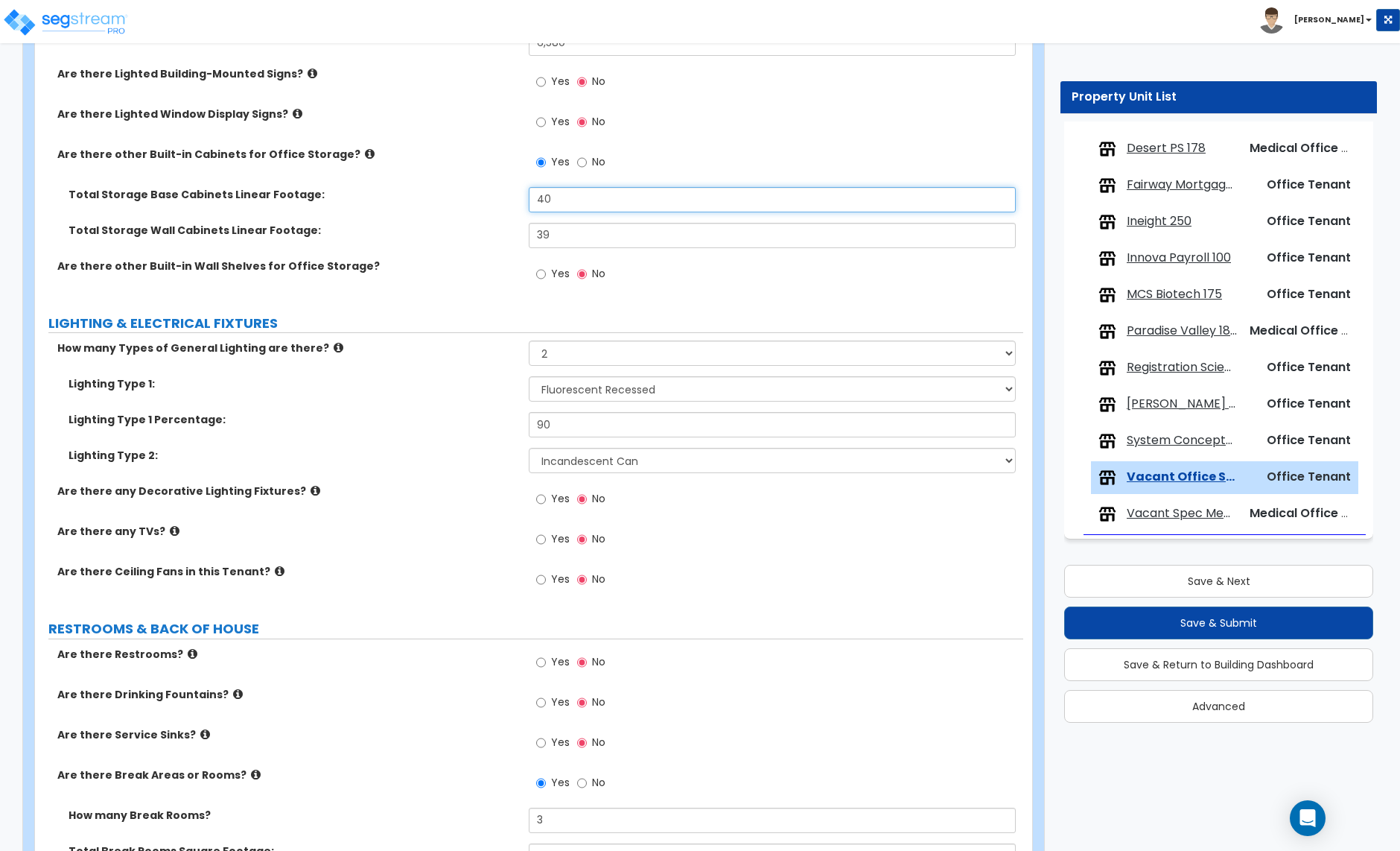
type input "40"
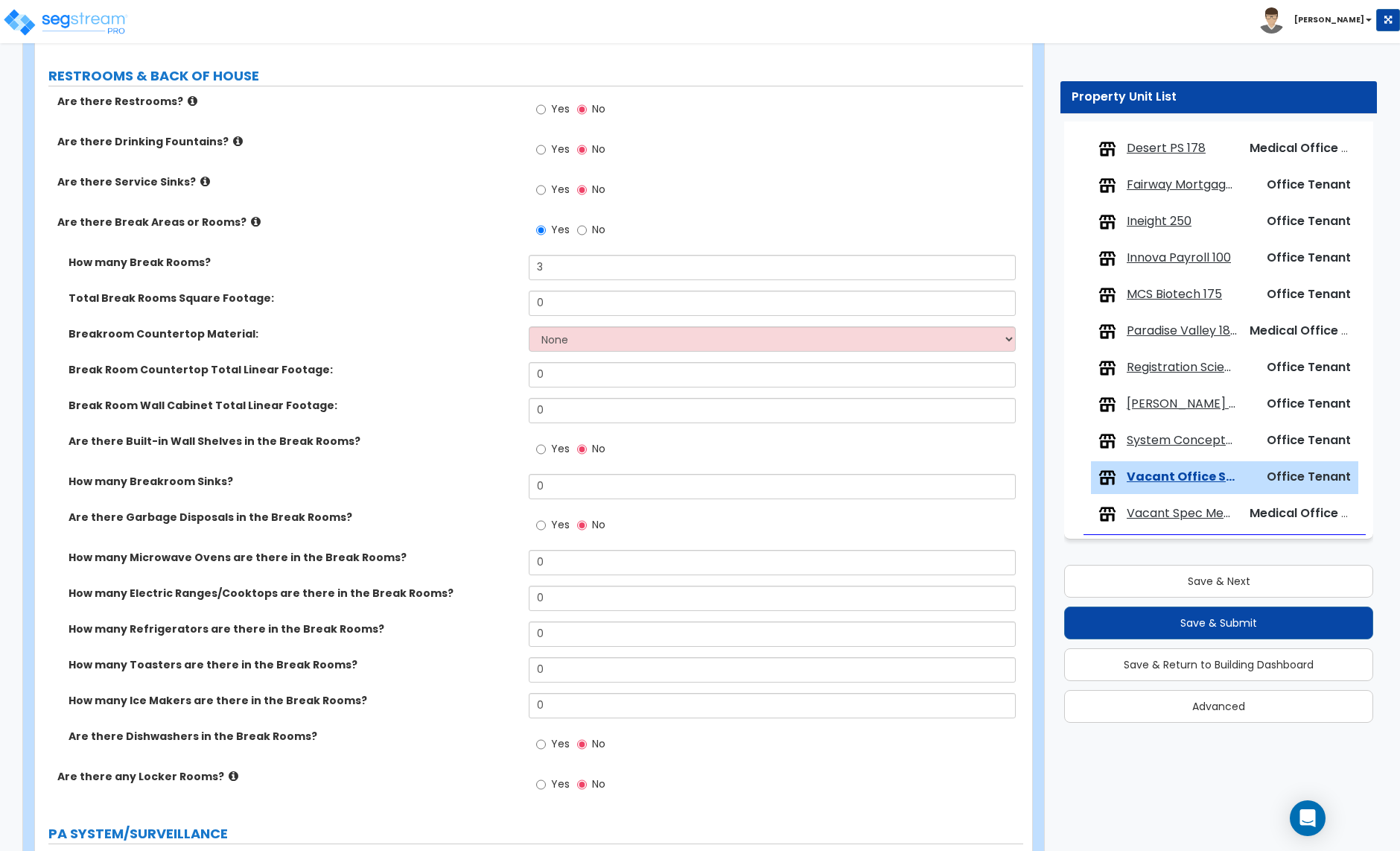
scroll to position [2569, 0]
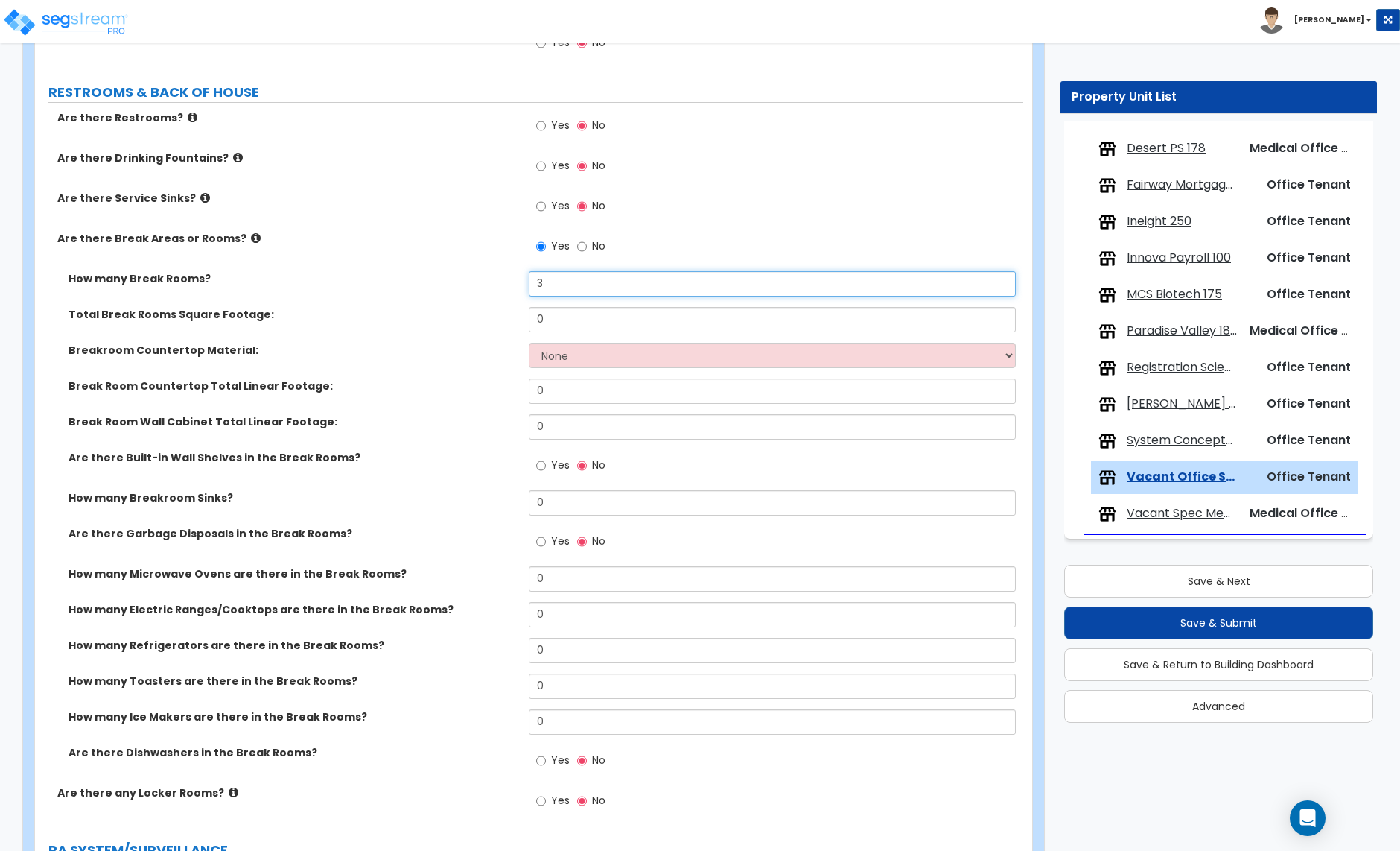
click at [551, 283] on input "3" at bounding box center [772, 283] width 486 height 25
type input "1"
click at [572, 318] on input "0" at bounding box center [772, 319] width 486 height 25
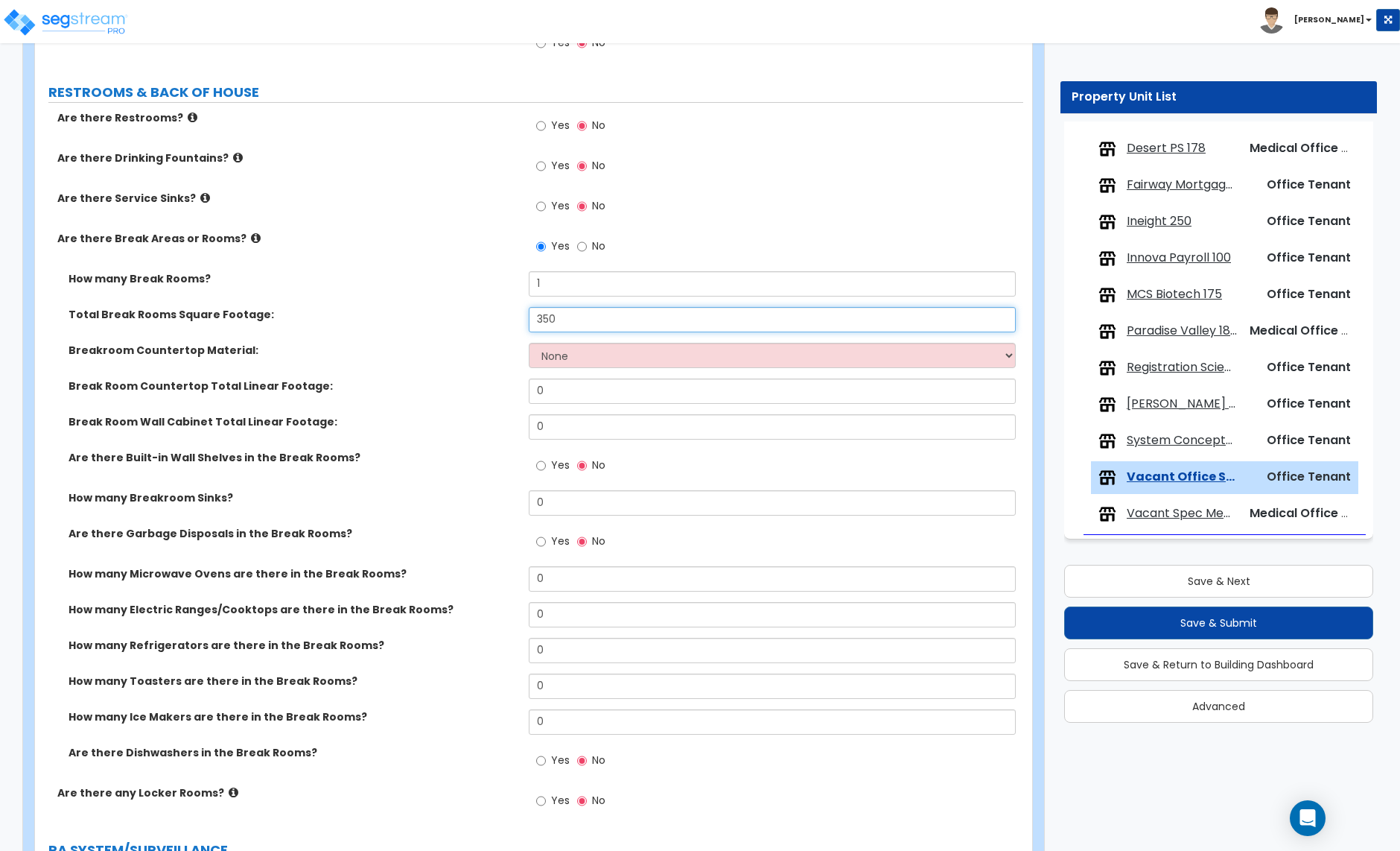
scroll to position [2573, 0]
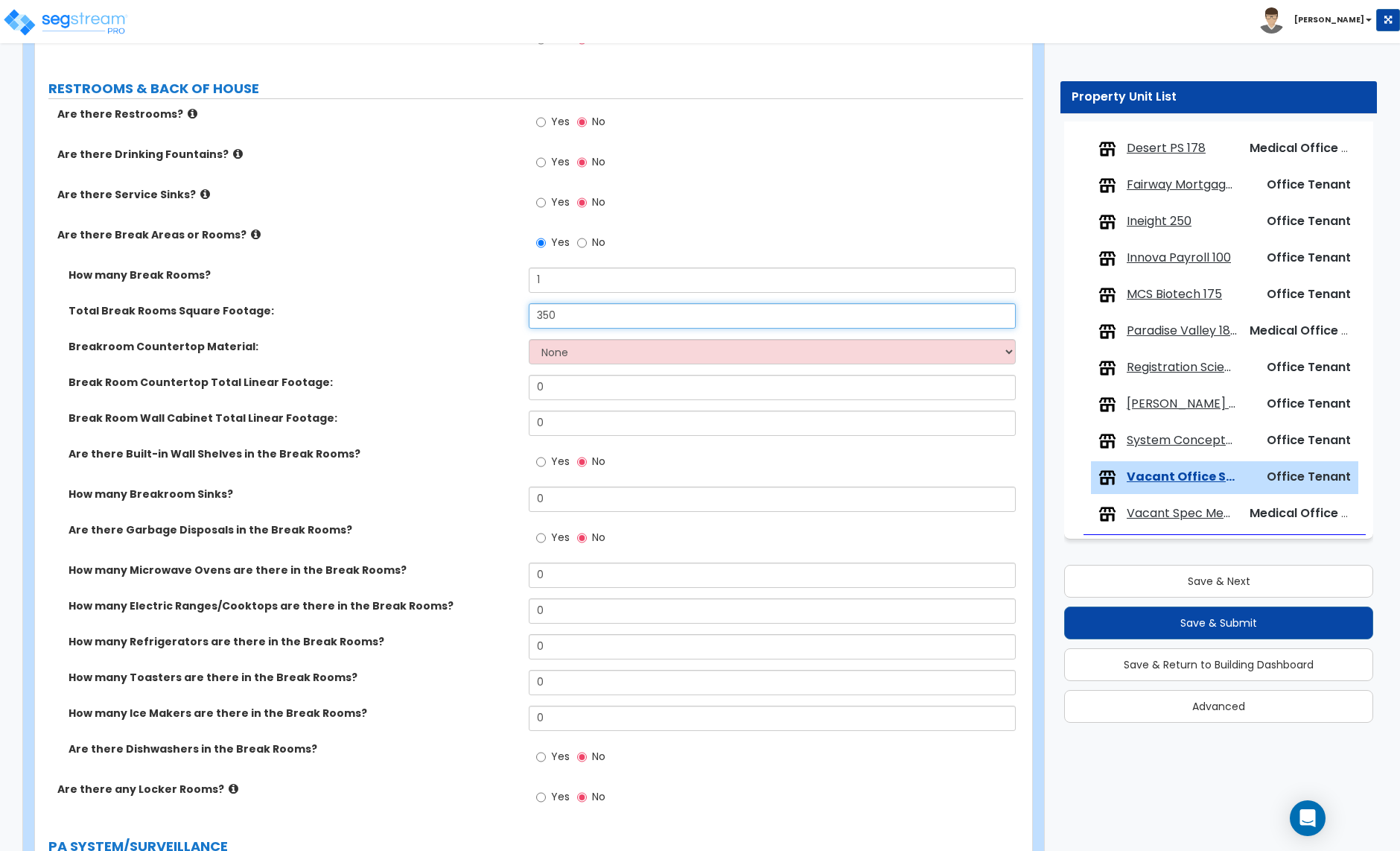
type input "350"
click at [563, 353] on select "None Plastic Laminate Solid Surface Stone Quartz Marble Tile Wood Stainless Ste…" at bounding box center [772, 351] width 486 height 25
select select "2"
click at [529, 341] on select "None Plastic Laminate Solid Surface Stone Quartz Marble Tile Wood Stainless Ste…" at bounding box center [772, 351] width 486 height 25
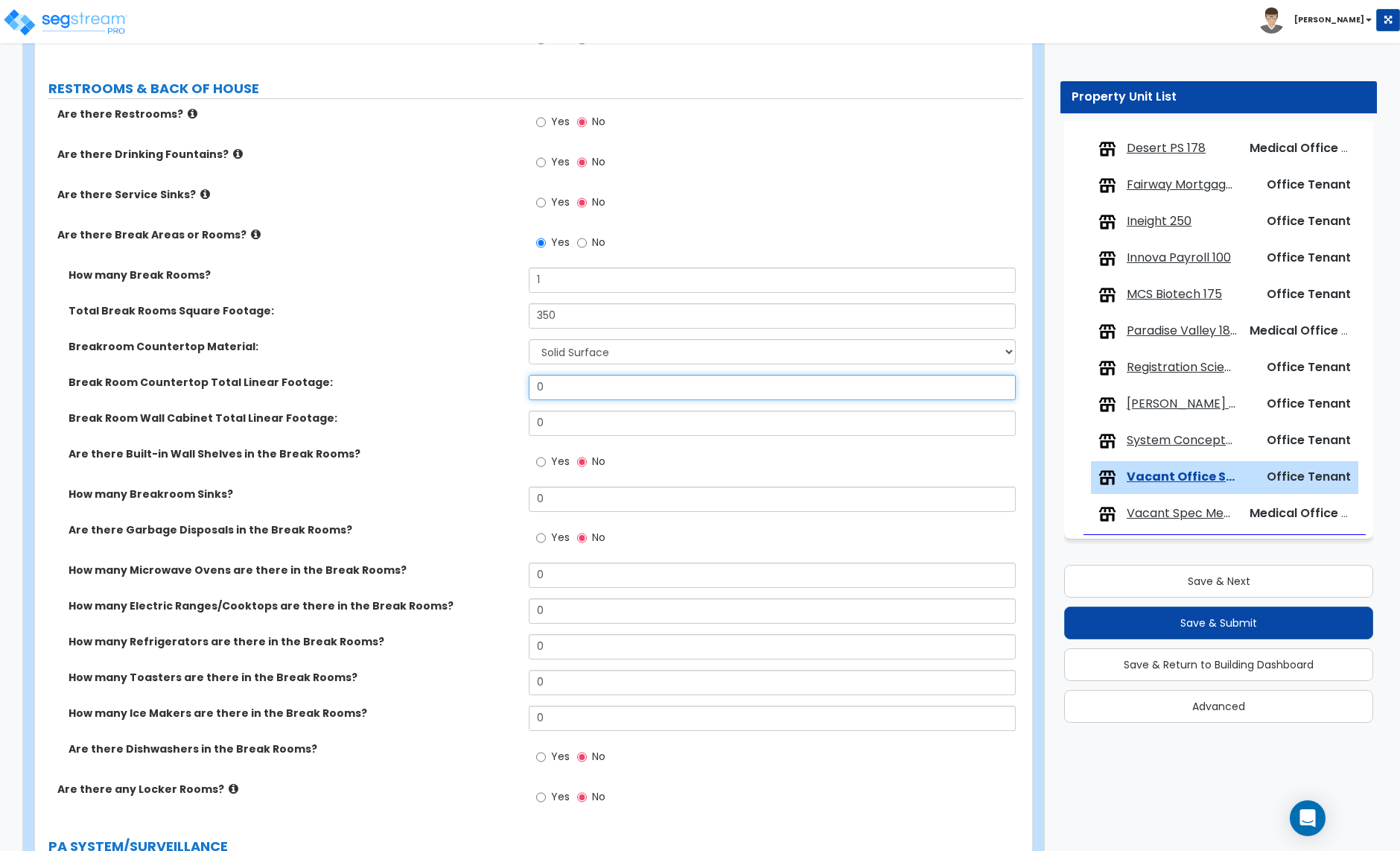
click at [568, 391] on input "0" at bounding box center [772, 387] width 486 height 25
type input "48"
click at [601, 364] on select "None Plastic Laminate Solid Surface Stone Quartz Marble Tile Wood Stainless Ste…" at bounding box center [772, 351] width 486 height 25
select select "1"
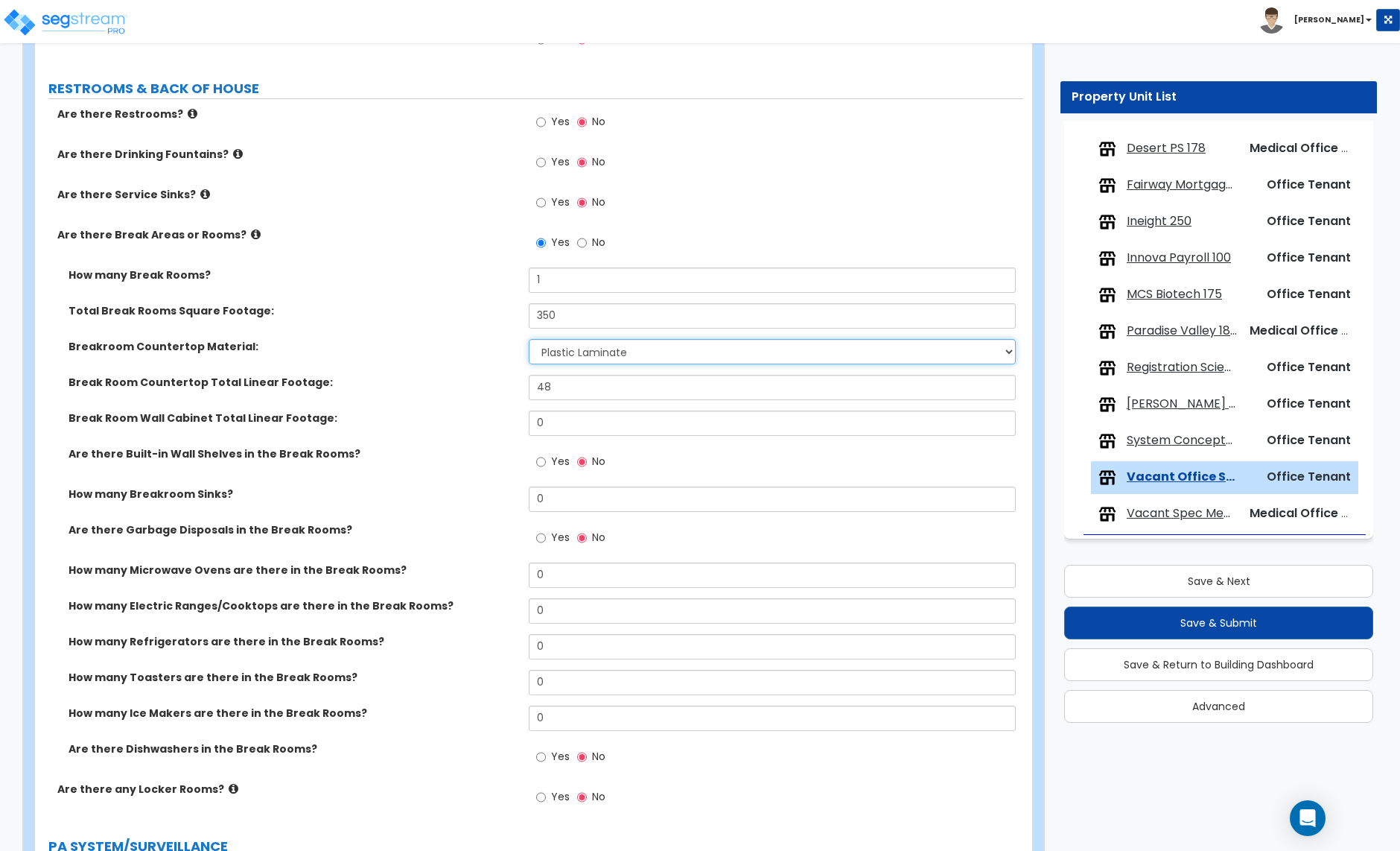
click at [529, 341] on select "None Plastic Laminate Solid Surface Stone Quartz Marble Tile Wood Stainless Ste…" at bounding box center [772, 351] width 486 height 25
click at [554, 429] on input "0" at bounding box center [772, 422] width 486 height 25
click at [580, 425] on input "0" at bounding box center [772, 422] width 486 height 25
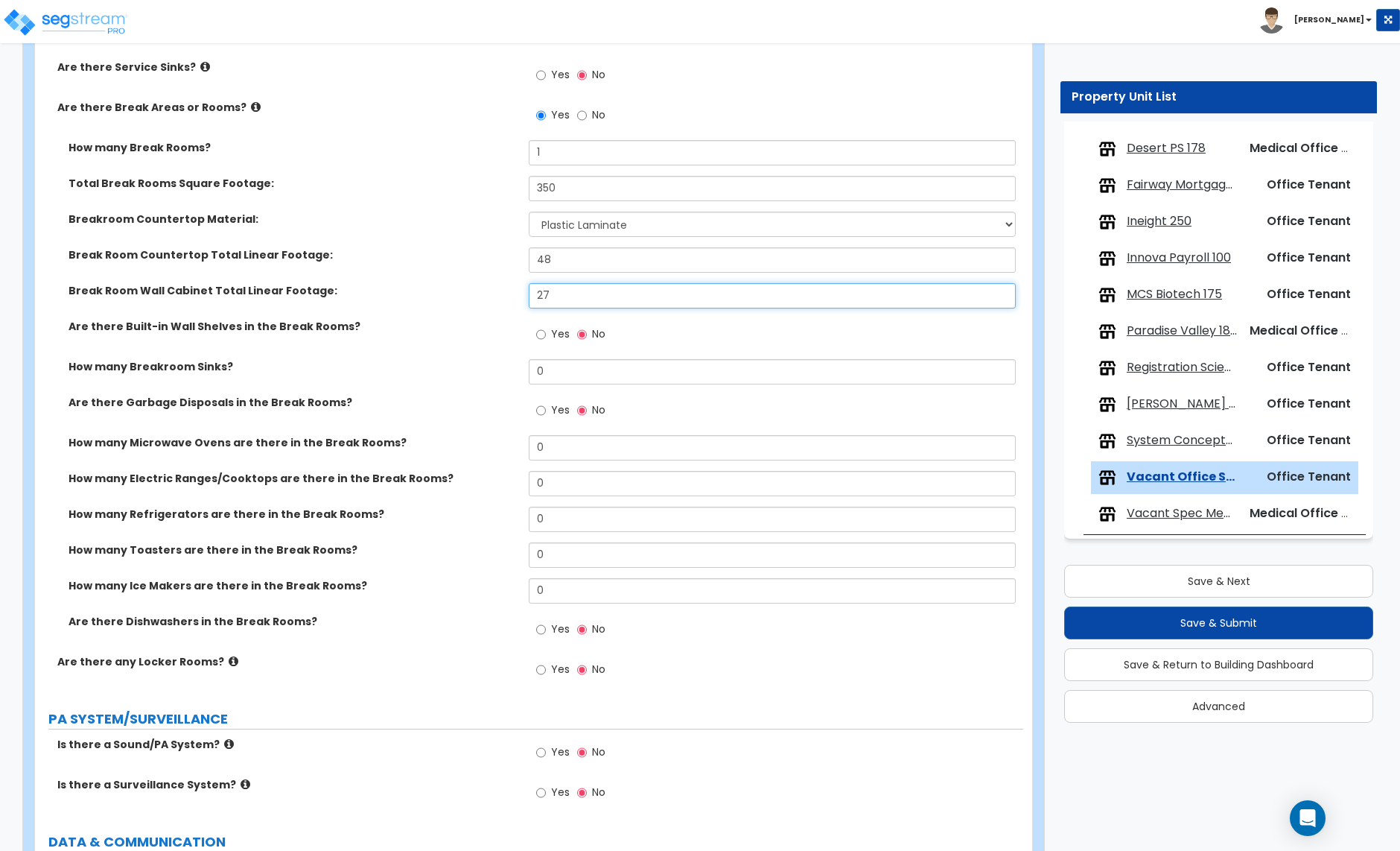
scroll to position [2708, 0]
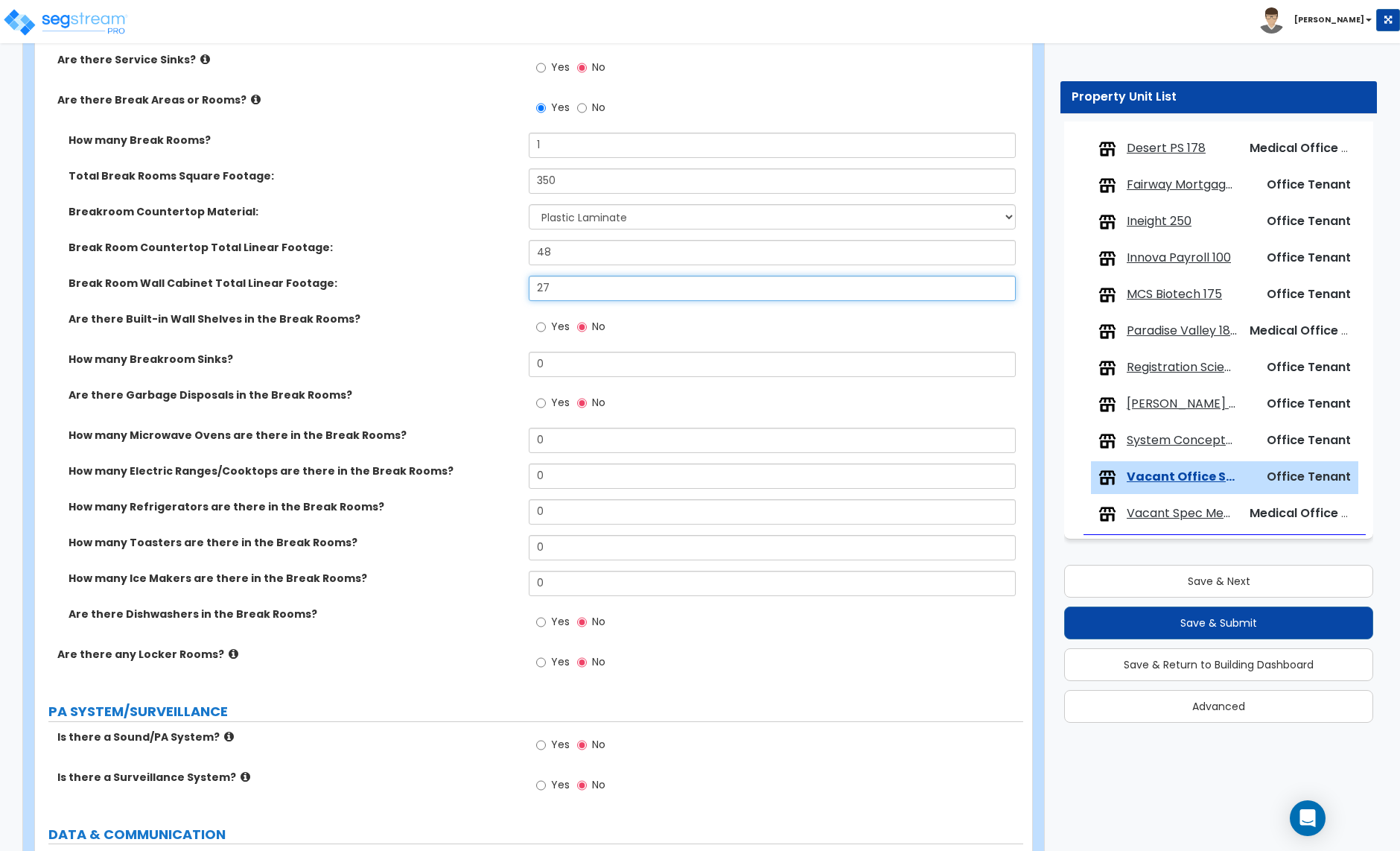
type input "27"
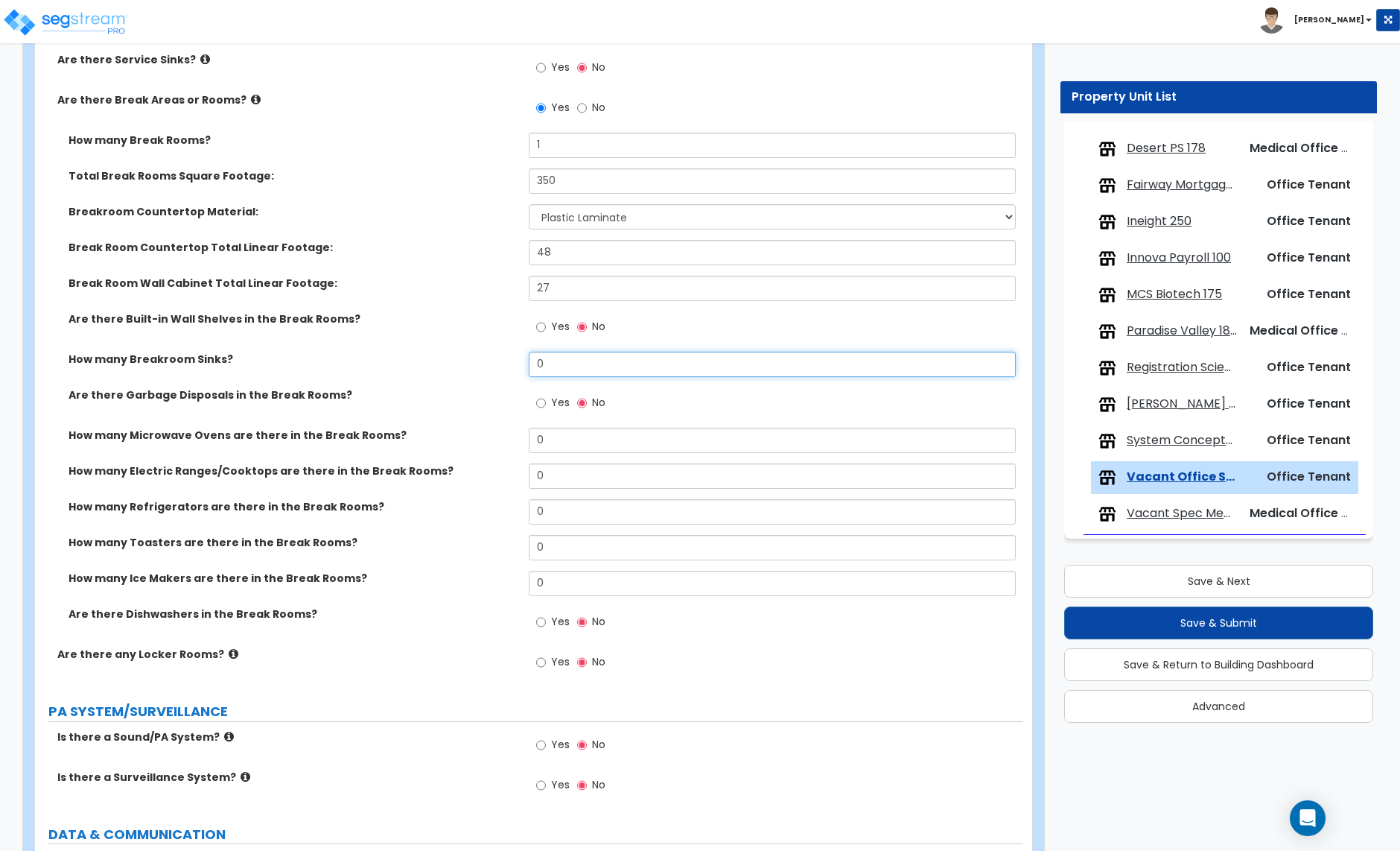
click at [554, 364] on input "0" at bounding box center [772, 364] width 486 height 25
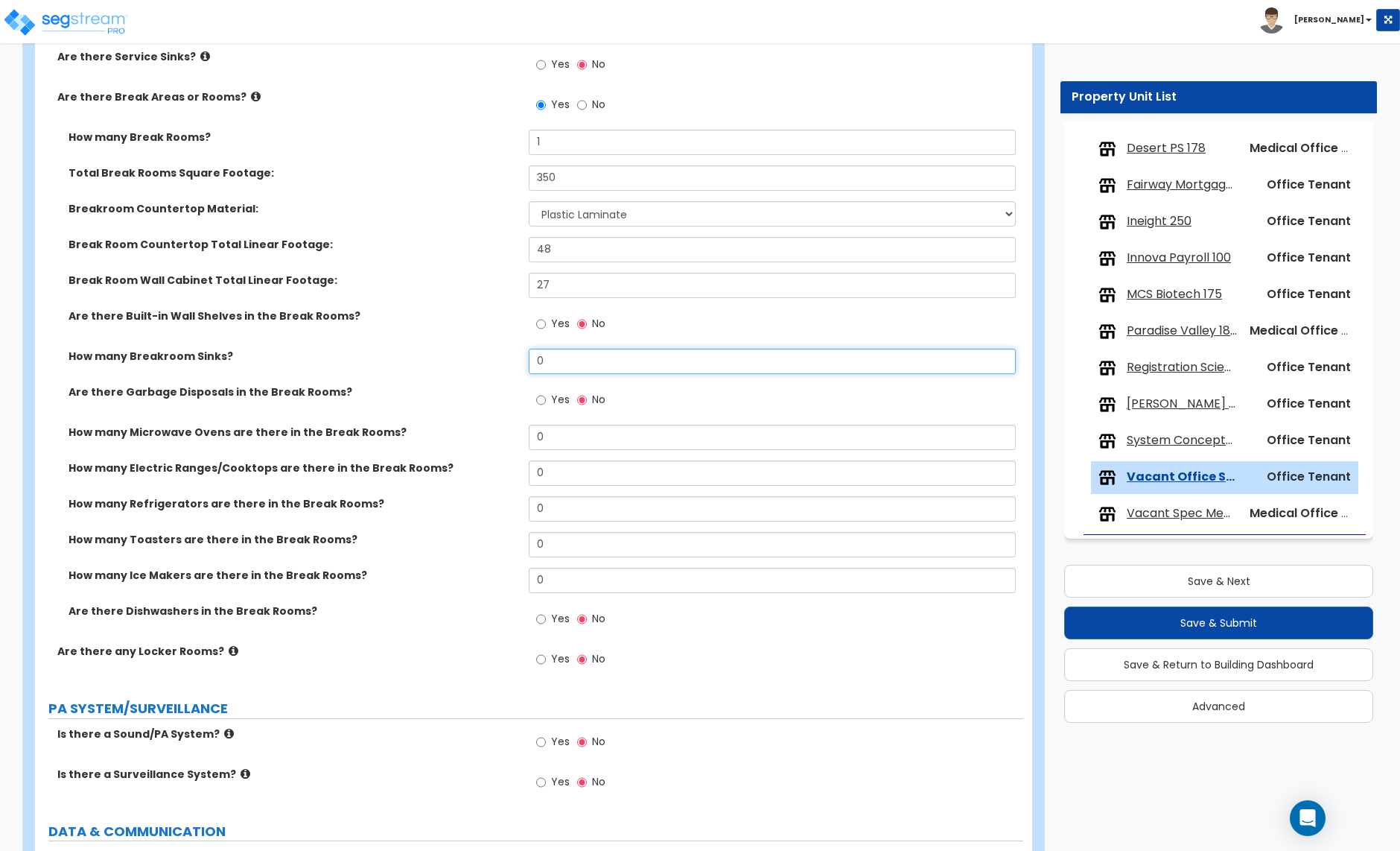
click at [548, 365] on input "0" at bounding box center [772, 361] width 486 height 25
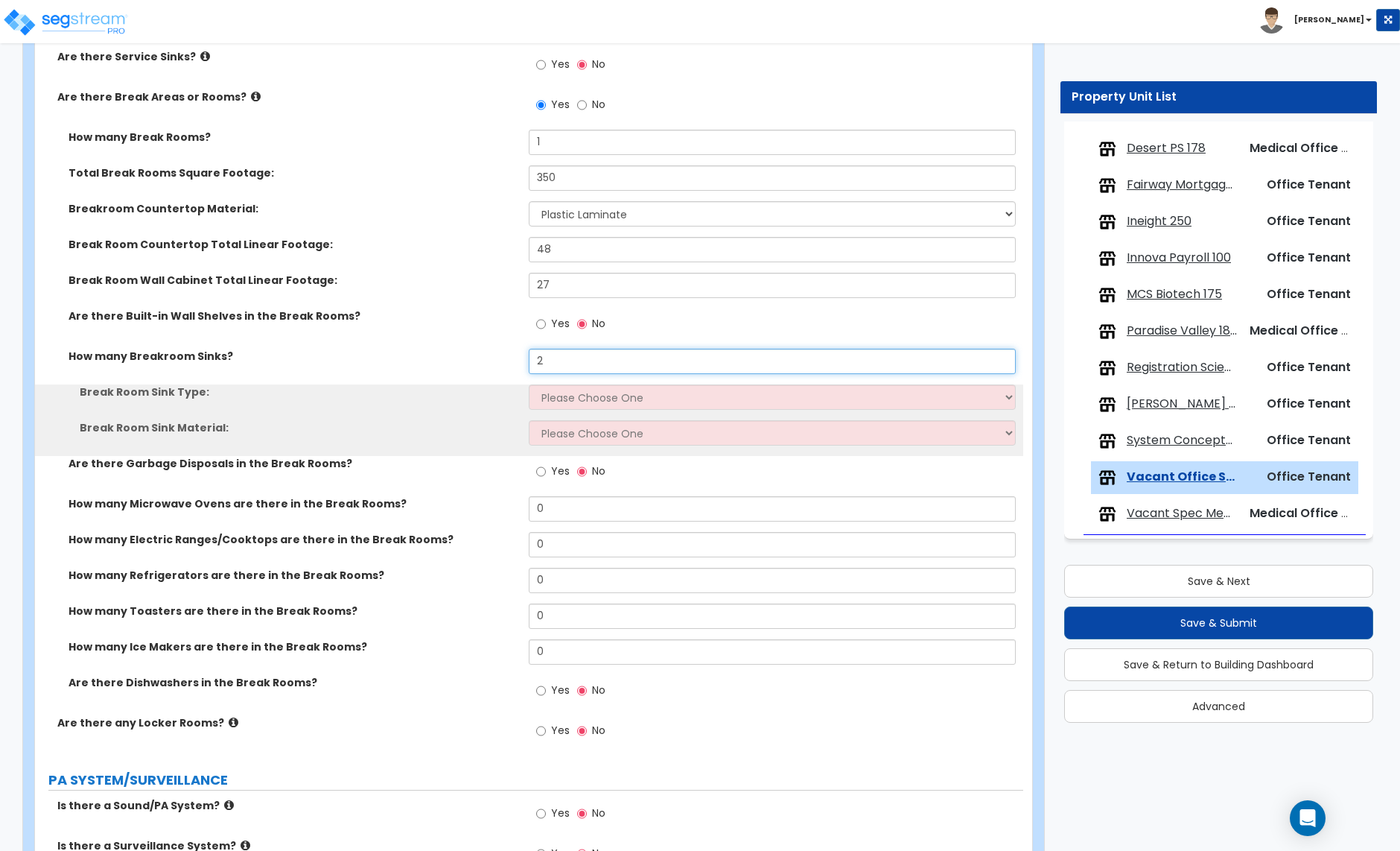
type input "2"
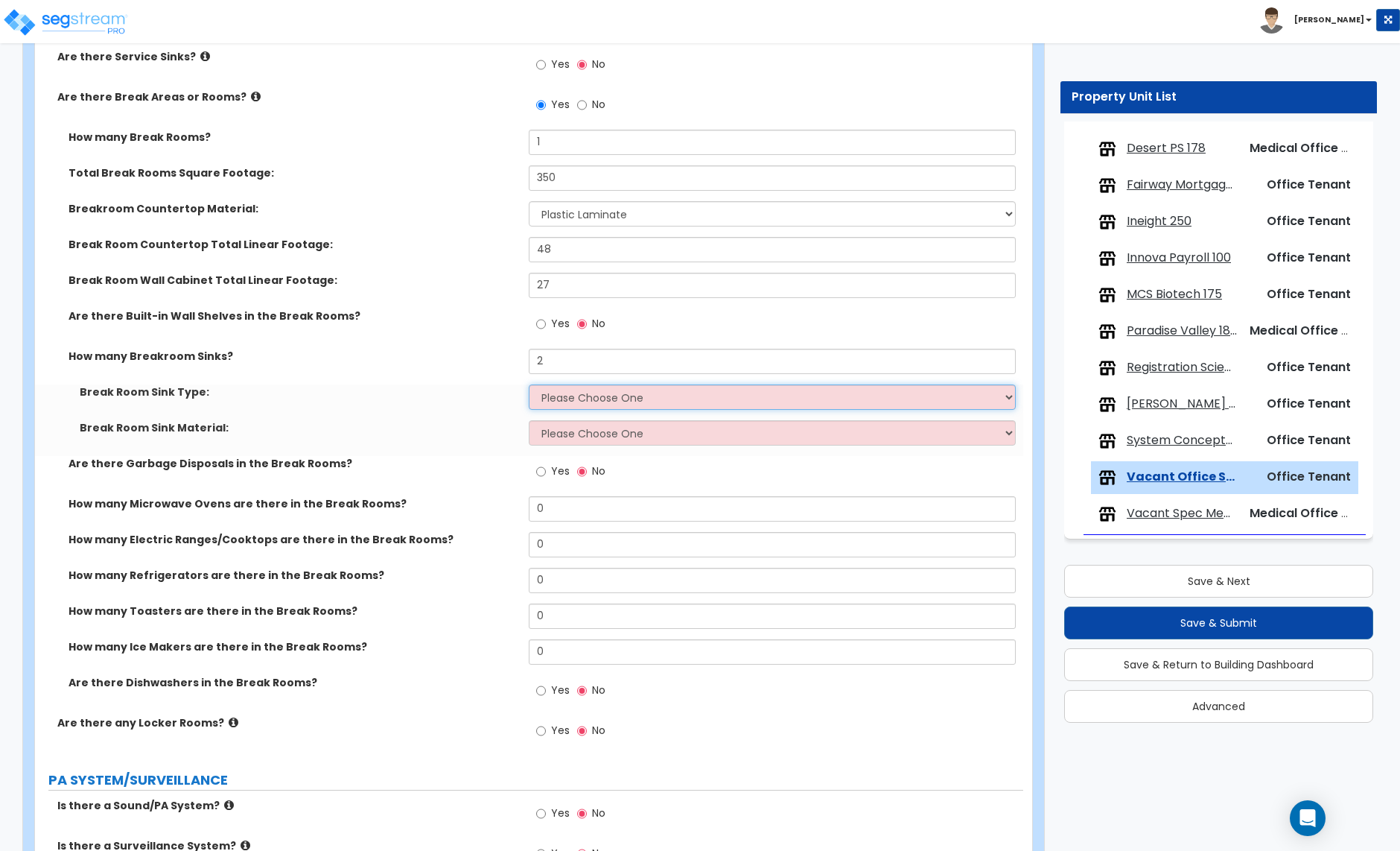
click at [577, 401] on select "Please Choose One Single Sink Double Sink" at bounding box center [772, 397] width 486 height 25
select select "2"
click at [529, 386] on select "Please Choose One Single Sink Double Sink" at bounding box center [772, 397] width 486 height 25
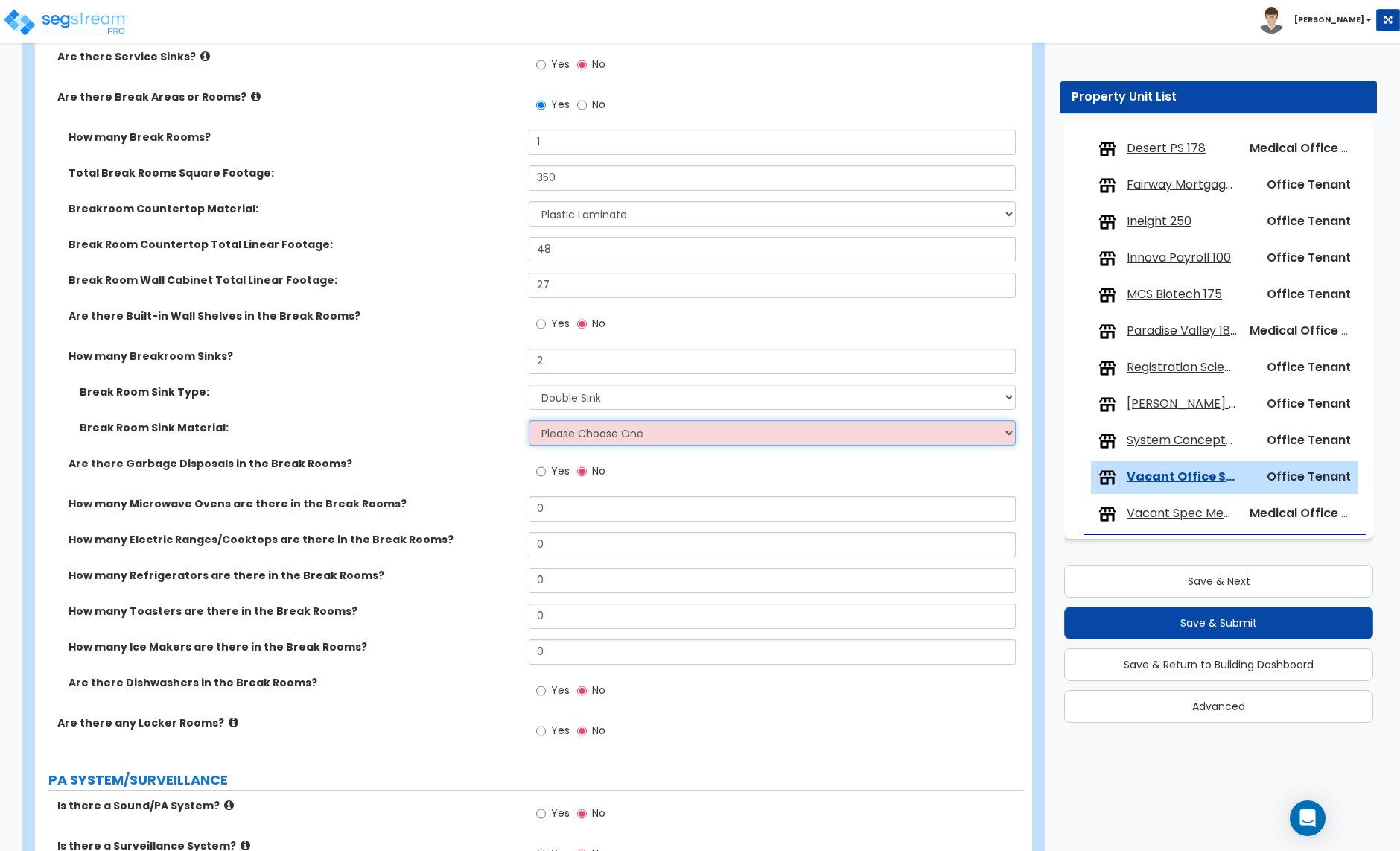
click at [583, 437] on select "Please Choose One Stainless Steel Porcelain Enamel Cast Iron" at bounding box center [772, 432] width 486 height 25
select select "1"
click at [529, 422] on select "Please Choose One Stainless Steel Porcelain Enamel Cast Iron" at bounding box center [772, 432] width 486 height 25
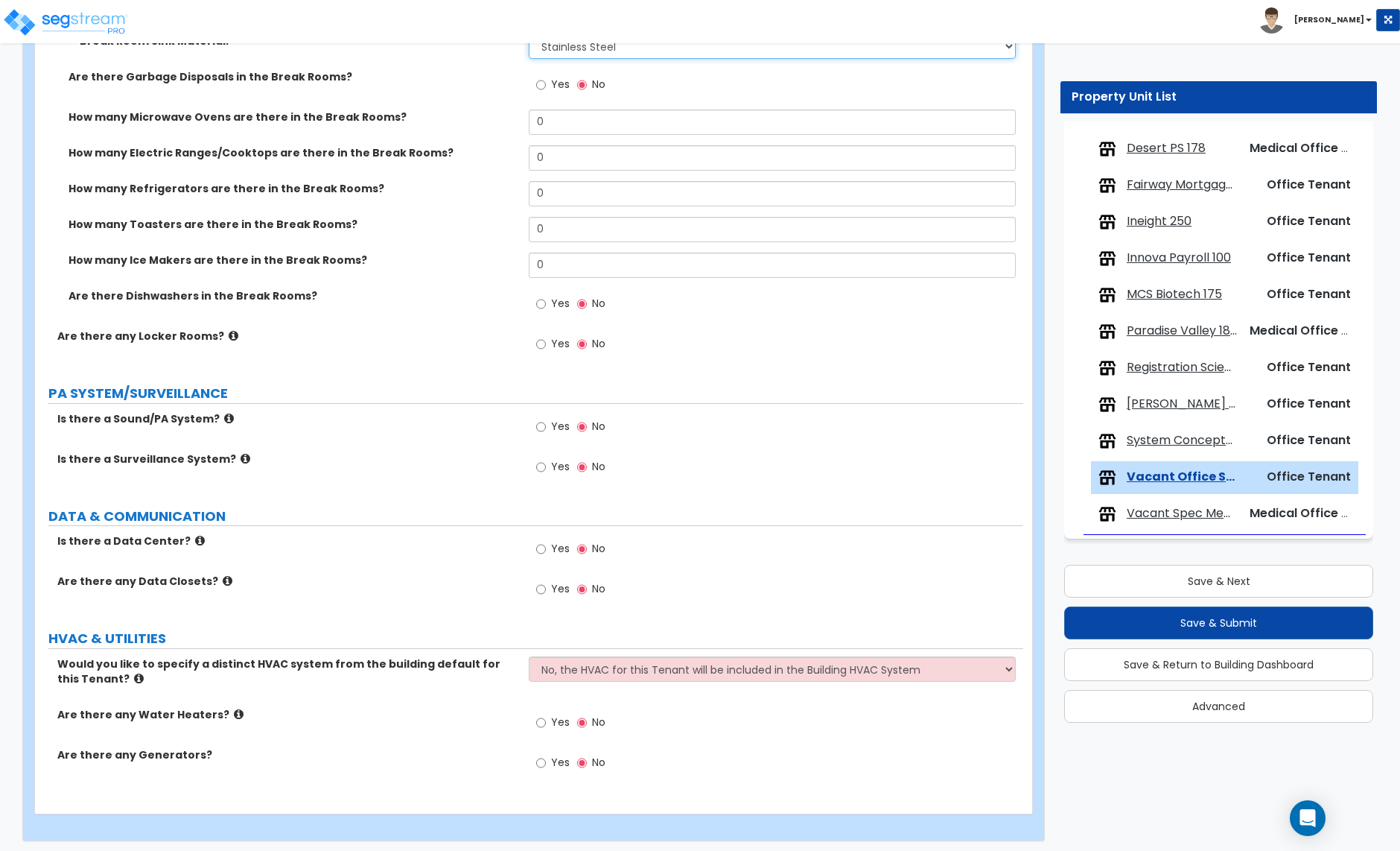
scroll to position [3106, 0]
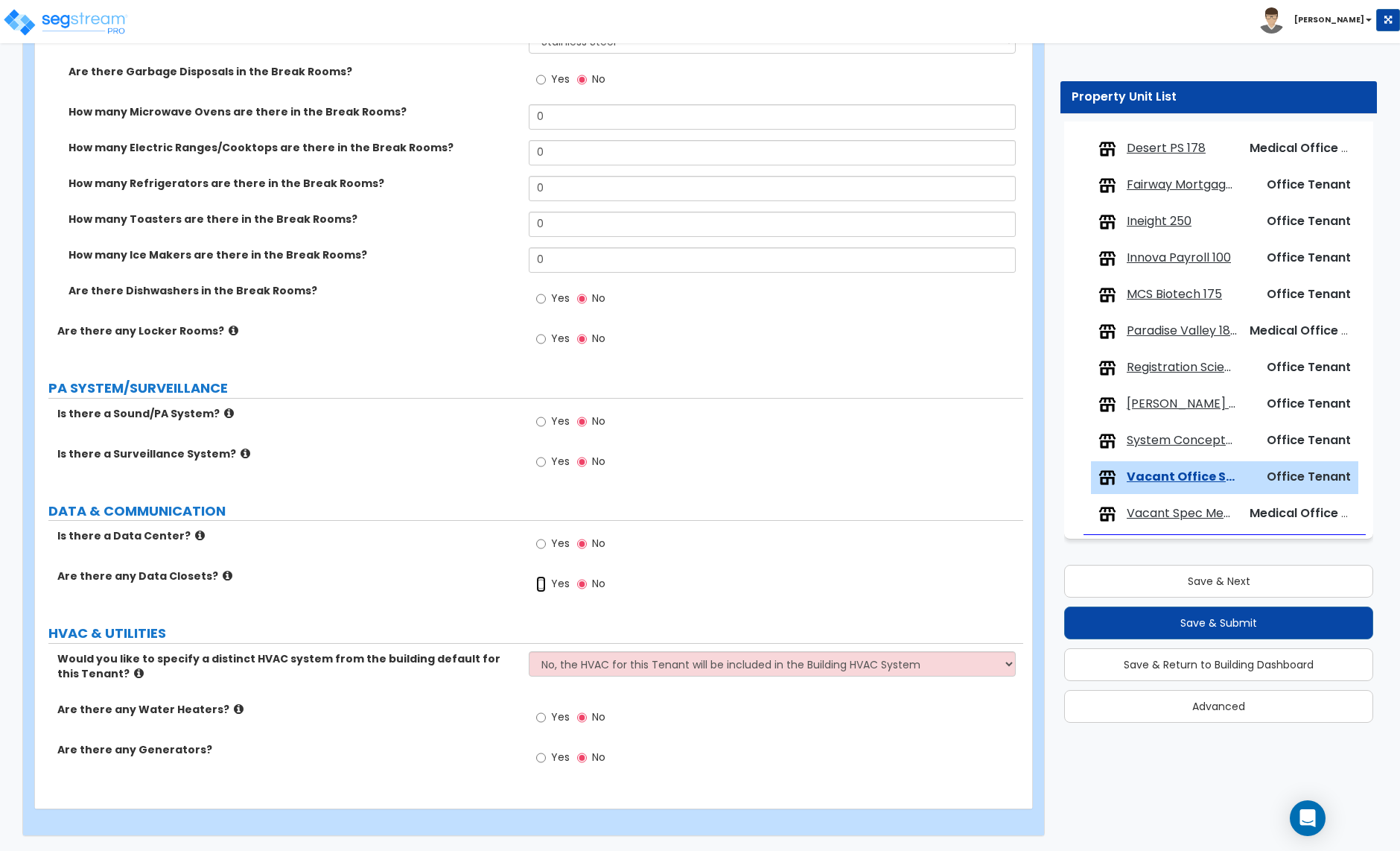
click at [541, 583] on input "Yes" at bounding box center [541, 584] width 10 height 17
radio input "true"
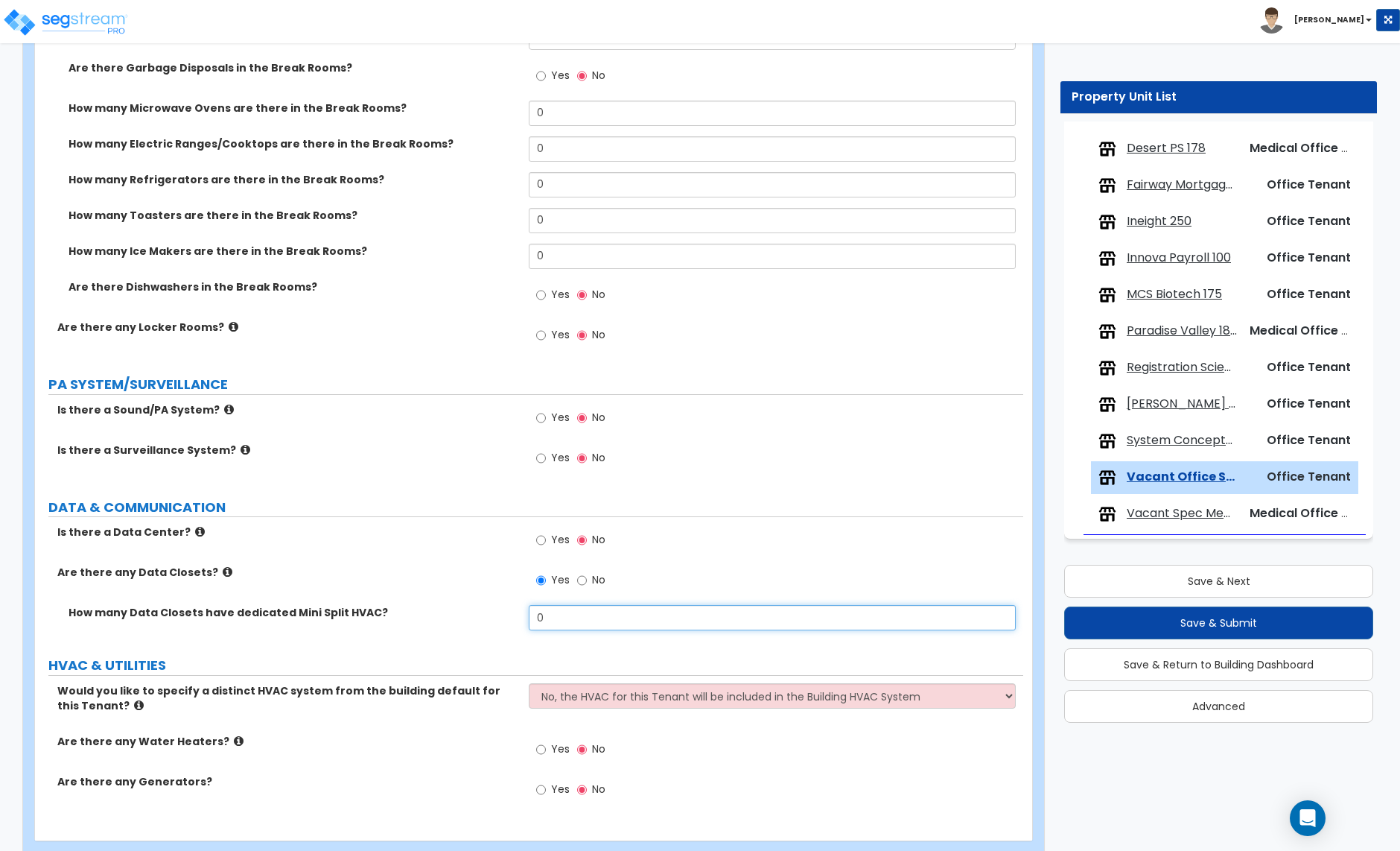
click at [544, 622] on input "0" at bounding box center [772, 617] width 486 height 25
click at [402, 617] on label "How many Data Closets have dedicated Mini Split HVAC?" at bounding box center [293, 612] width 449 height 15
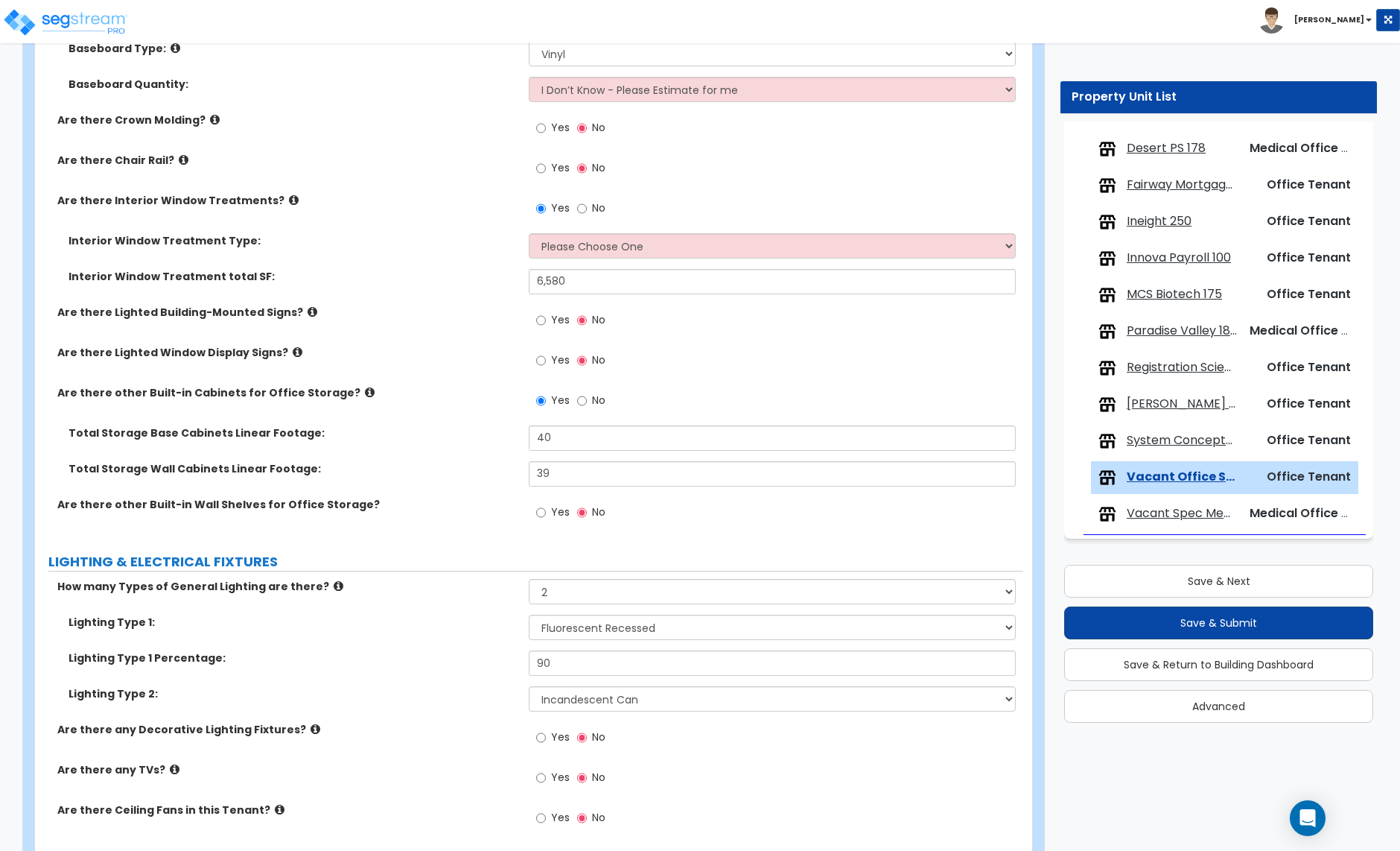
scroll to position [1791, 0]
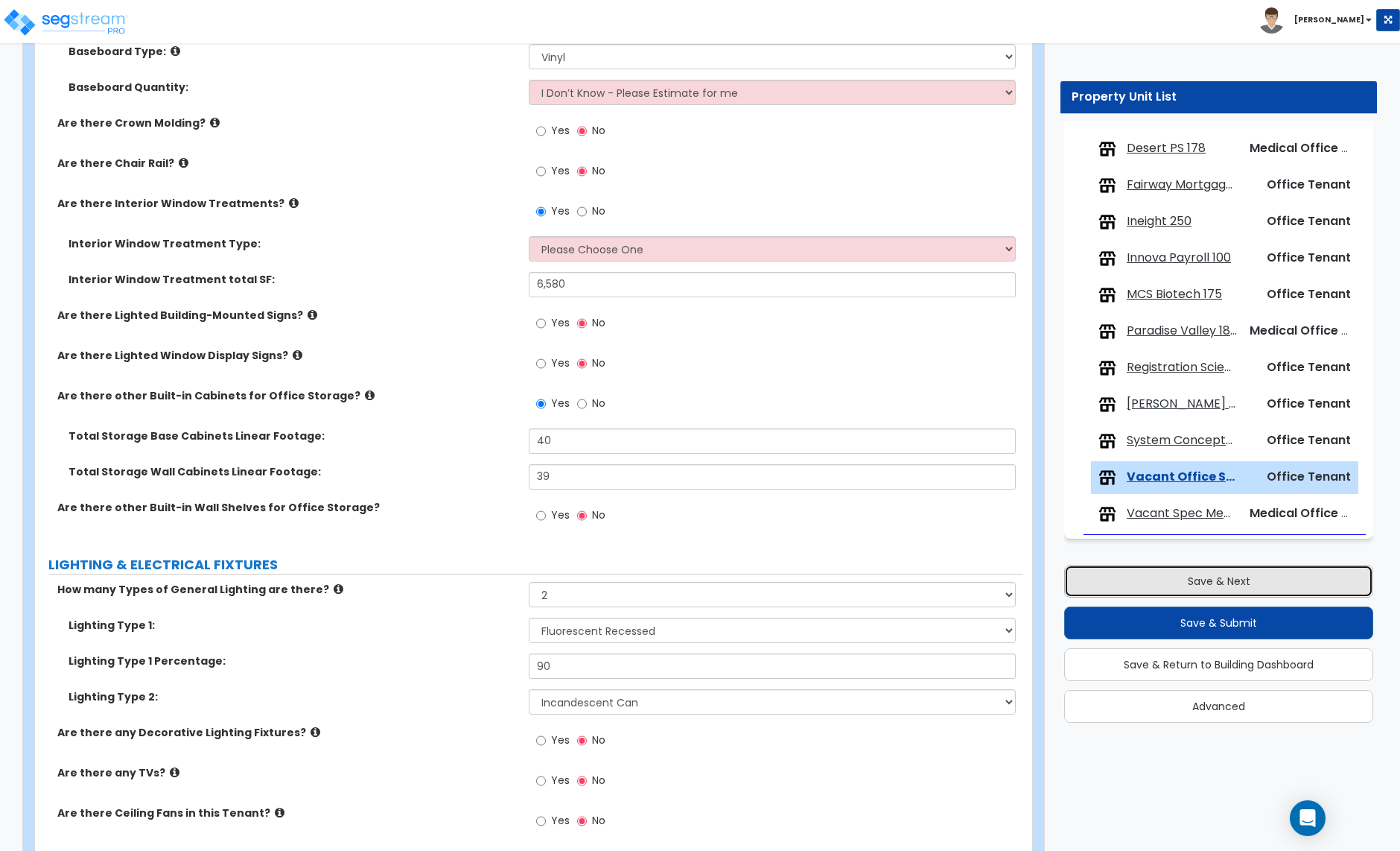
click at [1249, 589] on button "Save & Next" at bounding box center [1219, 580] width 309 height 32
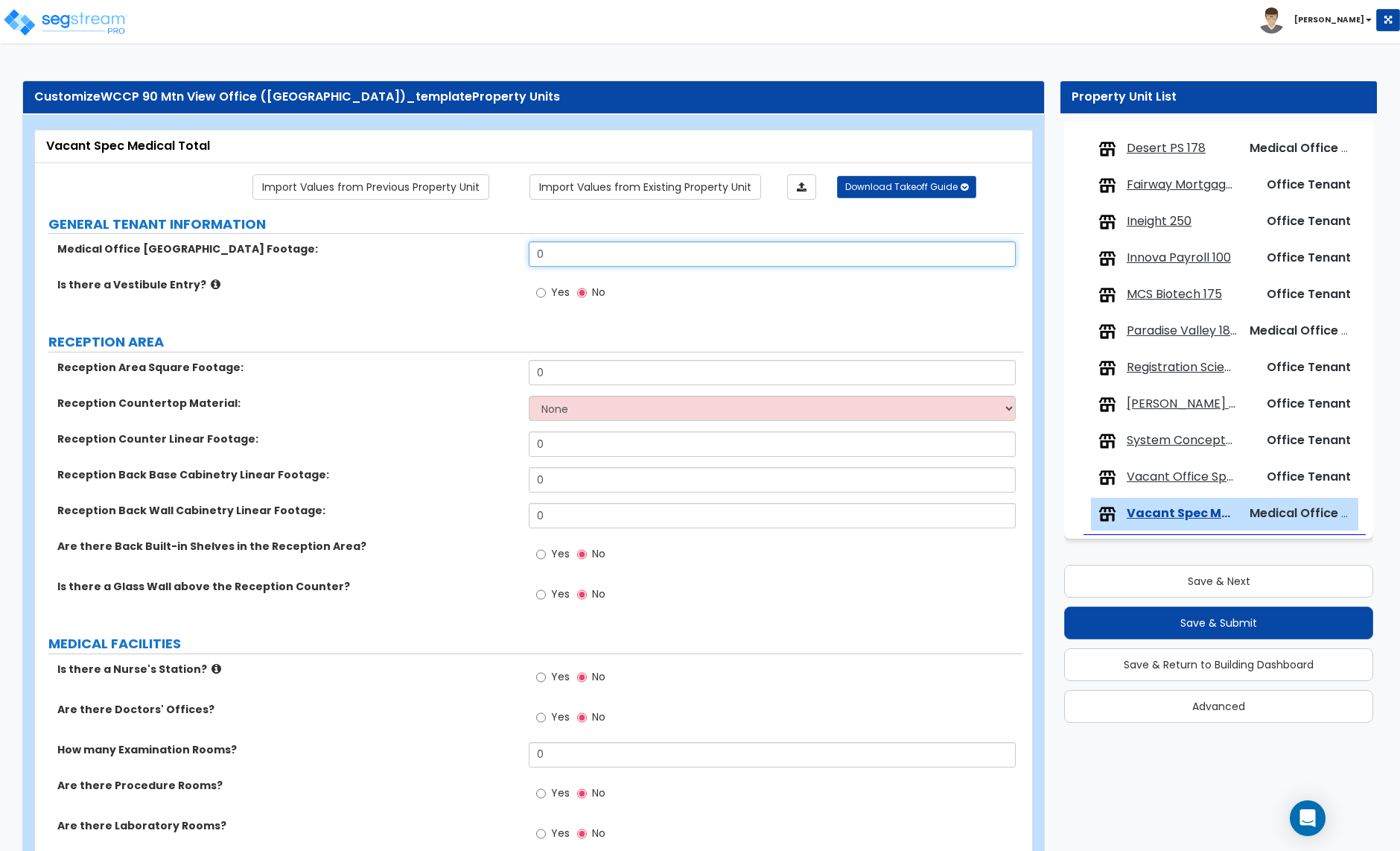
click at [555, 252] on input "0" at bounding box center [772, 253] width 486 height 25
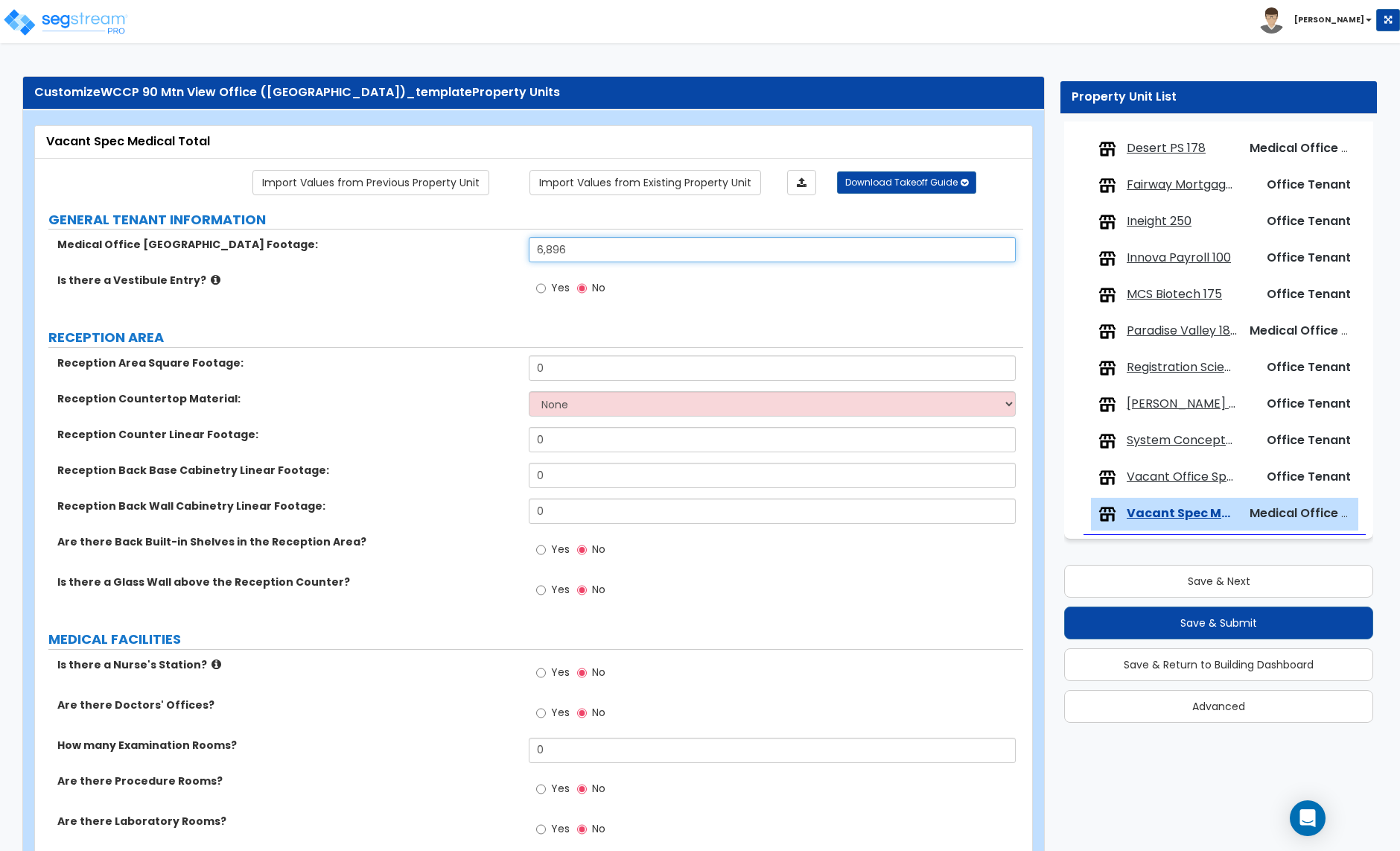
scroll to position [16, 0]
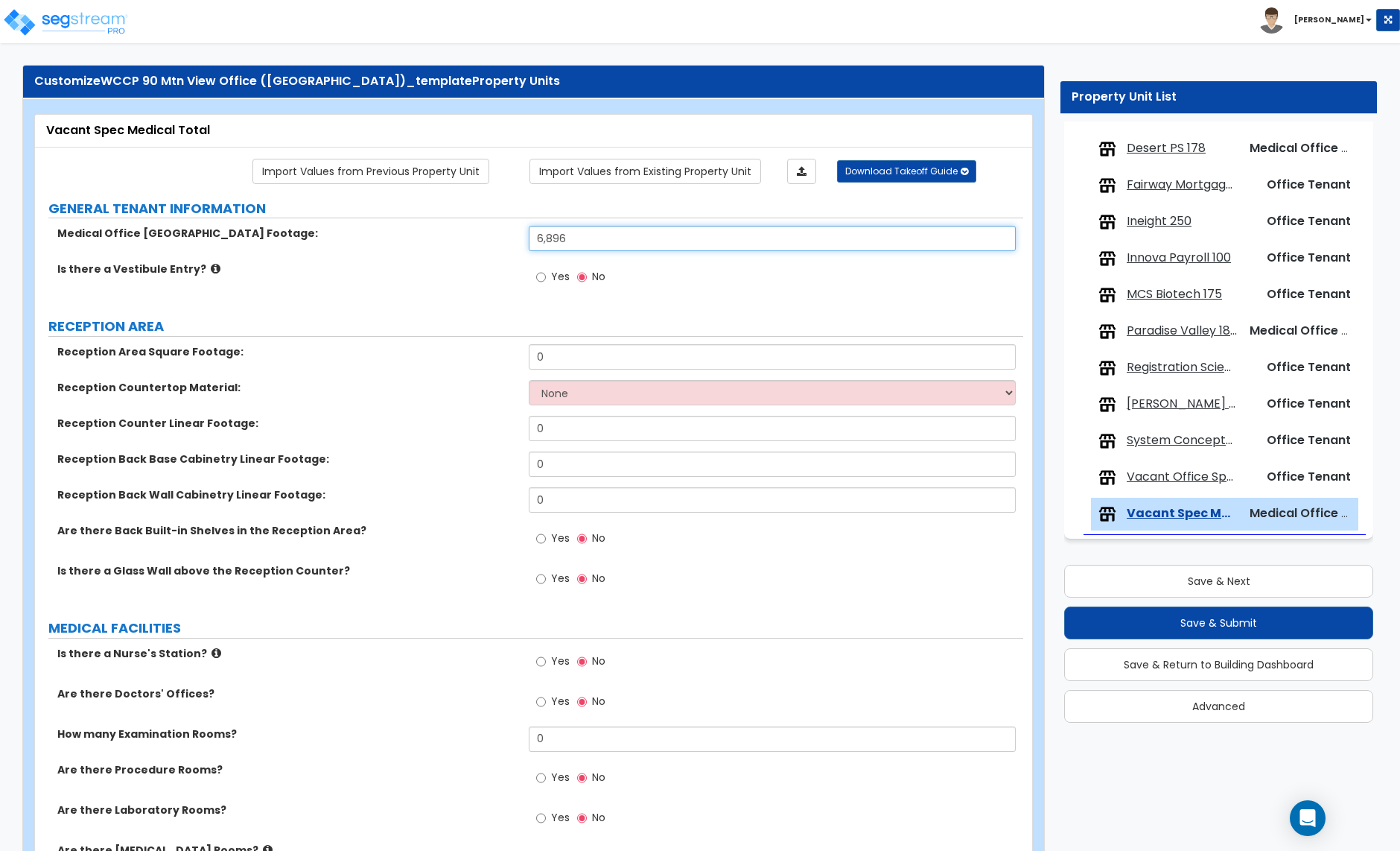
type input "6,896"
click at [576, 434] on input "0" at bounding box center [772, 428] width 486 height 25
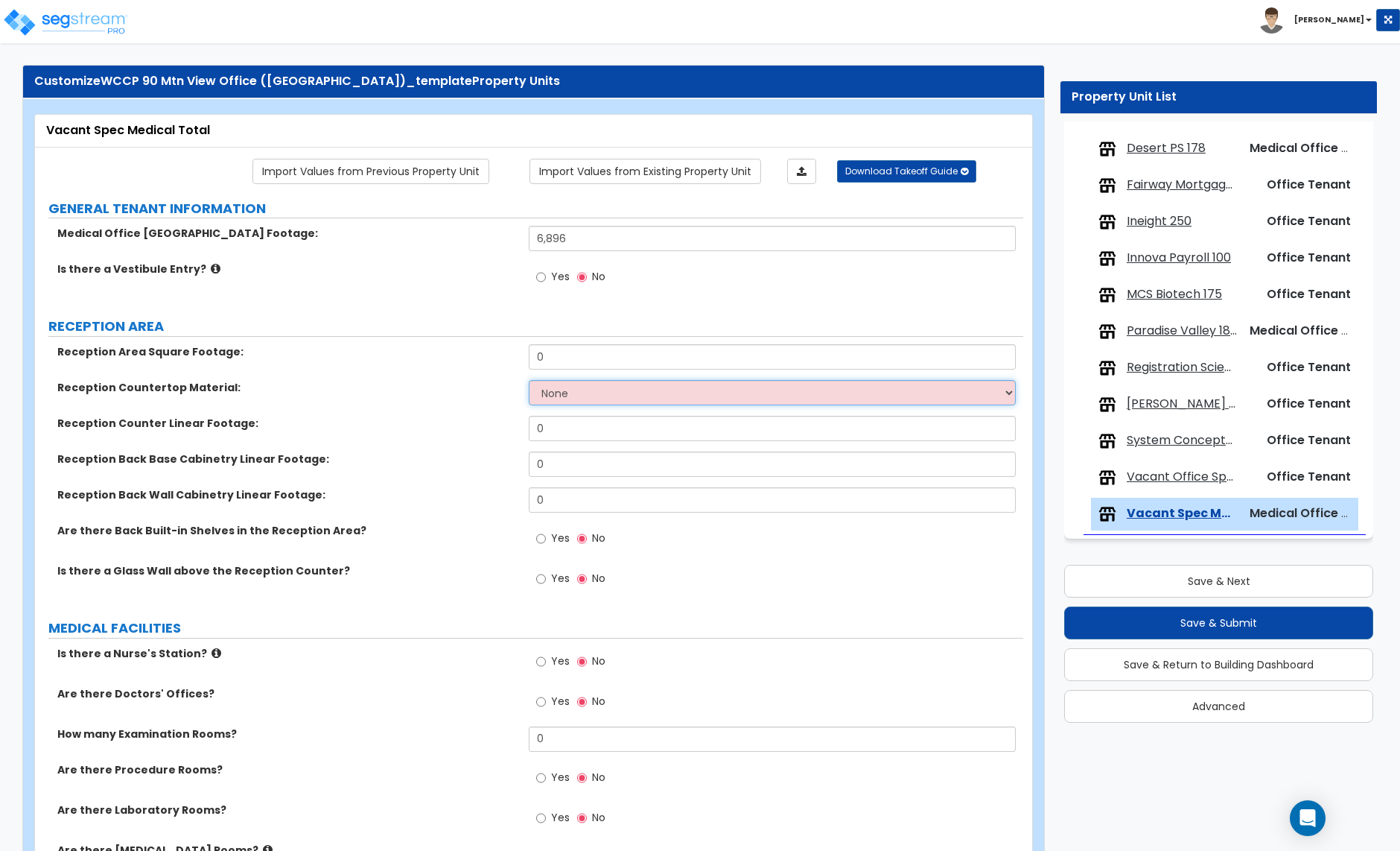
click at [591, 394] on select "None Plastic Laminate Solid Surface Stone Quartz Marble Tile Wood Stainless Ste…" at bounding box center [772, 393] width 486 height 25
click at [556, 404] on select "None Plastic Laminate Solid Surface Stone Quartz Marble Tile Wood Stainless Ste…" at bounding box center [772, 393] width 486 height 25
select select "2"
click at [529, 381] on select "None Plastic Laminate Solid Surface Stone Quartz Marble Tile Wood Stainless Ste…" at bounding box center [772, 393] width 486 height 25
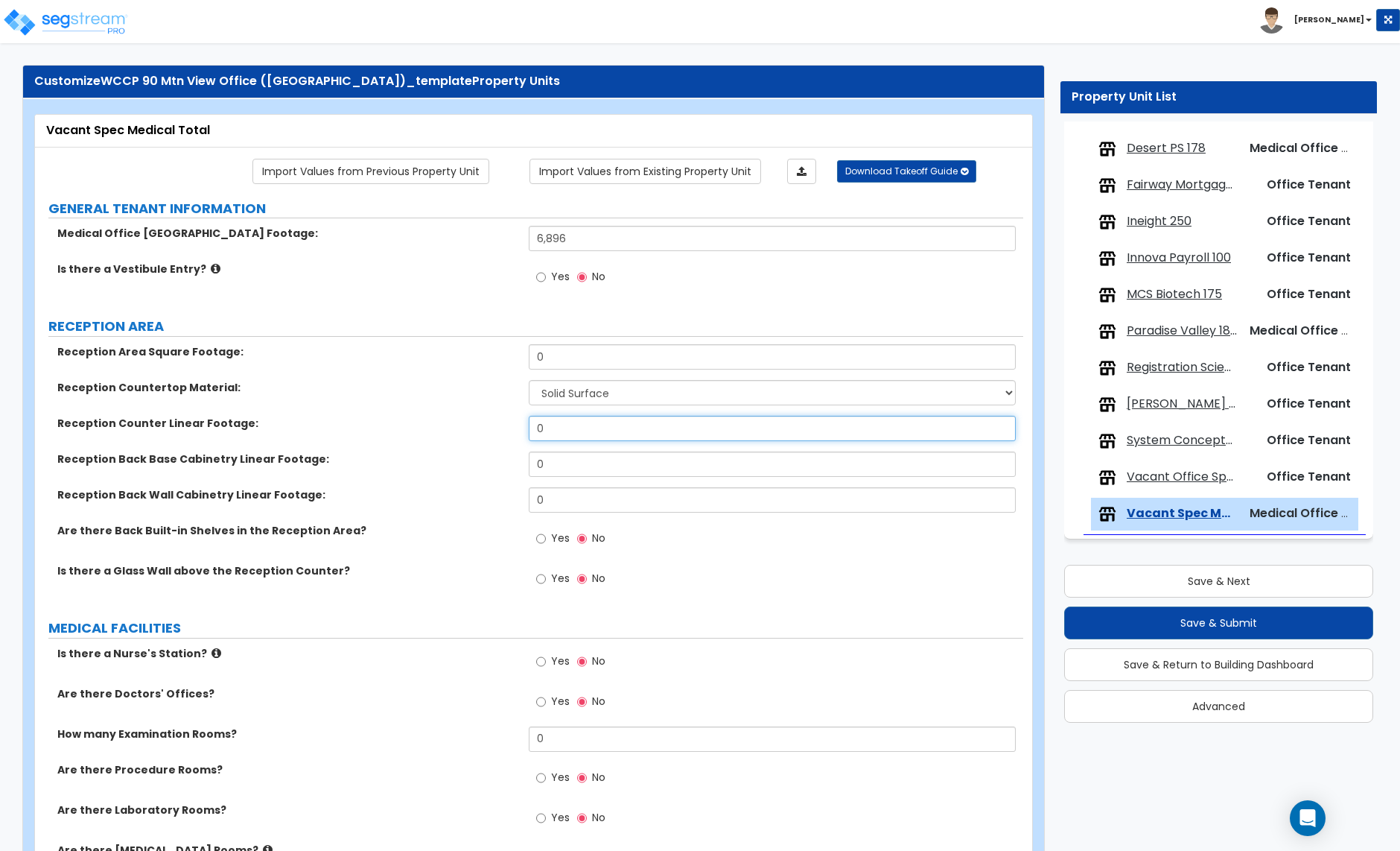
click at [552, 430] on input "0" at bounding box center [772, 428] width 486 height 25
type input "57"
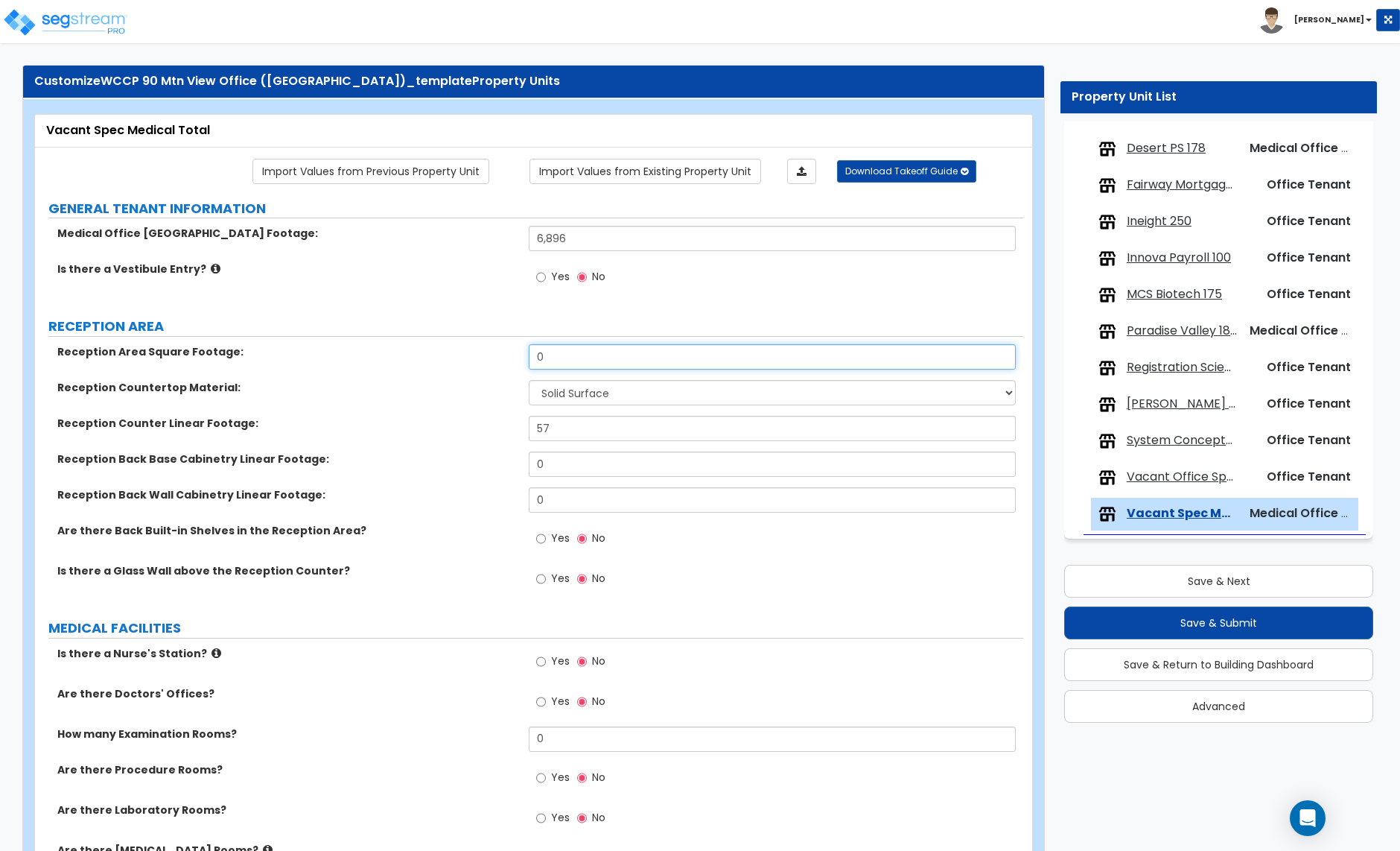
click at [574, 365] on input "0" at bounding box center [772, 357] width 486 height 25
click at [562, 360] on input "0" at bounding box center [772, 357] width 486 height 25
type input "1,046"
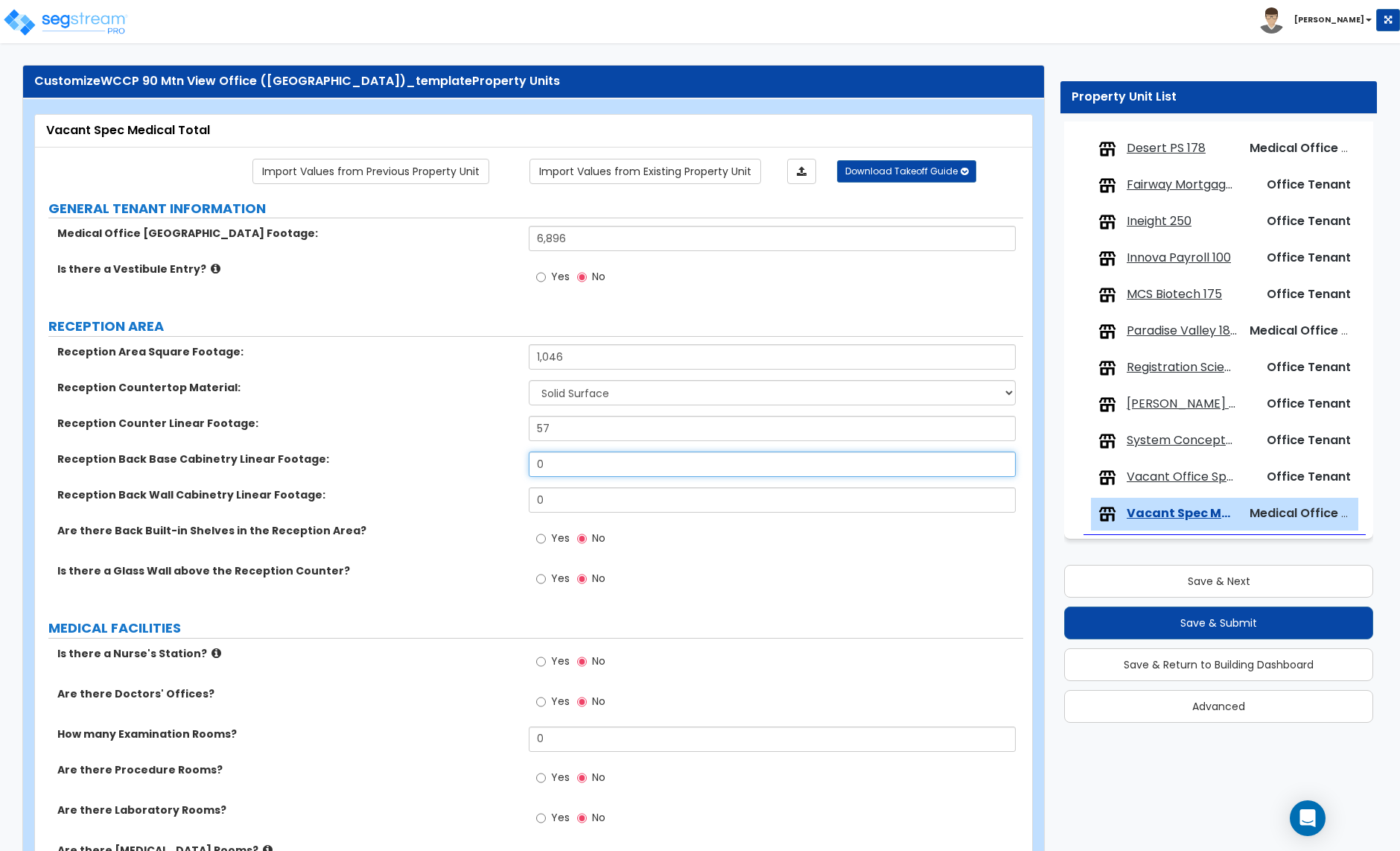
click at [562, 468] on input "0" at bounding box center [772, 464] width 486 height 25
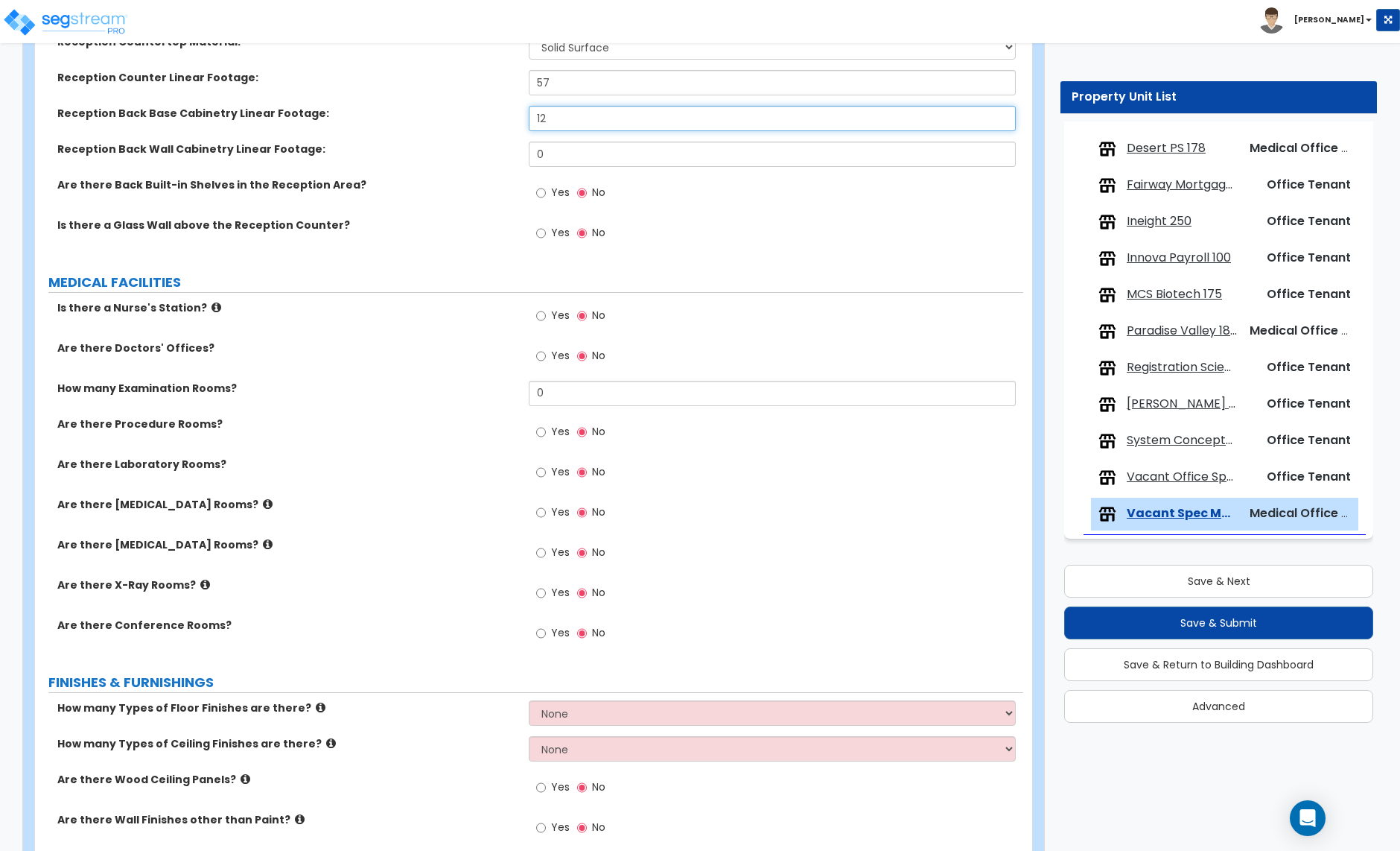
scroll to position [379, 0]
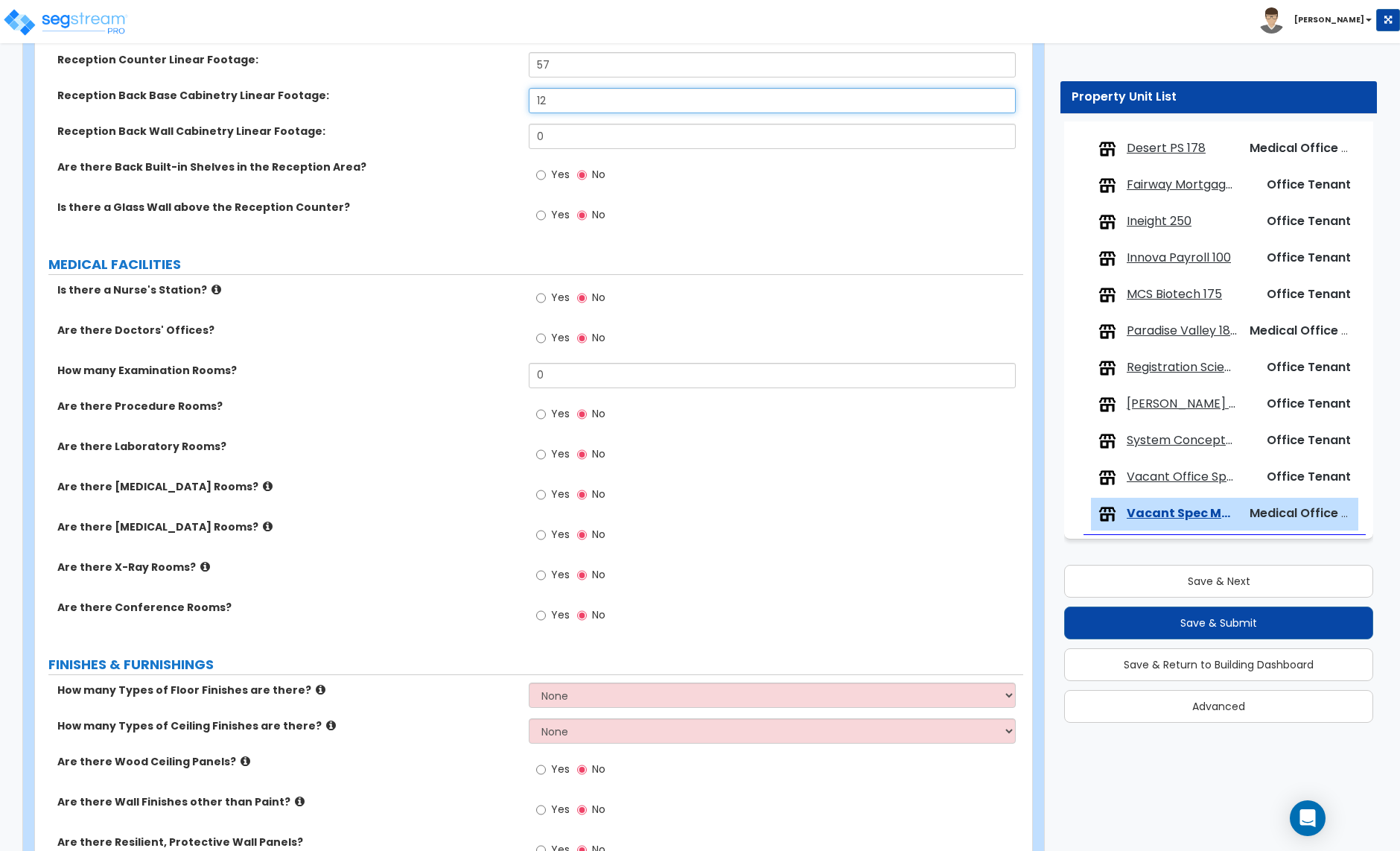
type input "12"
click at [543, 340] on input "Yes" at bounding box center [541, 338] width 10 height 17
radio input "true"
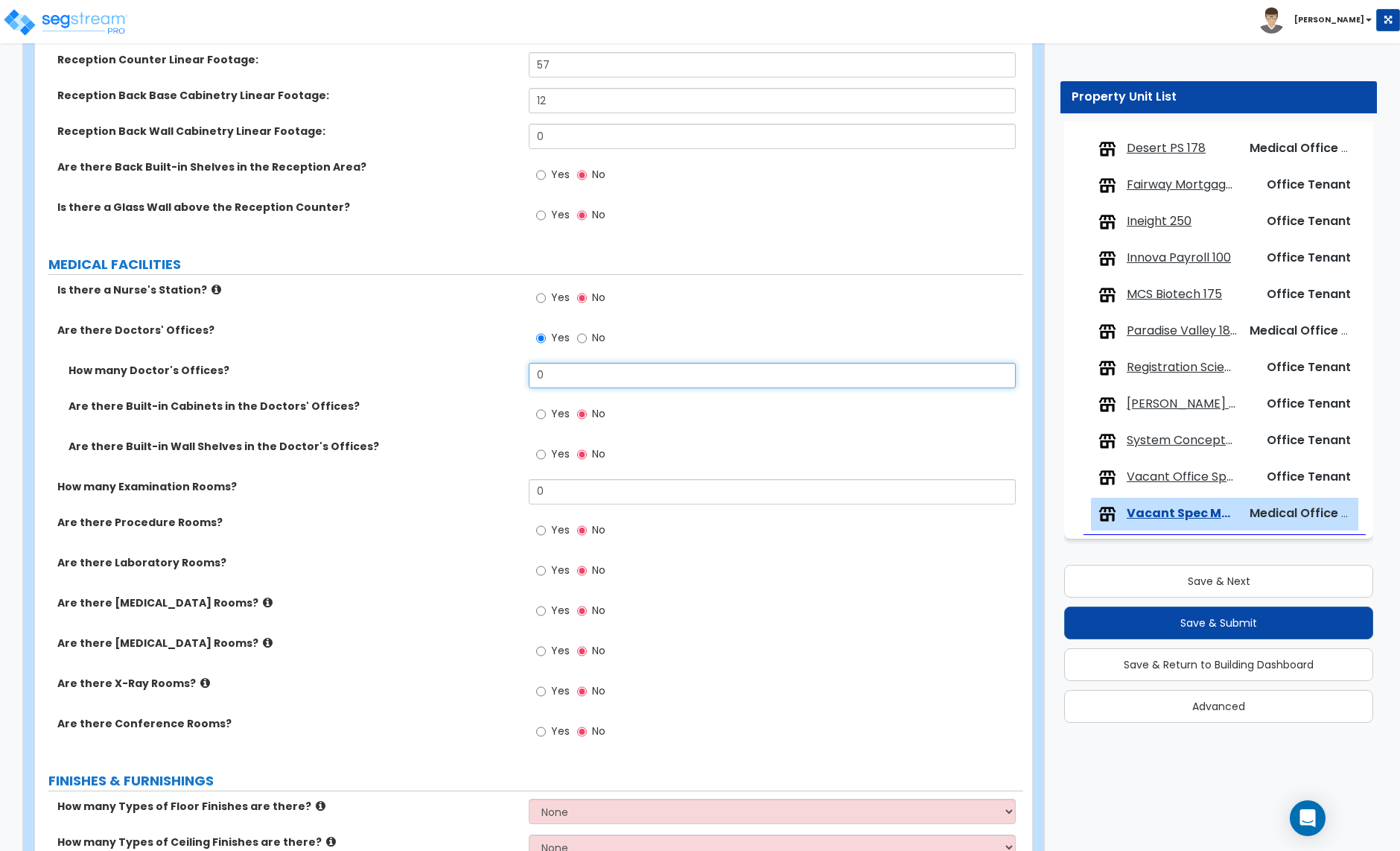
click at [558, 374] on input "0" at bounding box center [772, 375] width 486 height 25
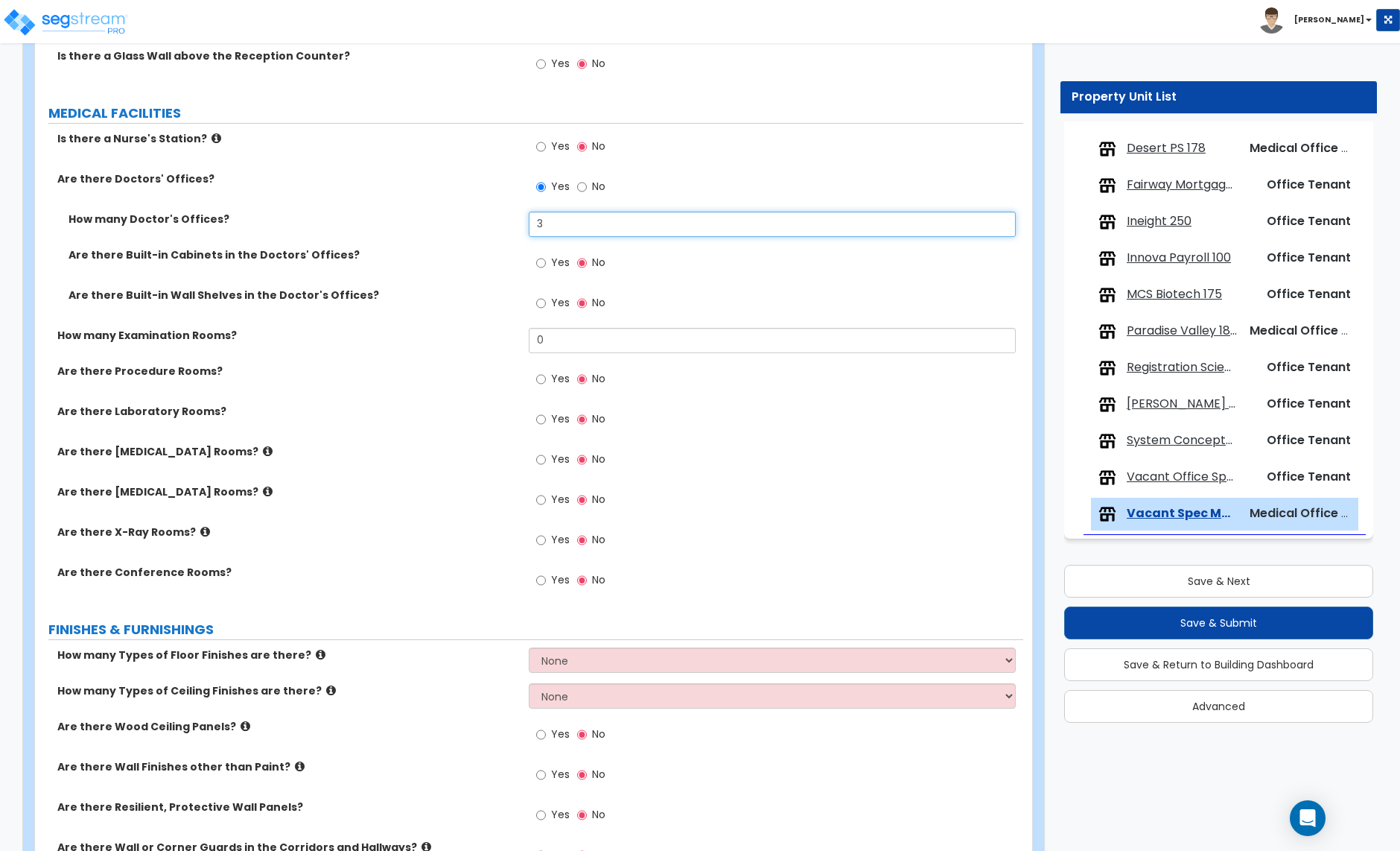
scroll to position [535, 0]
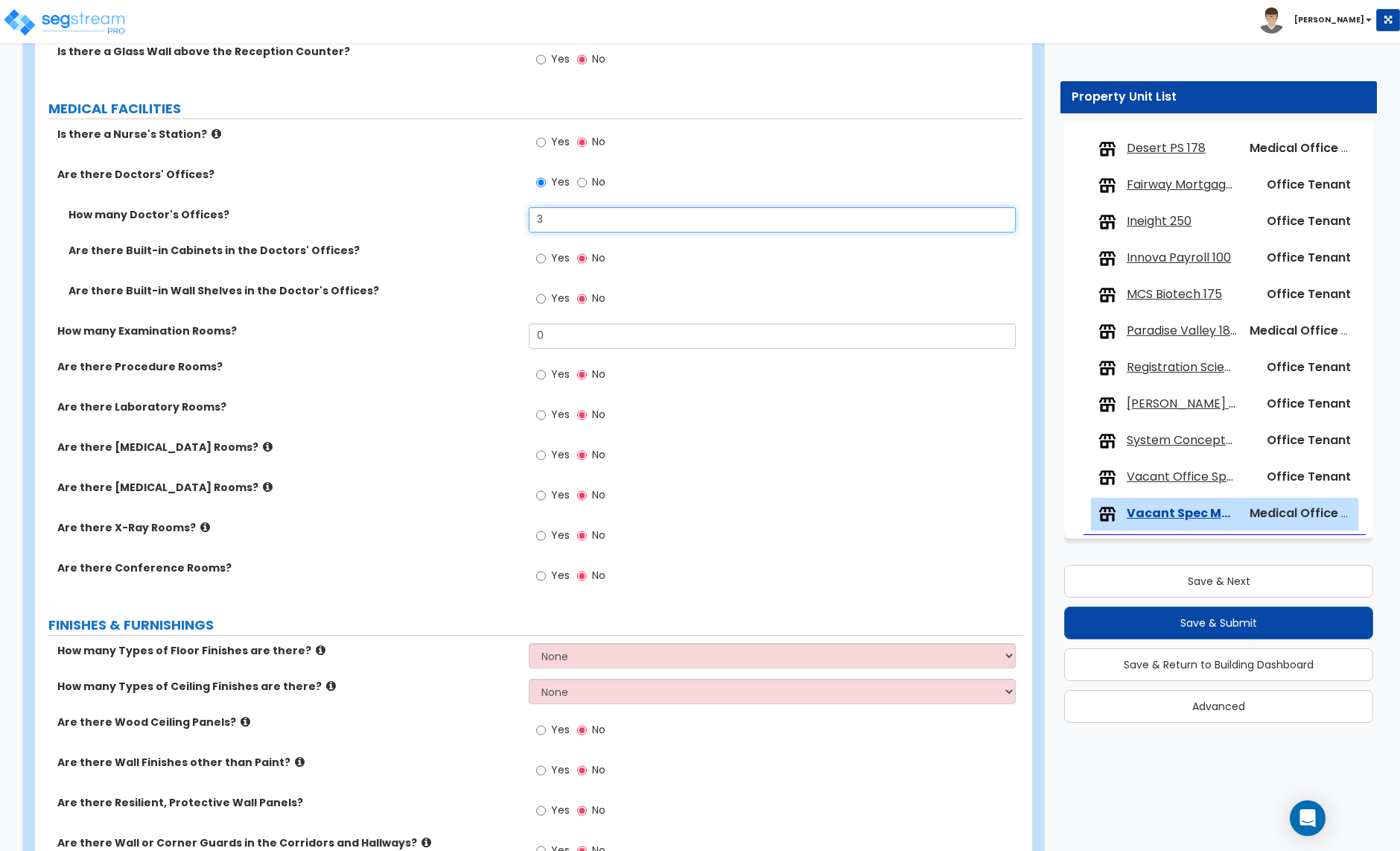
type input "3"
click at [559, 337] on input "0" at bounding box center [772, 336] width 486 height 25
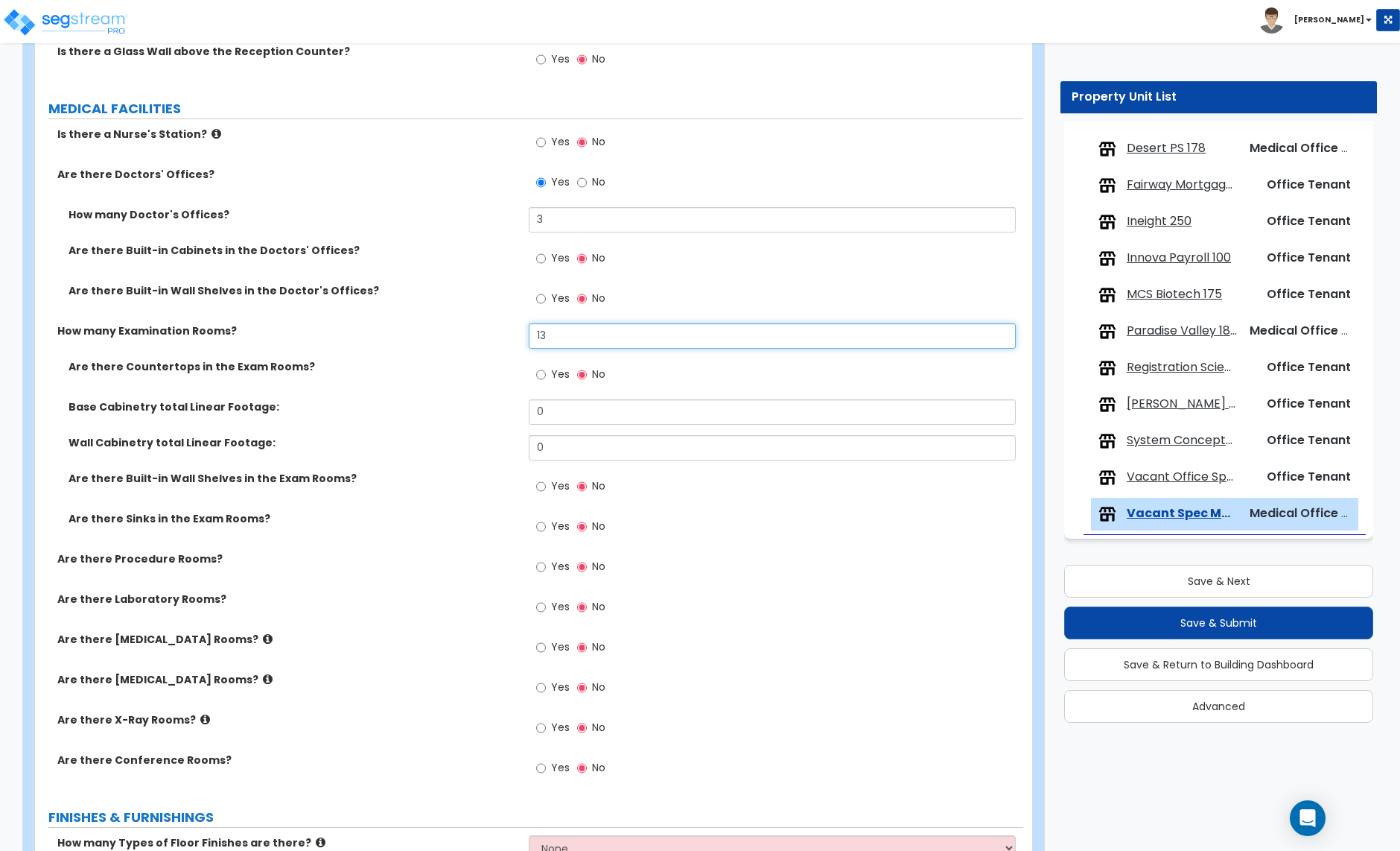
type input "13"
click at [545, 374] on input "Yes" at bounding box center [541, 374] width 10 height 17
radio input "true"
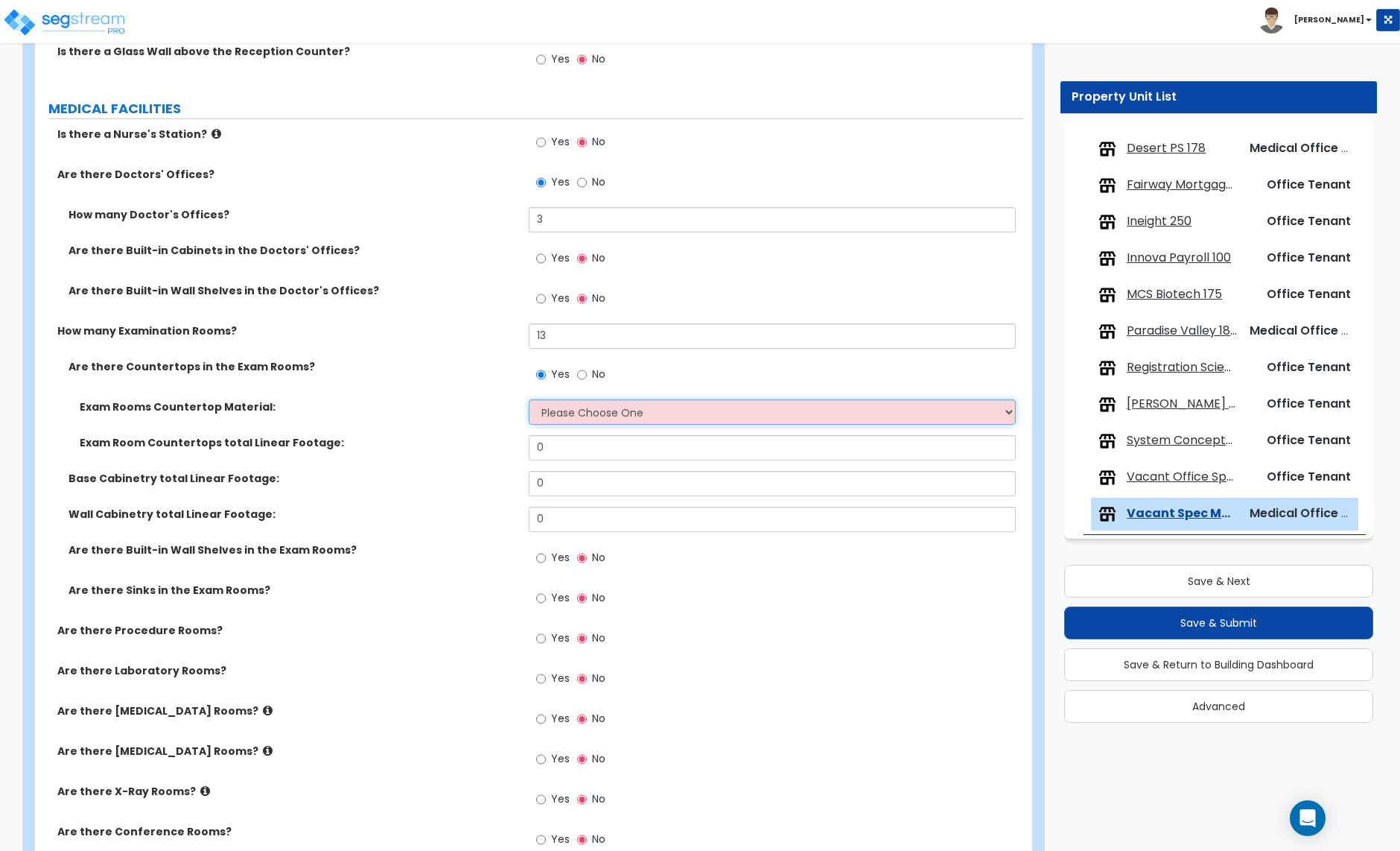
click at [575, 415] on select "Please Choose One Plastic Laminate Solid Surface Stone Quartz Marble Tile Wood …" at bounding box center [772, 412] width 486 height 25
select select "2"
click at [529, 401] on select "Please Choose One Plastic Laminate Solid Surface Stone Quartz Marble Tile Wood …" at bounding box center [772, 412] width 486 height 25
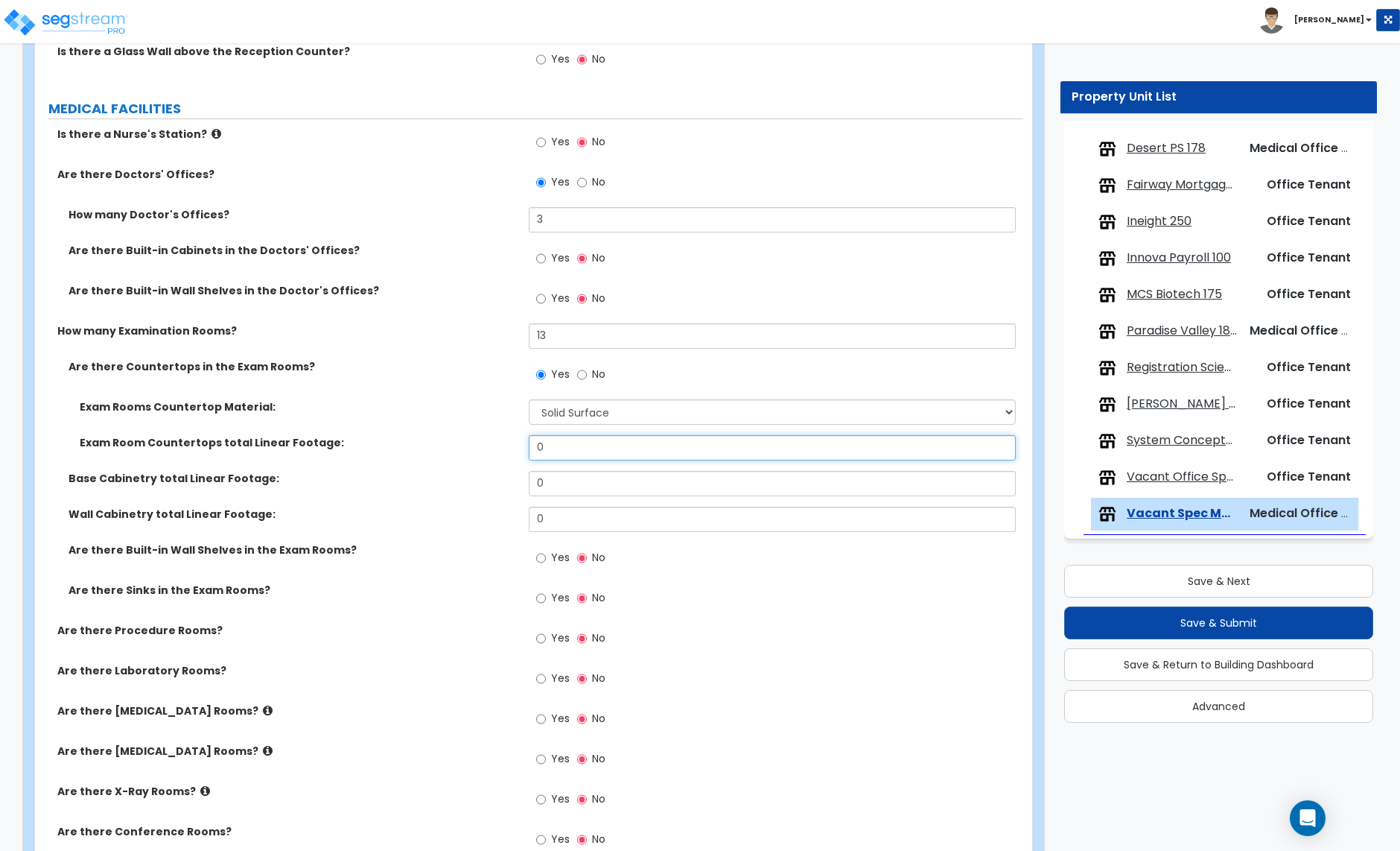
click at [569, 452] on input "0" at bounding box center [772, 447] width 486 height 25
type input "39"
click at [570, 486] on input "0" at bounding box center [772, 483] width 486 height 25
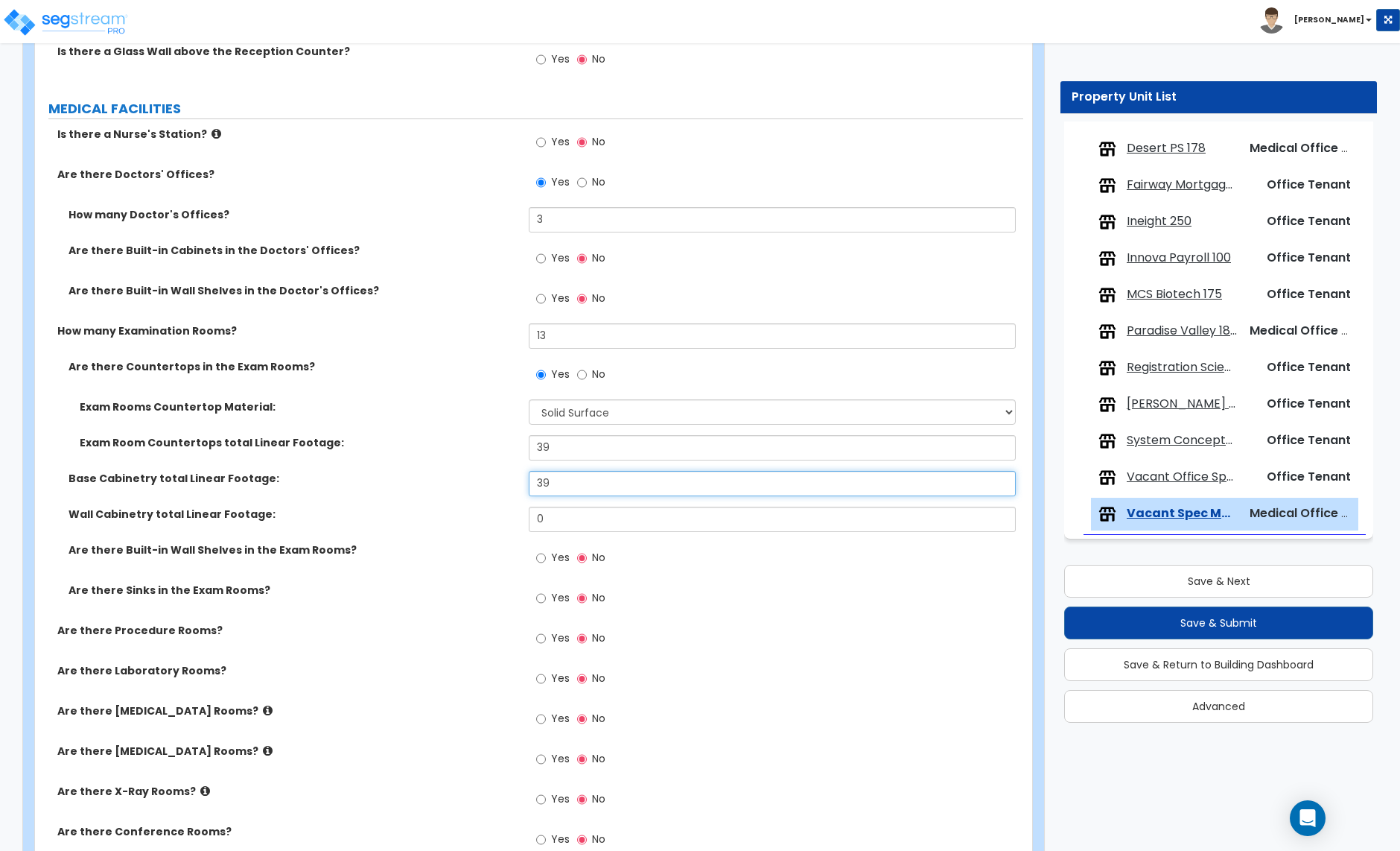
type input "39"
click at [553, 524] on input "0" at bounding box center [772, 519] width 486 height 25
type input "39"
click at [540, 562] on input "Yes" at bounding box center [541, 557] width 10 height 17
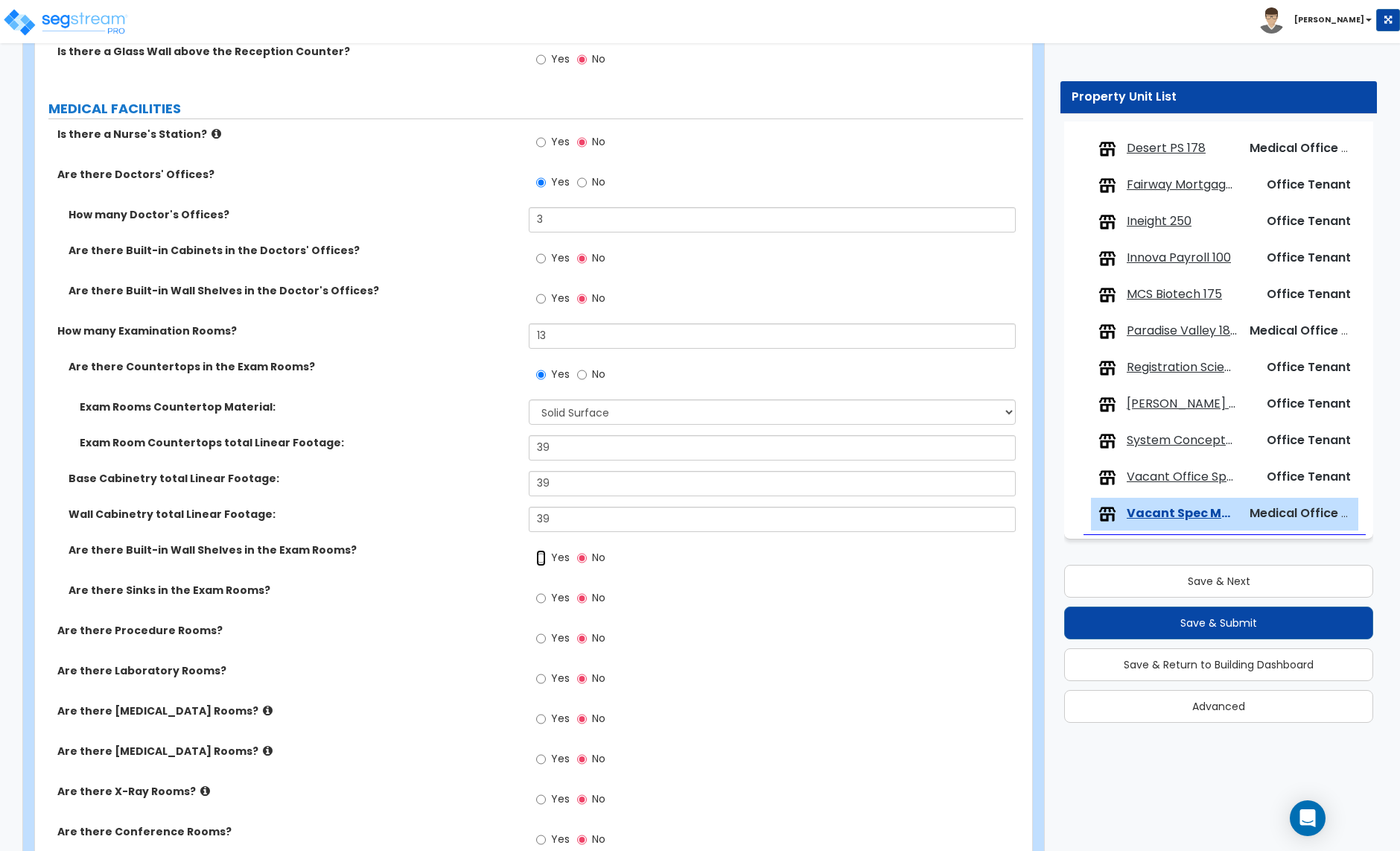
radio input "true"
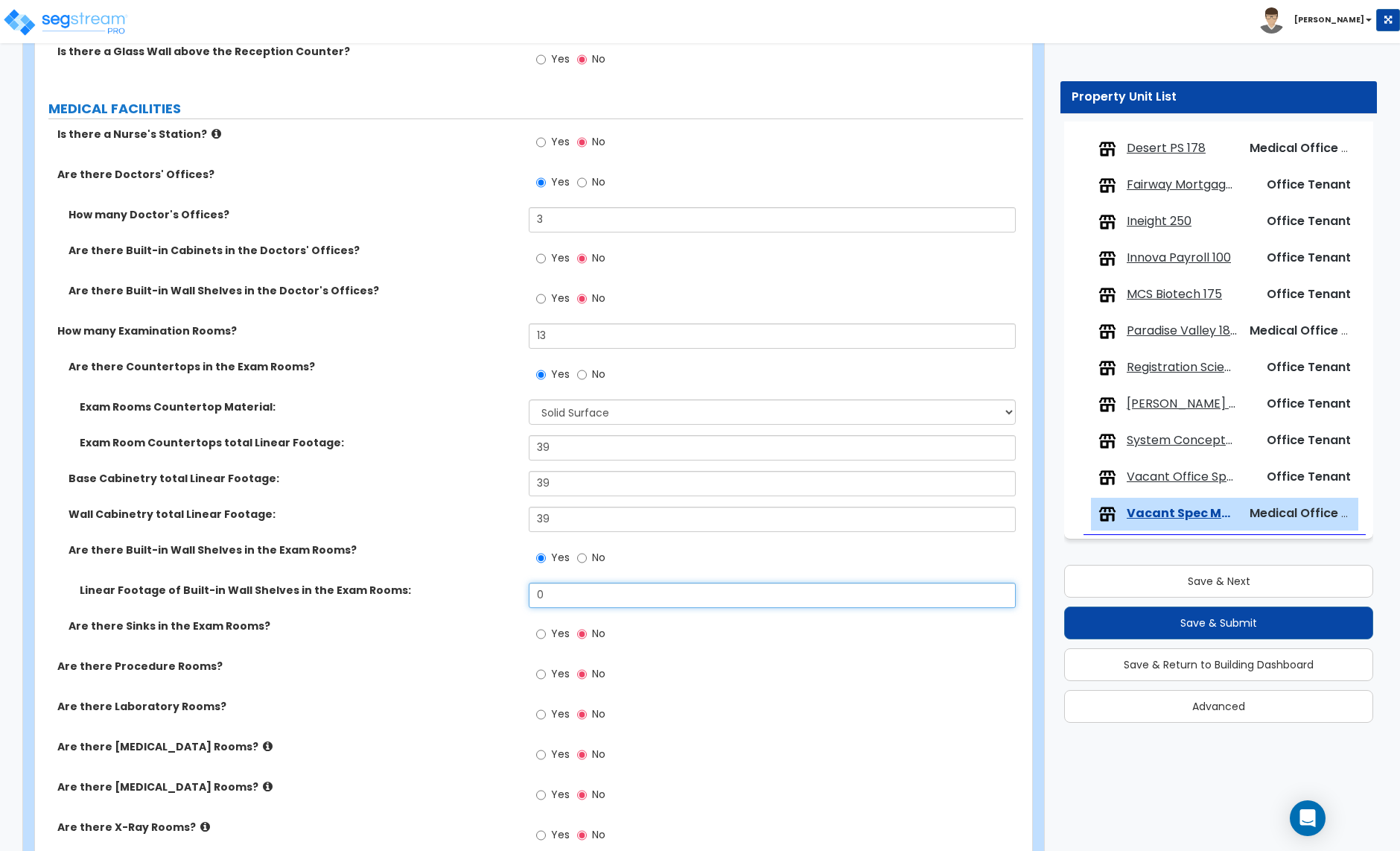
click at [559, 596] on input "0" at bounding box center [772, 595] width 486 height 25
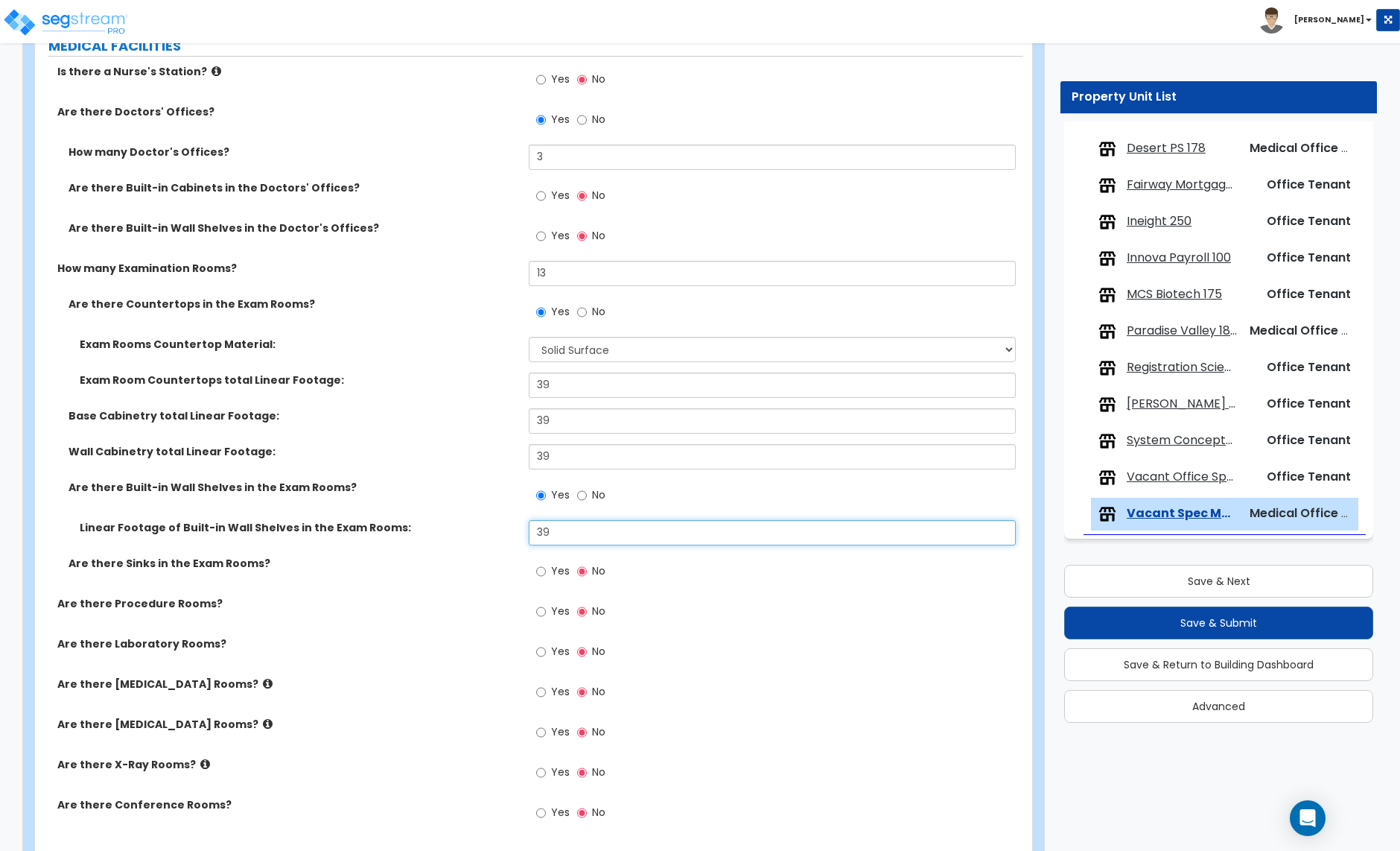
scroll to position [609, 0]
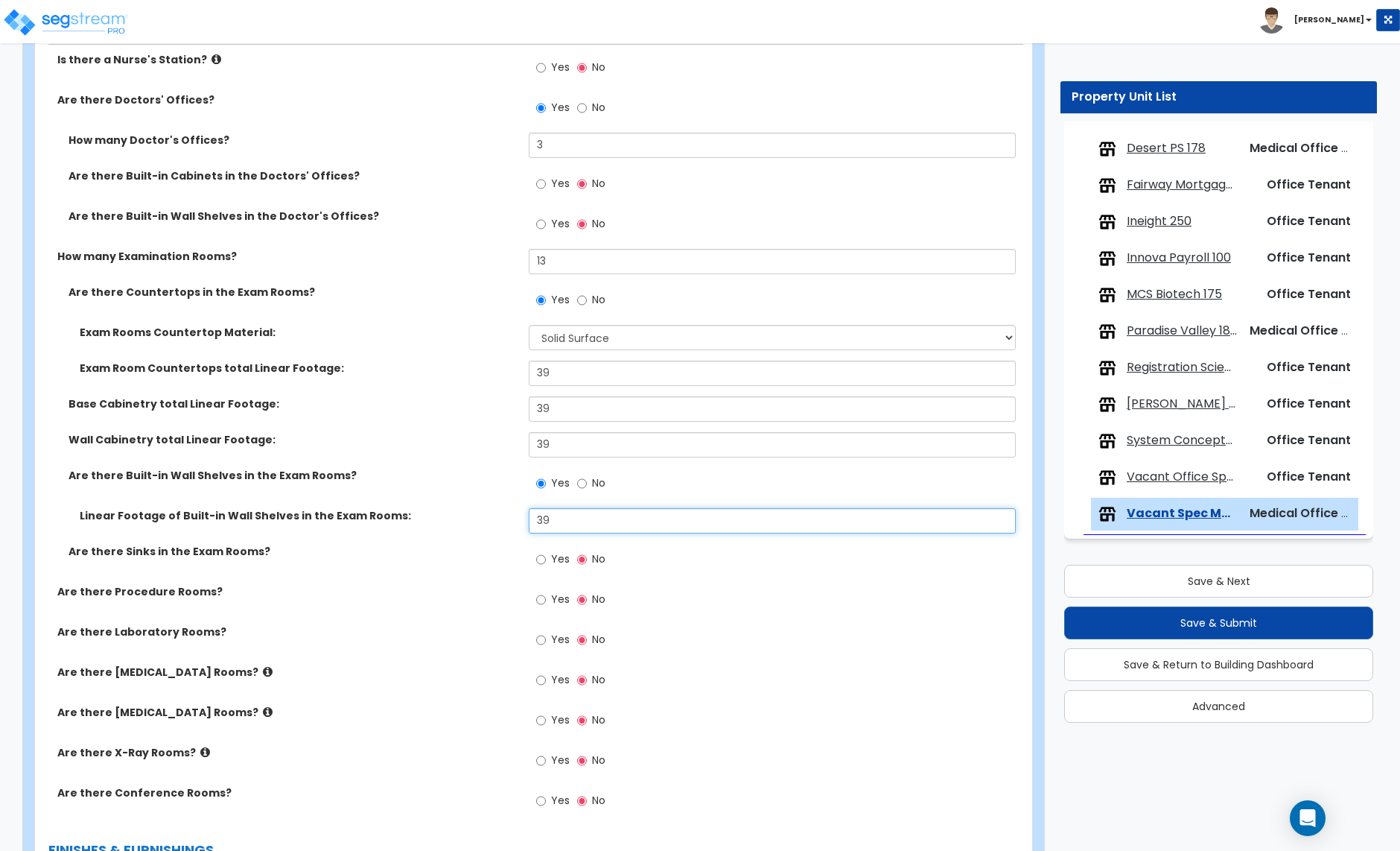
type input "39"
click at [544, 559] on input "Yes" at bounding box center [541, 559] width 10 height 17
radio input "true"
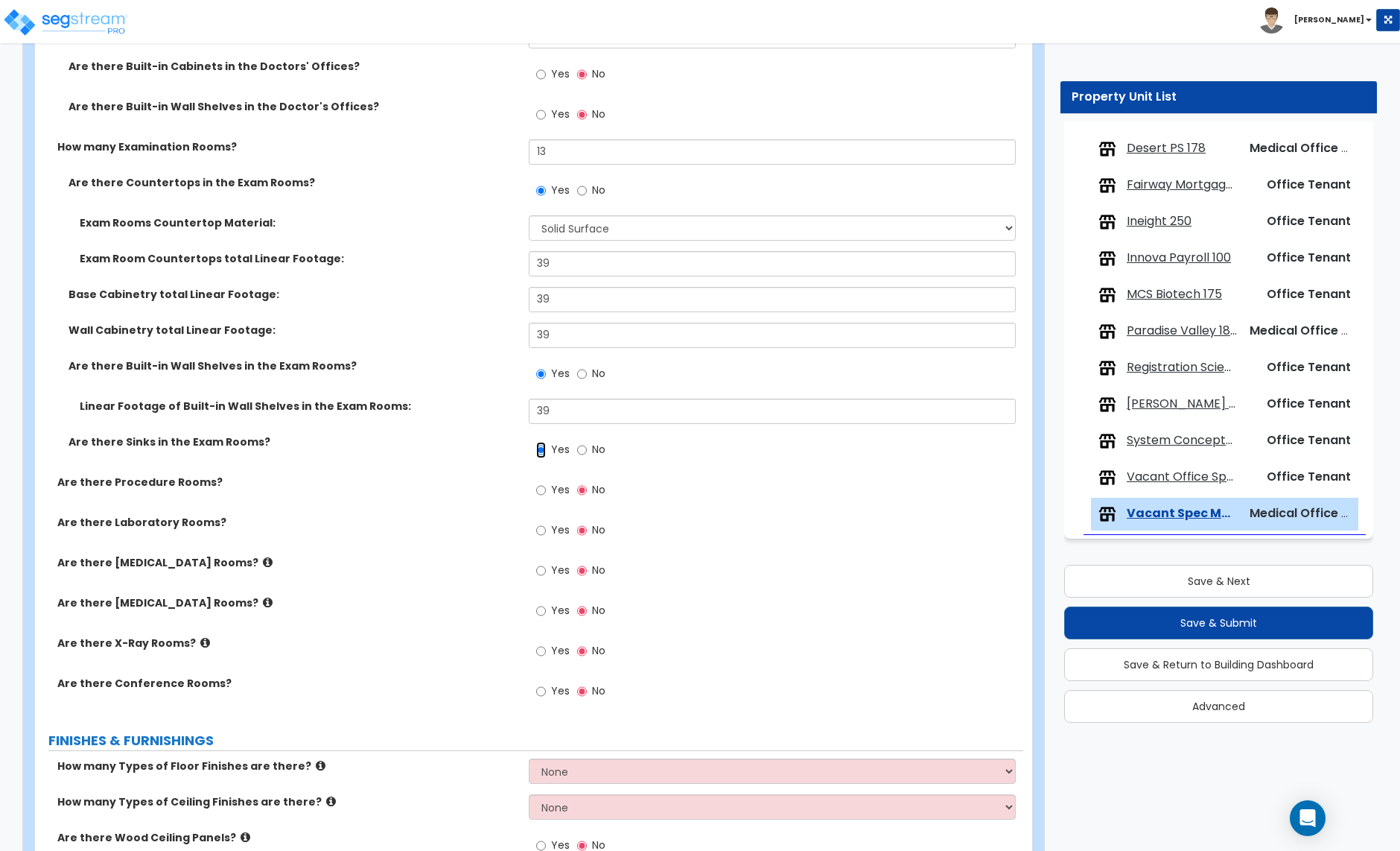
scroll to position [721, 0]
click at [544, 530] on input "Yes" at bounding box center [541, 528] width 10 height 17
radio input "true"
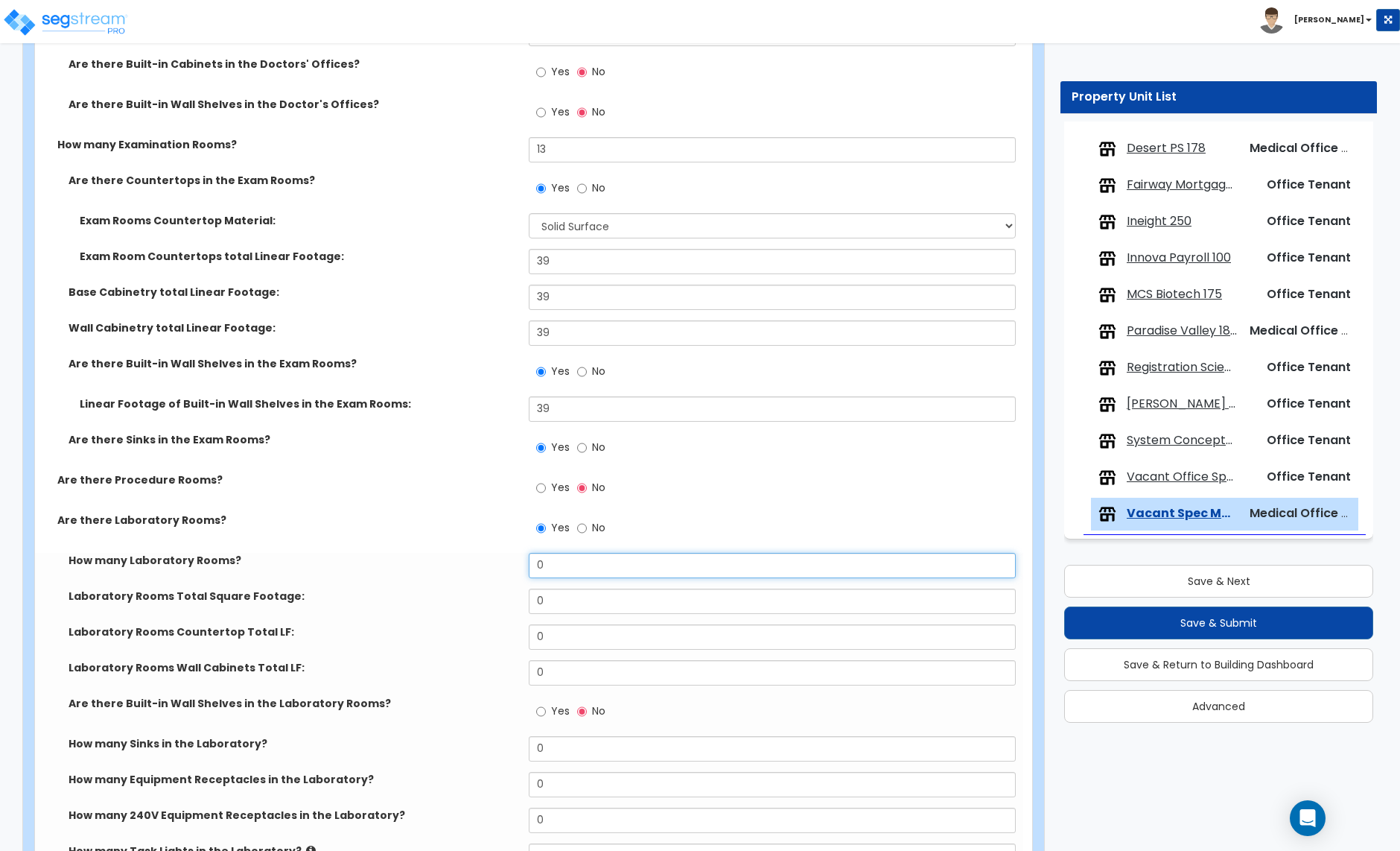
click at [562, 573] on input "0" at bounding box center [772, 565] width 486 height 25
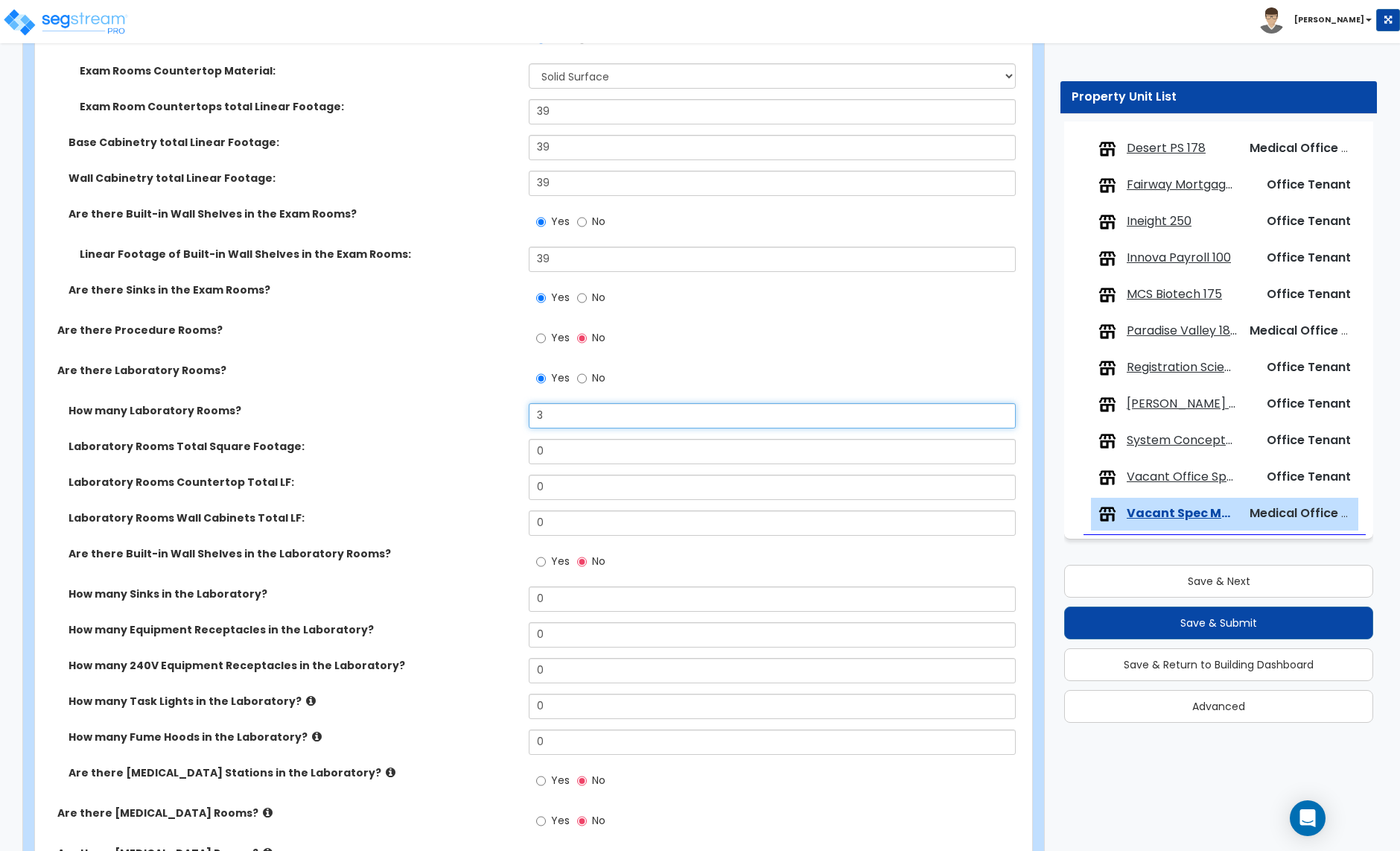
scroll to position [873, 0]
type input "3"
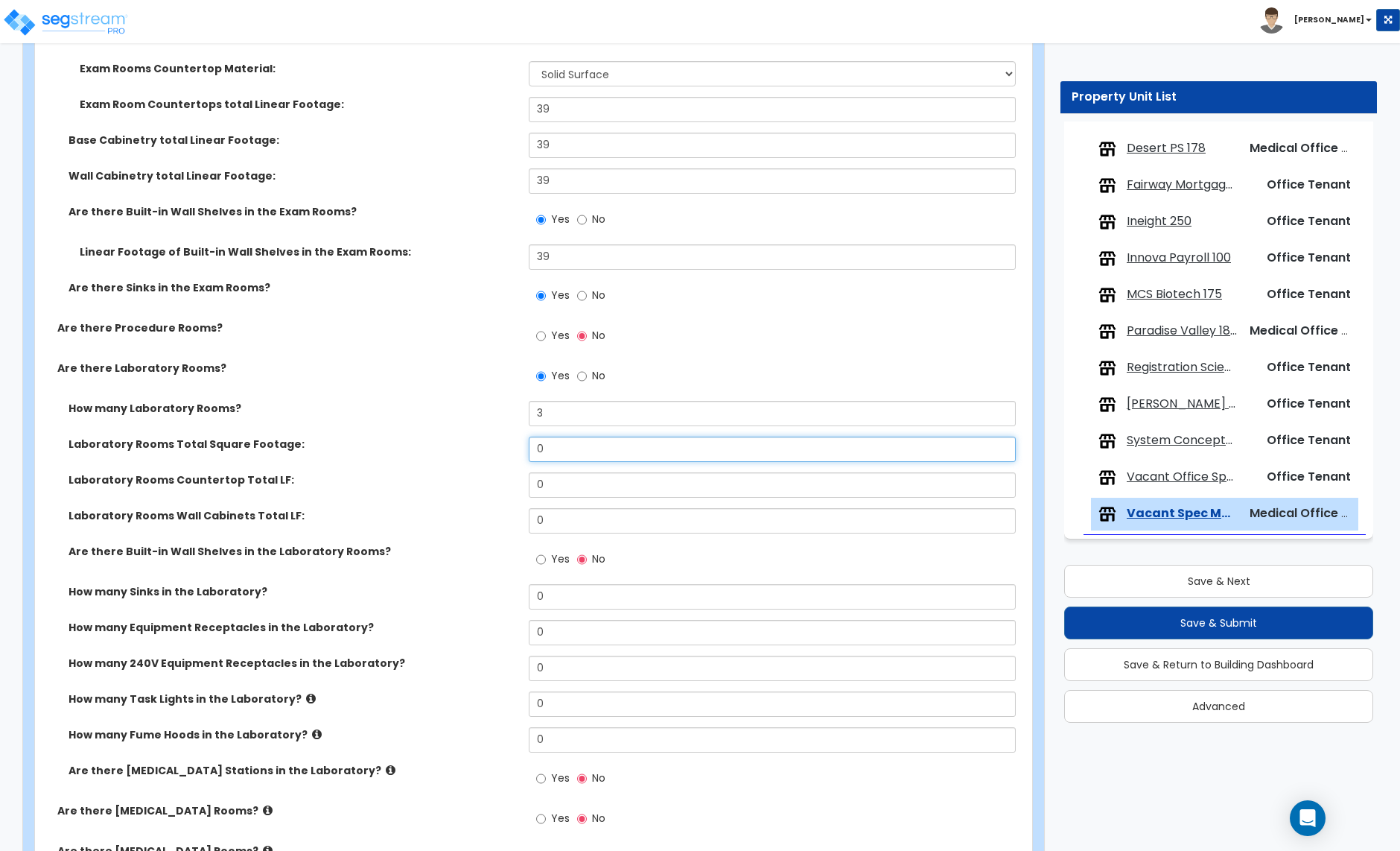
click at [559, 449] on input "0" at bounding box center [772, 449] width 486 height 25
type input "134"
click at [573, 494] on input "0" at bounding box center [772, 485] width 486 height 25
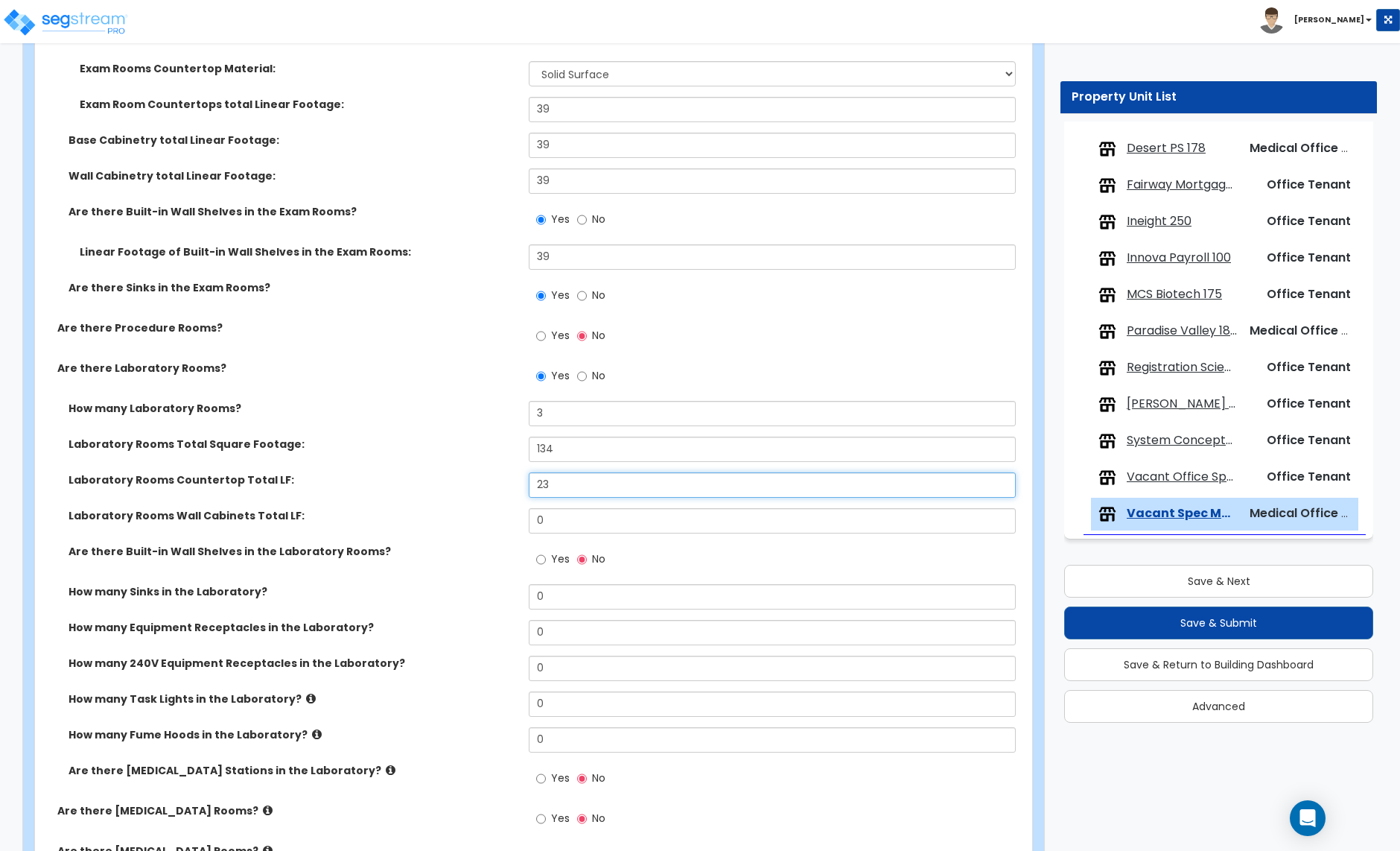
type input "23"
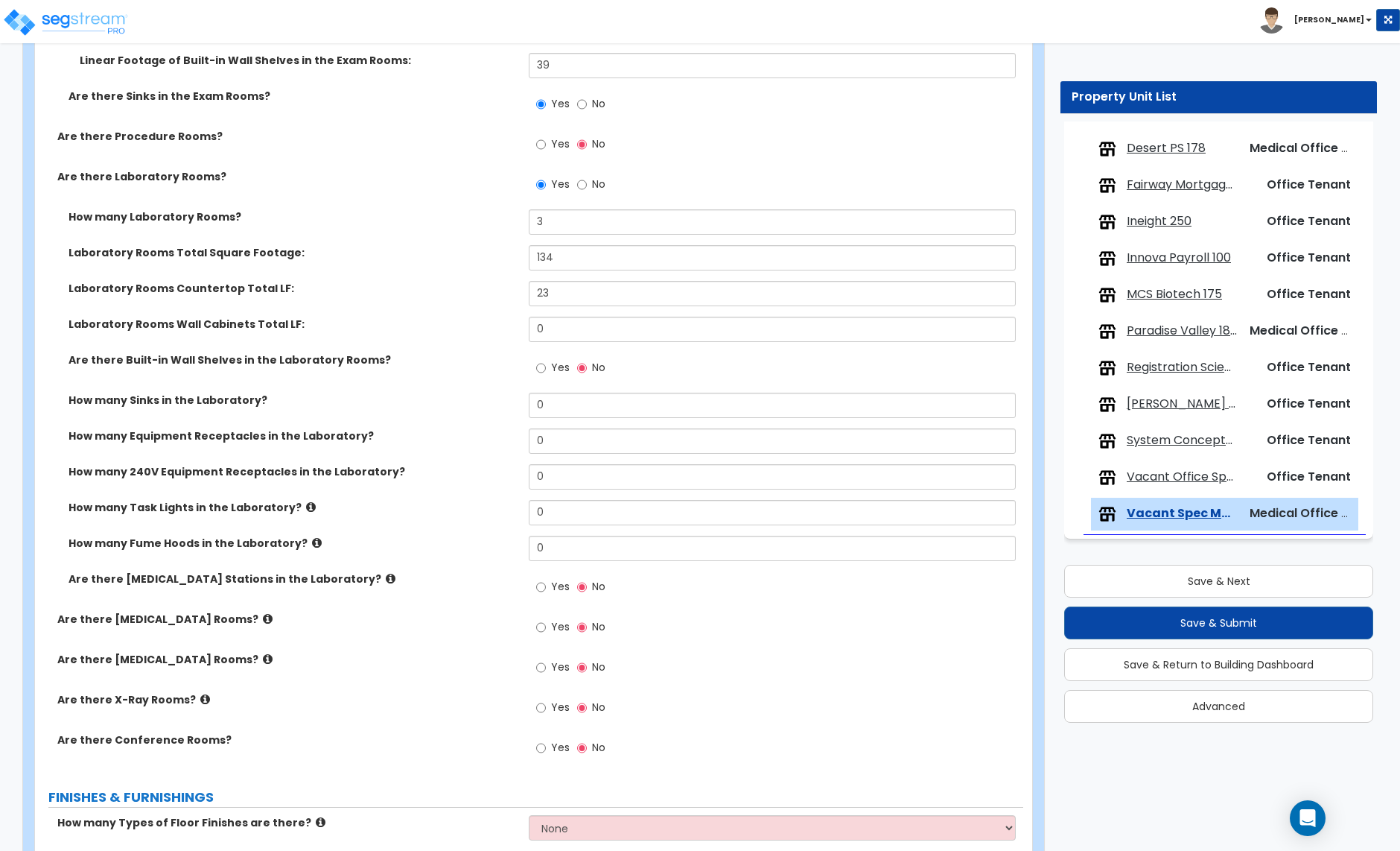
scroll to position [1073, 0]
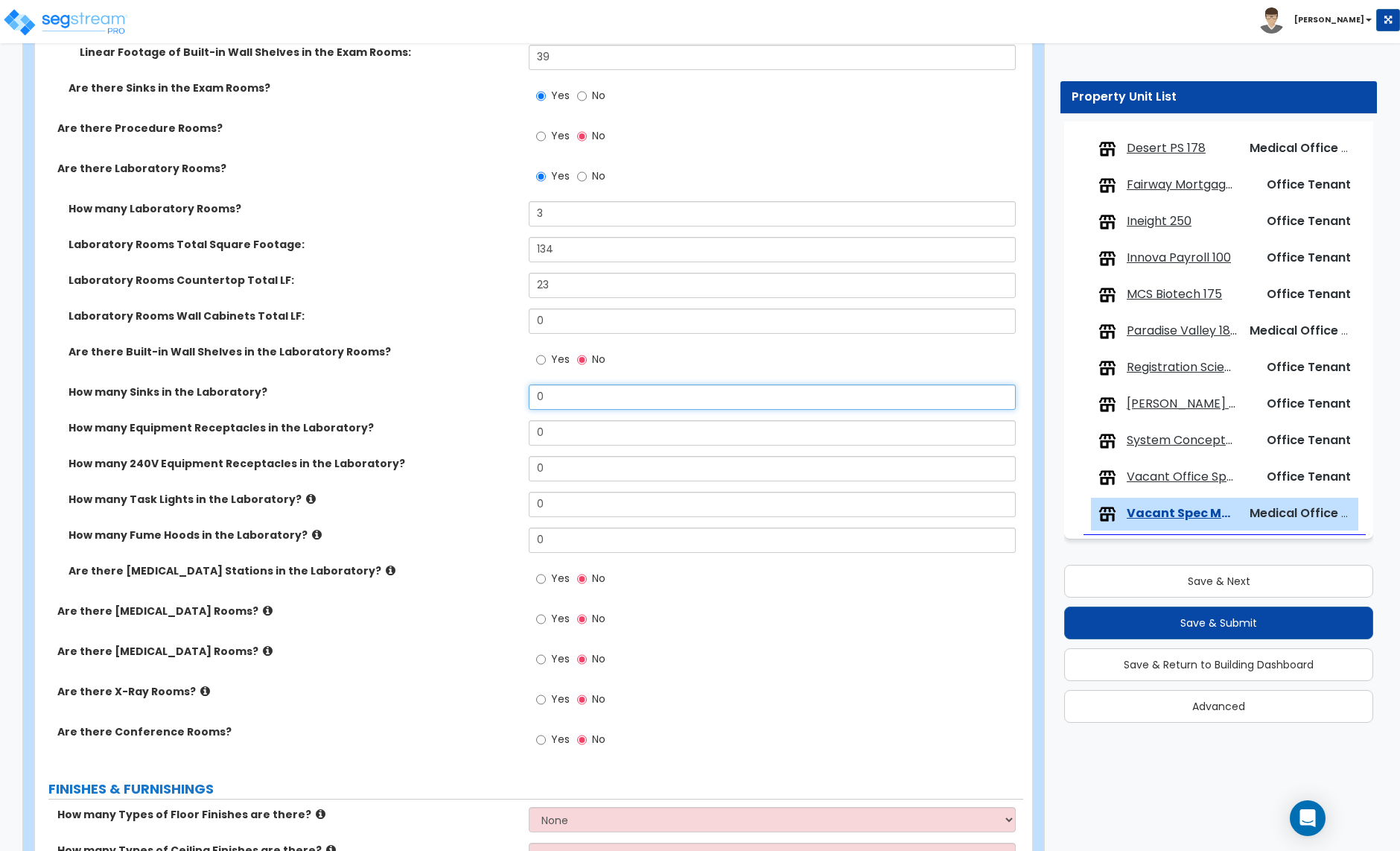
click at [548, 390] on input "0" at bounding box center [772, 397] width 486 height 25
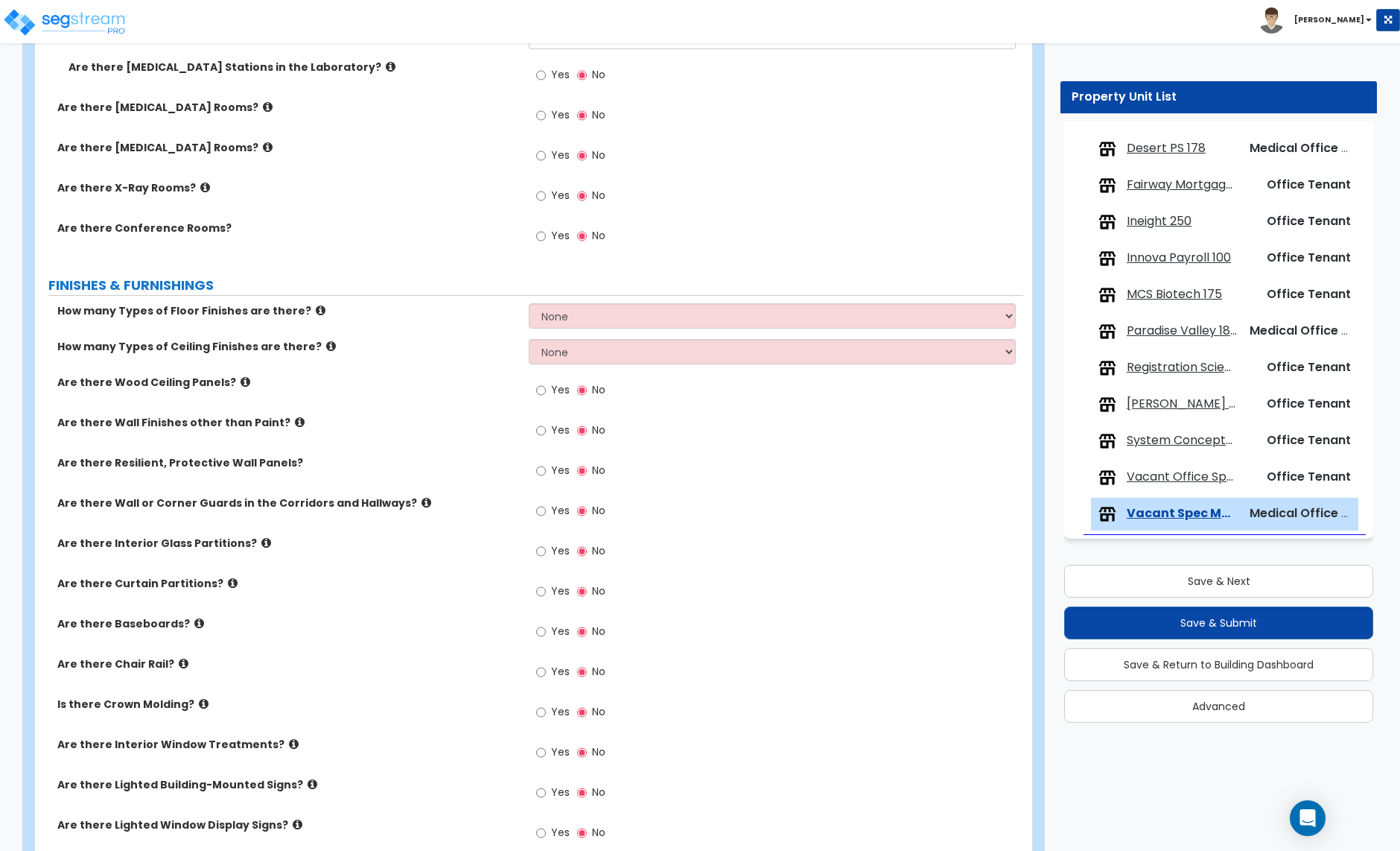
scroll to position [1621, 0]
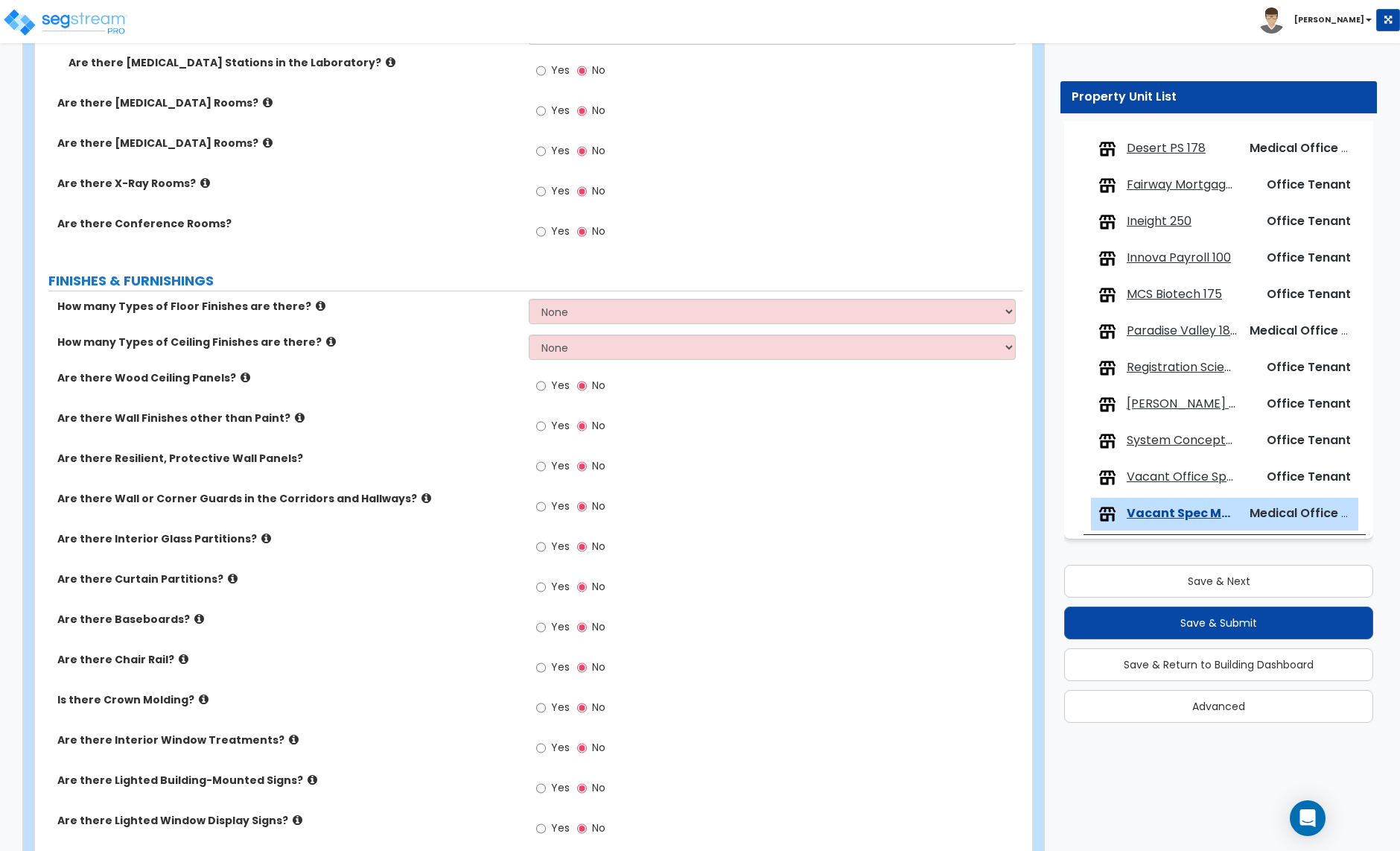
type input "3"
click at [602, 308] on select "None 1 2 3 4" at bounding box center [772, 311] width 486 height 25
select select "1"
click at [529, 301] on select "None 1 2 3 4" at bounding box center [772, 311] width 486 height 25
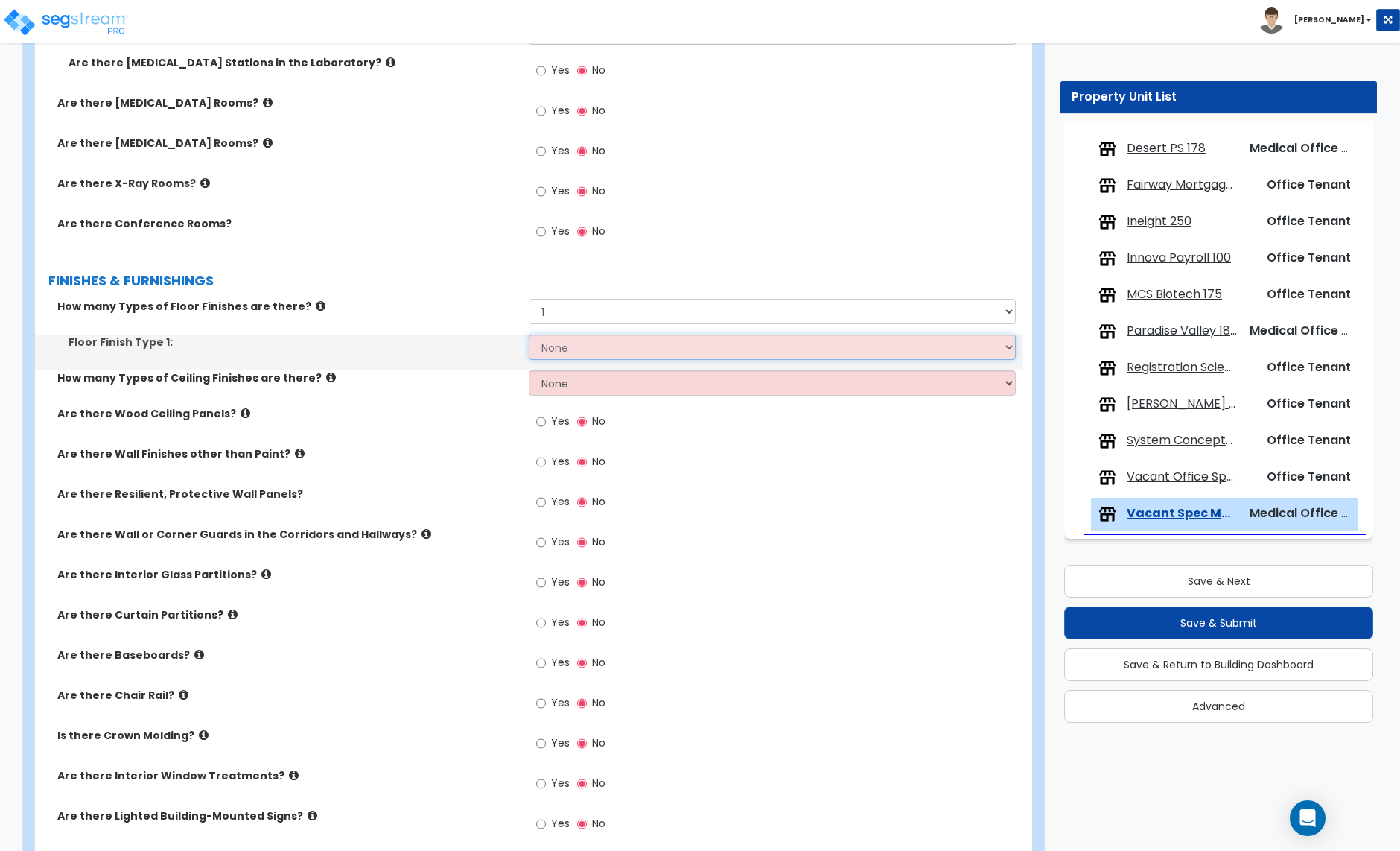
click at [566, 352] on select "None Tile Flooring Hardwood Flooring Resilient Laminate Flooring VCT Flooring S…" at bounding box center [772, 347] width 486 height 25
select select "4"
click at [529, 336] on select "None Tile Flooring Hardwood Flooring Resilient Laminate Flooring VCT Flooring S…" at bounding box center [772, 347] width 486 height 25
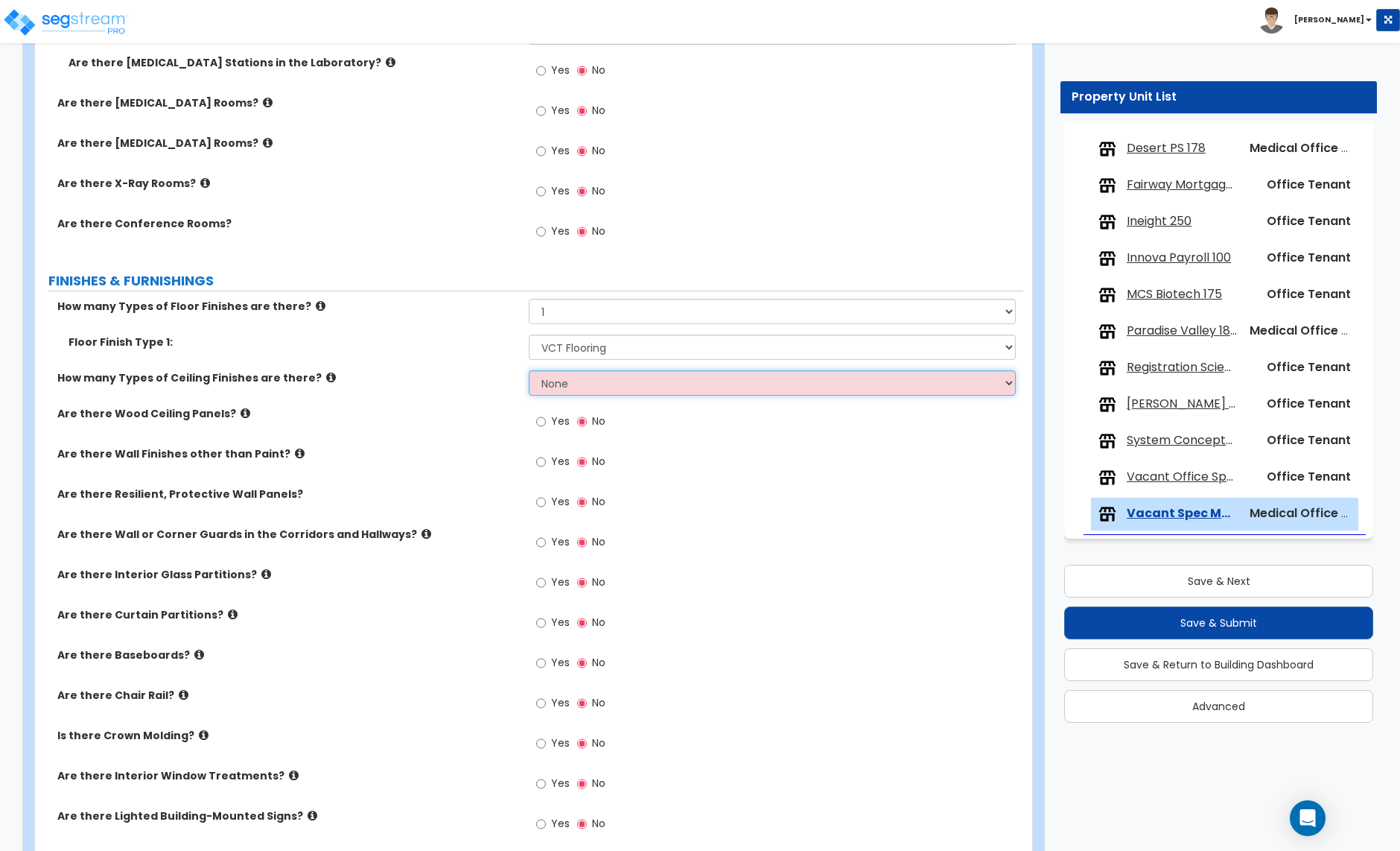
click at [565, 387] on select "None 1 2 3" at bounding box center [772, 383] width 486 height 25
select select "1"
click at [529, 372] on select "None 1 2 3" at bounding box center [772, 383] width 486 height 25
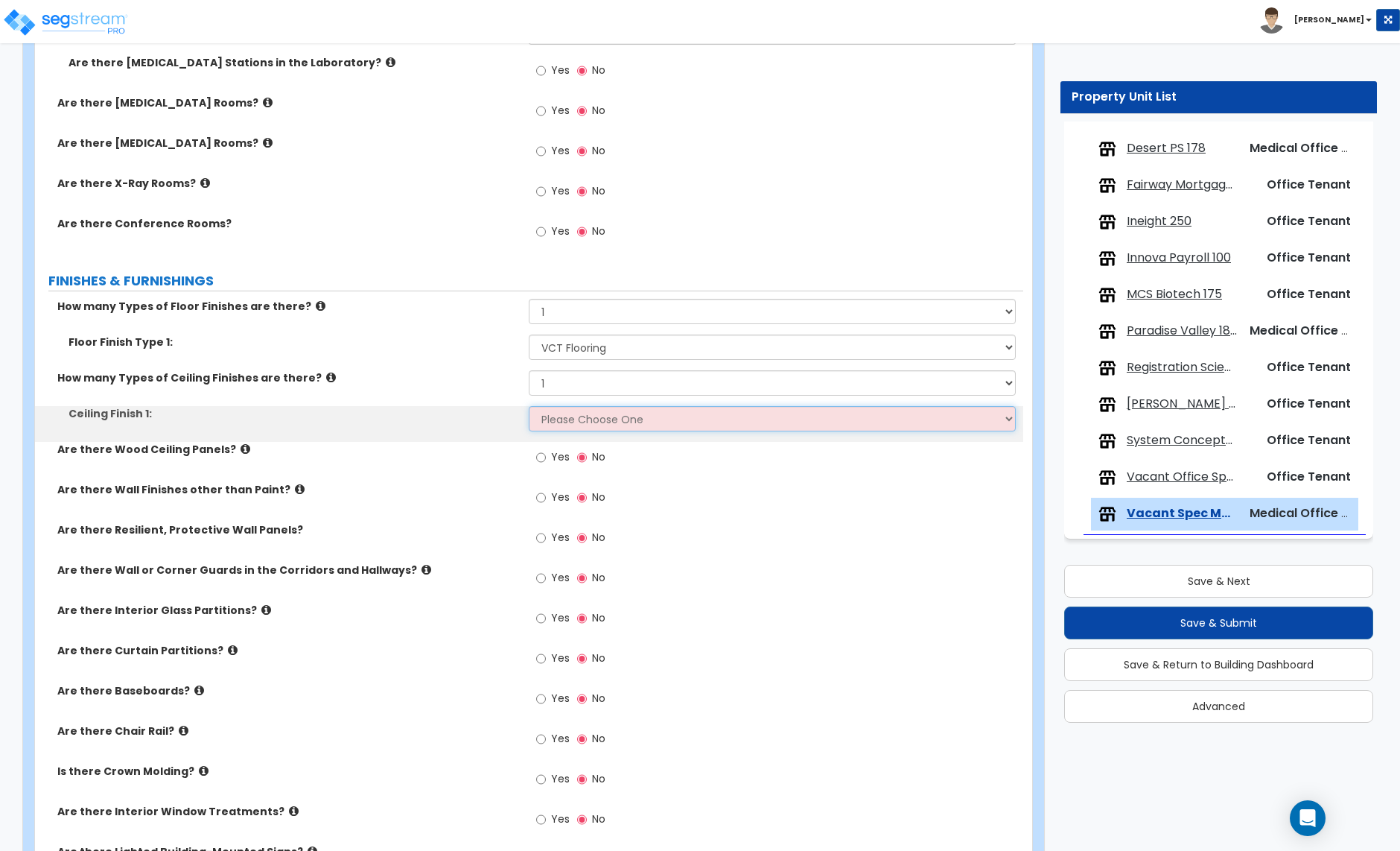
click at [564, 414] on select "Please Choose One Drop Ceiling Open Ceiling Drywall Ceiling" at bounding box center [772, 418] width 486 height 25
select select "1"
click at [529, 408] on select "Please Choose One Drop Ceiling Open Ceiling Drywall Ceiling" at bounding box center [772, 418] width 486 height 25
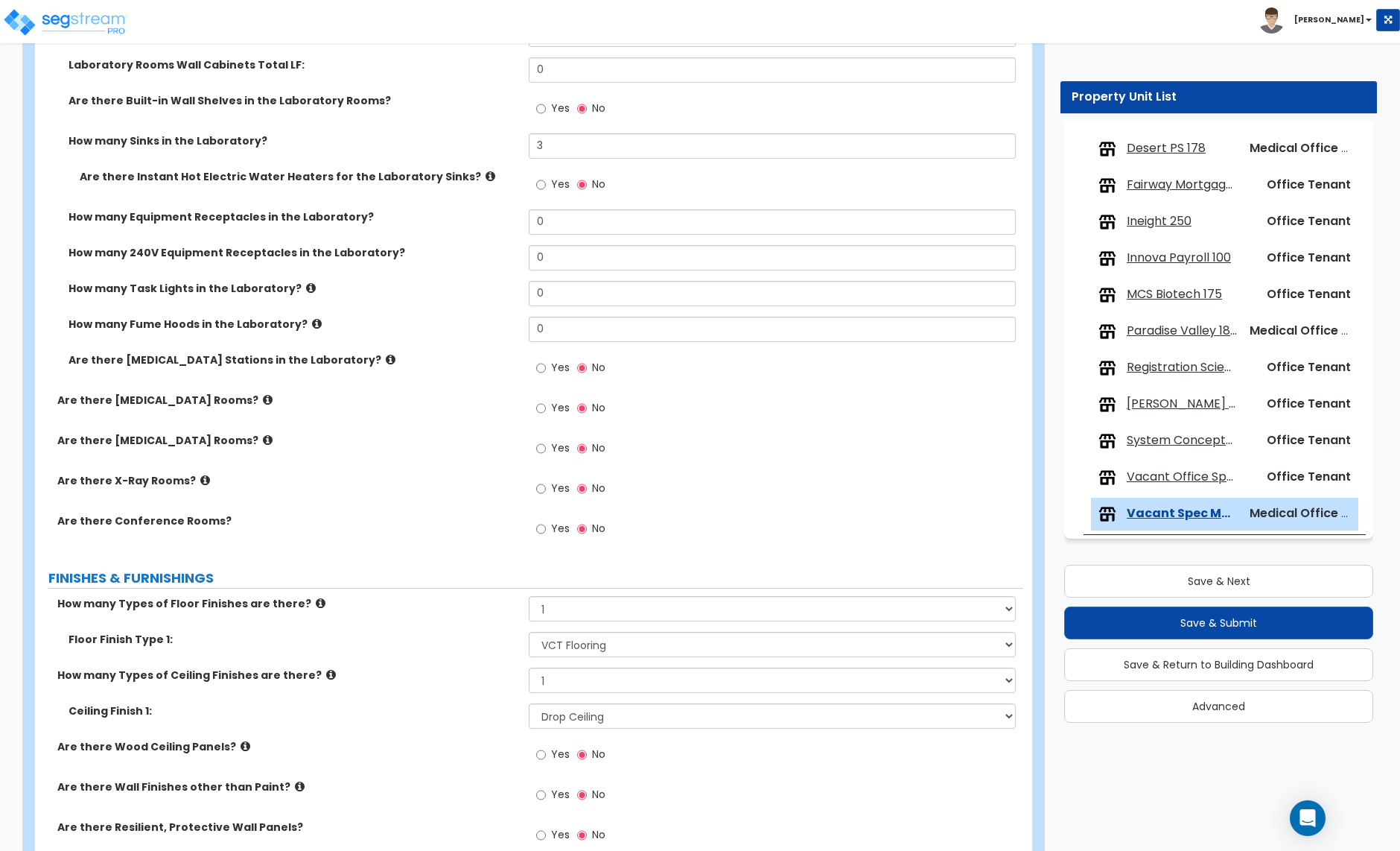
scroll to position [1320, 0]
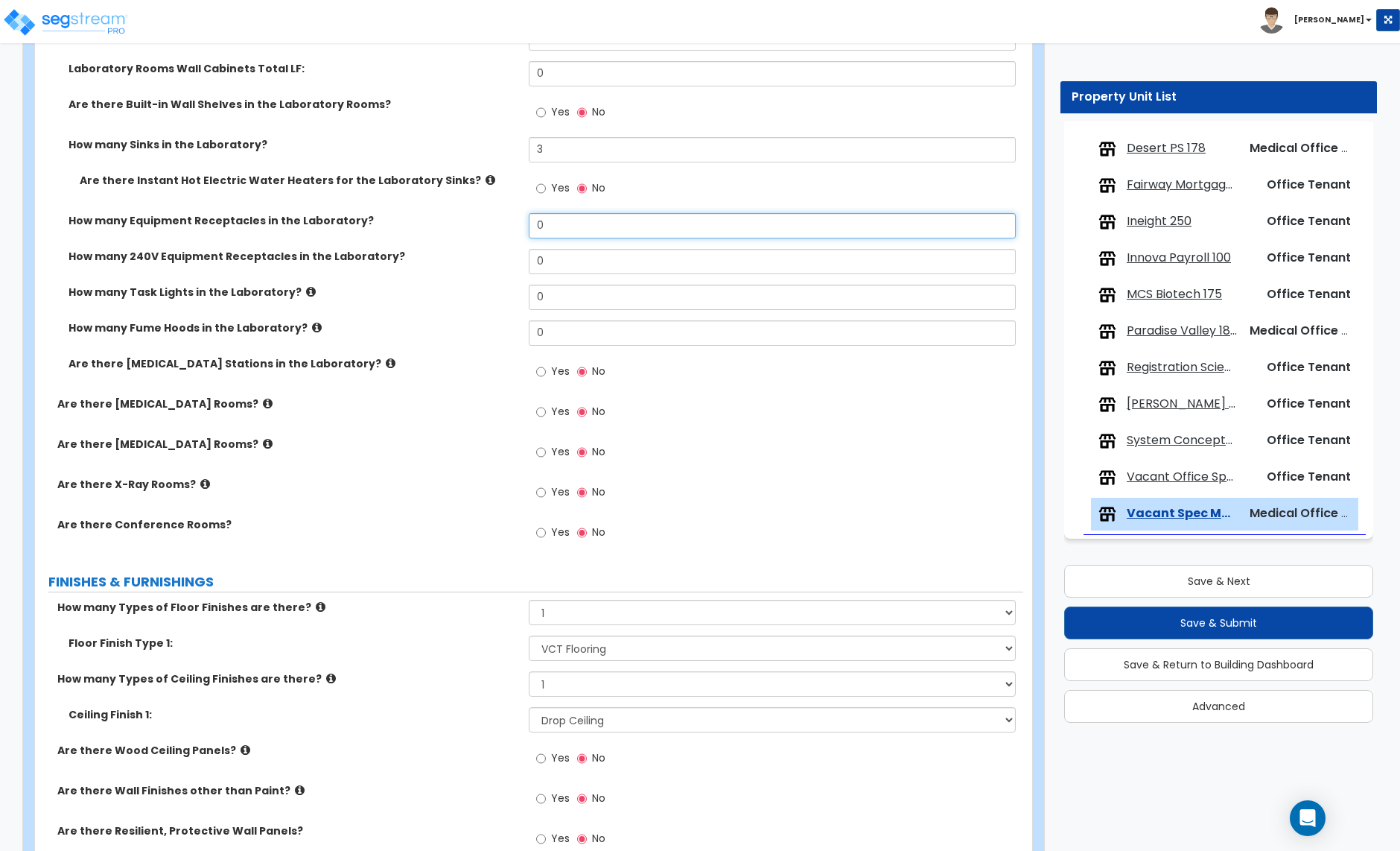
click at [556, 234] on input "0" at bounding box center [772, 225] width 486 height 25
type input "9"
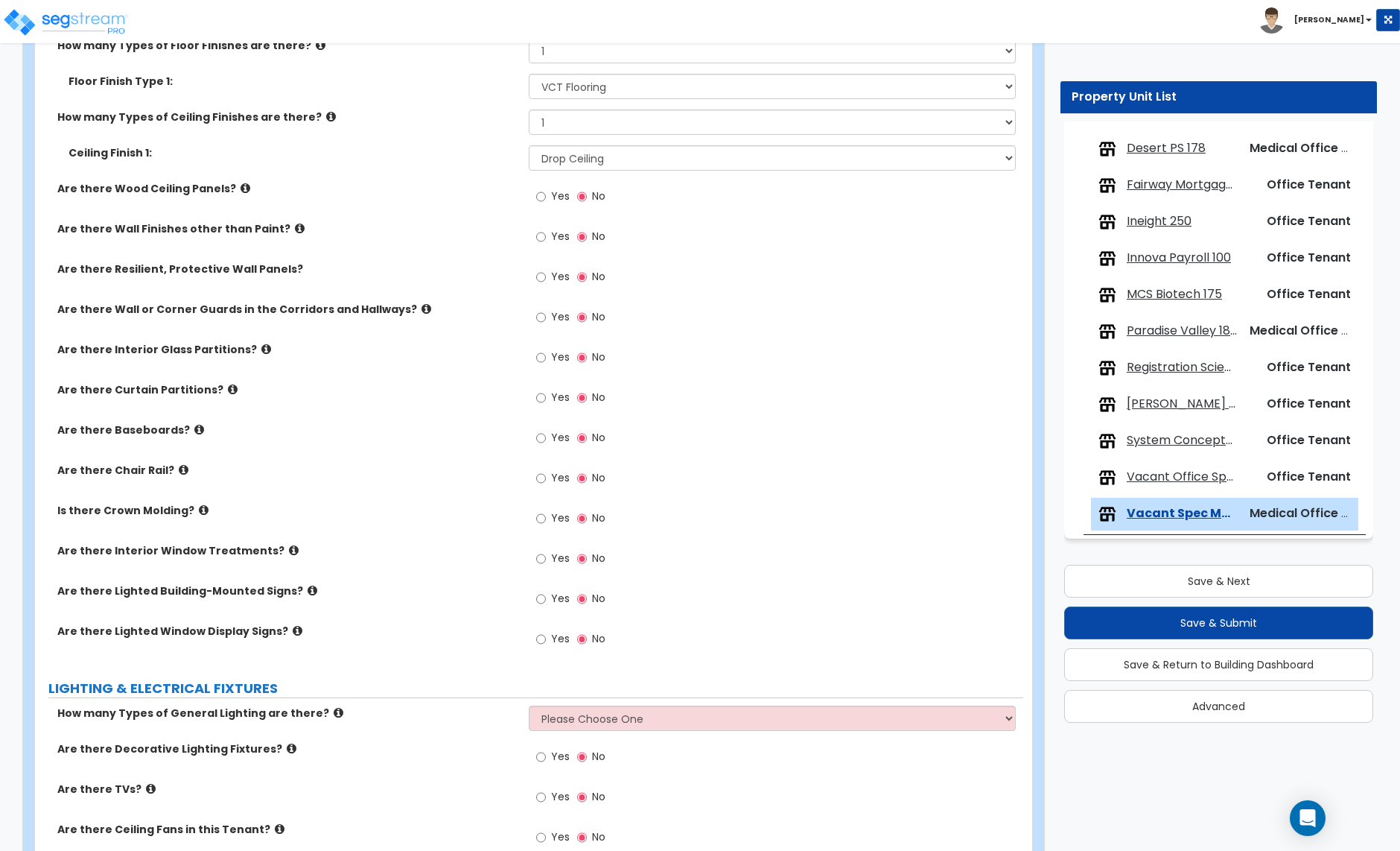
scroll to position [1885, 0]
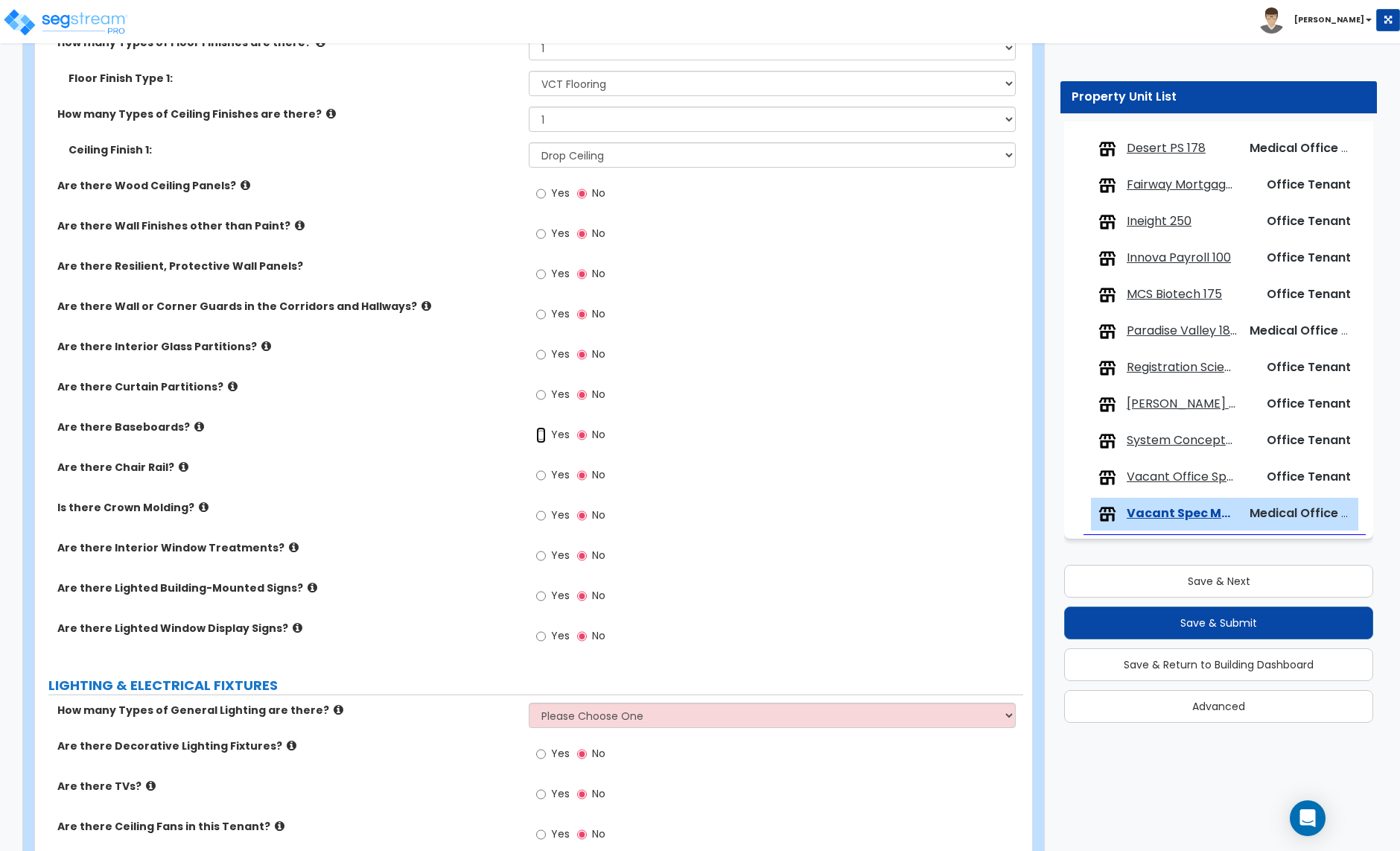
click at [541, 436] on input "Yes" at bounding box center [541, 435] width 10 height 17
radio input "true"
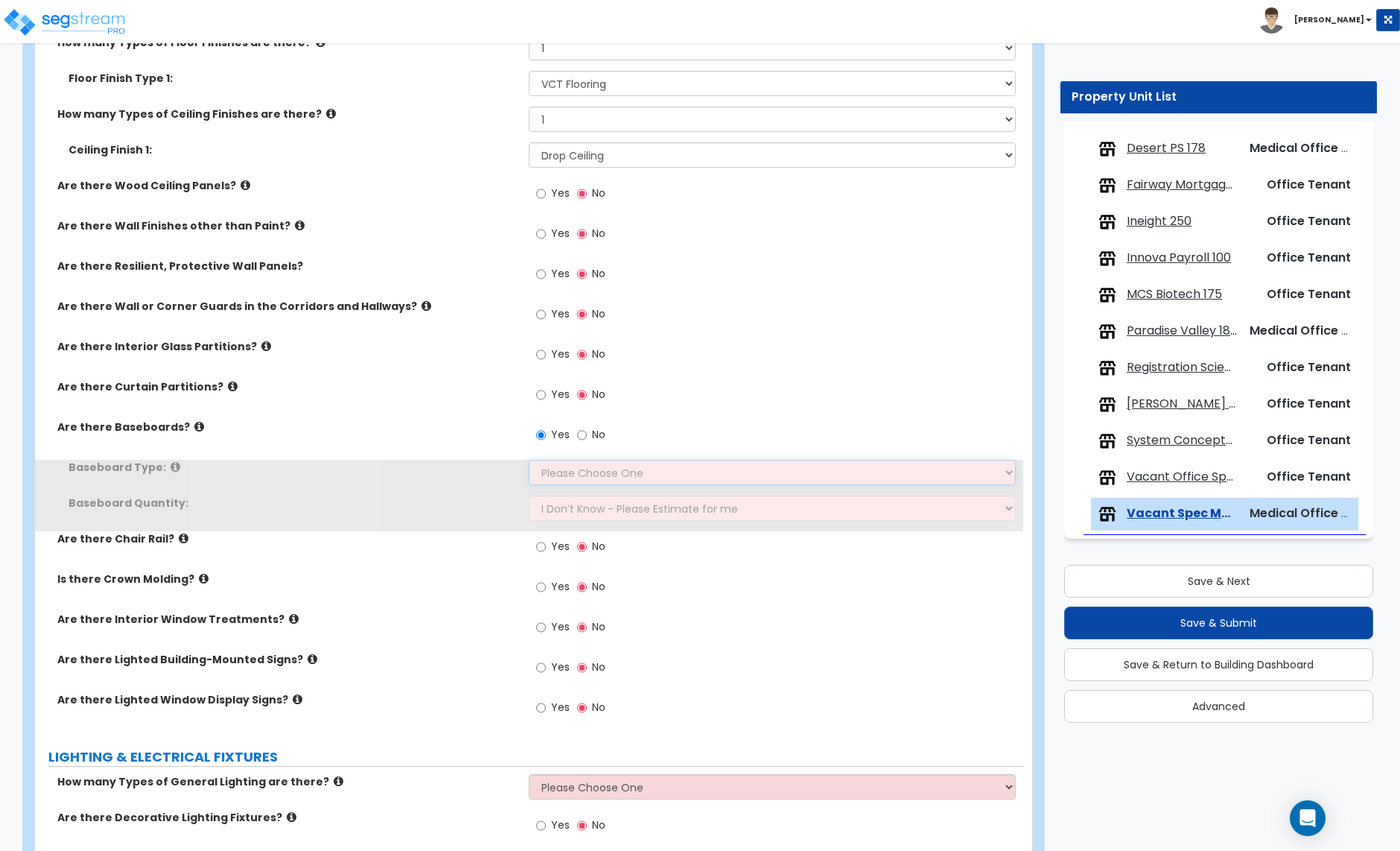
click at [555, 470] on select "Please Choose One Wood Vinyl Carpet Tile" at bounding box center [772, 472] width 486 height 25
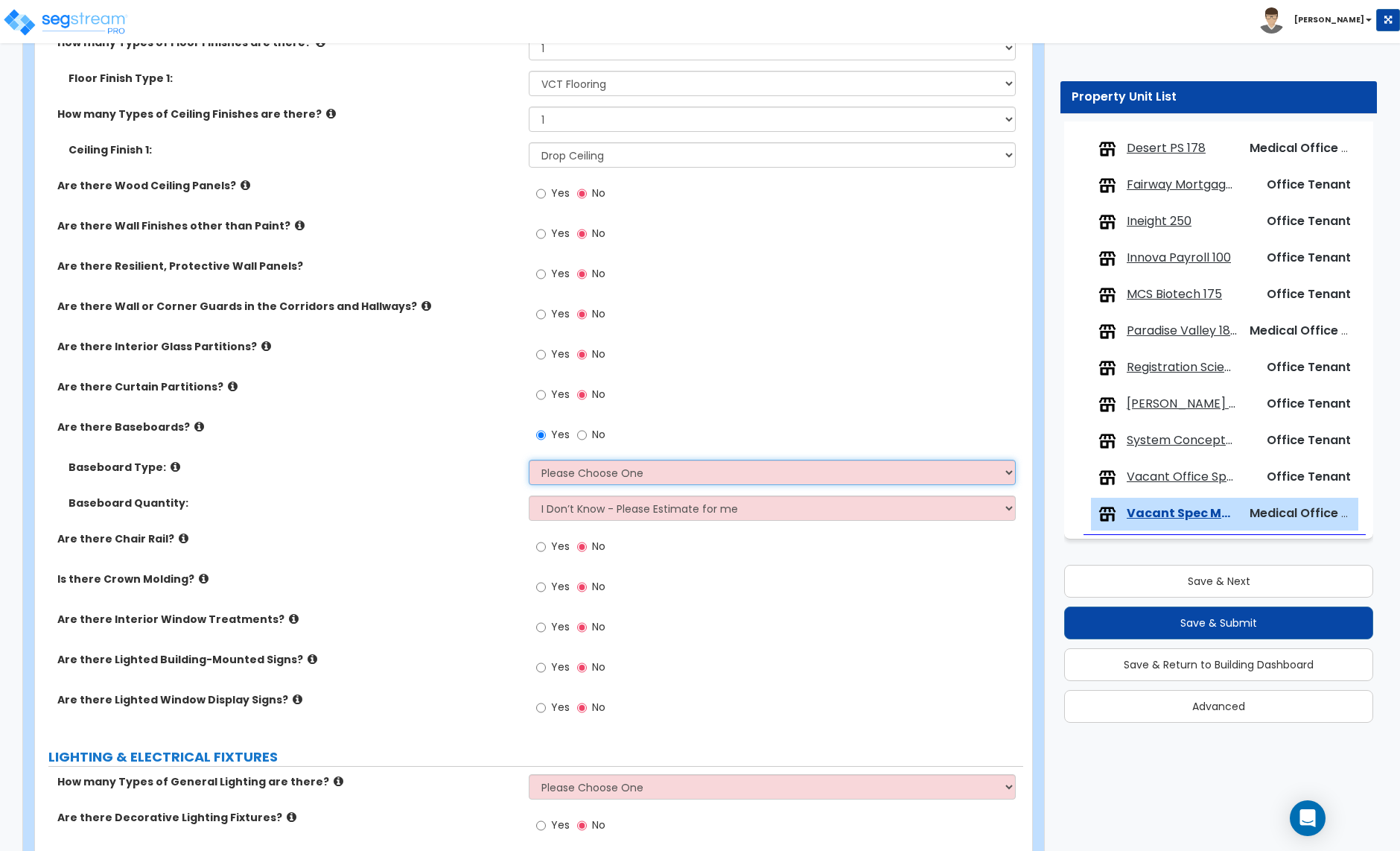
select select "2"
click at [529, 461] on select "Please Choose One Wood Vinyl Carpet Tile" at bounding box center [772, 472] width 486 height 25
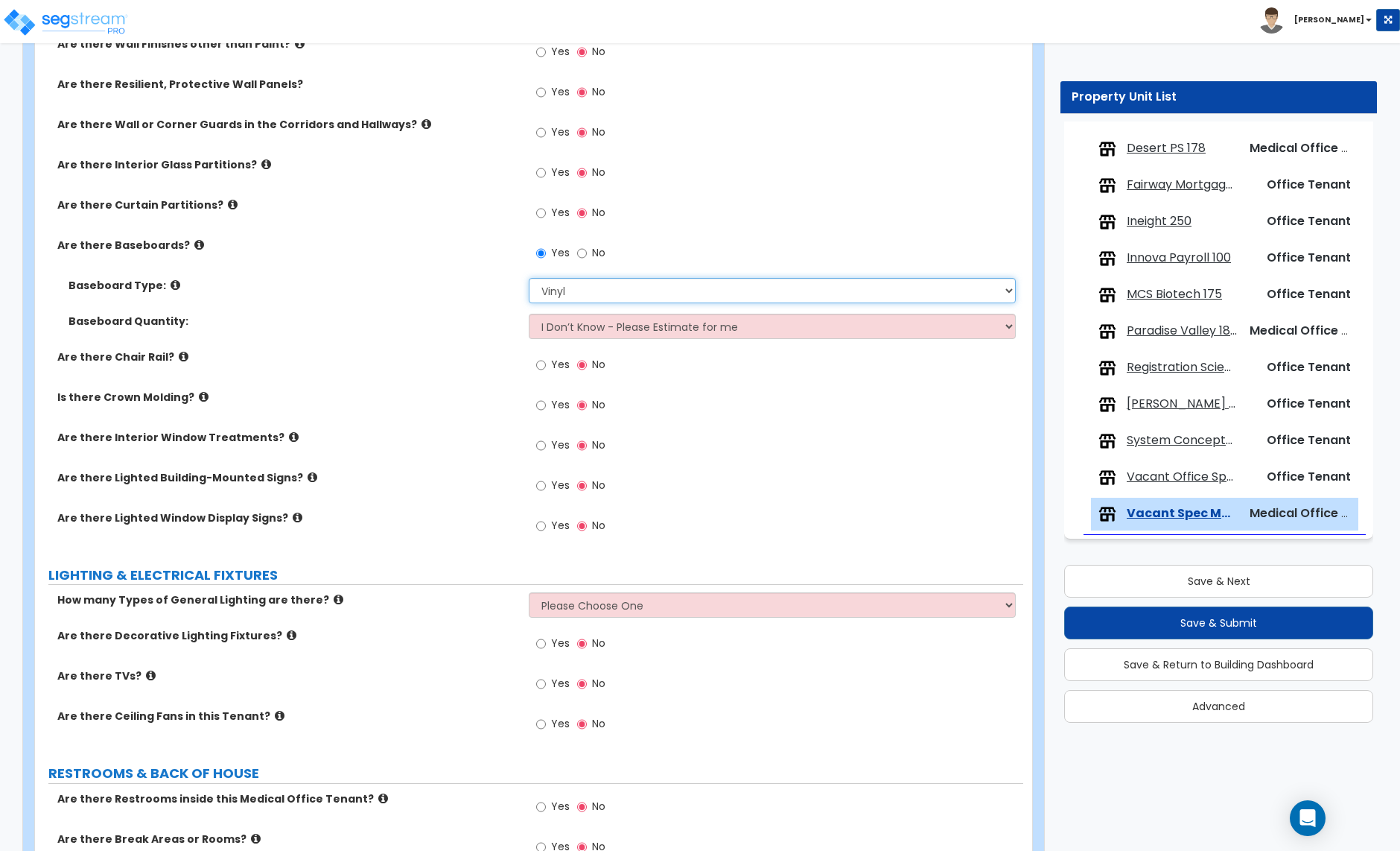
scroll to position [2075, 0]
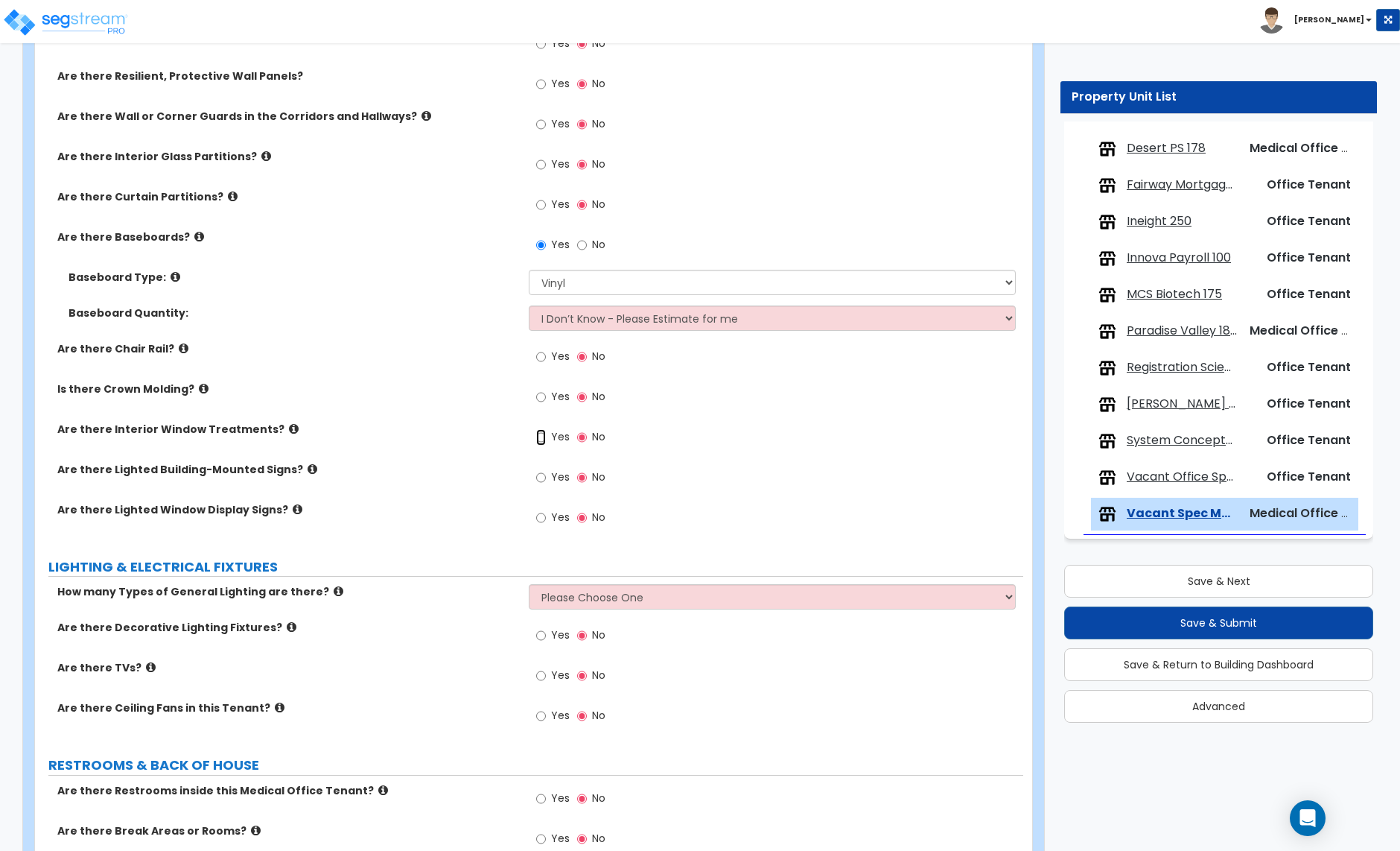
click at [540, 439] on input "Yes" at bounding box center [541, 437] width 10 height 17
radio input "true"
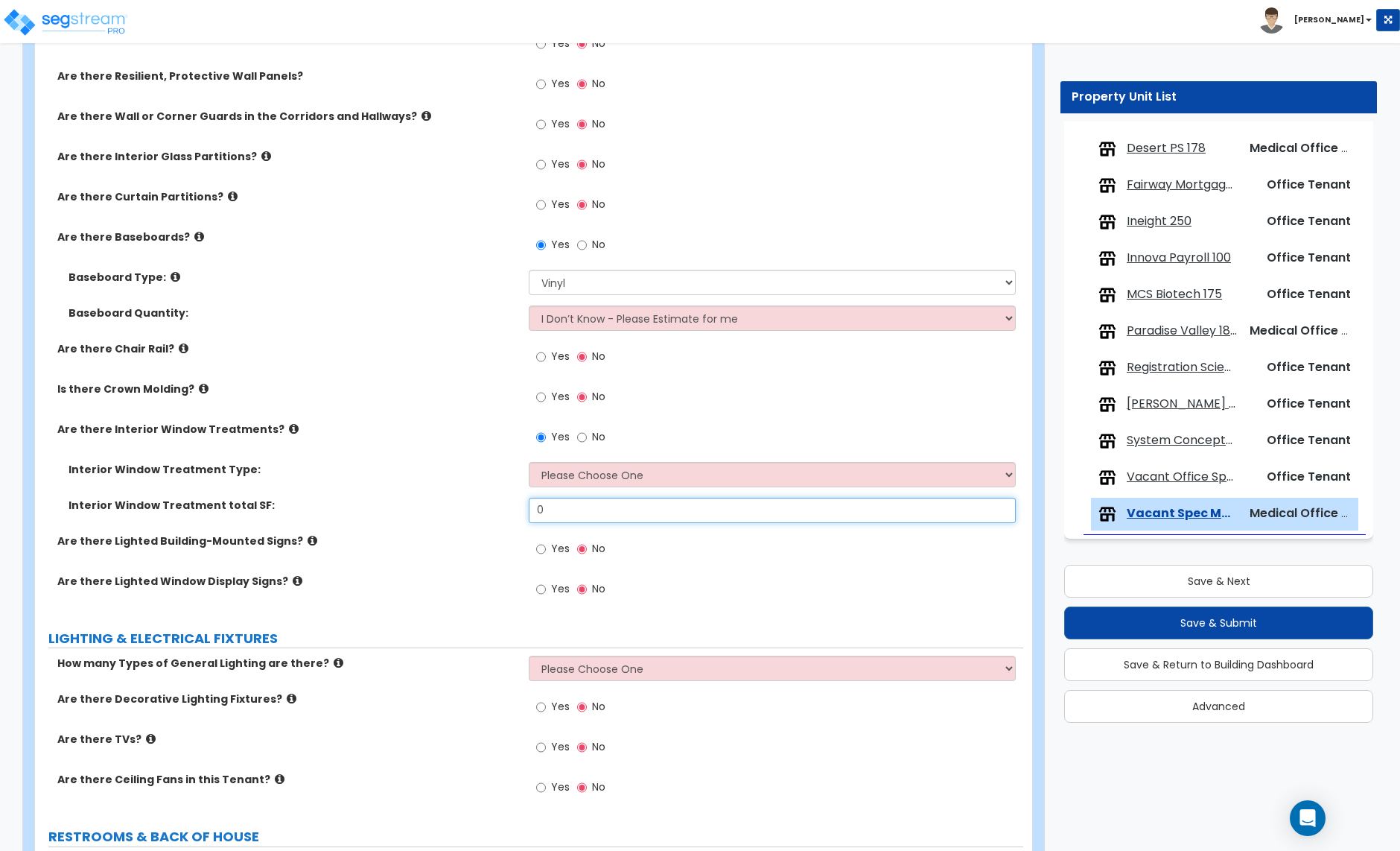
click at [564, 514] on input "0" at bounding box center [772, 510] width 486 height 25
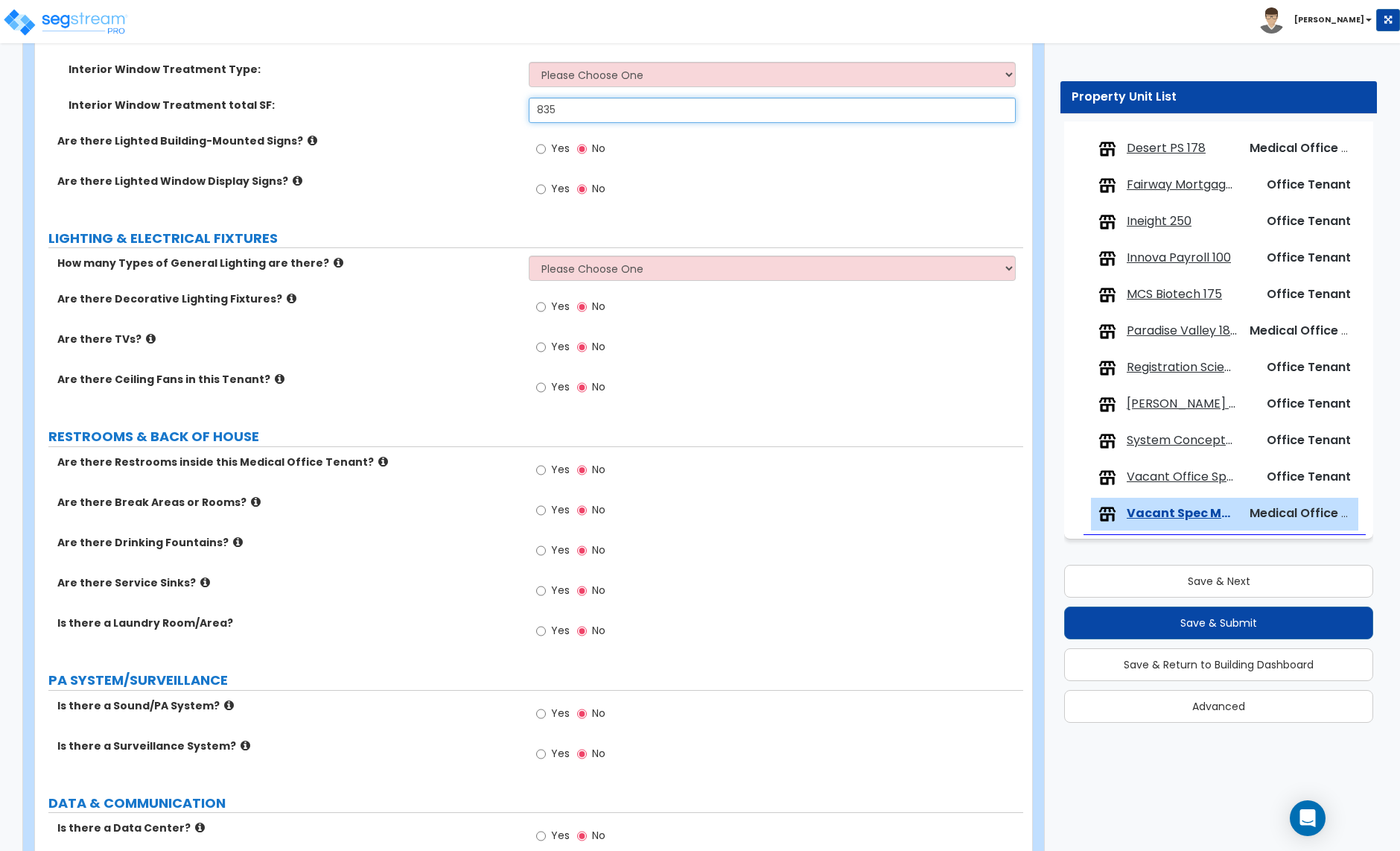
scroll to position [2493, 0]
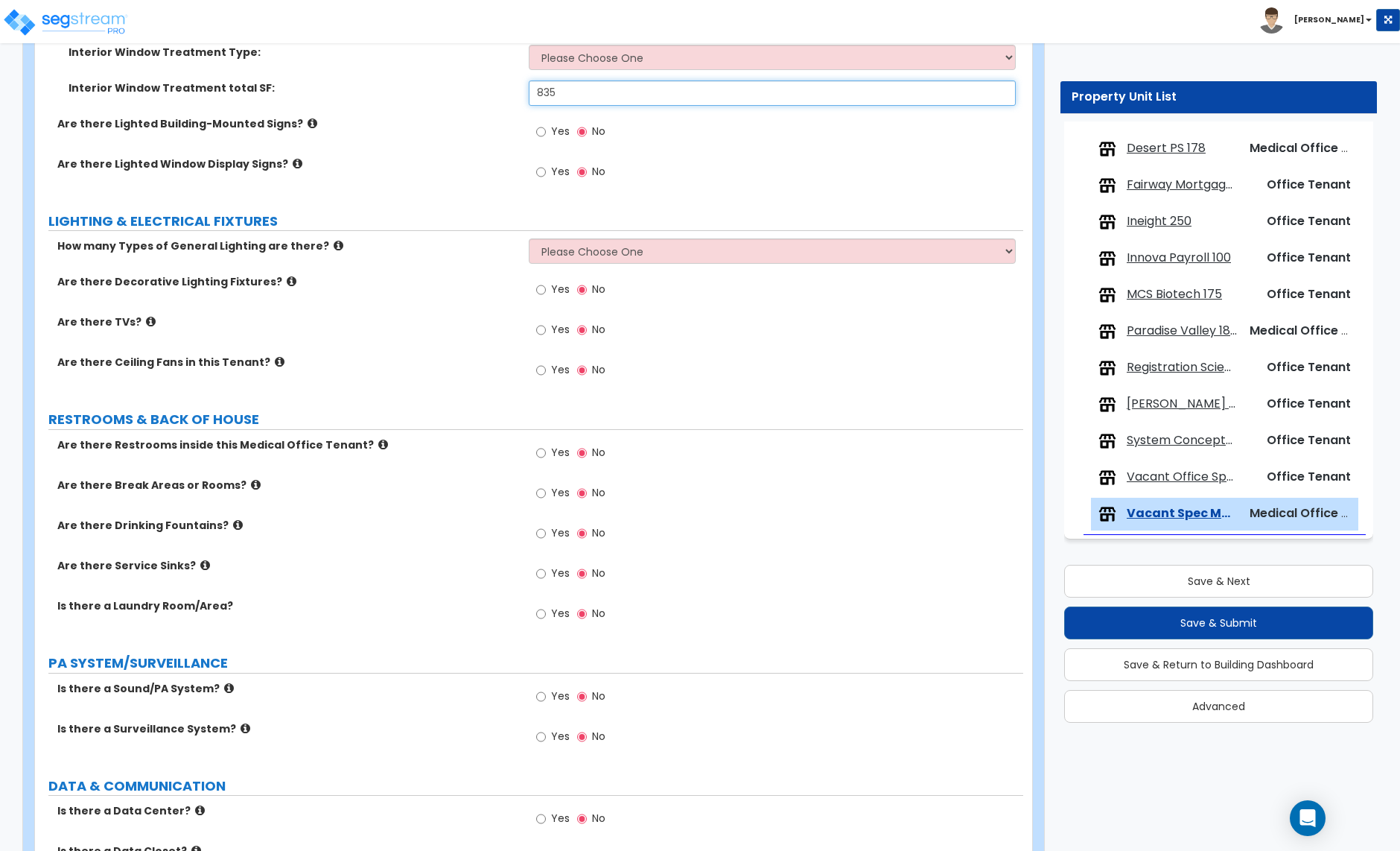
type input "835"
click at [605, 255] on select "Please Choose One 1 2 3" at bounding box center [772, 251] width 486 height 25
select select "2"
click at [529, 241] on select "Please Choose One 1 2 3" at bounding box center [772, 251] width 486 height 25
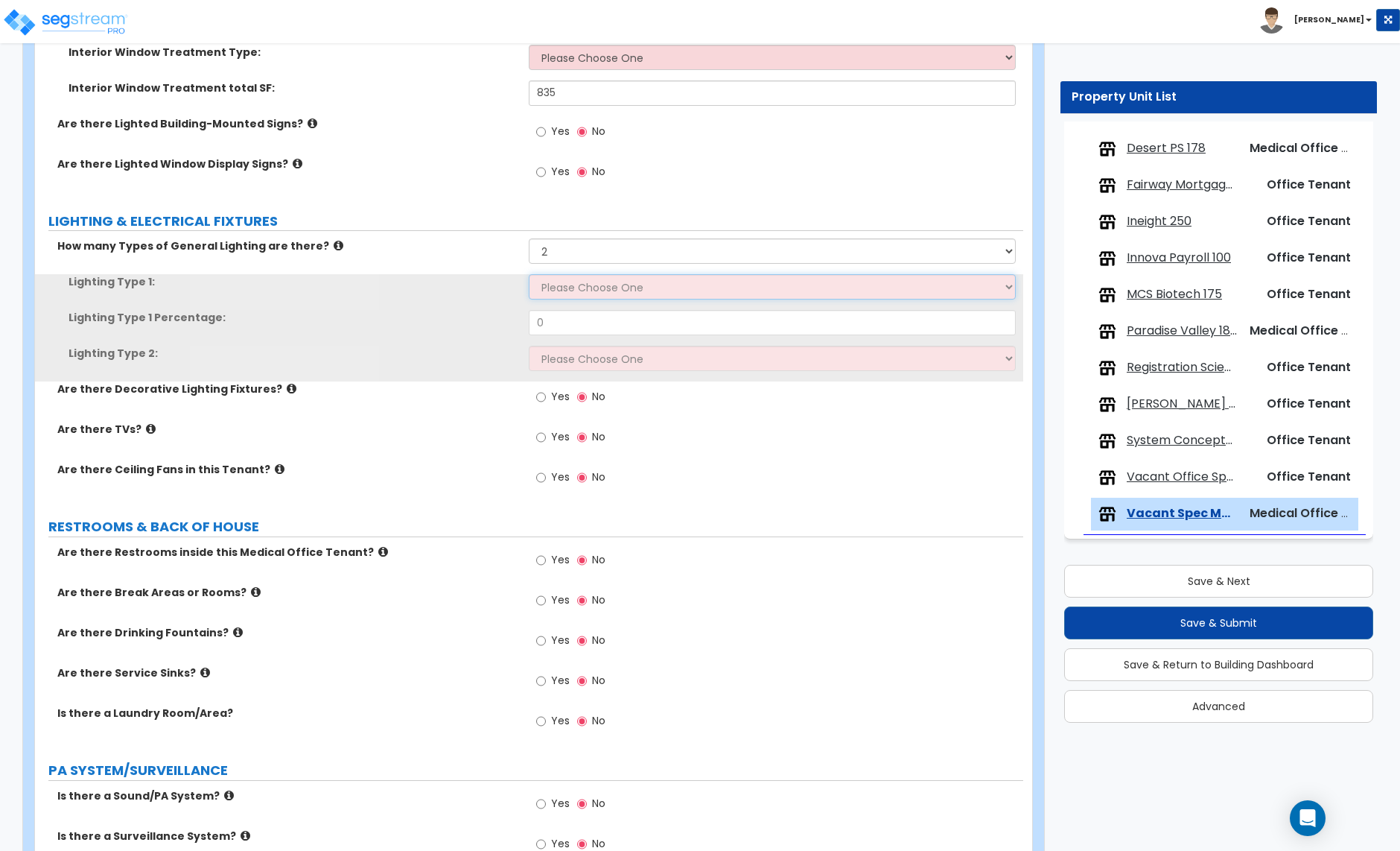
click at [584, 291] on select "Please Choose One LED Surface-Mounted LED Recessed Fluorescent Surface-Mounted …" at bounding box center [772, 287] width 486 height 25
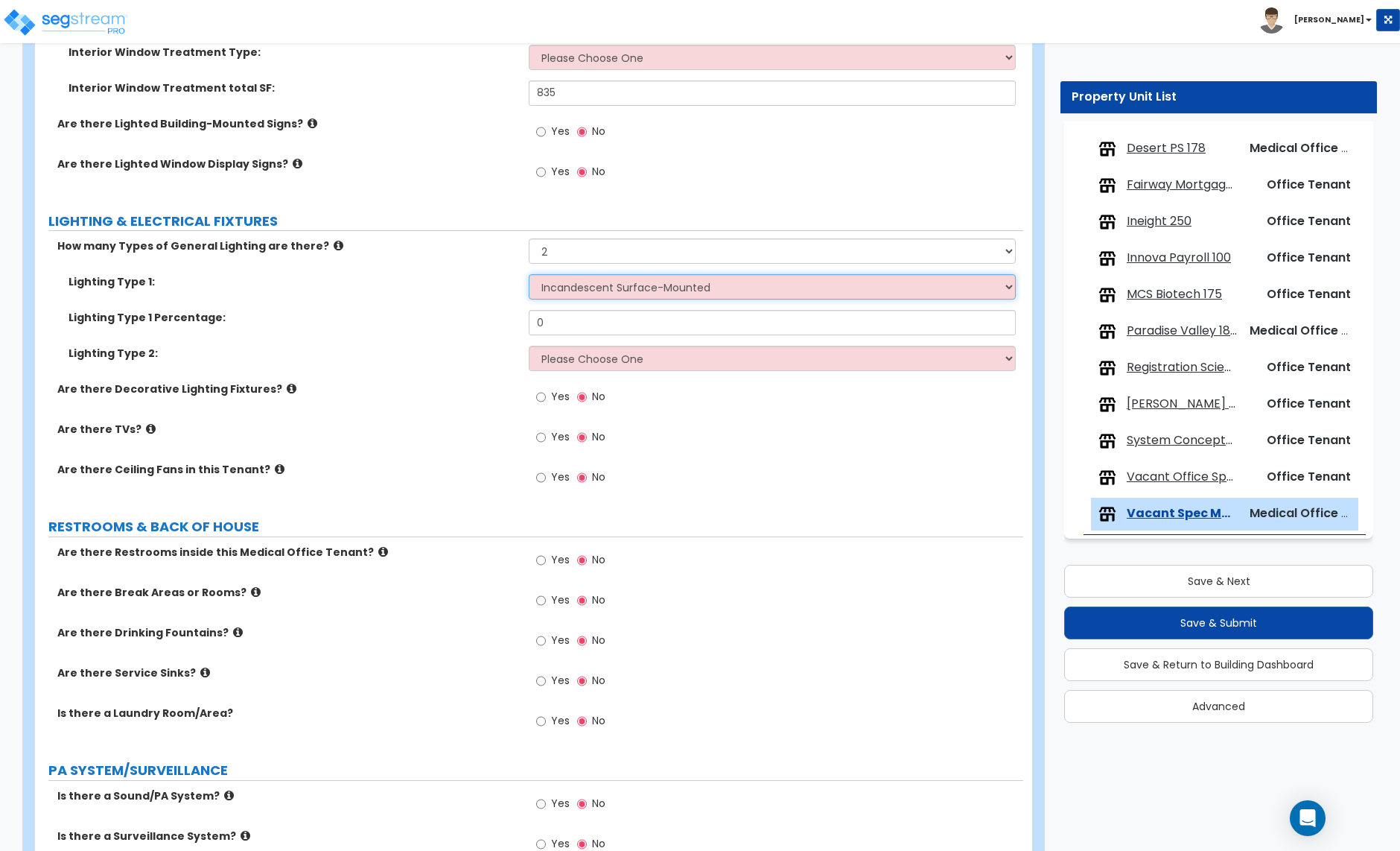
click at [529, 276] on select "Please Choose One LED Surface-Mounted LED Recessed Fluorescent Surface-Mounted …" at bounding box center [772, 287] width 486 height 25
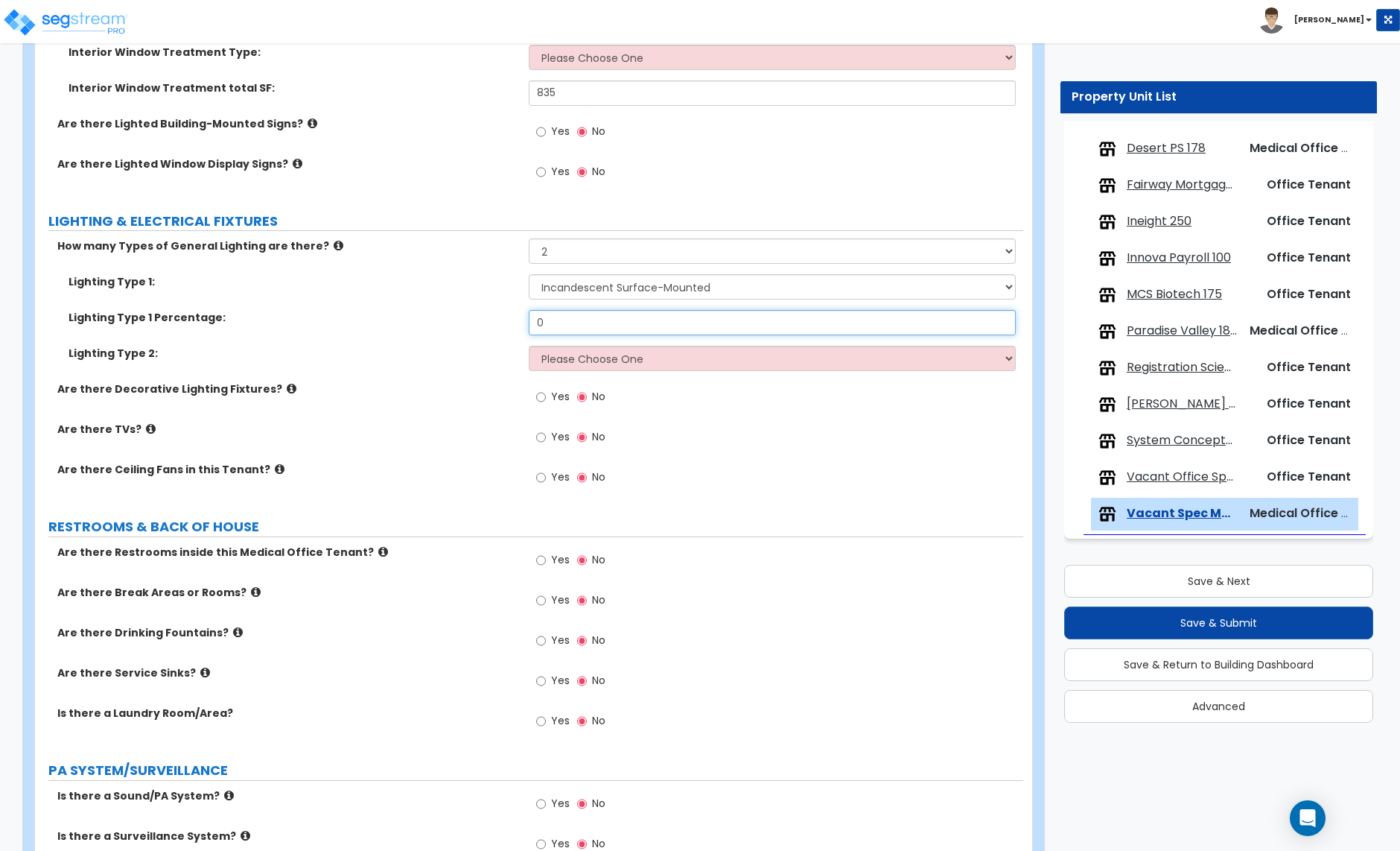
click at [563, 329] on input "0" at bounding box center [772, 323] width 486 height 25
click at [595, 291] on select "Please Choose One LED Surface-Mounted LED Recessed Fluorescent Surface-Mounted …" at bounding box center [772, 287] width 486 height 25
select select "5"
click at [529, 276] on select "Please Choose One LED Surface-Mounted LED Recessed Fluorescent Surface-Mounted …" at bounding box center [772, 287] width 486 height 25
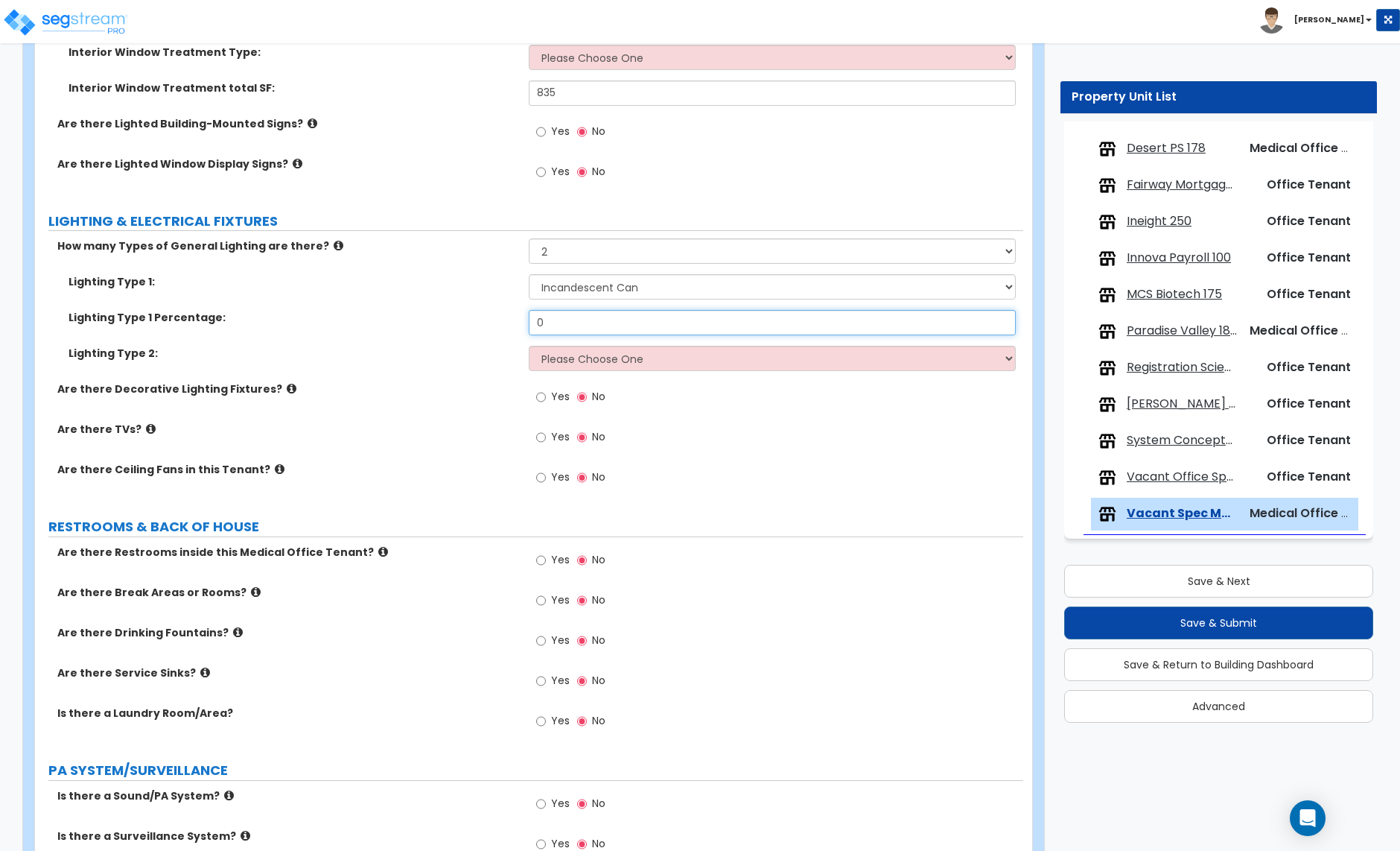
click at [568, 324] on input "0" at bounding box center [772, 323] width 486 height 25
type input "60"
click at [577, 360] on select "Please Choose One LED Surface-Mounted LED Recessed Fluorescent Surface-Mounted …" at bounding box center [772, 358] width 486 height 25
select select "6"
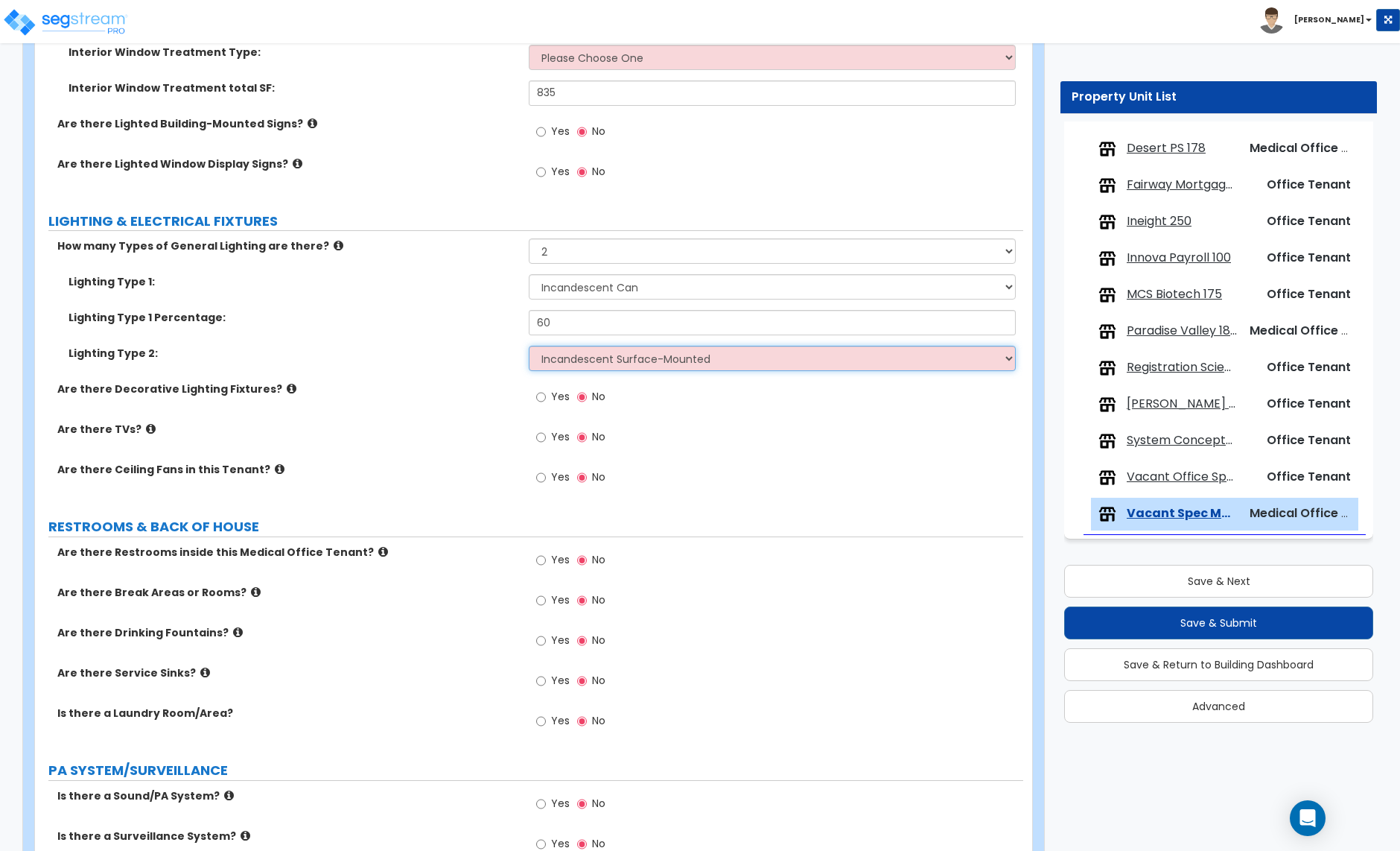
click at [529, 348] on select "Please Choose One LED Surface-Mounted LED Recessed Fluorescent Surface-Mounted …" at bounding box center [772, 358] width 486 height 25
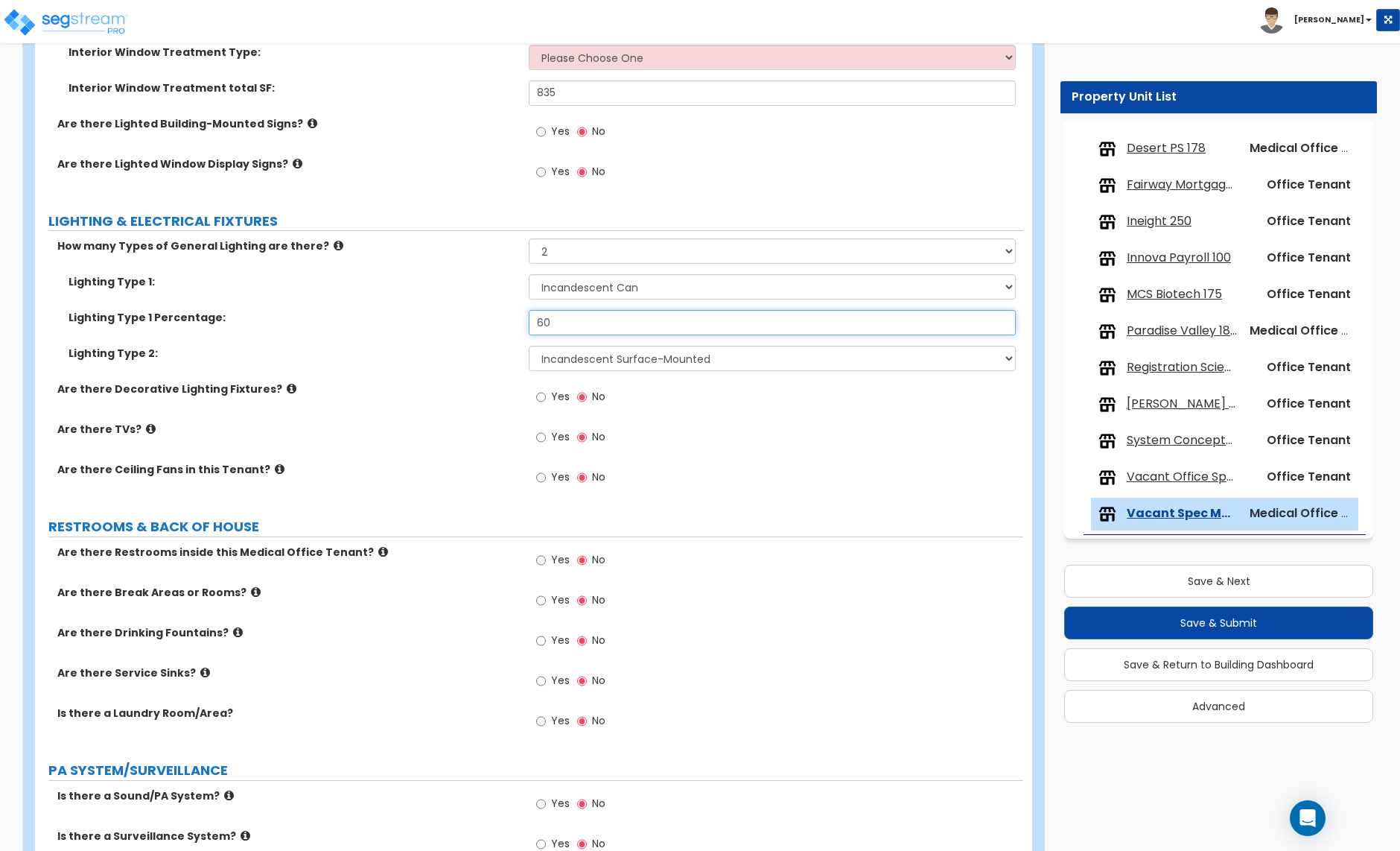
click at [564, 326] on input "60" at bounding box center [772, 323] width 486 height 25
type input "80"
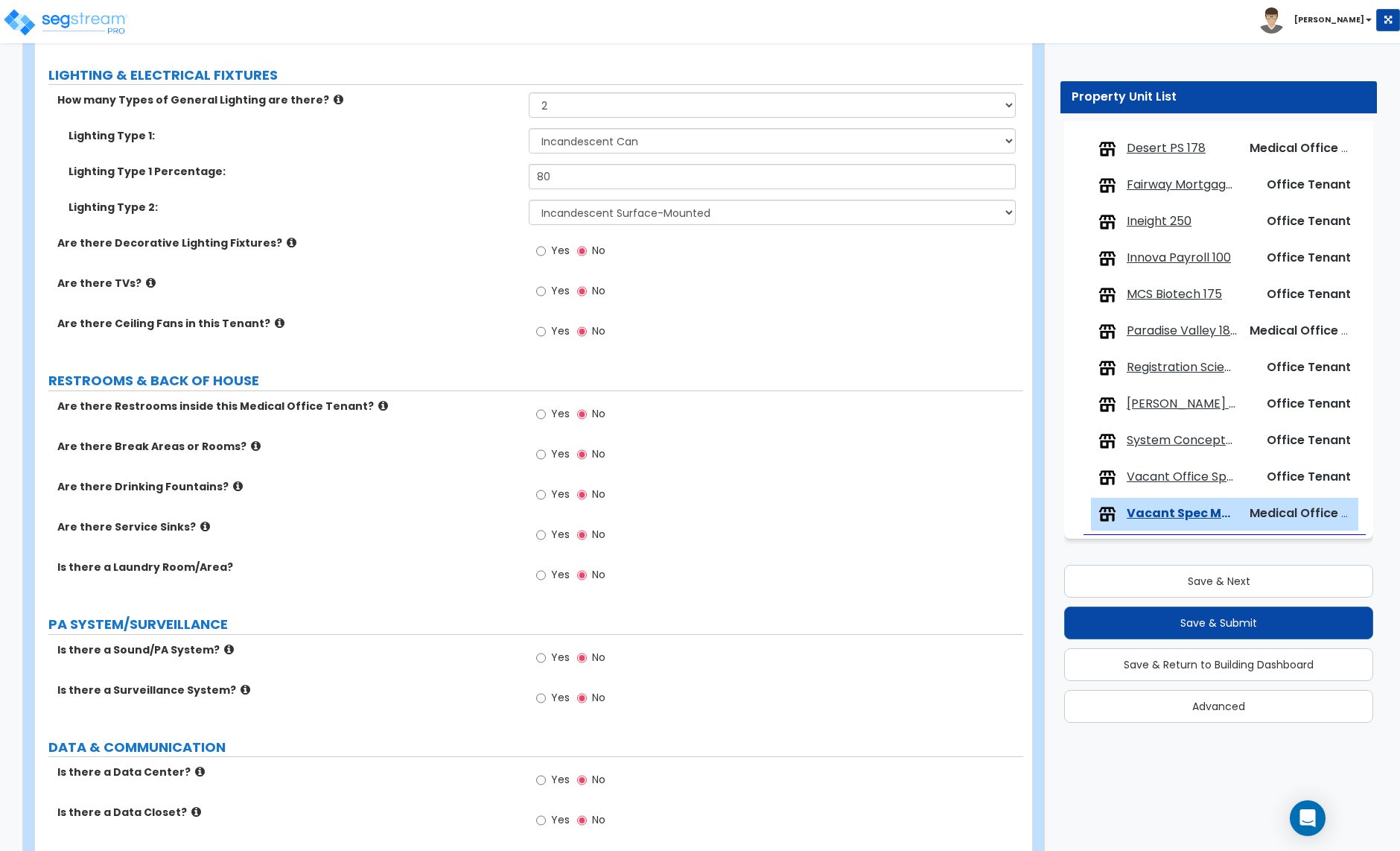
scroll to position [2642, 0]
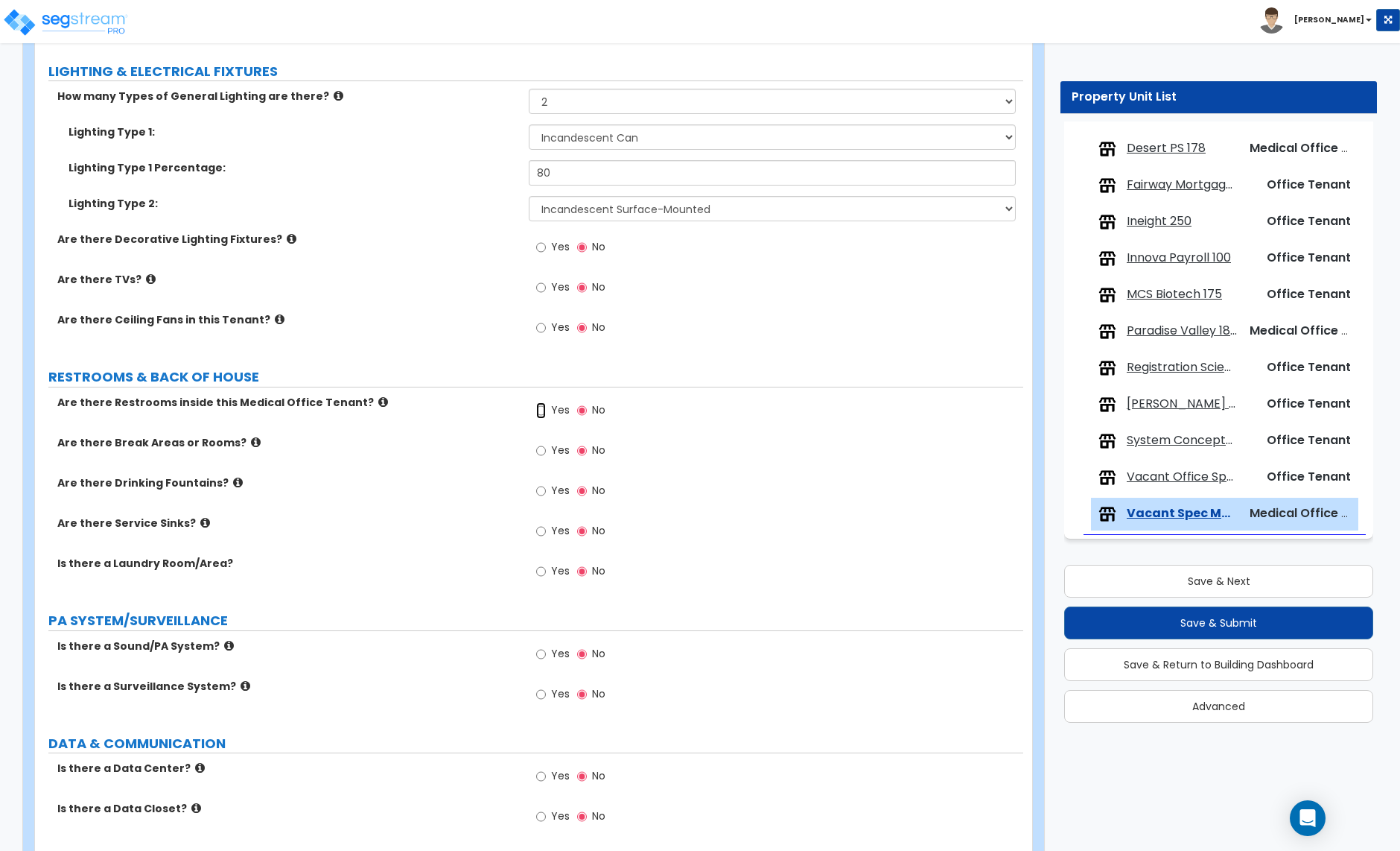
click at [543, 411] on input "Yes" at bounding box center [541, 410] width 10 height 17
radio input "true"
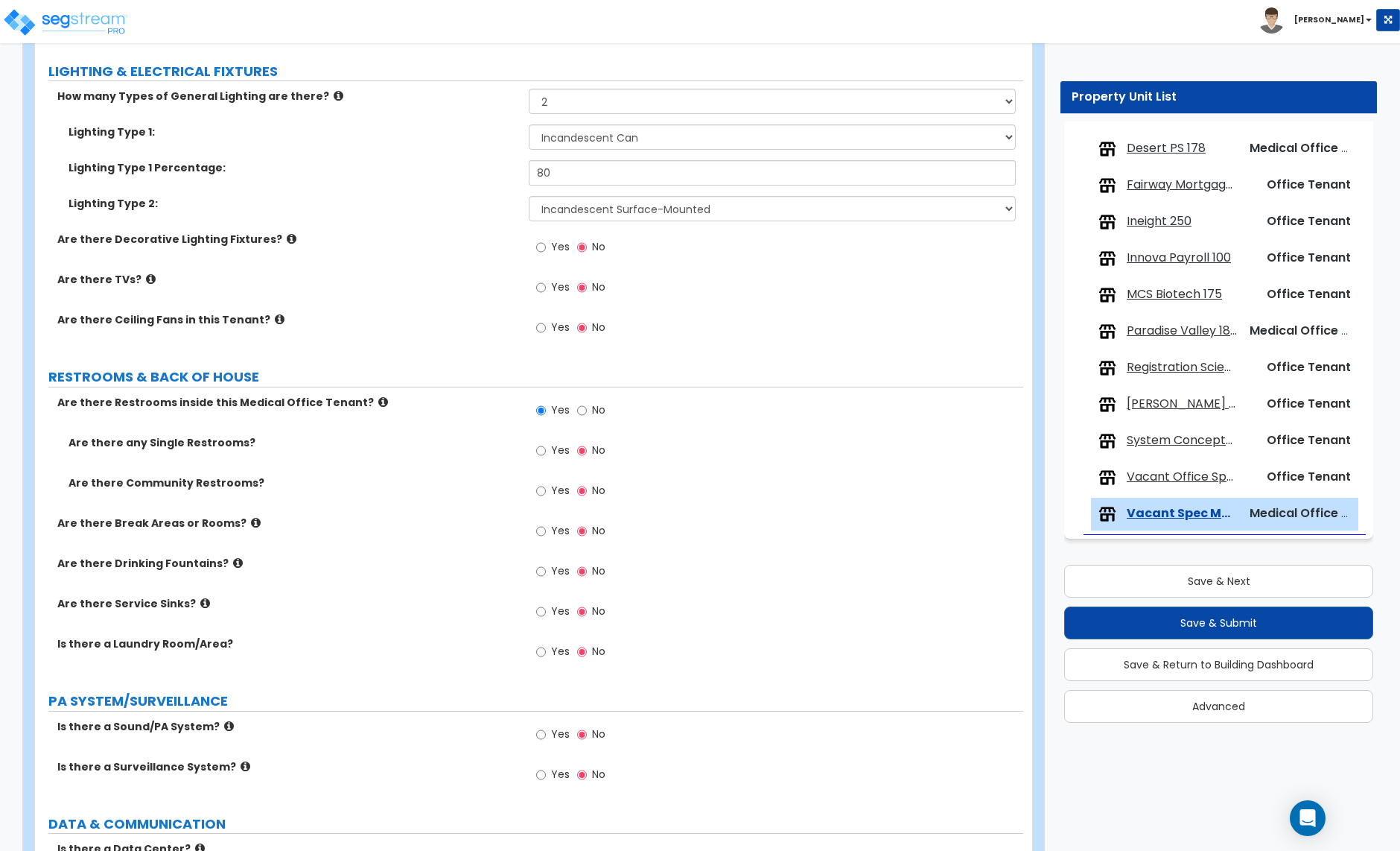
click at [547, 455] on label "Yes" at bounding box center [553, 452] width 33 height 25
click at [546, 455] on input "Yes" at bounding box center [541, 450] width 10 height 17
radio input "true"
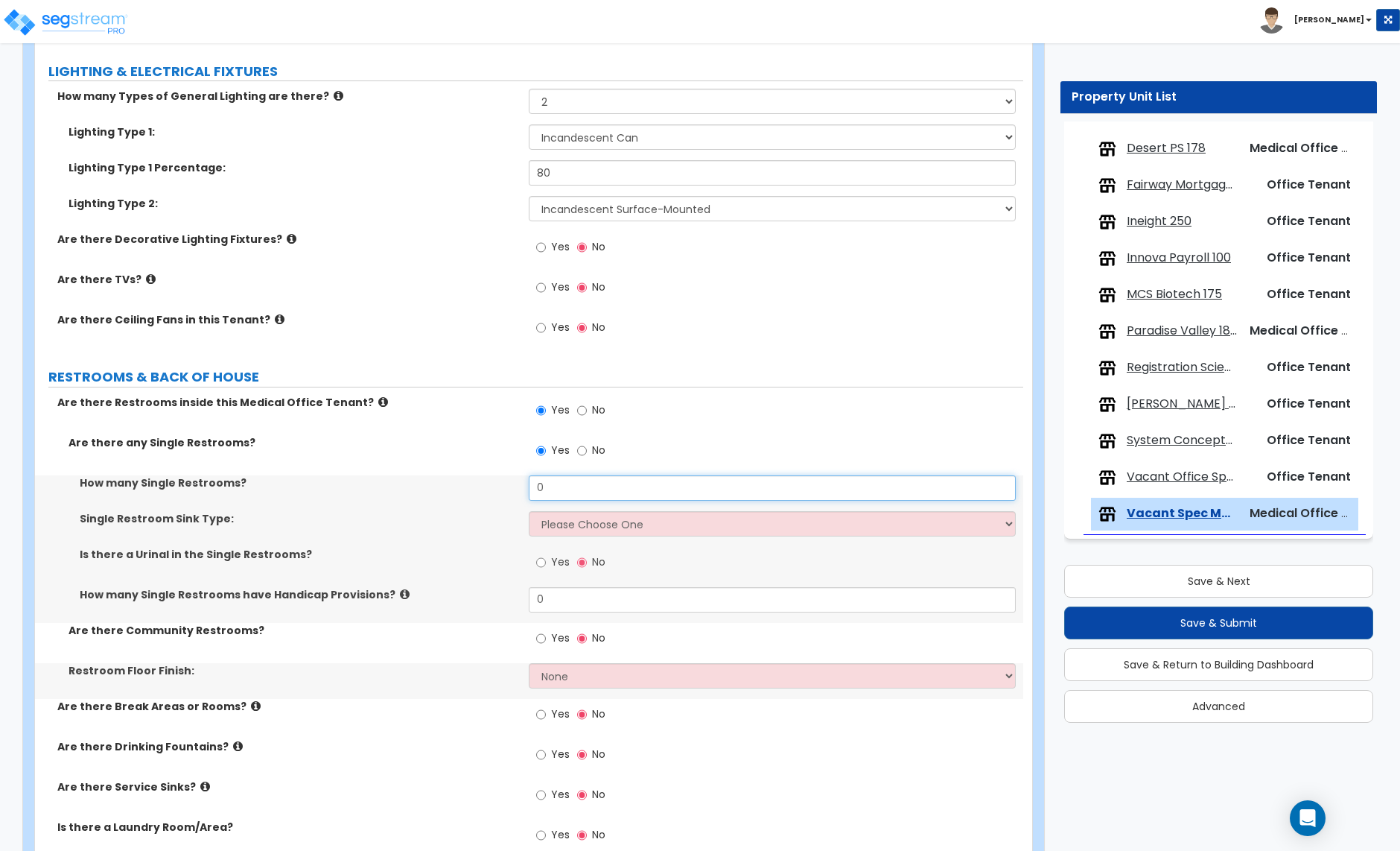
click at [567, 500] on input "0" at bounding box center [772, 487] width 486 height 25
type input "4"
click at [568, 525] on select "Please Choose One Wall-mounted Vanity-mounted" at bounding box center [772, 523] width 486 height 25
click at [569, 528] on select "Please Choose One Wall-mounted Vanity-mounted" at bounding box center [772, 523] width 486 height 25
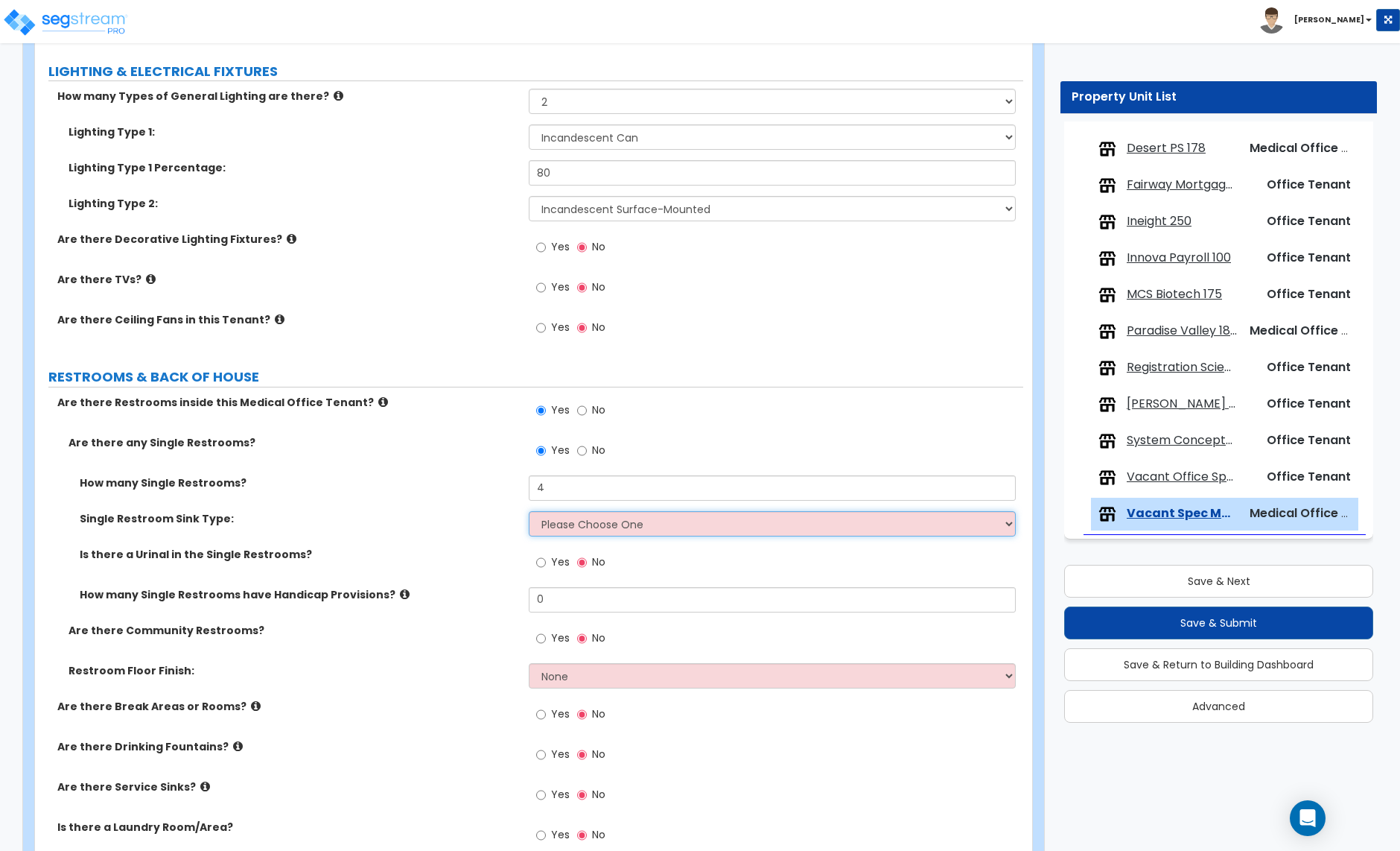
click at [569, 528] on select "Please Choose One Wall-mounted Vanity-mounted" at bounding box center [772, 523] width 486 height 25
select select "2"
click at [529, 514] on select "Please Choose One Wall-mounted Vanity-mounted" at bounding box center [772, 523] width 486 height 25
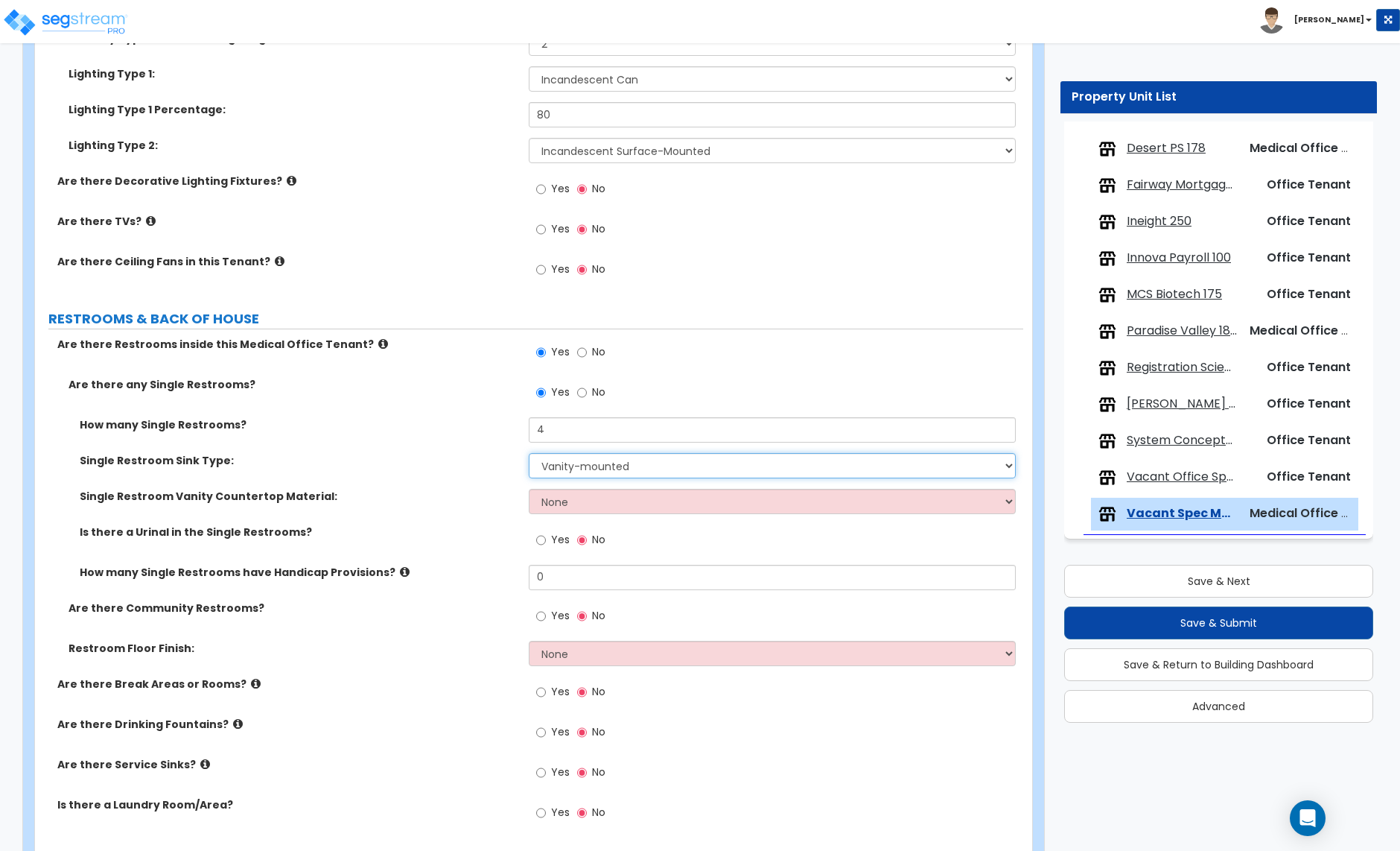
scroll to position [2762, 0]
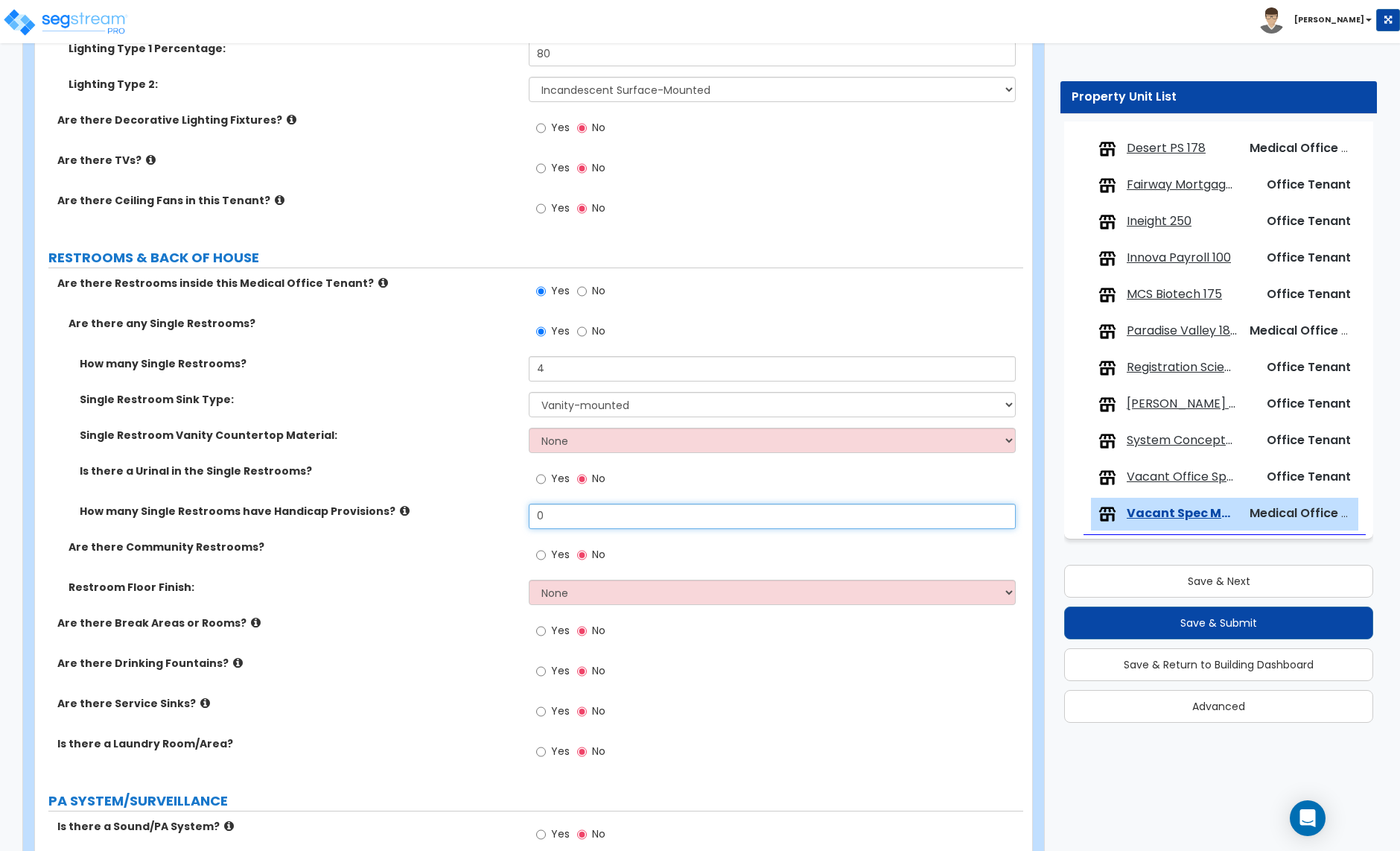
click at [548, 521] on input "0" at bounding box center [772, 516] width 486 height 25
click at [547, 521] on input "0" at bounding box center [772, 516] width 486 height 25
type input "4"
click at [545, 555] on input "Yes" at bounding box center [541, 555] width 10 height 17
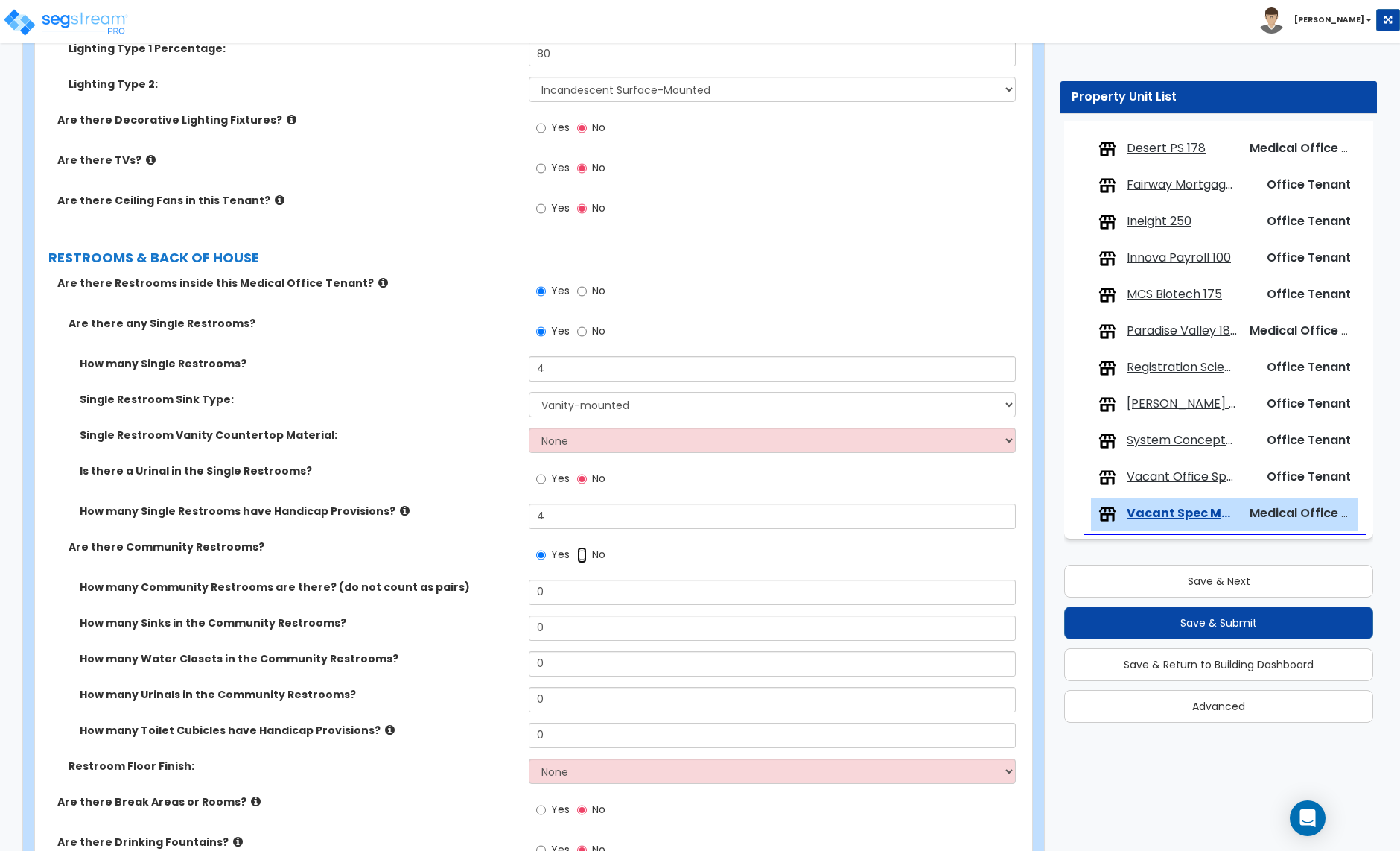
click at [579, 557] on input "No" at bounding box center [582, 555] width 10 height 17
radio input "false"
radio input "true"
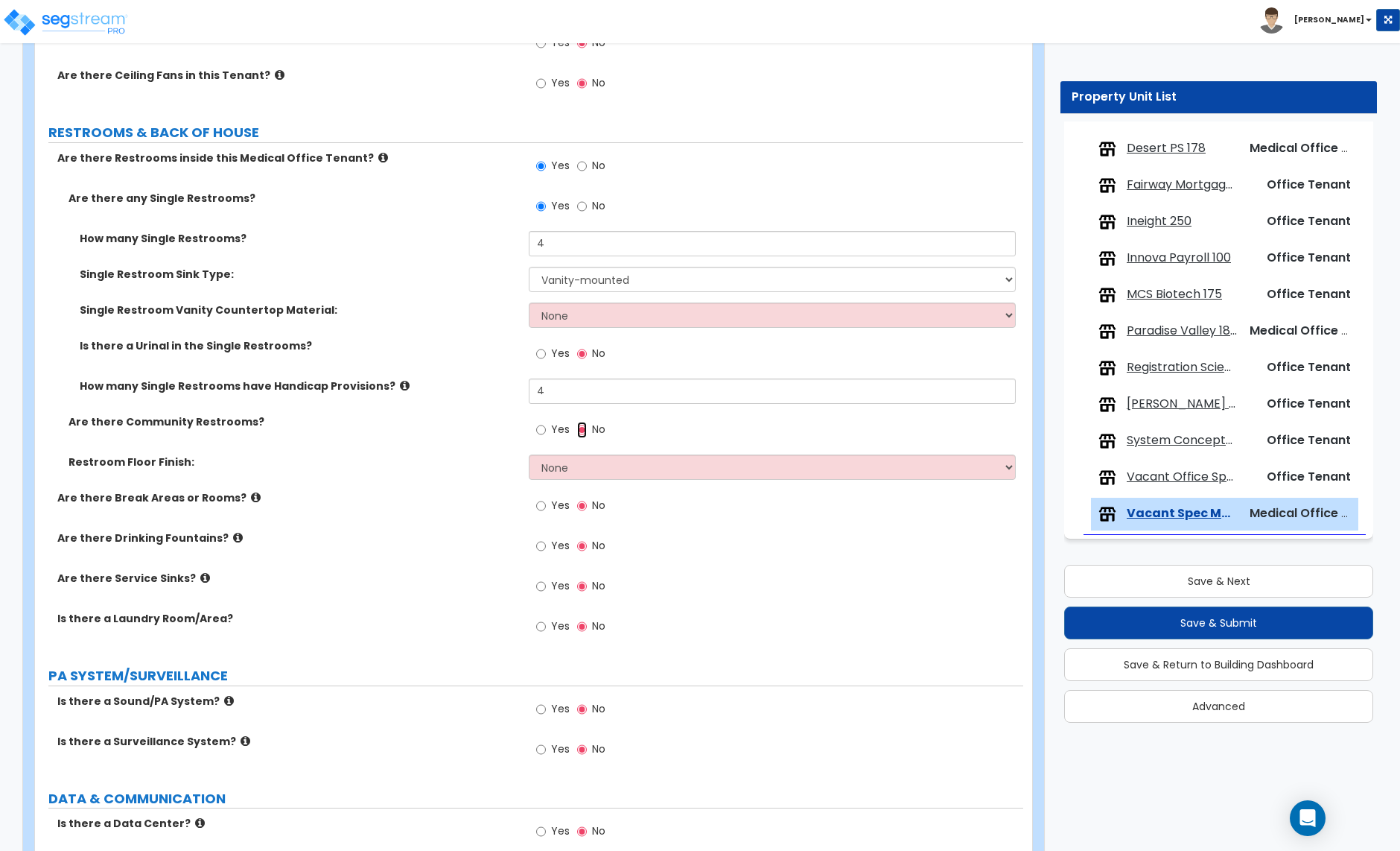
scroll to position [2891, 0]
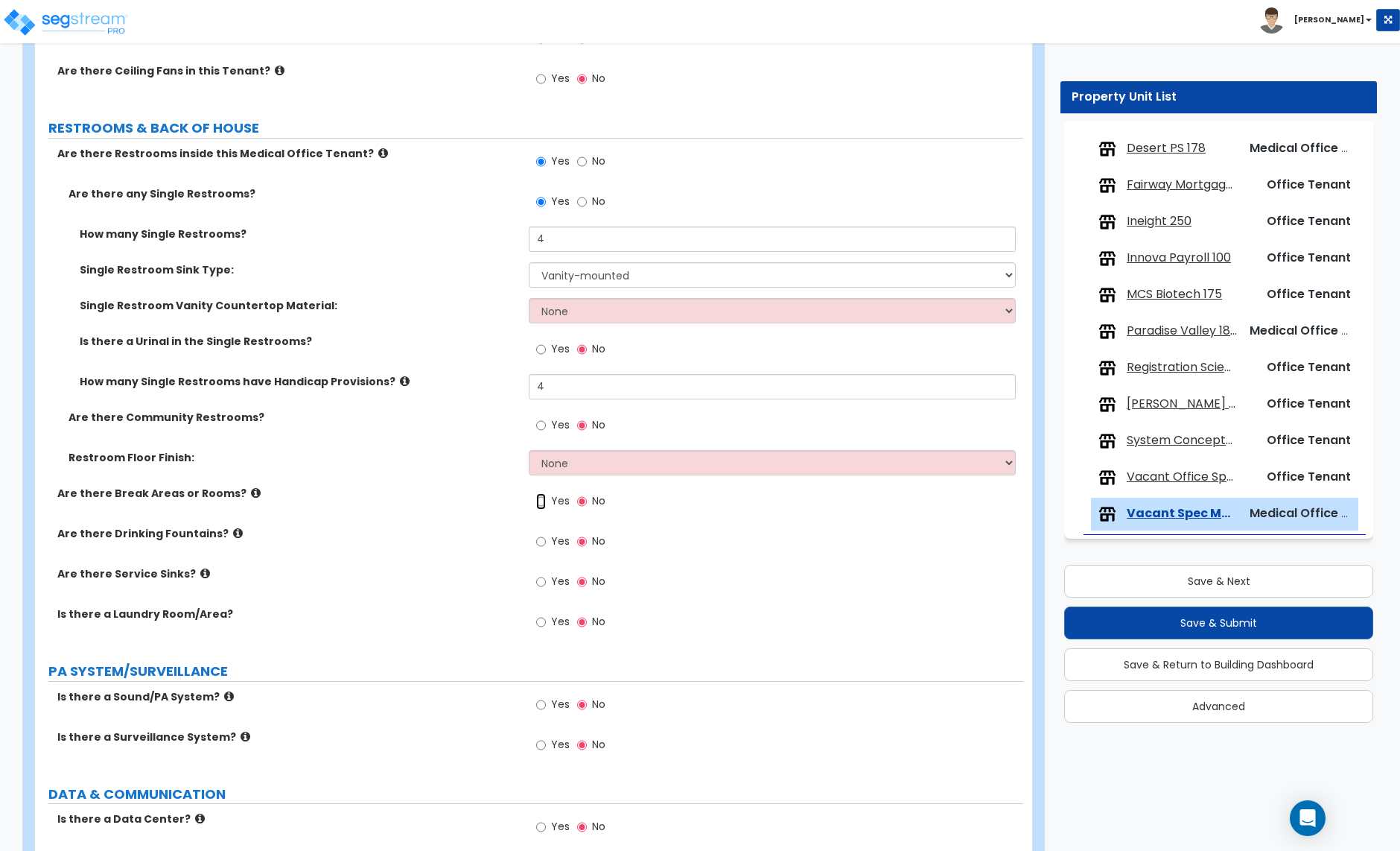
click at [544, 505] on input "Yes" at bounding box center [541, 501] width 10 height 17
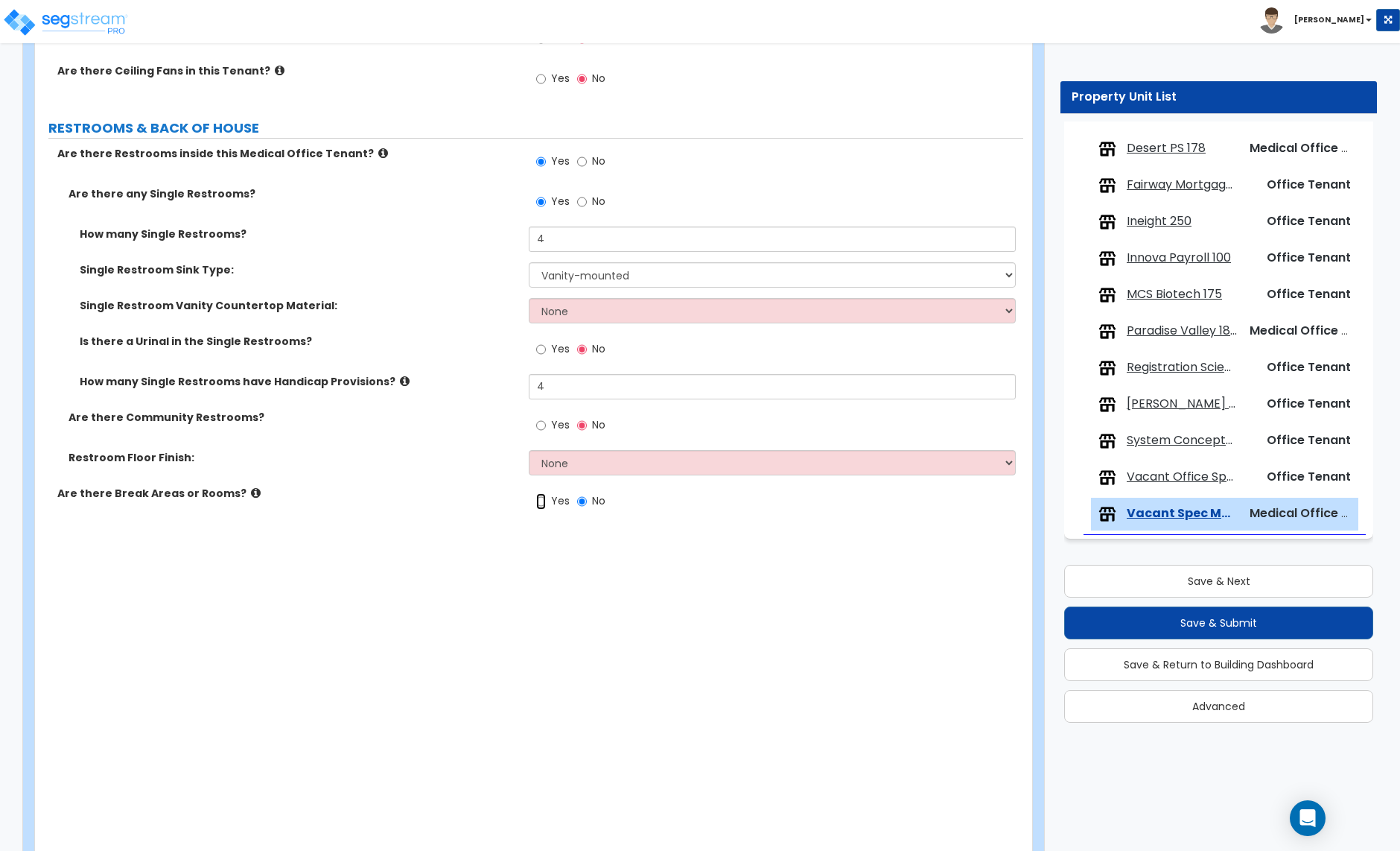
radio input "true"
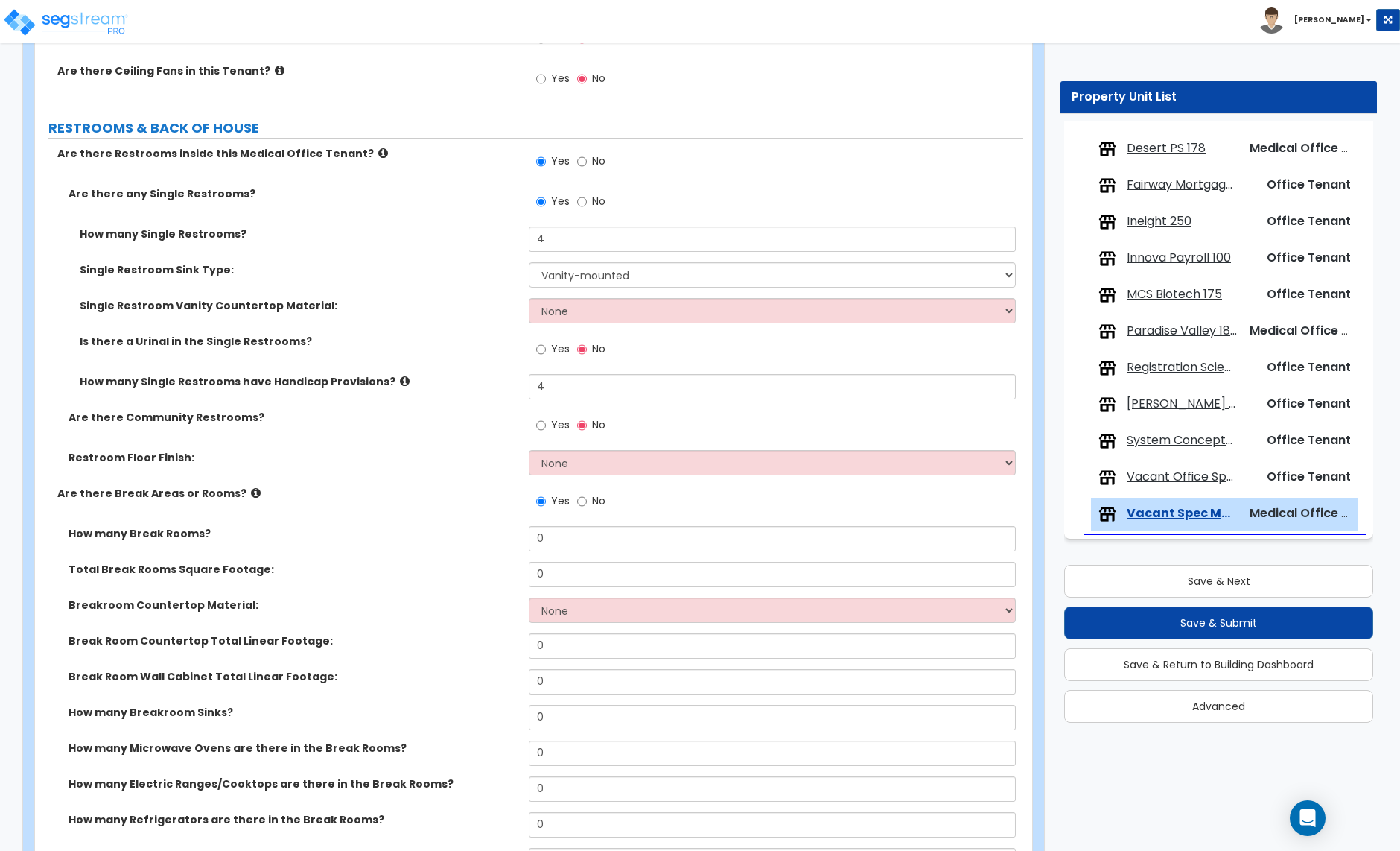
click at [435, 465] on label "Restroom Floor Finish:" at bounding box center [293, 457] width 449 height 15
click at [580, 475] on select "None Tile Flooring Resilient Laminate Flooring VCT Flooring Sheet Vinyl Flooring" at bounding box center [772, 463] width 486 height 25
select select "2"
click at [529, 452] on select "None Tile Flooring Resilient Laminate Flooring VCT Flooring Sheet Vinyl Flooring" at bounding box center [772, 463] width 486 height 25
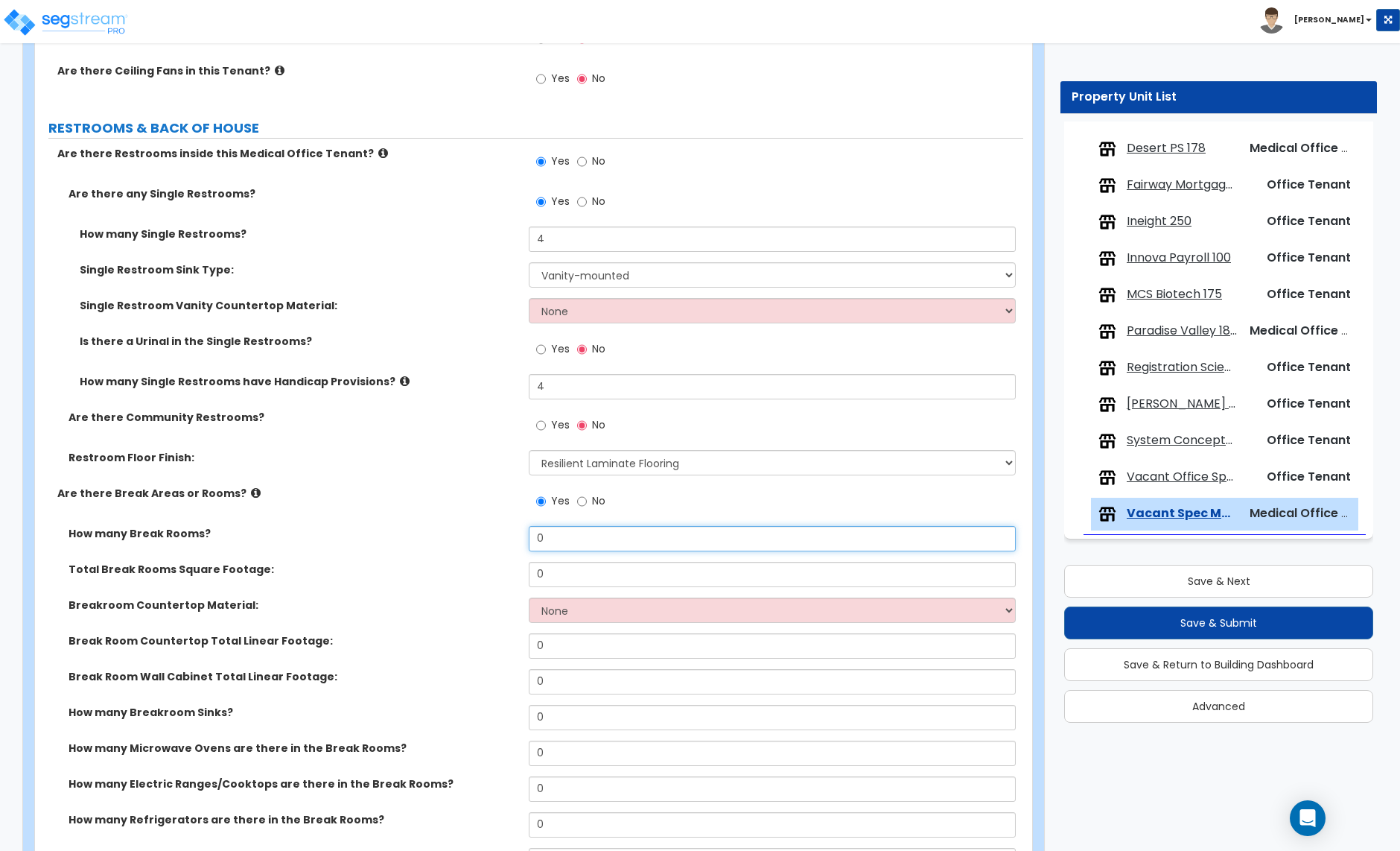
click at [545, 545] on input "0" at bounding box center [772, 538] width 486 height 25
click at [574, 550] on input "0" at bounding box center [772, 538] width 486 height 25
type input "3"
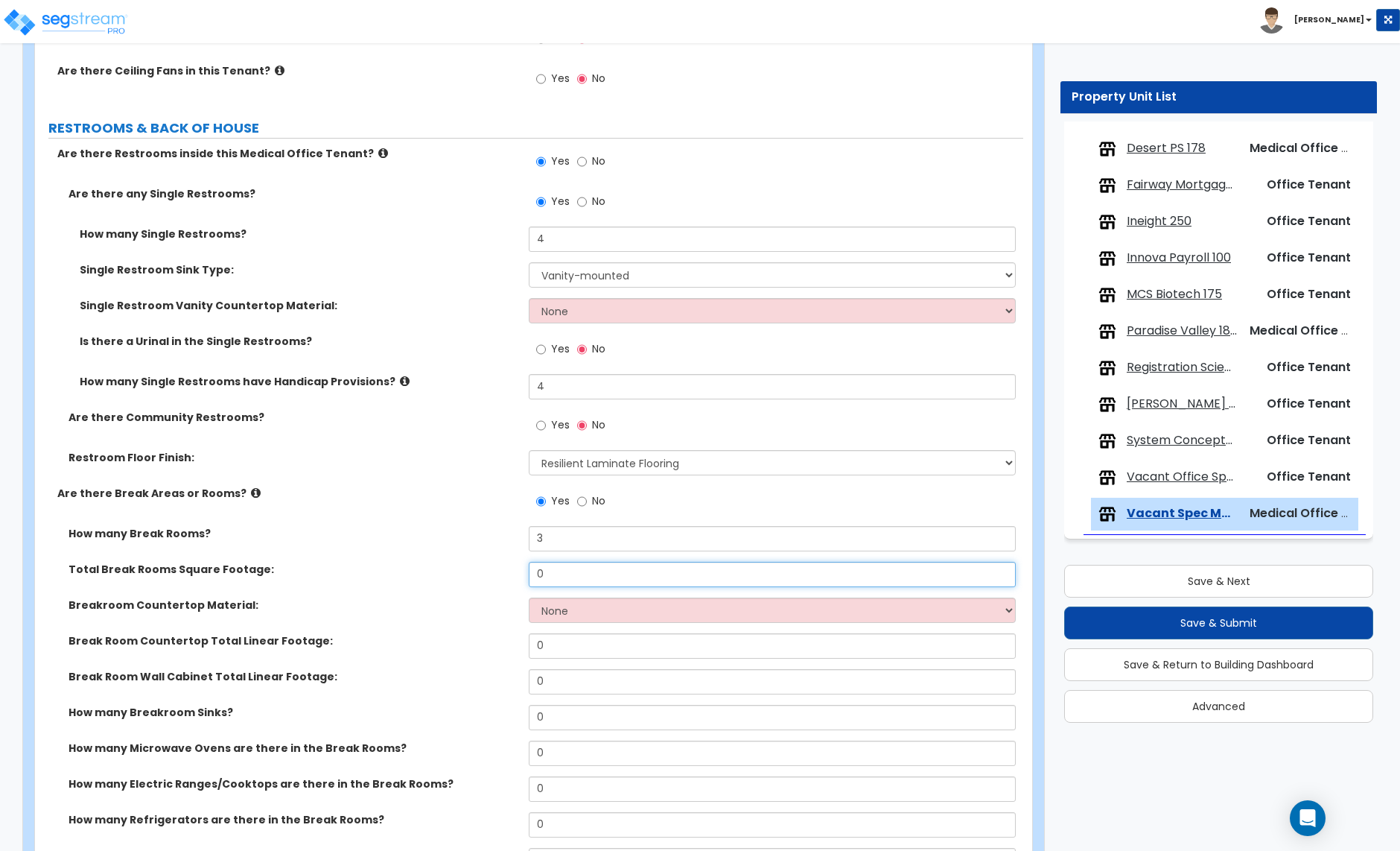
click at [564, 583] on input "0" at bounding box center [772, 574] width 486 height 25
click at [610, 577] on input "0" at bounding box center [772, 574] width 486 height 25
type input "560"
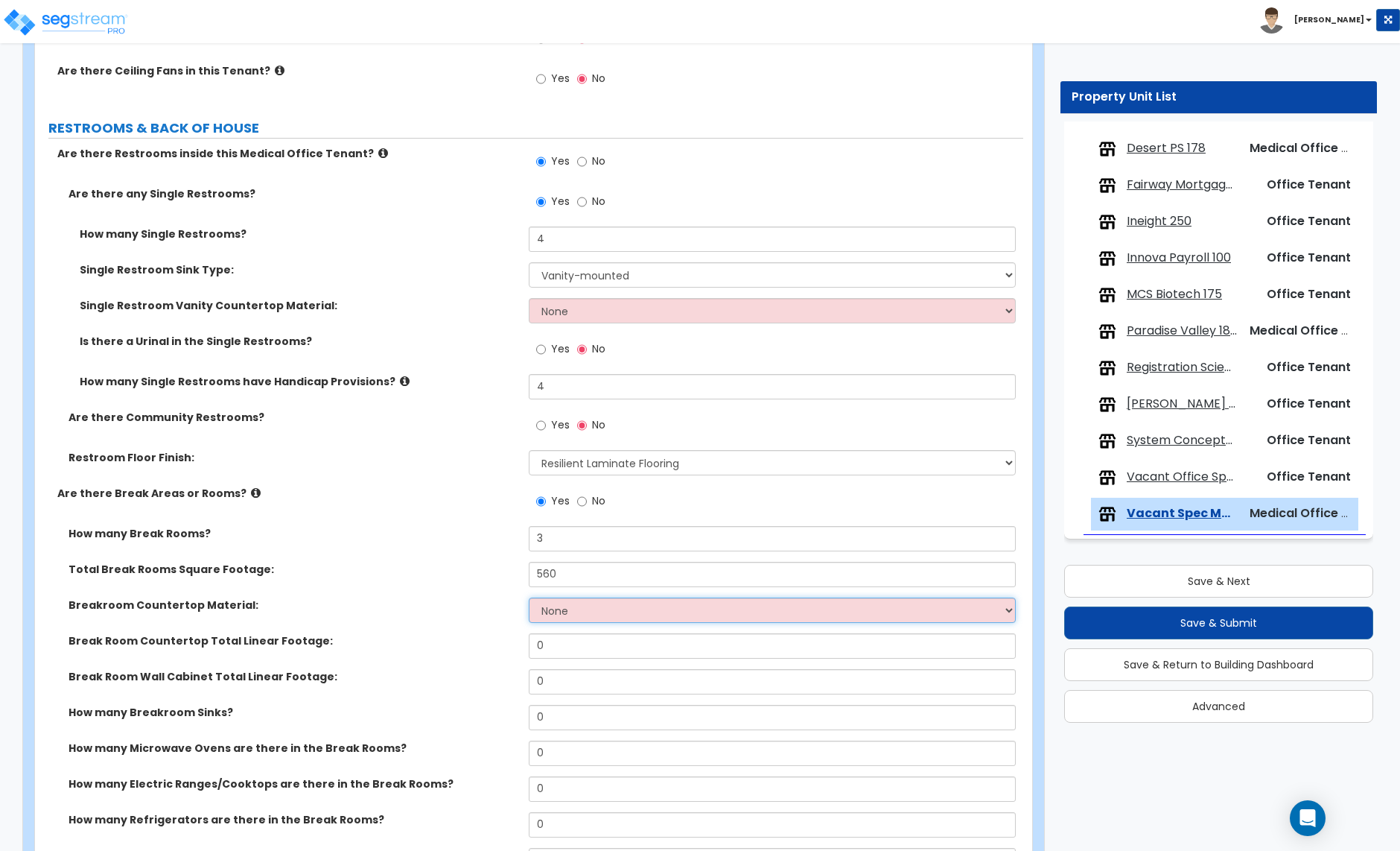
click at [620, 614] on select "None Plastic Laminate Solid Surface Stone Quartz Marble Tile Wood Stainless Ste…" at bounding box center [772, 610] width 486 height 25
select select "2"
click at [529, 599] on select "None Plastic Laminate Solid Surface Stone Quartz Marble Tile Wood Stainless Ste…" at bounding box center [772, 610] width 486 height 25
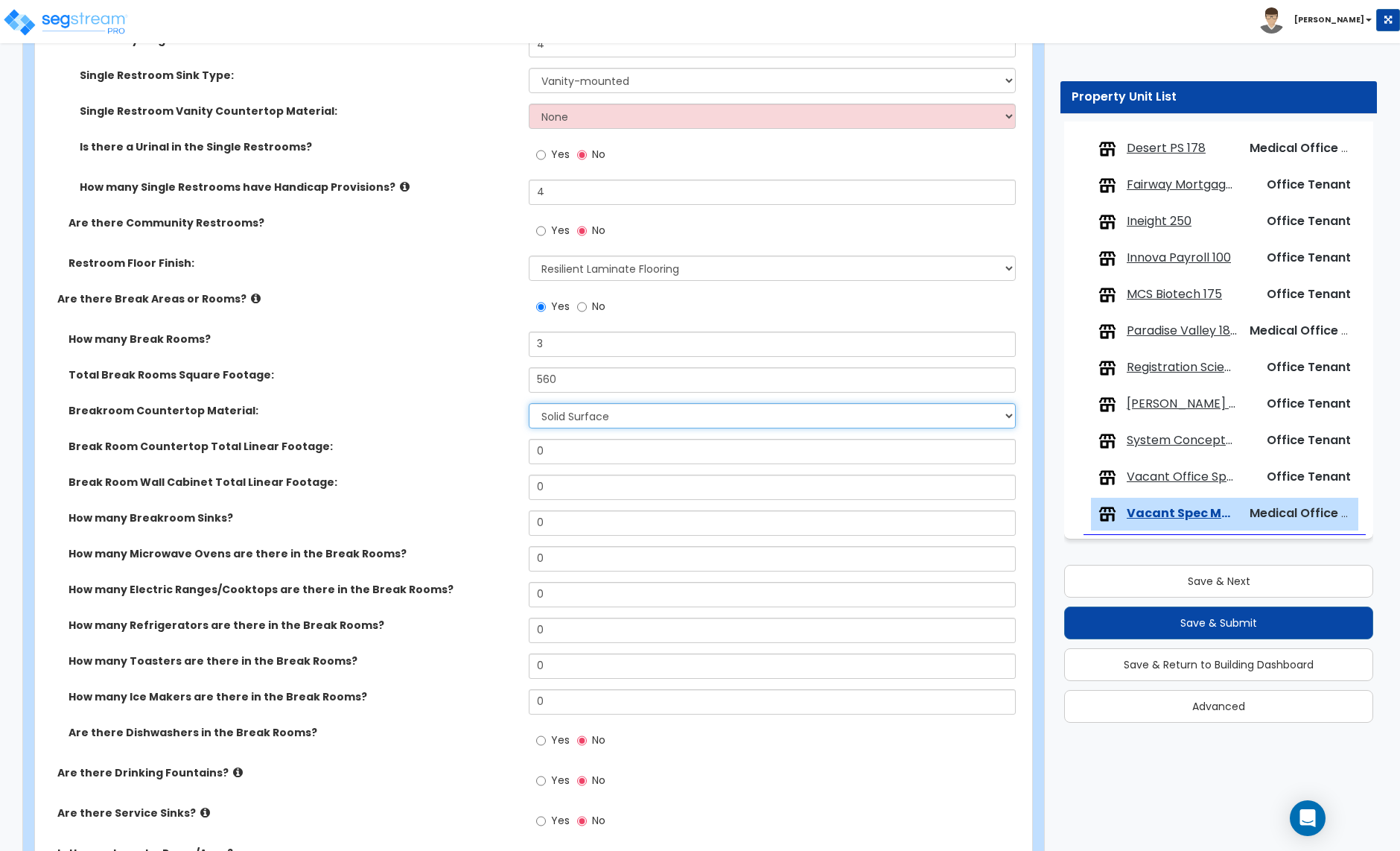
scroll to position [3086, 0]
click at [580, 460] on input "0" at bounding box center [772, 450] width 486 height 25
click at [559, 453] on input "0" at bounding box center [772, 450] width 486 height 25
type input "40"
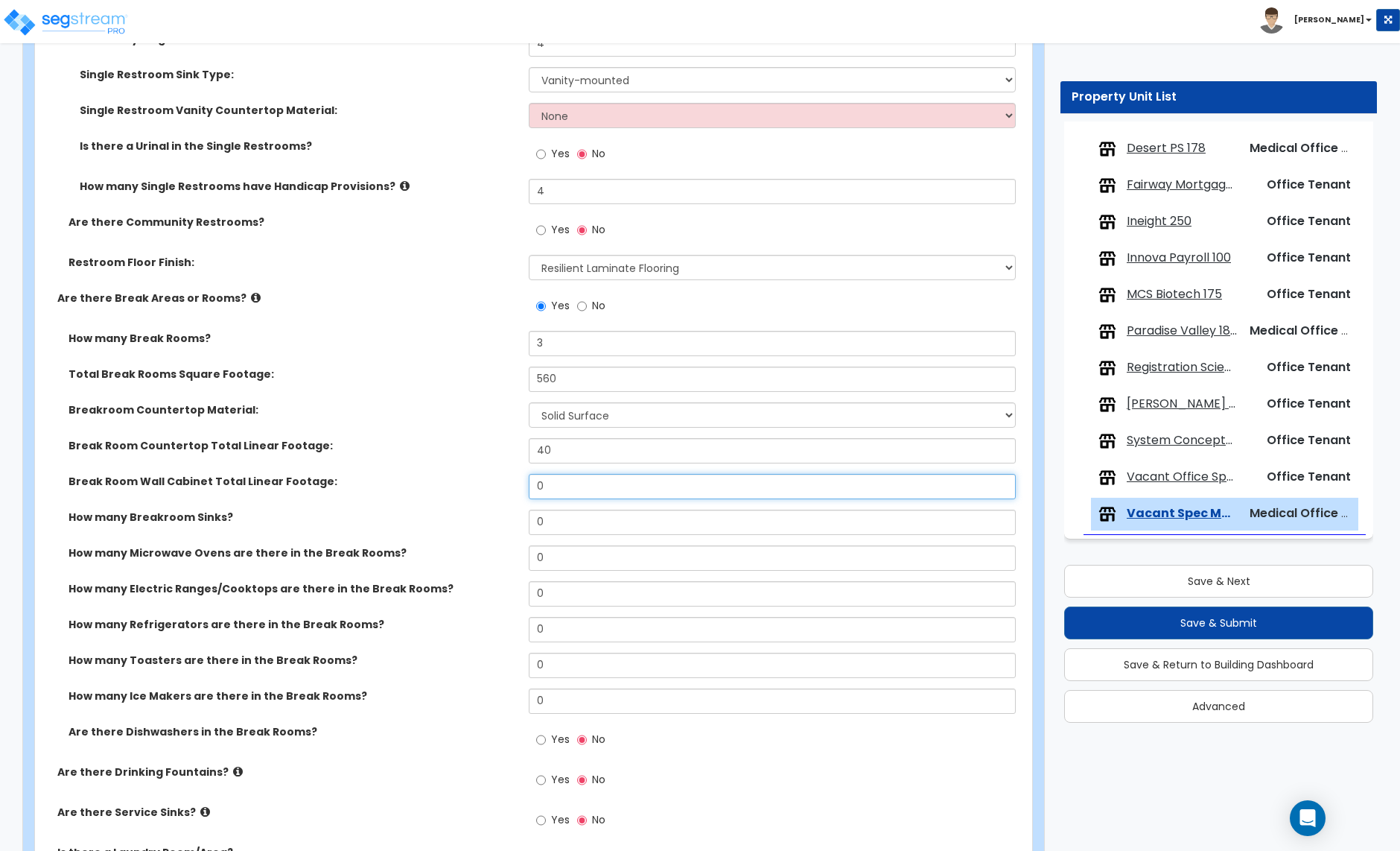
click at [562, 489] on input "0" at bounding box center [772, 486] width 486 height 25
type input "40"
click at [555, 528] on input "0" at bounding box center [772, 522] width 486 height 25
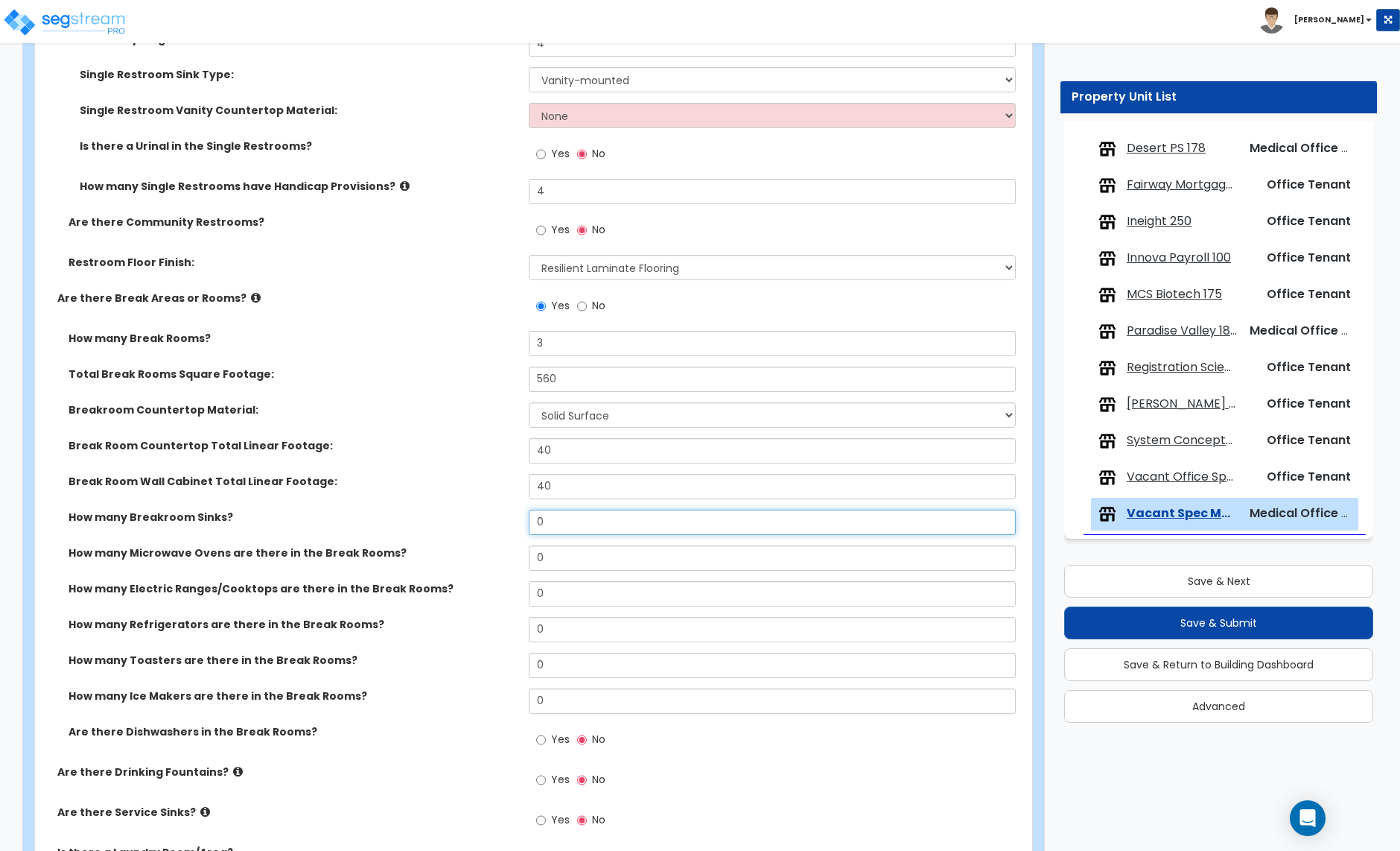
type input "3"
select select "1"
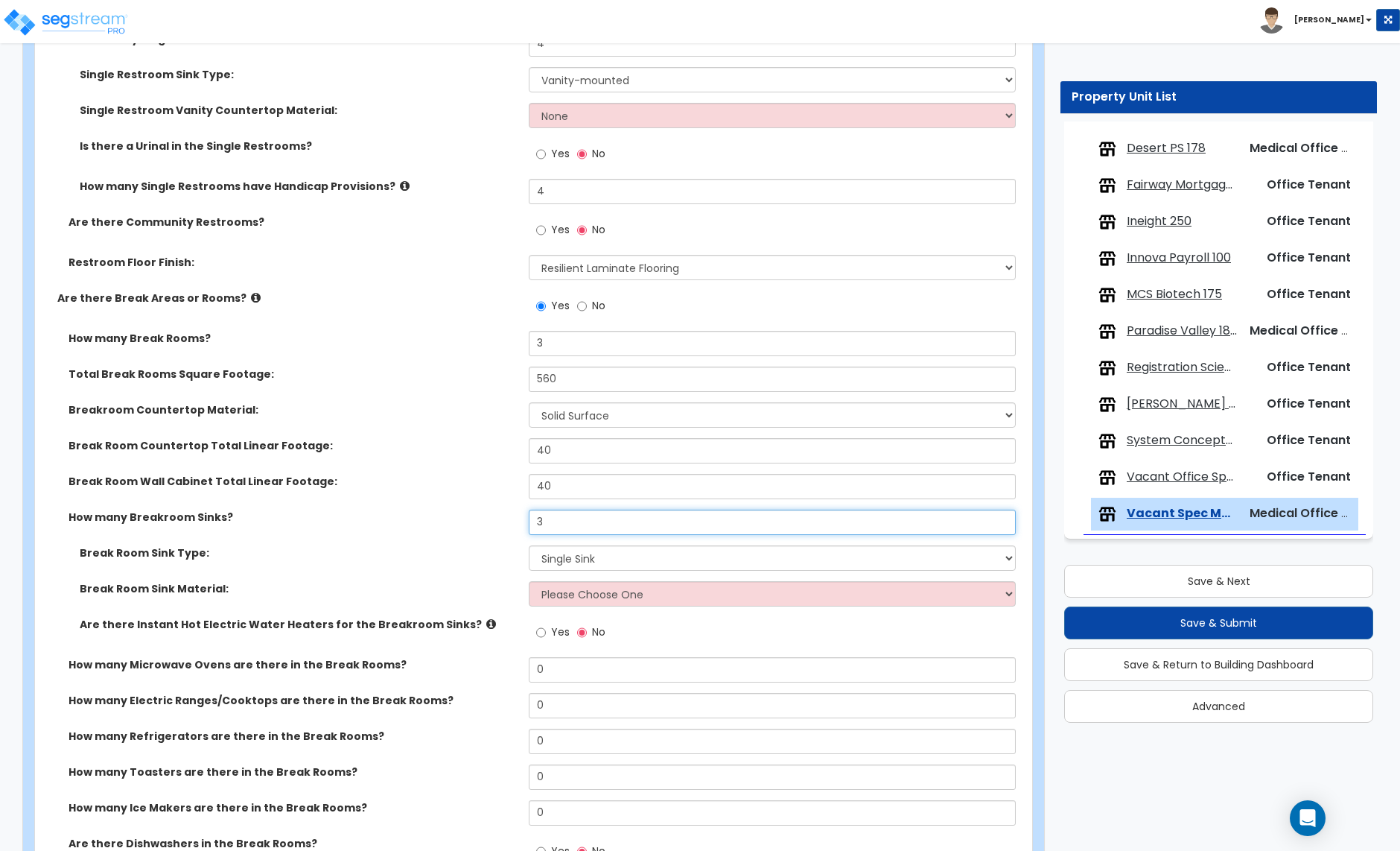
type input "3"
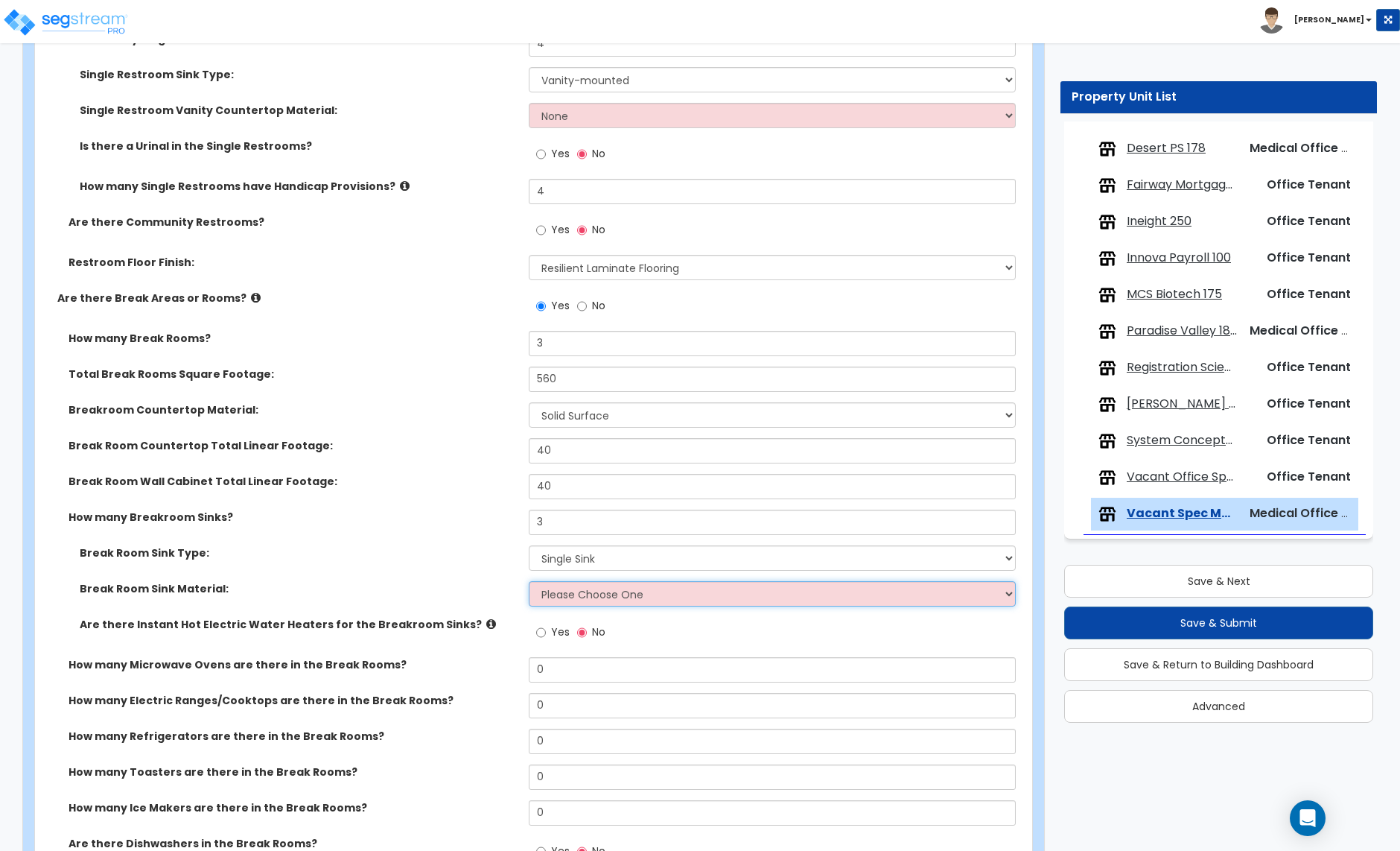
click at [564, 606] on select "Please Choose One Stainless Steel Porcelain Enamel Cast Iron" at bounding box center [772, 593] width 486 height 25
select select "1"
click at [529, 584] on select "Please Choose One Stainless Steel Porcelain Enamel Cast Iron" at bounding box center [772, 593] width 486 height 25
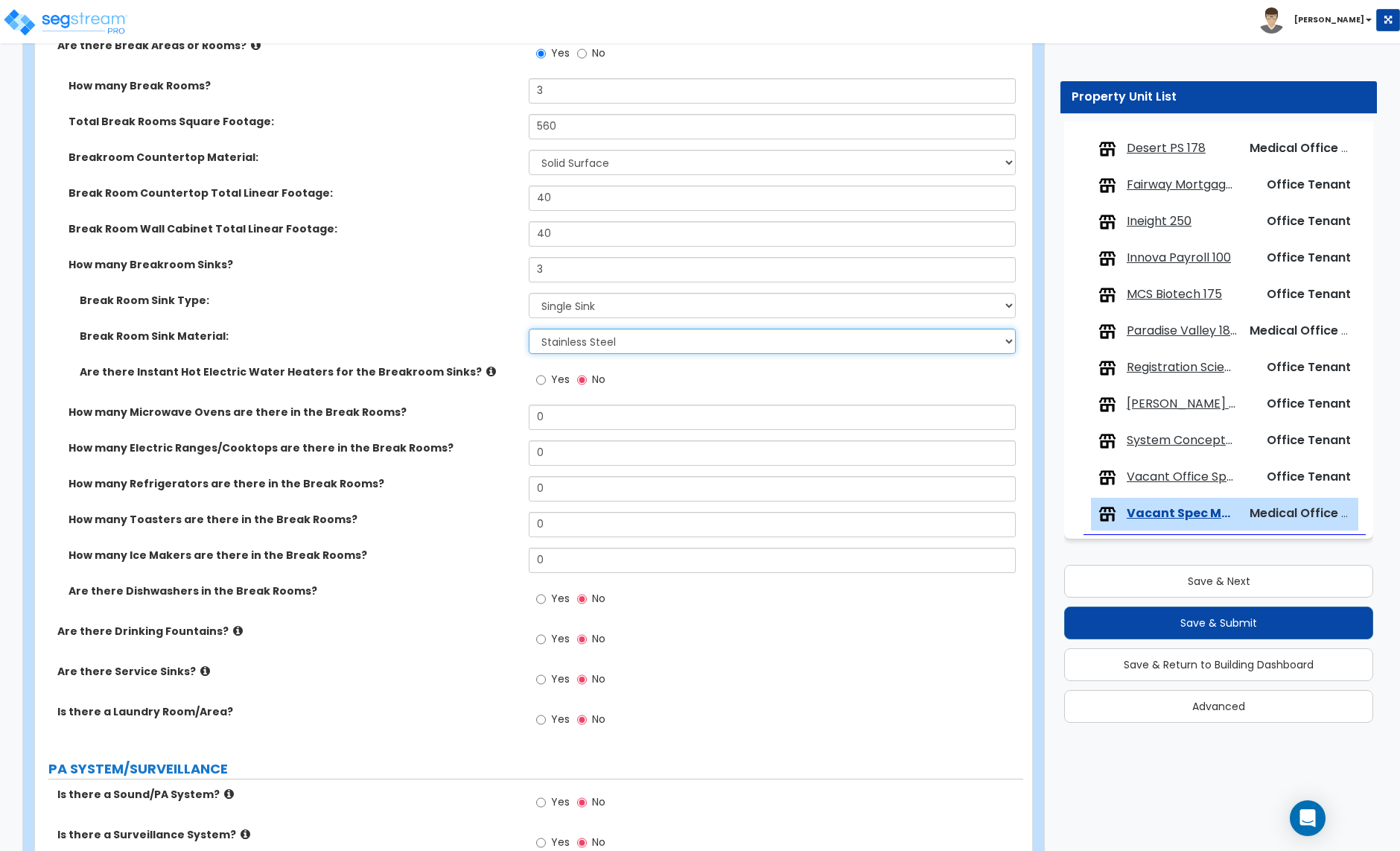
scroll to position [3344, 0]
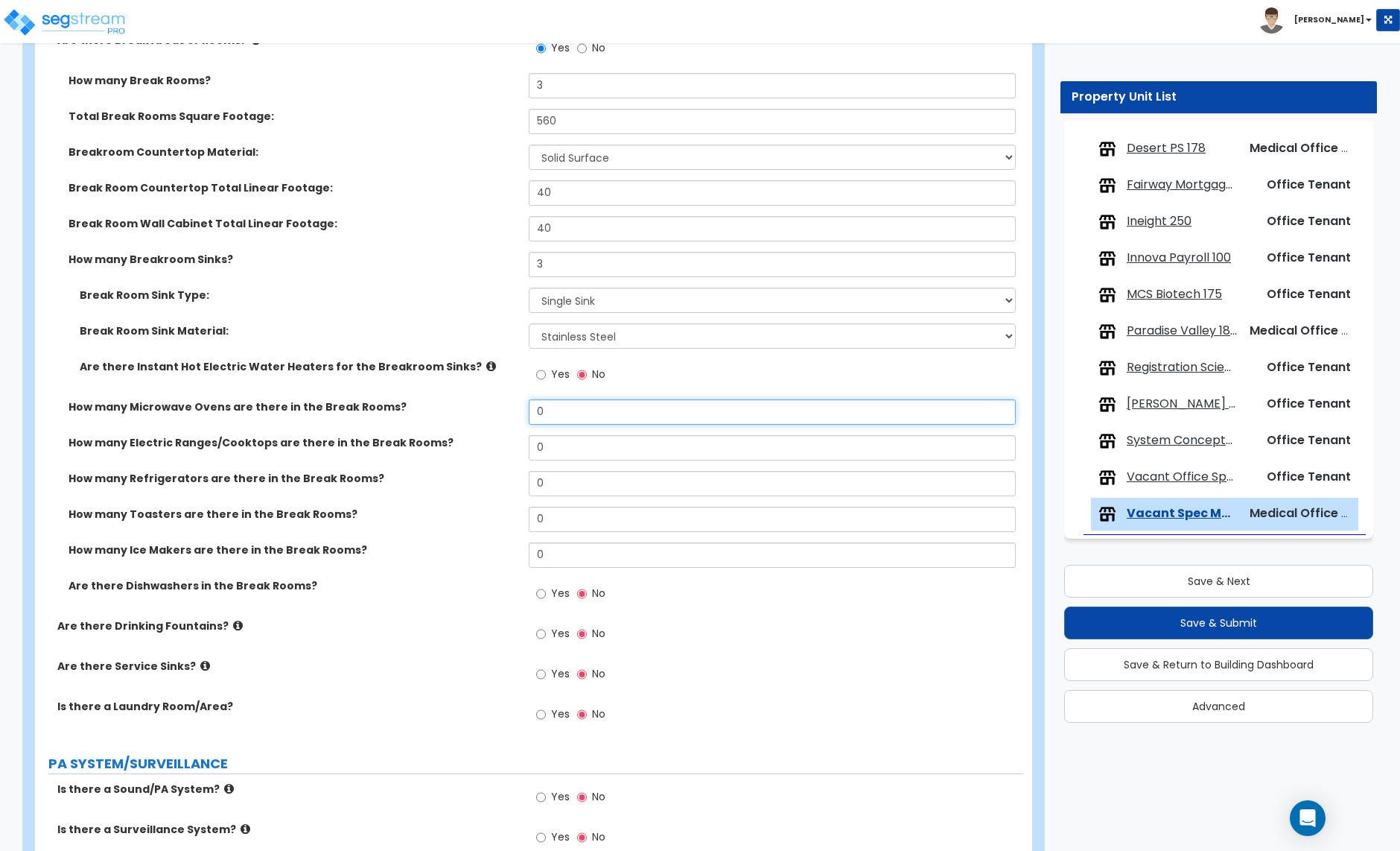
click at [547, 413] on input "0" at bounding box center [772, 412] width 486 height 25
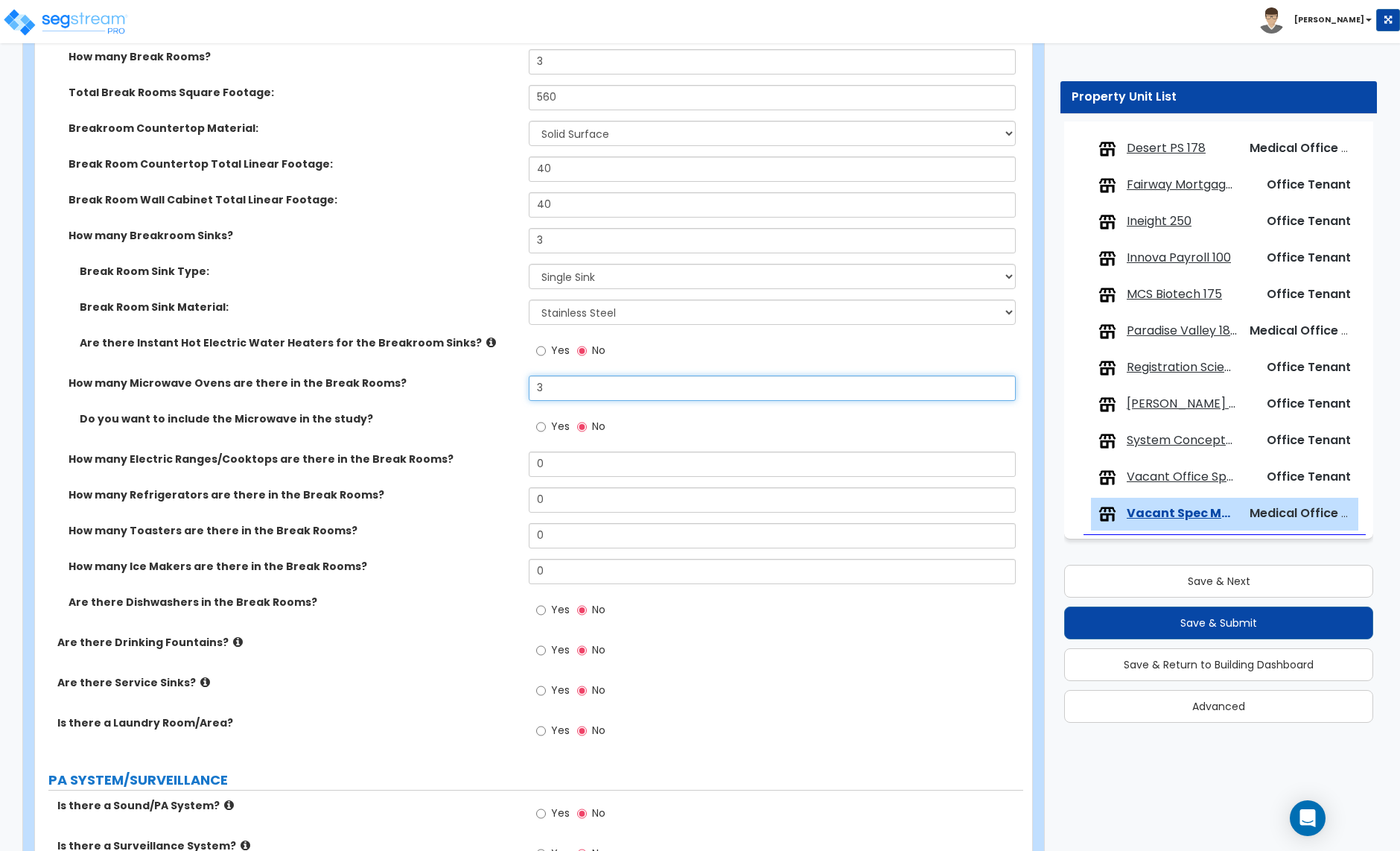
scroll to position [3369, 0]
type input "3"
click at [552, 500] on input "0" at bounding box center [772, 499] width 486 height 25
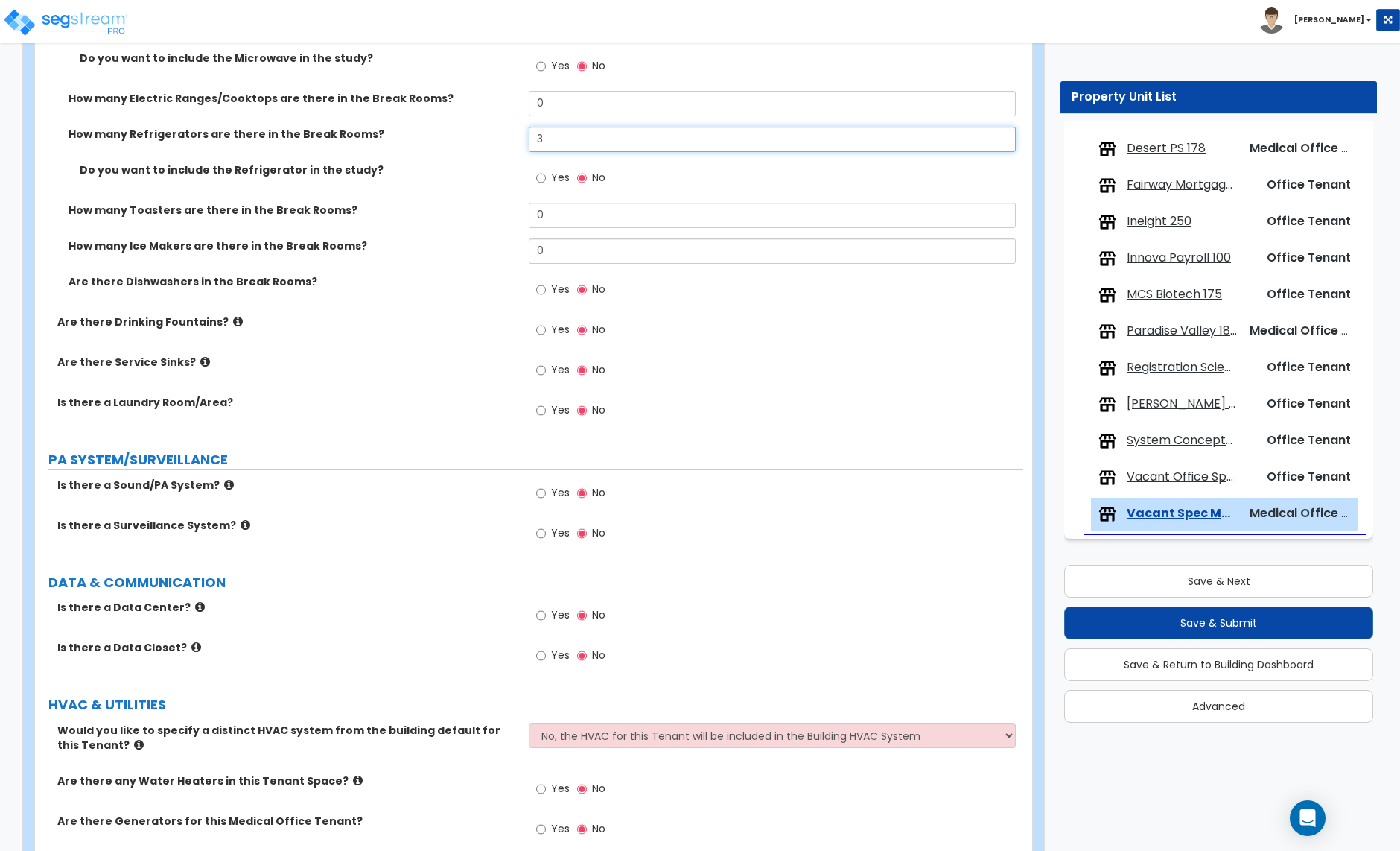
scroll to position [3732, 0]
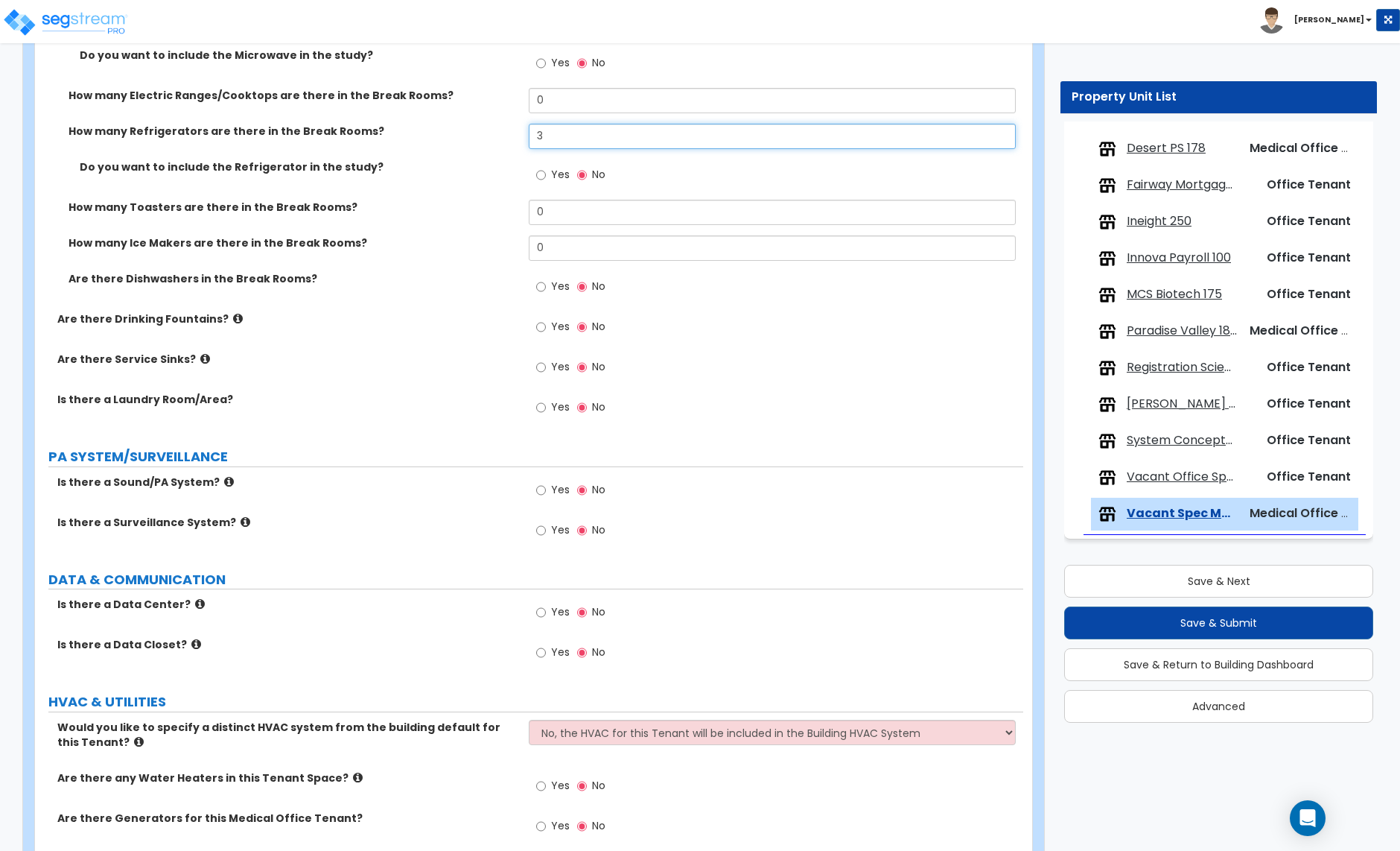
type input "3"
drag, startPoint x: 542, startPoint y: 370, endPoint x: 556, endPoint y: 375, distance: 14.9
click at [542, 370] on input "Yes" at bounding box center [541, 367] width 10 height 17
radio input "true"
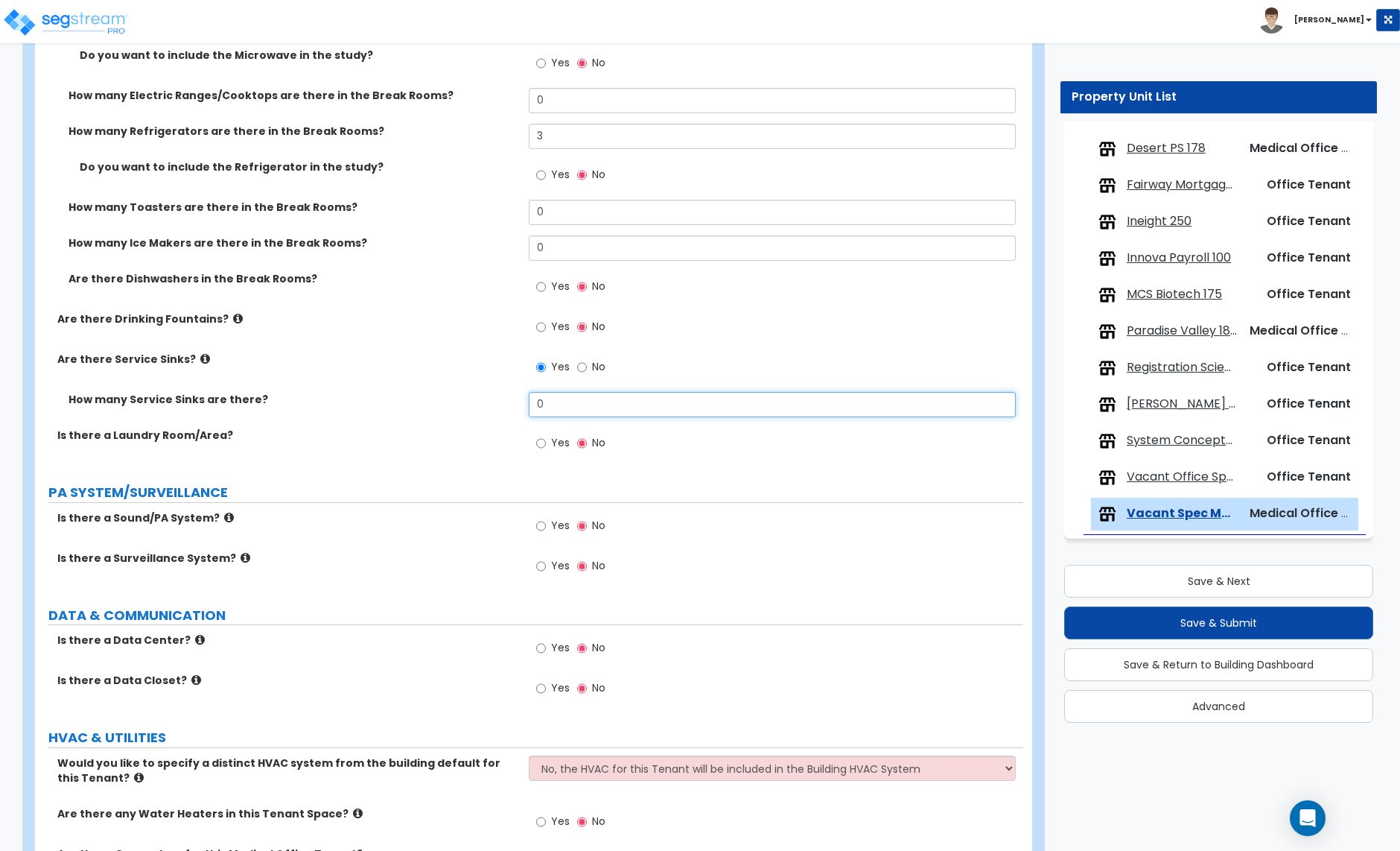
click at [566, 410] on input "0" at bounding box center [772, 404] width 486 height 25
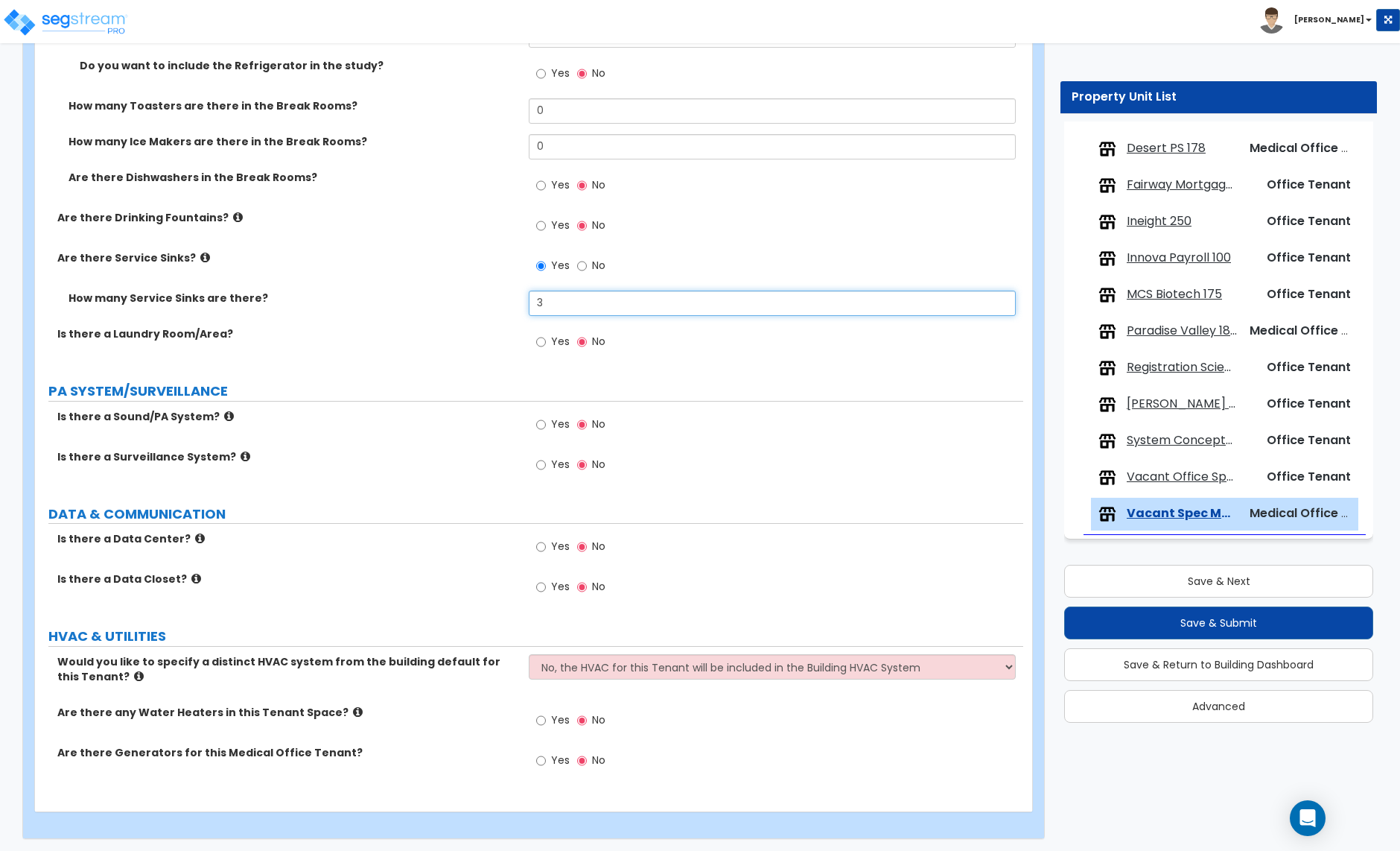
scroll to position [3840, 0]
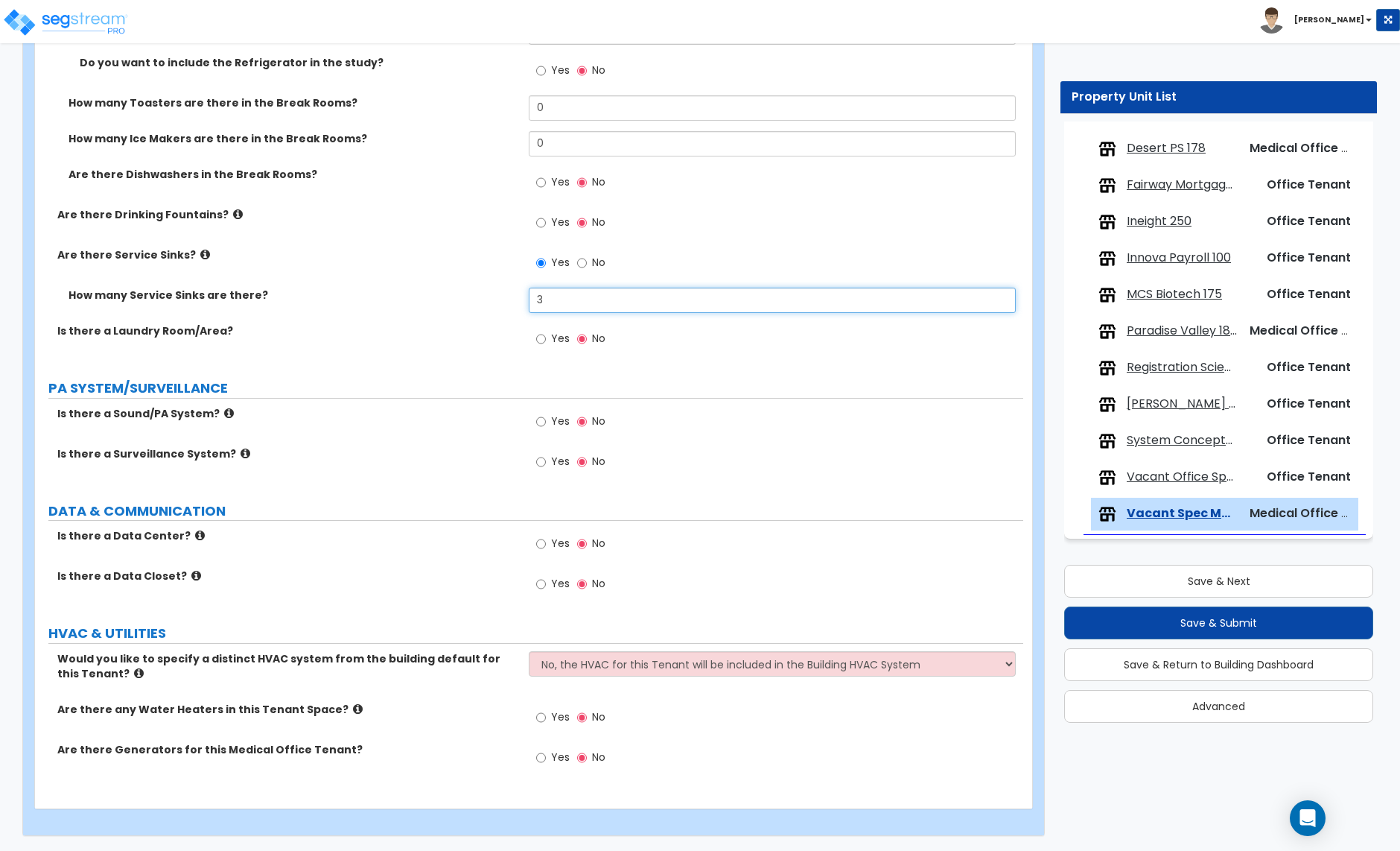
type input "3"
drag, startPoint x: 542, startPoint y: 584, endPoint x: 562, endPoint y: 583, distance: 20.0
click at [542, 584] on input "Yes" at bounding box center [541, 584] width 10 height 17
radio input "true"
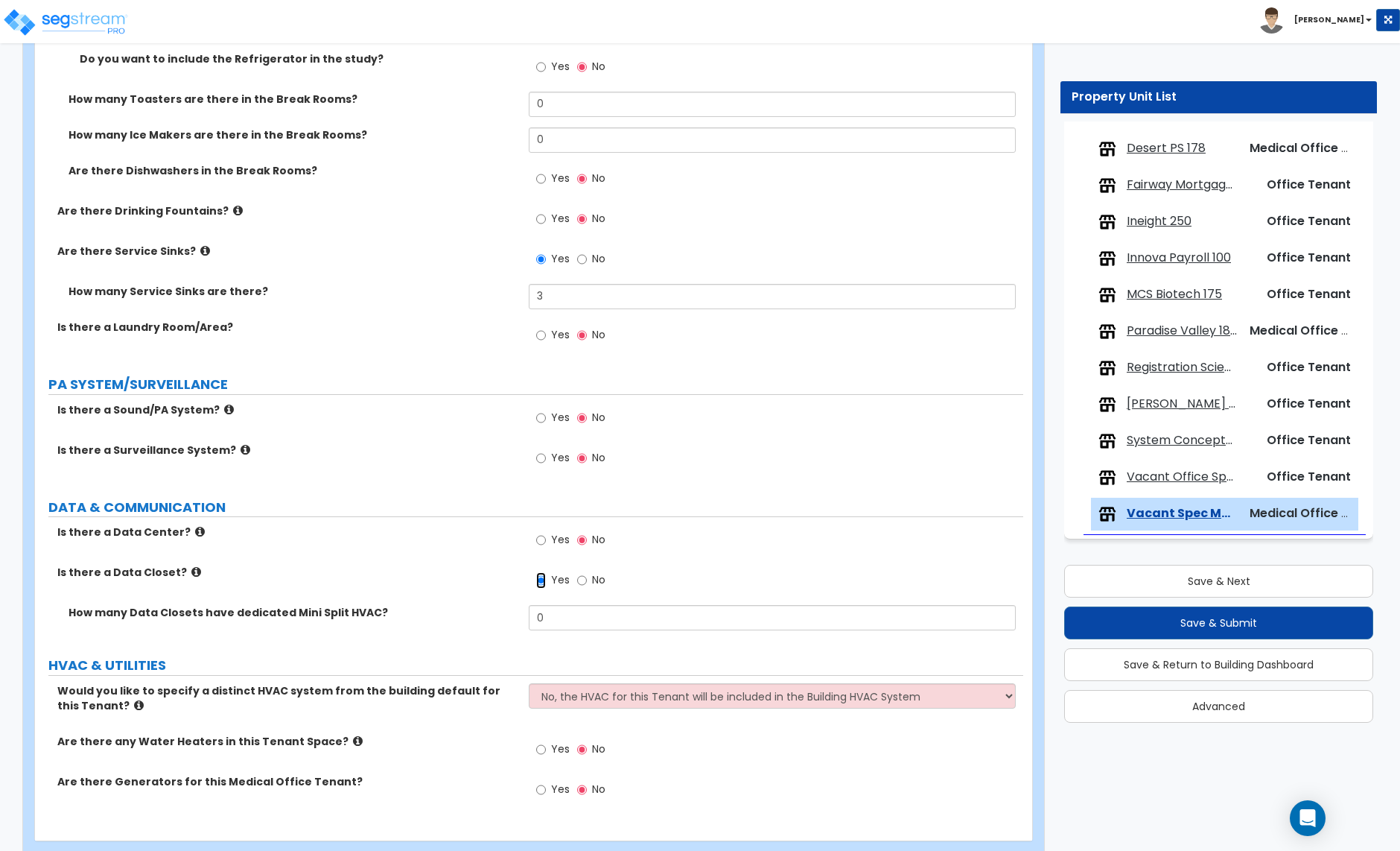
scroll to position [3876, 0]
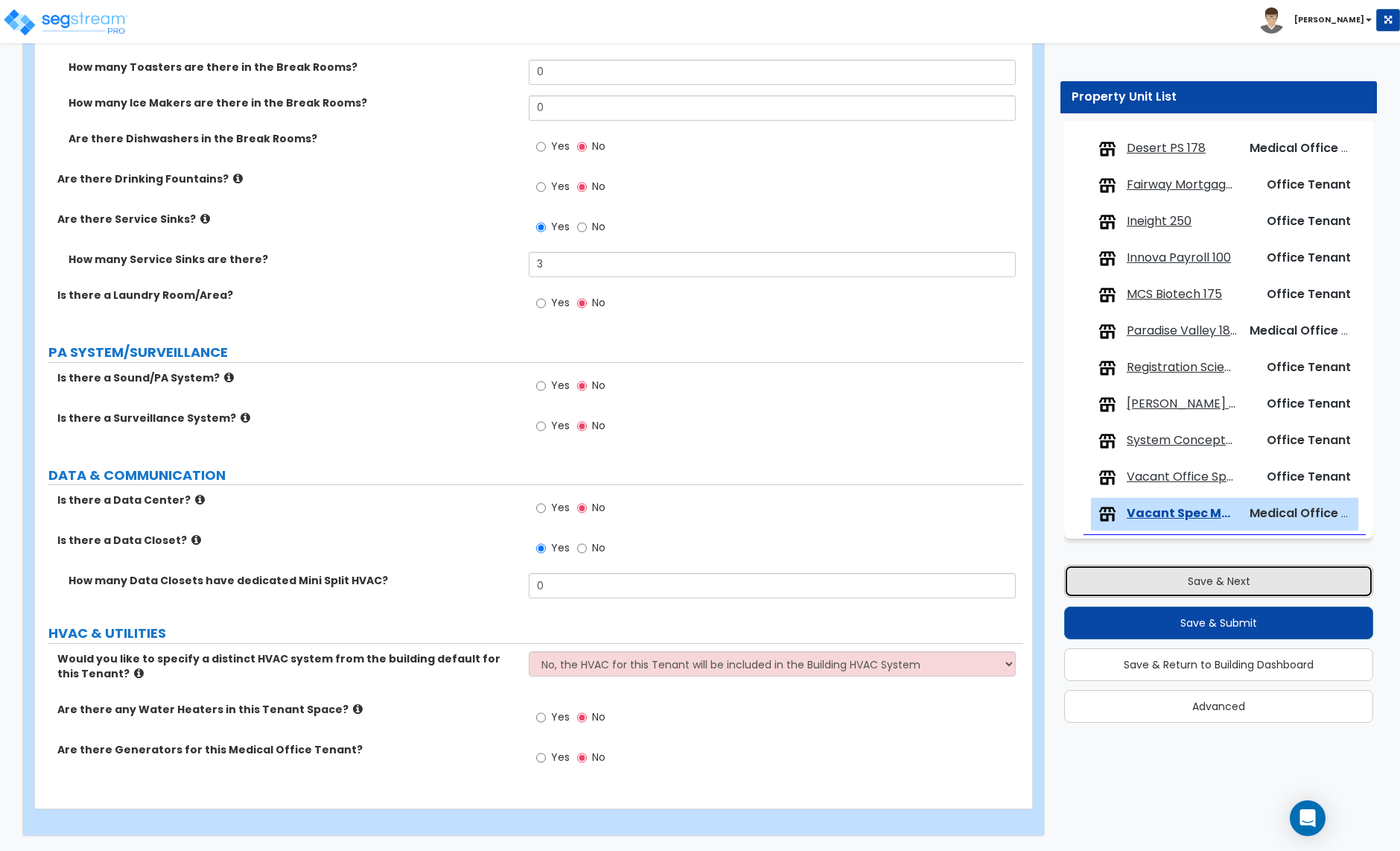
click at [1223, 585] on button "Save & Next" at bounding box center [1219, 580] width 309 height 32
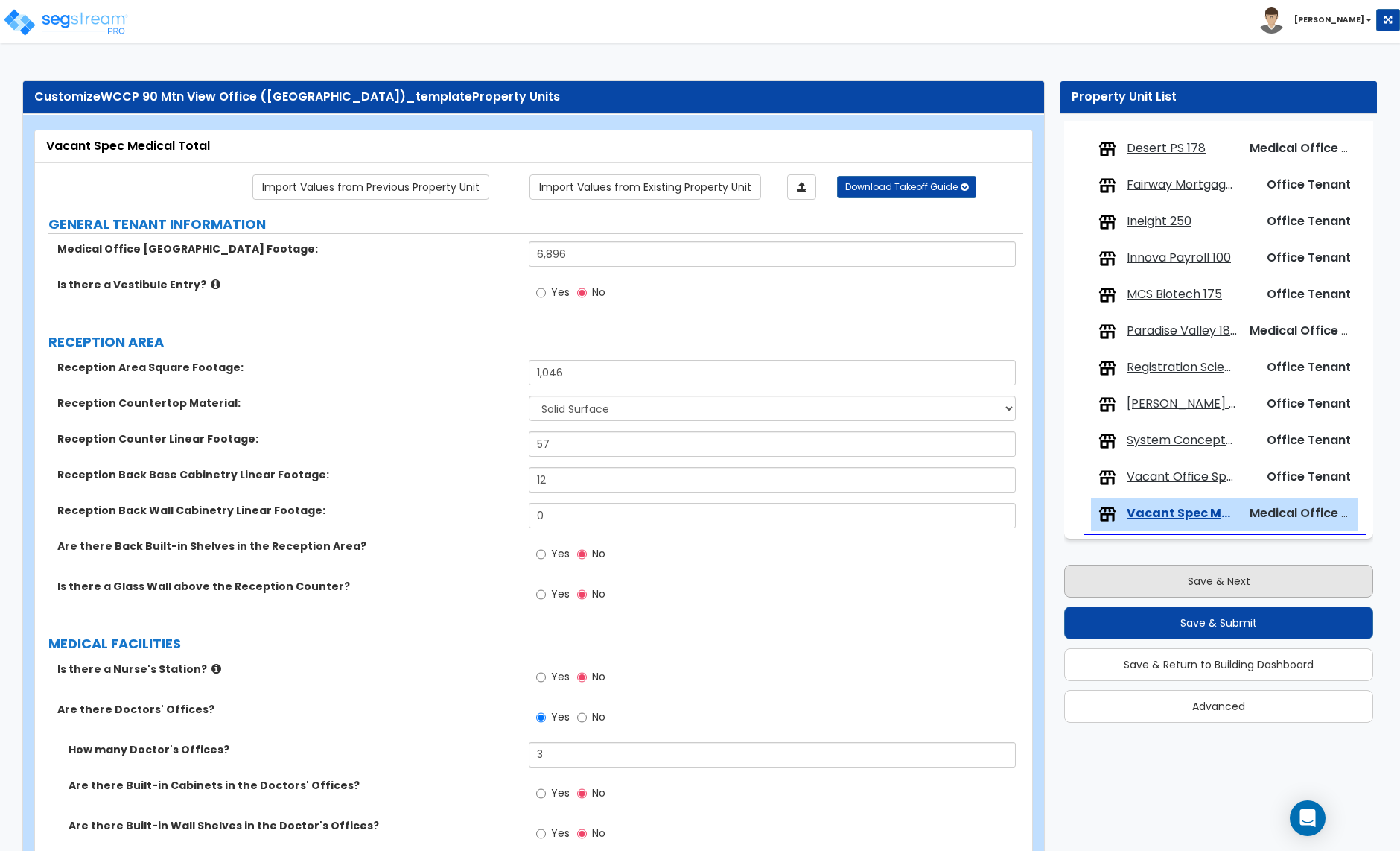
select select "2"
select select "1"
select select "3"
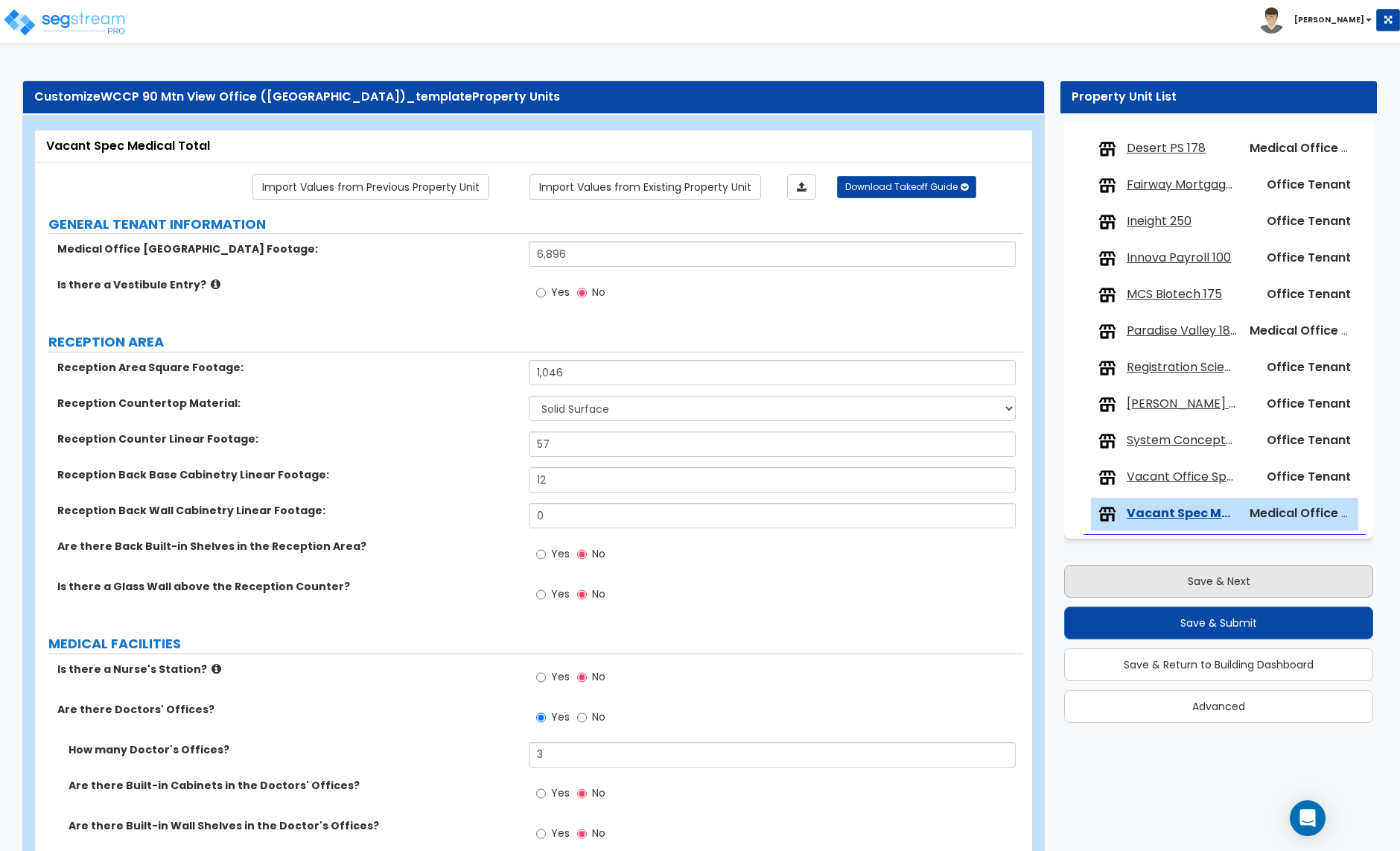
select select "1"
select select "2"
select select "4"
select select "1"
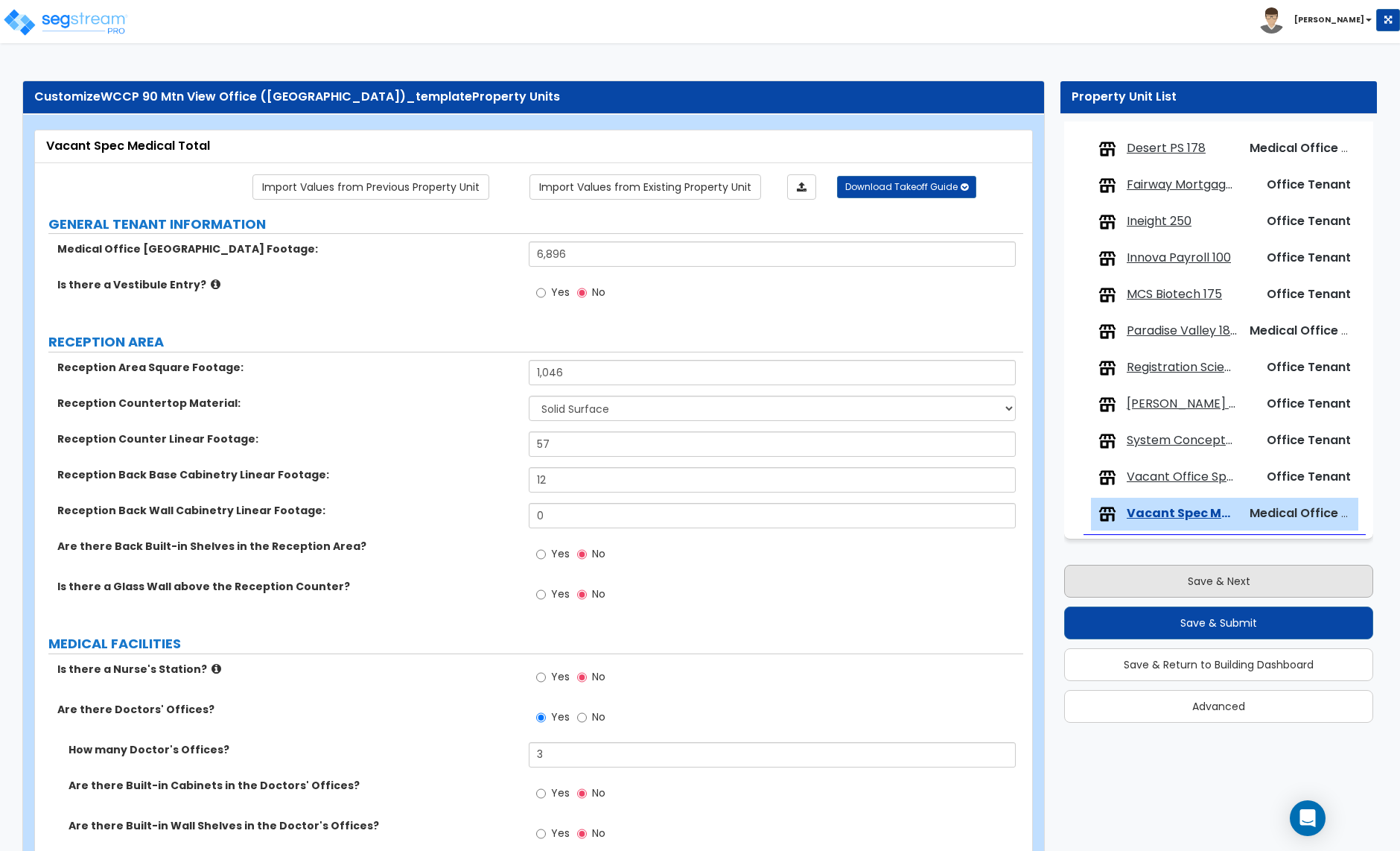
select select "1"
select select "2"
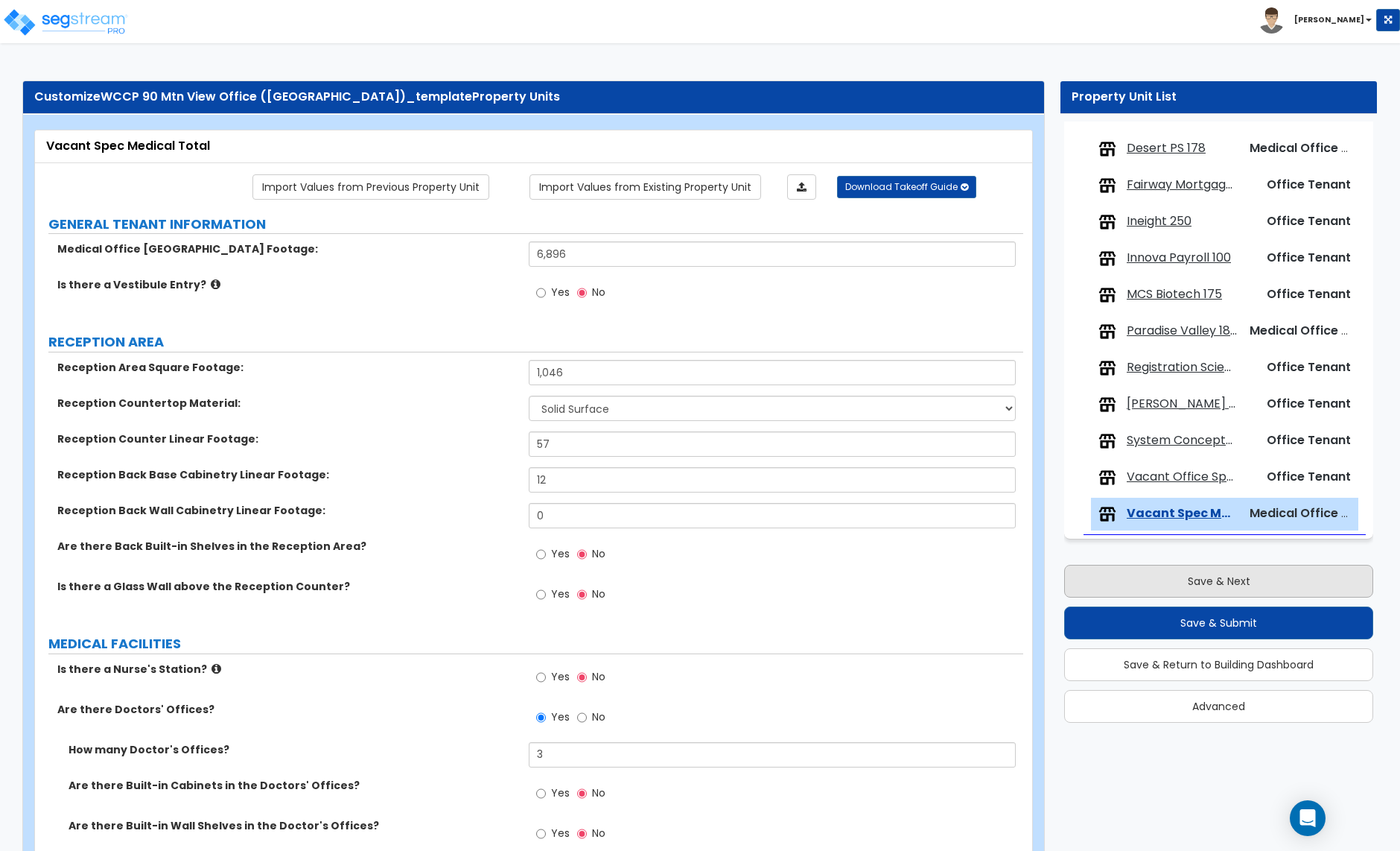
select select "2"
select select "3"
select select "1"
select select "3"
select select "1"
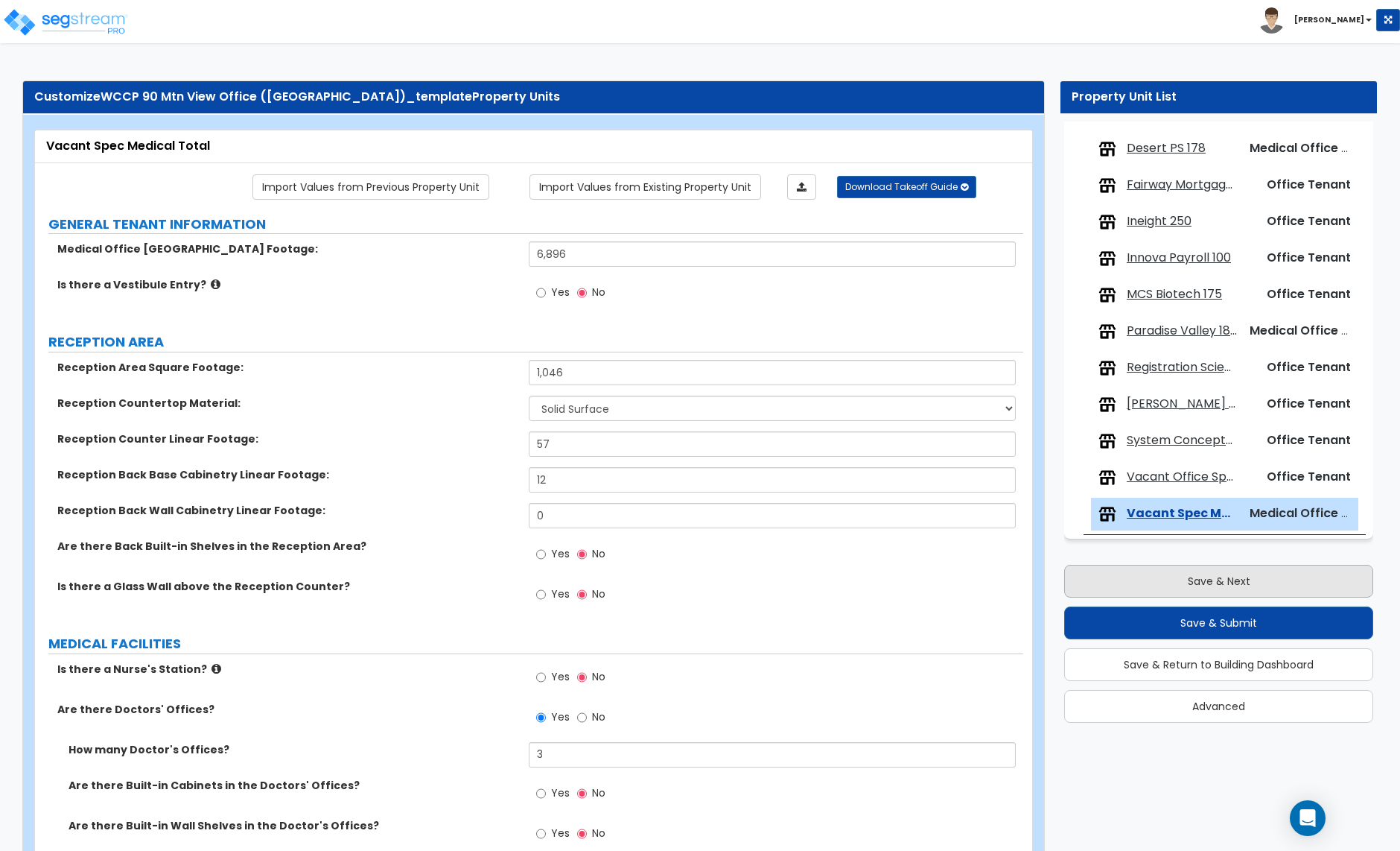
select select "2"
select select "4"
select select "3"
select select "2"
select select "4"
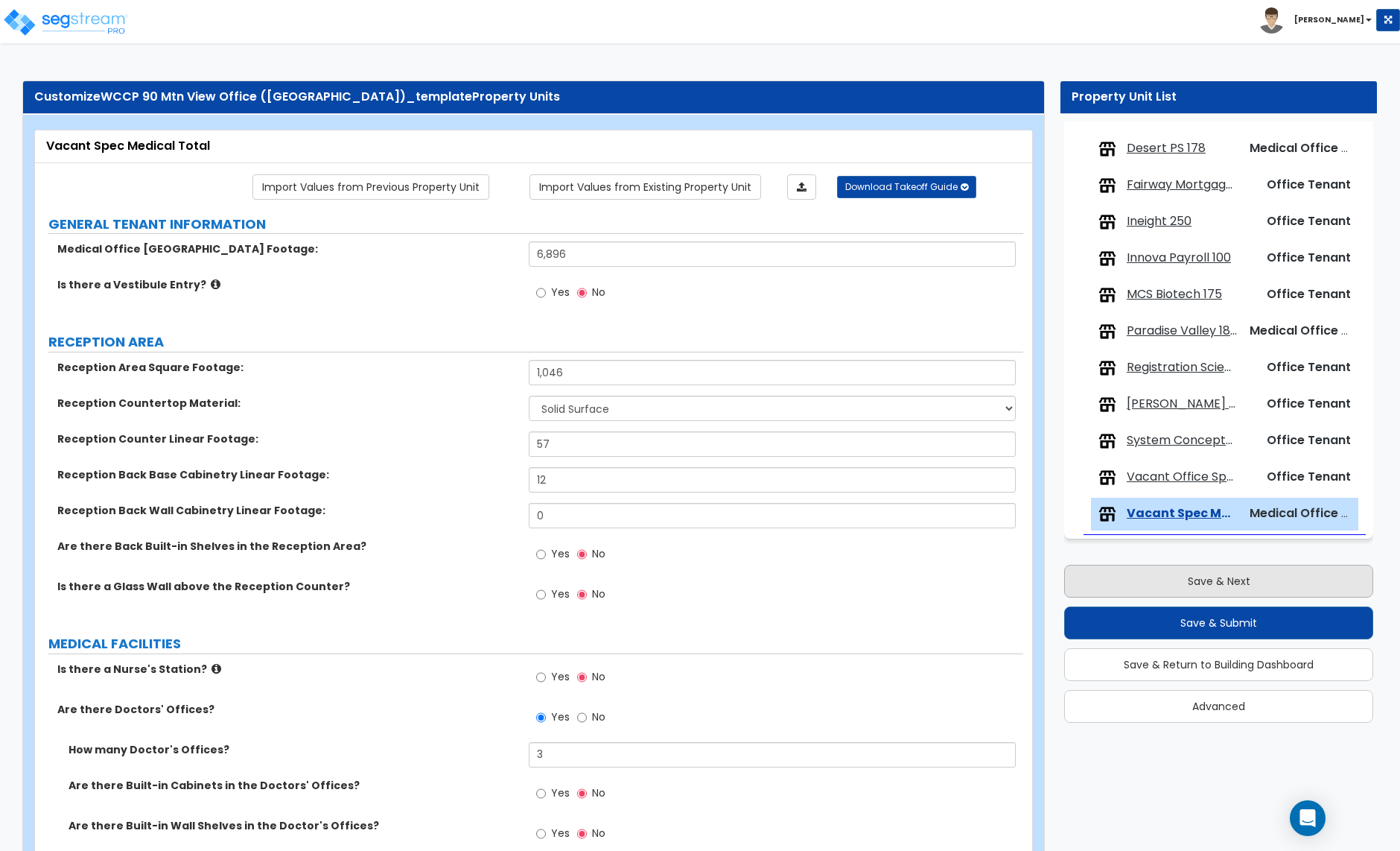
select select "3"
select select "2"
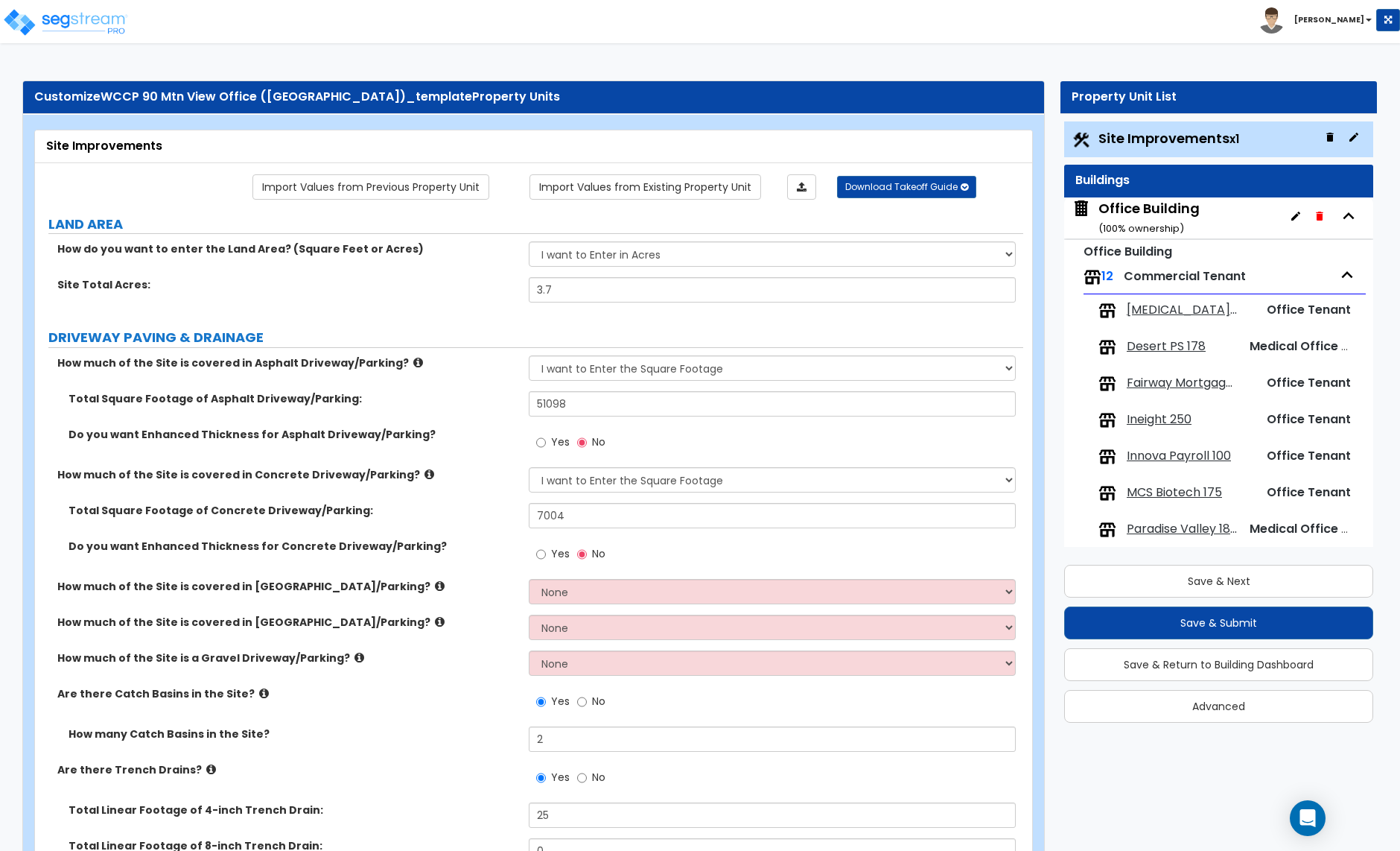
click at [1191, 187] on div "Buildings" at bounding box center [1219, 181] width 286 height 18
click at [1218, 222] on div "Office Building ( 100 % ownership)" at bounding box center [1219, 217] width 309 height 41
click at [1206, 578] on button "Save & Next" at bounding box center [1219, 580] width 309 height 32
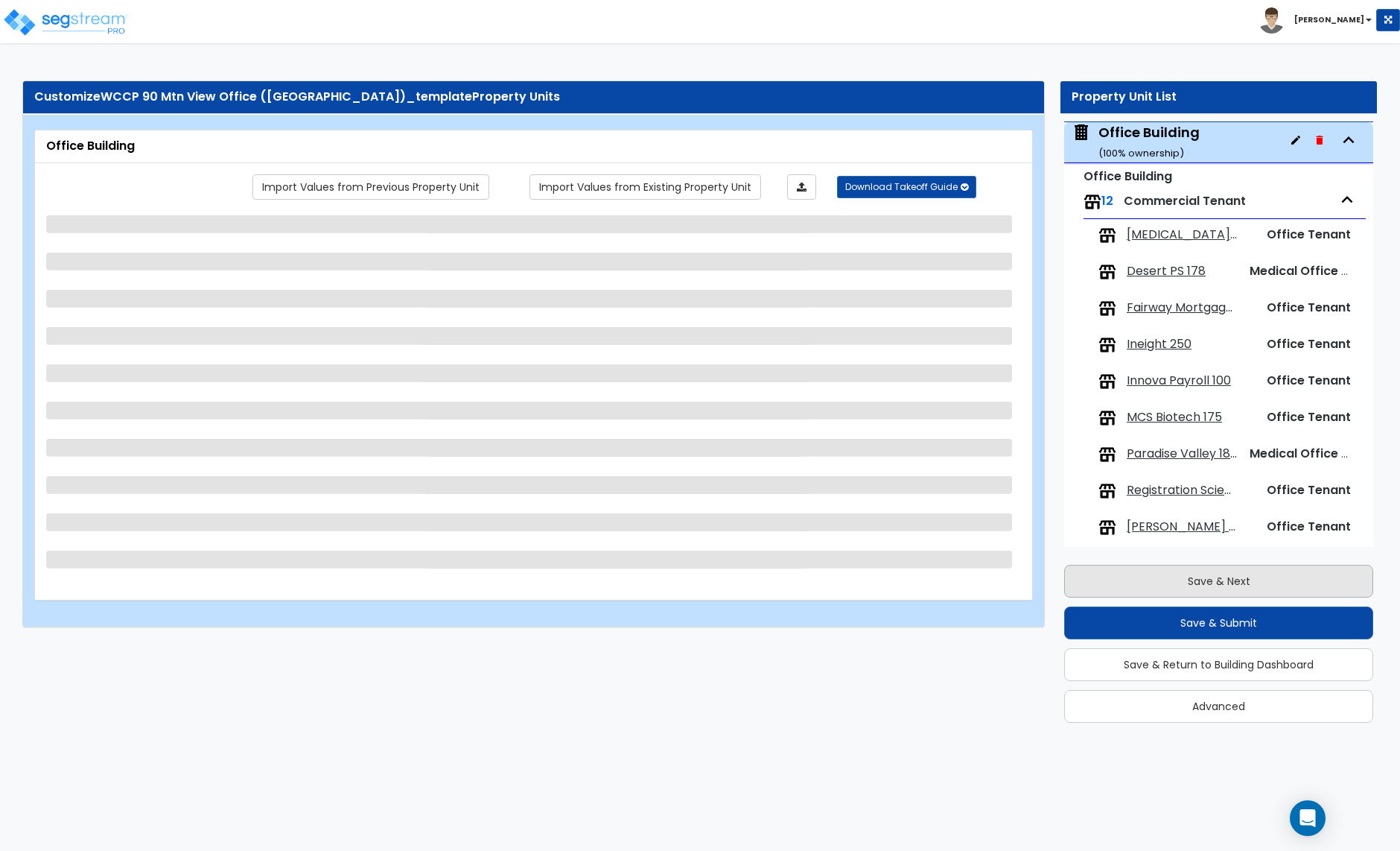
scroll to position [76, 0]
select select "2"
select select "1"
select select "3"
select select "4"
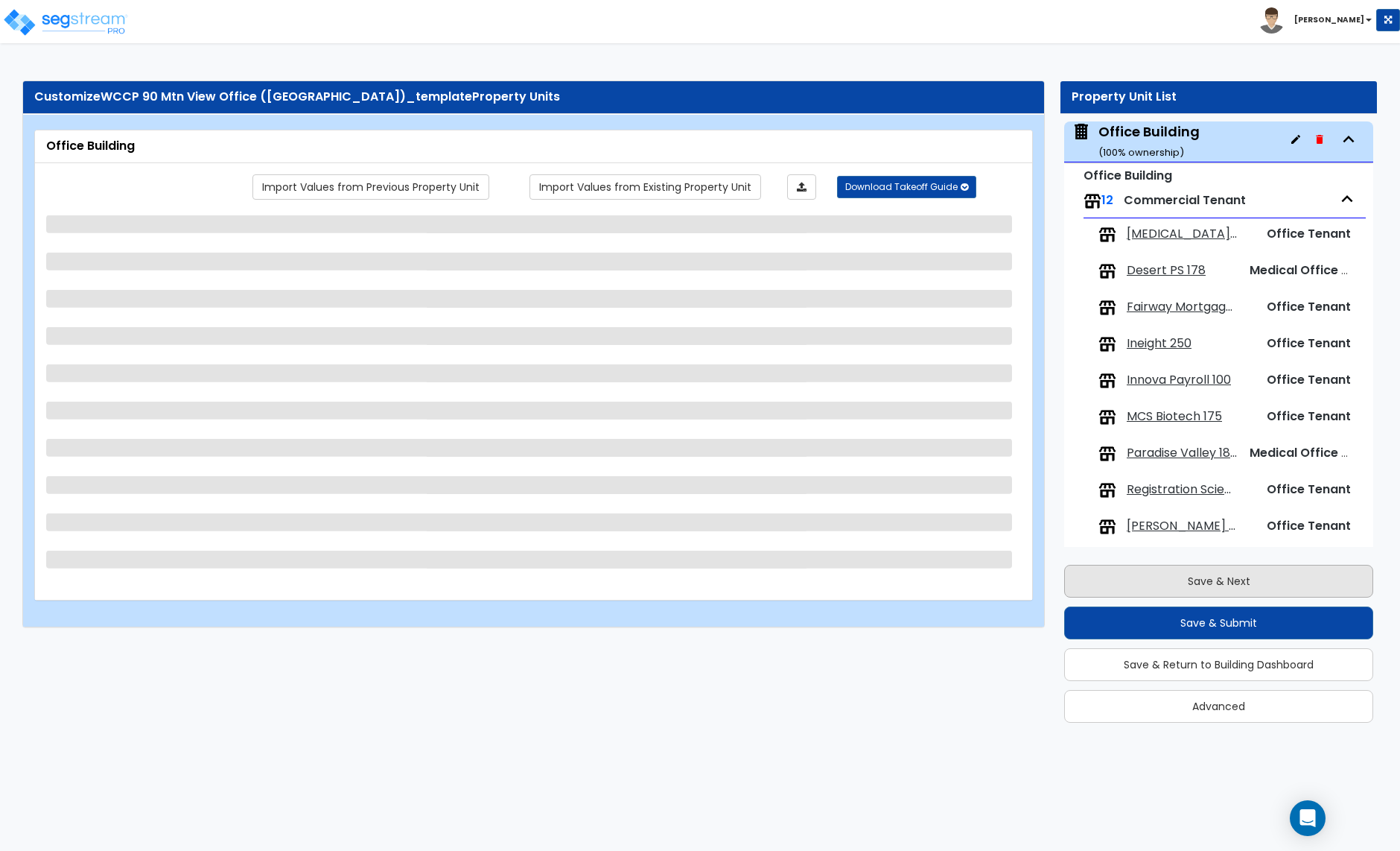
select select "2"
select select "7"
select select "13"
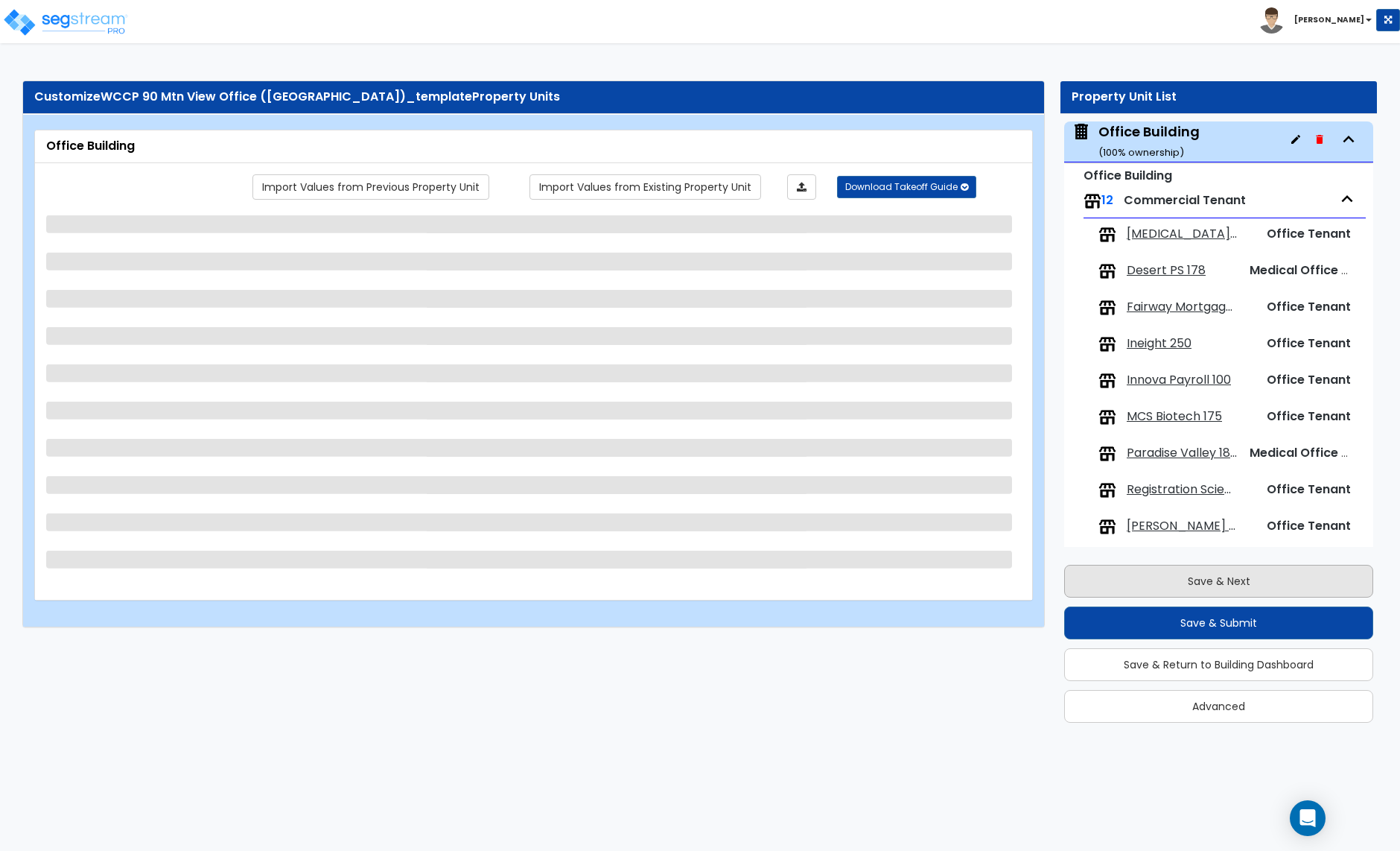
select select "1"
select select "2"
select select "1"
select select "3"
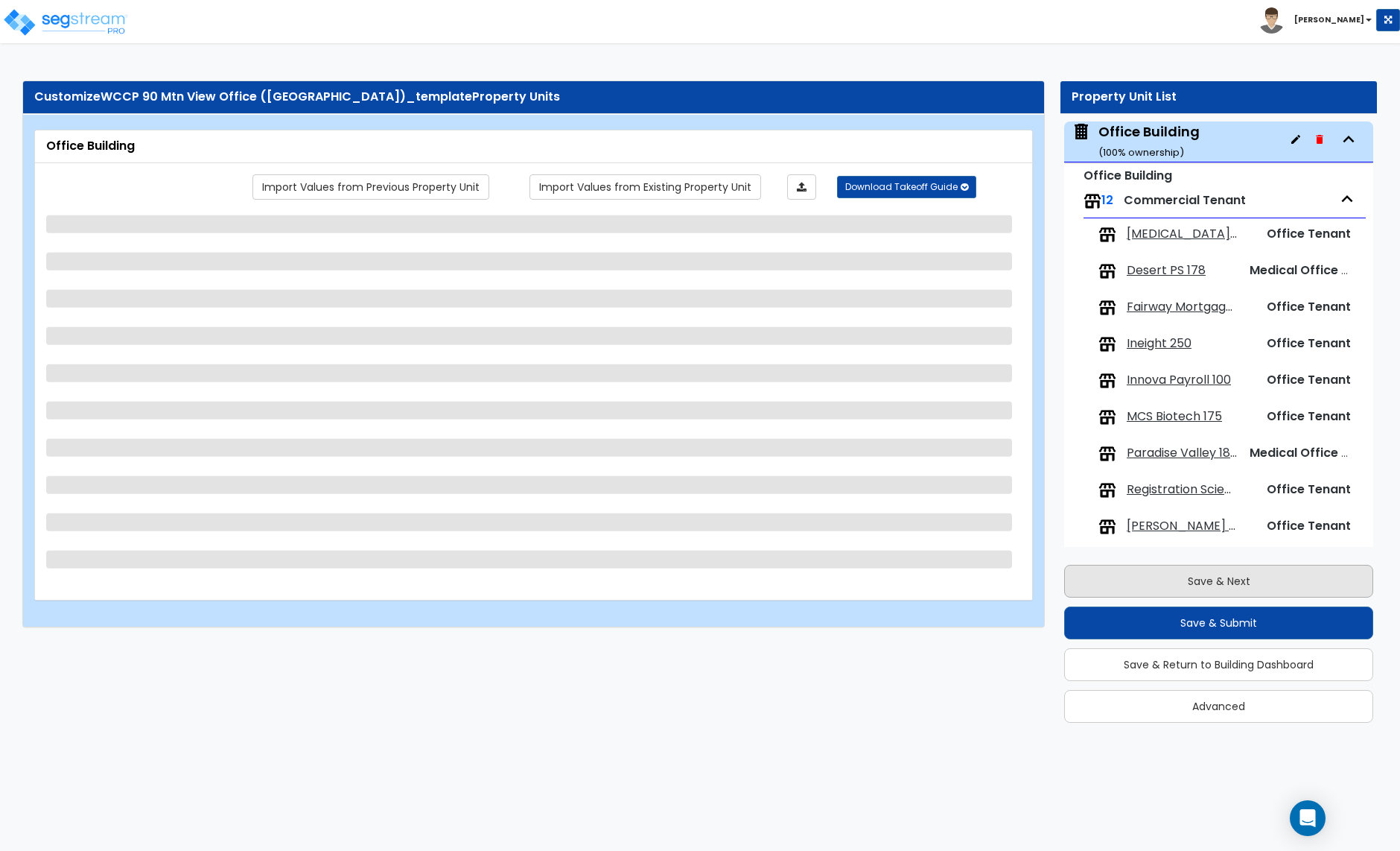
select select "1"
select select "4"
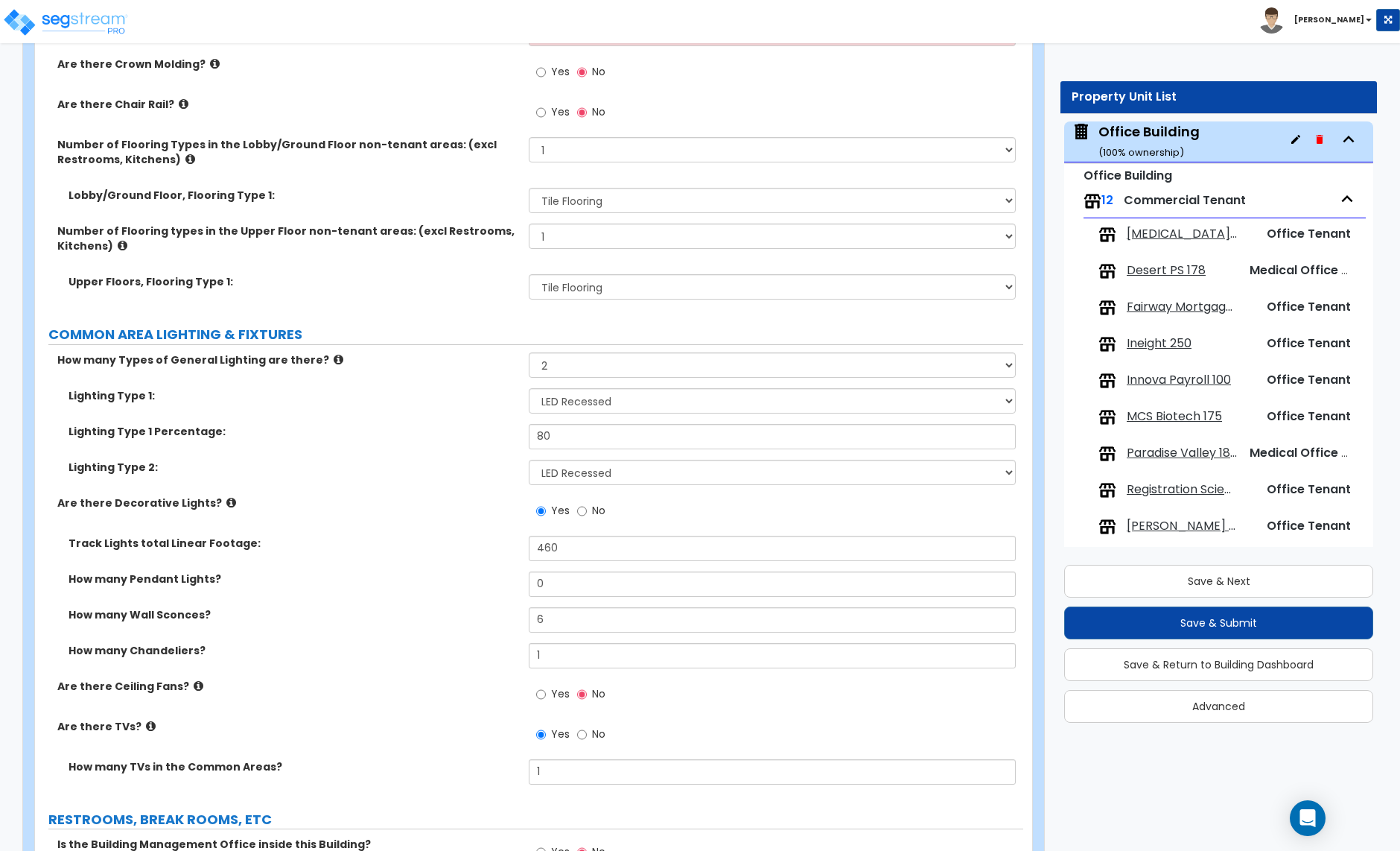
scroll to position [3023, 0]
click at [586, 224] on select "Please Choose One 1 2 3 4" at bounding box center [772, 235] width 486 height 25
click at [529, 223] on select "Please Choose One 1 2 3 4" at bounding box center [772, 235] width 486 height 25
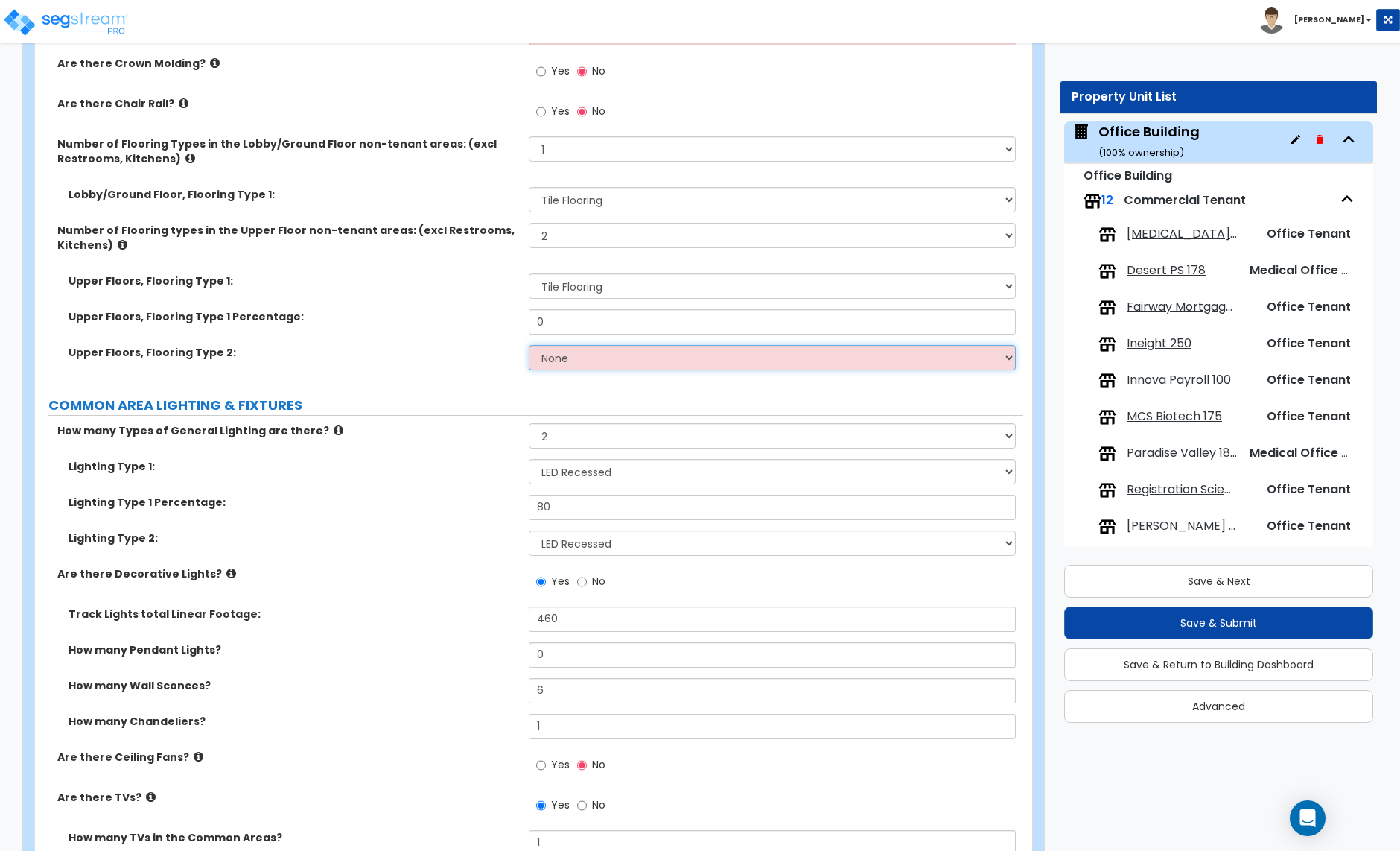
click at [576, 345] on select "None Tile Flooring Hardwood Flooring Resilient Laminate Flooring VCT Flooring S…" at bounding box center [772, 358] width 486 height 25
click at [562, 311] on input "0" at bounding box center [772, 322] width 486 height 25
click at [596, 345] on select "None Tile Flooring Hardwood Flooring Resilient Laminate Flooring VCT Flooring S…" at bounding box center [772, 358] width 486 height 25
click at [529, 345] on select "None Tile Flooring Hardwood Flooring Resilient Laminate Flooring VCT Flooring S…" at bounding box center [772, 358] width 486 height 25
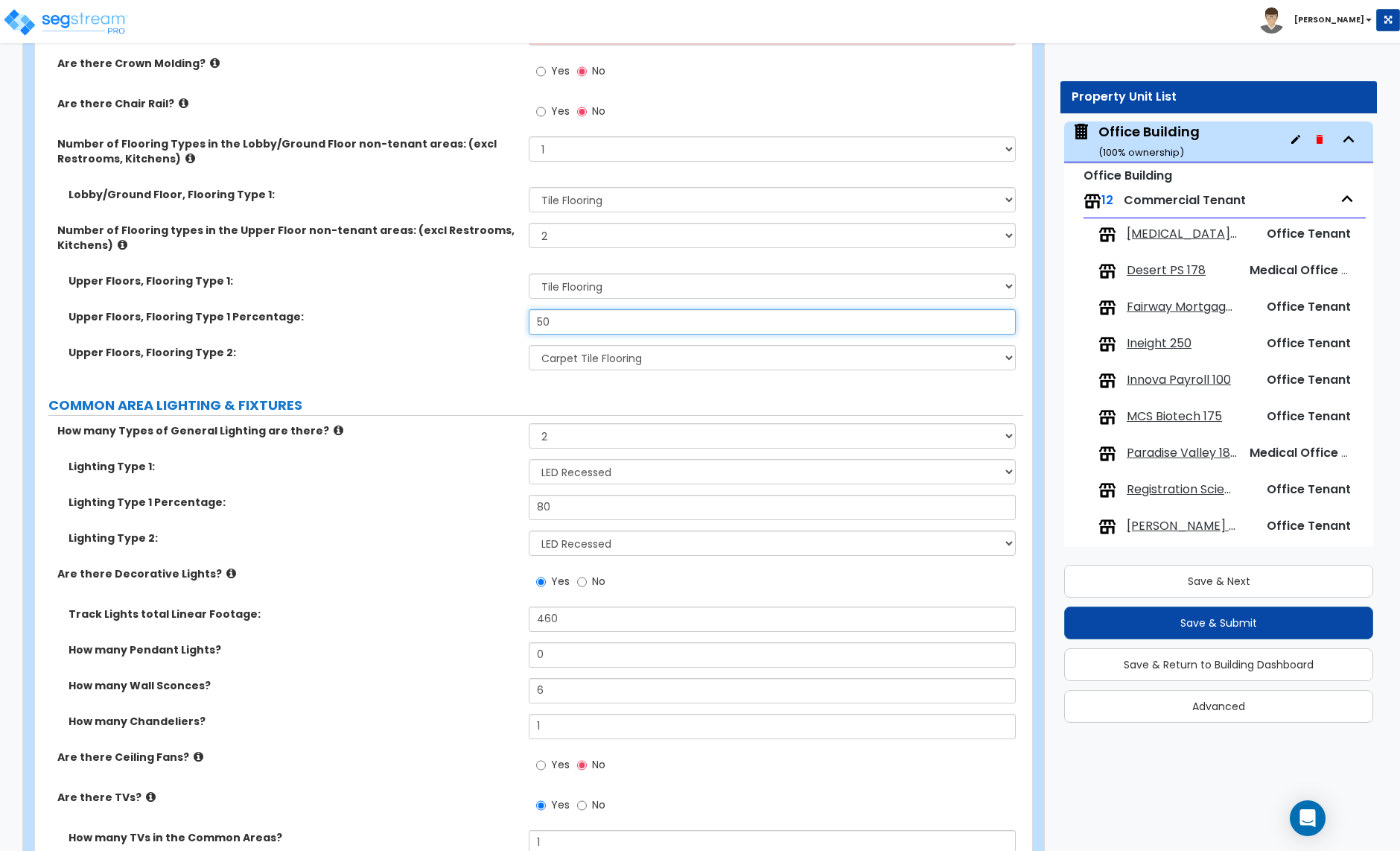
click at [559, 311] on input "50" at bounding box center [772, 322] width 486 height 25
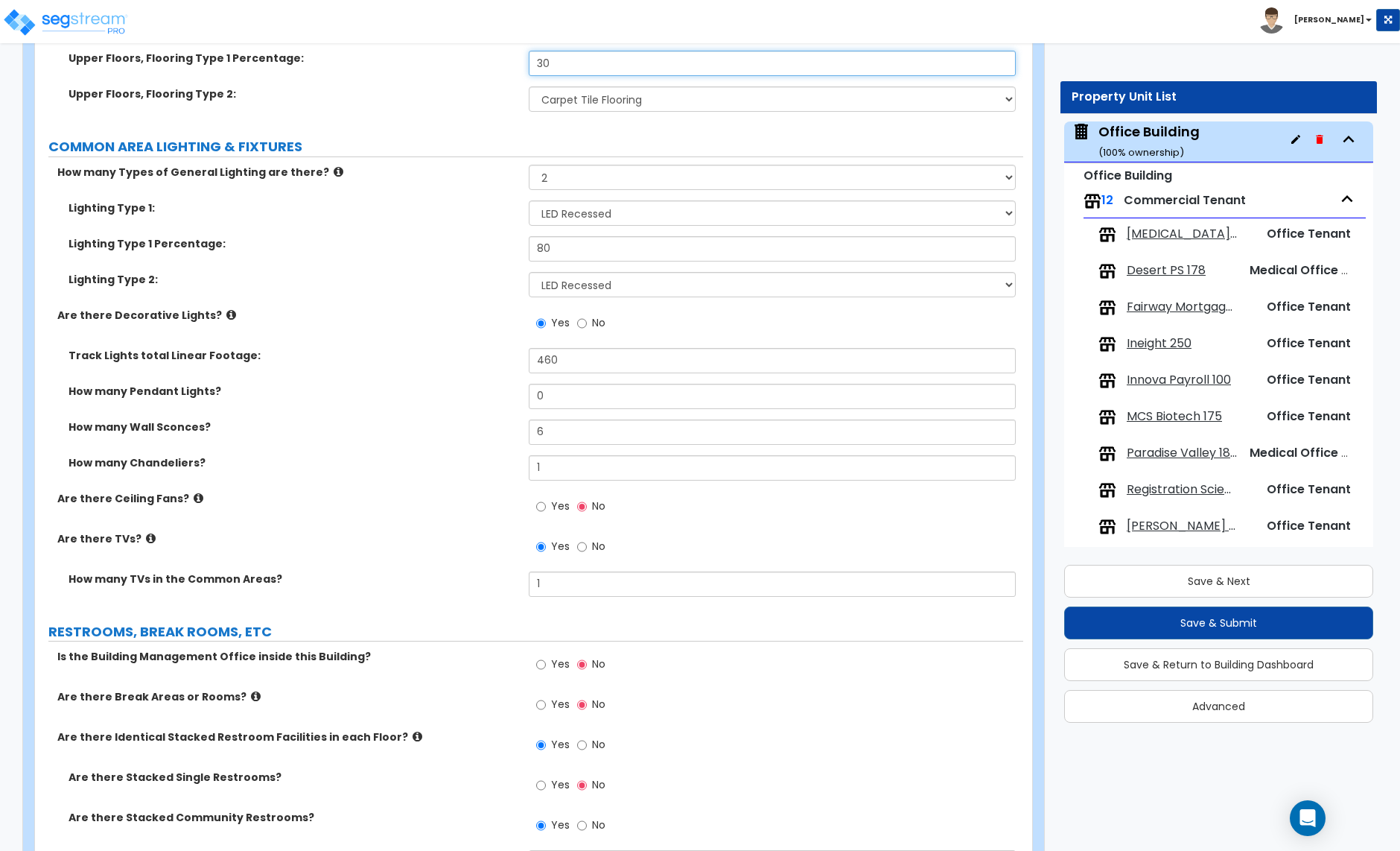
scroll to position [3288, 0]
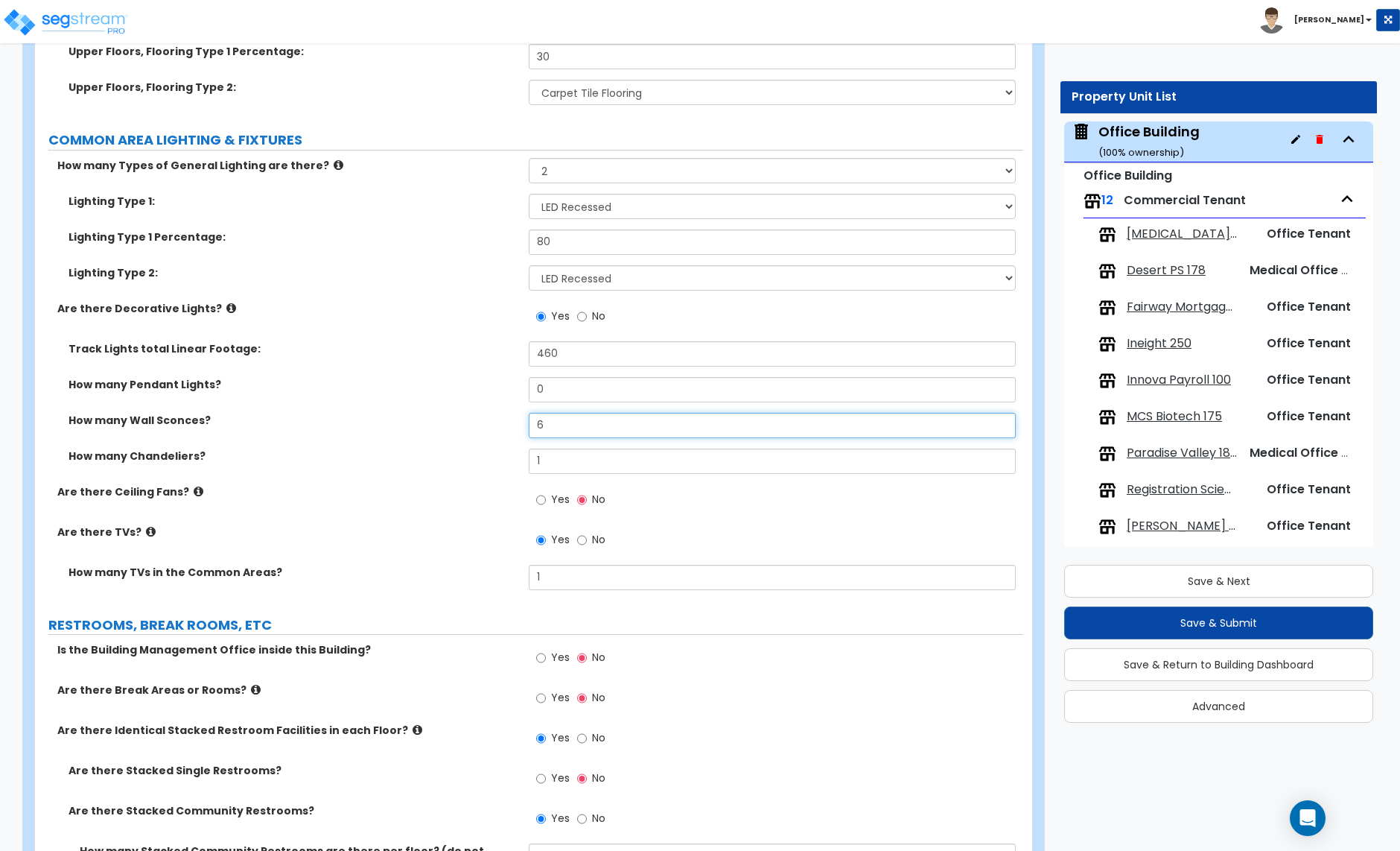
click at [568, 416] on input "6" at bounding box center [772, 425] width 486 height 25
click at [569, 416] on input "6" at bounding box center [772, 425] width 486 height 25
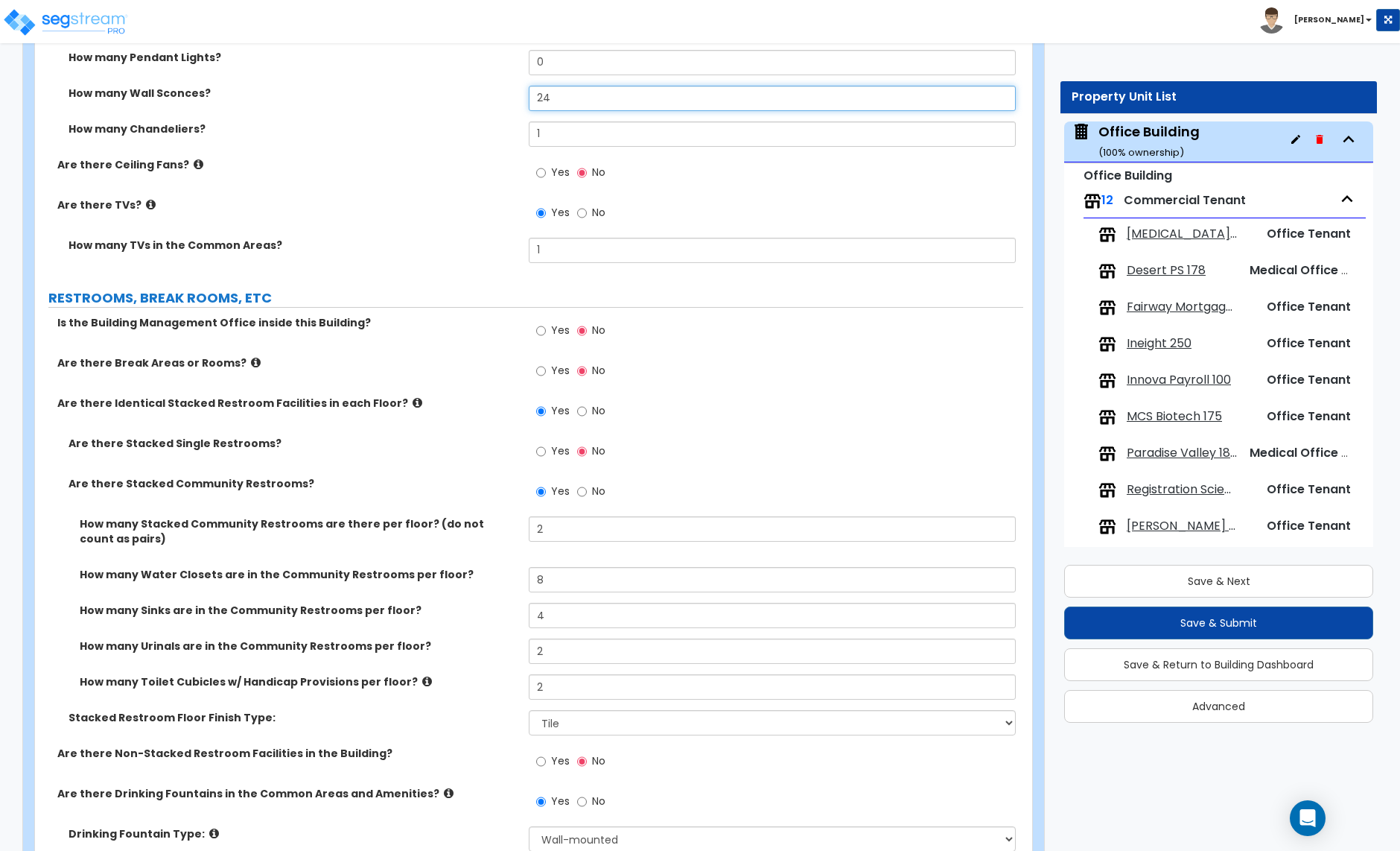
scroll to position [3617, 0]
click at [541, 321] on input "Yes" at bounding box center [541, 329] width 10 height 17
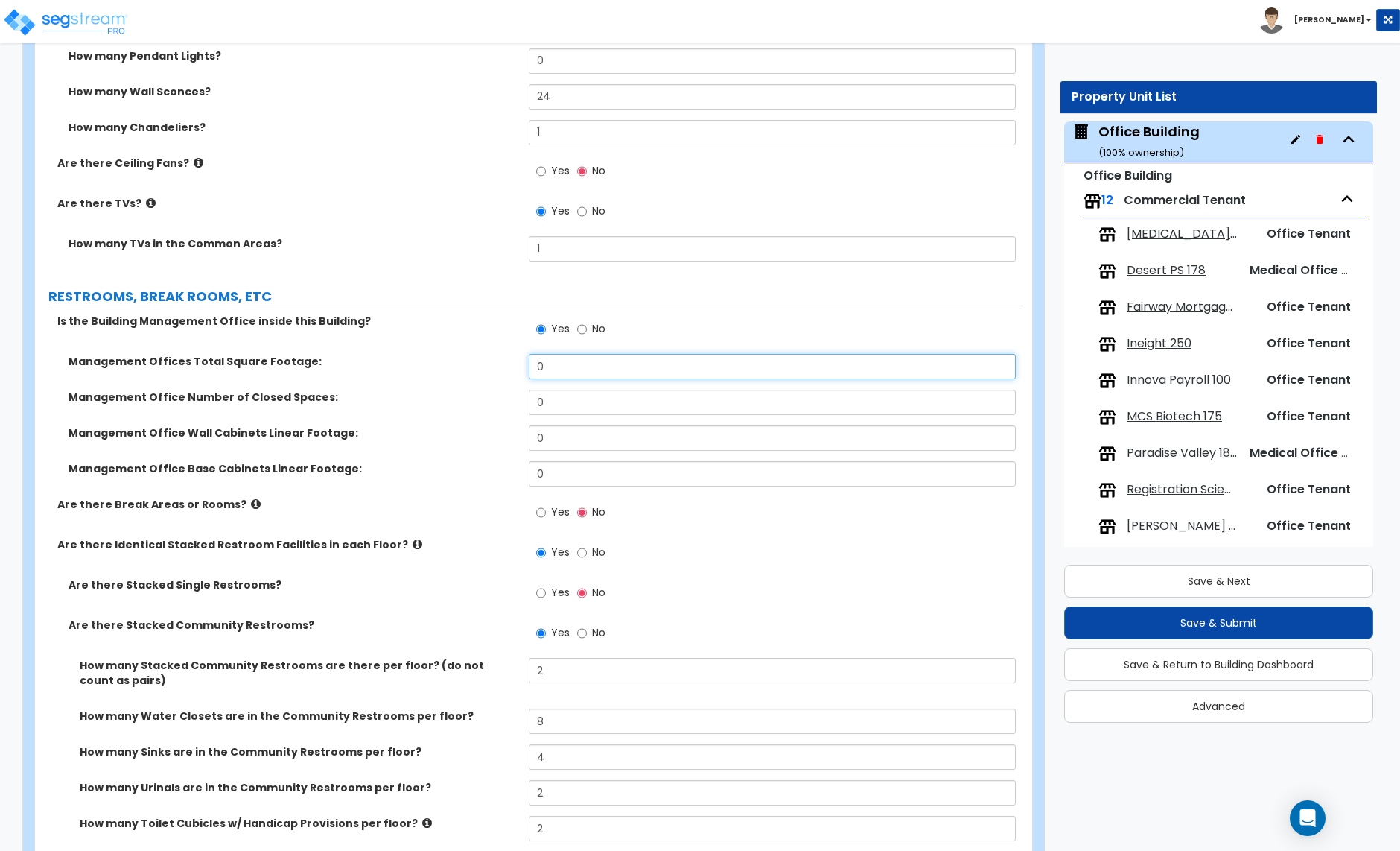
click at [557, 360] on input "0" at bounding box center [772, 366] width 486 height 25
click at [548, 356] on input "1" at bounding box center [772, 366] width 486 height 25
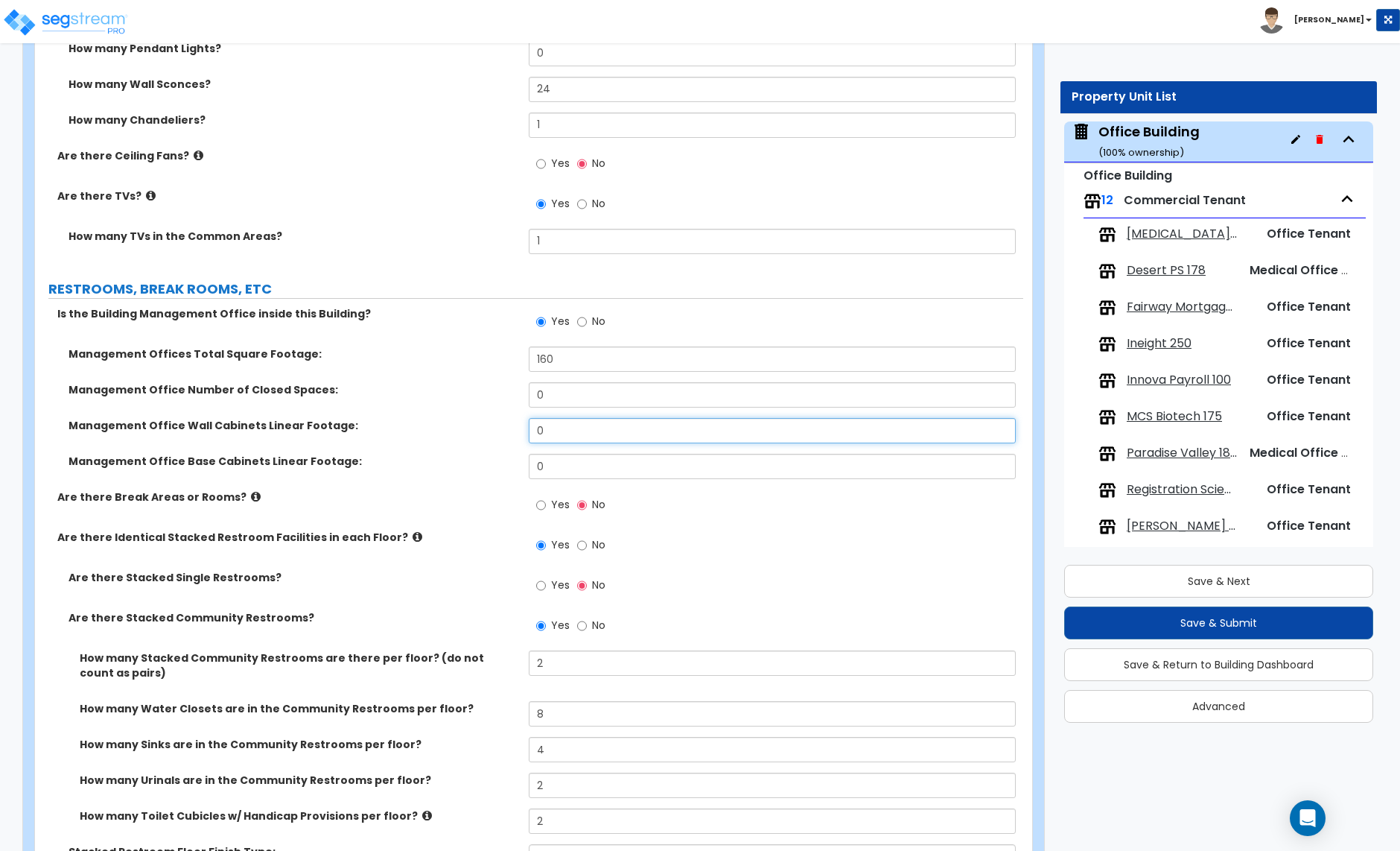
click at [556, 418] on input "0" at bounding box center [772, 430] width 486 height 25
click at [575, 425] on input "0" at bounding box center [772, 430] width 486 height 25
click at [569, 461] on input "0" at bounding box center [772, 466] width 486 height 25
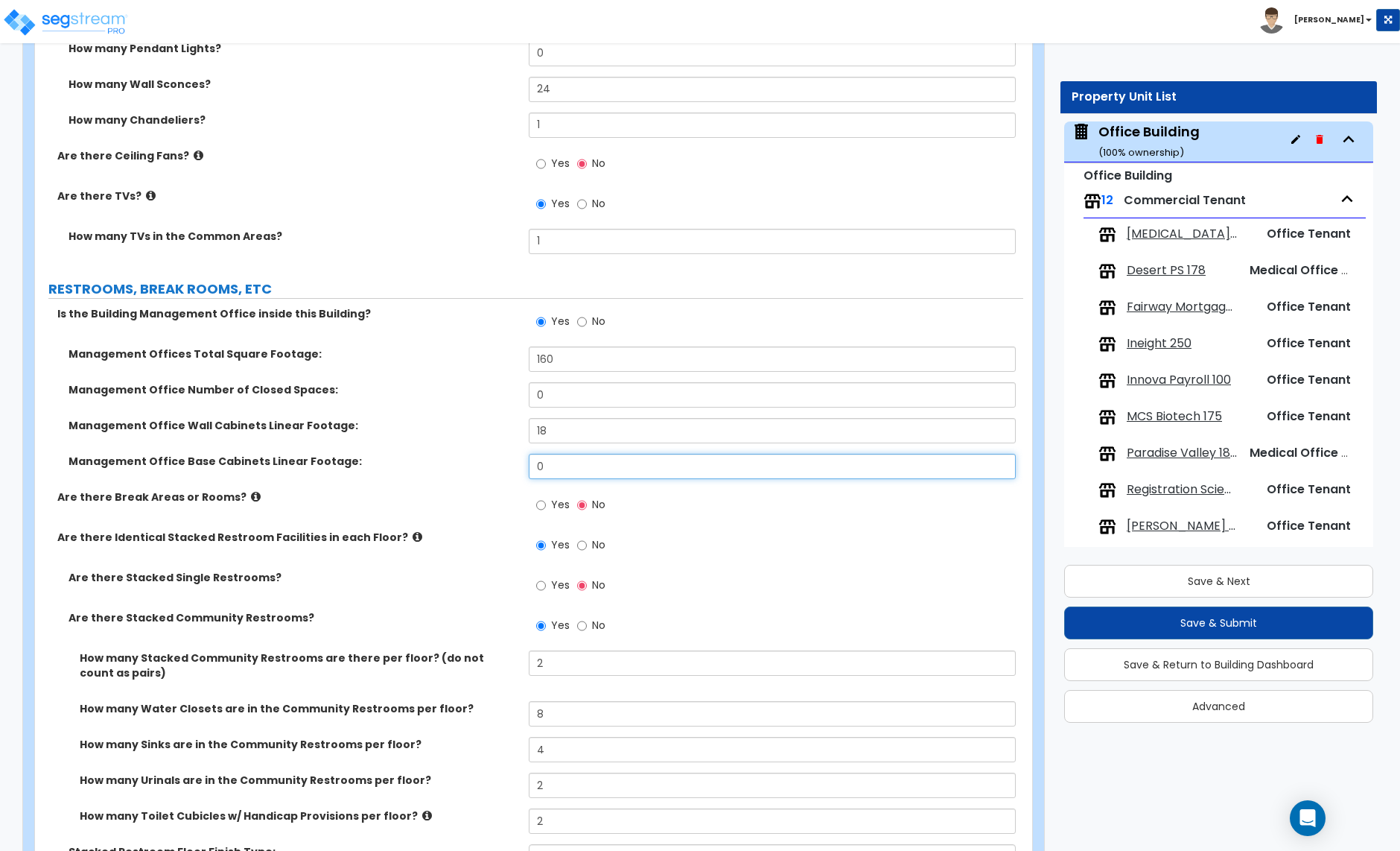
click at [569, 461] on input "0" at bounding box center [772, 466] width 486 height 25
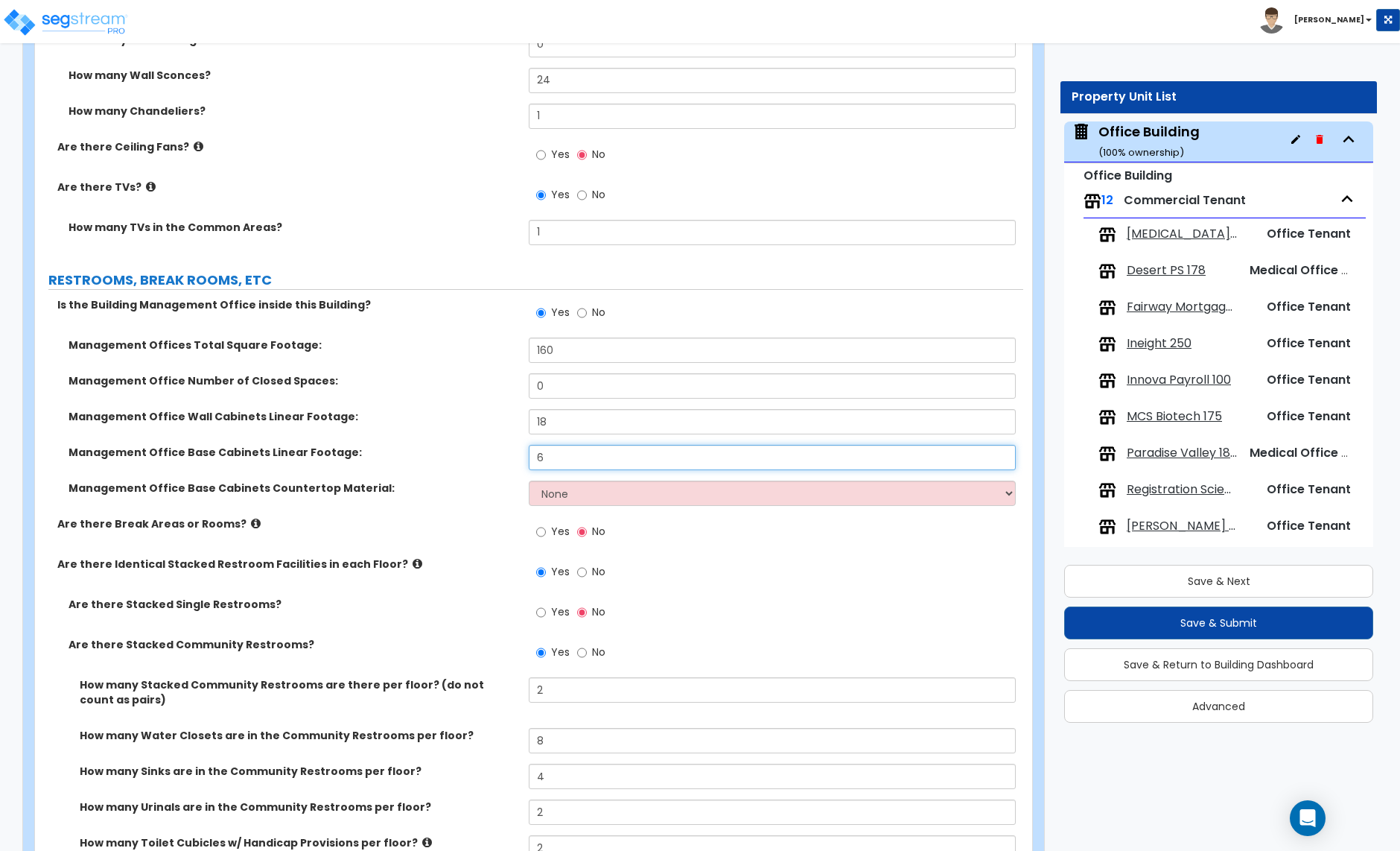
scroll to position [3634, 0]
click at [566, 492] on select "None Plastic Laminate Solid Surface Stone Quartz Marble Tile Wood Stainless Ste…" at bounding box center [772, 492] width 486 height 25
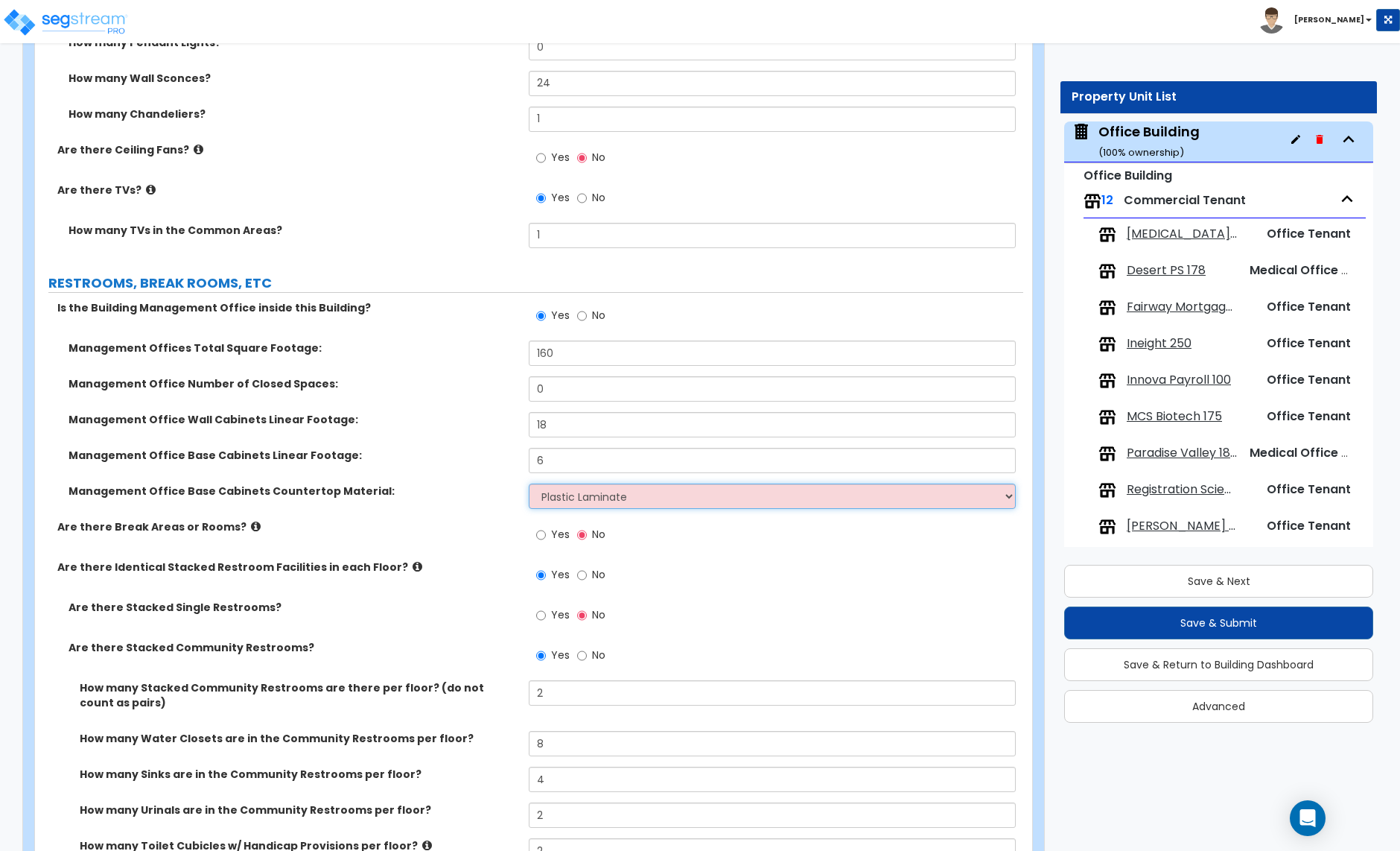
click at [529, 484] on select "None Plastic Laminate Solid Surface Stone Quartz Marble Tile Wood Stainless Ste…" at bounding box center [772, 496] width 486 height 25
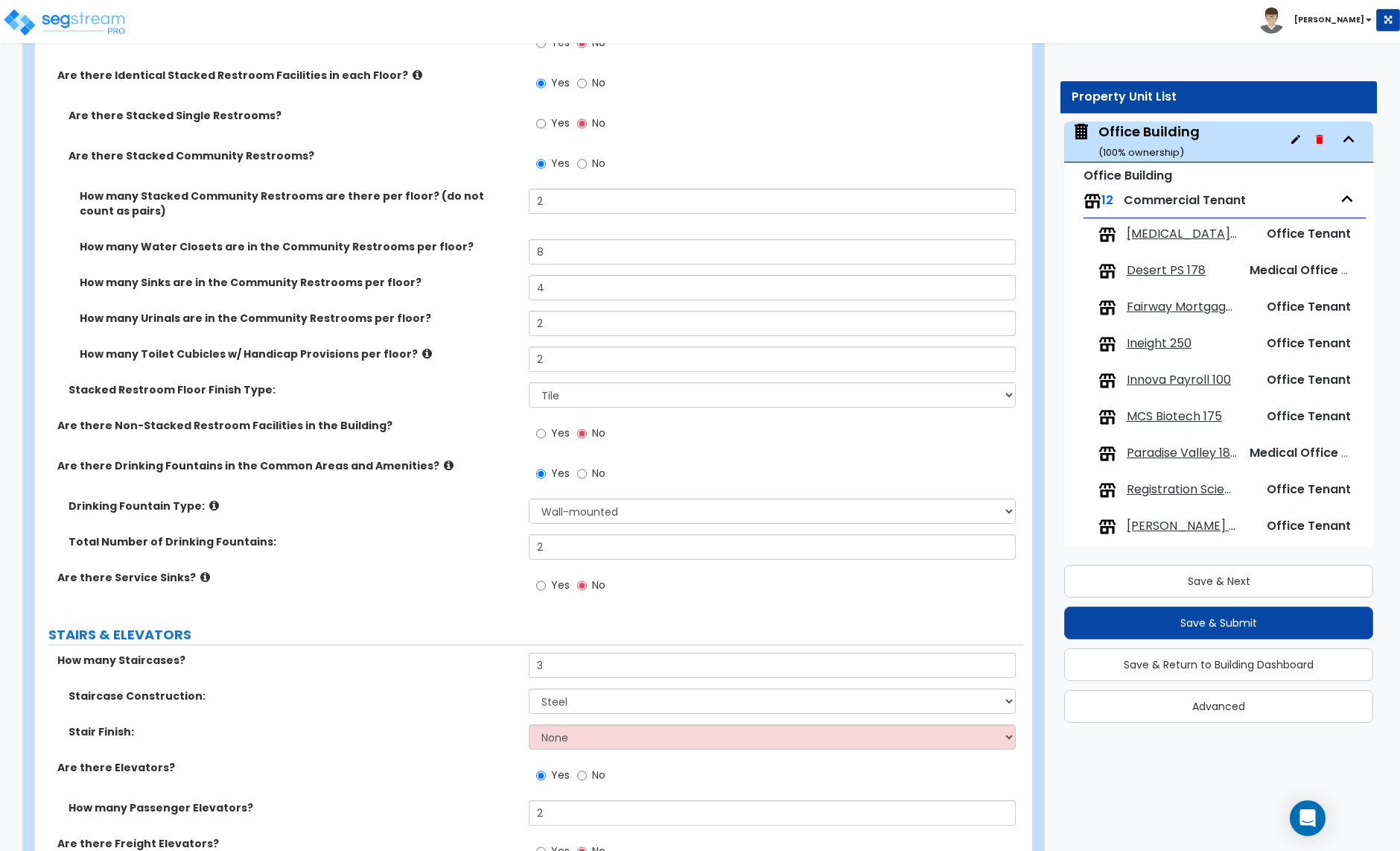
scroll to position [4123, 0]
click at [555, 534] on input "2" at bounding box center [772, 546] width 486 height 25
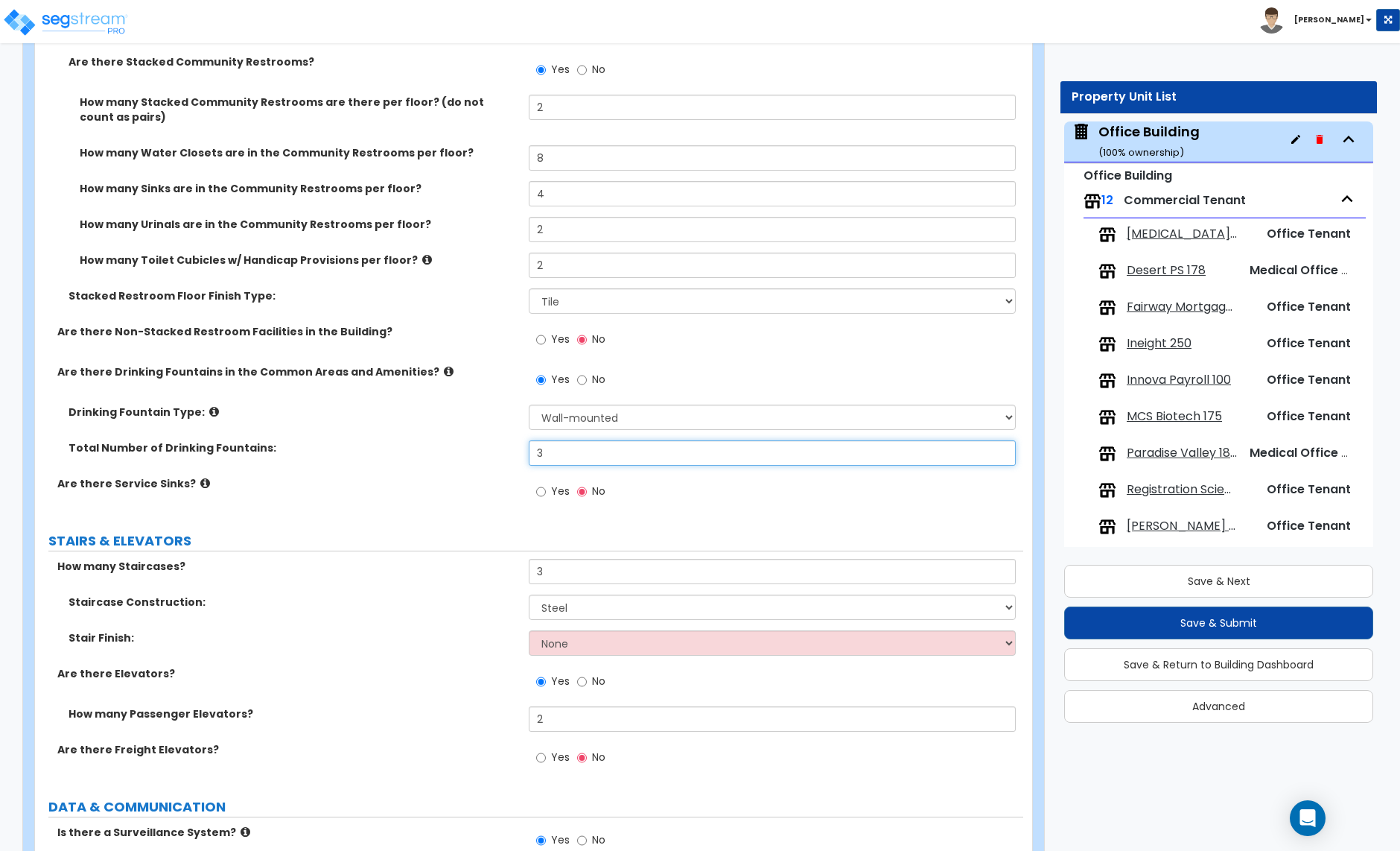
scroll to position [4251, 0]
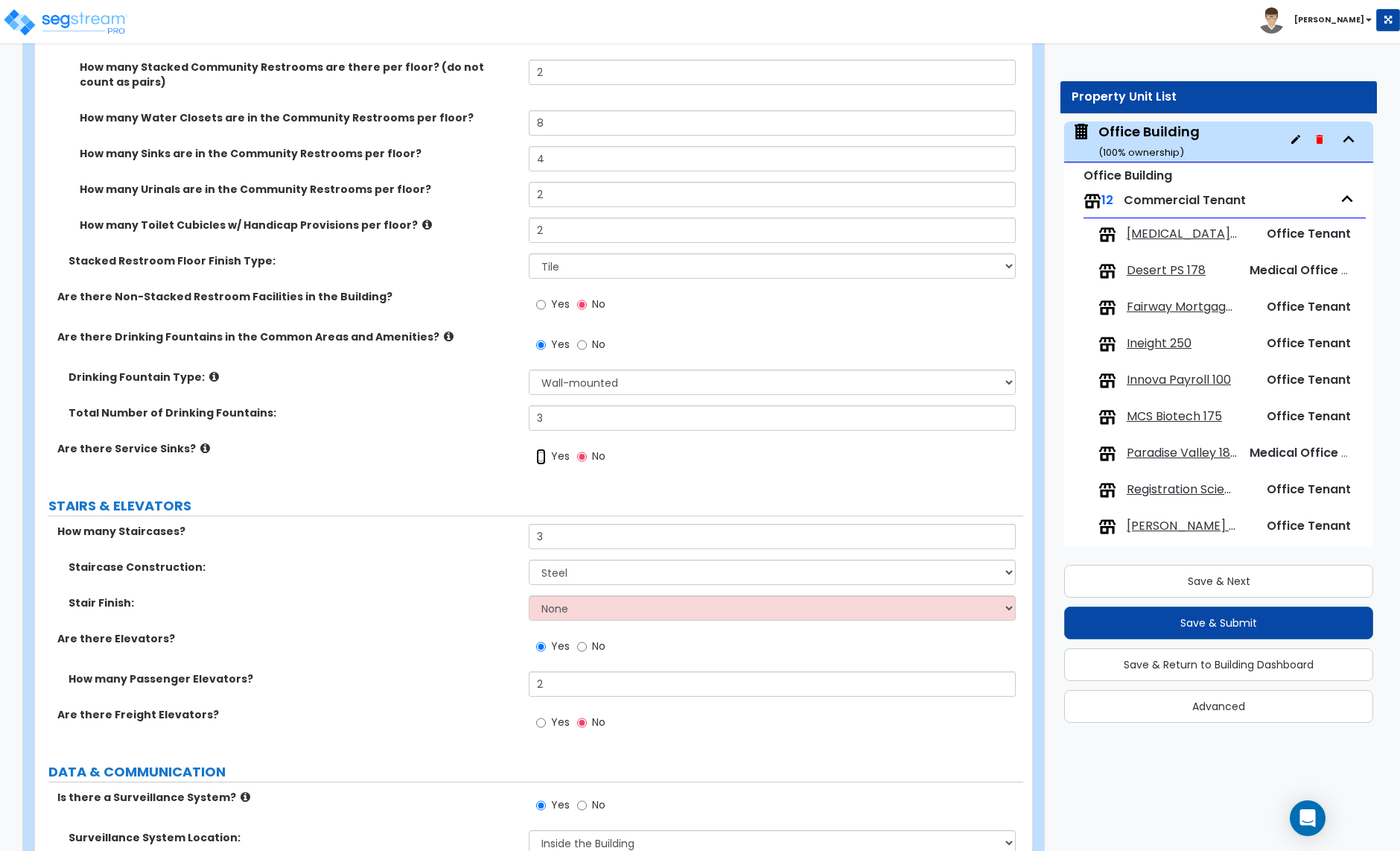
click at [543, 449] on input "Yes" at bounding box center [541, 457] width 10 height 17
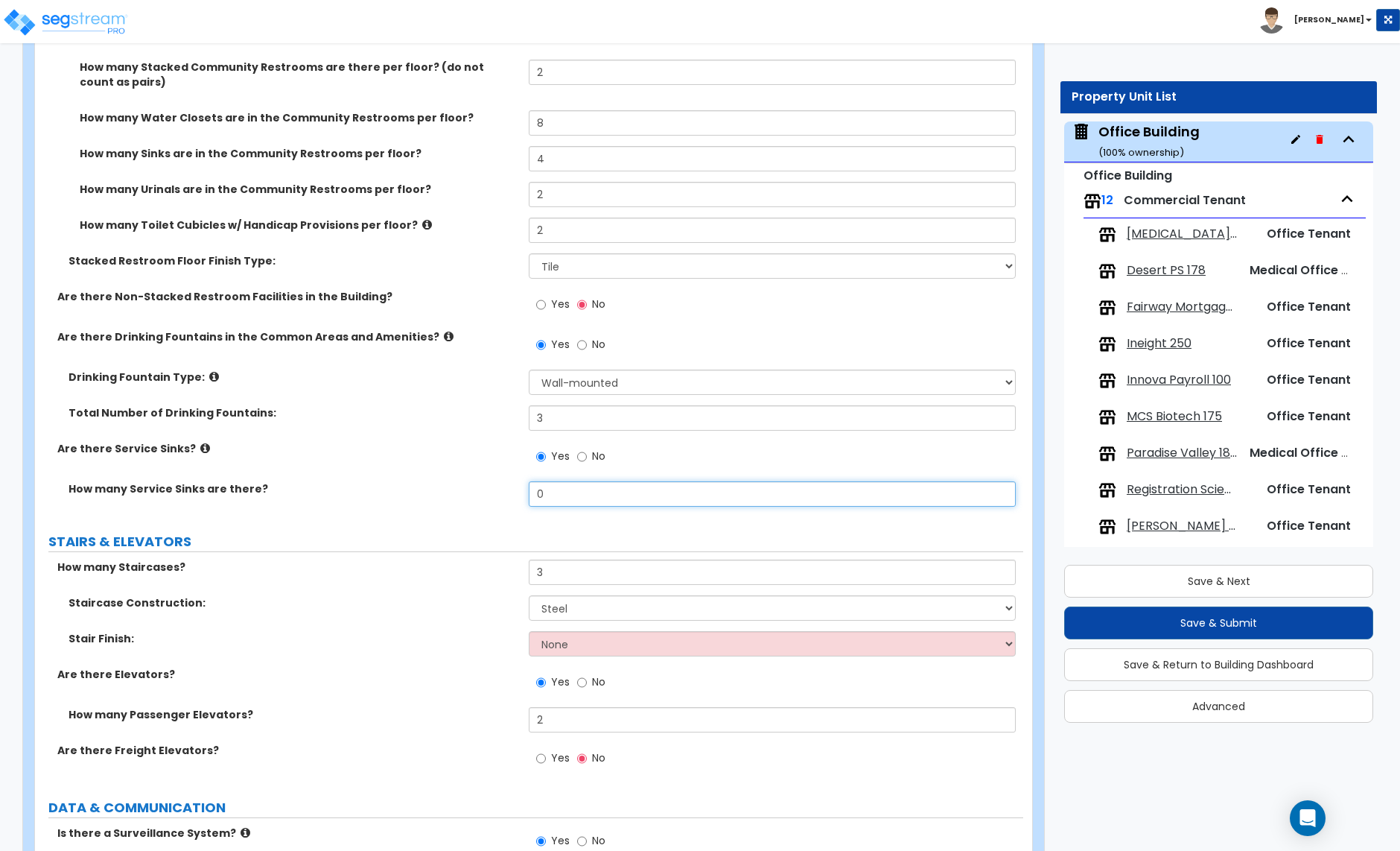
click at [549, 483] on input "0" at bounding box center [772, 493] width 486 height 25
click at [554, 487] on input "0" at bounding box center [772, 493] width 486 height 25
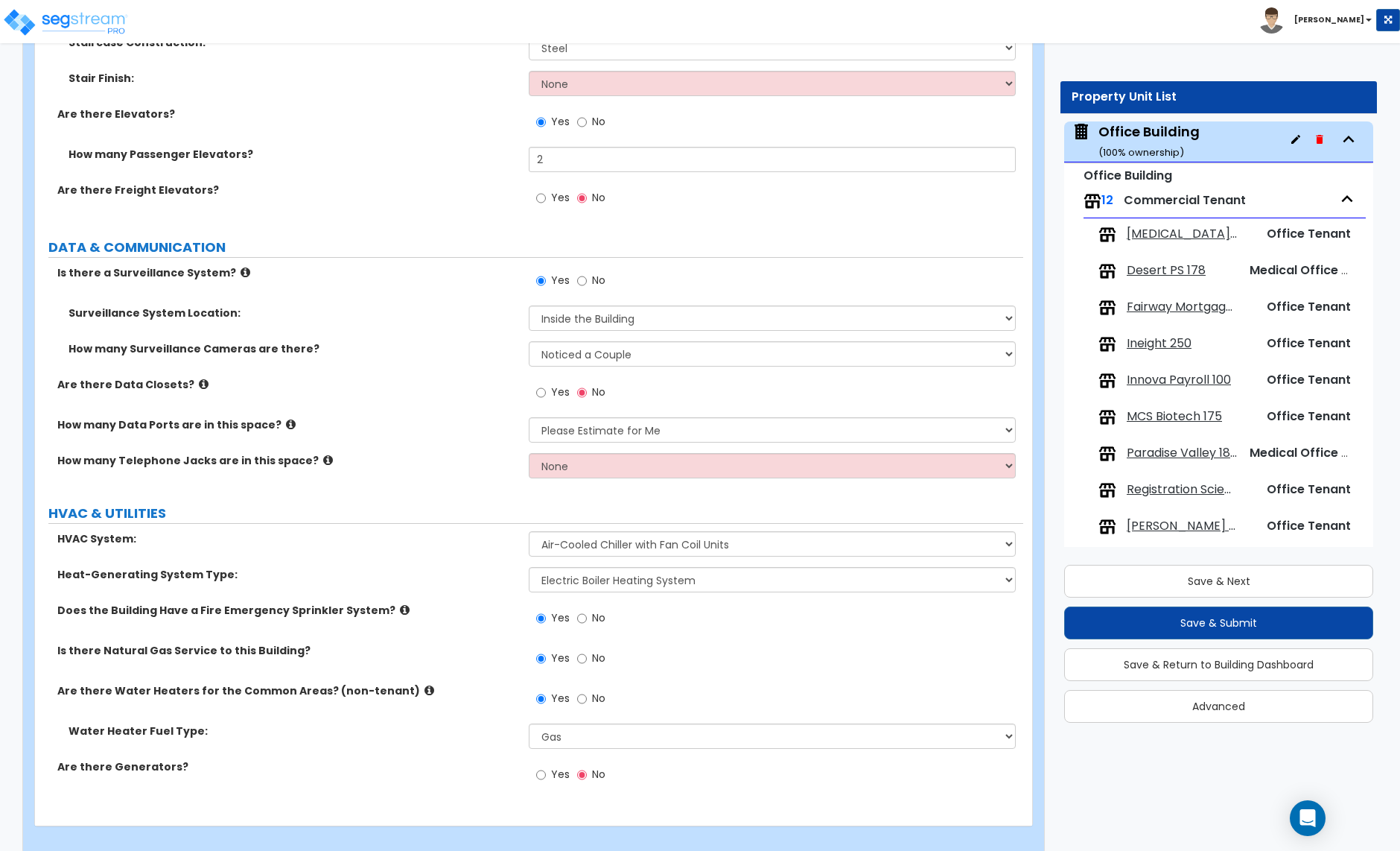
scroll to position [4818, 0]
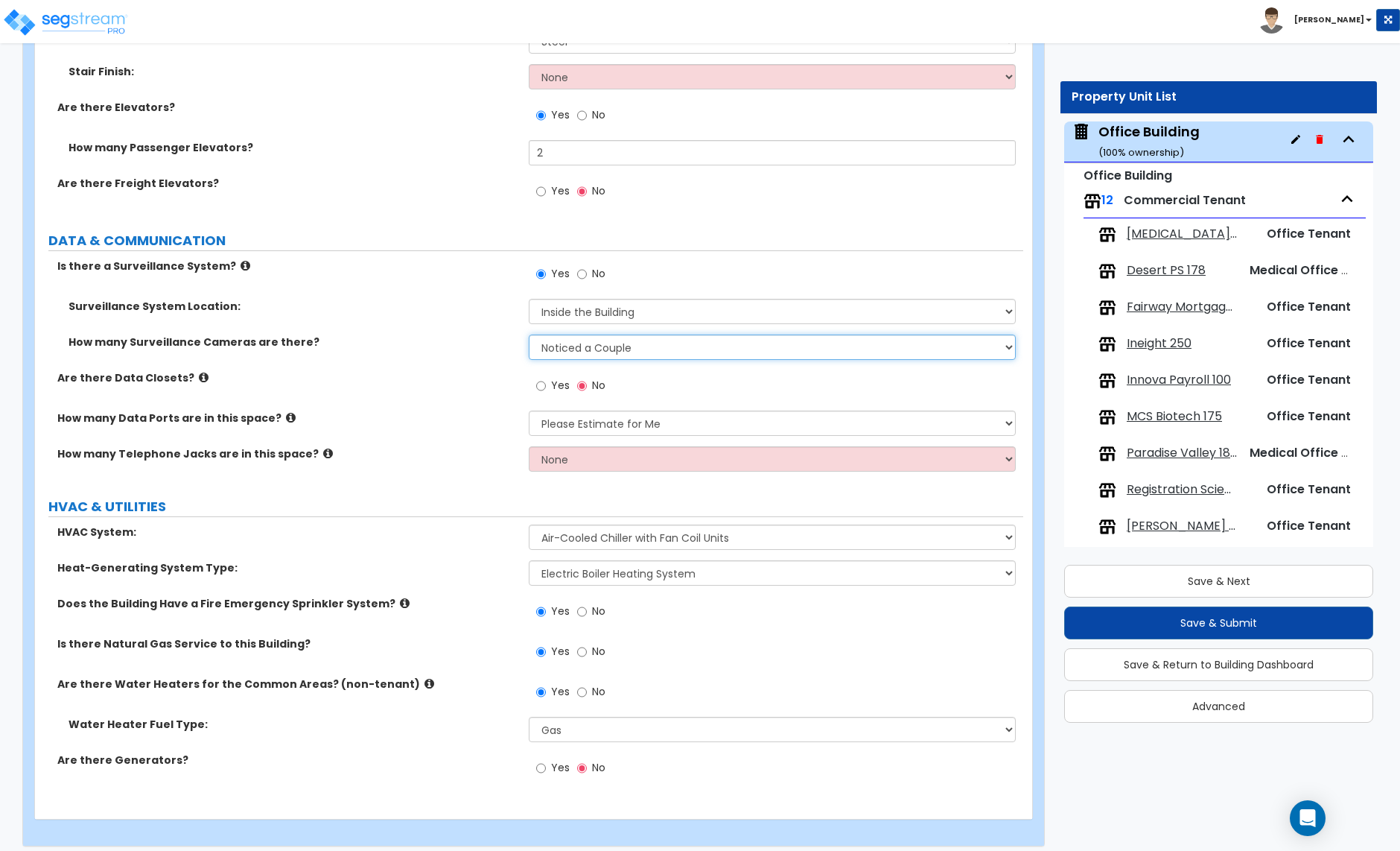
click at [641, 340] on select "Please Choose an Approximation Barely Noticed Any Noticed a Couple Frequently S…" at bounding box center [772, 347] width 486 height 25
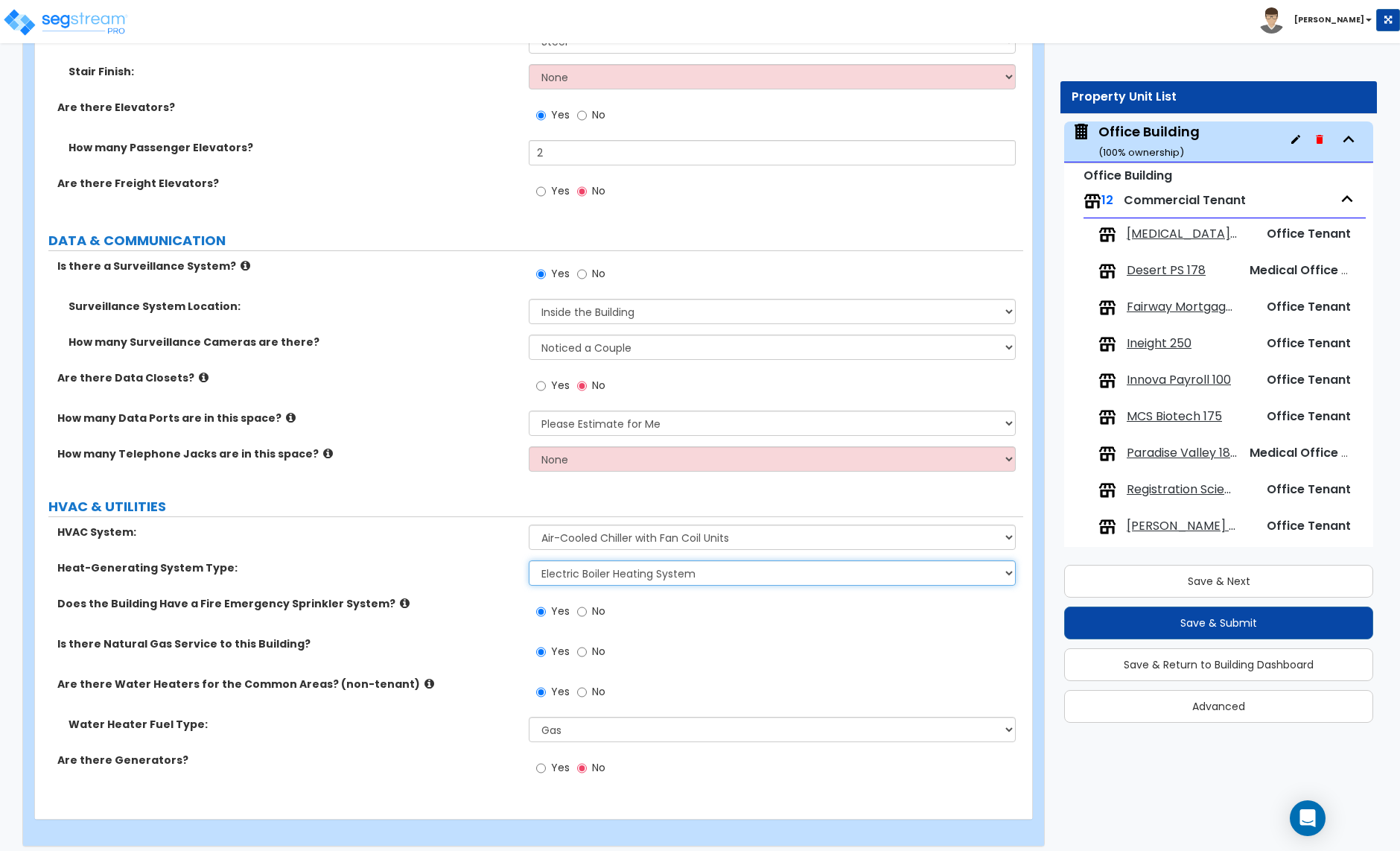
click at [707, 563] on select "Please Choose One Electric Boiler Heating System Gas Terminal Unit Heating Syst…" at bounding box center [772, 572] width 486 height 25
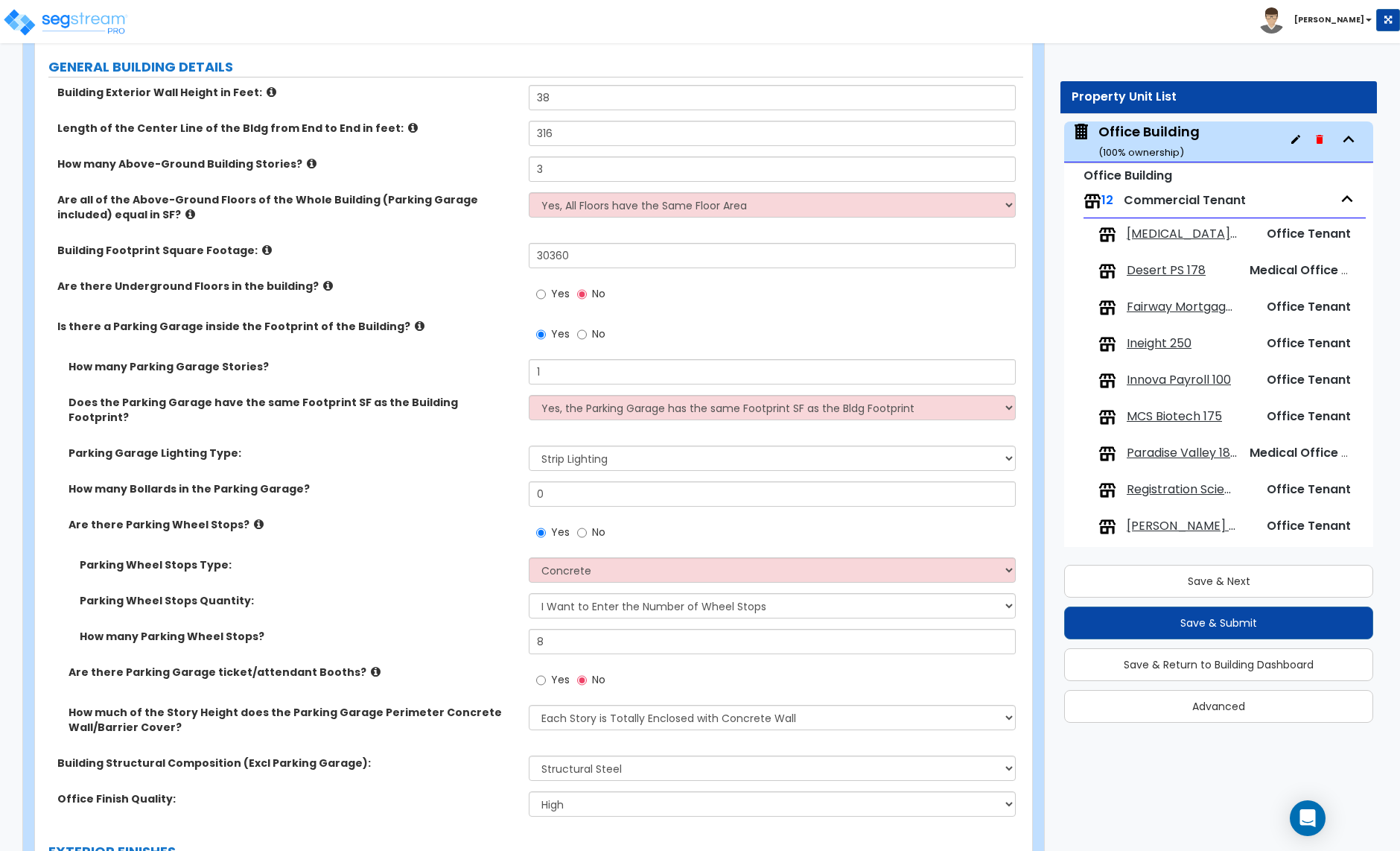
scroll to position [0, 0]
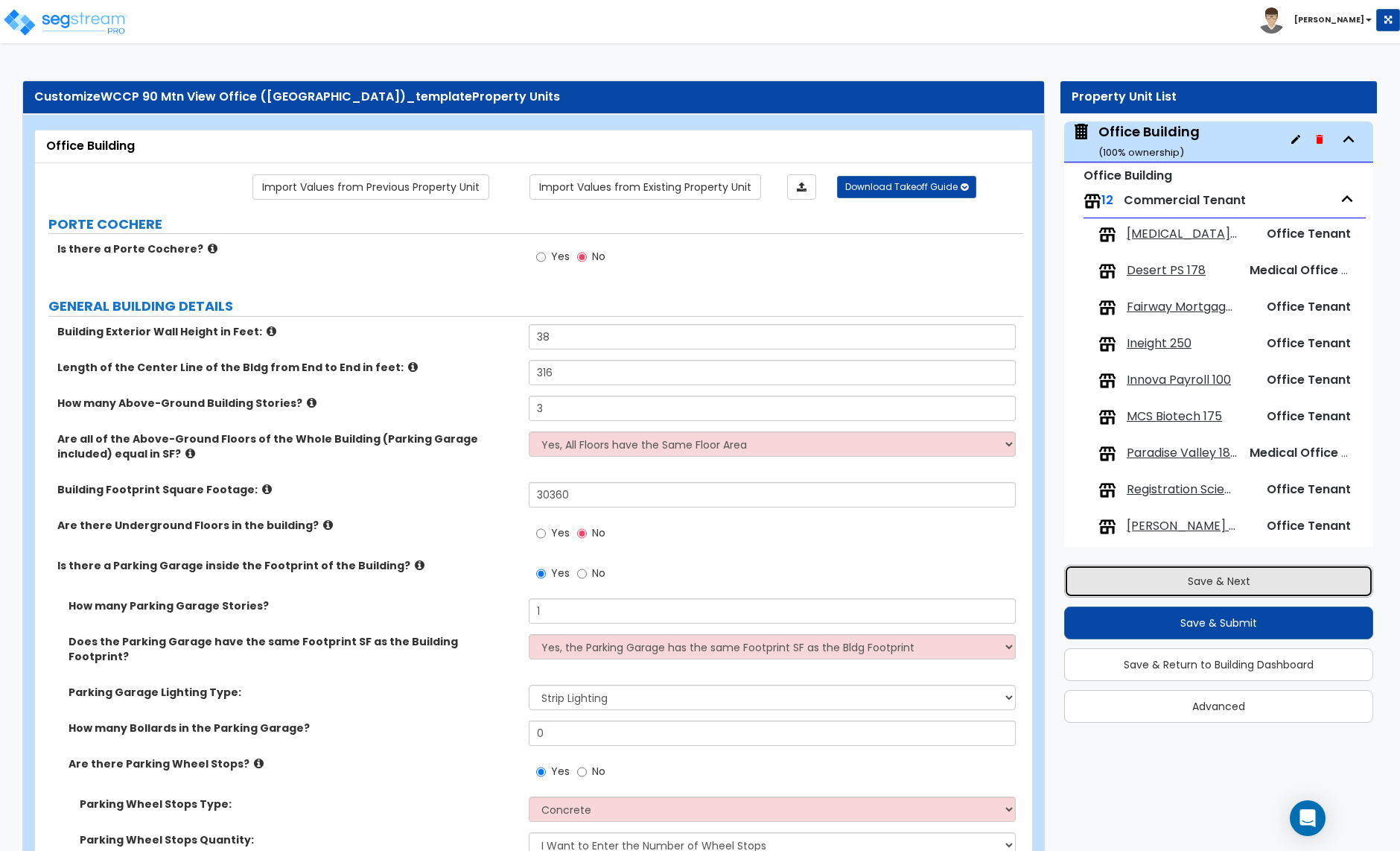
click at [1220, 585] on button "Save & Next" at bounding box center [1219, 580] width 309 height 32
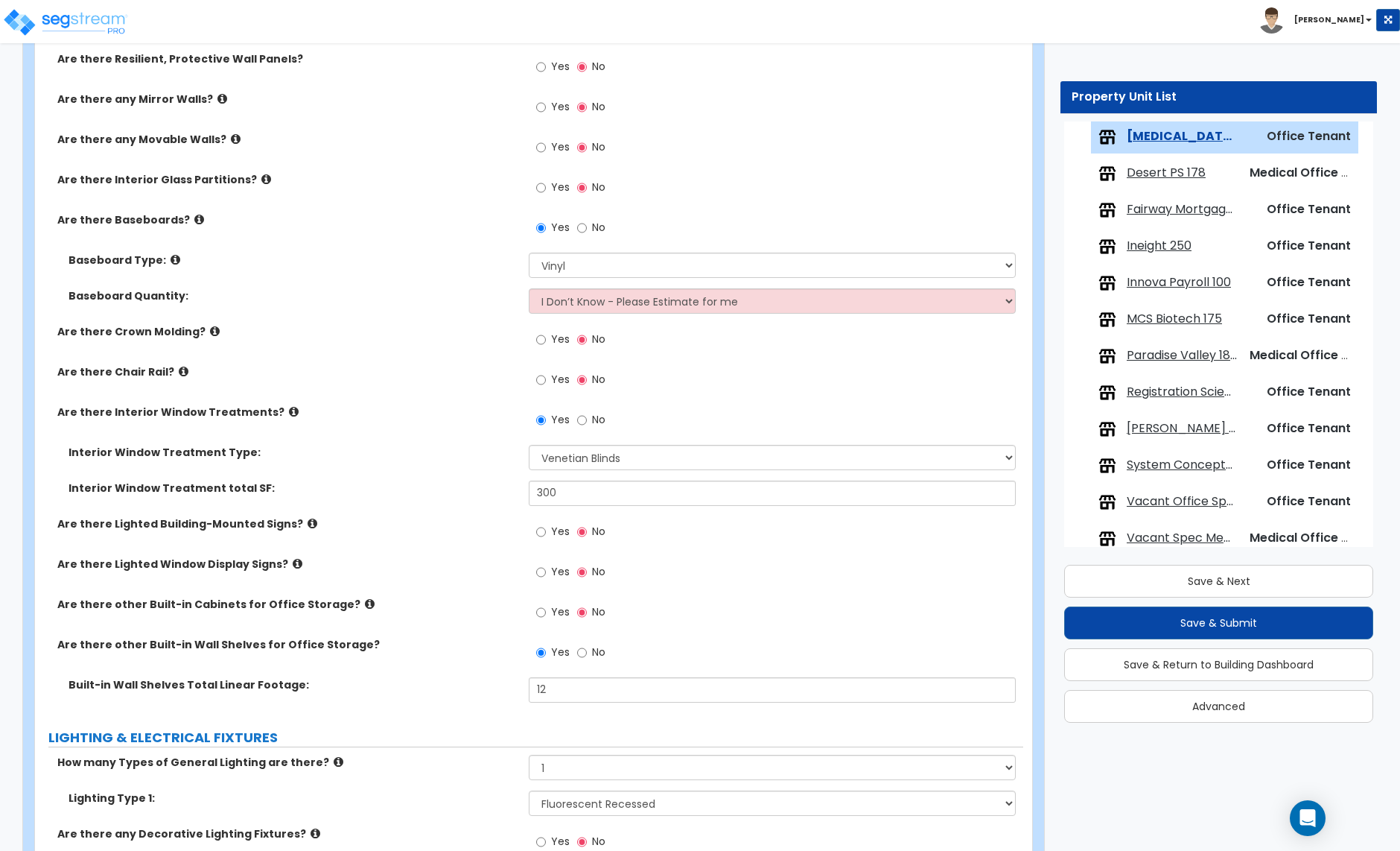
scroll to position [1245, 0]
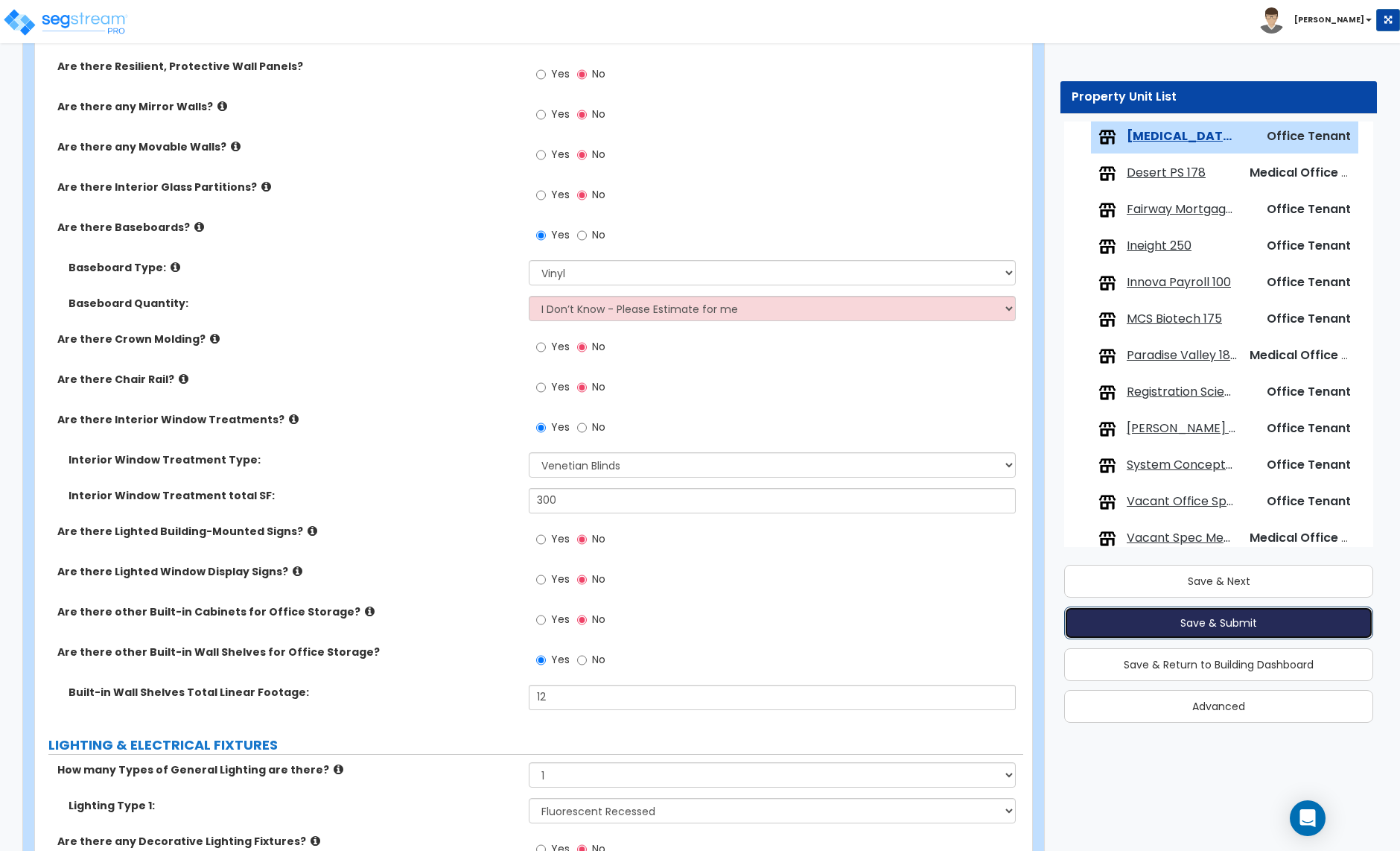
click at [1213, 617] on button "Save & Submit" at bounding box center [1219, 622] width 309 height 32
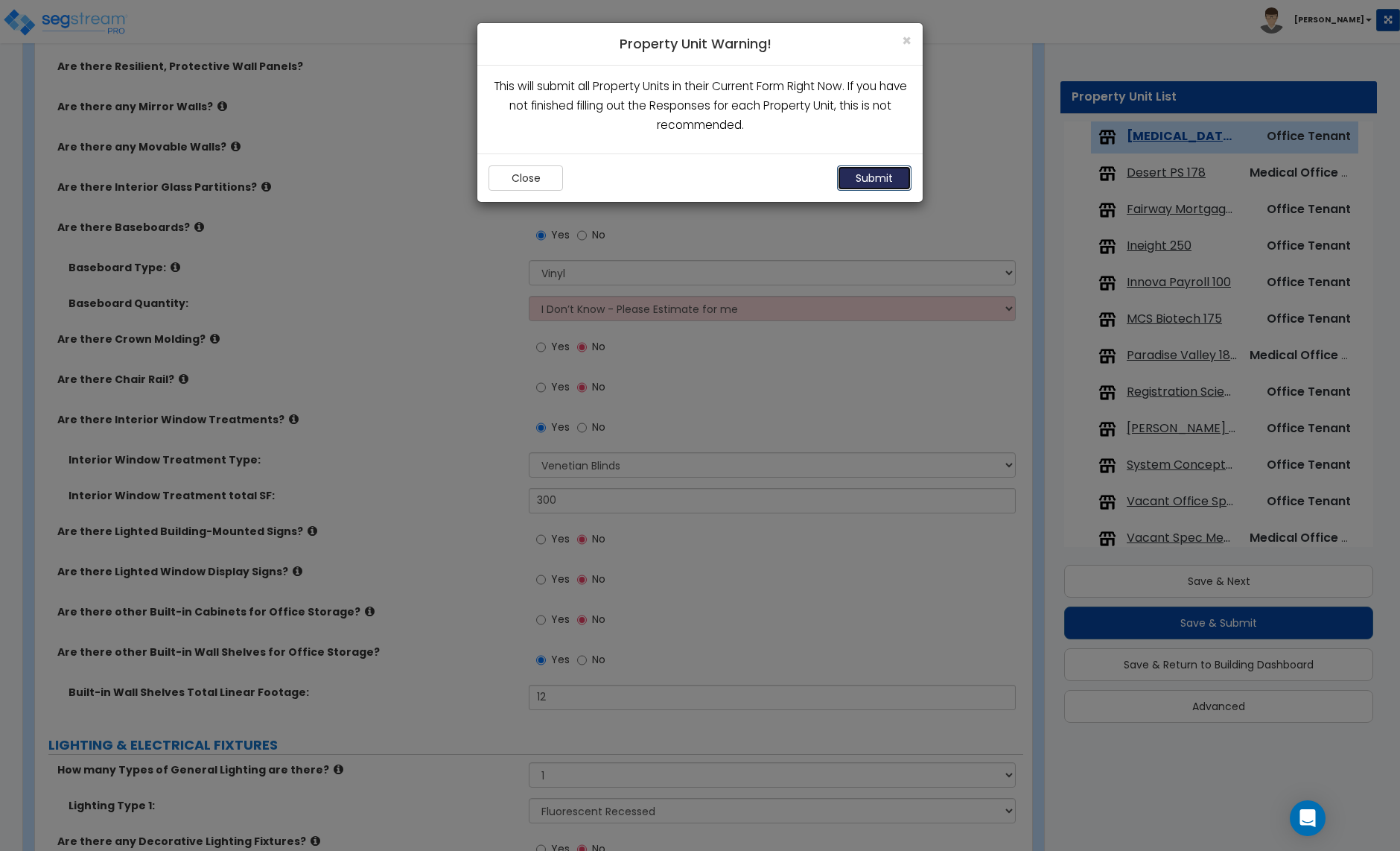
click at [866, 179] on button "Submit" at bounding box center [874, 178] width 74 height 25
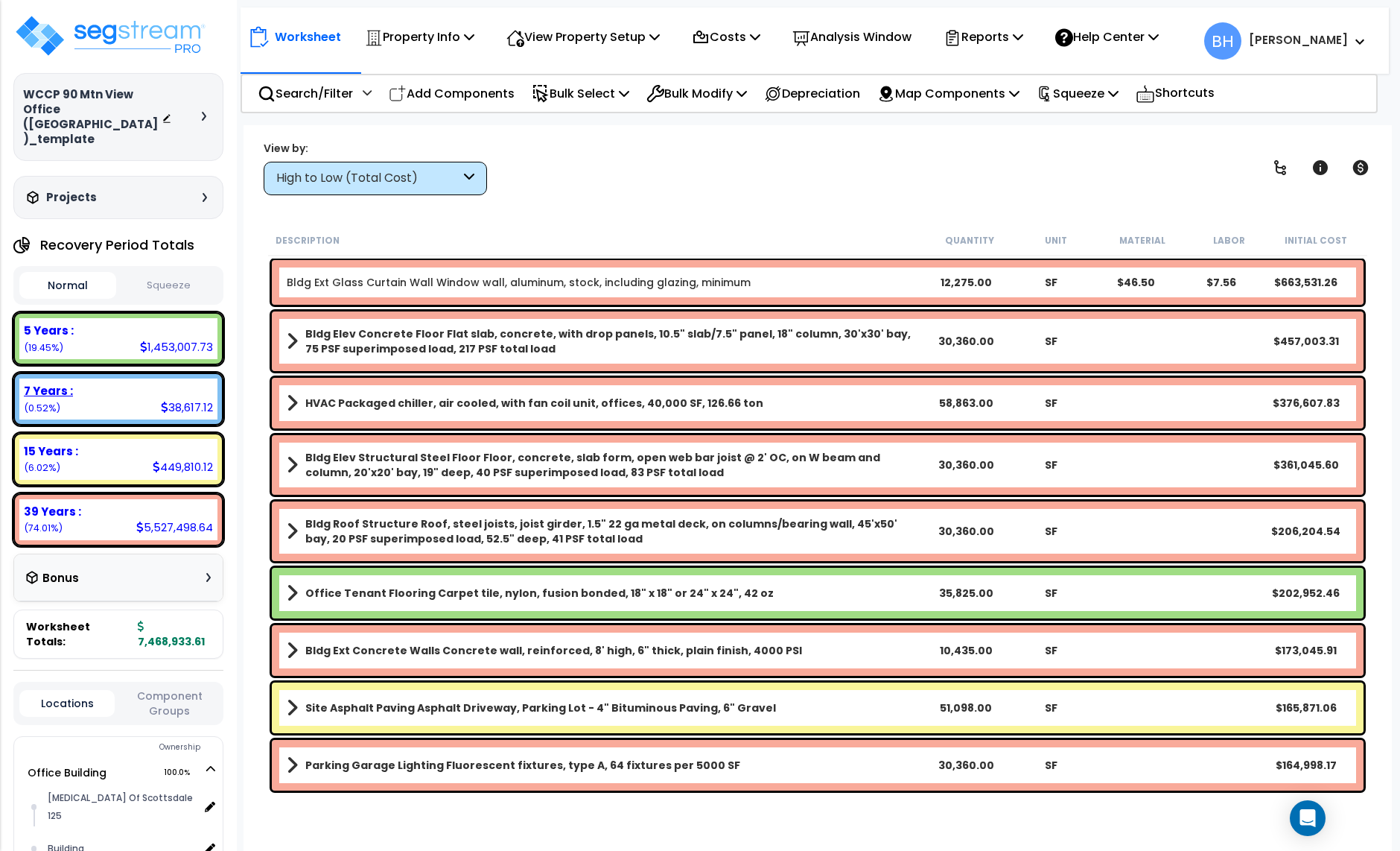
click at [117, 382] on div "7 Years : 38,617.12 (0.52%)" at bounding box center [118, 399] width 198 height 41
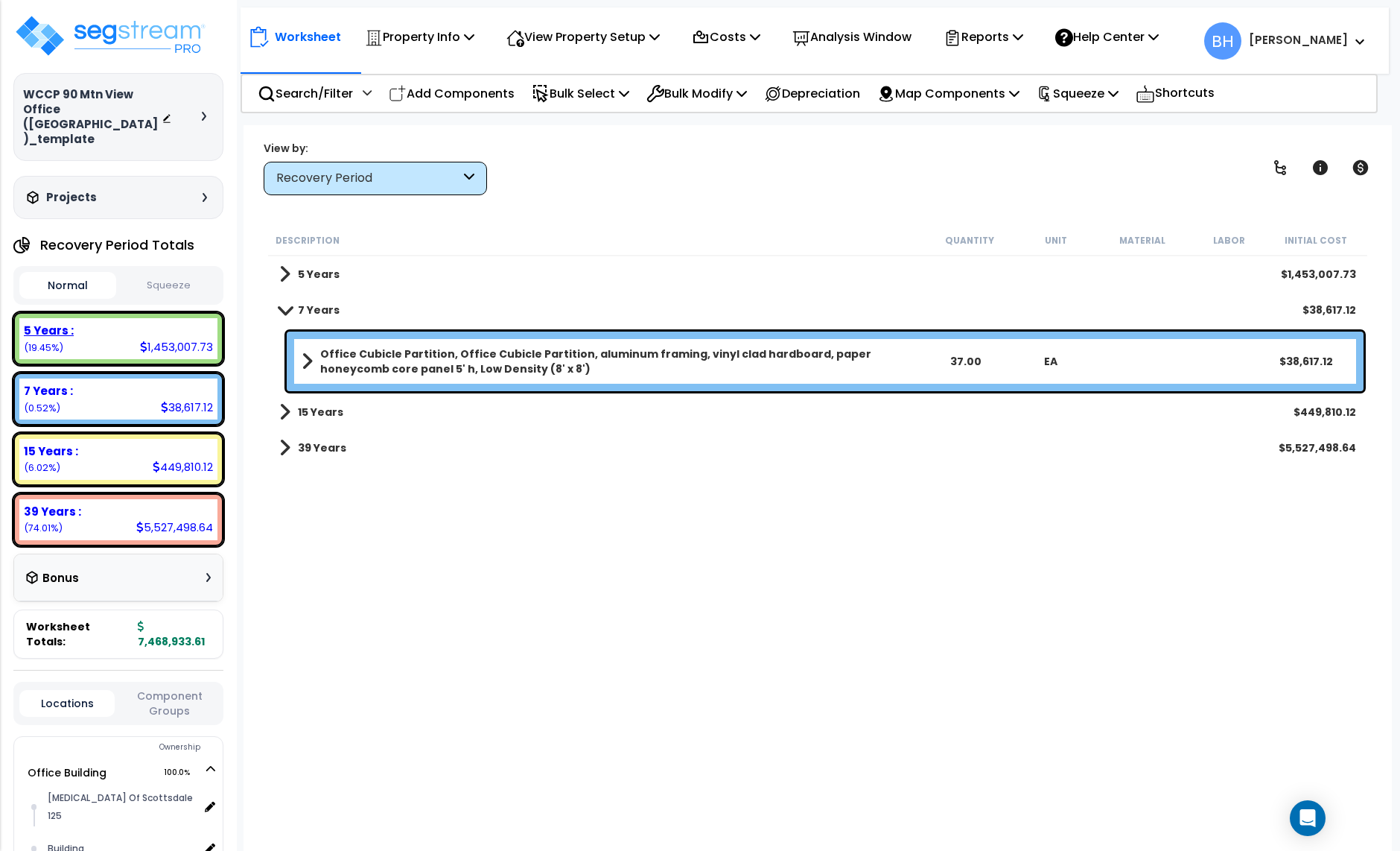
click at [100, 318] on div "5 Years : 1,453,007.73 (19.45%)" at bounding box center [118, 338] width 198 height 41
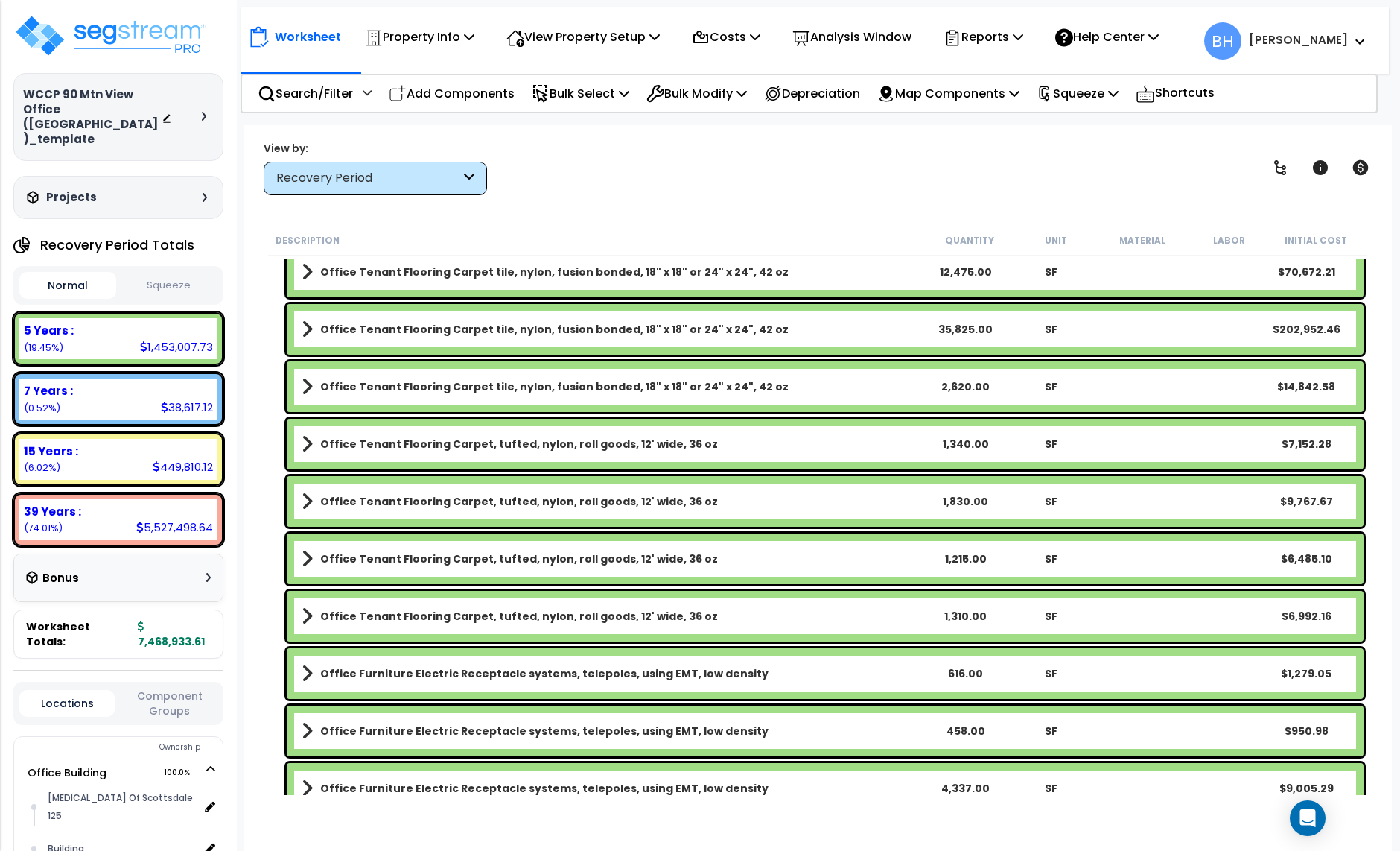
scroll to position [931, 0]
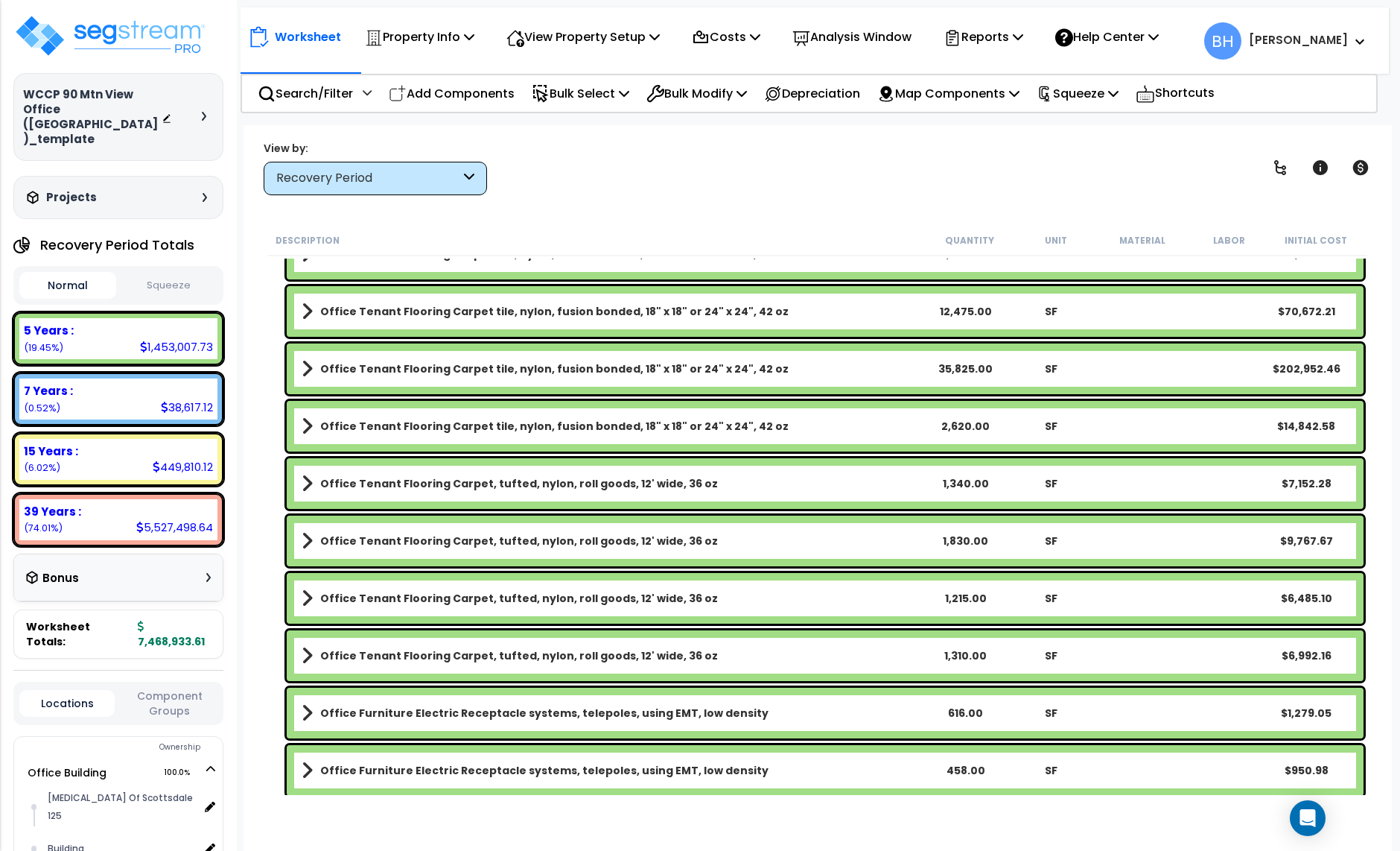
click at [823, 423] on link "Office Tenant Flooring Carpet tile, nylon, fusion bonded, 18" x 18" or 24" x 24…" at bounding box center [612, 426] width 620 height 21
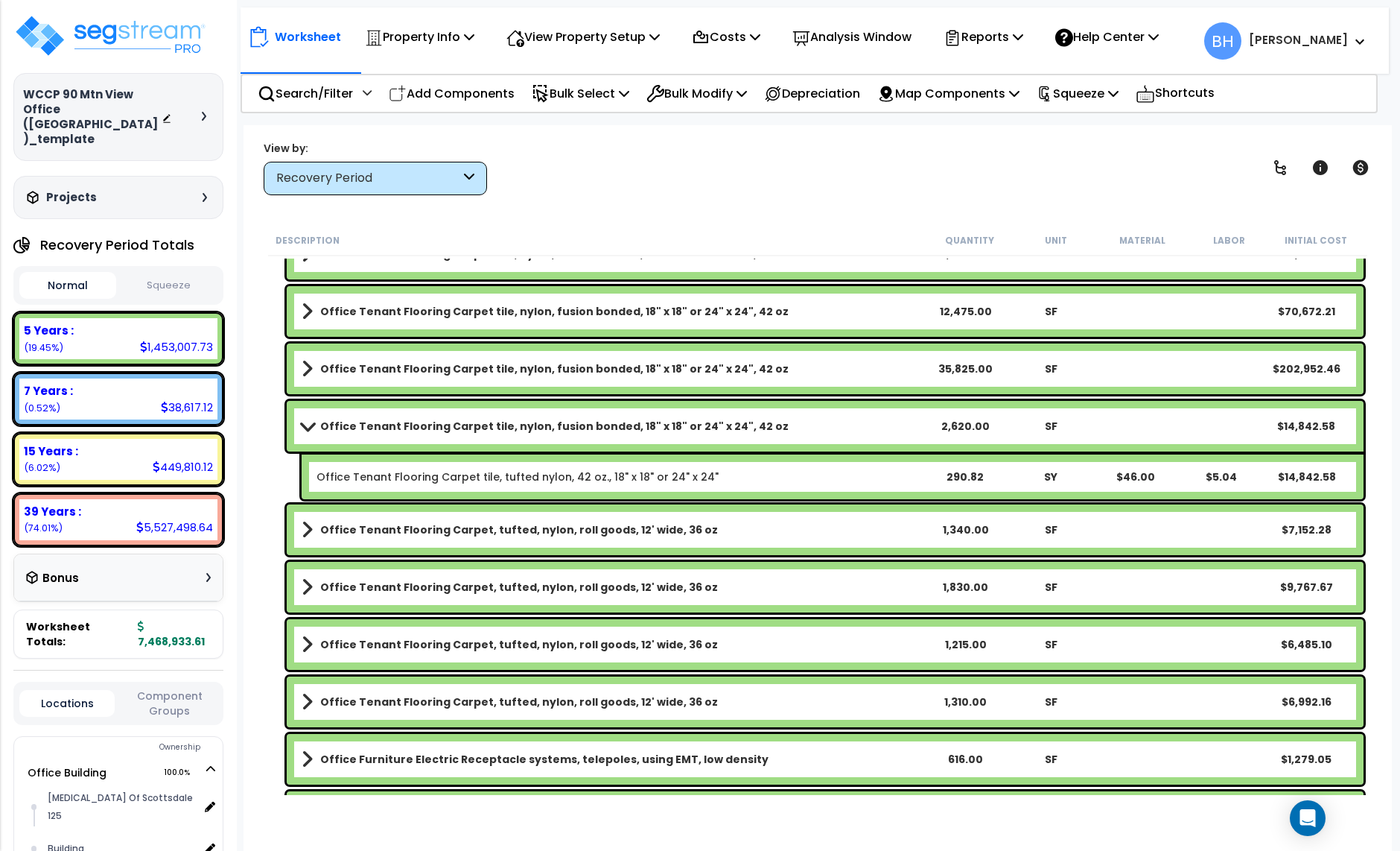
click at [823, 423] on link "Office Tenant Flooring Carpet tile, nylon, fusion bonded, 18" x 18" or 24" x 24…" at bounding box center [612, 426] width 620 height 21
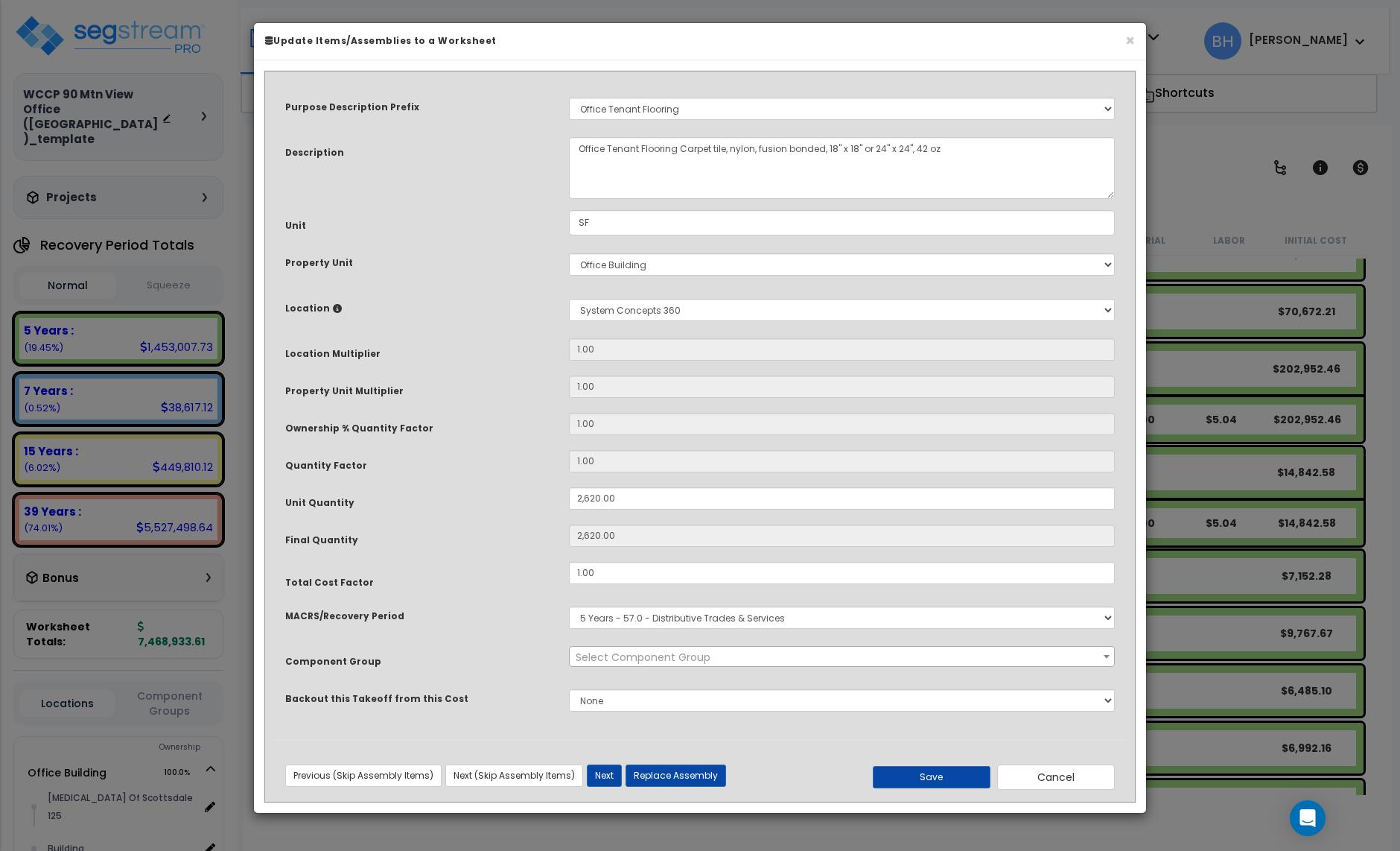
select select "15566"
drag, startPoint x: 1065, startPoint y: 777, endPoint x: 1046, endPoint y: 771, distance: 19.9
click at [1065, 777] on button "Cancel" at bounding box center [1056, 777] width 117 height 25
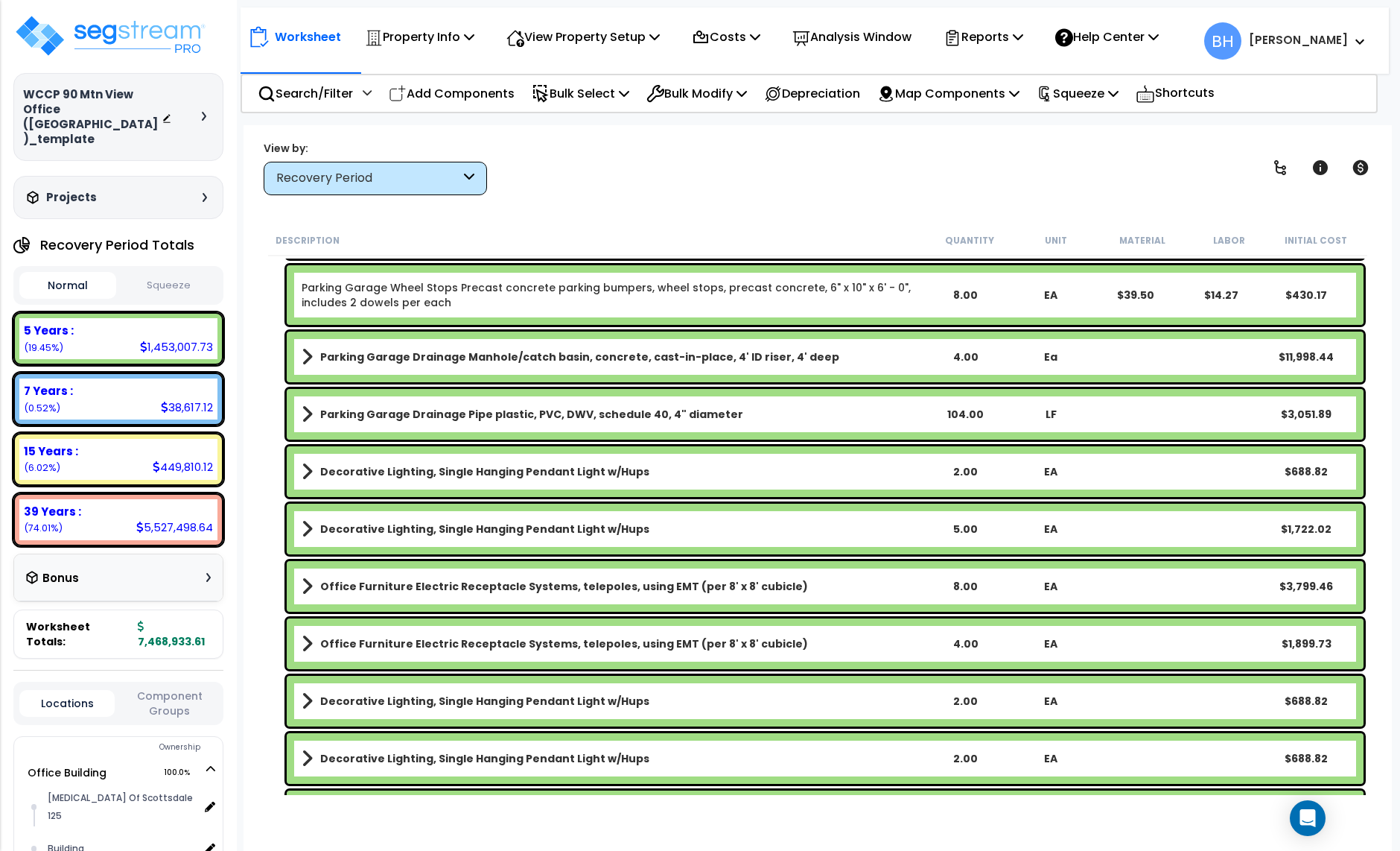
scroll to position [0, 0]
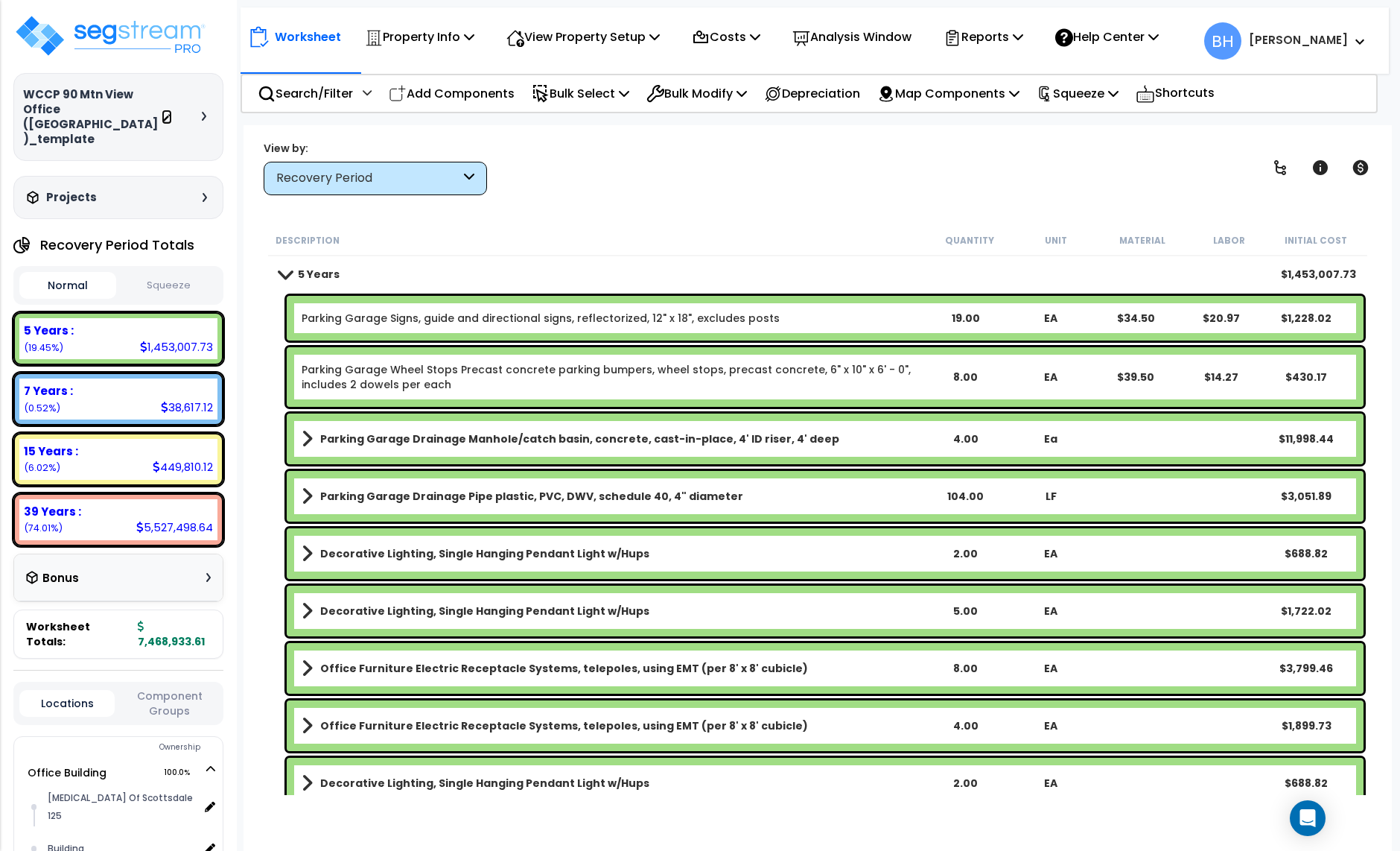
click at [165, 113] on icon at bounding box center [166, 118] width 11 height 11
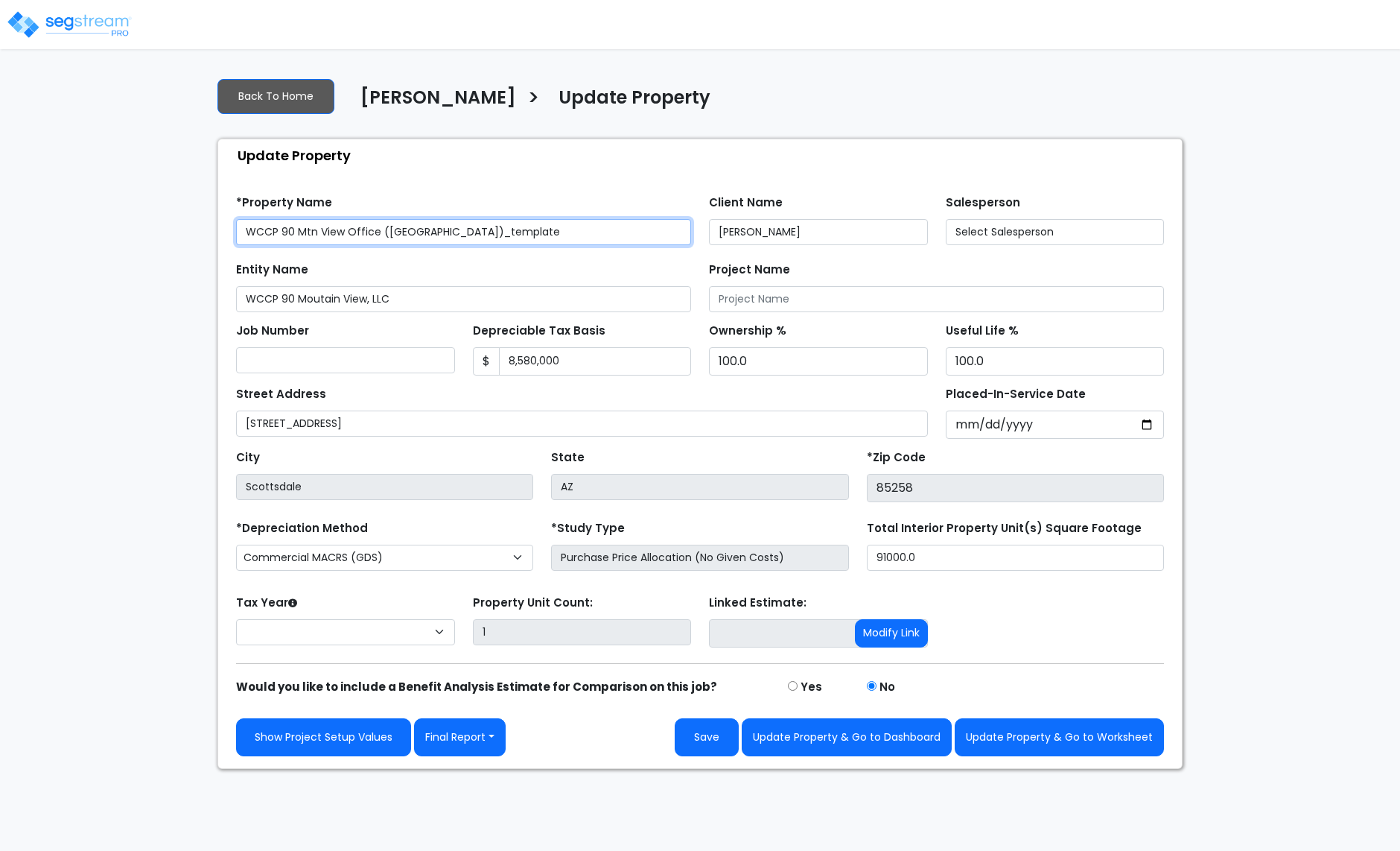
select select "2024"
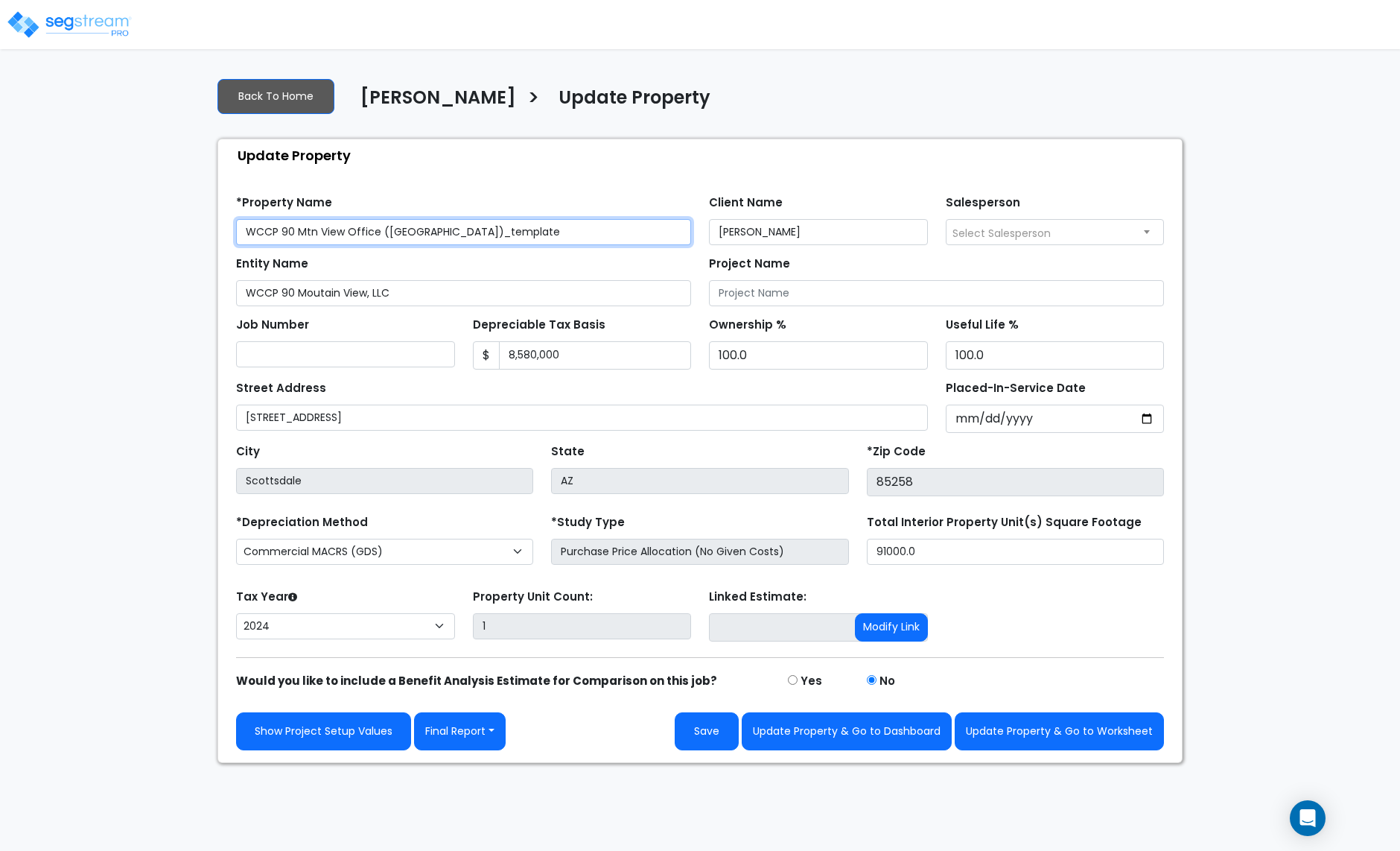
drag, startPoint x: 474, startPoint y: 230, endPoint x: 410, endPoint y: 233, distance: 64.1
click at [410, 233] on input "WCCP 90 Mtn View Office ([GEOGRAPHIC_DATA])_template" at bounding box center [463, 232] width 455 height 26
type input "WCCP 90 Mtn View Office ([GEOGRAPHIC_DATA])_v2"
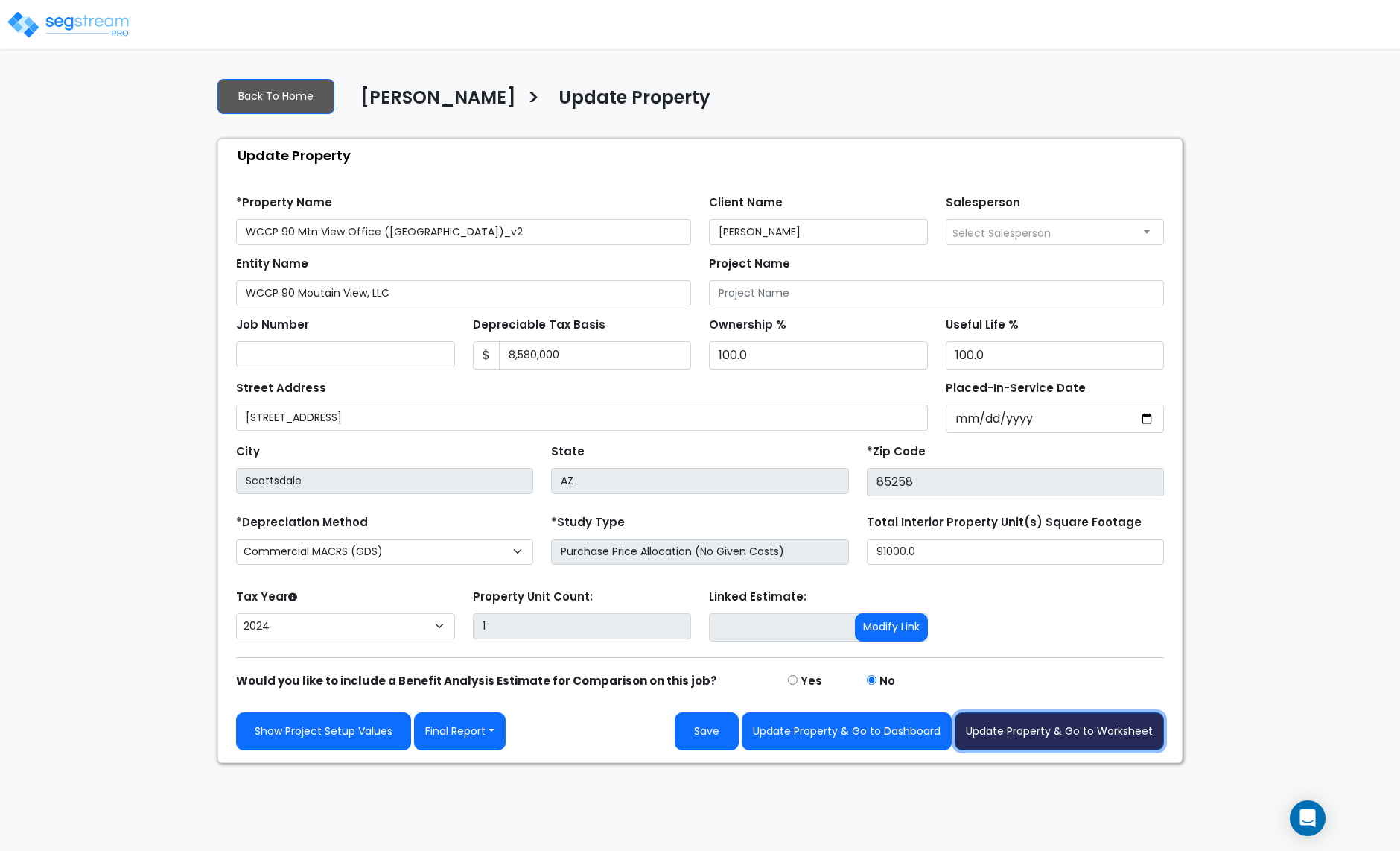
click at [1029, 732] on button "Update Property & Go to Worksheet" at bounding box center [1059, 731] width 209 height 38
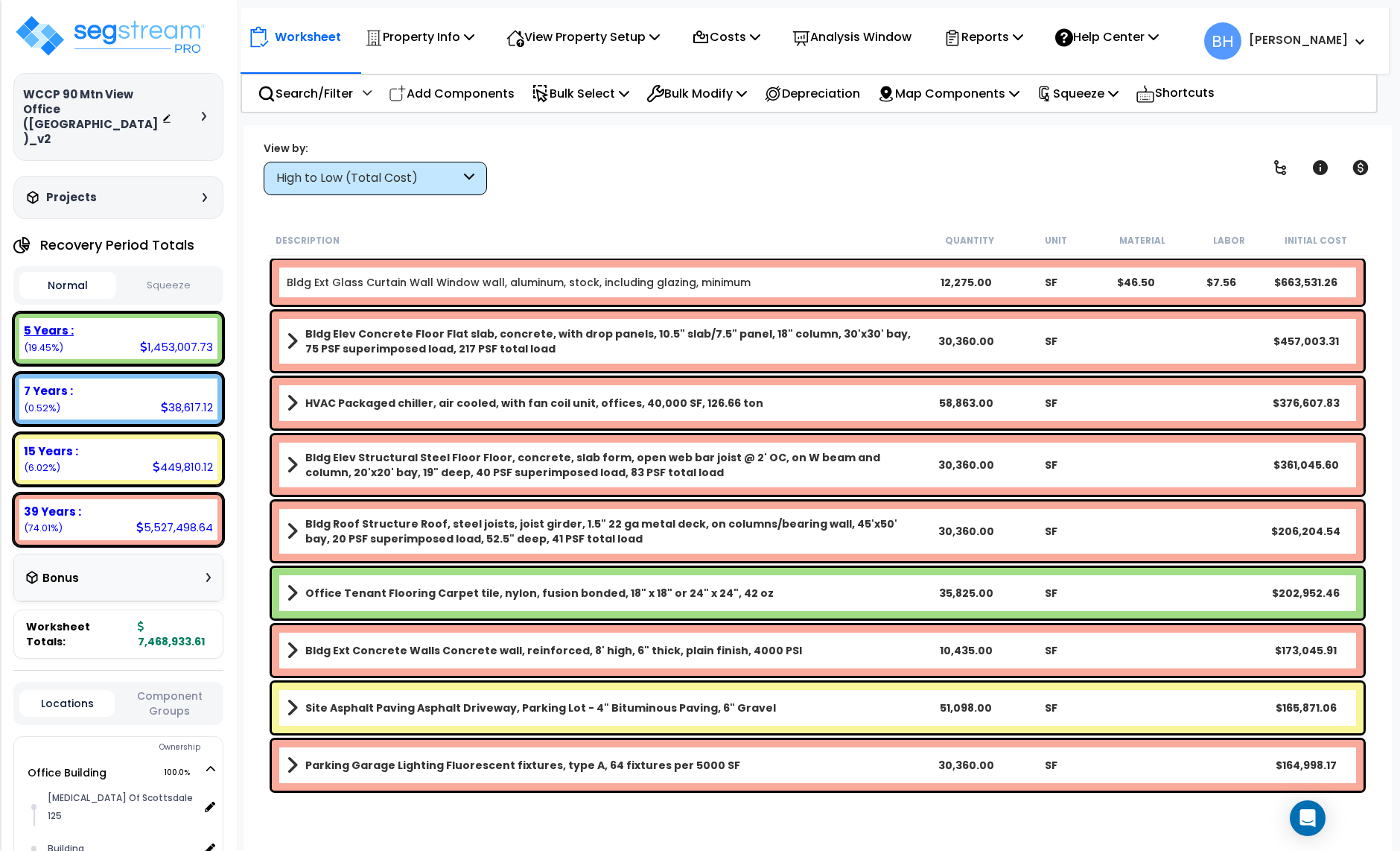
click at [120, 321] on div "5 Years : 1,453,007.73 (19.45%)" at bounding box center [118, 338] width 198 height 41
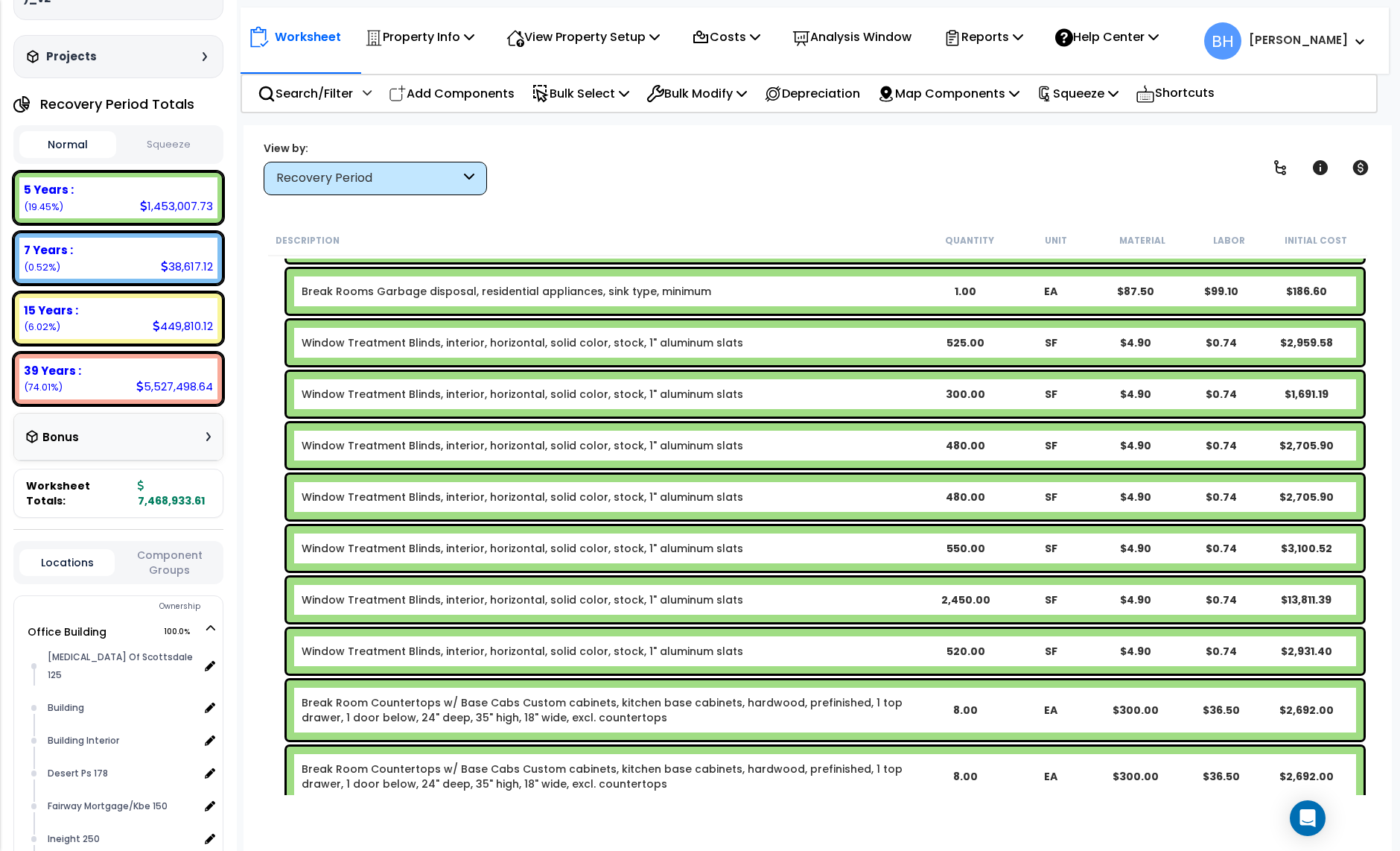
scroll to position [9993, 0]
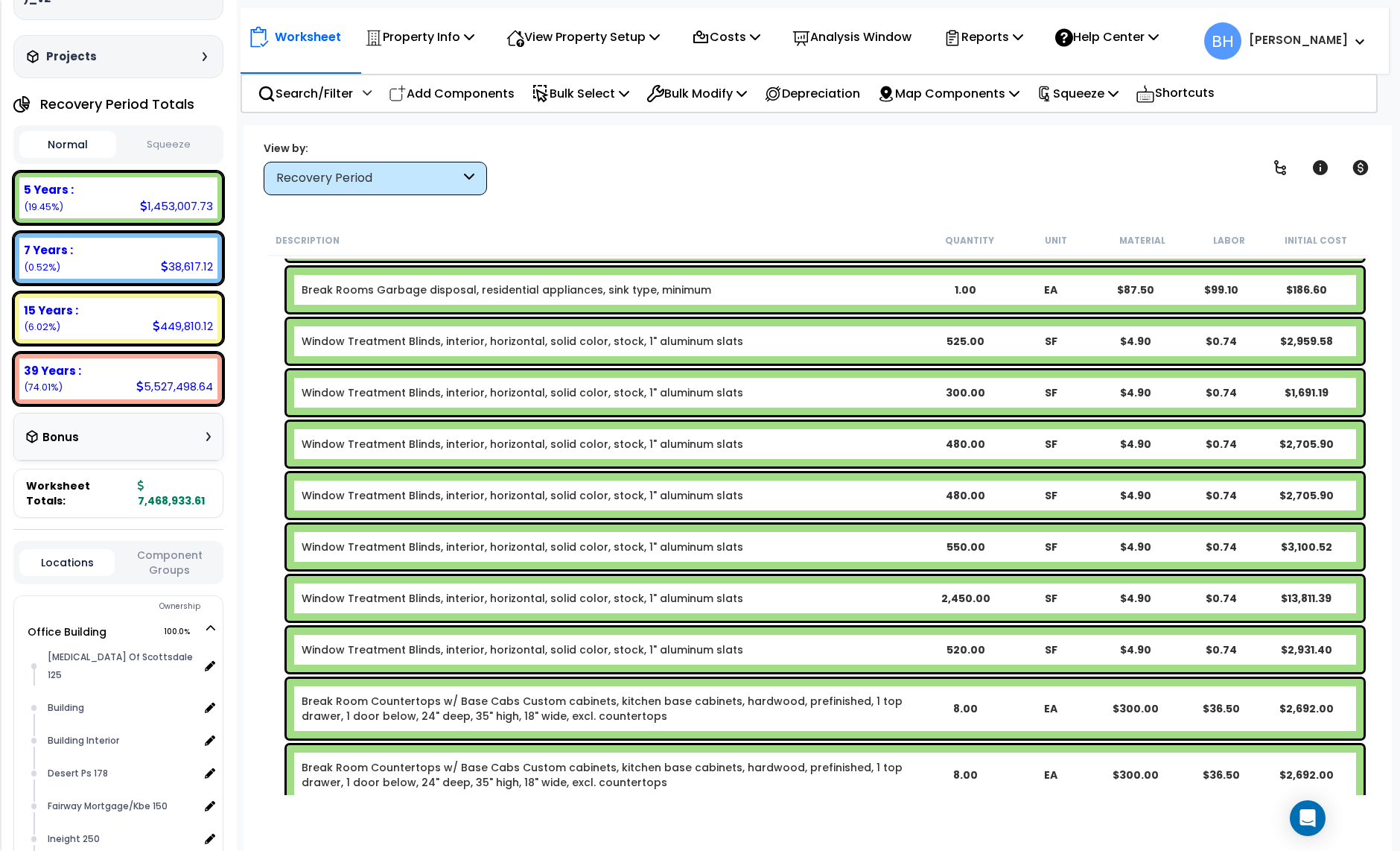
click at [963, 343] on div "525.00" at bounding box center [965, 341] width 83 height 15
click at [968, 337] on div "1575.00" at bounding box center [965, 341] width 83 height 15
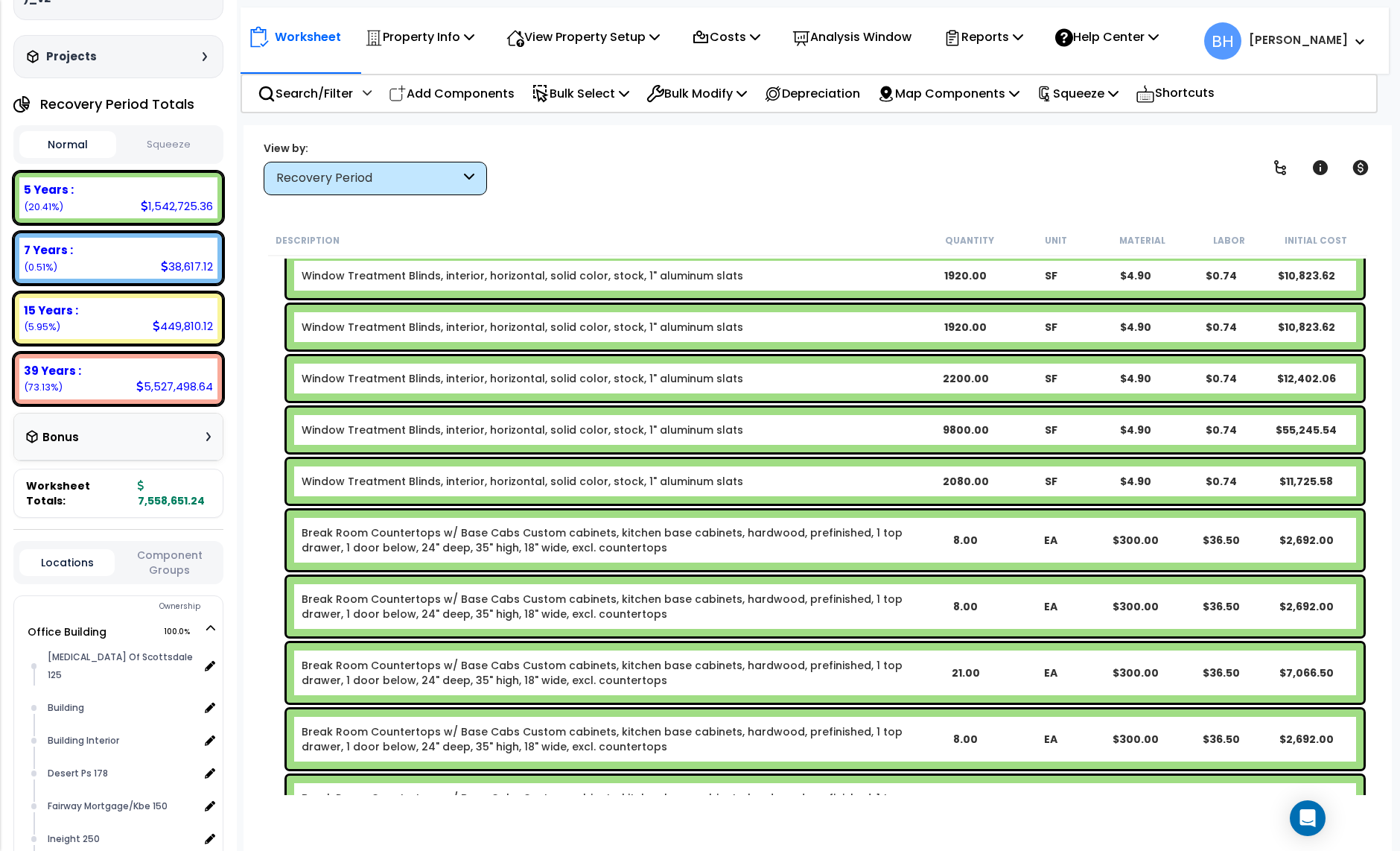
scroll to position [10180, 0]
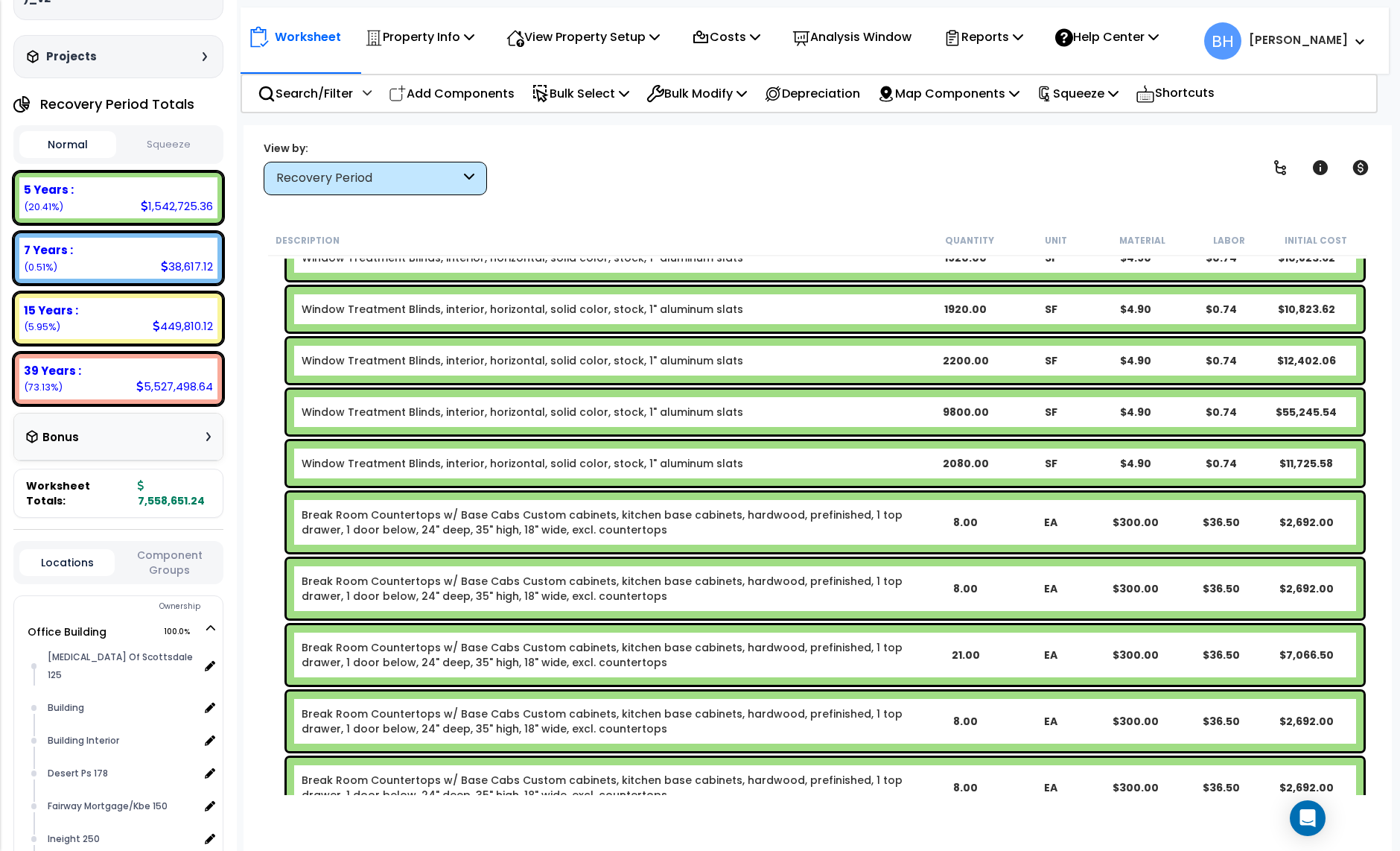
click at [723, 536] on div "Break Room Countertops w/ Base Cabs Custom cabinets, kitchen base cabinets, har…" at bounding box center [824, 522] width 1077 height 60
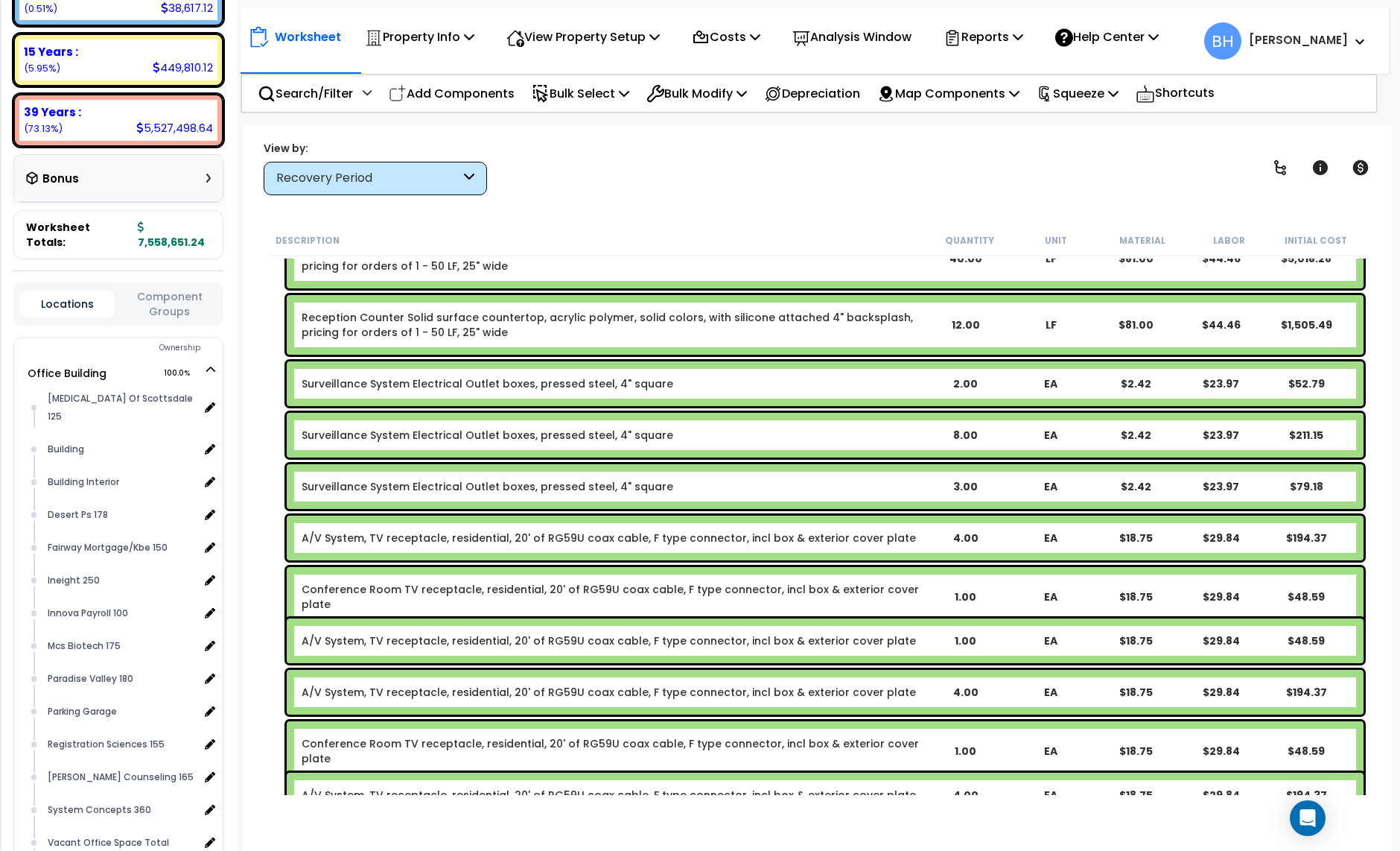
scroll to position [14697, 0]
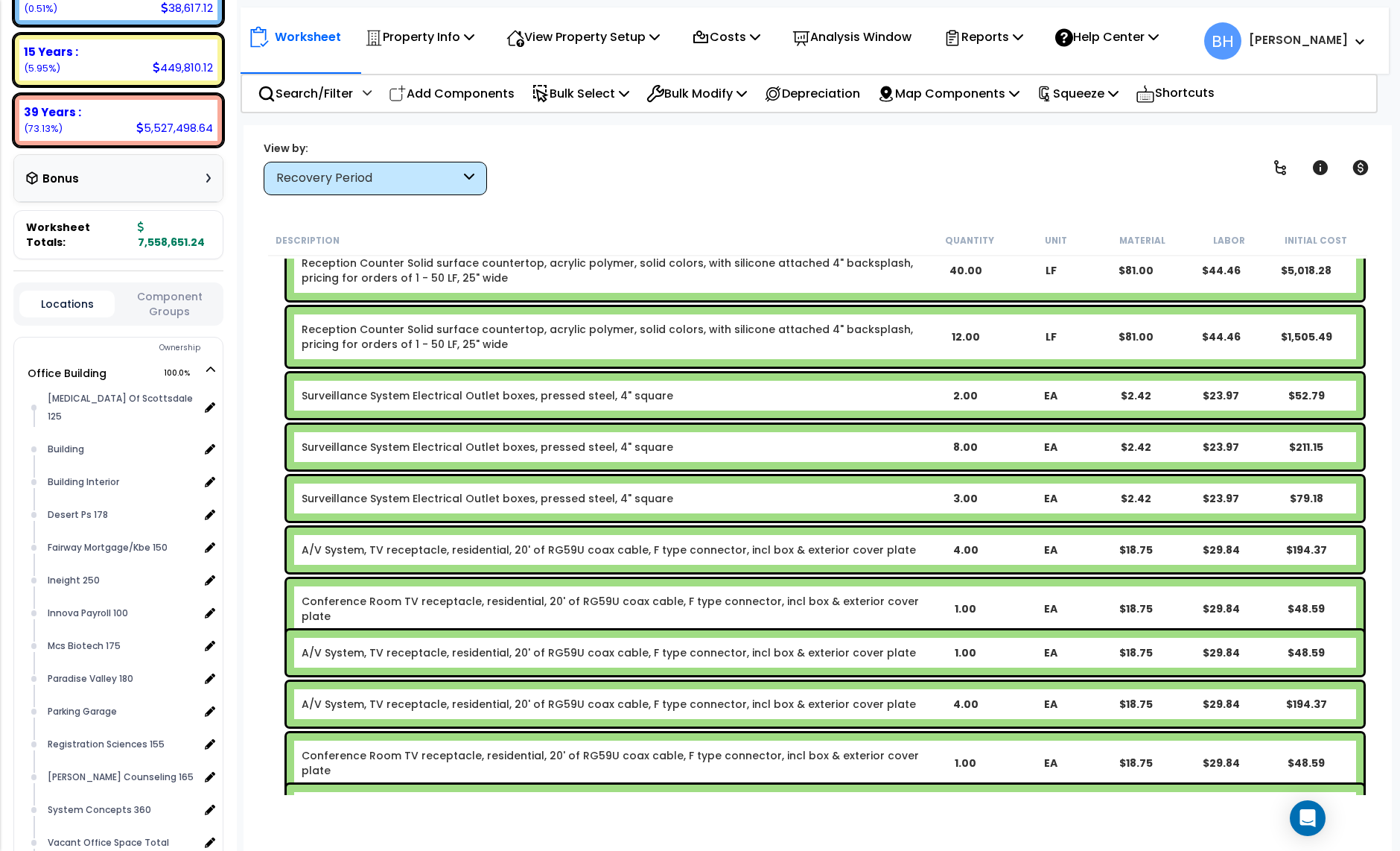
click at [966, 399] on div "2.00" at bounding box center [965, 395] width 83 height 15
click at [962, 448] on div "8.00" at bounding box center [965, 447] width 83 height 15
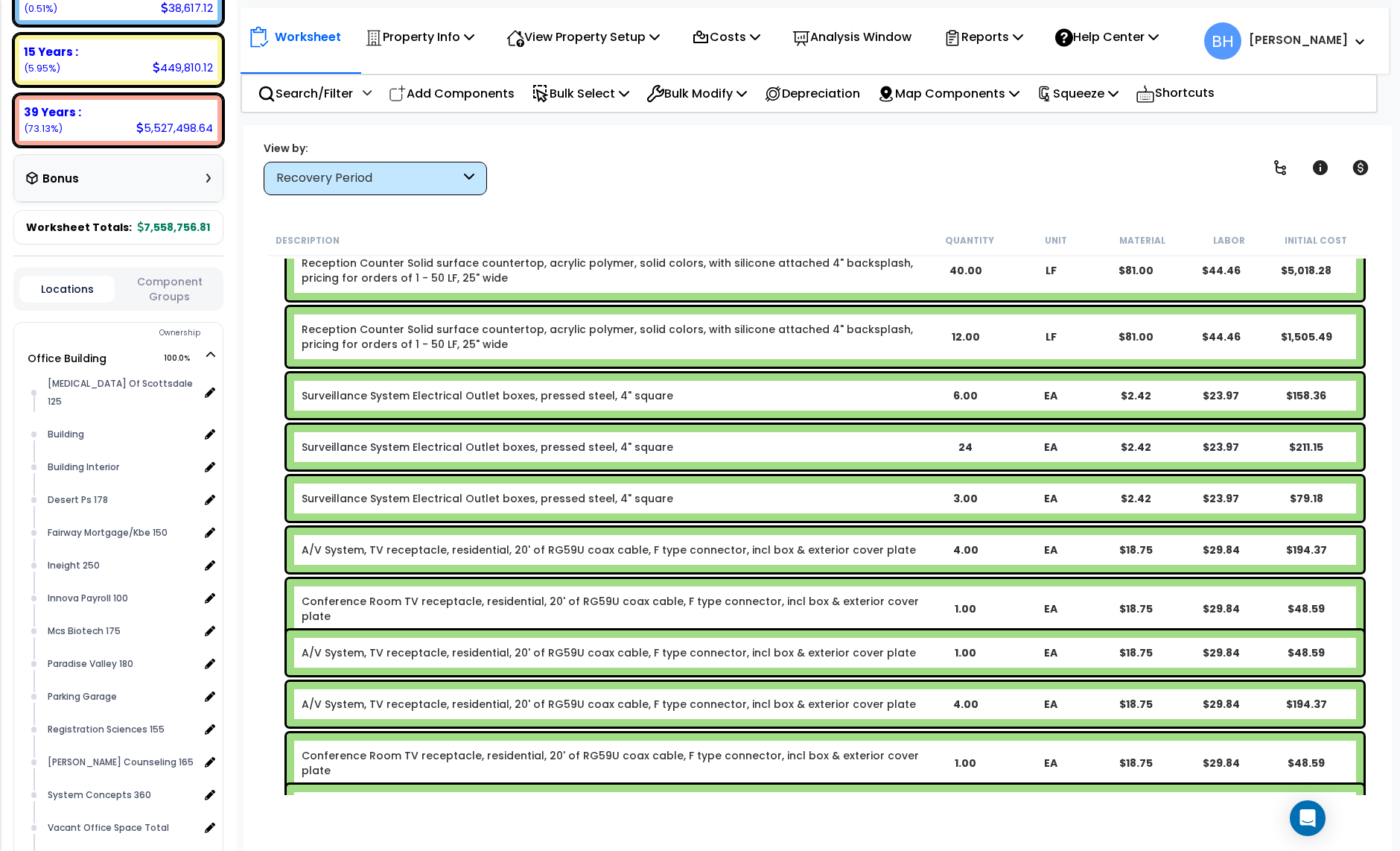
click at [966, 500] on div "3.00" at bounding box center [965, 498] width 83 height 15
click at [954, 547] on div "4.00" at bounding box center [965, 550] width 83 height 15
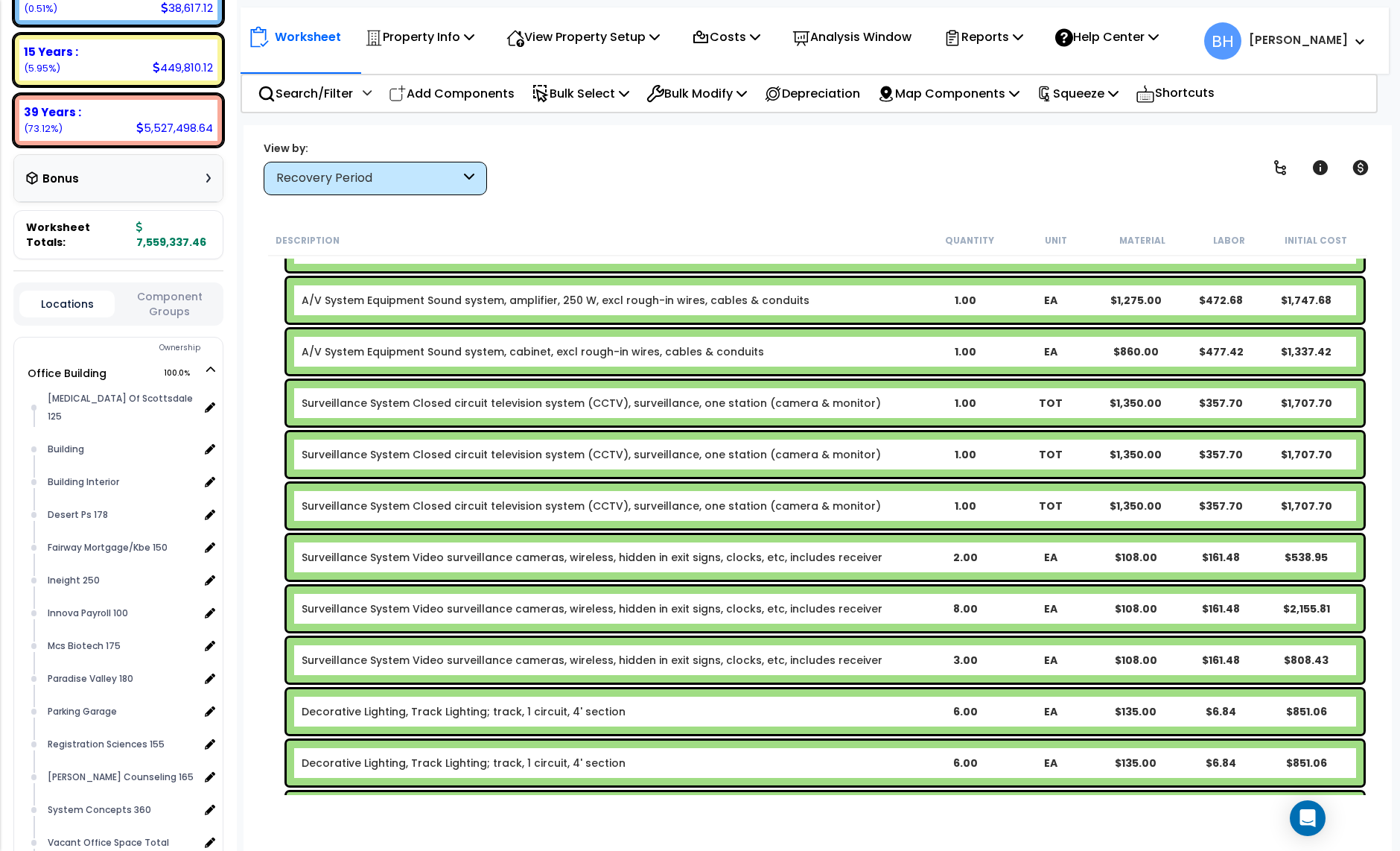
scroll to position [16602, 0]
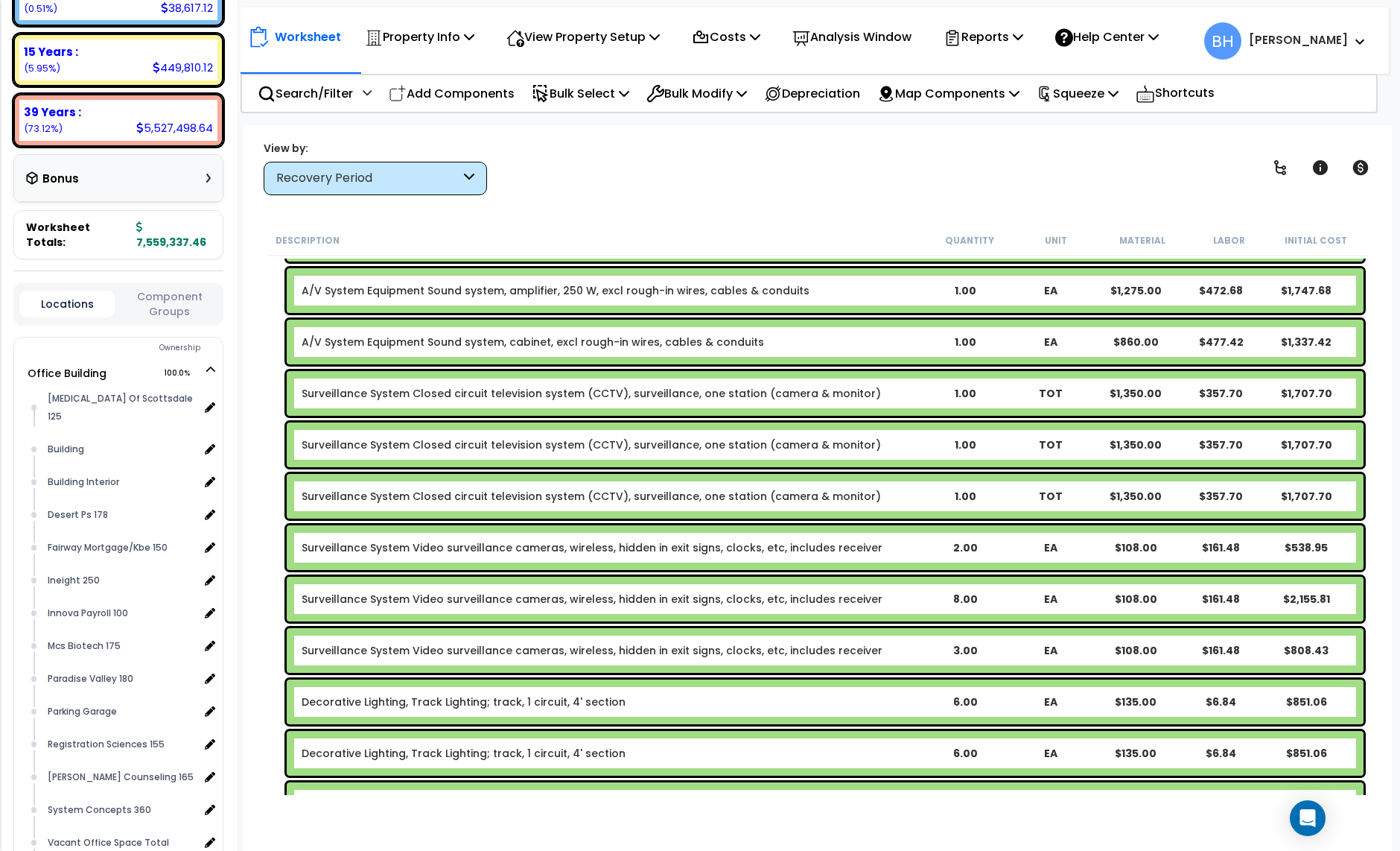
click at [968, 388] on div "1.00" at bounding box center [965, 393] width 83 height 15
click at [965, 443] on div "1.00" at bounding box center [965, 444] width 83 height 15
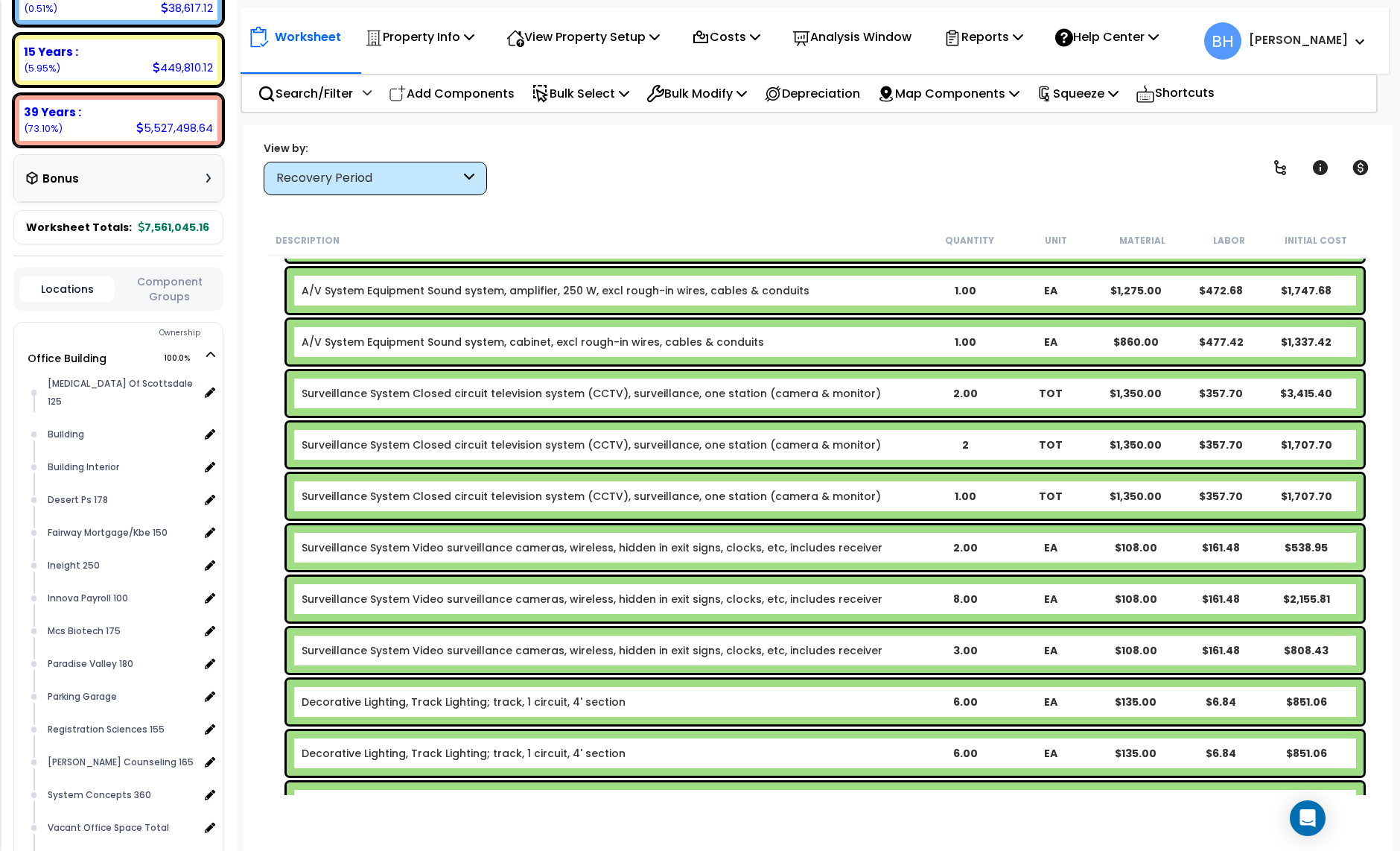
click at [961, 495] on div "1.00" at bounding box center [965, 496] width 83 height 15
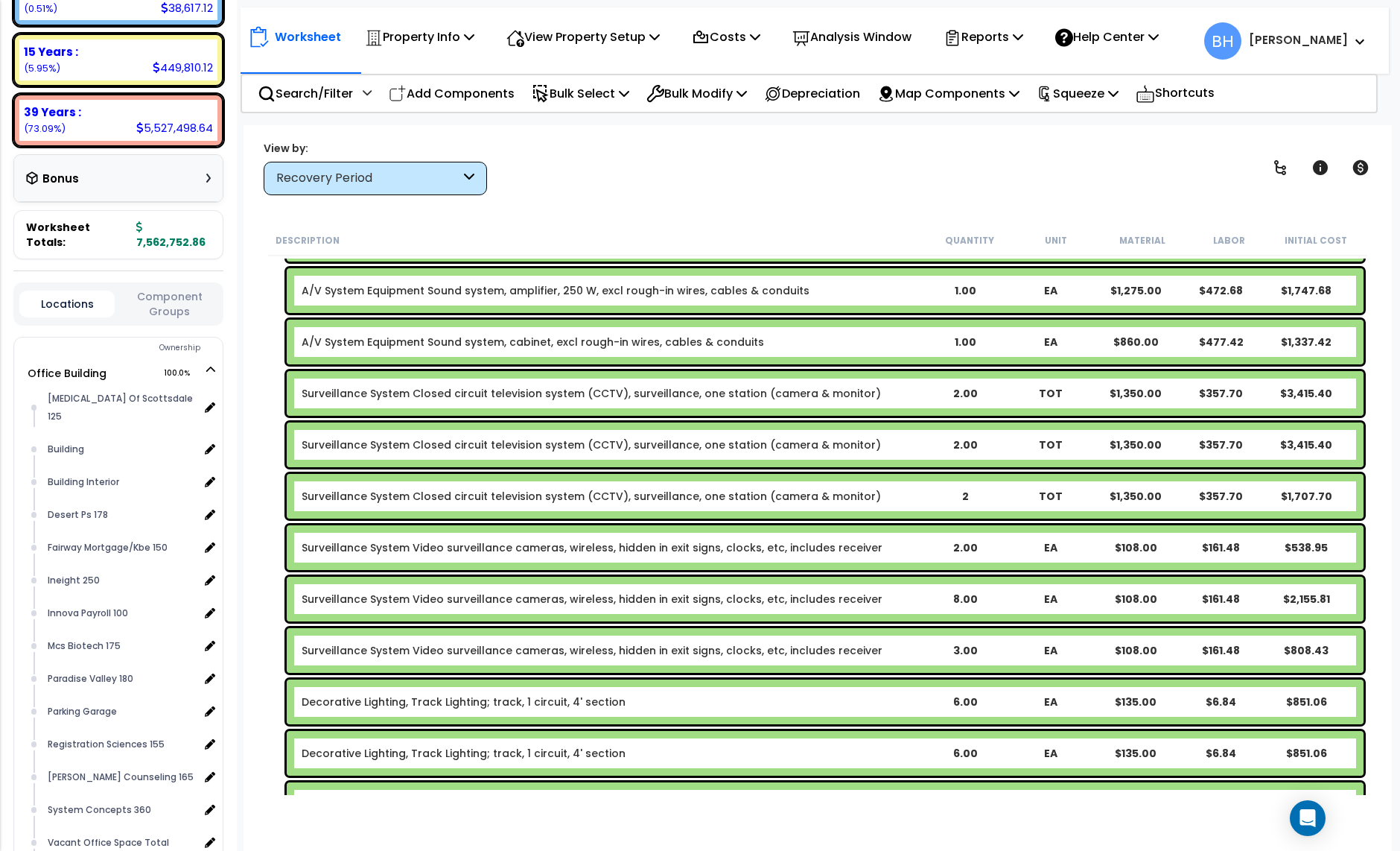
click at [969, 548] on div "2.00" at bounding box center [965, 547] width 83 height 15
click at [966, 596] on div "8.00" at bounding box center [965, 599] width 83 height 15
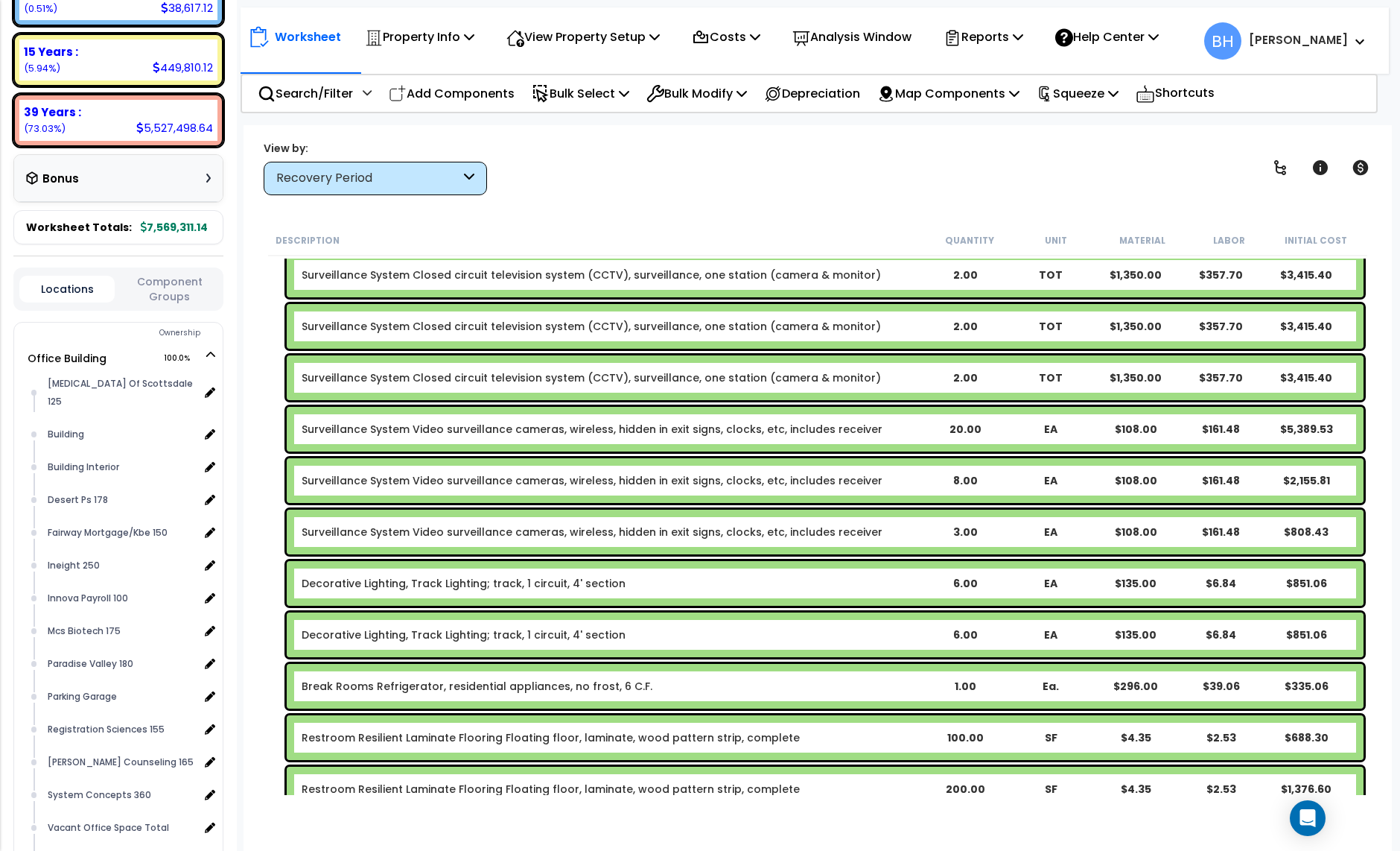
scroll to position [16731, 0]
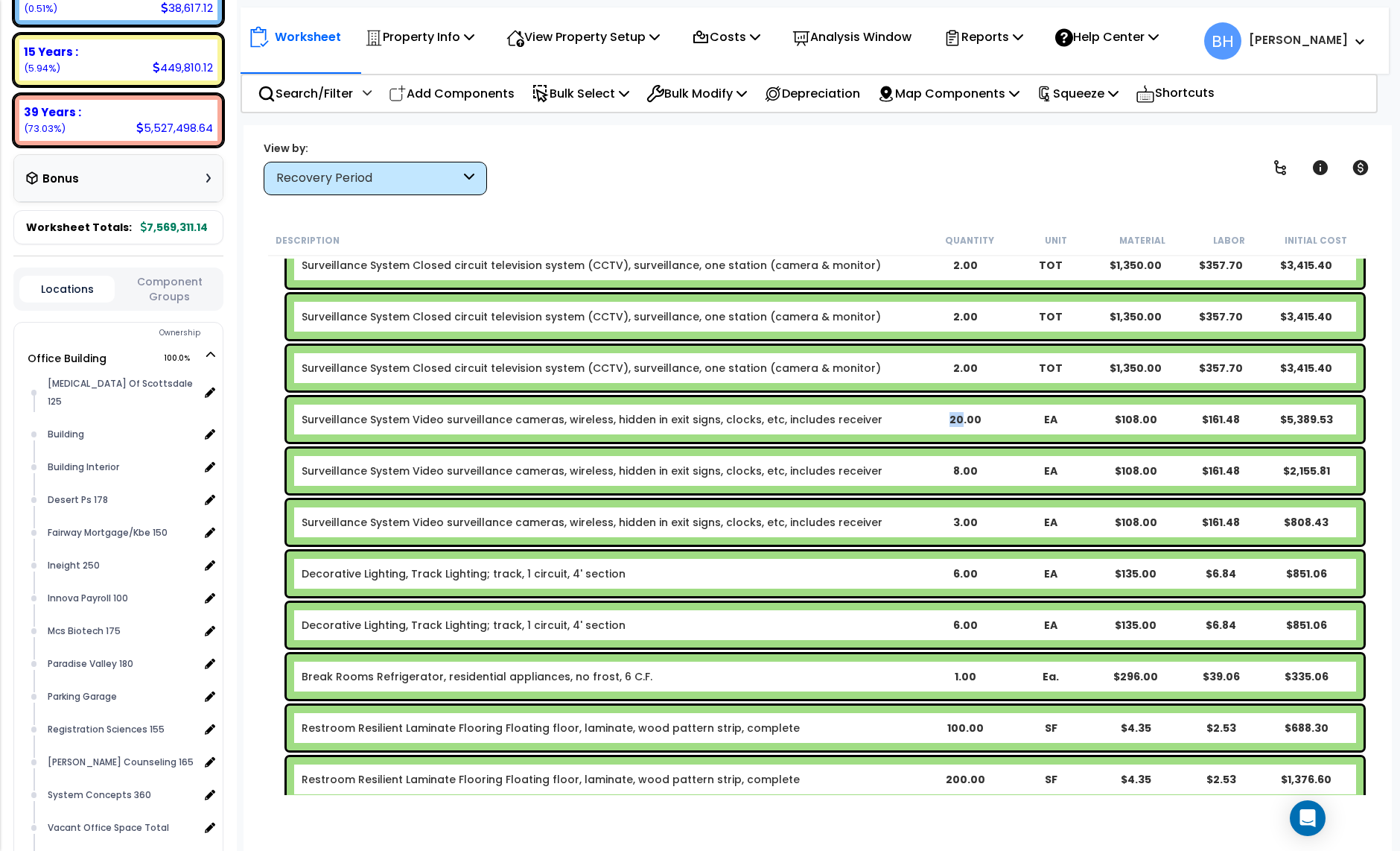
click at [963, 418] on div "20.00" at bounding box center [965, 419] width 83 height 15
click at [964, 465] on div "8.00" at bounding box center [965, 471] width 83 height 15
click at [966, 422] on div "20.00" at bounding box center [965, 419] width 83 height 15
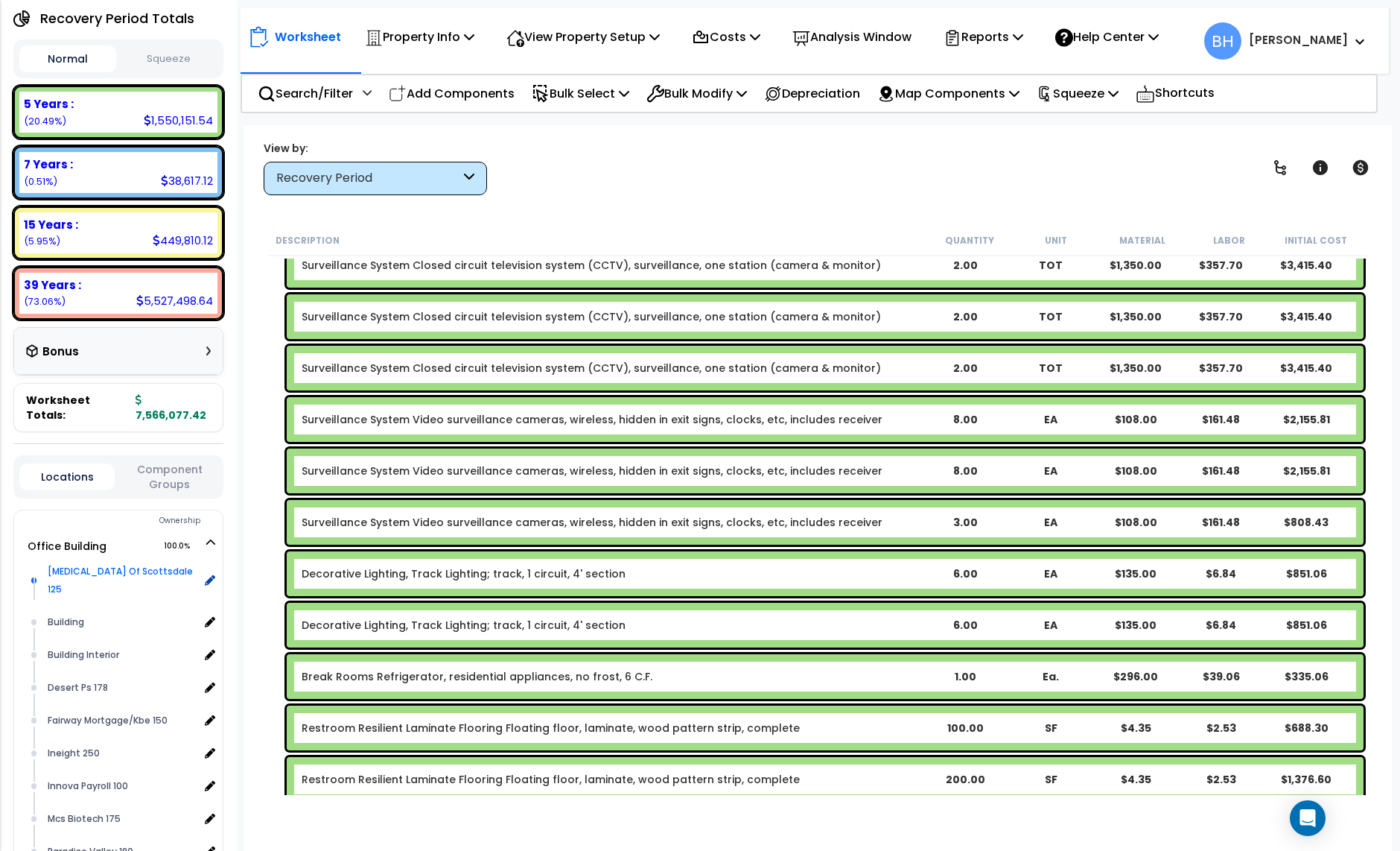
scroll to position [224, 0]
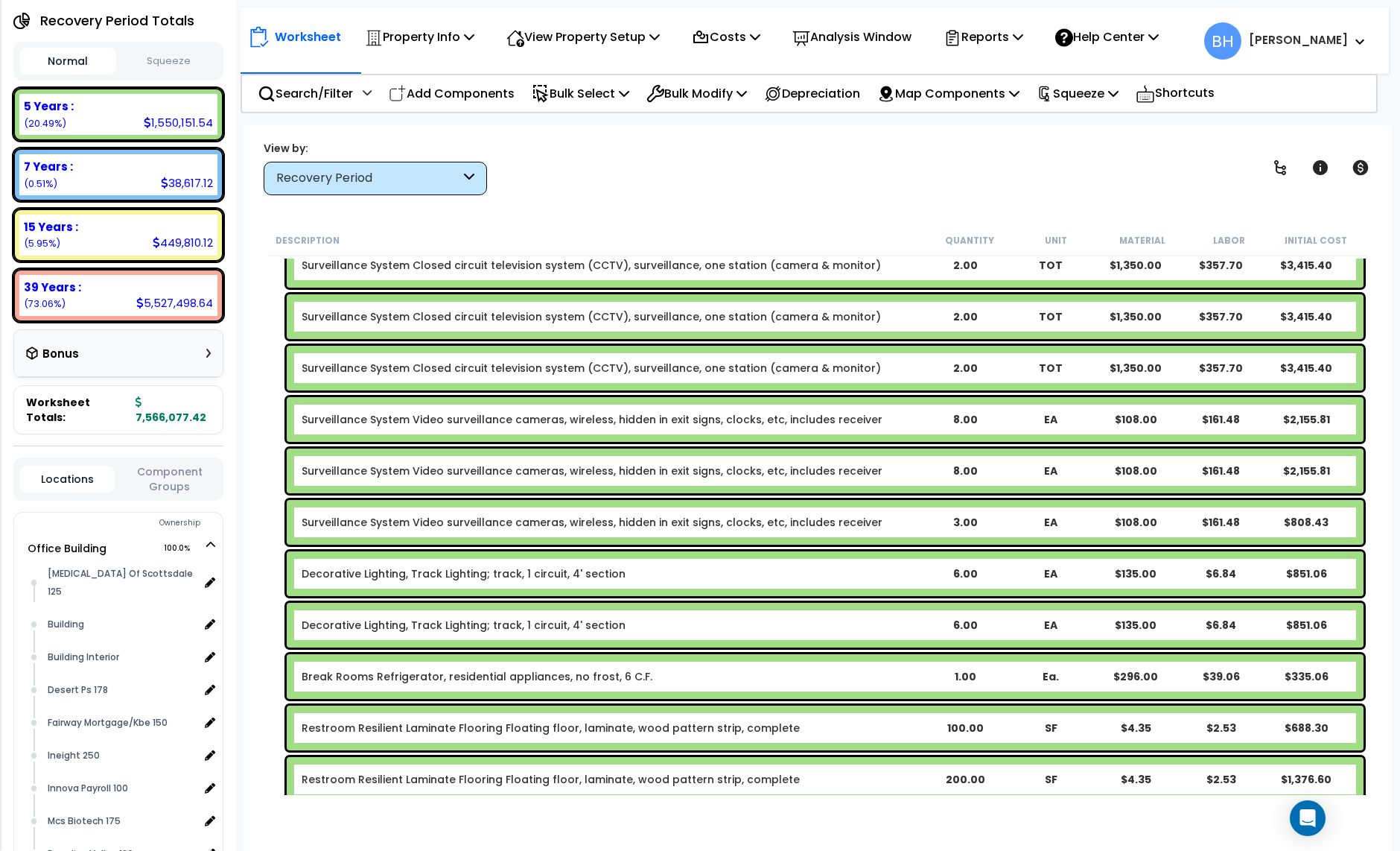
click at [967, 524] on div "3.00" at bounding box center [965, 521] width 83 height 15
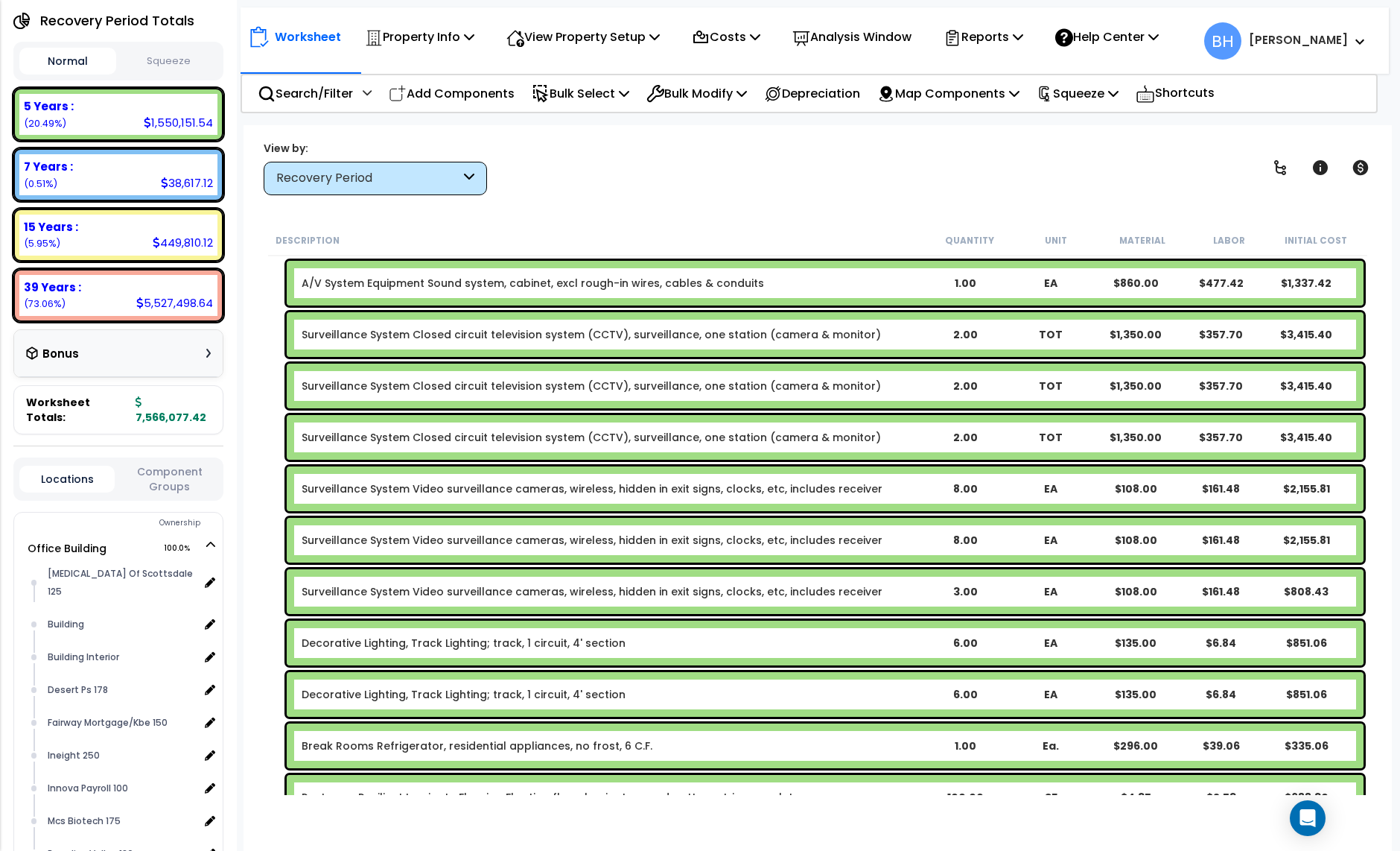
scroll to position [16662, 0]
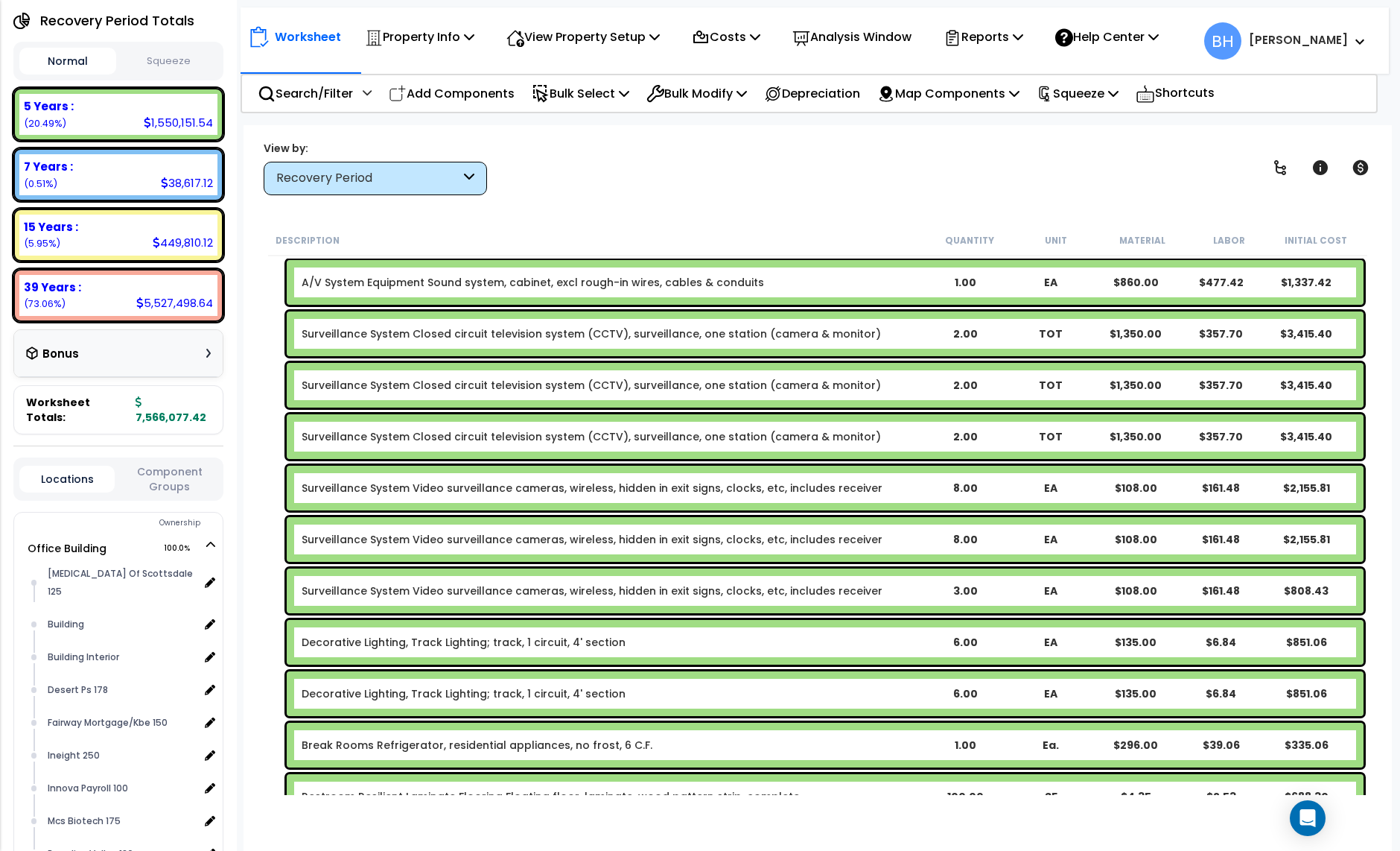
click at [538, 488] on link "Surveillance System Video surveillance cameras, wireless, hidden in exit signs,…" at bounding box center [591, 487] width 581 height 15
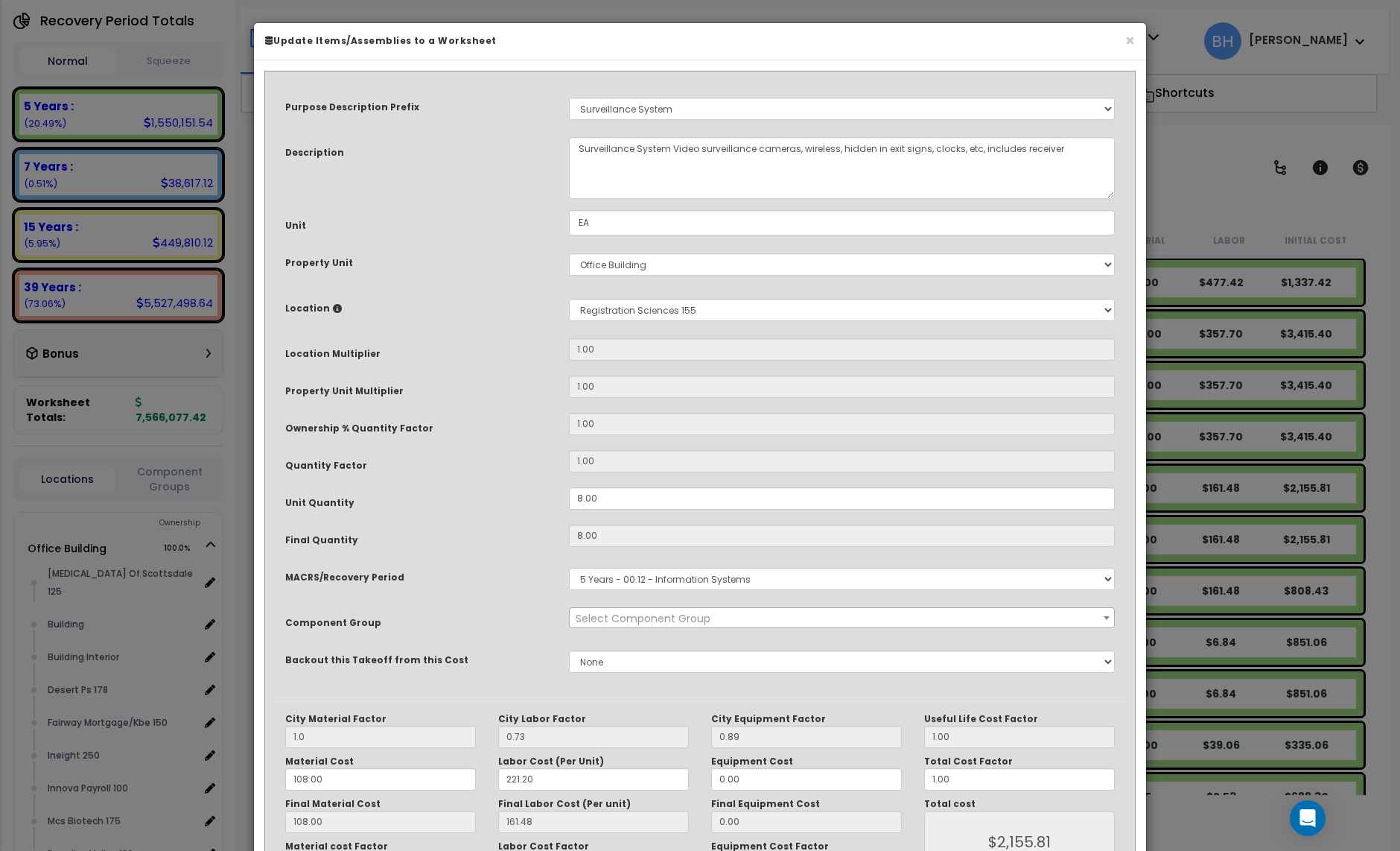
select select "24945"
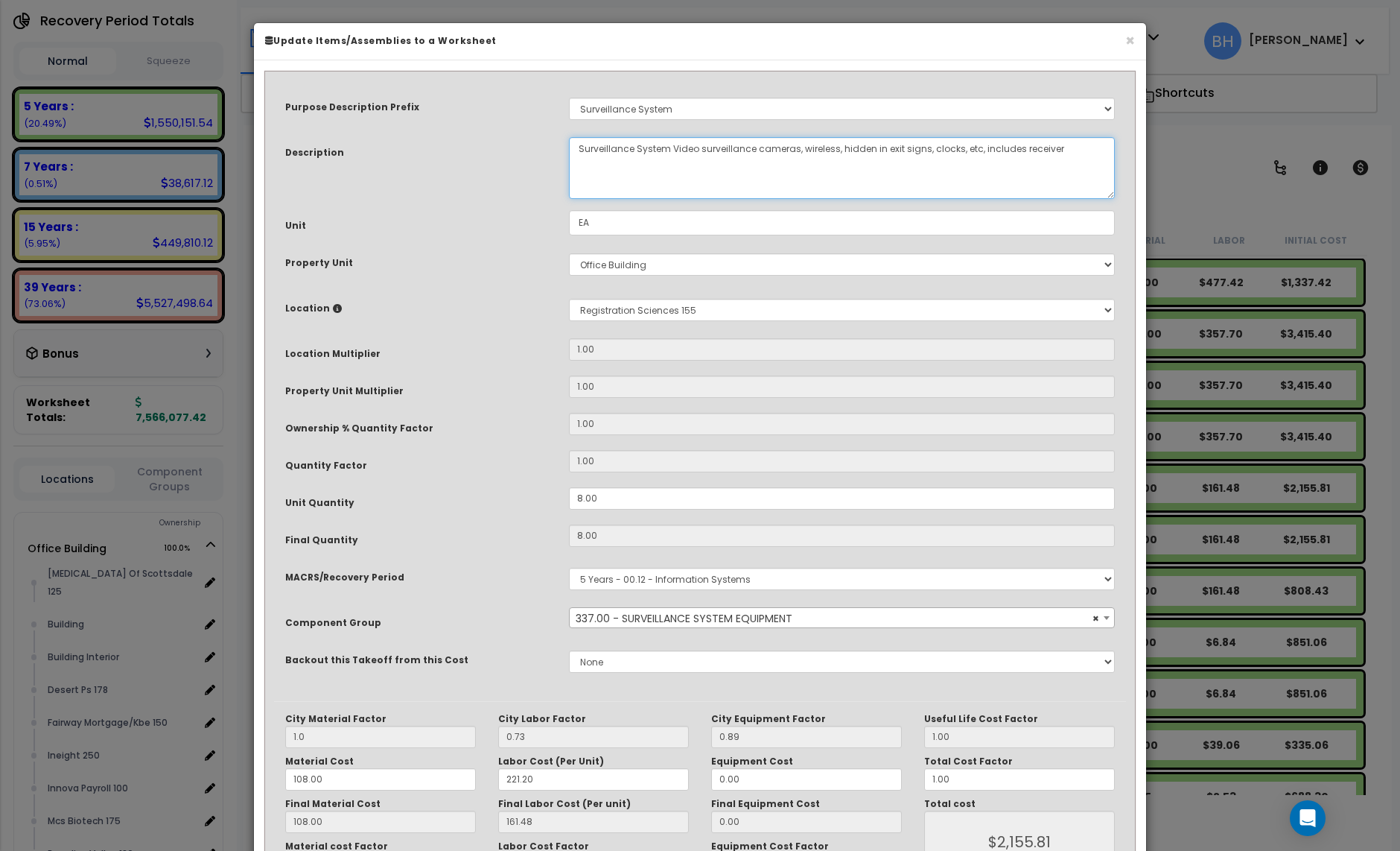
click at [863, 158] on textarea "Surveillance System Video surveillance cameras, wireless, hidden in exit signs,…" at bounding box center [842, 167] width 546 height 62
drag, startPoint x: 838, startPoint y: 150, endPoint x: 975, endPoint y: 146, distance: 137.1
click at [975, 146] on textarea "Surveillance System Video surveillance cameras, wireless, hidden in exit signs,…" at bounding box center [842, 167] width 546 height 62
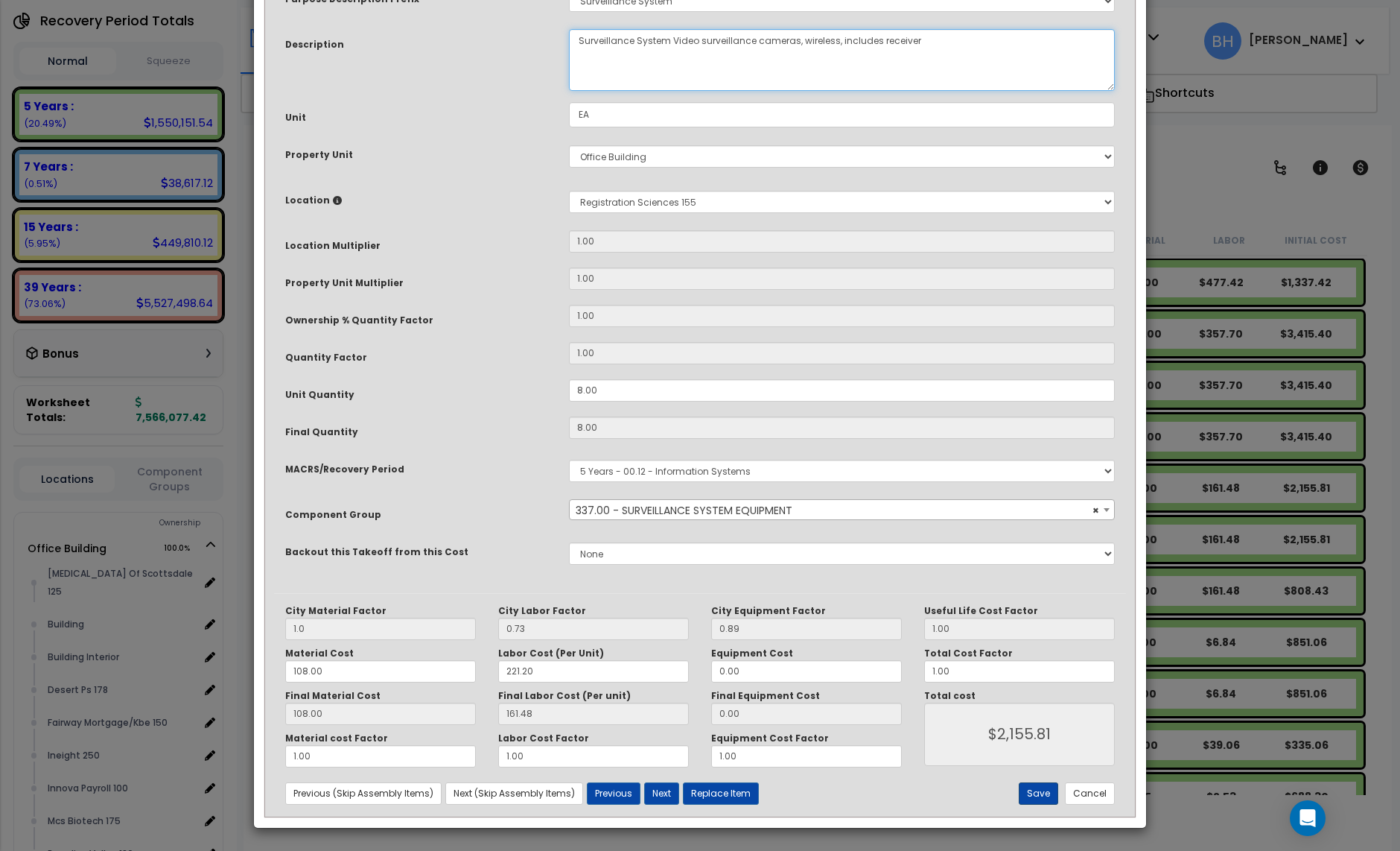
type textarea "Surveillance System Video surveillance cameras, wireless, includes receiver"
click at [1040, 791] on button "Save" at bounding box center [1038, 794] width 39 height 23
type input "1.00"
type input "2155.81"
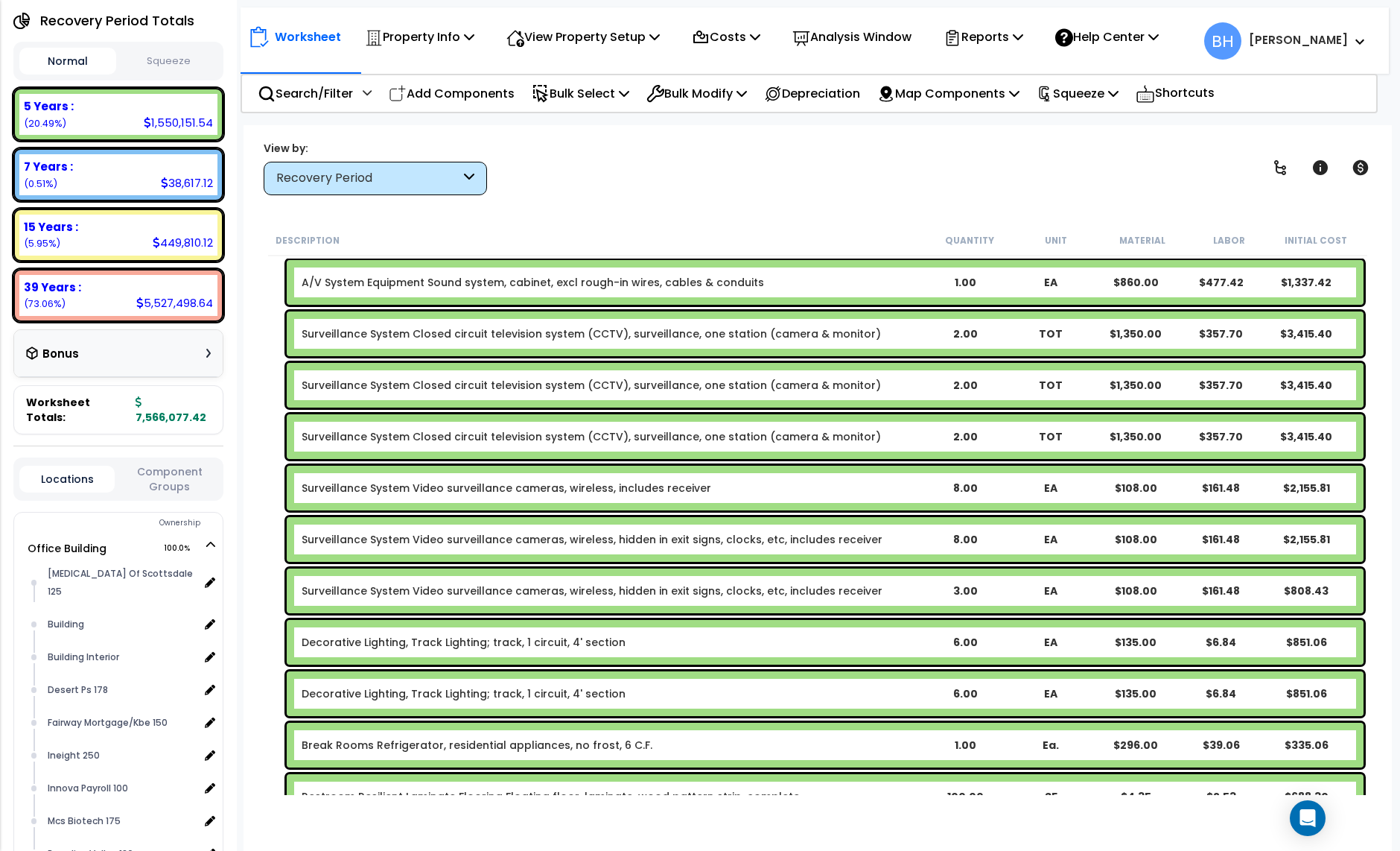
click at [569, 533] on link "Surveillance System Video surveillance cameras, wireless, hidden in exit signs,…" at bounding box center [591, 539] width 581 height 15
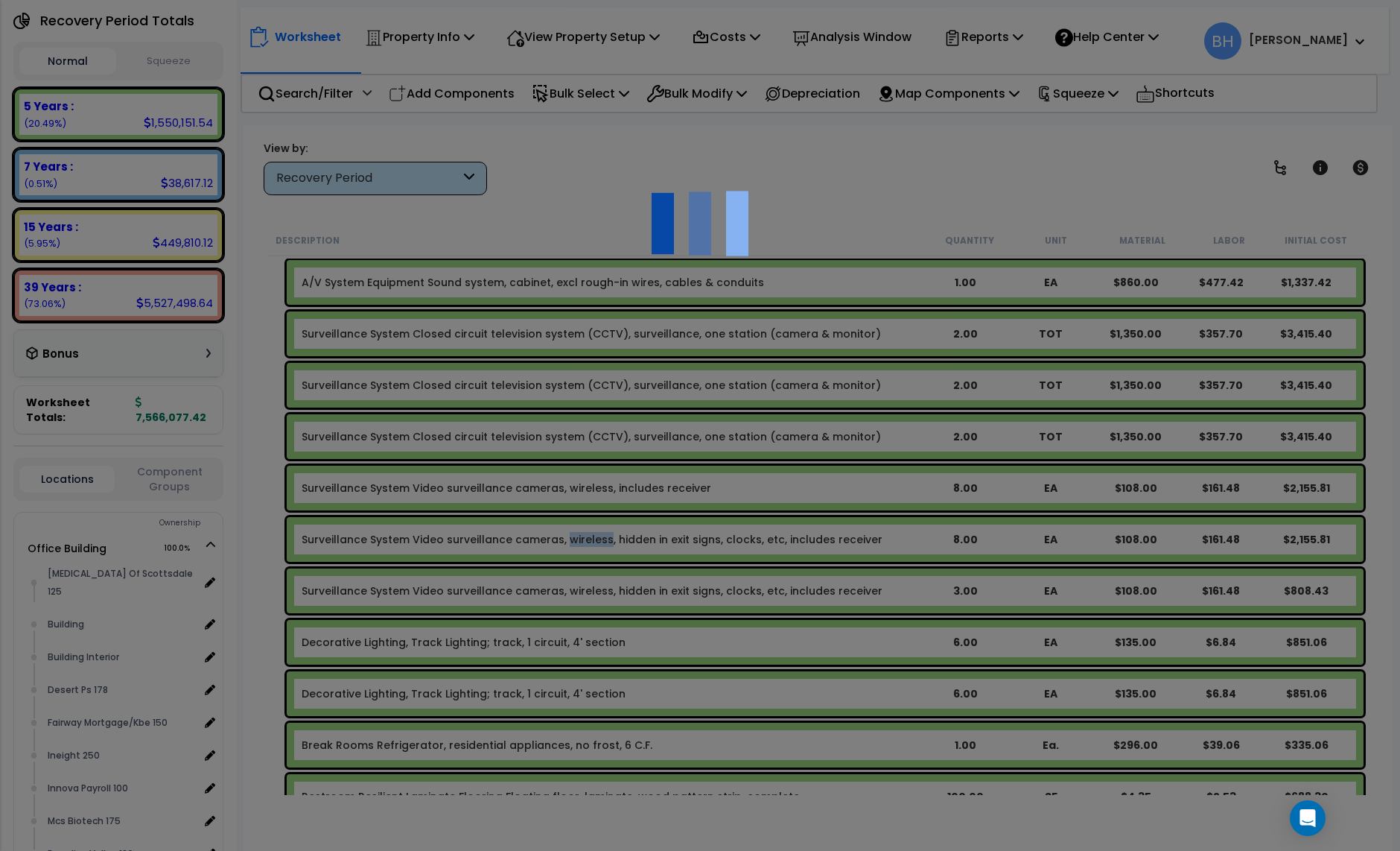
scroll to position [0, 0]
select select "24945"
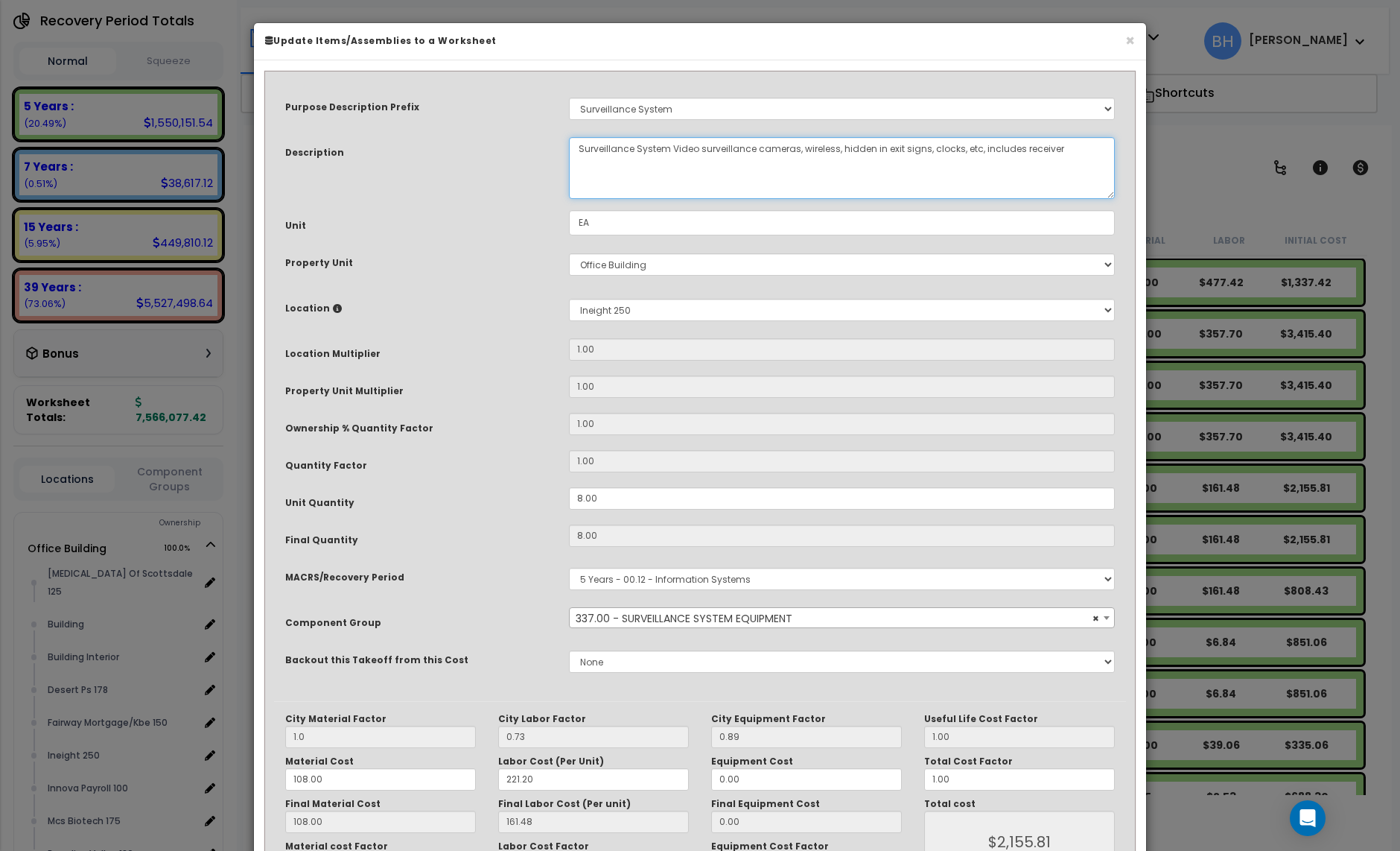
drag, startPoint x: 840, startPoint y: 158, endPoint x: 844, endPoint y: 152, distance: 7.2
click at [840, 158] on textarea "Surveillance System Video surveillance cameras, wireless, hidden in exit signs,…" at bounding box center [842, 167] width 546 height 62
drag, startPoint x: 840, startPoint y: 149, endPoint x: 979, endPoint y: 146, distance: 139.0
click at [979, 146] on textarea "Surveillance System Video surveillance cameras, wireless, hidden in exit signs,…" at bounding box center [842, 167] width 546 height 62
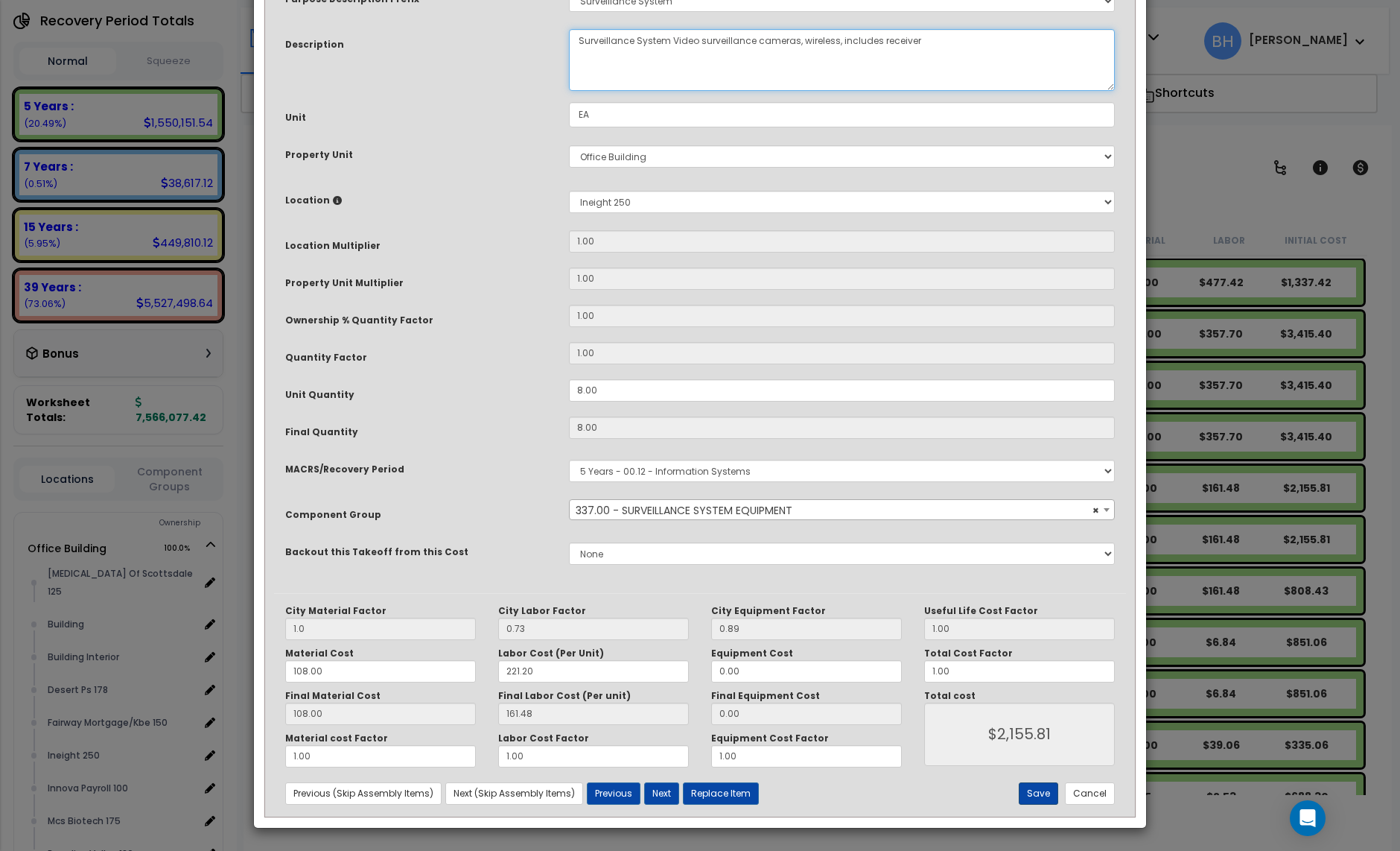
type textarea "Surveillance System Video surveillance cameras, wireless, includes receiver"
click at [1052, 791] on button "Save" at bounding box center [1038, 794] width 39 height 23
type input "1.00"
type input "2155.81"
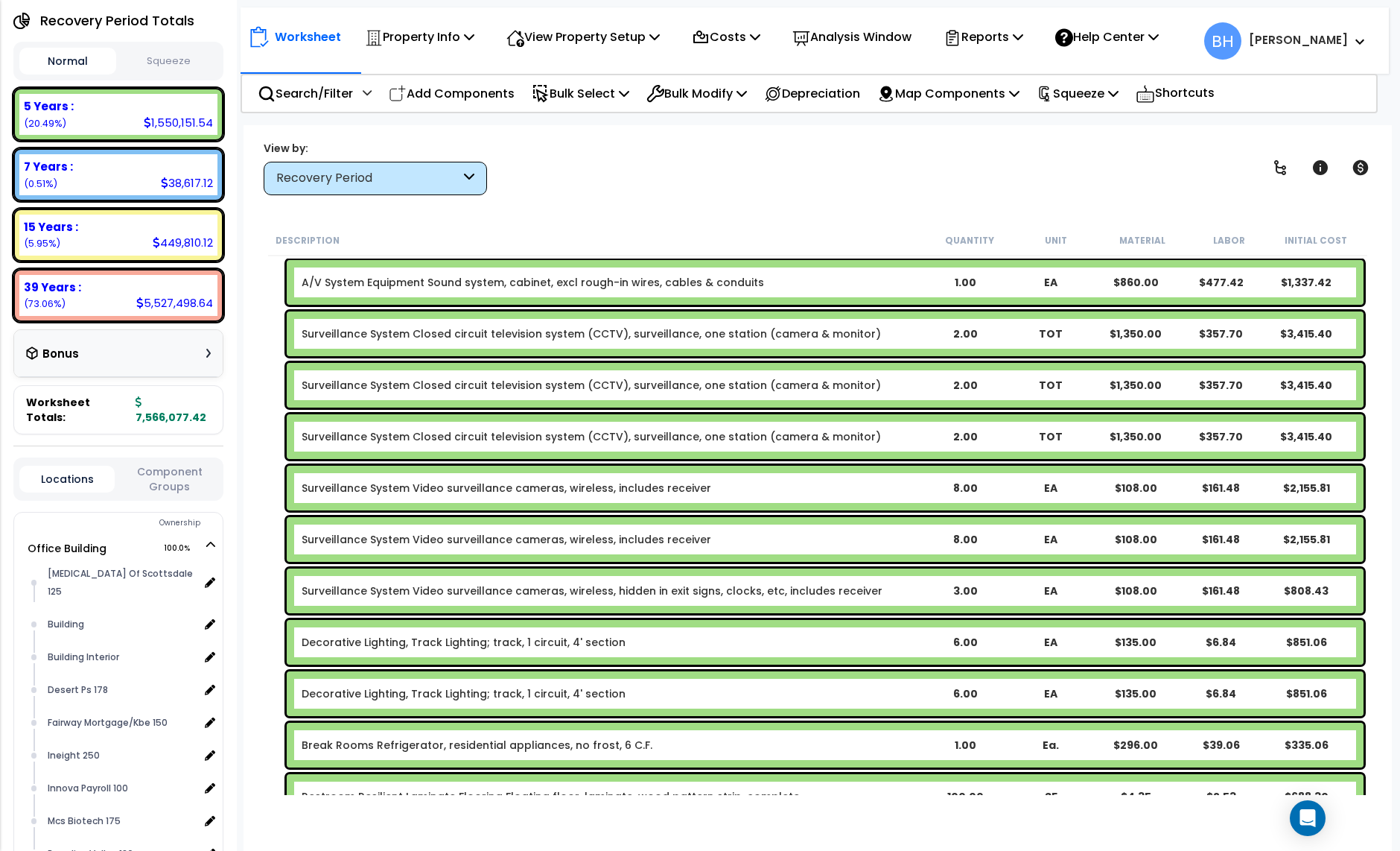
click at [716, 593] on link "Surveillance System Video surveillance cameras, wireless, hidden in exit signs,…" at bounding box center [591, 591] width 581 height 15
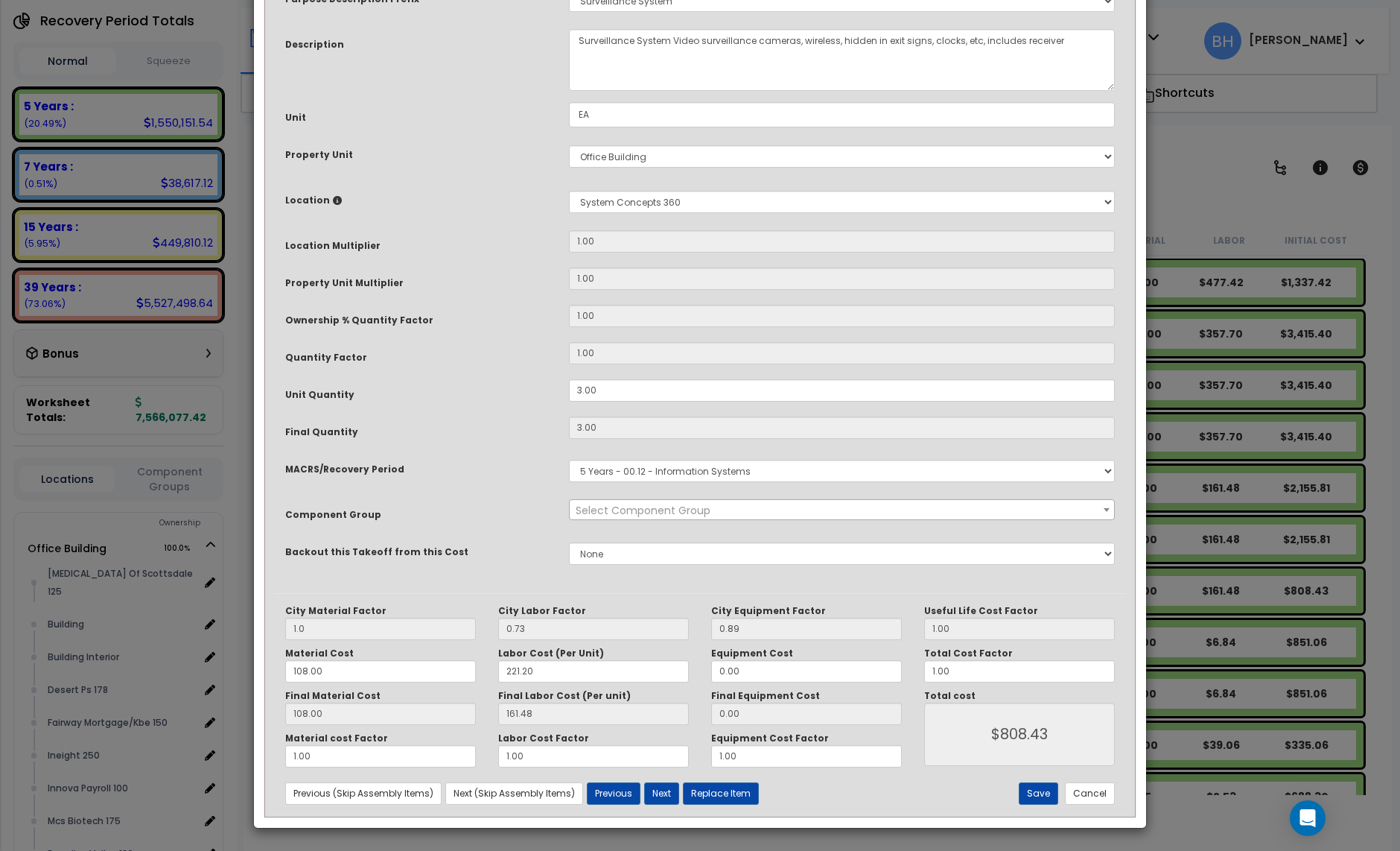
scroll to position [0, 0]
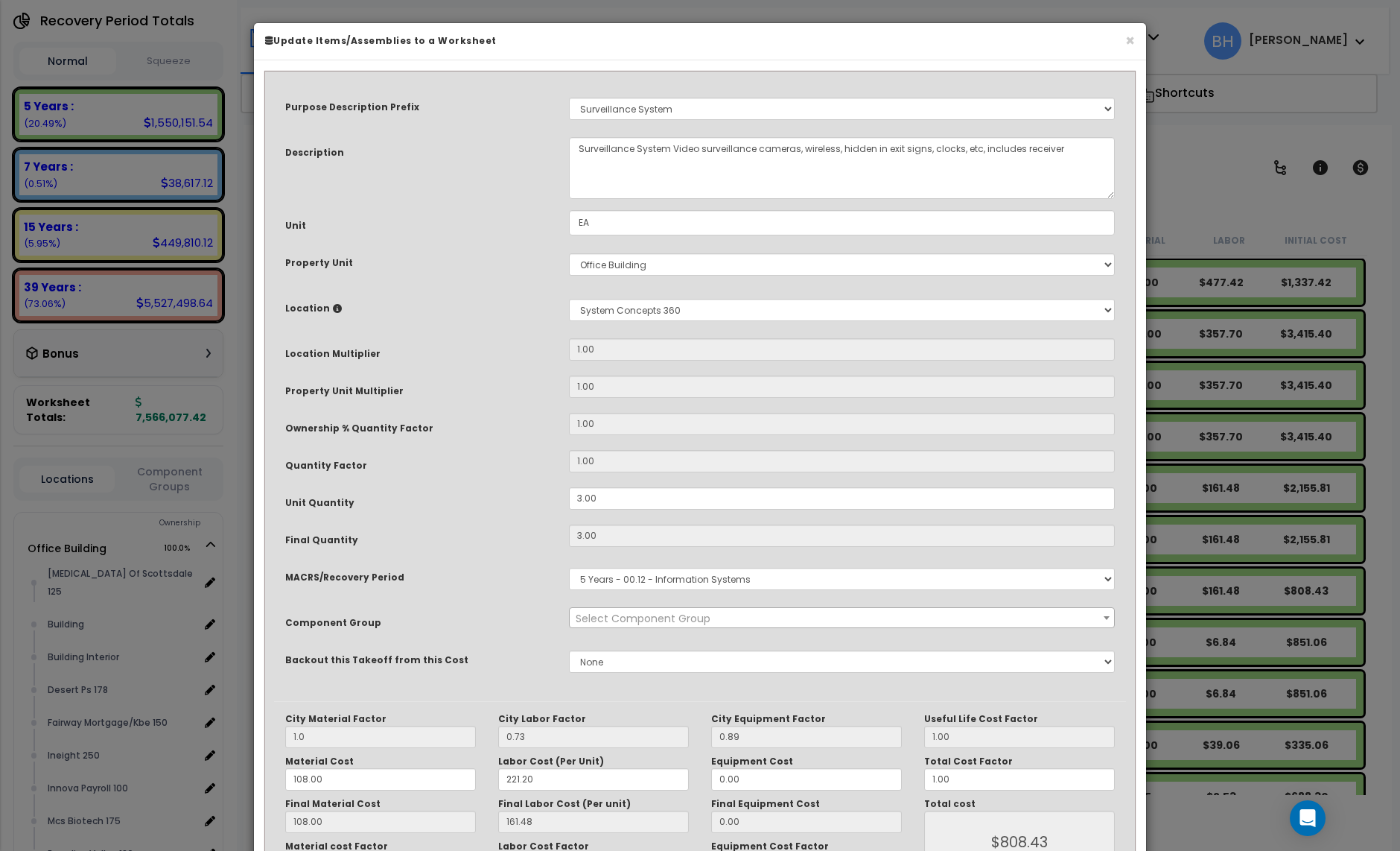
select select "24945"
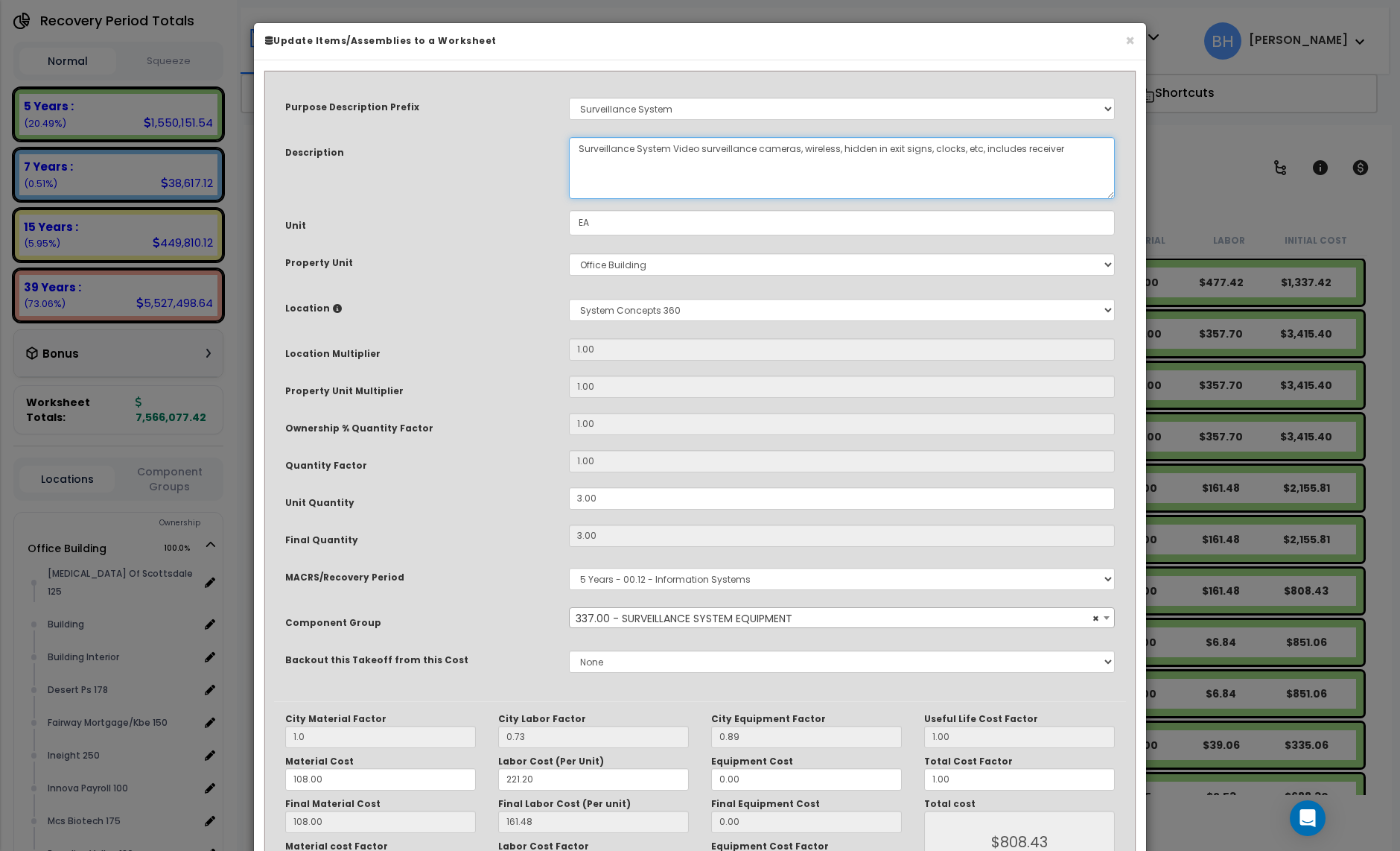
click at [838, 152] on textarea "Surveillance System Video surveillance cameras, wireless, hidden in exit signs,…" at bounding box center [842, 167] width 546 height 62
drag, startPoint x: 839, startPoint y: 147, endPoint x: 977, endPoint y: 146, distance: 138.0
click at [977, 146] on textarea "Surveillance System Video surveillance cameras, wireless, hidden in exit signs,…" at bounding box center [842, 167] width 546 height 62
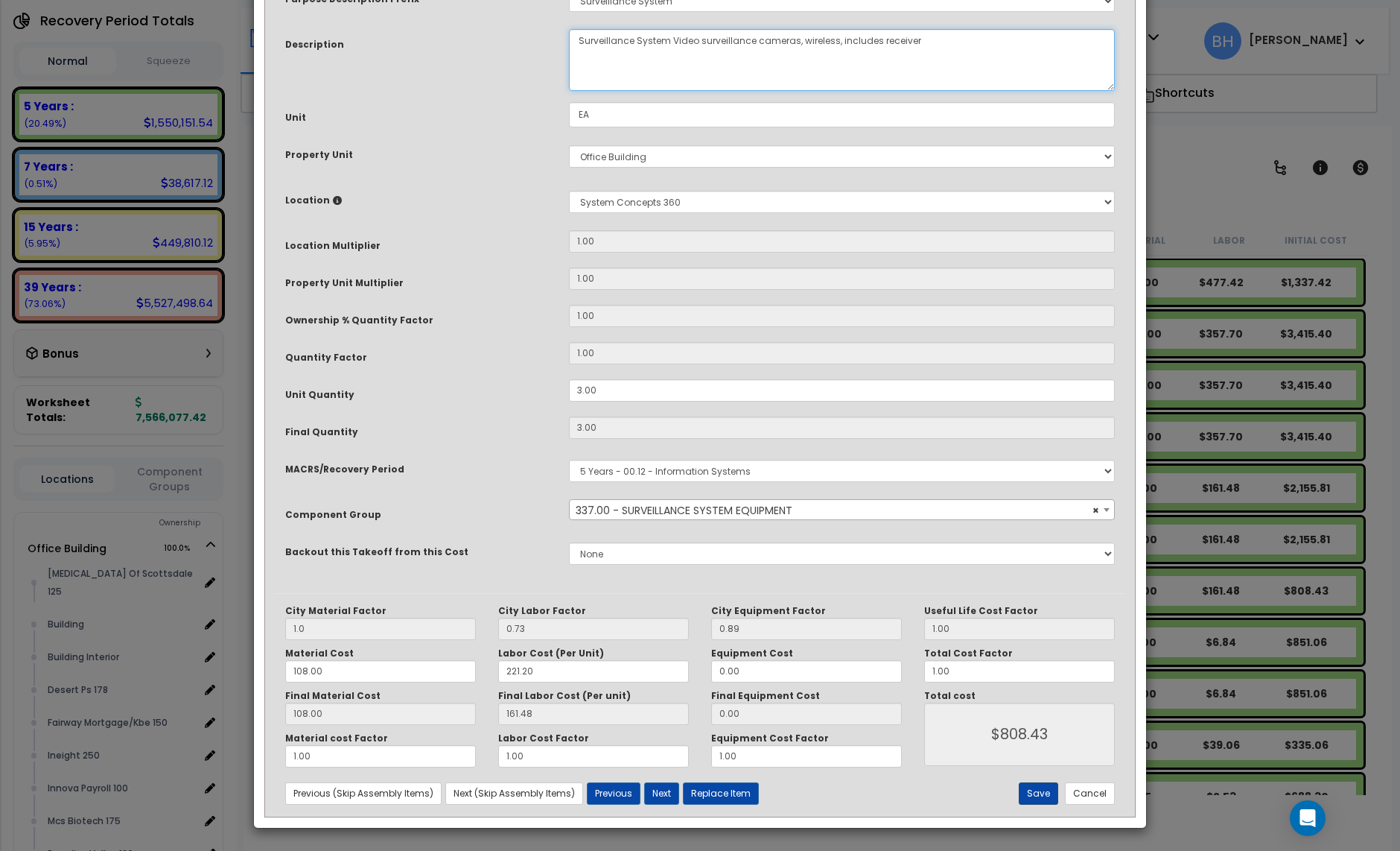
type textarea "Surveillance System Video surveillance cameras, wireless, includes receiver"
click at [1029, 798] on button "Save" at bounding box center [1038, 794] width 39 height 23
type input "1.00"
type input "808.43"
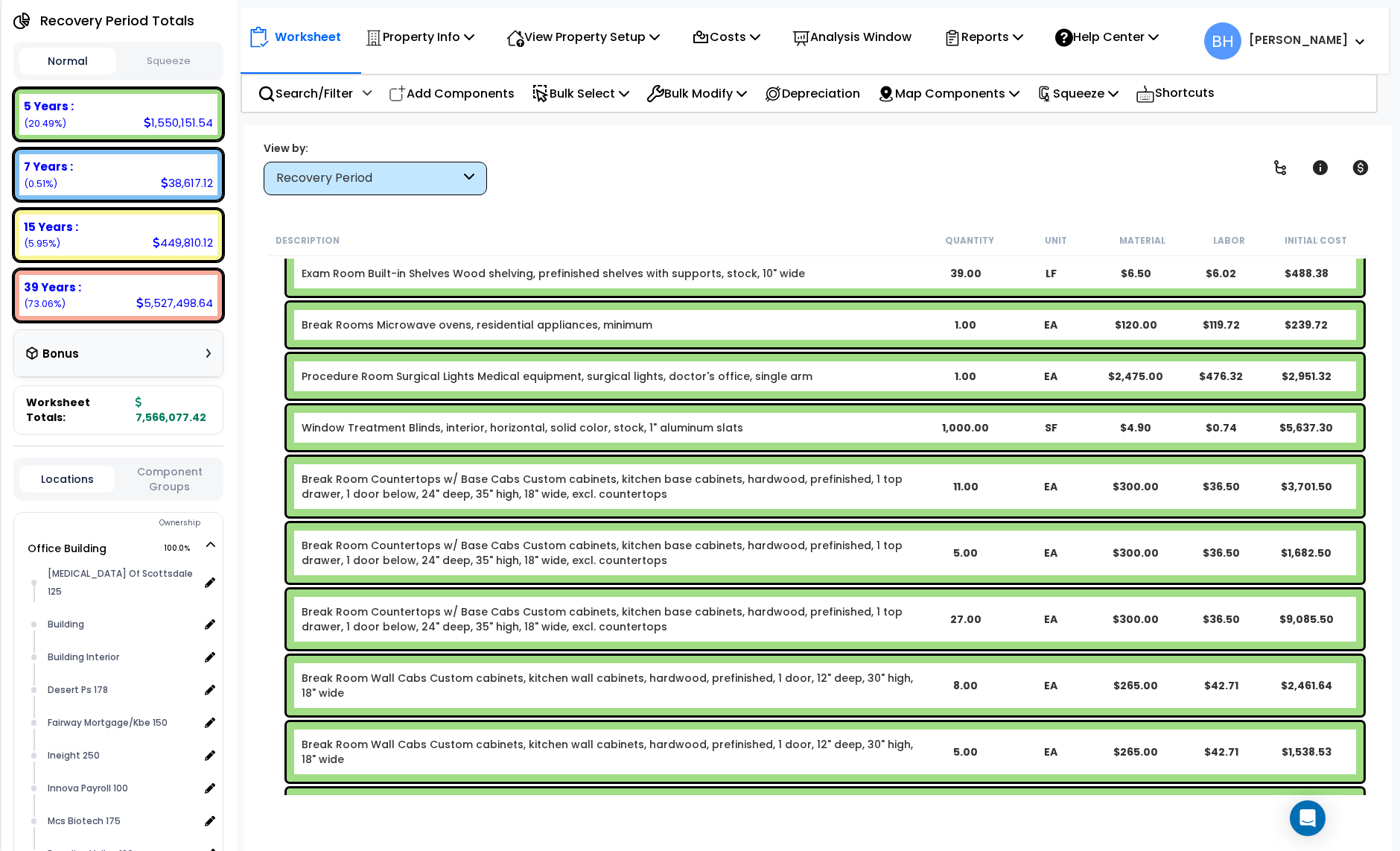
scroll to position [17668, 0]
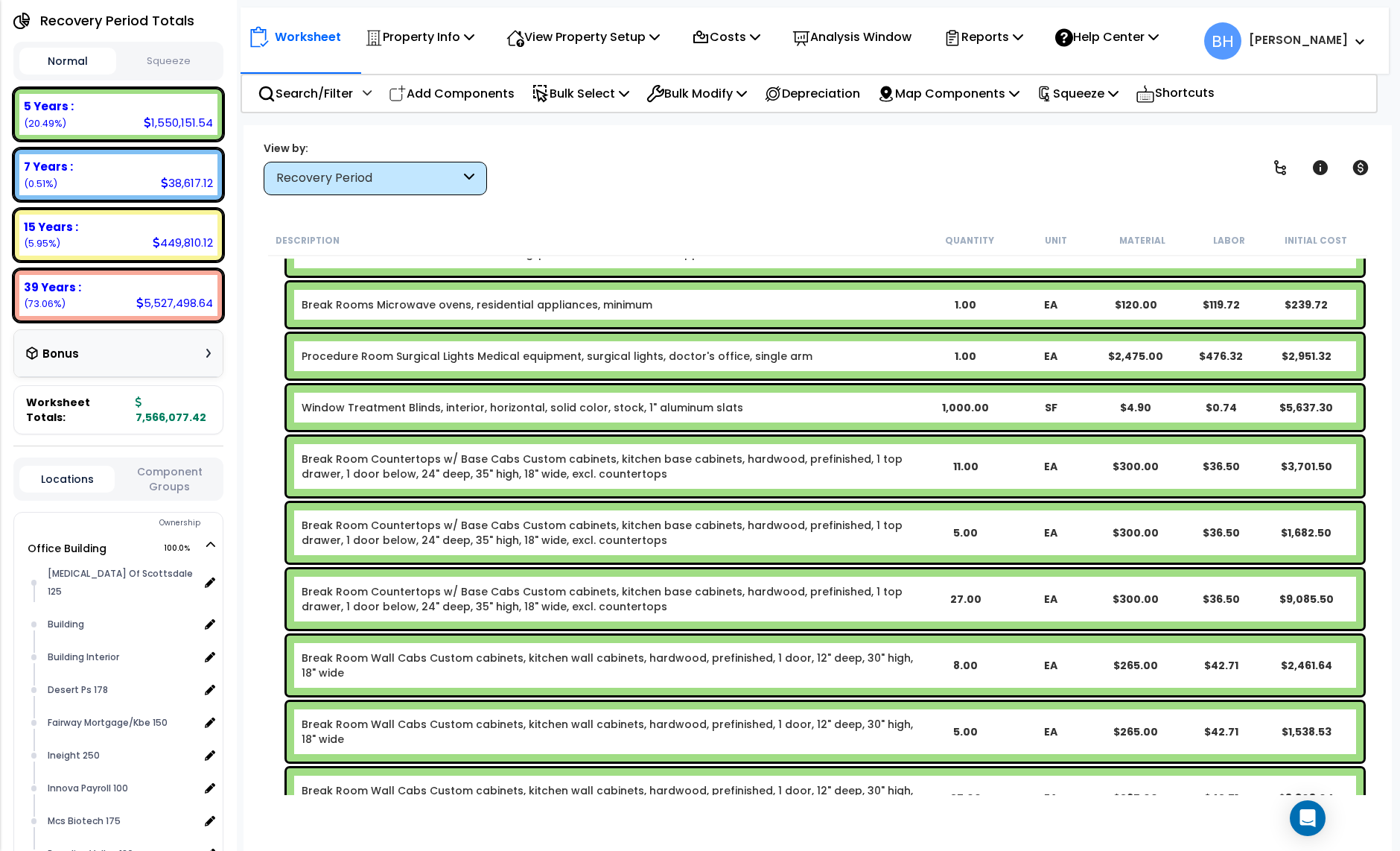
drag, startPoint x: 957, startPoint y: 353, endPoint x: 969, endPoint y: 371, distance: 21.6
click at [957, 353] on div "1.00" at bounding box center [965, 356] width 83 height 15
click at [974, 356] on div "1.00" at bounding box center [965, 356] width 83 height 15
click at [972, 356] on div "1.00" at bounding box center [965, 356] width 83 height 15
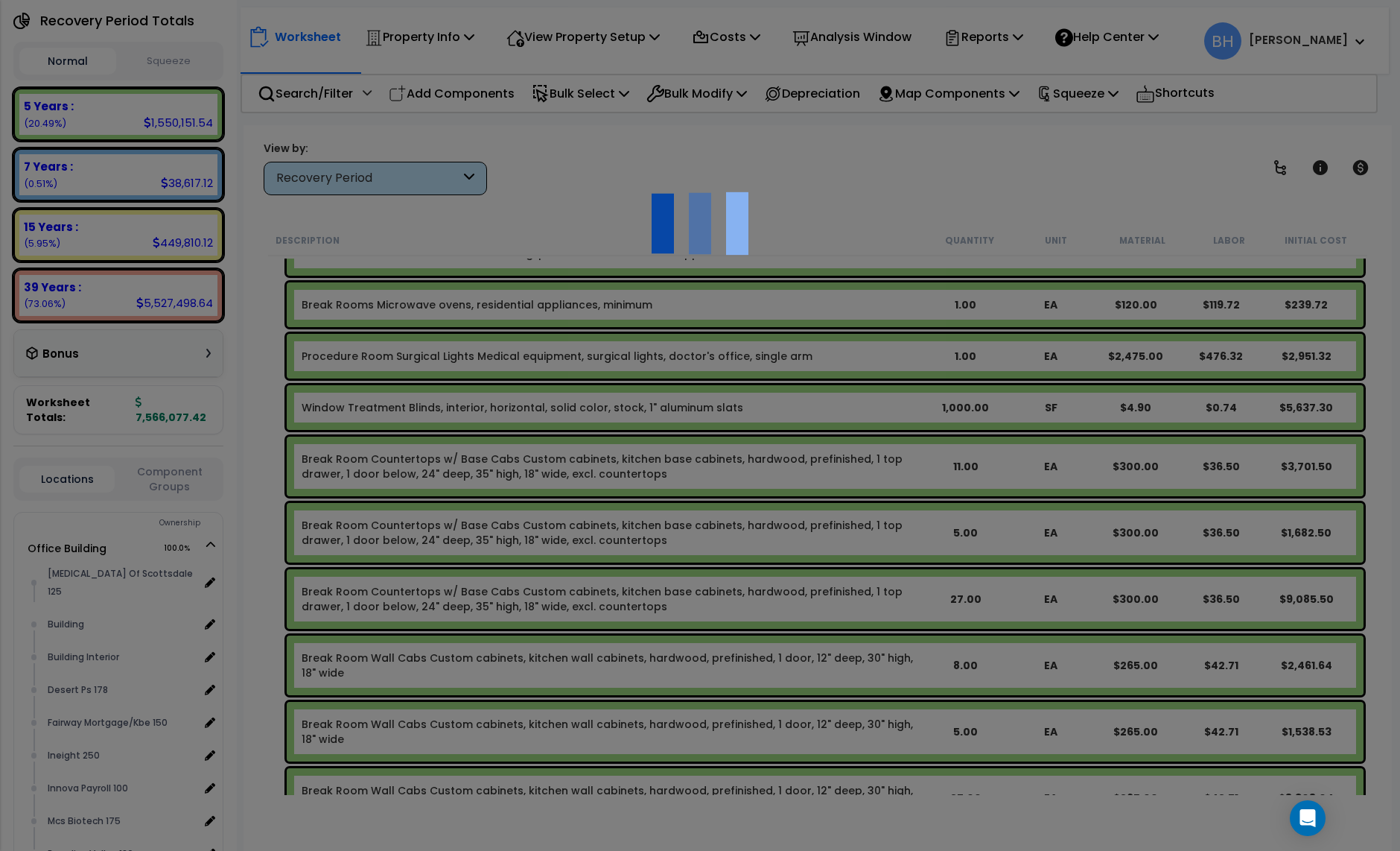
scroll to position [0, 0]
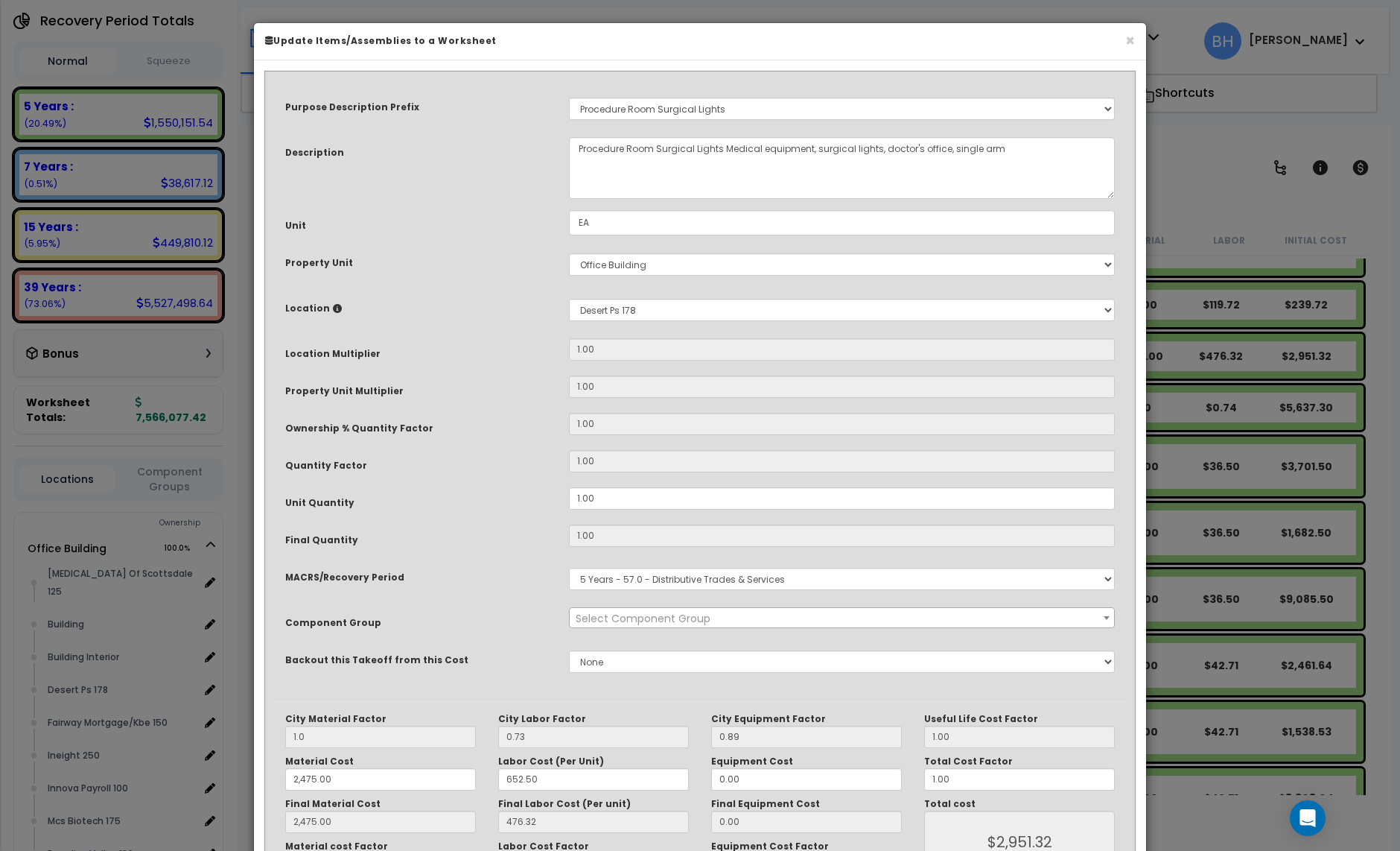
select select "22847"
click at [599, 497] on input "1.00" at bounding box center [842, 499] width 546 height 23
type input "2"
type input "1"
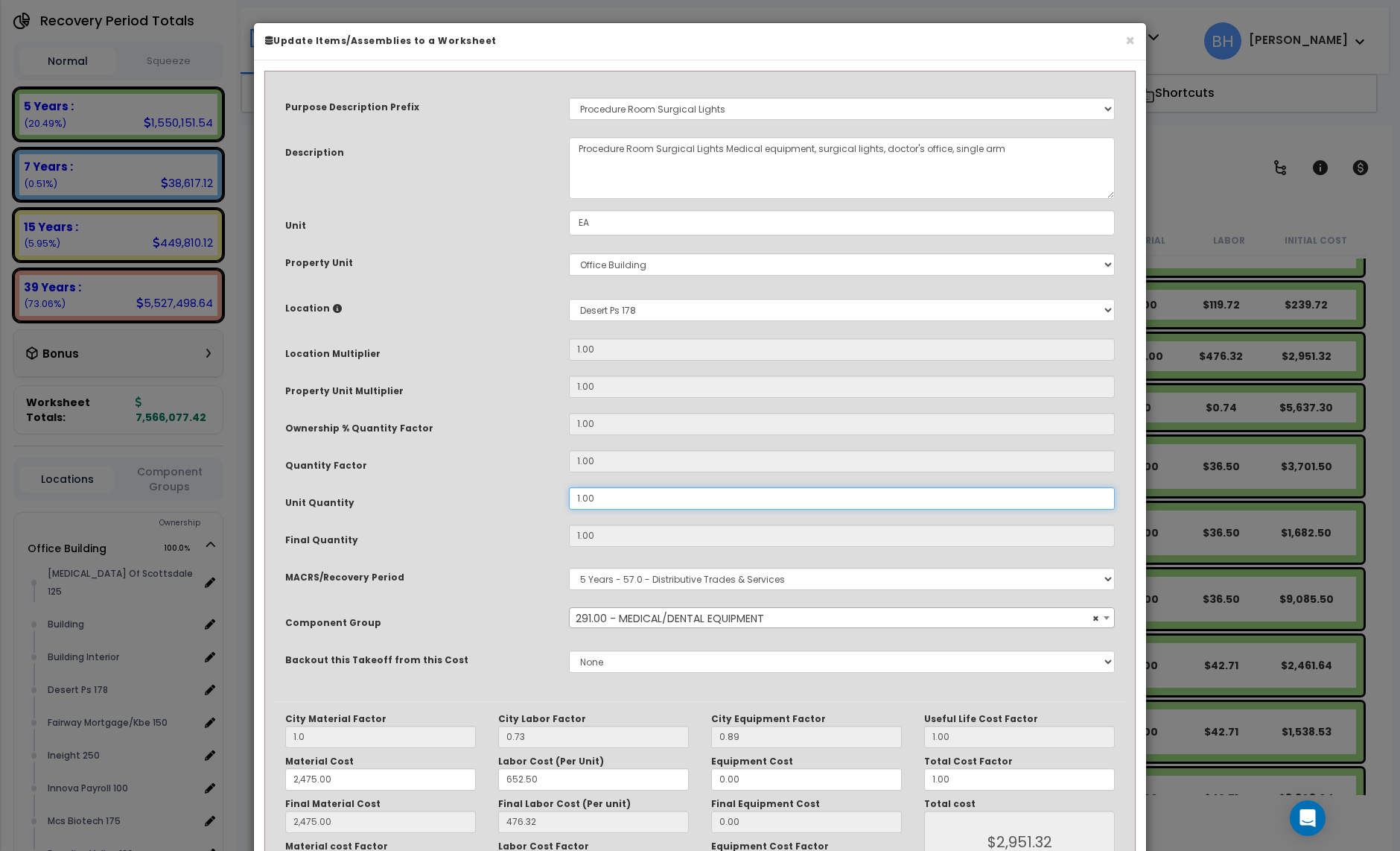
type input "2,475.00"
type input "$2,951.32"
type input "2"
type input "2,475.00"
type input "$5,902.64"
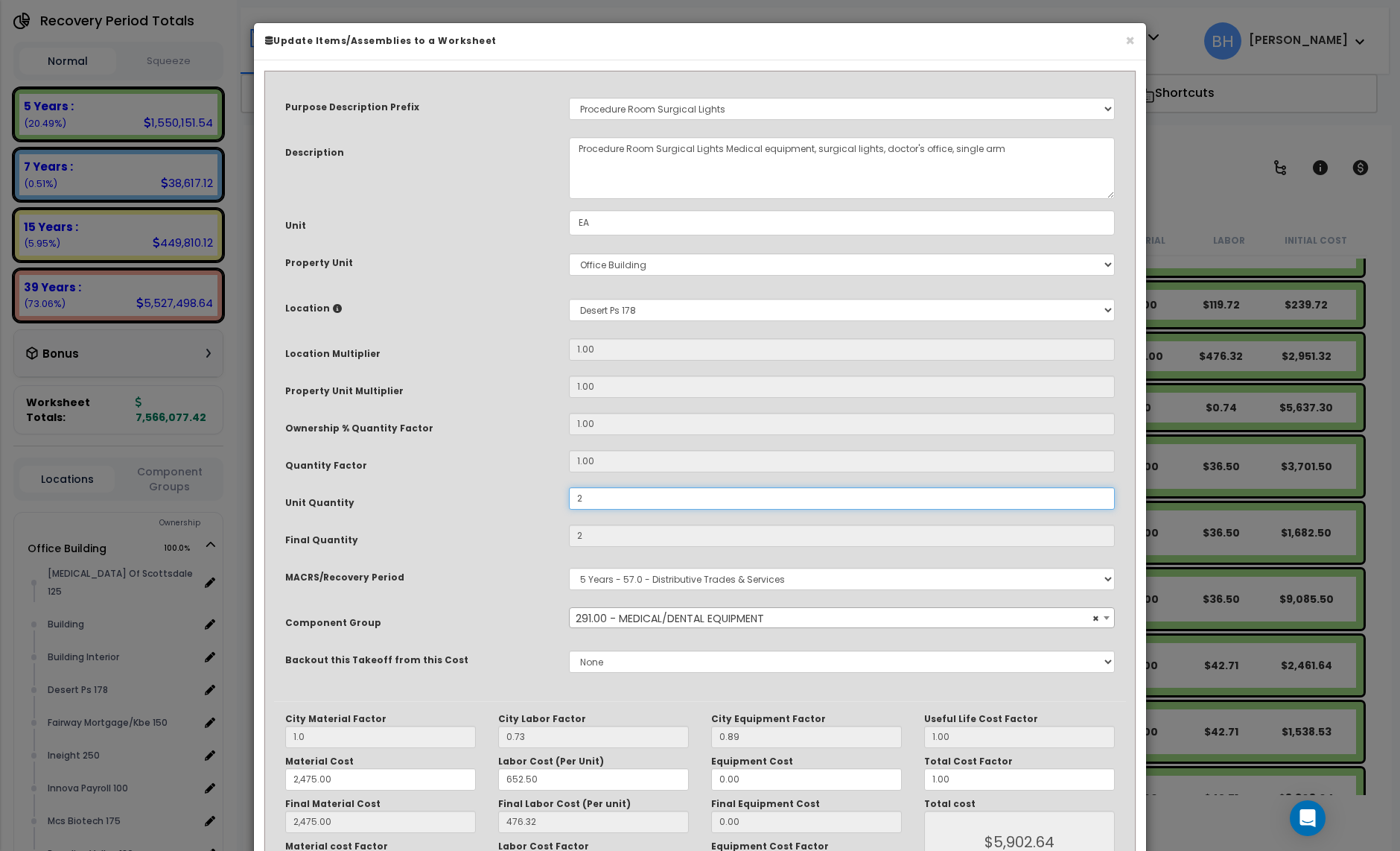
scroll to position [109, 0]
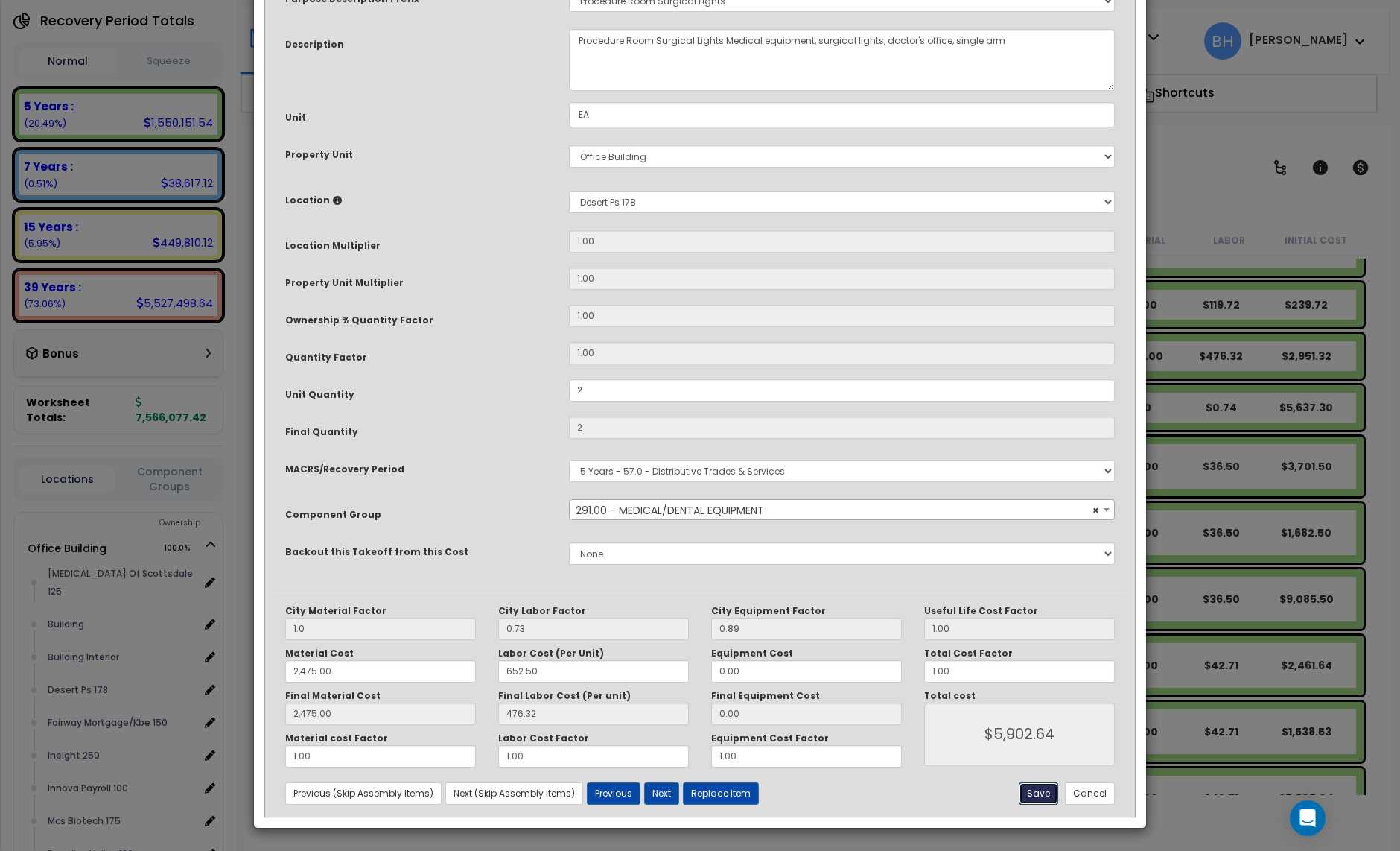
click at [1041, 793] on button "Save" at bounding box center [1038, 794] width 39 height 23
type input "2.00"
type input "1.00"
type input "2475.00"
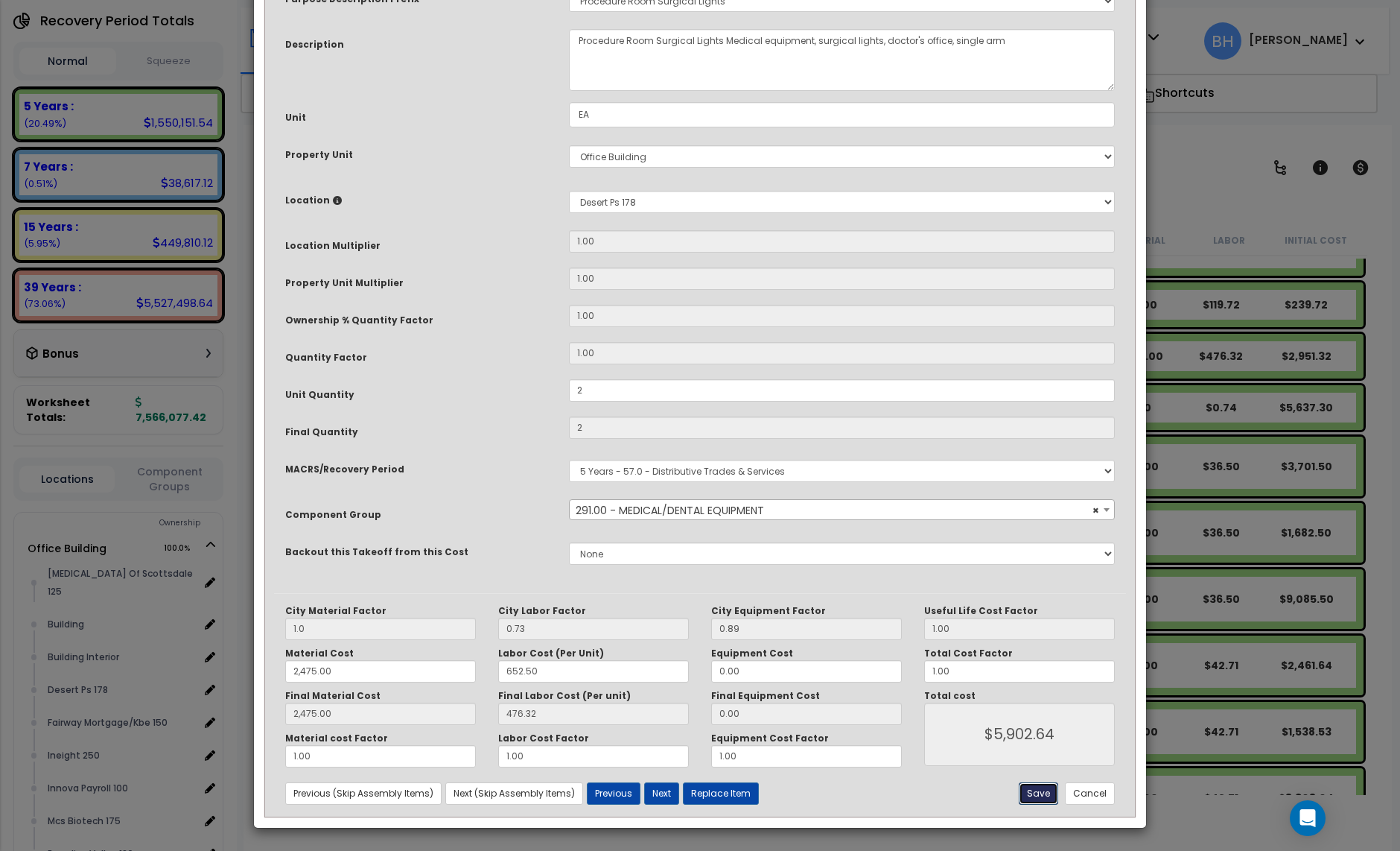
type input "2475.00"
type input "5902.64"
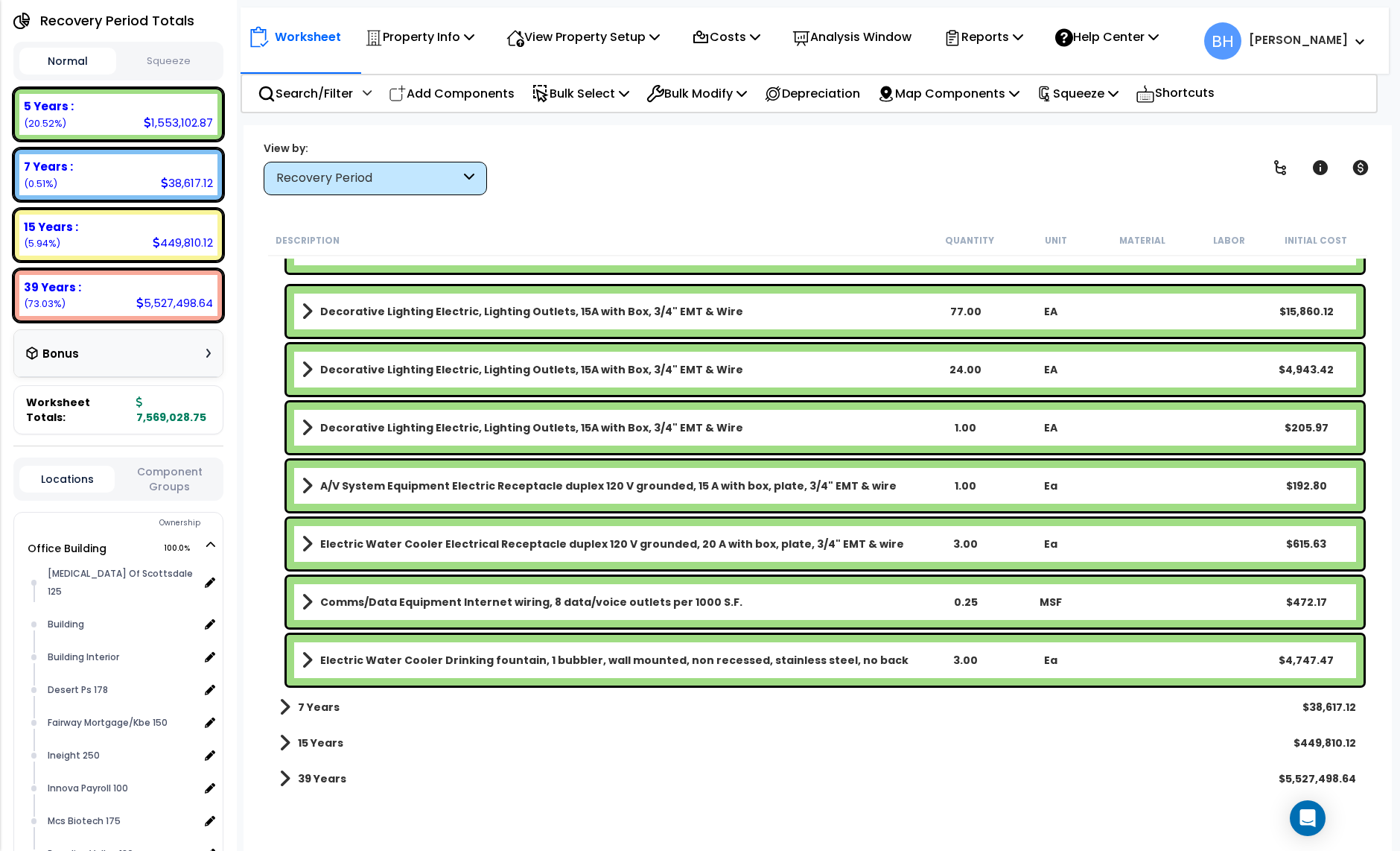
scroll to position [24609, 0]
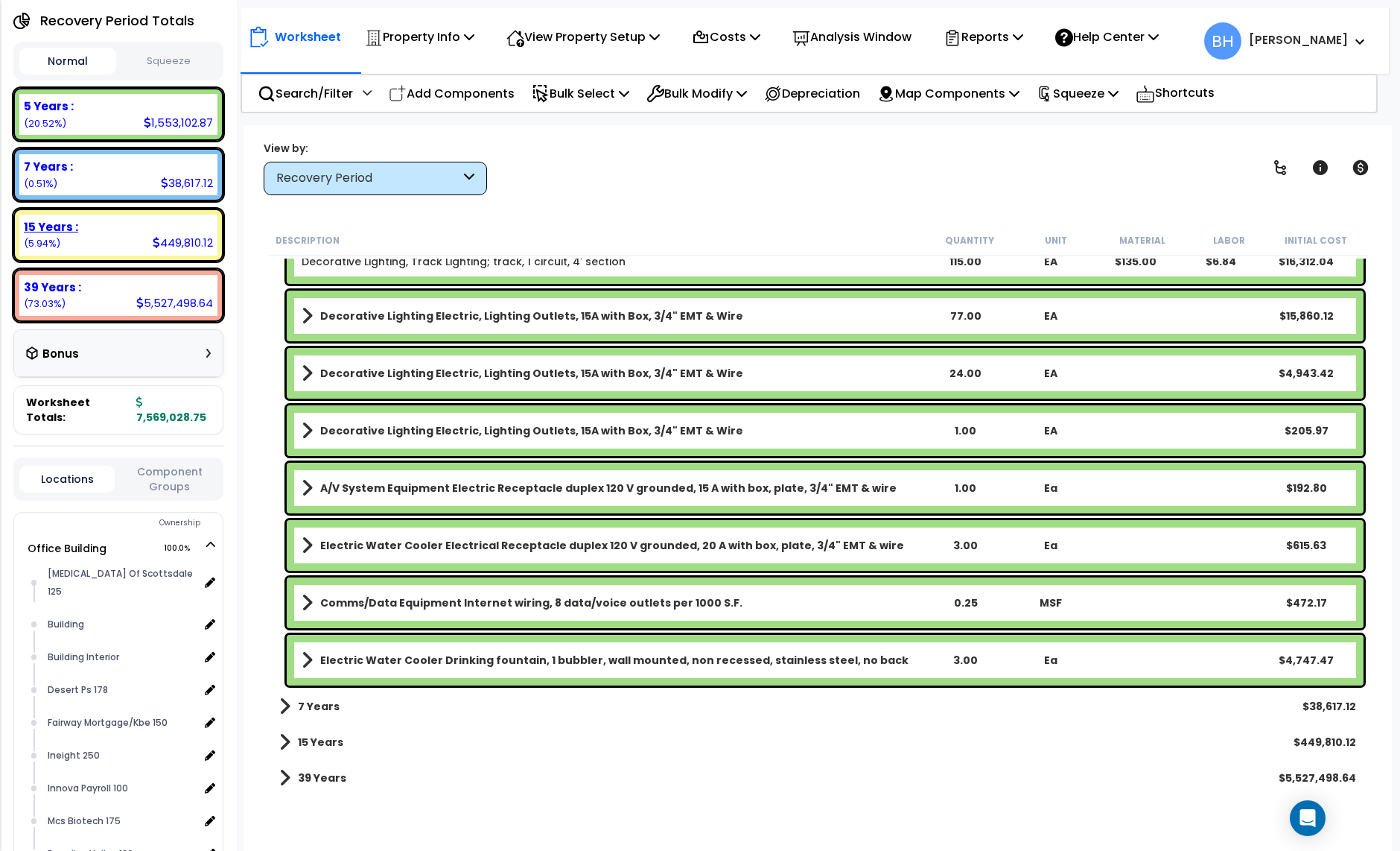
click at [78, 215] on div "15 Years : 449,810.12 (5.94%)" at bounding box center [118, 235] width 198 height 41
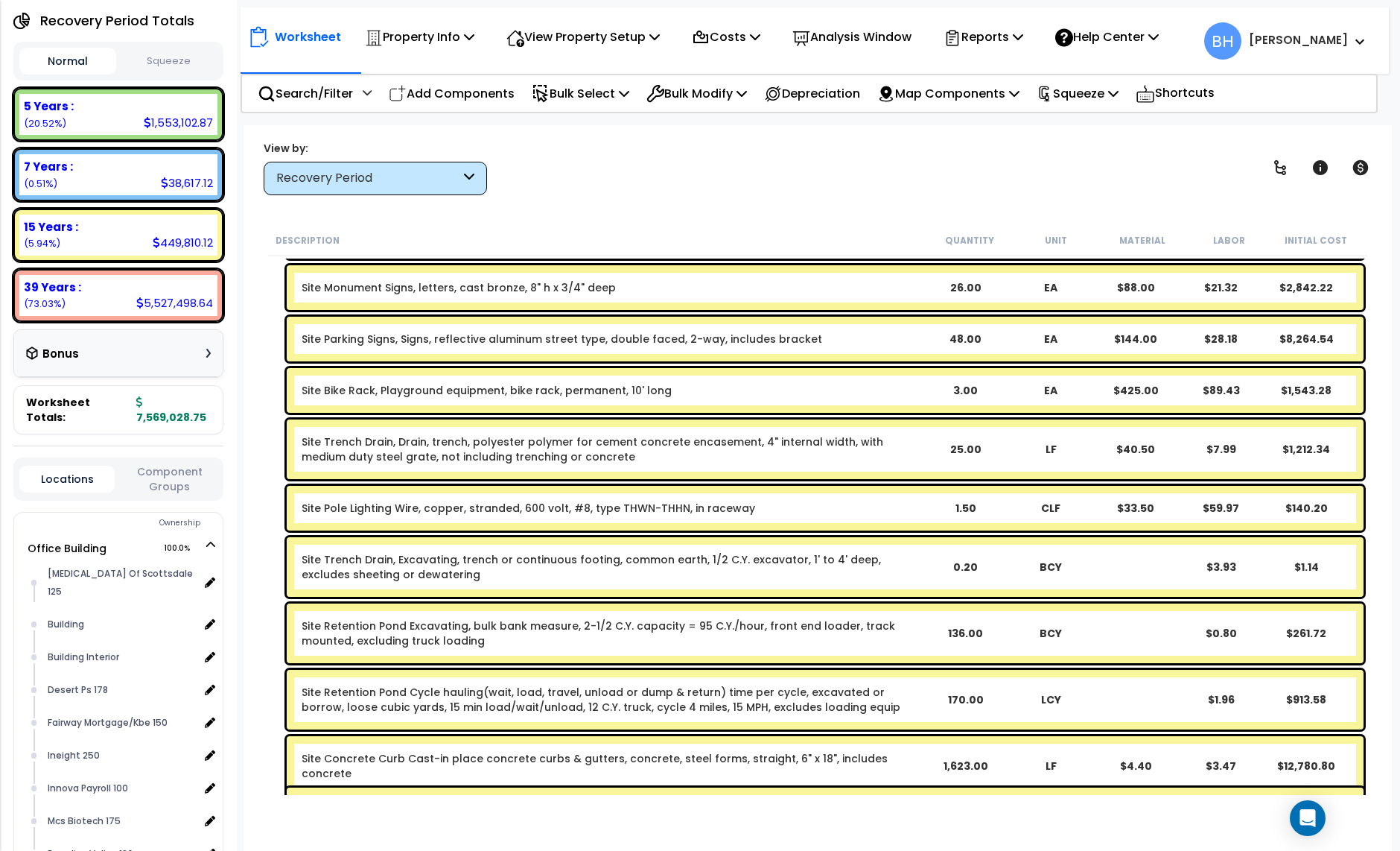
scroll to position [579, 0]
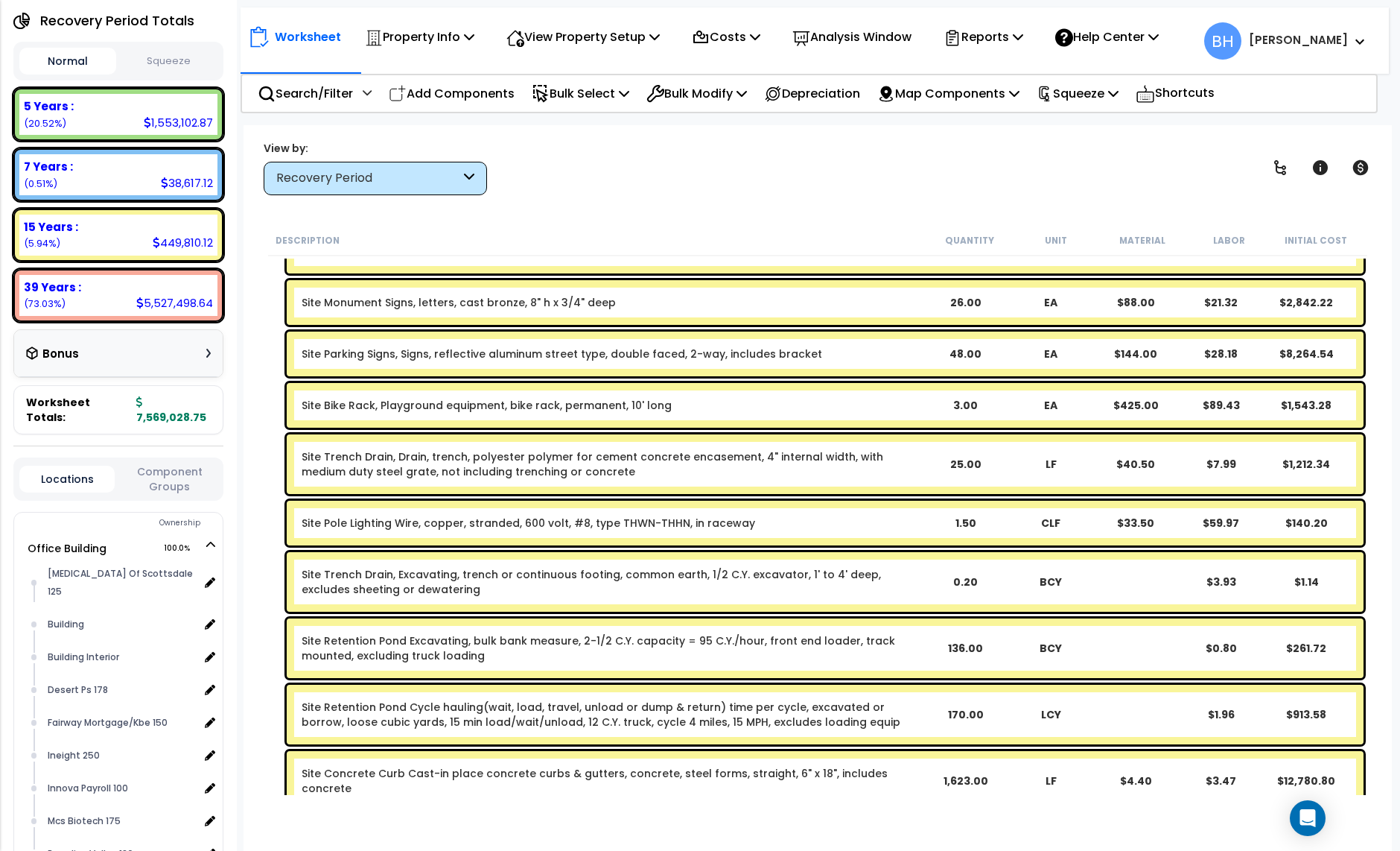
click at [966, 355] on div "48.00" at bounding box center [965, 353] width 83 height 15
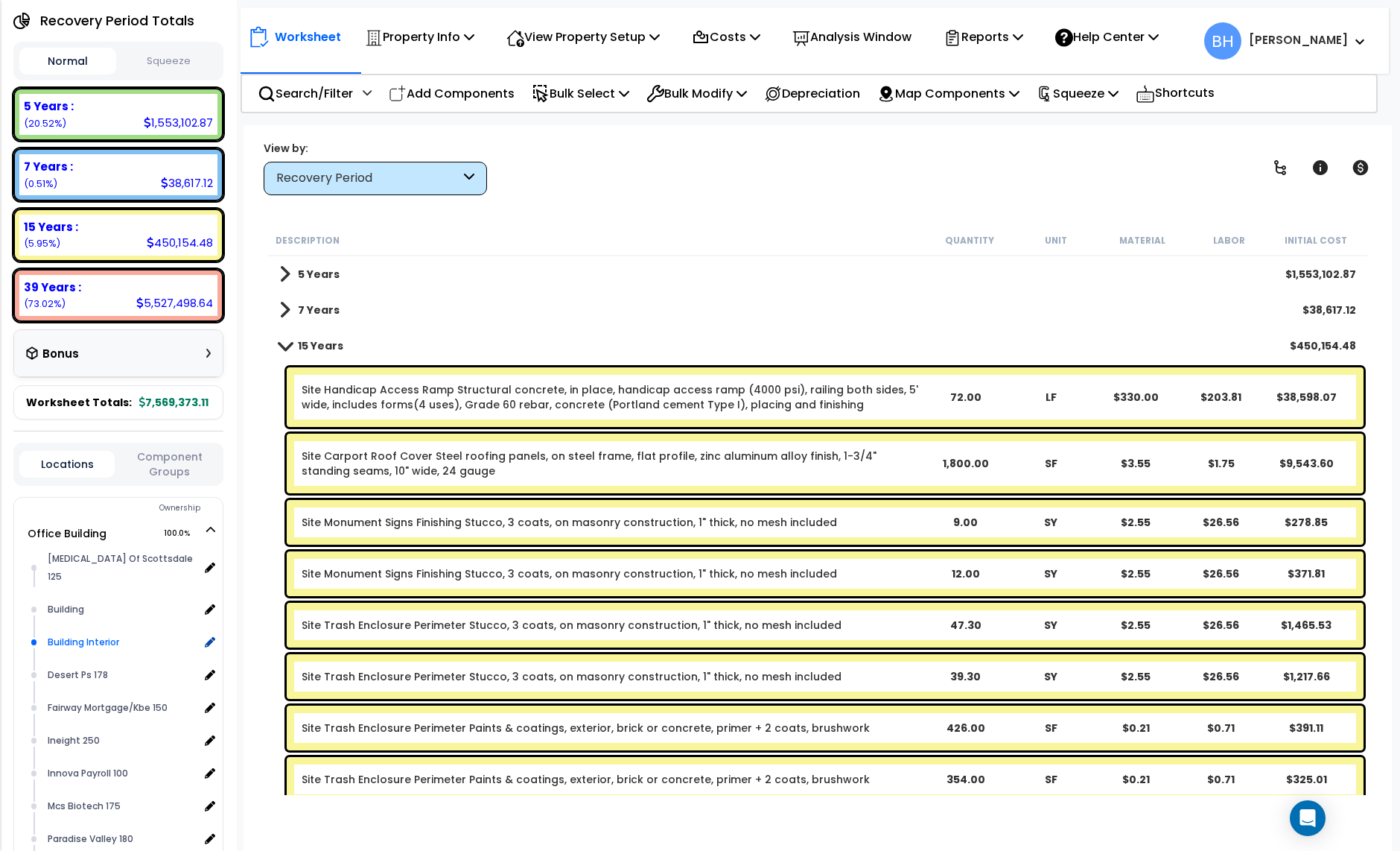
scroll to position [60, 0]
click at [173, 449] on button "Component Groups" at bounding box center [169, 465] width 95 height 32
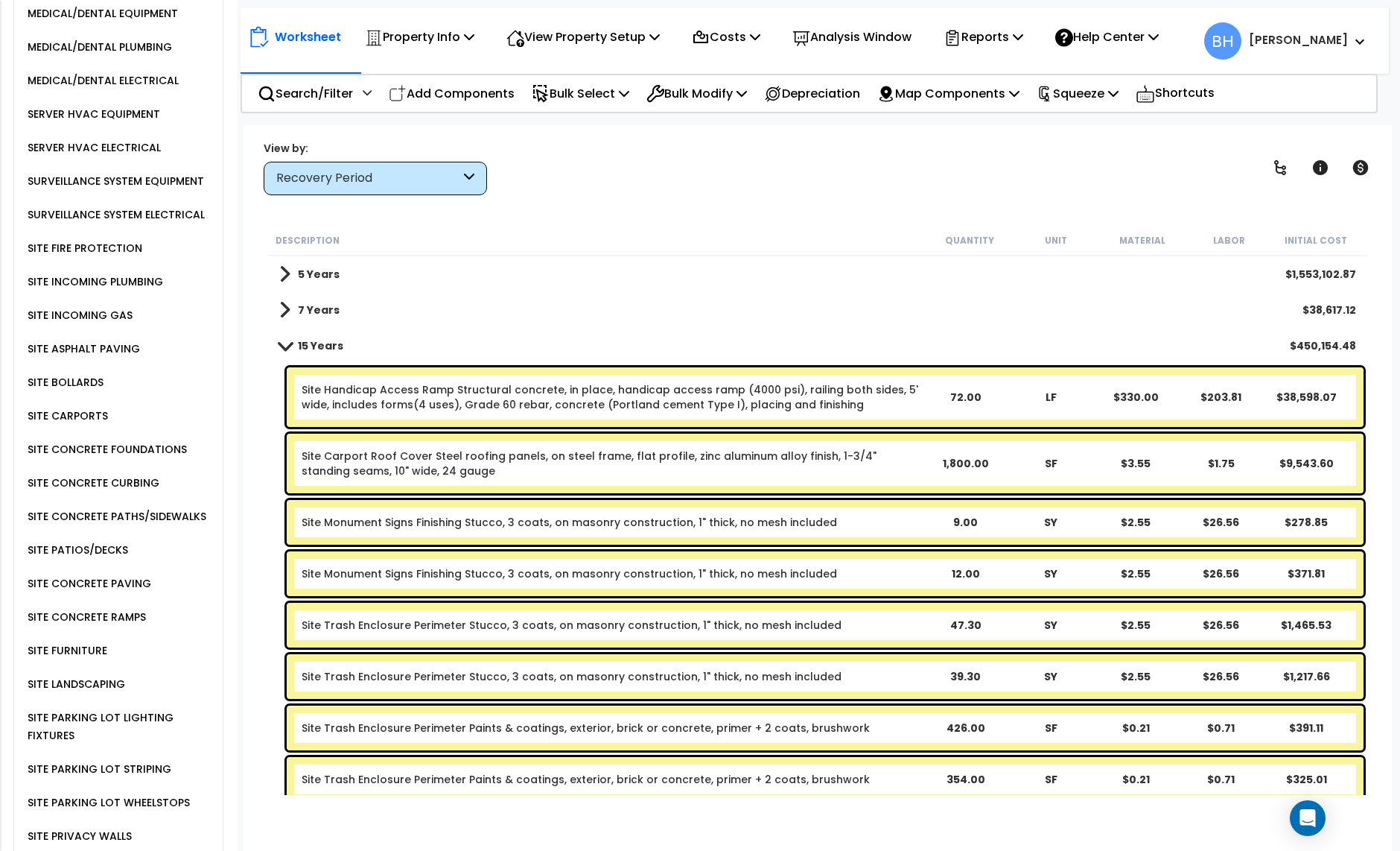
scroll to position [3289, 0]
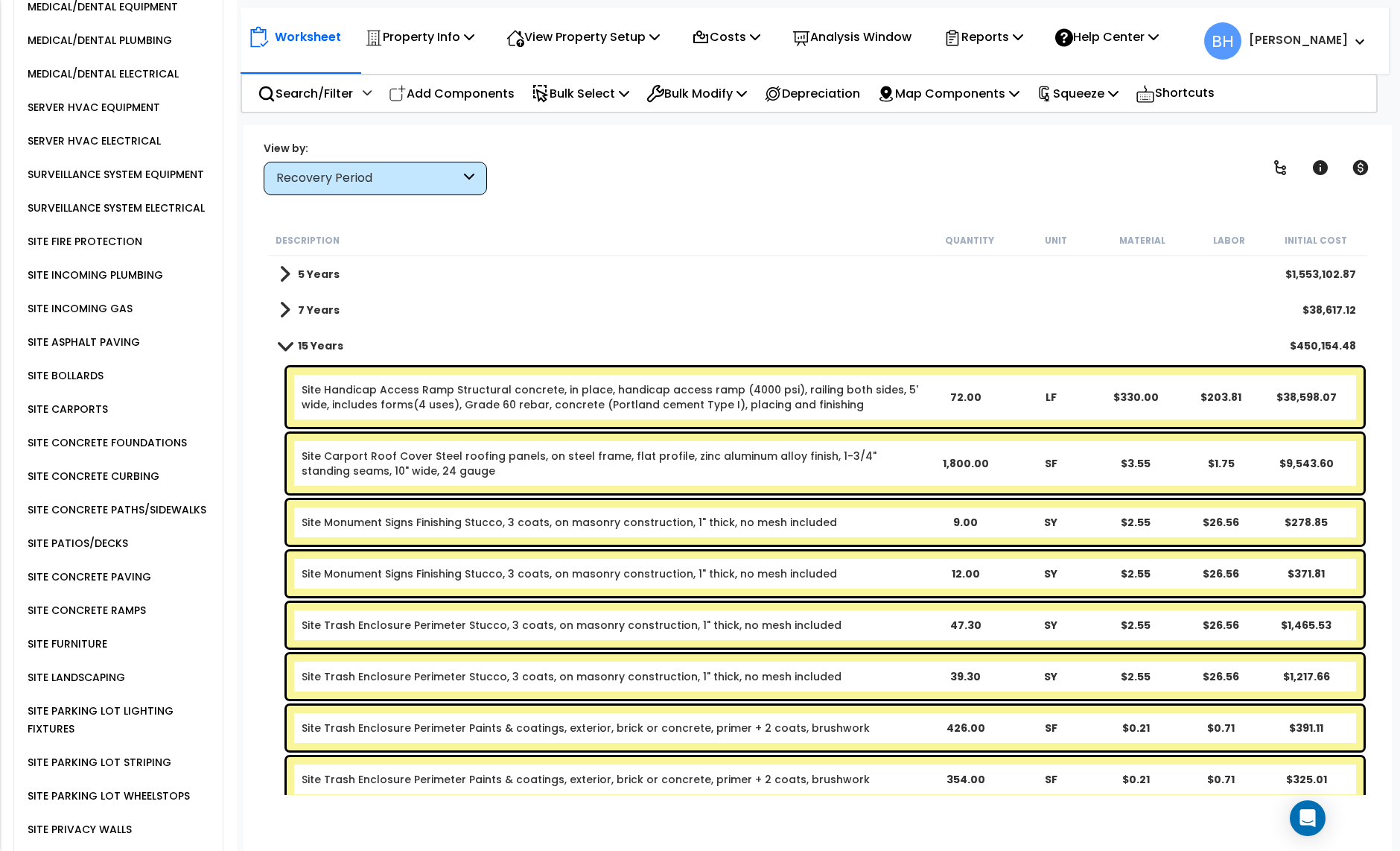
click at [87, 669] on div "SITE LANDSCAPING" at bounding box center [74, 677] width 102 height 18
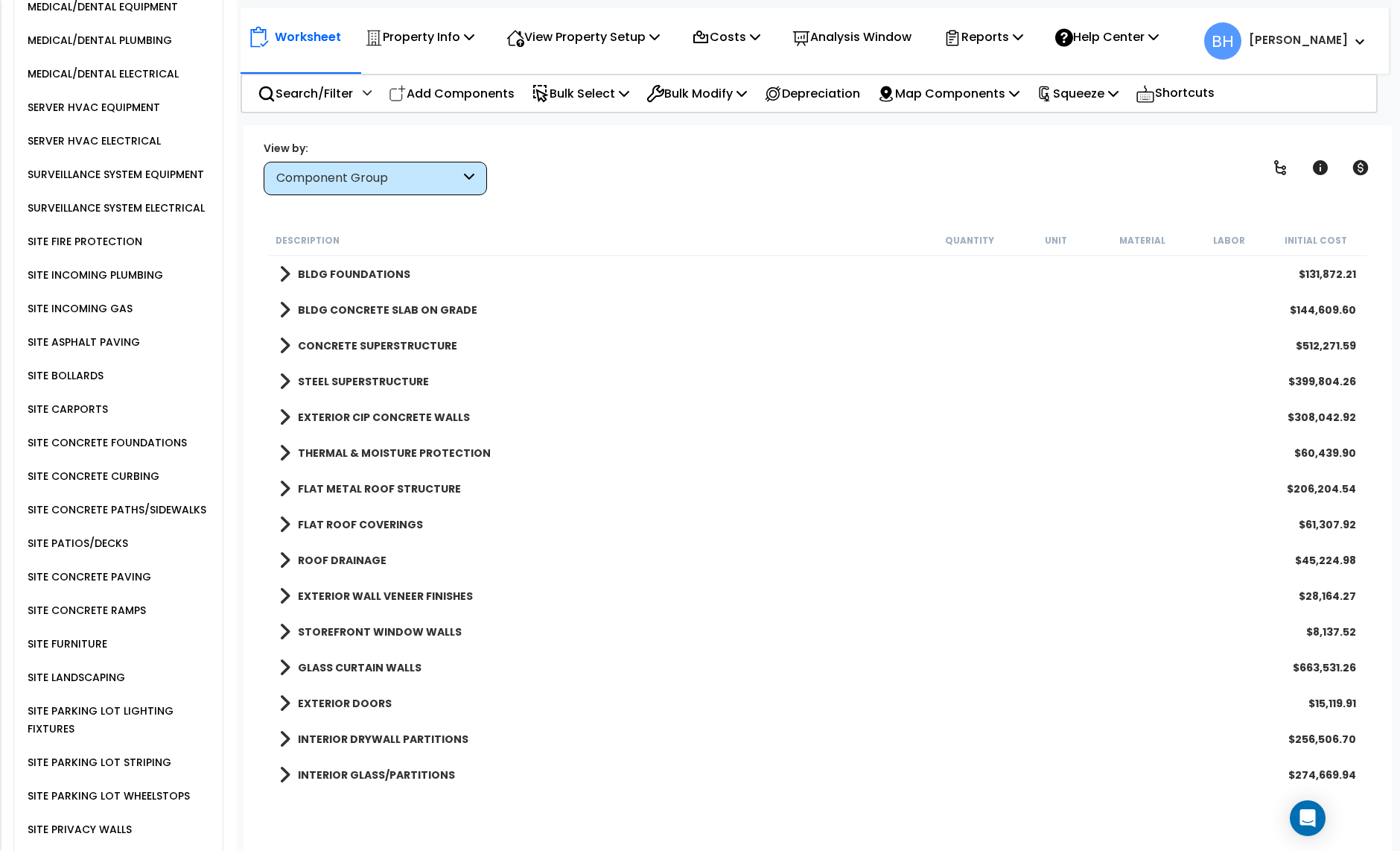
scroll to position [3335, 0]
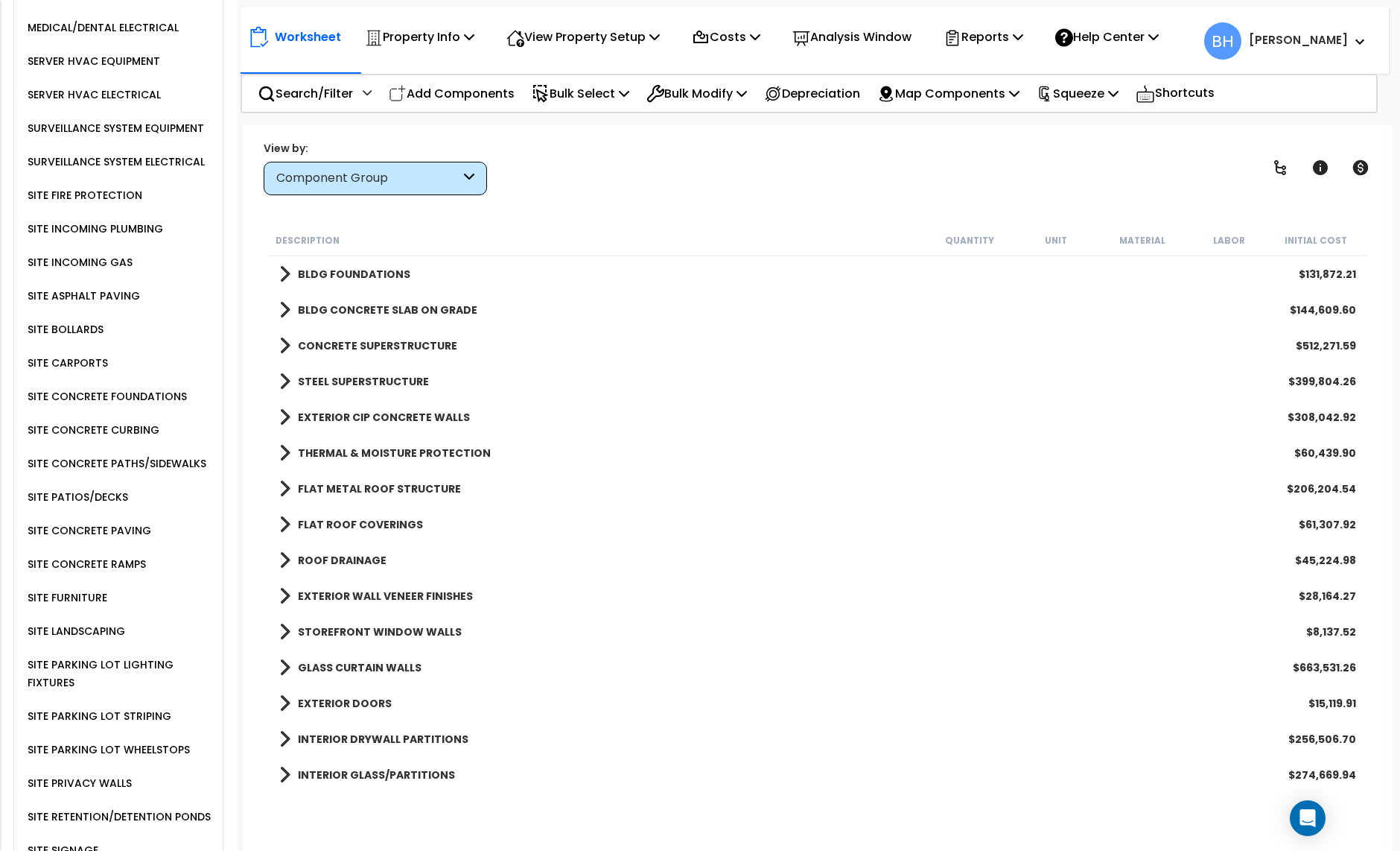
click at [415, 188] on div "Component Group" at bounding box center [375, 178] width 223 height 33
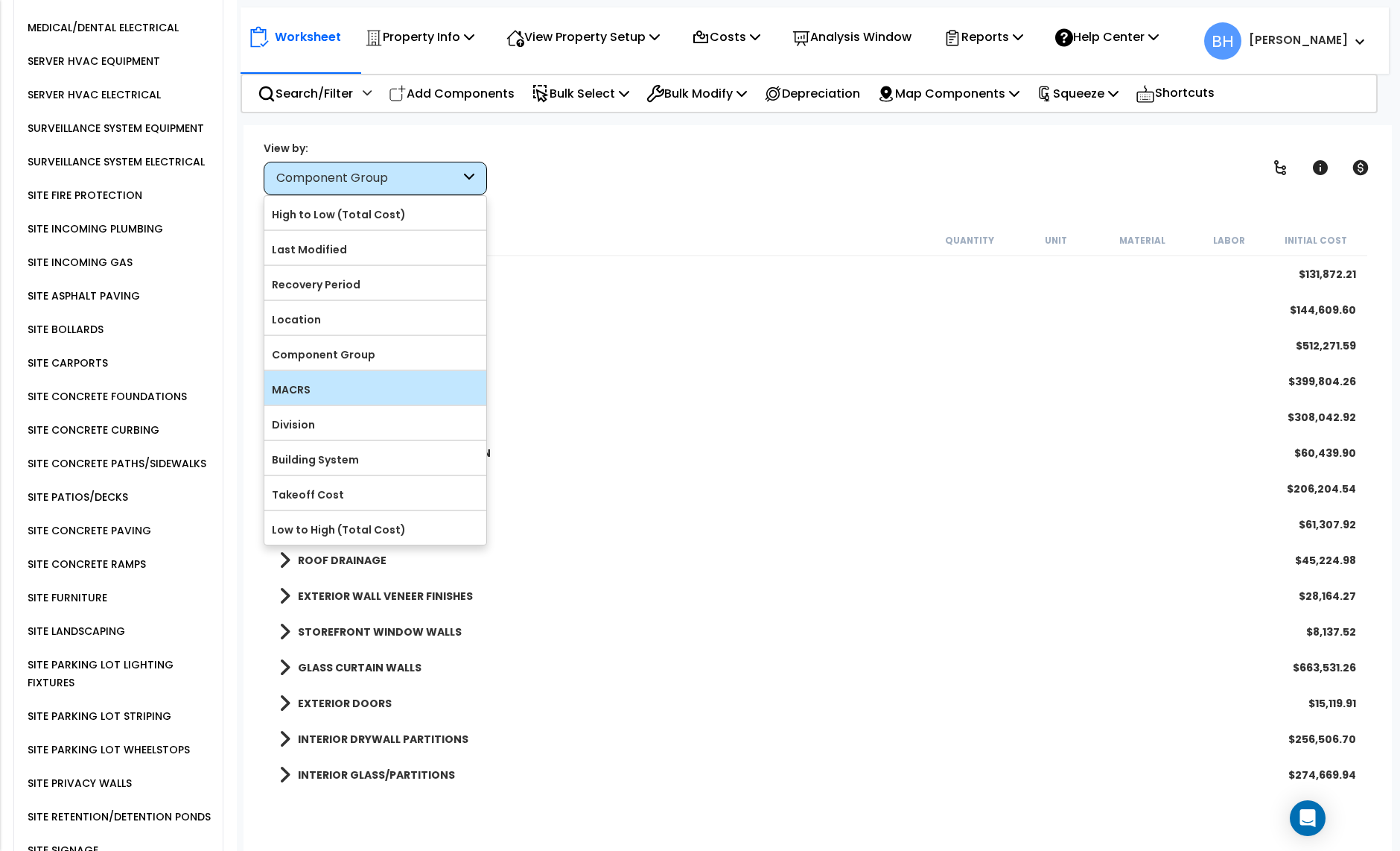
scroll to position [66, 0]
click at [407, 181] on div "Component Group" at bounding box center [368, 179] width 184 height 18
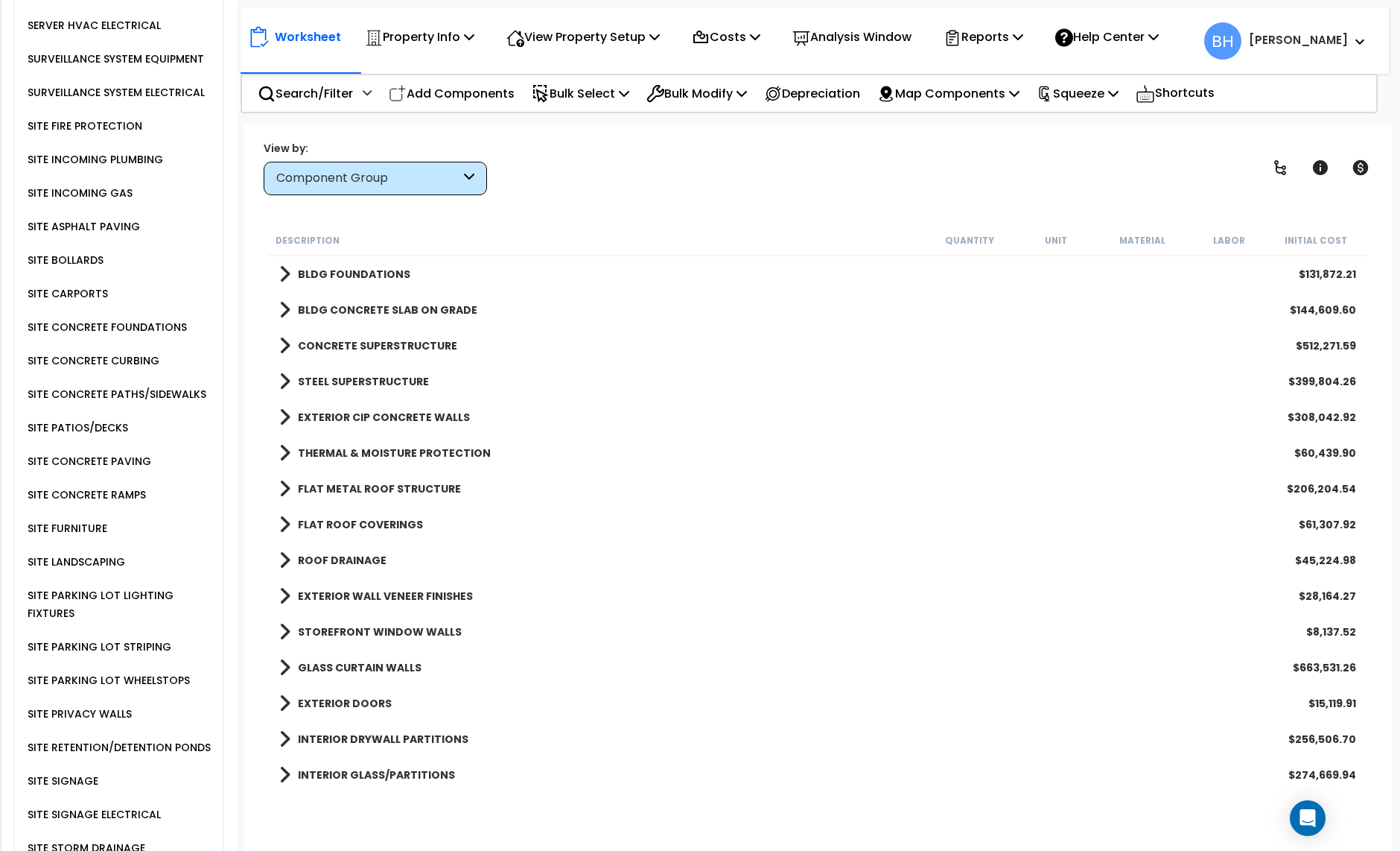
scroll to position [3405, 0]
click at [47, 552] on div "SITE LANDSCAPING" at bounding box center [74, 561] width 102 height 18
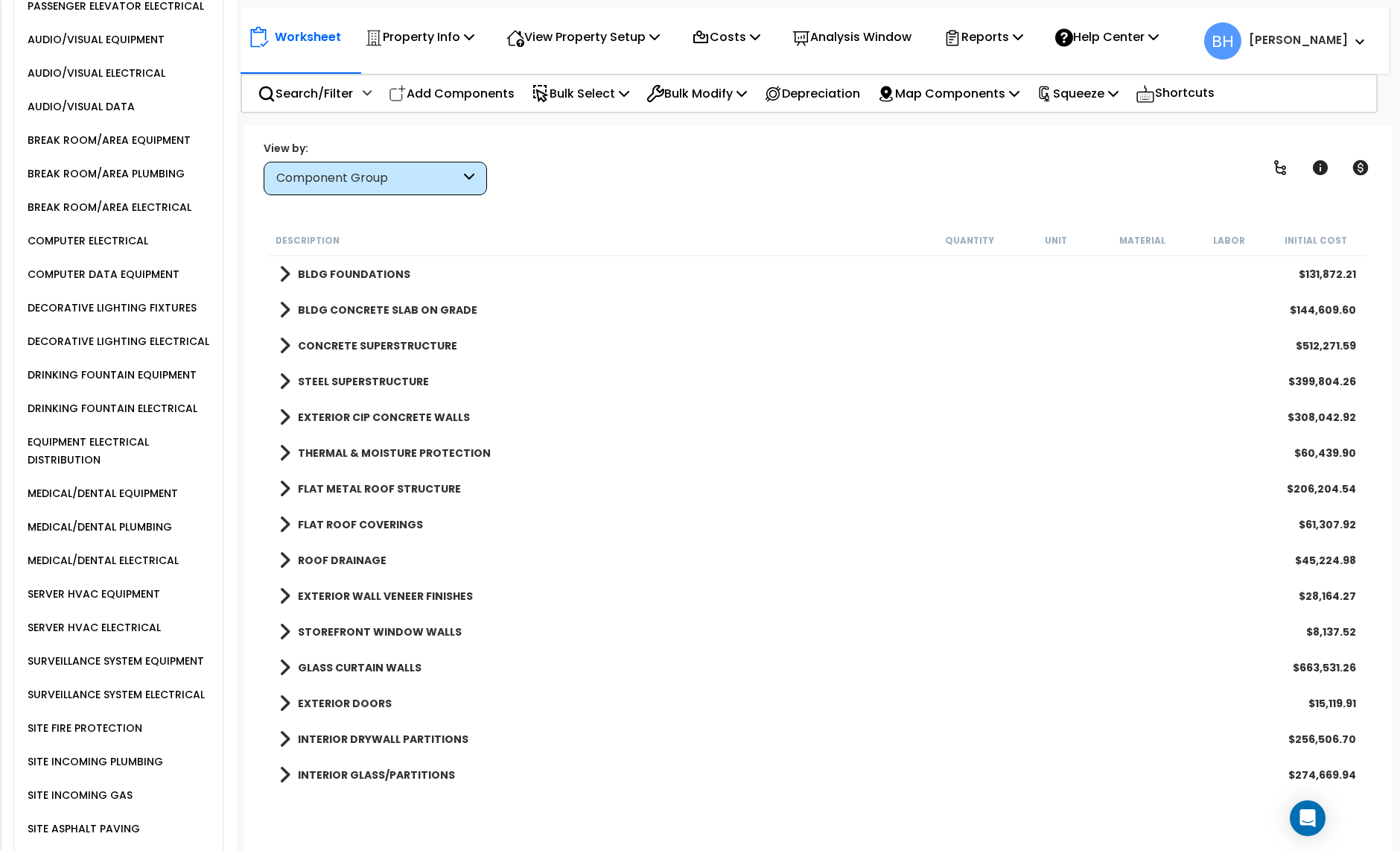
scroll to position [2799, 0]
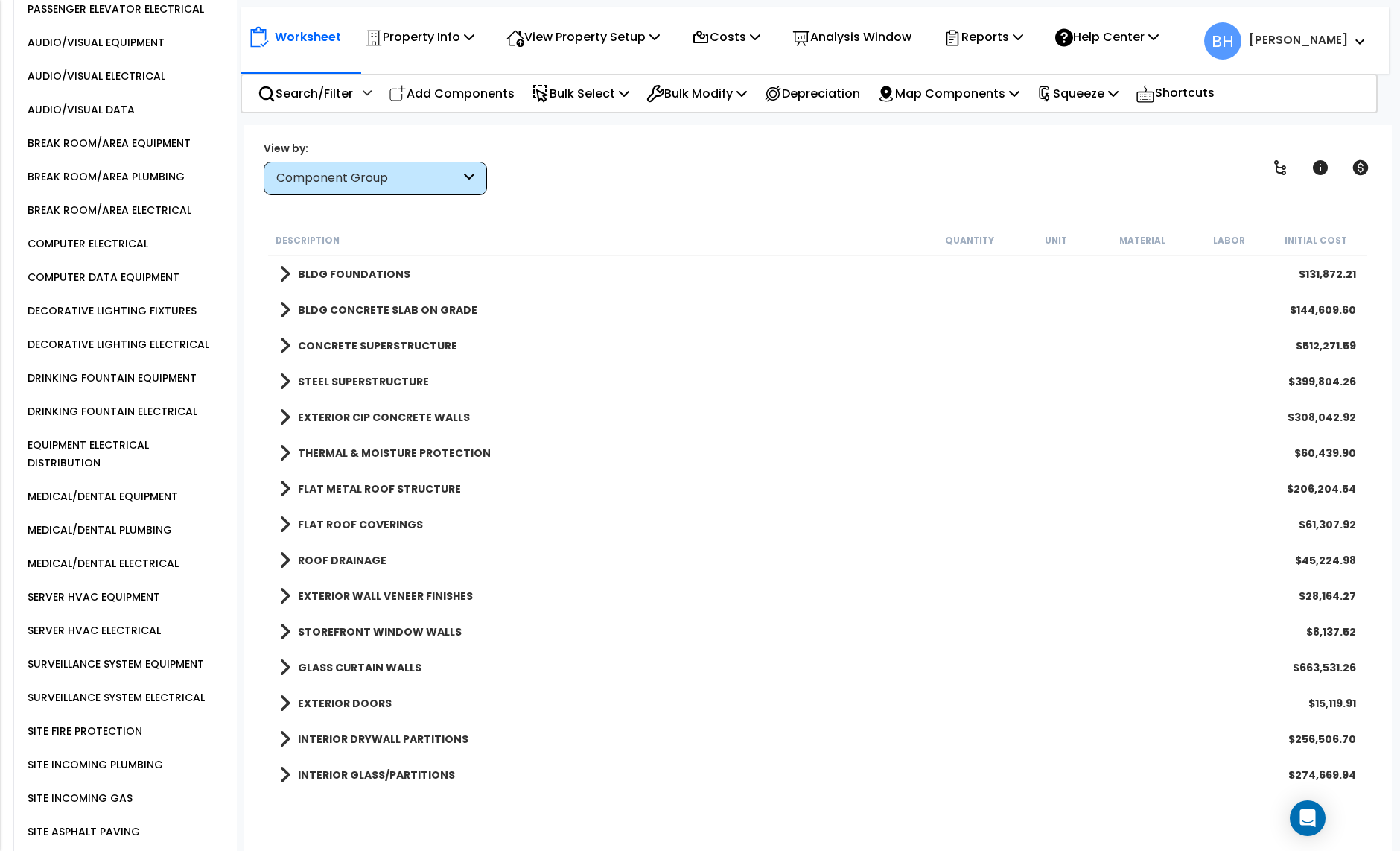
click at [70, 755] on div "SITE INCOMING PLUMBING" at bounding box center [93, 764] width 139 height 18
click at [72, 755] on div "SITE INCOMING PLUMBING" at bounding box center [93, 764] width 139 height 18
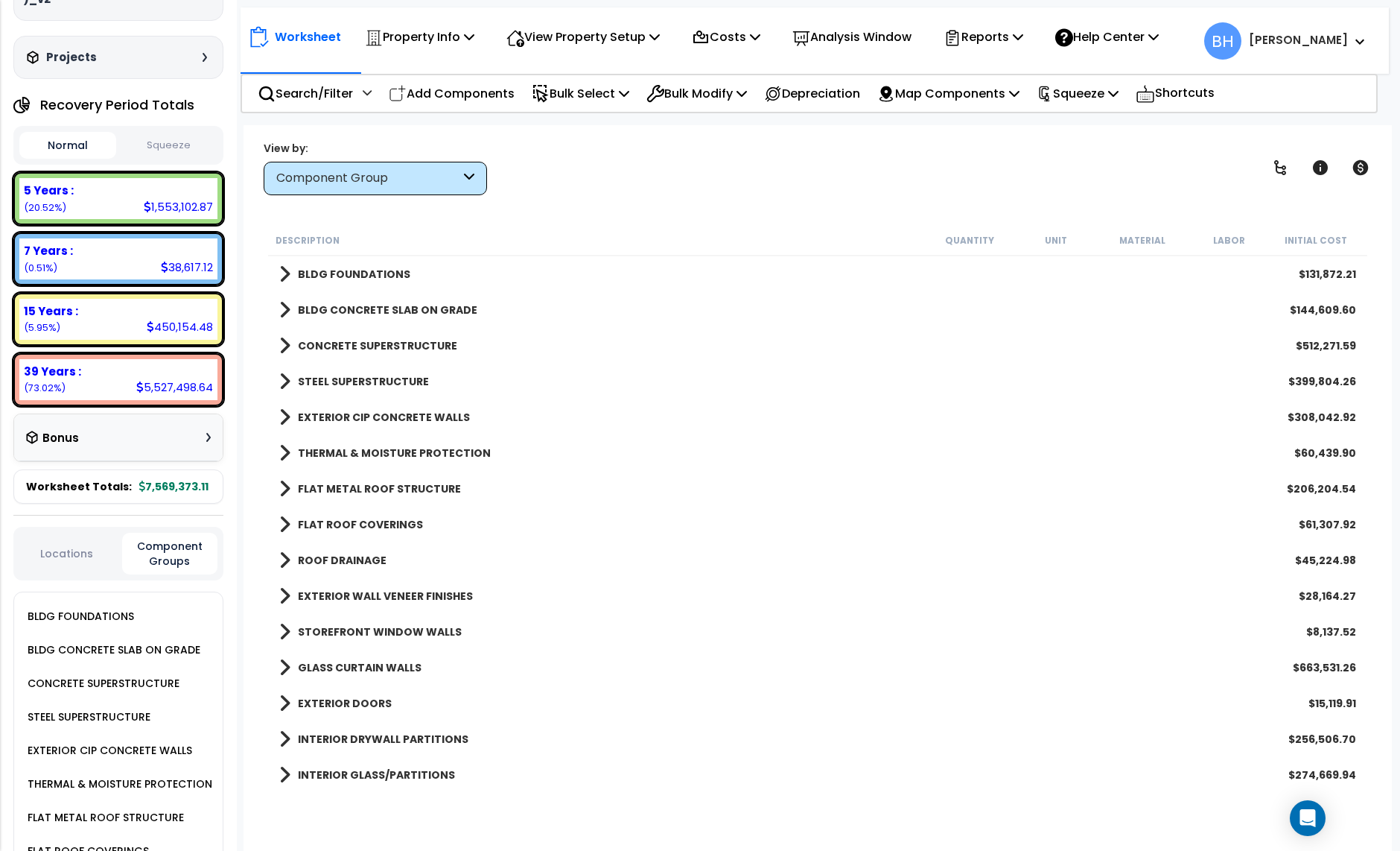
scroll to position [0, 0]
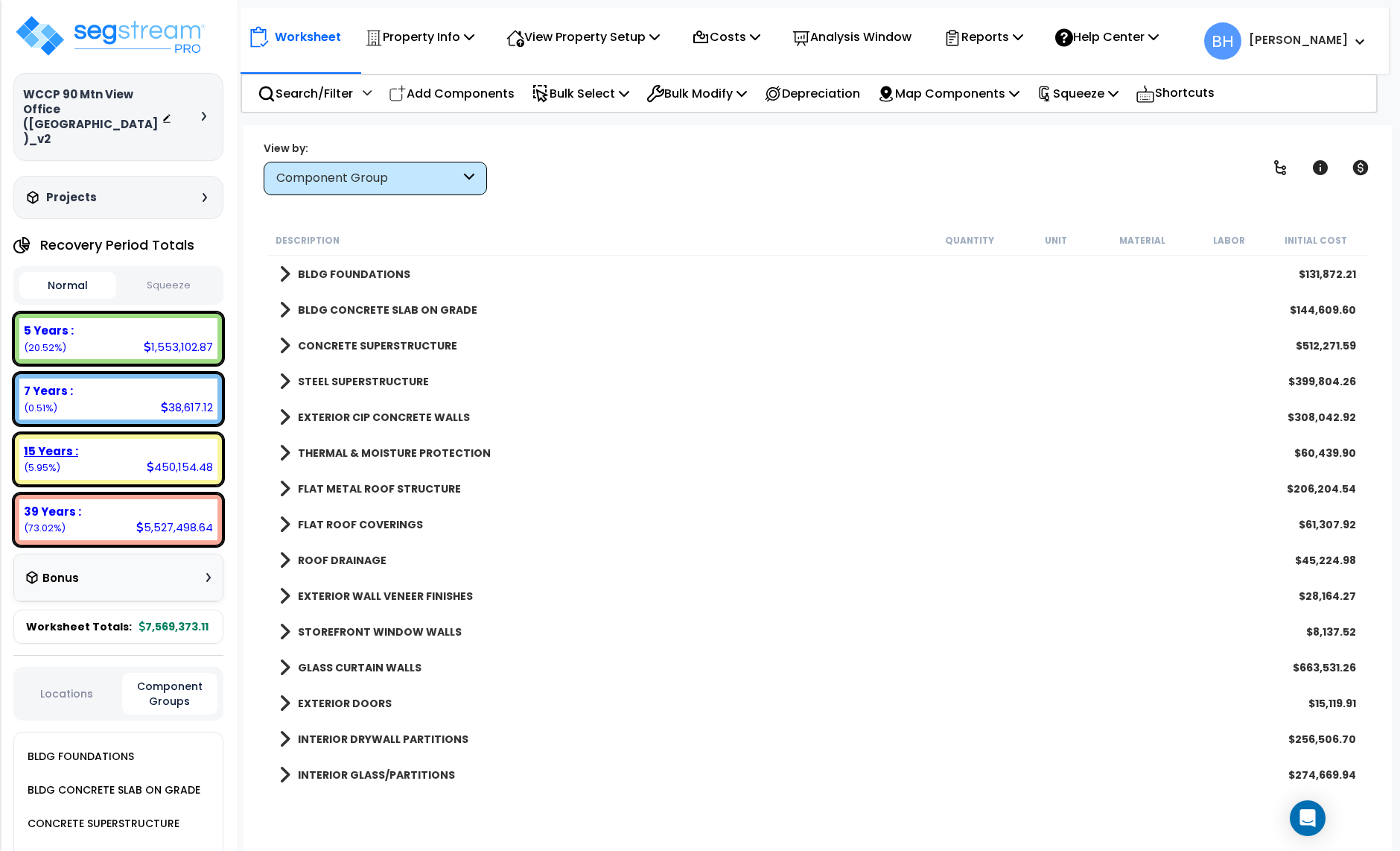
click at [91, 439] on div "15 Years : 450,154.48 (5.95%)" at bounding box center [118, 459] width 198 height 41
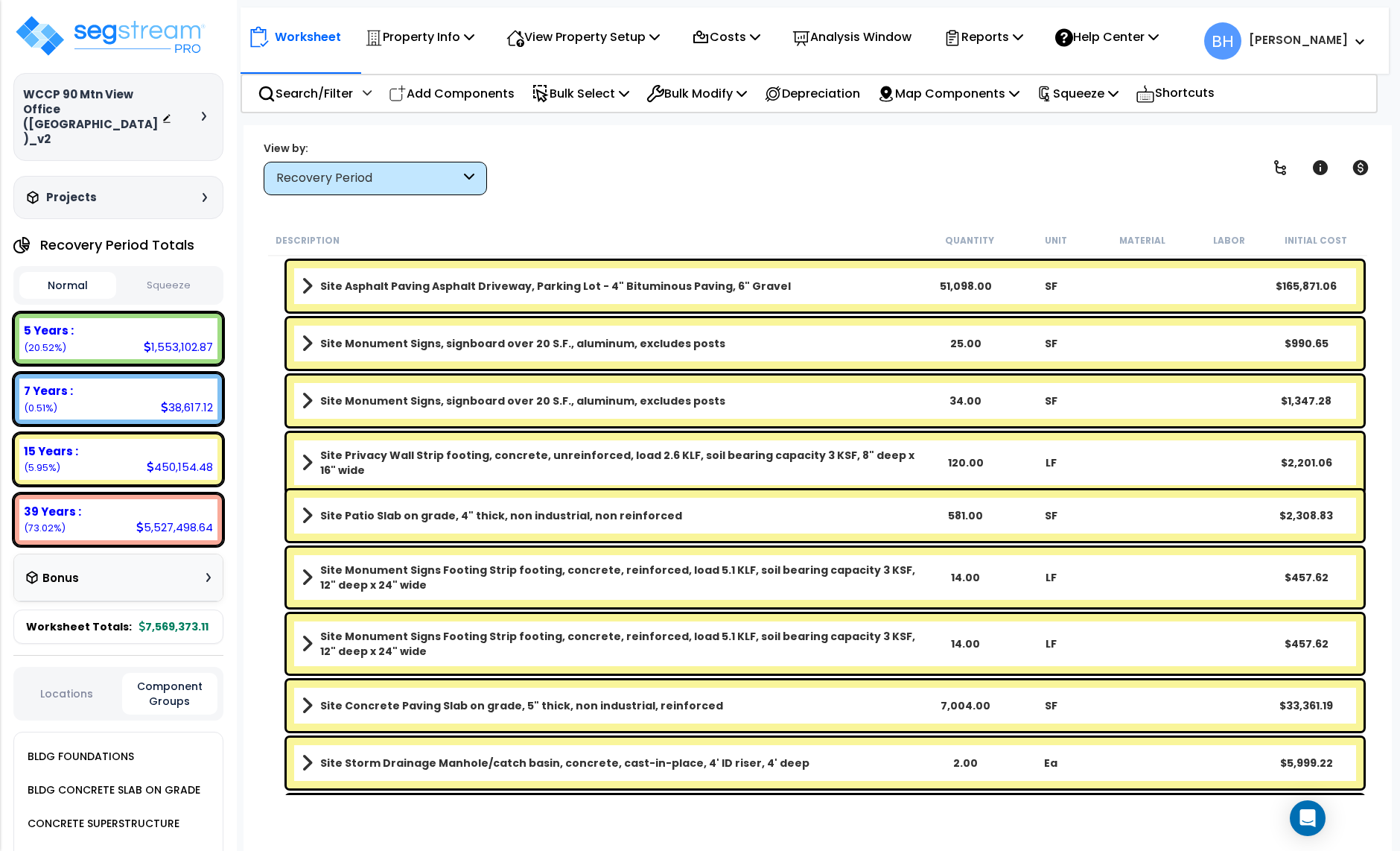
scroll to position [1749, 0]
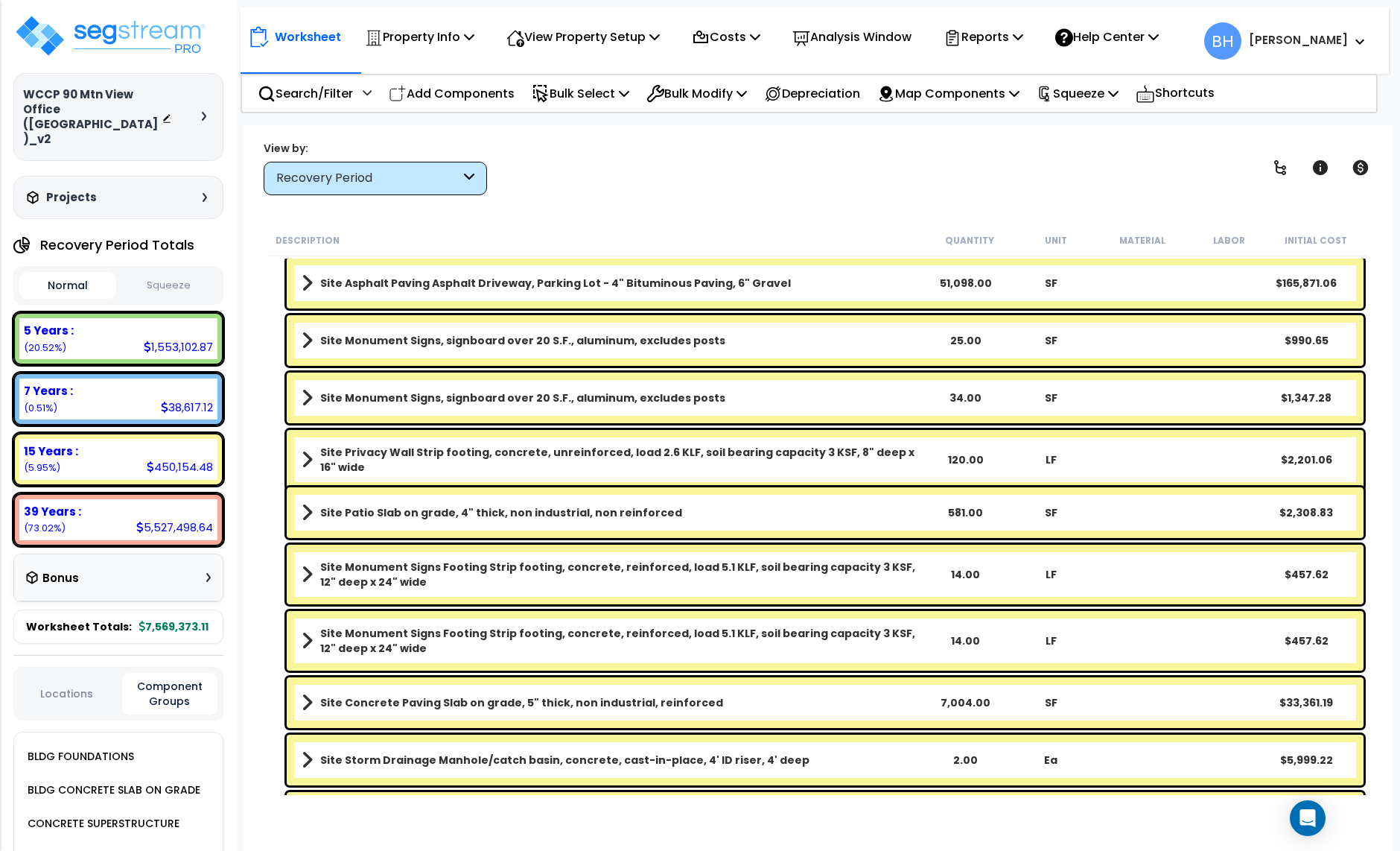
click at [558, 465] on link "Site Privacy Wall Strip footing, concrete, unreinforced, load 2.6 KLF, soil bea…" at bounding box center [612, 460] width 620 height 30
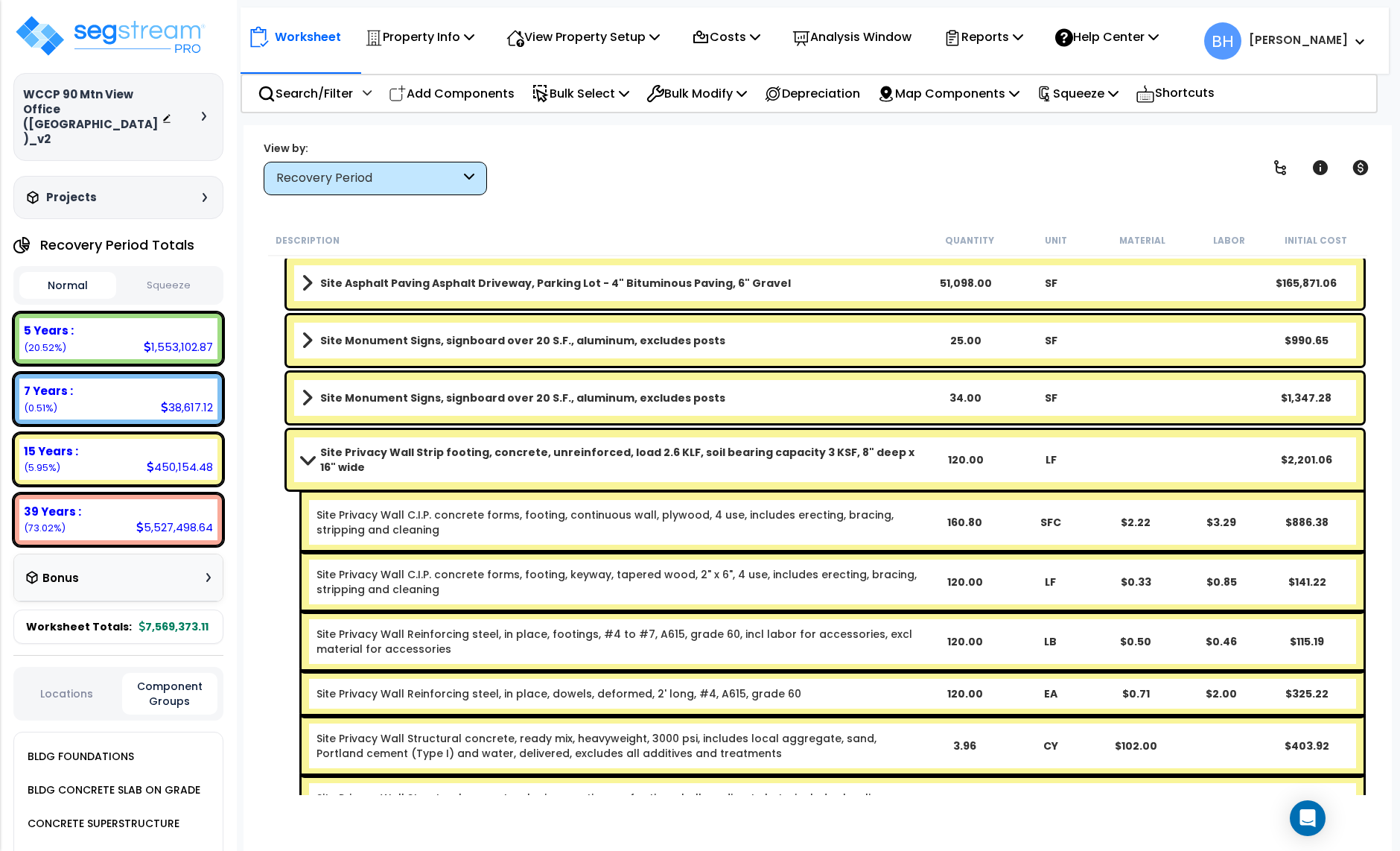
click at [555, 465] on div "Site Privacy Wall Strip footing, concrete, unreinforced, load 2.6 KLF, soil bea…" at bounding box center [824, 460] width 1077 height 60
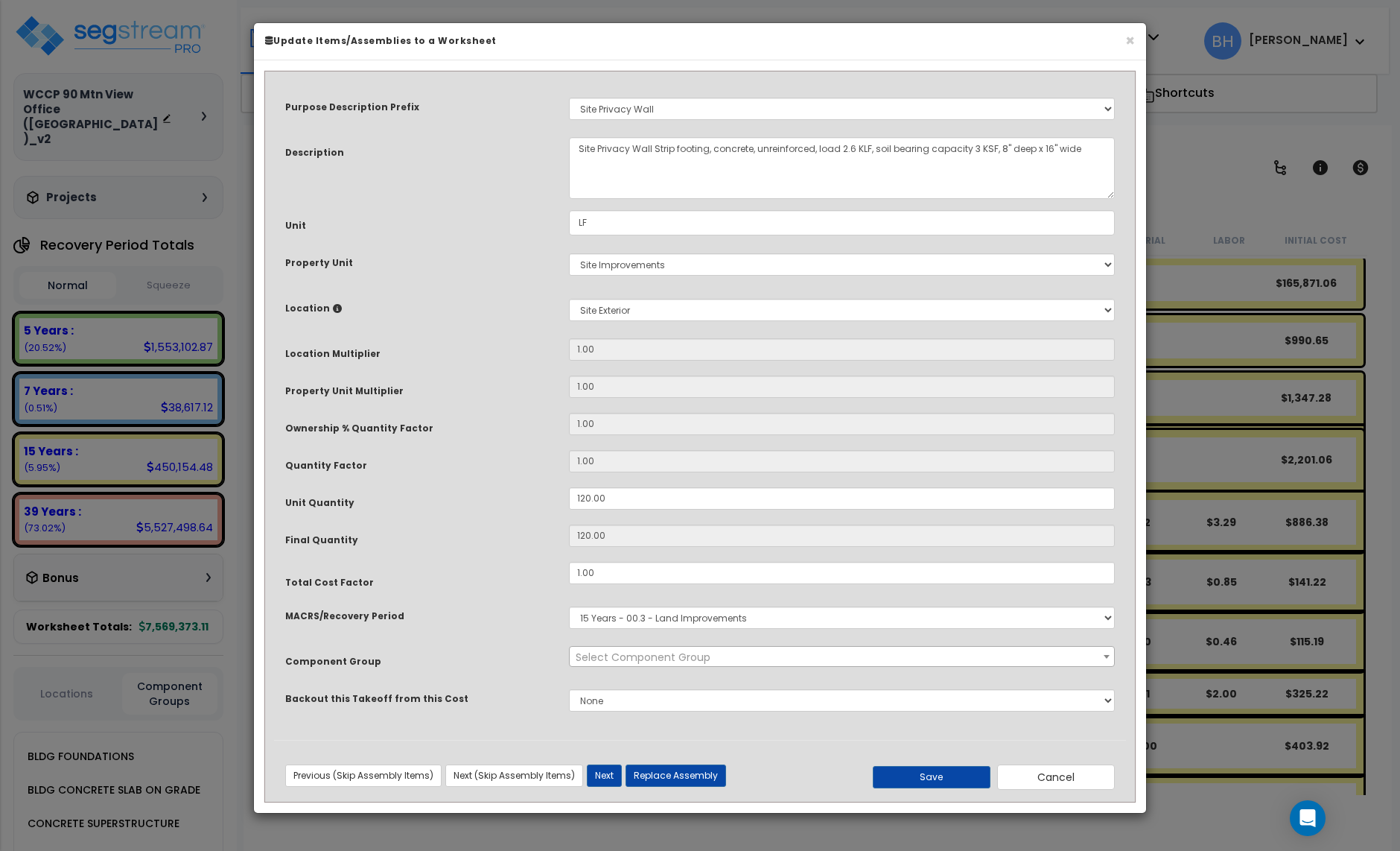
scroll to position [0, 0]
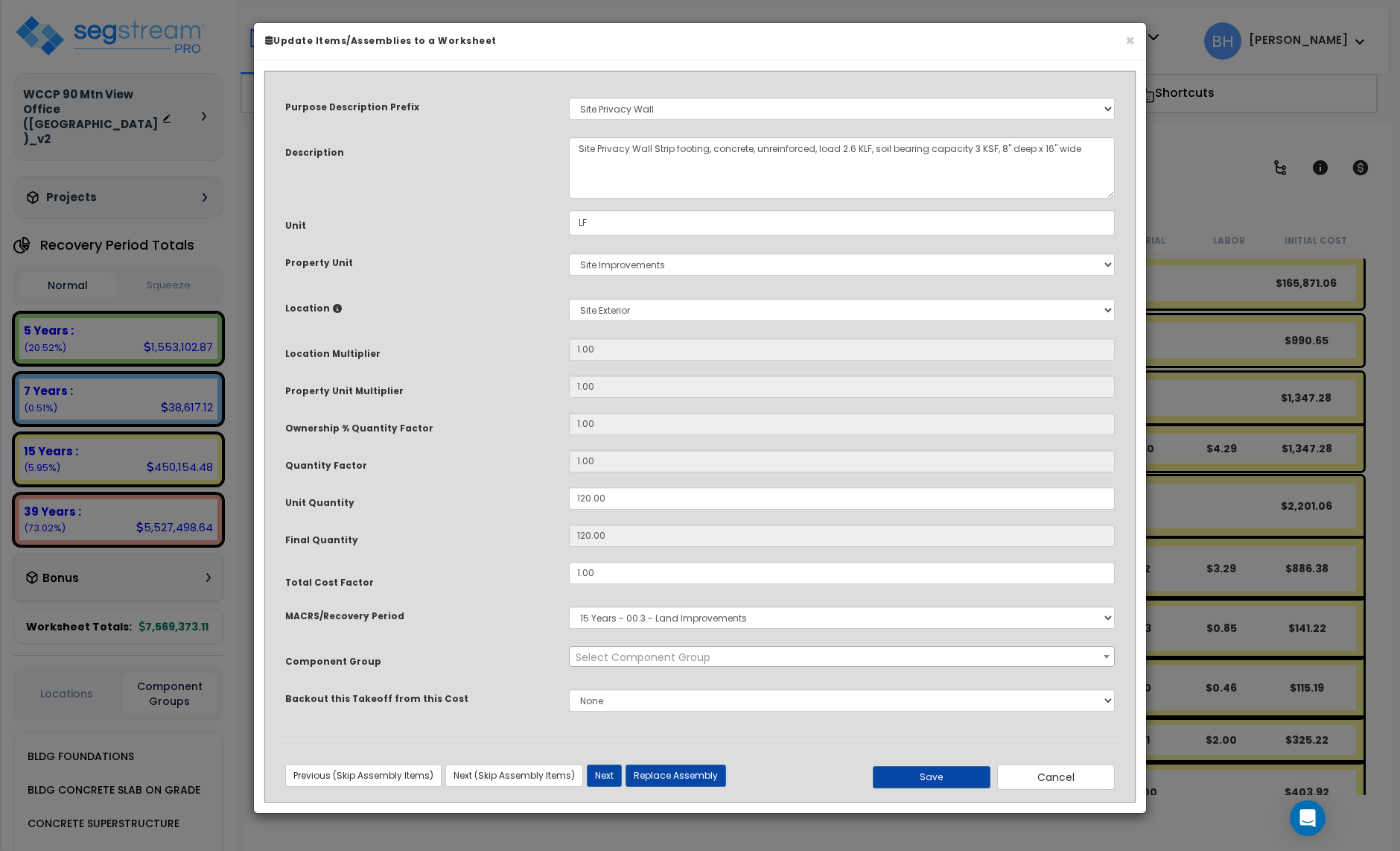
select select "4055"
click at [618, 577] on input "1.00" at bounding box center [842, 573] width 546 height 23
click at [913, 779] on button "Save" at bounding box center [931, 777] width 117 height 23
type input "2.00"
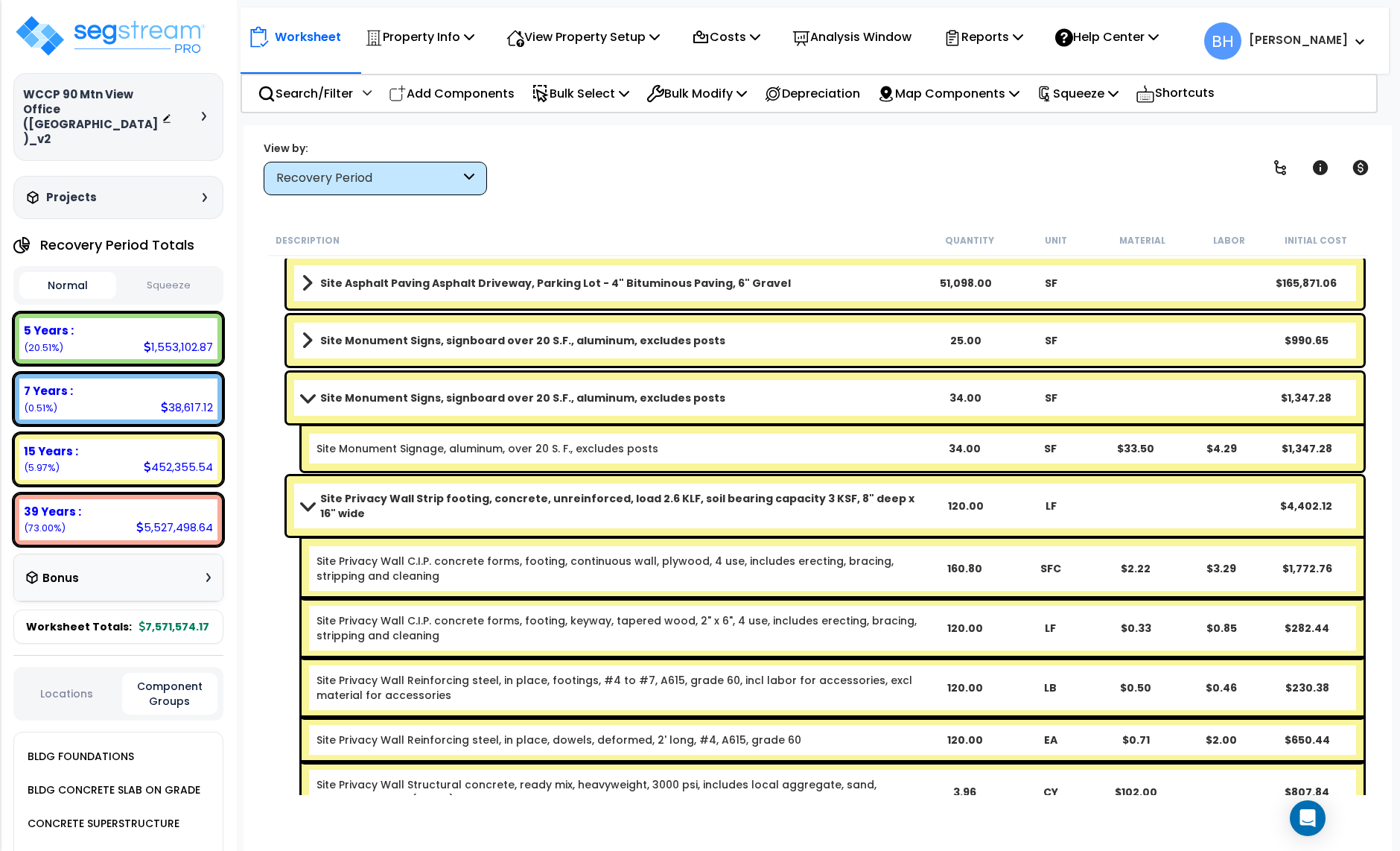
click at [311, 503] on span at bounding box center [308, 505] width 21 height 11
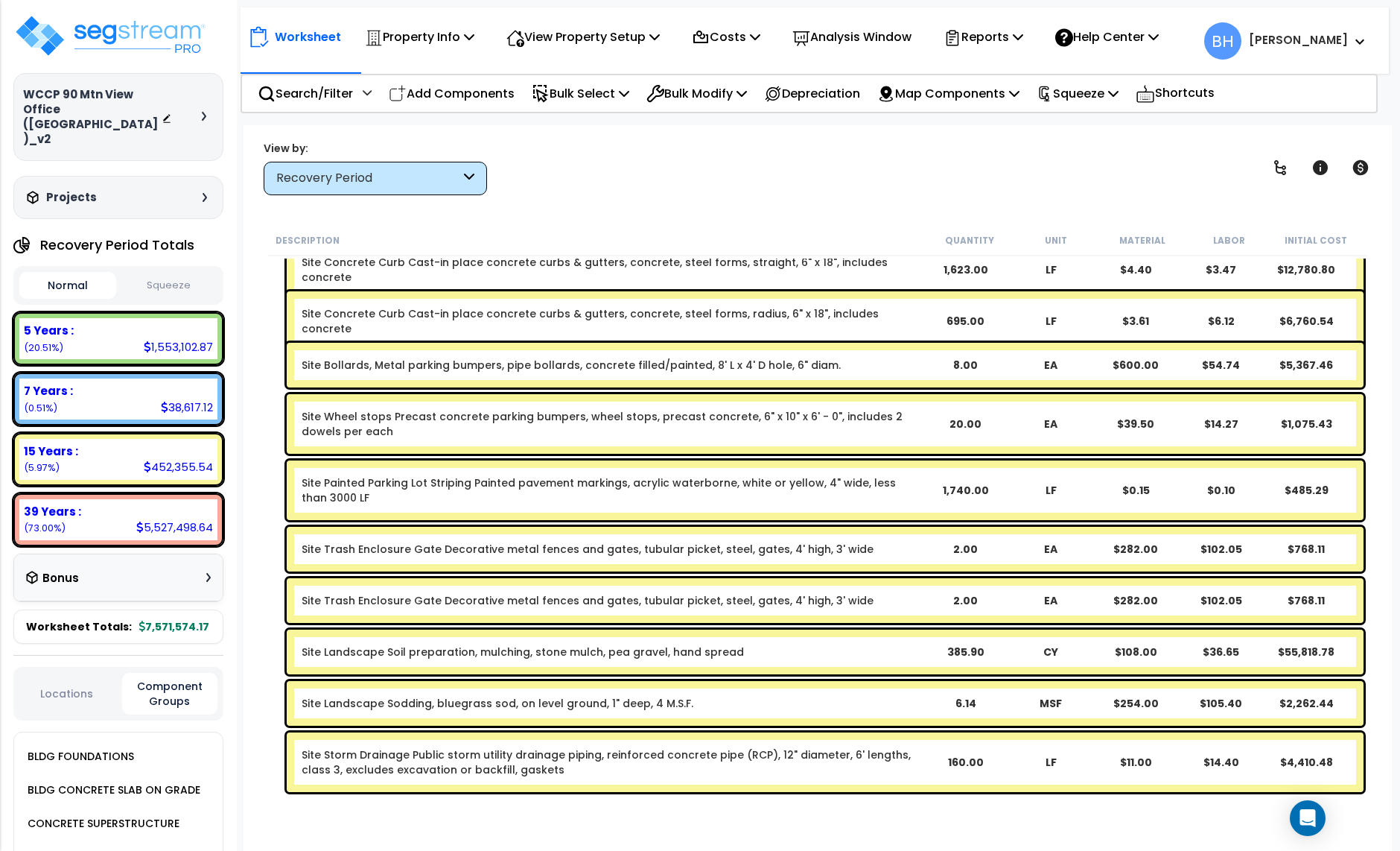
scroll to position [1088, 0]
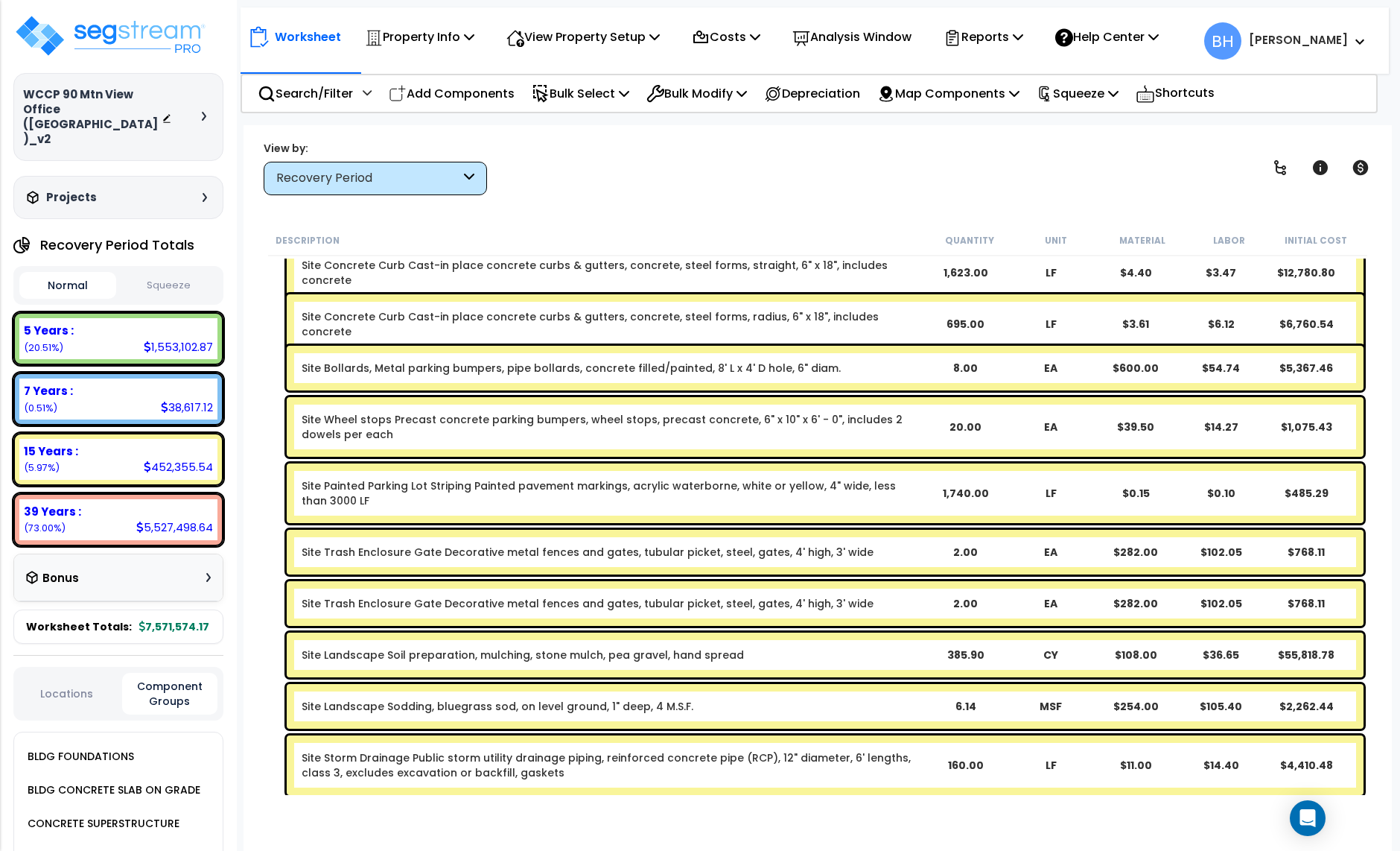
click at [870, 507] on div "Site Painted Parking Lot Striping Painted pavement markings, acrylic waterborne…" at bounding box center [824, 493] width 1077 height 60
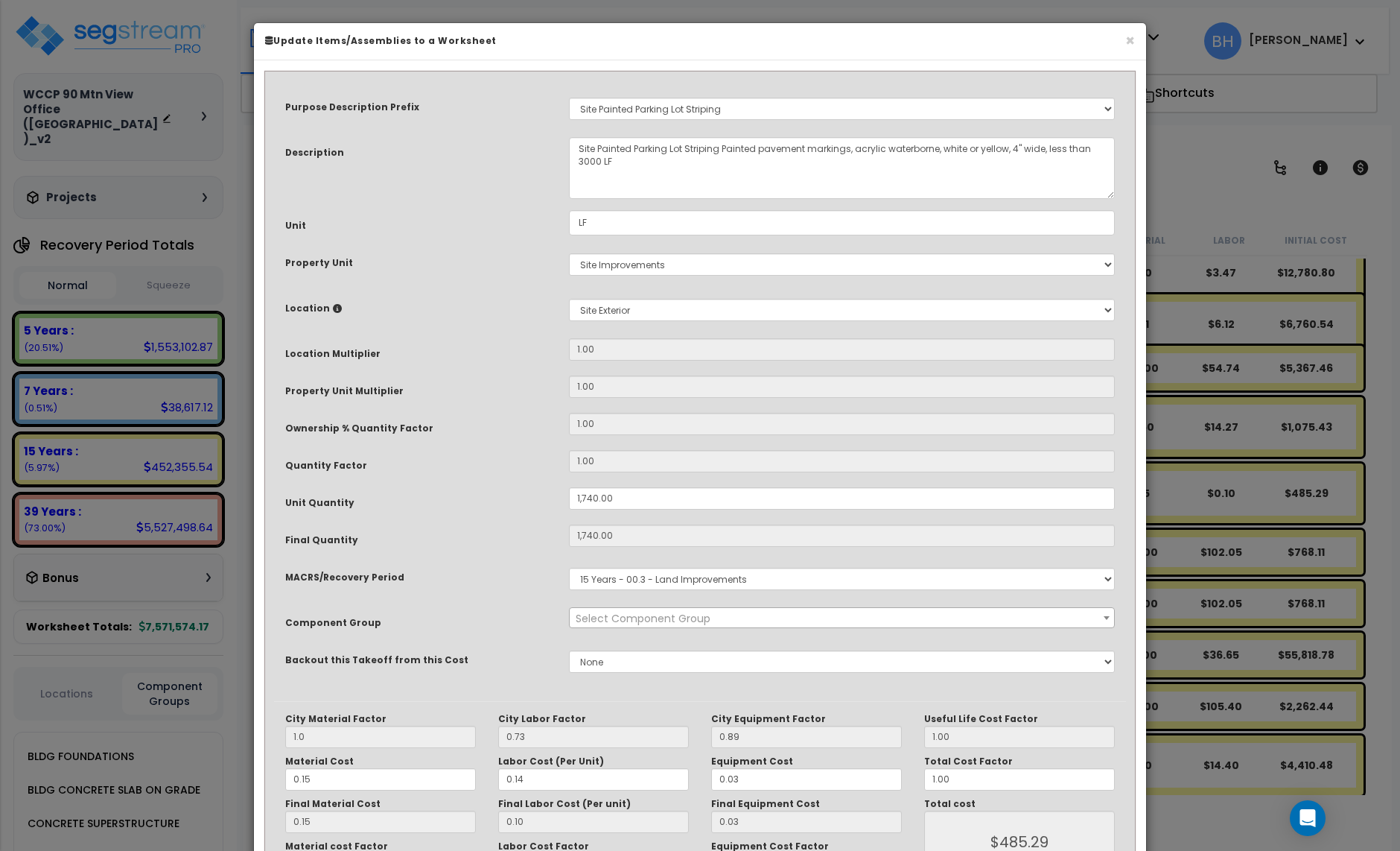
select select "29231"
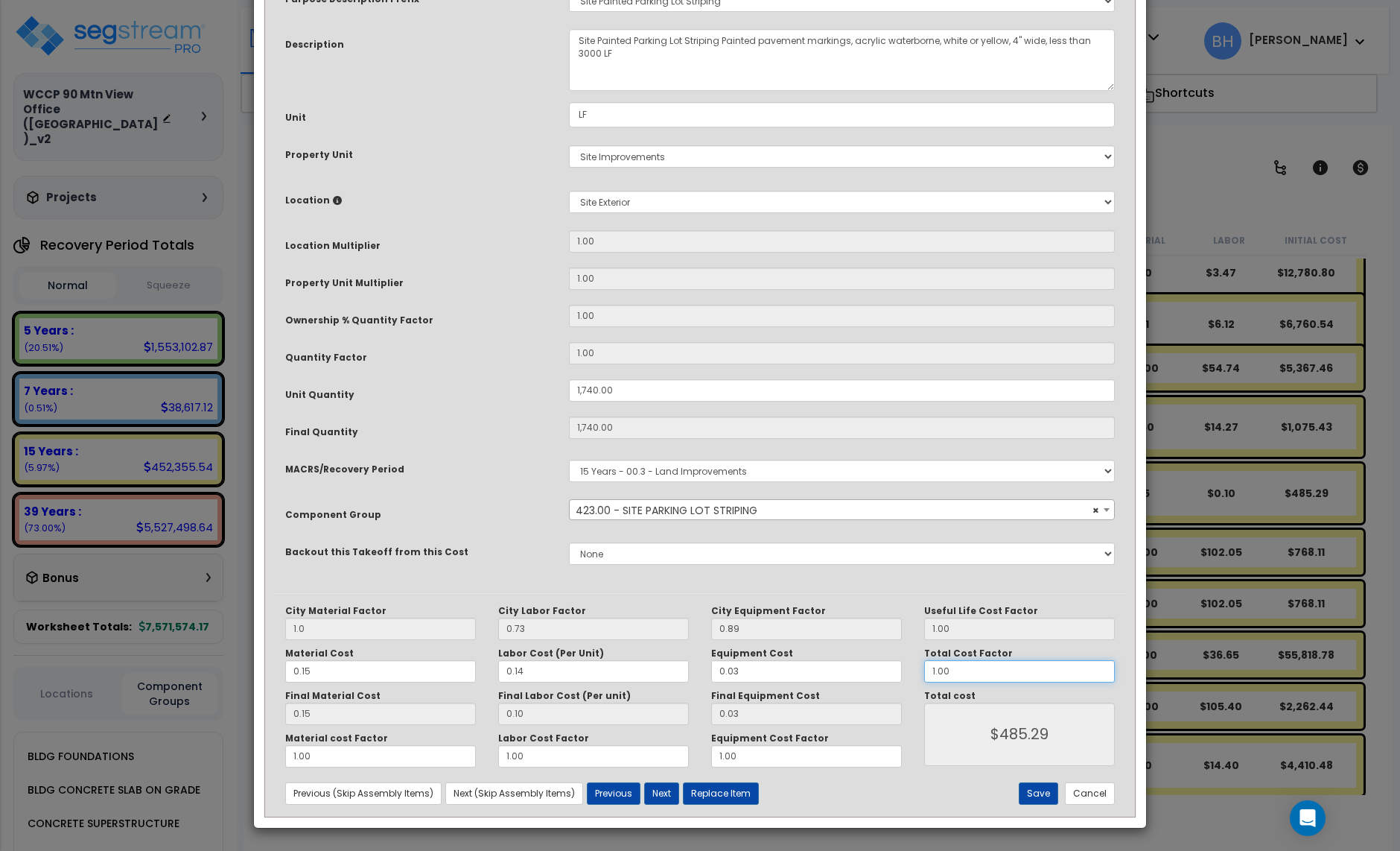
click at [954, 668] on input "1.00" at bounding box center [1020, 671] width 191 height 23
type input "2"
type input "$974.40"
type input "2"
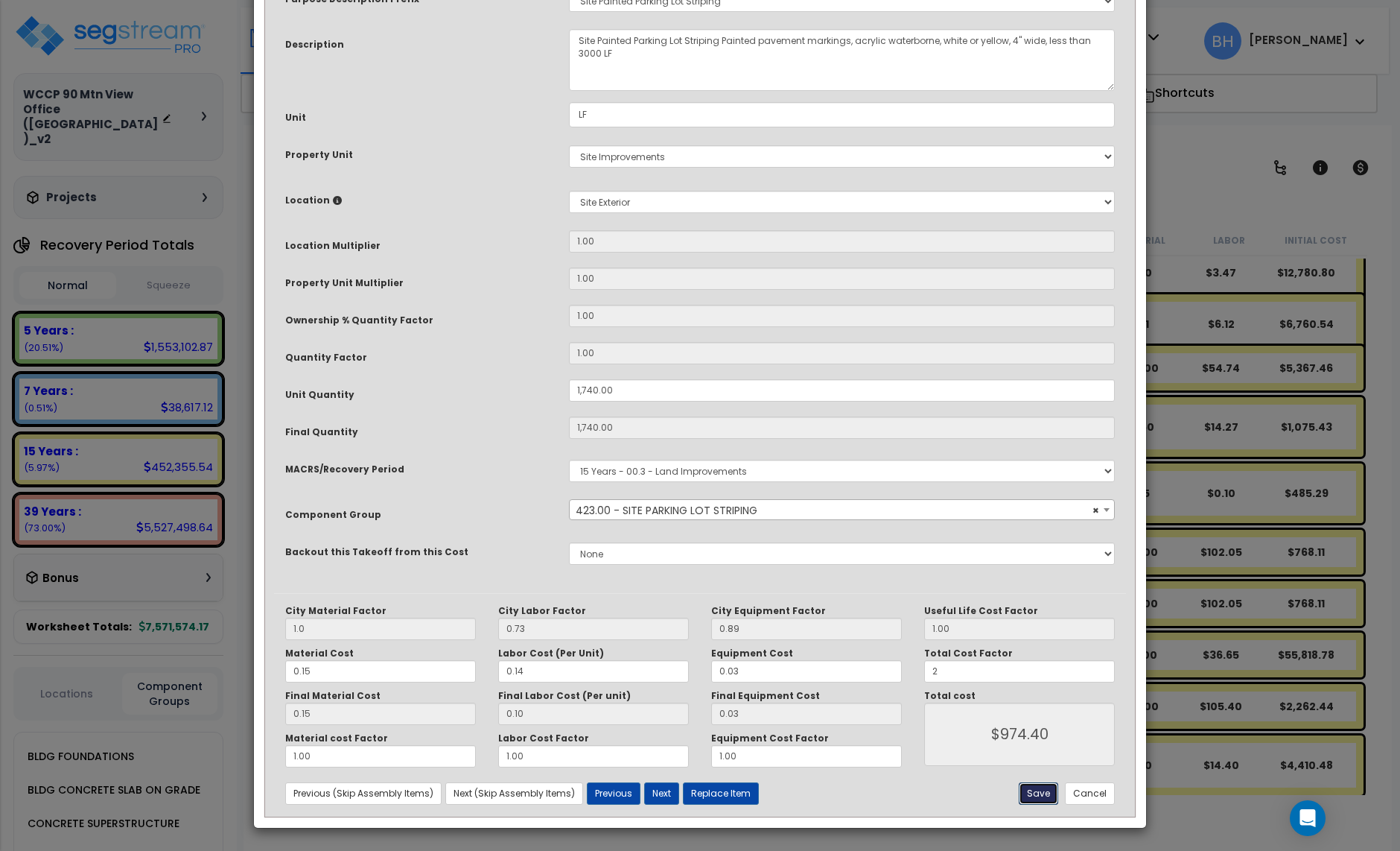
click at [1042, 799] on button "Save" at bounding box center [1038, 794] width 39 height 23
type input "1740.00"
type input "1.00"
type input "2.00"
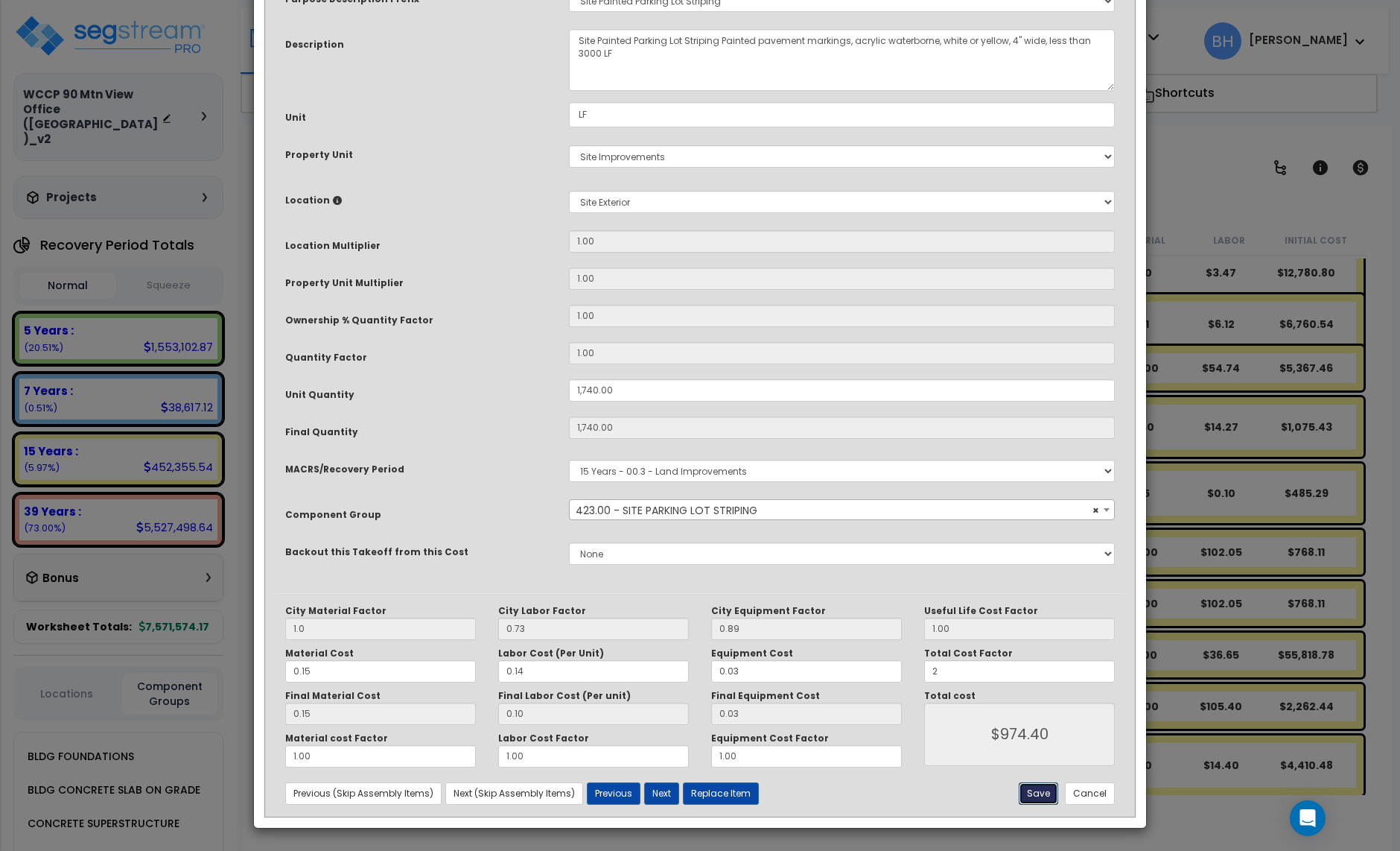
type input "974.40"
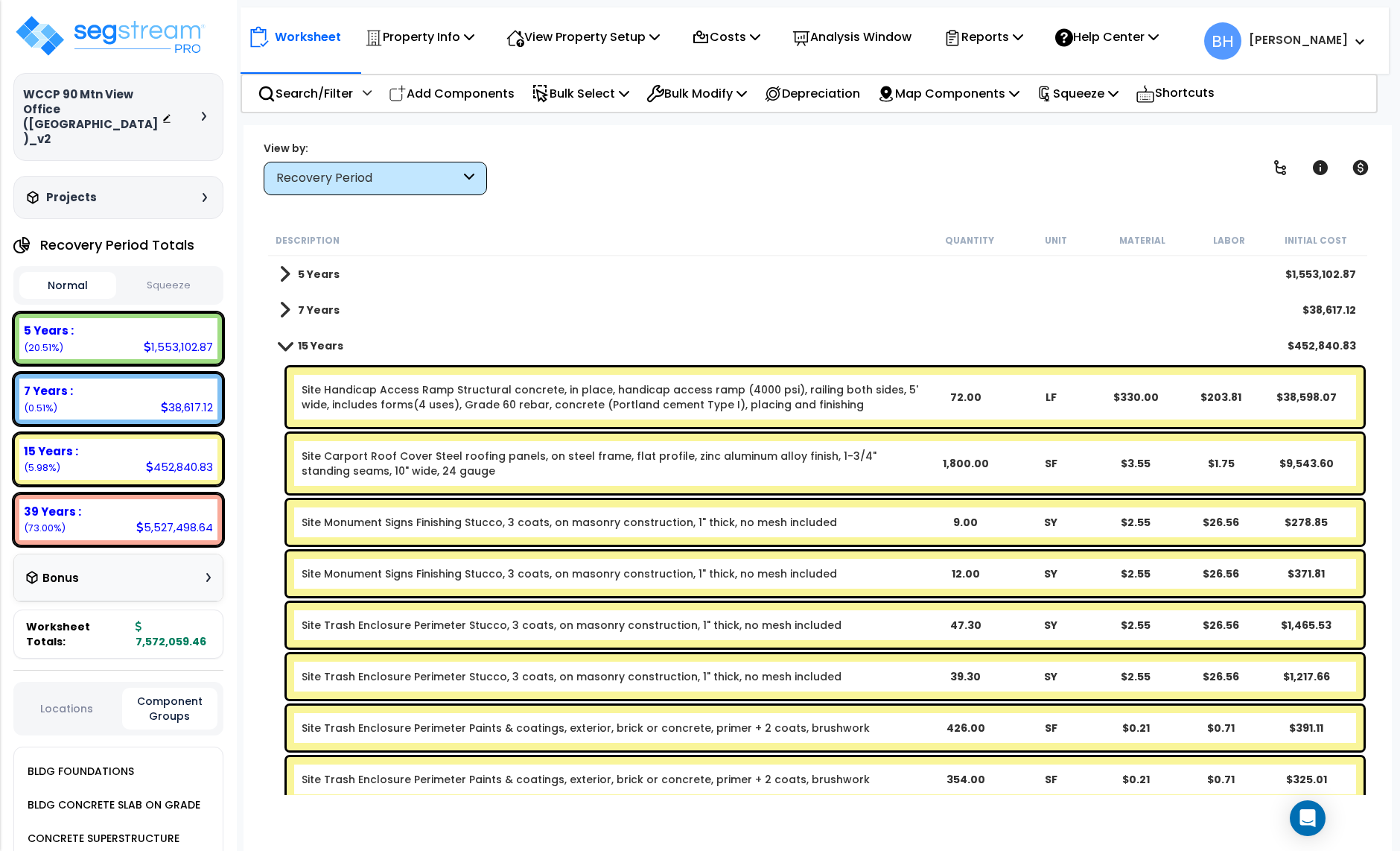
scroll to position [30, 0]
click at [286, 346] on span at bounding box center [286, 345] width 21 height 11
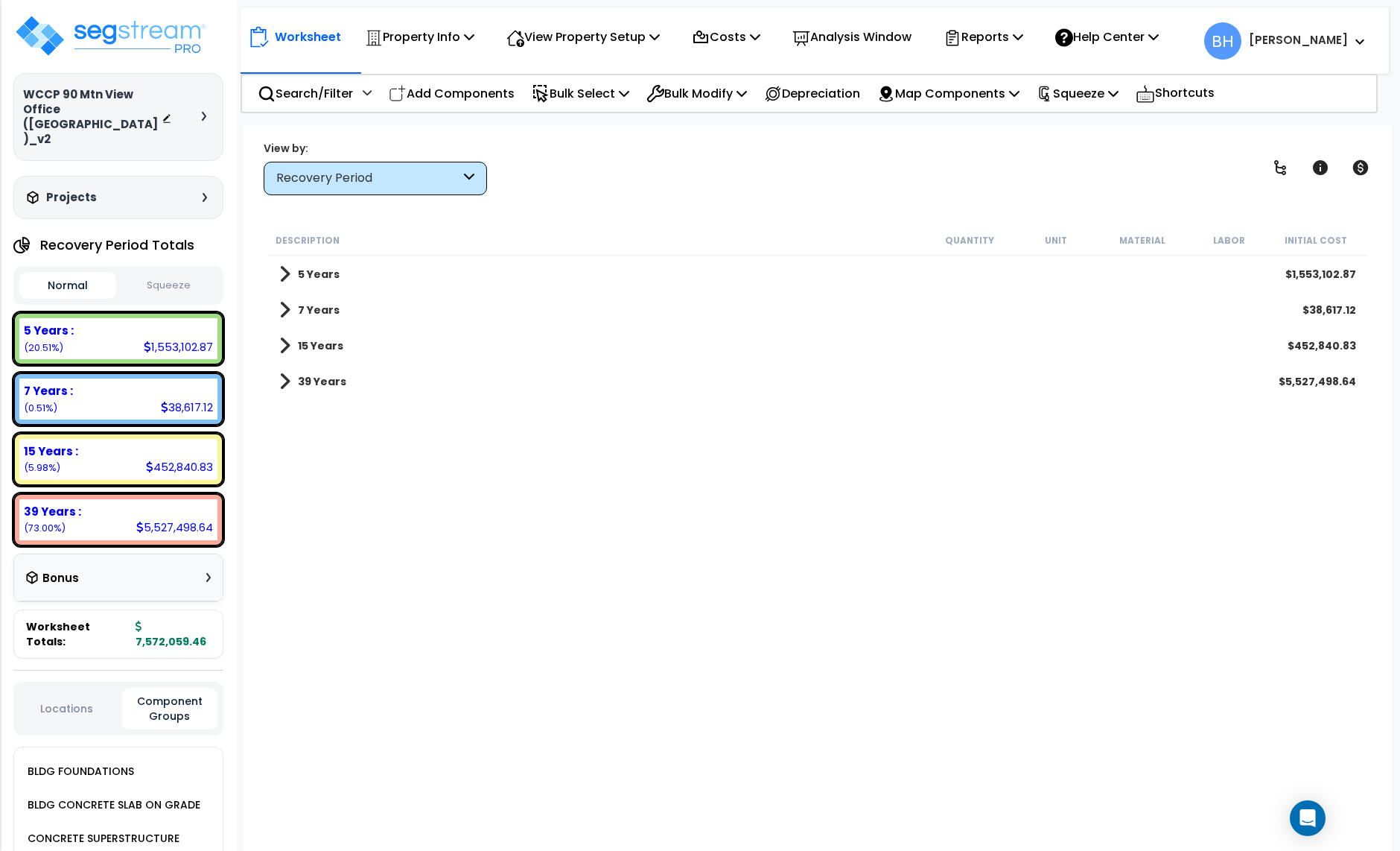
scroll to position [28, 0]
click at [465, 96] on p "Add Components" at bounding box center [452, 93] width 126 height 20
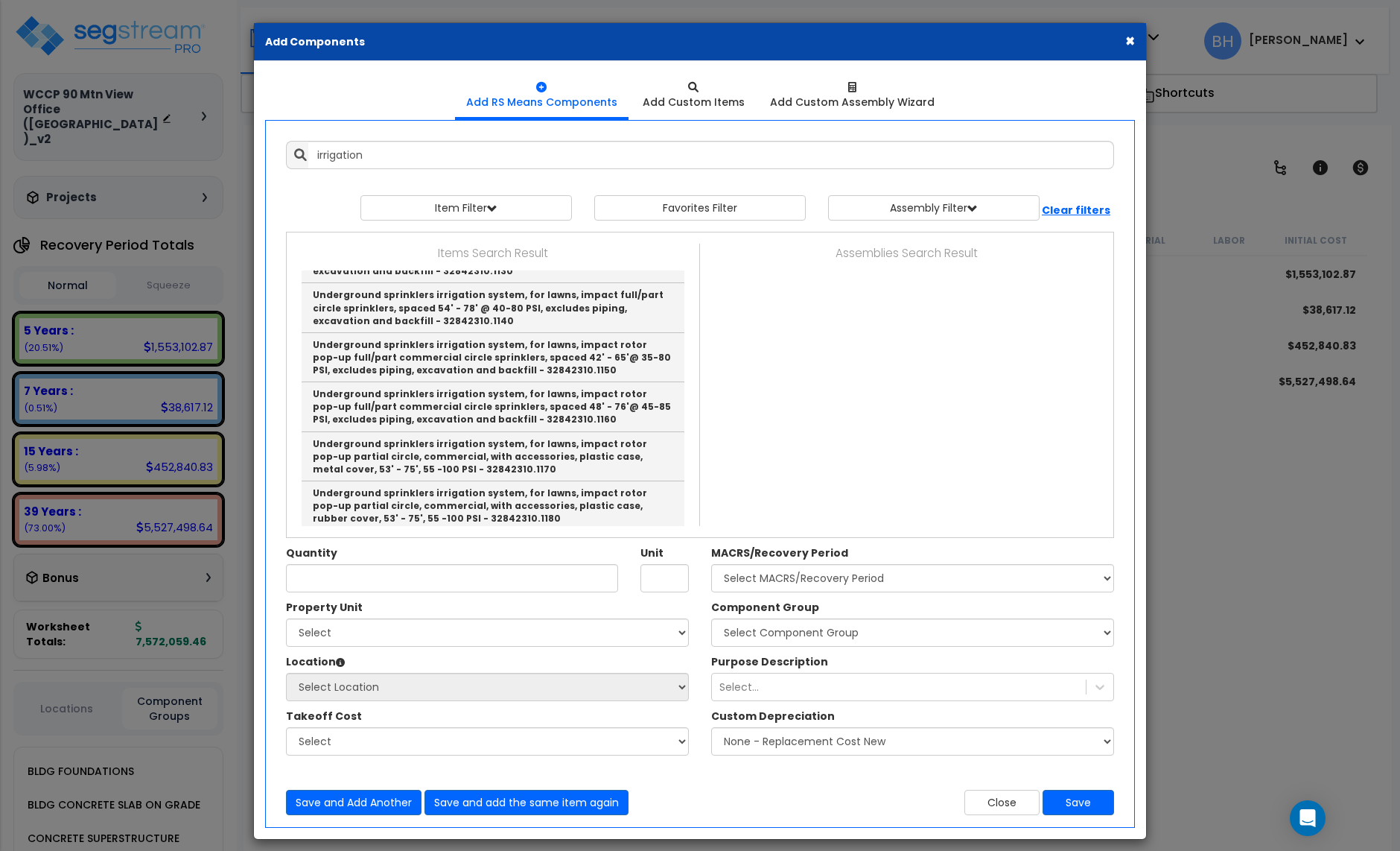
scroll to position [845, 0]
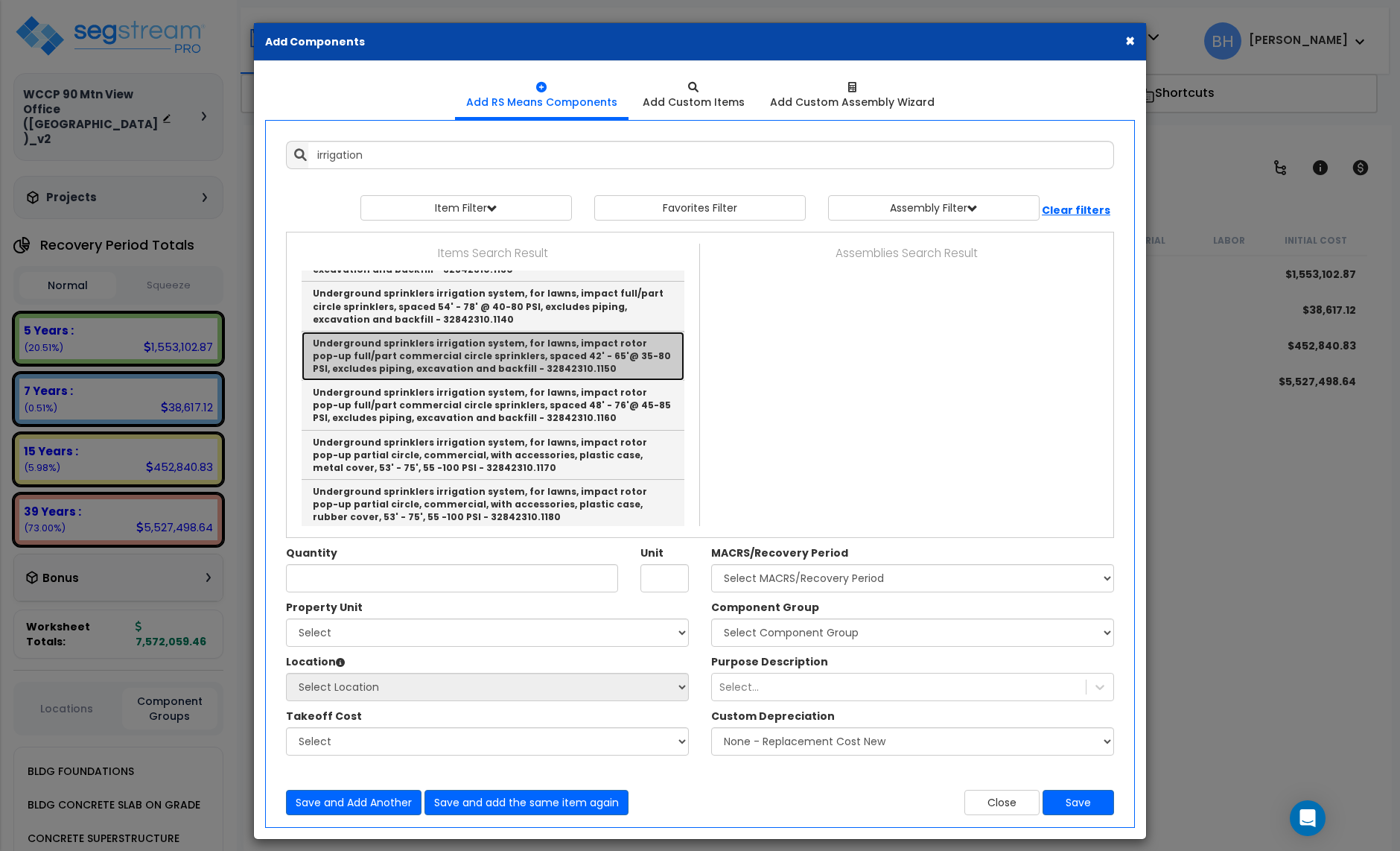
click at [417, 369] on link "Underground sprinklers irrigation system, for lawns, impact rotor pop-up full/p…" at bounding box center [492, 356] width 383 height 49
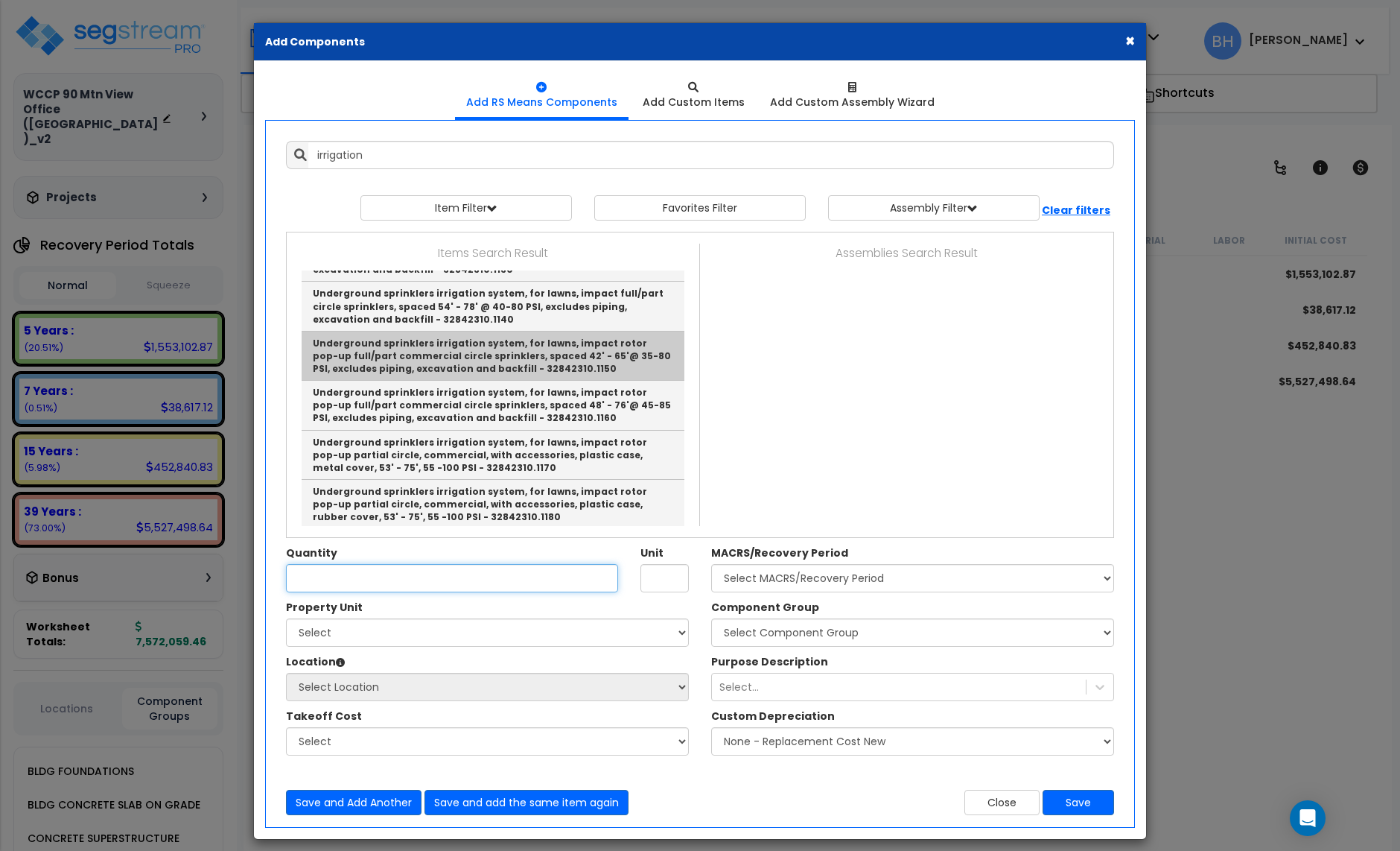
type input "Underground sprinklers irrigation system, for lawns, impact rotor pop-up full/p…"
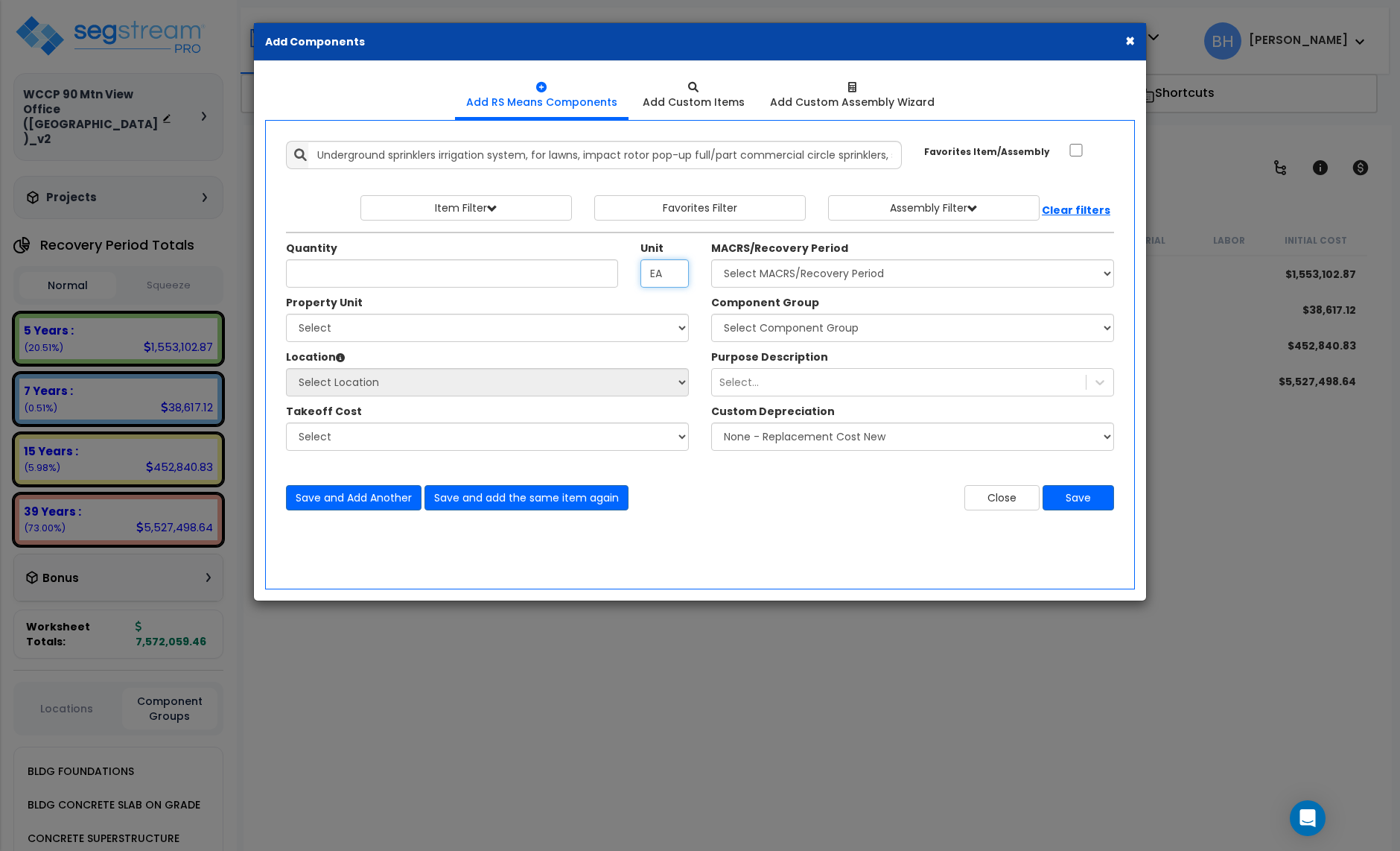
click at [668, 277] on input "EA" at bounding box center [664, 273] width 48 height 28
click at [434, 273] on input "Unit Quantity" at bounding box center [451, 273] width 332 height 28
click at [363, 274] on input "Unit Quantity" at bounding box center [451, 273] width 332 height 28
click at [665, 275] on input "EA" at bounding box center [664, 273] width 48 height 28
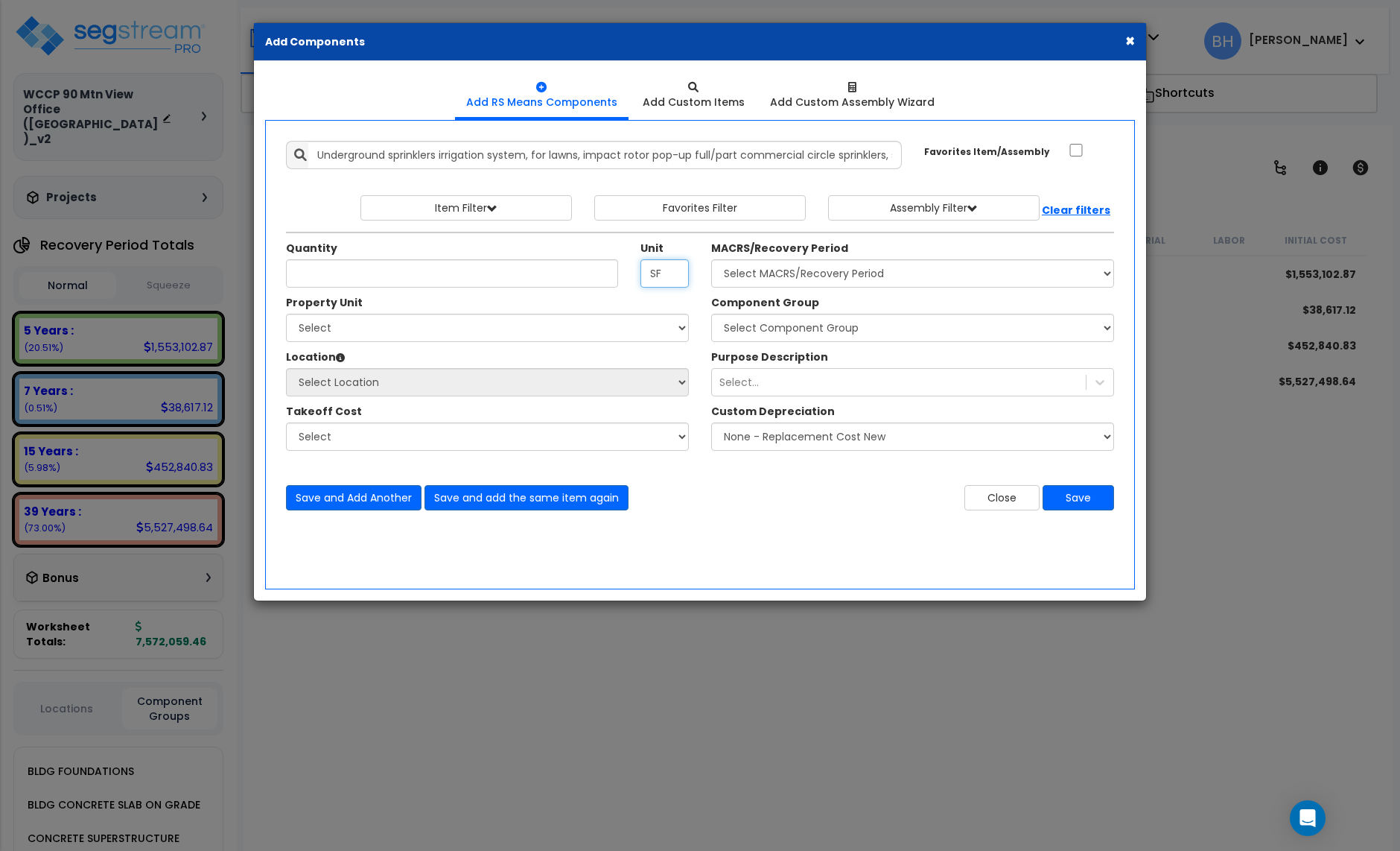
type input "SF"
click at [385, 287] on input "Unit Quantity" at bounding box center [451, 273] width 332 height 28
type input "1,000"
click at [674, 327] on select "Select Office Building Site Improvements" at bounding box center [487, 328] width 403 height 28
select select "164984"
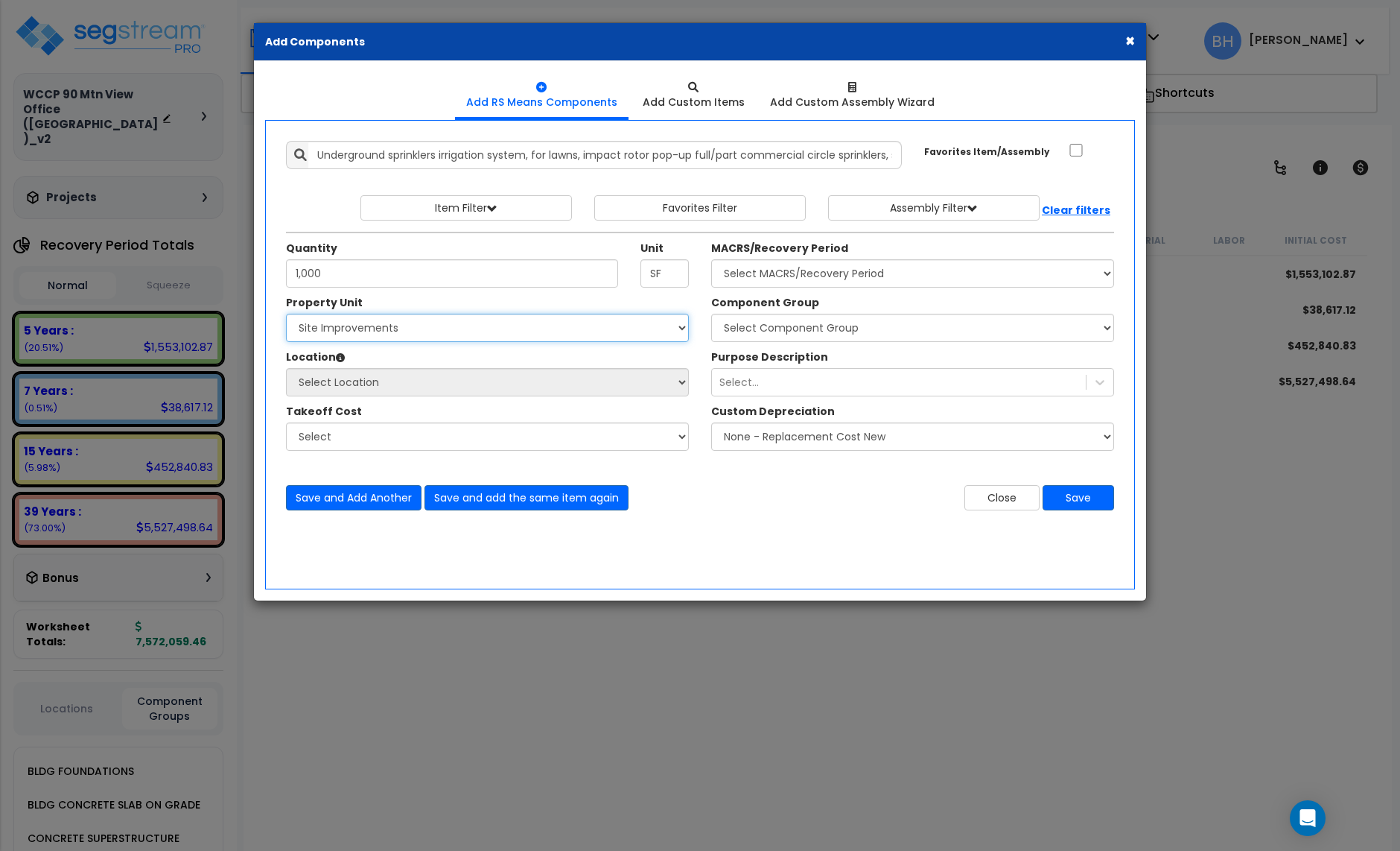
click at [286, 316] on select "Select Office Building Site Improvements" at bounding box center [487, 328] width 403 height 28
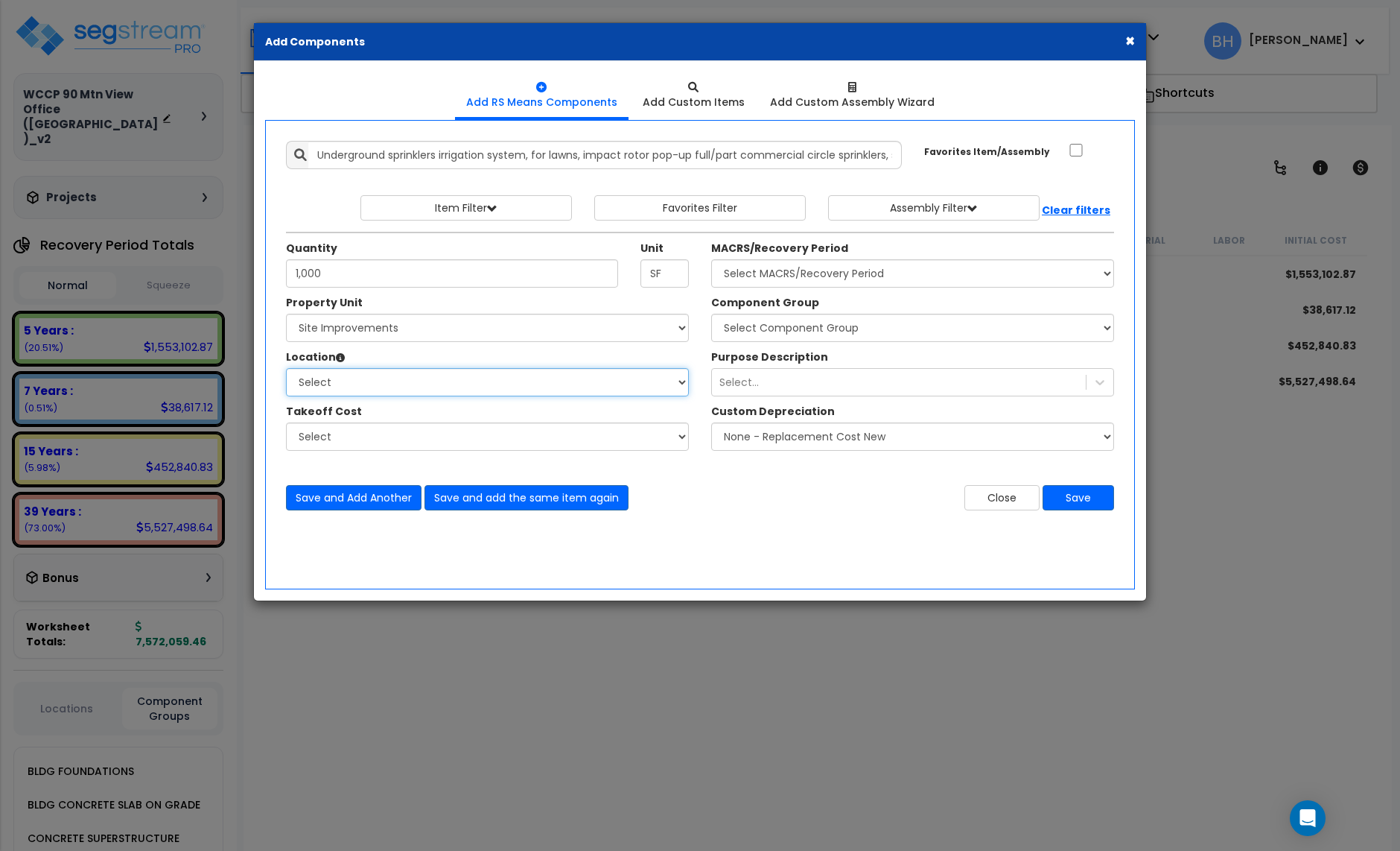
click at [469, 385] on select "Select Carport Site Exterior Add Additional Location" at bounding box center [487, 382] width 403 height 28
select select "462"
click at [286, 370] on select "Select Carport Site Exterior Add Additional Location" at bounding box center [487, 382] width 403 height 28
click at [430, 439] on select "Select" at bounding box center [487, 436] width 403 height 28
click at [286, 424] on select "Select" at bounding box center [487, 436] width 403 height 28
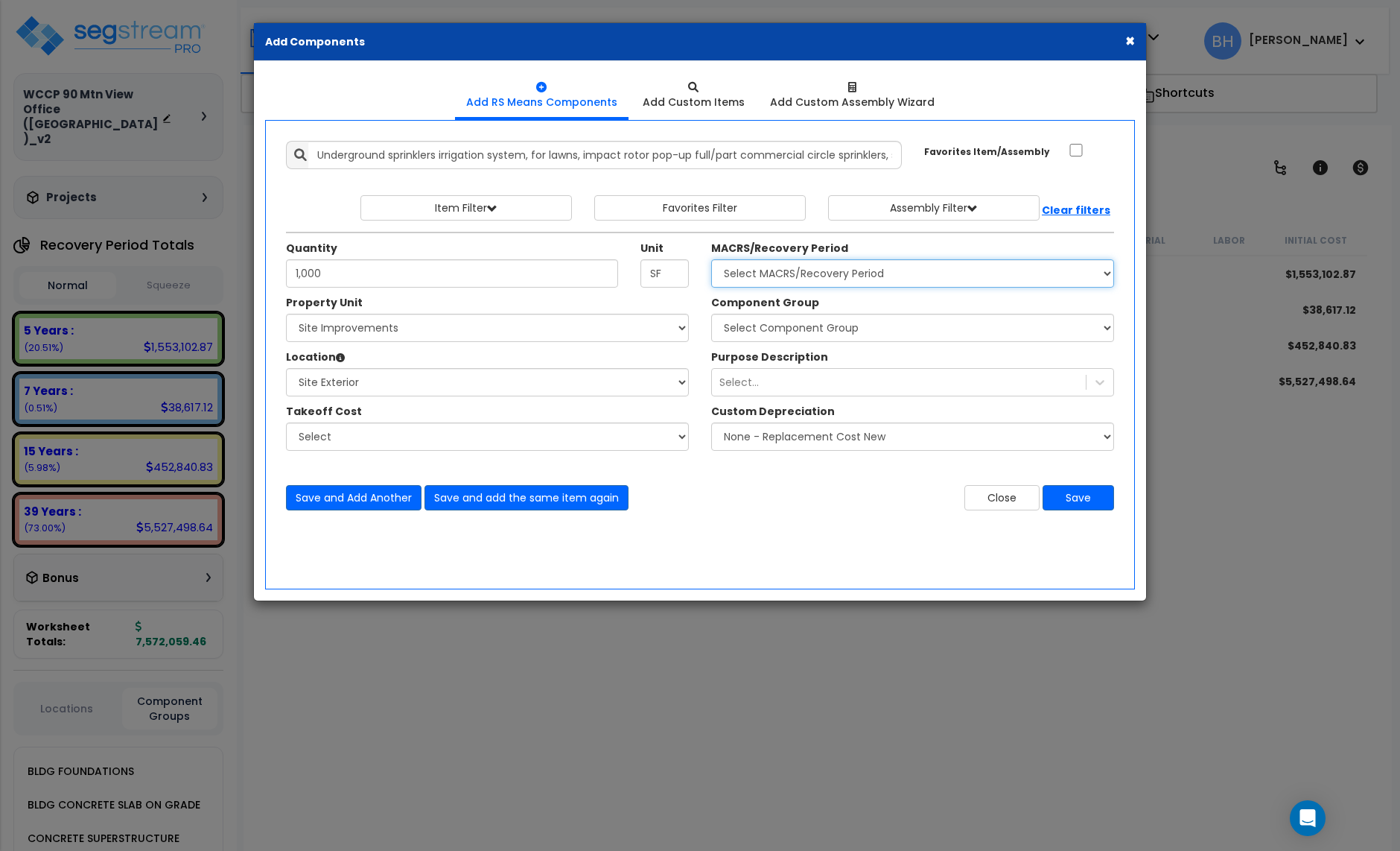
click at [887, 281] on select "Select MACRS/Recovery Period 5 Years - 57.0 - Distributive Trades & Services 5 …" at bounding box center [913, 273] width 403 height 28
select select "3666"
click at [711, 261] on select "Select MACRS/Recovery Period 5 Years - 57.0 - Distributive Trades & Services 5 …" at bounding box center [913, 273] width 403 height 28
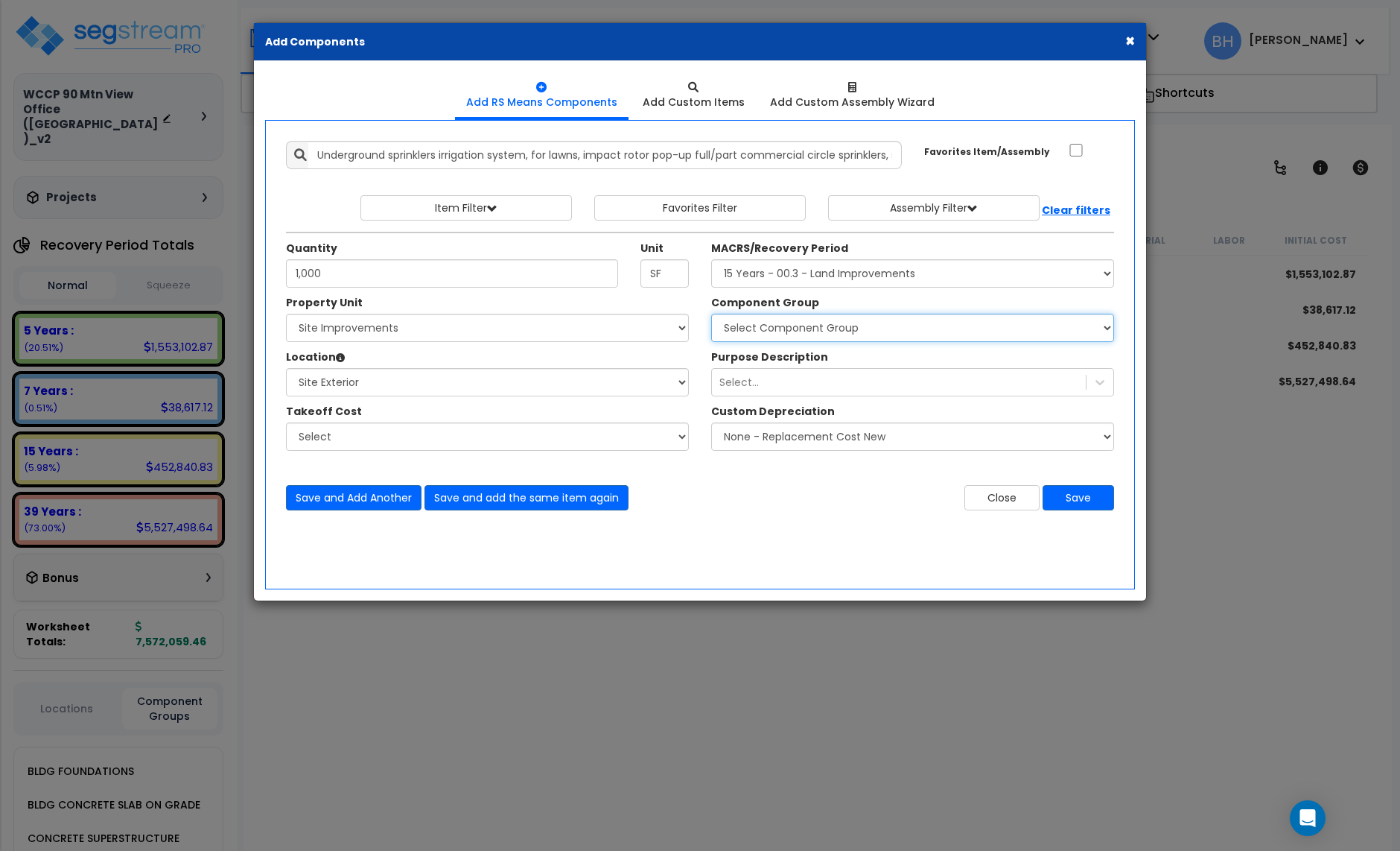
click at [932, 331] on select "Select Component Group 447.00 - SITE SWIMMING POOLS 434.00 - SITE PRIVACY WALLS…" at bounding box center [913, 328] width 403 height 28
click at [711, 316] on select "Select Component Group 447.00 - SITE SWIMMING POOLS 434.00 - SITE PRIVACY WALLS…" at bounding box center [913, 328] width 403 height 28
click at [1130, 39] on button "×" at bounding box center [1130, 40] width 10 height 16
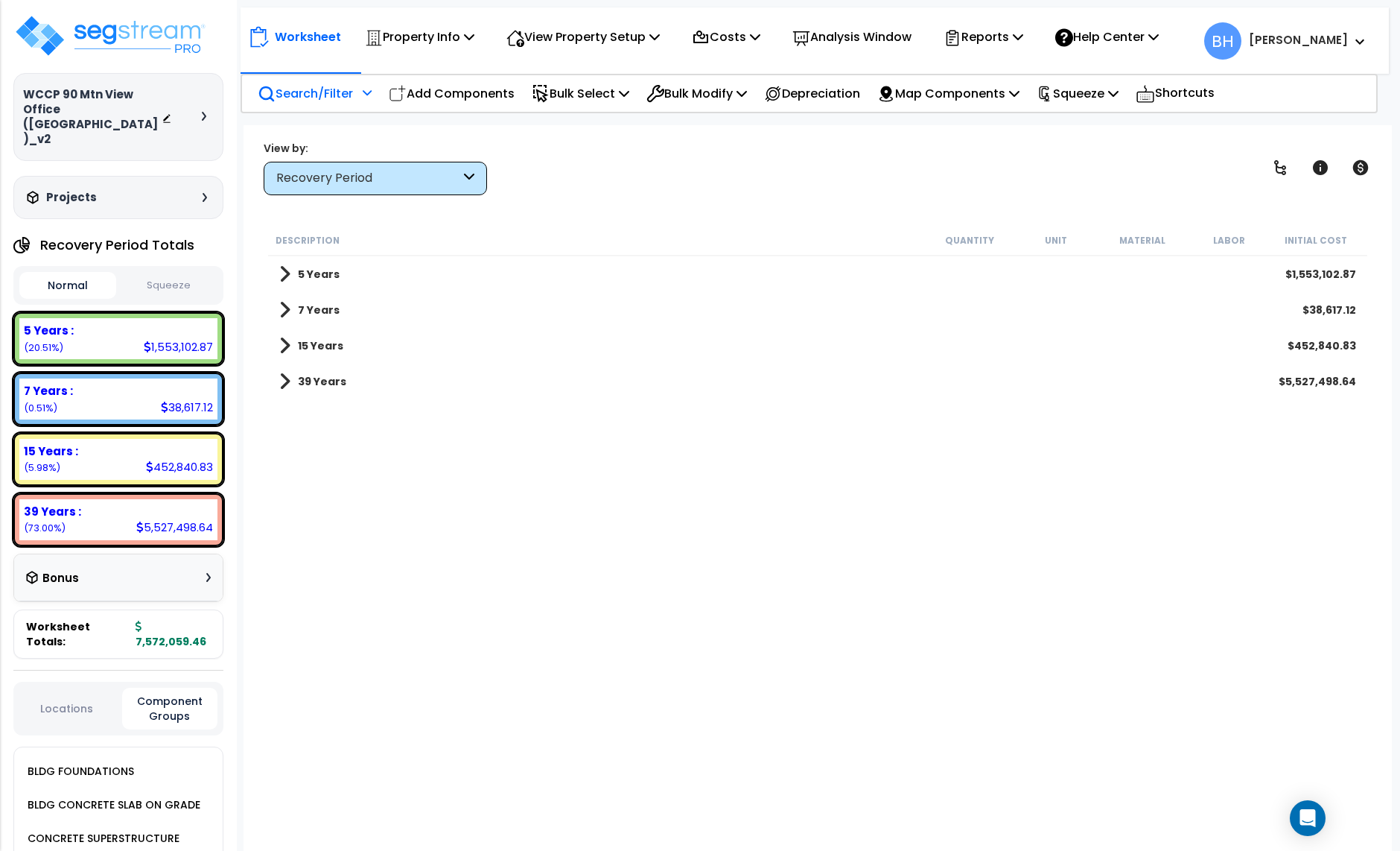
click at [313, 92] on p "Search/Filter" at bounding box center [305, 93] width 95 height 20
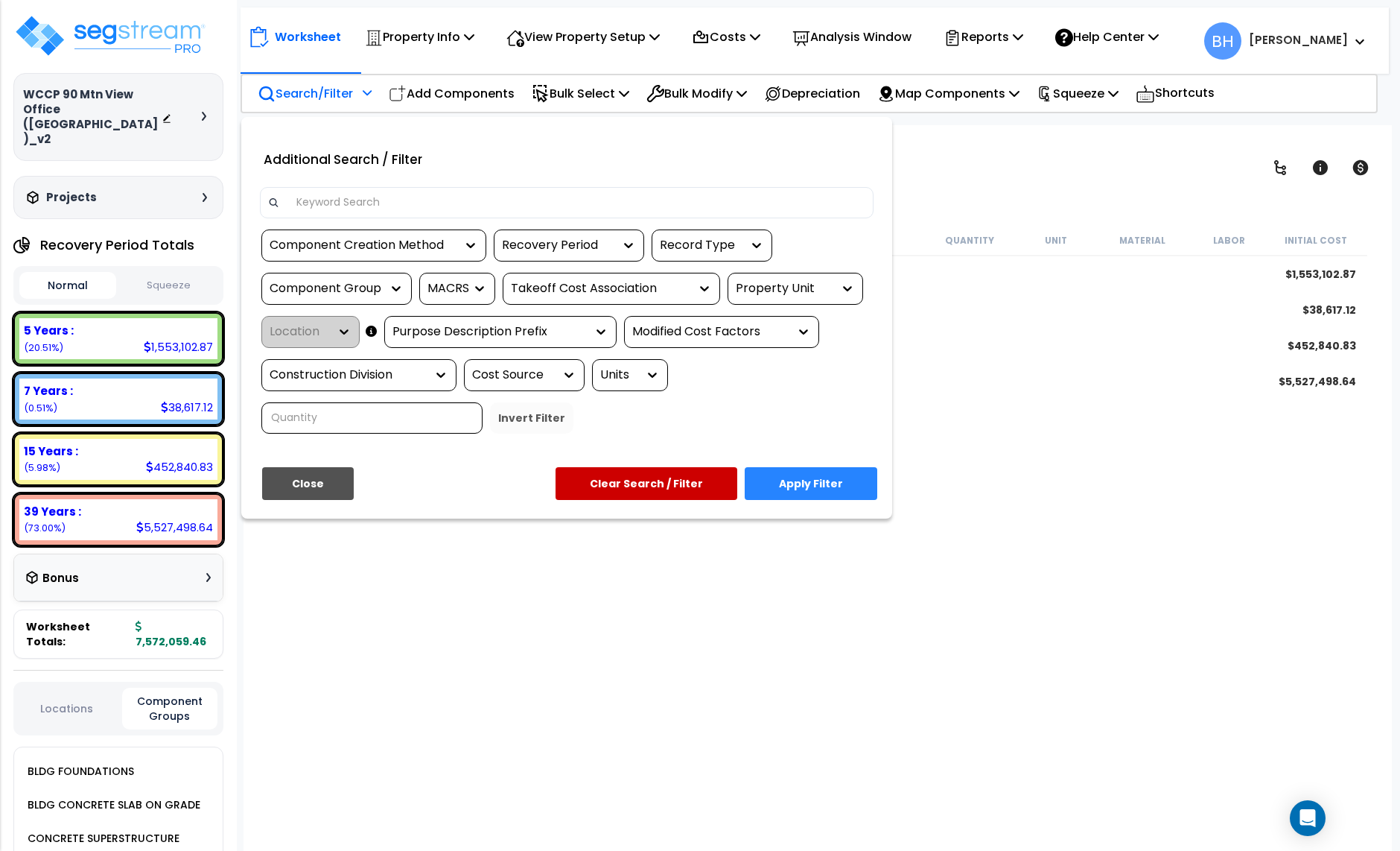
click at [355, 202] on input at bounding box center [576, 202] width 579 height 23
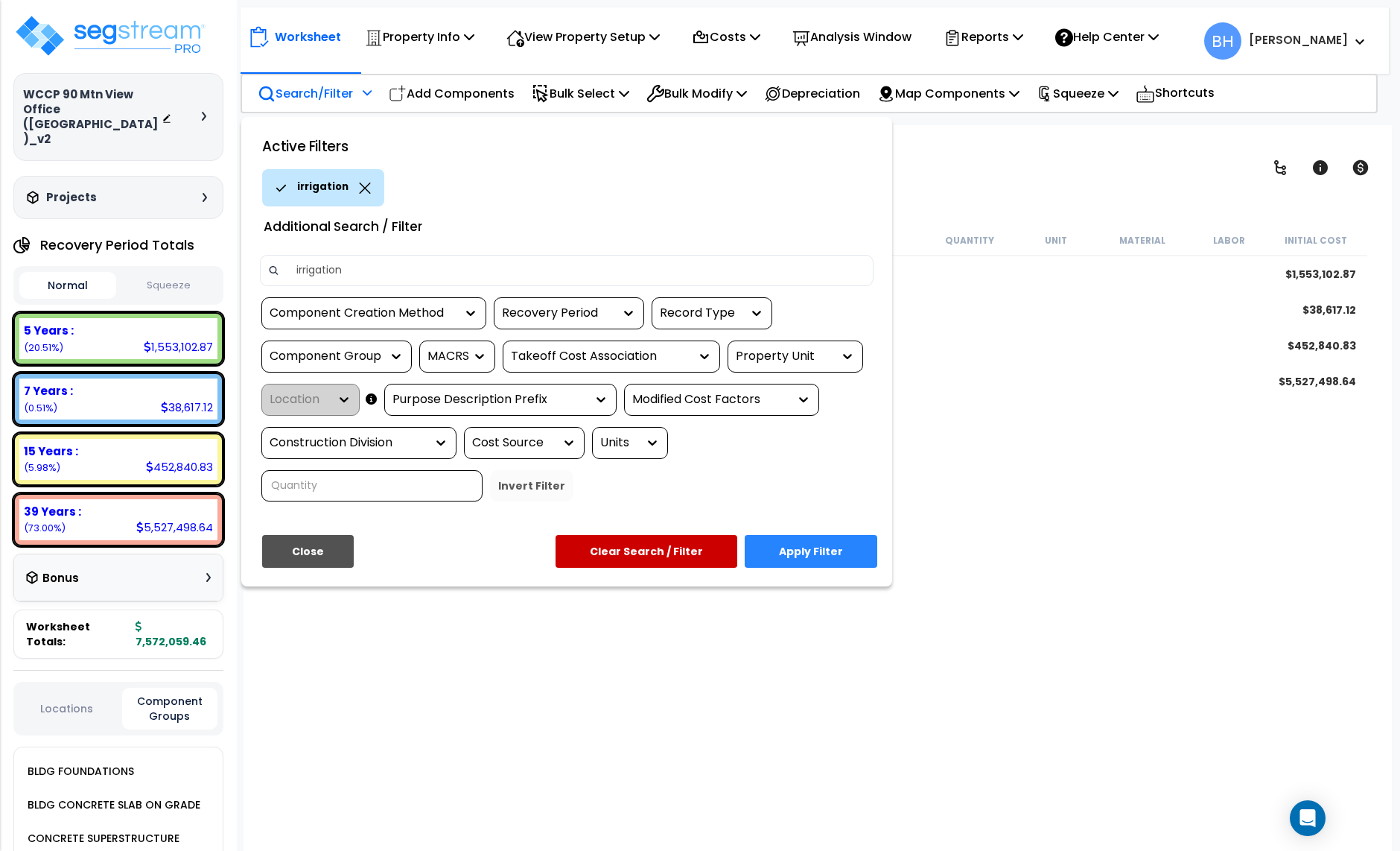
type input "irrigation"
click at [821, 556] on button "Apply Filter" at bounding box center [810, 550] width 132 height 32
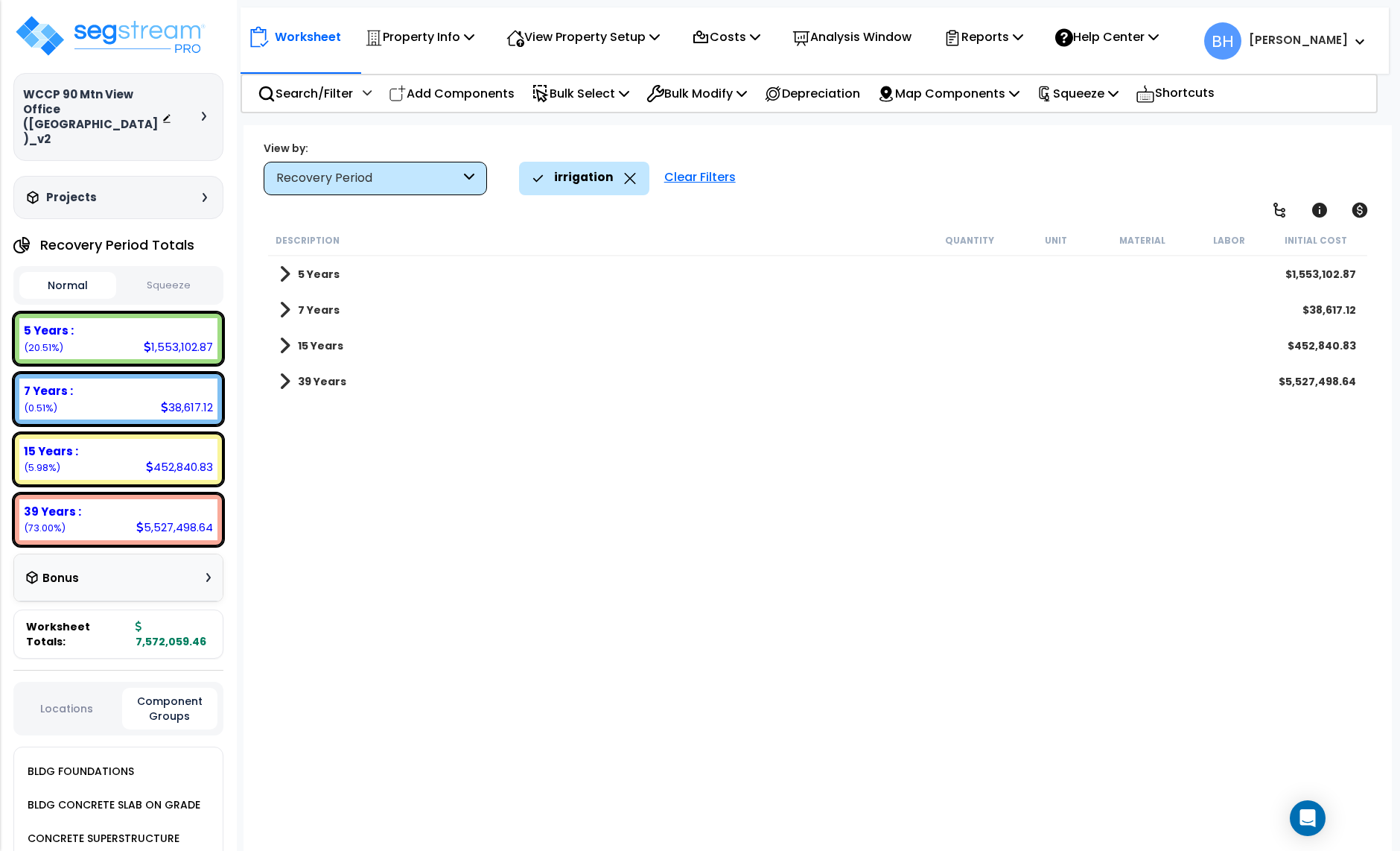
click at [400, 191] on div "Recovery Period" at bounding box center [375, 178] width 223 height 33
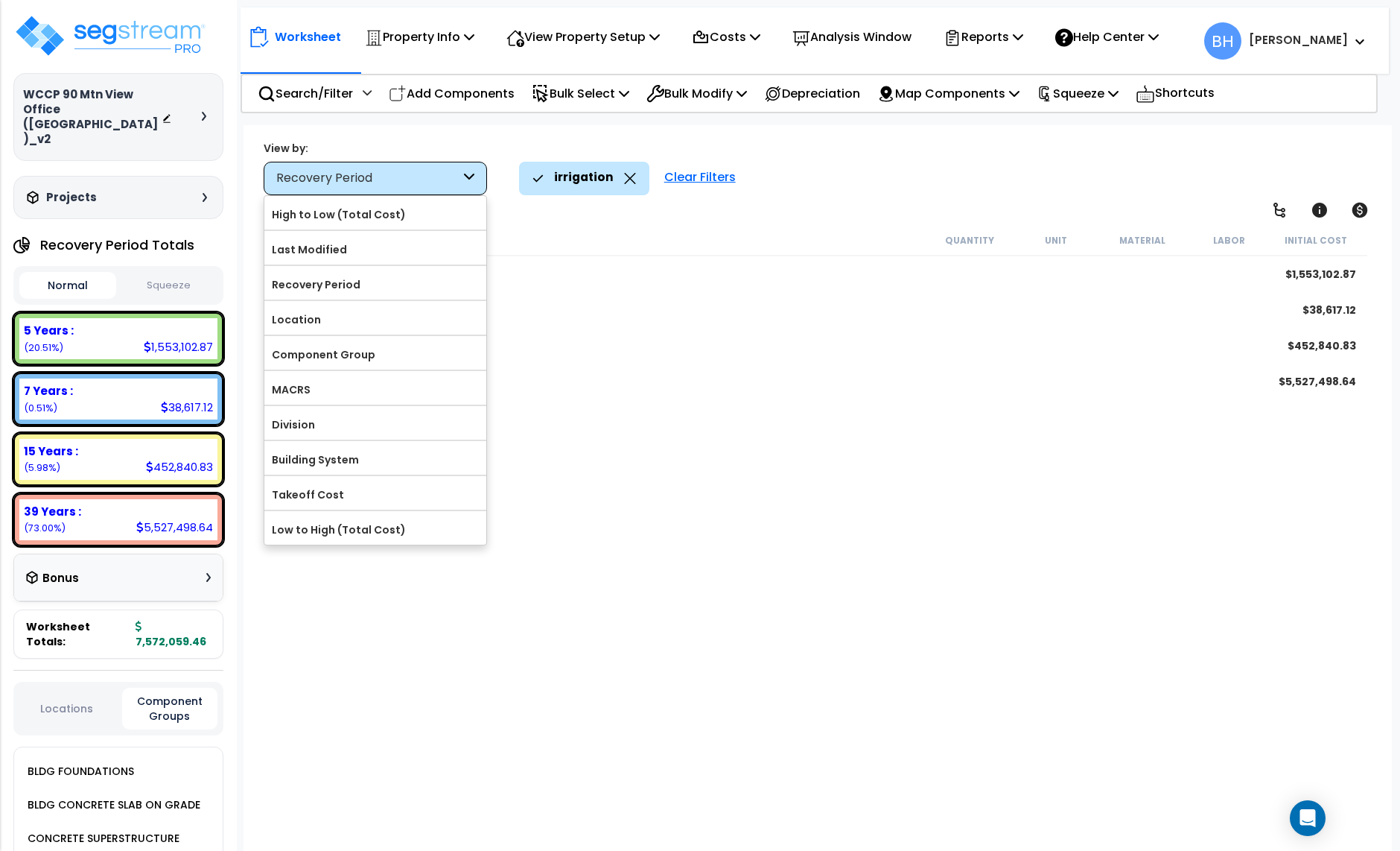
click at [407, 174] on div "Recovery Period" at bounding box center [368, 179] width 184 height 18
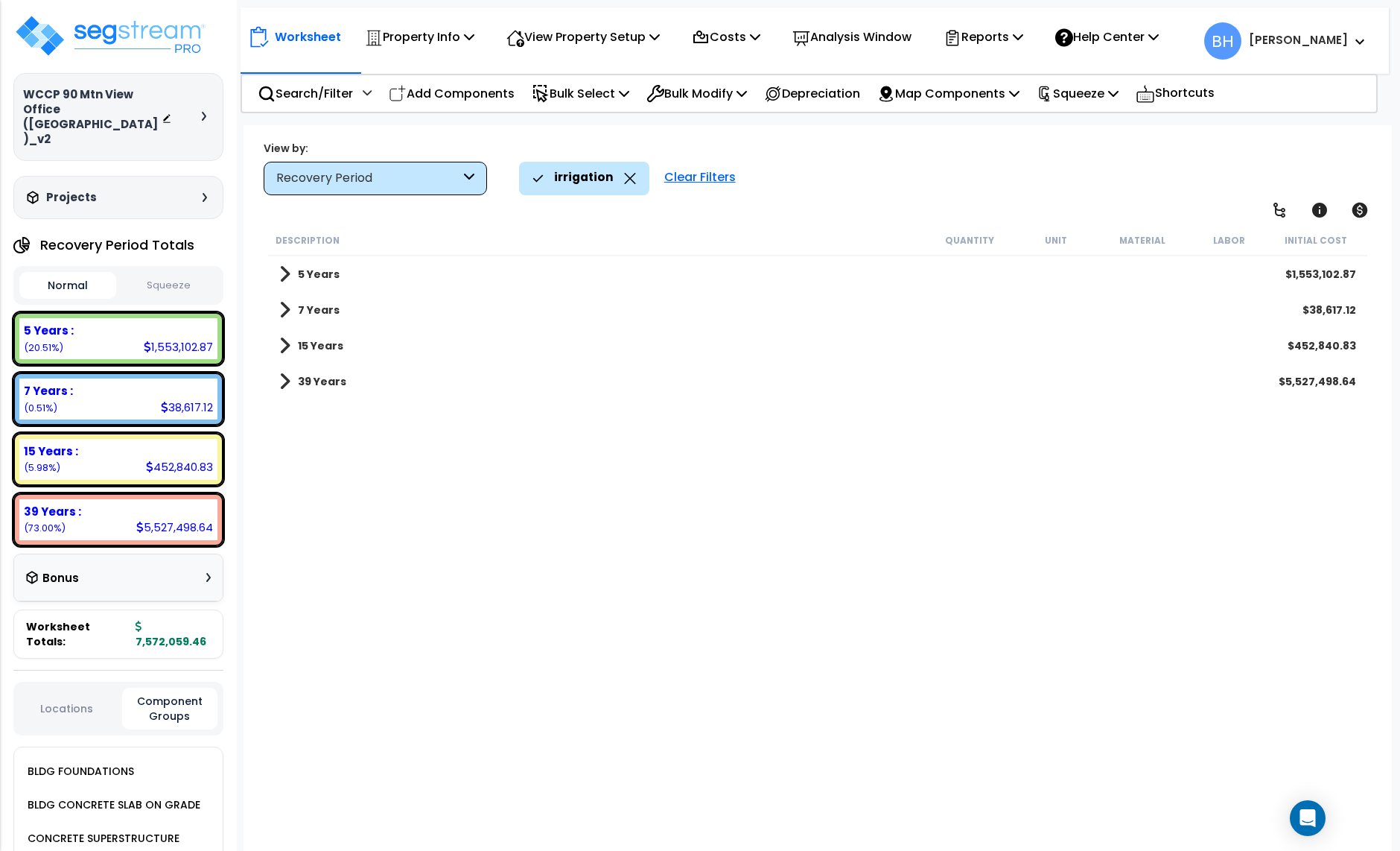
click at [435, 177] on div "Recovery Period" at bounding box center [368, 179] width 184 height 18
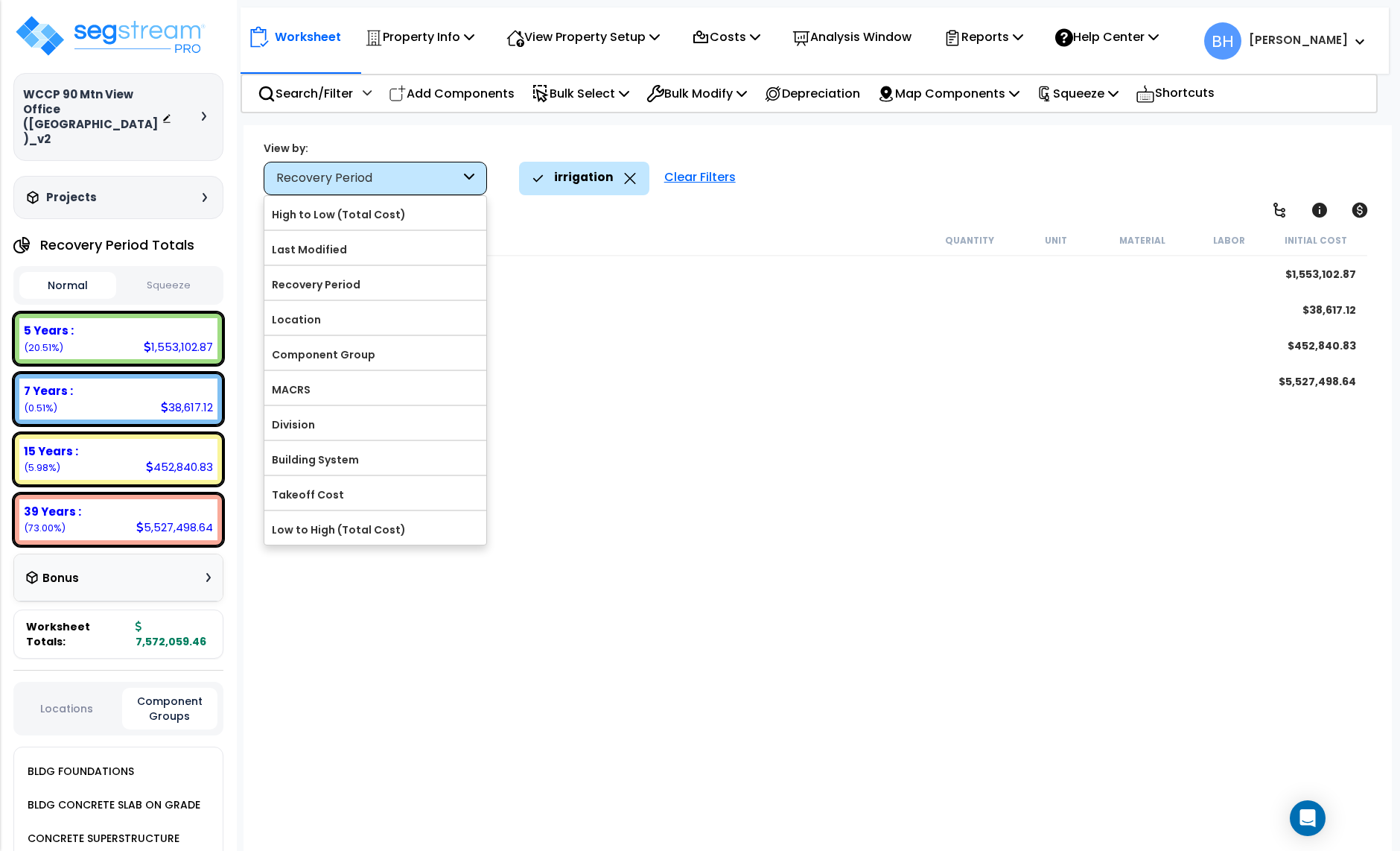
click at [435, 177] on div "Recovery Period" at bounding box center [368, 179] width 184 height 18
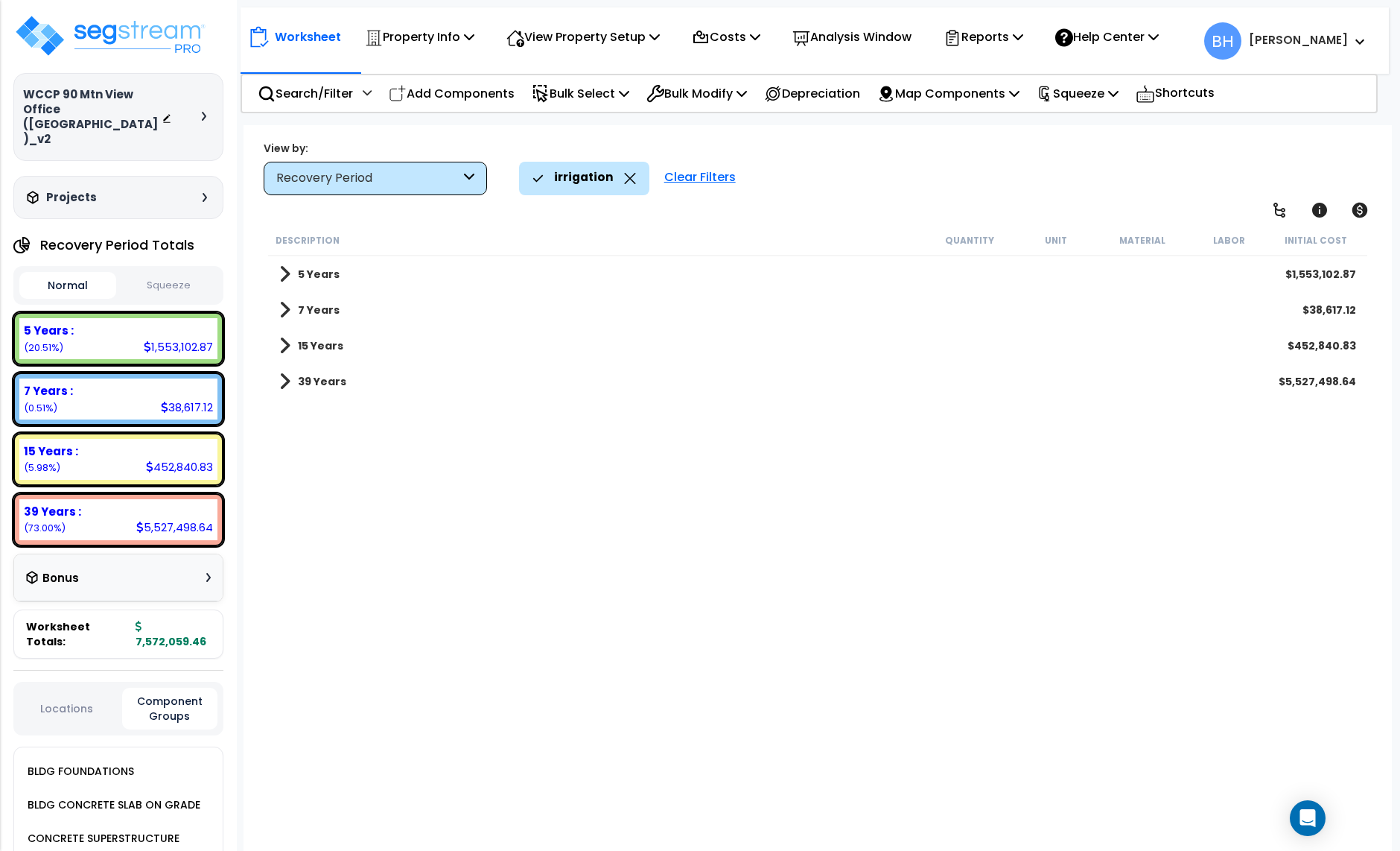
click at [626, 178] on icon at bounding box center [629, 178] width 11 height 11
click at [624, 176] on icon at bounding box center [629, 178] width 11 height 11
click at [695, 181] on div "Clear Filters" at bounding box center [700, 177] width 87 height 32
click at [323, 87] on p "Search/Filter" at bounding box center [305, 93] width 95 height 20
click at [298, 72] on nav "Worksheet Property Info Property Setup Add Property Unit Template property Clon…" at bounding box center [815, 41] width 1149 height 67
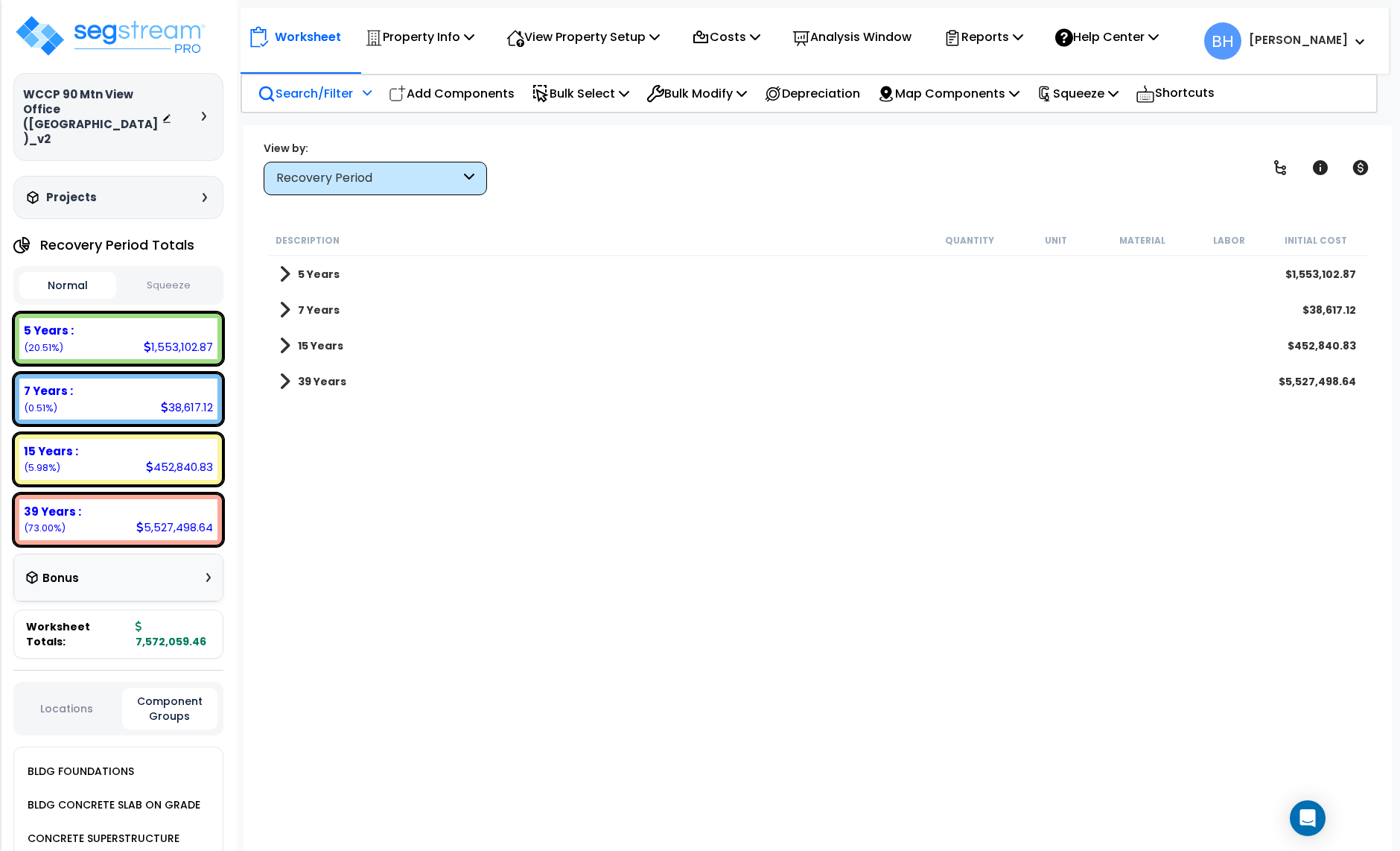
click at [302, 90] on p "Search/Filter" at bounding box center [305, 93] width 95 height 20
click at [385, 174] on div "Recovery Period" at bounding box center [368, 179] width 184 height 18
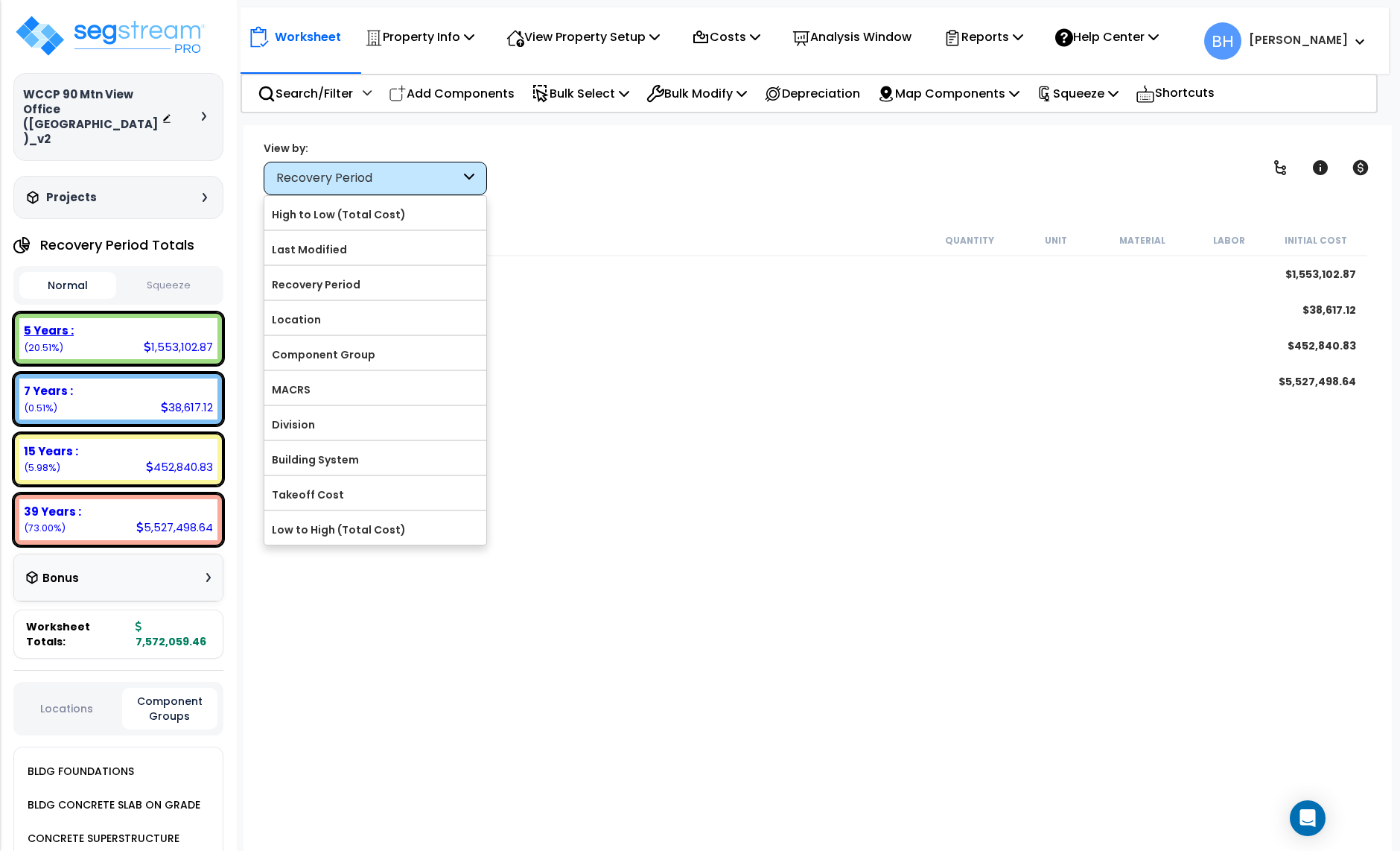
click at [124, 322] on div "5 Years : 1,553,102.87 (20.51%)" at bounding box center [118, 338] width 198 height 41
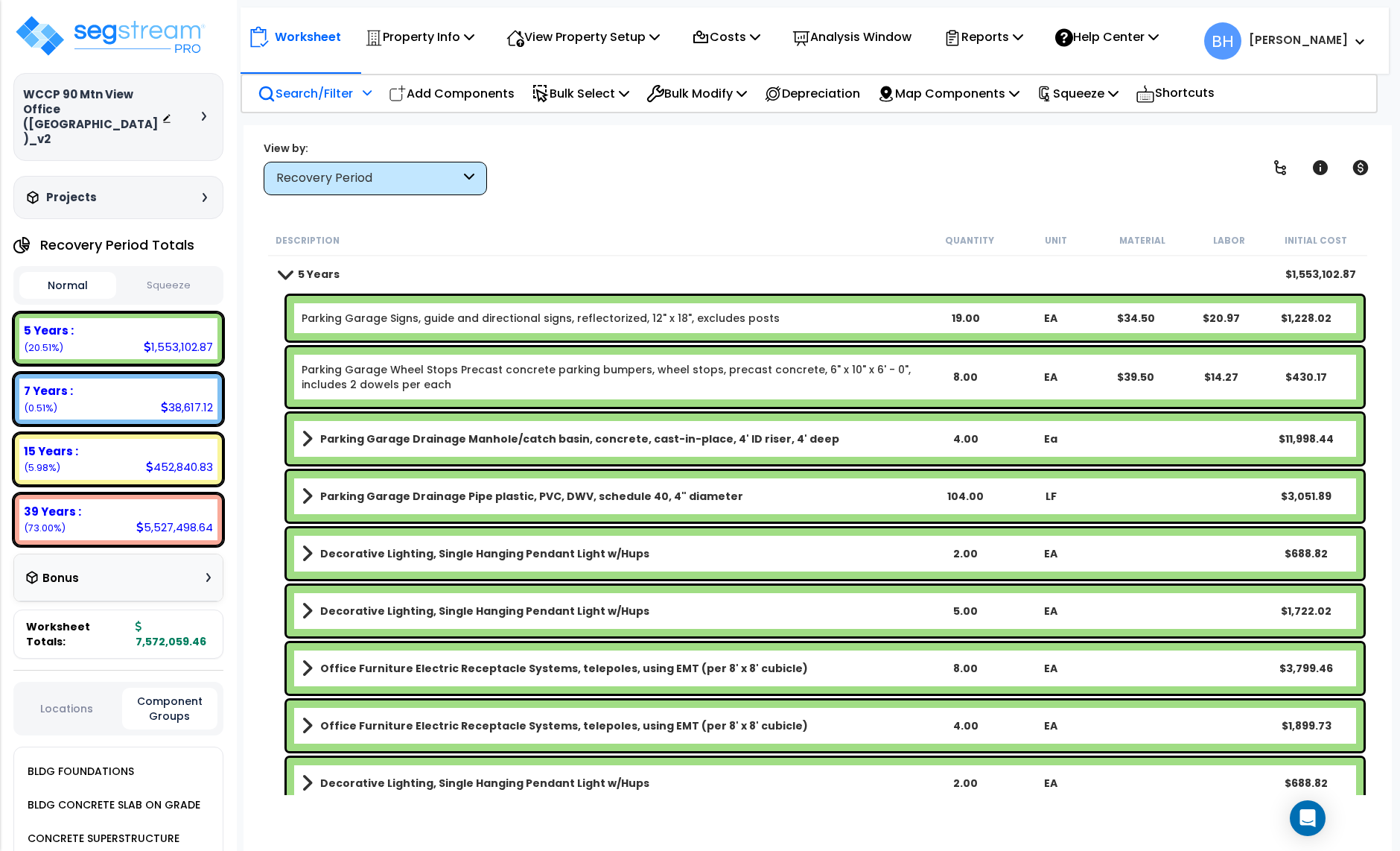
click at [315, 92] on p "Search/Filter" at bounding box center [305, 93] width 95 height 20
click at [319, 98] on p "Search/Filter" at bounding box center [305, 93] width 95 height 20
click at [323, 93] on p "Search/Filter" at bounding box center [305, 93] width 95 height 20
click at [365, 89] on icon at bounding box center [367, 92] width 9 height 11
click at [365, 96] on icon at bounding box center [367, 92] width 9 height 11
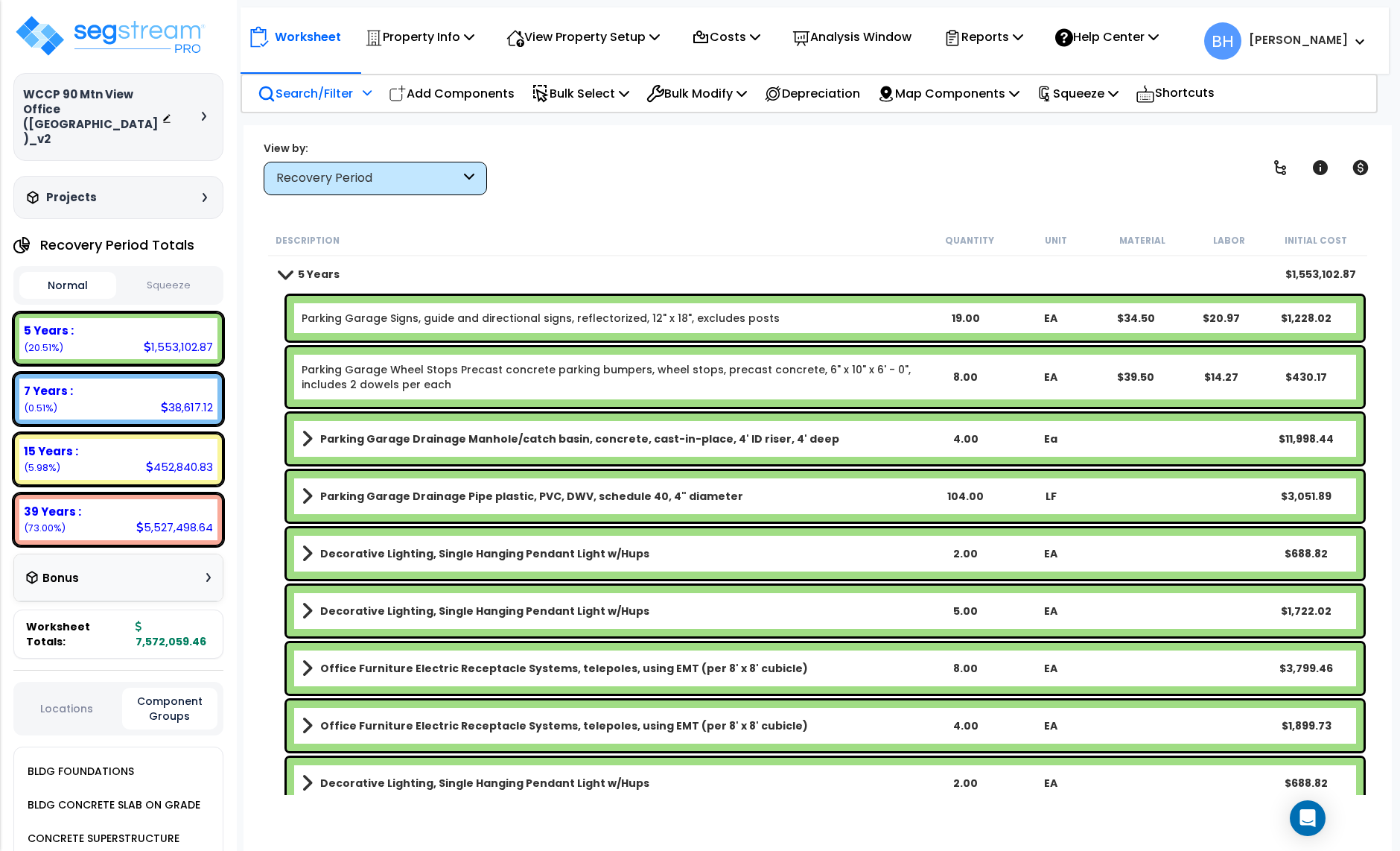
click at [365, 93] on icon at bounding box center [367, 92] width 9 height 11
click at [415, 188] on div "Recovery Period" at bounding box center [375, 178] width 223 height 33
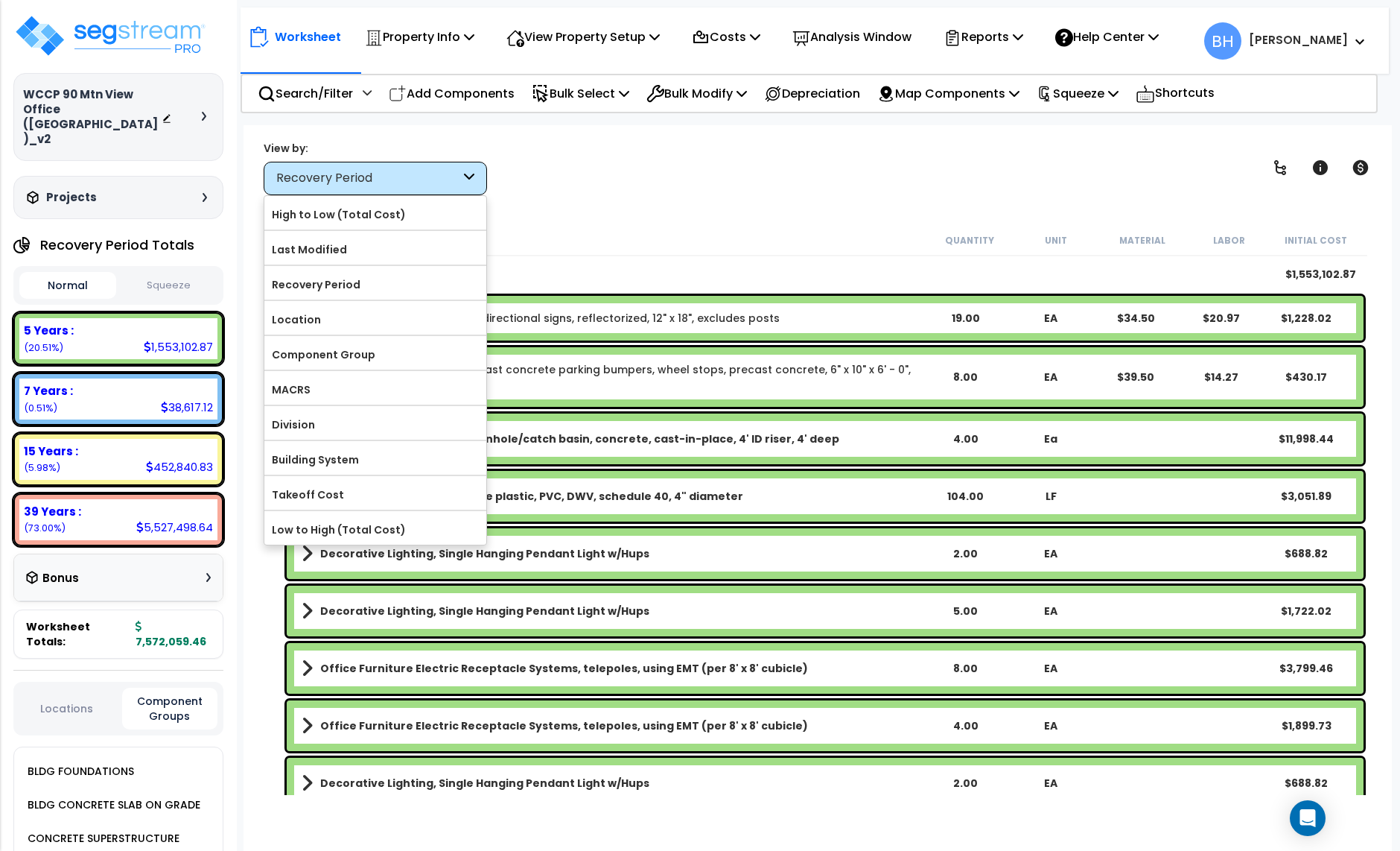
click at [623, 197] on div "Worksheet Property Info Property Setup Add Property Unit Template property Clon…" at bounding box center [817, 550] width 1149 height 851
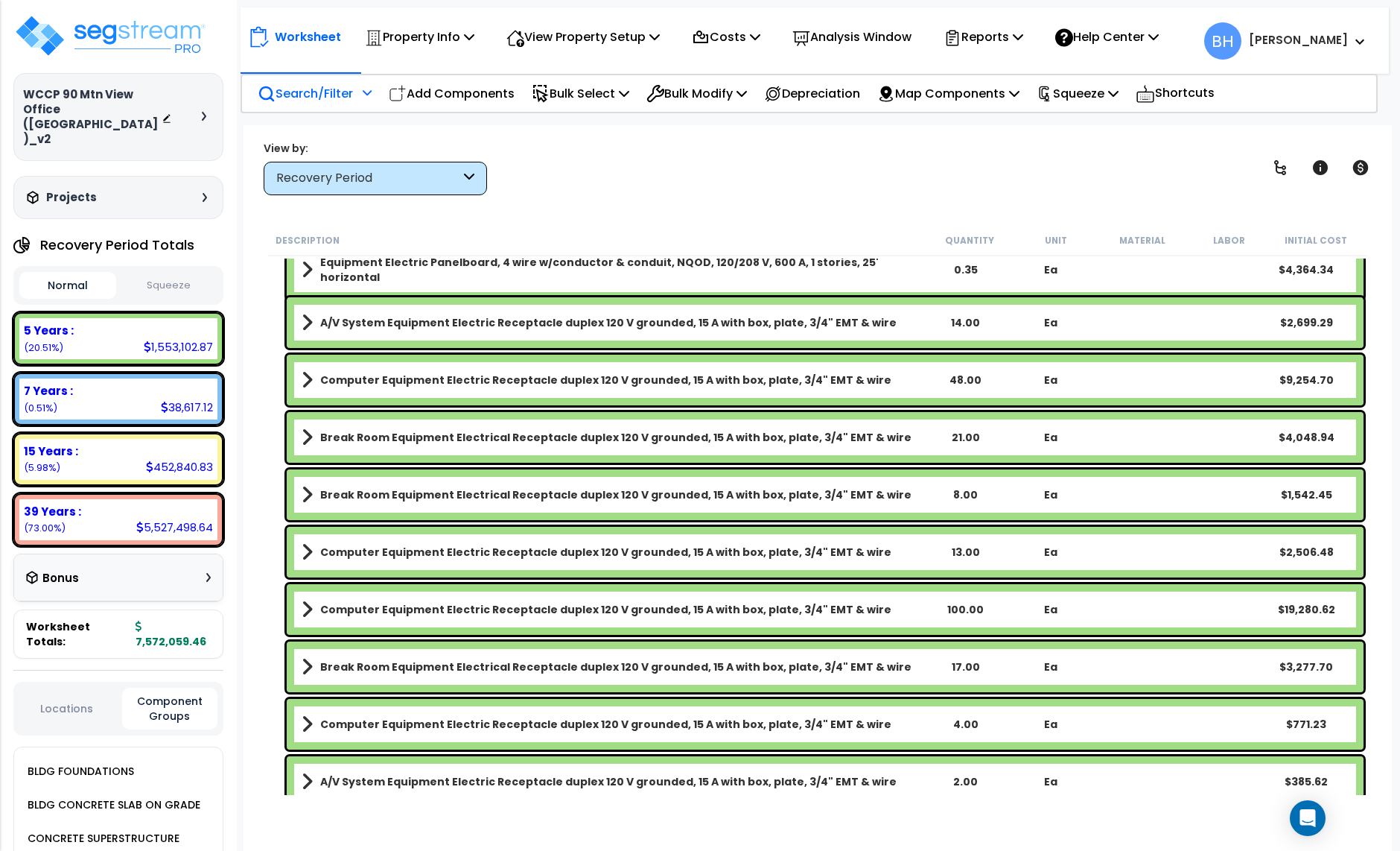
scroll to position [4549, 0]
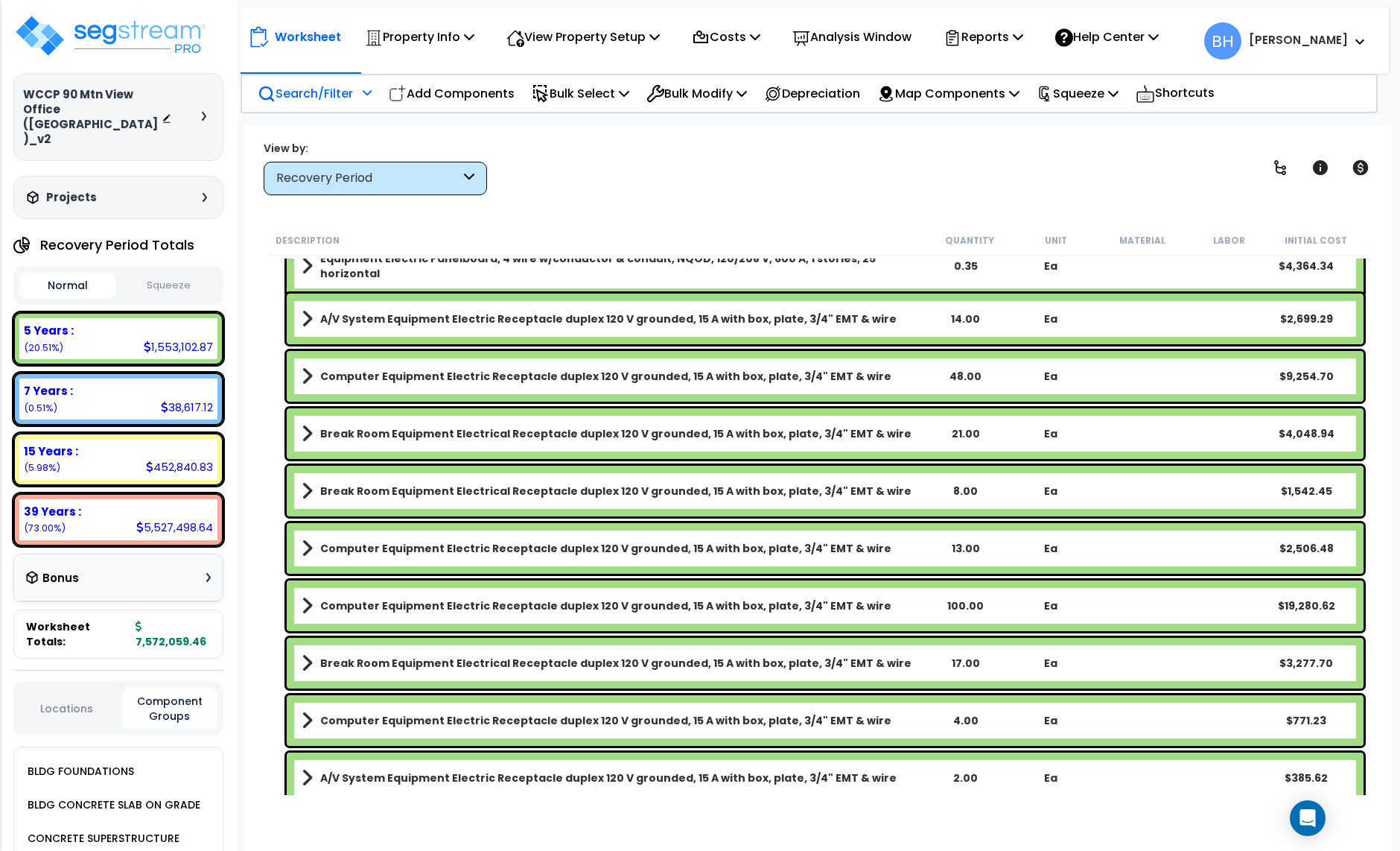
click at [356, 97] on div "Search/Filter Additional Search / Filter" at bounding box center [315, 94] width 114 height 35
click at [313, 92] on p "Search/Filter" at bounding box center [305, 93] width 95 height 20
click at [354, 192] on div "Recovery Period" at bounding box center [375, 178] width 223 height 33
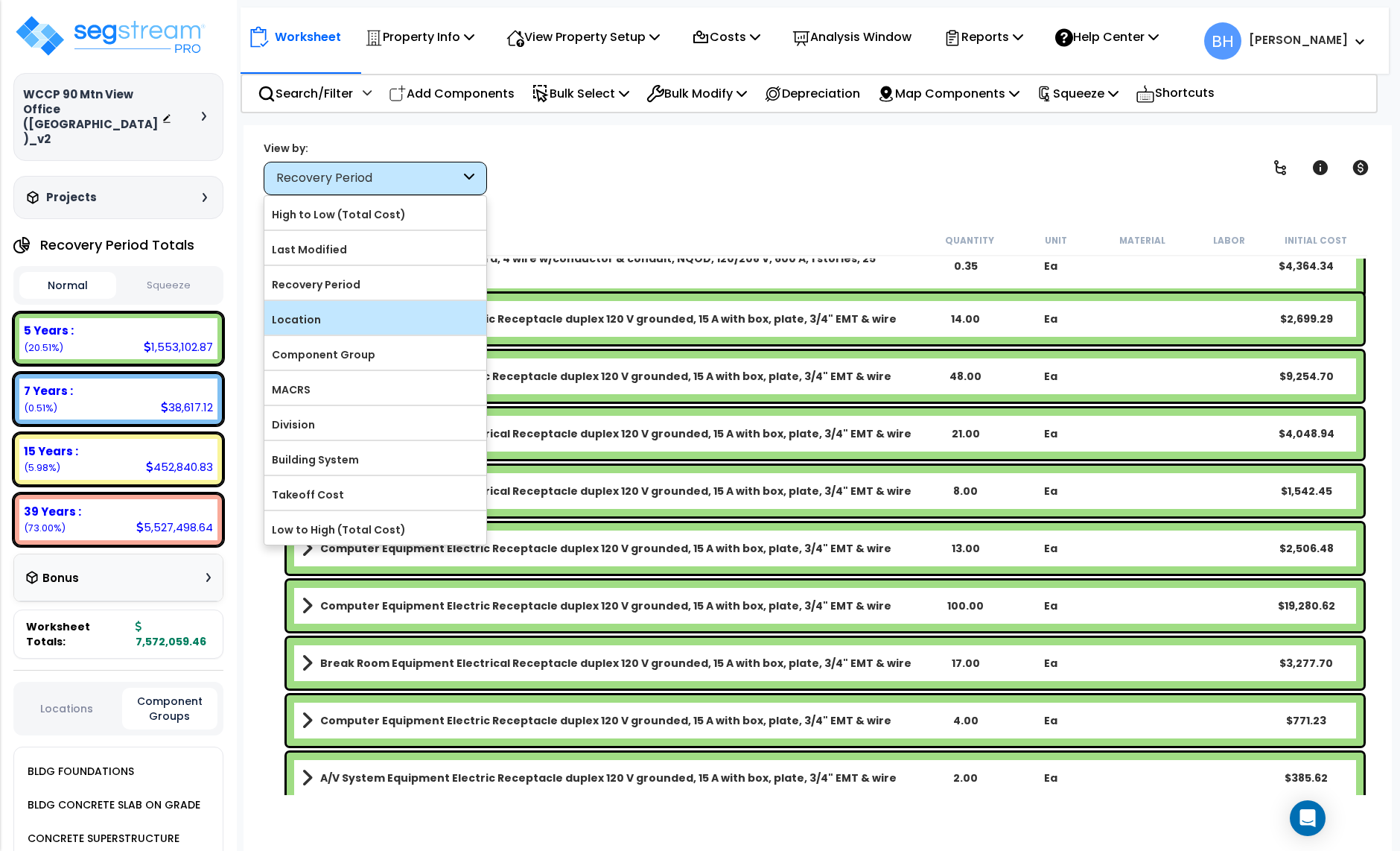
scroll to position [66, 0]
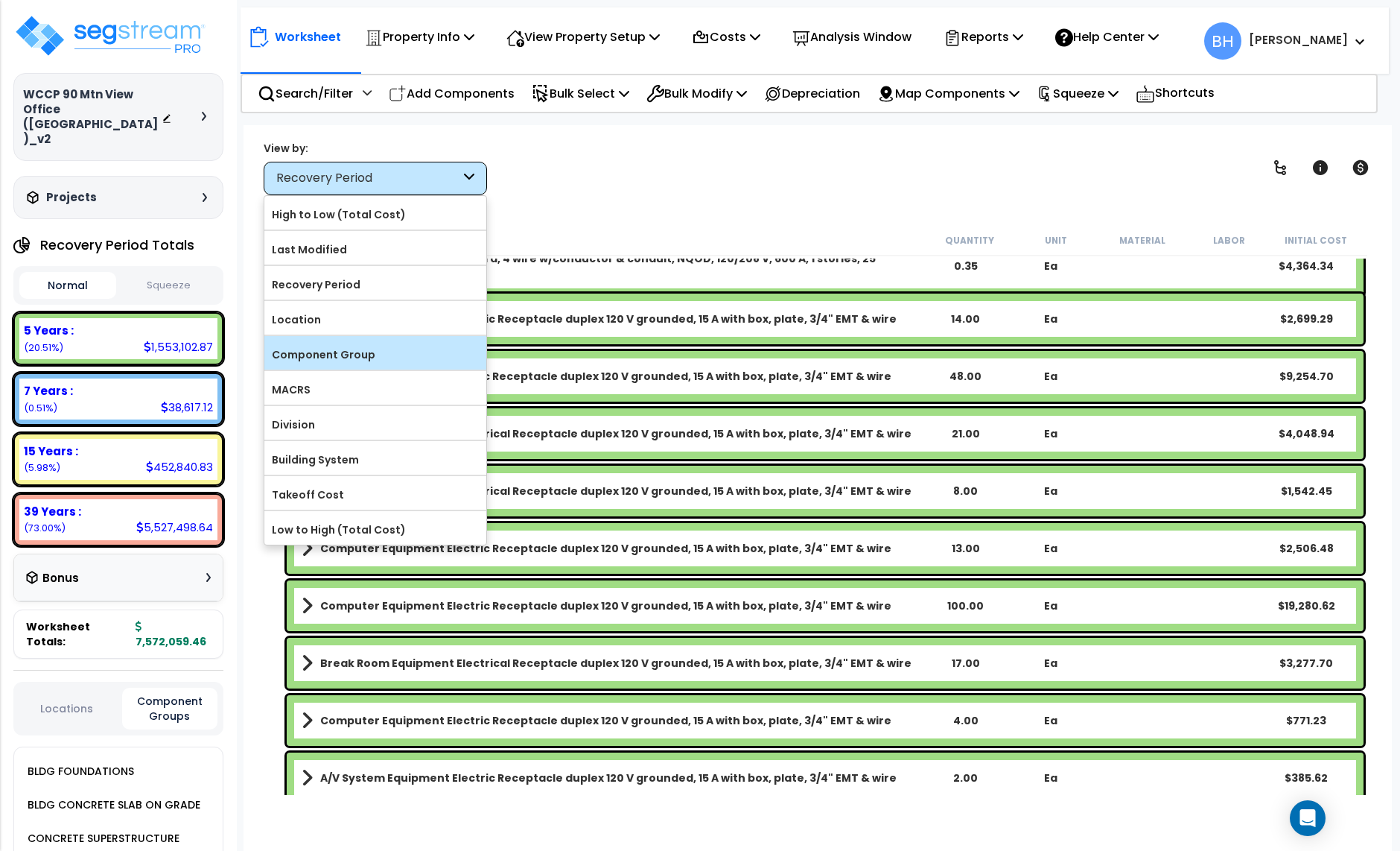
click at [334, 351] on label "Component Group" at bounding box center [375, 355] width 222 height 23
click at [0, 0] on input "Component Group" at bounding box center [0, 0] width 0 height 0
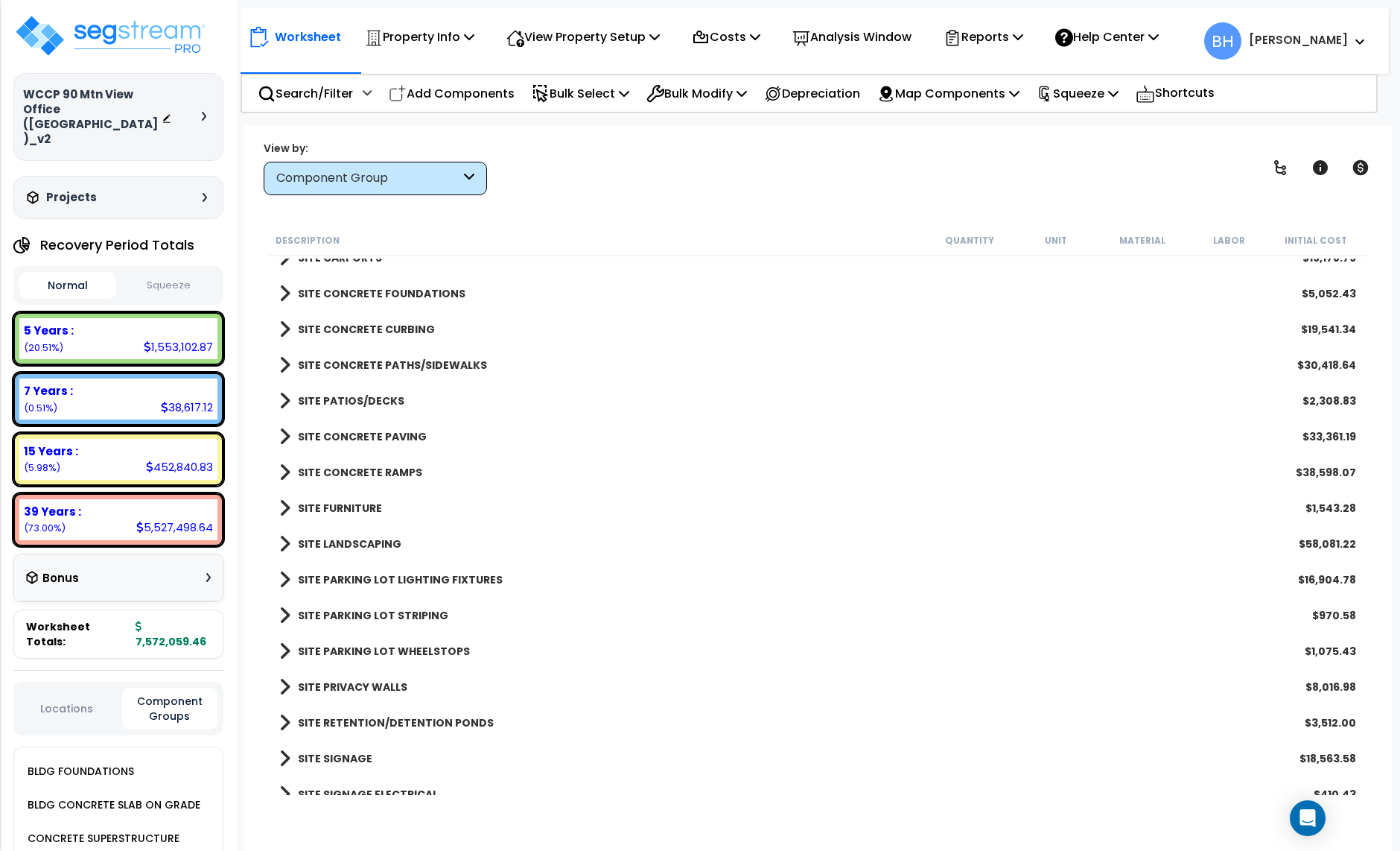
scroll to position [4752, 0]
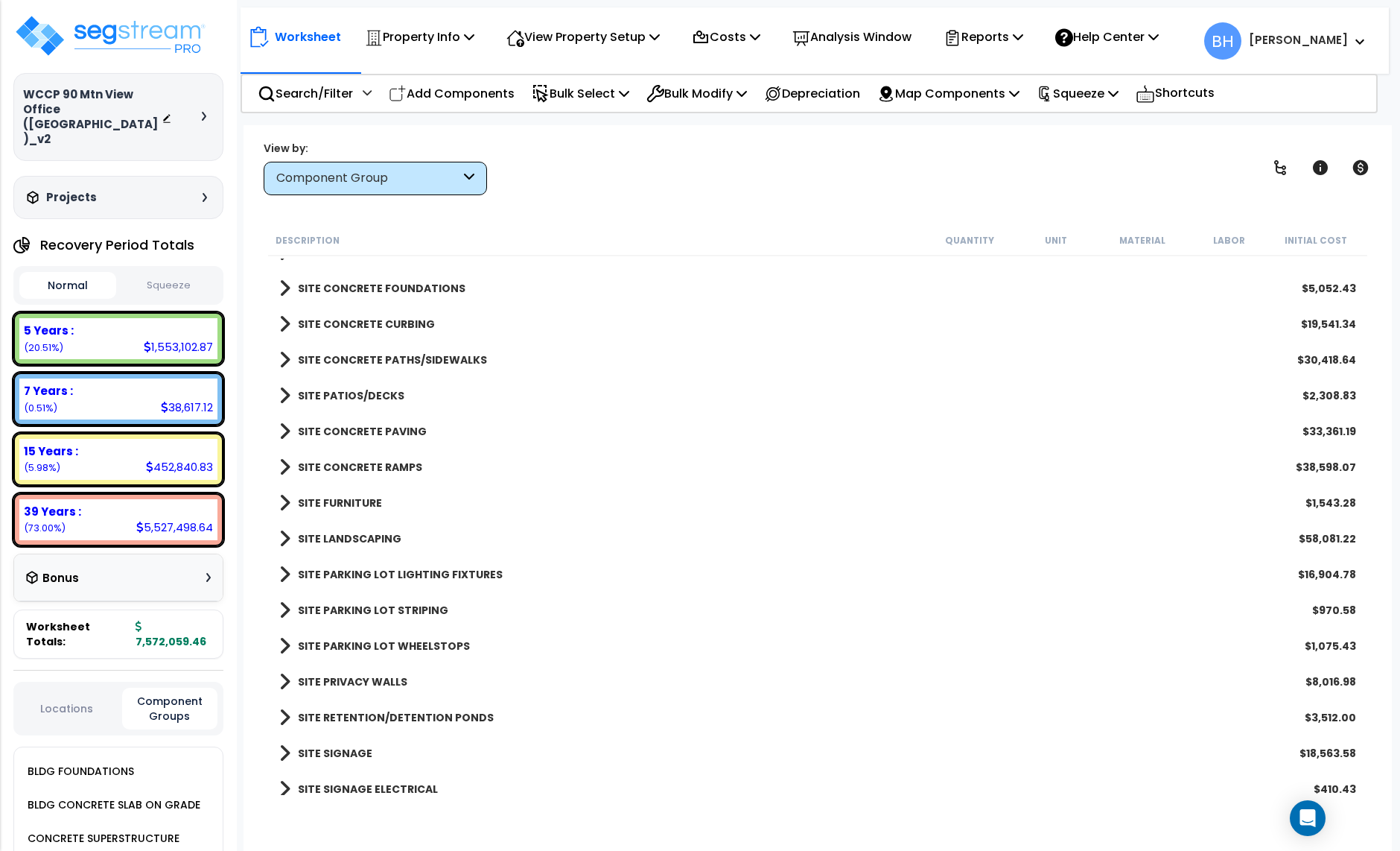
click at [314, 536] on b "SITE LANDSCAPING" at bounding box center [350, 538] width 103 height 15
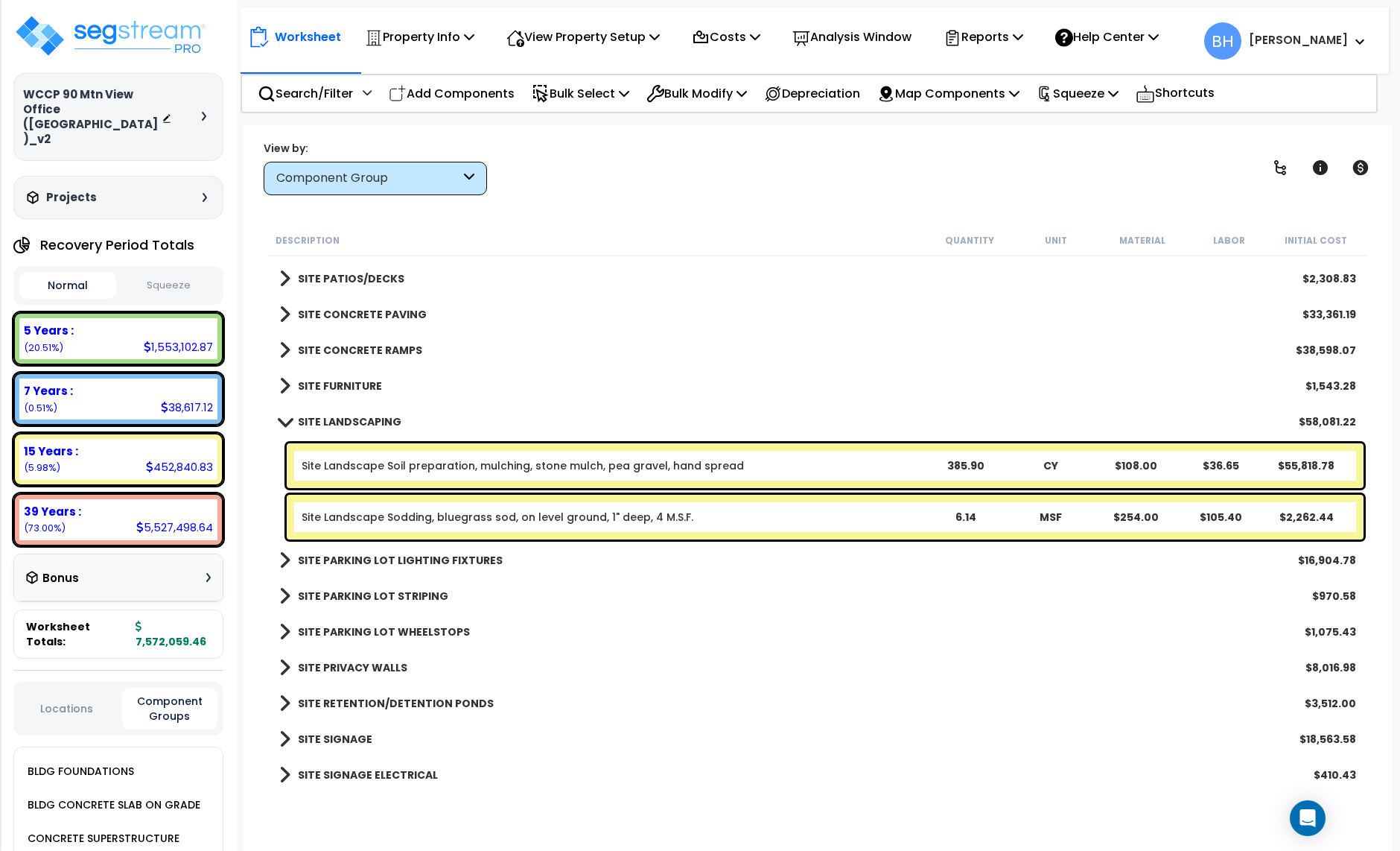
scroll to position [4873, 0]
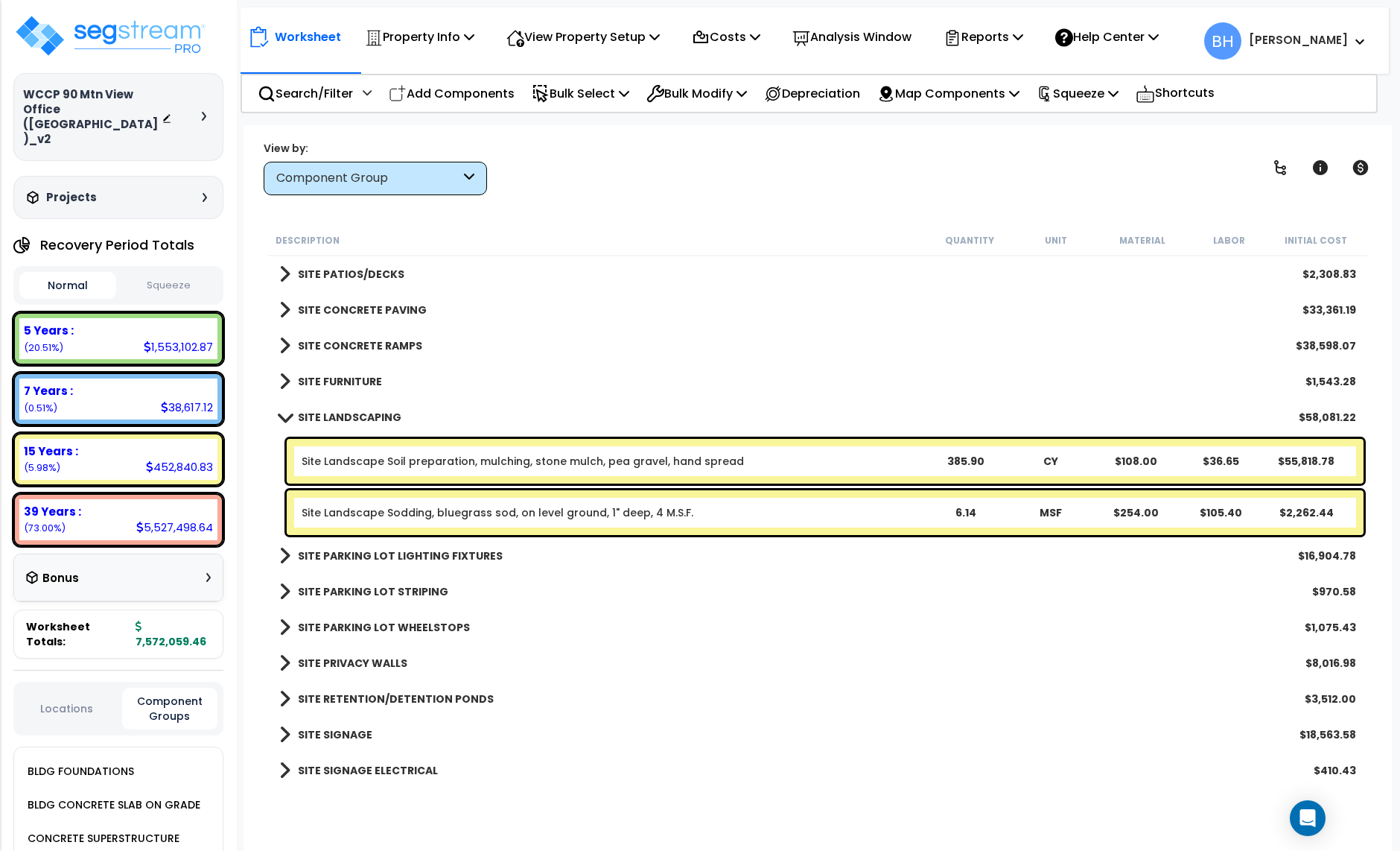
click at [286, 415] on span at bounding box center [286, 416] width 21 height 11
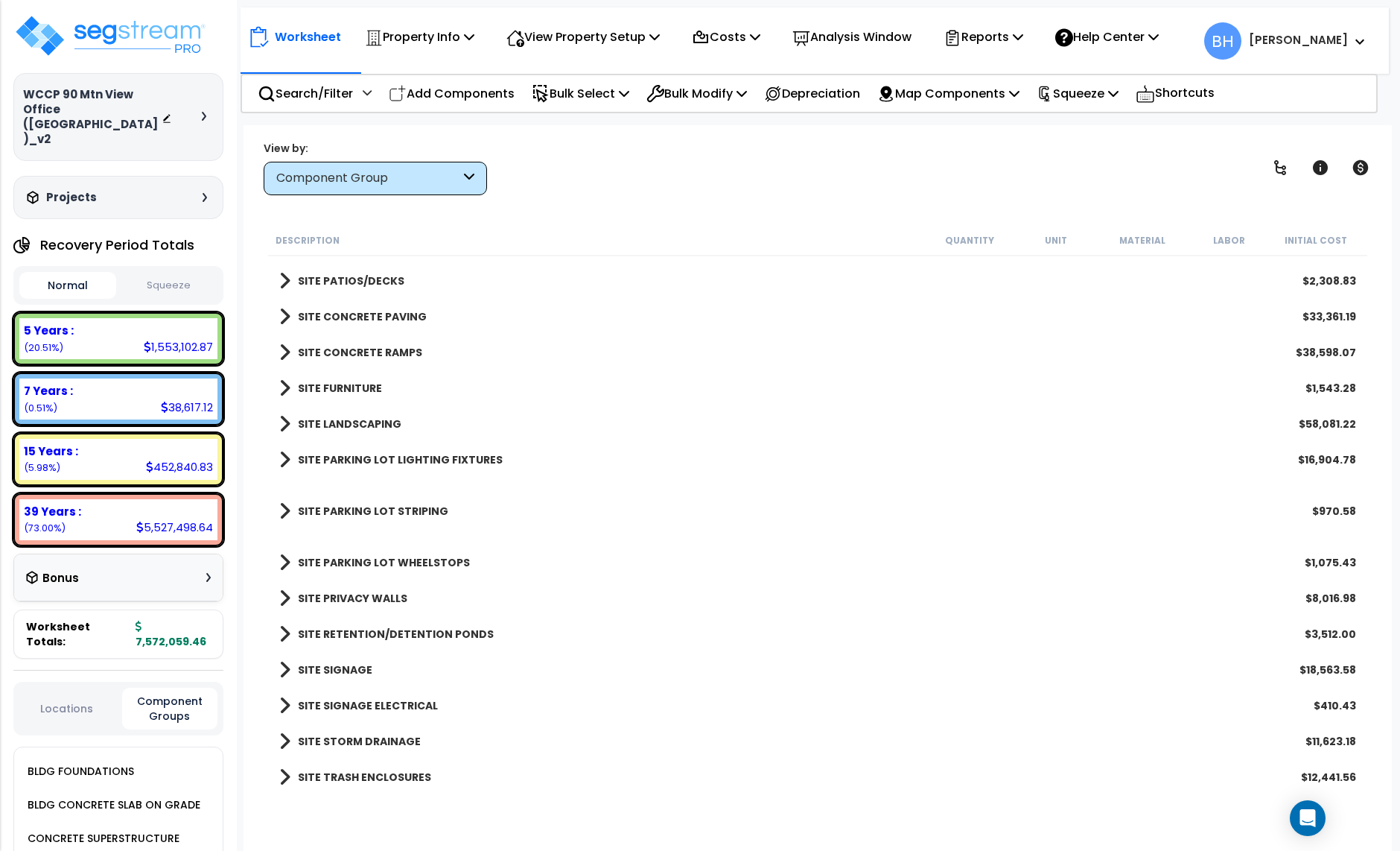
scroll to position [4866, 0]
click at [448, 88] on p "Add Components" at bounding box center [452, 93] width 126 height 20
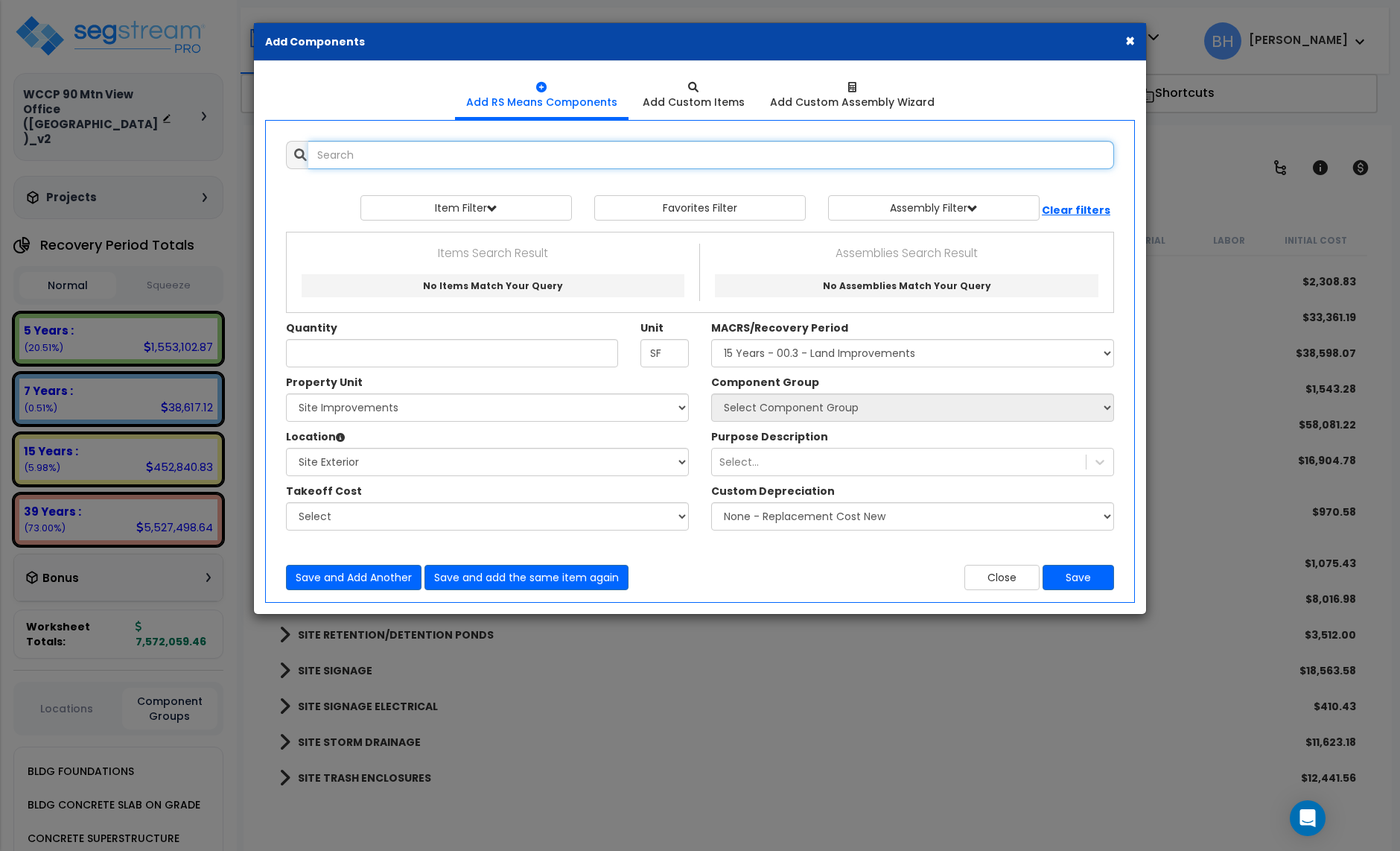
scroll to position [0, 0]
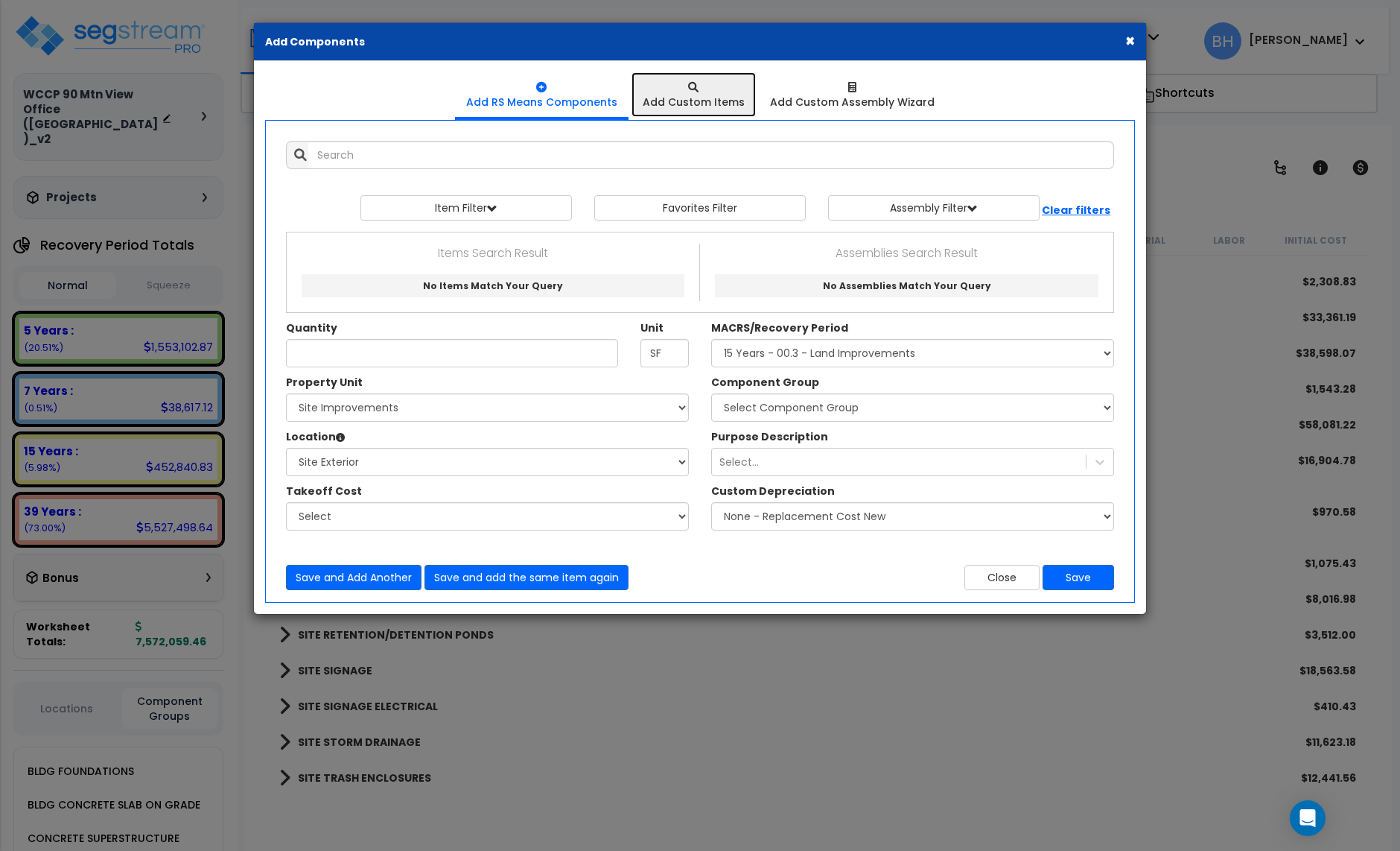
click at [716, 103] on div "Add Custom Items" at bounding box center [694, 102] width 102 height 15
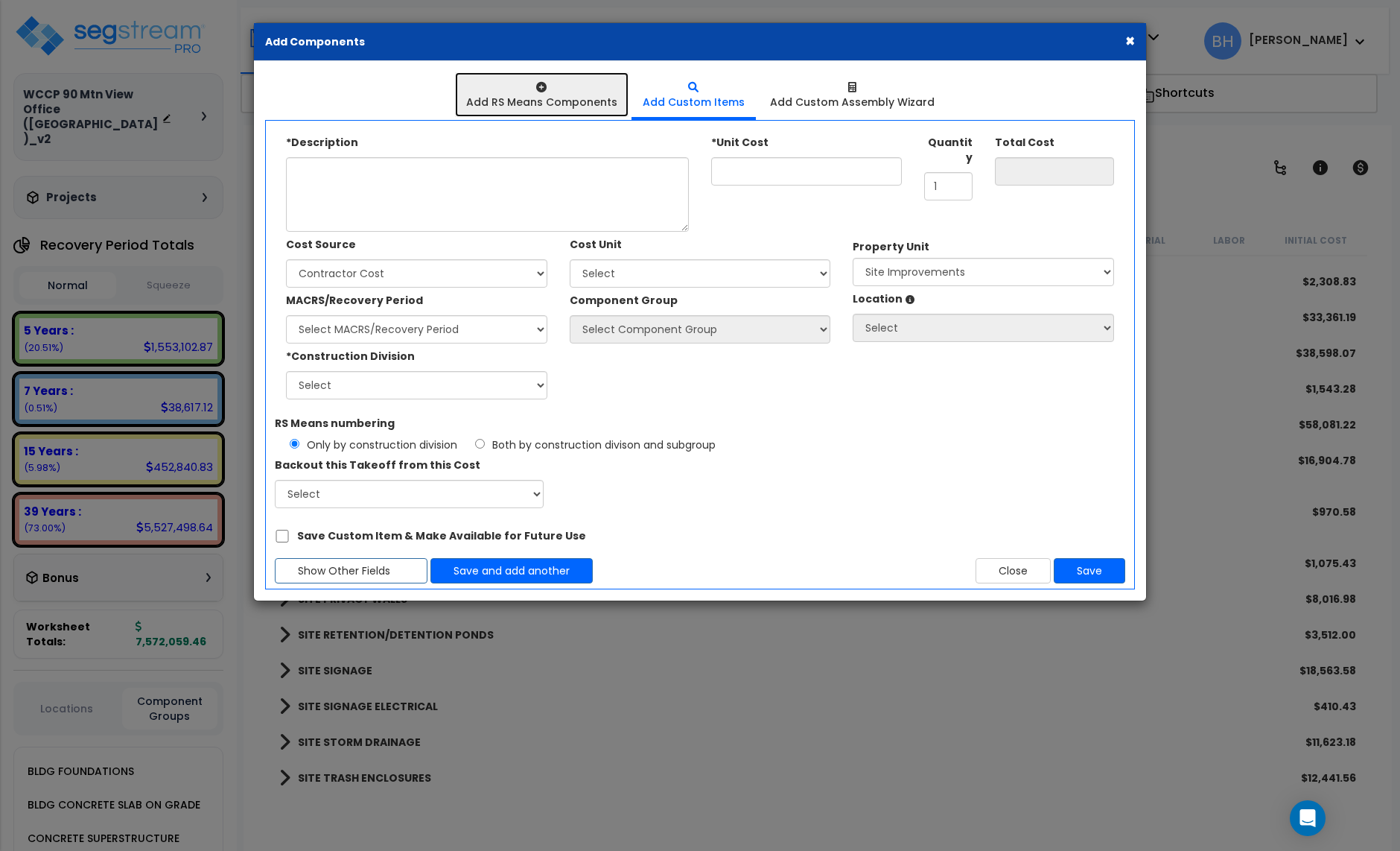
click at [567, 105] on div "Add RS Means Components" at bounding box center [541, 102] width 152 height 15
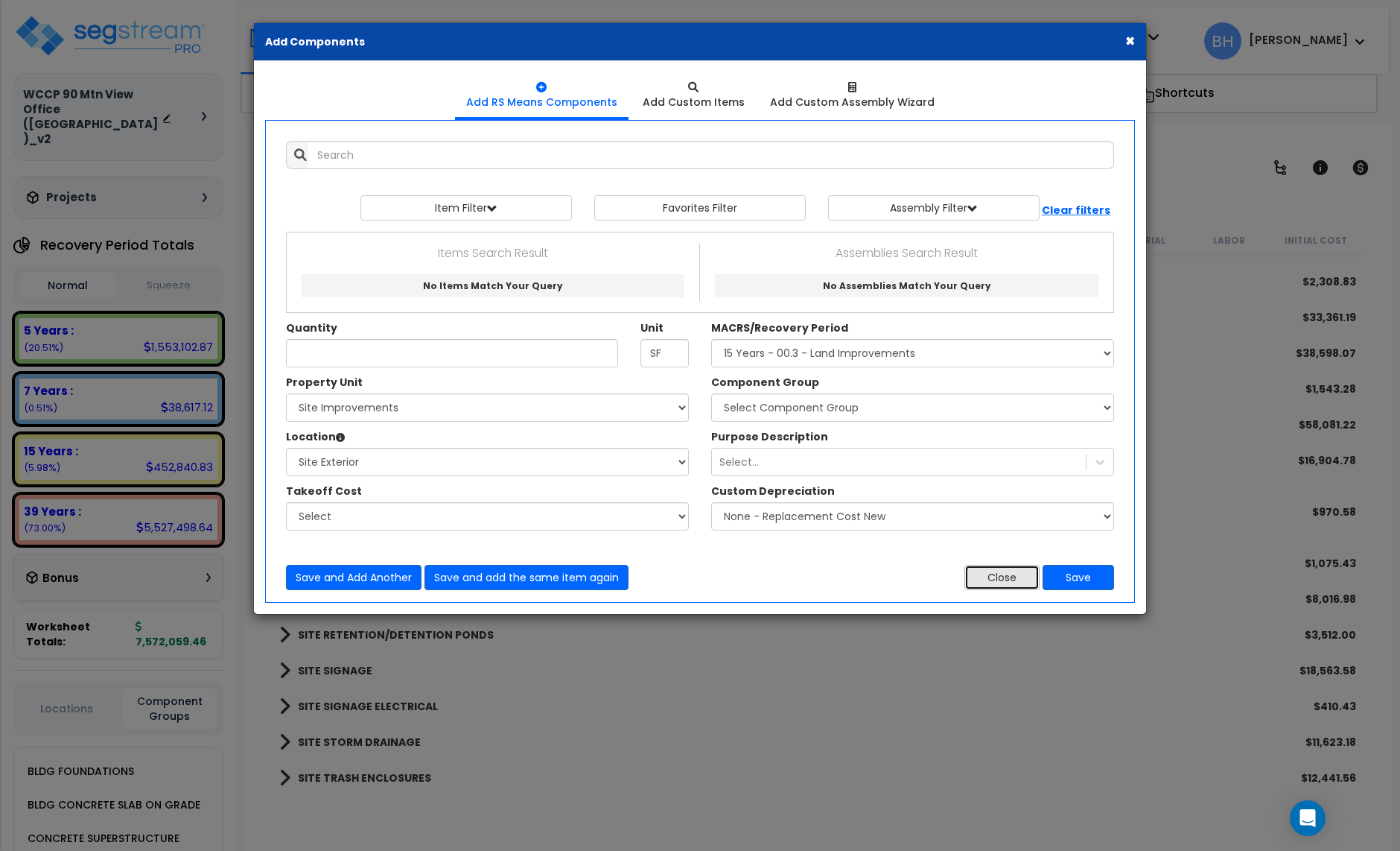
click at [978, 580] on button "Close" at bounding box center [1002, 577] width 75 height 25
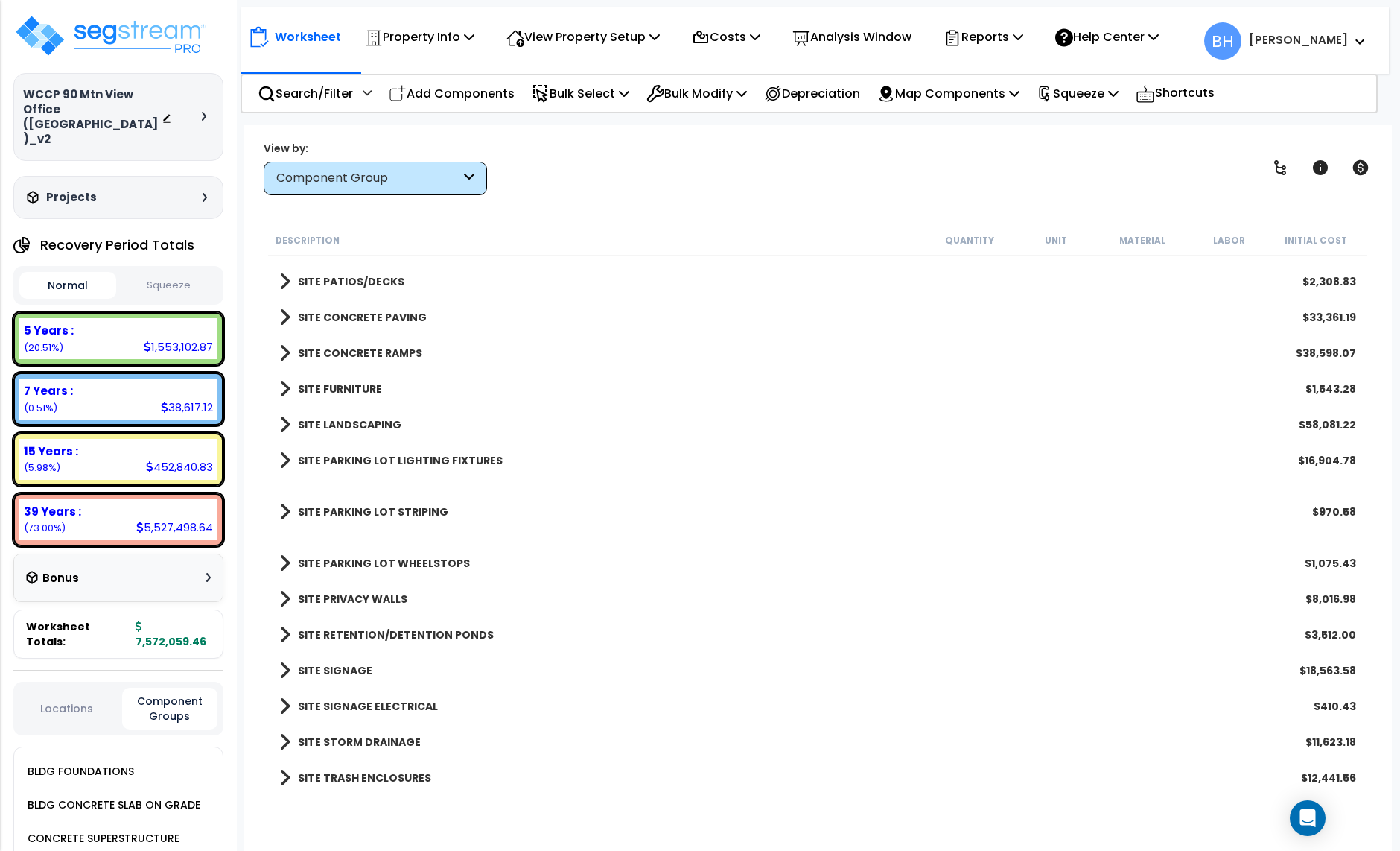
drag, startPoint x: 455, startPoint y: 95, endPoint x: 477, endPoint y: 148, distance: 57.4
click at [455, 95] on p "Add Components" at bounding box center [452, 93] width 126 height 20
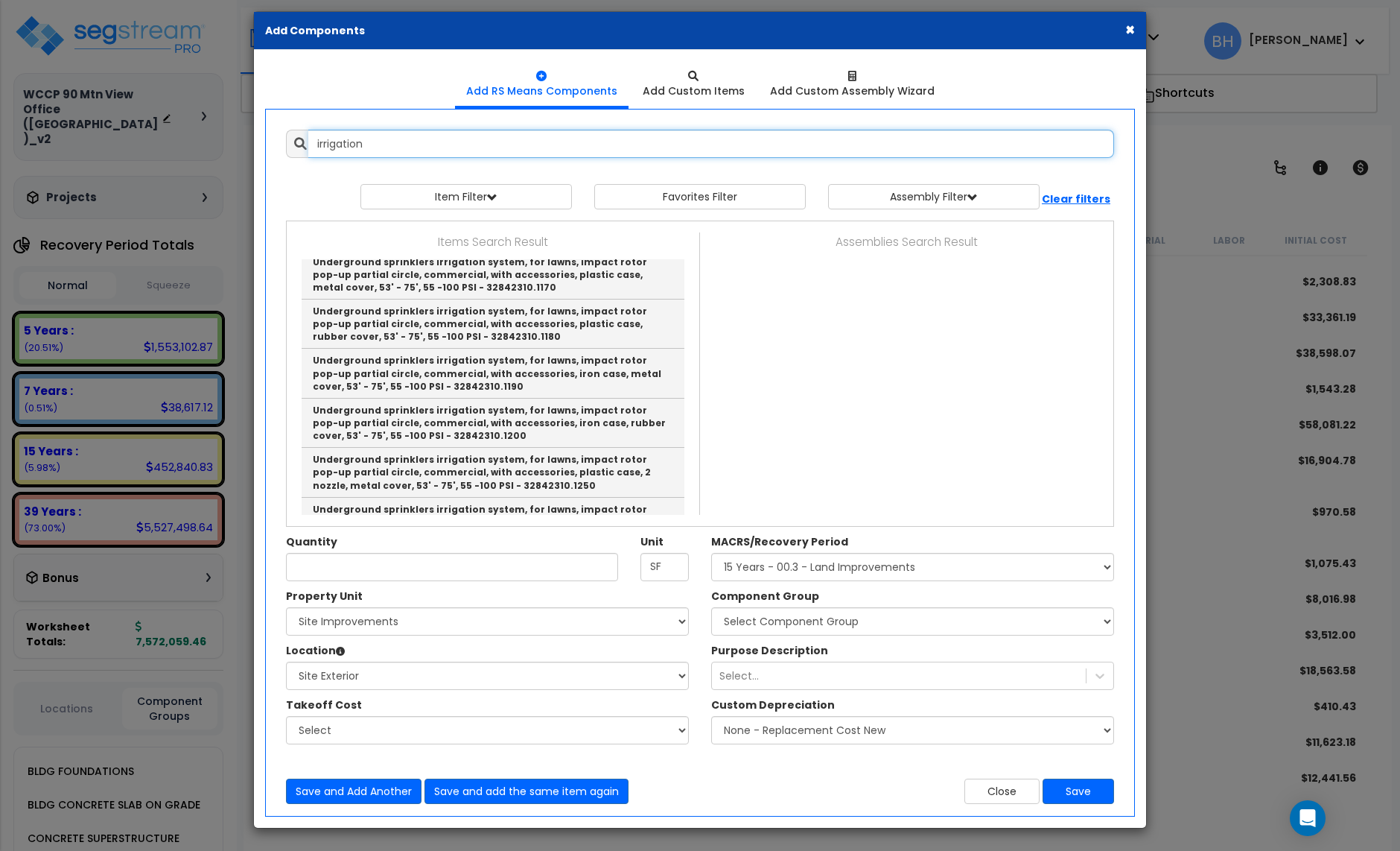
scroll to position [1008, 0]
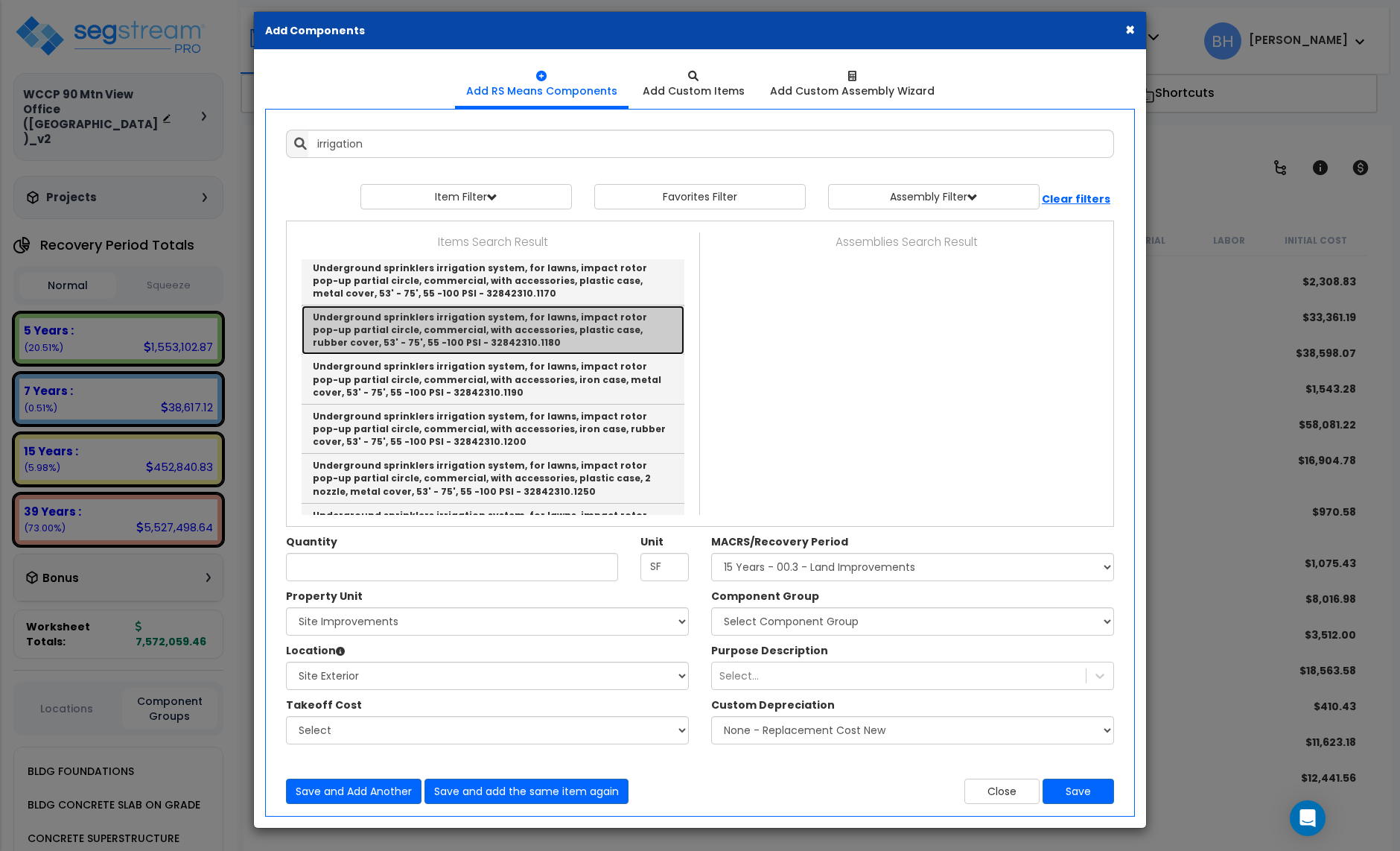
click at [459, 337] on link "Underground sprinklers irrigation system, for lawns, impact rotor pop-up partia…" at bounding box center [492, 330] width 383 height 49
type input "Underground sprinklers irrigation system, for lawns, impact rotor pop-up partia…"
type input "EA"
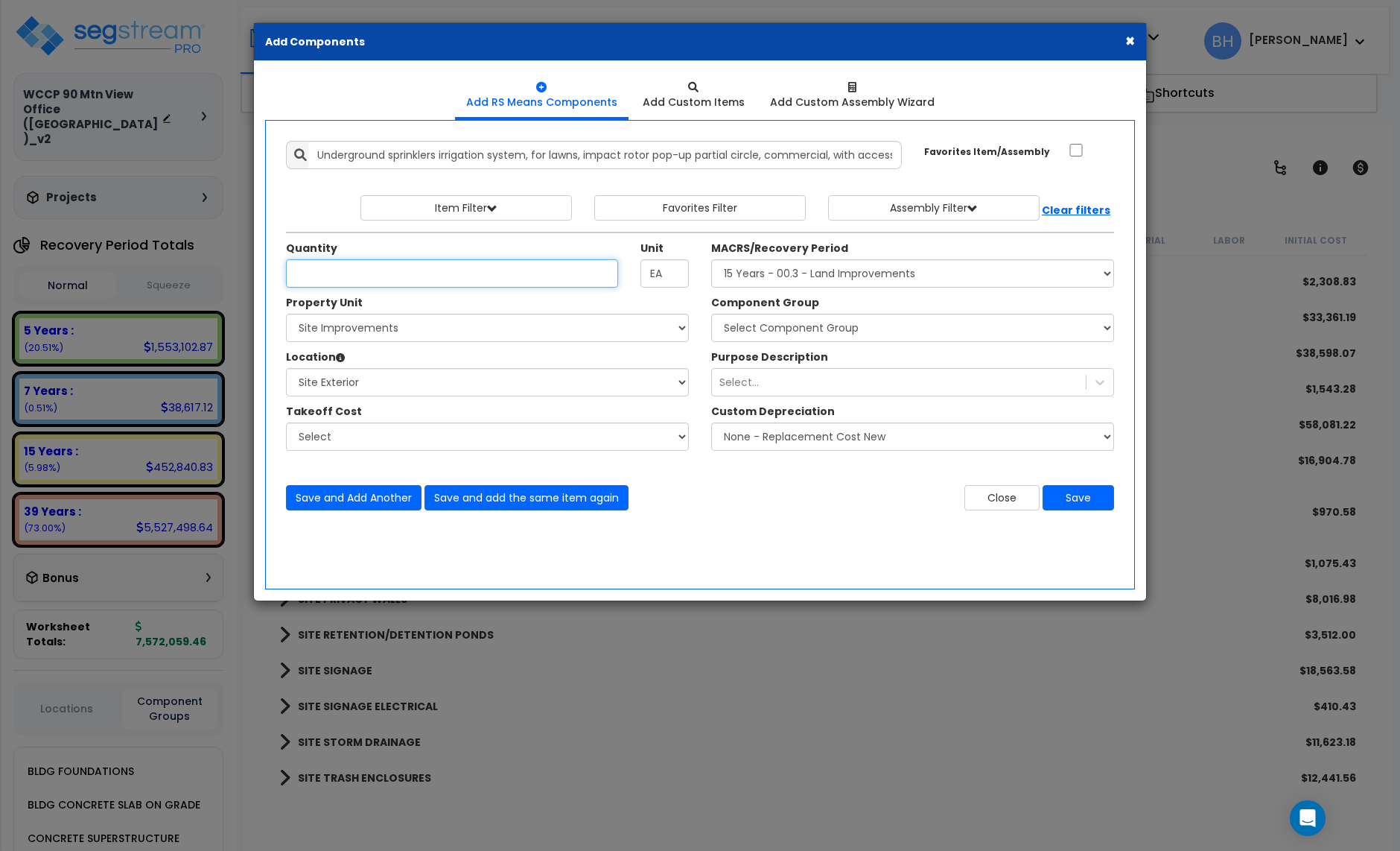
scroll to position [0, 0]
click at [413, 280] on input "Unit Quantity" at bounding box center [451, 273] width 332 height 28
type input "800"
type input "SF"
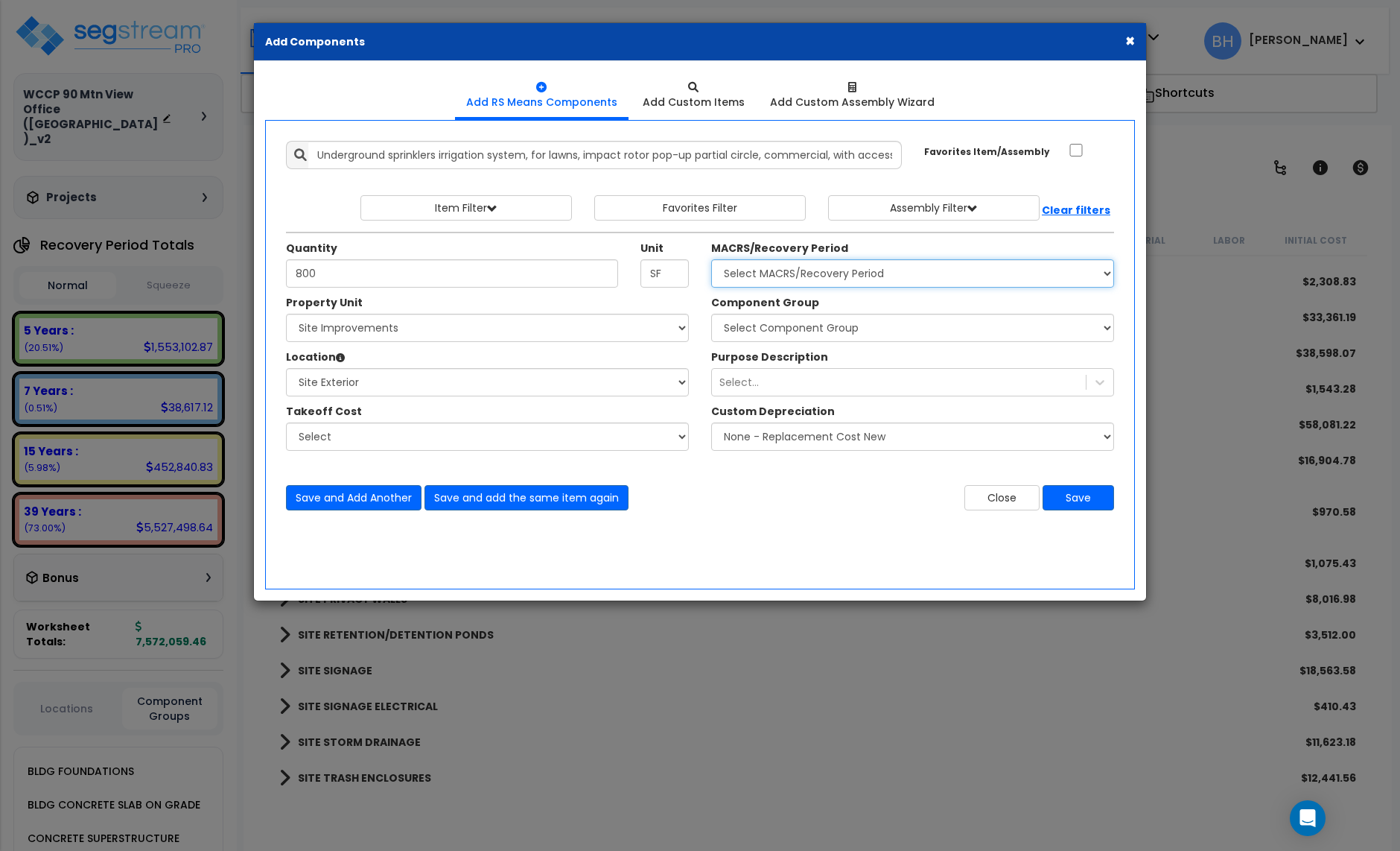
click at [794, 283] on select "Select MACRS/Recovery Period 5 Years - 57.0 - Distributive Trades & Services 5 …" at bounding box center [913, 273] width 403 height 28
select select "3666"
click at [711, 261] on select "Select MACRS/Recovery Period 5 Years - 57.0 - Distributive Trades & Services 5 …" at bounding box center [913, 273] width 403 height 28
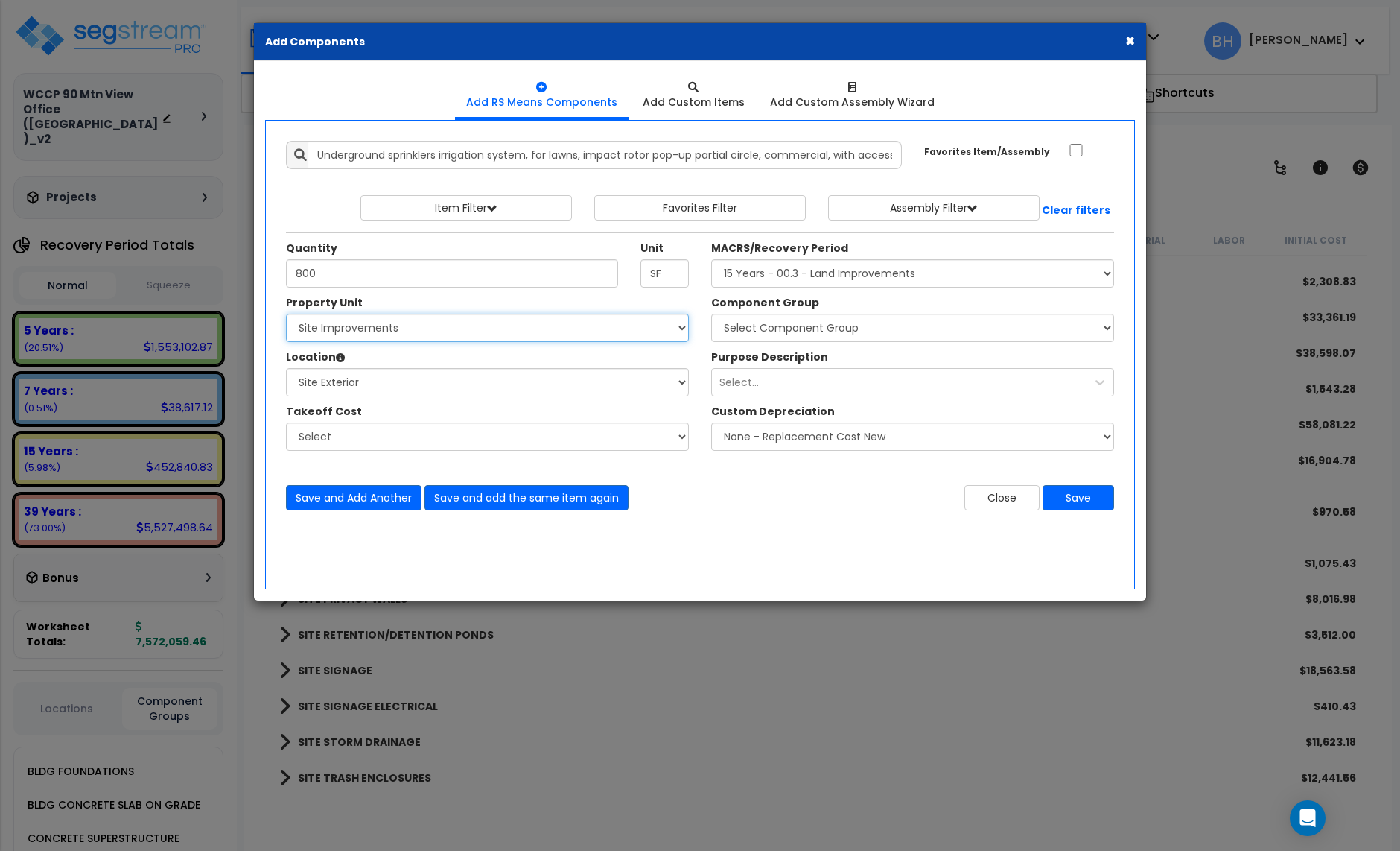
click at [424, 330] on select "Select Office Building Site Improvements" at bounding box center [487, 328] width 403 height 28
select select "164984"
click at [286, 316] on select "Select Office Building Site Improvements" at bounding box center [487, 328] width 403 height 28
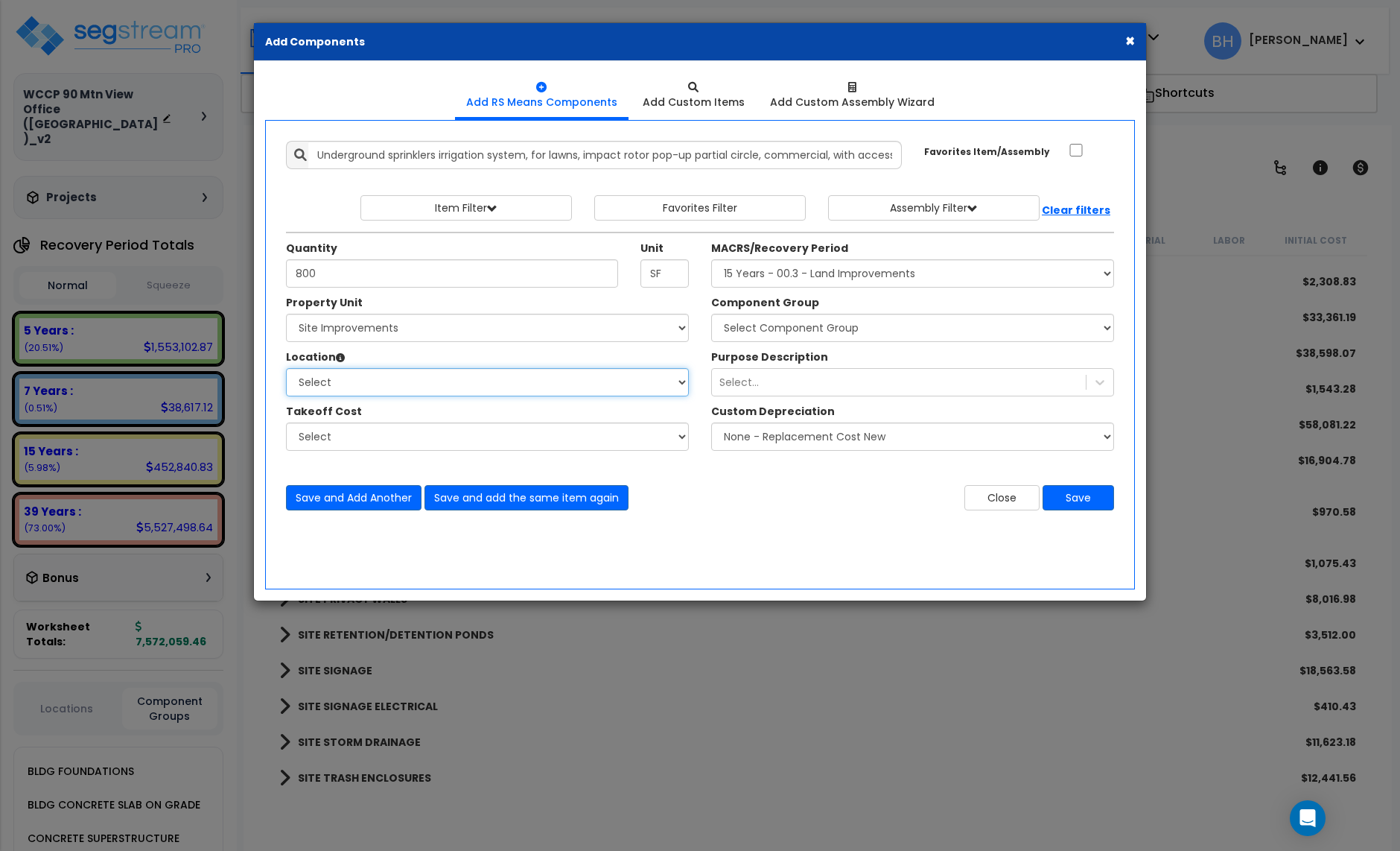
click at [477, 390] on select "Select Carport Site Exterior Add Additional Location" at bounding box center [487, 382] width 403 height 28
select select "462"
click at [286, 370] on select "Select Carport Site Exterior Add Additional Location" at bounding box center [487, 382] width 403 height 28
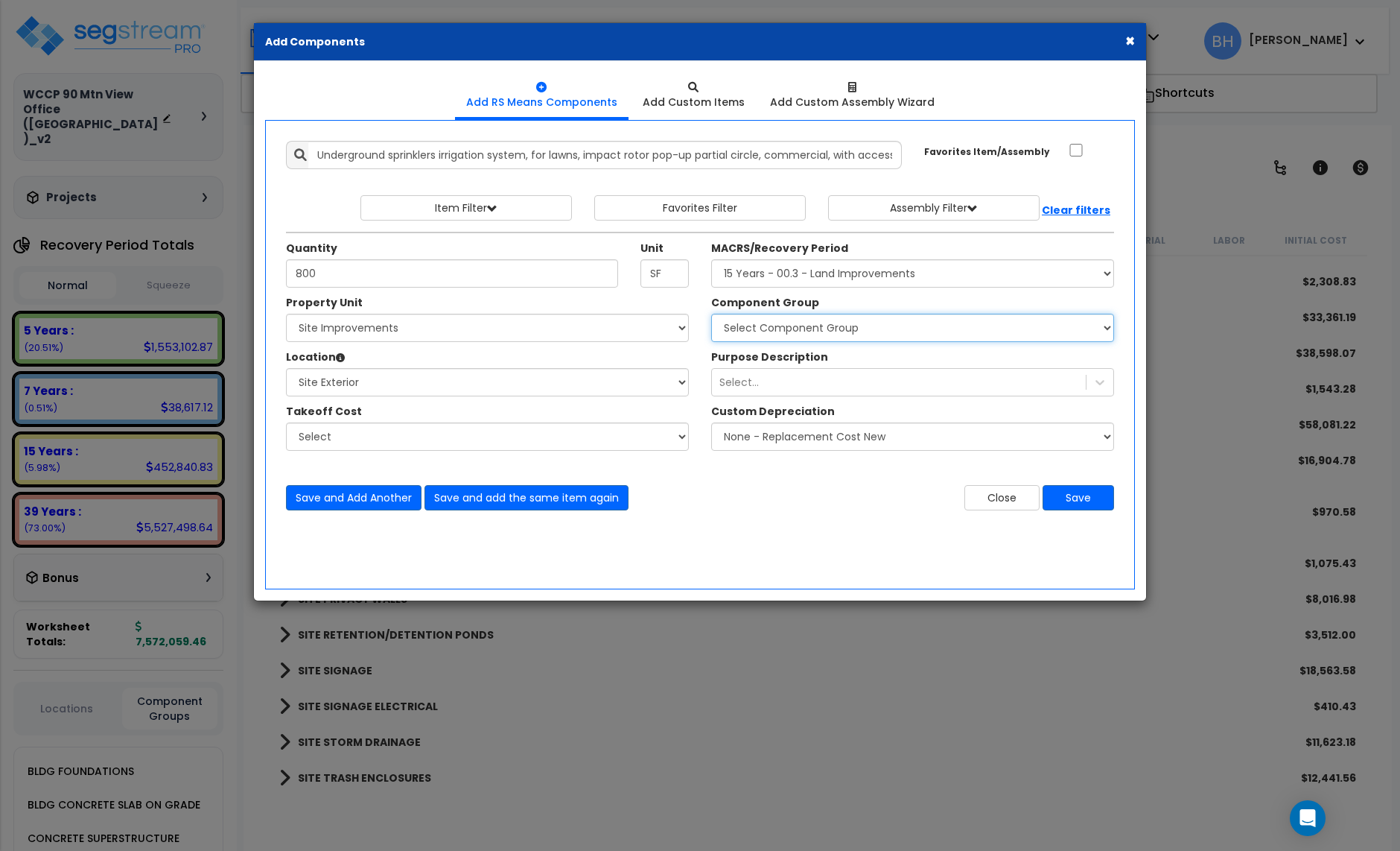
click at [810, 330] on select "Select Component Group 447.00 - SITE SWIMMING POOLS 434.00 - SITE PRIVACY WALLS…" at bounding box center [913, 328] width 403 height 28
select select "28364"
click at [711, 316] on select "Select Component Group 447.00 - SITE SWIMMING POOLS 434.00 - SITE PRIVACY WALLS…" at bounding box center [913, 328] width 403 height 28
click at [787, 396] on div "Select..." at bounding box center [913, 382] width 403 height 28
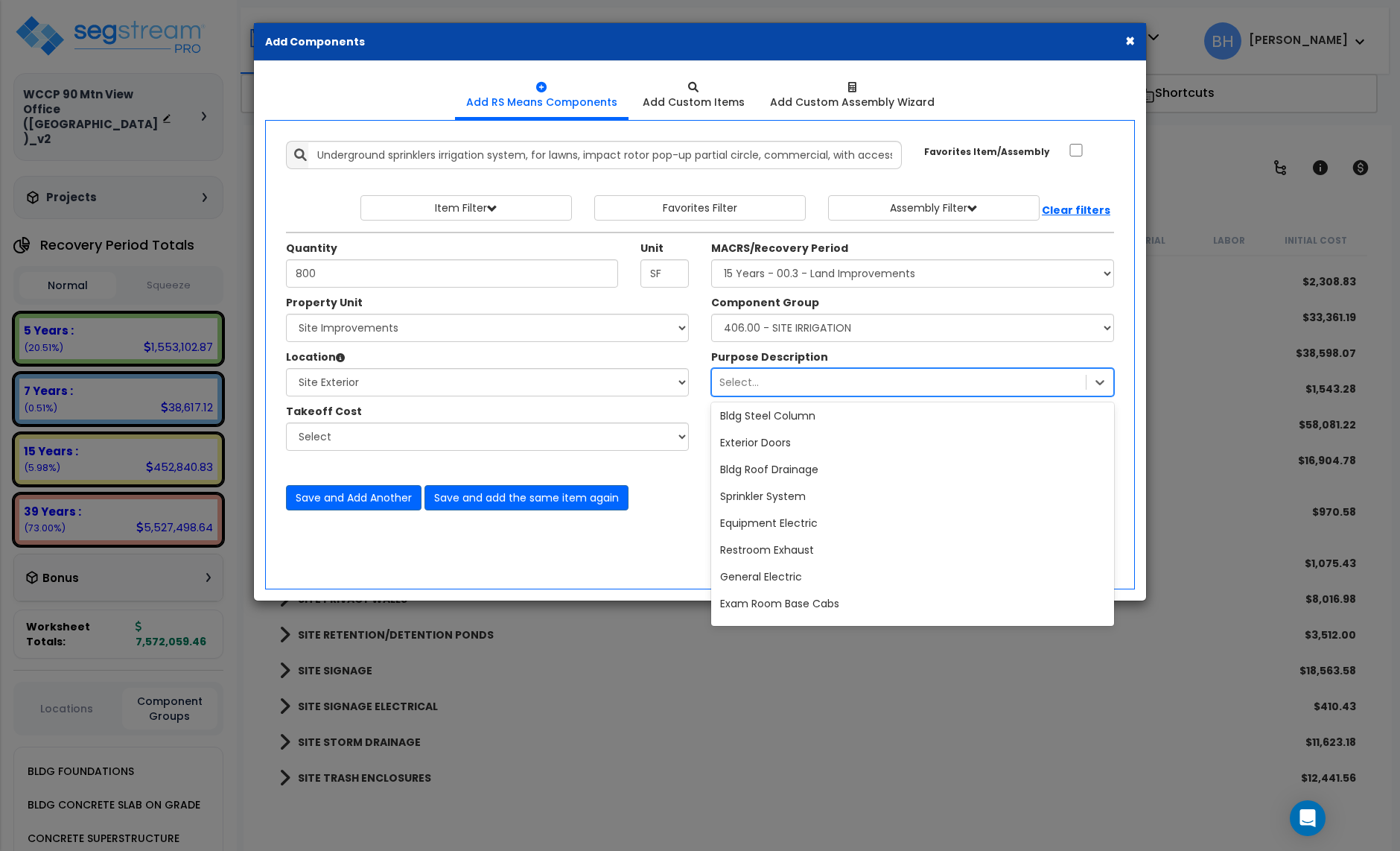
scroll to position [203, 0]
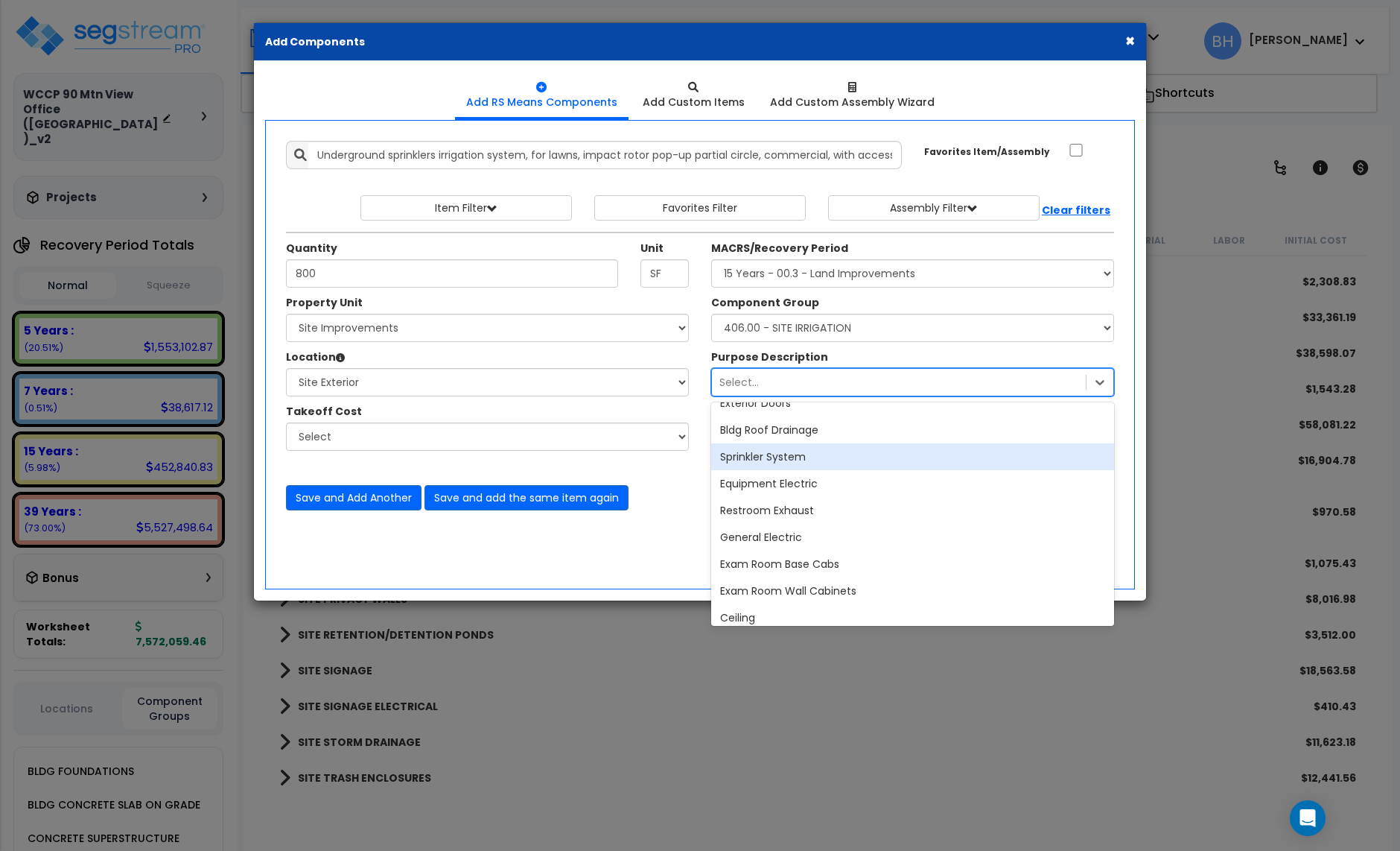
drag, startPoint x: 769, startPoint y: 461, endPoint x: 788, endPoint y: 465, distance: 19.4
click at [769, 460] on div "Sprinkler System" at bounding box center [913, 457] width 403 height 27
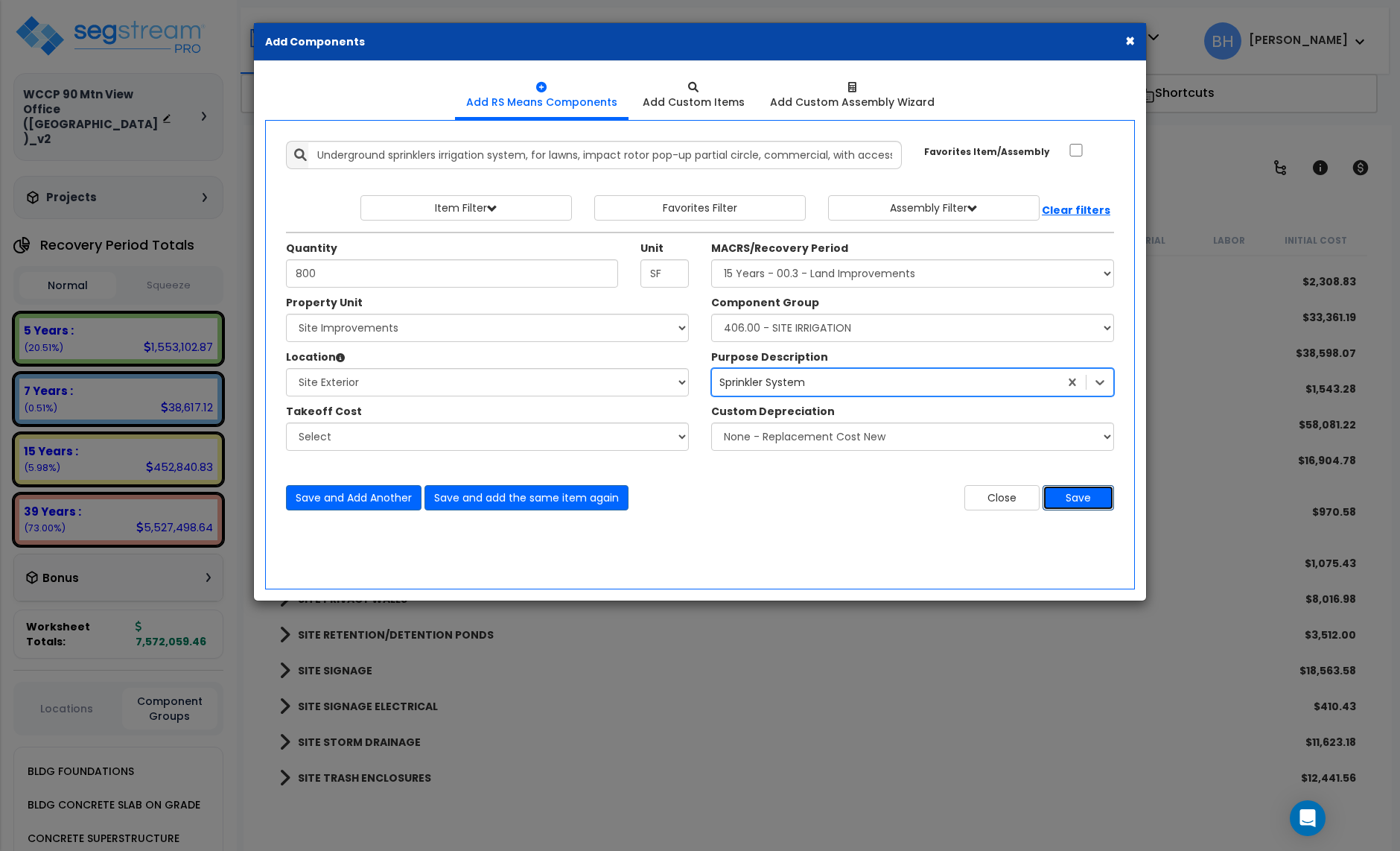
click at [1086, 501] on button "Save" at bounding box center [1078, 497] width 72 height 25
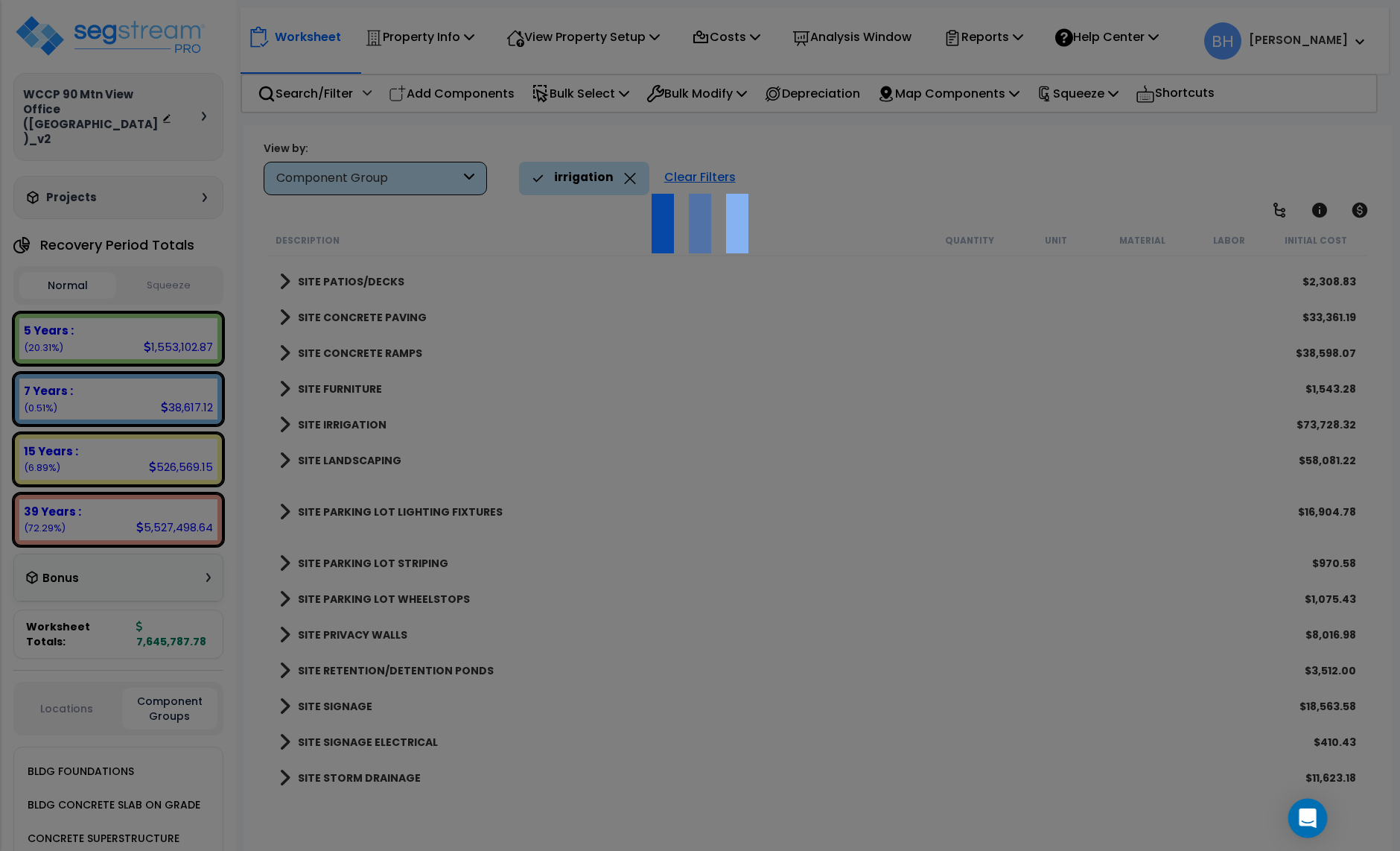
click at [1303, 823] on icon "Open Intercom Messenger" at bounding box center [1308, 818] width 18 height 19
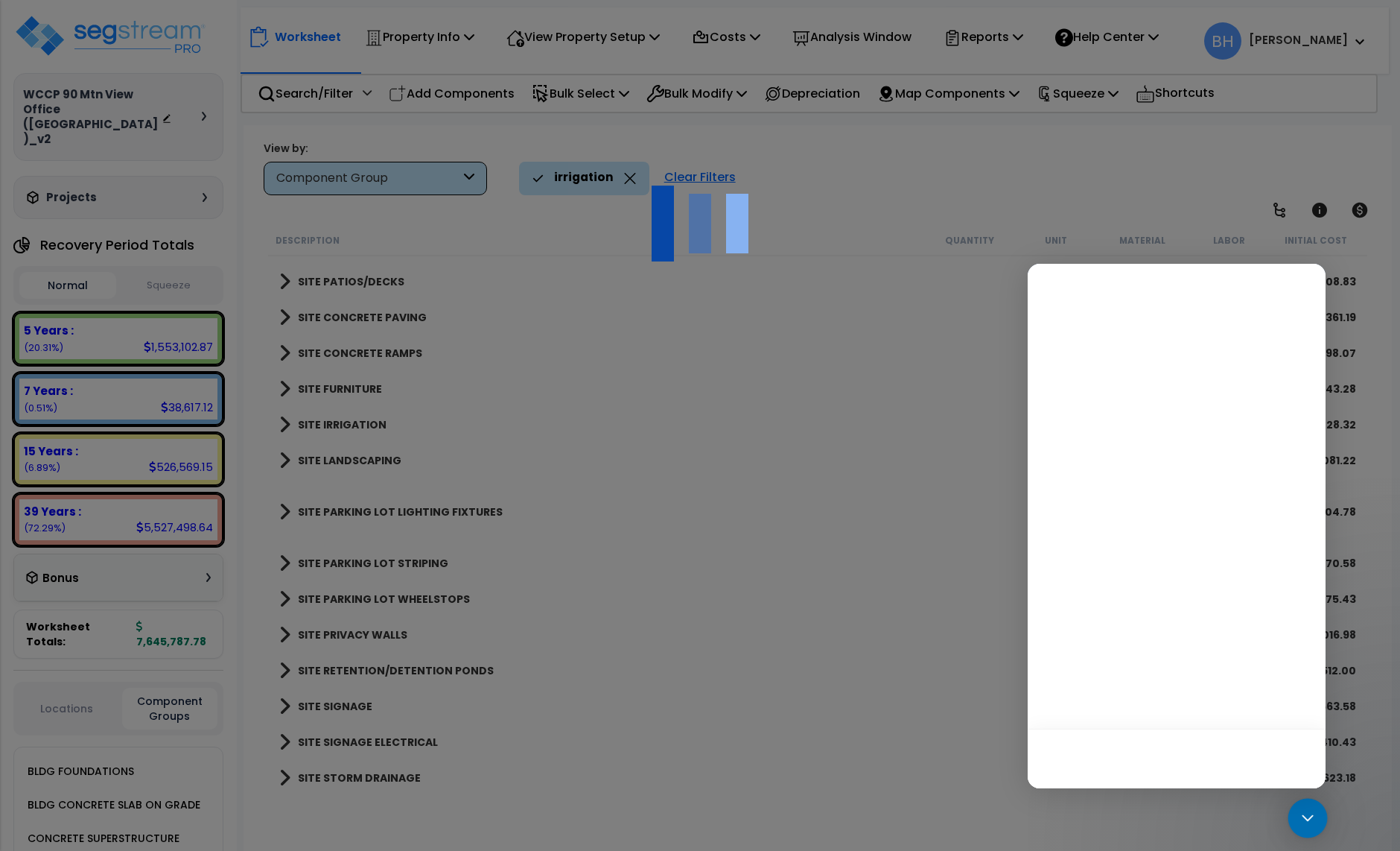
scroll to position [0, 0]
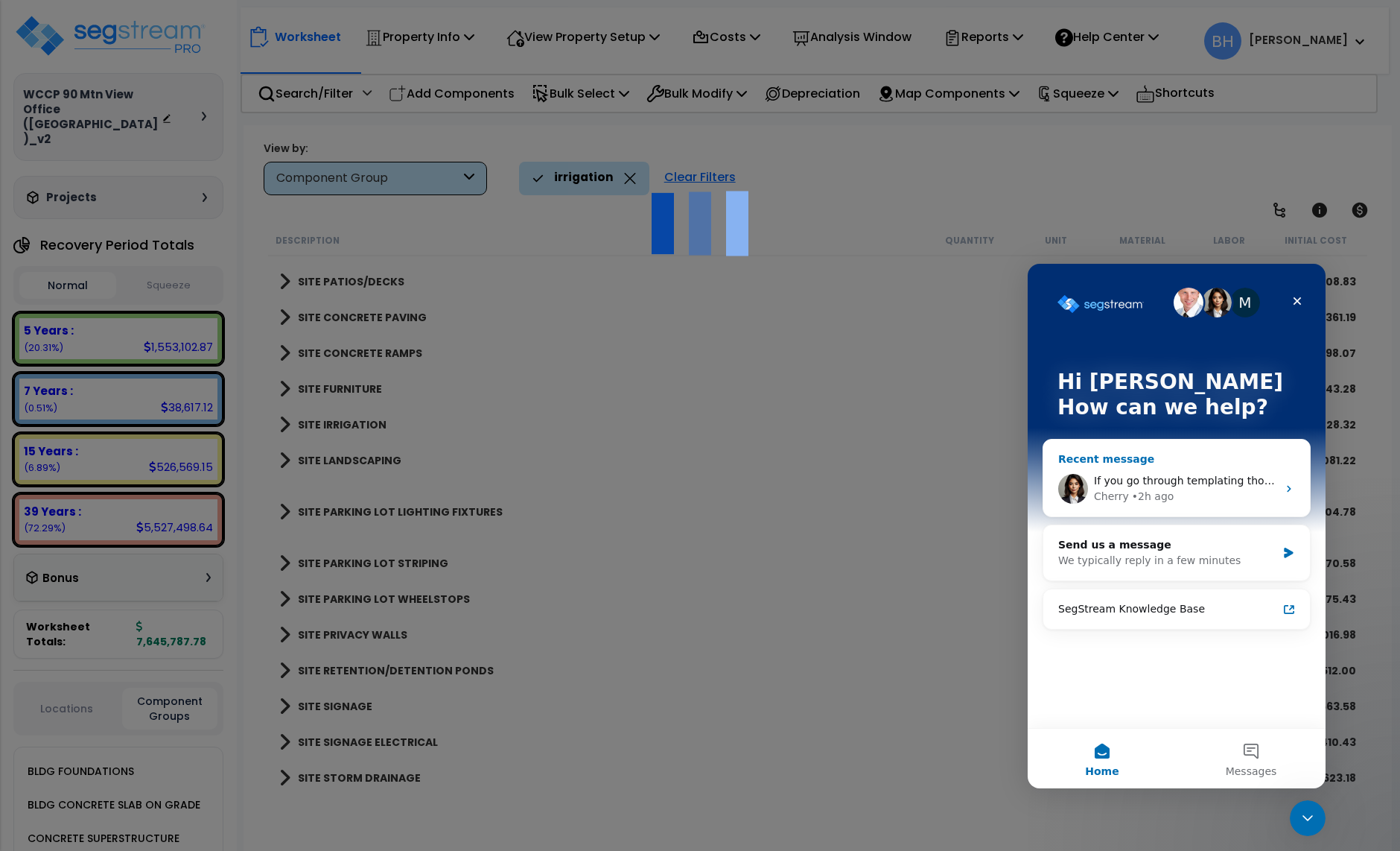
click at [1190, 507] on div "If you go through templating though, none of the edits/manually added items wil…" at bounding box center [1177, 488] width 266 height 55
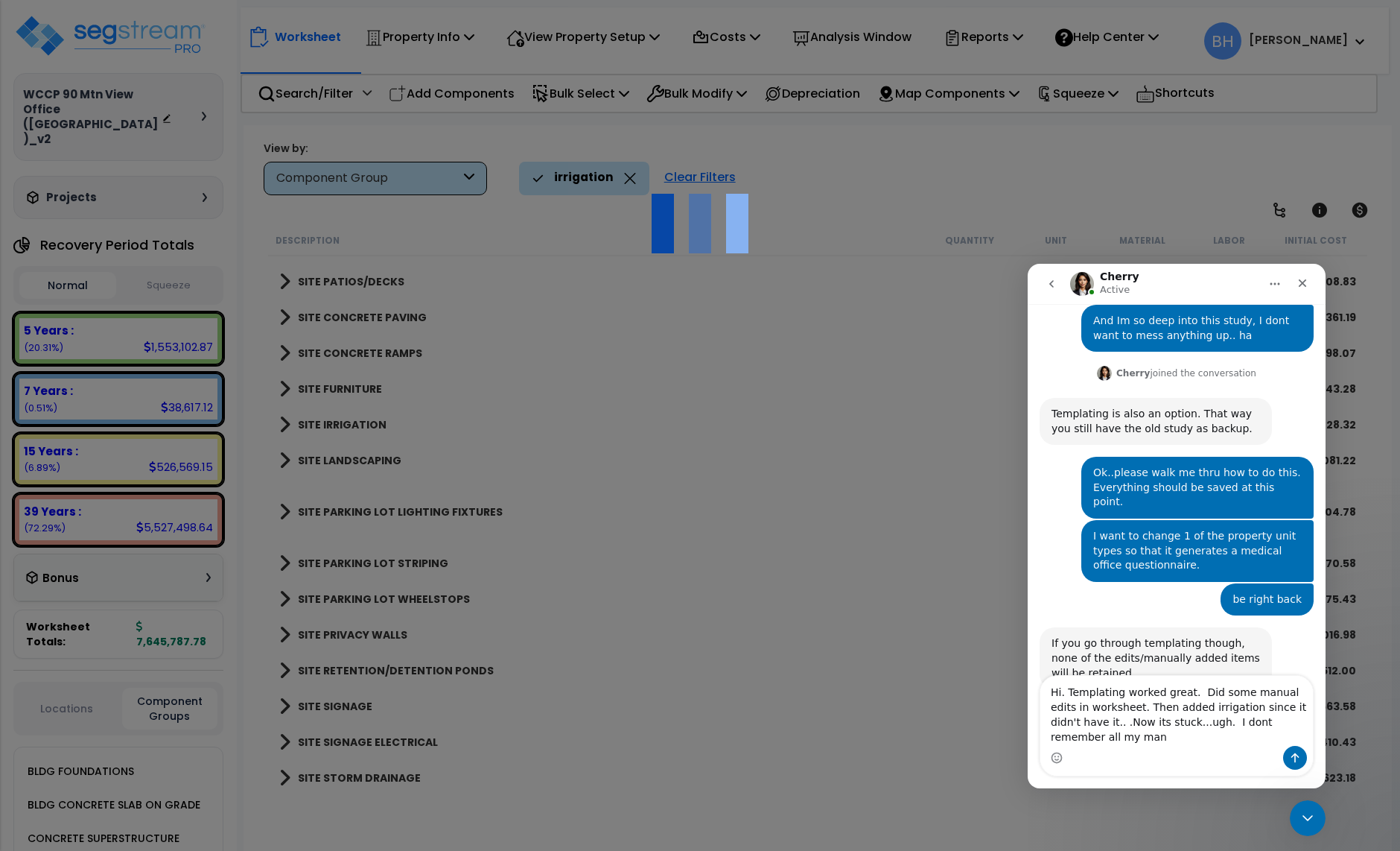
scroll to position [872, 0]
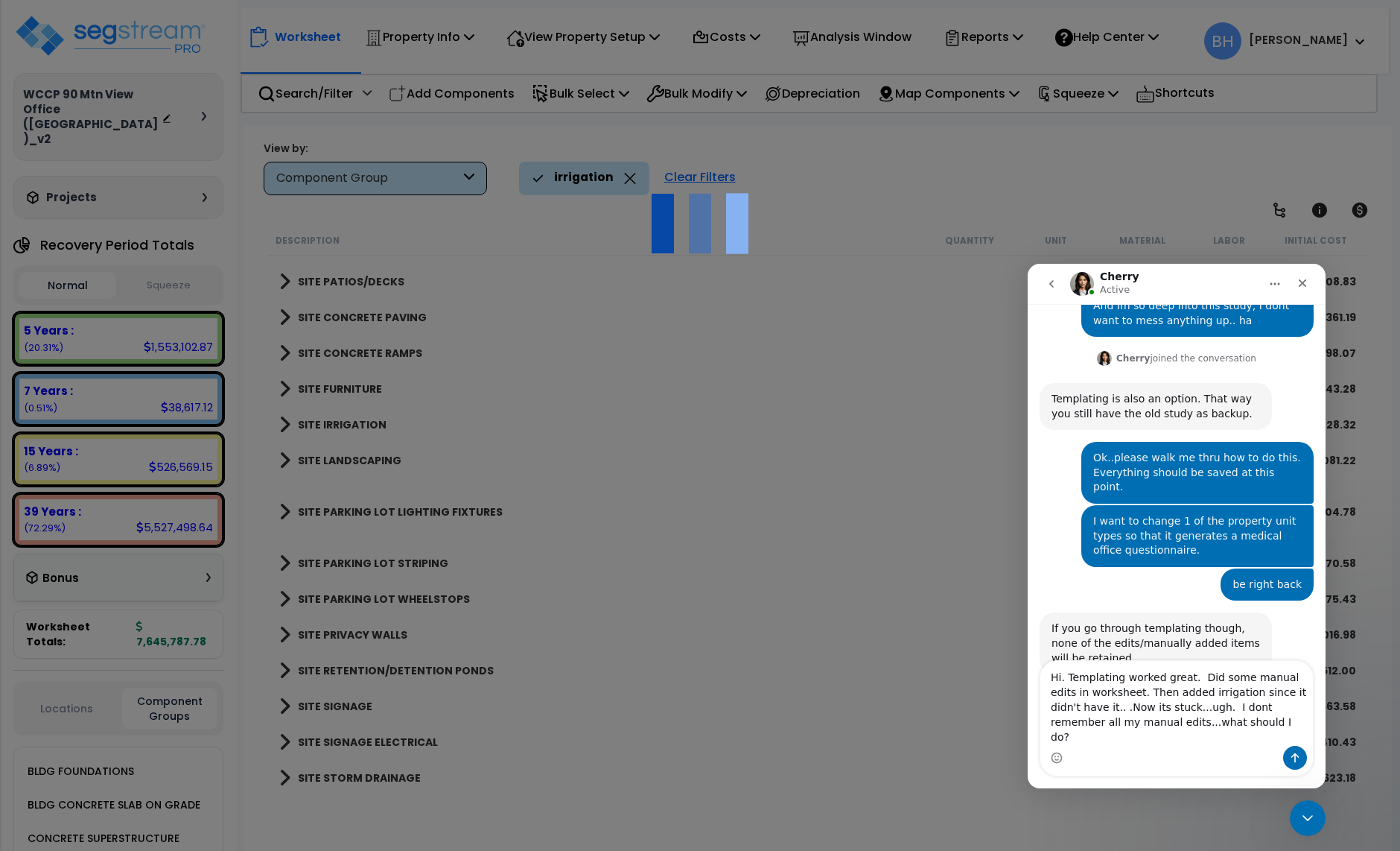
click at [1225, 712] on textarea "Hi. Templating worked great. Did some manual edits in worksheet. Then added irr…" at bounding box center [1177, 703] width 272 height 85
drag, startPoint x: 1064, startPoint y: 724, endPoint x: 1112, endPoint y: 724, distance: 48.0
click at [1112, 724] on textarea "Hi. Templating worked great. Did some manual edits in worksheet. Then added irr…" at bounding box center [1177, 703] width 272 height 85
drag, startPoint x: 1146, startPoint y: 723, endPoint x: 1166, endPoint y: 723, distance: 20.0
click at [1146, 723] on textarea "Hi. Templating worked great. Did some manual edits in worksheet. Then added irr…" at bounding box center [1177, 703] width 272 height 85
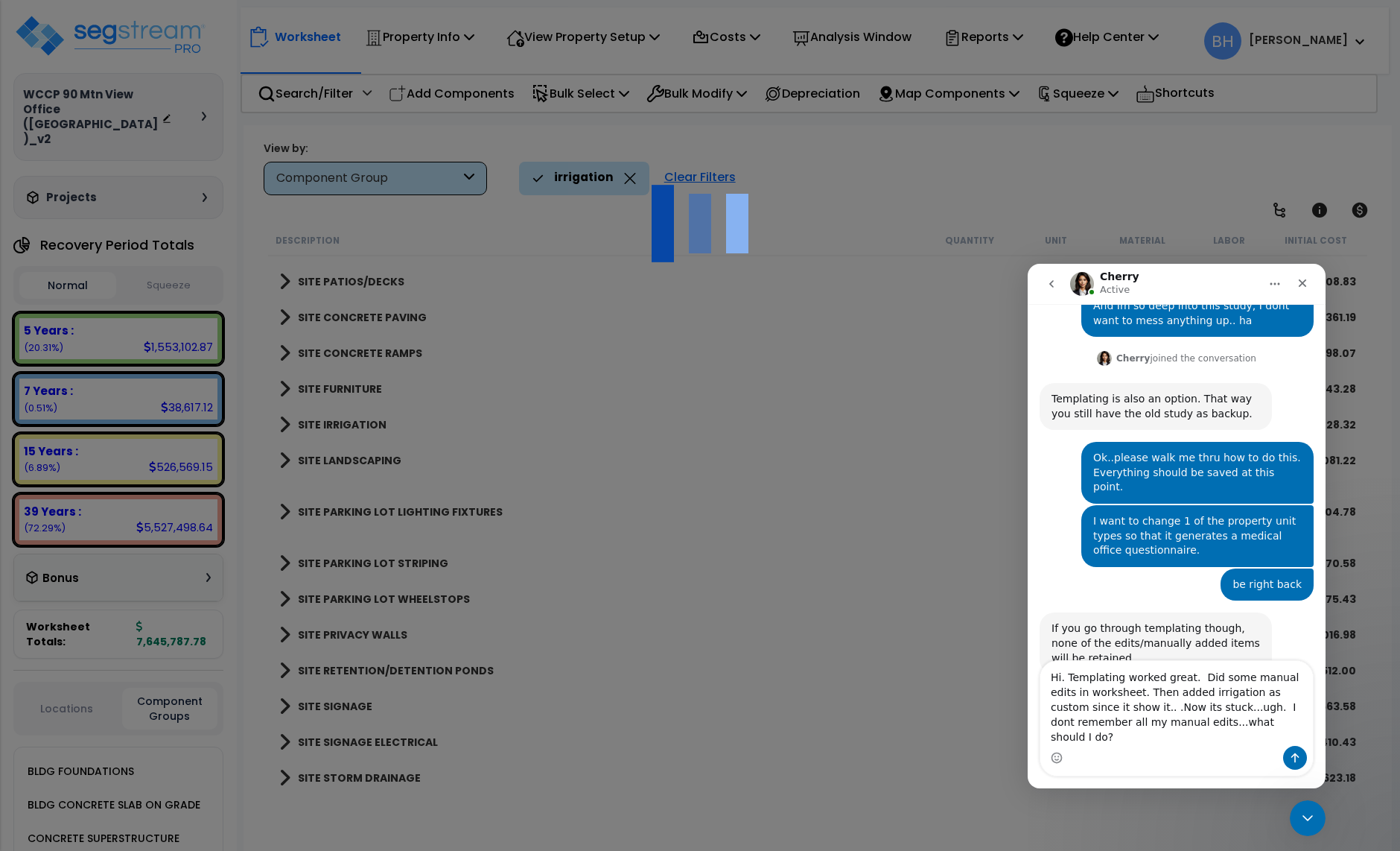
click at [1233, 739] on textarea "Hi. Templating worked great. Did some manual edits in worksheet. Then added irr…" at bounding box center [1177, 703] width 272 height 85
drag, startPoint x: 1128, startPoint y: 736, endPoint x: 1161, endPoint y: 734, distance: 33.1
click at [1128, 736] on textarea "Hi. Templating worked great. Did some manual edits in worksheet. Then added irr…" at bounding box center [1177, 703] width 272 height 85
click at [1233, 739] on textarea "Hi. Templating worked great. Did some manual edits in worksheet. Then added irr…" at bounding box center [1177, 703] width 272 height 85
click at [1202, 720] on textarea "Hi. Templating worked great. Did some manual edits in worksheet. Then added irr…" at bounding box center [1177, 703] width 272 height 85
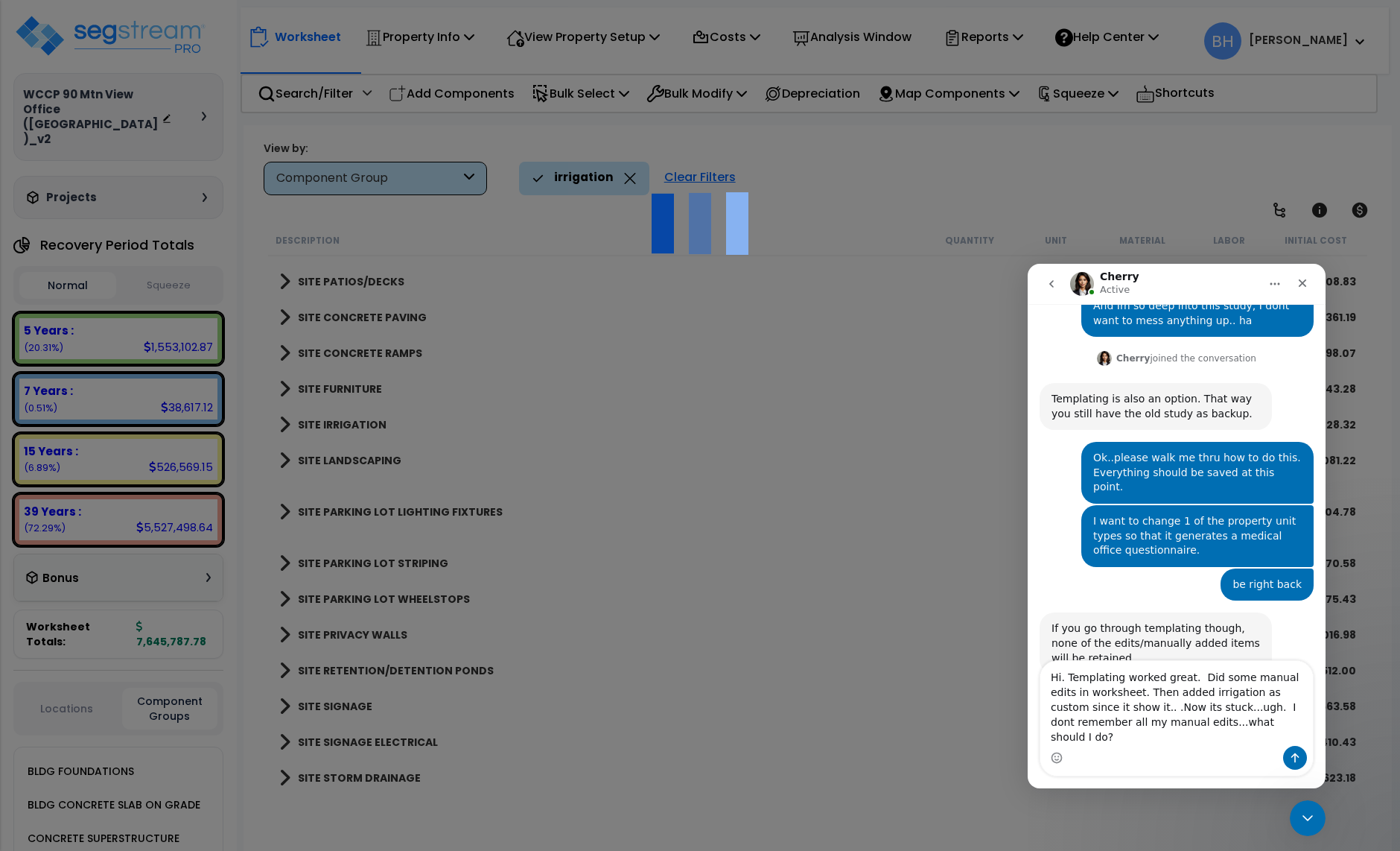
click at [1229, 740] on textarea "Hi. Templating worked great. Did some manual edits in worksheet. Then added irr…" at bounding box center [1177, 703] width 272 height 85
type textarea "Hi. Templating worked great. Did some manual edits in worksheet. Then added irr…"
click at [1294, 754] on icon "Send a message…" at bounding box center [1295, 758] width 8 height 10
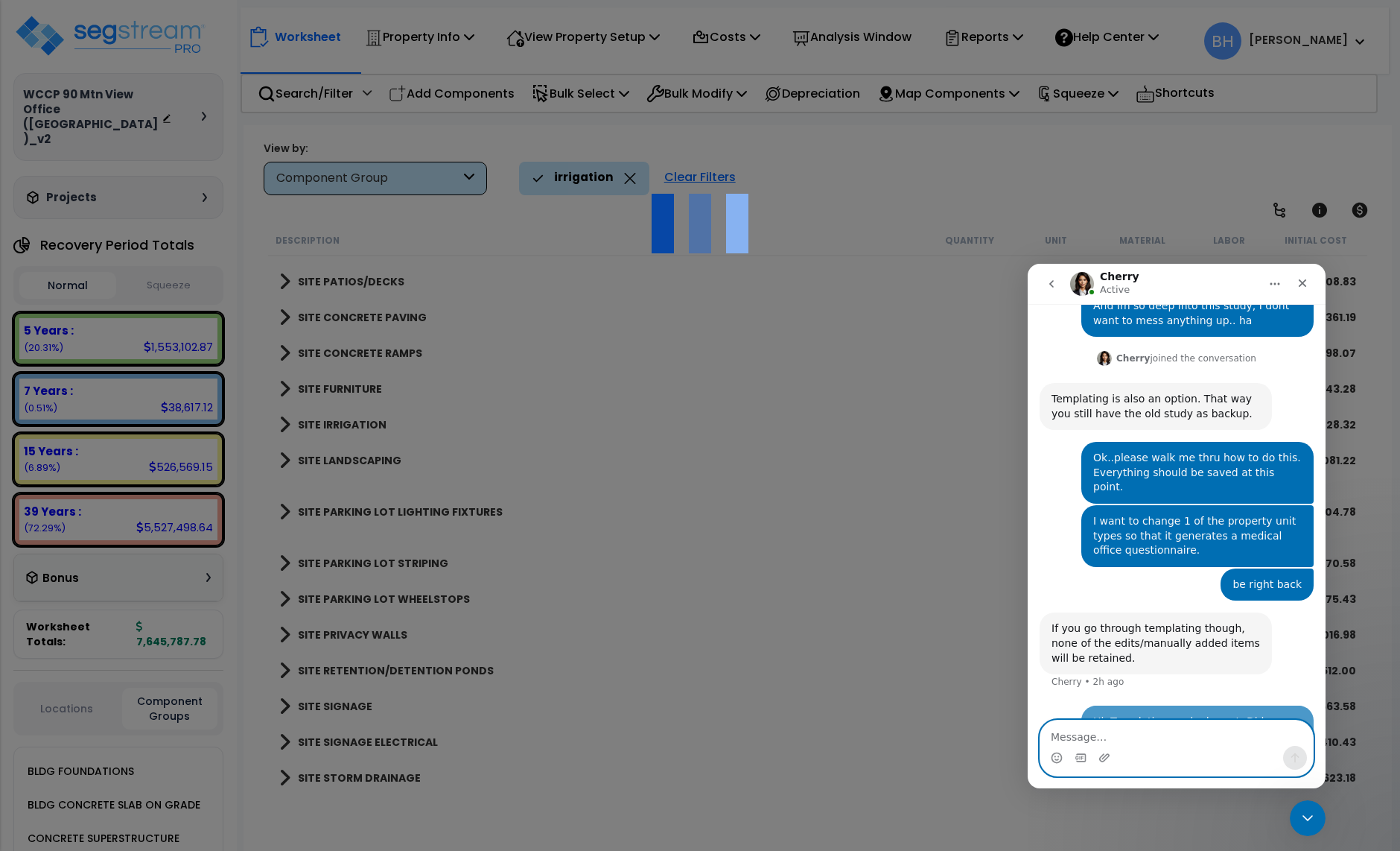
scroll to position [930, 0]
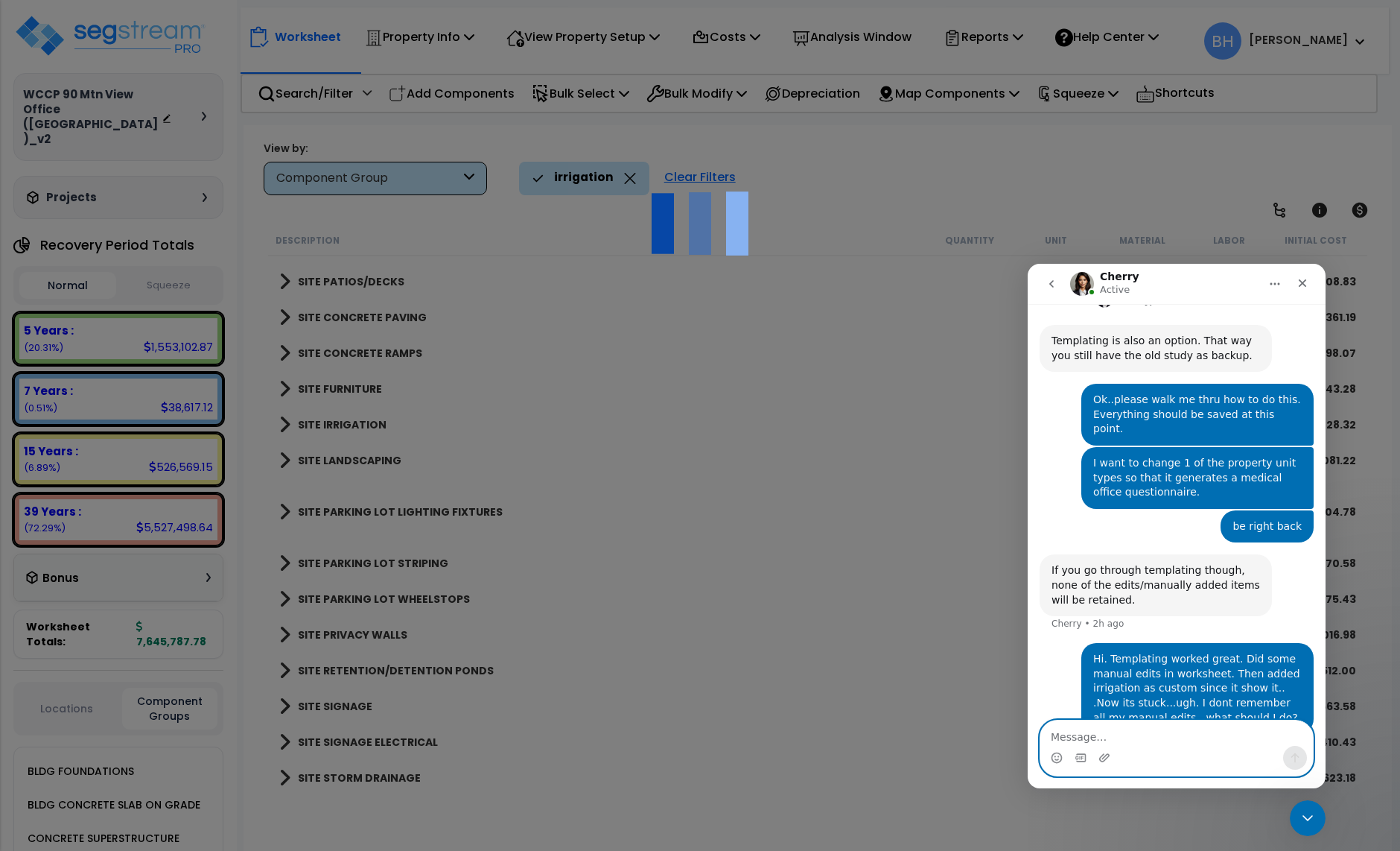
click at [1084, 739] on textarea "Message…" at bounding box center [1177, 733] width 272 height 25
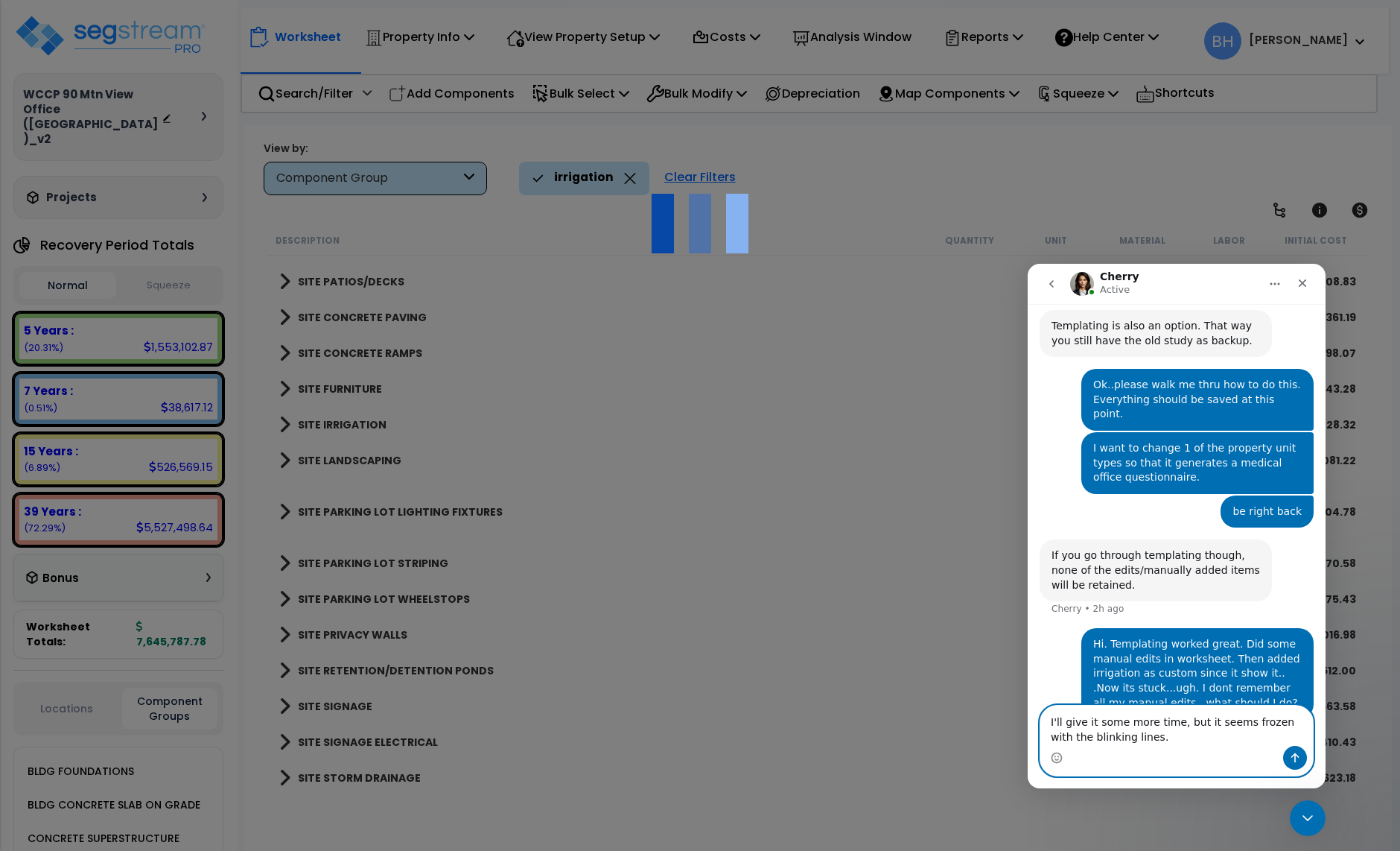
type textarea "I'll give it some more time, but it seems frozen with the blinking lines.."
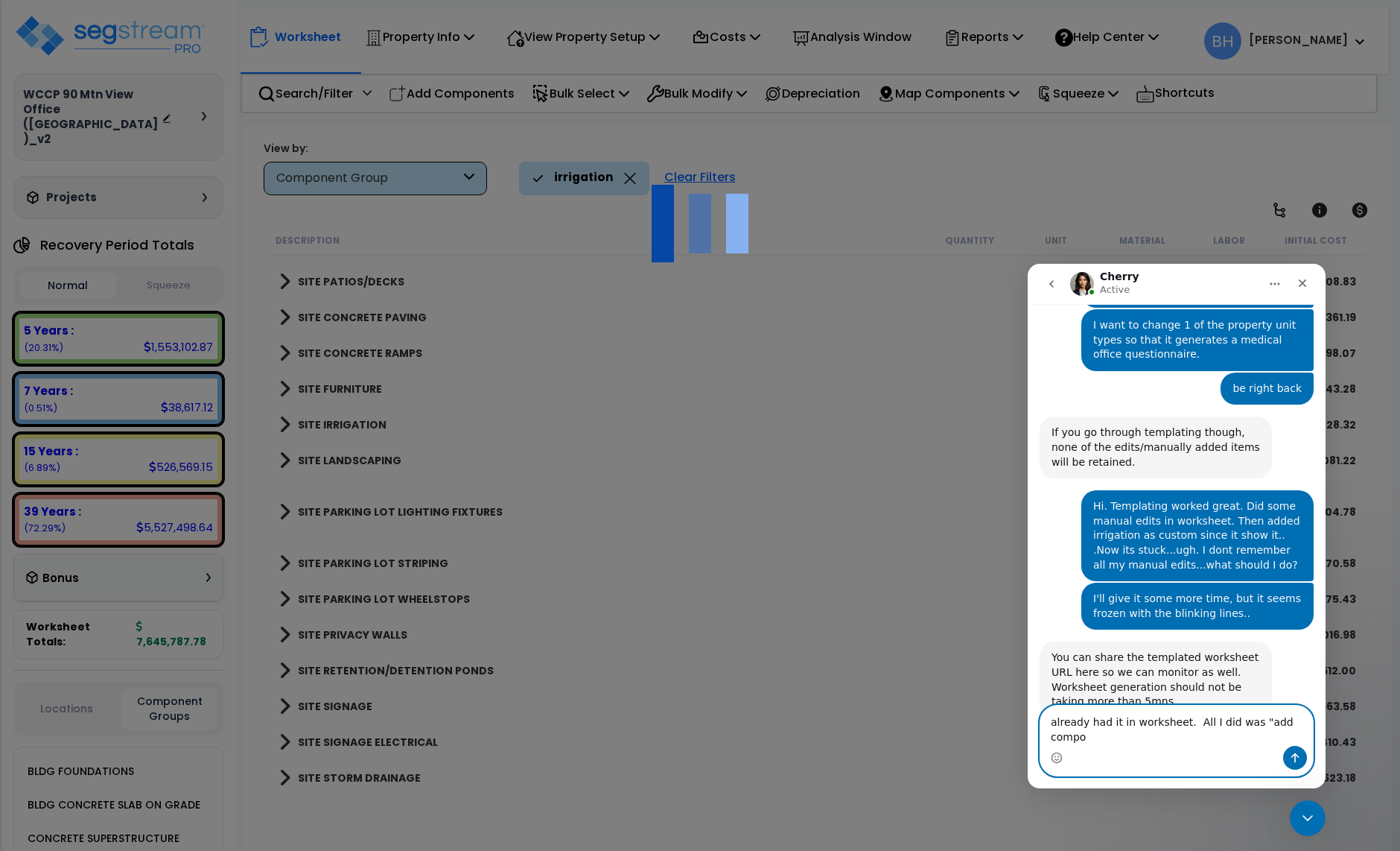
scroll to position [1081, 0]
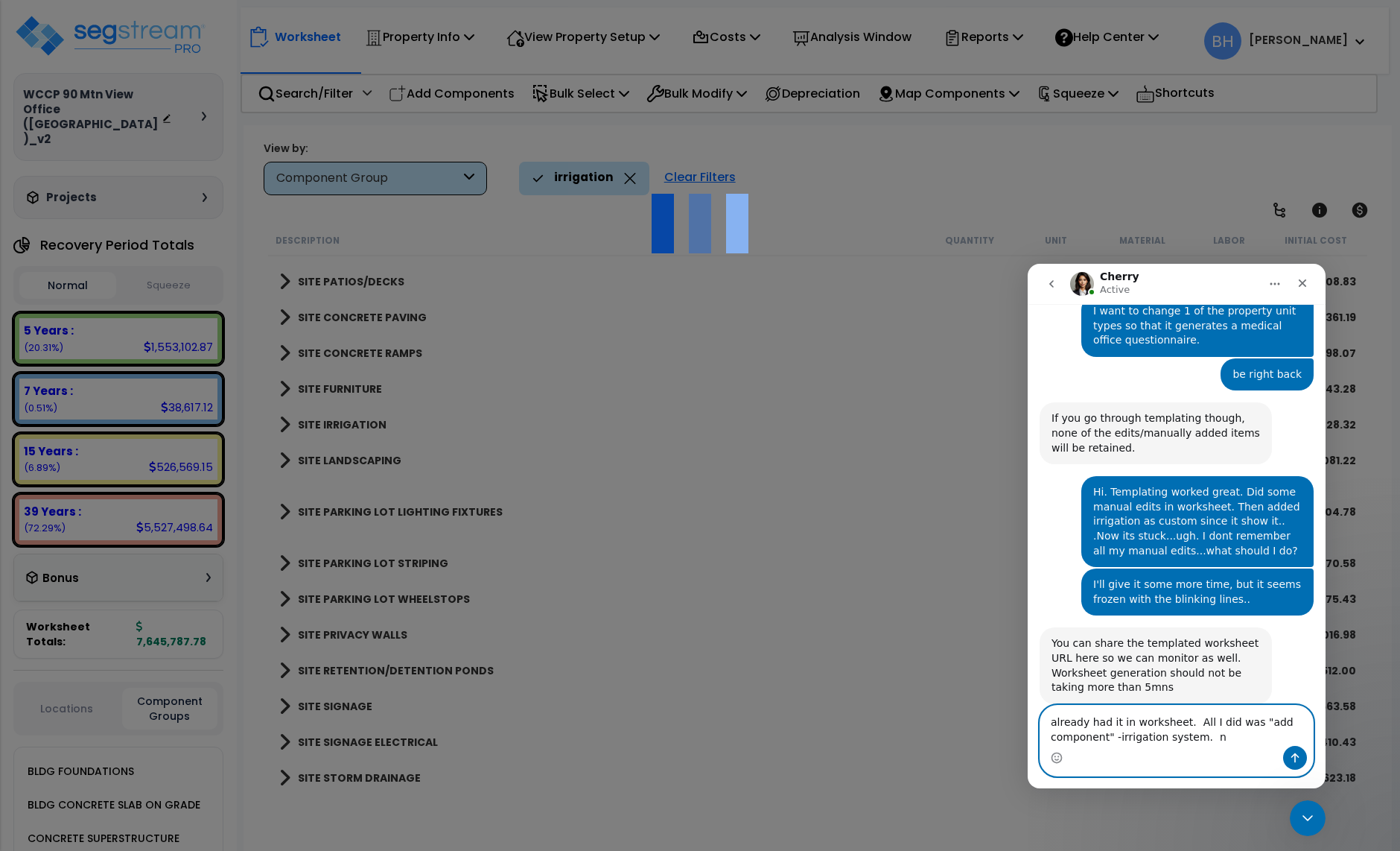
type textarea "already had it in worksheet. All I did was "add component" -irrigation system."
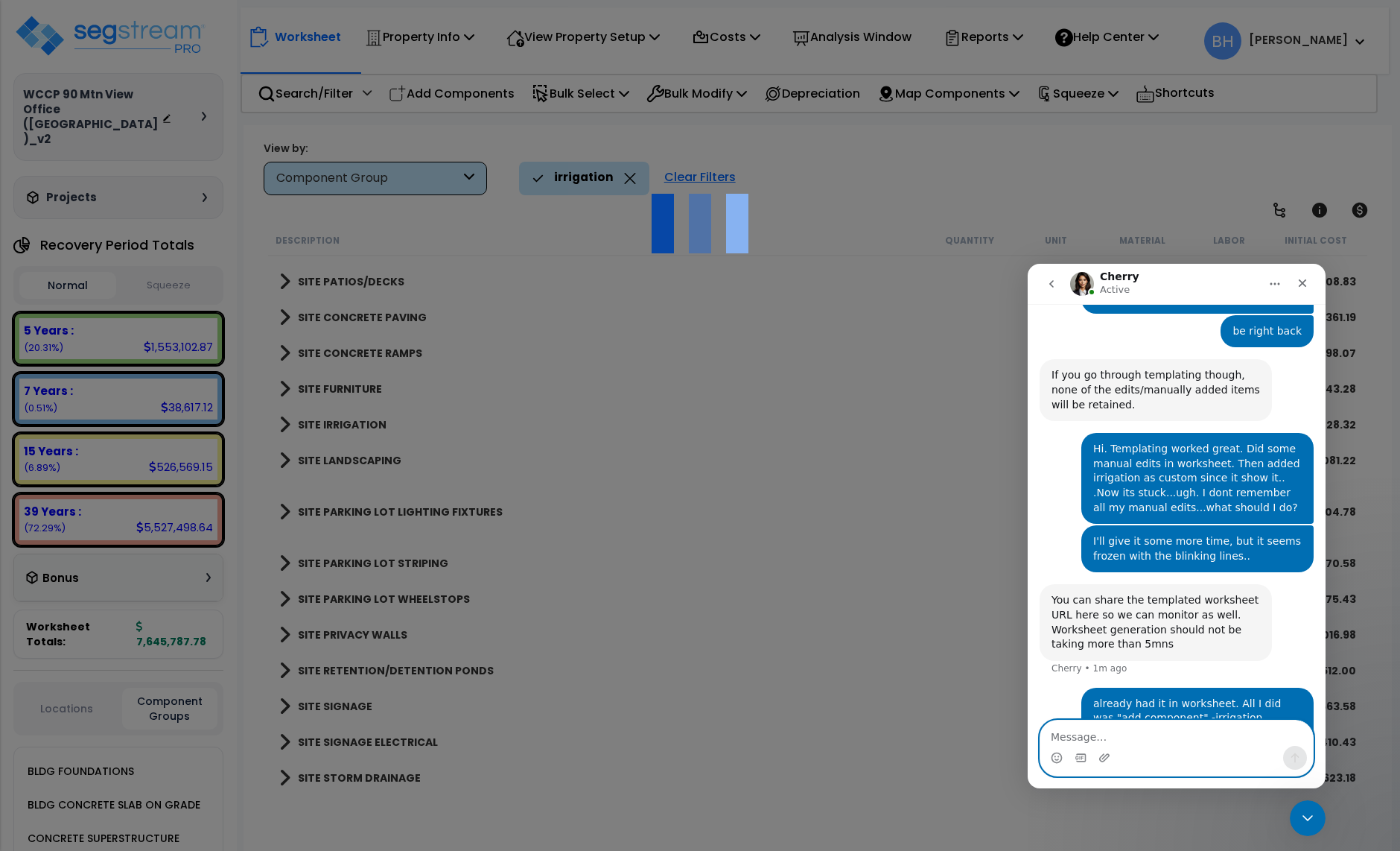
drag, startPoint x: 1126, startPoint y: 743, endPoint x: 1114, endPoint y: 741, distance: 12.2
click at [1126, 743] on textarea "Message…" at bounding box center [1177, 733] width 272 height 25
paste textarea "https://enterprise.segstream.com/project/v2/take-offsheet/37864/#"
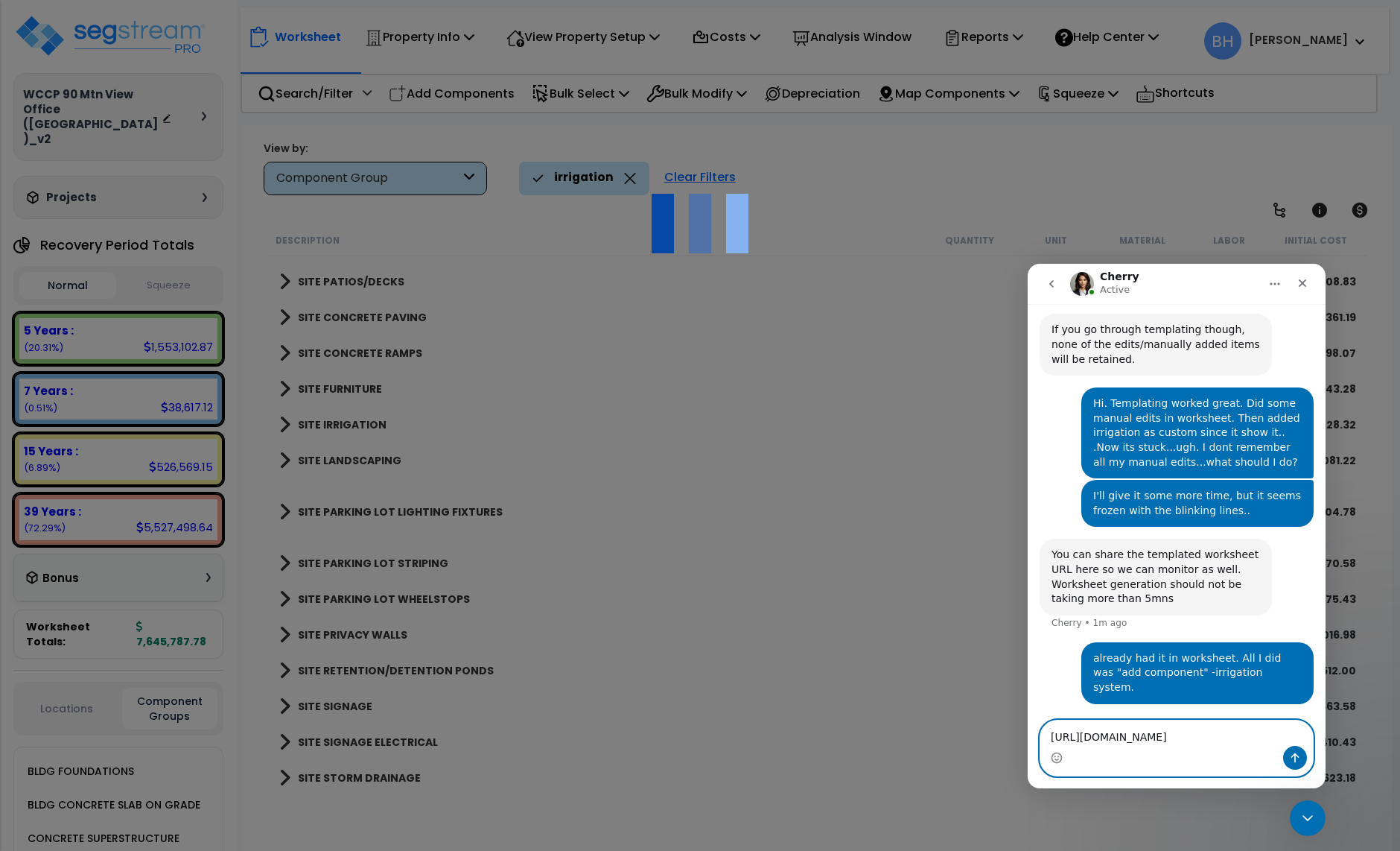
scroll to position [1141, 0]
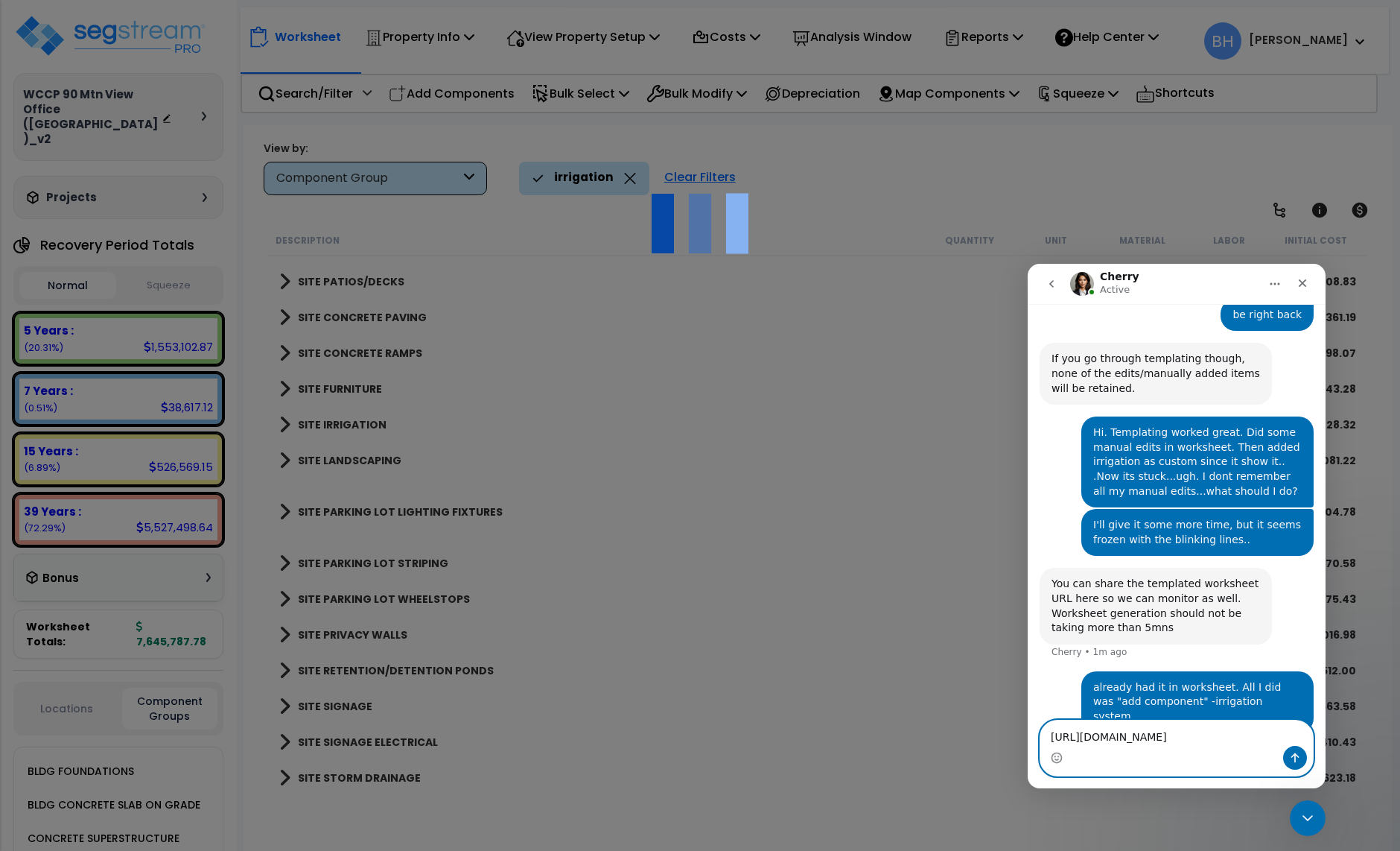
type textarea "https://enterprise.segstream.com/project/v2/take-offsheet/37864/#"
click at [1200, 758] on div "Intercom messenger" at bounding box center [1177, 757] width 272 height 24
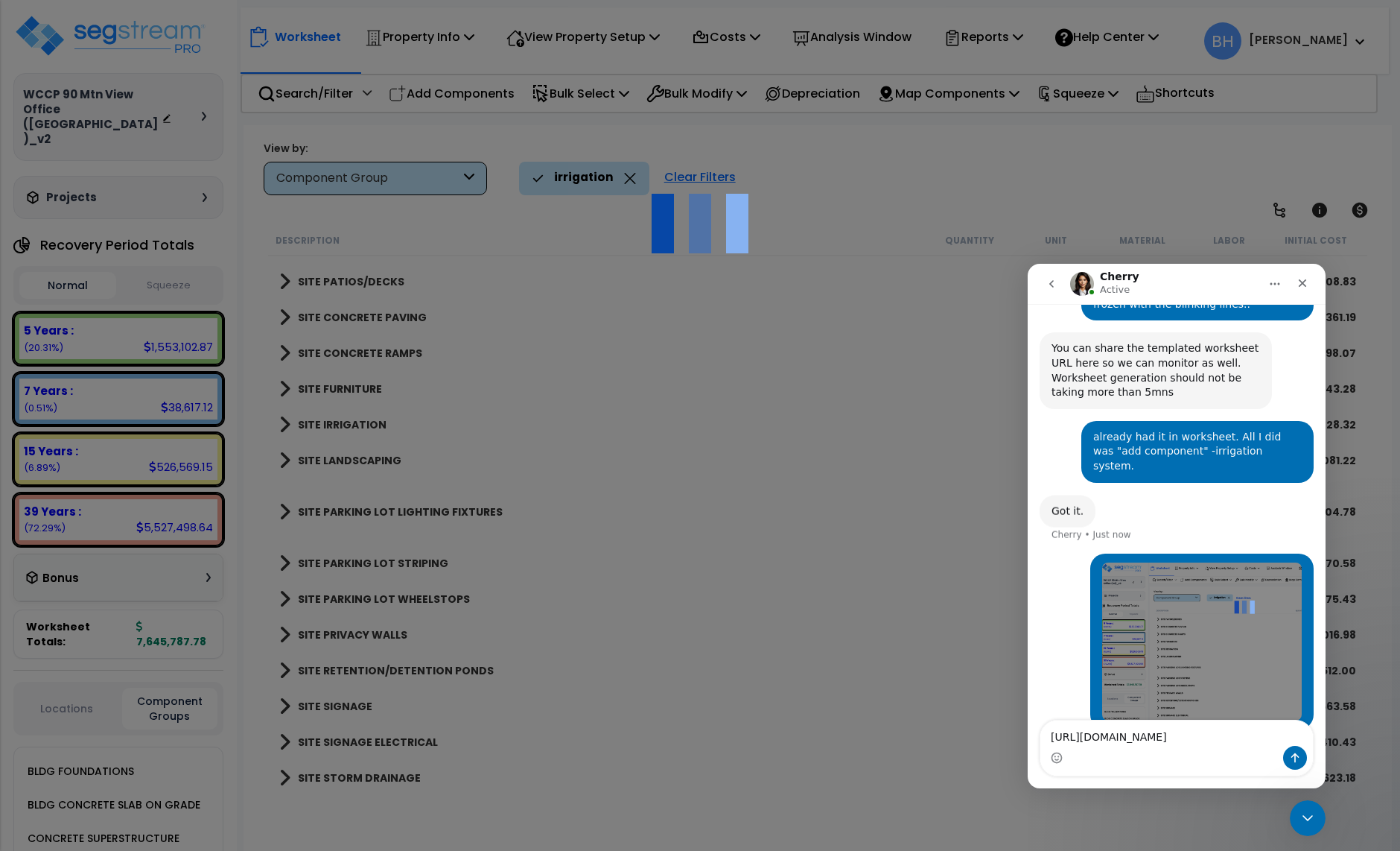
scroll to position [1372, 0]
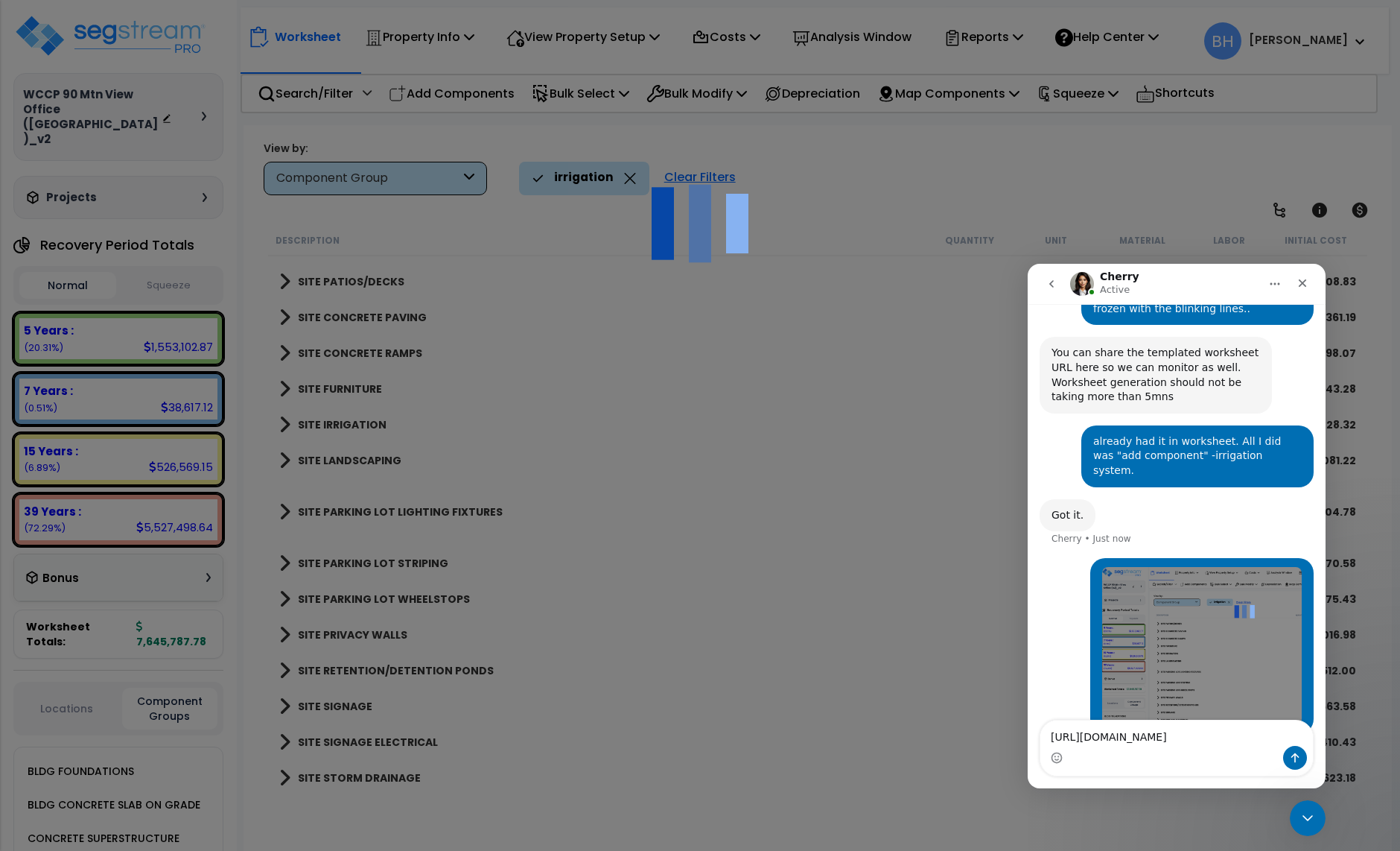
click at [1166, 758] on div "Intercom messenger" at bounding box center [1177, 757] width 272 height 24
click at [1285, 757] on button "Send a message…" at bounding box center [1295, 757] width 24 height 24
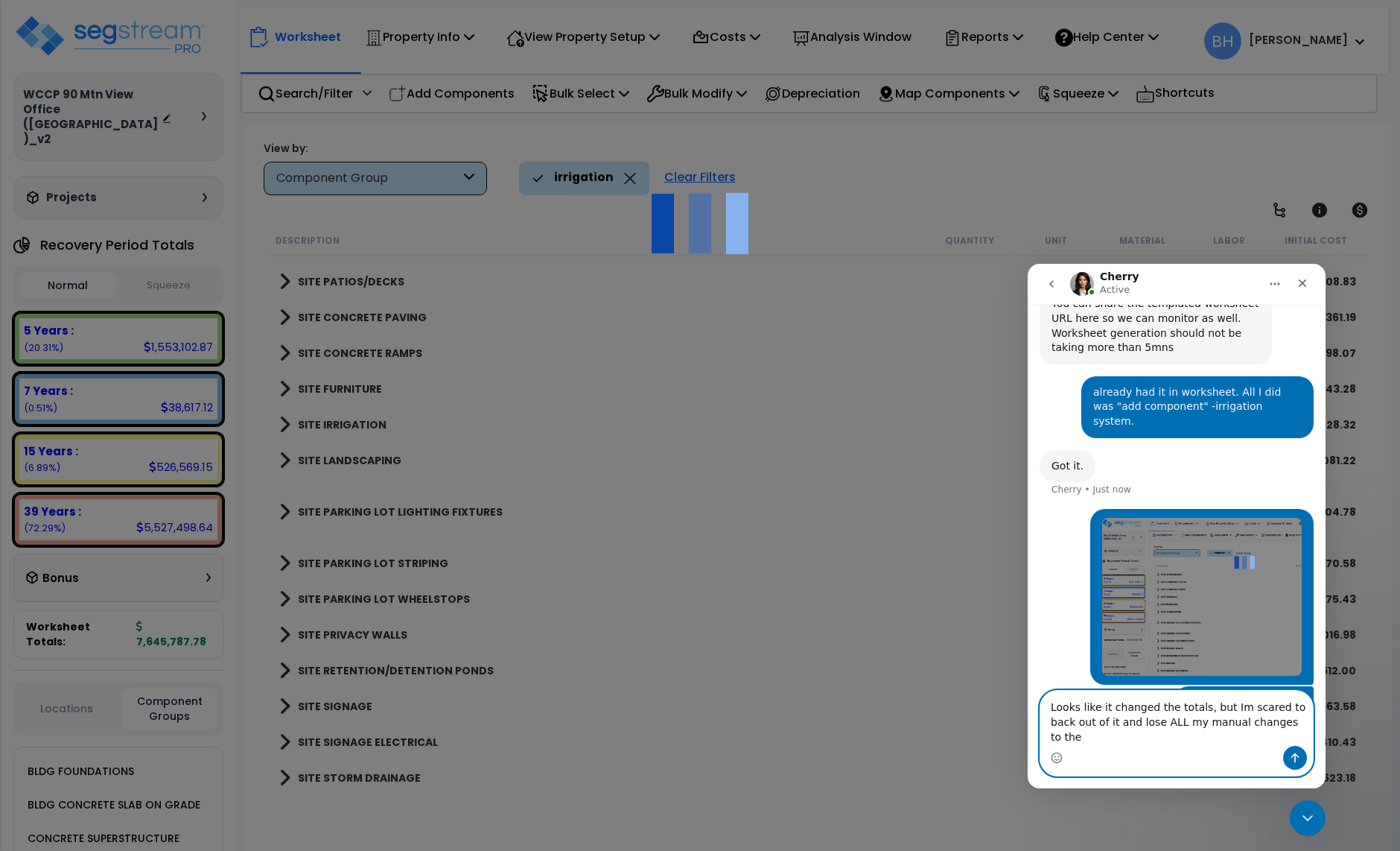
scroll to position [1436, 0]
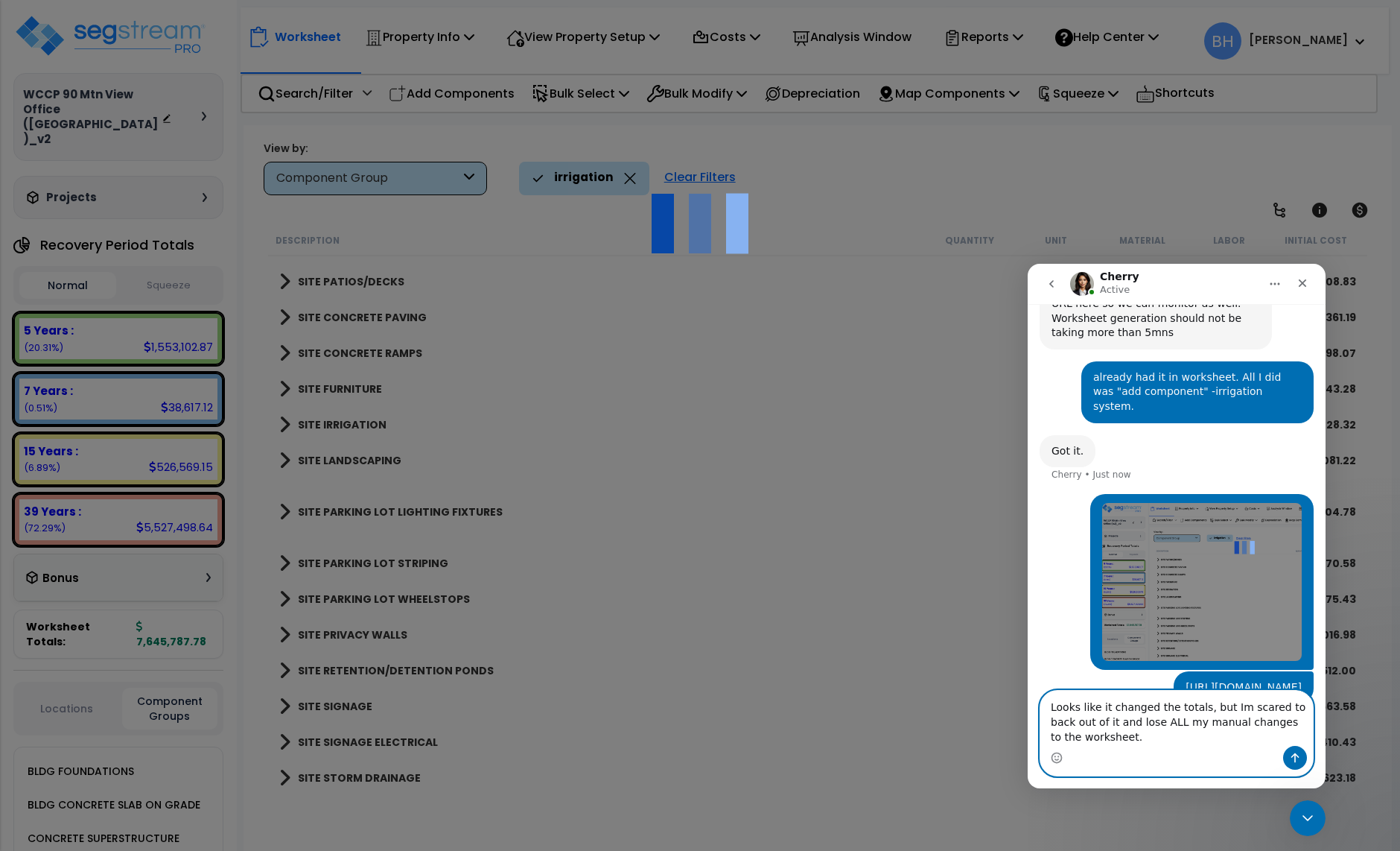
type textarea "Looks like it changed the totals, but Im scared to back out of it and lose ALL …"
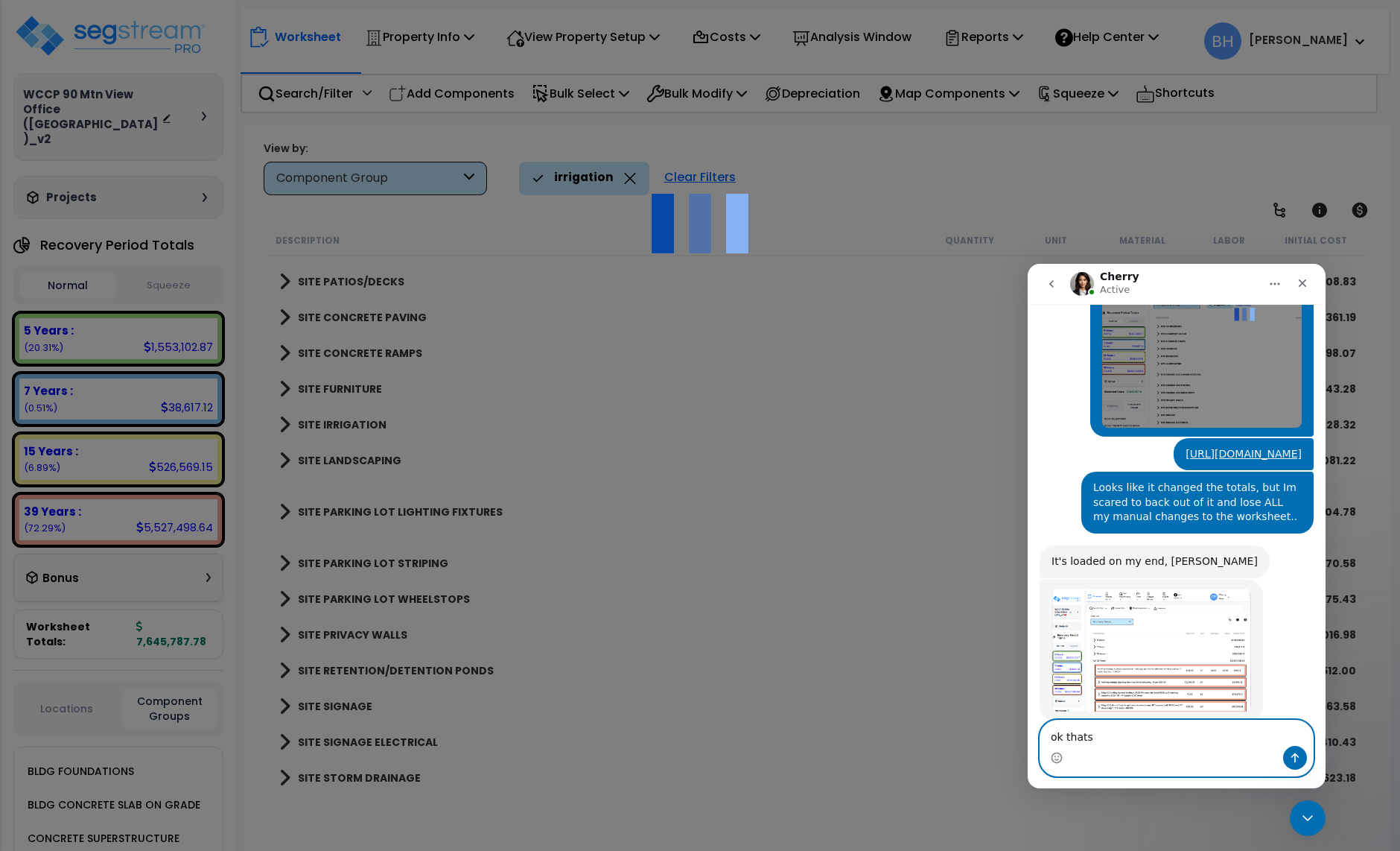
scroll to position [1656, 0]
type textarea "ok thats good.."
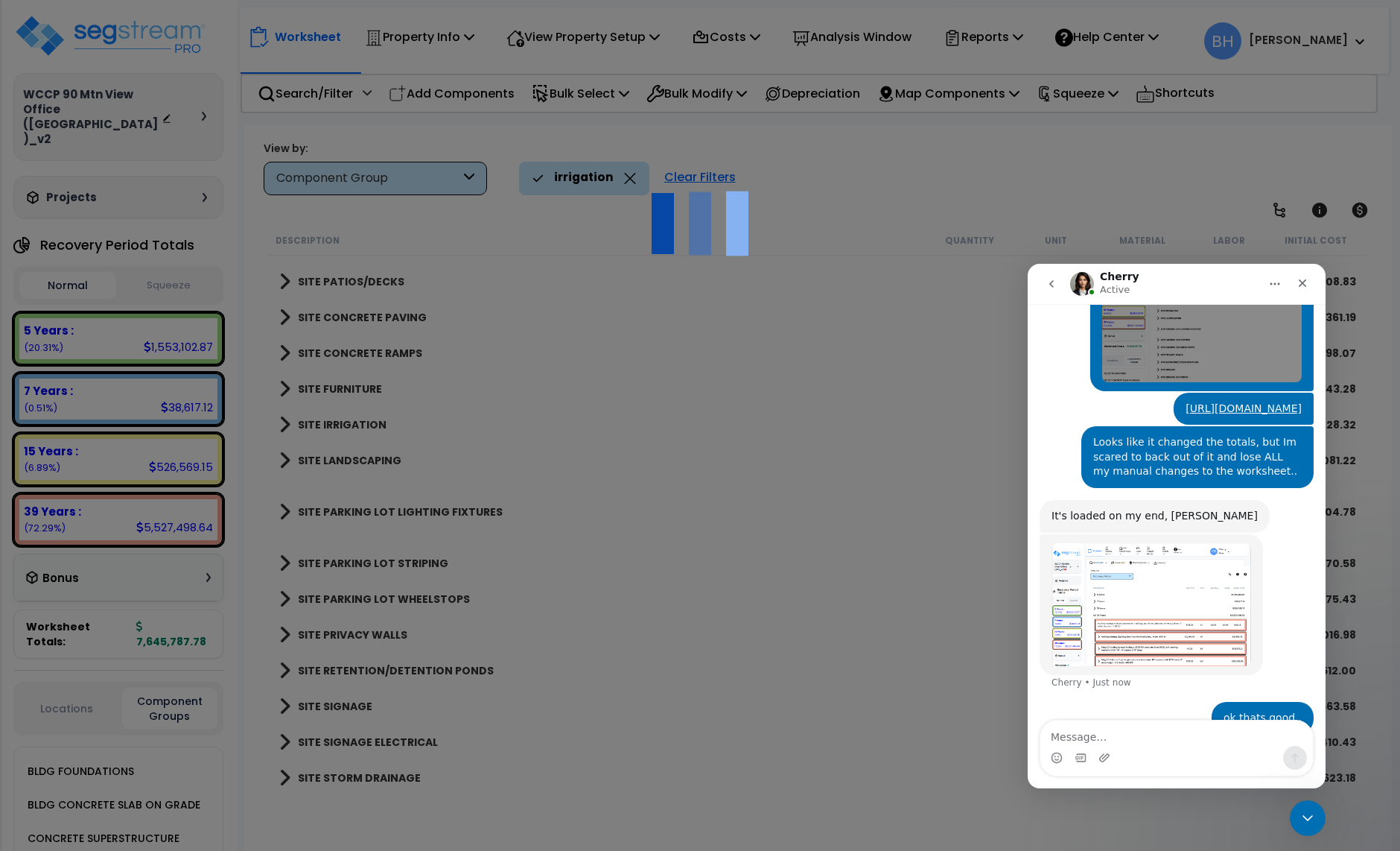
click at [1117, 605] on img "Cherry says…" at bounding box center [1151, 605] width 200 height 123
click at [1117, 606] on div "Intercom messenger" at bounding box center [700, 425] width 1400 height 851
click at [1114, 609] on img "Cherry says…" at bounding box center [1151, 605] width 200 height 123
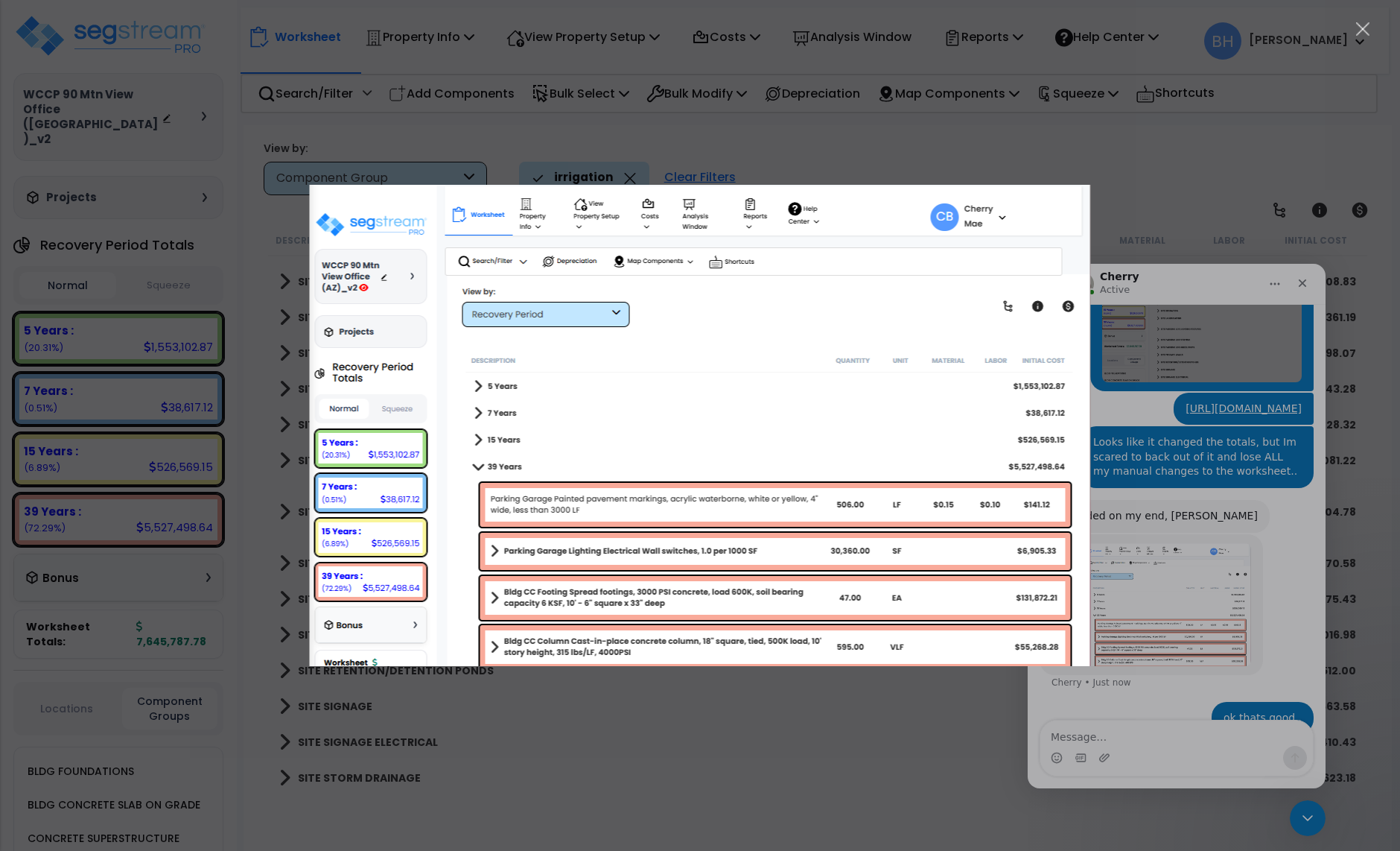
click at [1126, 734] on div "Intercom messenger" at bounding box center [700, 425] width 1400 height 851
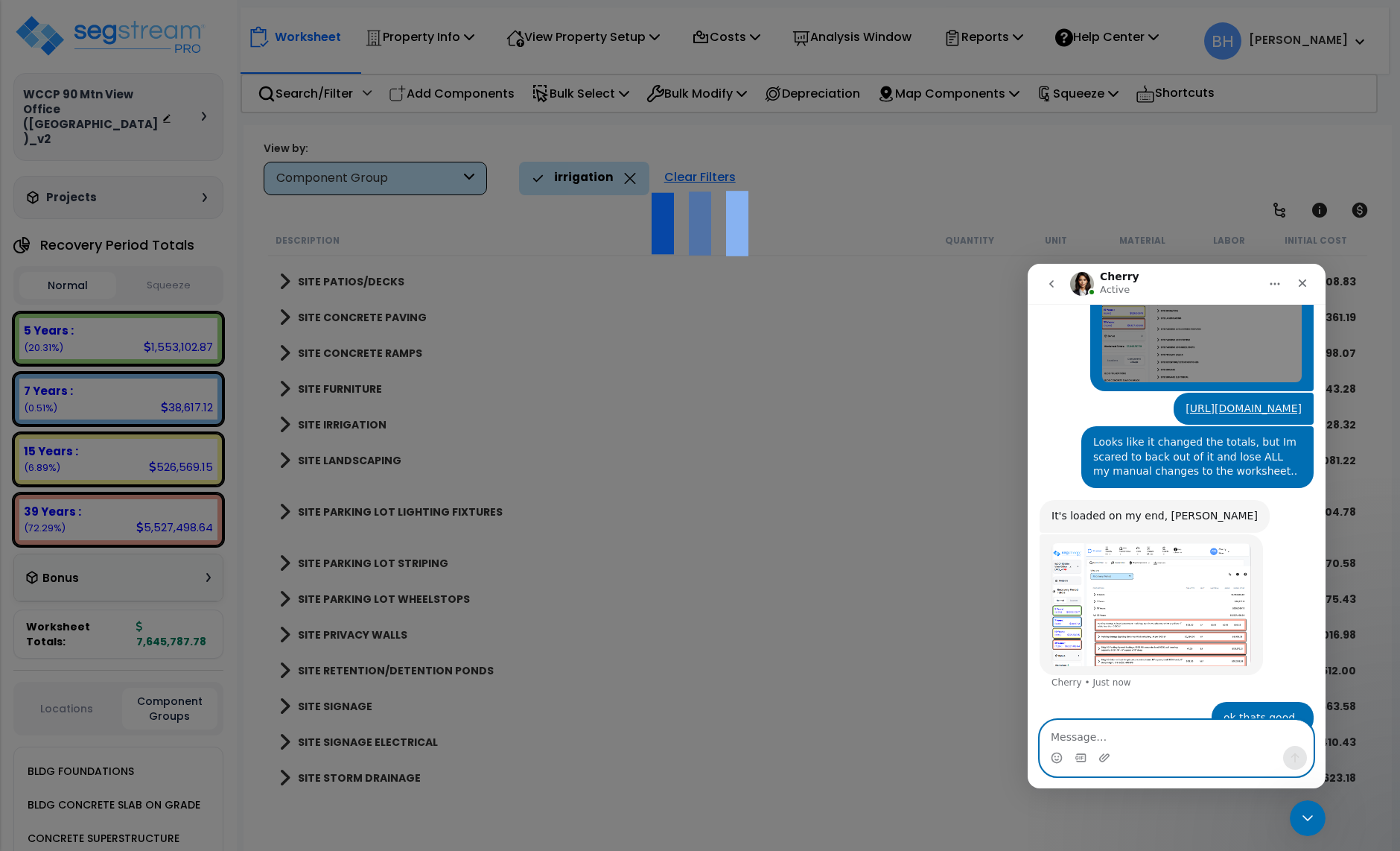
click at [1116, 734] on textarea "Message…" at bounding box center [1177, 733] width 272 height 25
type textarea "so I can back out of this screen safely?"
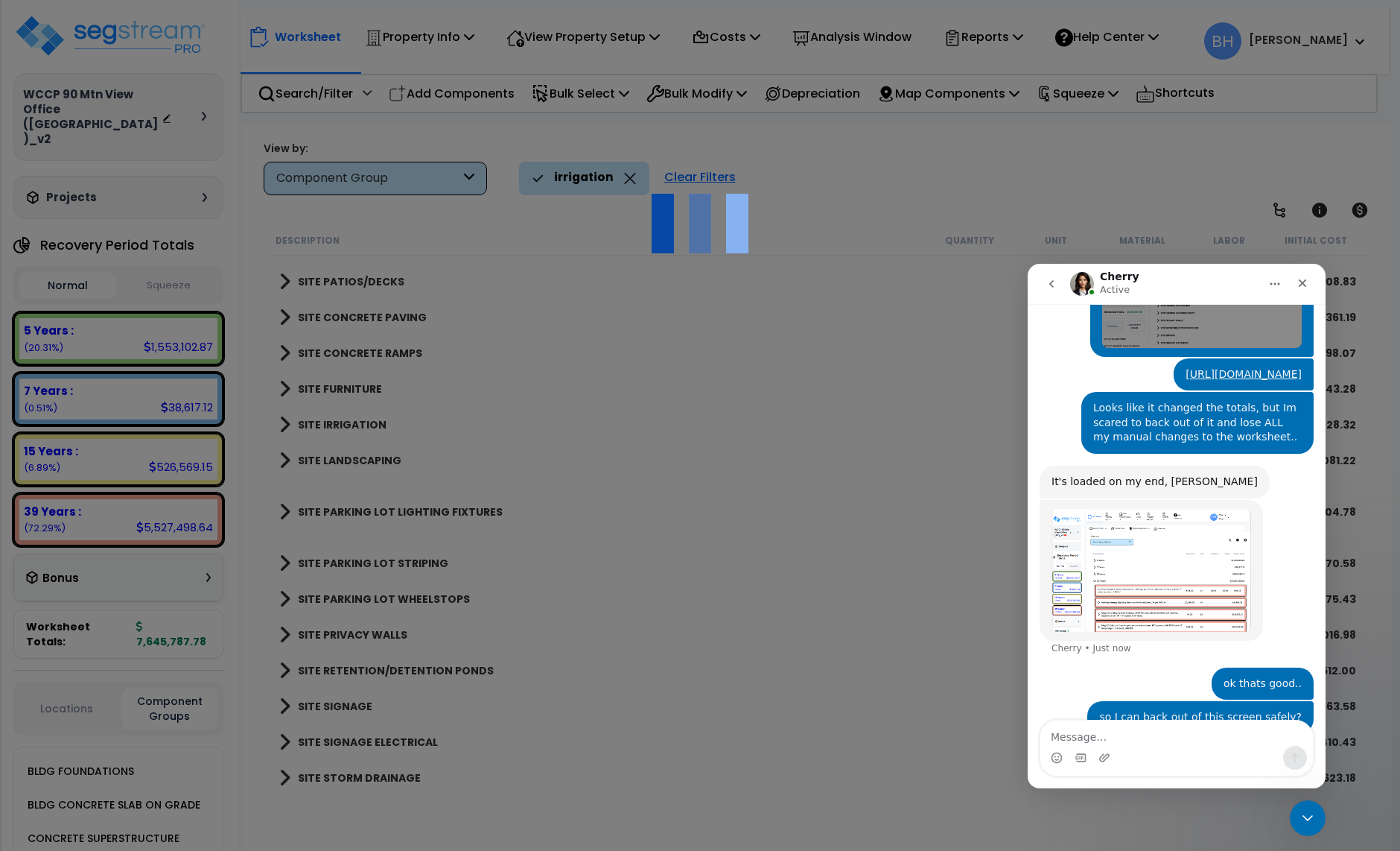
click at [1112, 540] on img "Cherry says…" at bounding box center [1151, 571] width 200 height 123
click at [1112, 540] on div "Intercom messenger" at bounding box center [700, 425] width 1400 height 851
click at [1112, 540] on img "Cherry says…" at bounding box center [1151, 571] width 200 height 123
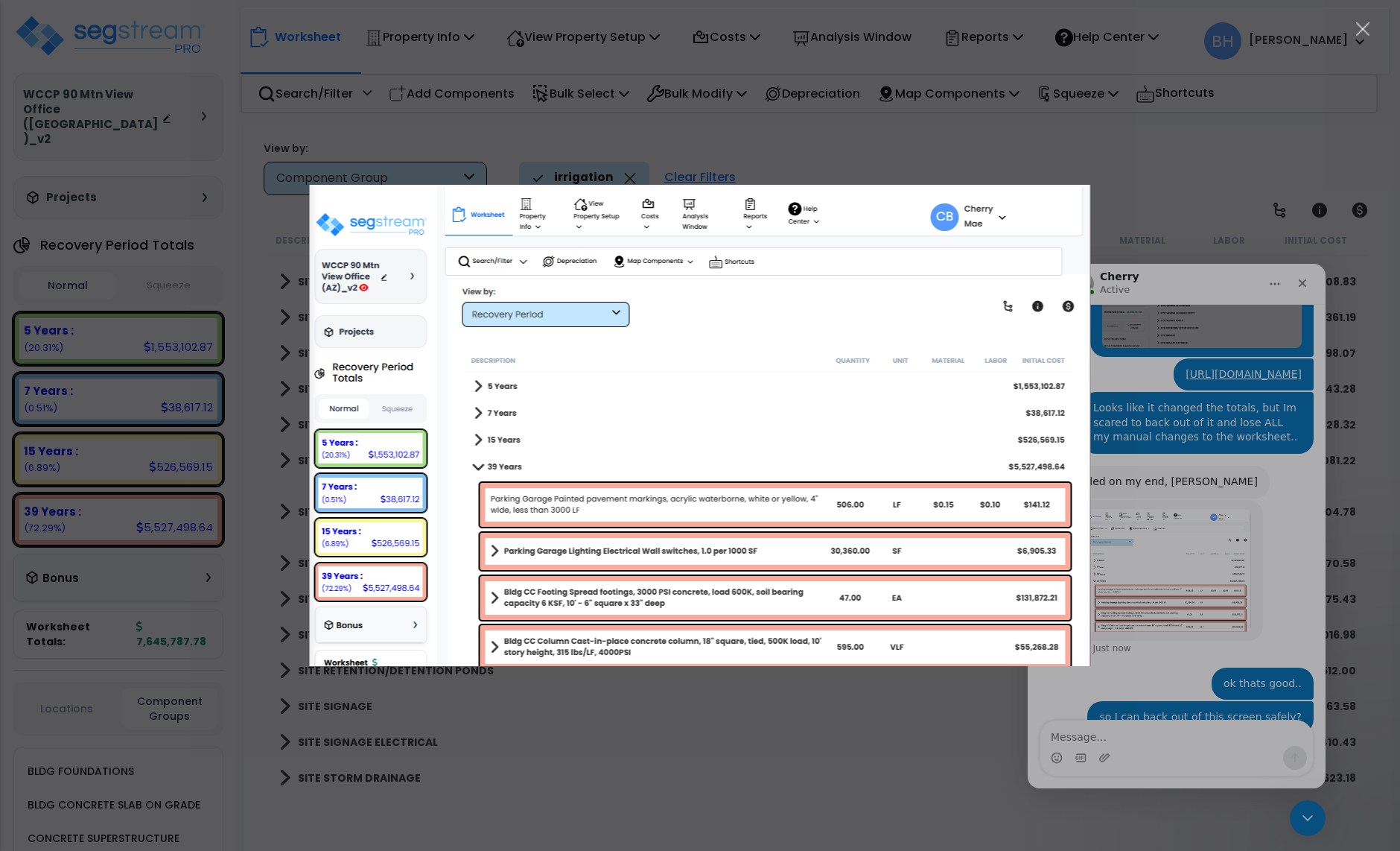
click at [1111, 540] on div "Intercom messenger" at bounding box center [700, 425] width 1400 height 851
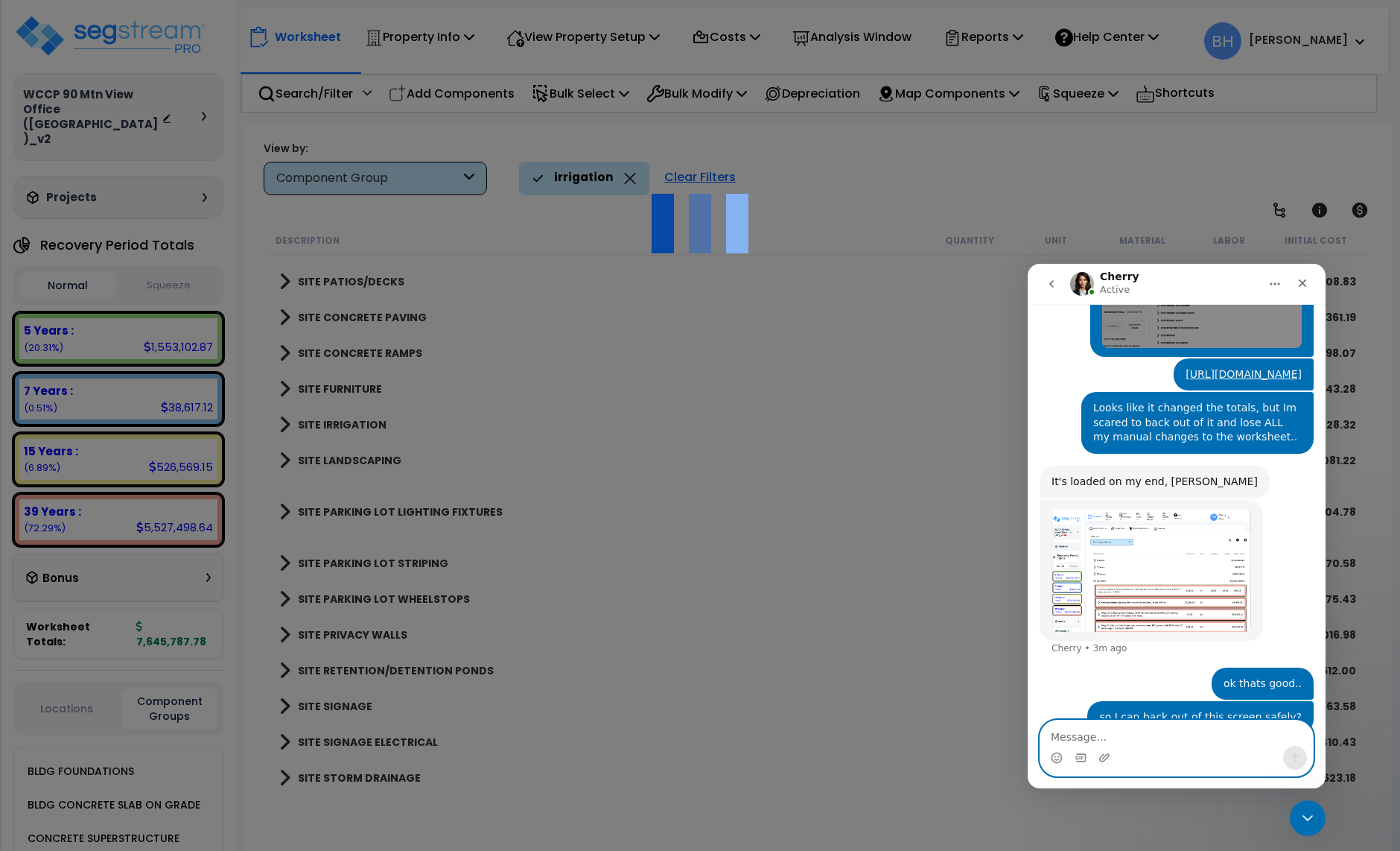
click at [1066, 739] on textarea "Message…" at bounding box center [1177, 733] width 272 height 25
type textarea "yes?"
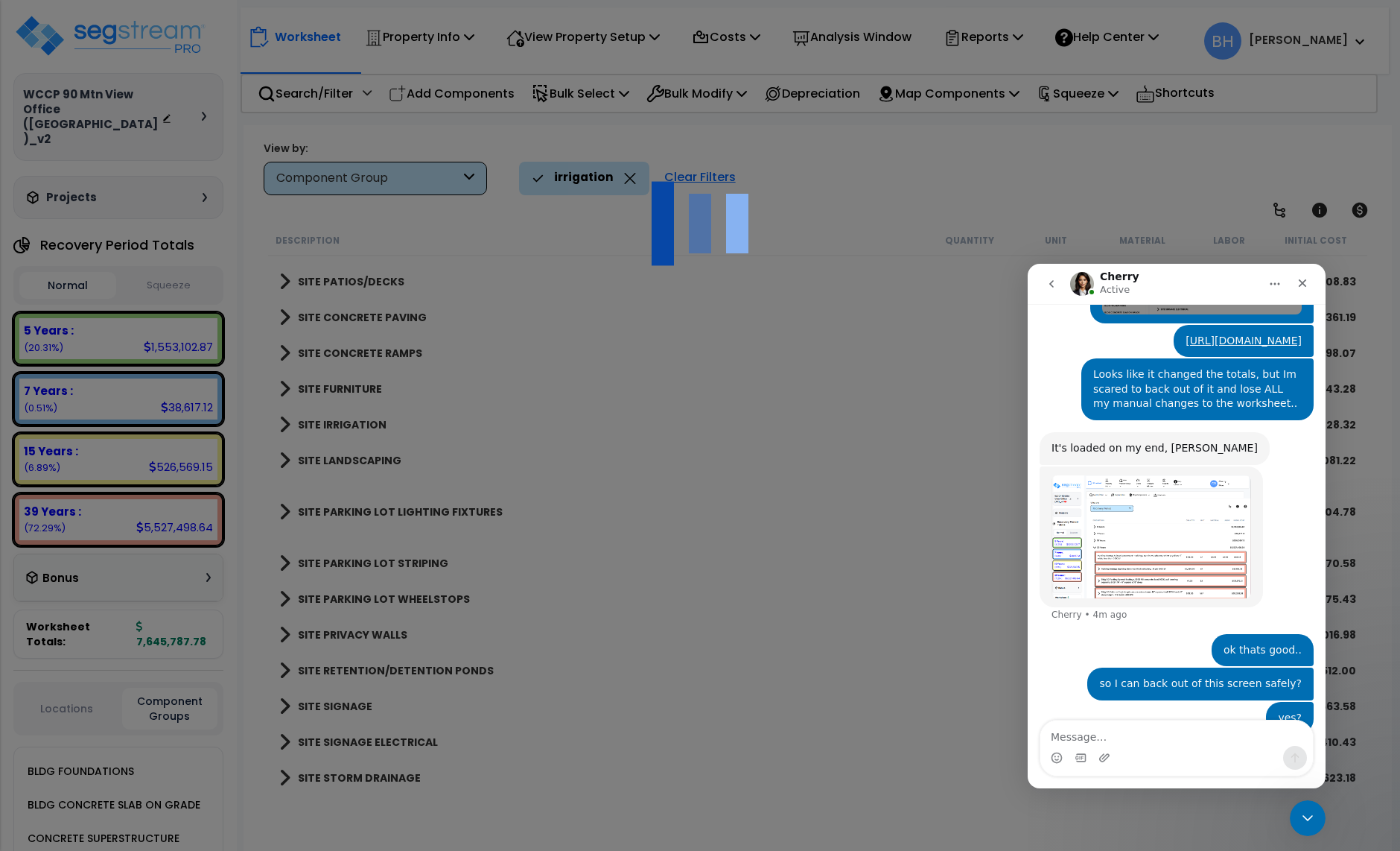
click at [1110, 475] on img "Cherry says…" at bounding box center [1151, 536] width 200 height 123
click at [1108, 475] on img "Cherry says…" at bounding box center [1151, 536] width 200 height 123
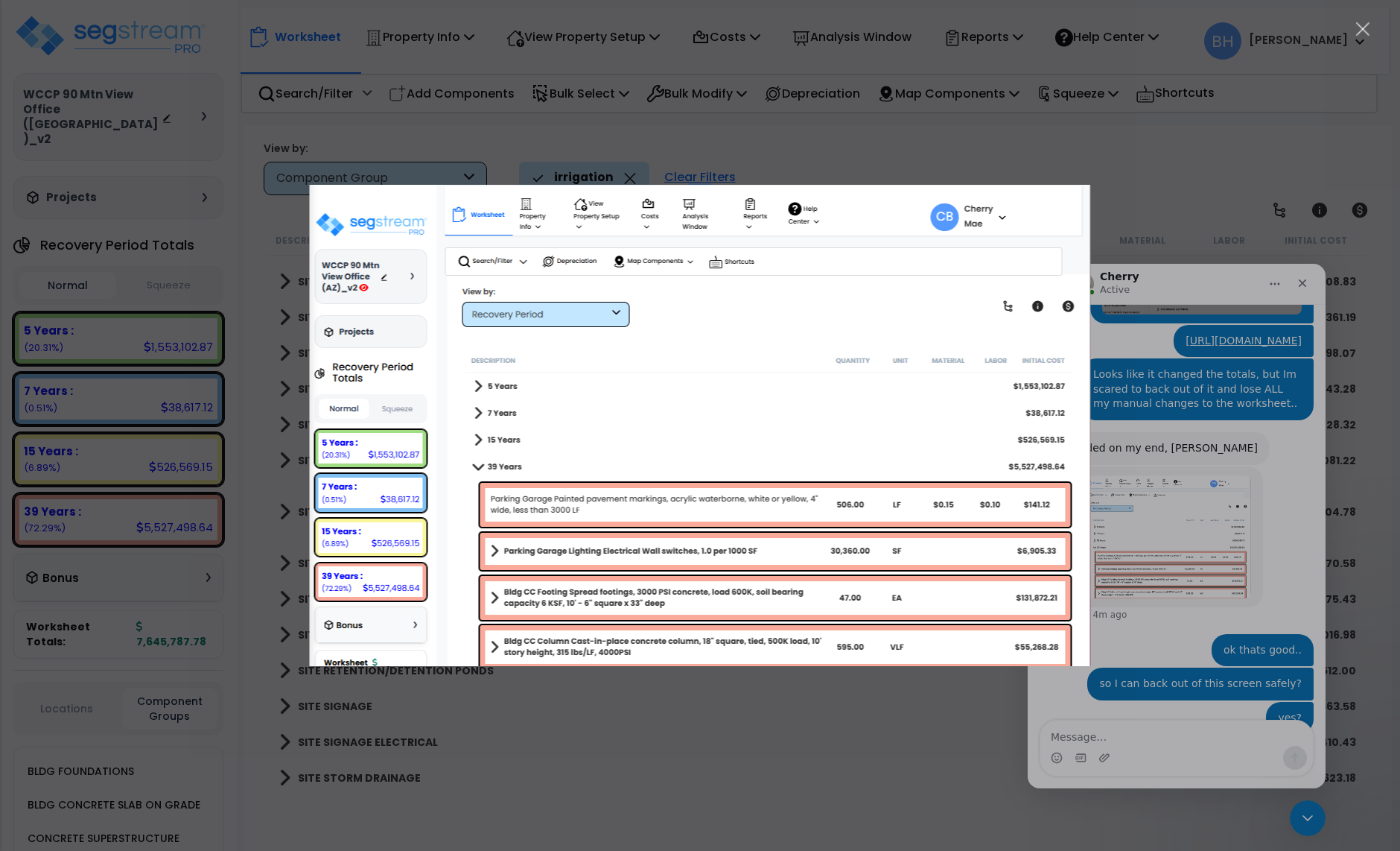
scroll to position [66, 0]
click at [819, 414] on img "Close" at bounding box center [701, 425] width 781 height 481
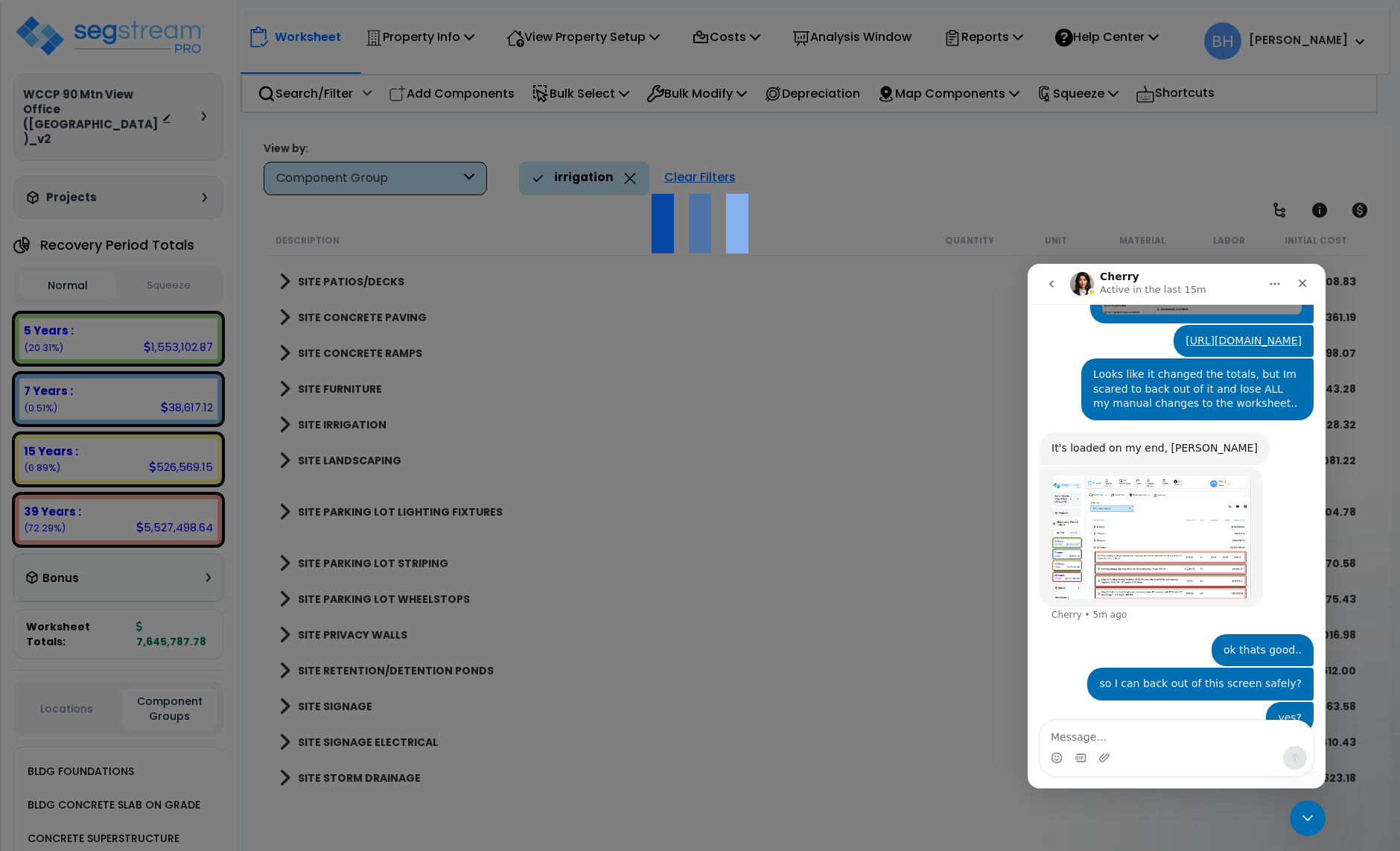
click at [1121, 481] on img "Cherry says…" at bounding box center [1151, 536] width 200 height 123
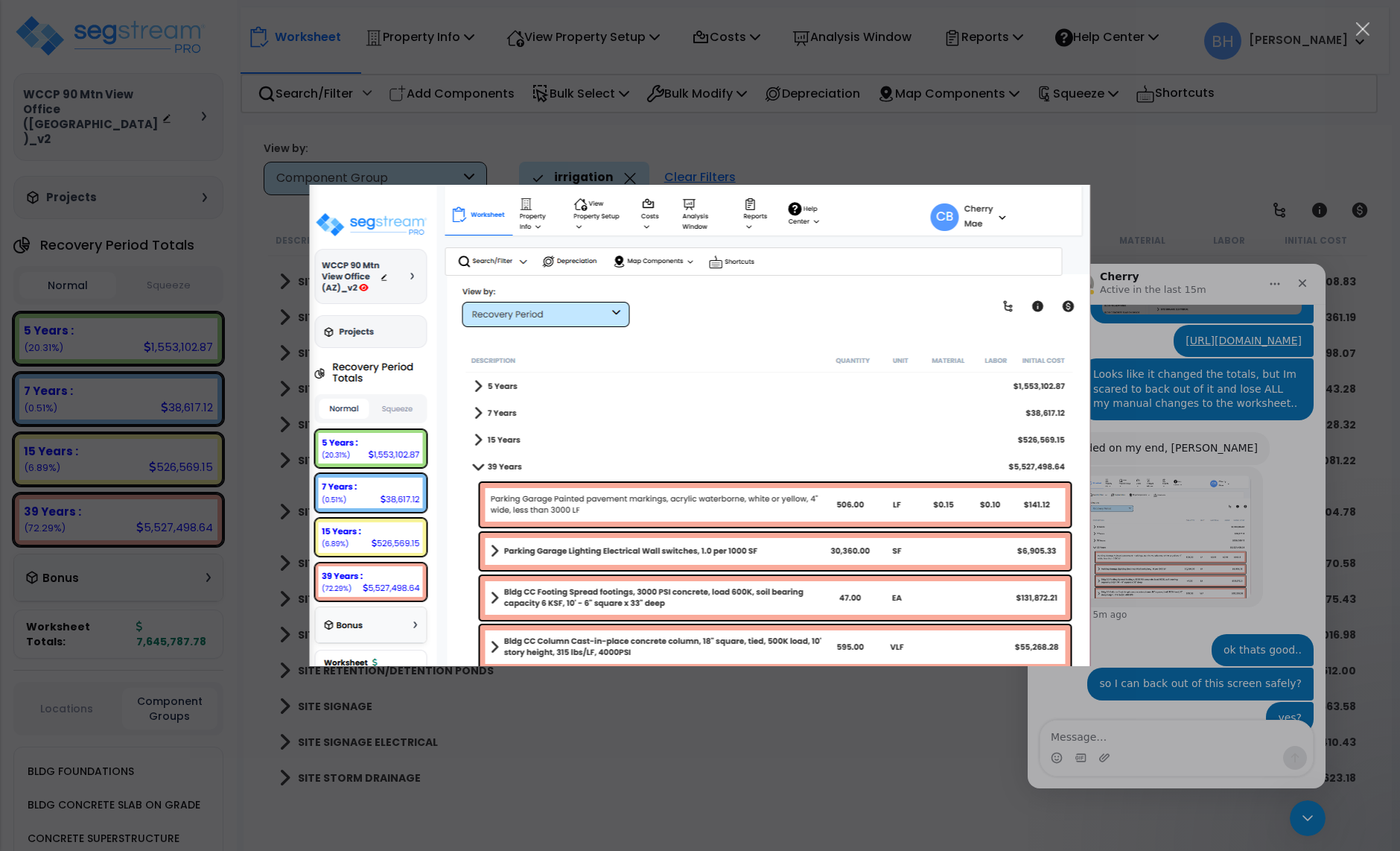
scroll to position [0, 0]
click at [1173, 171] on div "Intercom messenger" at bounding box center [700, 425] width 1400 height 851
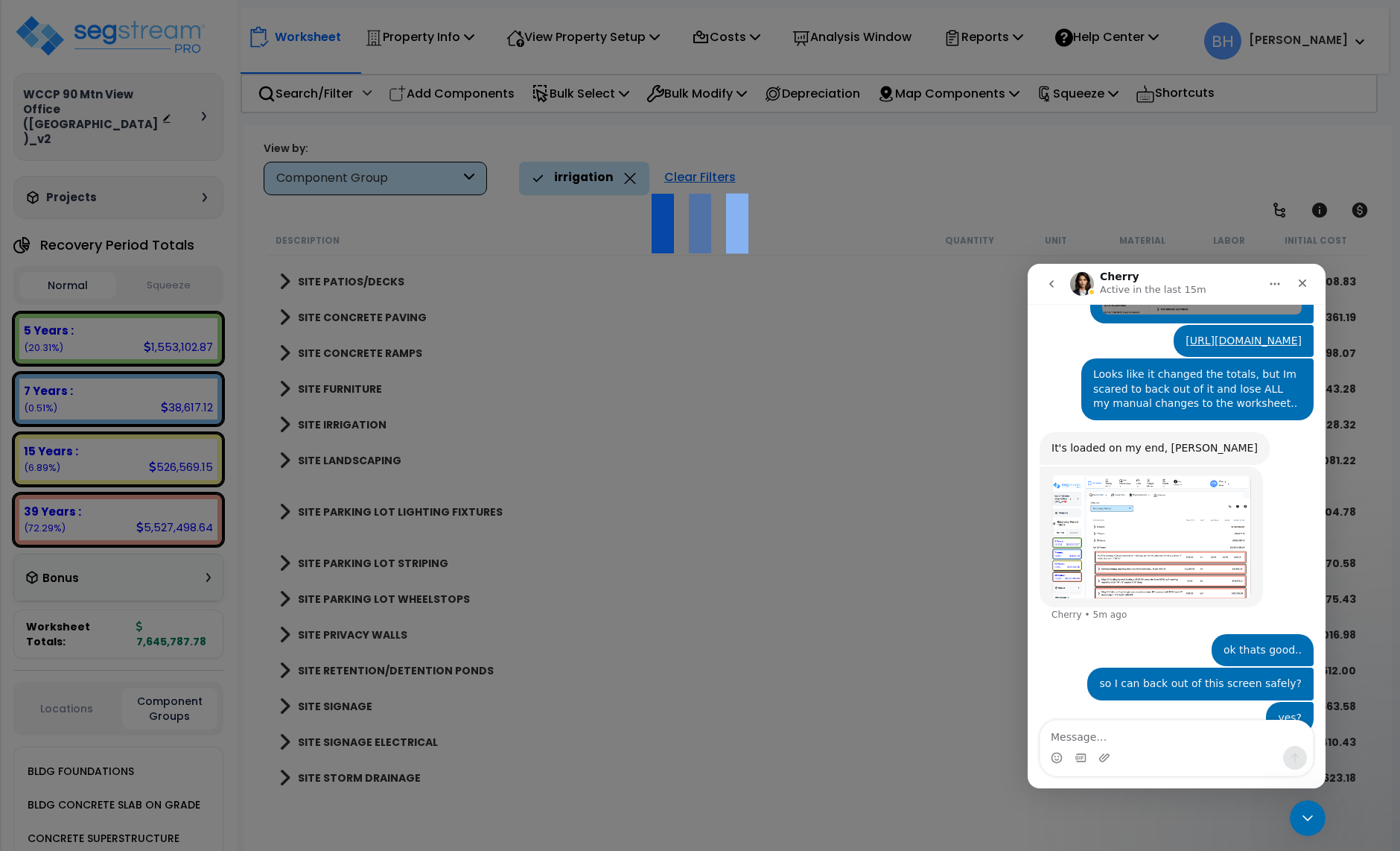
click at [735, 450] on div at bounding box center [700, 425] width 1400 height 851
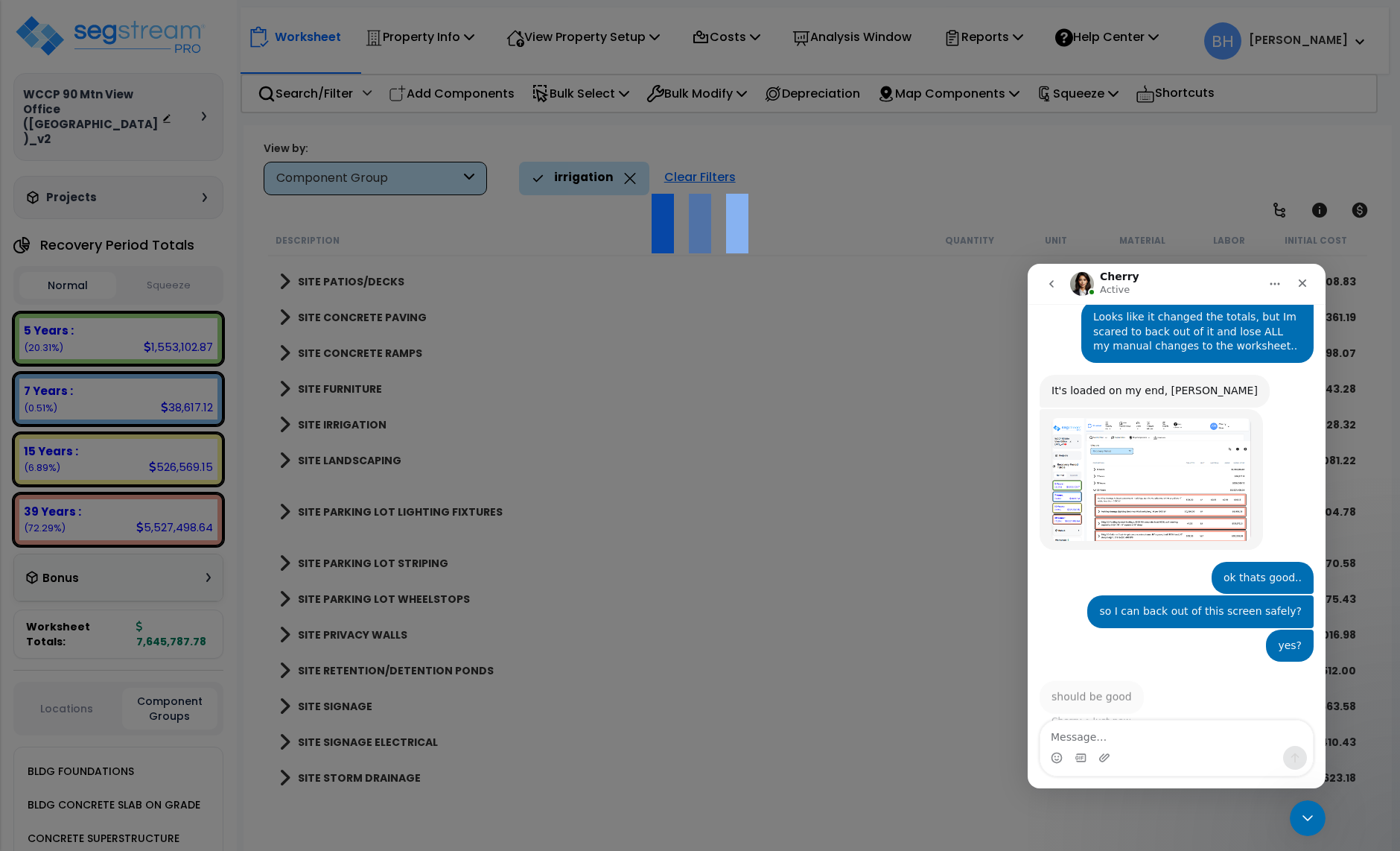
scroll to position [1812, 0]
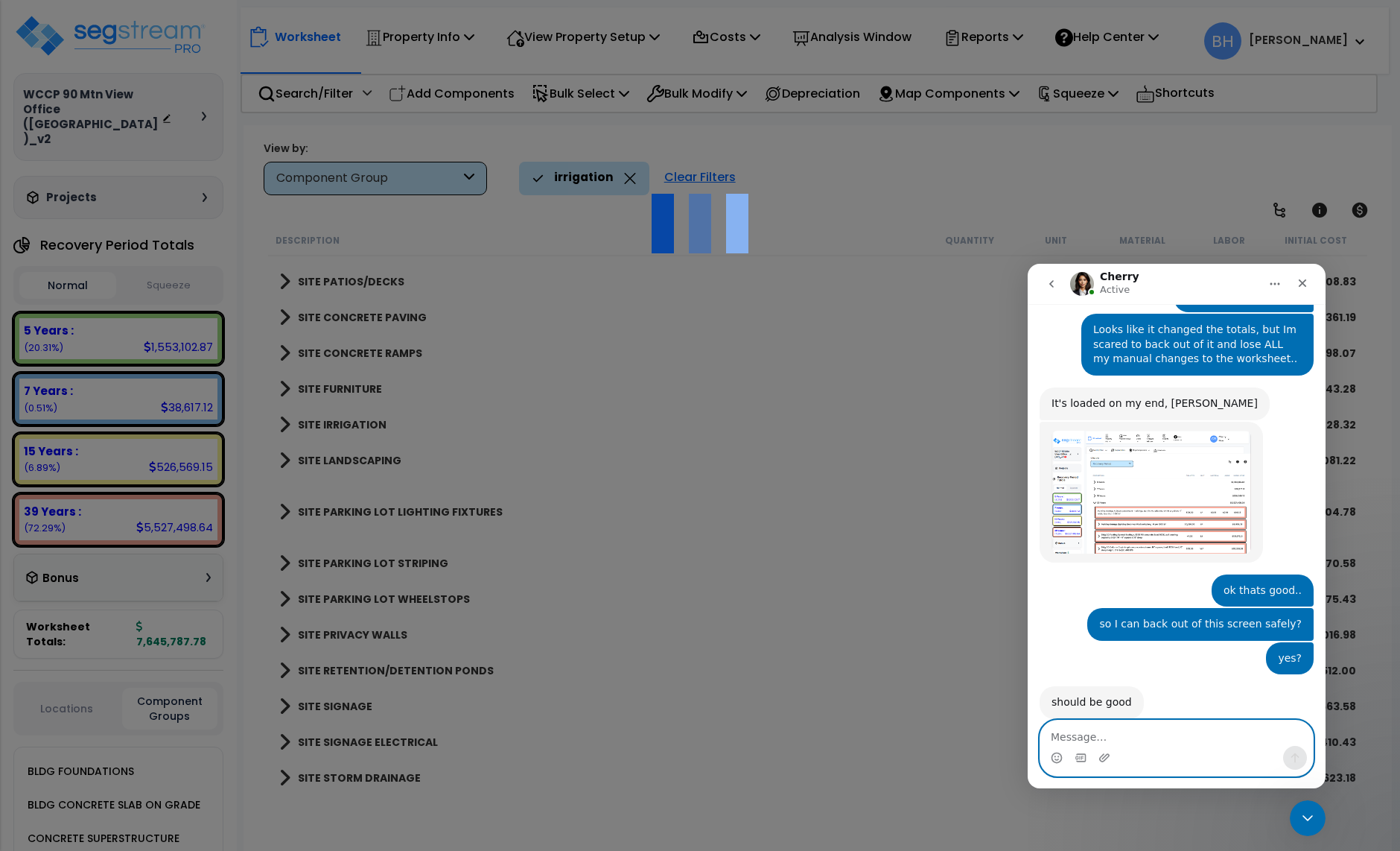
click at [1066, 730] on textarea "Message…" at bounding box center [1177, 733] width 272 height 25
click at [1051, 760] on icon "Emoji picker" at bounding box center [1057, 758] width 12 height 12
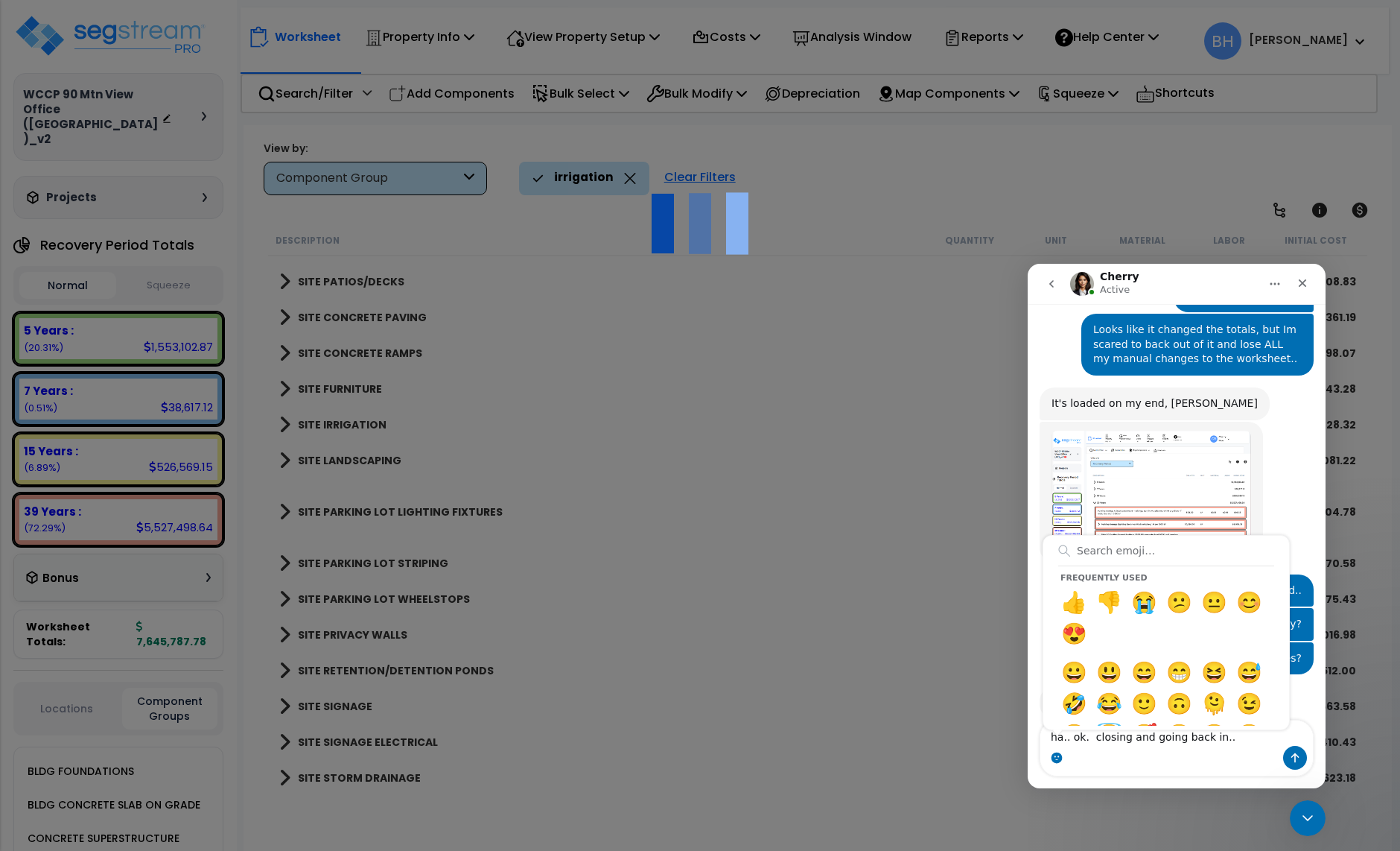
drag, startPoint x: 1170, startPoint y: 772, endPoint x: 1206, endPoint y: 754, distance: 40.2
click at [1170, 771] on div "ha.. ok. closing and going back in.. ha.. ok. closing and going back in.. Frequ…" at bounding box center [1177, 748] width 272 height 55
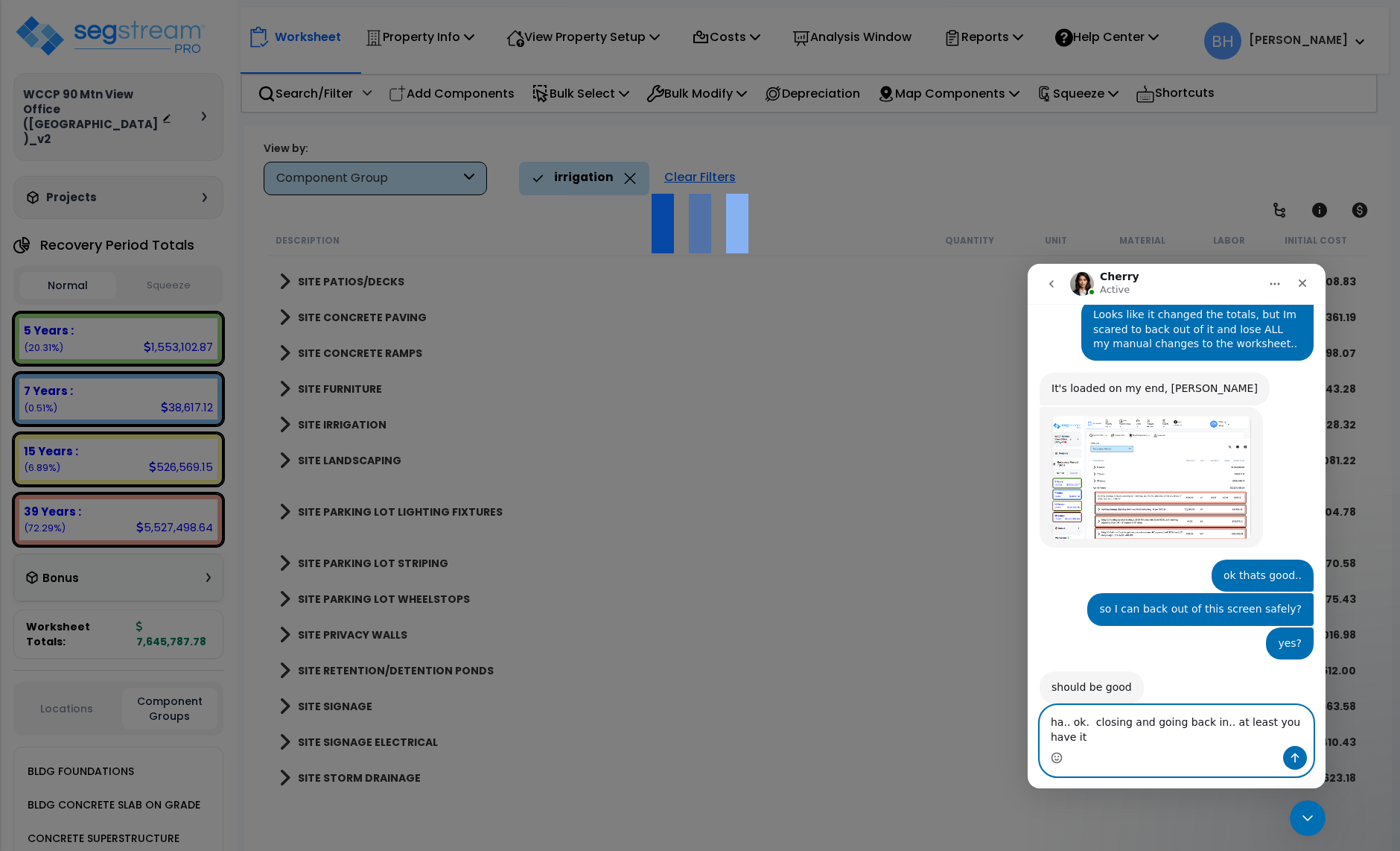
type textarea "ha.. ok. closing and going back in.. at least you have it."
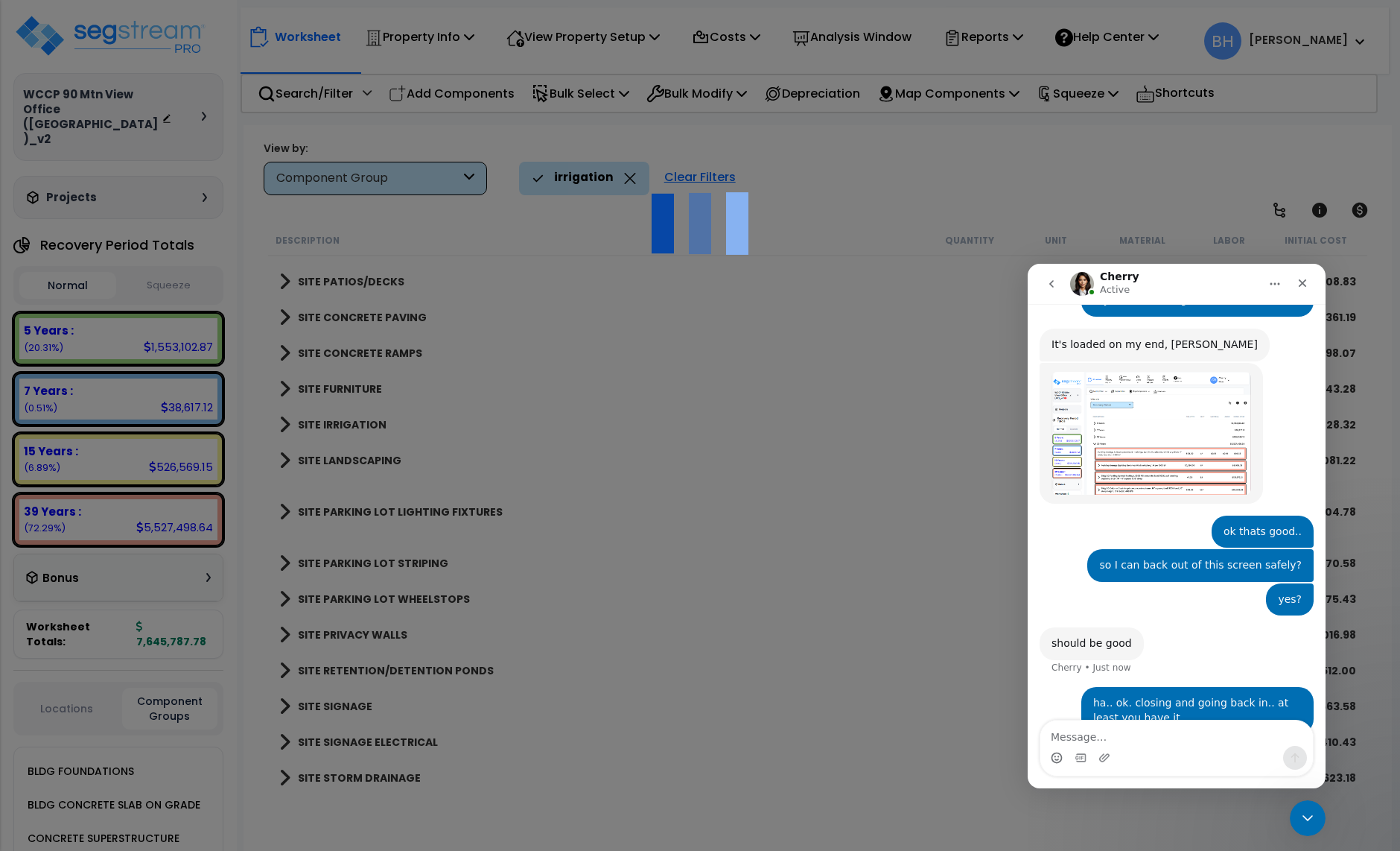
click at [676, 302] on div at bounding box center [700, 425] width 1400 height 851
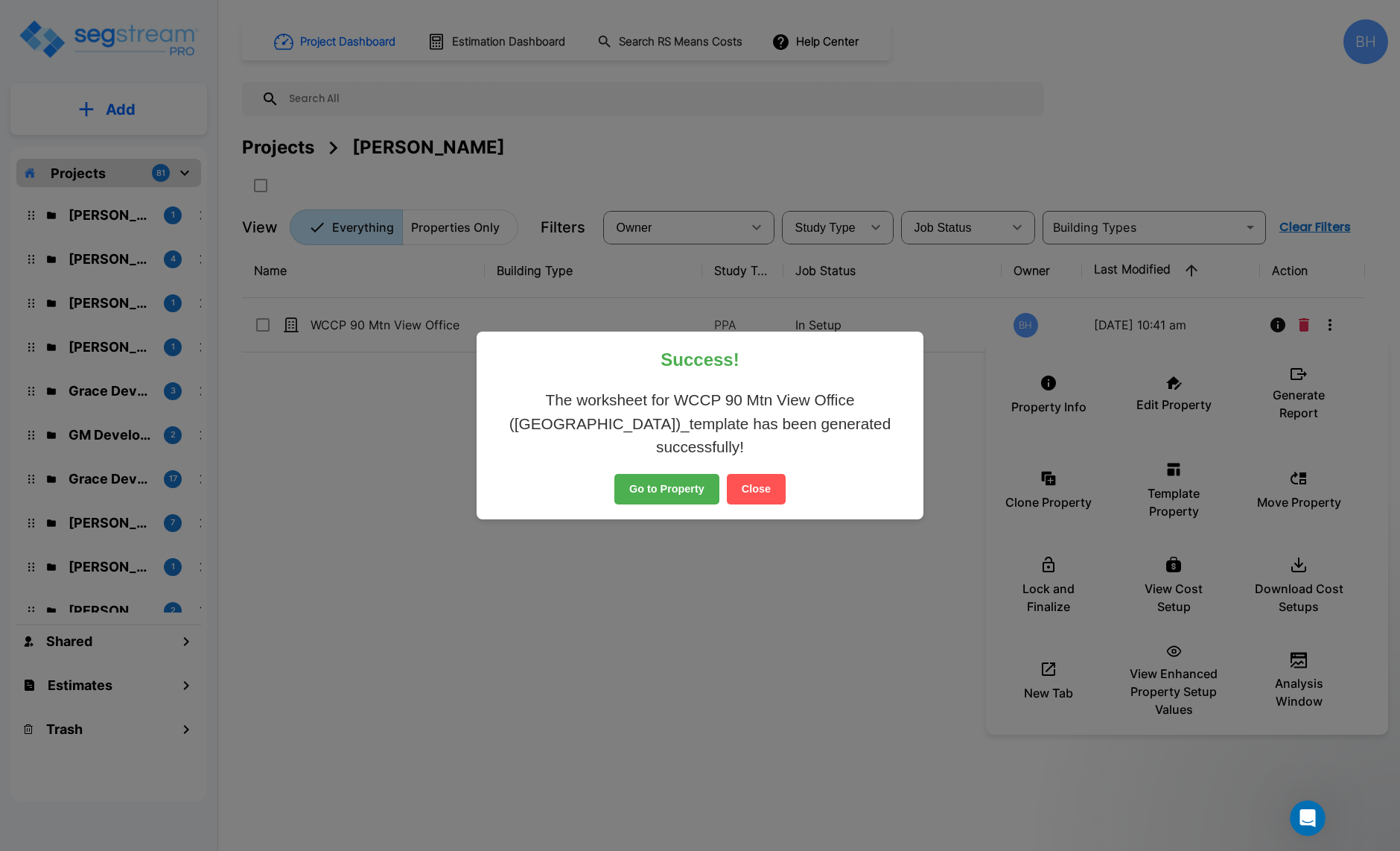
scroll to position [1768, 0]
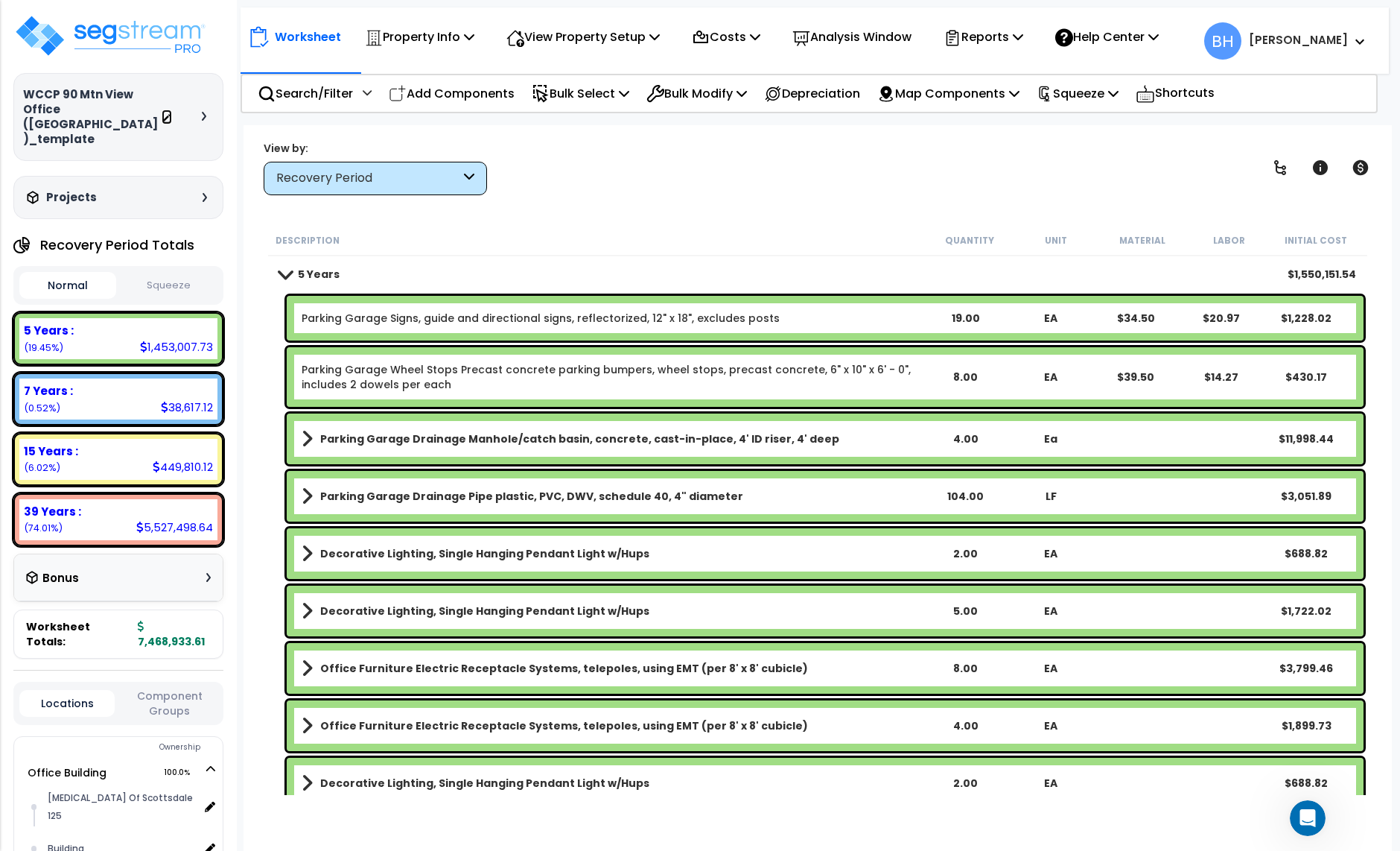
scroll to position [66, 0]
click at [331, 93] on p "Search/Filter" at bounding box center [305, 93] width 95 height 20
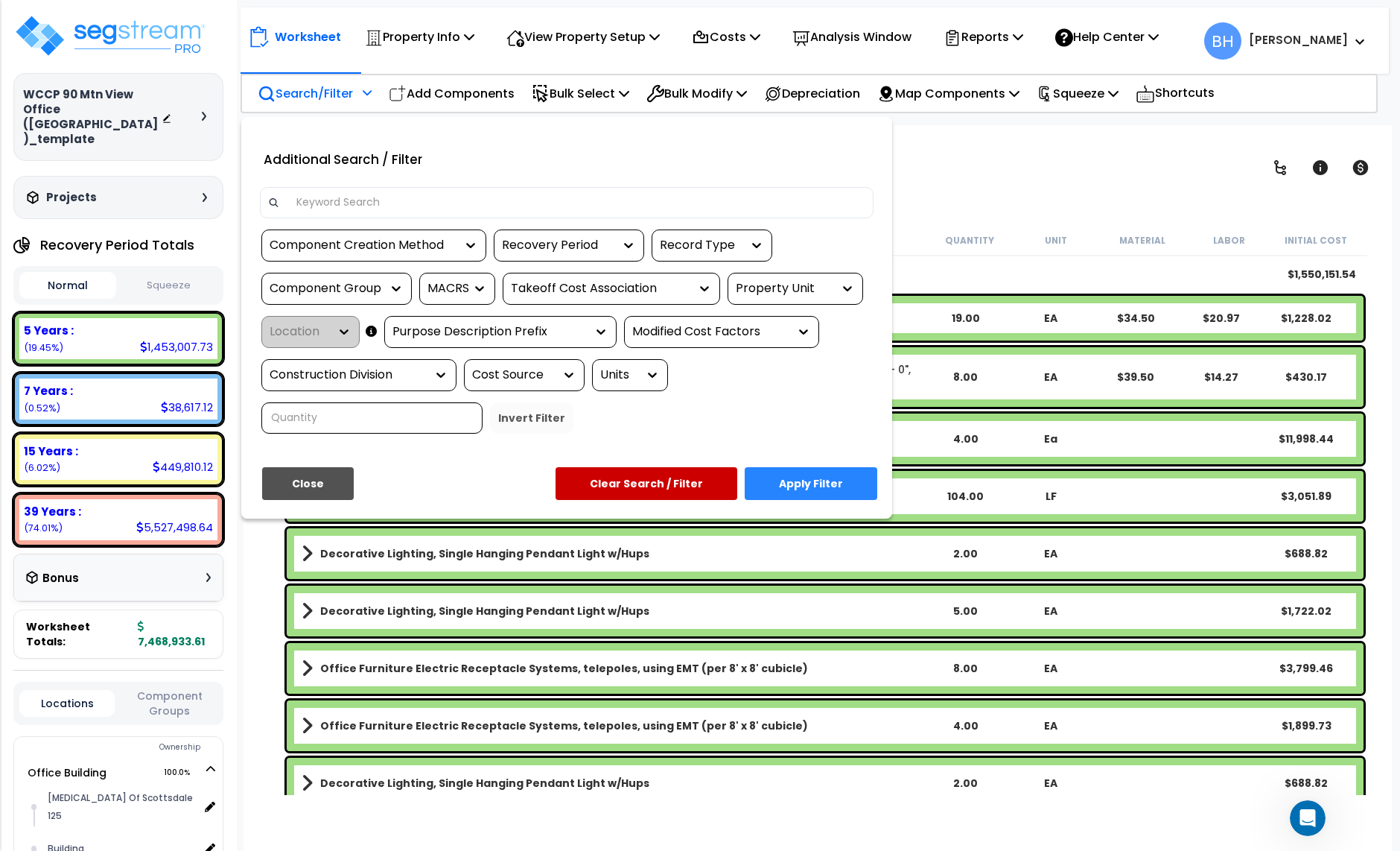
click at [340, 201] on input at bounding box center [576, 202] width 579 height 23
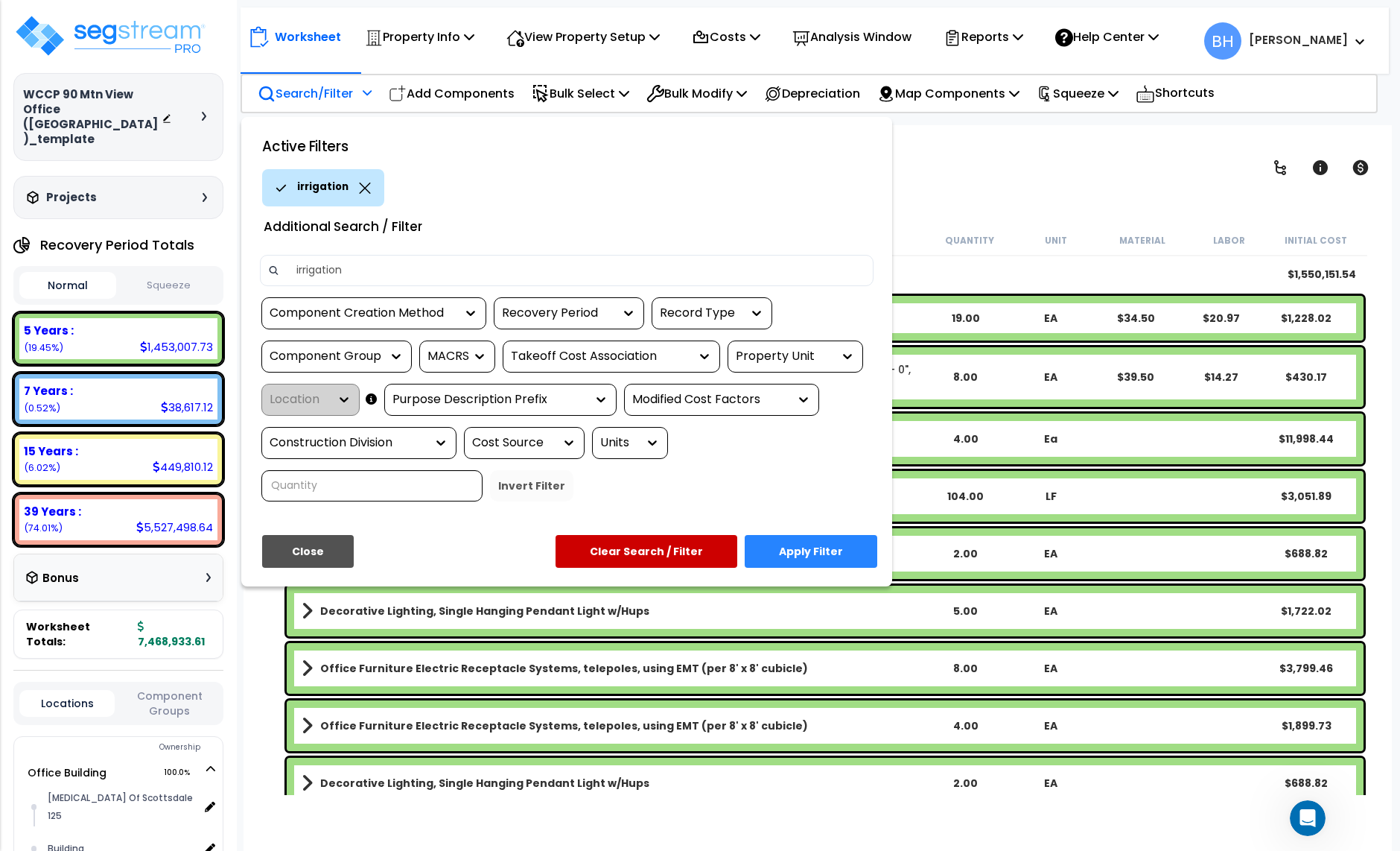
type input "irrigation"
click at [802, 549] on button "Apply Filter" at bounding box center [810, 550] width 132 height 32
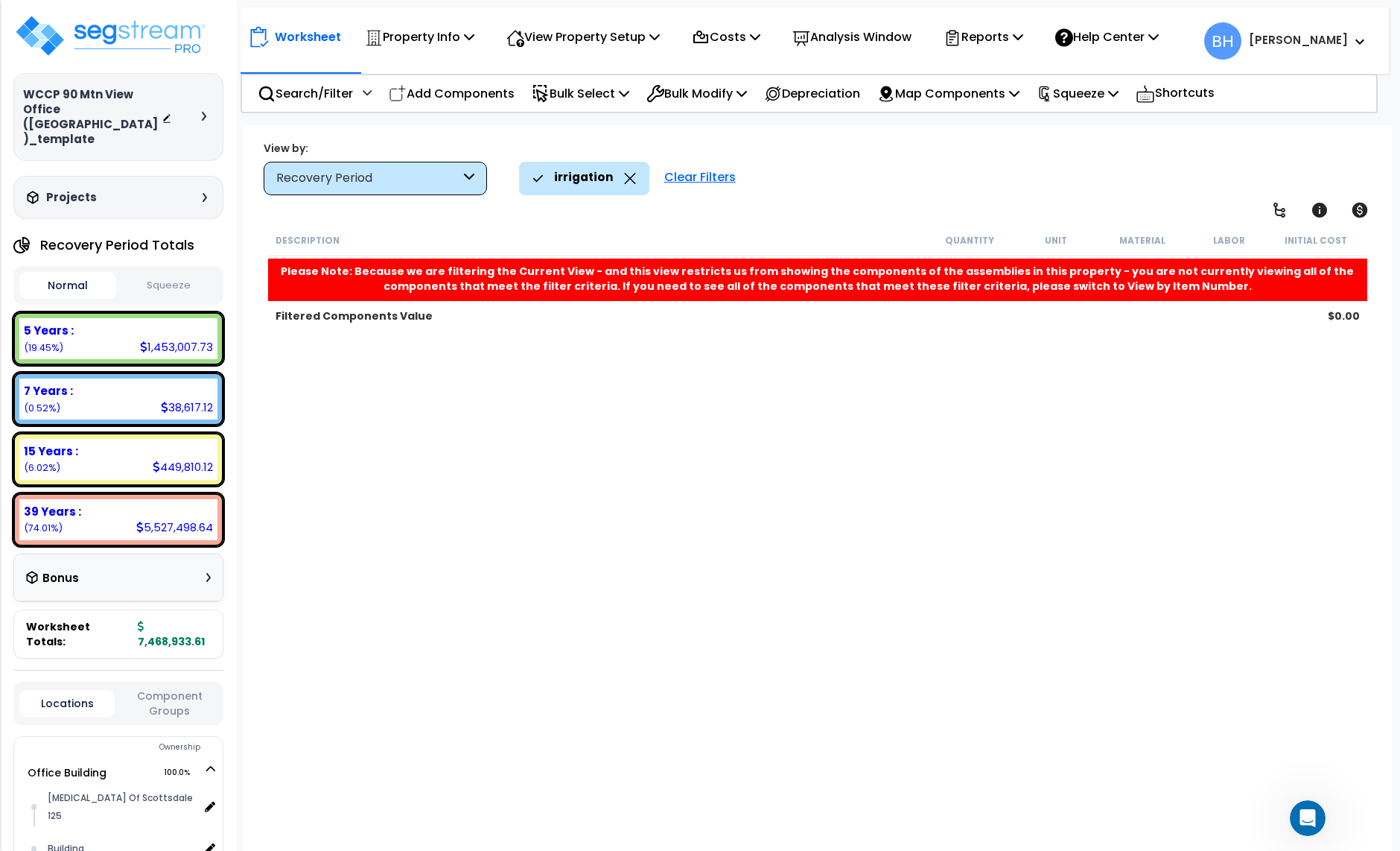
click at [689, 176] on div "Clear Filters" at bounding box center [700, 177] width 87 height 32
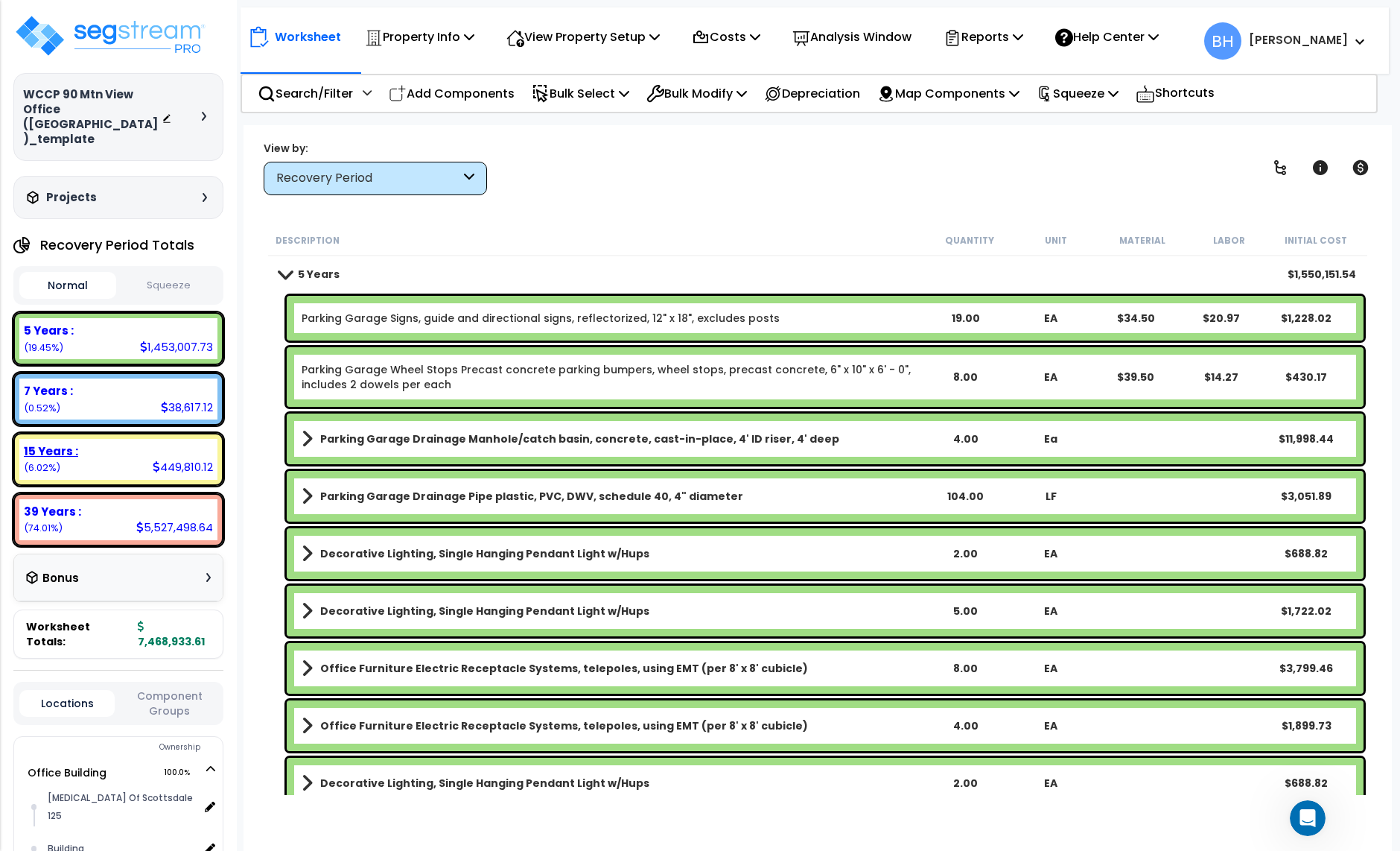
click at [146, 443] on div "15 Years :" at bounding box center [118, 451] width 189 height 16
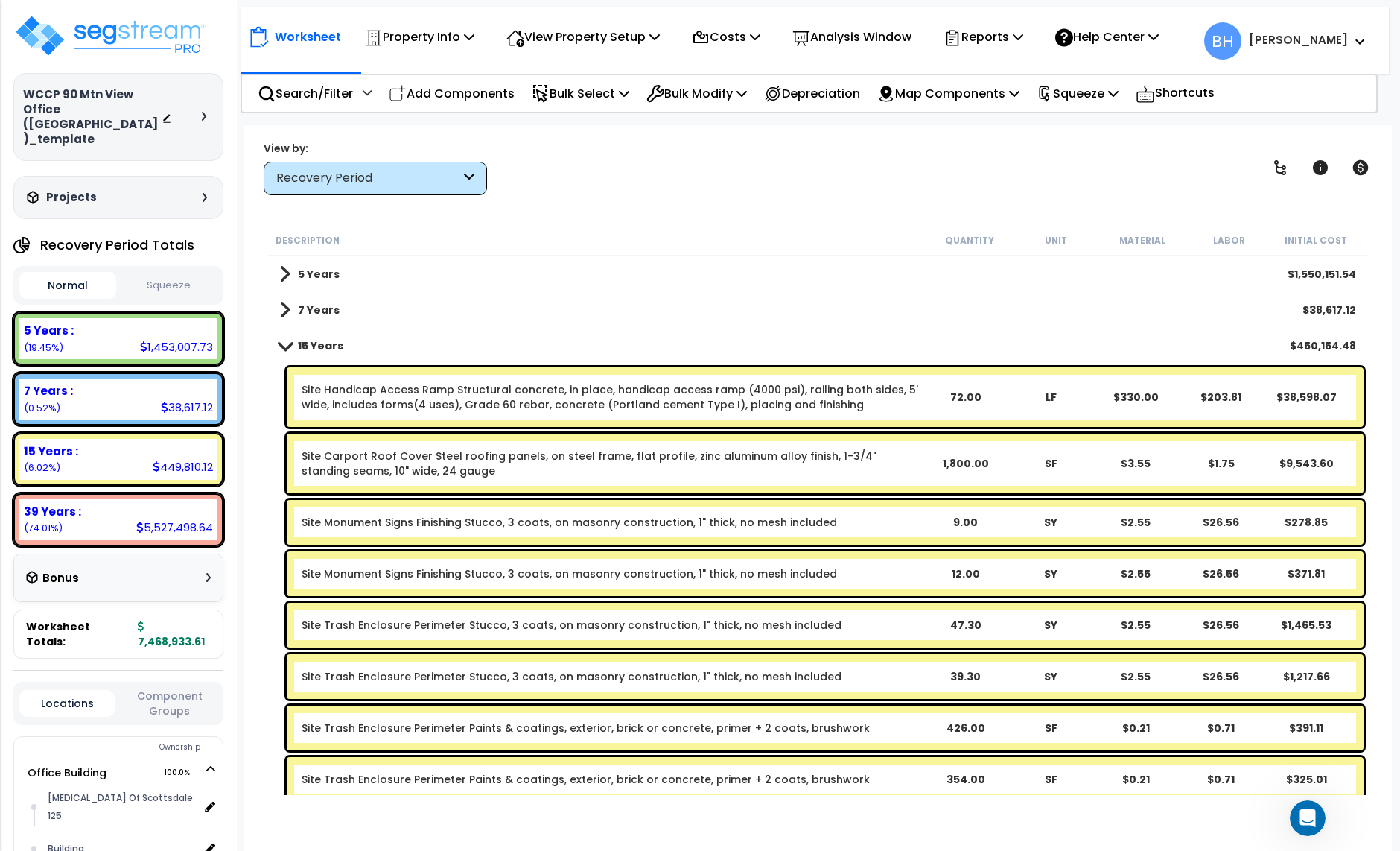
scroll to position [0, 0]
click at [125, 327] on div "5 Years : 1,453,007.73 (19.45%)" at bounding box center [118, 338] width 198 height 41
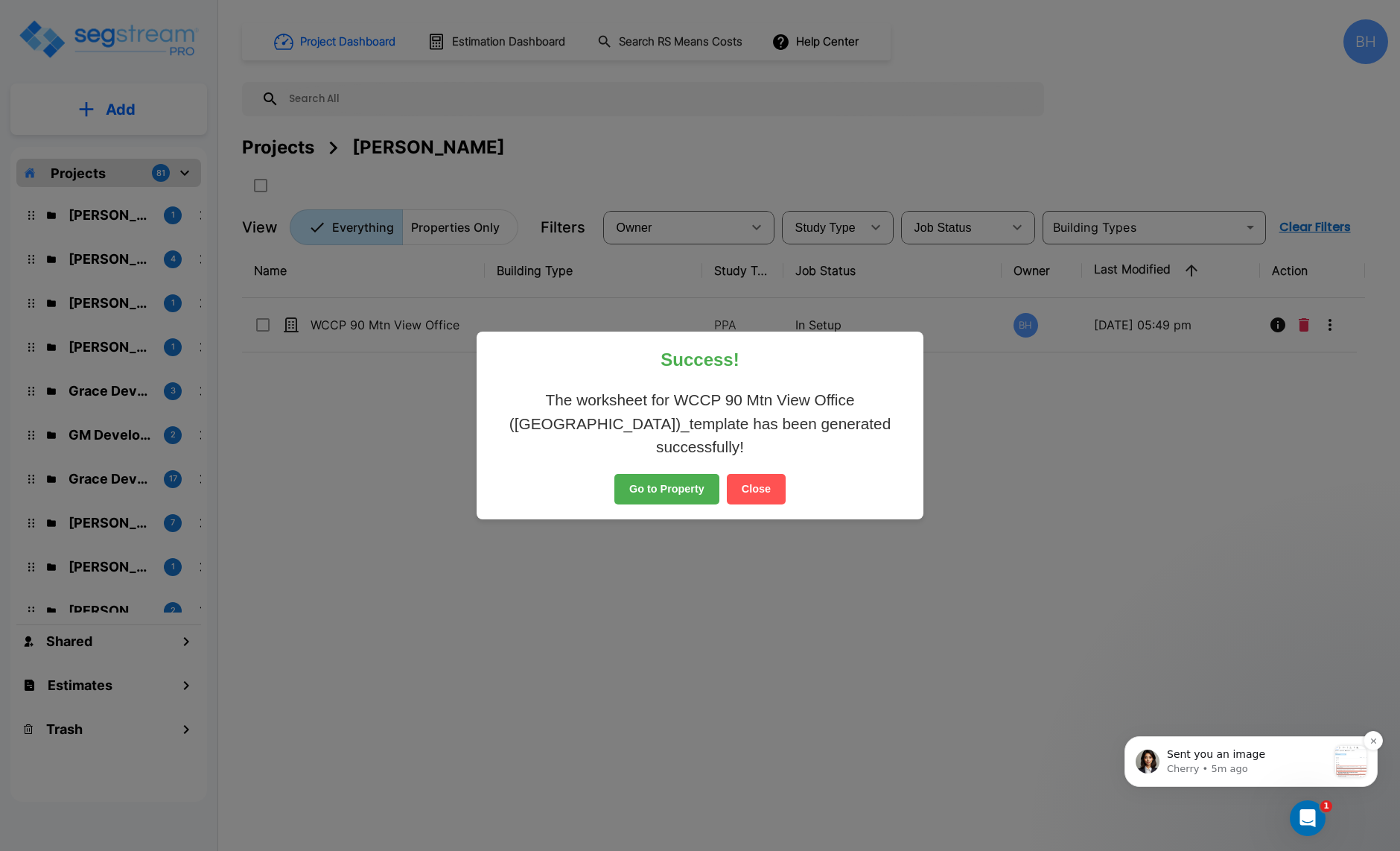
click at [1250, 762] on p "Cherry • 5m ago" at bounding box center [1248, 769] width 161 height 13
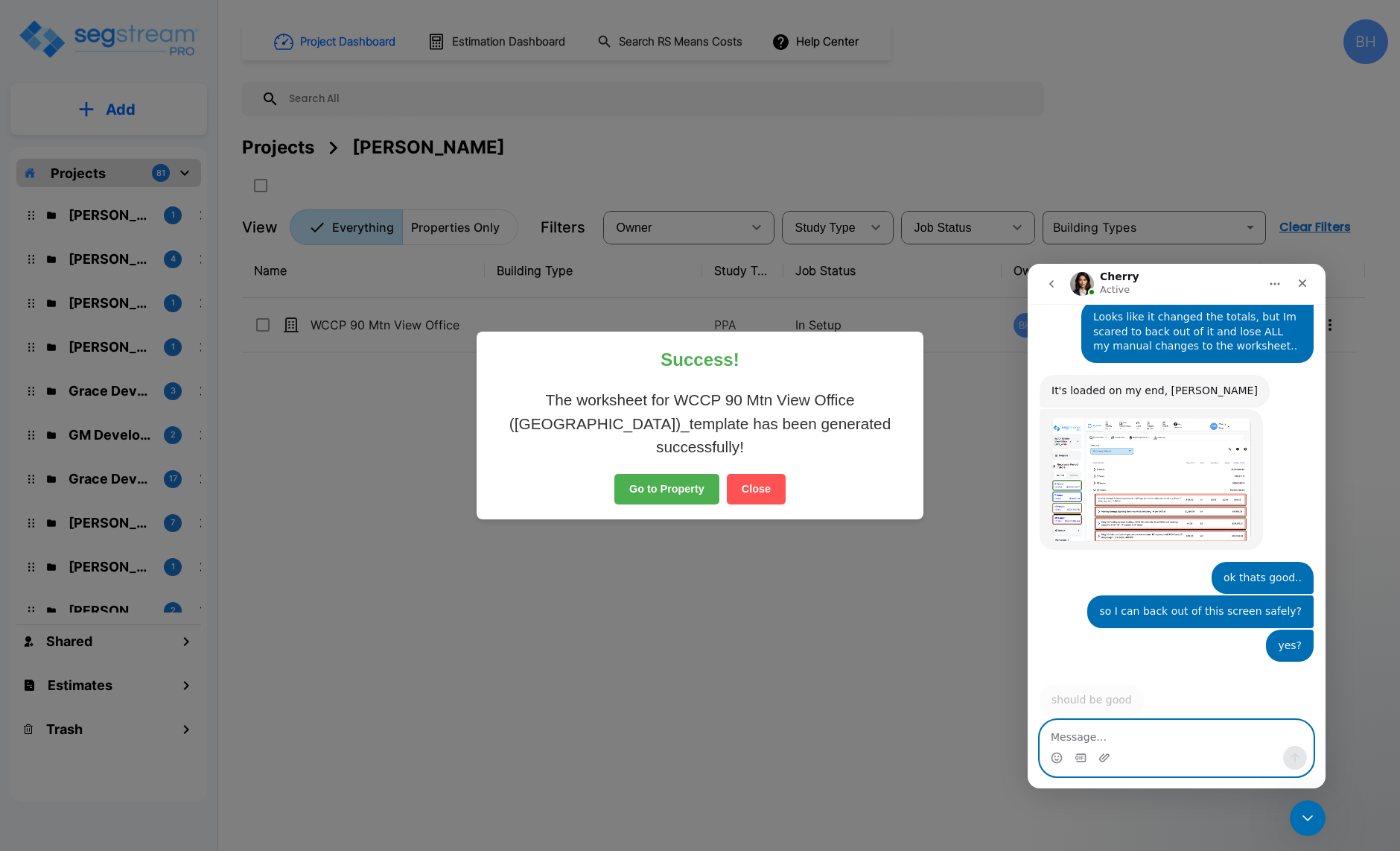
scroll to position [1872, 0]
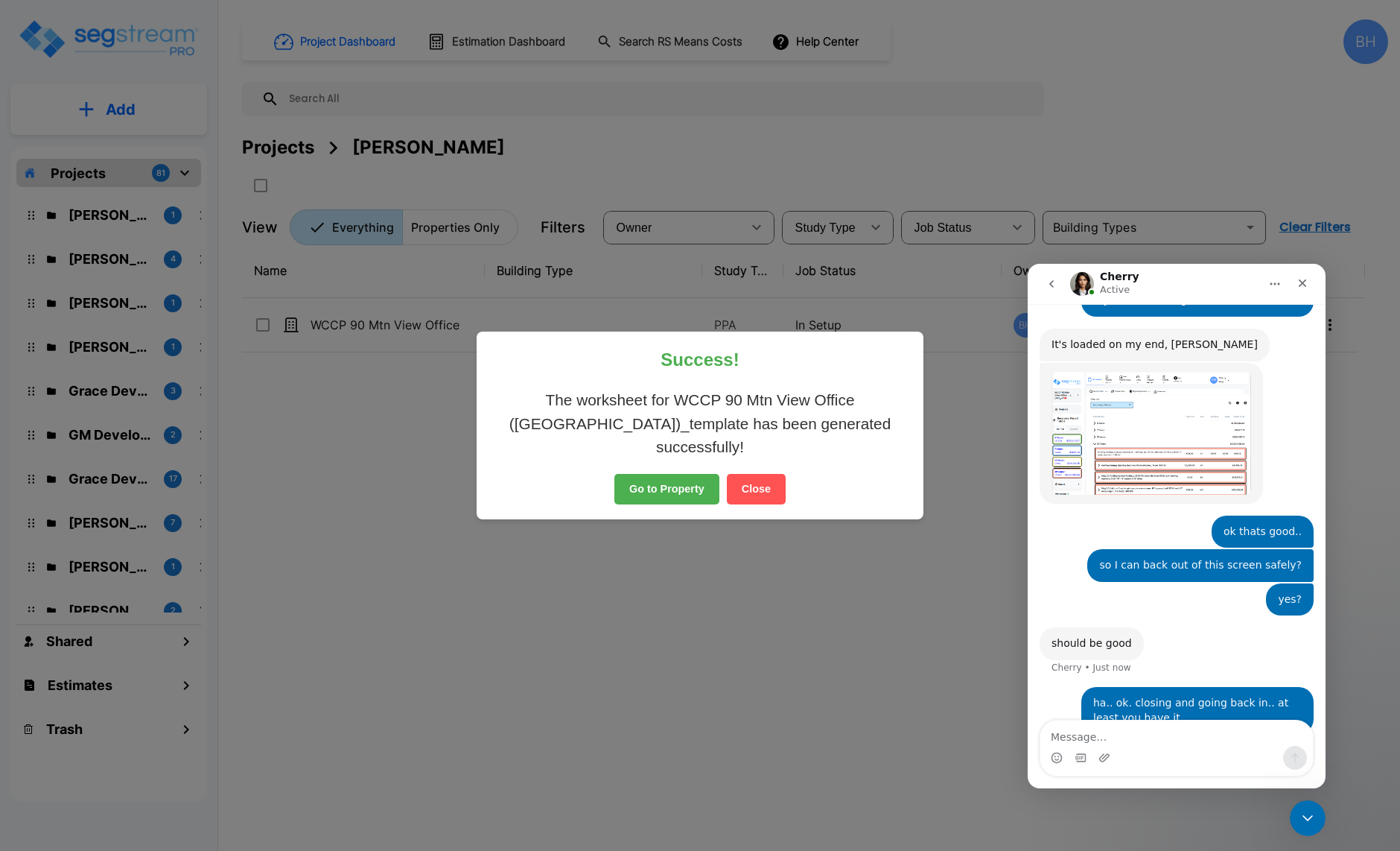
click at [758, 475] on button "Close" at bounding box center [756, 490] width 59 height 32
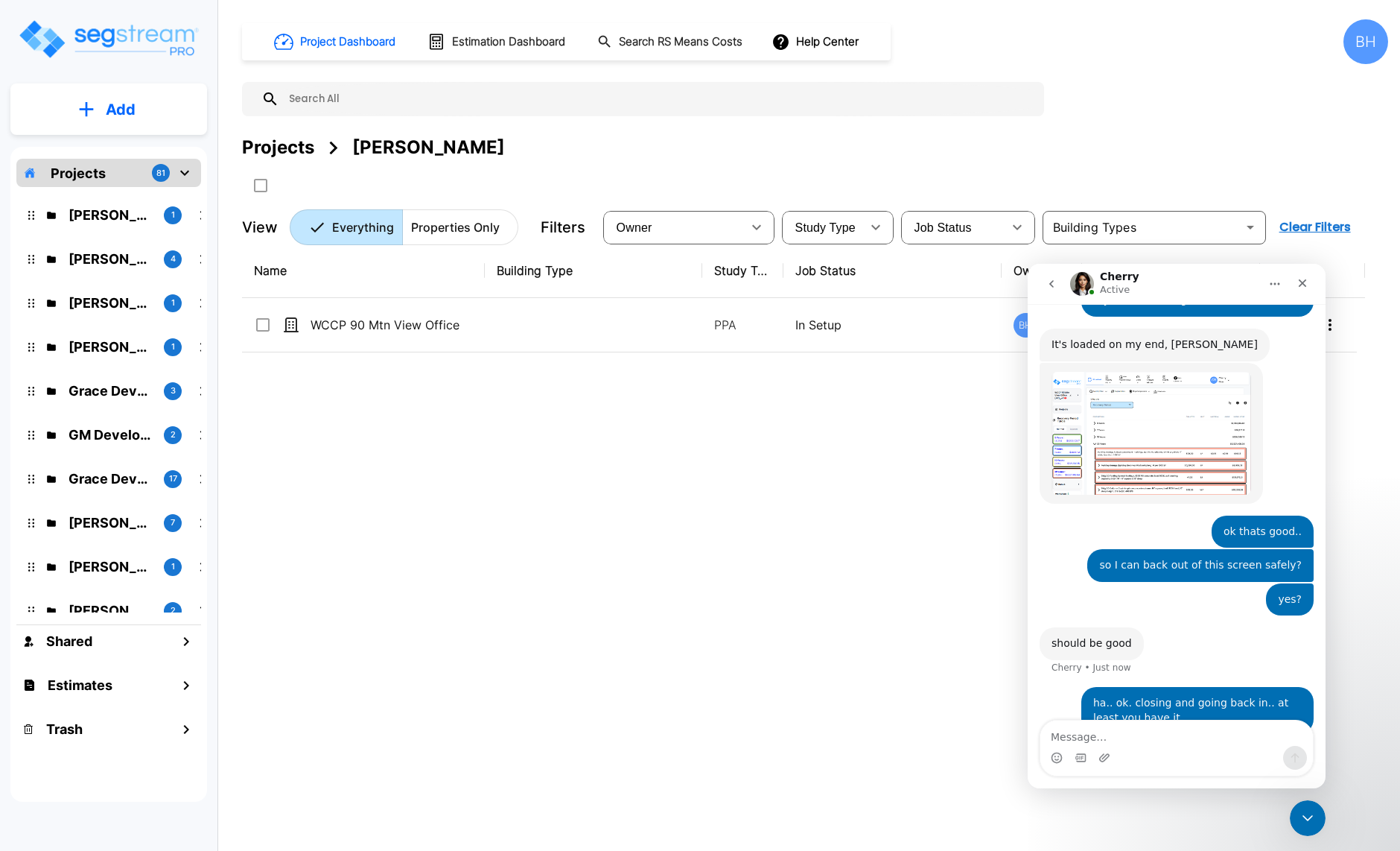
click at [73, 211] on p "[PERSON_NAME]" at bounding box center [110, 215] width 83 height 20
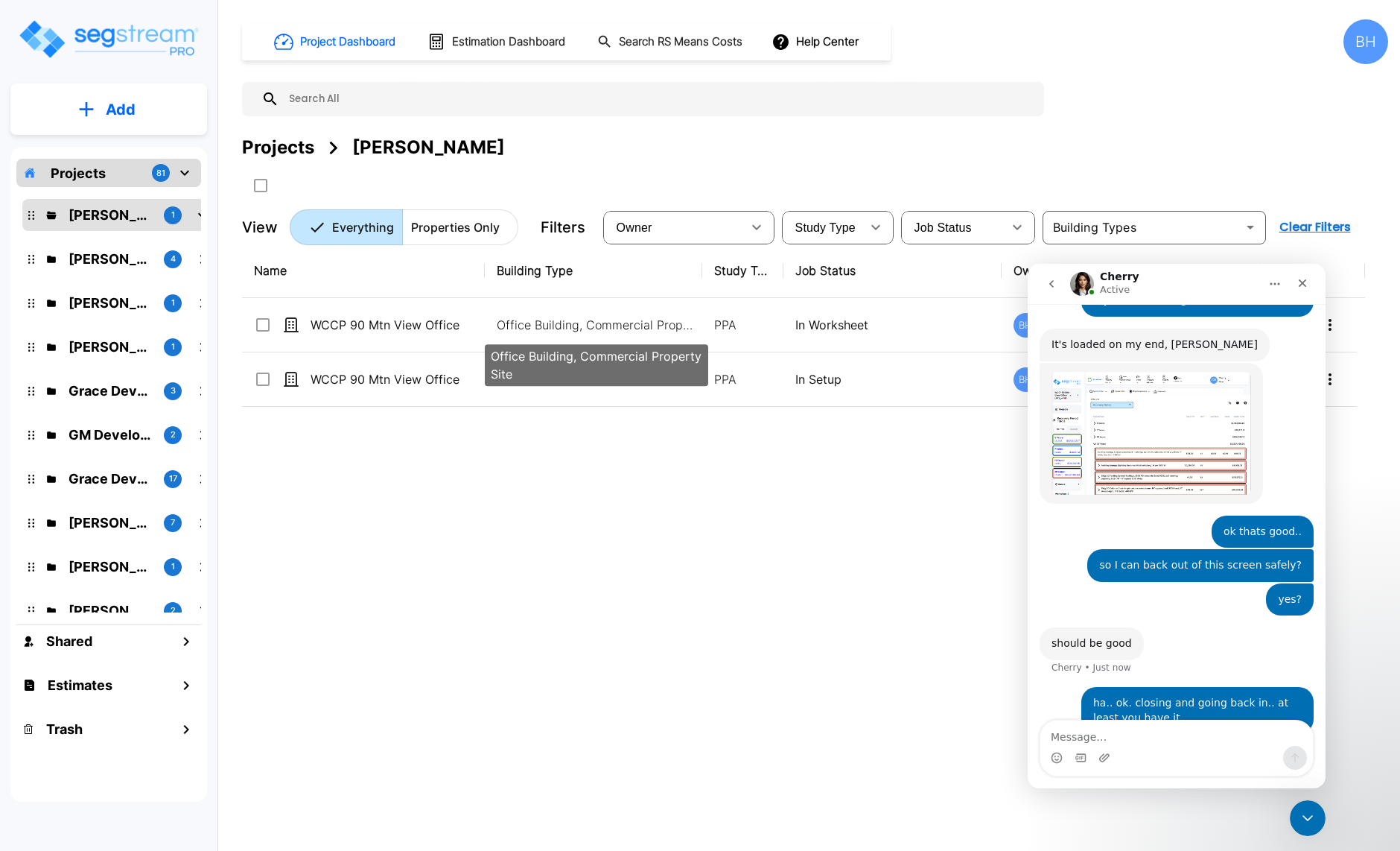
click at [609, 335] on div "Office Building, Commercial Property Site" at bounding box center [597, 360] width 226 height 53
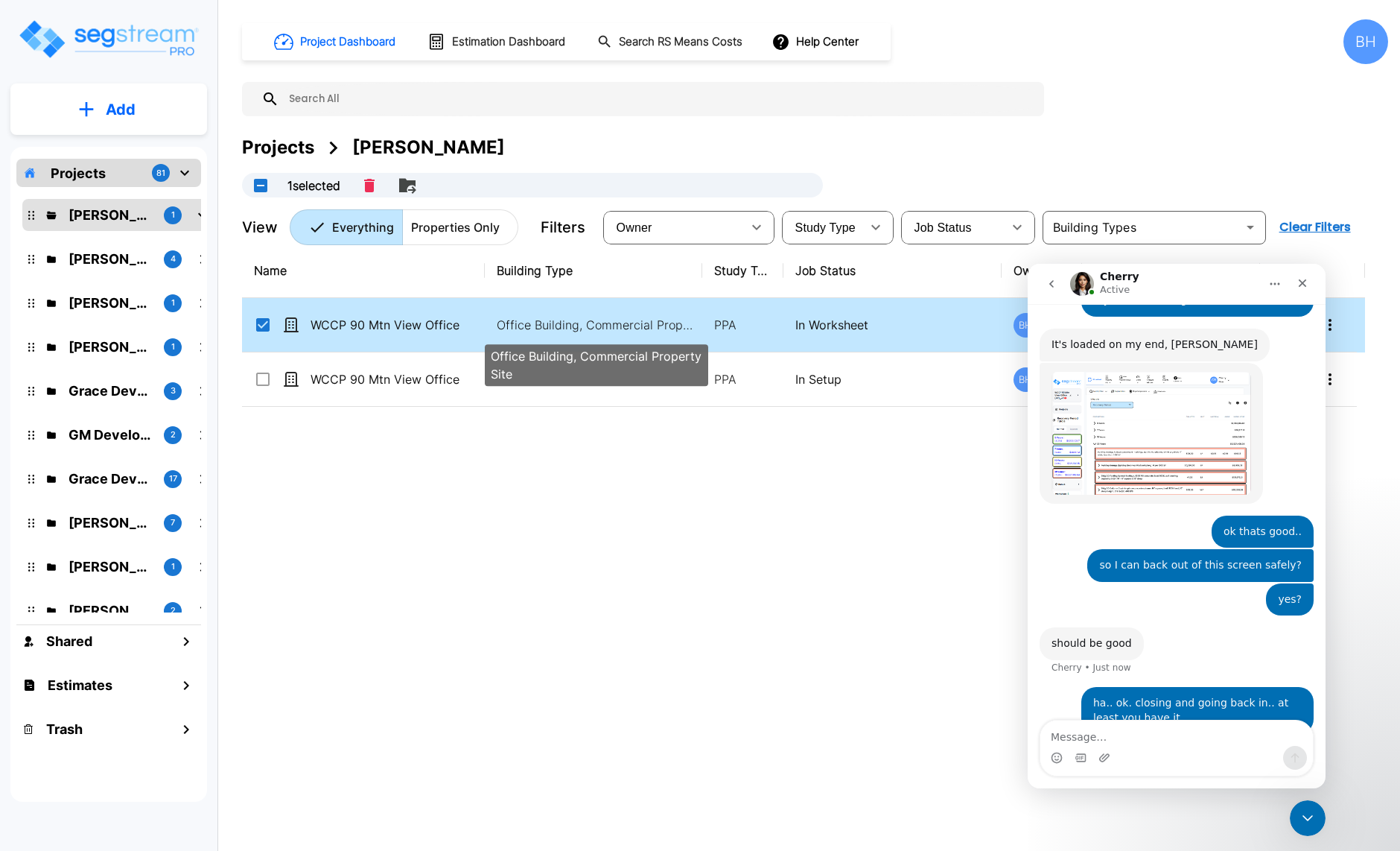
click at [603, 327] on p "Office Building, Commercial Property Site" at bounding box center [597, 324] width 202 height 18
checkbox input "false"
click at [603, 327] on p "Office Building, Commercial Property Site" at bounding box center [597, 324] width 202 height 18
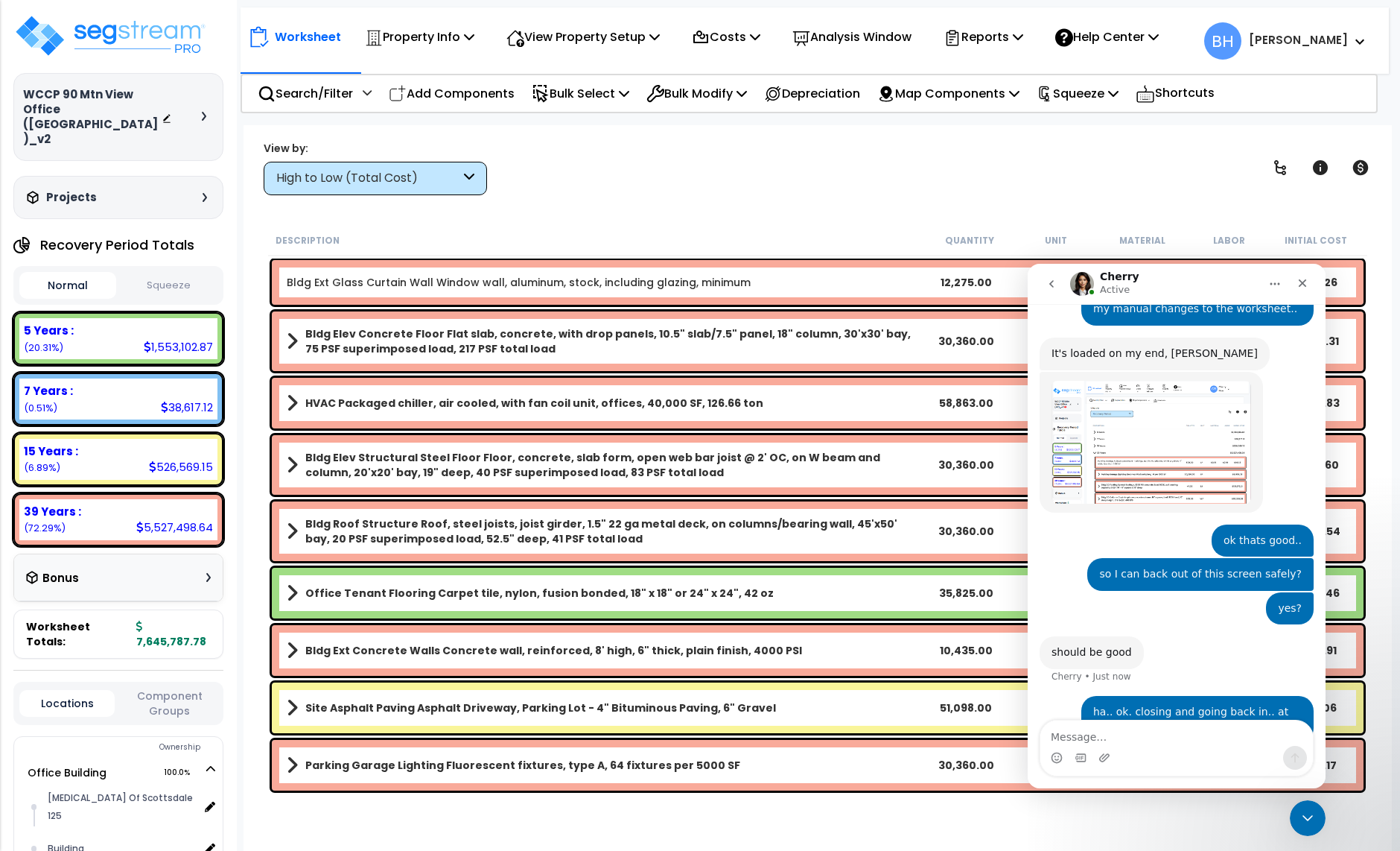
scroll to position [1872, 0]
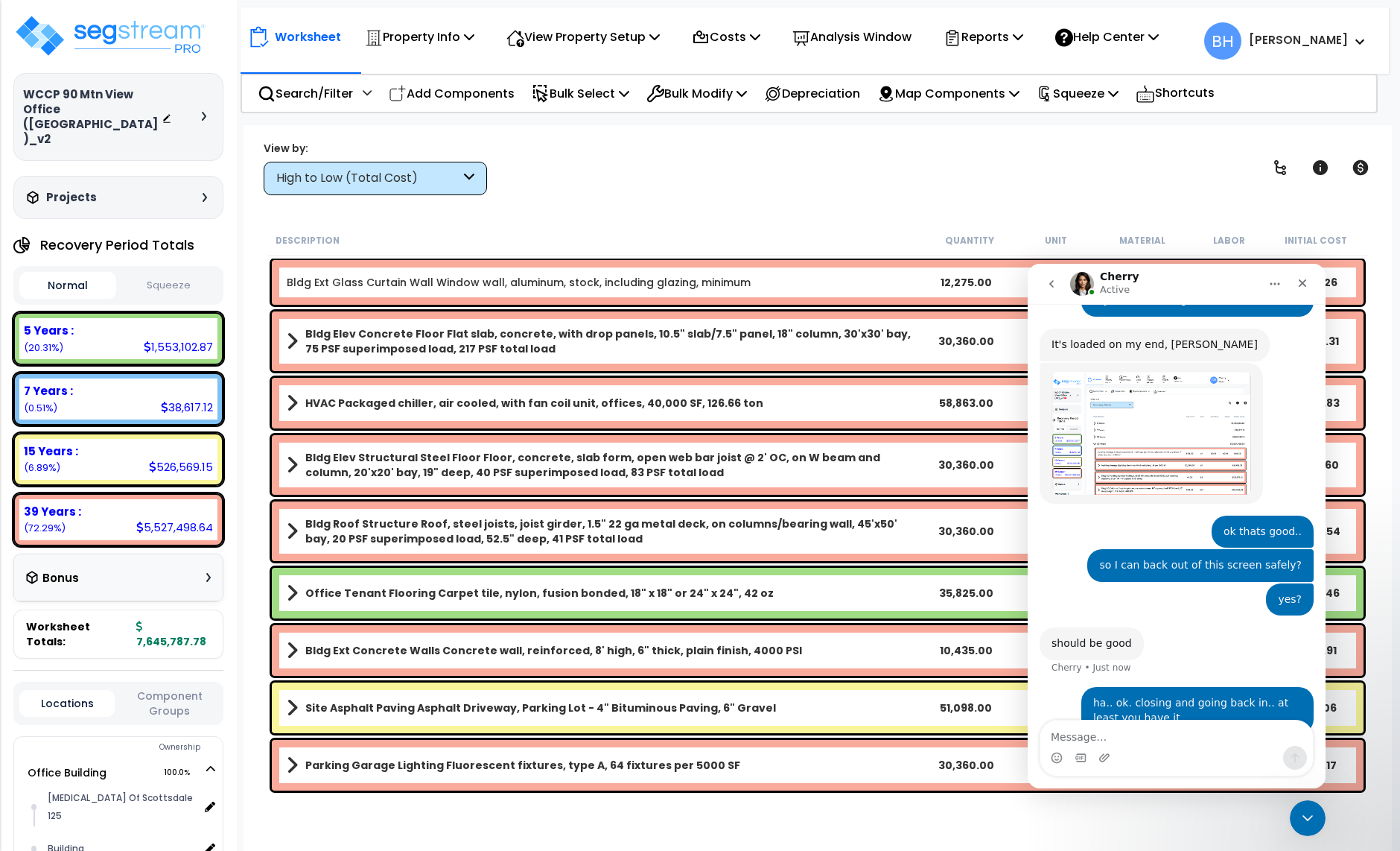
click at [1071, 738] on textarea "Message…" at bounding box center [1177, 733] width 272 height 25
type textarea "Yay.. its good. phew"
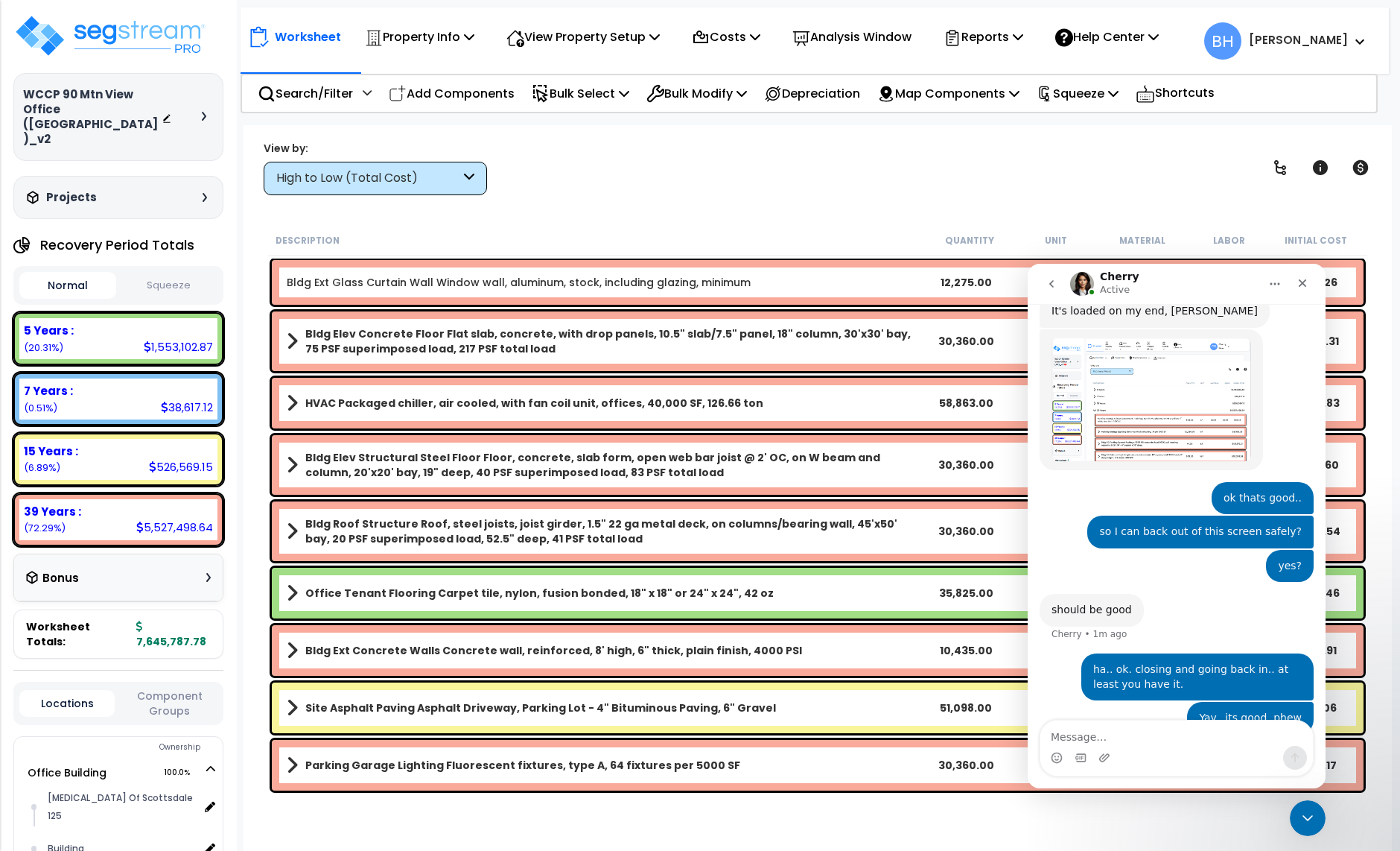
drag, startPoint x: 674, startPoint y: 569, endPoint x: 668, endPoint y: 577, distance: 10.0
click at [674, 569] on div "Office Tenant Flooring Carpet tile, nylon, fusion bonded, 18" x 18" or 24" x 24…" at bounding box center [817, 593] width 1092 height 51
click at [557, 220] on div "Worksheet Property Info Property Setup Add Property Unit Template property Clon…" at bounding box center [817, 550] width 1149 height 851
click at [145, 443] on div "15 Years :" at bounding box center [118, 451] width 189 height 16
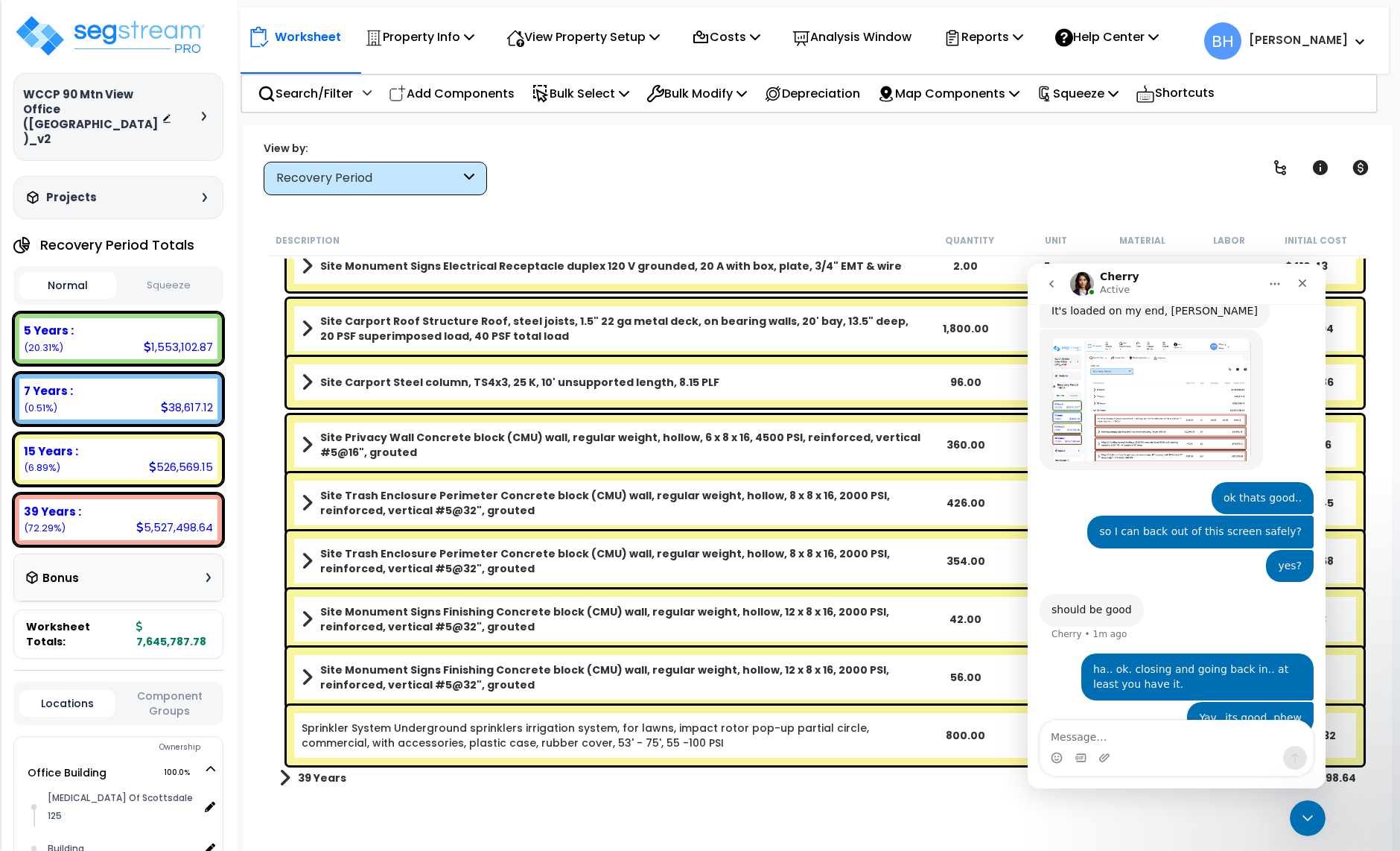
scroll to position [2653, 0]
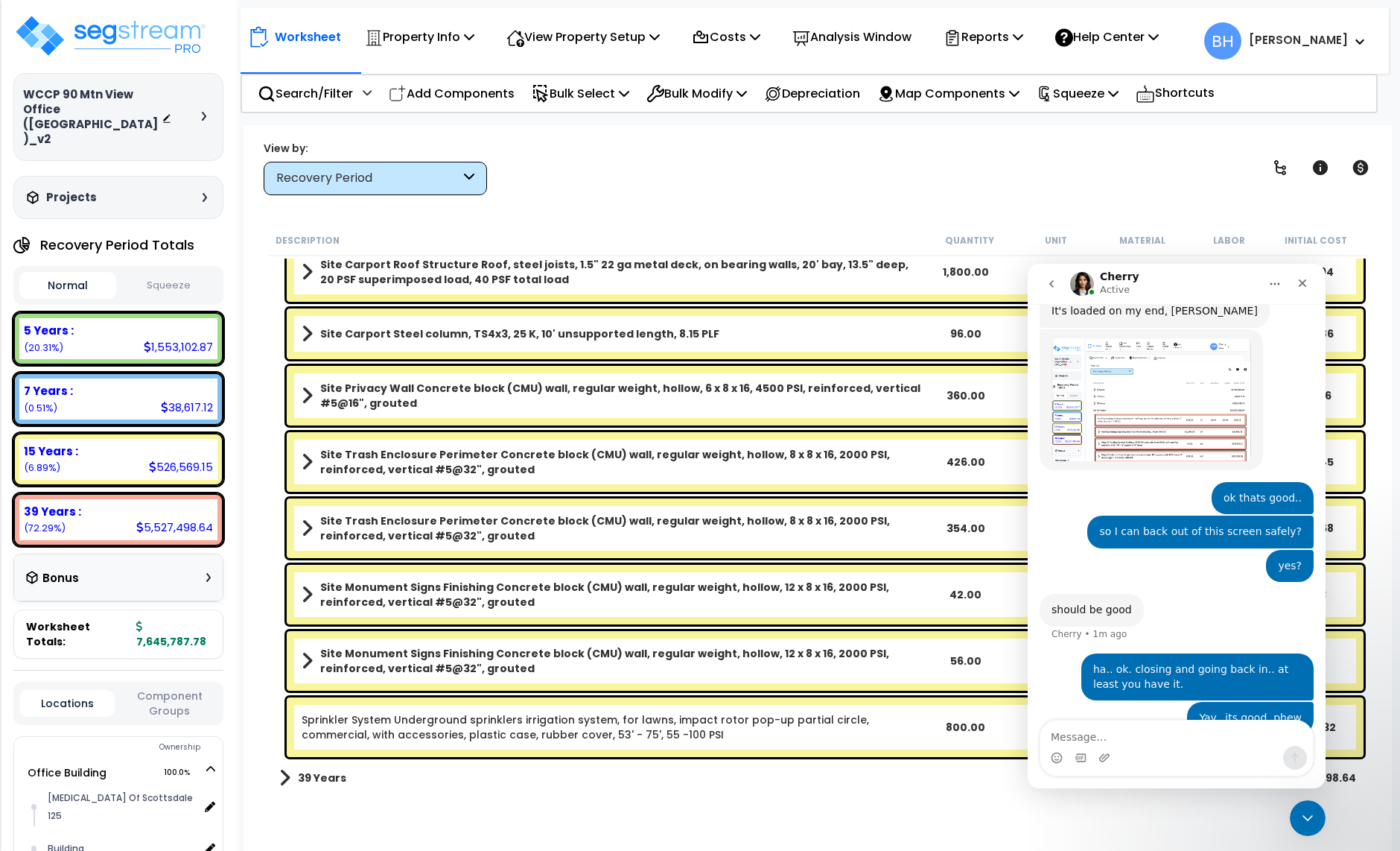
click at [707, 733] on link "Sprinkler System Underground sprinklers irrigation system, for lawns, impact ro…" at bounding box center [612, 727] width 620 height 30
click at [1085, 739] on textarea "Message…" at bounding box center [1177, 733] width 272 height 25
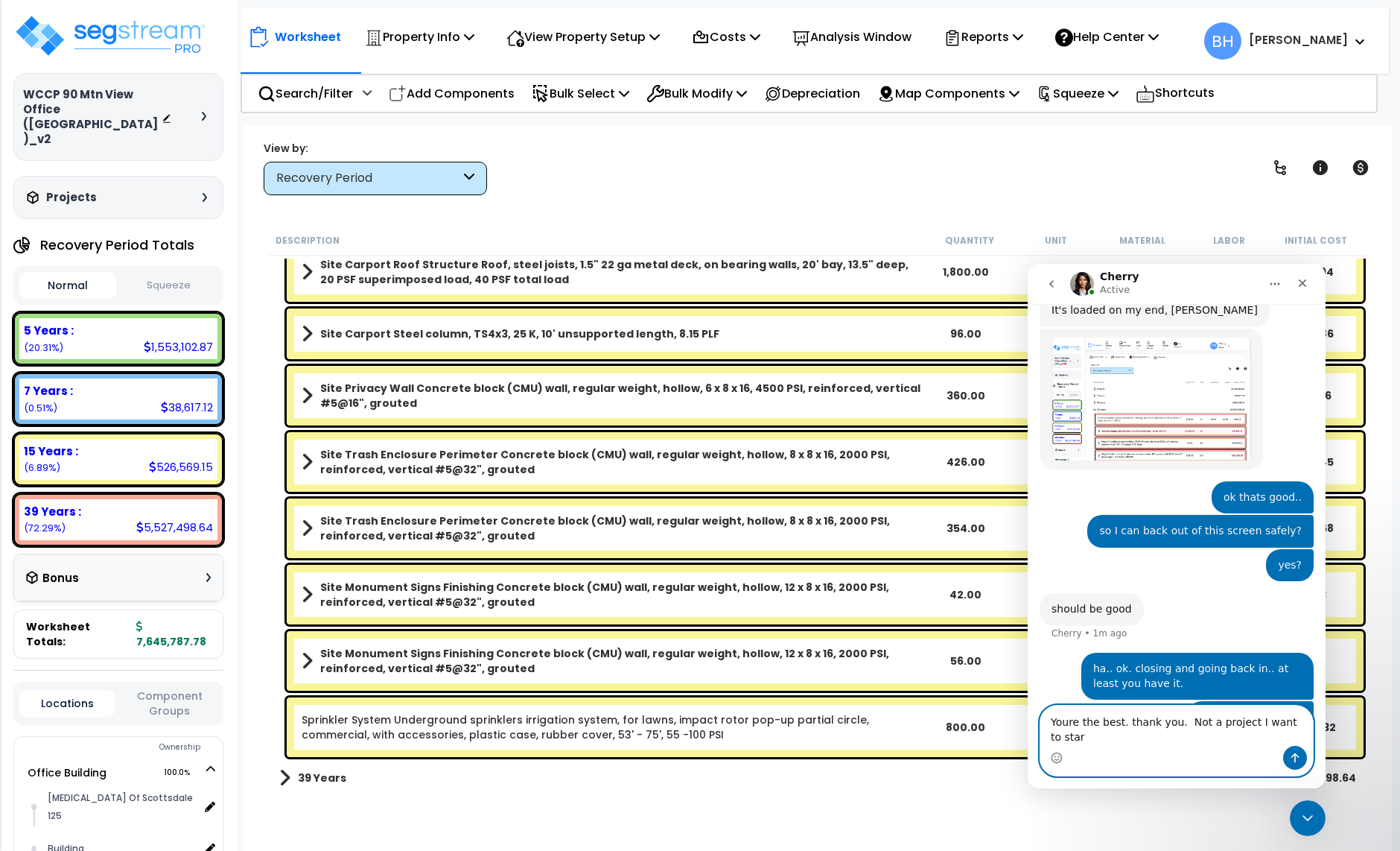
scroll to position [1920, 0]
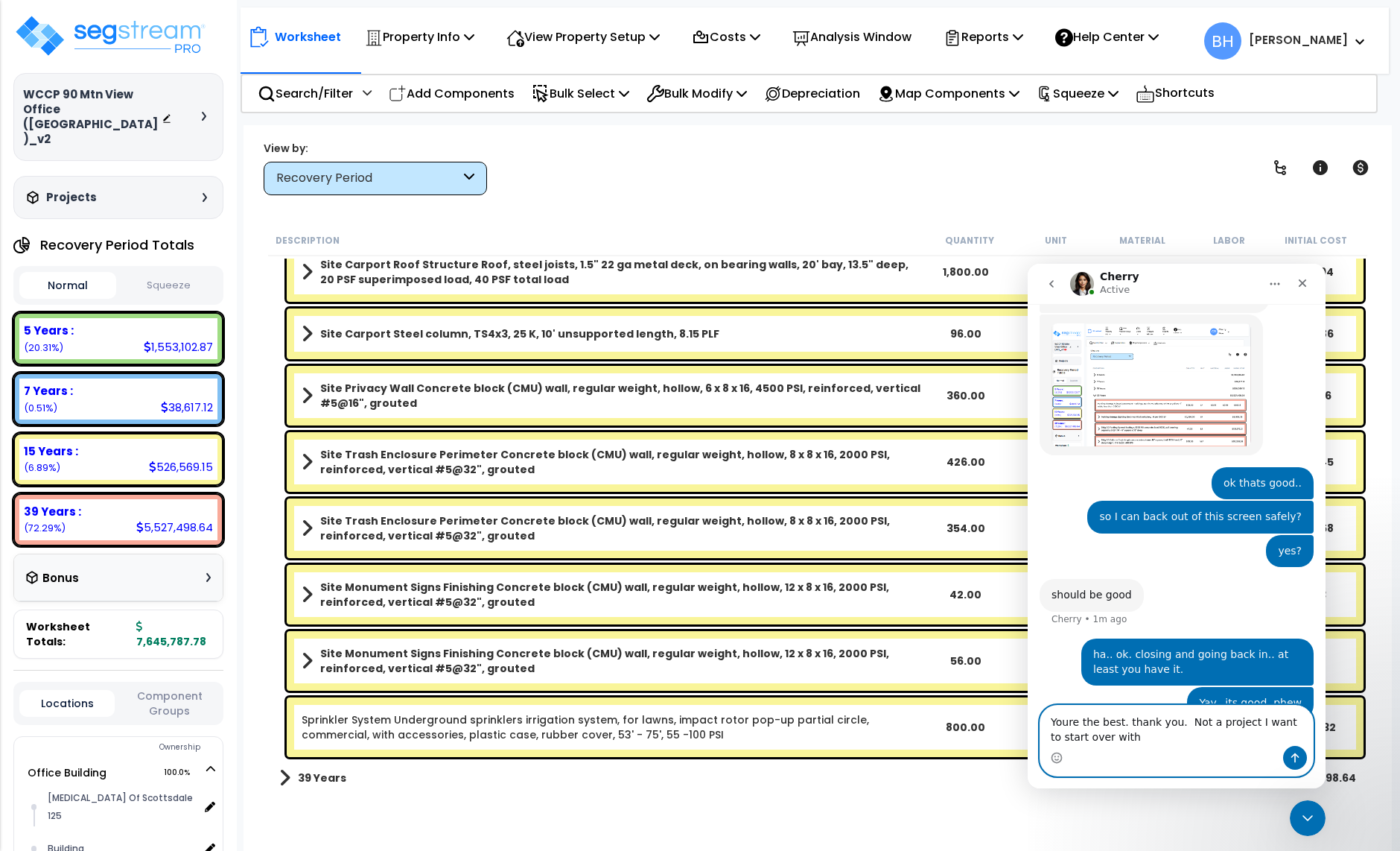
type textarea "Youre the best. thank you. Not a project I want to start over with."
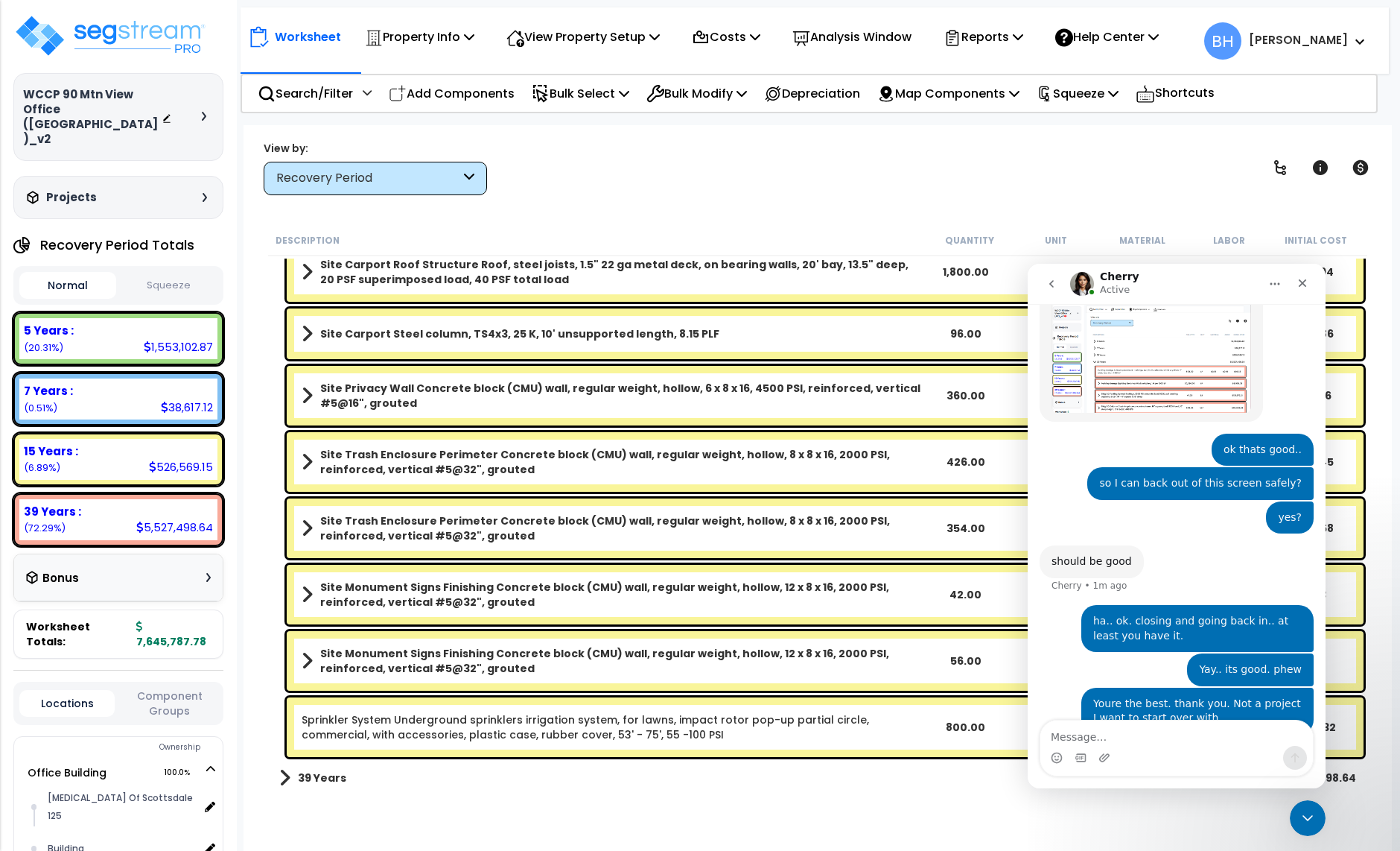
scroll to position [4, 0]
click at [827, 716] on link "Sprinkler System Underground sprinklers irrigation system, for lawns, impact ro…" at bounding box center [612, 727] width 620 height 30
click at [956, 783] on div "39 Years $5,527,498.64" at bounding box center [817, 777] width 1092 height 36
click at [1315, 818] on div "Close Intercom Messenger" at bounding box center [1305, 816] width 36 height 36
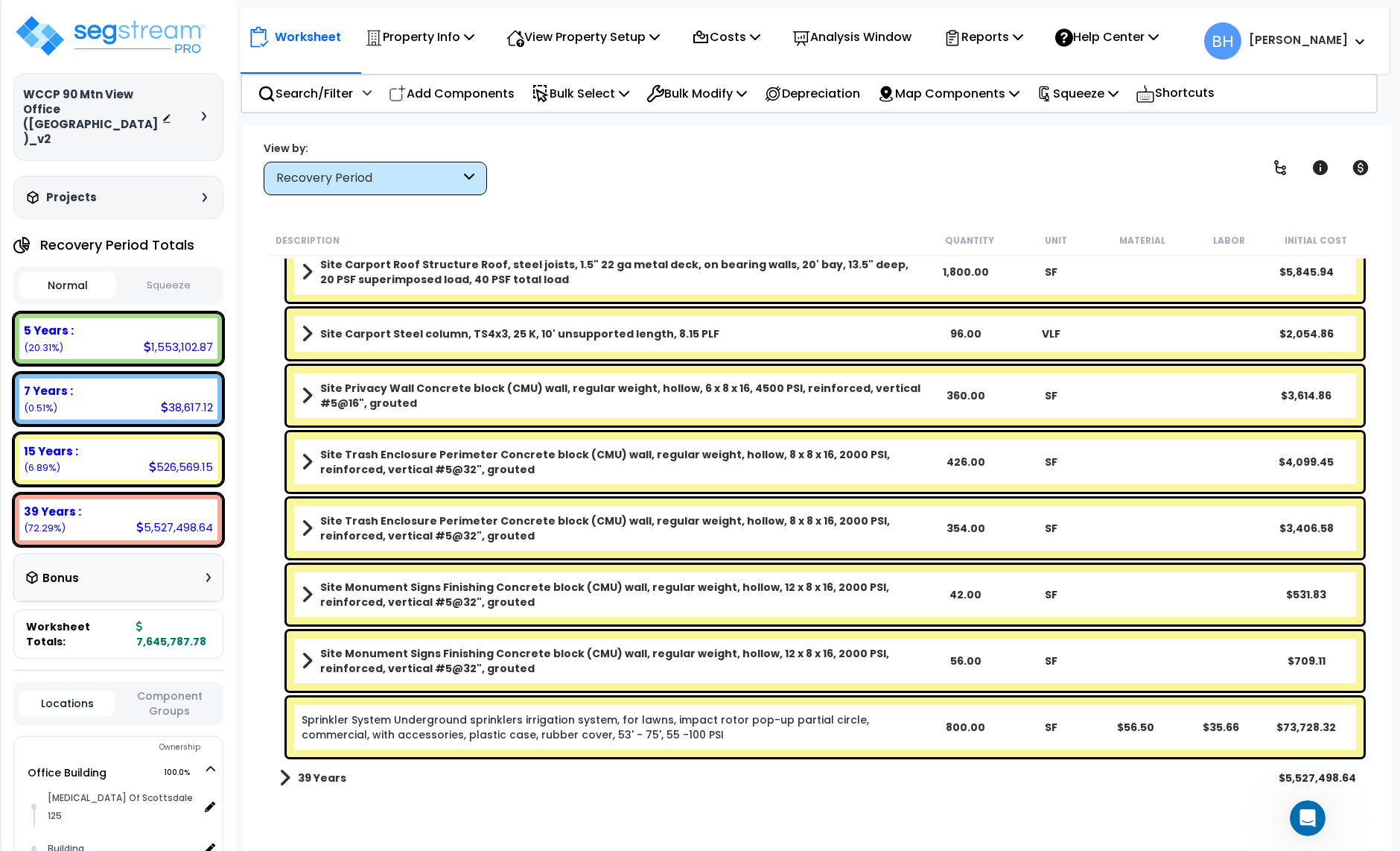
scroll to position [1954, 0]
click at [668, 731] on link "Sprinkler System Underground sprinklers irrigation system, for lawns, impact ro…" at bounding box center [612, 727] width 620 height 30
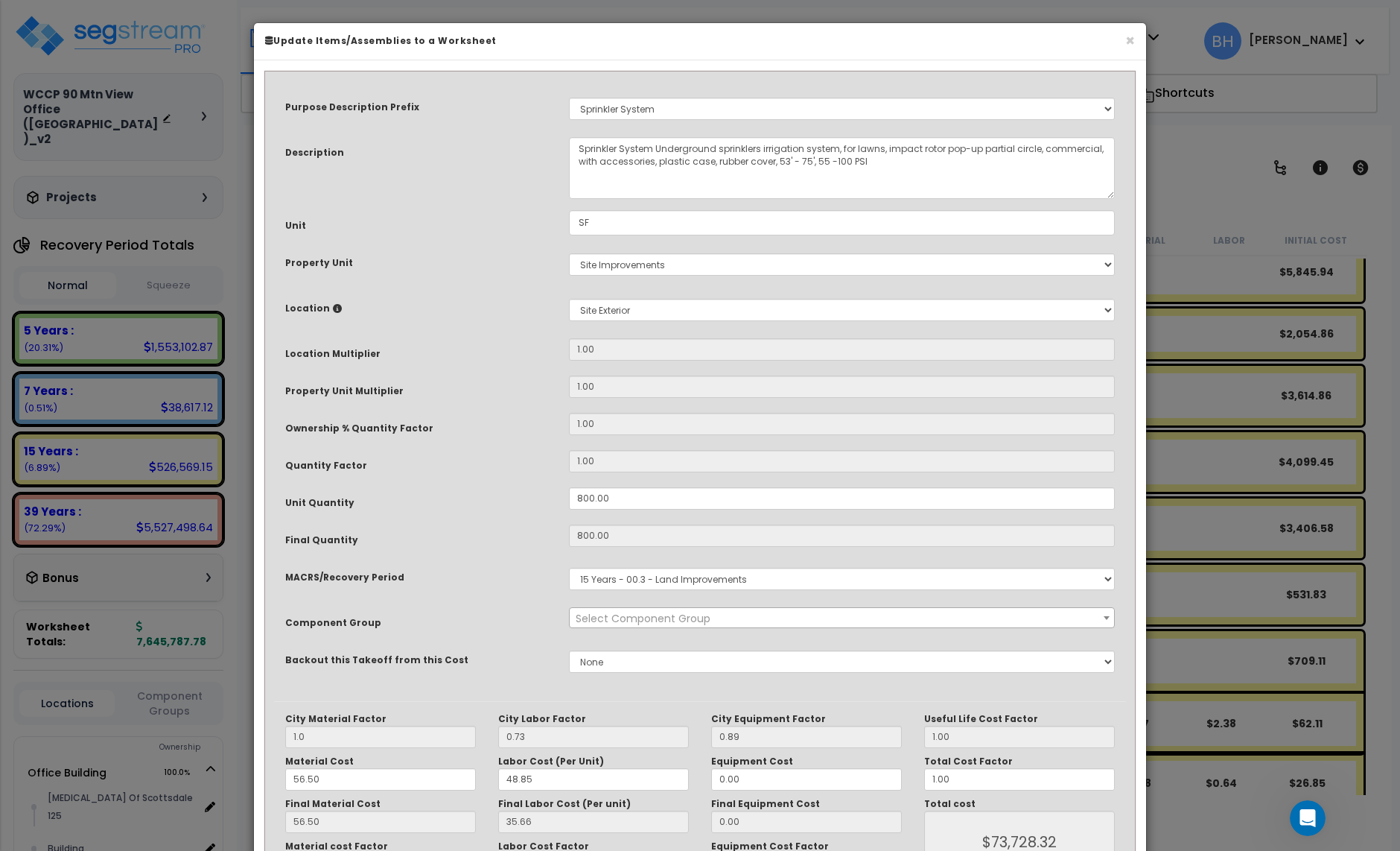
select select "28364"
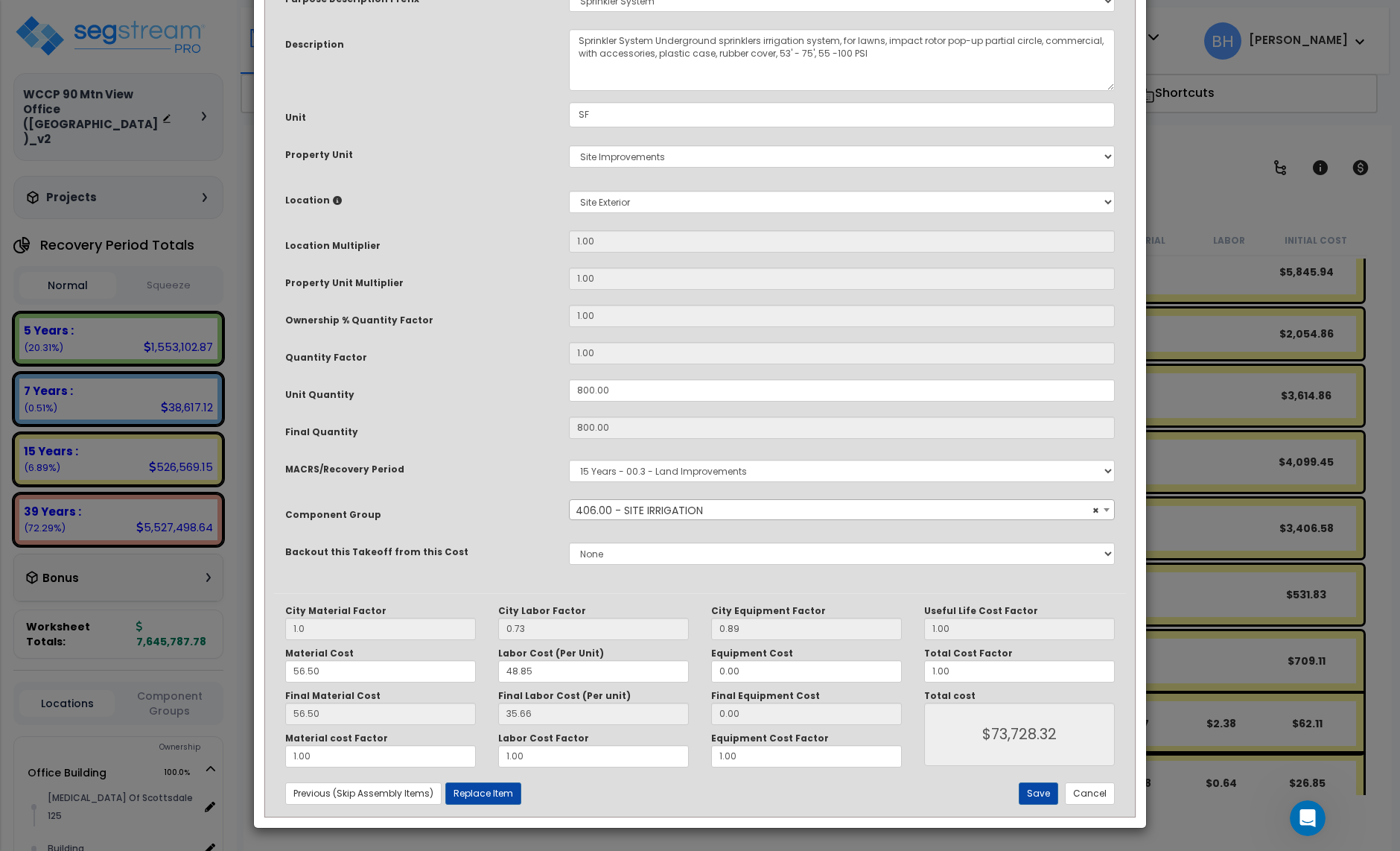
scroll to position [2011, 0]
click at [609, 390] on input "800.00" at bounding box center [842, 391] width 546 height 23
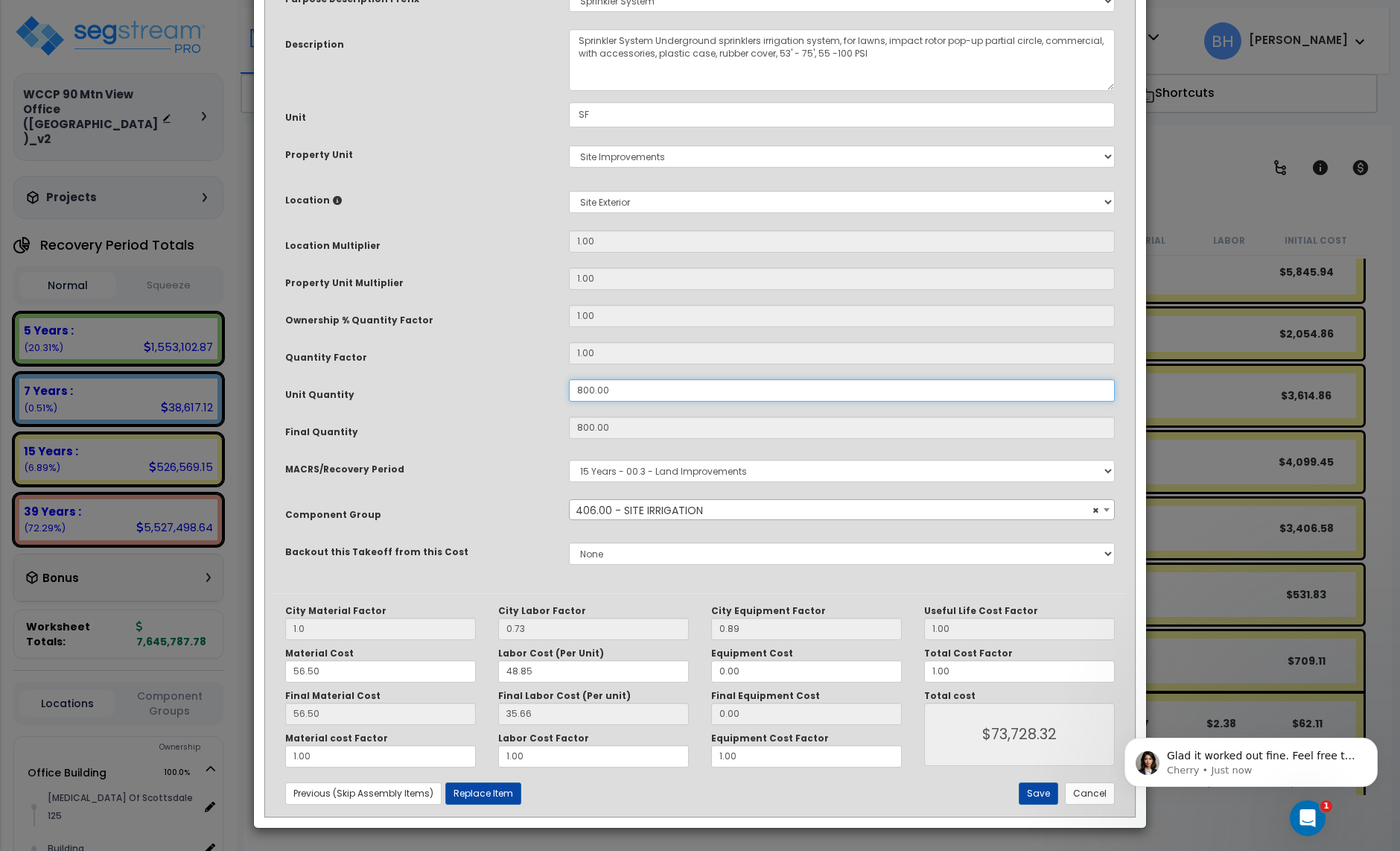
scroll to position [2013, 0]
click at [345, 676] on input "56.50" at bounding box center [381, 671] width 191 height 23
click at [332, 670] on input "56.50" at bounding box center [381, 671] width 191 height 23
type input "2"
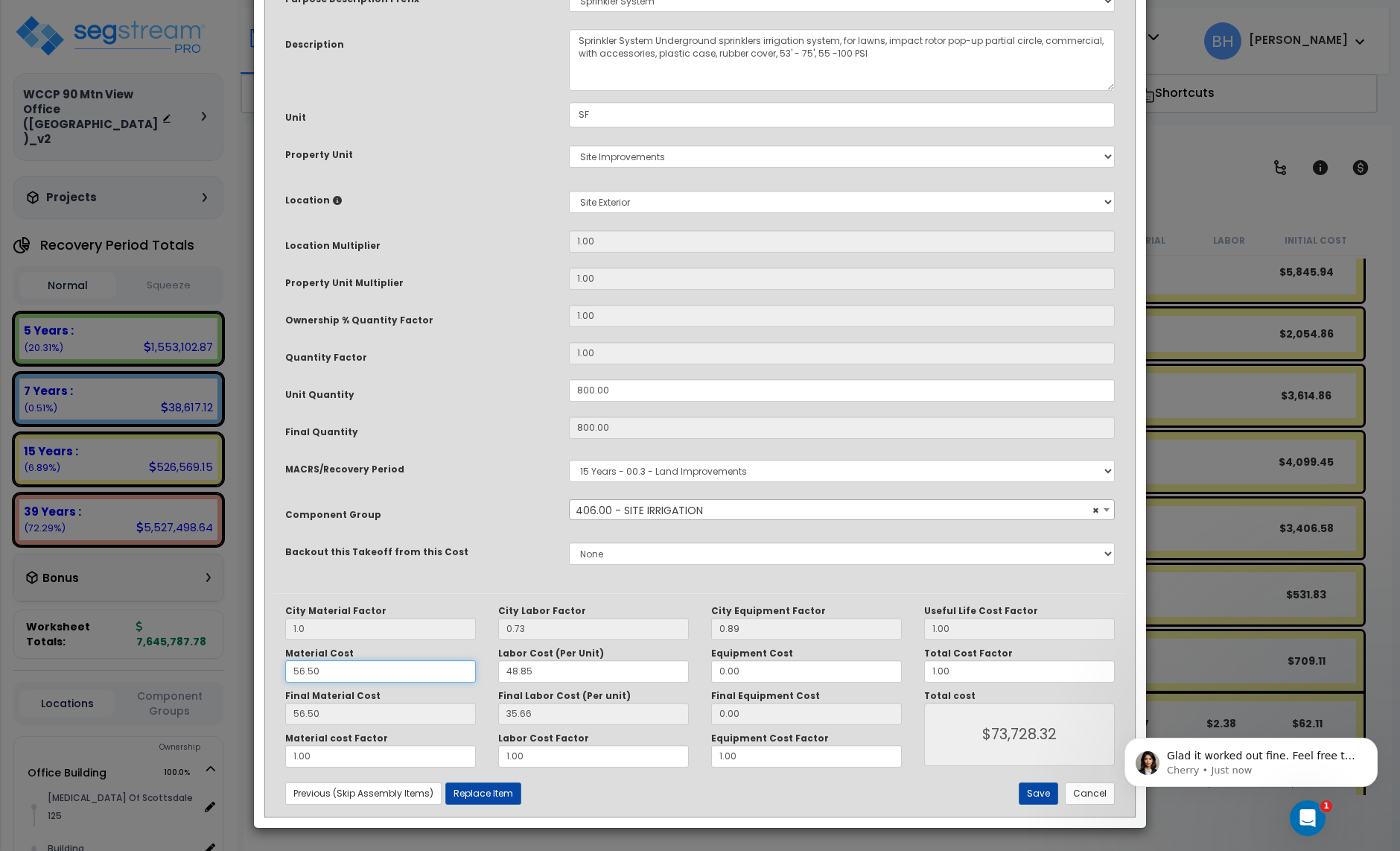
type input "$73,728.00"
type input "2.00"
type input "$30,128.00"
type input "22"
type input "$30,128.00"
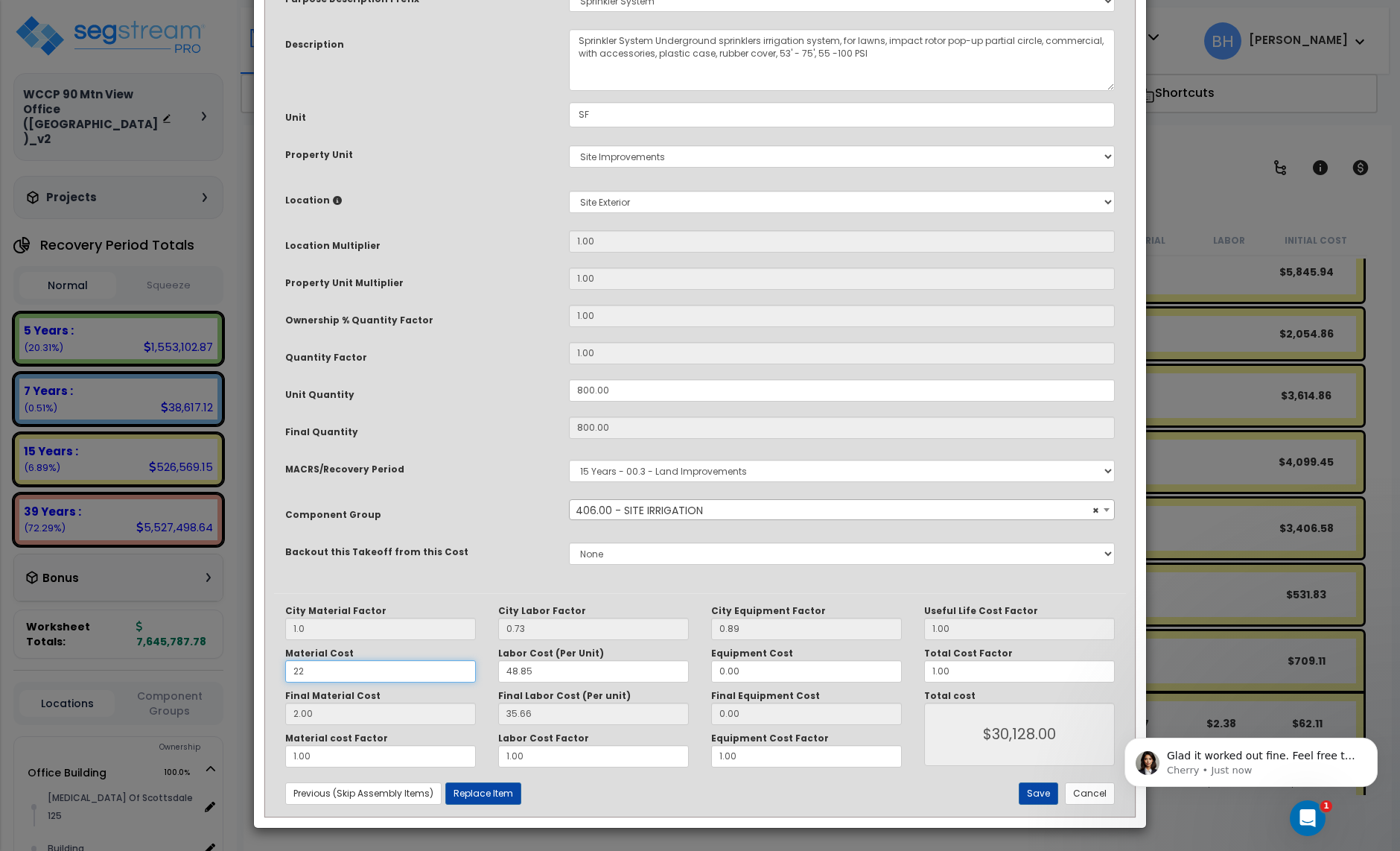
type input "22.00"
type input "$46,128.00"
type input "22."
type input "$46,128.00"
type input "22.5"
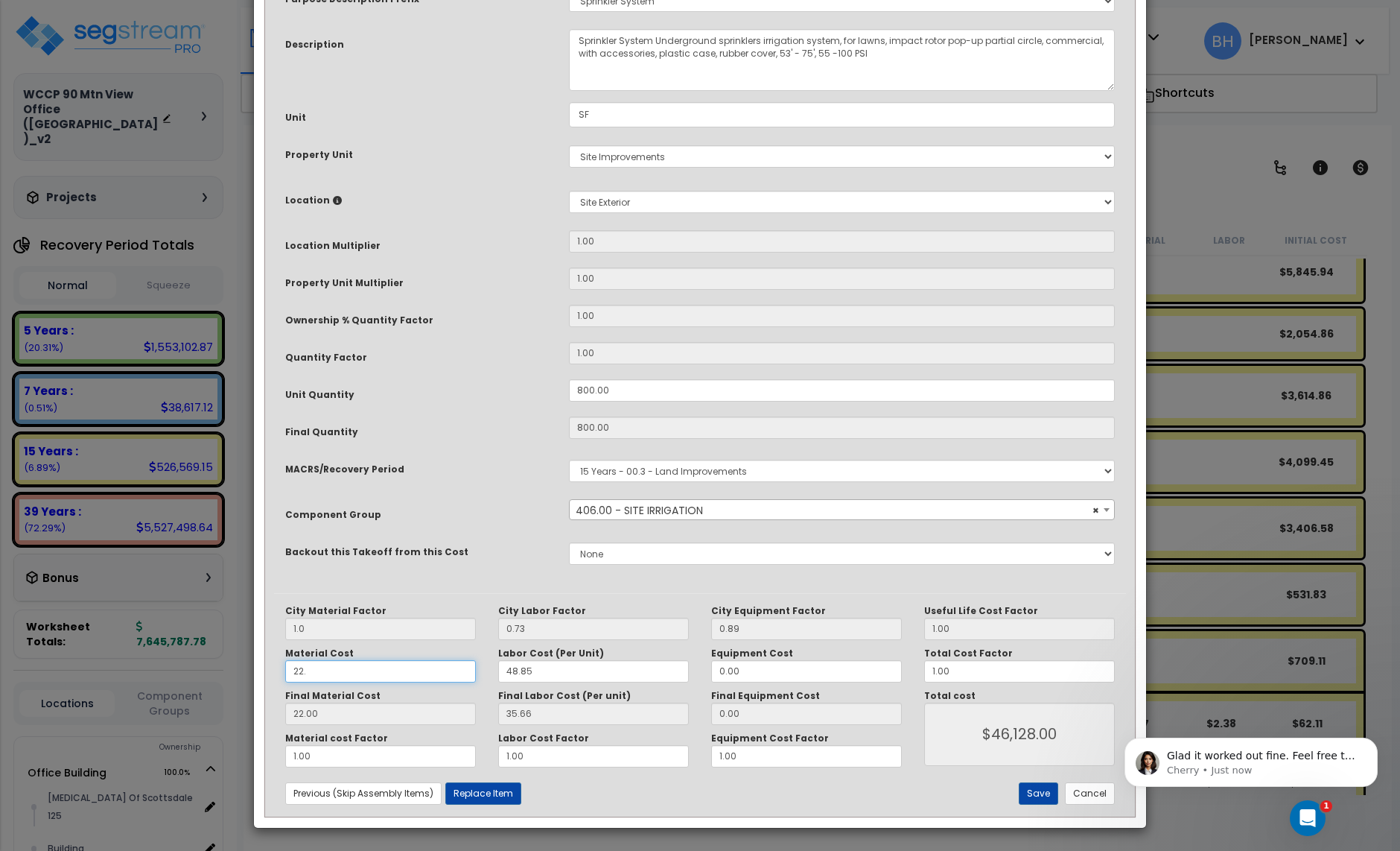
type input "$46,128.00"
type input "22.50"
type input "$46,528.00"
type input "22.50"
type input "$46,528.00"
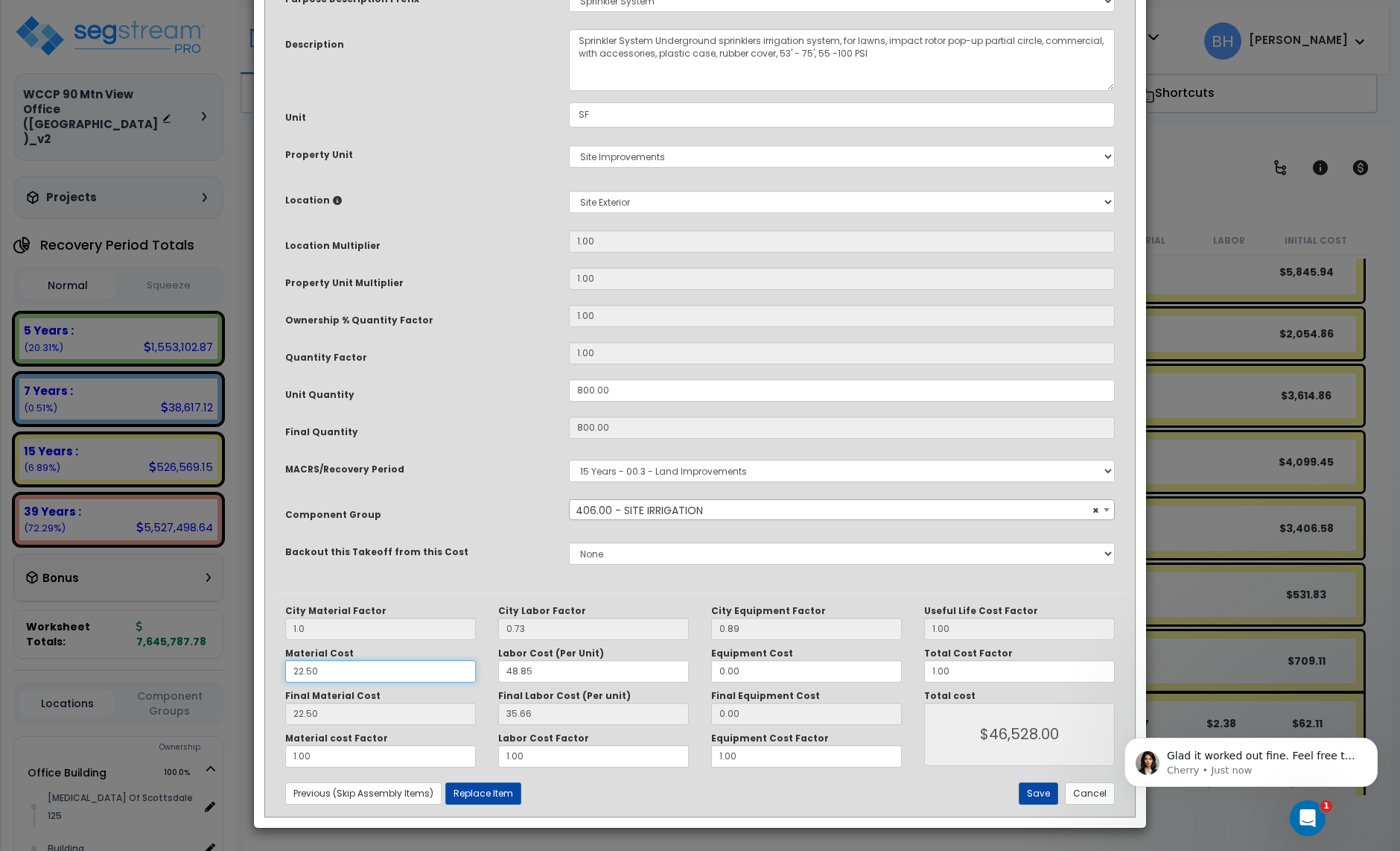
type input "22.50"
type input "$46,528.00"
type input "1"
type input "$46,528.00"
type input "18"
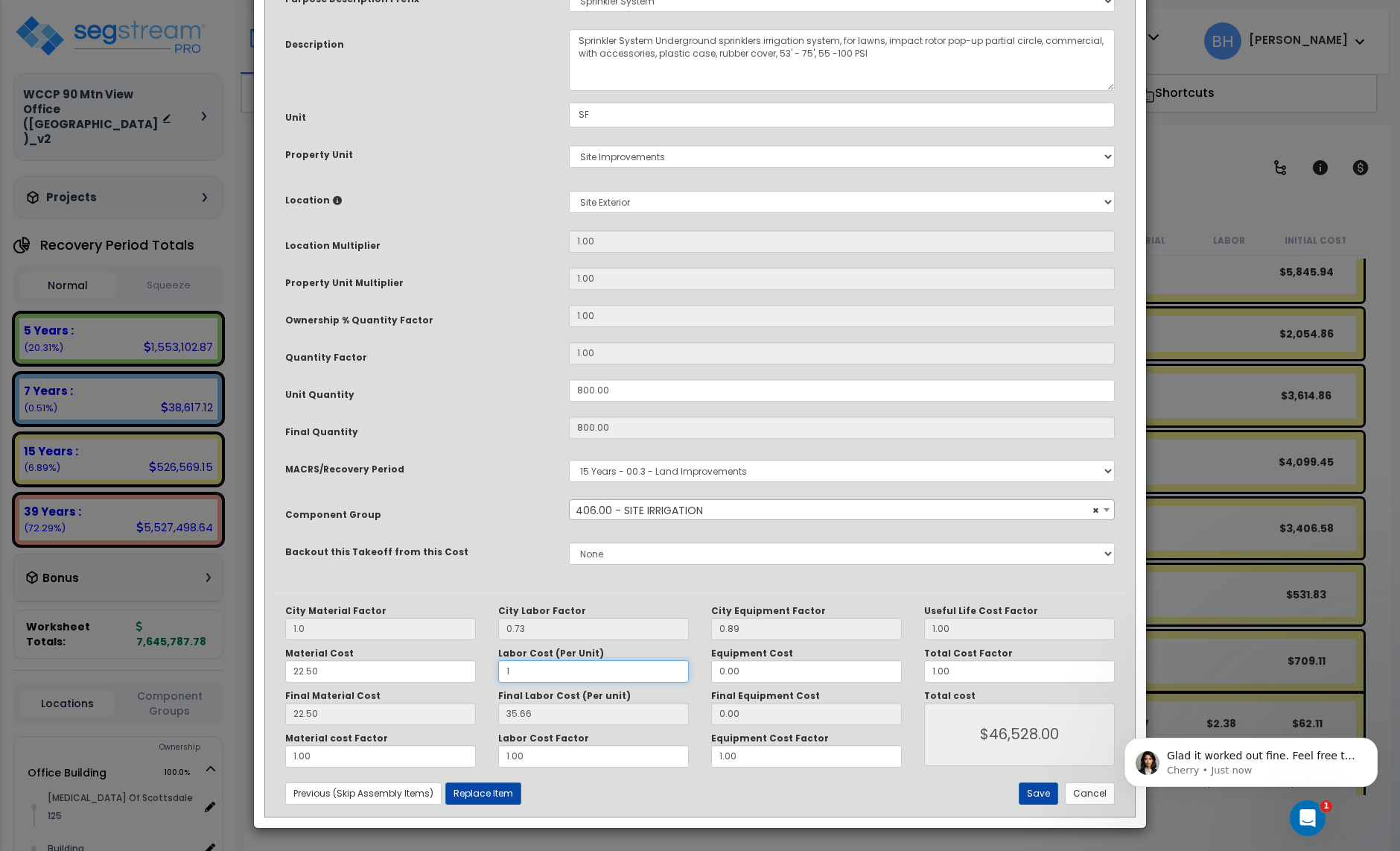
type input "0.73"
type input "$18,584.00"
type input "13.14"
type input "$28,512.00"
type input "18."
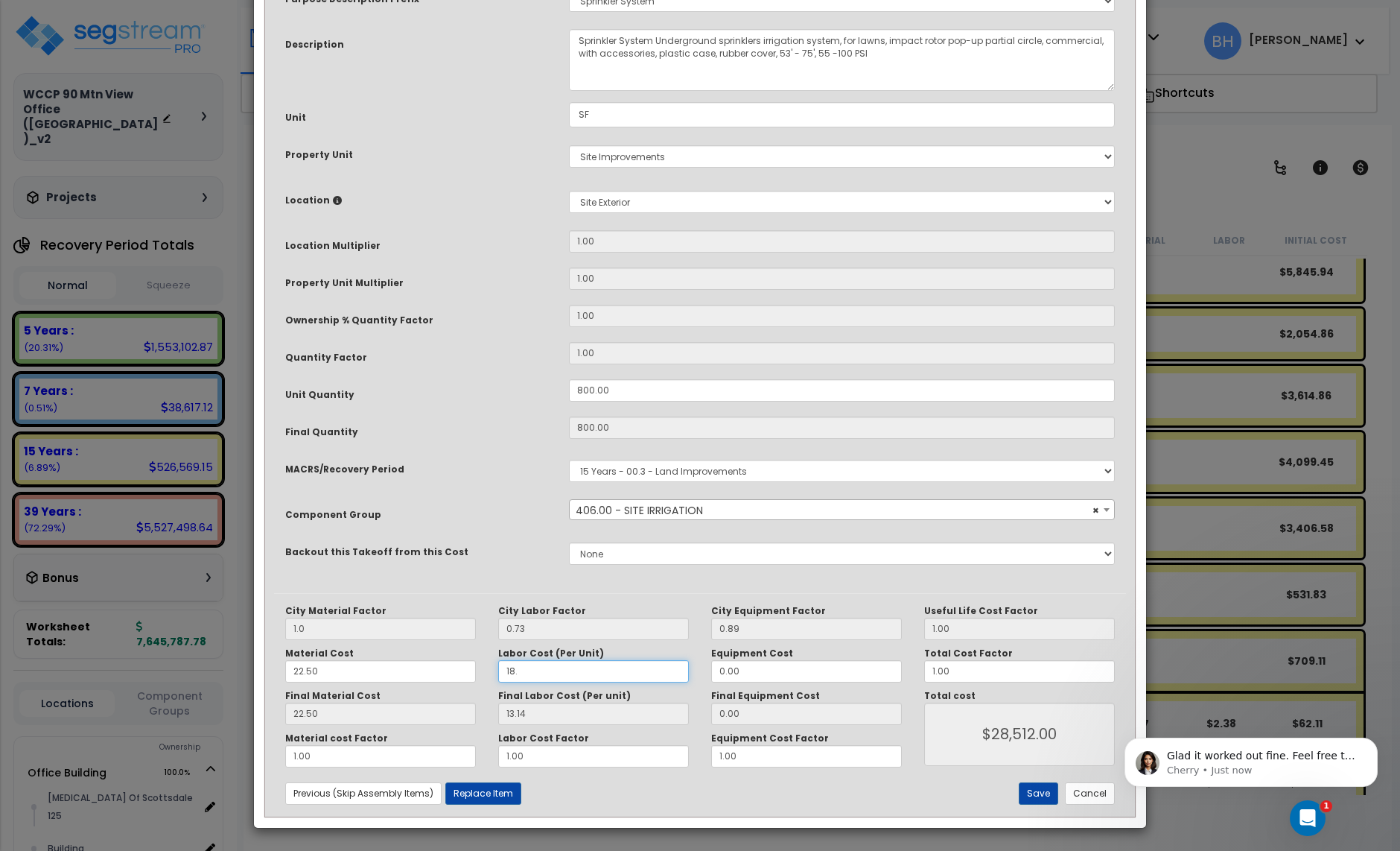
type input "$28,512.00"
type input "18.8"
type input "$28,512.00"
type input "13.72"
type input "$28,976.00"
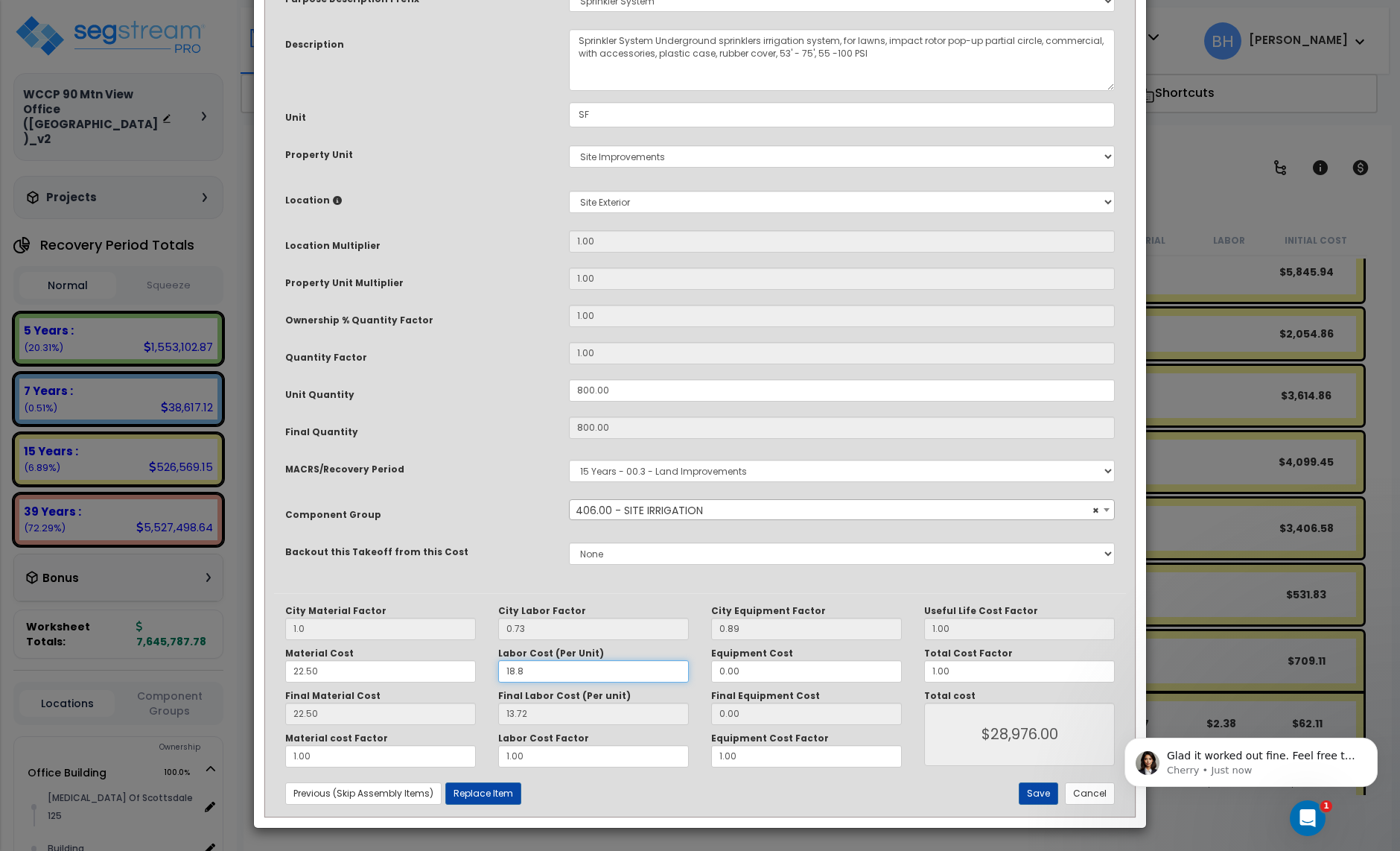
type input "18.85"
type input "$28,976.00"
type input "13.76"
type input "$29,008.00"
type input "18.85"
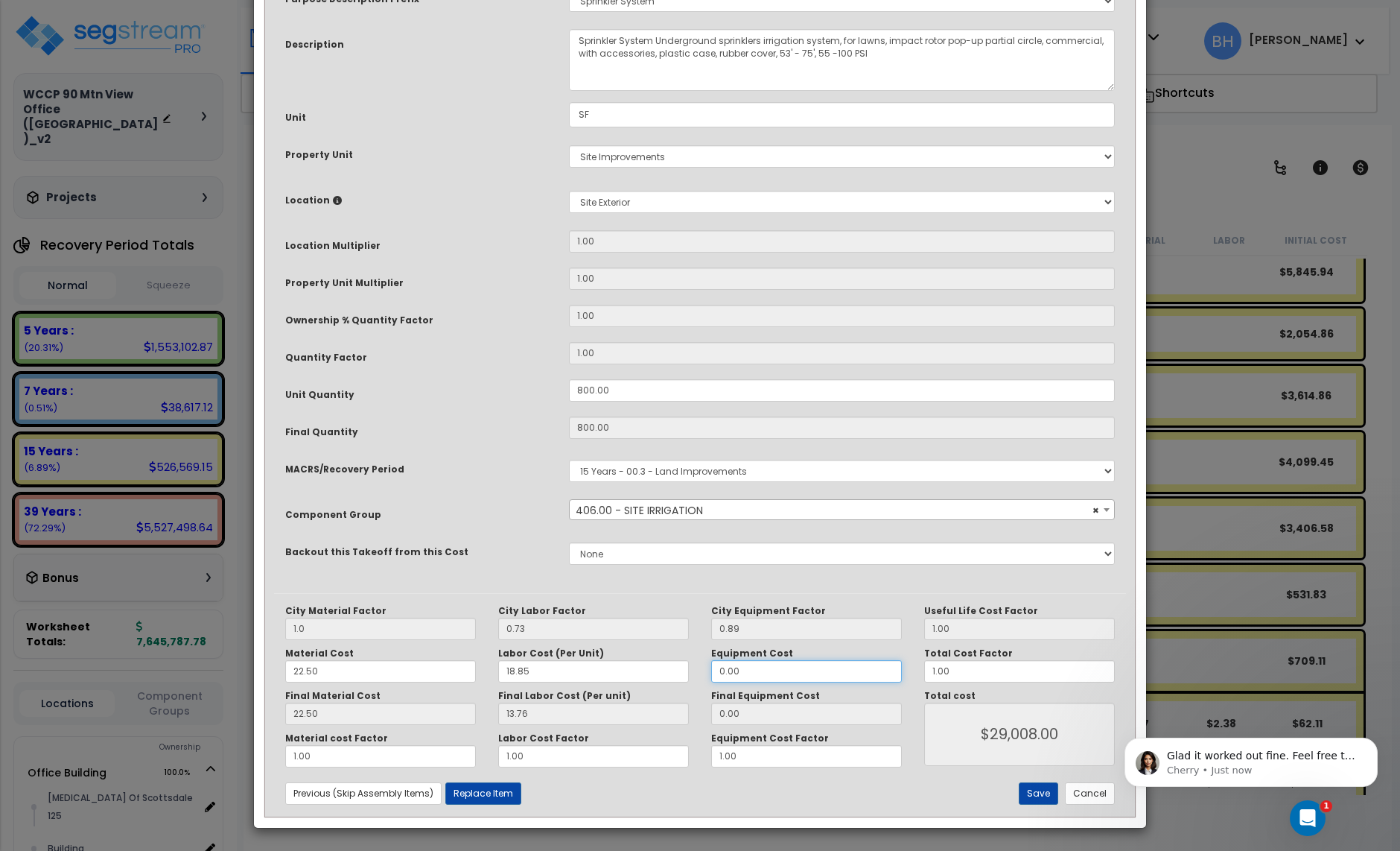
type input "$29,008.00"
click at [321, 670] on input "22.50" at bounding box center [381, 671] width 191 height 23
type input "1"
type input "$29,008.00"
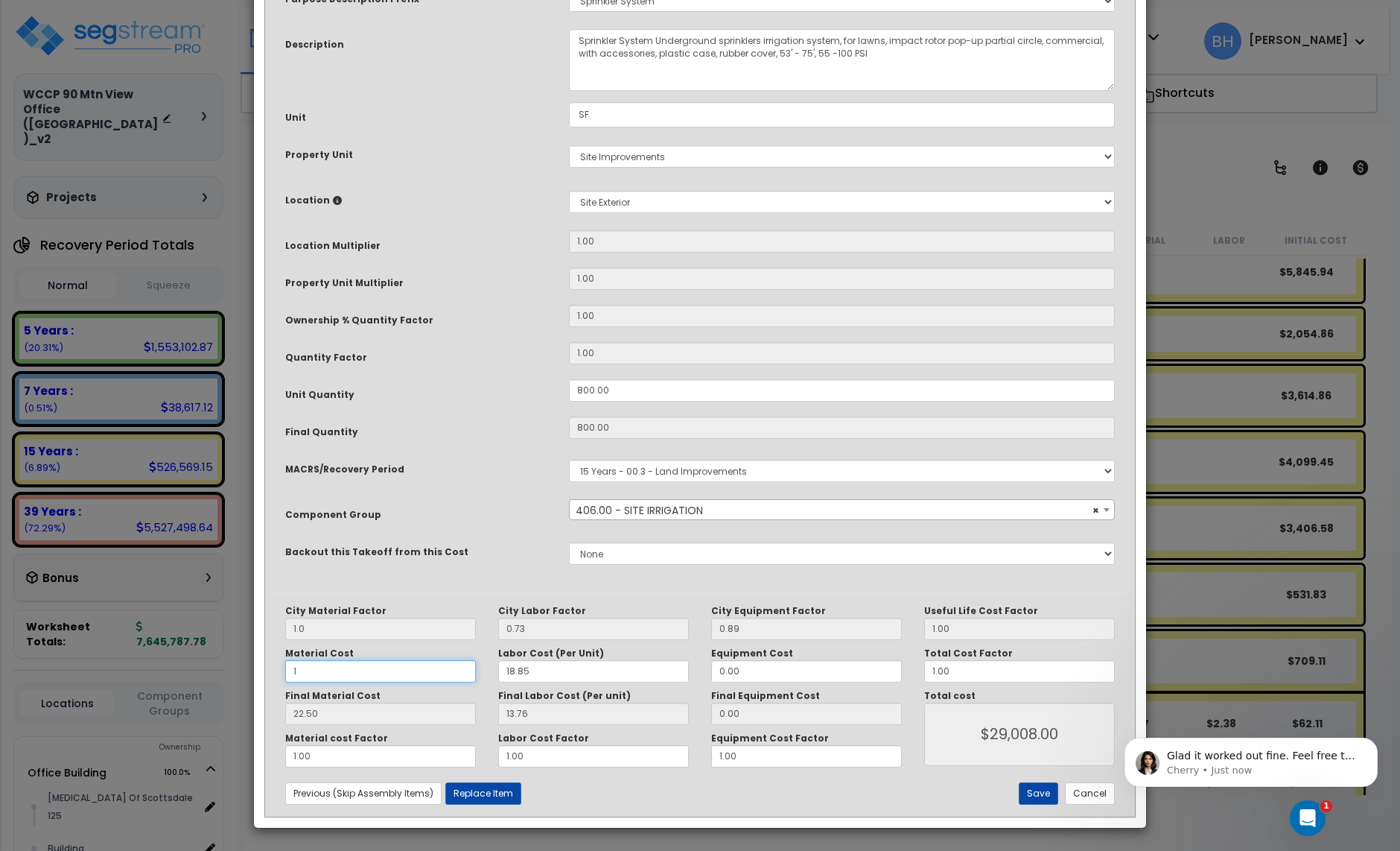
type input "19"
type input "1.00"
type input "$11,808.00"
type input "19.00"
type input "$26,208.00"
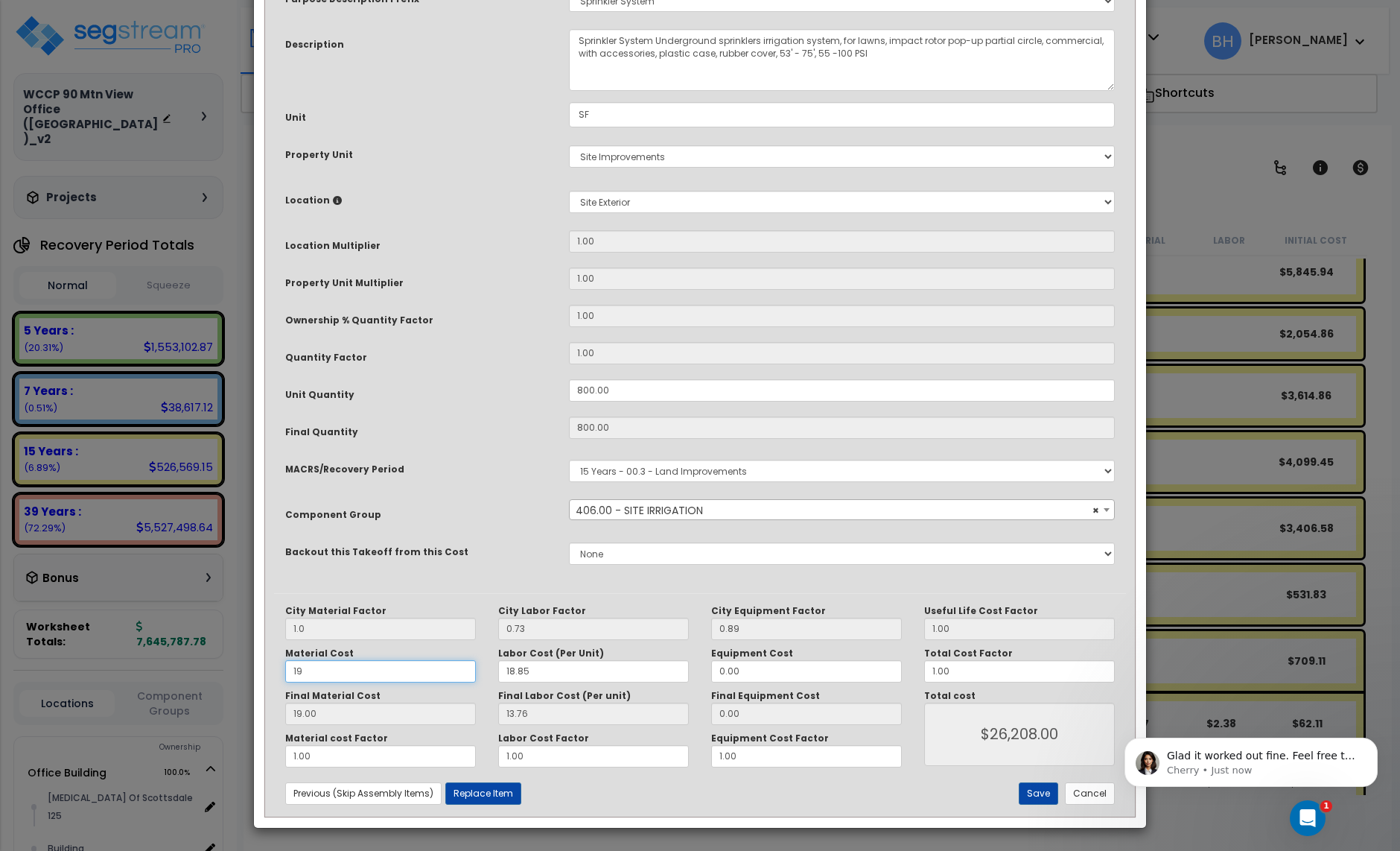
type input "19."
type input "$26,208.00"
type input "19.5"
type input "$26,208.00"
type input "19.50"
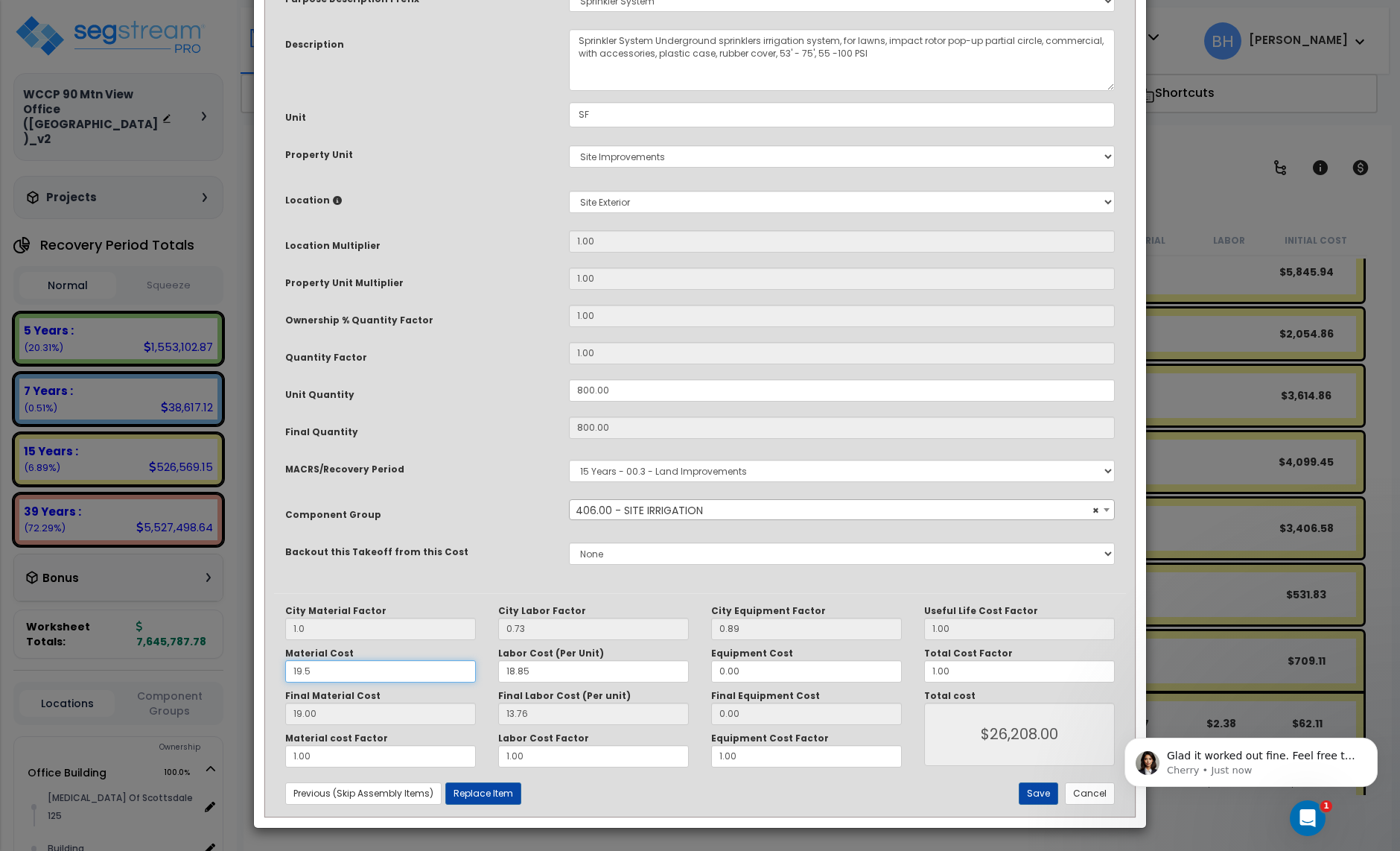
type input "$26,608.00"
type input "19.50"
type input "$26,608.00"
type input "19.50"
type input "$26,608.00"
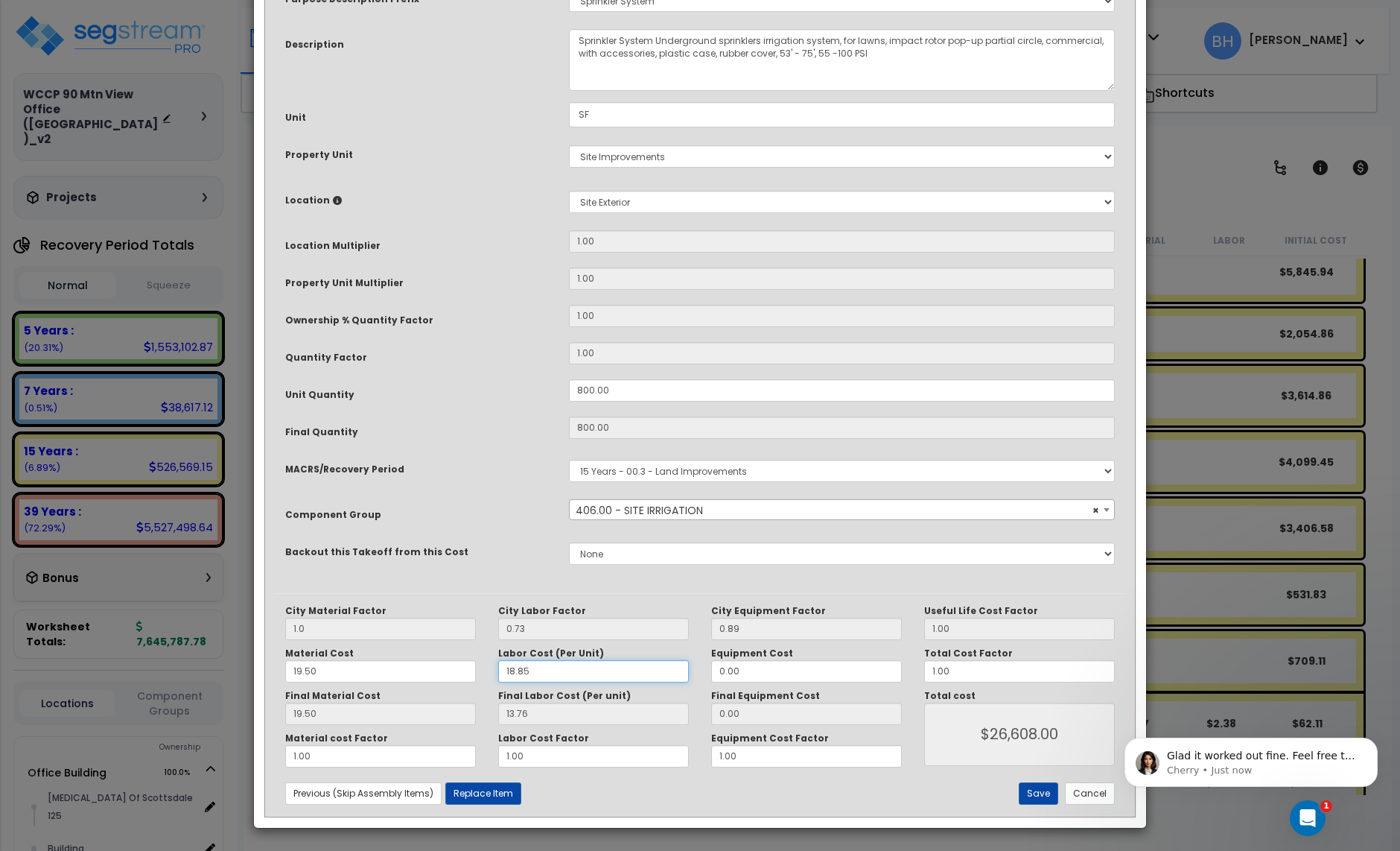
type input "1"
type input "$26,608.00"
type input "16"
type input "0.73"
type input "$16,184.00"
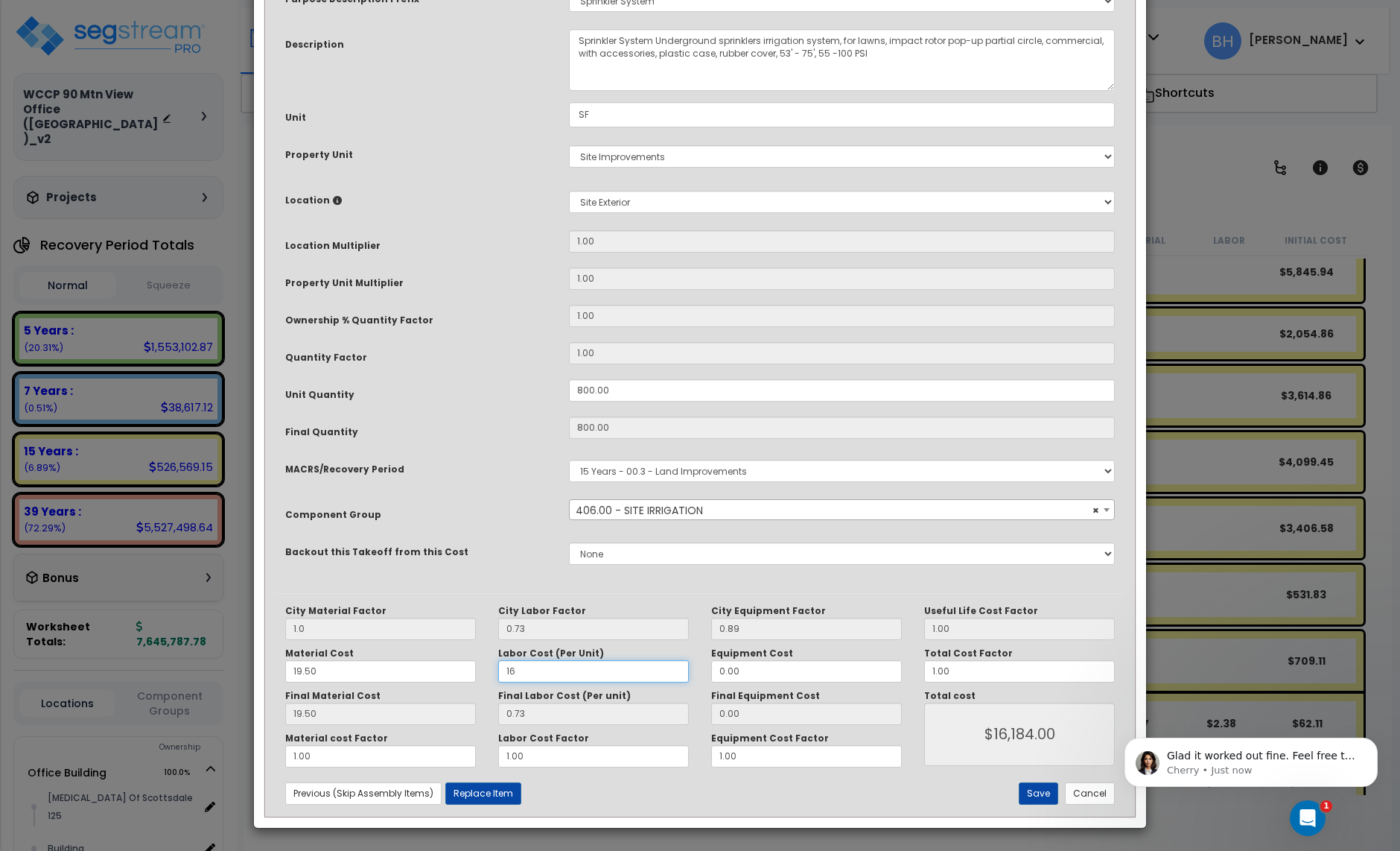
type input "11.68"
type input "$24,944.00"
type input "16."
type input "$24,944.00"
type input "16.8"
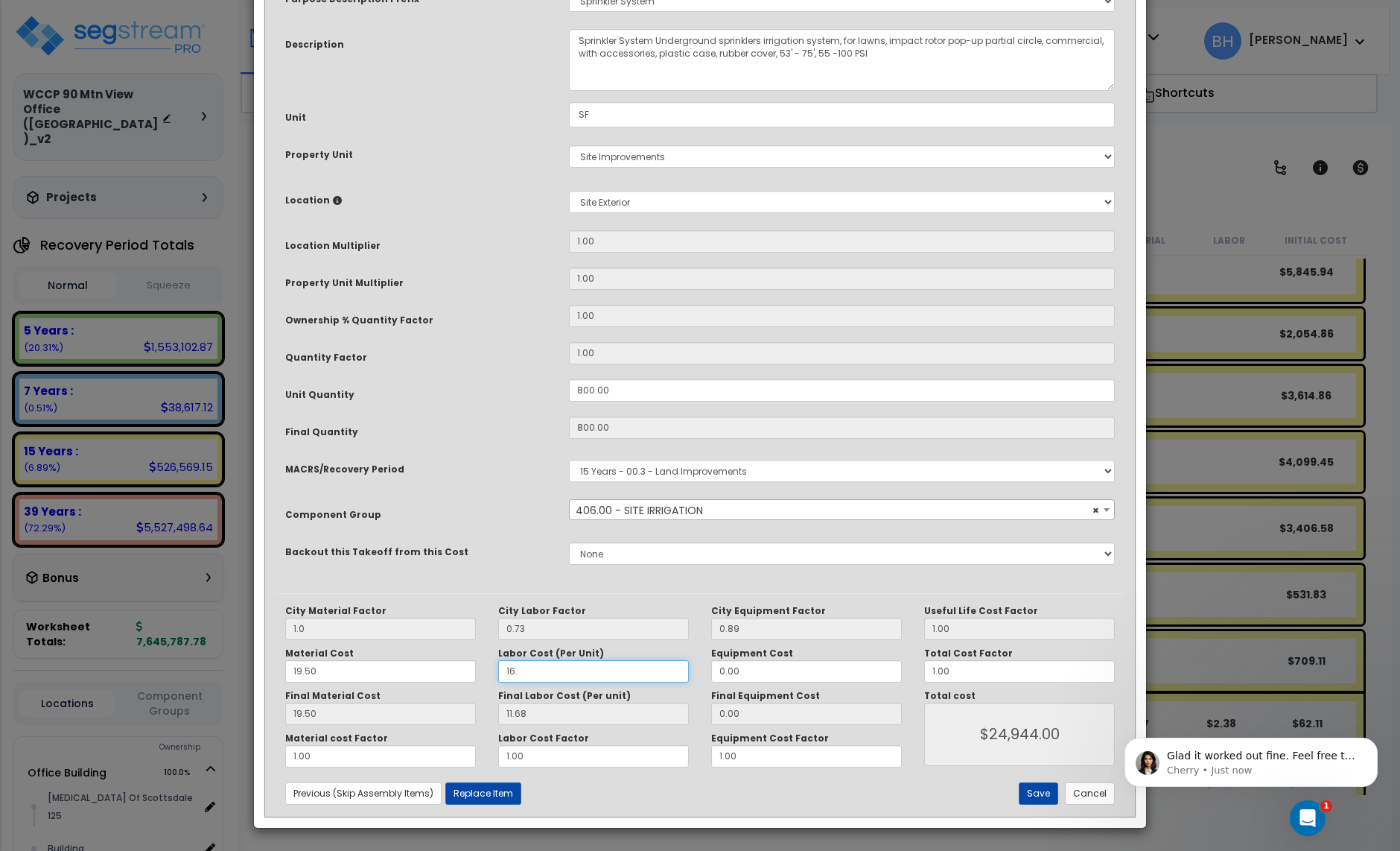
type input "$24,944.00"
type input "12.26"
type input "$25,408.00"
type input "16.85"
type input "$25,408.00"
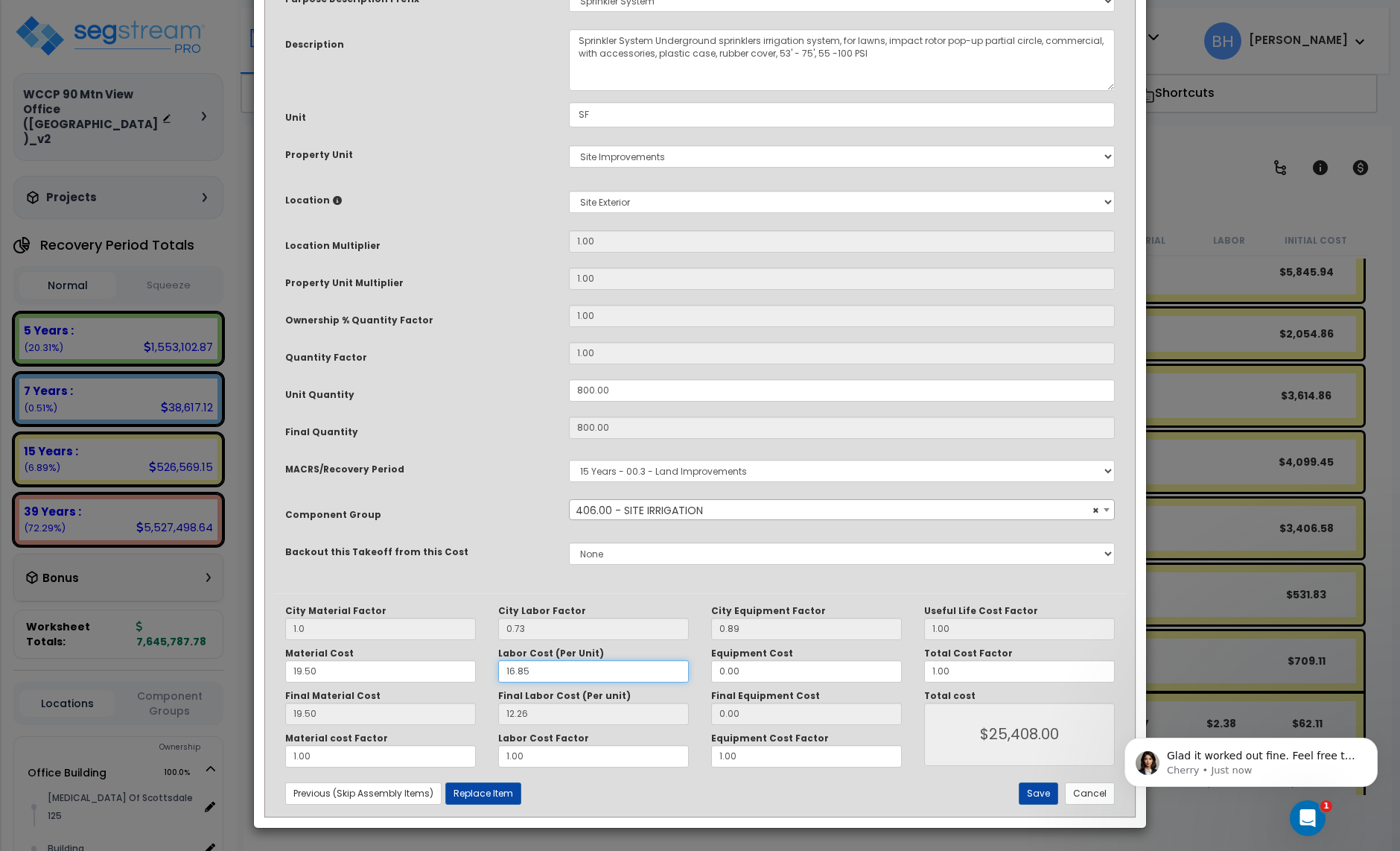
type input "12.30"
type input "$25,440.00"
type input "16.85"
type input "$25,440.00"
click at [1043, 798] on button "Save" at bounding box center [1038, 794] width 39 height 23
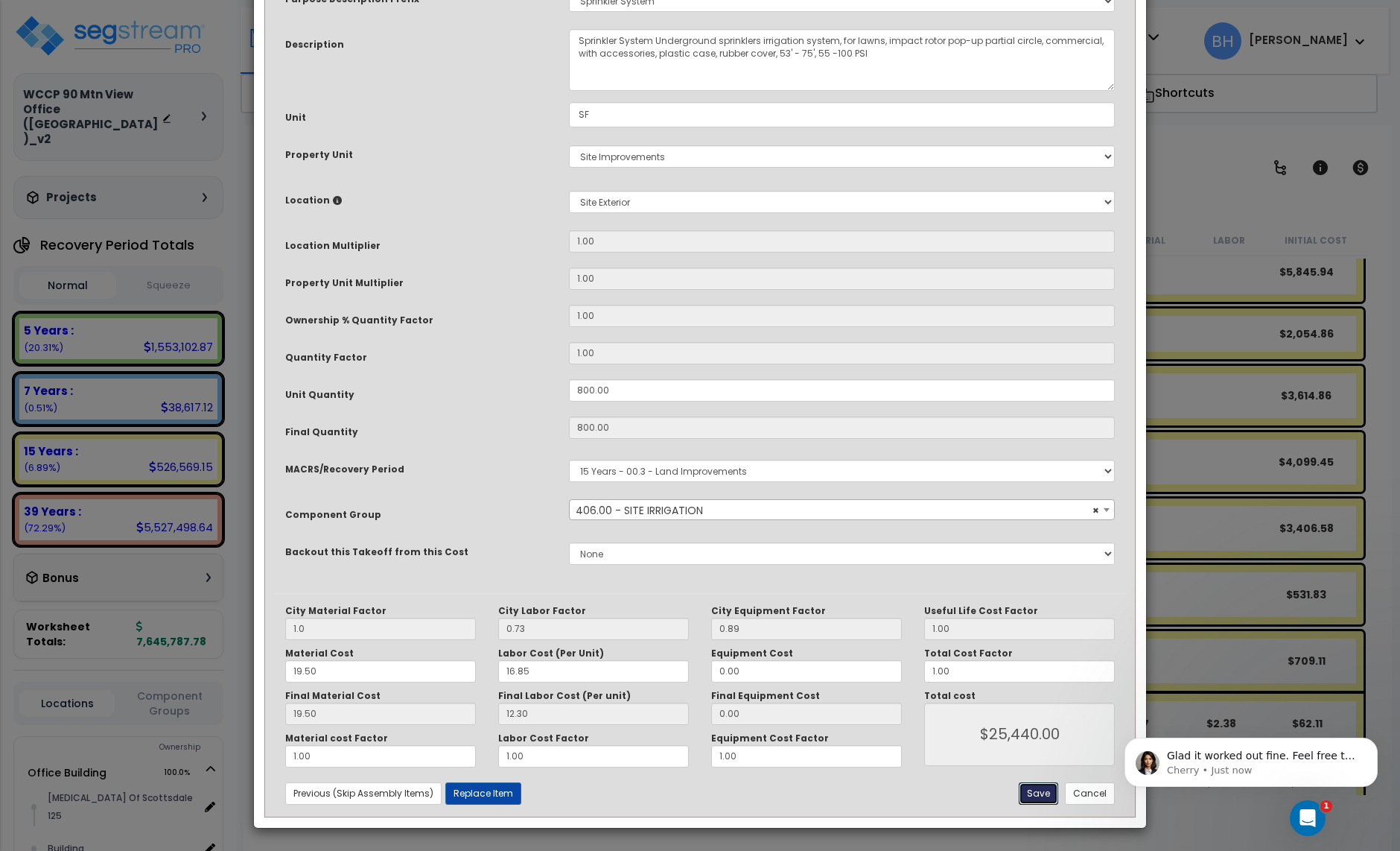
type input "1.00"
type input "25440.00"
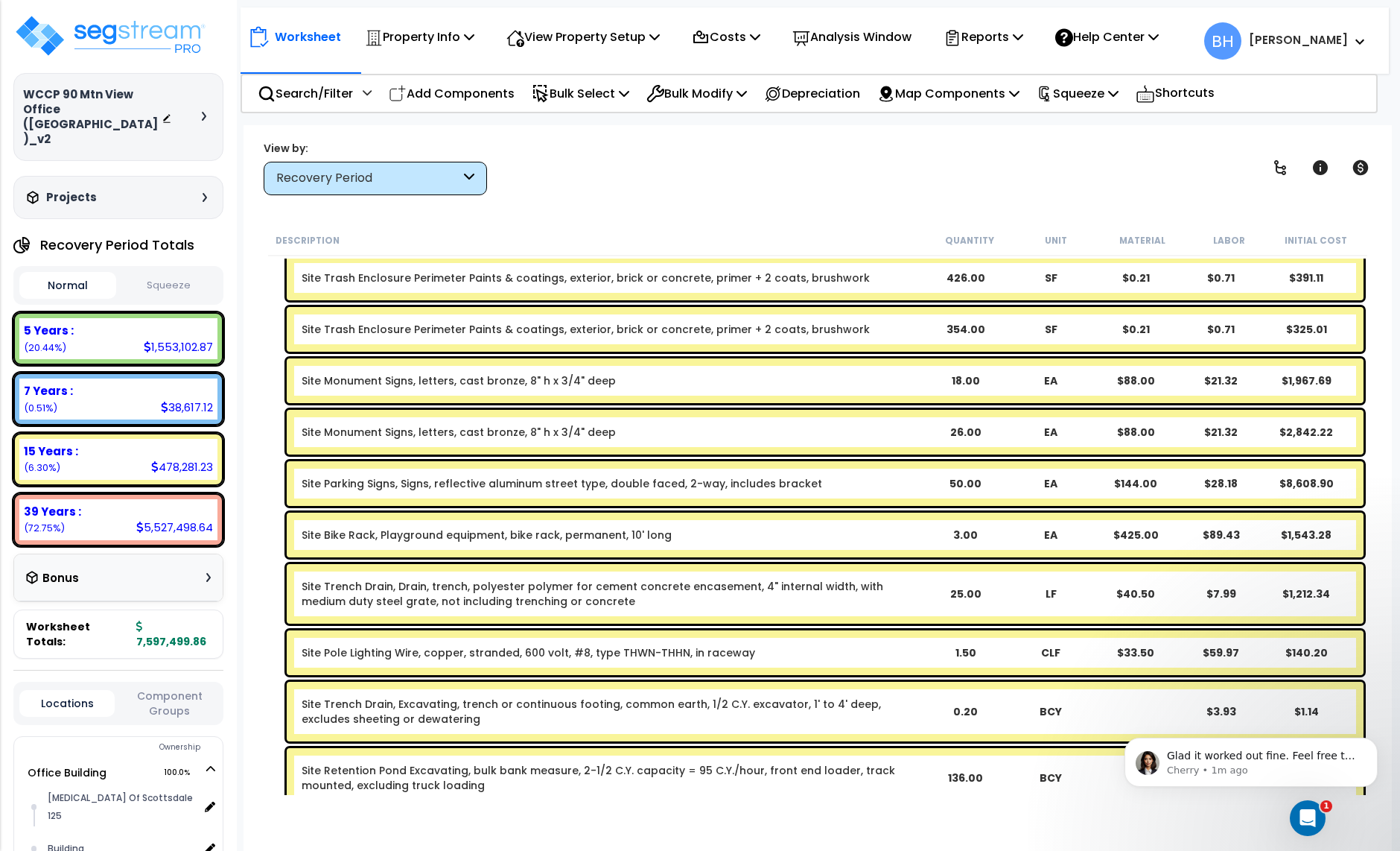
scroll to position [0, 0]
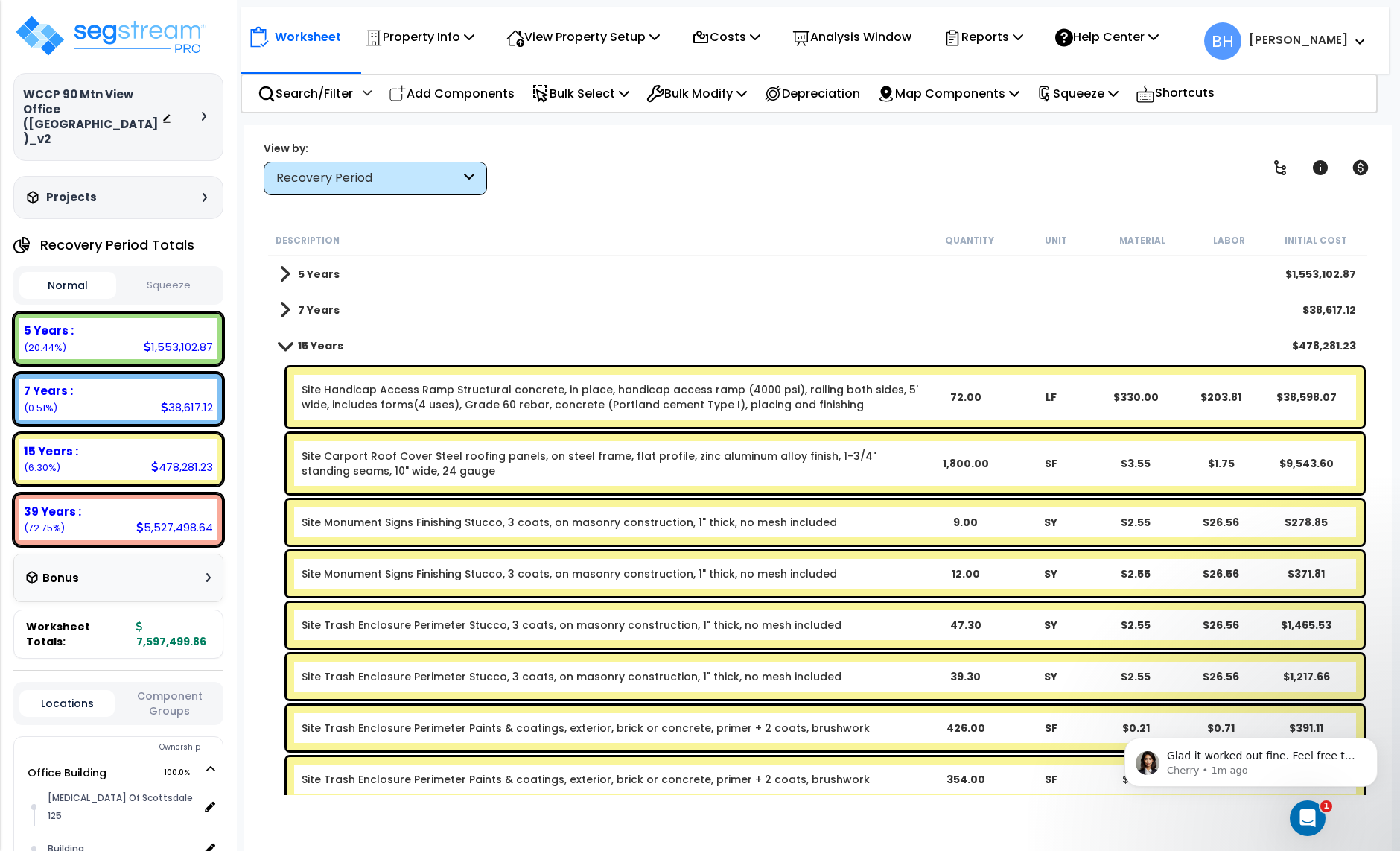
click at [285, 347] on span at bounding box center [286, 345] width 21 height 11
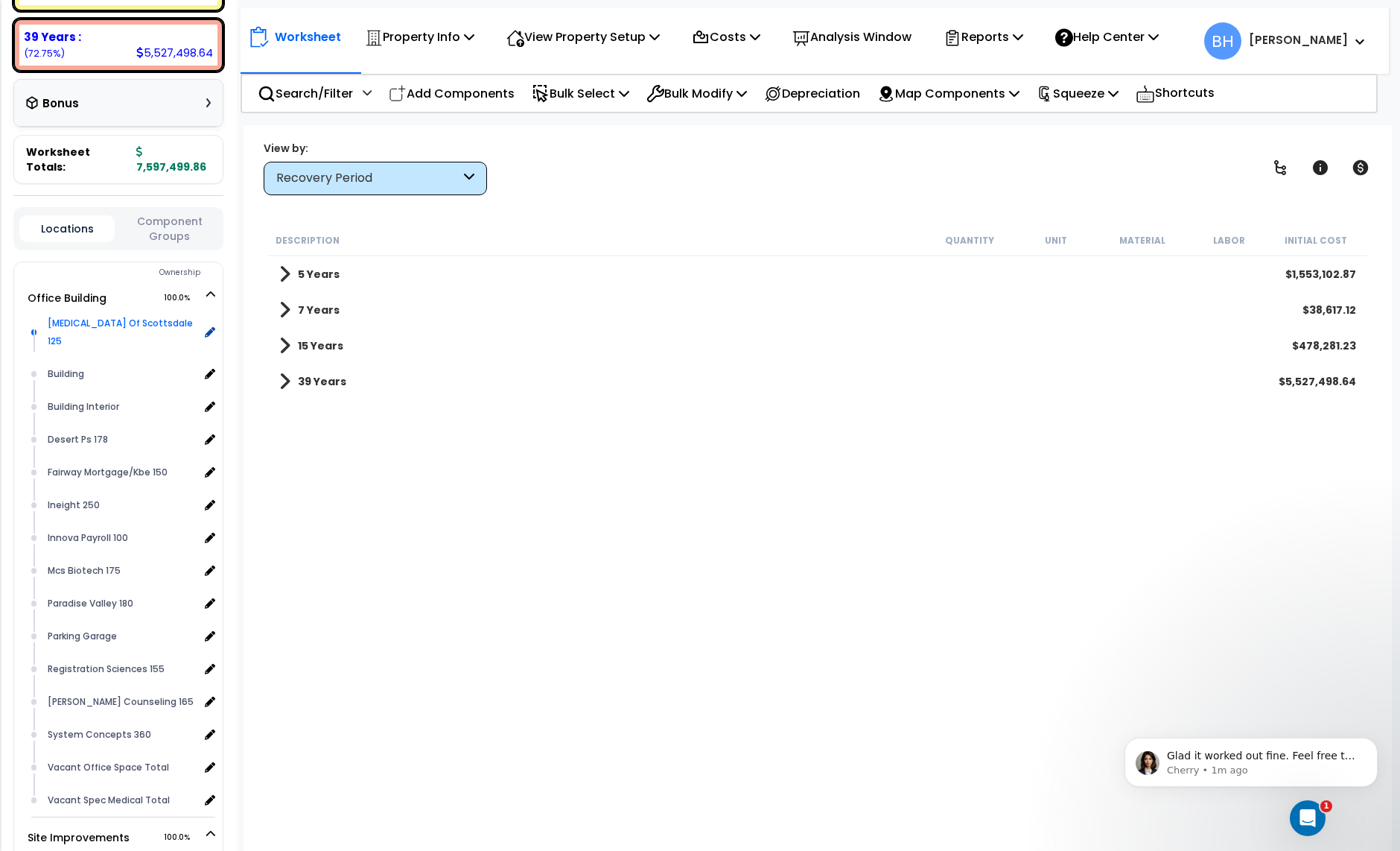
scroll to position [493, 0]
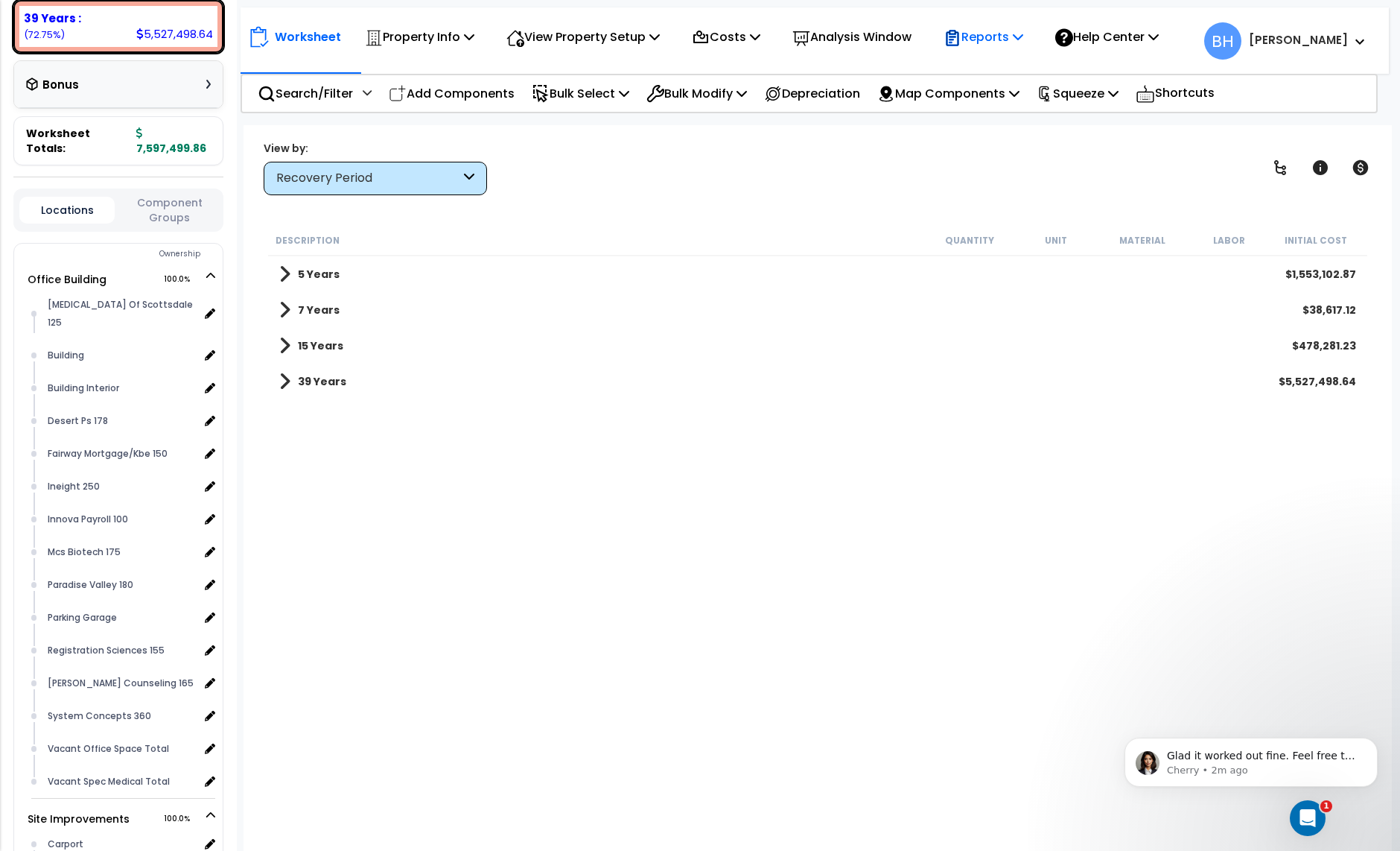
click at [1012, 46] on p "Reports" at bounding box center [983, 37] width 80 height 20
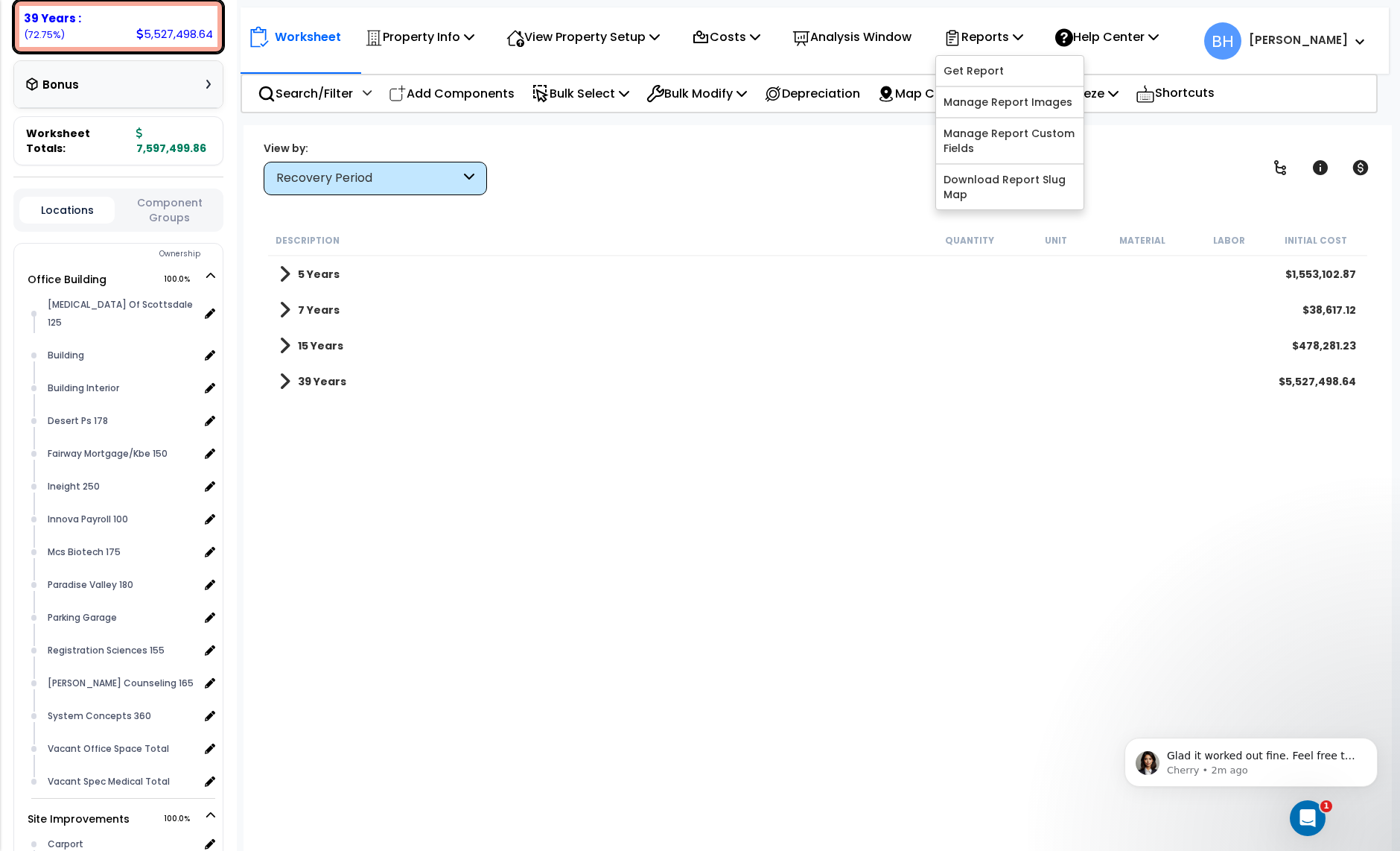
click at [878, 176] on div "View by: Recovery Period High to Low (Total Cost)" at bounding box center [817, 167] width 1119 height 55
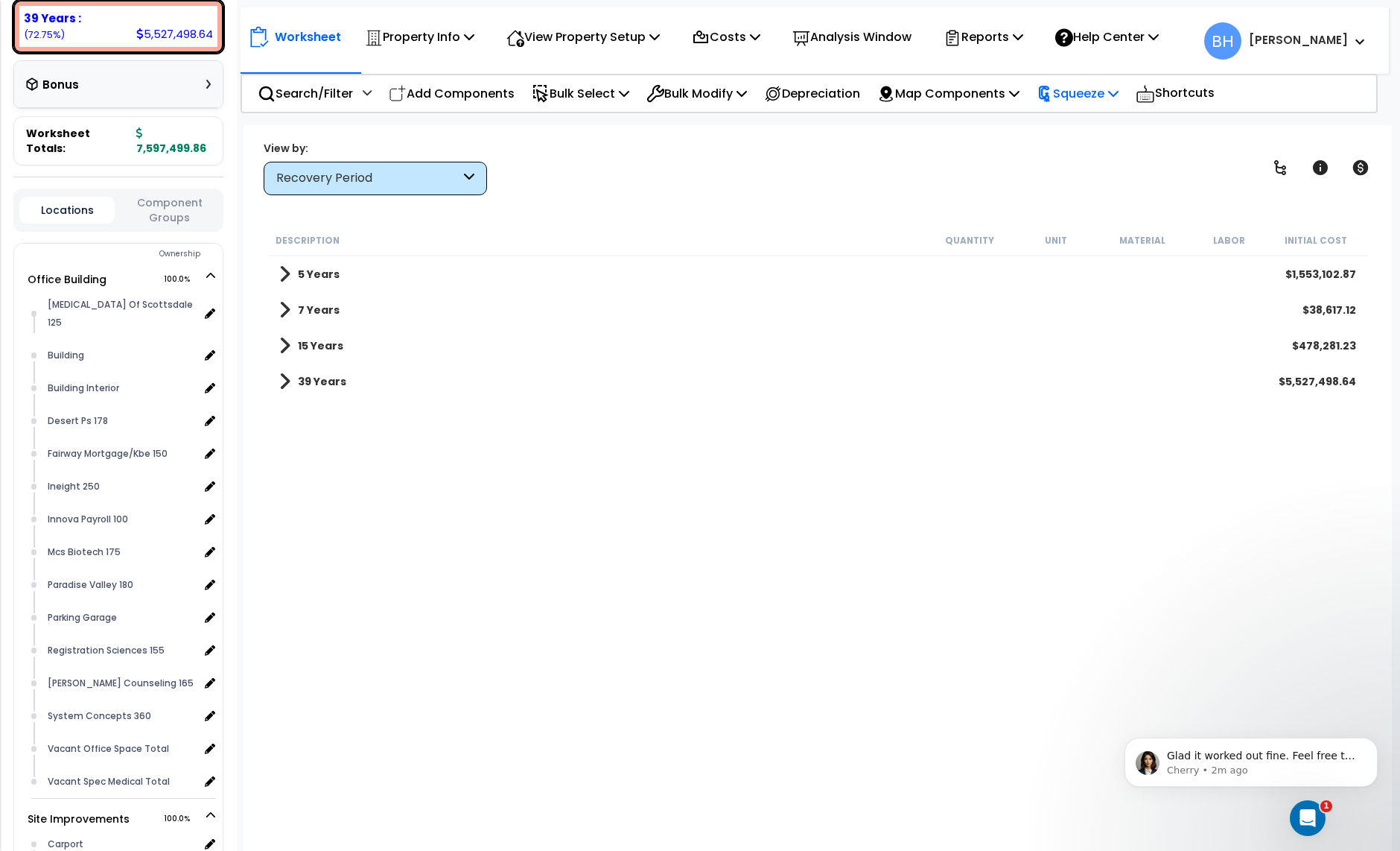
click at [1102, 90] on p "Squeeze" at bounding box center [1078, 93] width 82 height 20
click at [1086, 130] on link "Squeeze" at bounding box center [1103, 127] width 147 height 30
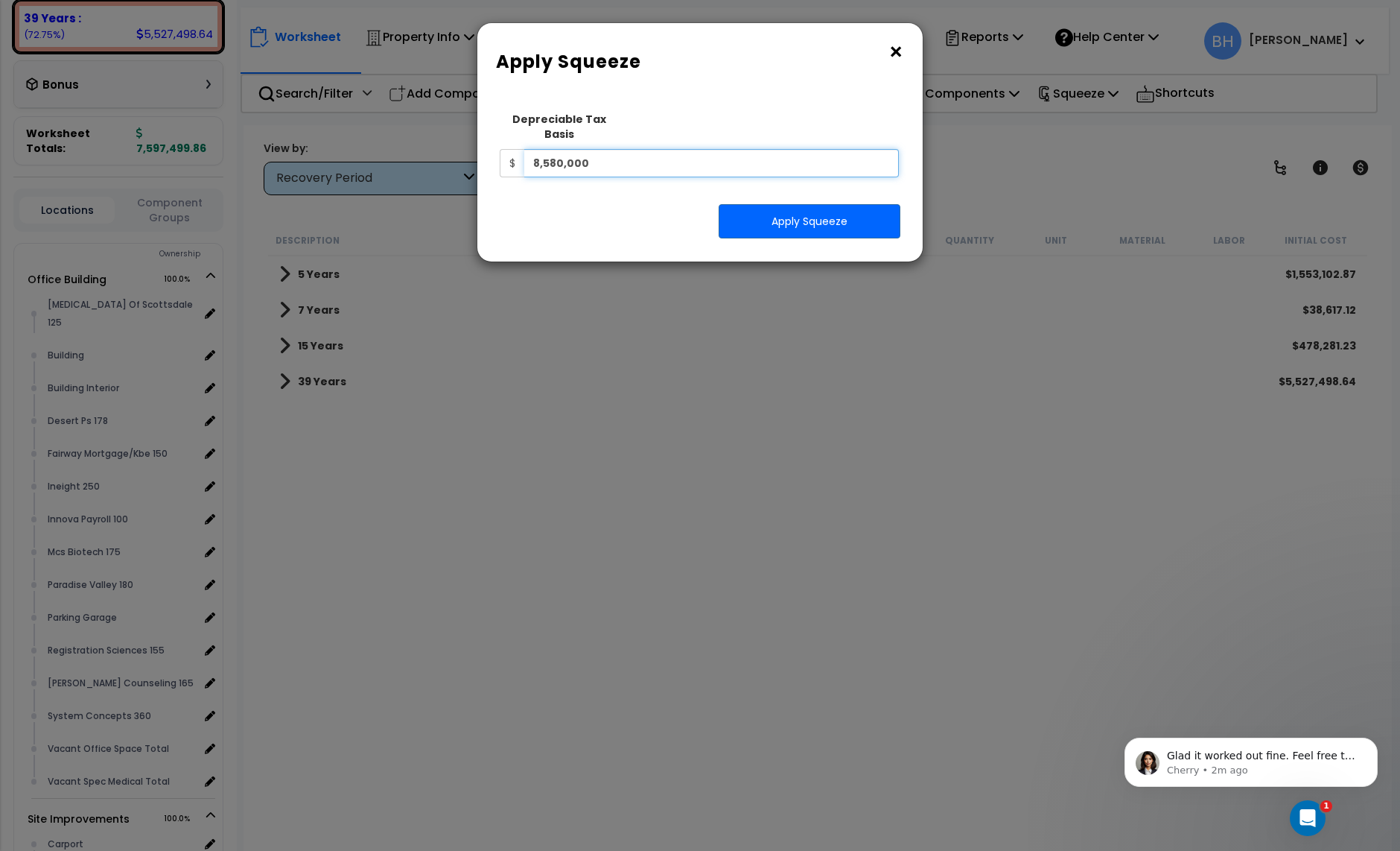
click at [595, 149] on input "8,580,000" at bounding box center [712, 163] width 375 height 28
type input "3,114,540"
click at [818, 212] on button "Apply Squeeze" at bounding box center [809, 221] width 181 height 34
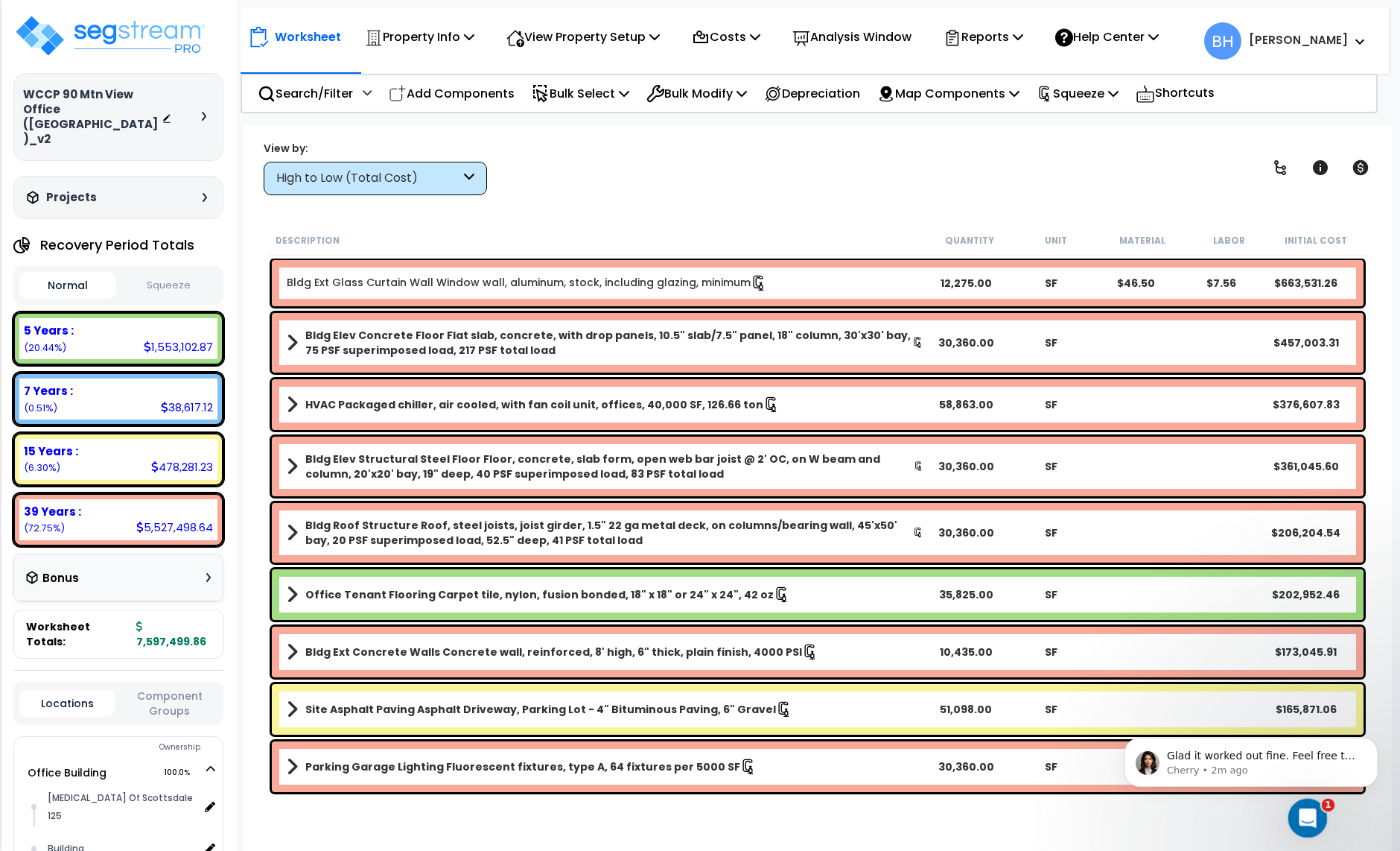
drag, startPoint x: 1288, startPoint y: 798, endPoint x: 1305, endPoint y: 817, distance: 25.5
click at [1305, 817] on icon "Open Intercom Messenger" at bounding box center [1306, 816] width 25 height 25
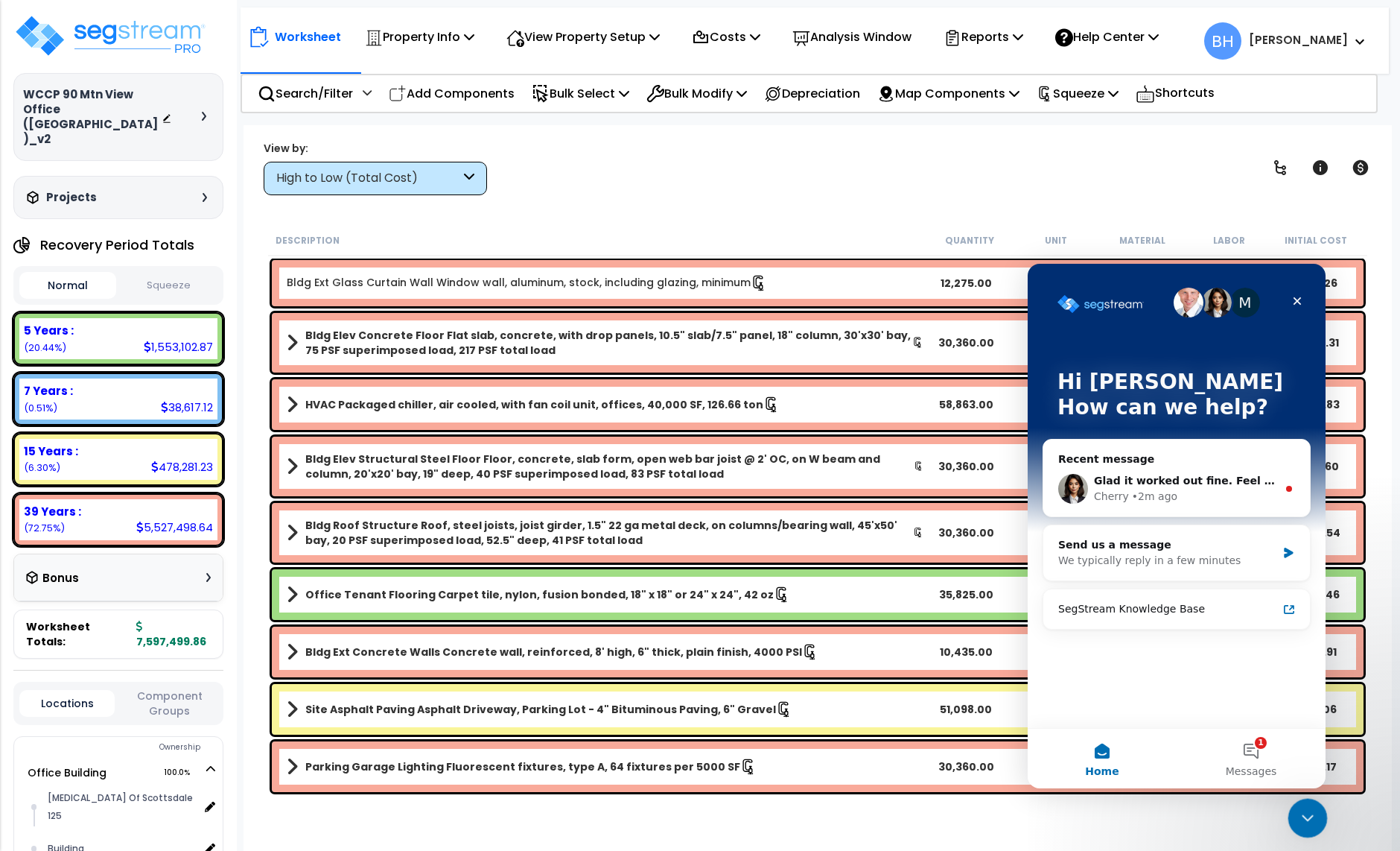
click at [1305, 817] on icon "Close Intercom Messenger" at bounding box center [1305, 816] width 18 height 18
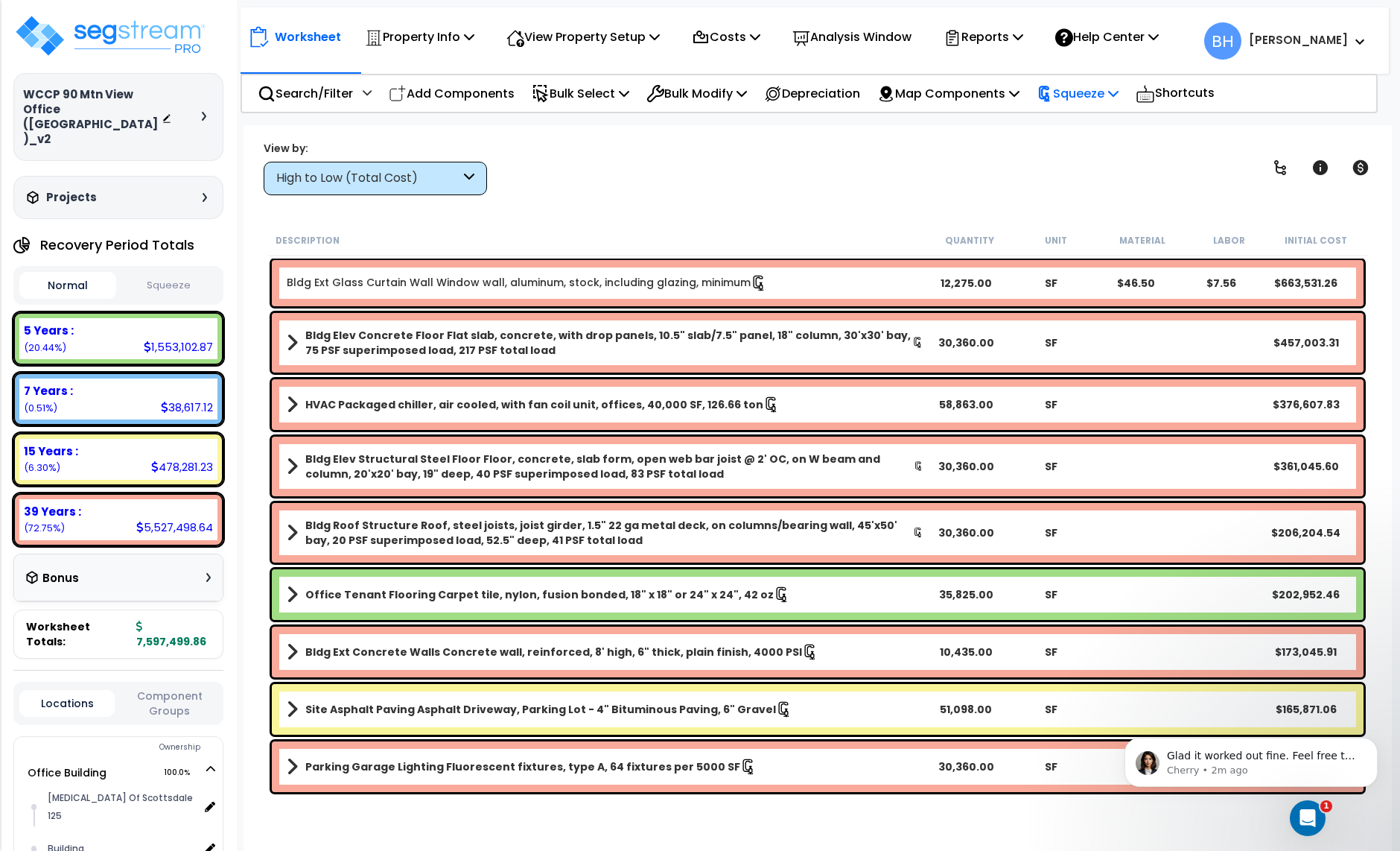
click at [1078, 89] on p "Squeeze" at bounding box center [1078, 93] width 82 height 20
click at [1091, 128] on link "Re-squeeze" at bounding box center [1103, 127] width 147 height 30
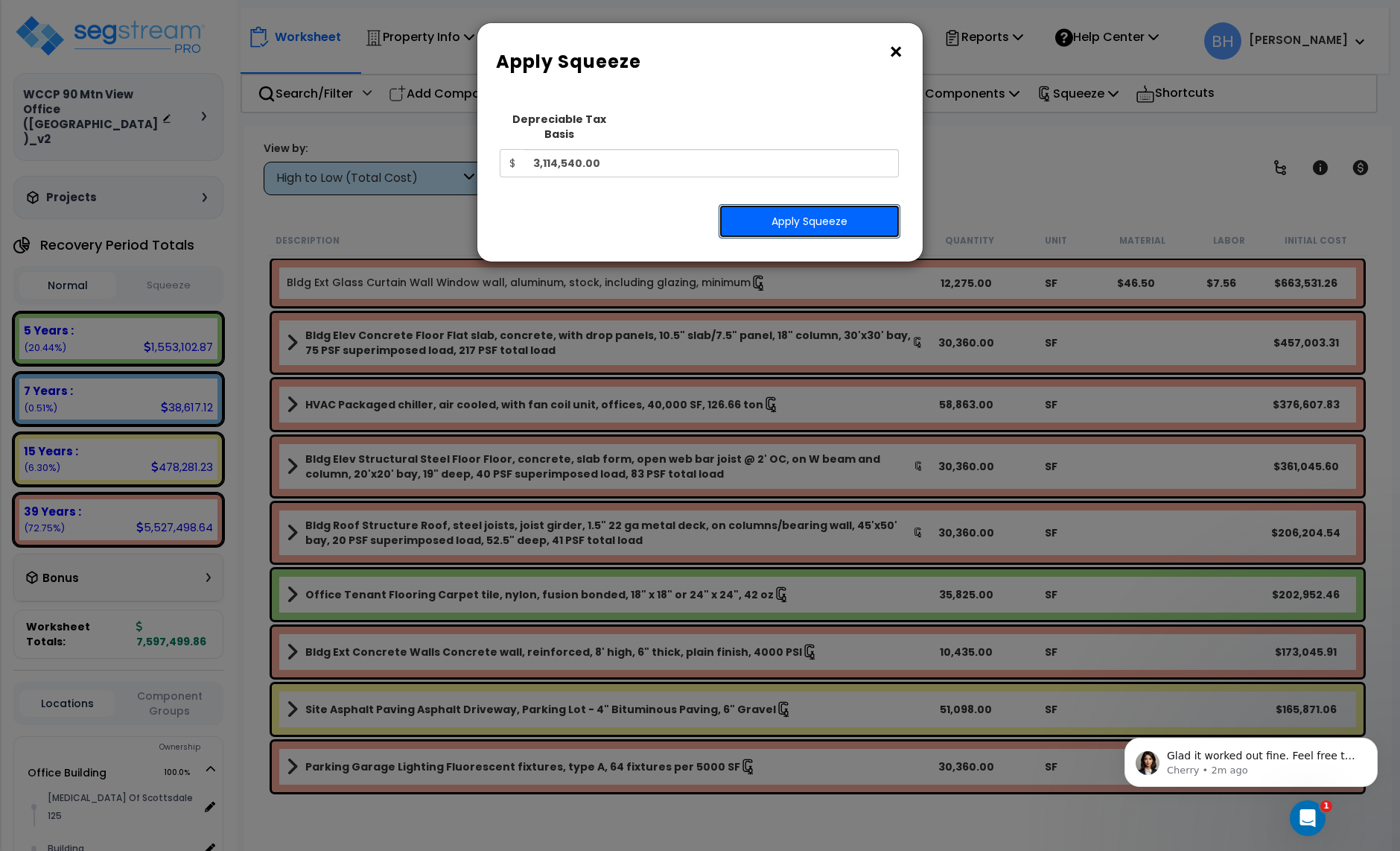
click at [803, 204] on button "Apply Squeeze" at bounding box center [809, 221] width 181 height 34
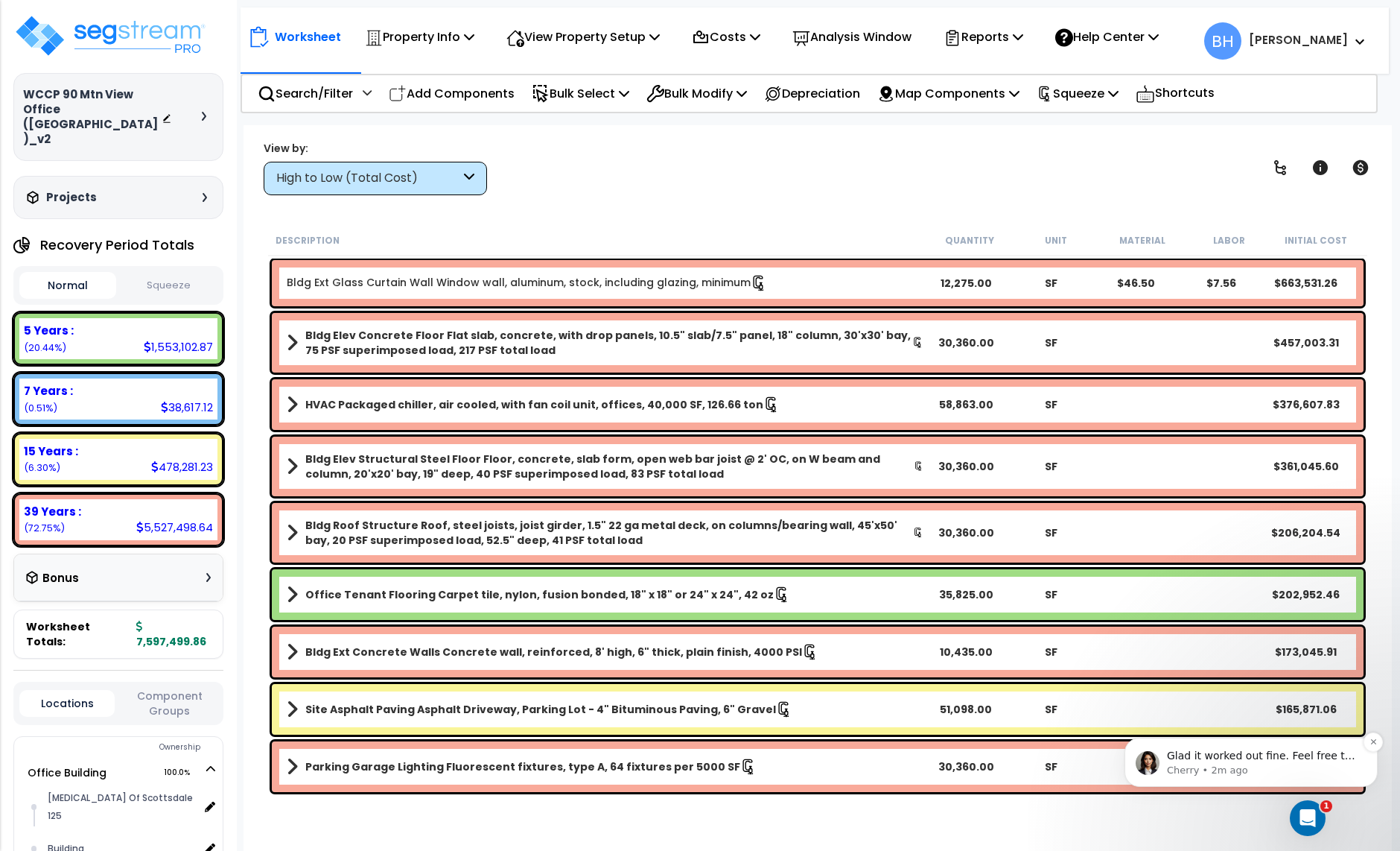
click at [1258, 769] on p "Cherry • 2m ago" at bounding box center [1262, 769] width 192 height 13
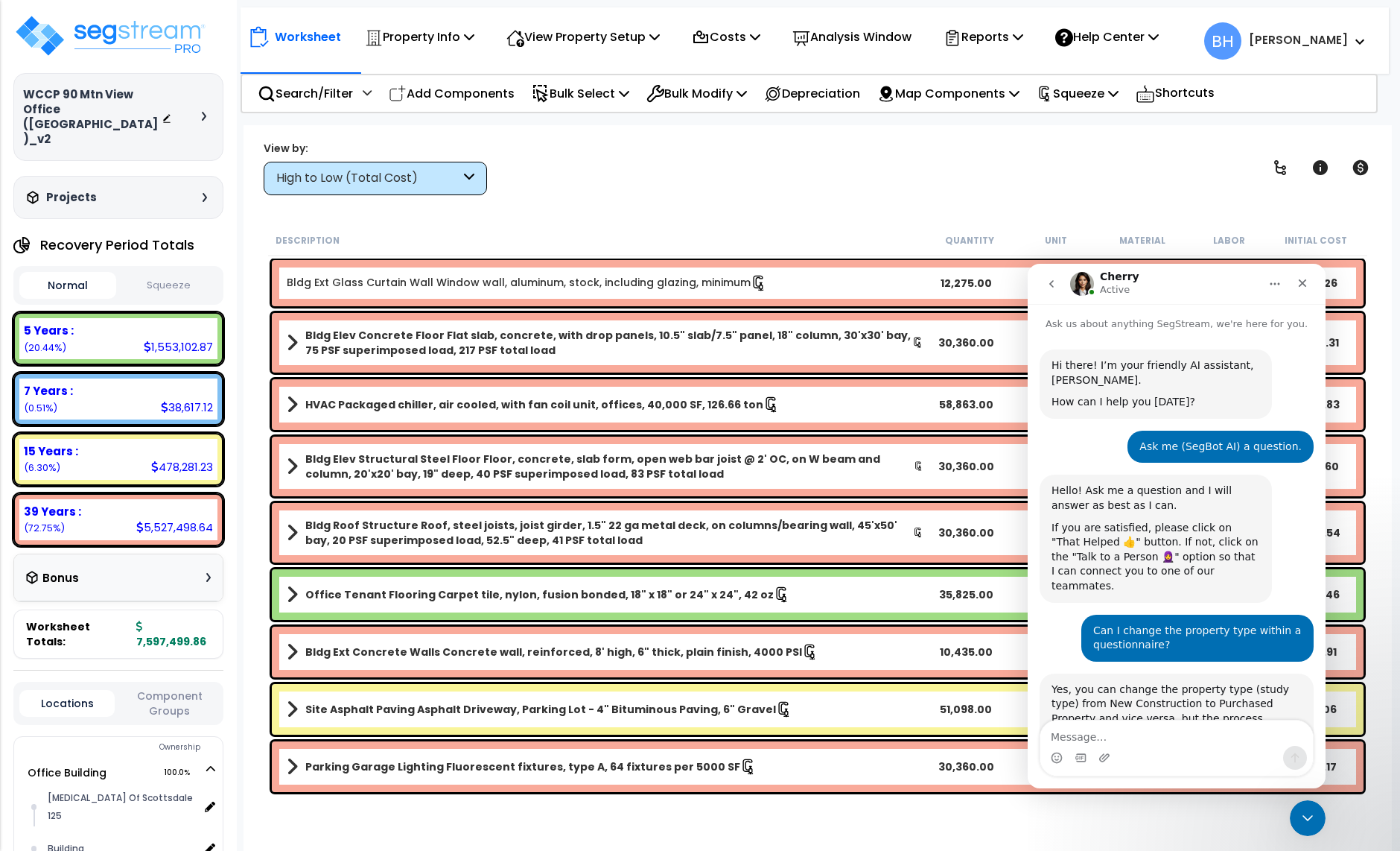
scroll to position [45, 0]
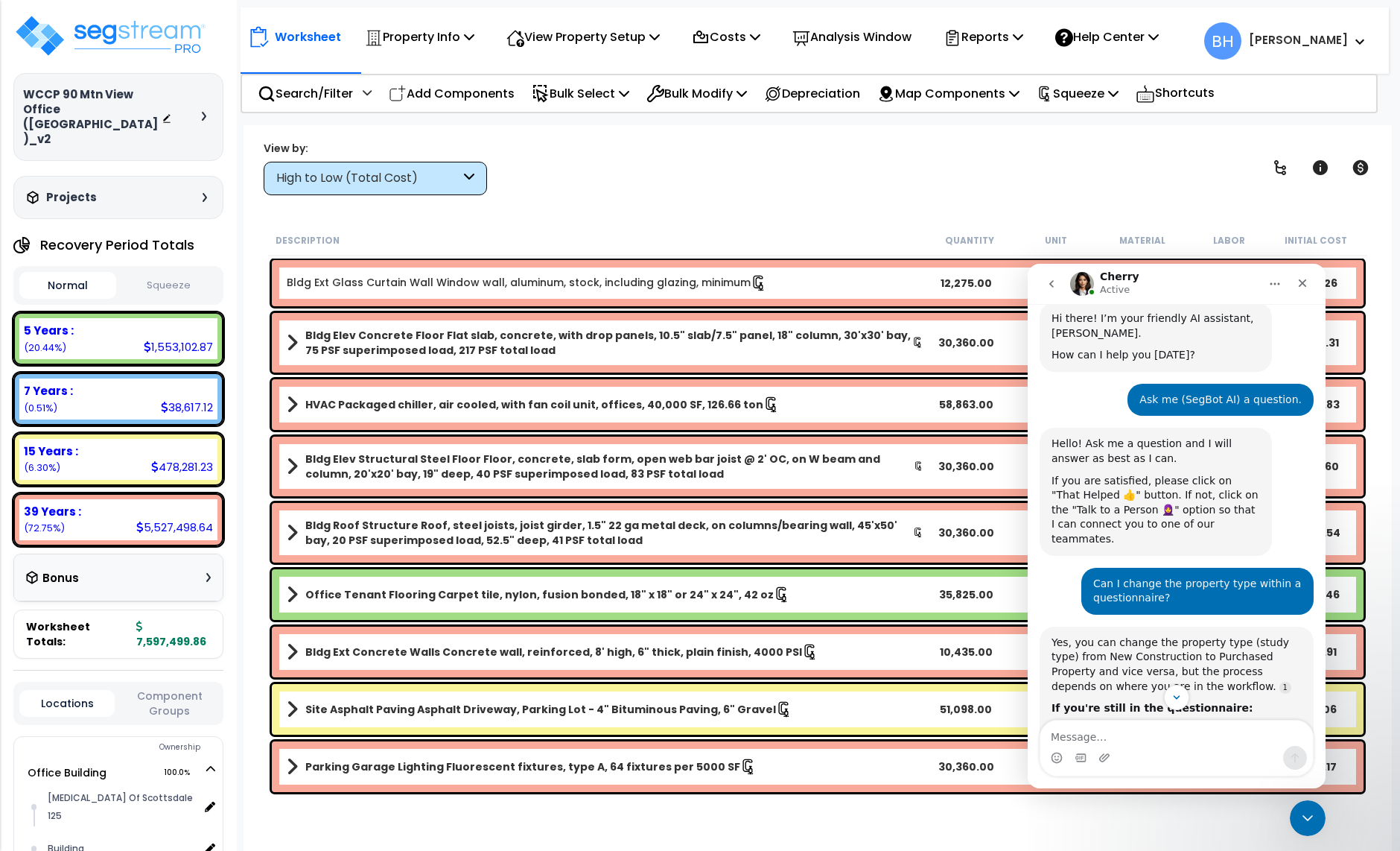
click at [1119, 734] on textarea "Message…" at bounding box center [1177, 733] width 272 height 25
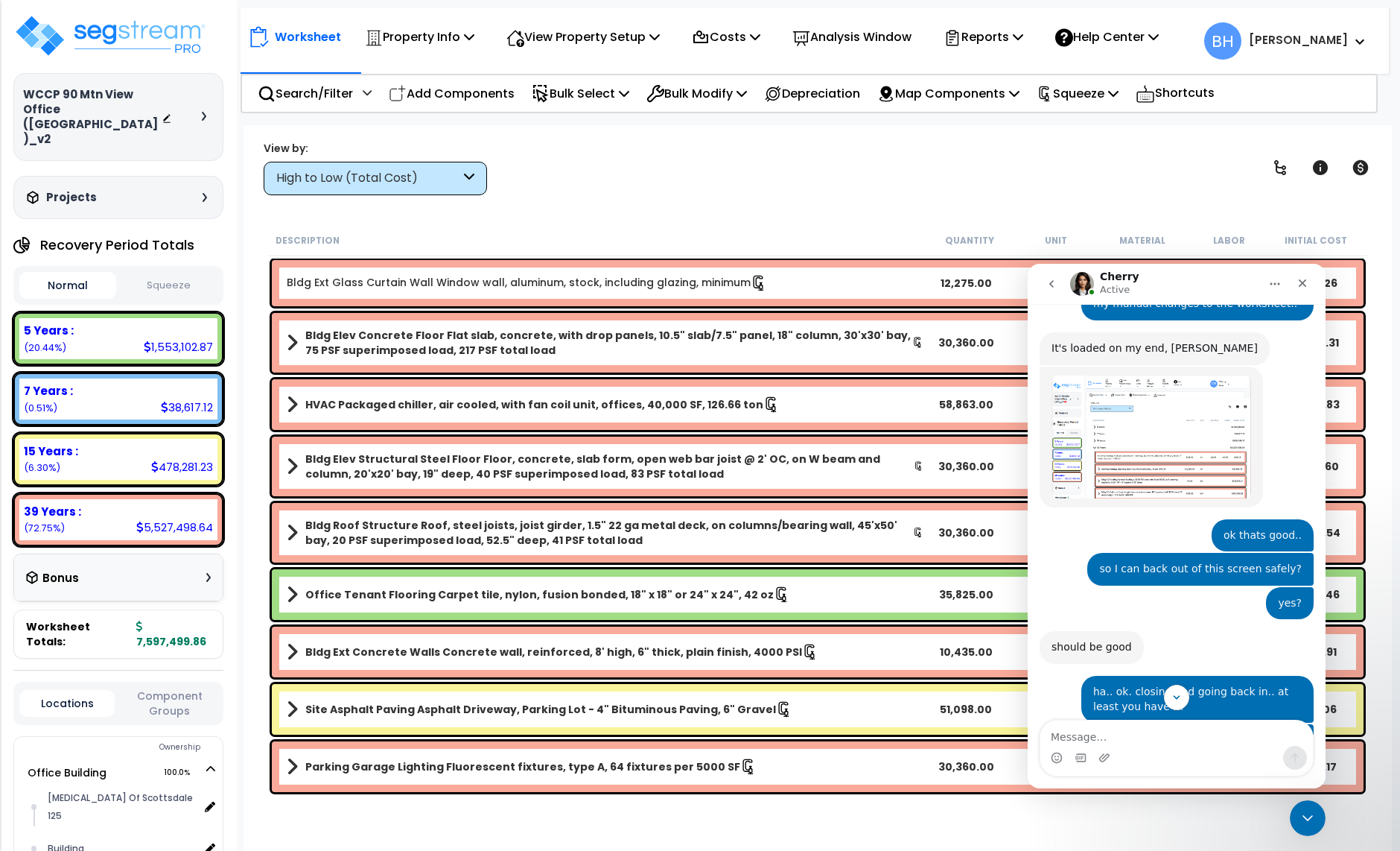
scroll to position [2013, 0]
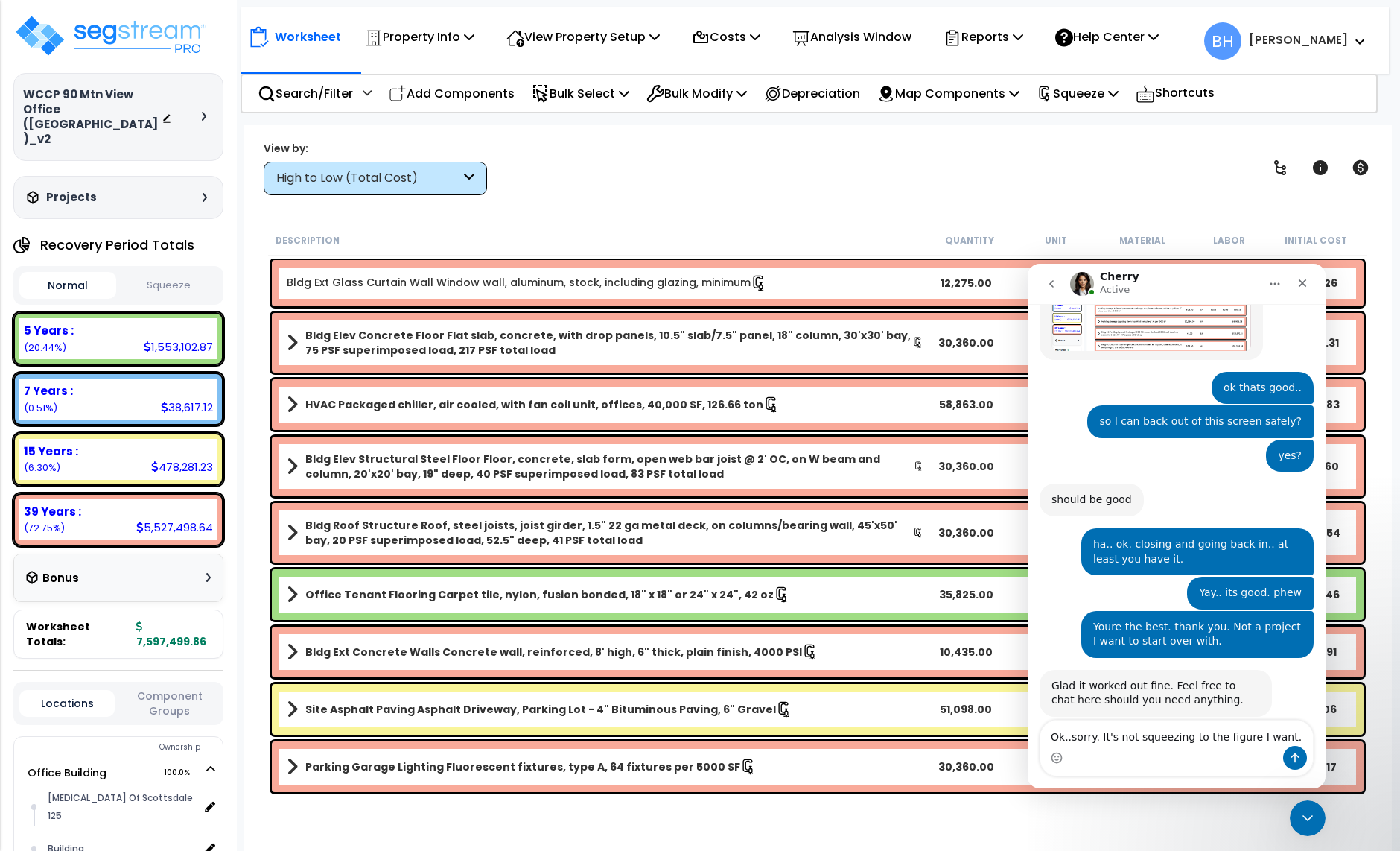
type textarea "Ok..sorry. It's not squeezing to the figure I want."
click at [173, 273] on button "Squeeze" at bounding box center [168, 286] width 97 height 26
click at [1301, 282] on icon "Close" at bounding box center [1303, 283] width 12 height 12
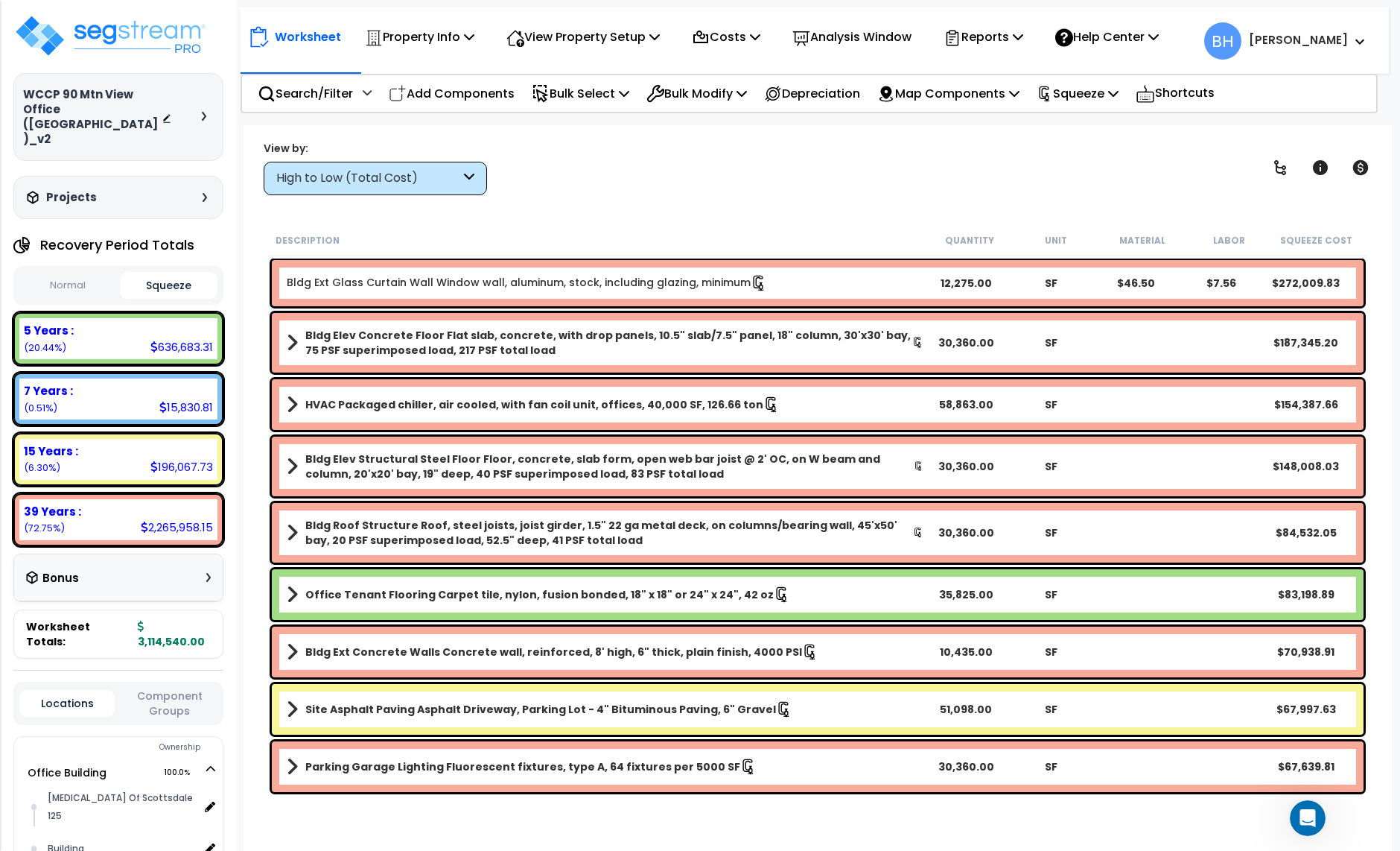
drag, startPoint x: 74, startPoint y: 250, endPoint x: 109, endPoint y: 252, distance: 35.1
click at [74, 273] on button "Normal" at bounding box center [67, 286] width 97 height 26
click at [161, 273] on button "Squeeze" at bounding box center [168, 286] width 97 height 26
click at [1009, 35] on p "Reports" at bounding box center [983, 37] width 80 height 20
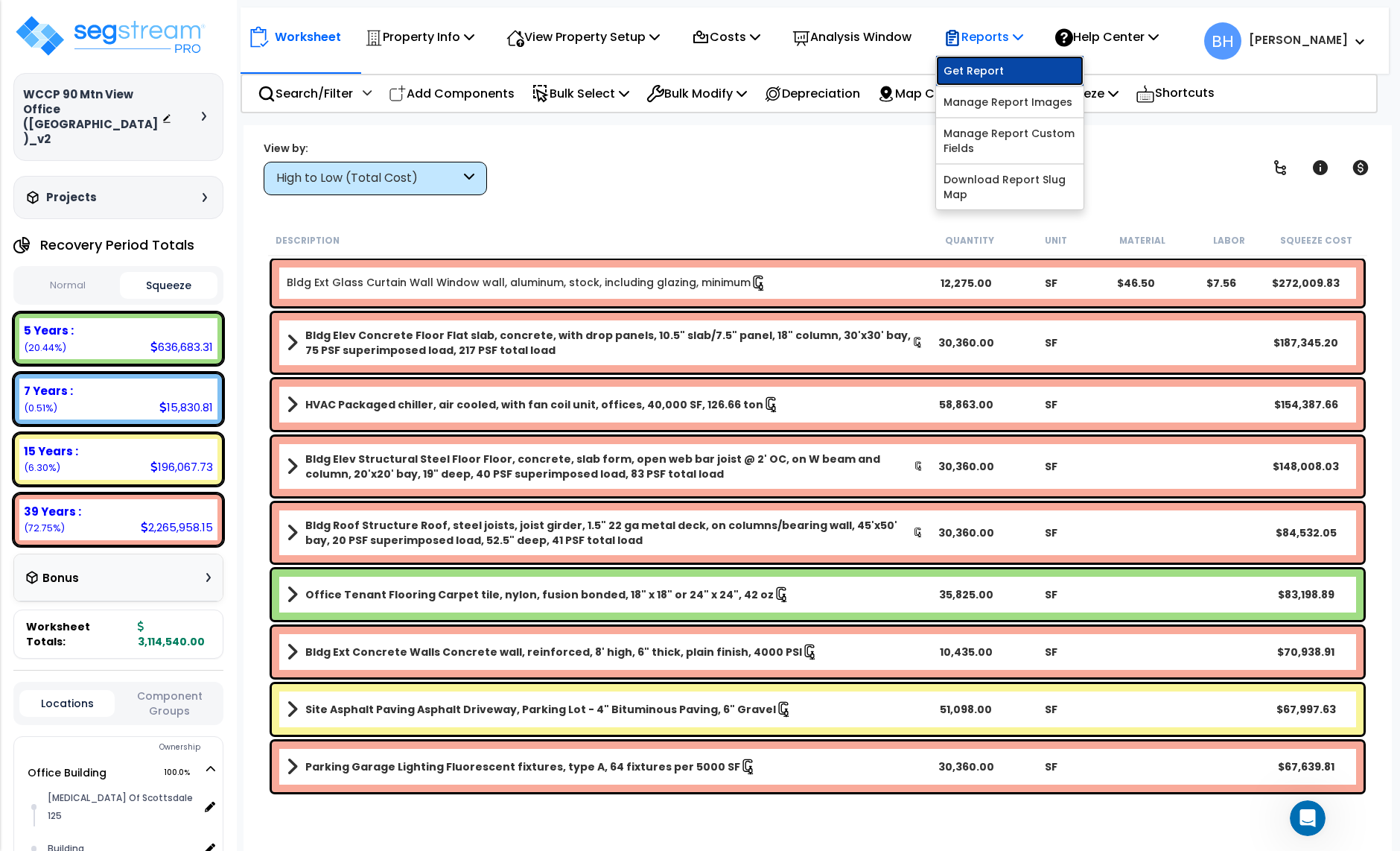
click at [1014, 73] on link "Get Report" at bounding box center [1010, 71] width 147 height 30
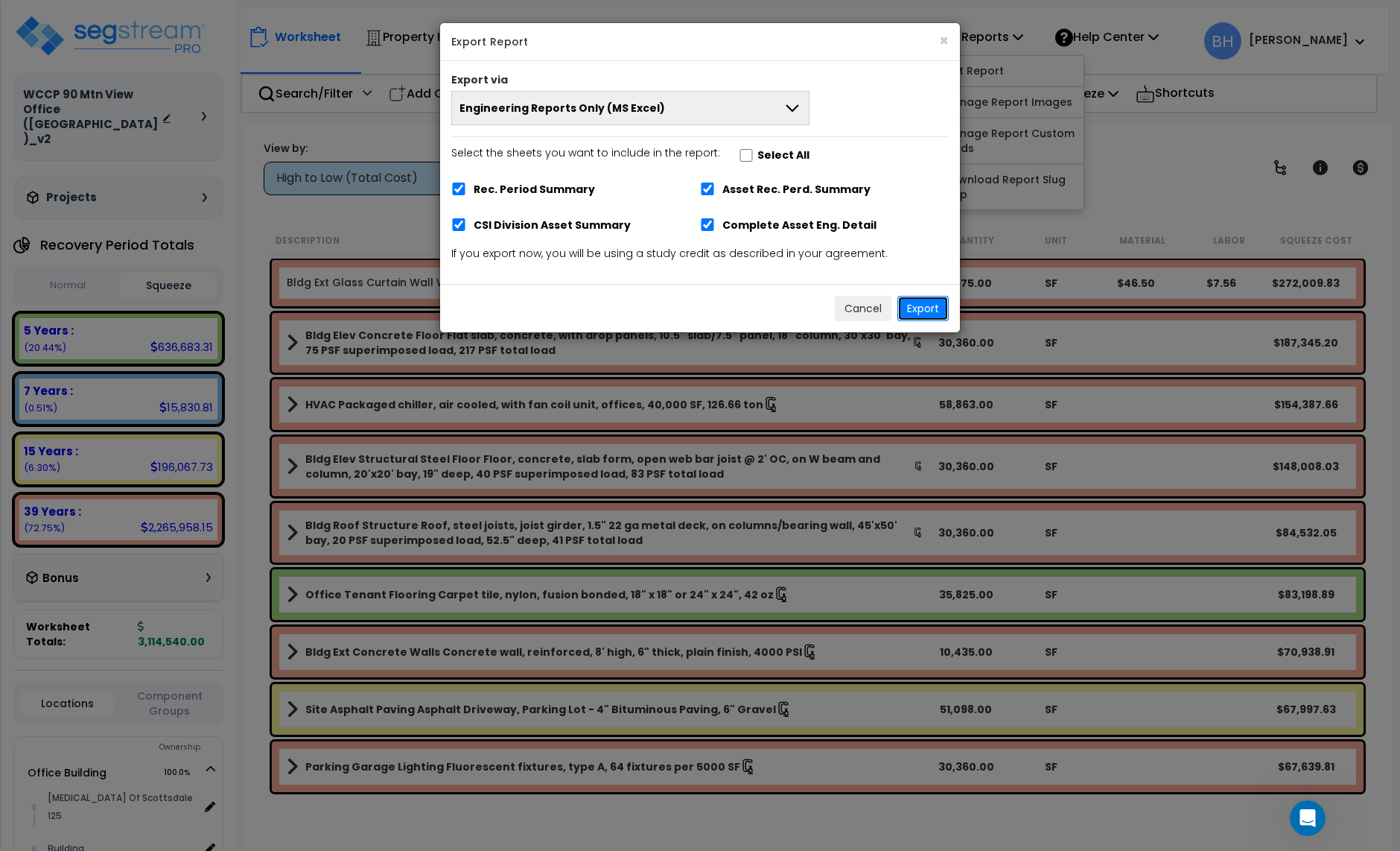
click at [929, 314] on button "Export" at bounding box center [923, 308] width 52 height 25
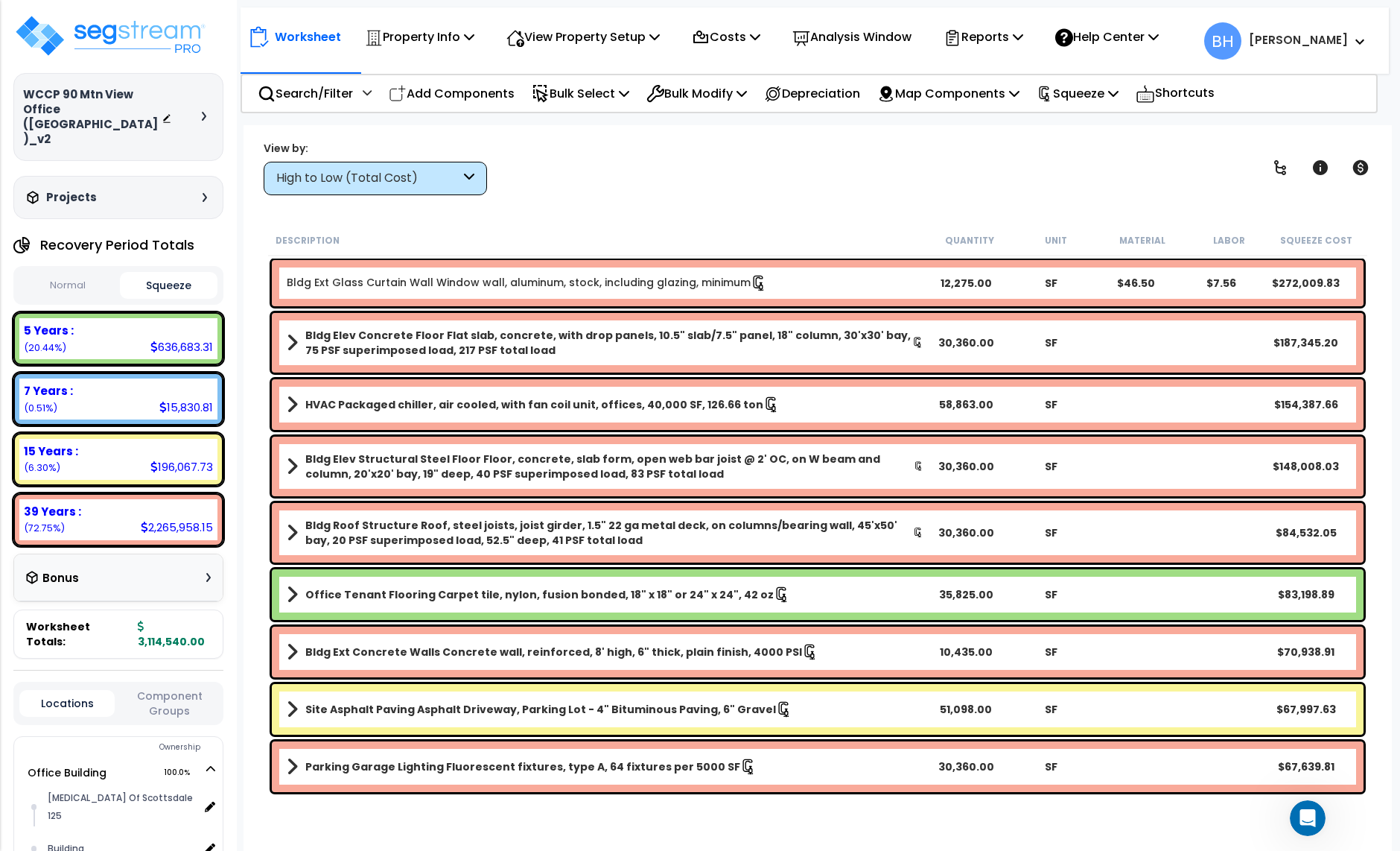
click at [700, 206] on div "Worksheet Property Info Property Setup Add Property Unit Template property Clon…" at bounding box center [817, 550] width 1149 height 851
drag, startPoint x: 981, startPoint y: 37, endPoint x: 1029, endPoint y: 82, distance: 65.8
click at [981, 37] on p "Reports" at bounding box center [983, 37] width 80 height 20
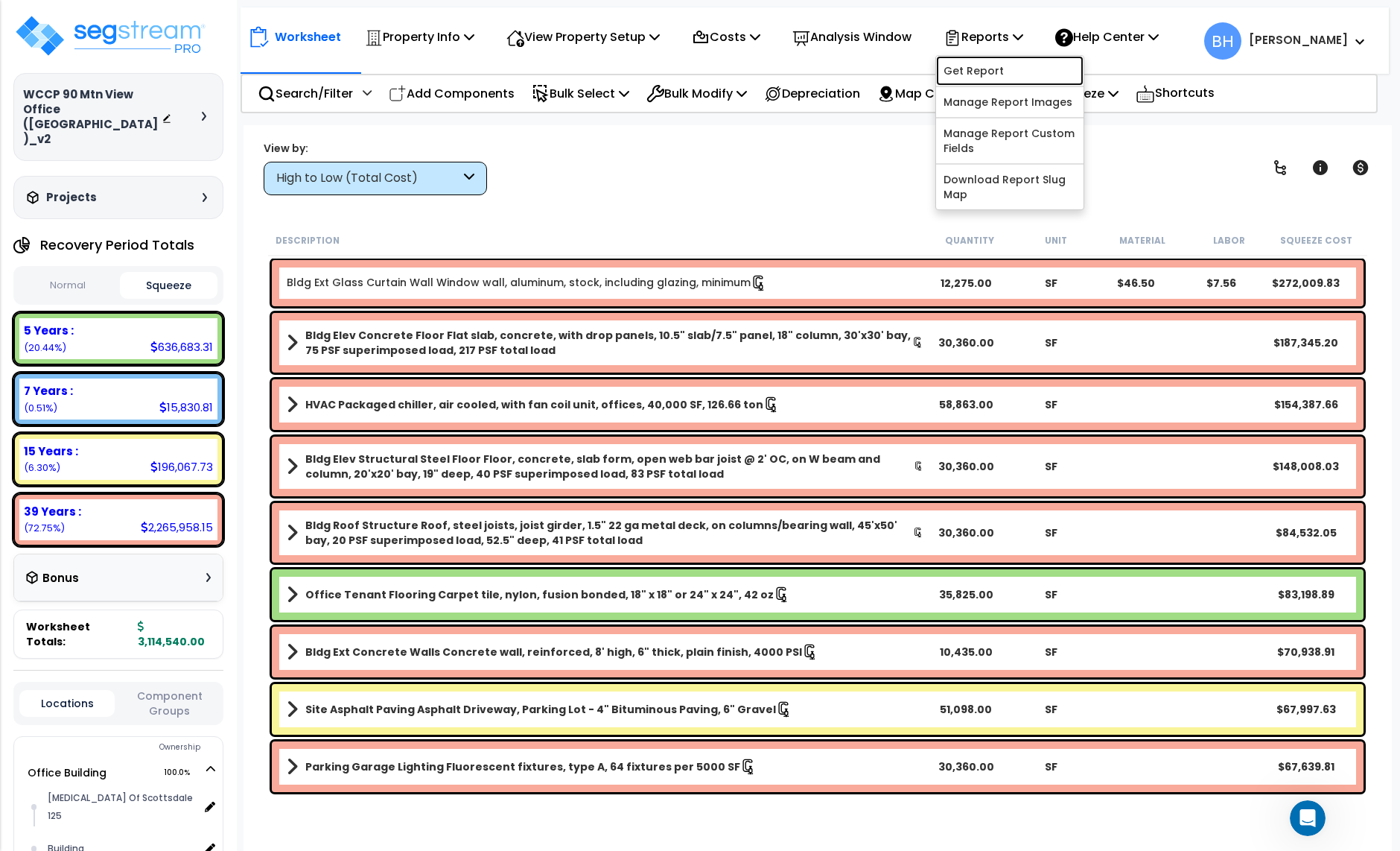
click at [1014, 67] on link "Get Report" at bounding box center [1010, 71] width 147 height 30
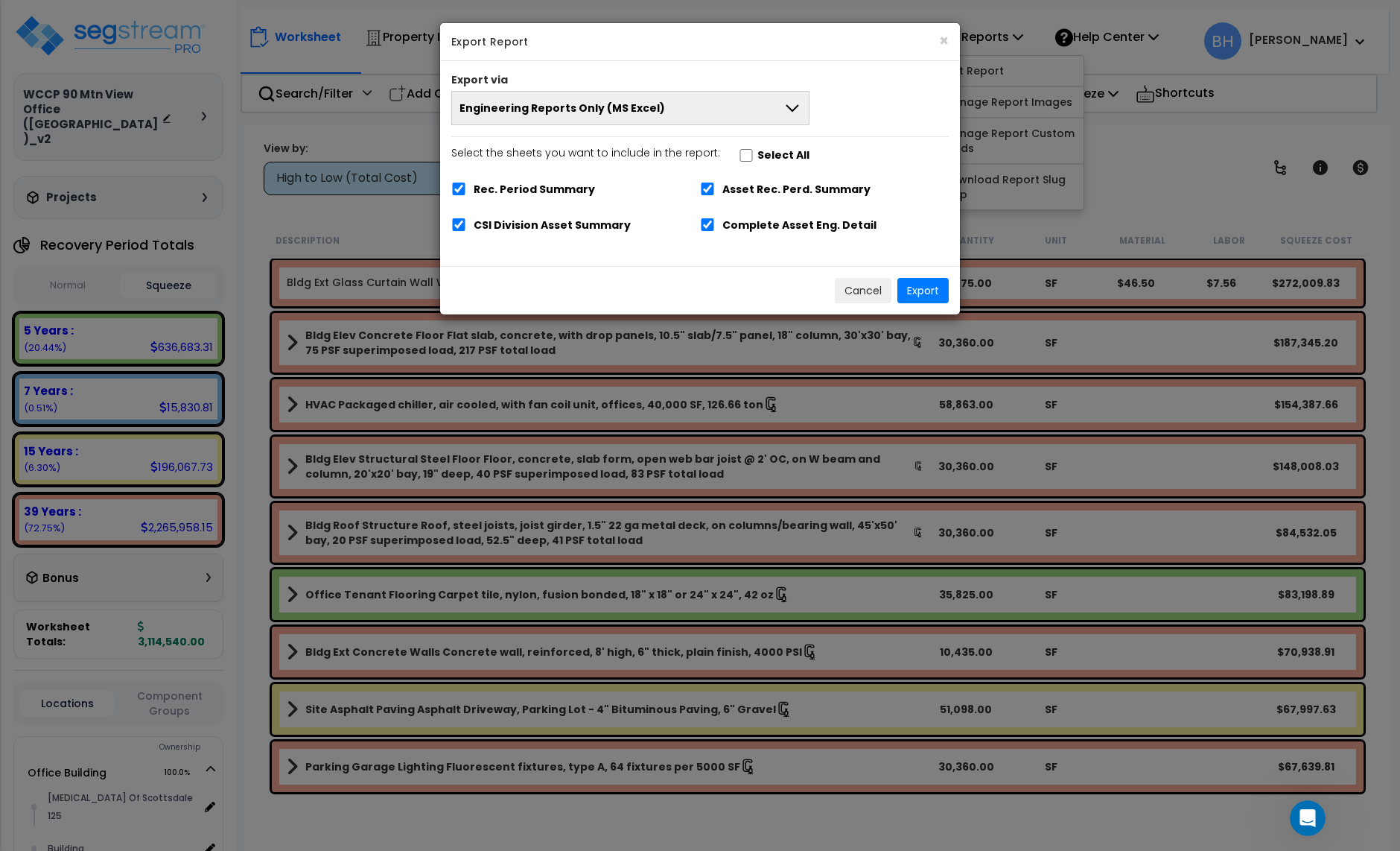
click at [746, 104] on button "Engineering Reports Only (MS Excel)" at bounding box center [630, 108] width 358 height 34
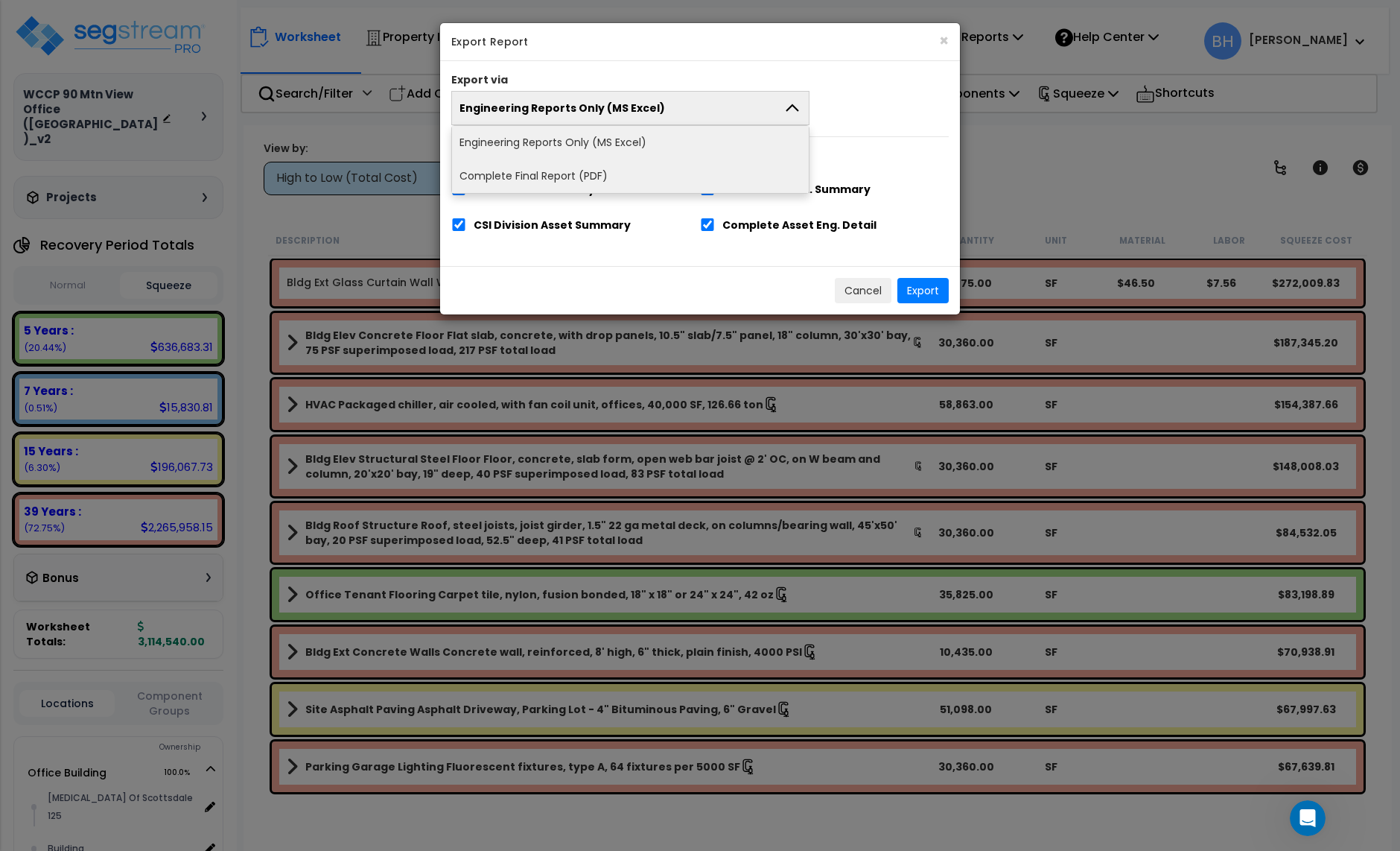
click at [566, 176] on li "Complete Final Report (PDF)" at bounding box center [630, 176] width 357 height 33
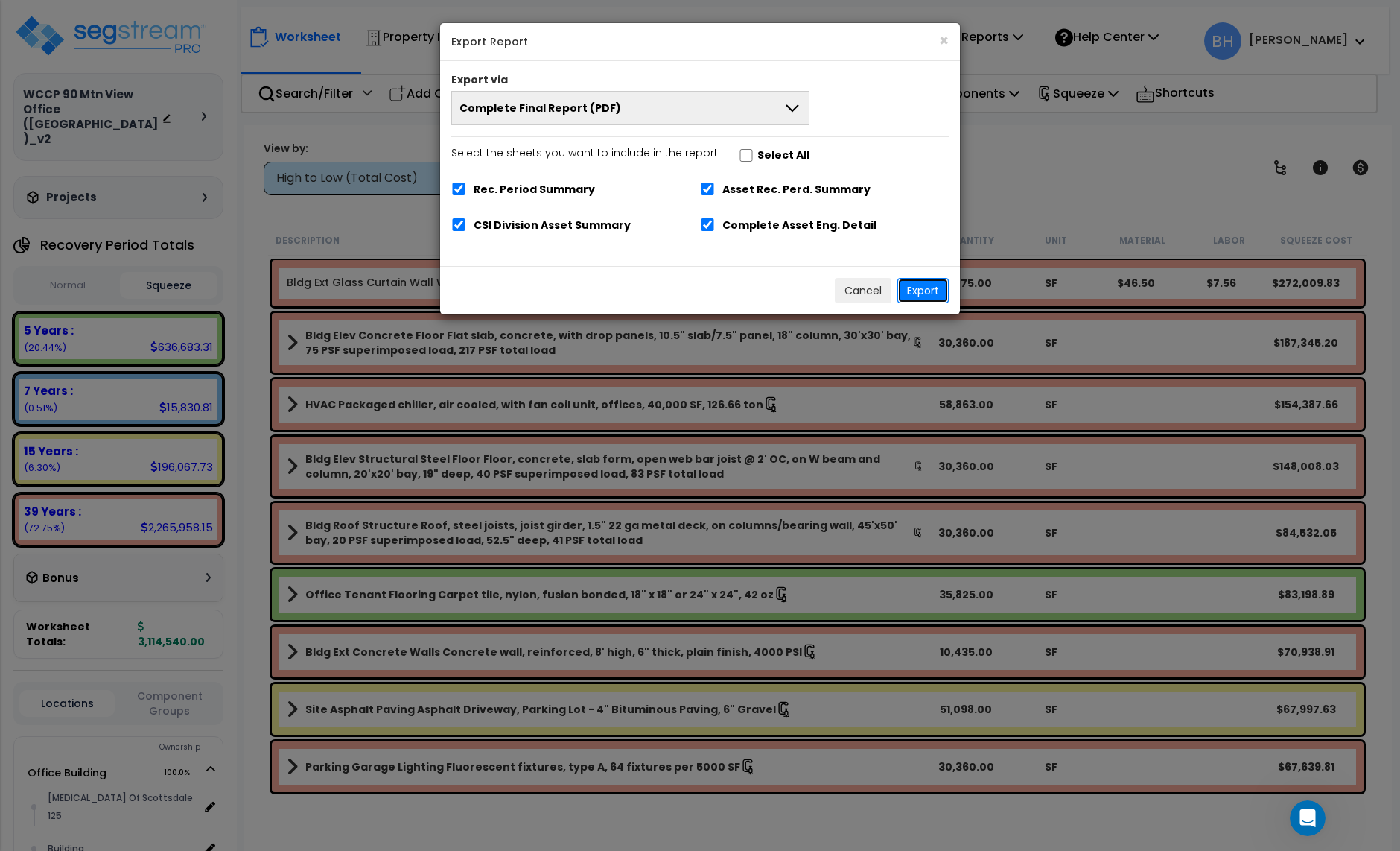
click at [917, 285] on button "Export" at bounding box center [923, 290] width 52 height 25
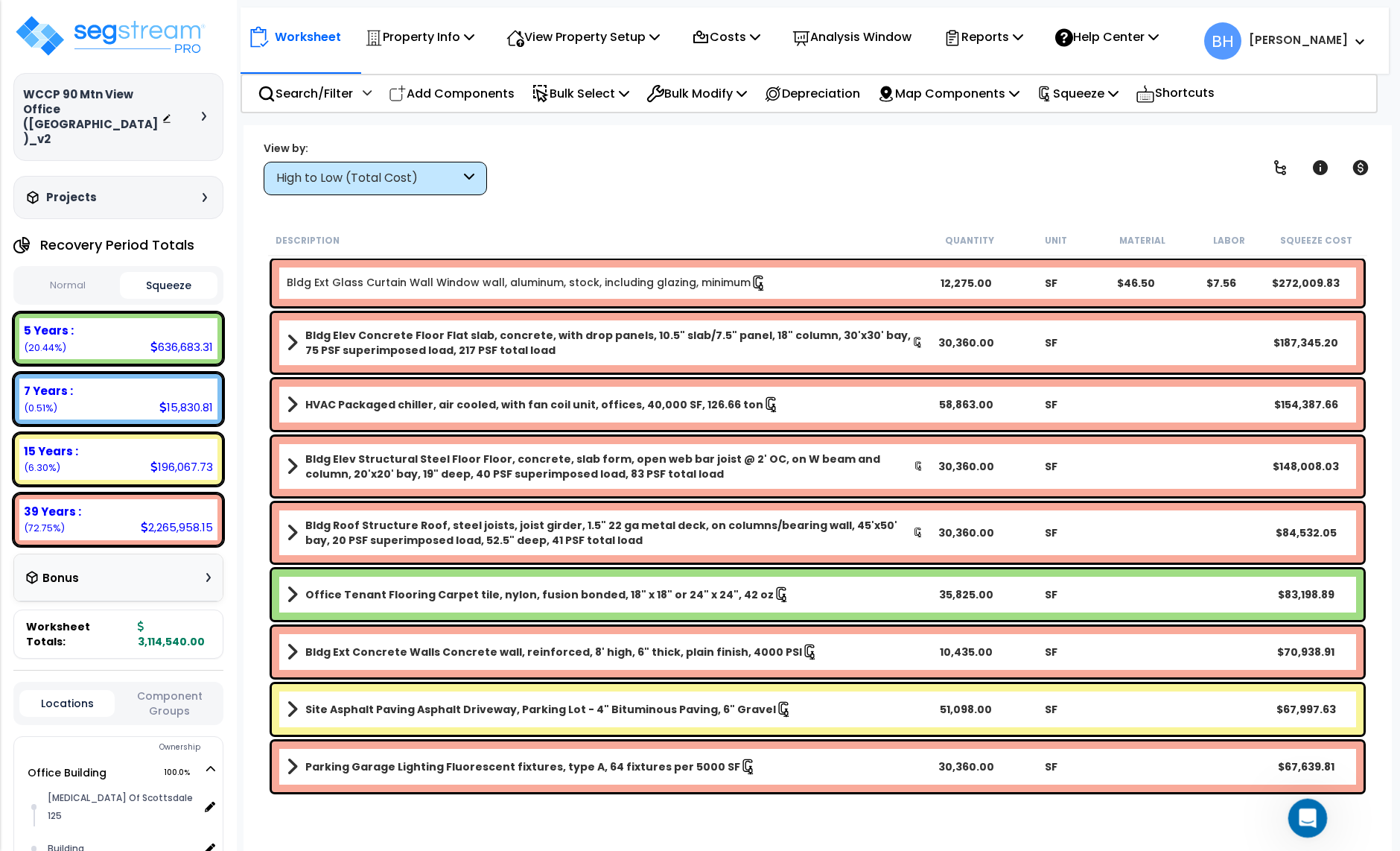
click at [1310, 819] on icon "Open Intercom Messenger" at bounding box center [1306, 816] width 25 height 25
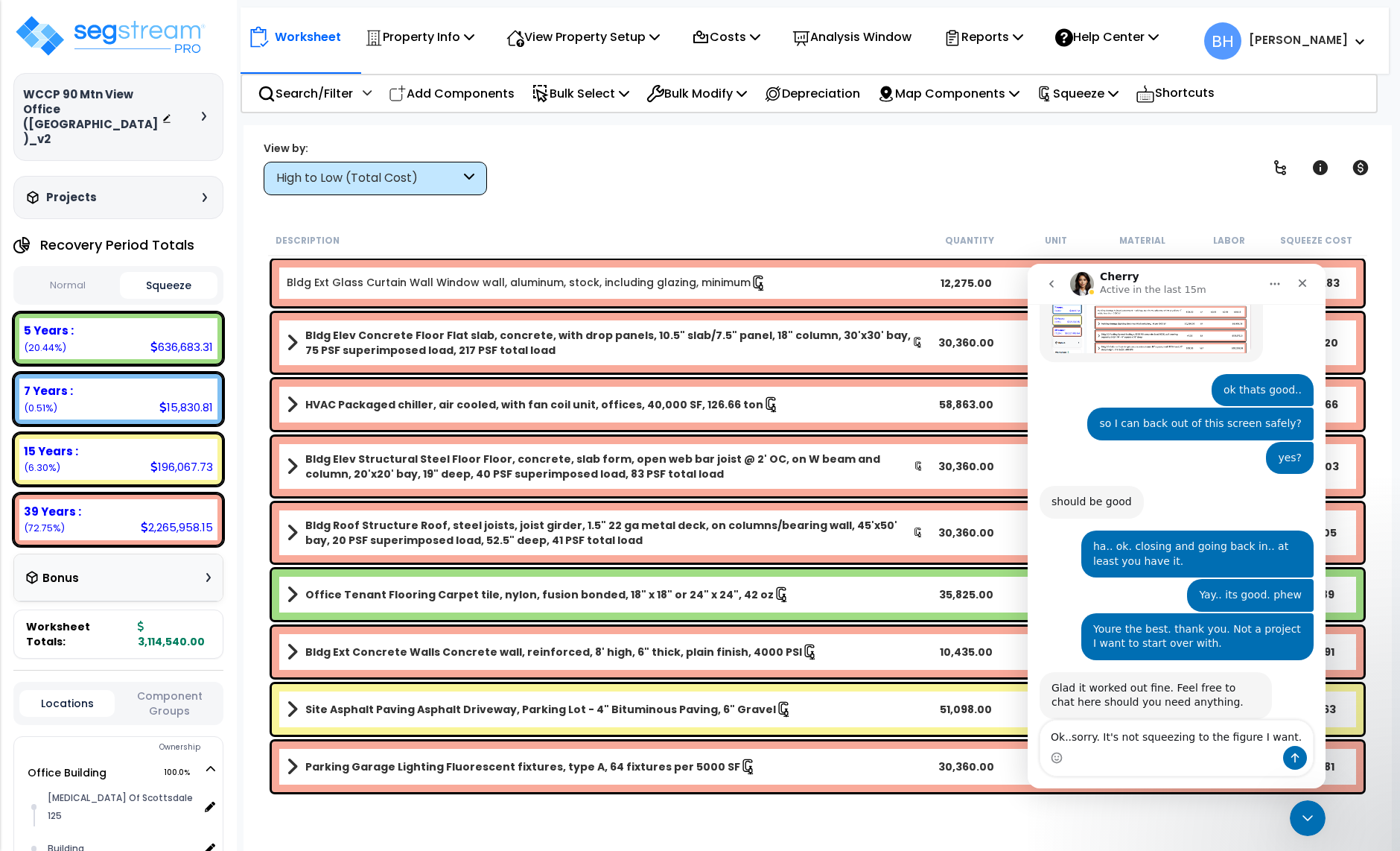
click at [1107, 739] on textarea "Ok..sorry. It's not squeezing to the figure I want." at bounding box center [1177, 733] width 272 height 25
drag, startPoint x: 1101, startPoint y: 739, endPoint x: 1286, endPoint y: 737, distance: 185.0
click at [1286, 737] on textarea "Ok..sorry. It's not squeezing to the figure I want." at bounding box center [1177, 733] width 272 height 25
type textarea "Ok..I need more help. Sorry."
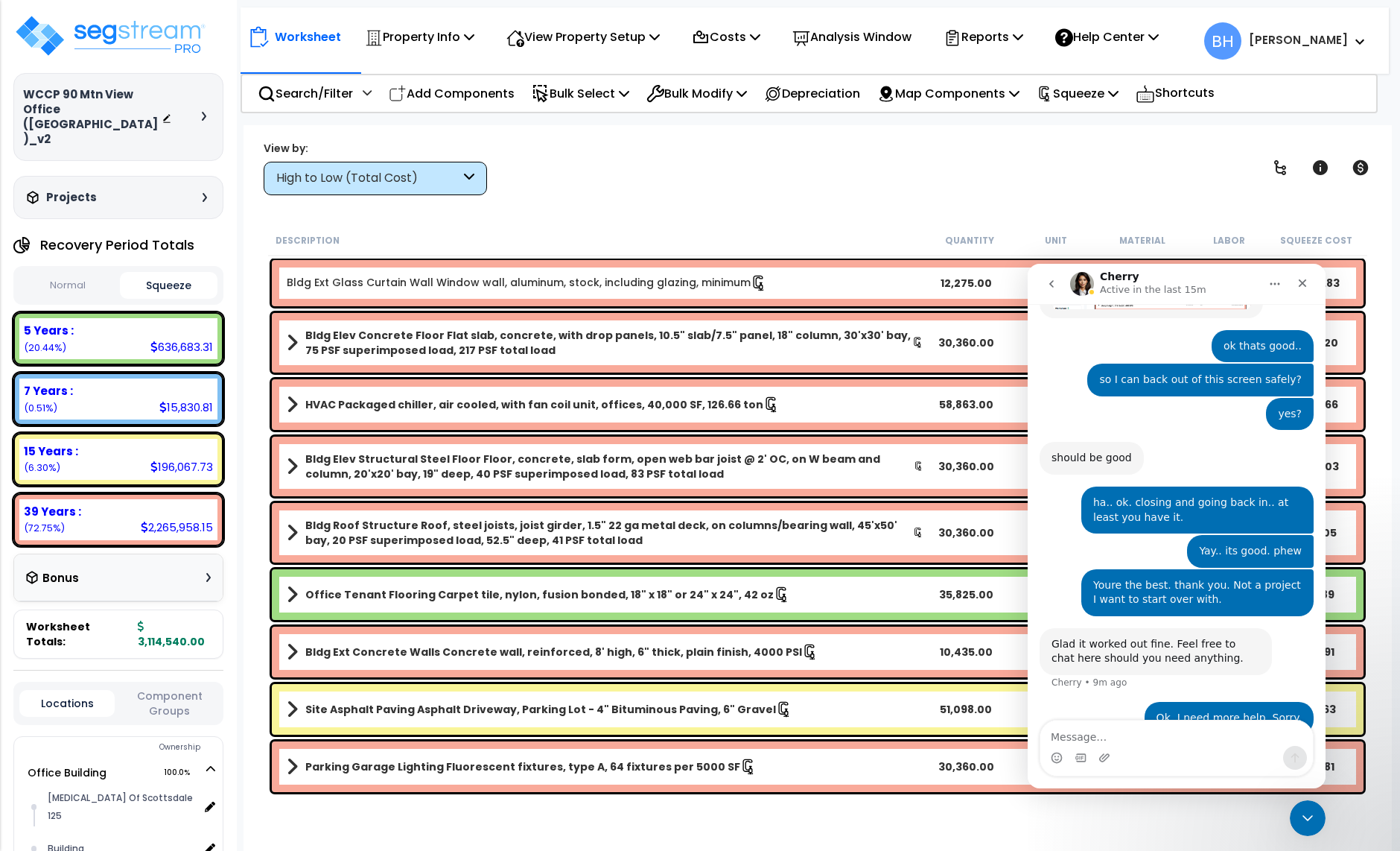
type textarea "W"
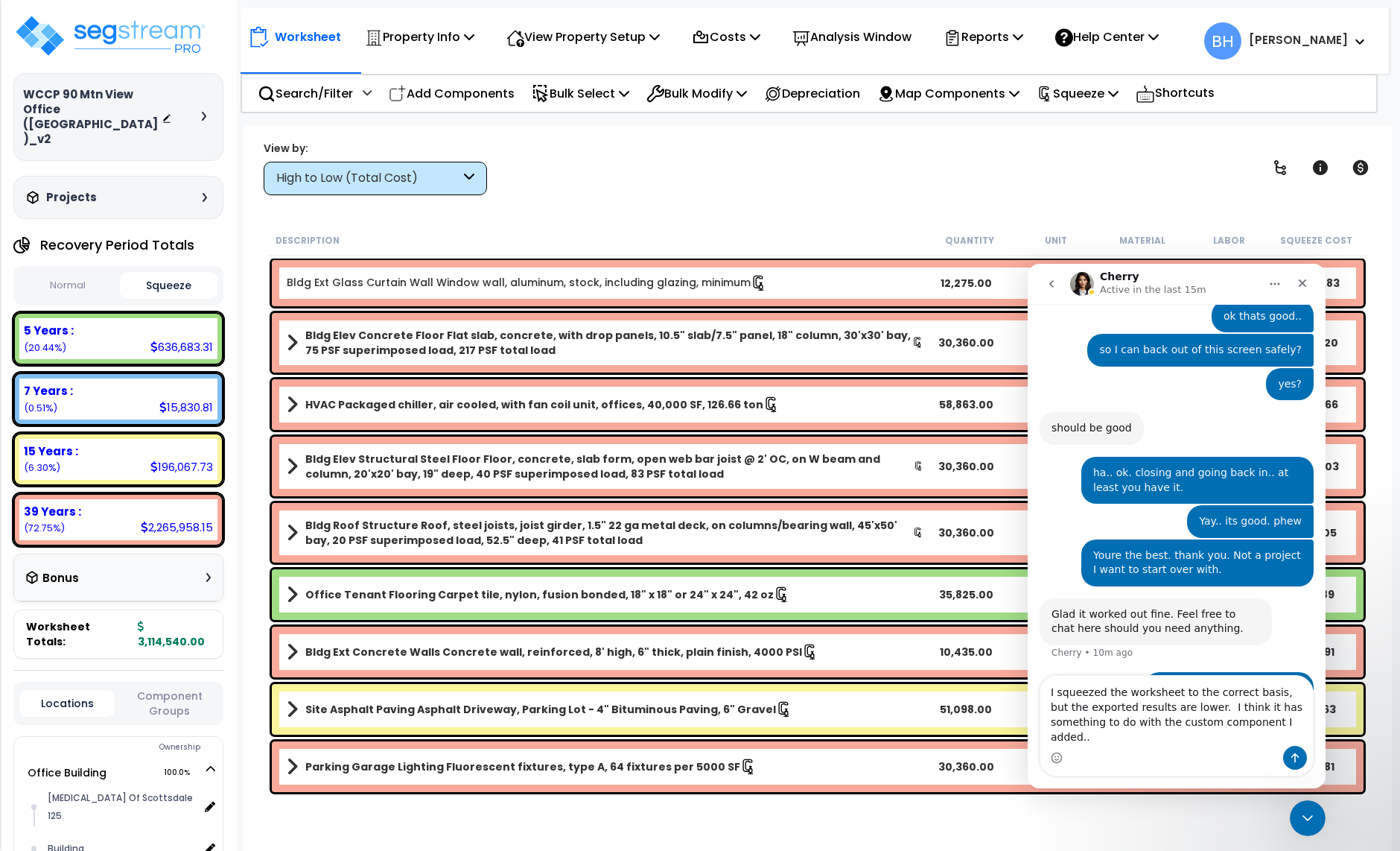
scroll to position [2102, 0]
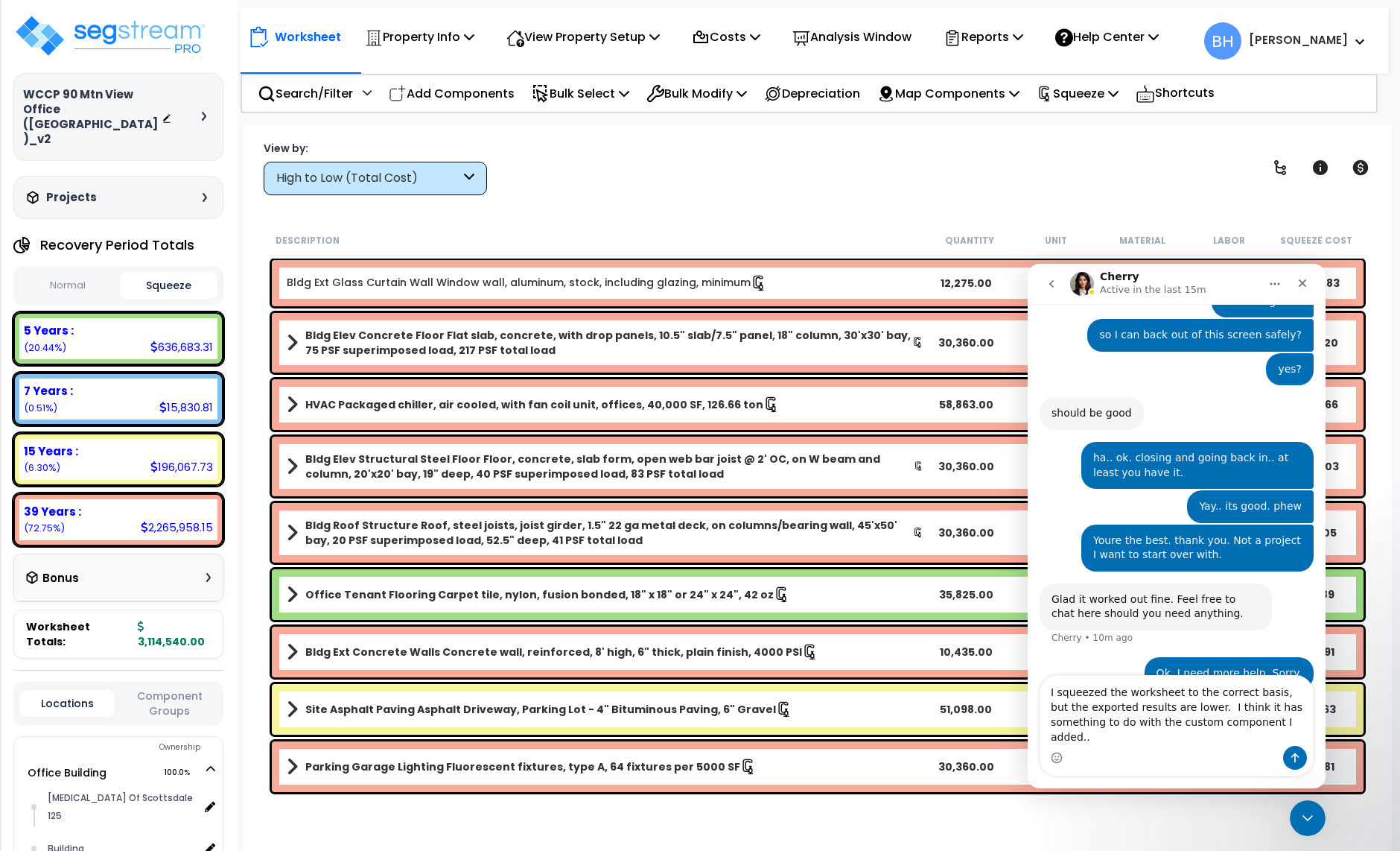
type textarea "I squeezed the worksheet to the correct basis, but the exported results are low…"
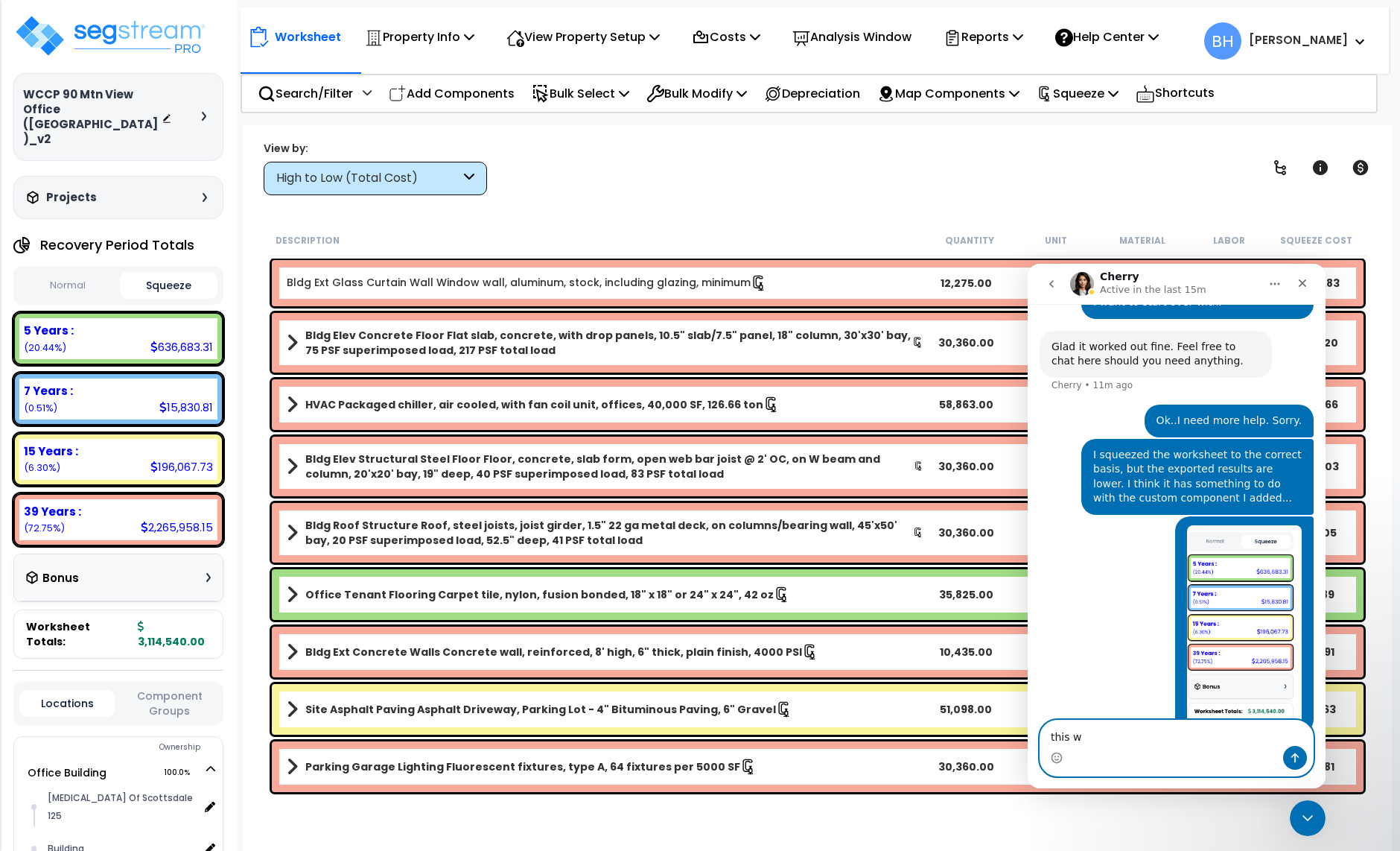
scroll to position [2412, 0]
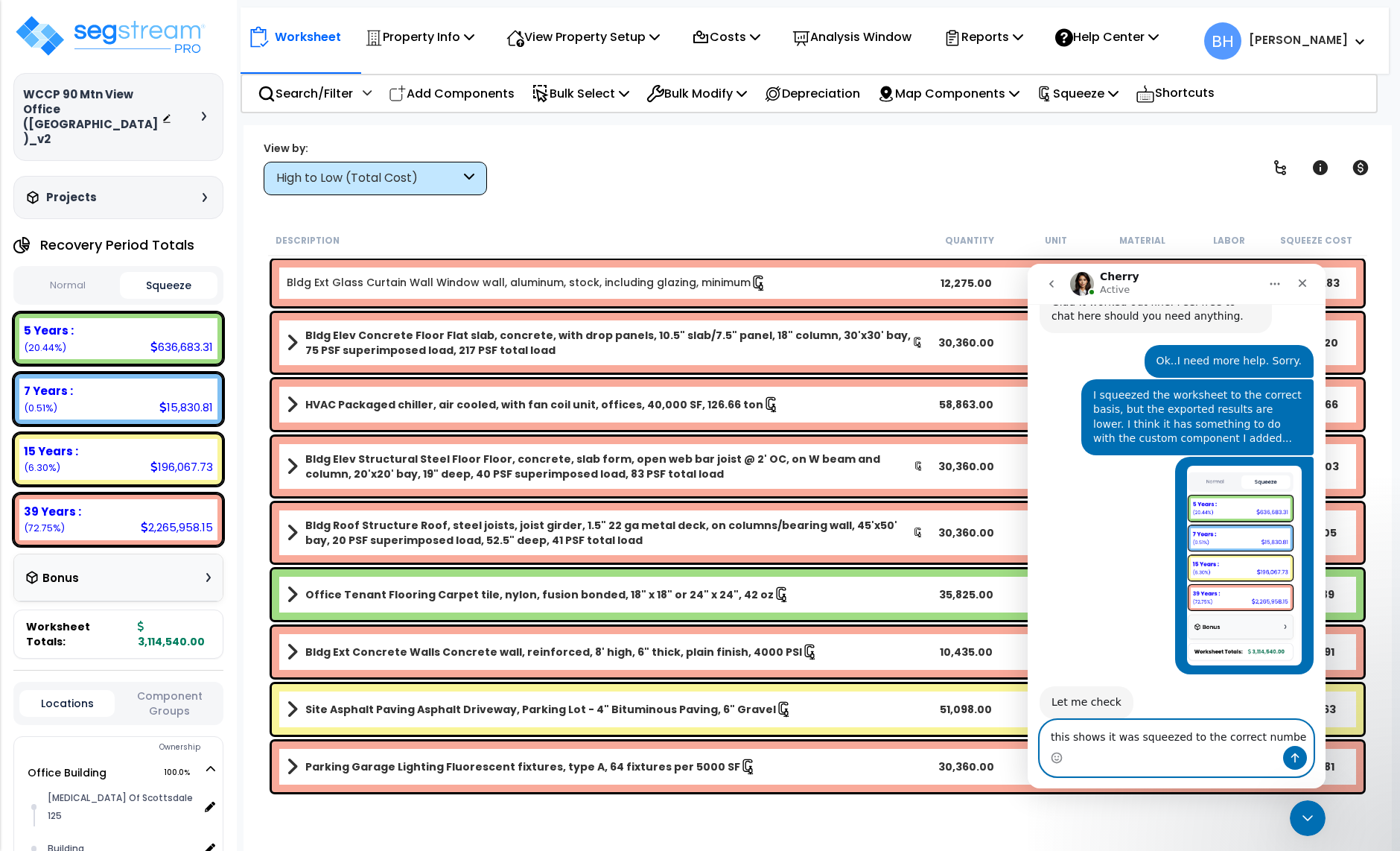
type textarea "this shows it was squeezed to the correct number"
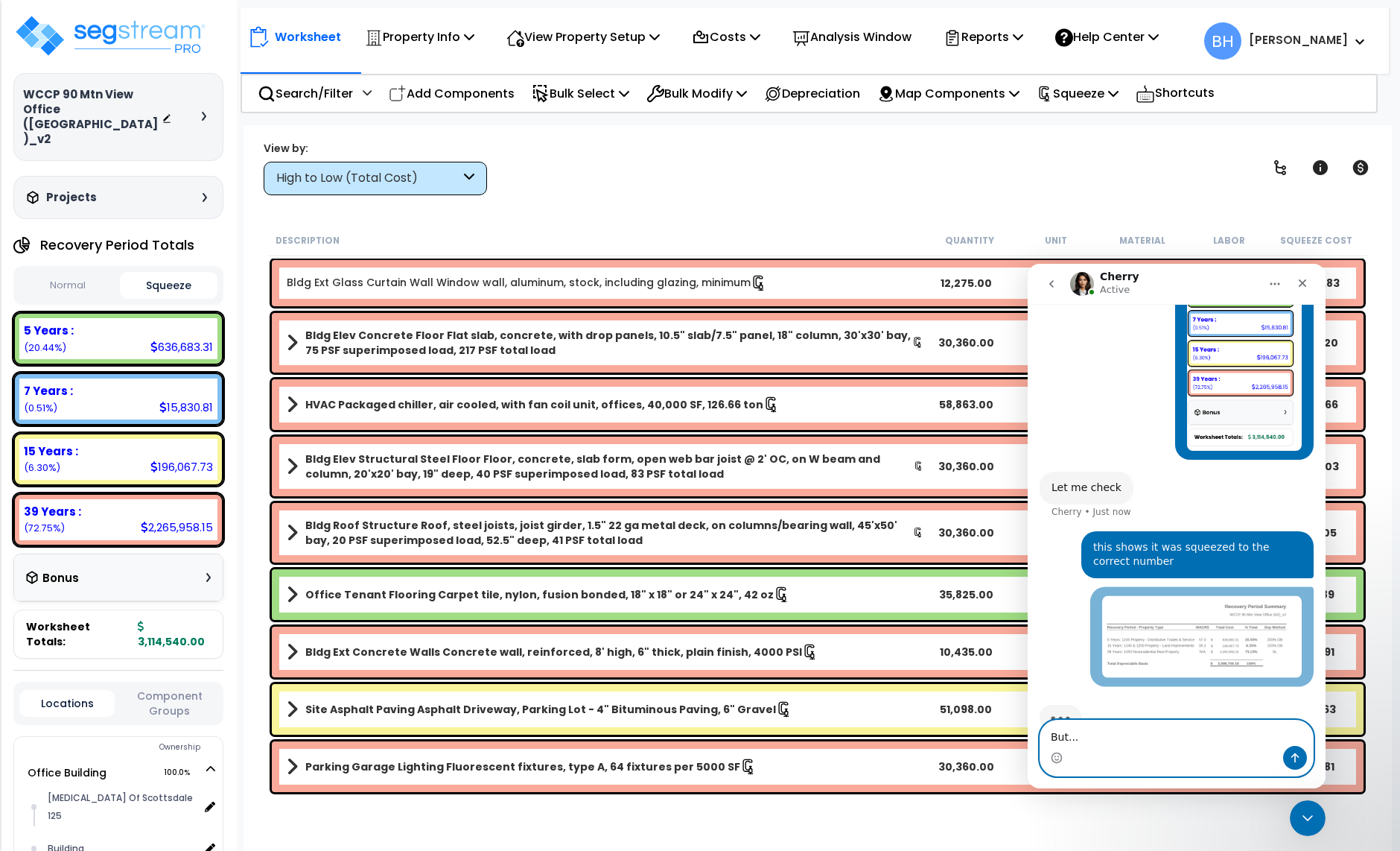
scroll to position [2617, 0]
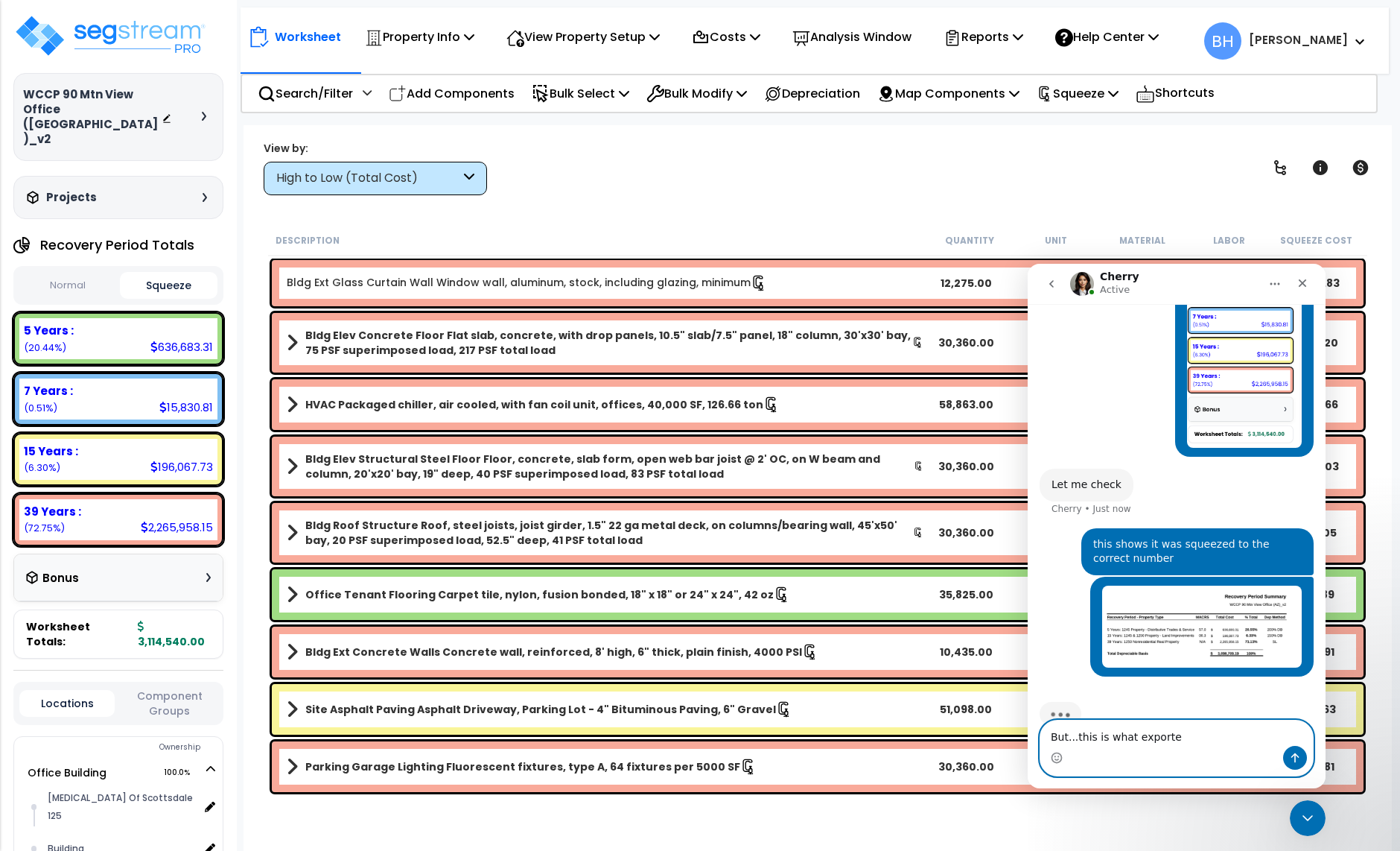
type textarea "But...this is what exported"
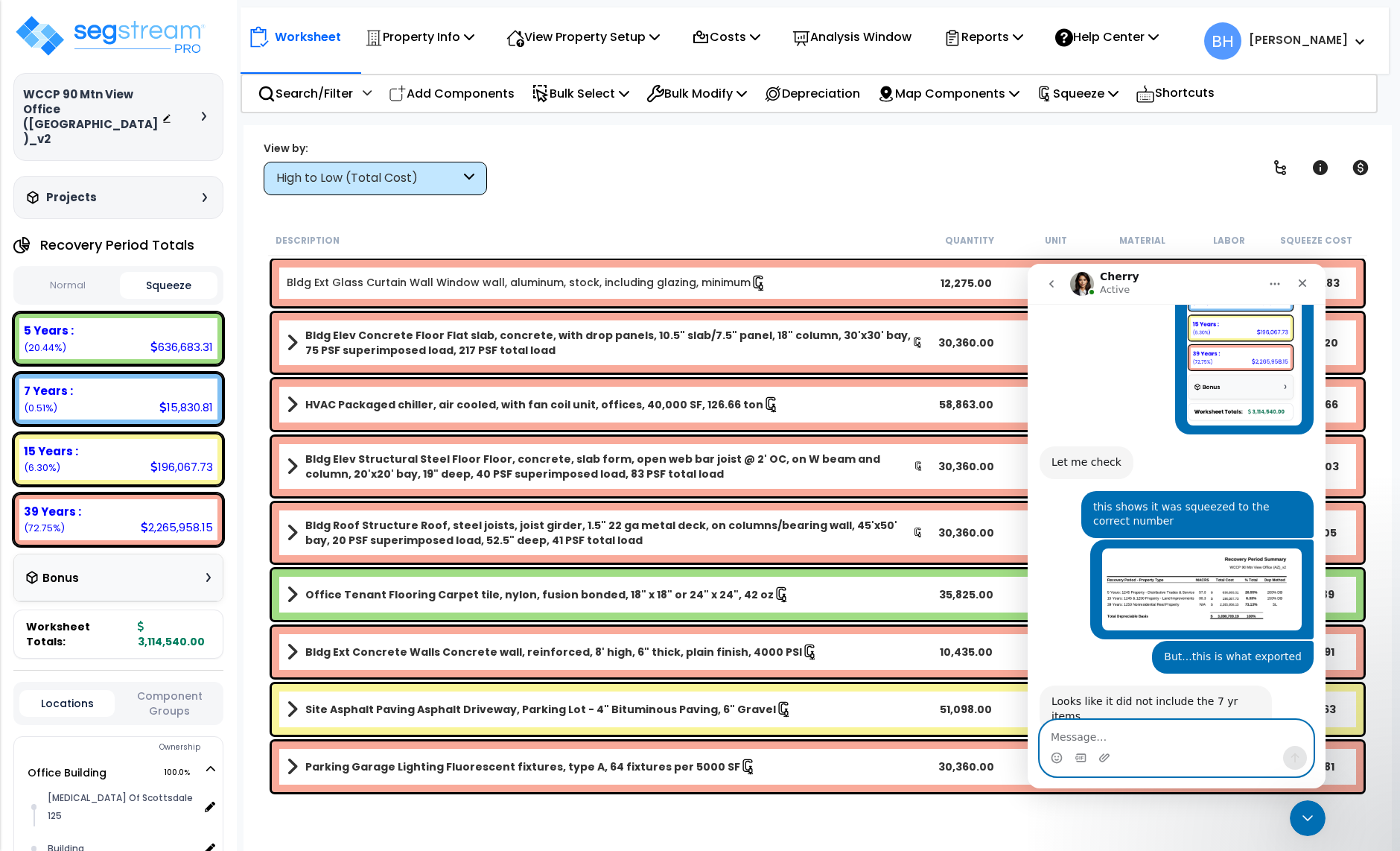
scroll to position [2638, 0]
type textarea "oh youre right.."
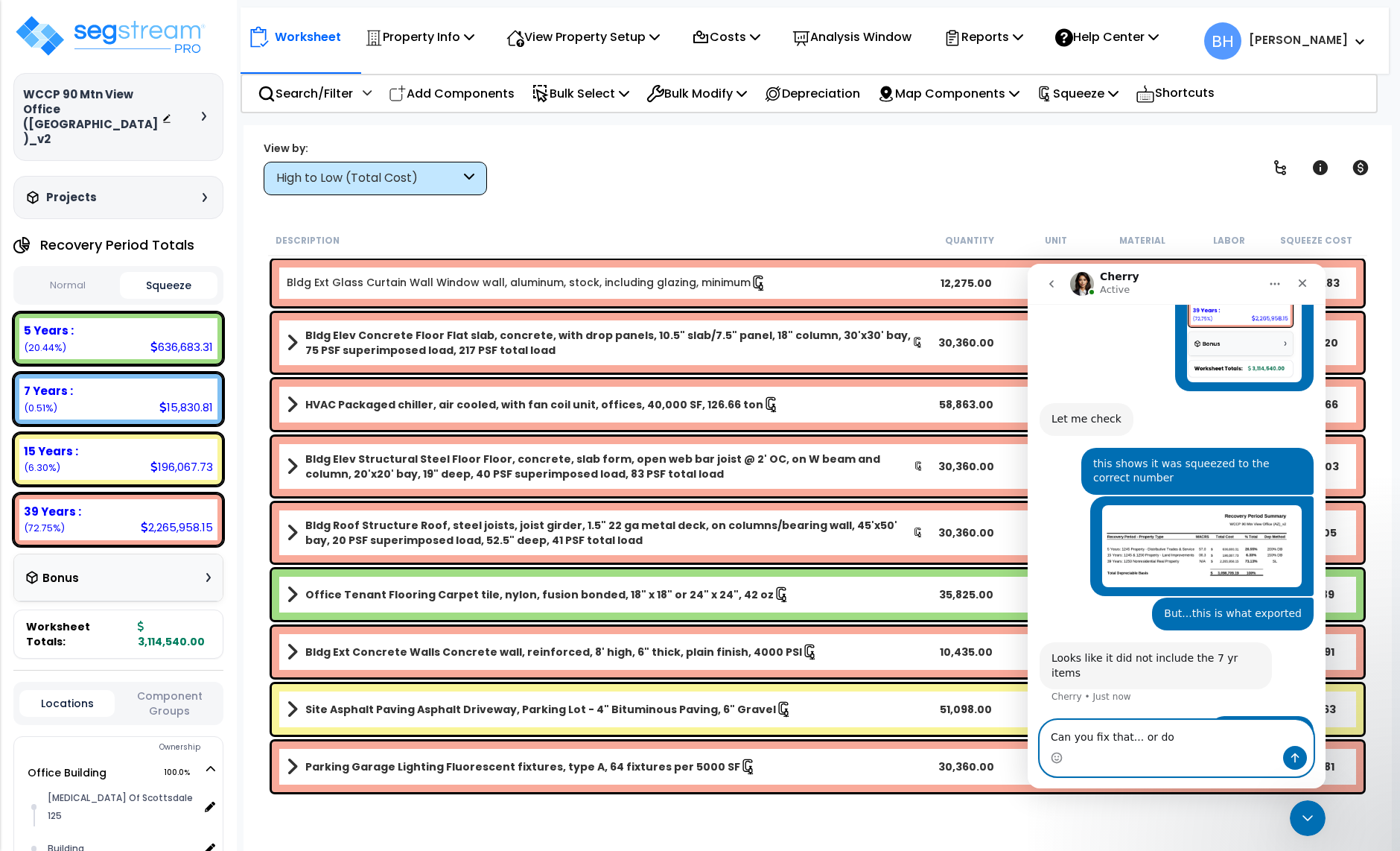
scroll to position [2740, 0]
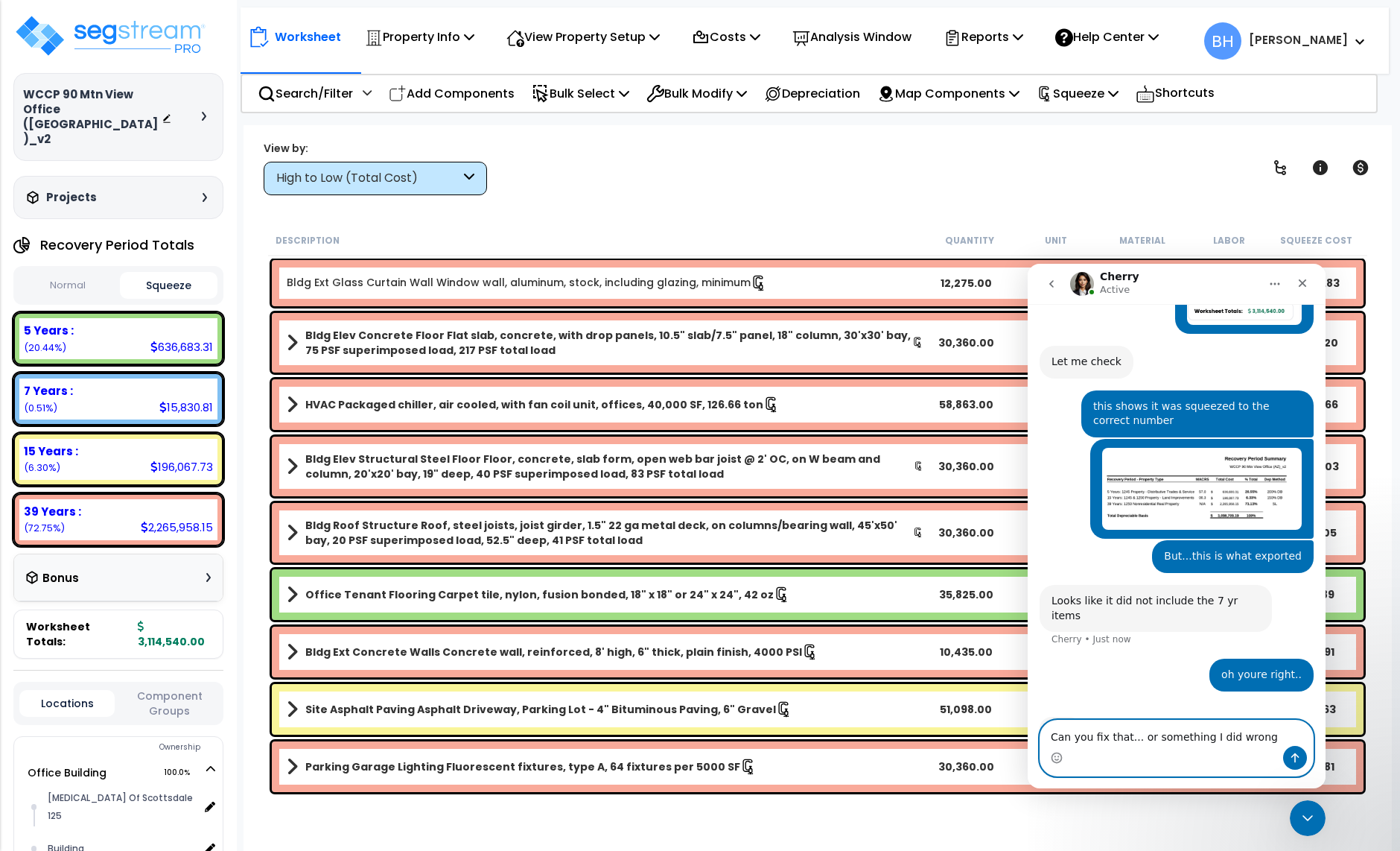
type textarea "Can you fix that... or something I did wrong?"
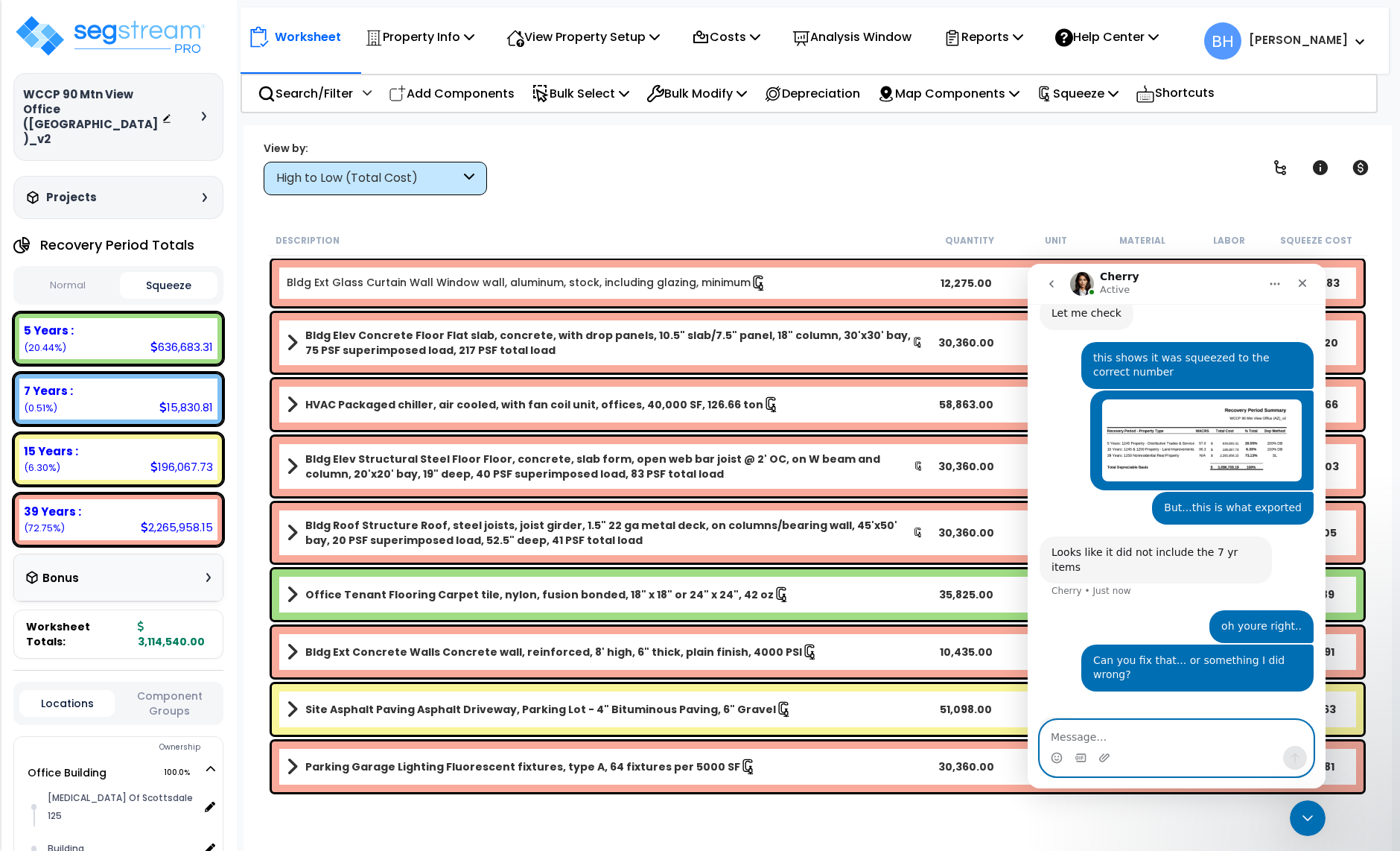
scroll to position [2731, 0]
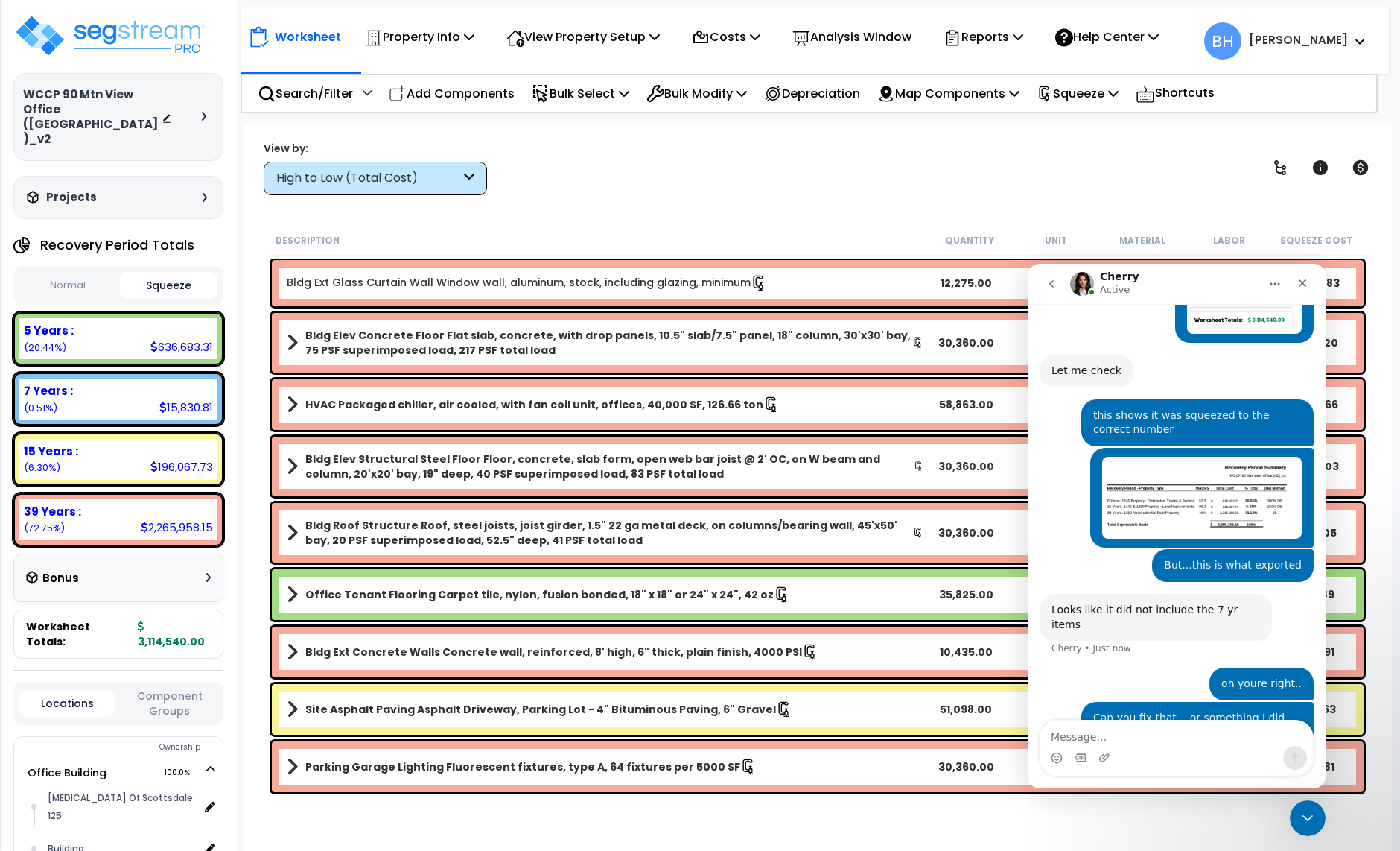
drag, startPoint x: 773, startPoint y: 181, endPoint x: 765, endPoint y: 188, distance: 10.6
click at [773, 181] on div "View by: High to Low (Total Cost) High to Low (Total Cost)" at bounding box center [817, 167] width 1119 height 55
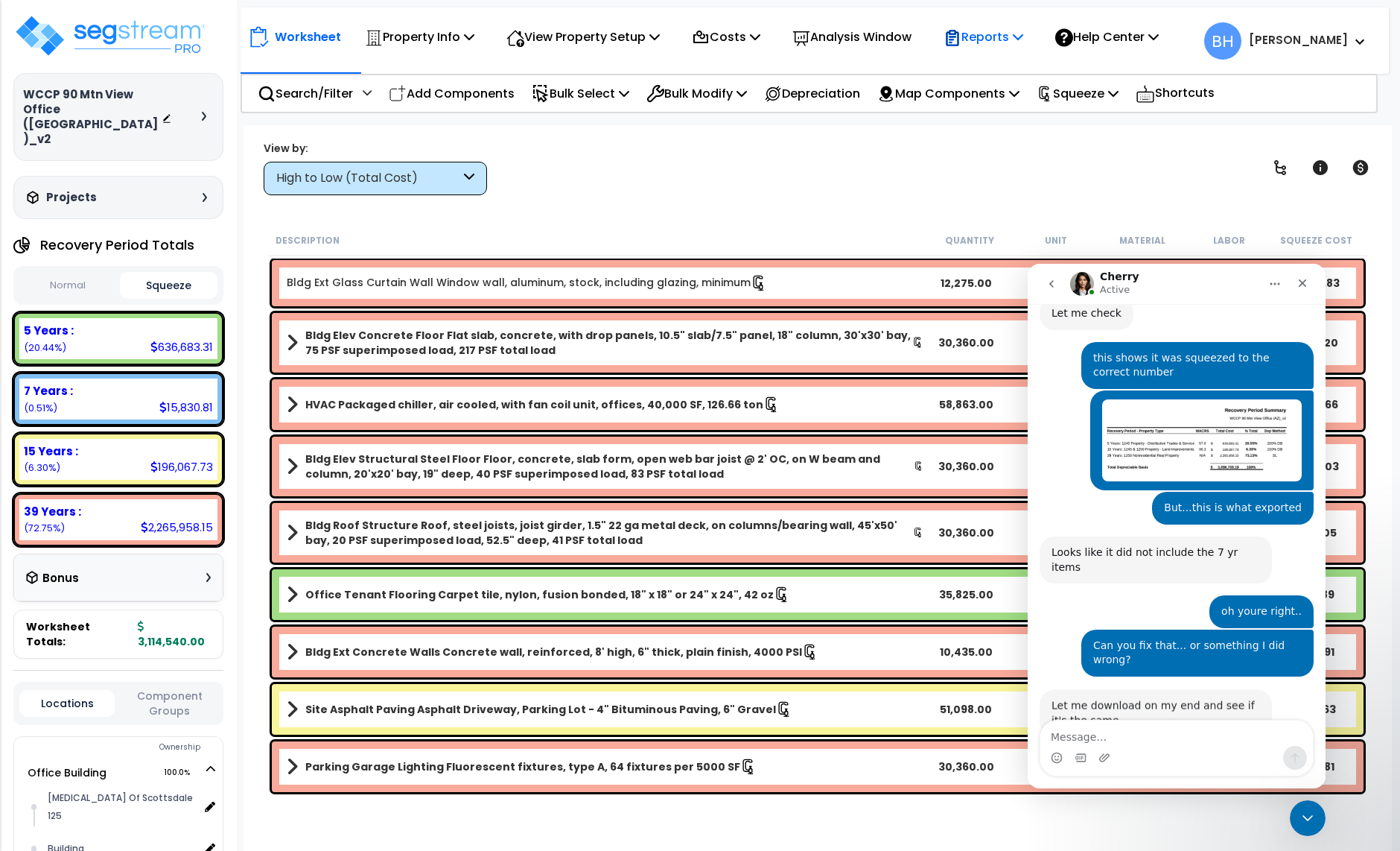
click at [1010, 42] on p "Reports" at bounding box center [983, 37] width 80 height 20
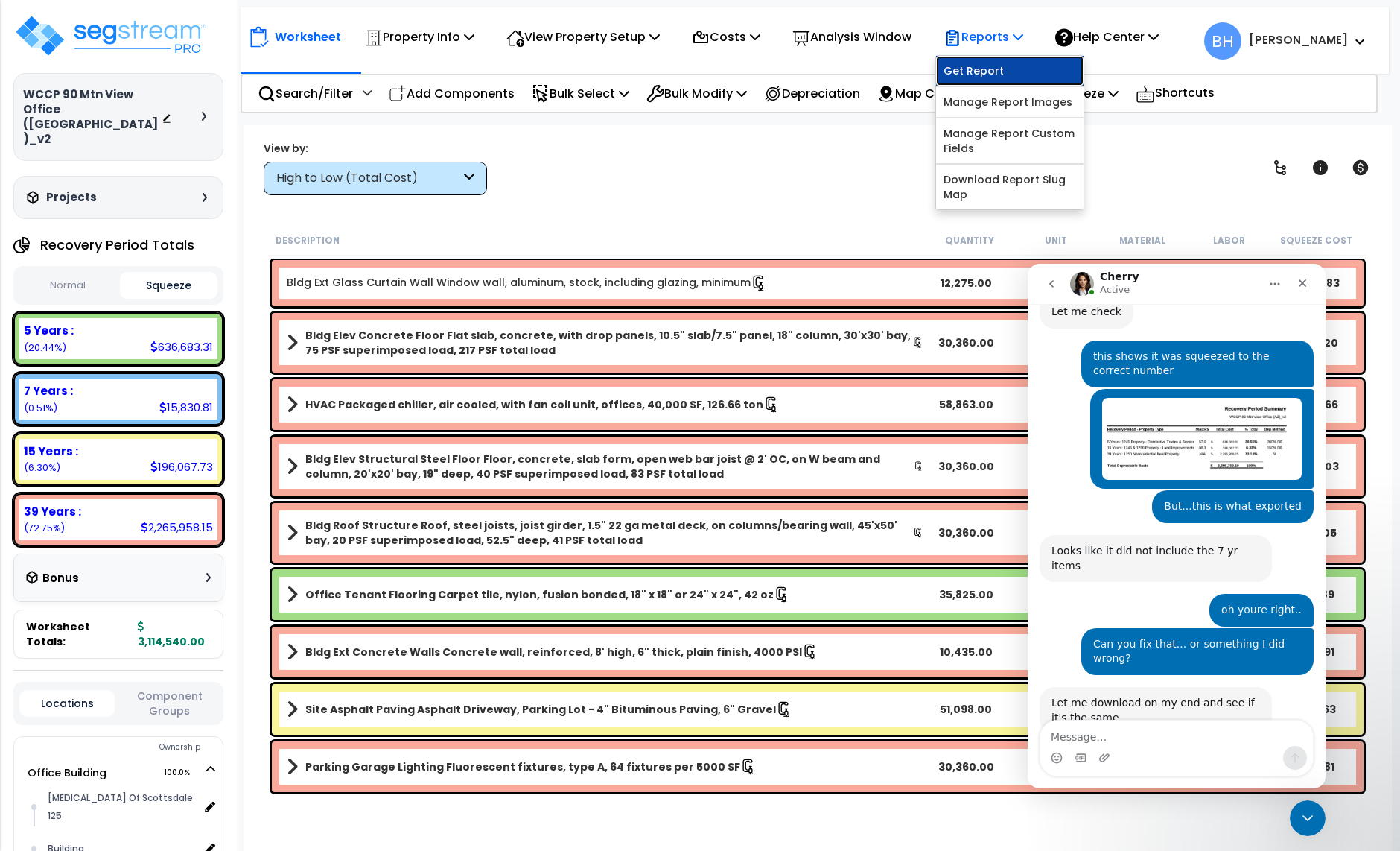
click at [1003, 65] on link "Get Report" at bounding box center [1010, 71] width 147 height 30
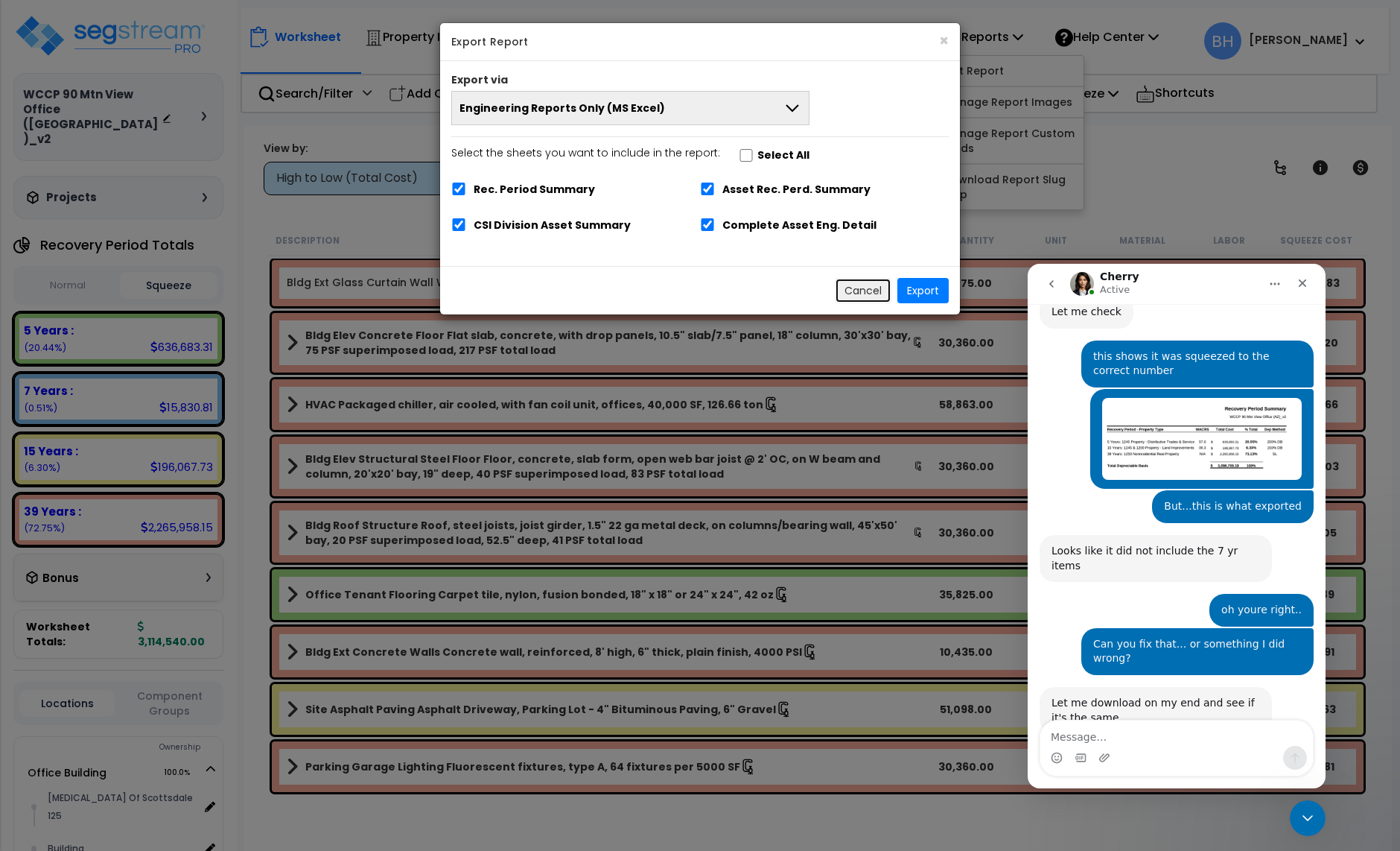
click at [853, 303] on button "Cancel" at bounding box center [863, 290] width 57 height 25
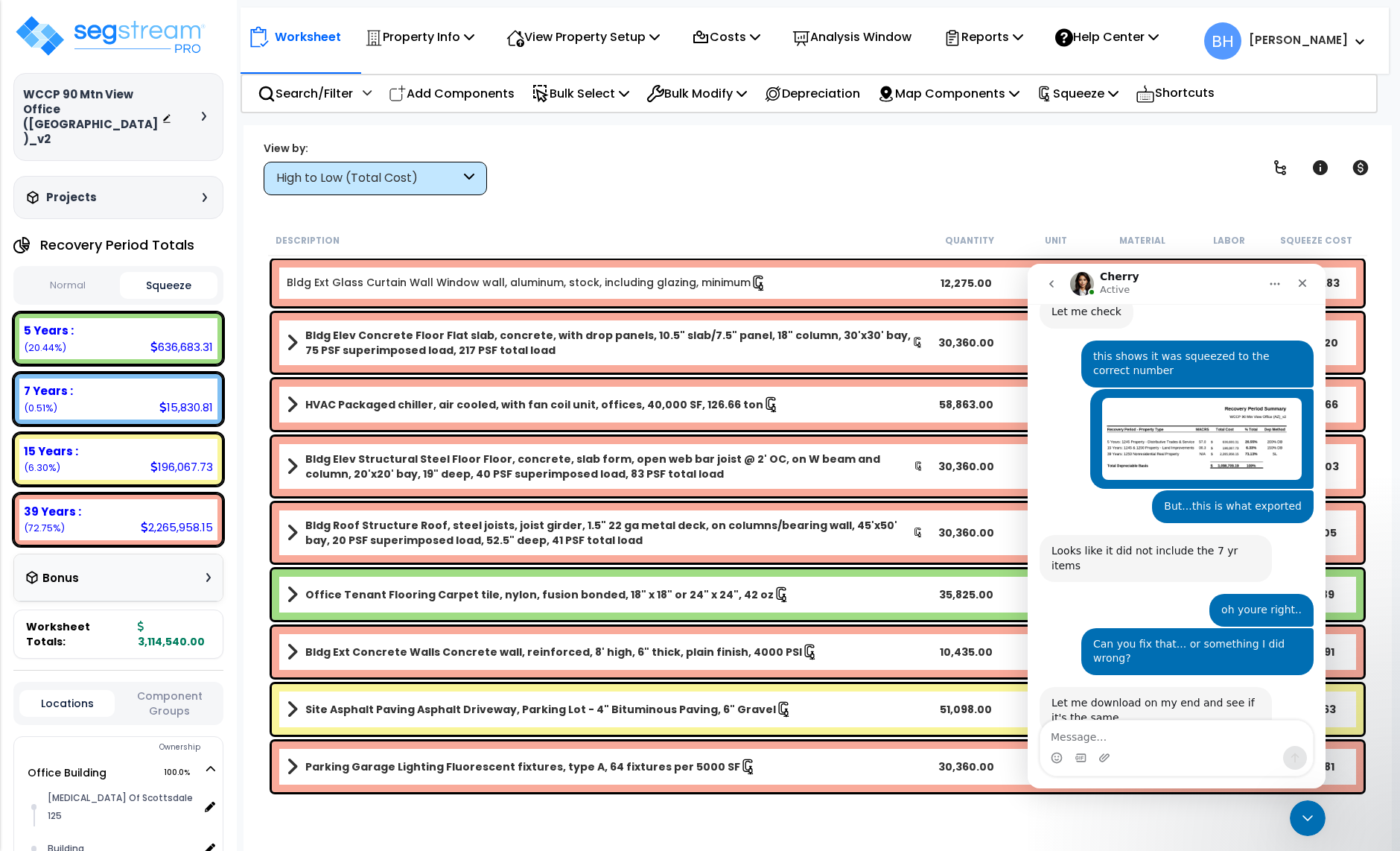
click at [100, 383] on div "7 Years :" at bounding box center [118, 391] width 189 height 16
click at [633, 188] on div "View by: High to Low (Total Cost) High to Low (Total Cost)" at bounding box center [817, 167] width 1119 height 55
click at [152, 379] on div "7 Years : 15,830.81 (0.51%)" at bounding box center [118, 399] width 198 height 41
drag, startPoint x: 683, startPoint y: 203, endPoint x: 646, endPoint y: 215, distance: 38.9
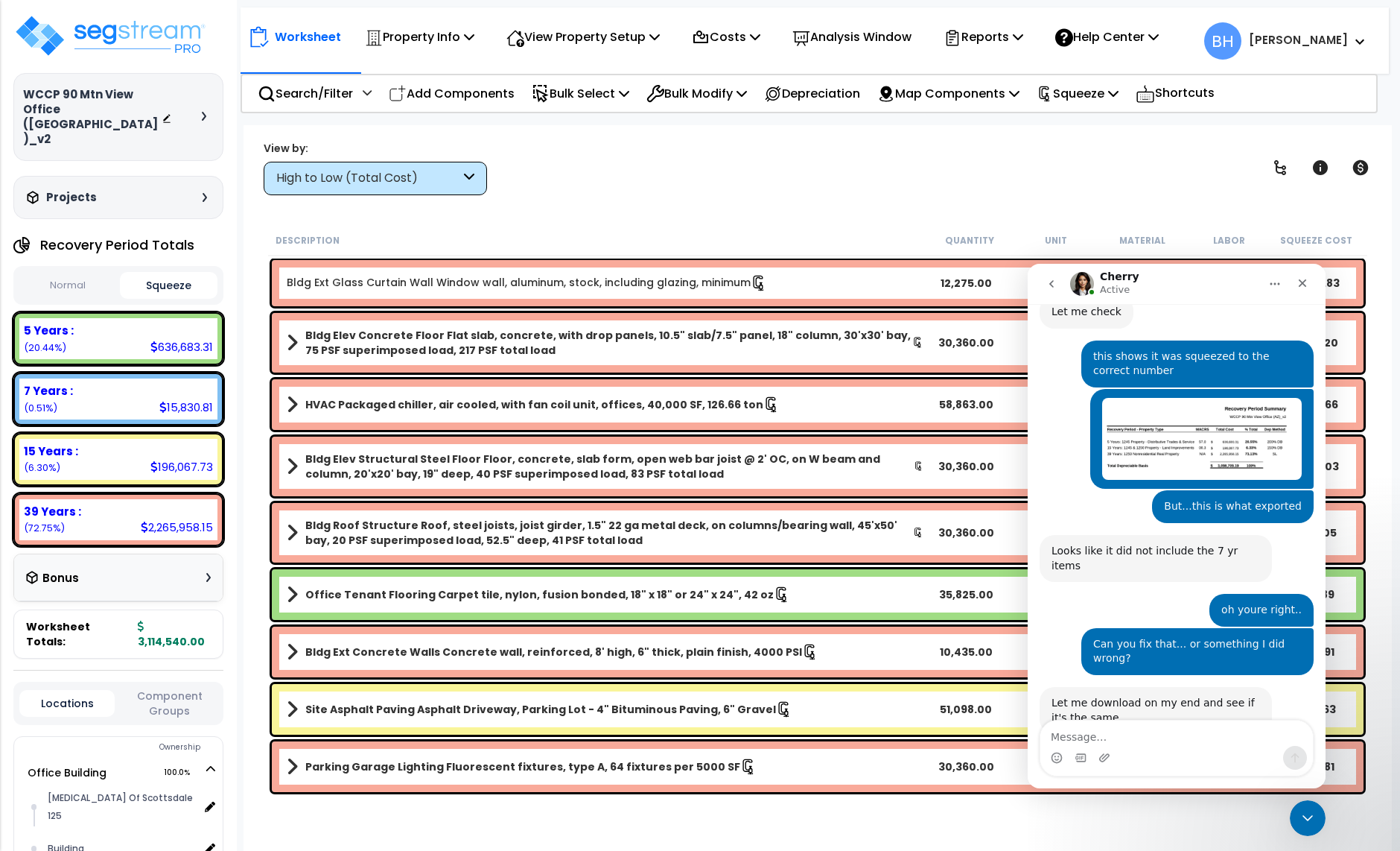
click at [683, 203] on div "Worksheet Property Info Property Setup Add Property Unit Template property Clon…" at bounding box center [817, 550] width 1149 height 851
click at [160, 339] on div "636,683.31" at bounding box center [181, 347] width 62 height 16
drag, startPoint x: 127, startPoint y: 375, endPoint x: 126, endPoint y: 436, distance: 61.0
click at [127, 379] on div "7 Years : 15,830.81 (0.51%)" at bounding box center [118, 399] width 198 height 41
click at [127, 449] on div "15 Years : 196,067.73 (6.30%)" at bounding box center [118, 459] width 210 height 53
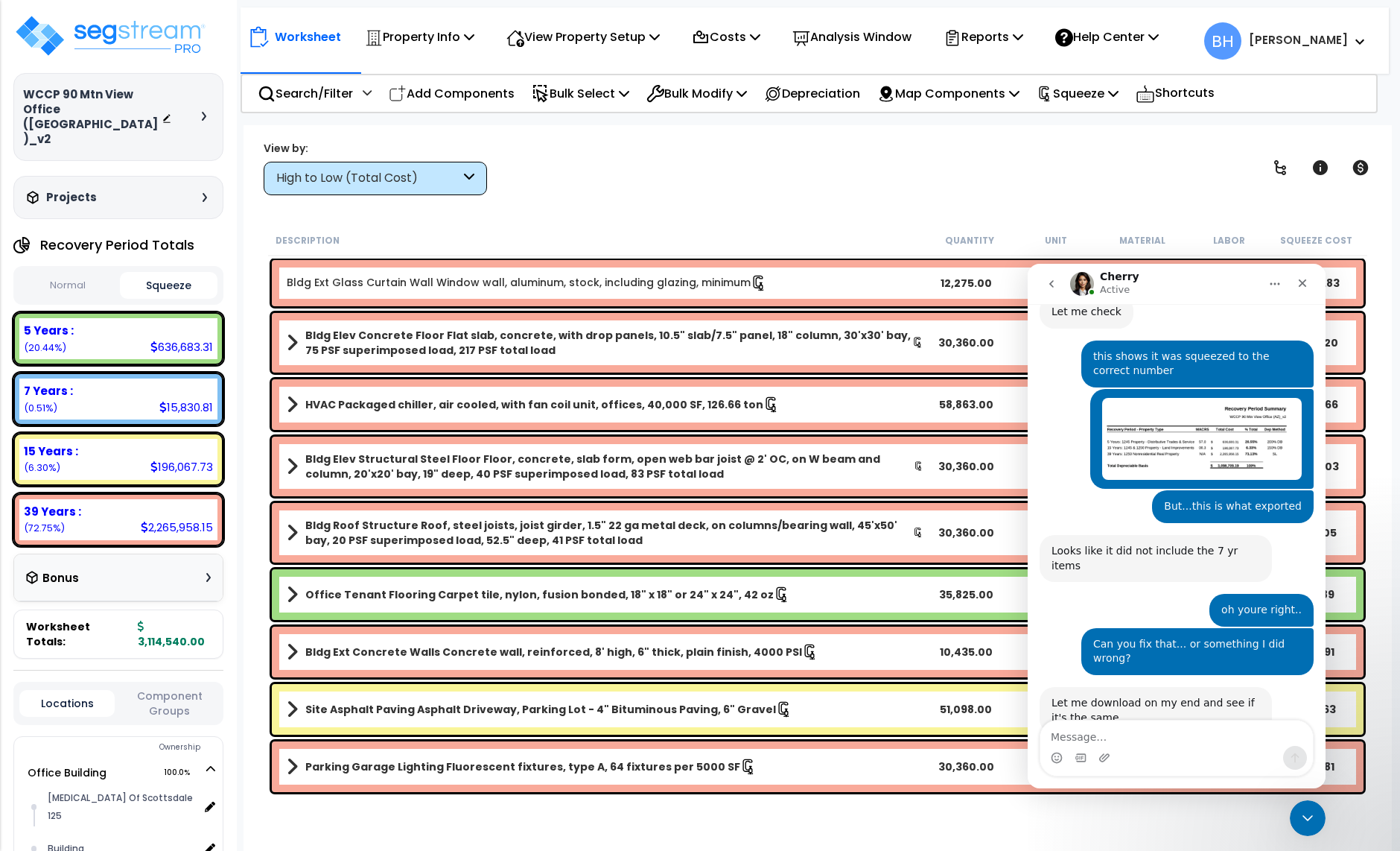
click at [134, 504] on div "39 Years :" at bounding box center [118, 512] width 189 height 16
drag, startPoint x: 630, startPoint y: 172, endPoint x: 642, endPoint y: 176, distance: 12.6
click at [630, 172] on div "View by: High to Low (Total Cost) High to Low (Total Cost)" at bounding box center [817, 167] width 1119 height 55
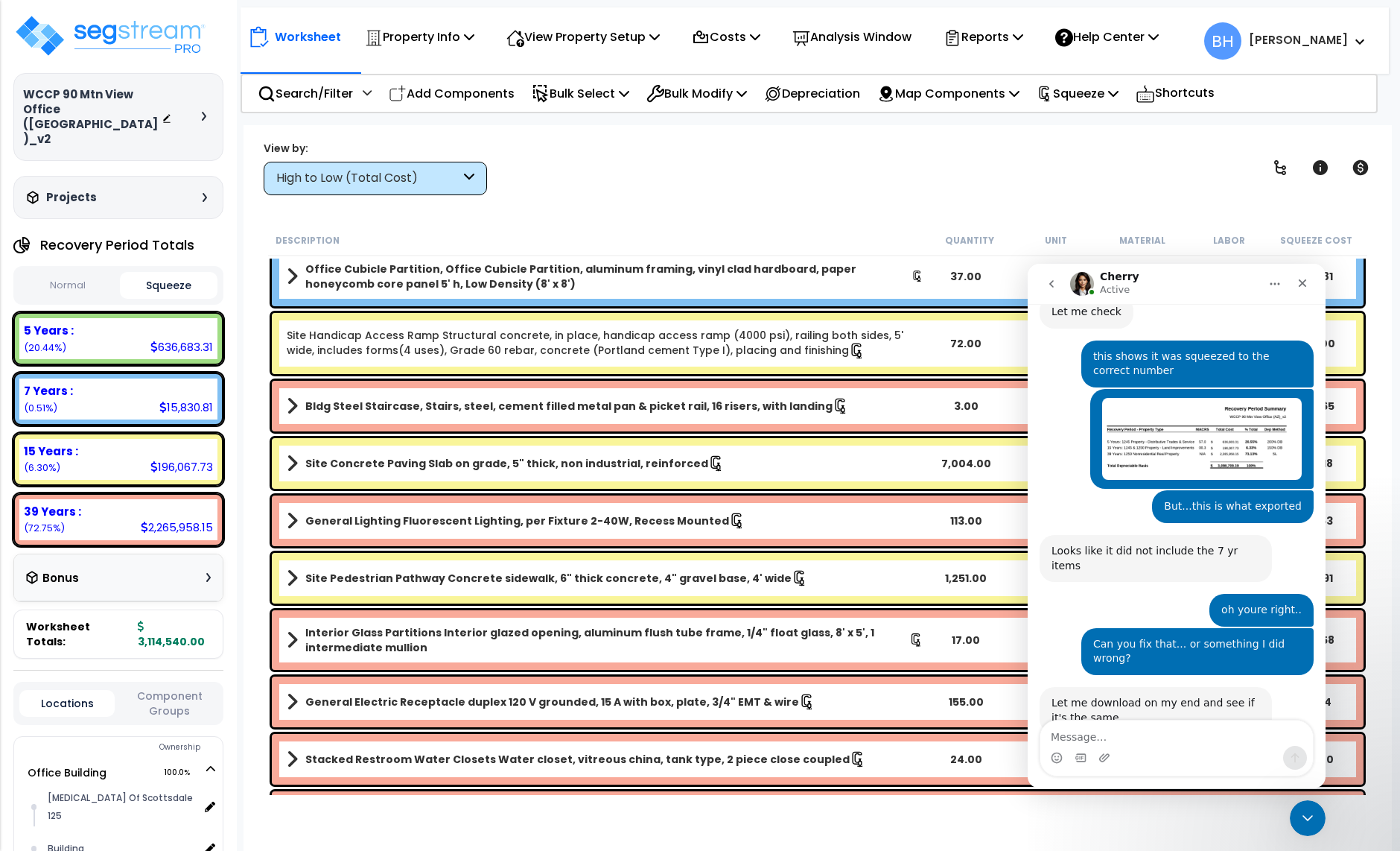
scroll to position [1883, 0]
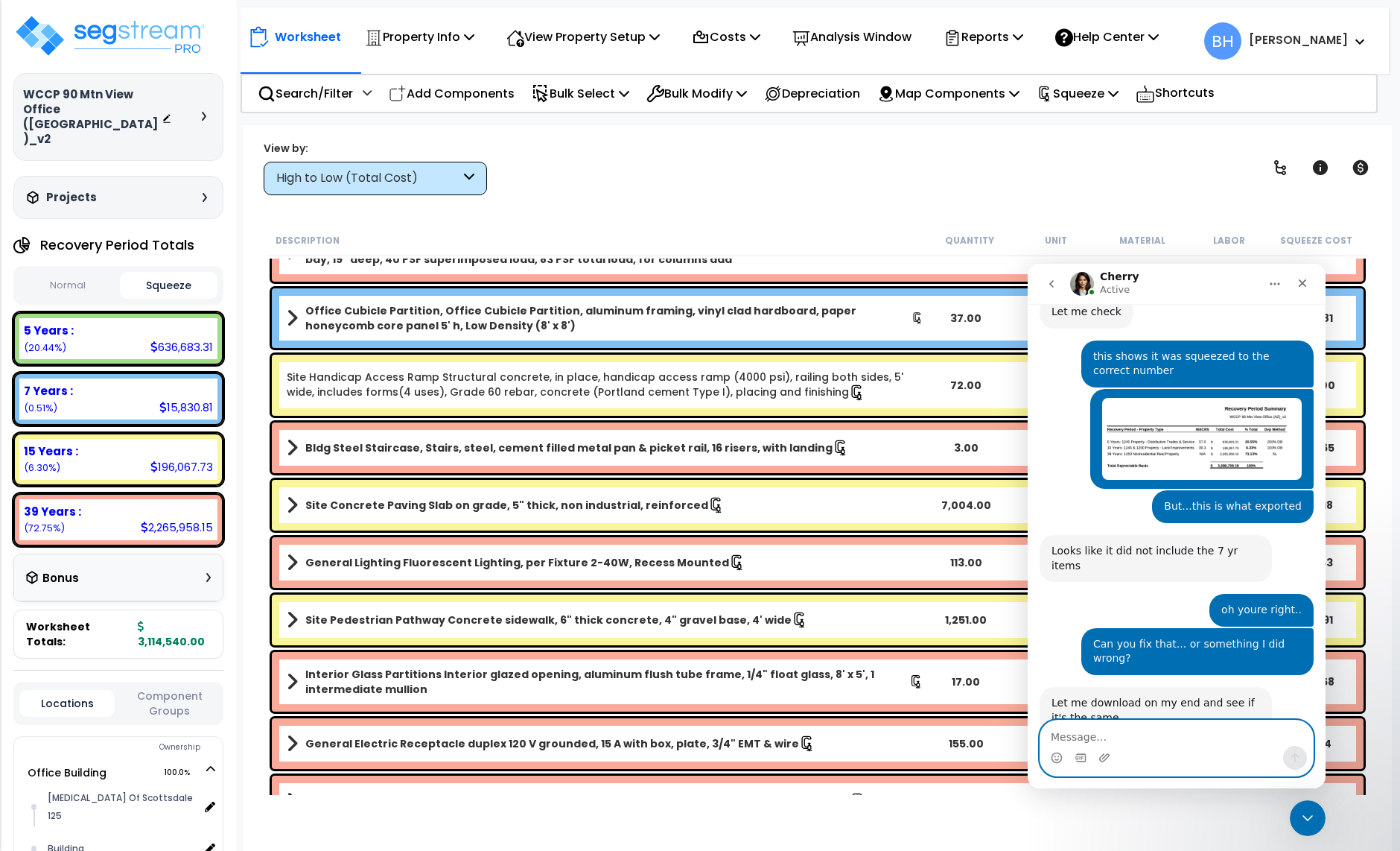
drag, startPoint x: 1051, startPoint y: 728, endPoint x: 1093, endPoint y: 741, distance: 44.0
click at [1051, 728] on textarea "Message…" at bounding box center [1177, 733] width 272 height 25
type textarea "I"
type textarea "We can even just delete the 7 year..if easier."
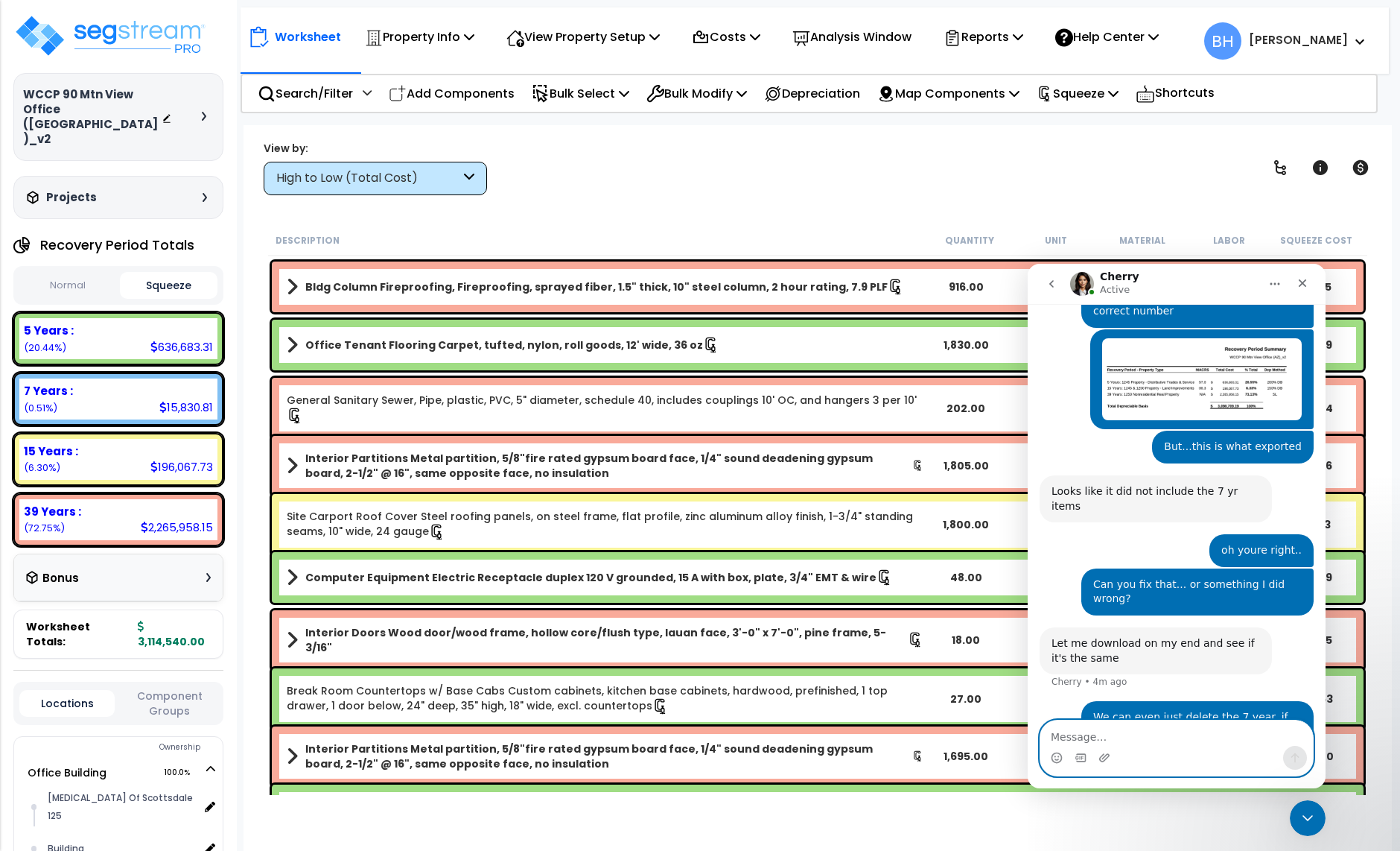
scroll to position [6626, 0]
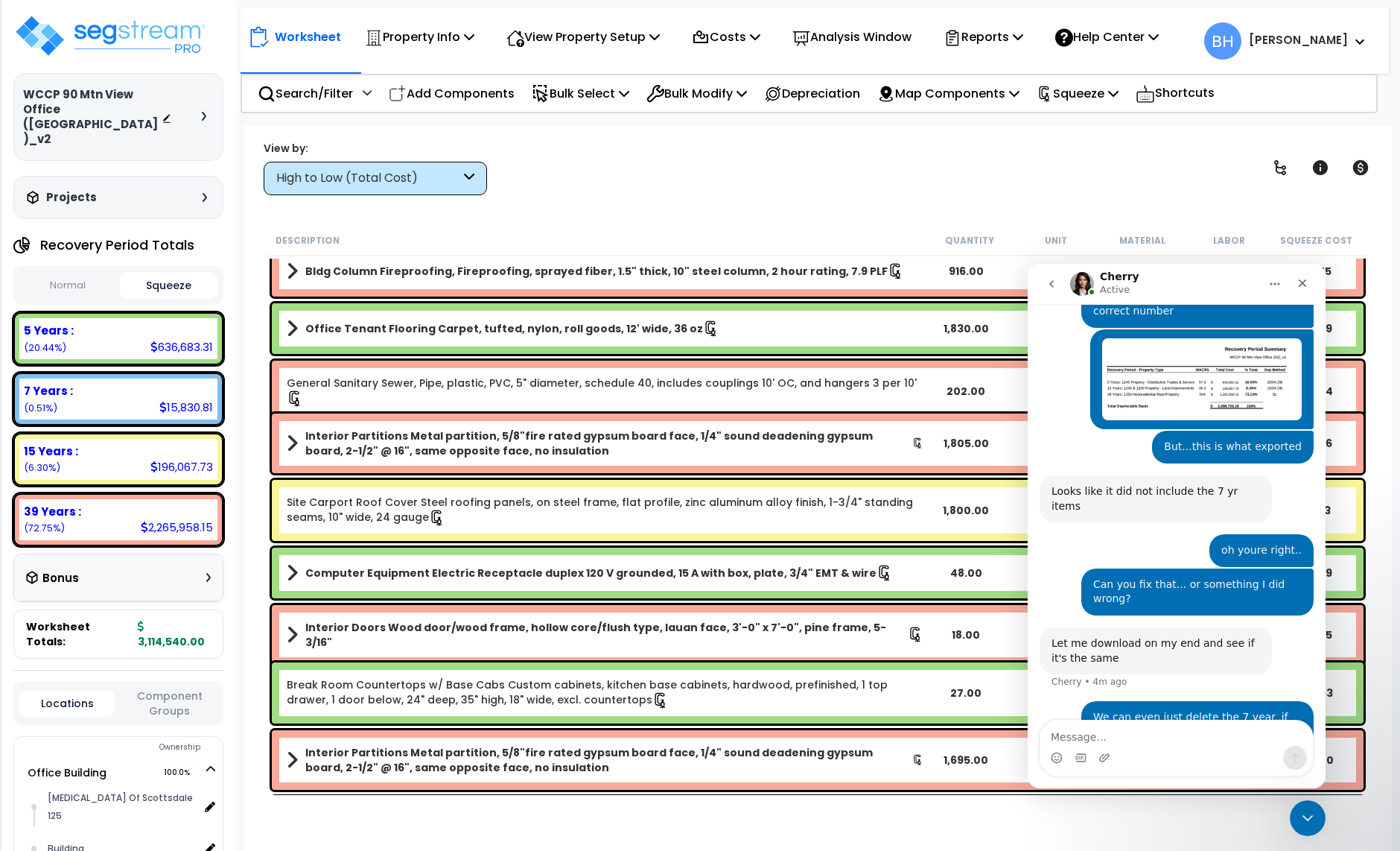
click at [124, 379] on div "7 Years : 15,830.81 (0.51%)" at bounding box center [118, 399] width 198 height 41
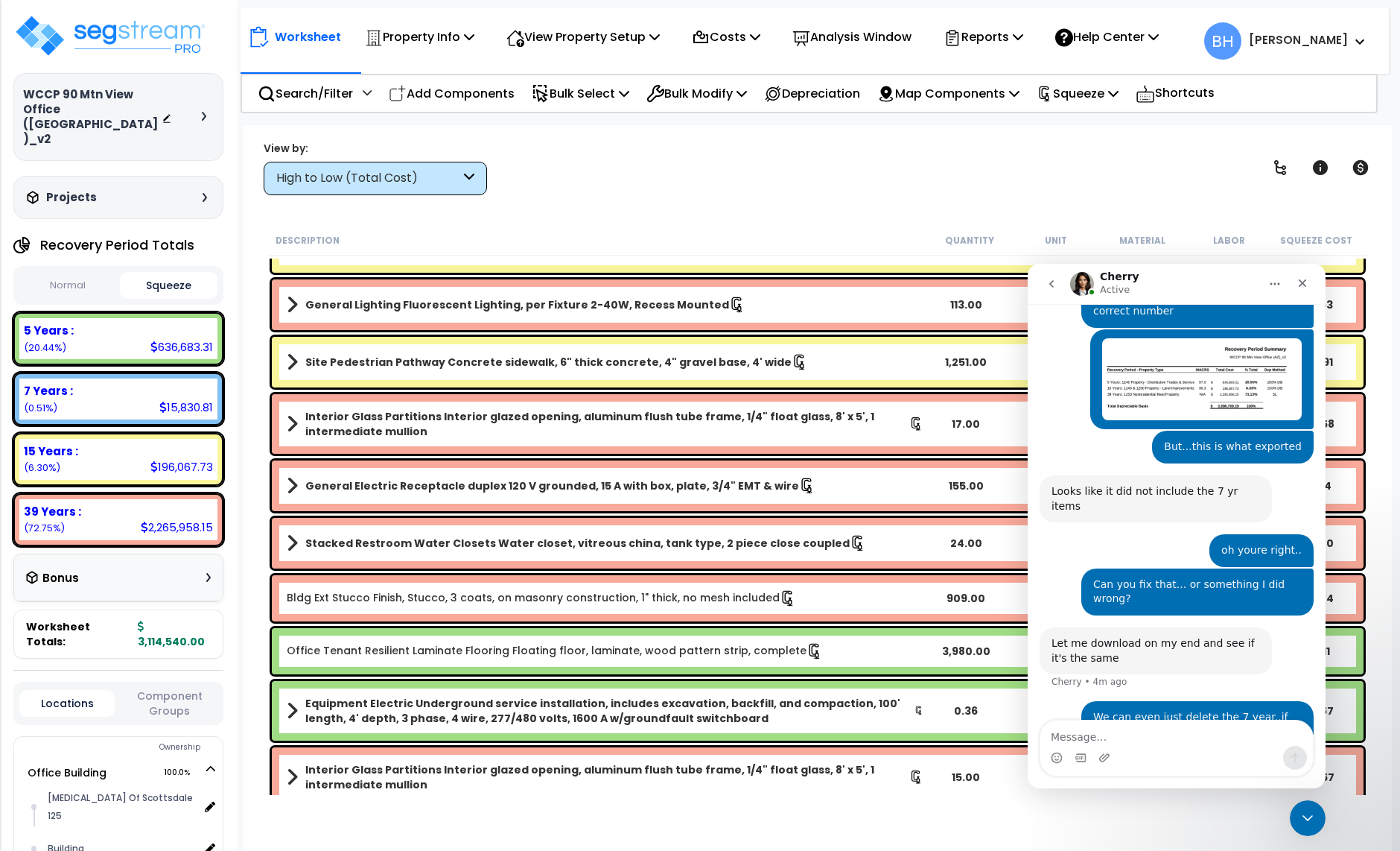
scroll to position [2061, 0]
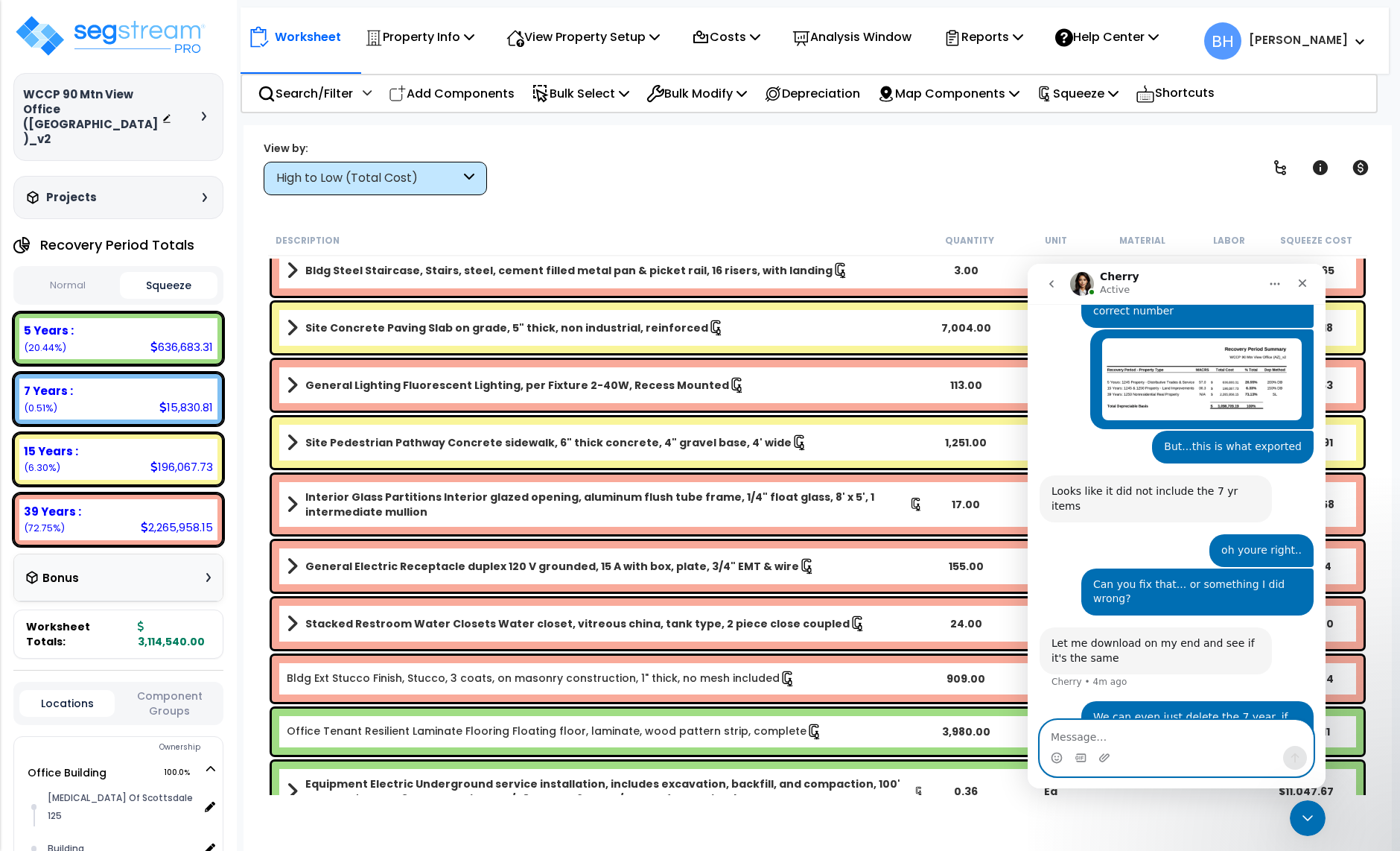
click at [1069, 733] on textarea "Message…" at bounding box center [1177, 733] width 272 height 25
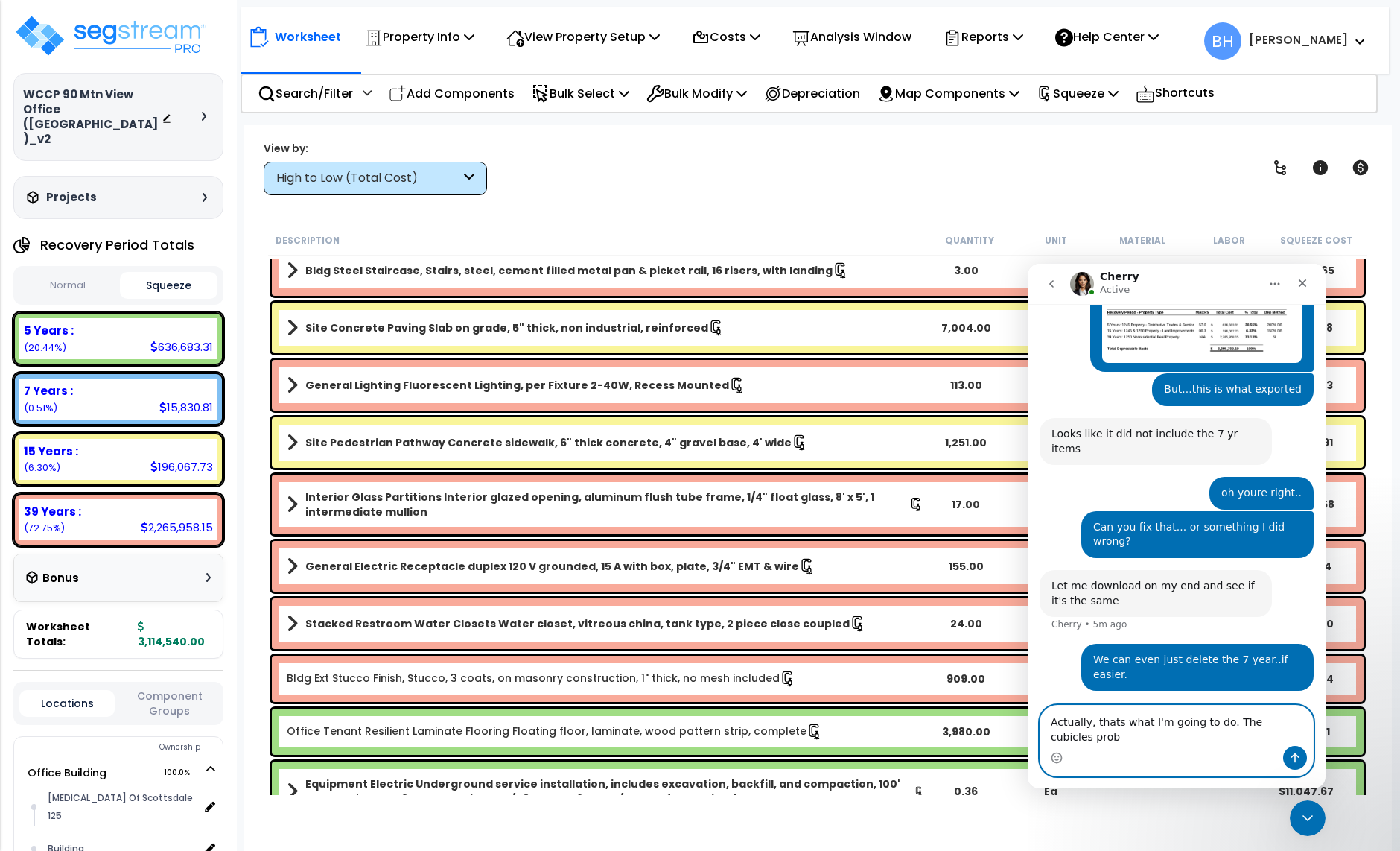
scroll to position [2921, 0]
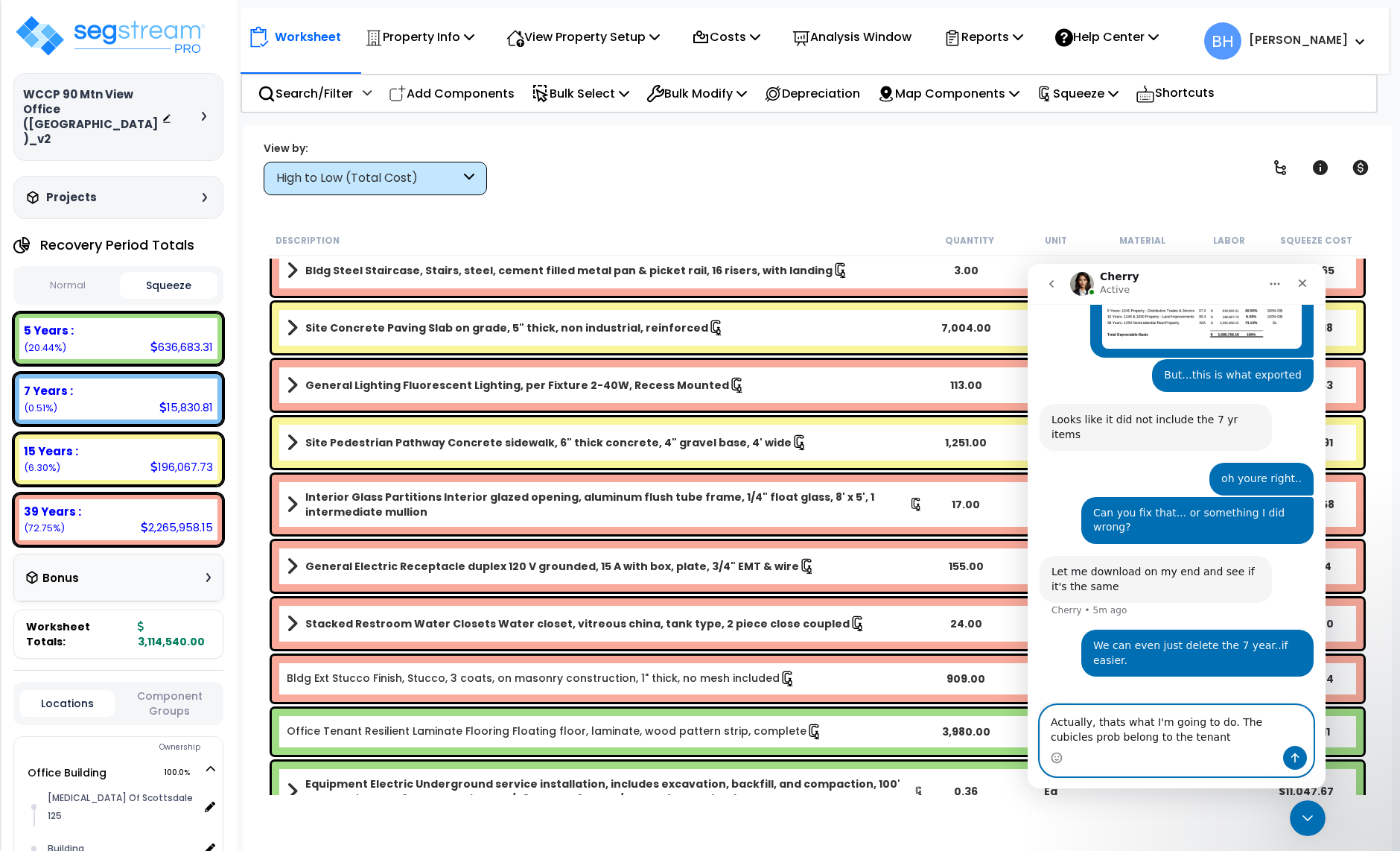
type textarea "Actually, thats what I'm going to do. The cubicles prob belong to the tenan"
drag, startPoint x: 1177, startPoint y: 741, endPoint x: 1012, endPoint y: 727, distance: 165.6
click html "Cherry Active Ask us about anything SegStream, we're here for you. Hi there! I’…"
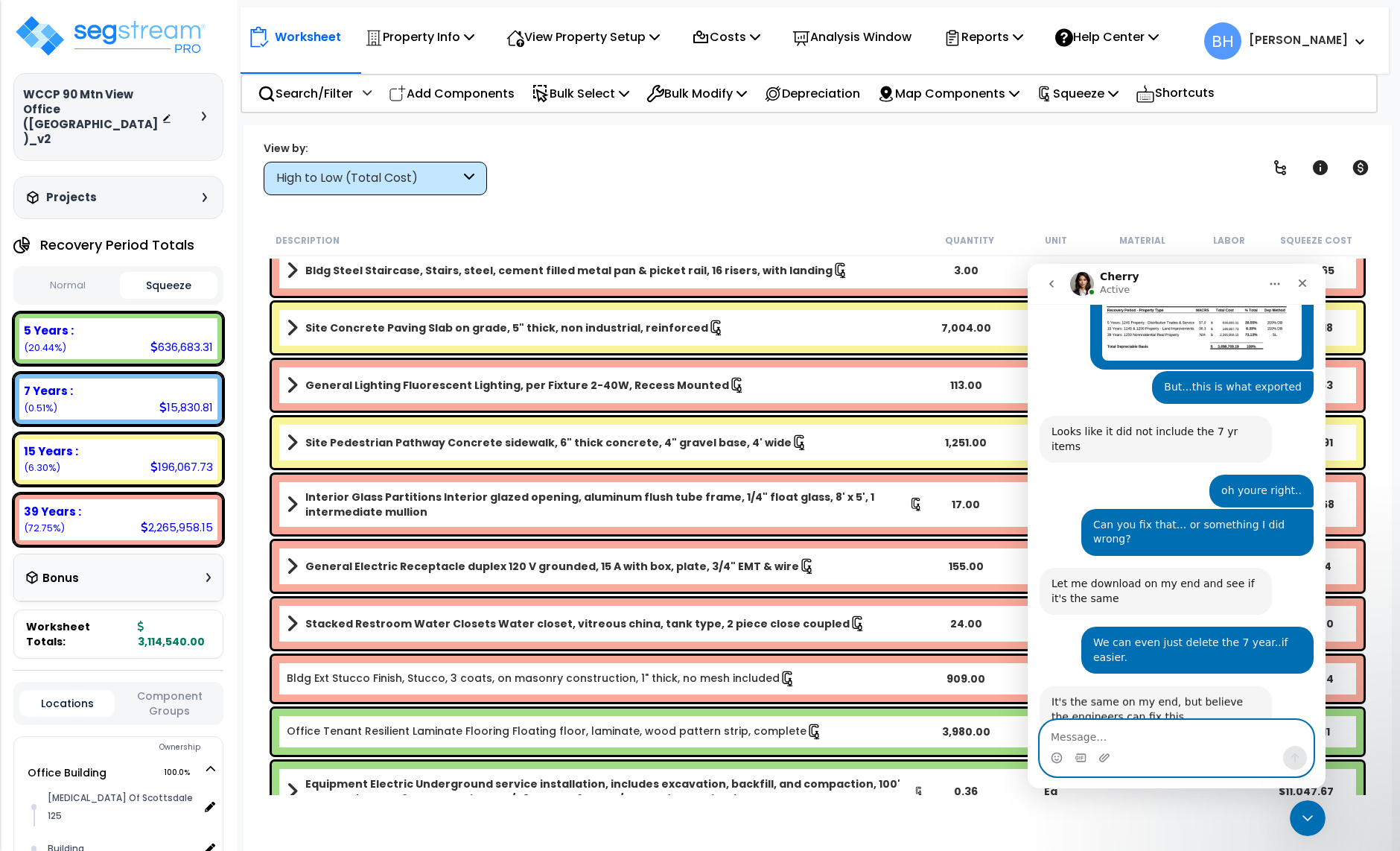
scroll to position [2909, 0]
click at [1090, 732] on textarea "Message…" at bounding box center [1177, 733] width 272 height 25
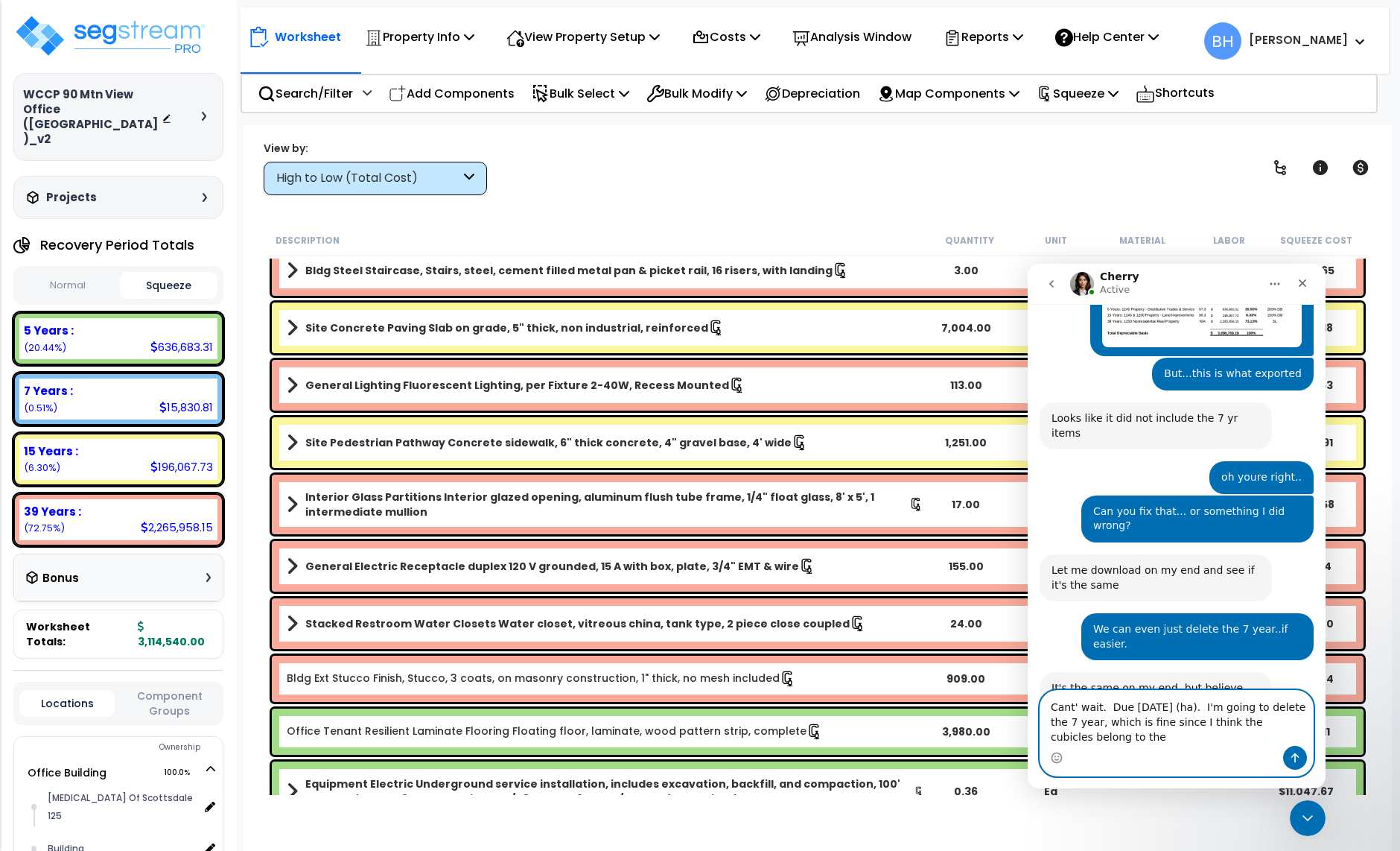
scroll to position [2937, 0]
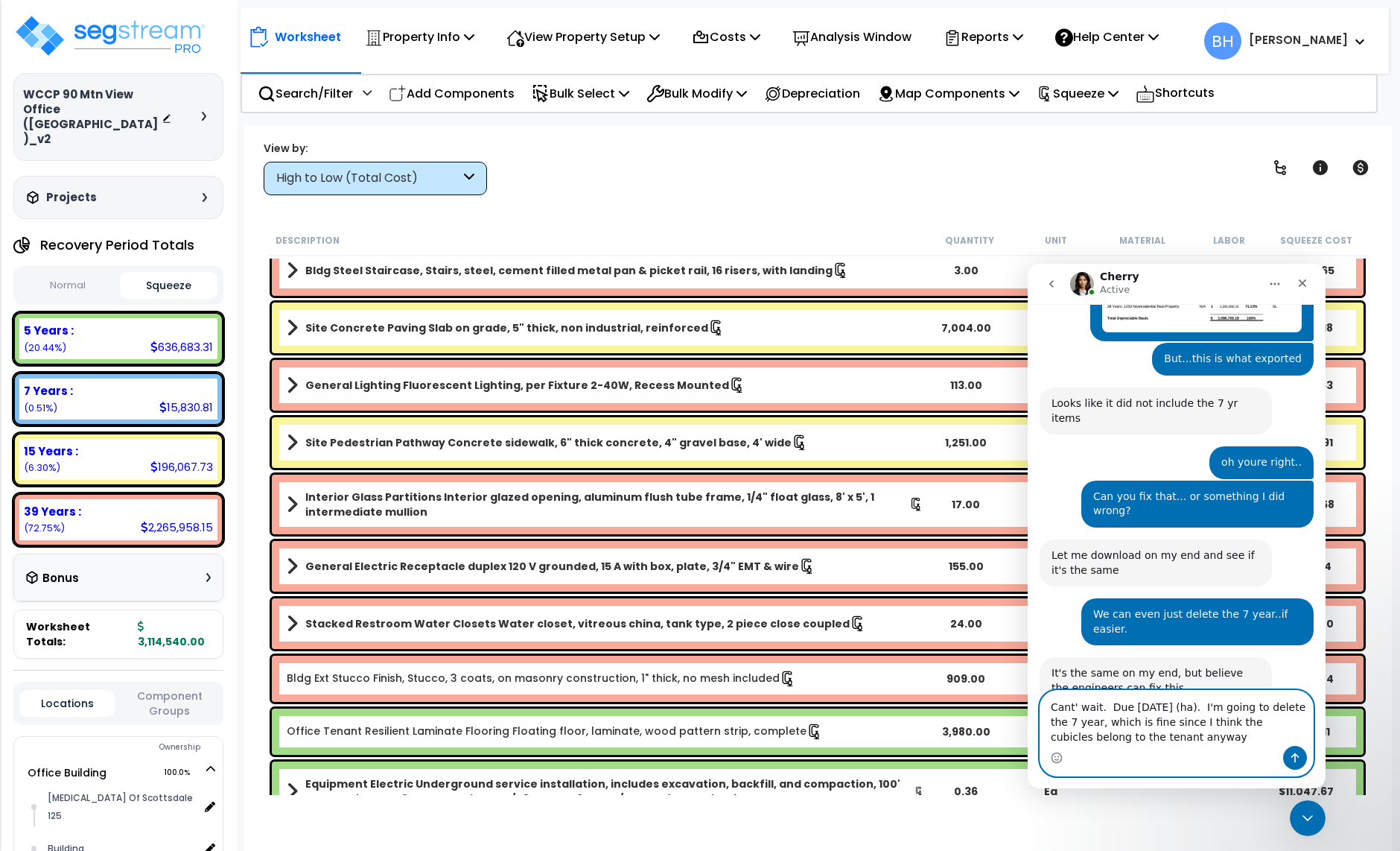
type textarea "Cant' wait. Due today (ha). I'm going to delete the 7 year, which is fine since…"
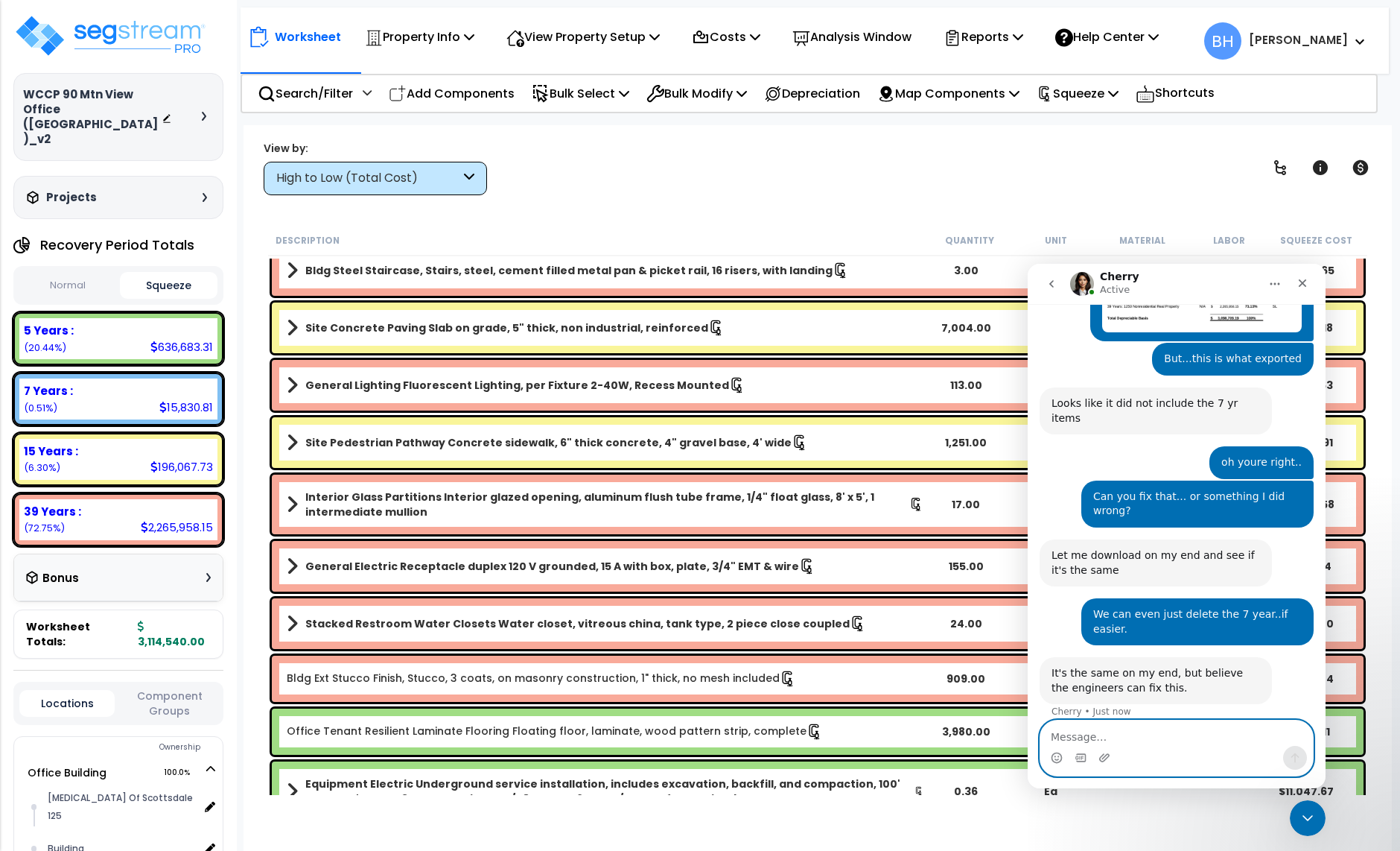
scroll to position [2982, 0]
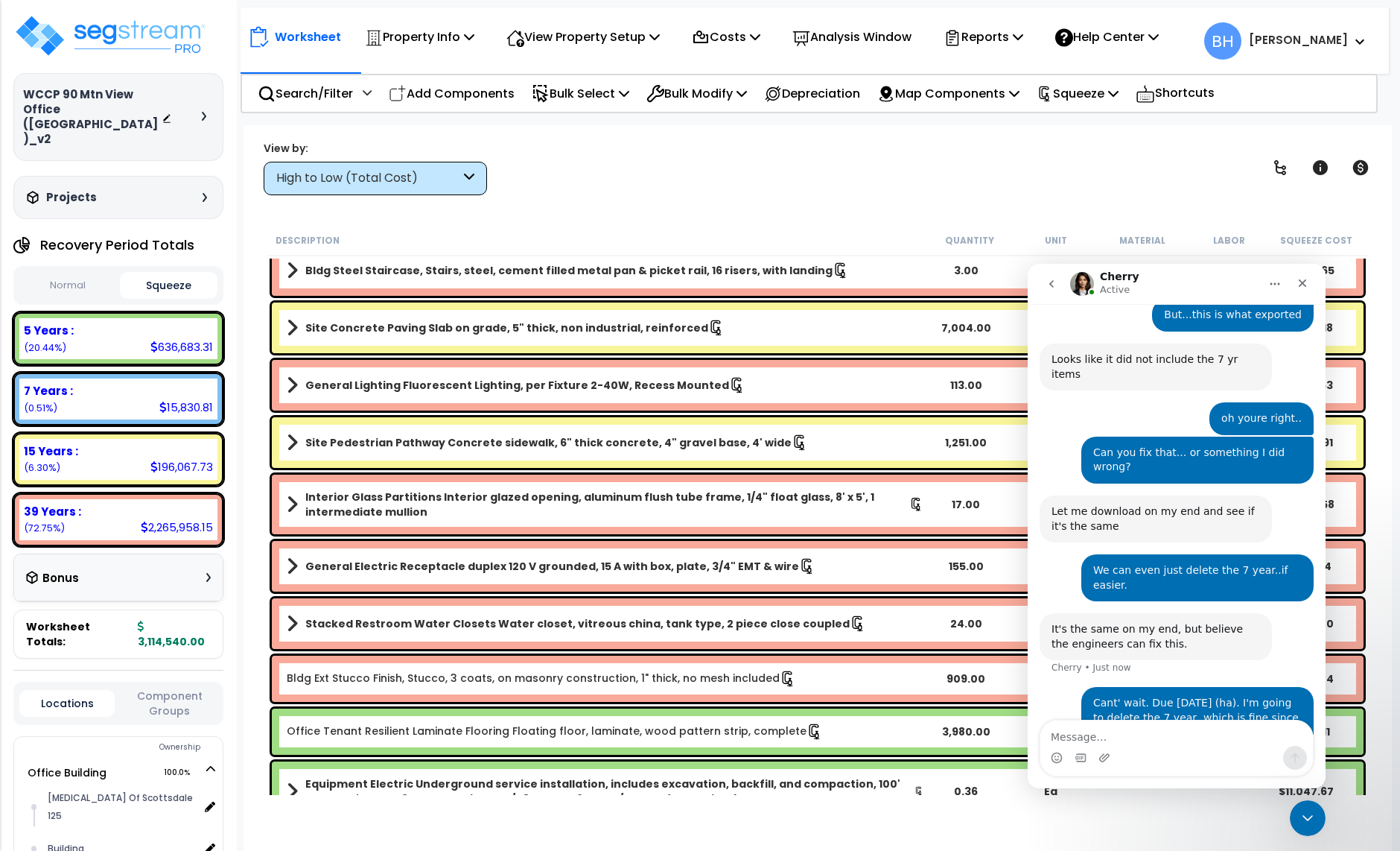
drag, startPoint x: 814, startPoint y: 198, endPoint x: 788, endPoint y: 207, distance: 27.5
click at [814, 198] on div "Worksheet Property Info Property Setup Add Property Unit Template property Clon…" at bounding box center [817, 550] width 1149 height 851
drag, startPoint x: 926, startPoint y: 256, endPoint x: 935, endPoint y: 255, distance: 9.1
click at [927, 256] on div "Description Quantity Unit Material Labor Squeeze Cost" at bounding box center [817, 241] width 1099 height 32
click at [1310, 285] on div "Close" at bounding box center [1303, 283] width 27 height 27
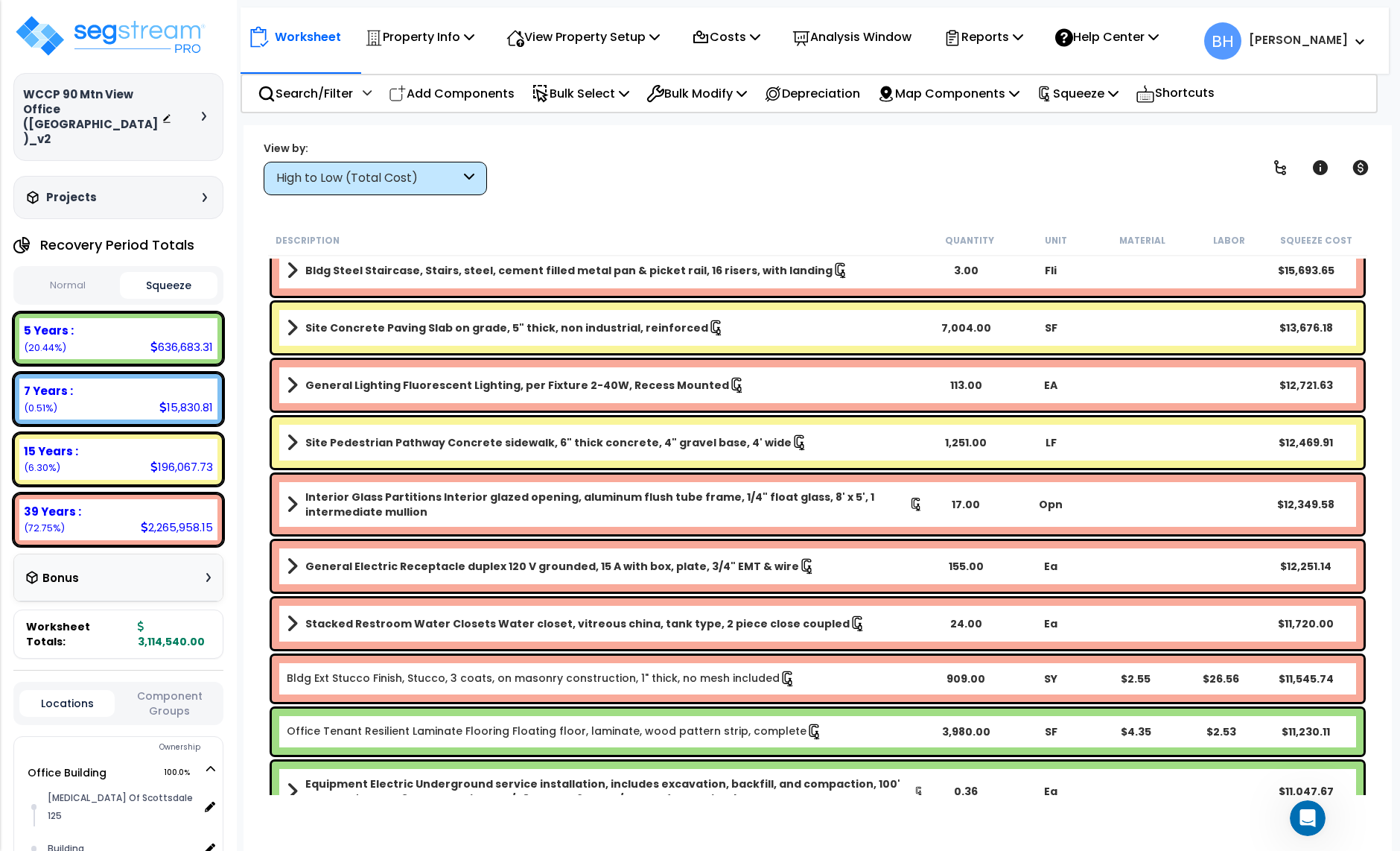
click at [520, 183] on div "View by: High to Low (Total Cost) High to Low (Total Cost)" at bounding box center [817, 167] width 1119 height 55
click at [99, 383] on div "7 Years :" at bounding box center [118, 391] width 189 height 16
click at [136, 318] on div "5 Years : 636,683.31 (20.44%)" at bounding box center [118, 338] width 198 height 41
click at [117, 439] on div "15 Years : 196,067.73 (6.30%)" at bounding box center [118, 459] width 198 height 41
click at [596, 188] on div "View by: High to Low (Total Cost) High to Low (Total Cost)" at bounding box center [817, 167] width 1119 height 55
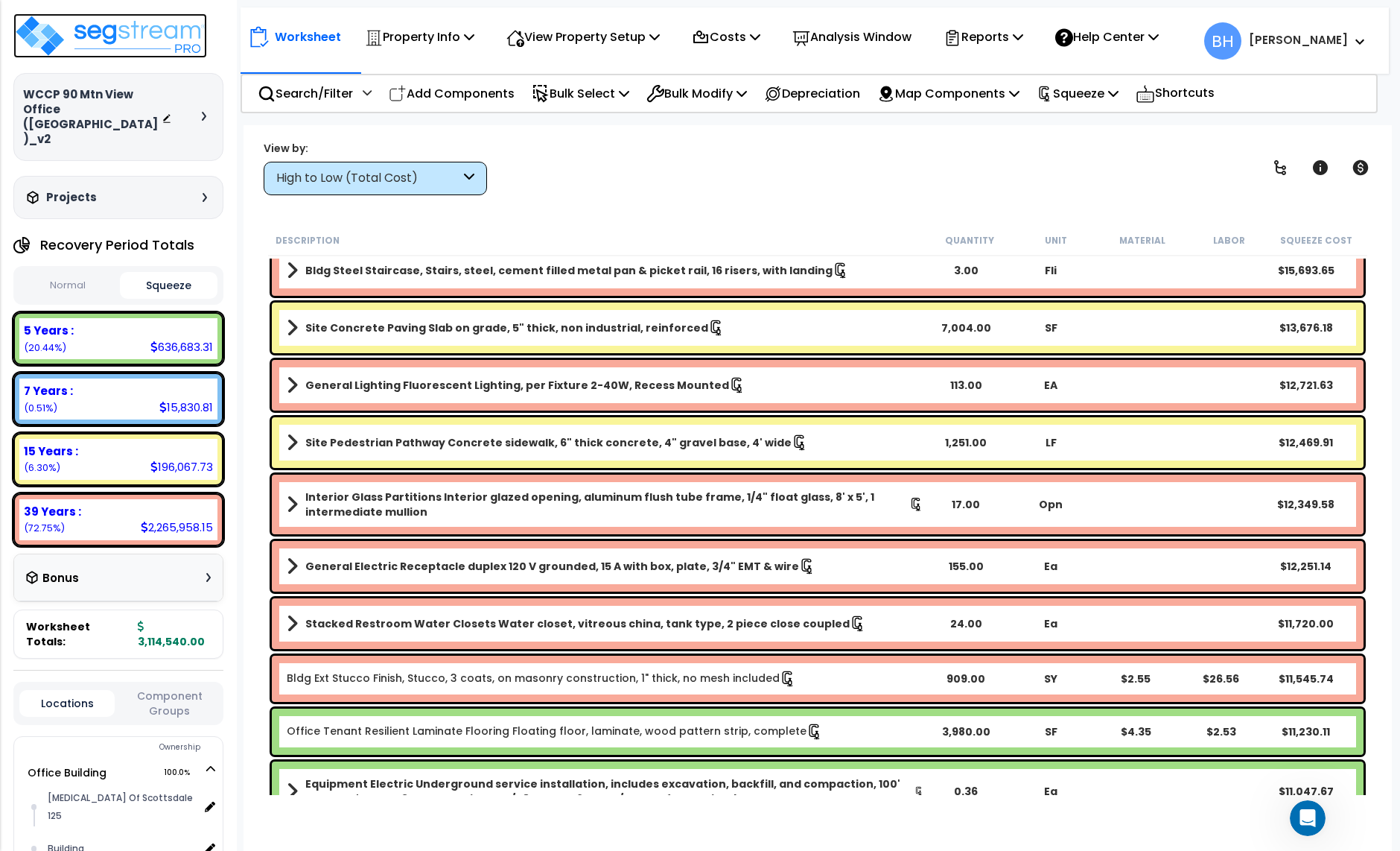
drag, startPoint x: 122, startPoint y: 42, endPoint x: 230, endPoint y: 60, distance: 109.5
click at [122, 42] on img at bounding box center [110, 35] width 194 height 45
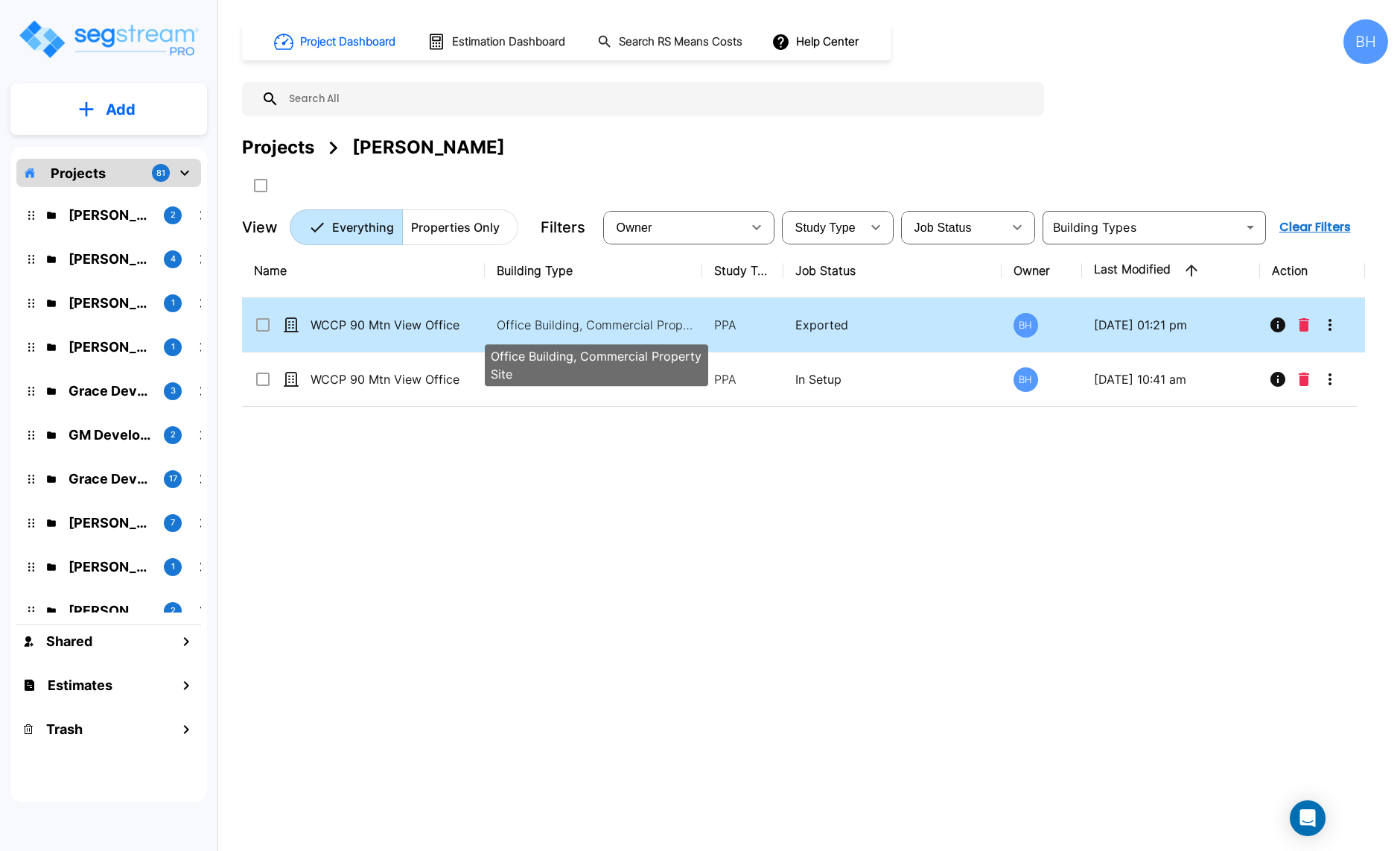
click at [583, 332] on p "Office Building, Commercial Property Site" at bounding box center [597, 324] width 202 height 18
click at [579, 323] on p "Office Building, Commercial Property Site" at bounding box center [597, 324] width 202 height 18
click at [580, 322] on p "Office Building, Commercial Property Site" at bounding box center [597, 324] width 202 height 18
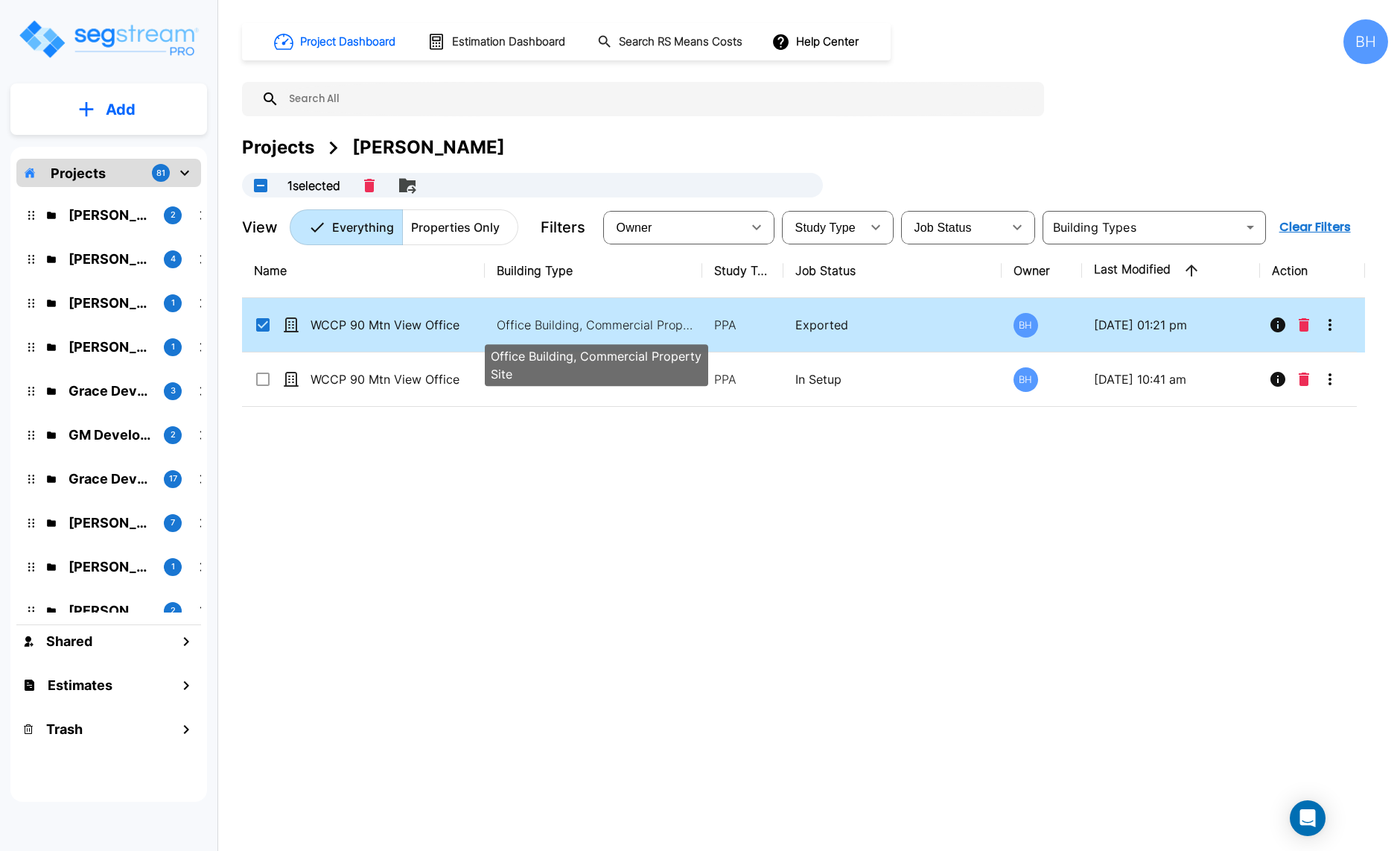
click at [580, 322] on p "Office Building, Commercial Property Site" at bounding box center [597, 324] width 202 height 18
checkbox input "false"
click at [580, 322] on p "Office Building, Commercial Property Site" at bounding box center [597, 324] width 202 height 18
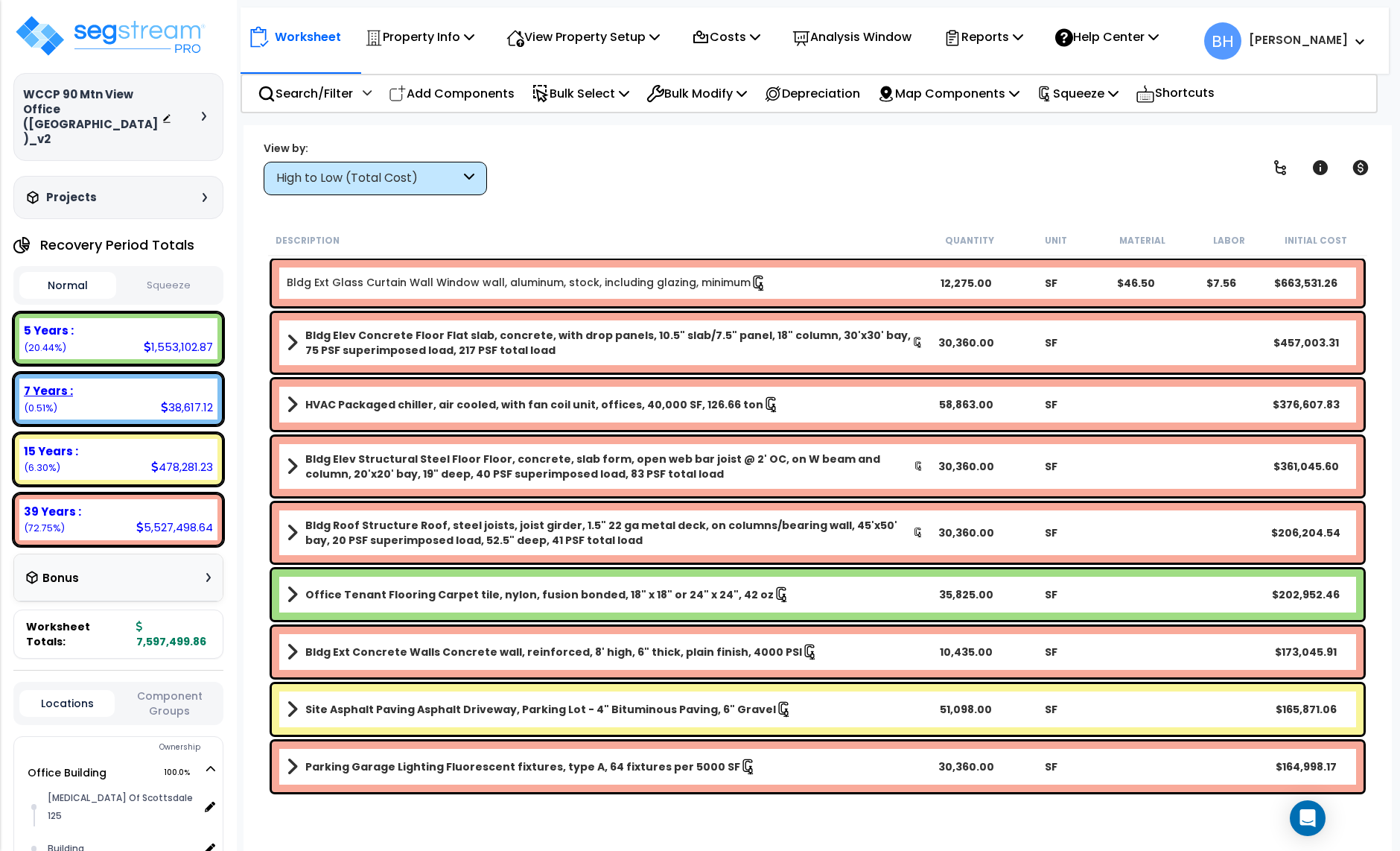
click at [103, 383] on div "7 Years : 38,617.12 (0.51%)" at bounding box center [118, 399] width 198 height 41
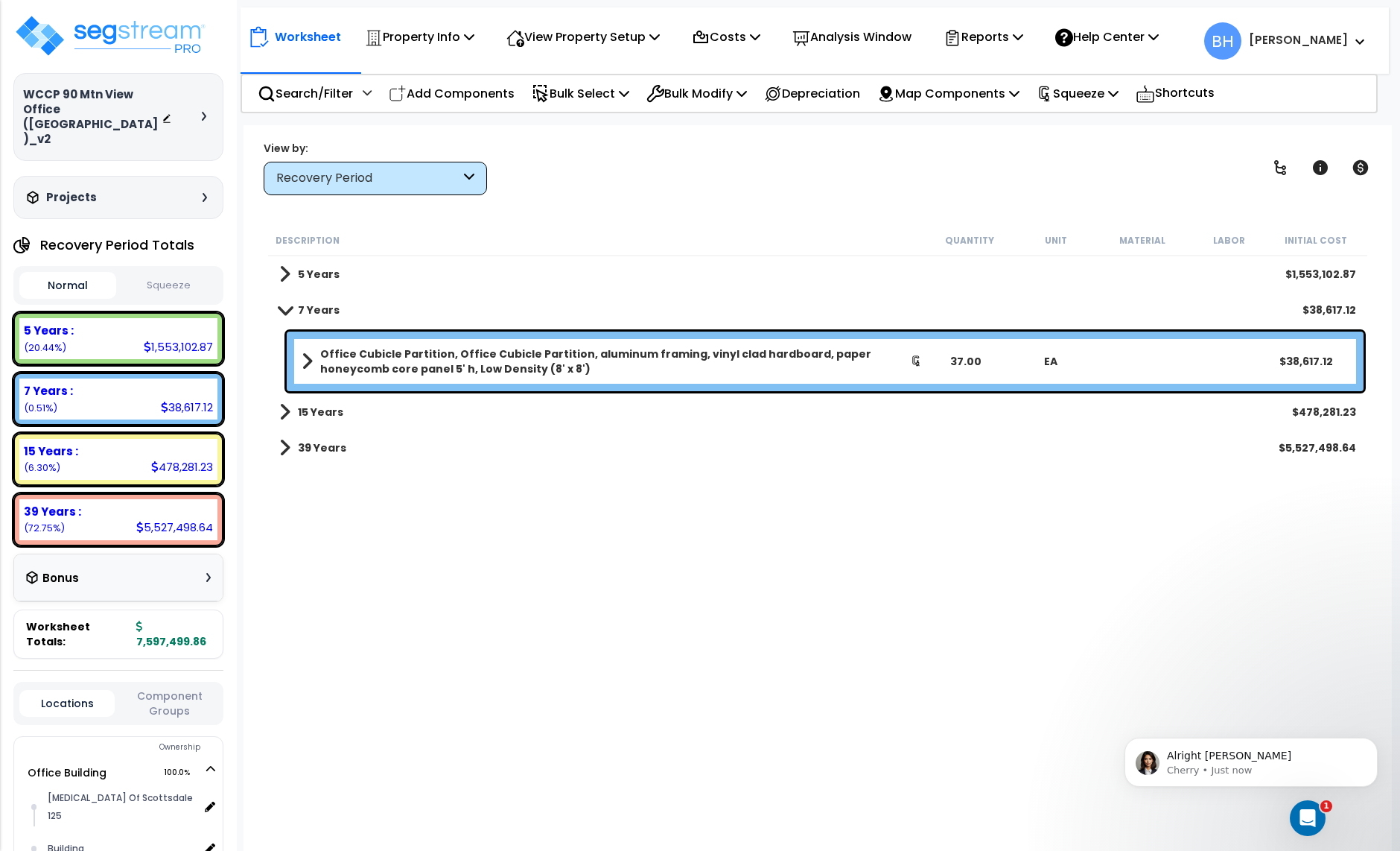
click at [967, 360] on div "37.00" at bounding box center [965, 361] width 83 height 15
click at [849, 499] on div "Description Quantity Unit Material Labor Initial Cost 5 Years $1,553,102.87 7 Y…" at bounding box center [818, 510] width 1104 height 570
click at [311, 411] on b "15 Years" at bounding box center [321, 412] width 46 height 15
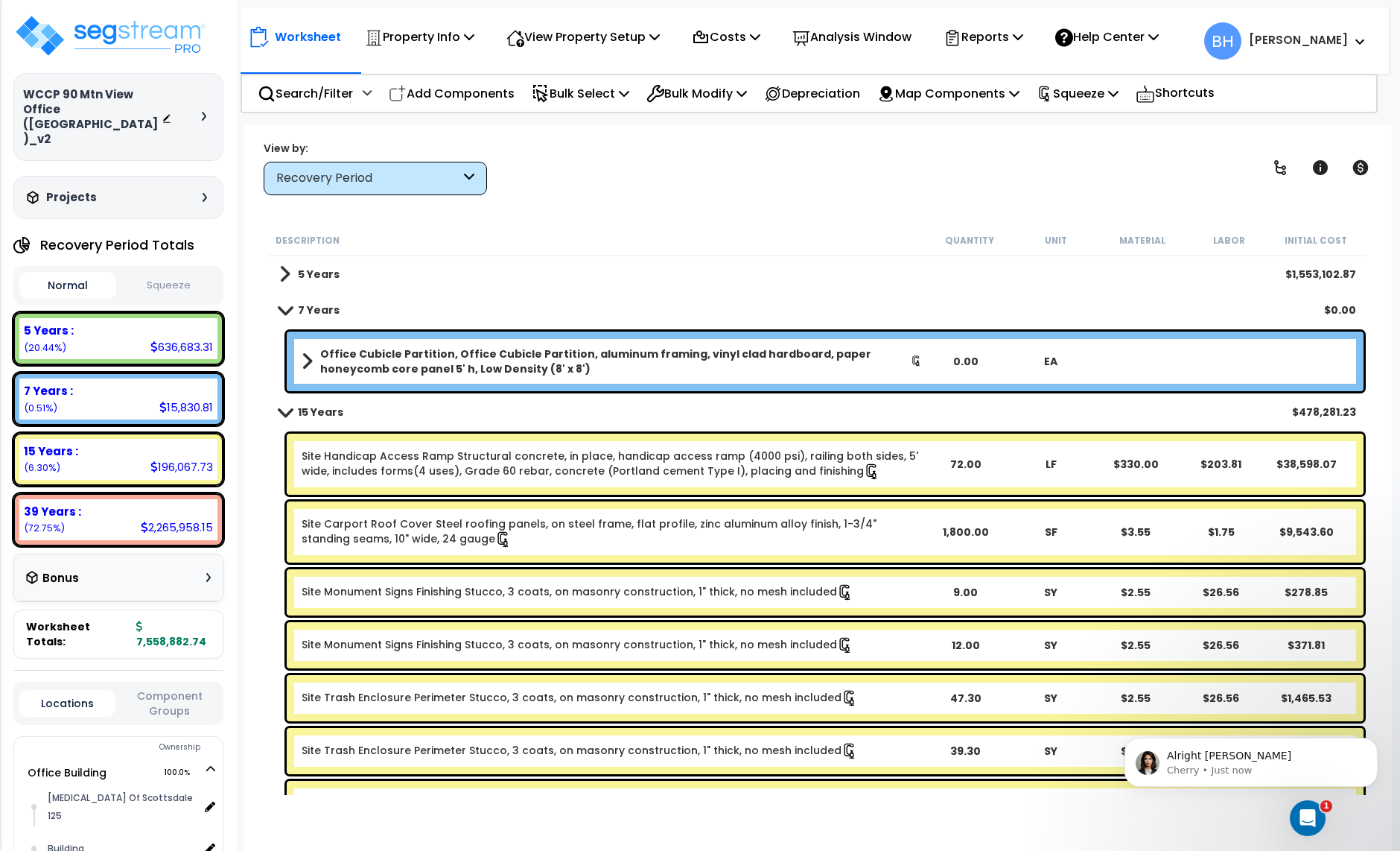
click at [315, 409] on b "15 Years" at bounding box center [321, 412] width 46 height 15
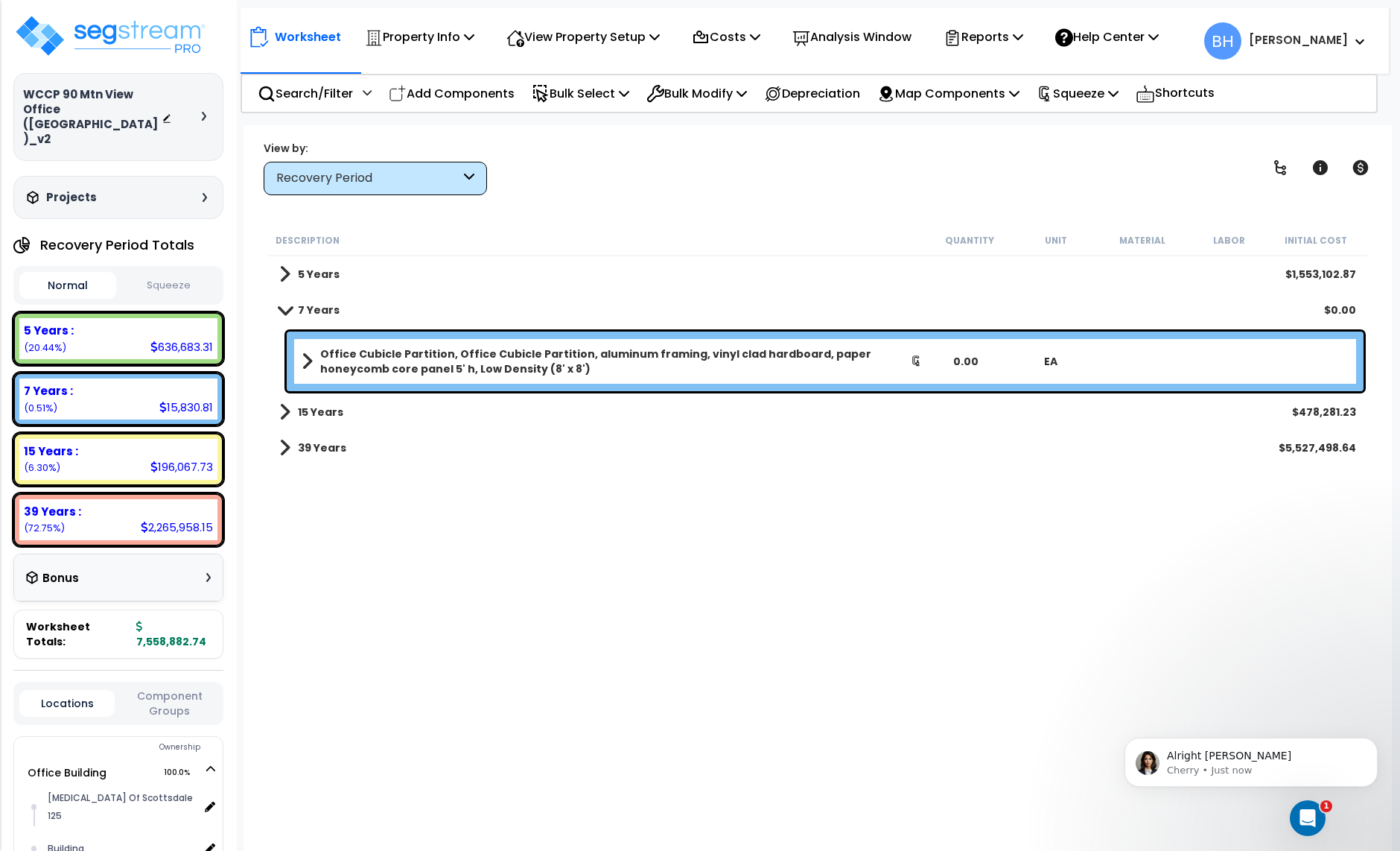
click at [307, 308] on b "7 Years" at bounding box center [319, 309] width 42 height 15
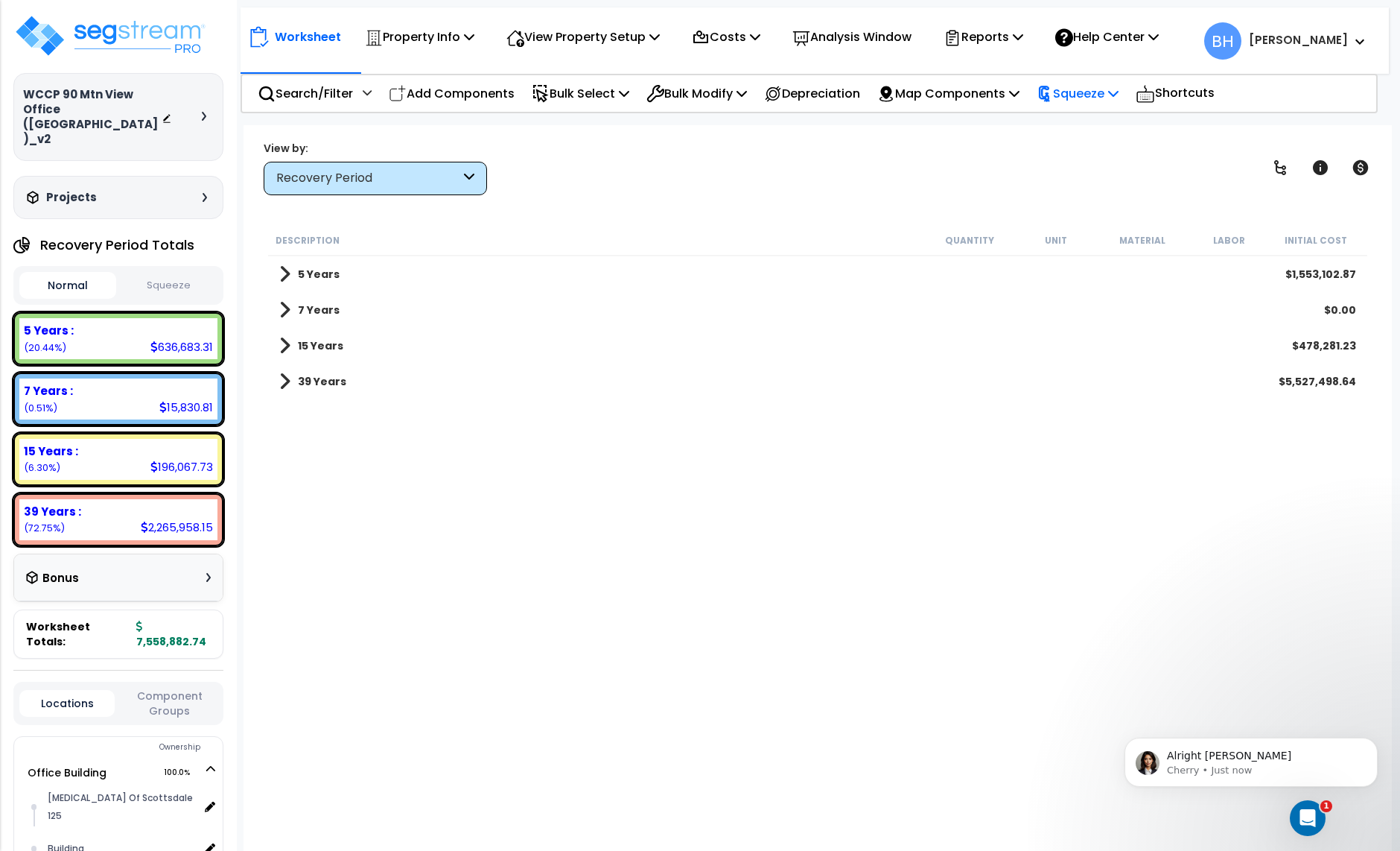
click at [1094, 91] on p "Squeeze" at bounding box center [1078, 93] width 82 height 20
click at [1092, 172] on link "Reset Squeeze" at bounding box center [1103, 162] width 147 height 30
click at [184, 273] on button "Squeeze" at bounding box center [168, 286] width 97 height 26
click at [81, 273] on button "Normal" at bounding box center [67, 286] width 97 height 26
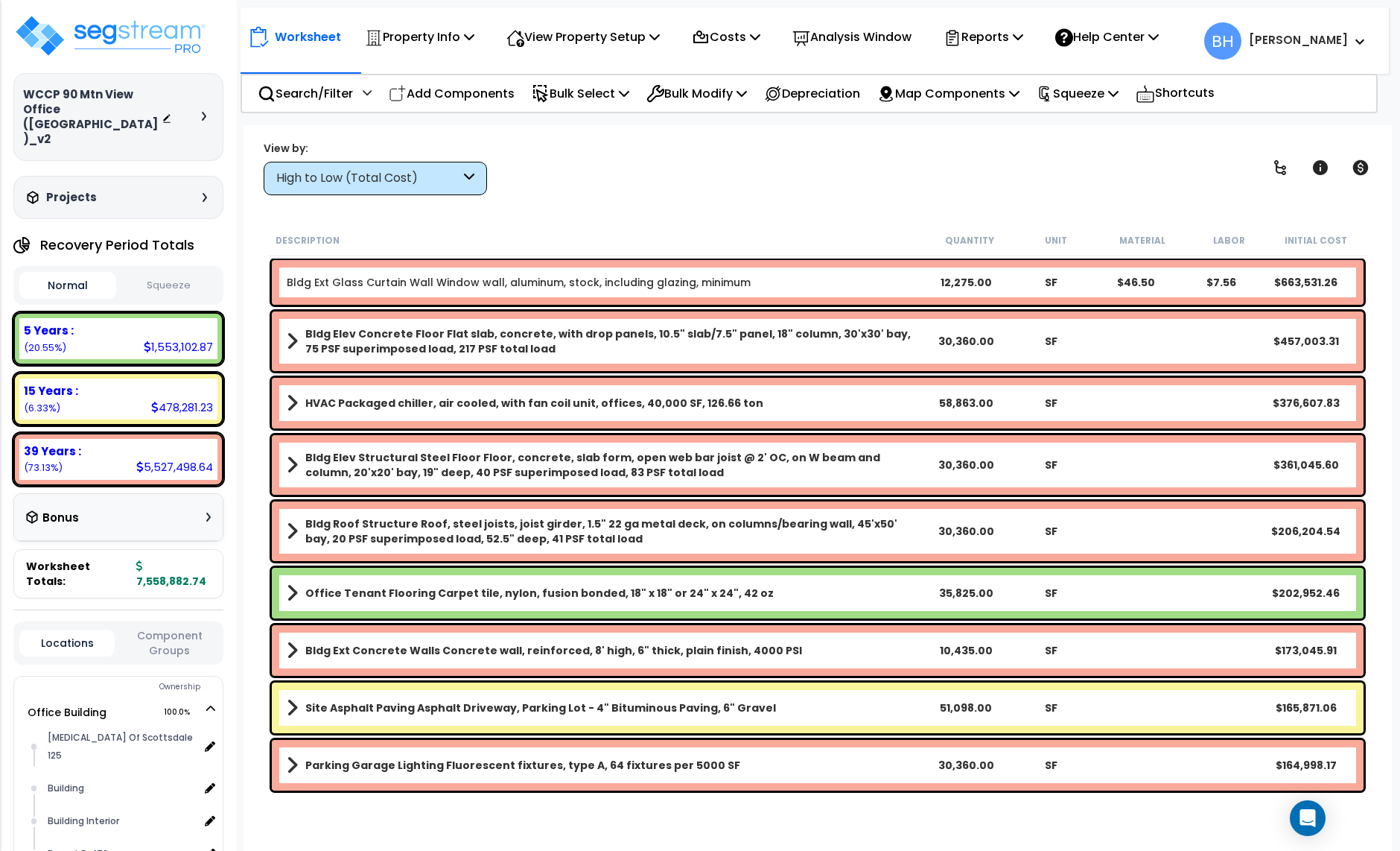
click at [169, 266] on div "Normal Squeeze" at bounding box center [118, 286] width 210 height 39
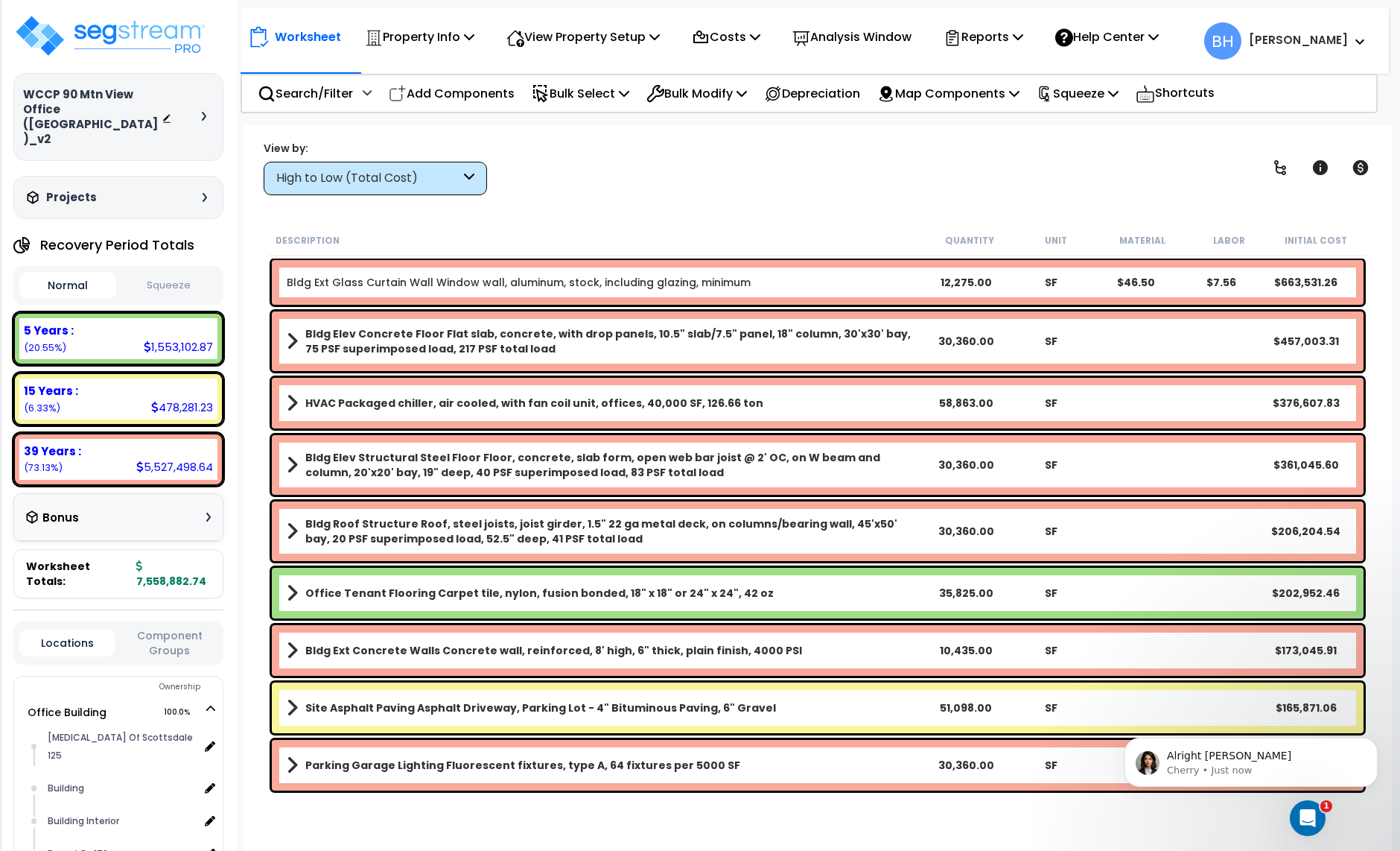
click at [160, 273] on button "Squeeze" at bounding box center [168, 286] width 97 height 26
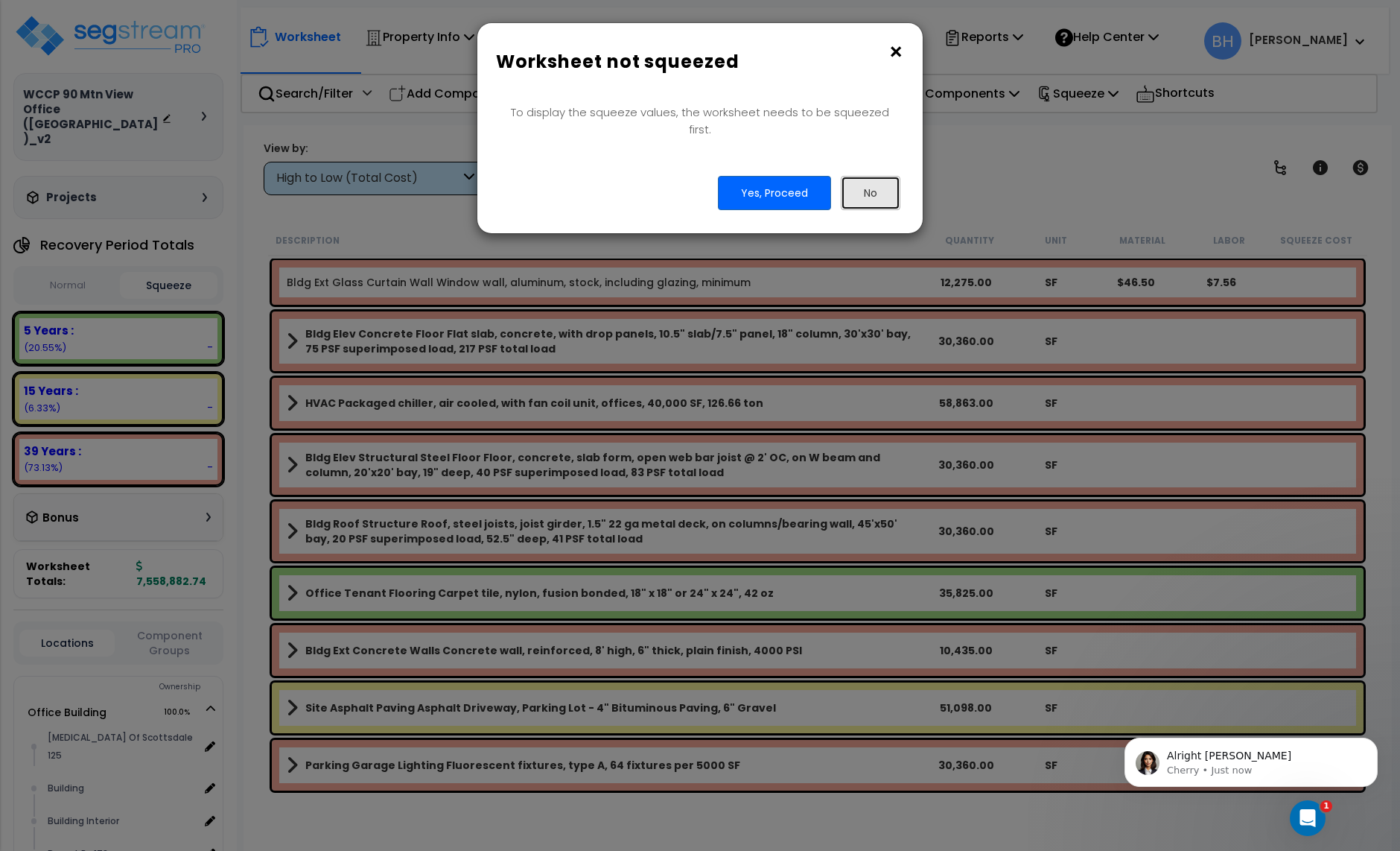
click at [871, 185] on button "No" at bounding box center [871, 193] width 60 height 34
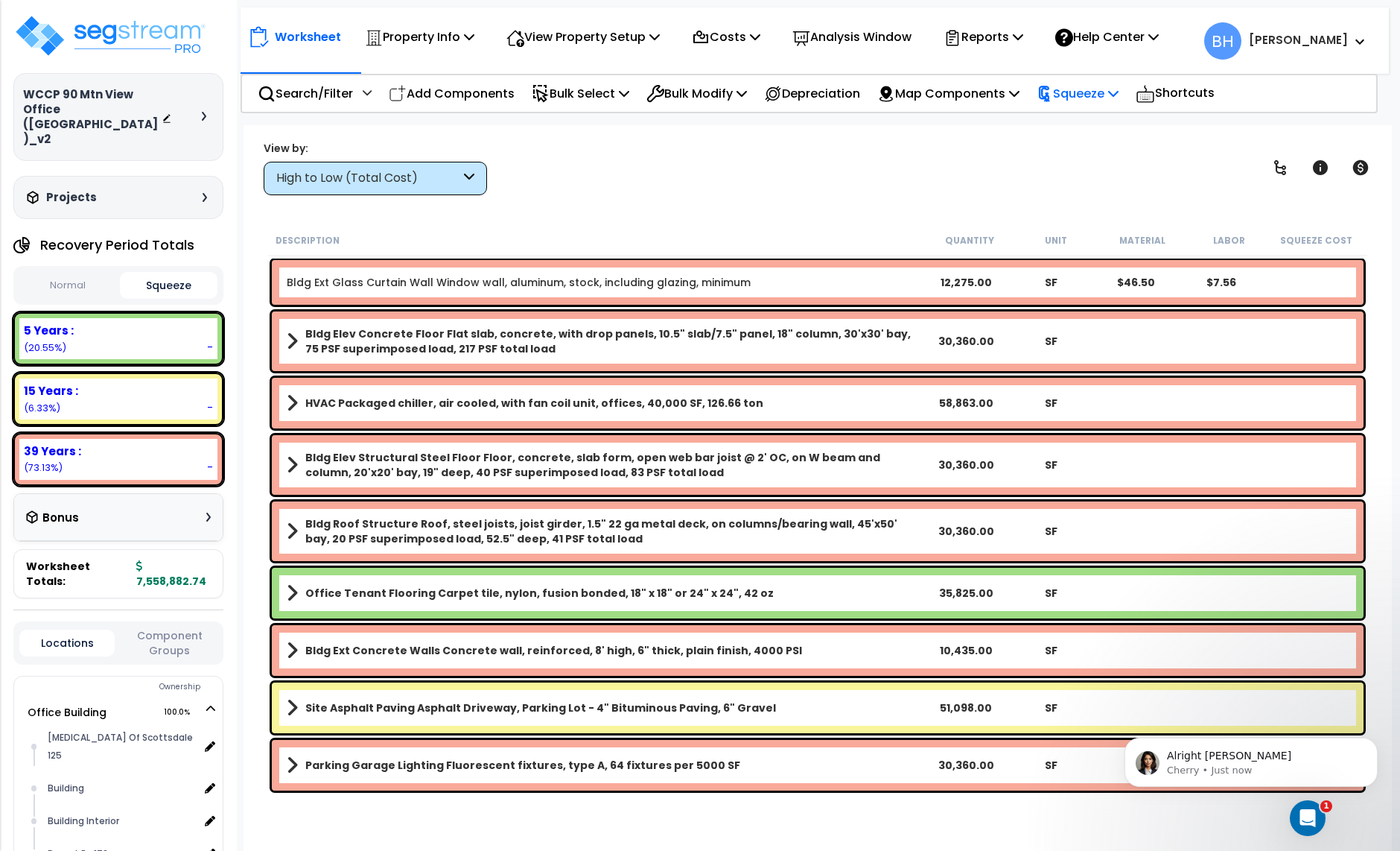
drag, startPoint x: 1121, startPoint y: 96, endPoint x: 1111, endPoint y: 102, distance: 11.7
click at [1119, 96] on p "Squeeze" at bounding box center [1078, 93] width 82 height 20
click at [1093, 132] on link "Squeeze" at bounding box center [1103, 127] width 147 height 30
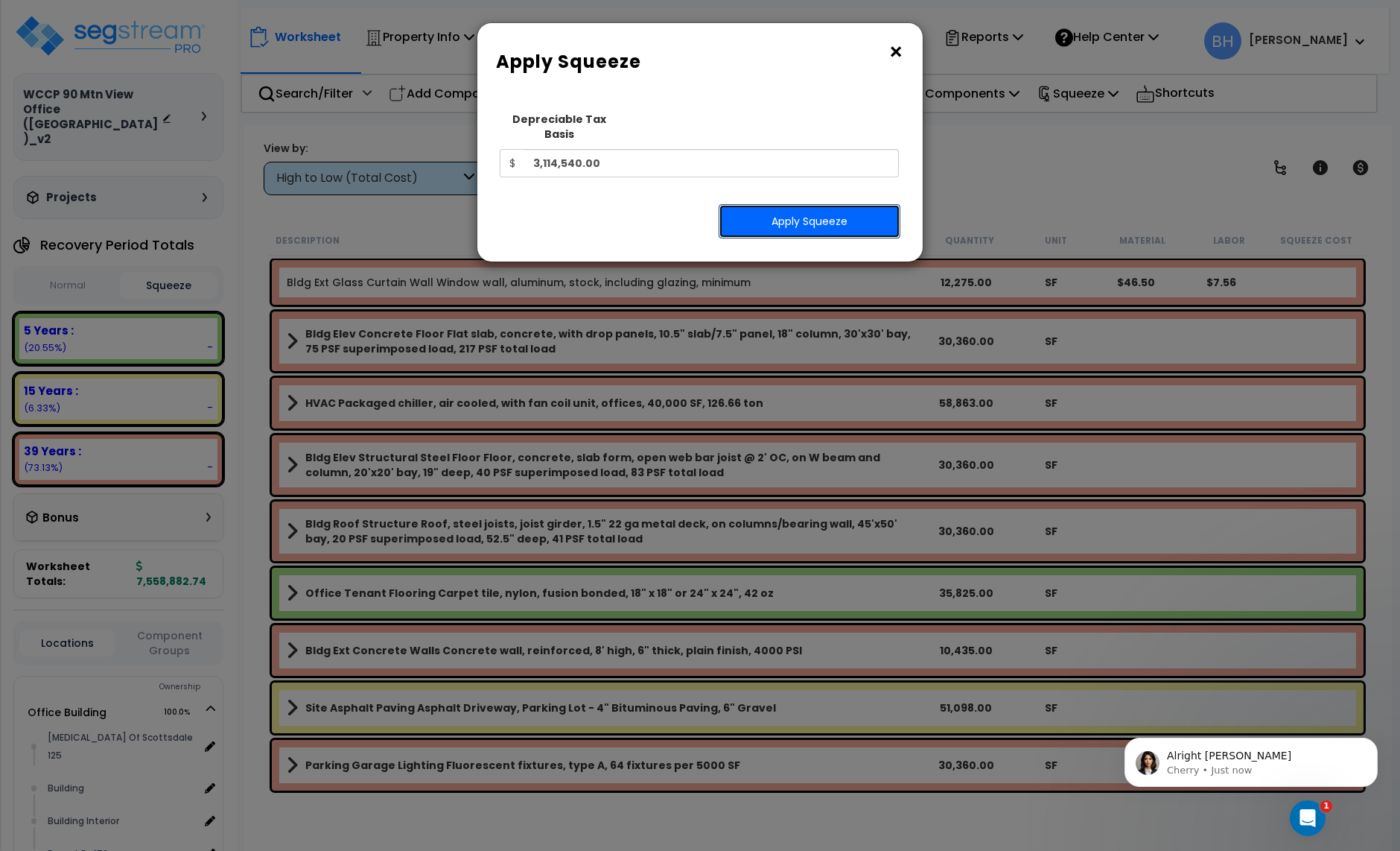
click at [822, 208] on button "Apply Squeeze" at bounding box center [809, 221] width 181 height 34
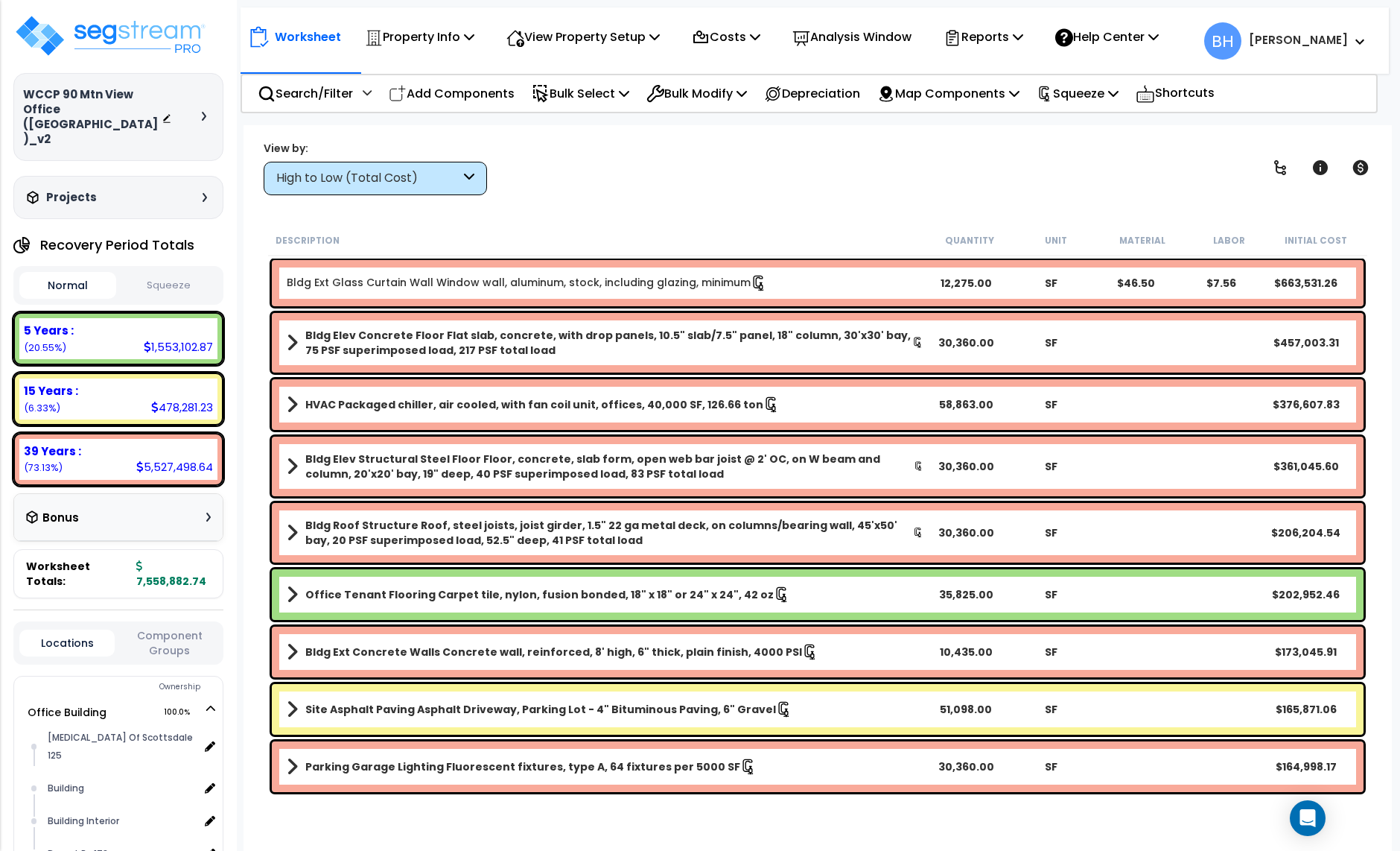
click at [176, 273] on button "Squeeze" at bounding box center [168, 286] width 97 height 26
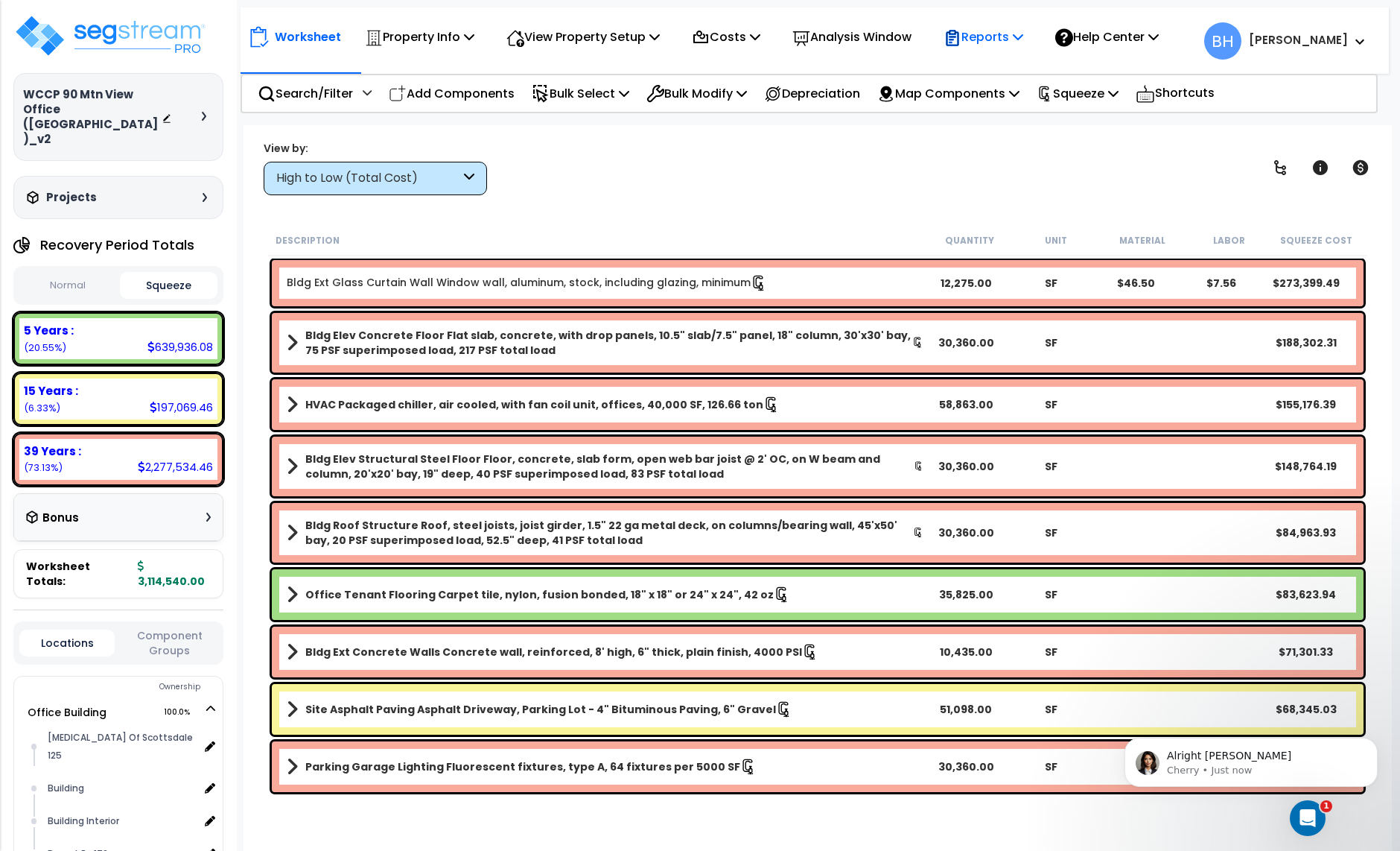
click at [995, 34] on p "Reports" at bounding box center [983, 37] width 80 height 20
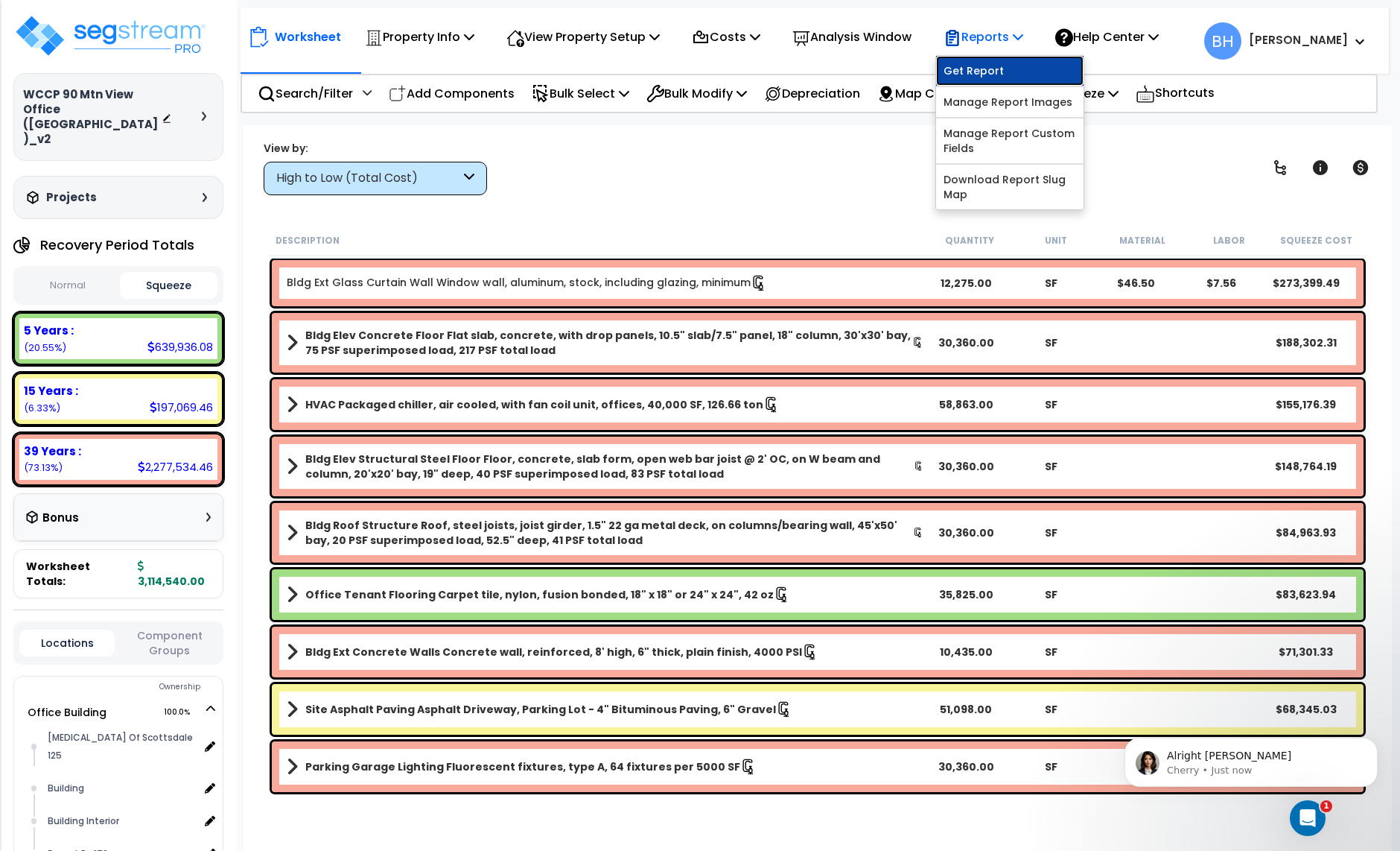
click at [993, 74] on link "Get Report" at bounding box center [1010, 71] width 147 height 30
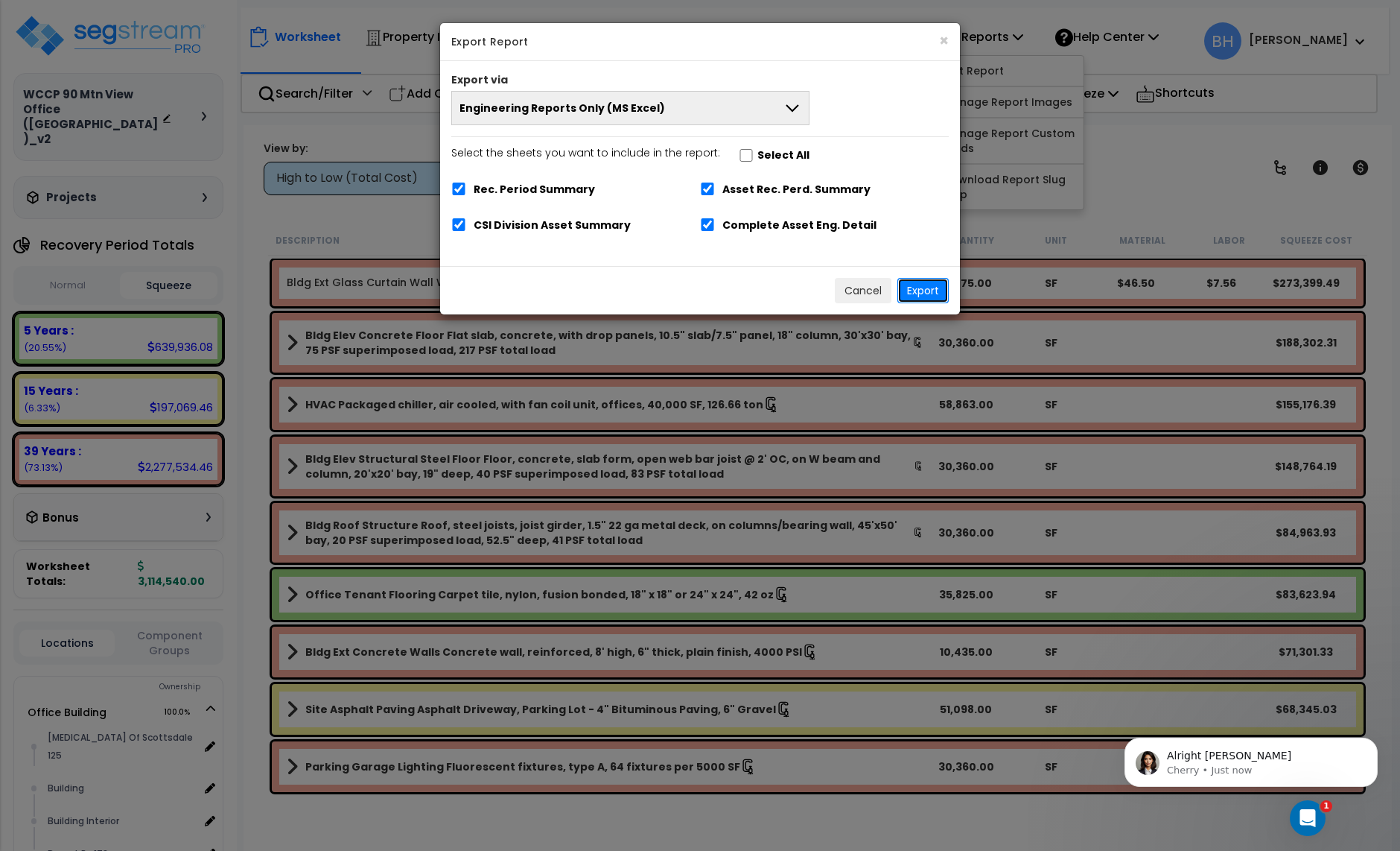
click at [926, 296] on button "Export" at bounding box center [923, 290] width 52 height 25
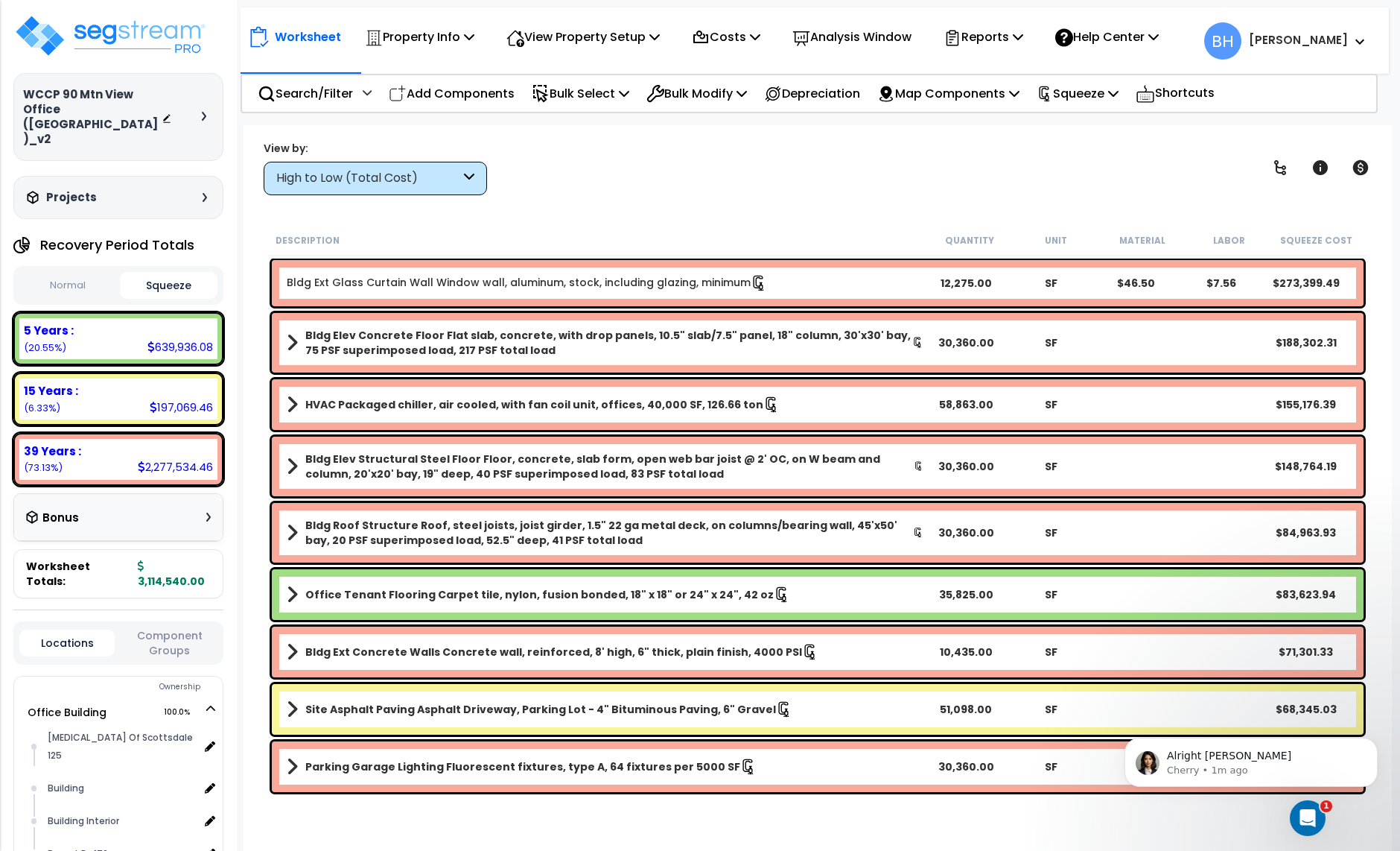
drag, startPoint x: 803, startPoint y: 172, endPoint x: 813, endPoint y: 166, distance: 11.7
click at [803, 171] on div "View by: High to Low (Total Cost) High to Low (Total Cost)" at bounding box center [817, 167] width 1119 height 55
click at [999, 40] on p "Reports" at bounding box center [983, 37] width 80 height 20
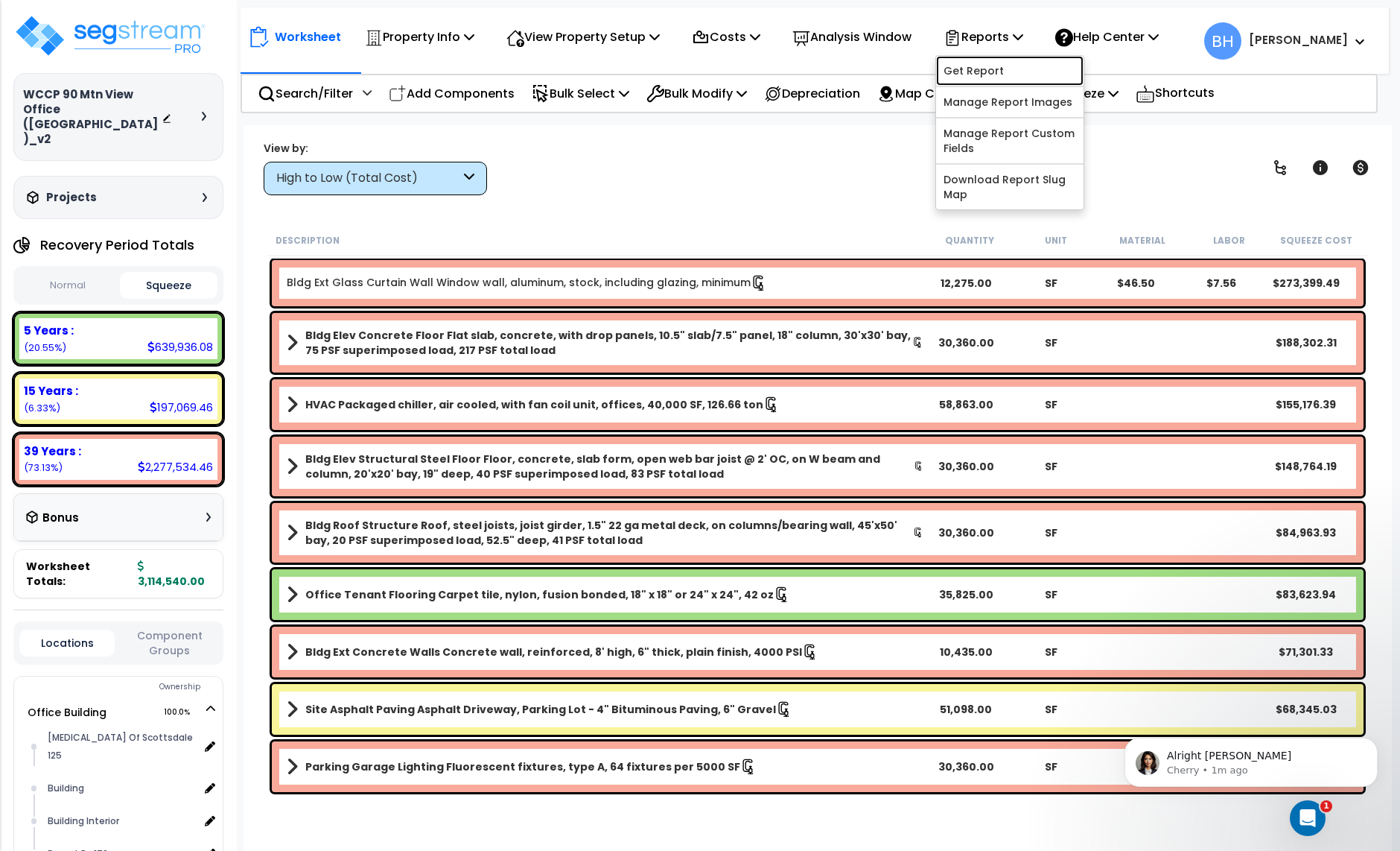
click at [997, 78] on link "Get Report" at bounding box center [1010, 71] width 147 height 30
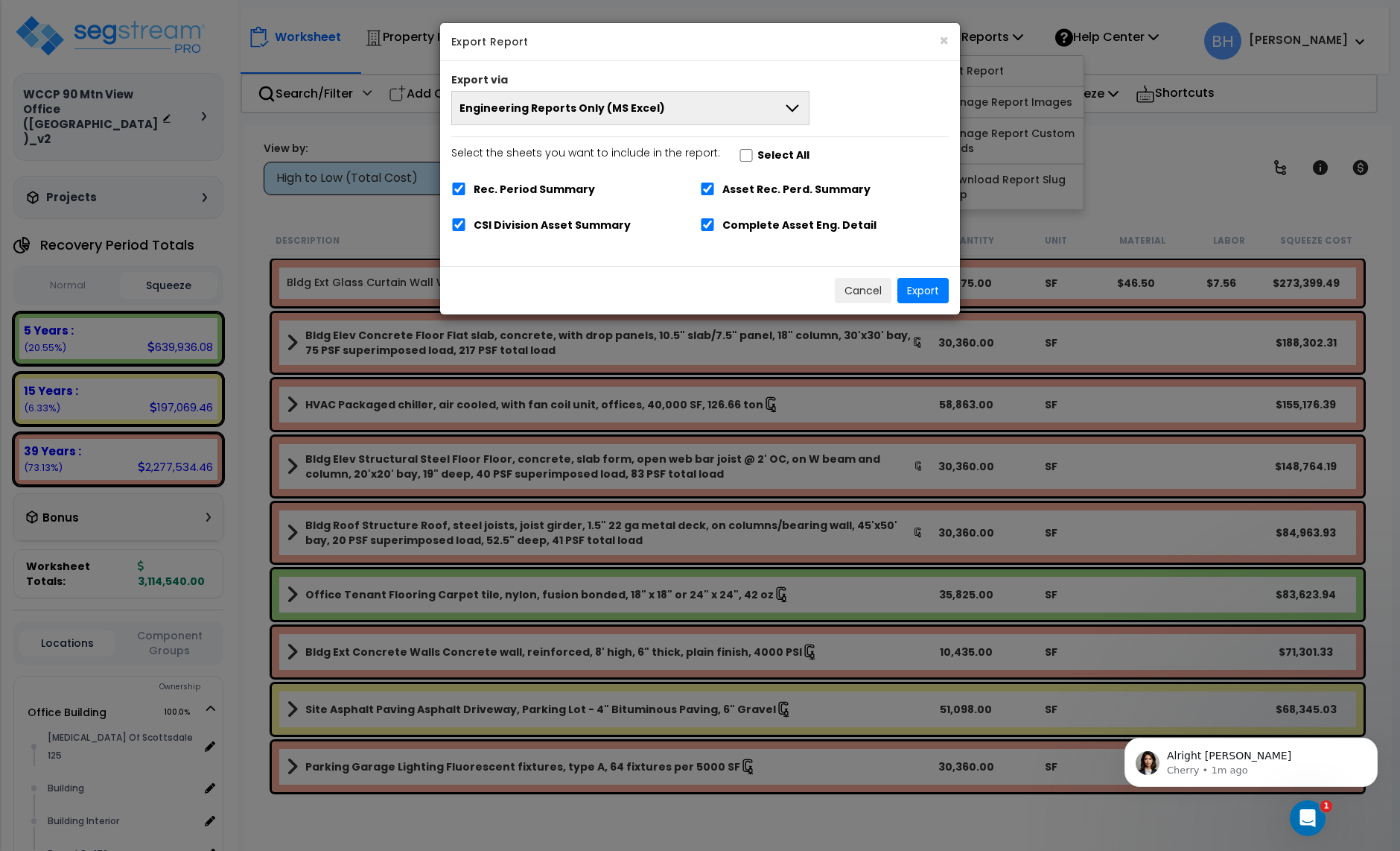
drag, startPoint x: 748, startPoint y: 111, endPoint x: 711, endPoint y: 124, distance: 39.2
click at [748, 111] on button "Engineering Reports Only (MS Excel)" at bounding box center [630, 108] width 358 height 34
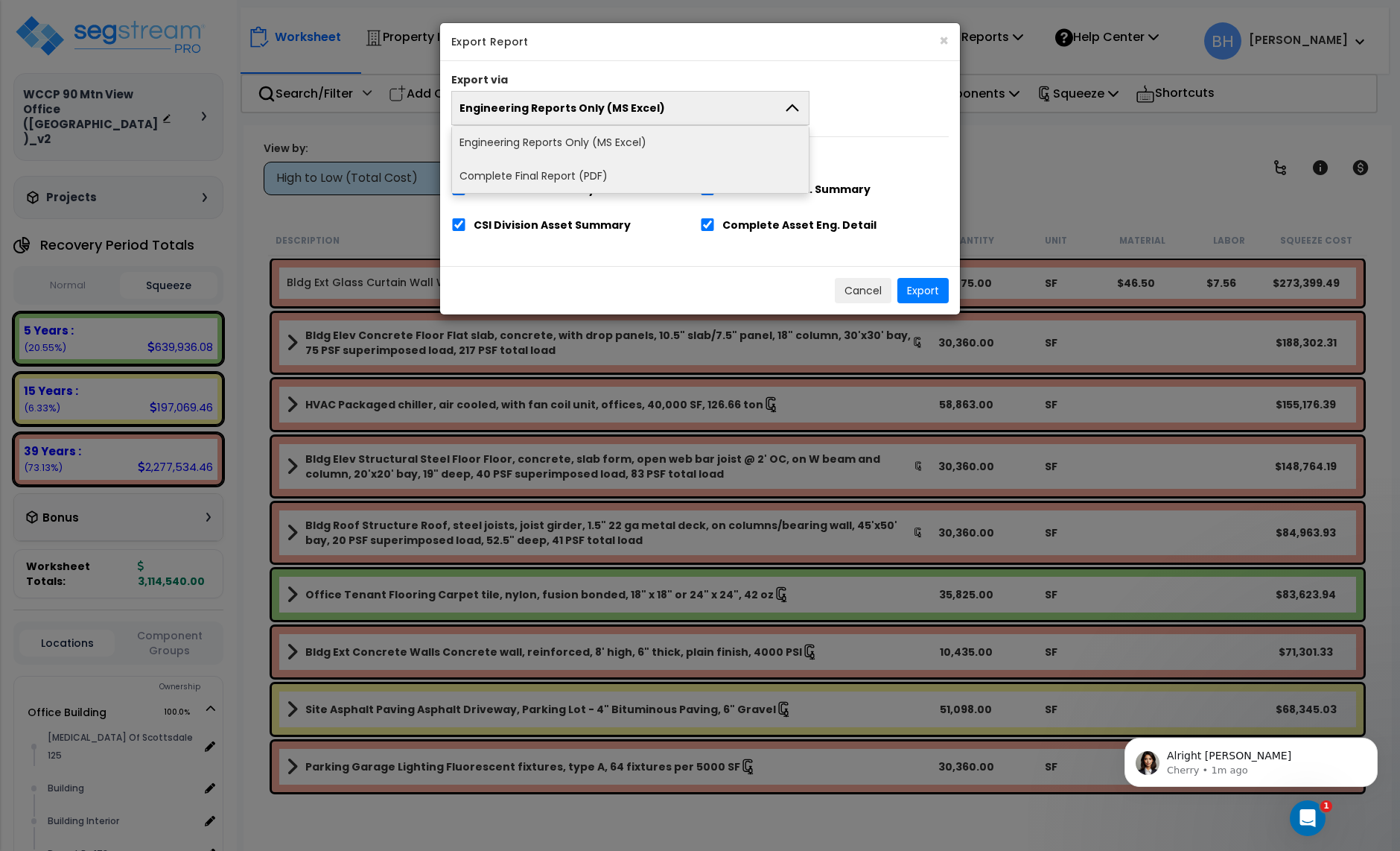
click at [575, 173] on li "Complete Final Report (PDF)" at bounding box center [630, 176] width 357 height 33
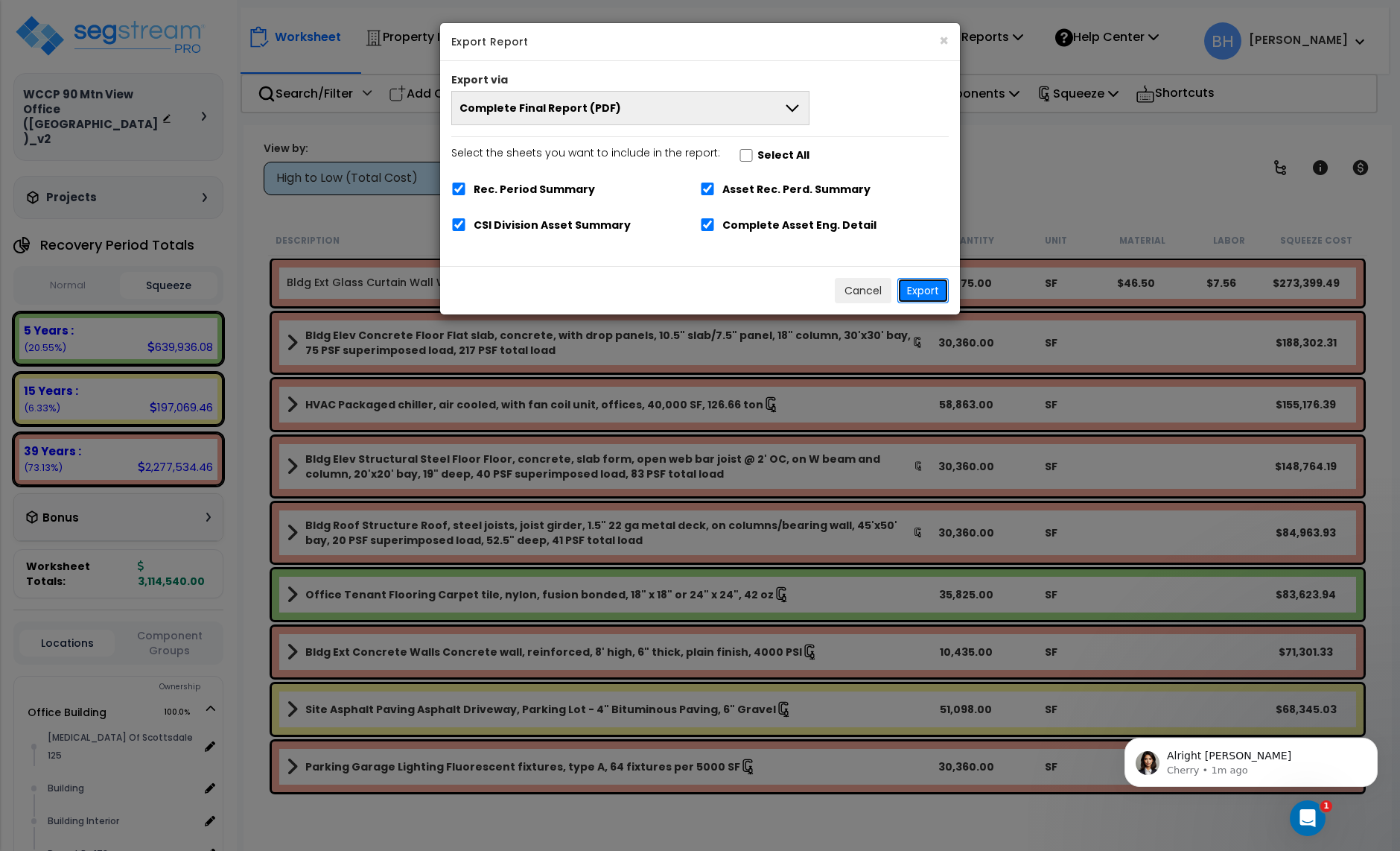
click at [927, 293] on button "Export" at bounding box center [923, 290] width 52 height 25
